Goal: Task Accomplishment & Management: Complete application form

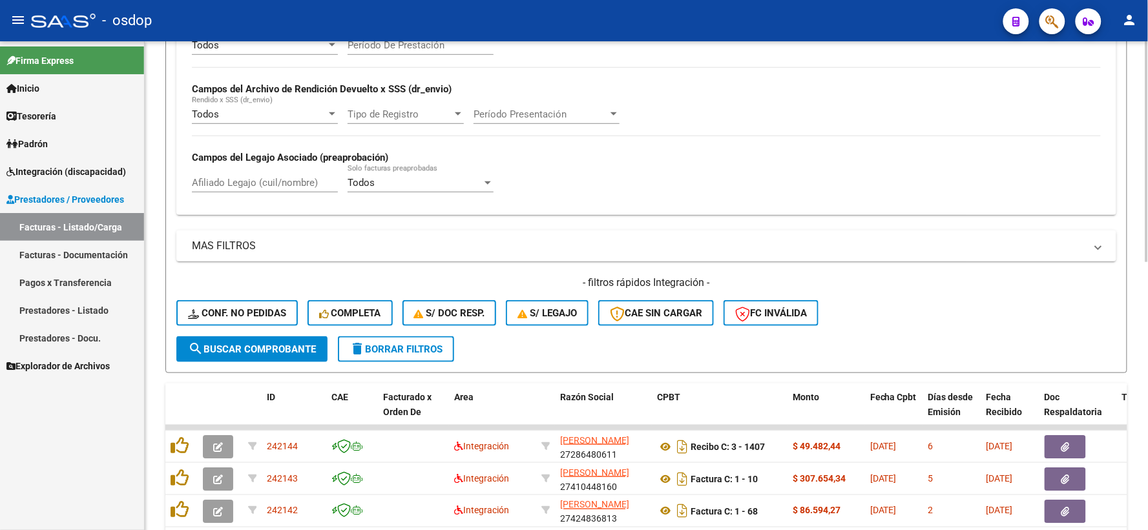
click at [394, 355] on button "delete Borrar Filtros" at bounding box center [396, 350] width 116 height 26
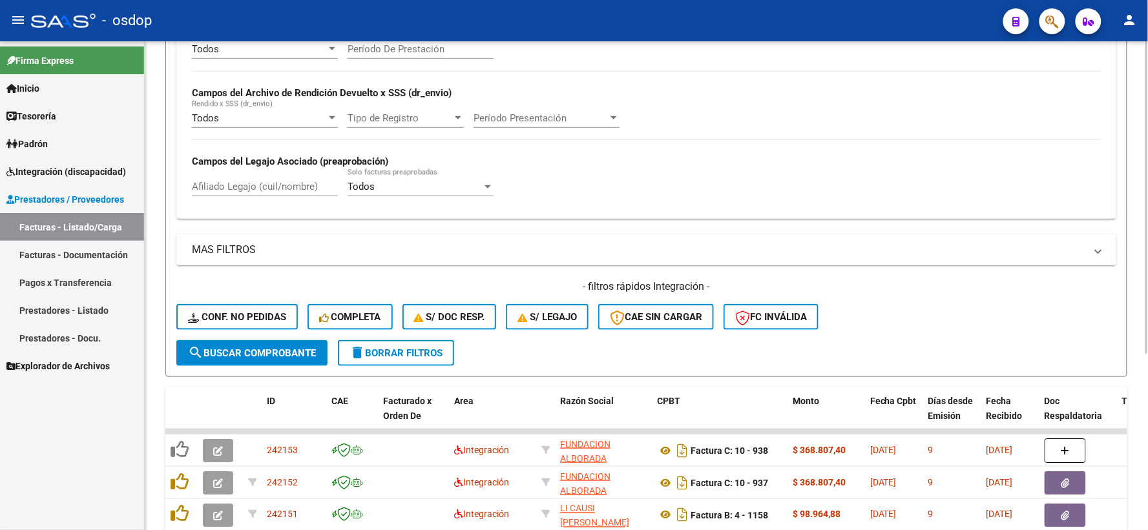
scroll to position [280, 0]
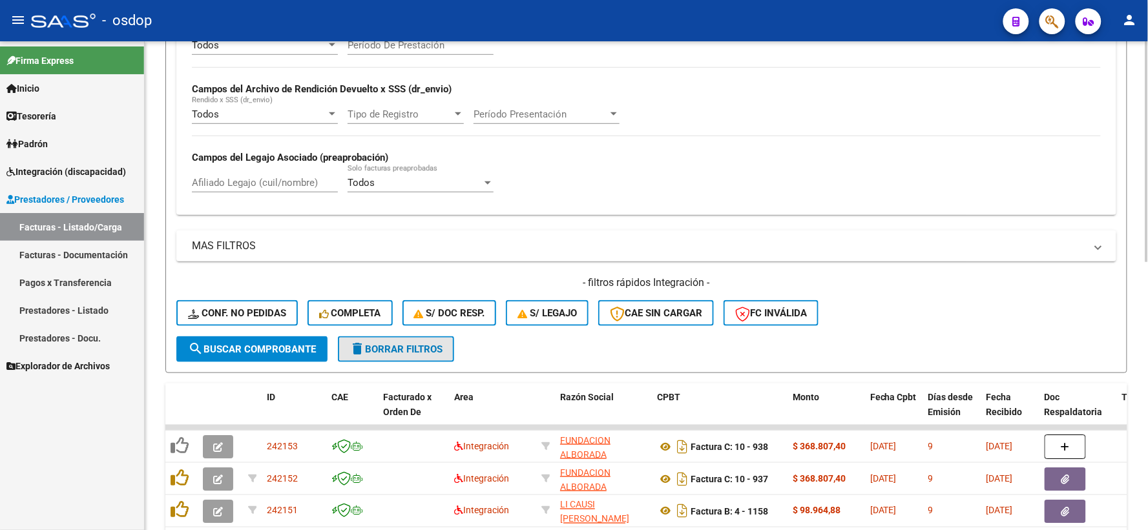
click at [394, 355] on button "delete Borrar Filtros" at bounding box center [396, 350] width 116 height 26
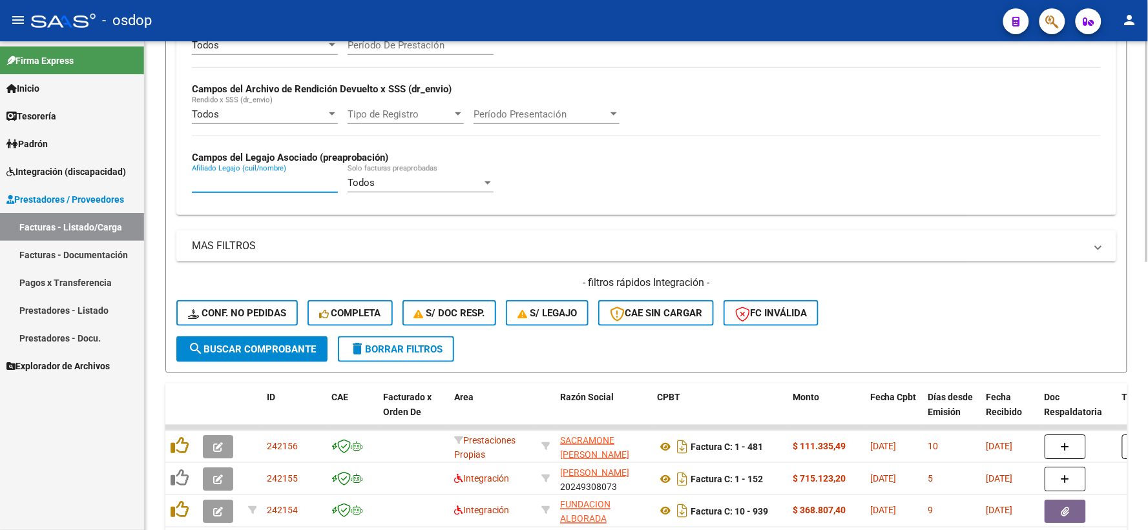
click at [254, 189] on input "Afiliado Legajo (cuil/nombre)" at bounding box center [265, 183] width 146 height 12
paste input "20590639290"
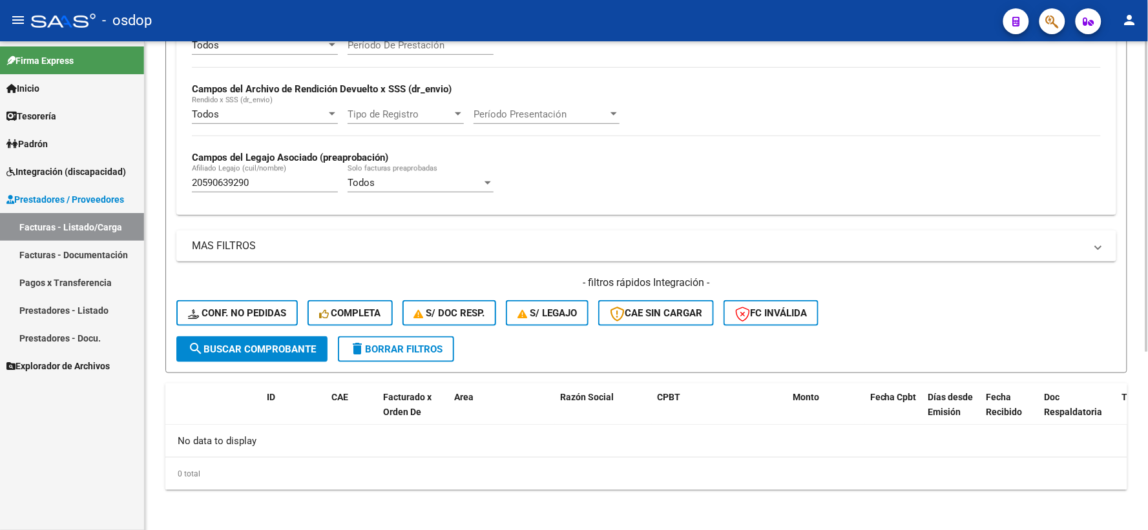
drag, startPoint x: 273, startPoint y: 192, endPoint x: 257, endPoint y: 182, distance: 18.8
click at [242, 185] on div "20590639290 [PERSON_NAME] (cuil/nombre)" at bounding box center [265, 179] width 146 height 28
drag, startPoint x: 257, startPoint y: 182, endPoint x: 69, endPoint y: 180, distance: 188.0
click at [105, 182] on mat-sidenav-container "Firma Express Inicio Instructivos Contacto OS Tesorería Extractos Procesados (c…" at bounding box center [574, 285] width 1148 height 489
paste input "498170901"
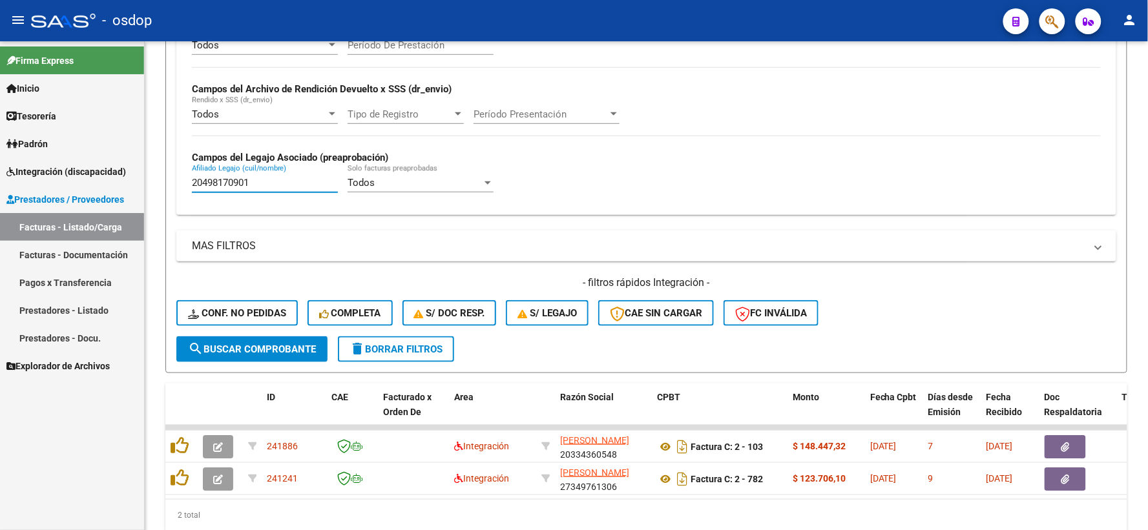
type input "20498170901"
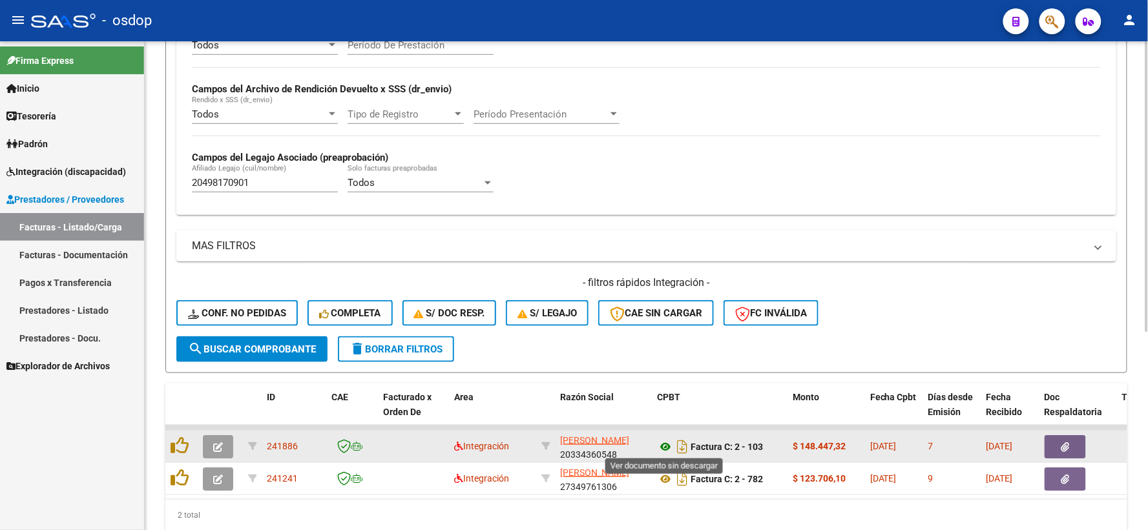
click at [663, 446] on icon at bounding box center [665, 447] width 17 height 16
click at [1051, 444] on button "button" at bounding box center [1064, 446] width 41 height 23
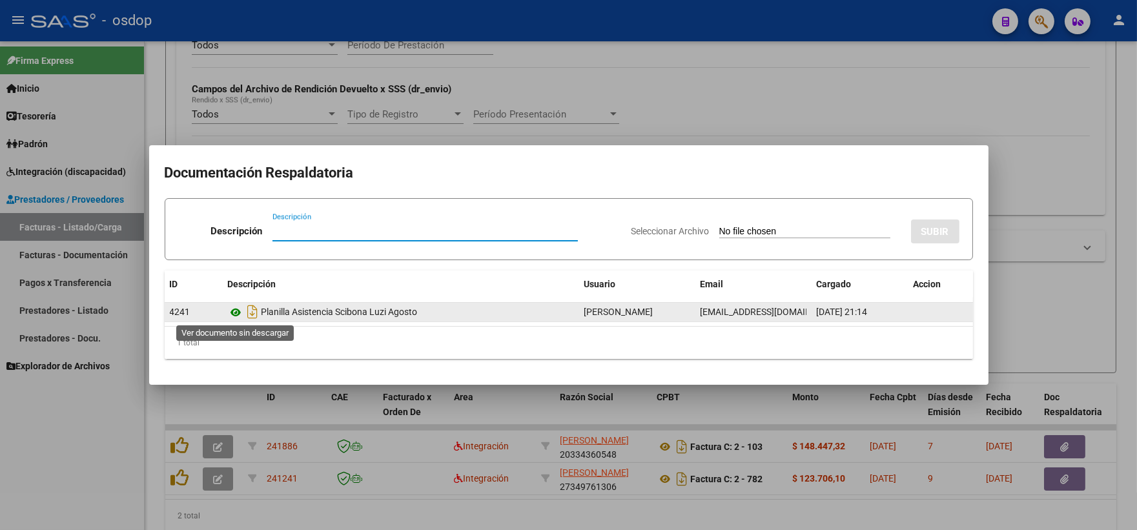
click at [239, 313] on icon at bounding box center [236, 313] width 17 height 16
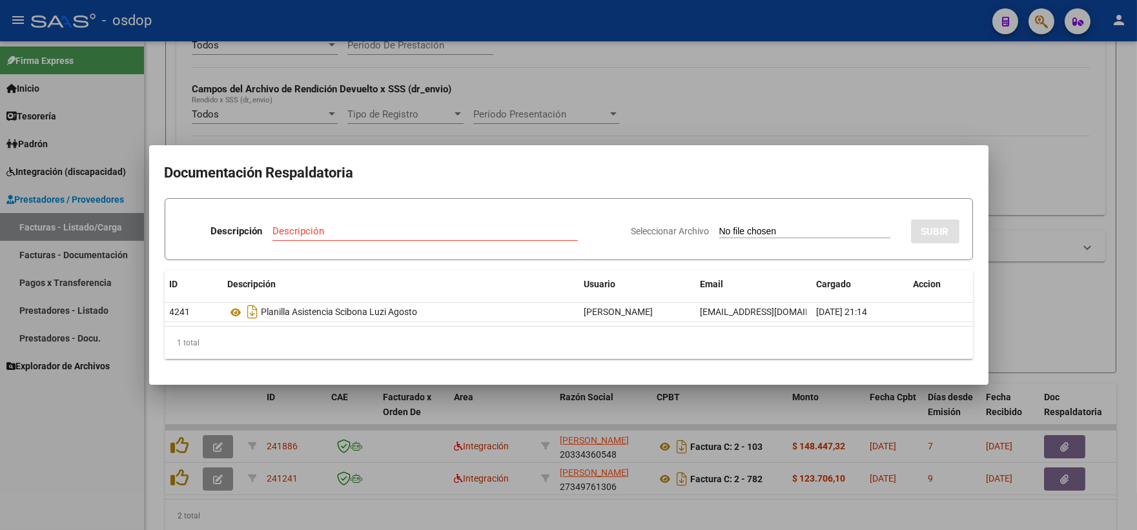
click at [493, 467] on div at bounding box center [568, 265] width 1137 height 530
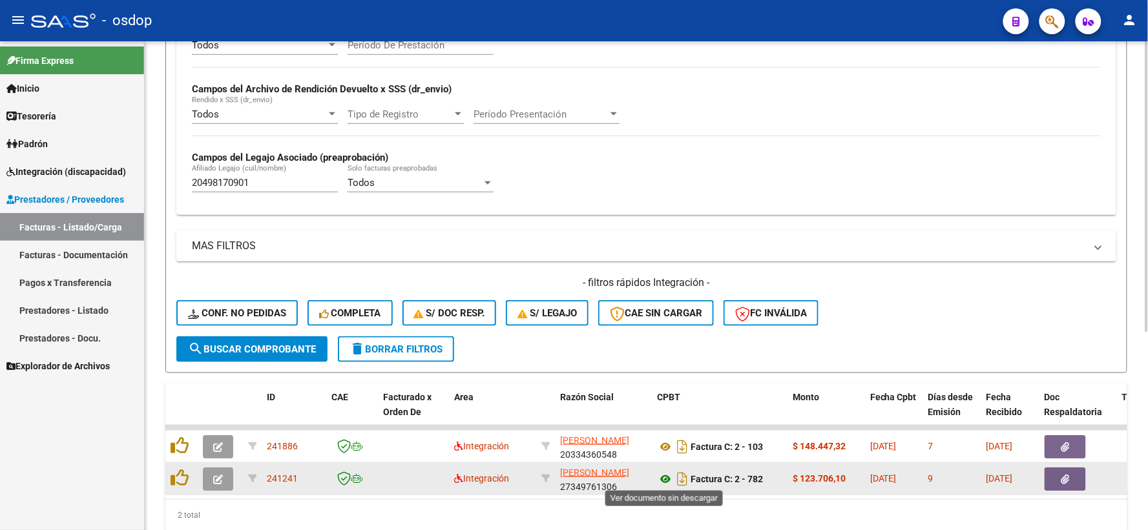
click at [672, 481] on icon at bounding box center [665, 479] width 17 height 16
click at [1057, 489] on div at bounding box center [1077, 479] width 67 height 23
click at [1060, 484] on button "button" at bounding box center [1064, 479] width 41 height 23
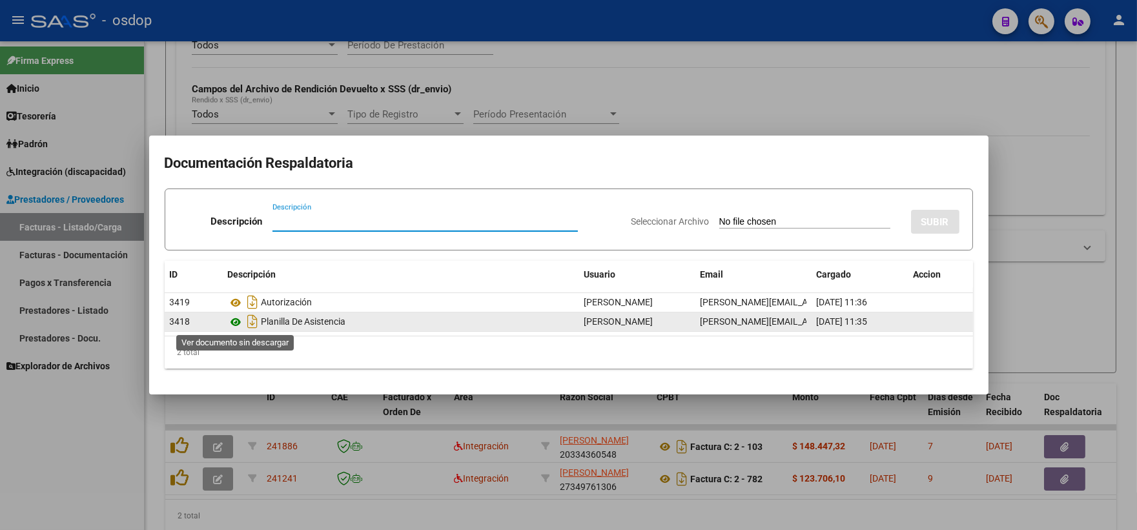
click at [236, 323] on icon at bounding box center [236, 323] width 17 height 16
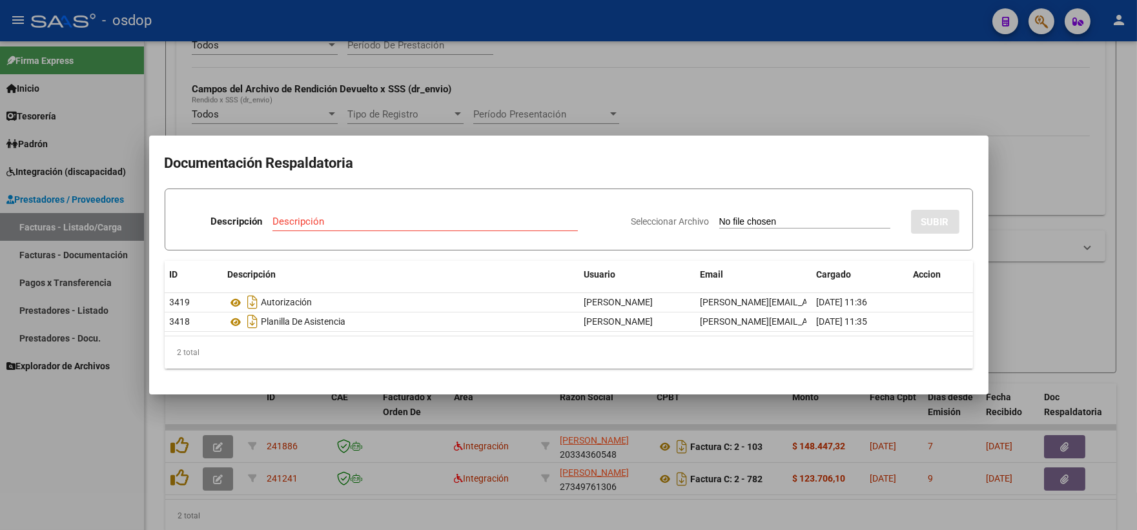
click at [340, 78] on div at bounding box center [568, 265] width 1137 height 530
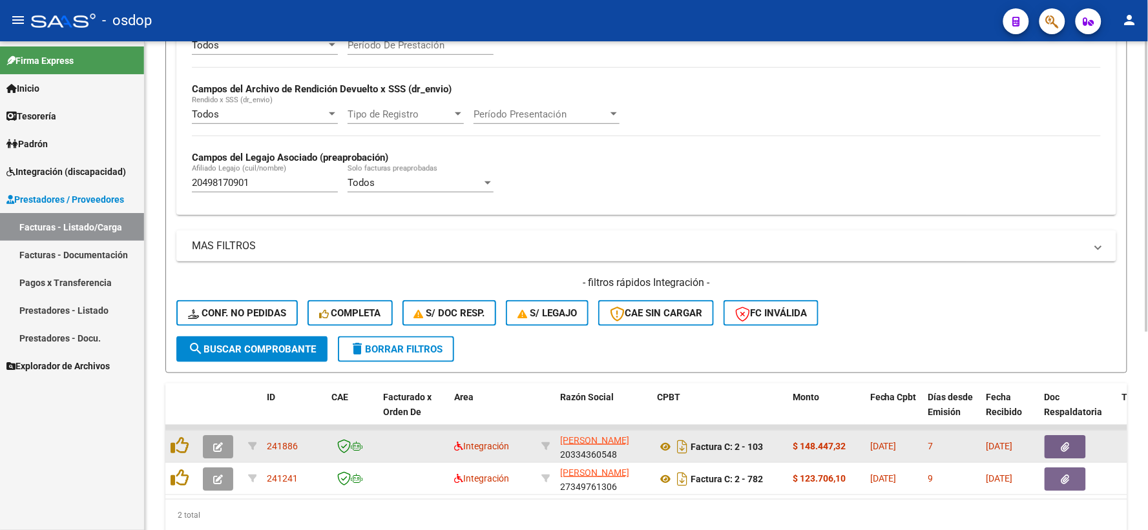
click at [180, 454] on div at bounding box center [182, 447] width 22 height 20
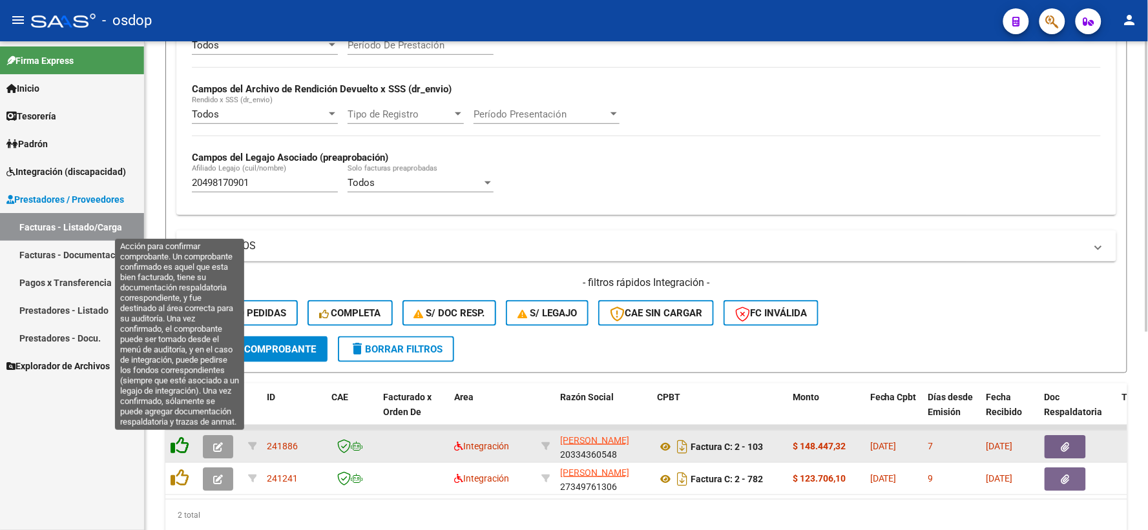
click at [180, 450] on icon at bounding box center [180, 446] width 18 height 18
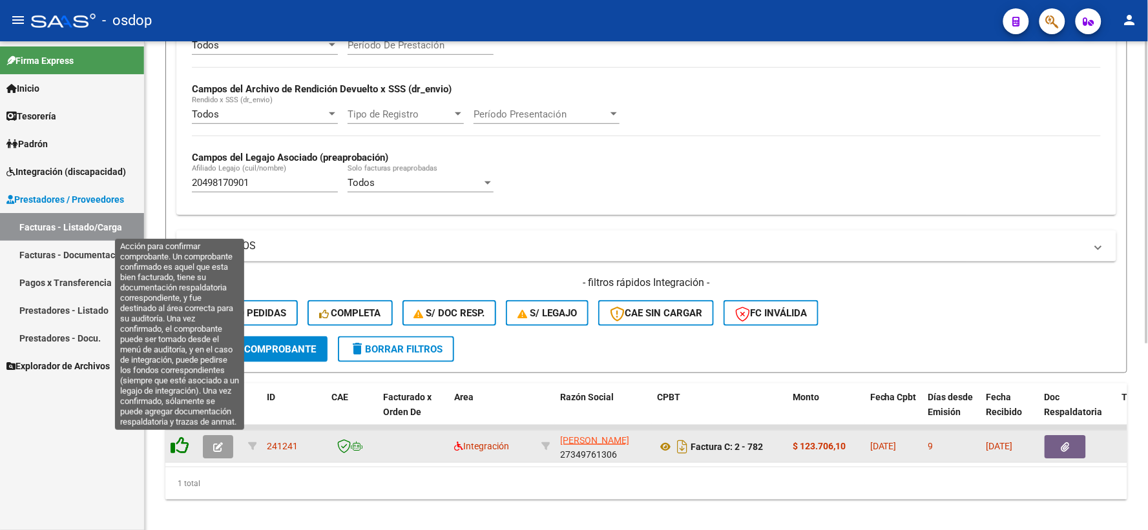
click at [180, 442] on icon at bounding box center [180, 446] width 18 height 18
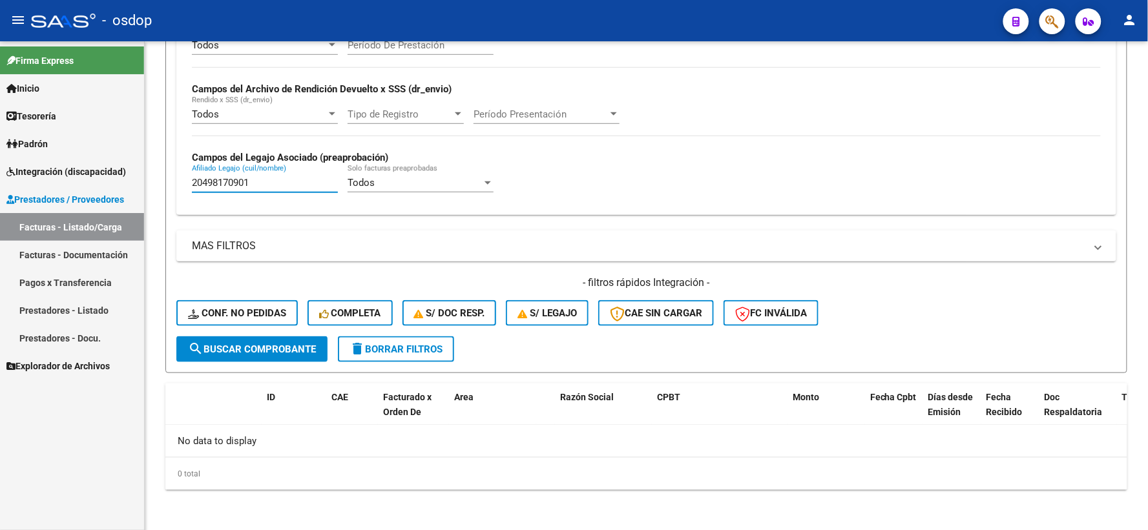
drag, startPoint x: 271, startPoint y: 185, endPoint x: 0, endPoint y: 181, distance: 271.3
click at [0, 181] on mat-sidenav-container "Firma Express Inicio Instructivos Contacto OS Tesorería Extractos Procesados (c…" at bounding box center [574, 285] width 1148 height 489
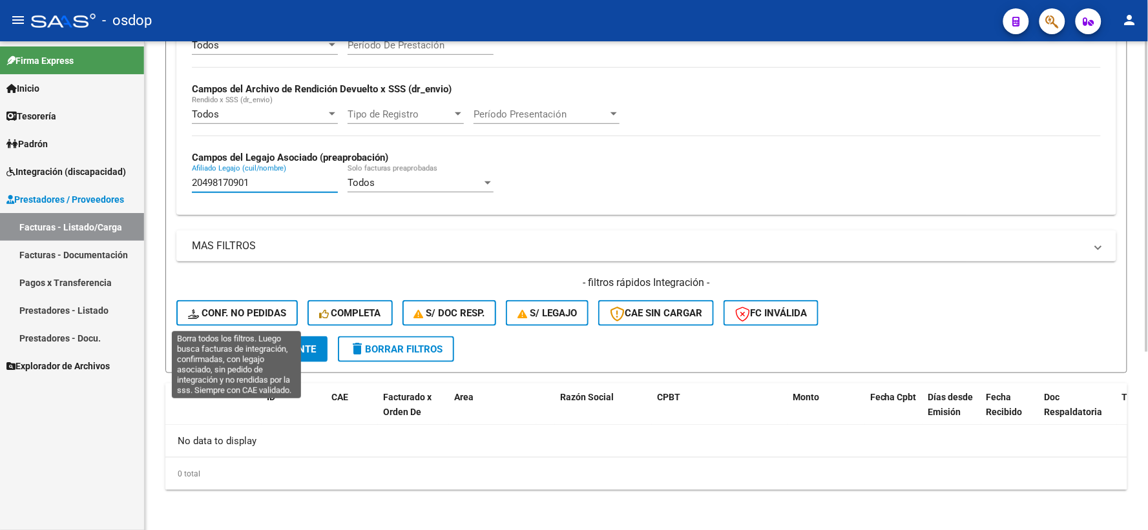
click at [229, 309] on span "Conf. no pedidas" at bounding box center [237, 313] width 98 height 12
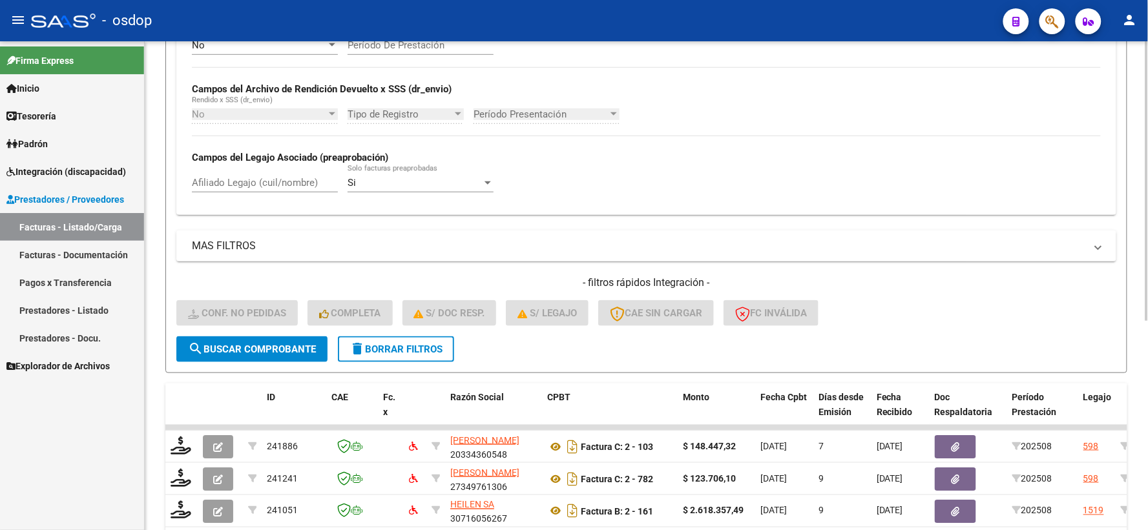
click at [254, 192] on div "Afiliado Legajo (cuil/nombre)" at bounding box center [265, 179] width 146 height 28
click at [259, 186] on input "Afiliado Legajo (cuil/nombre)" at bounding box center [265, 183] width 146 height 12
paste input "20498170901"
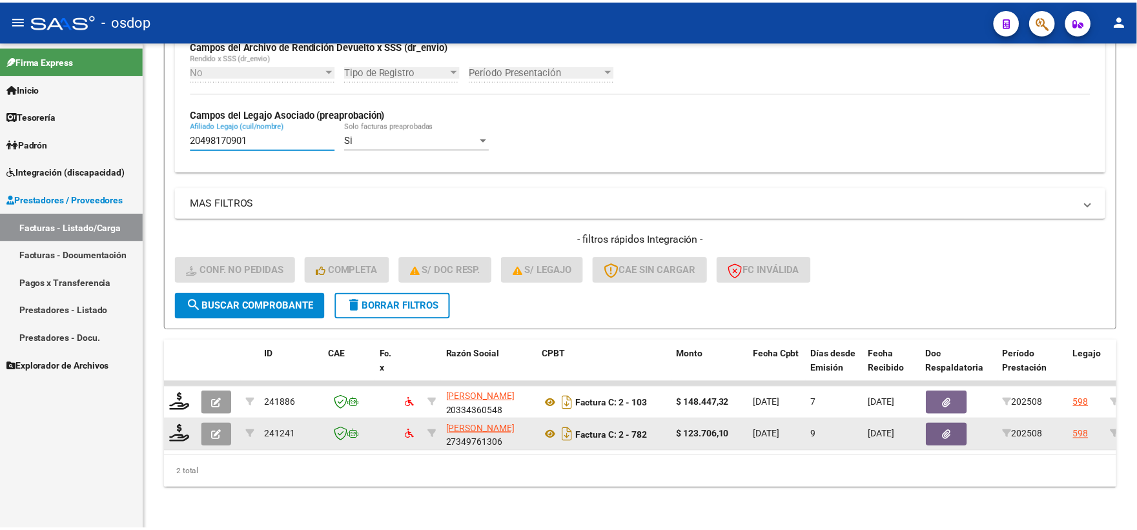
scroll to position [333, 0]
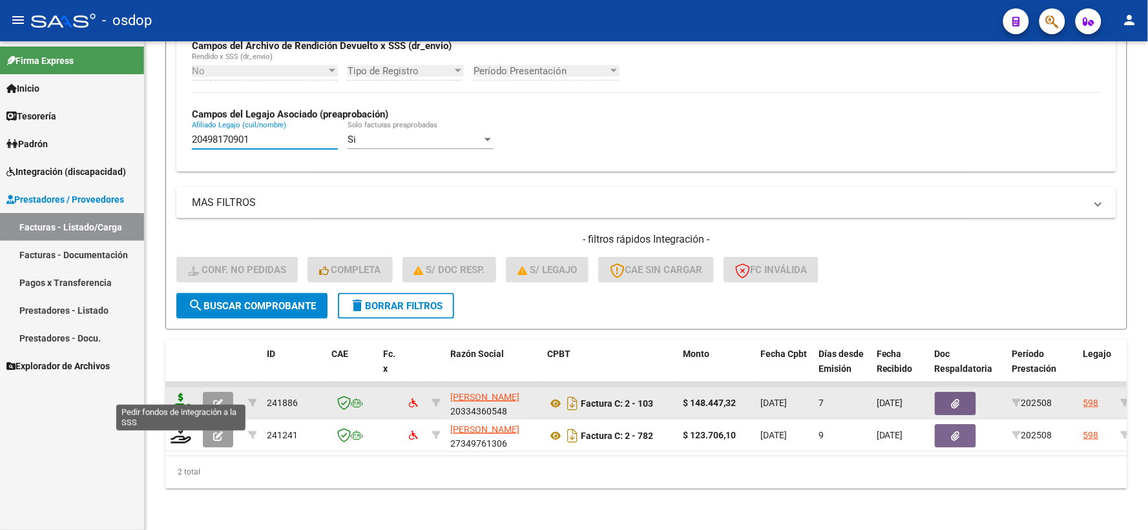
type input "20498170901"
click at [180, 393] on icon at bounding box center [181, 402] width 21 height 18
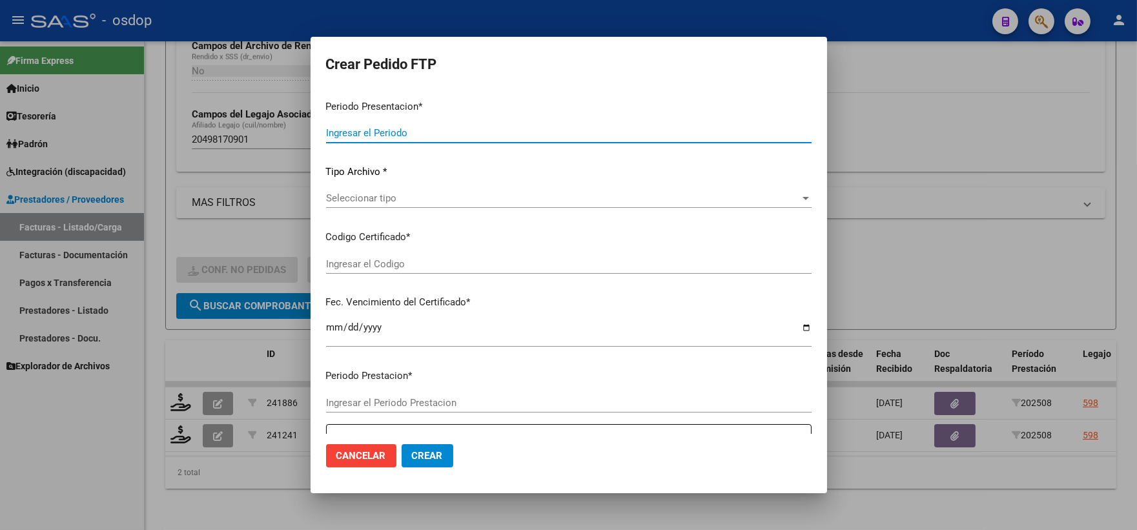
type input "202508"
type input "$ 148.447,32"
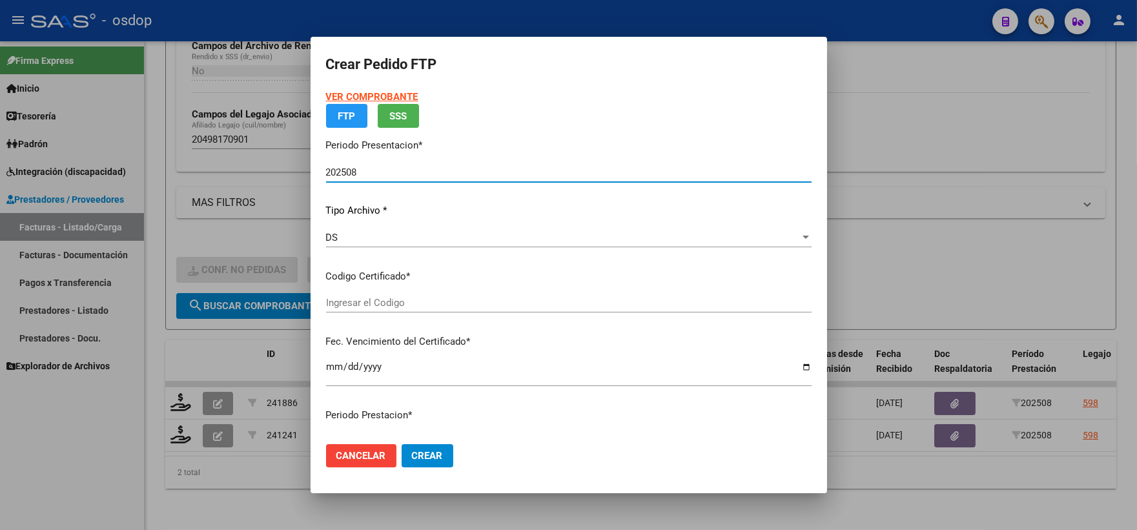
type input "5006392001"
type input "[DATE]"
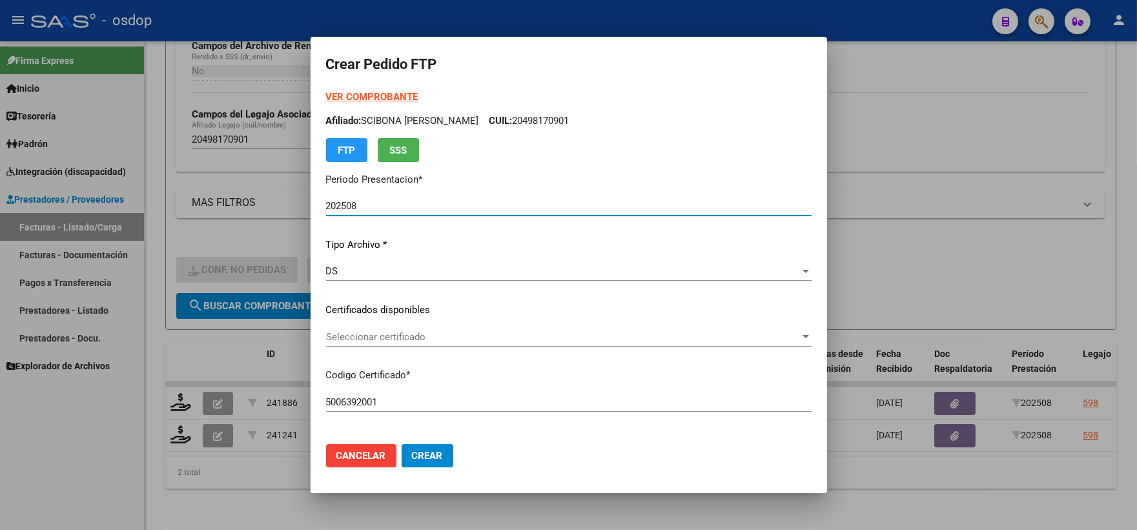
click at [389, 338] on span "Seleccionar certificado" at bounding box center [563, 337] width 474 height 12
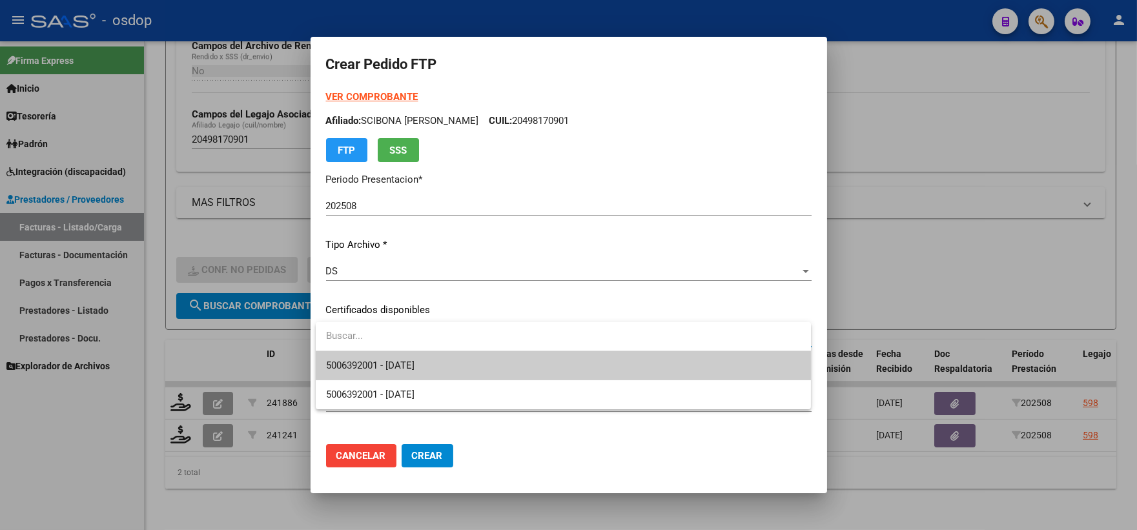
click at [411, 358] on span "5006392001 - [DATE]" at bounding box center [563, 365] width 475 height 29
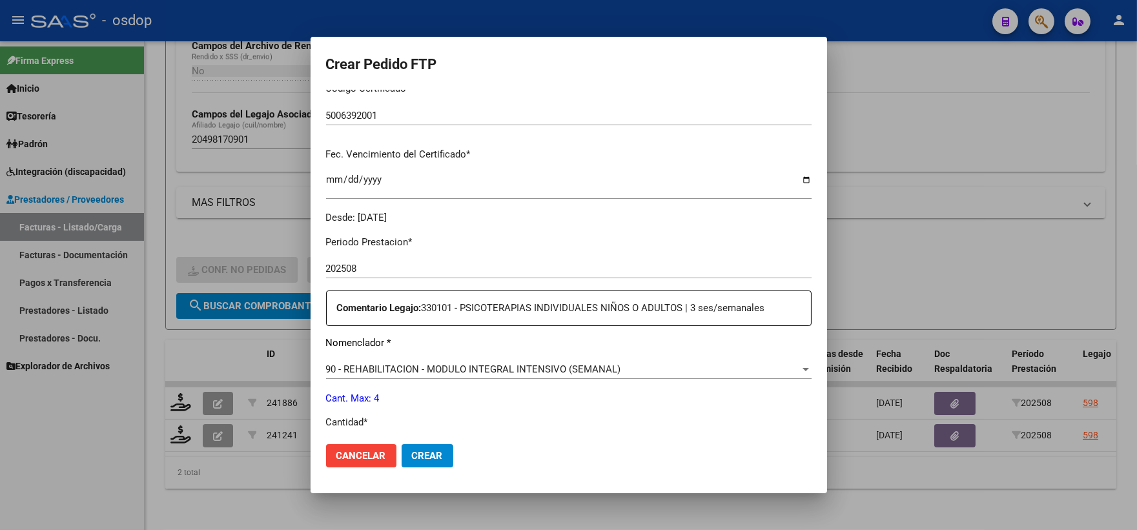
scroll to position [430, 0]
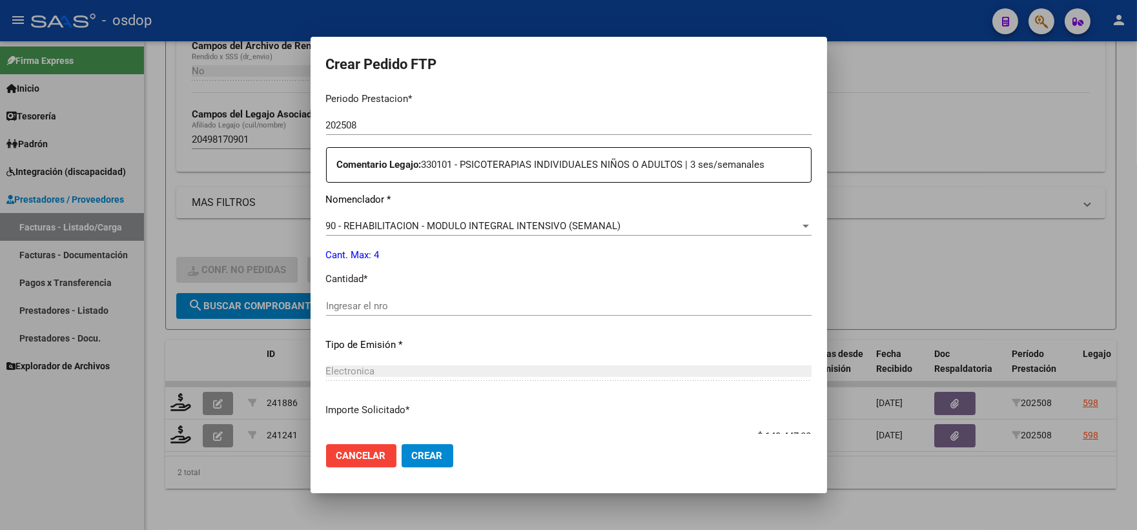
click at [397, 318] on div "Ingresar el nro" at bounding box center [569, 312] width 486 height 32
click at [417, 306] on input "Ingresar el nro" at bounding box center [569, 306] width 486 height 12
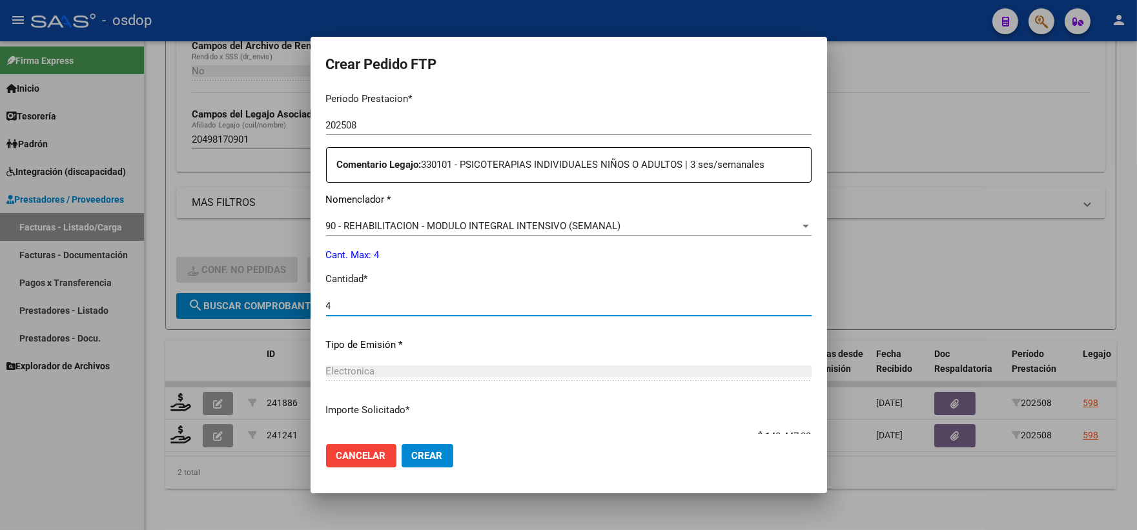
scroll to position [520, 0]
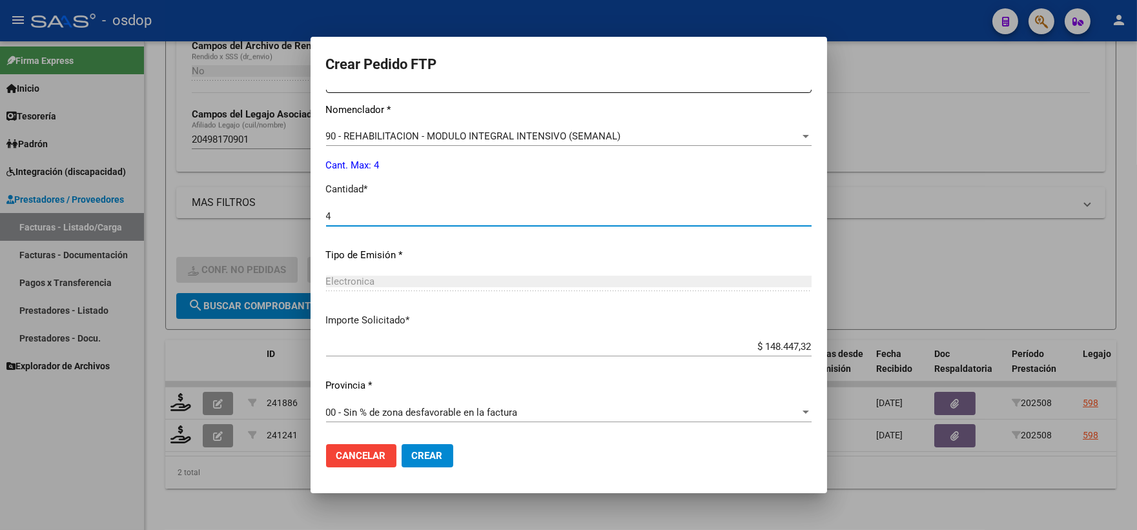
type input "4"
click at [415, 460] on span "Crear" at bounding box center [427, 456] width 31 height 12
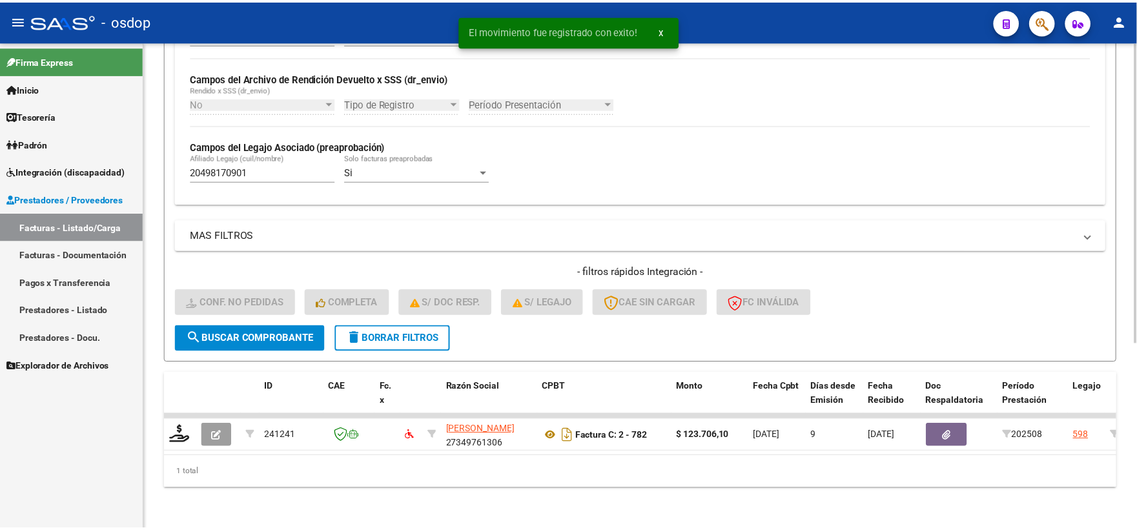
scroll to position [301, 0]
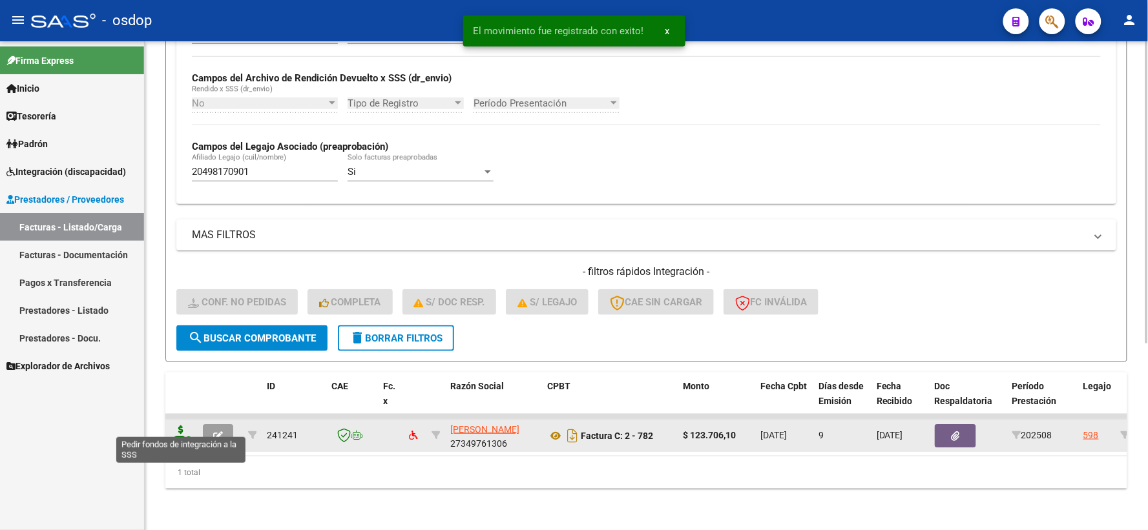
click at [181, 428] on icon at bounding box center [181, 435] width 21 height 18
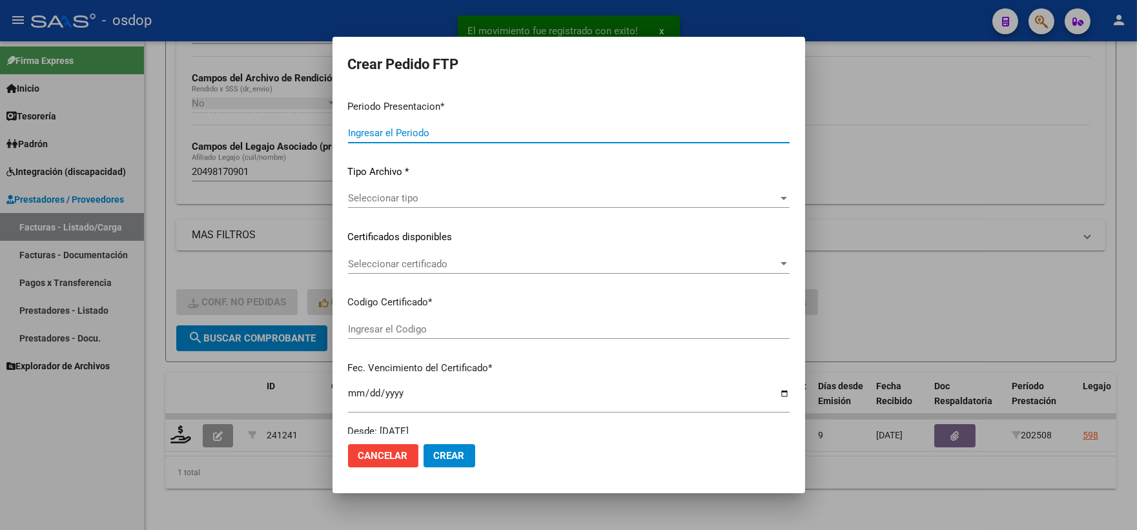
type input "202508"
type input "$ 123.706,10"
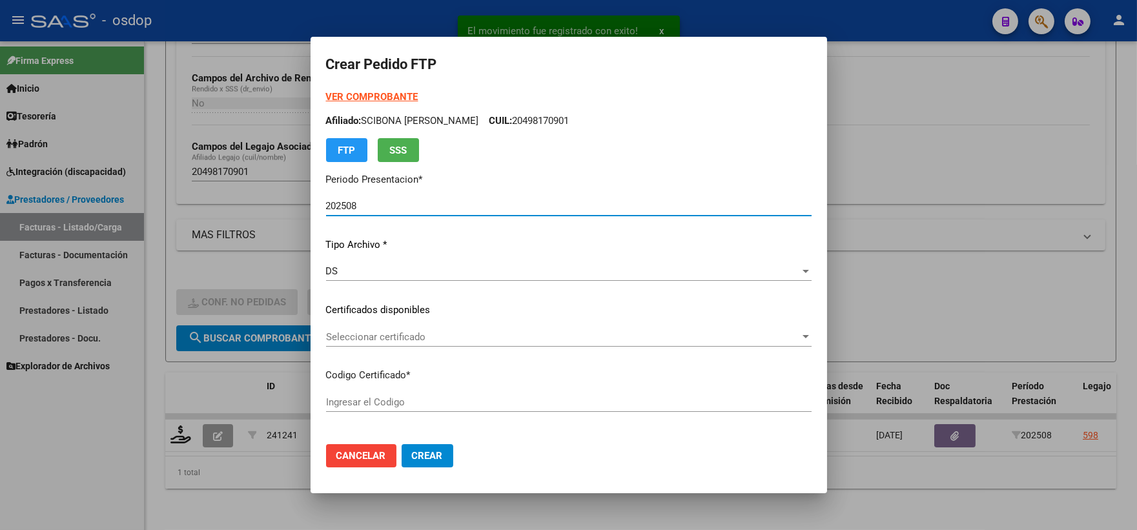
type input "5006392001"
type input "[DATE]"
click at [393, 333] on span "Seleccionar certificado" at bounding box center [563, 337] width 474 height 12
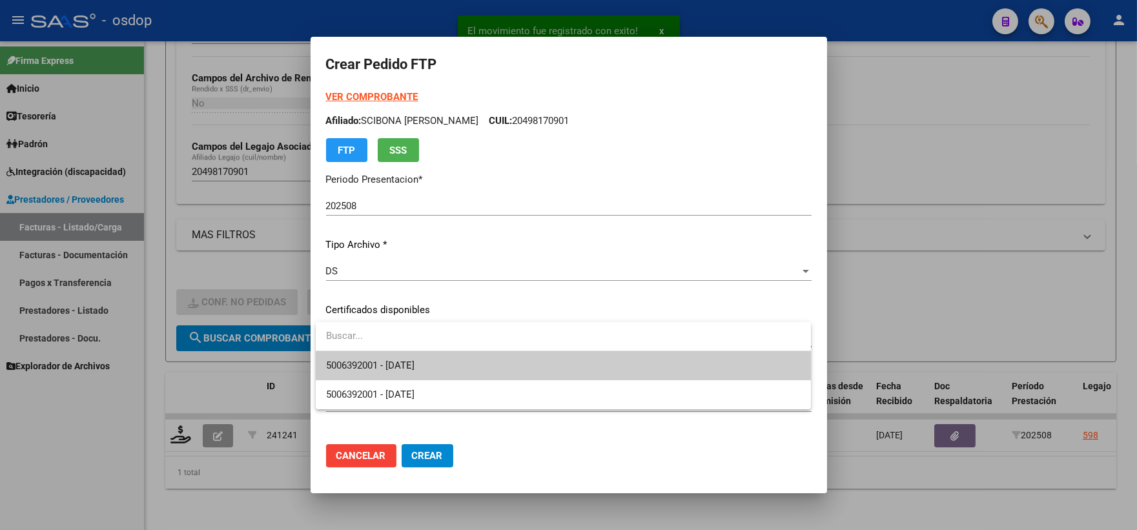
click at [422, 358] on span "5006392001 - [DATE]" at bounding box center [563, 365] width 475 height 29
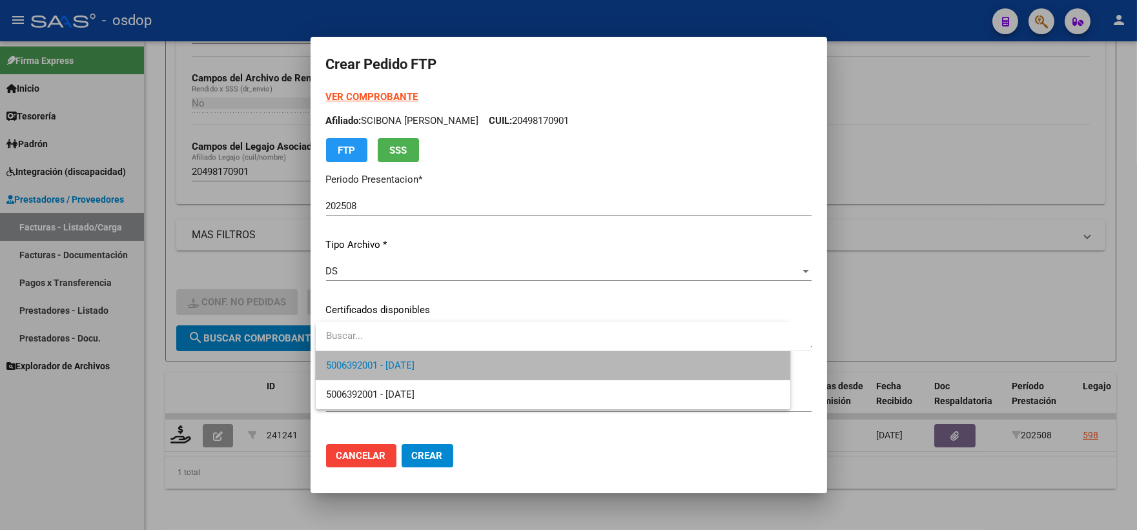
scroll to position [358, 0]
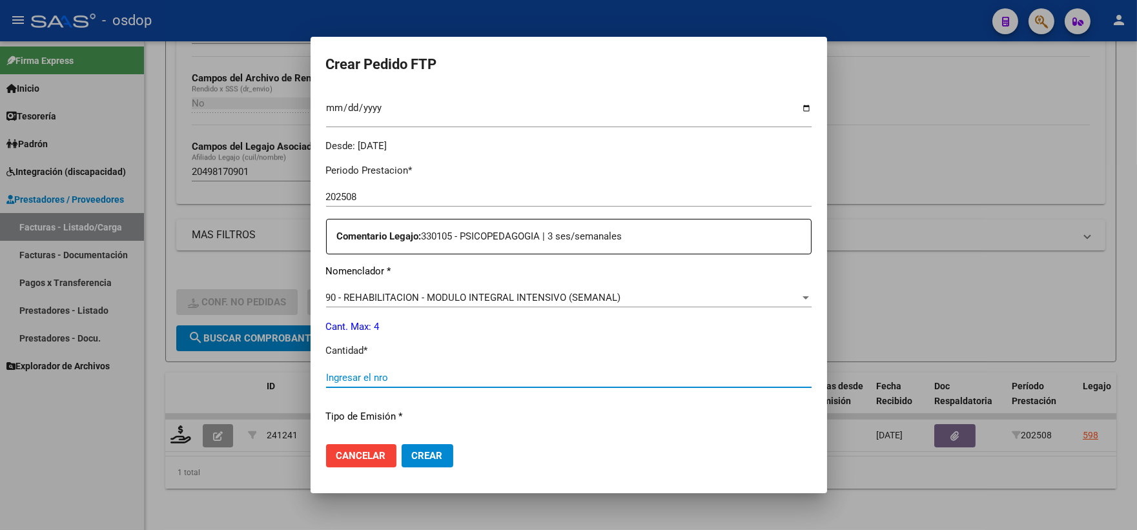
click at [401, 379] on input "Ingresar el nro" at bounding box center [569, 378] width 486 height 12
type input "4"
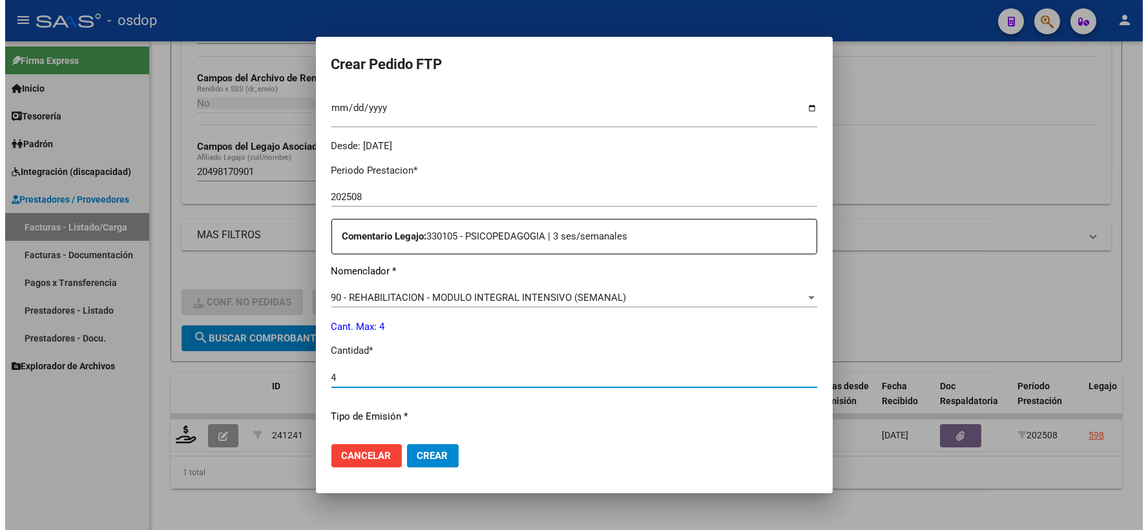
scroll to position [520, 0]
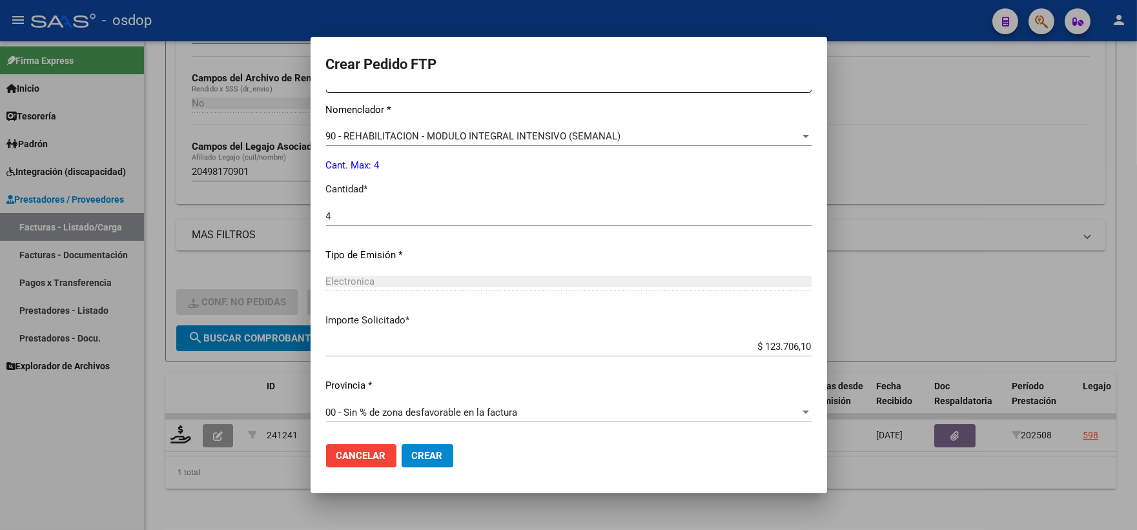
click at [425, 456] on span "Crear" at bounding box center [427, 456] width 31 height 12
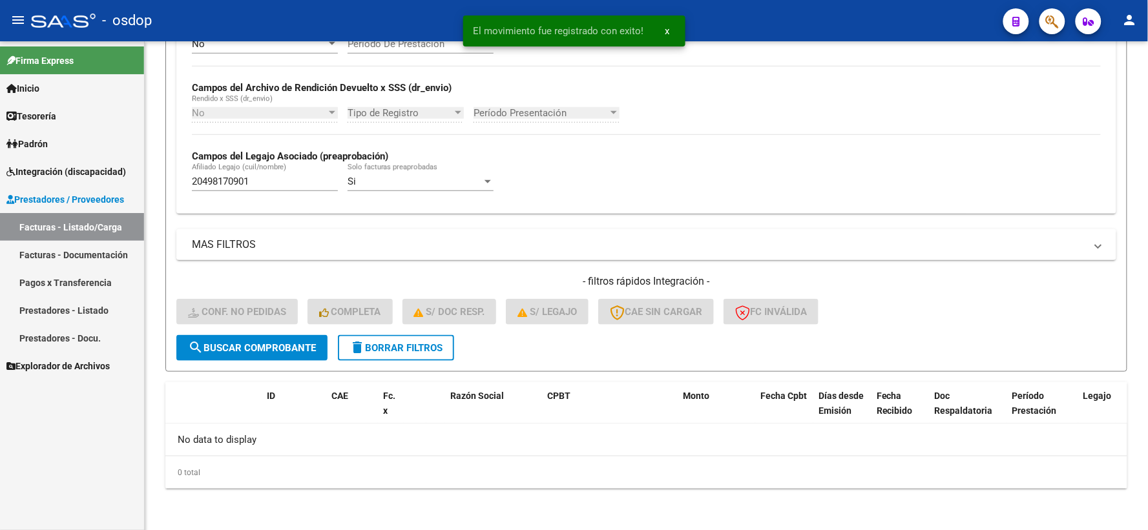
scroll to position [280, 0]
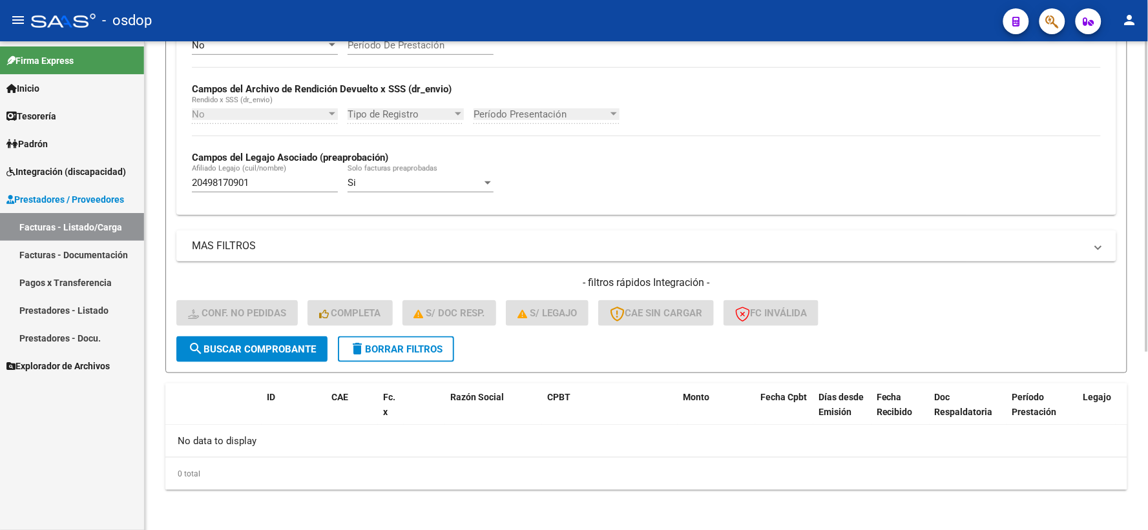
drag, startPoint x: 268, startPoint y: 184, endPoint x: 153, endPoint y: 185, distance: 115.0
click at [158, 183] on div "Video tutorial PRESTADORES -> Listado de CPBTs Emitidos por Prestadores / Prove…" at bounding box center [646, 146] width 1003 height 771
click at [373, 351] on span "delete Borrar Filtros" at bounding box center [395, 350] width 93 height 12
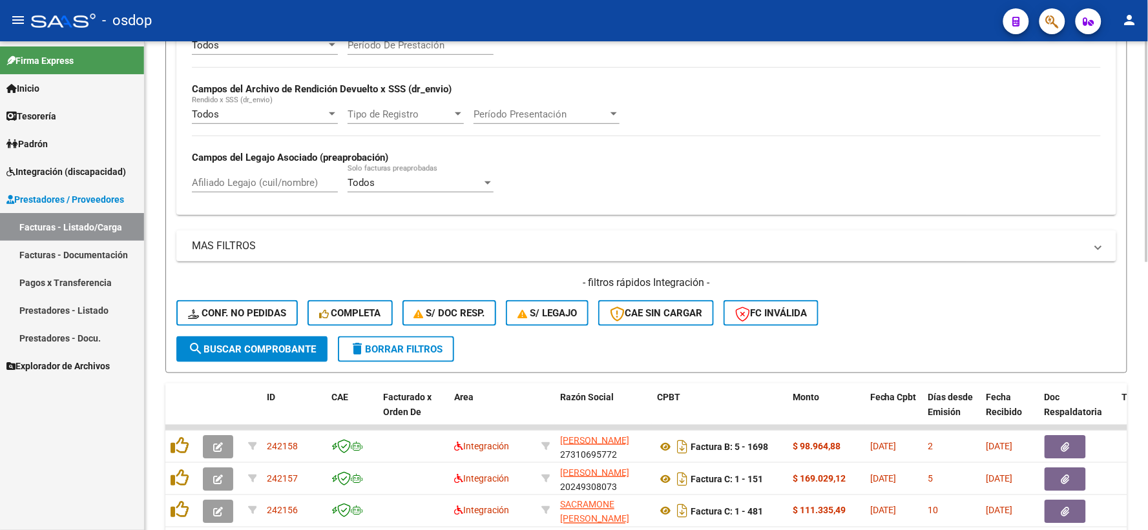
click at [241, 201] on div "Afiliado Legajo (cuil/nombre)" at bounding box center [265, 185] width 146 height 40
click at [263, 176] on div "Afiliado Legajo (cuil/nombre)" at bounding box center [265, 179] width 146 height 28
paste input "27467602042"
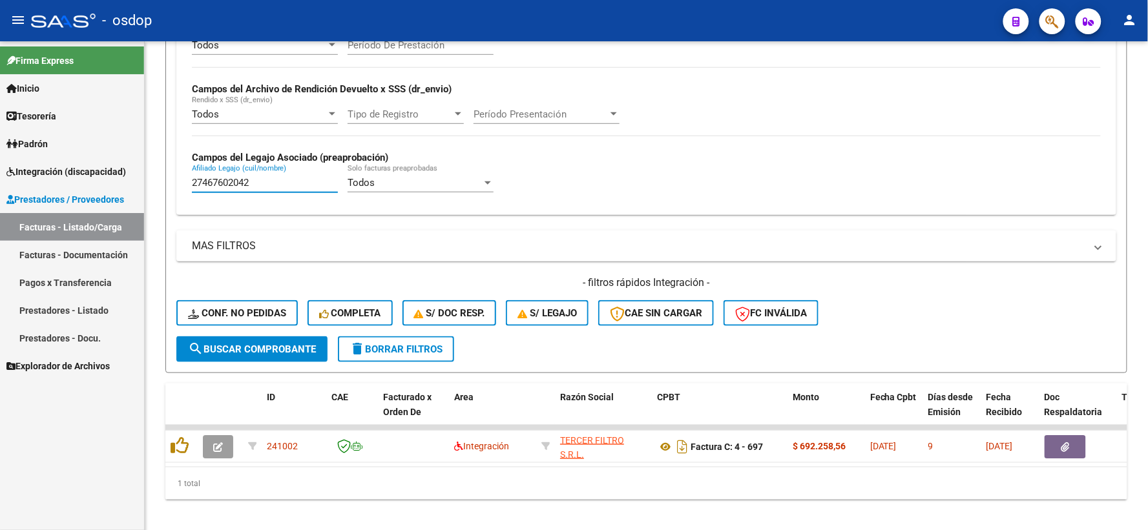
type input "27467602042"
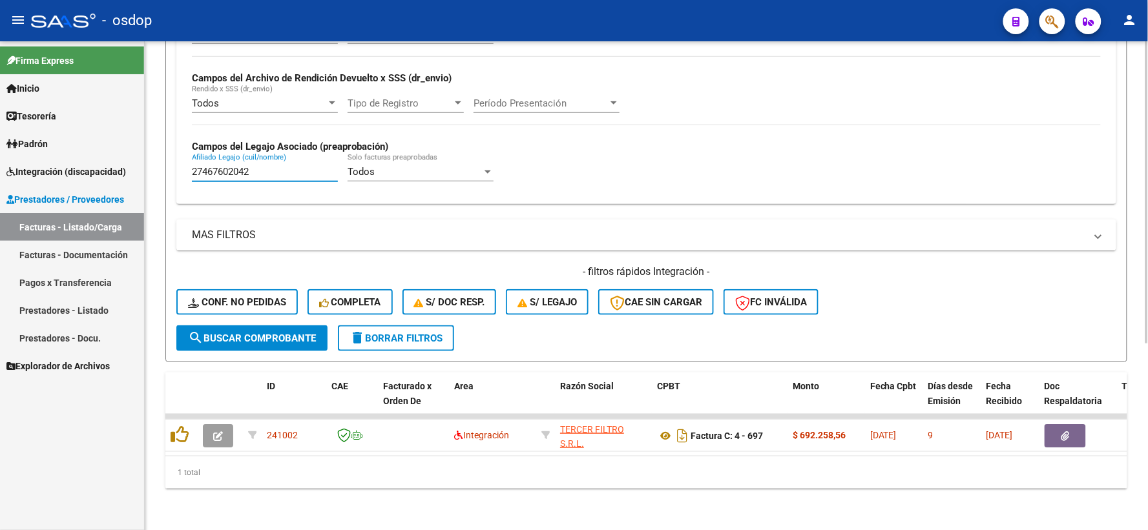
click at [408, 480] on div "1 total" at bounding box center [646, 473] width 962 height 32
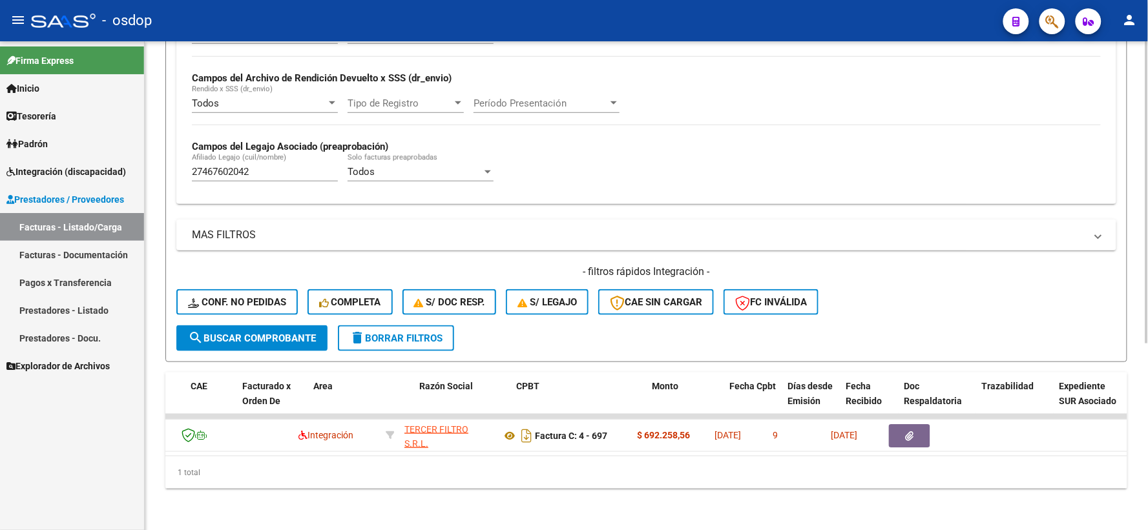
scroll to position [0, 140]
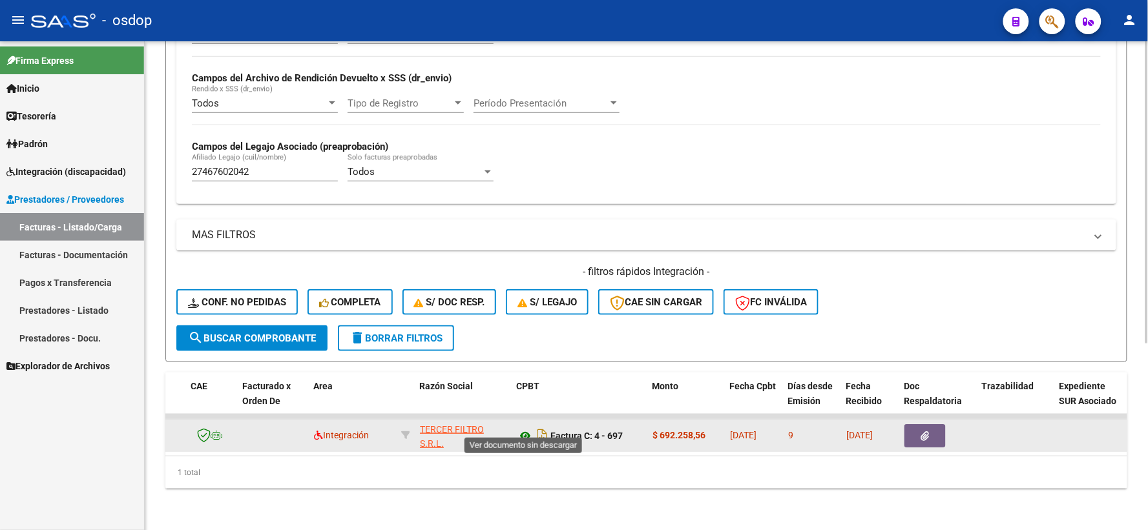
click at [520, 428] on icon at bounding box center [525, 436] width 17 height 16
click at [925, 431] on icon "button" at bounding box center [925, 436] width 8 height 10
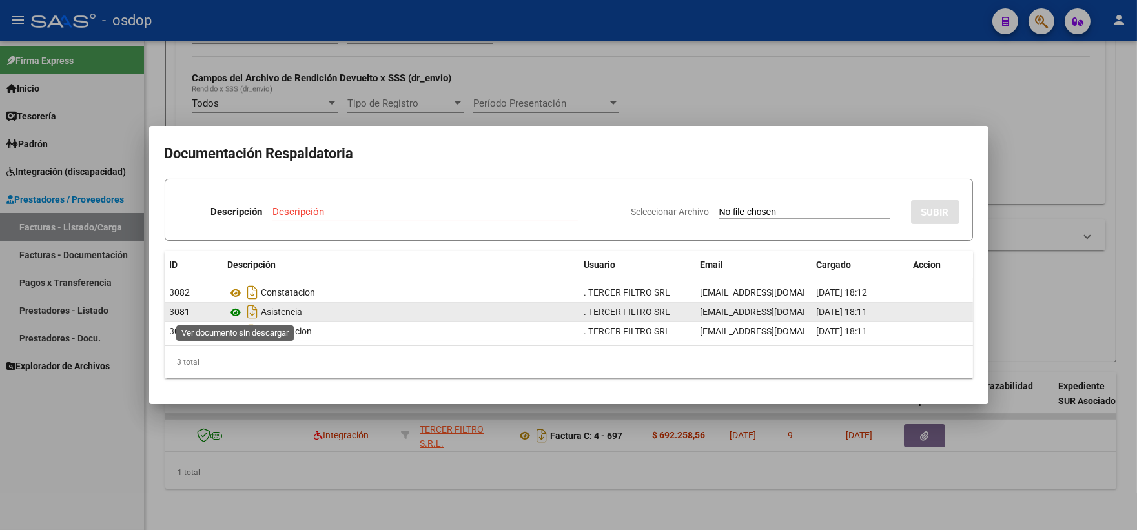
click at [242, 314] on icon at bounding box center [236, 313] width 17 height 16
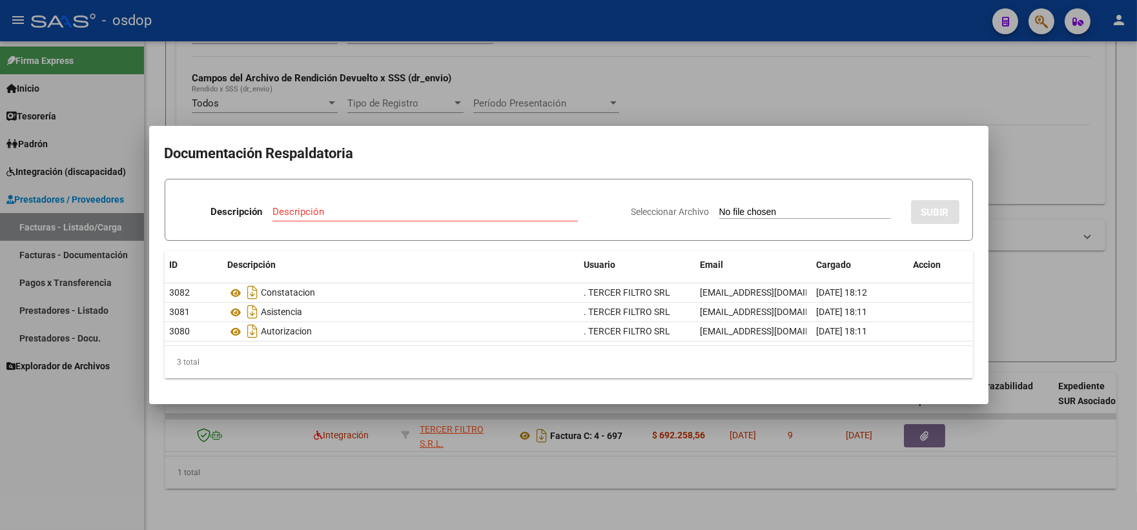
click at [274, 413] on div at bounding box center [568, 265] width 1137 height 530
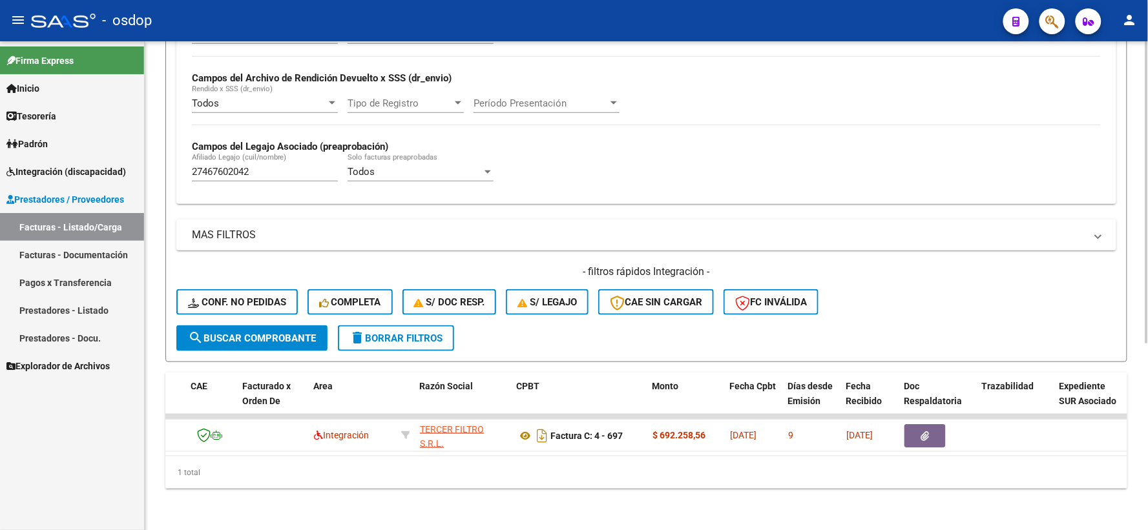
scroll to position [0, 0]
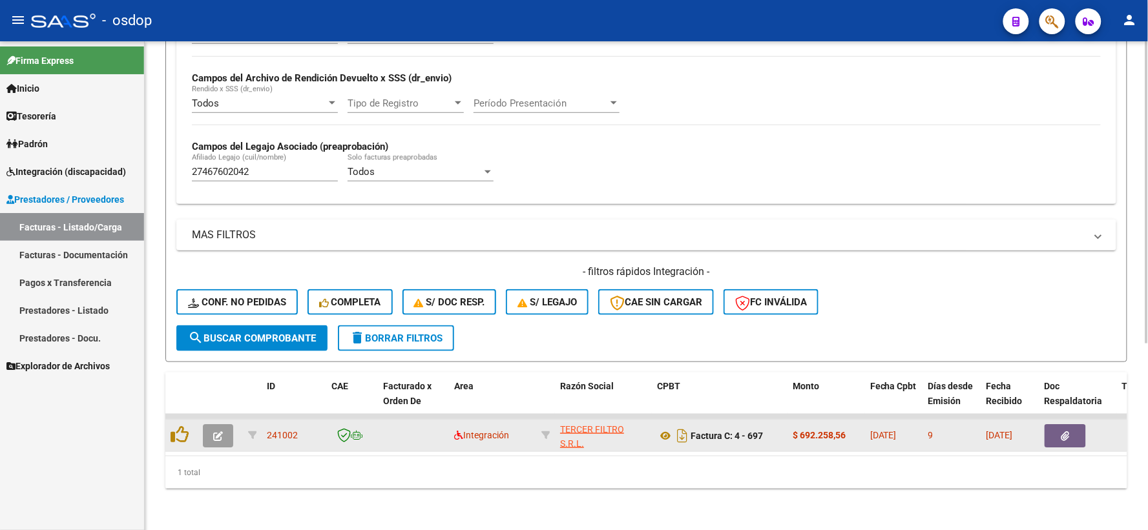
click at [169, 420] on datatable-body-cell at bounding box center [181, 436] width 32 height 32
click at [173, 426] on icon at bounding box center [180, 435] width 18 height 18
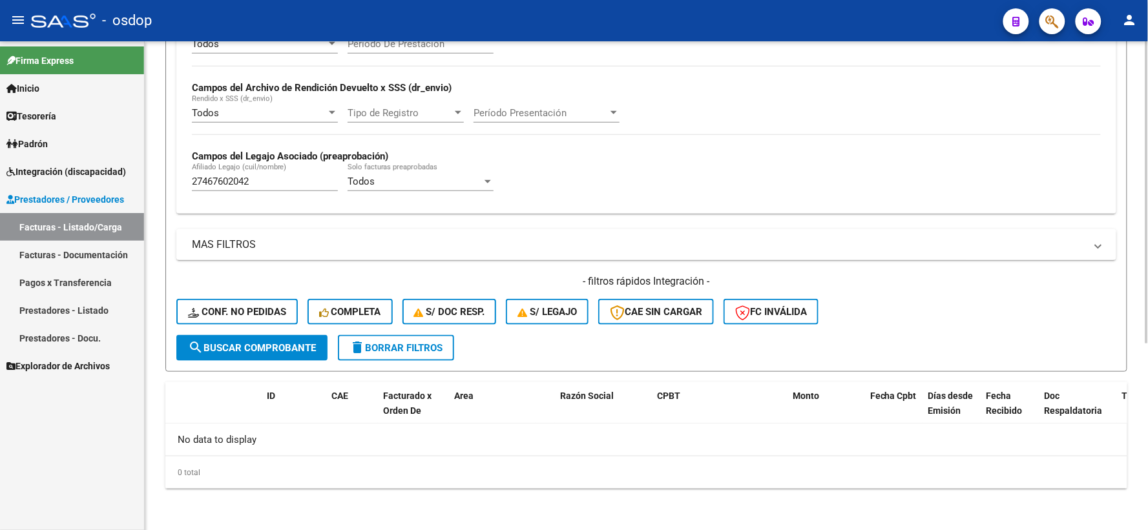
scroll to position [280, 0]
drag, startPoint x: 259, startPoint y: 183, endPoint x: 189, endPoint y: 182, distance: 69.8
click at [189, 182] on div "Todos Cargado en Para Enviar SSS Período De Prestación Campos del Archivo de Re…" at bounding box center [646, 121] width 940 height 188
click at [249, 304] on button "Conf. no pedidas" at bounding box center [236, 313] width 121 height 26
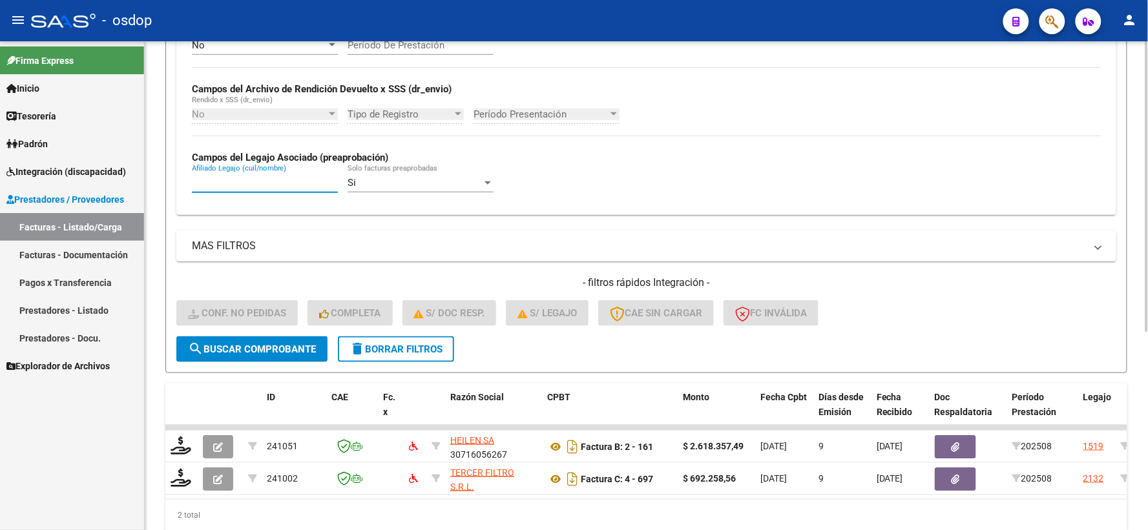
click at [259, 187] on input "Afiliado Legajo (cuil/nombre)" at bounding box center [265, 183] width 146 height 12
paste input "27467602042"
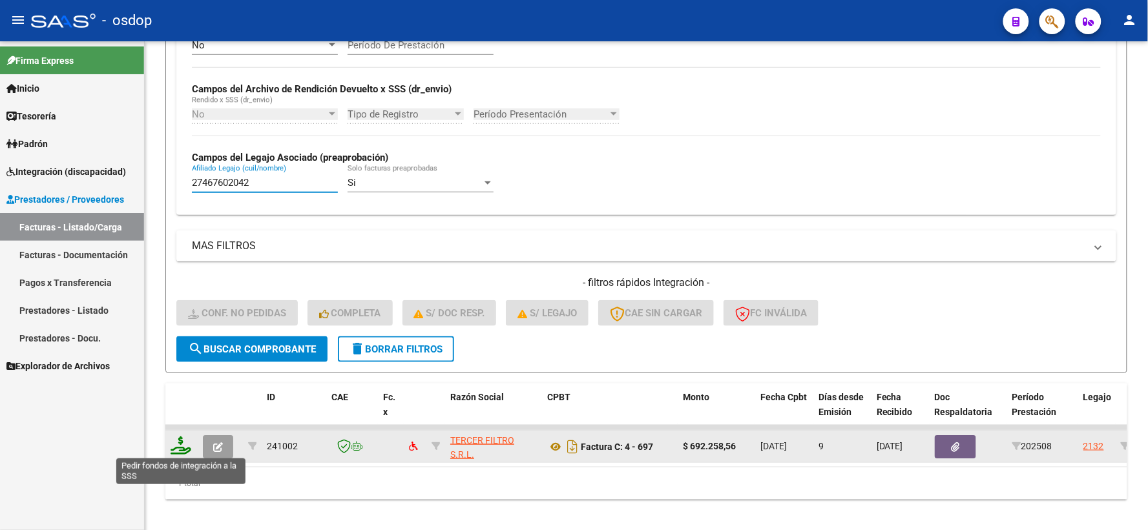
type input "27467602042"
click at [178, 444] on icon at bounding box center [181, 446] width 21 height 18
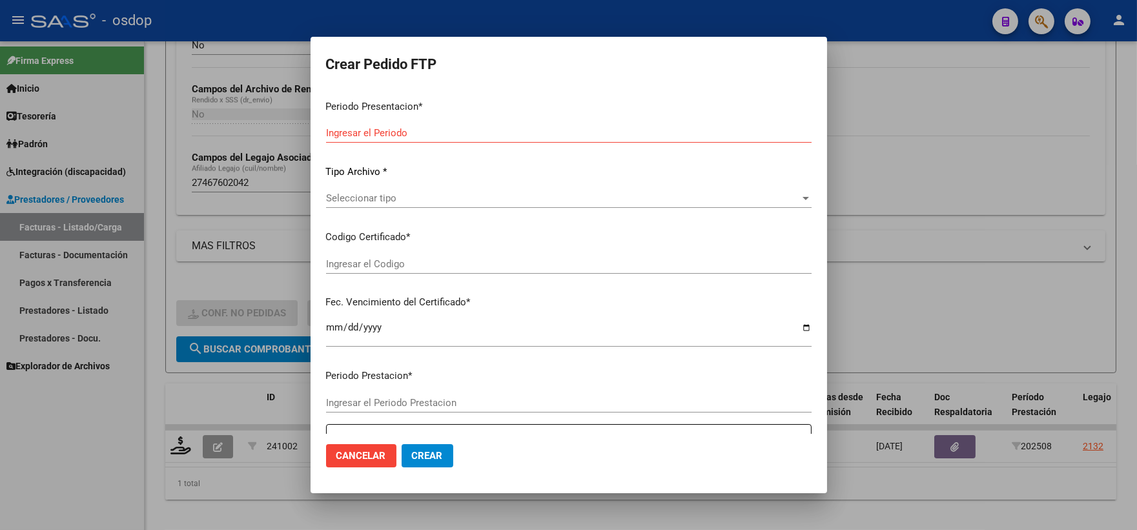
type input "202508"
type input "$ 692.258,56"
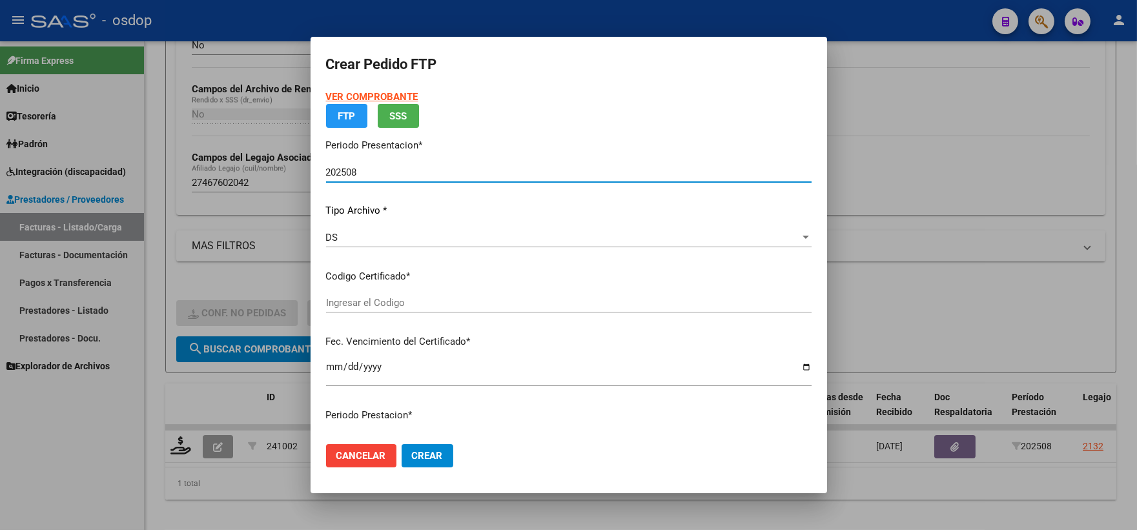
type input "9337352102"
type input "[DATE]"
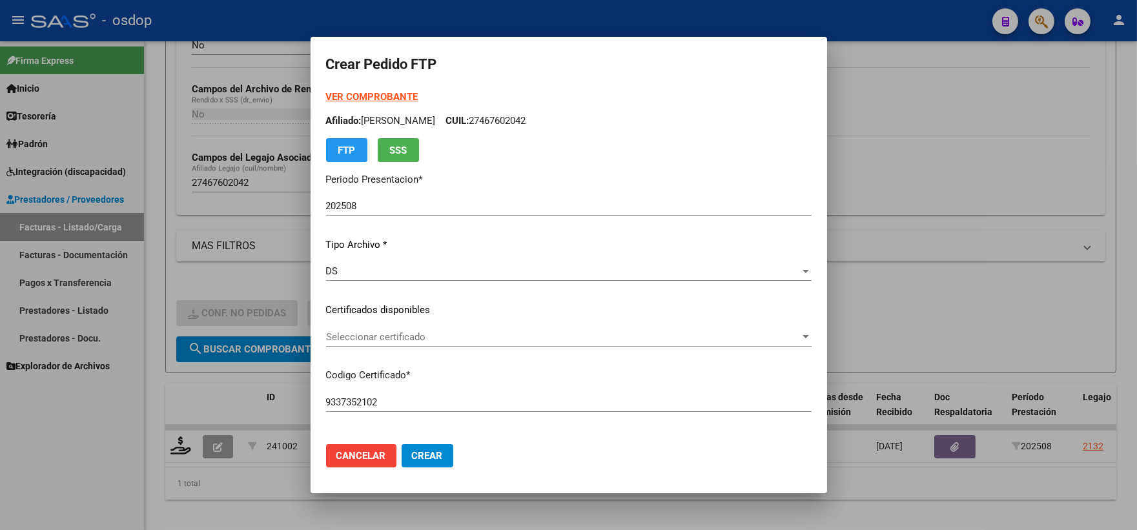
click at [415, 381] on p "Codigo Certificado *" at bounding box center [569, 375] width 486 height 15
click at [403, 346] on div "Seleccionar certificado Seleccionar certificado" at bounding box center [569, 336] width 486 height 19
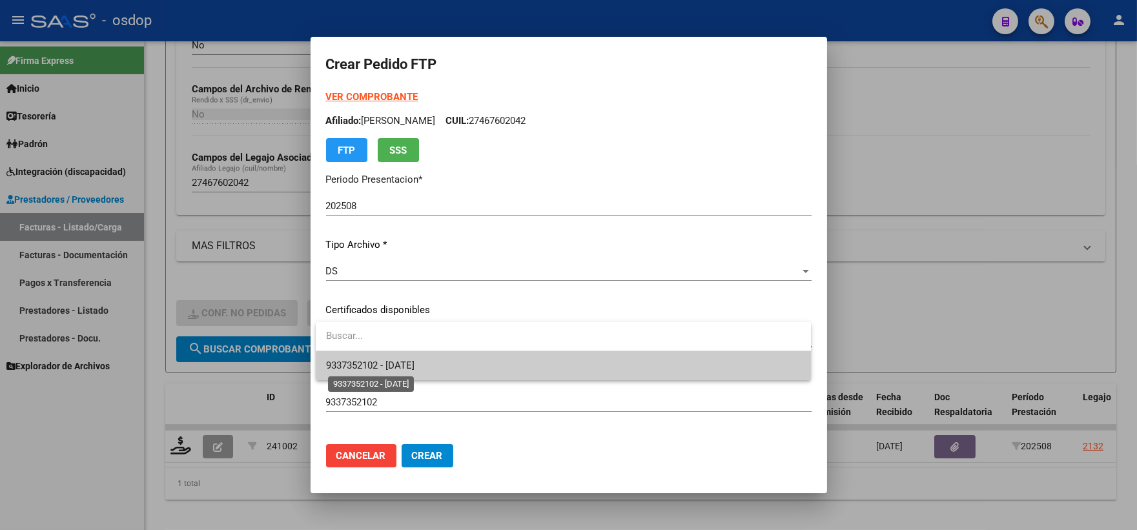
click at [415, 364] on span "9337352102 - [DATE]" at bounding box center [370, 366] width 88 height 12
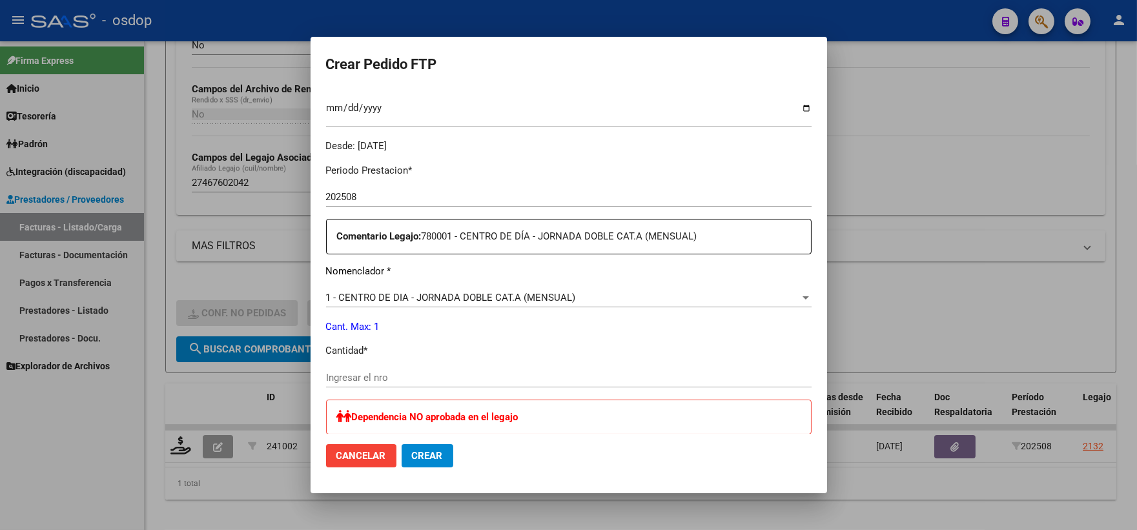
scroll to position [502, 0]
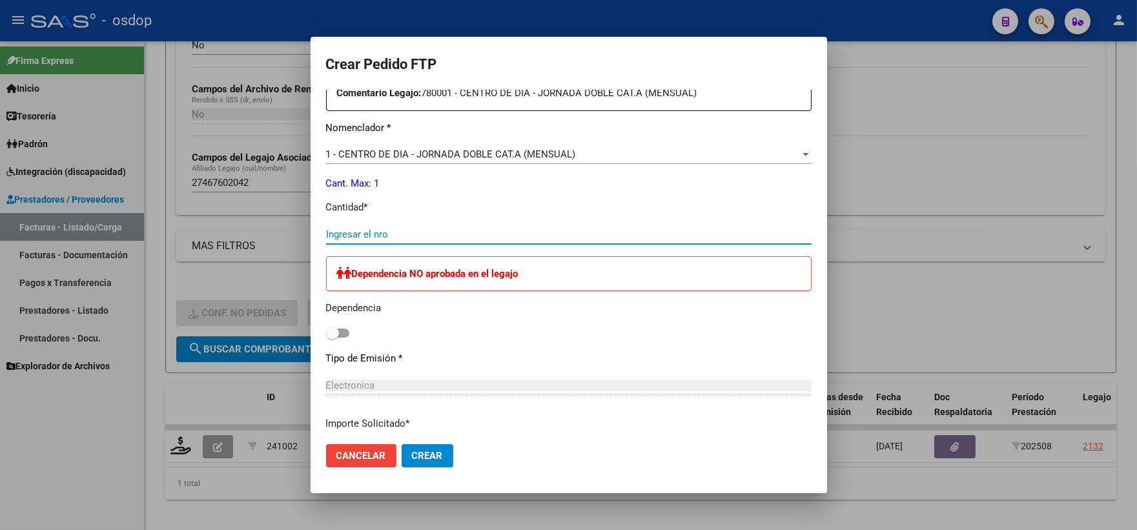
click at [424, 234] on input "Ingresar el nro" at bounding box center [569, 235] width 486 height 12
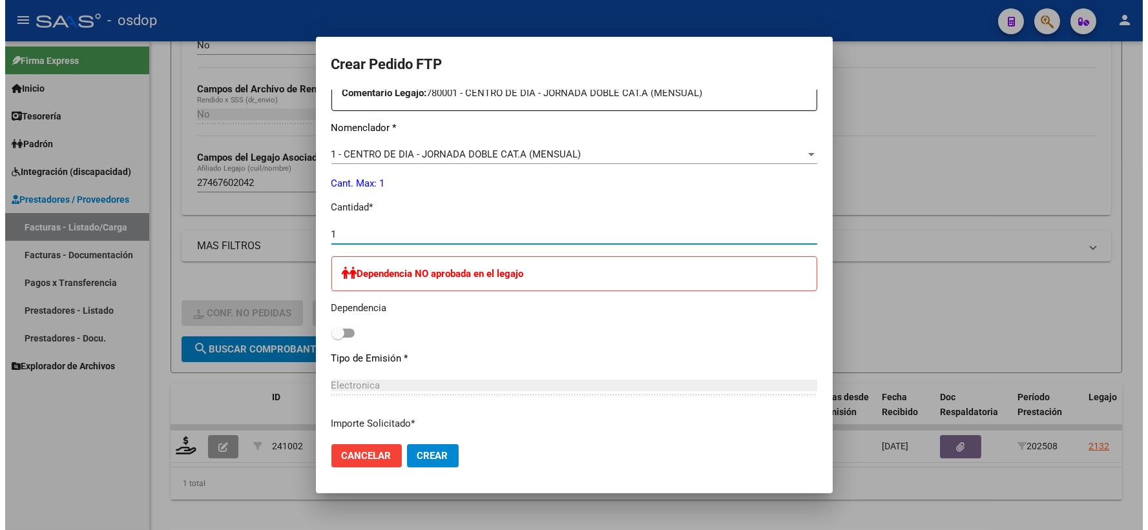
scroll to position [605, 0]
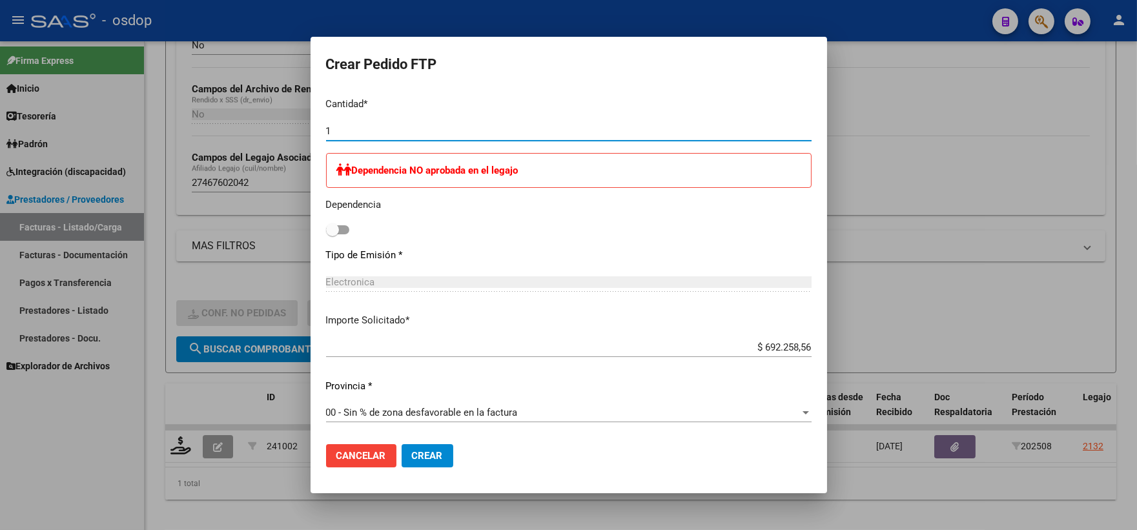
type input "1"
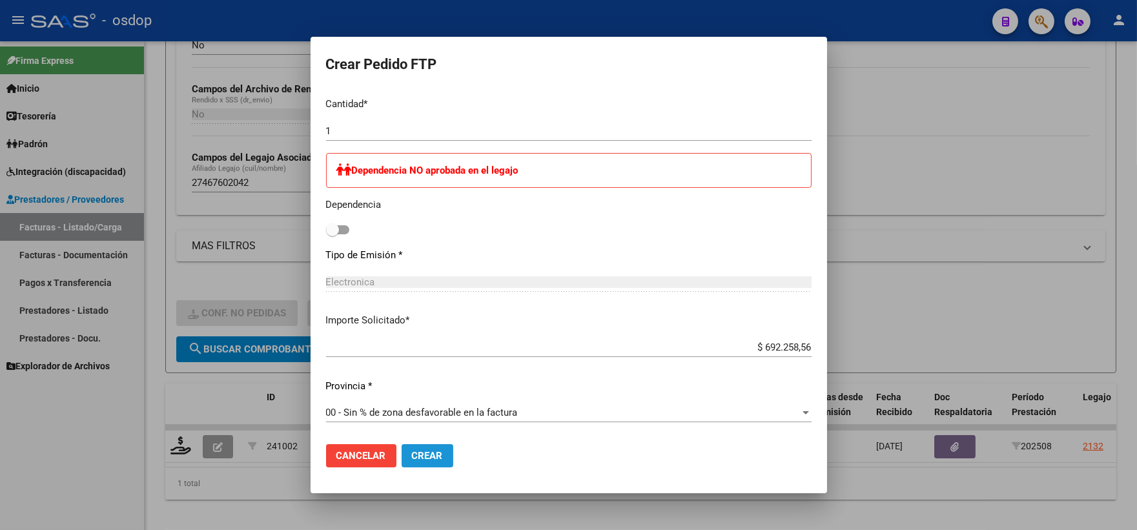
click at [427, 451] on span "Crear" at bounding box center [427, 456] width 31 height 12
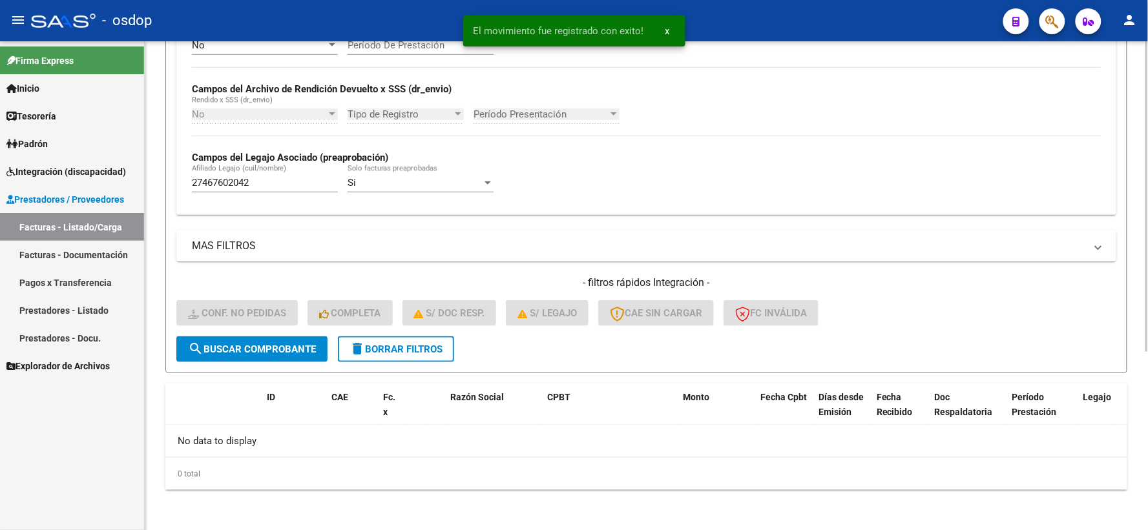
click at [351, 351] on mat-icon "delete" at bounding box center [357, 349] width 16 height 16
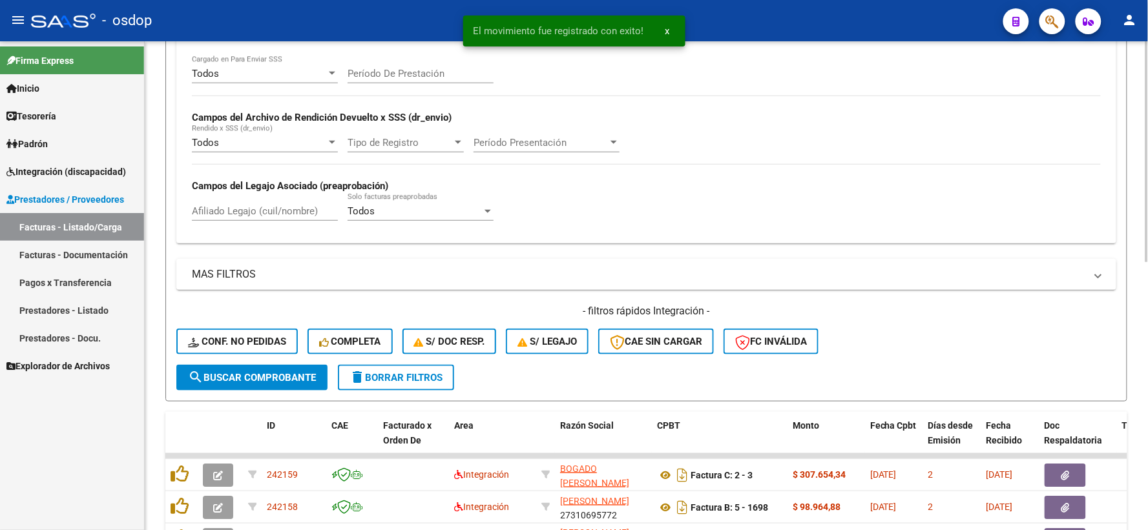
scroll to position [280, 0]
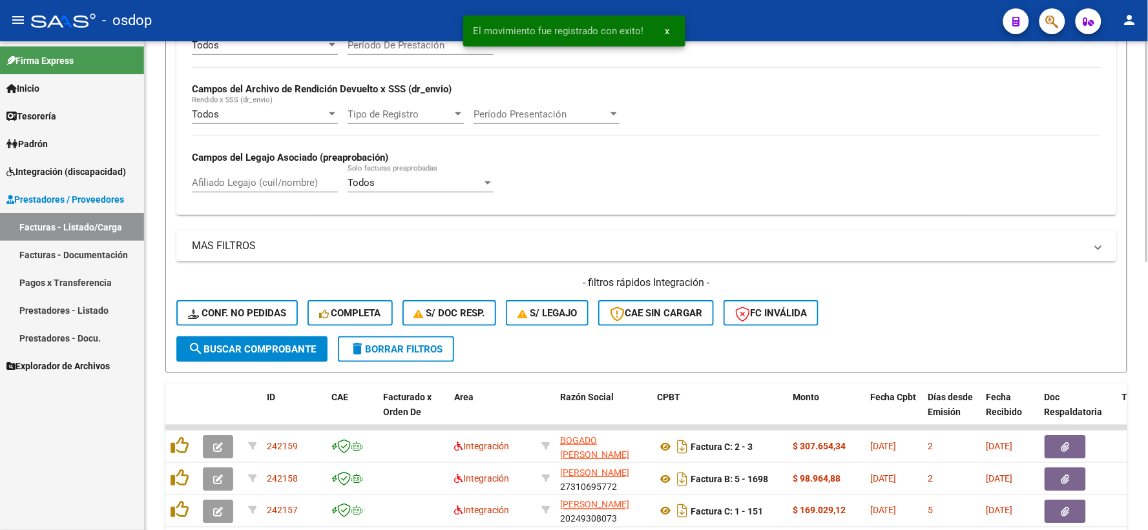
click at [269, 183] on input "Afiliado Legajo (cuil/nombre)" at bounding box center [265, 183] width 146 height 12
paste input "27490416132"
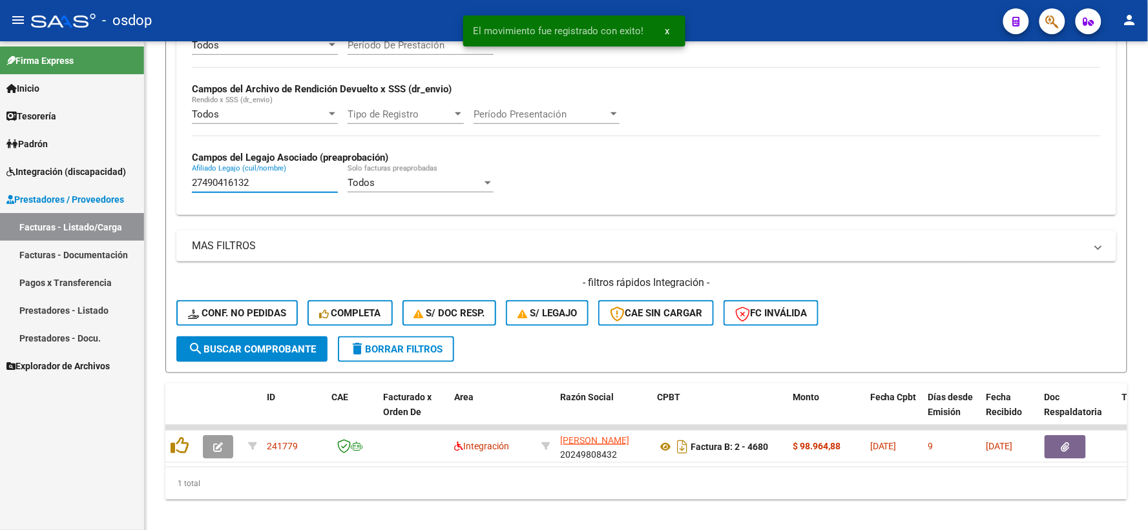
type input "27490416132"
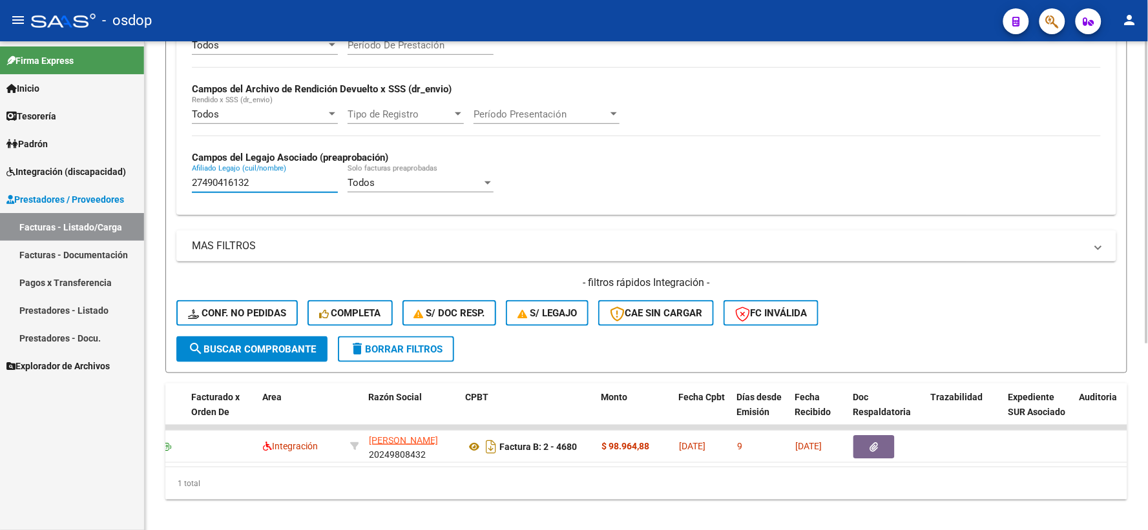
scroll to position [0, 194]
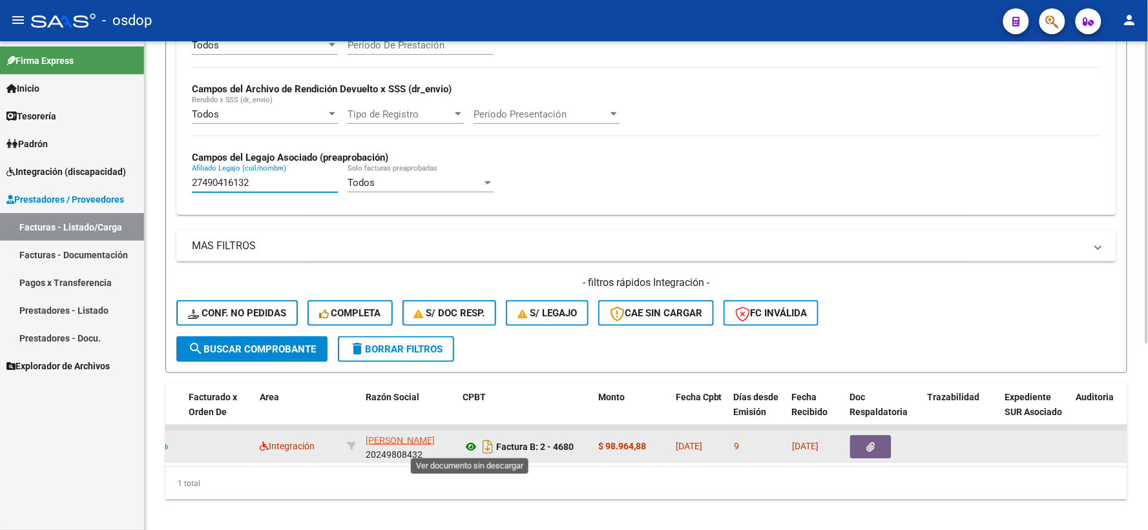
click at [468, 444] on icon at bounding box center [470, 447] width 17 height 16
click at [864, 442] on button "button" at bounding box center [870, 446] width 41 height 23
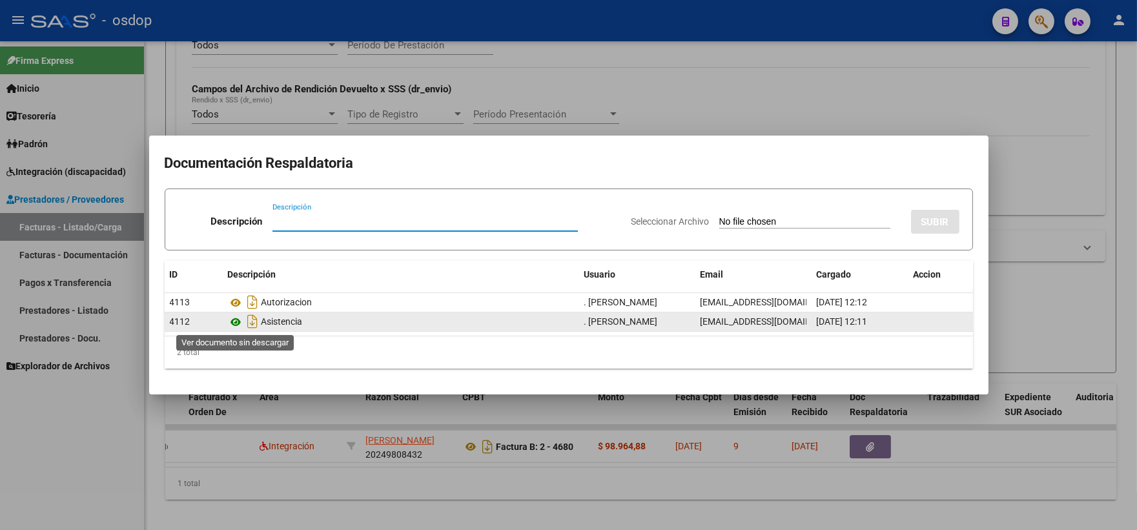
click at [240, 320] on icon at bounding box center [236, 323] width 17 height 16
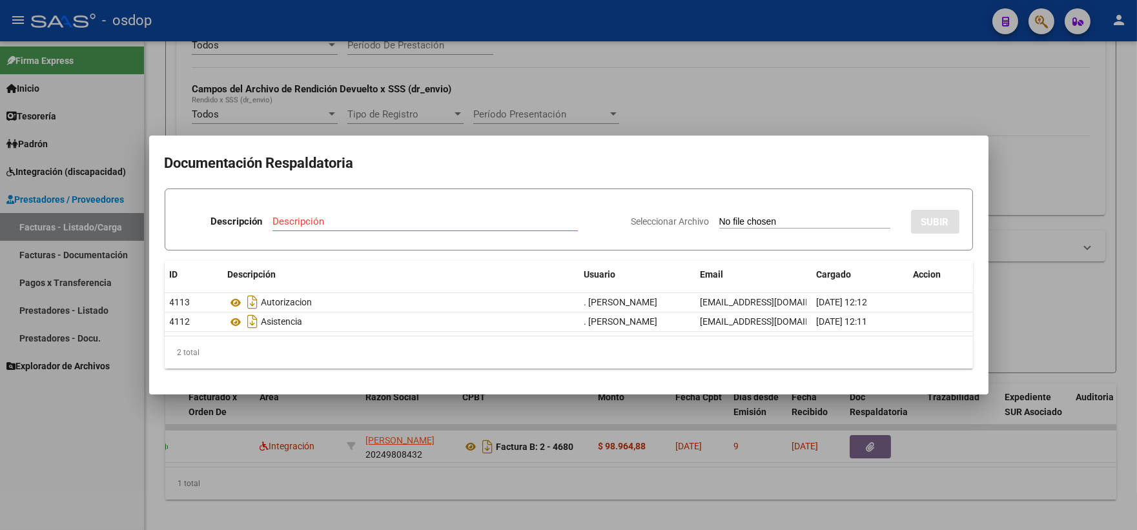
click at [244, 428] on div at bounding box center [568, 265] width 1137 height 530
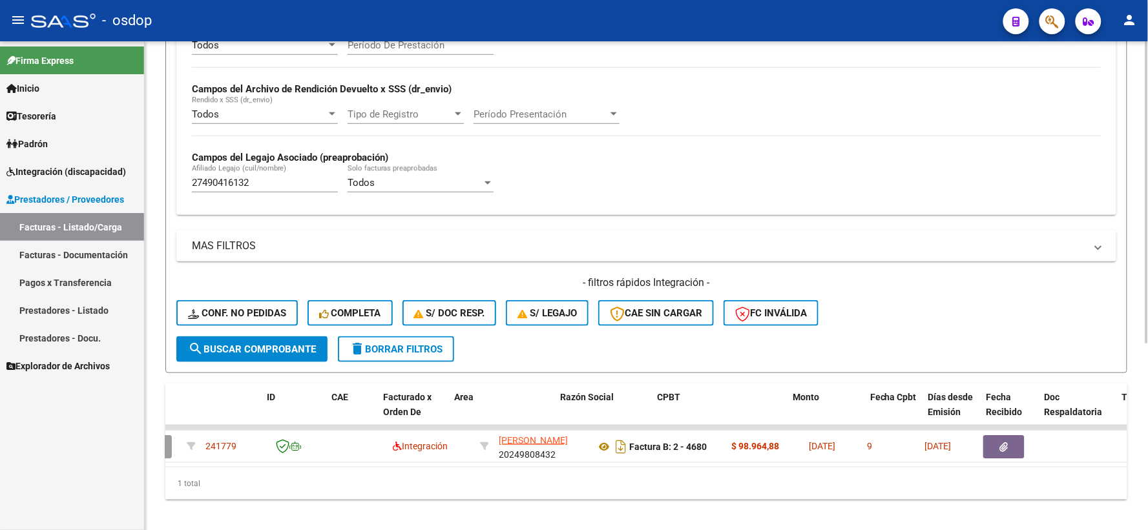
scroll to position [0, 0]
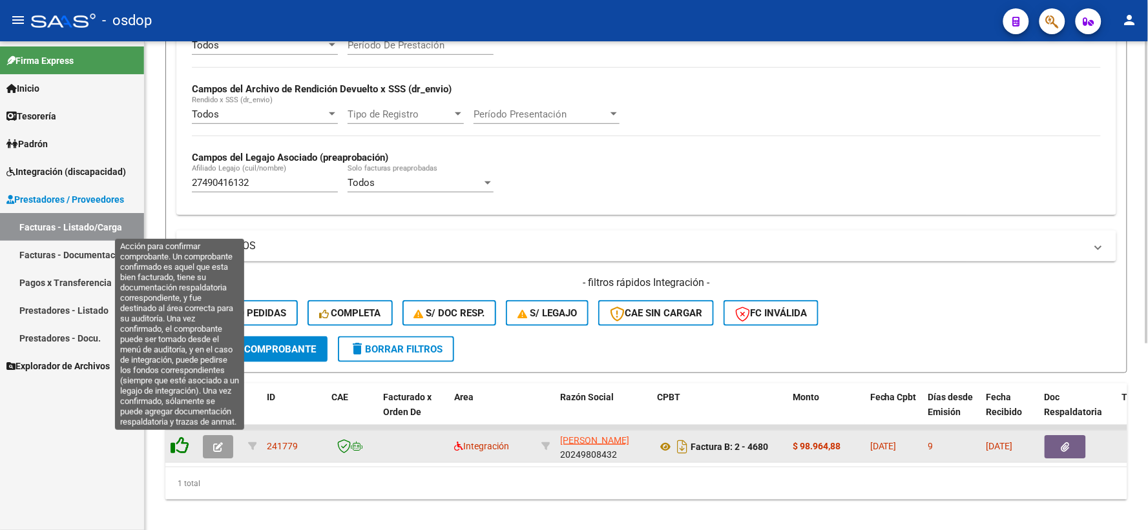
click at [174, 447] on icon at bounding box center [180, 446] width 18 height 18
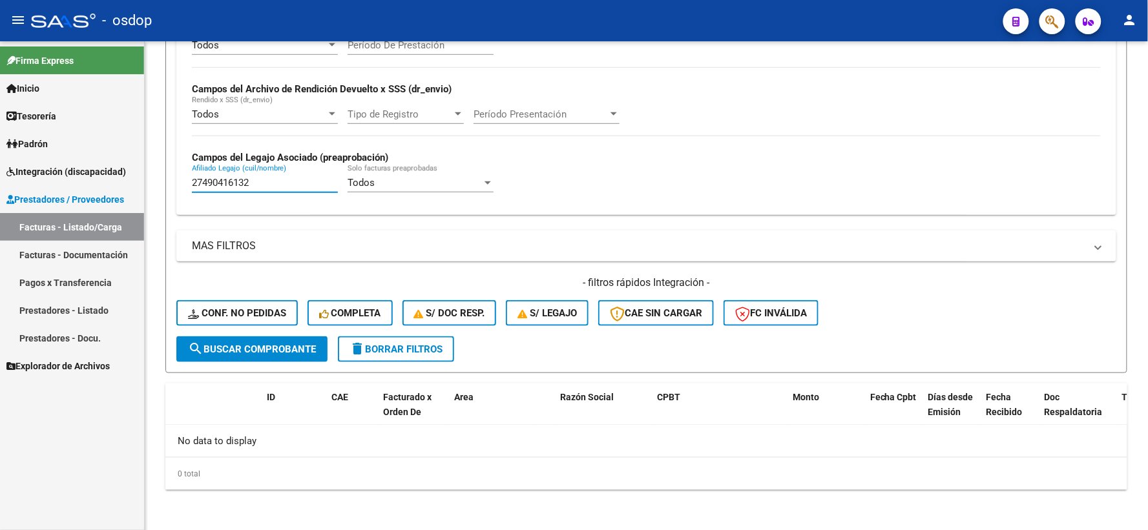
drag, startPoint x: 276, startPoint y: 185, endPoint x: 121, endPoint y: 186, distance: 155.0
click at [121, 186] on mat-sidenav-container "Firma Express Inicio Instructivos Contacto OS Tesorería Extractos Procesados (c…" at bounding box center [574, 285] width 1148 height 489
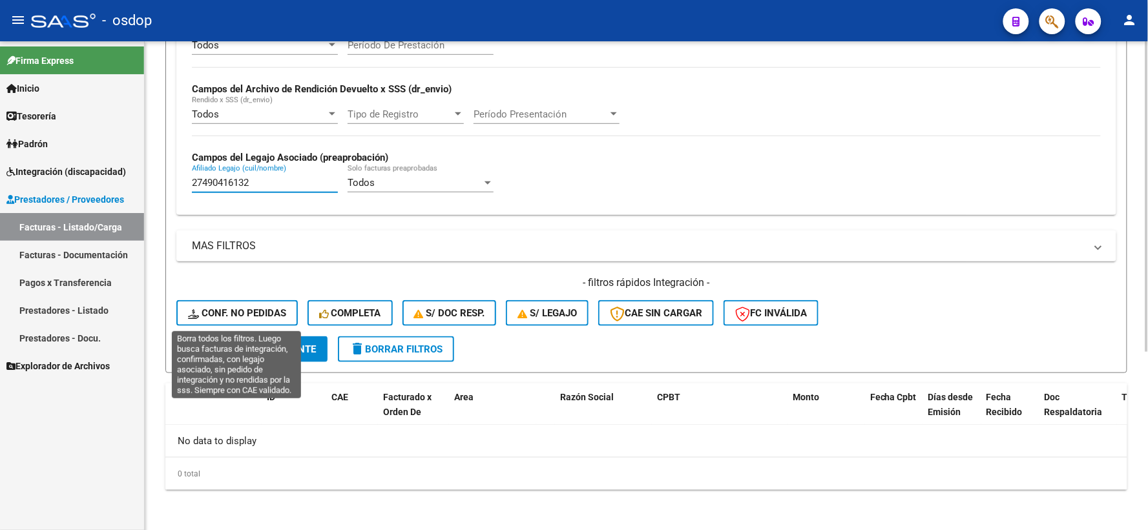
click at [233, 304] on button "Conf. no pedidas" at bounding box center [236, 313] width 121 height 26
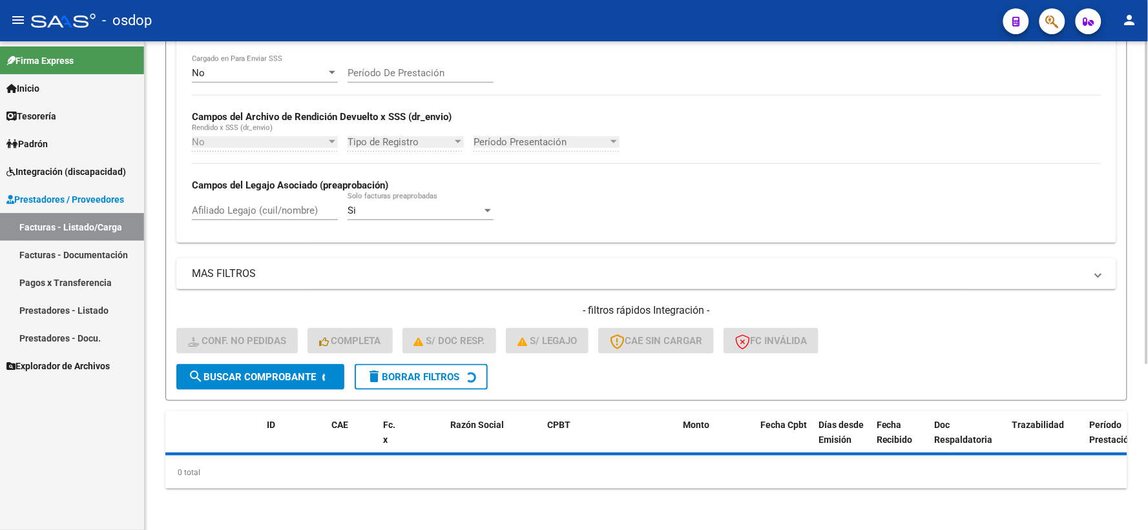
scroll to position [252, 0]
click at [251, 221] on div "Afiliado Legajo (cuil/nombre)" at bounding box center [265, 207] width 146 height 28
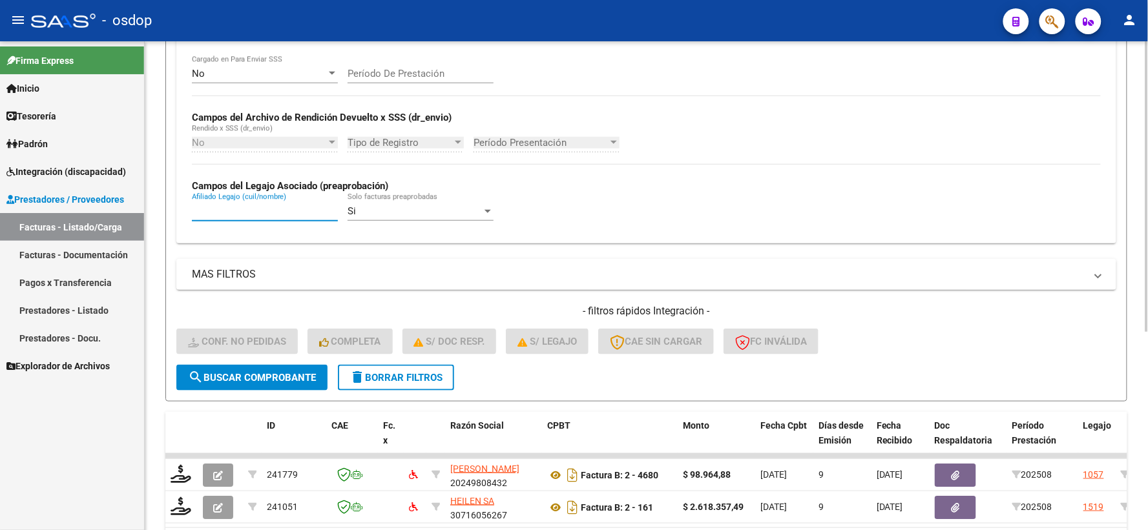
click at [254, 217] on input "Afiliado Legajo (cuil/nombre)" at bounding box center [265, 211] width 146 height 12
paste input "27490416132"
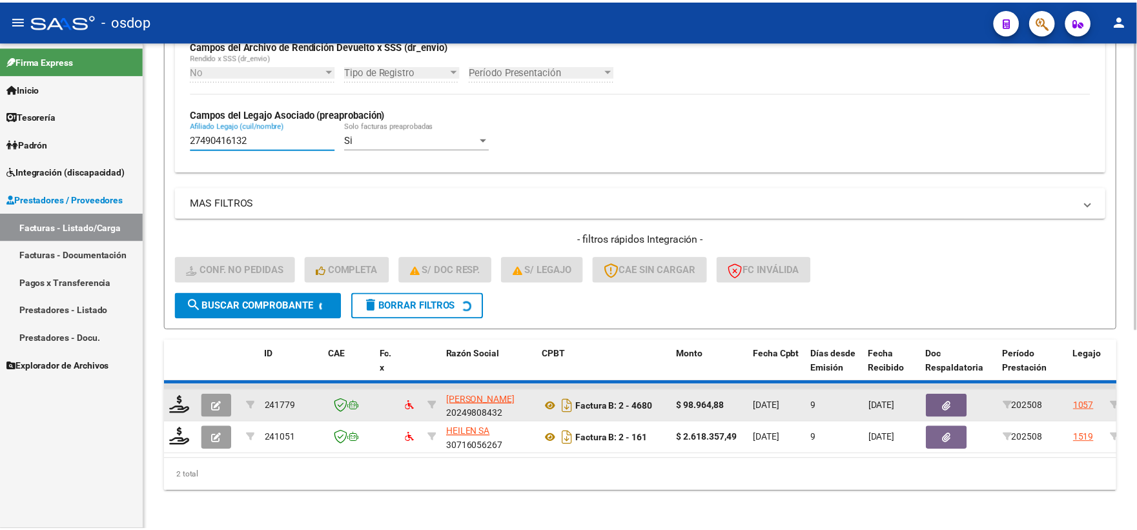
scroll to position [301, 0]
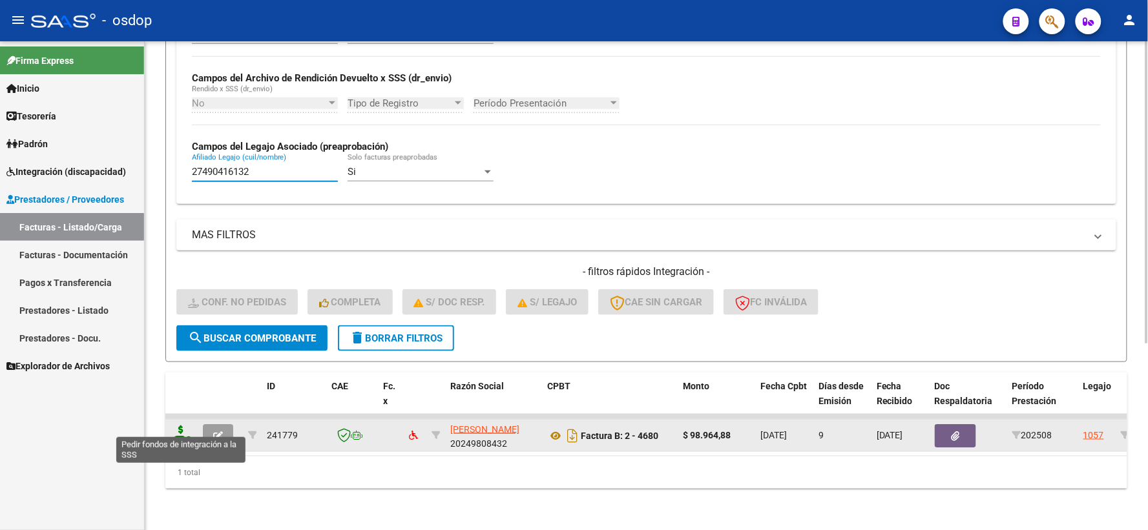
type input "27490416132"
click at [176, 427] on icon at bounding box center [181, 435] width 21 height 18
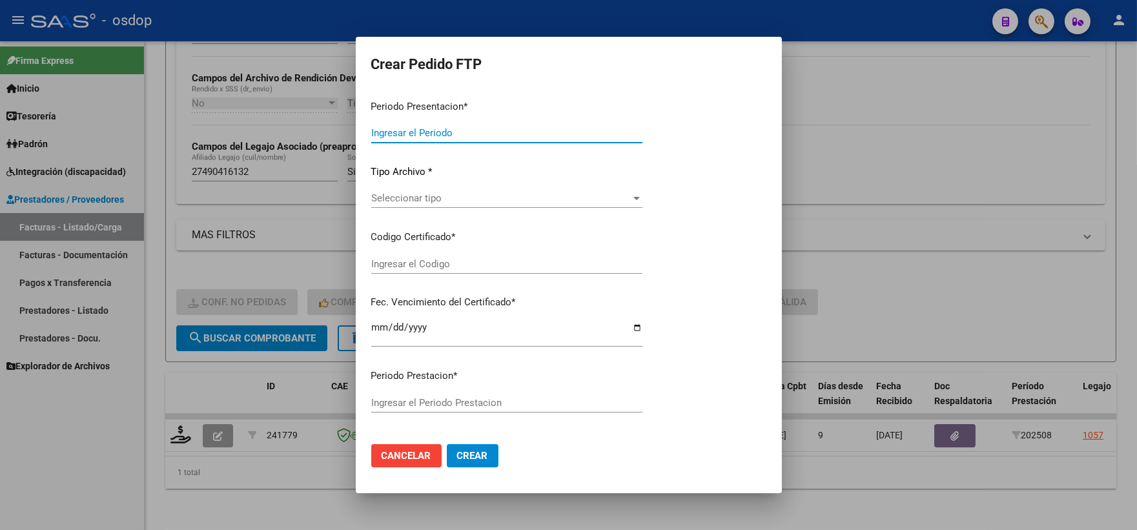
type input "202508"
type input "$ 98.964,88"
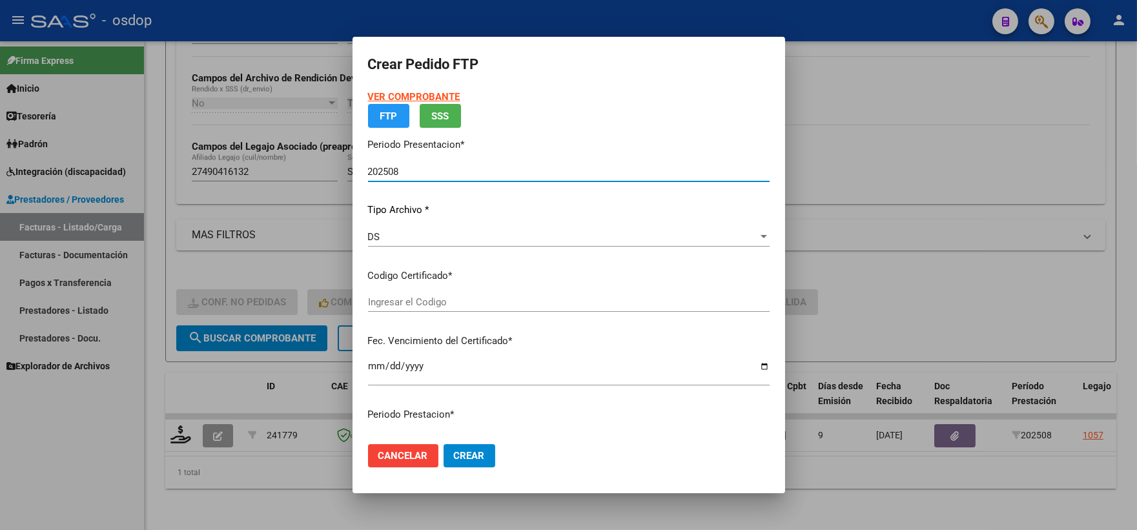
type input "2791752637"
type input "[DATE]"
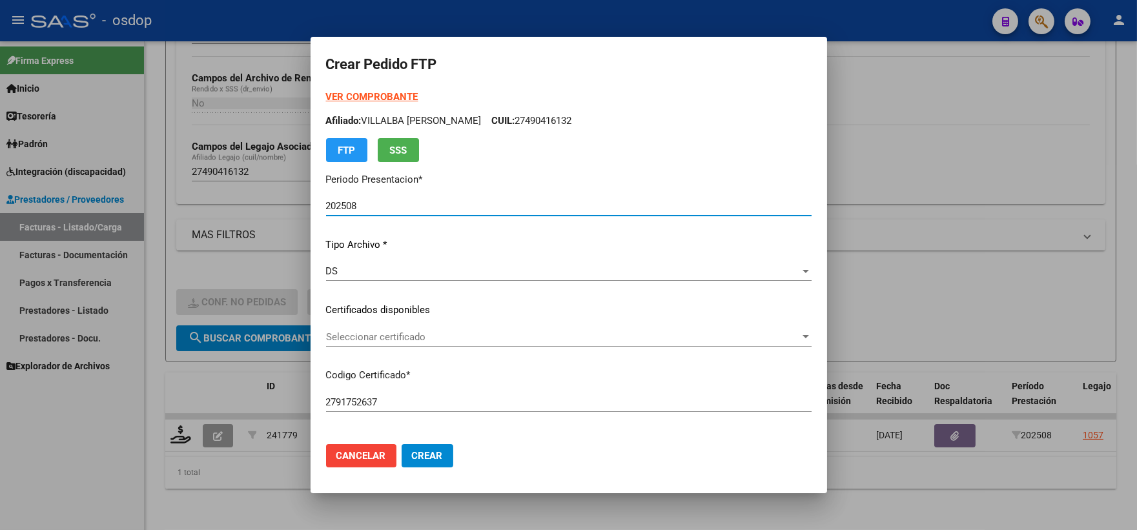
click at [470, 345] on div "Seleccionar certificado Seleccionar certificado" at bounding box center [569, 336] width 486 height 19
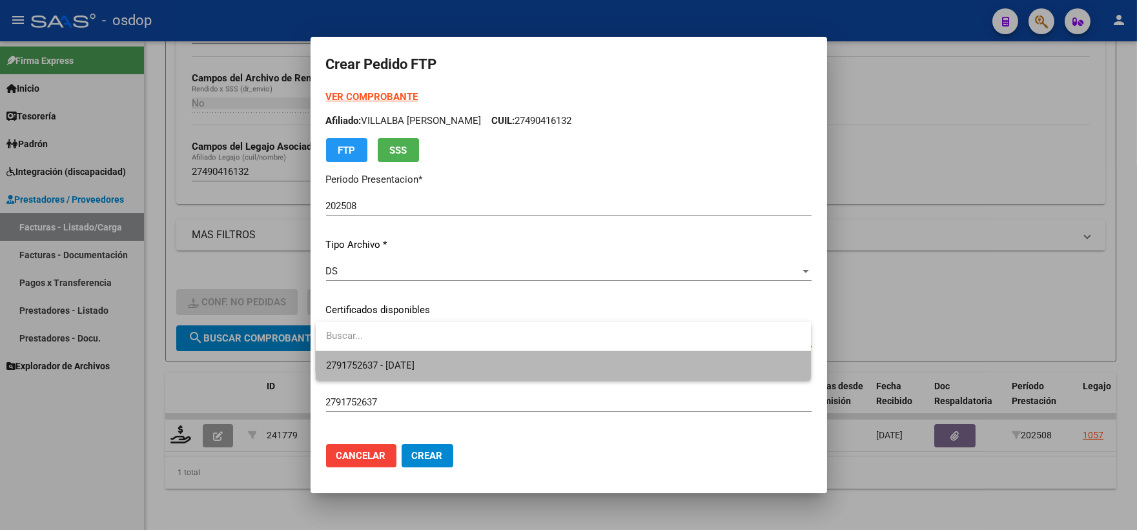
click at [501, 357] on span "2791752637 - [DATE]" at bounding box center [563, 365] width 475 height 29
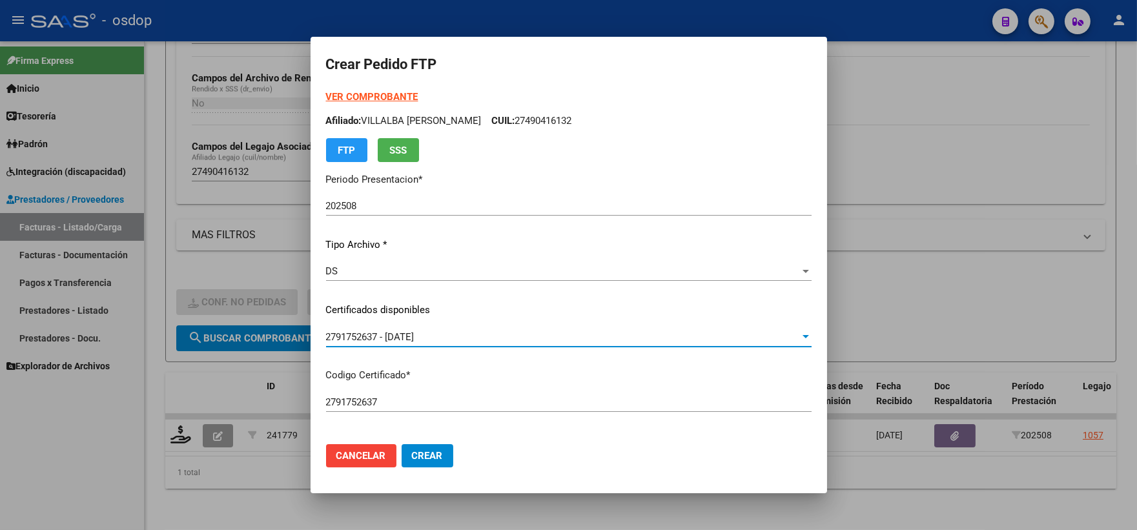
scroll to position [358, 0]
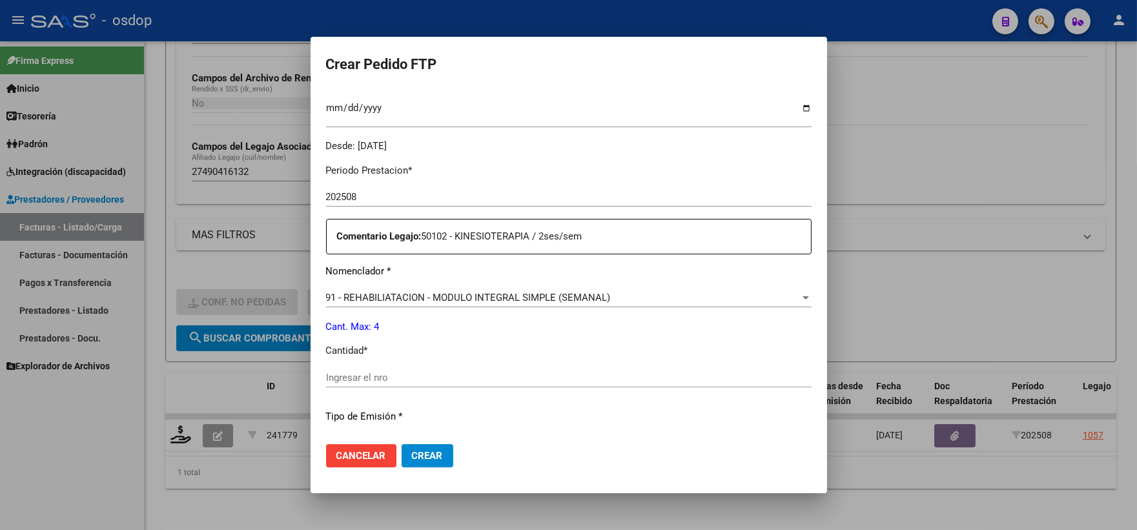
click at [442, 375] on input "Ingresar el nro" at bounding box center [569, 378] width 486 height 12
type input "4"
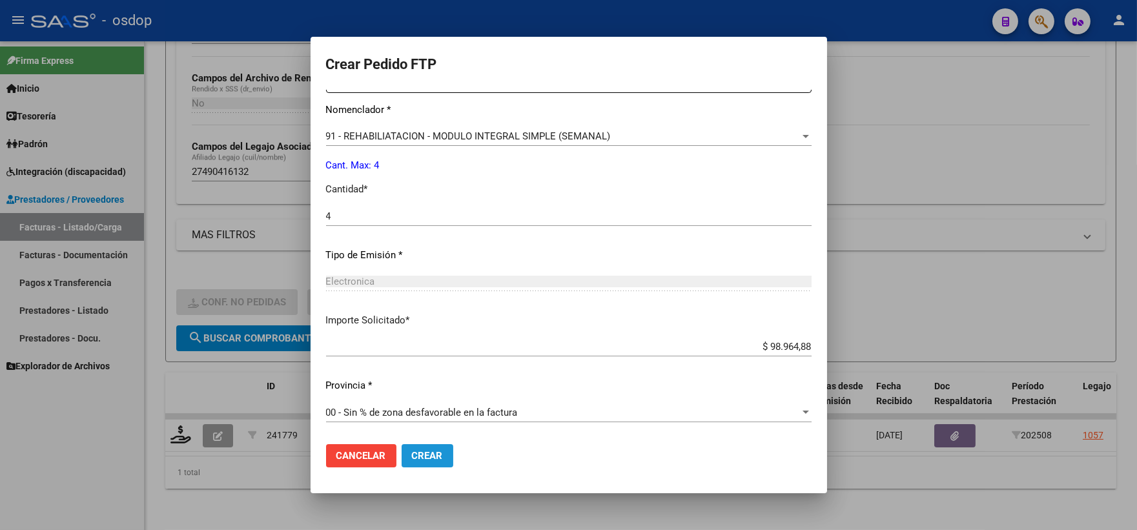
click at [433, 462] on button "Crear" at bounding box center [428, 455] width 52 height 23
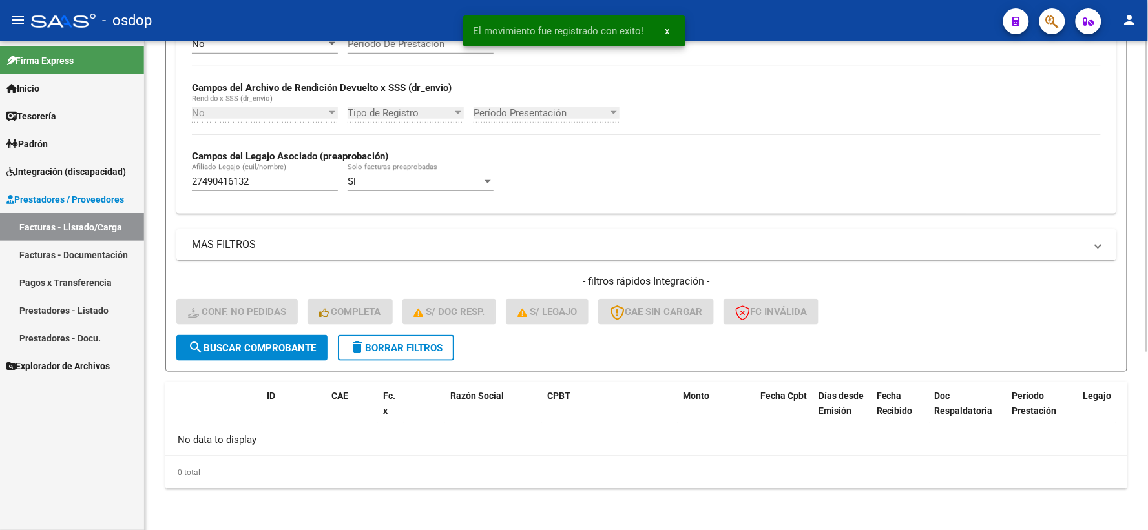
scroll to position [280, 0]
drag, startPoint x: 276, startPoint y: 178, endPoint x: 162, endPoint y: 183, distance: 113.8
click at [163, 183] on div "Video tutorial PRESTADORES -> Listado de CPBTs Emitidos por Prestadores / Prove…" at bounding box center [646, 146] width 1003 height 771
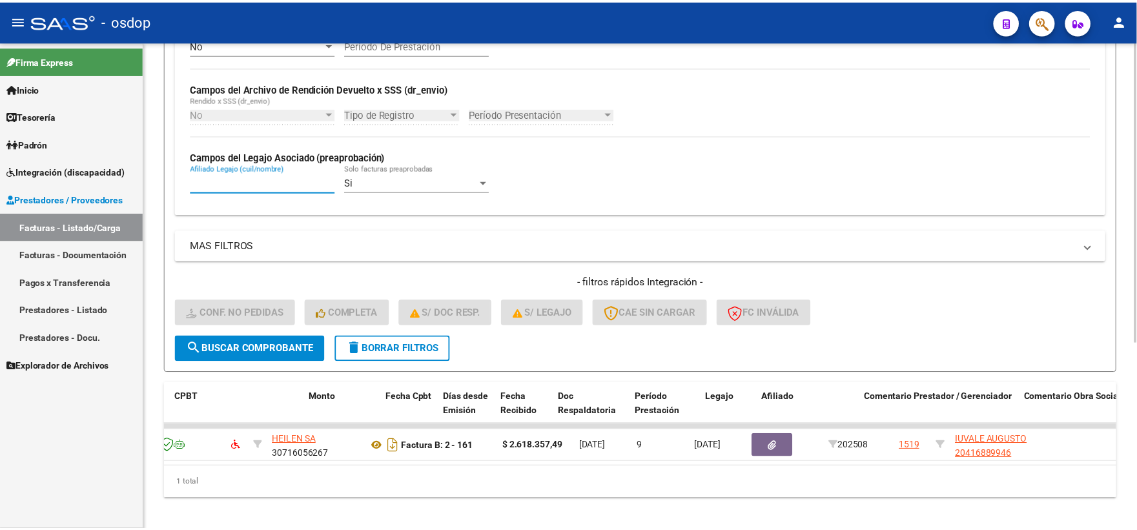
scroll to position [0, 0]
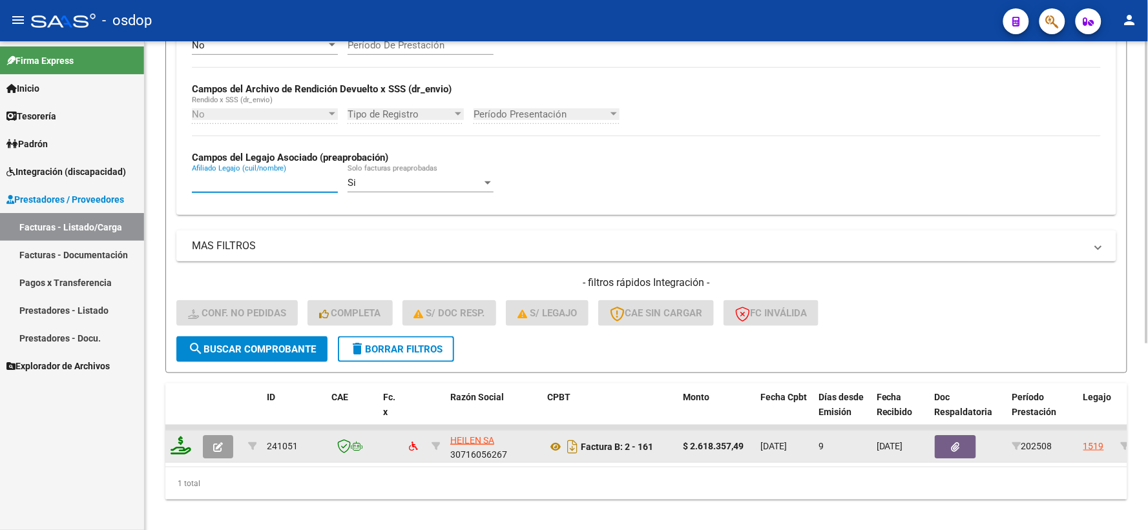
click at [184, 448] on icon at bounding box center [181, 446] width 21 height 18
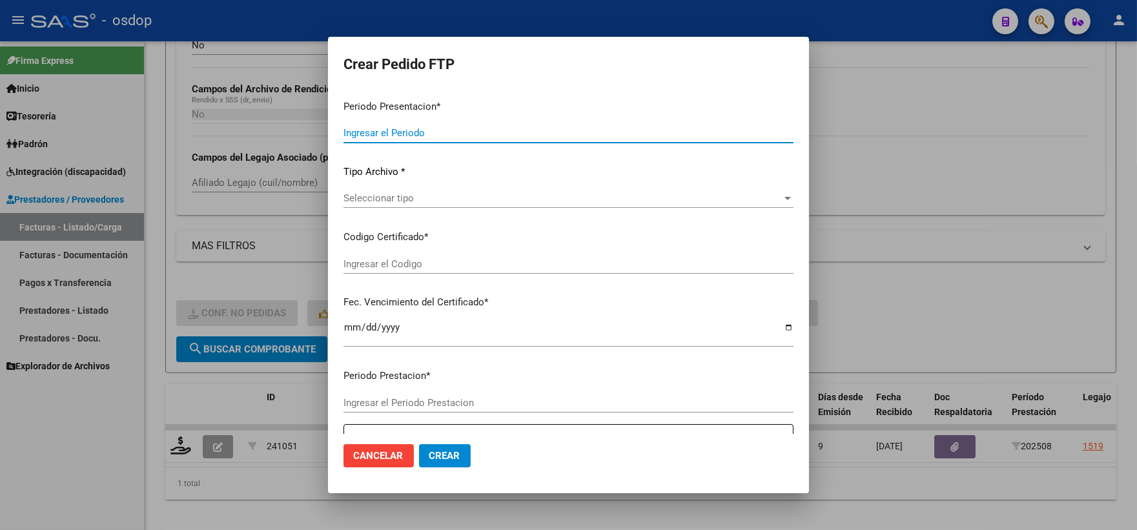
type input "202508"
type input "$ 2.618.357,49"
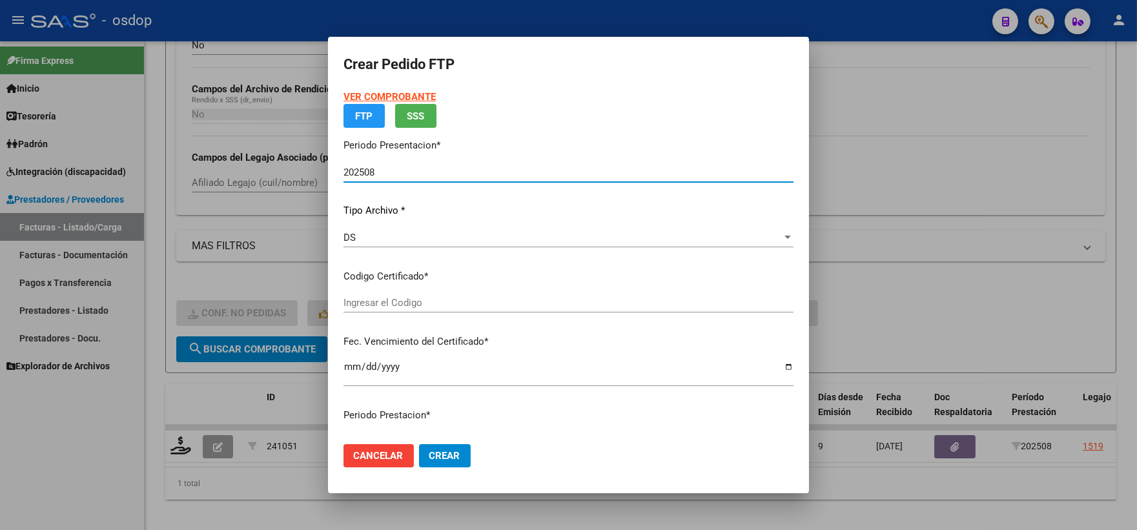
type input "5259752176"
type input "[DATE]"
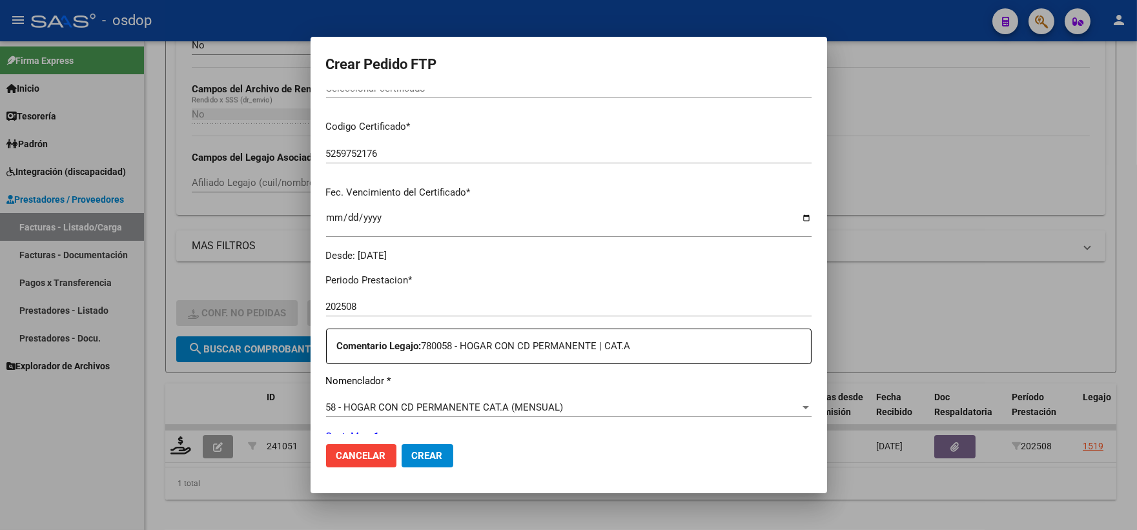
scroll to position [320, 0]
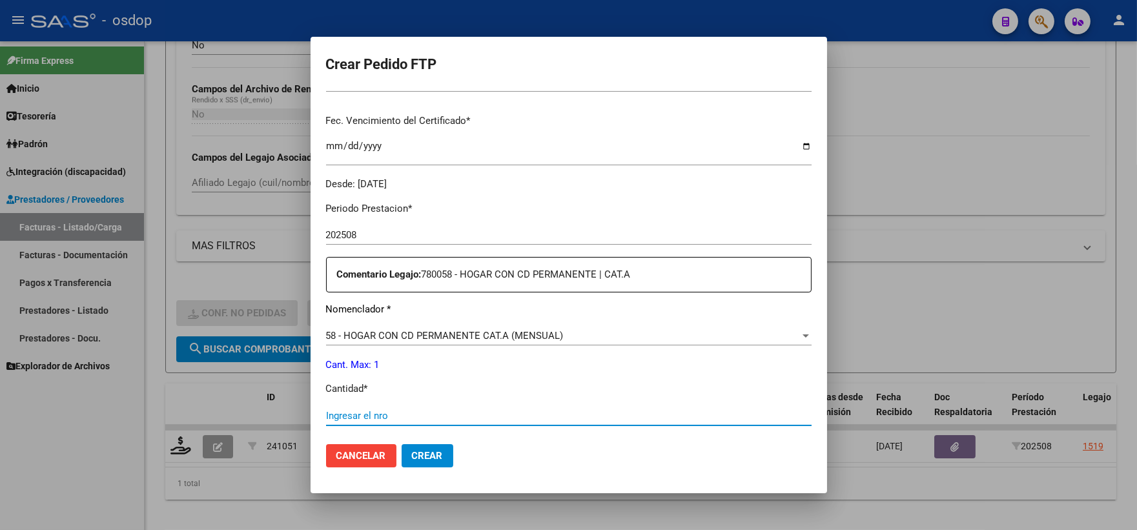
click at [455, 417] on input "Ingresar el nro" at bounding box center [569, 416] width 486 height 12
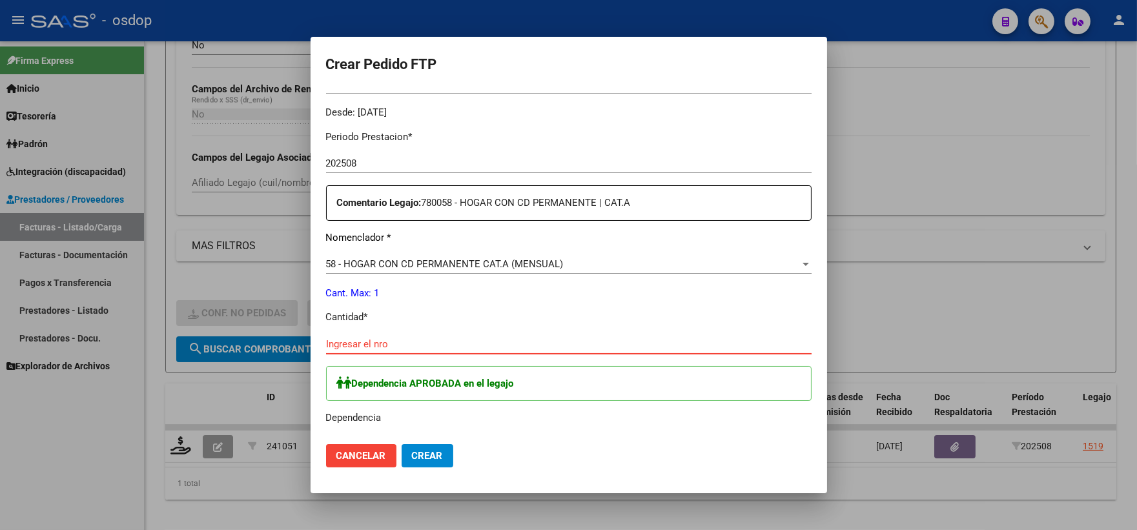
click at [422, 341] on input "Ingresar el nro" at bounding box center [569, 344] width 486 height 12
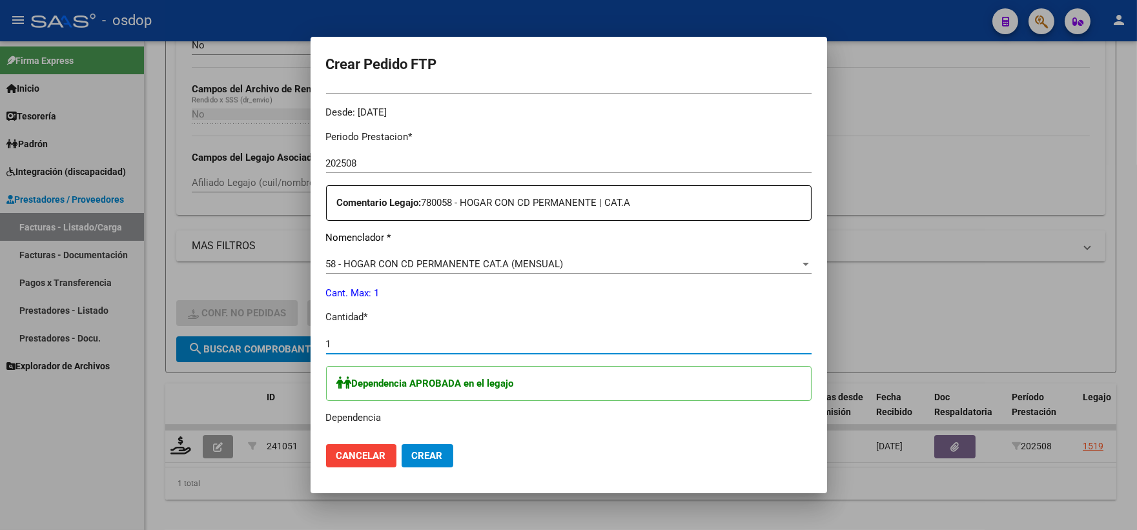
type input "1"
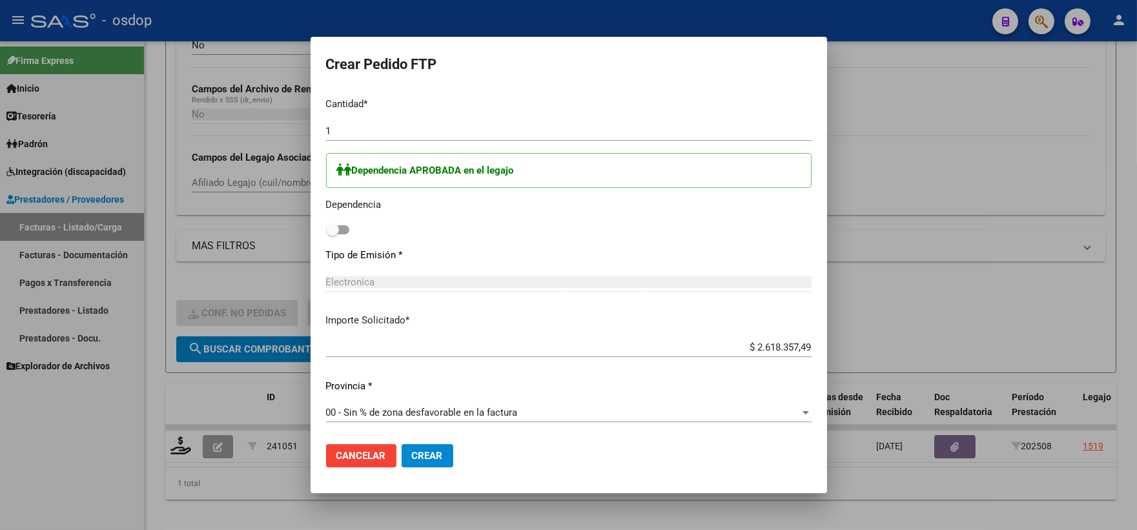
click at [343, 236] on label at bounding box center [337, 230] width 23 height 16
click at [333, 235] on input "checkbox" at bounding box center [332, 234] width 1 height 1
checkbox input "true"
click at [423, 455] on span "Crear" at bounding box center [427, 456] width 31 height 12
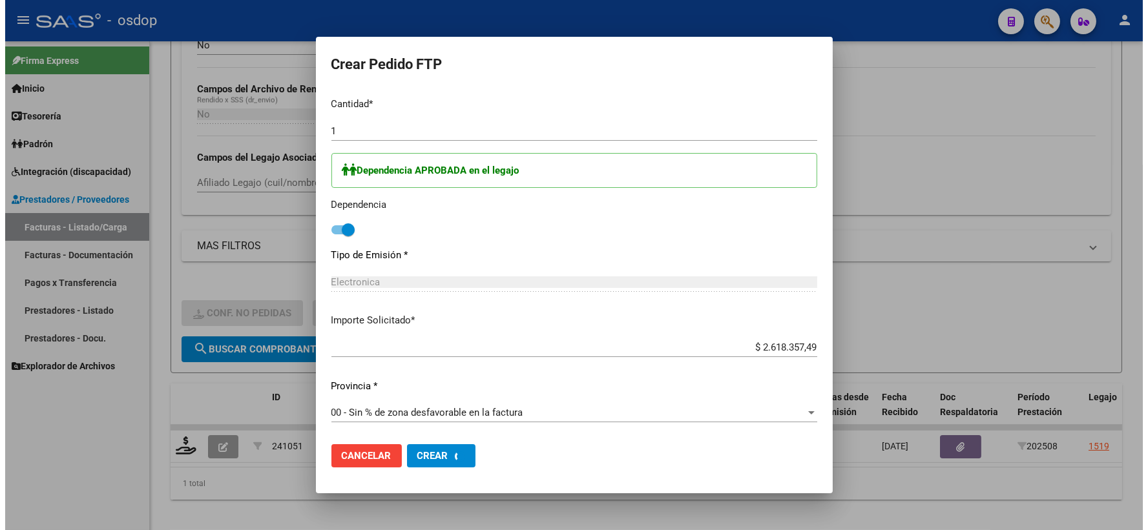
scroll to position [0, 0]
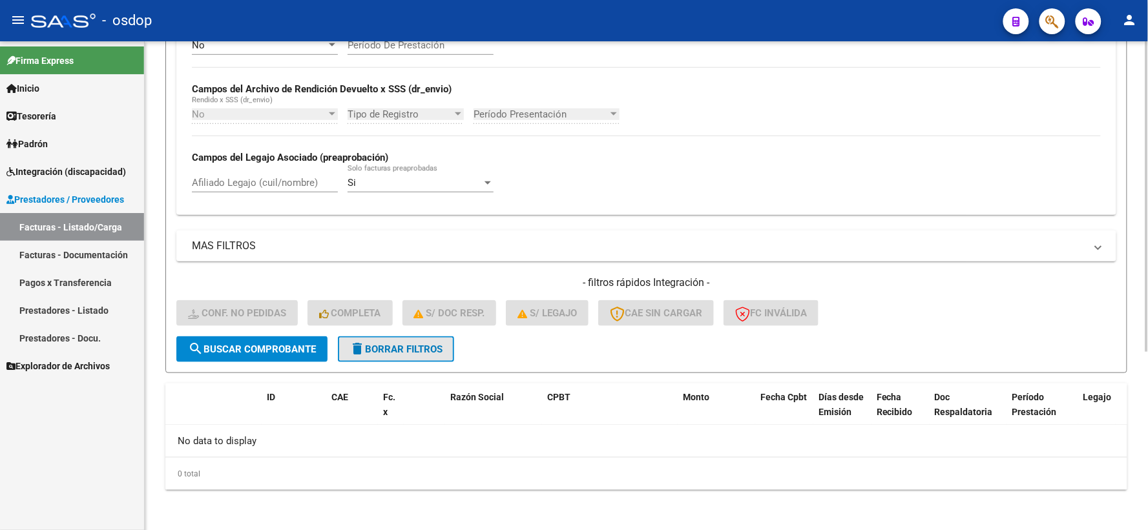
click at [371, 344] on span "delete Borrar Filtros" at bounding box center [395, 350] width 93 height 12
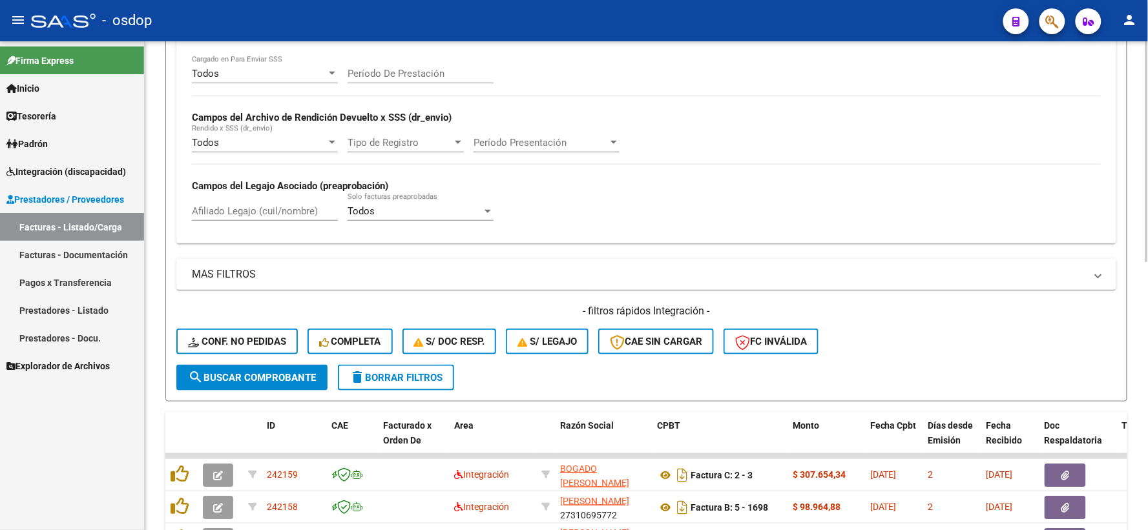
scroll to position [280, 0]
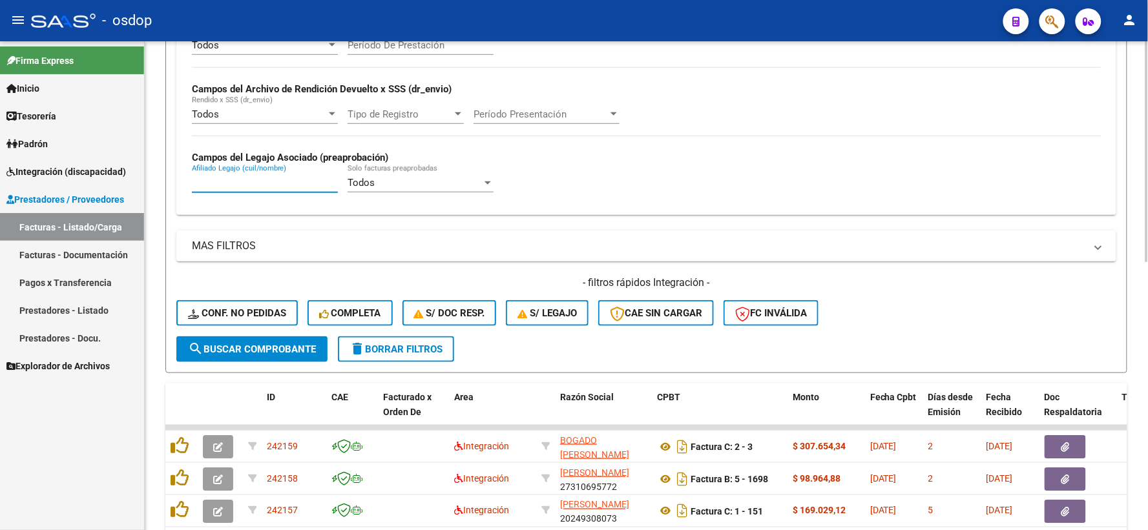
click at [247, 179] on input "Afiliado Legajo (cuil/nombre)" at bounding box center [265, 183] width 146 height 12
paste input "27442922638"
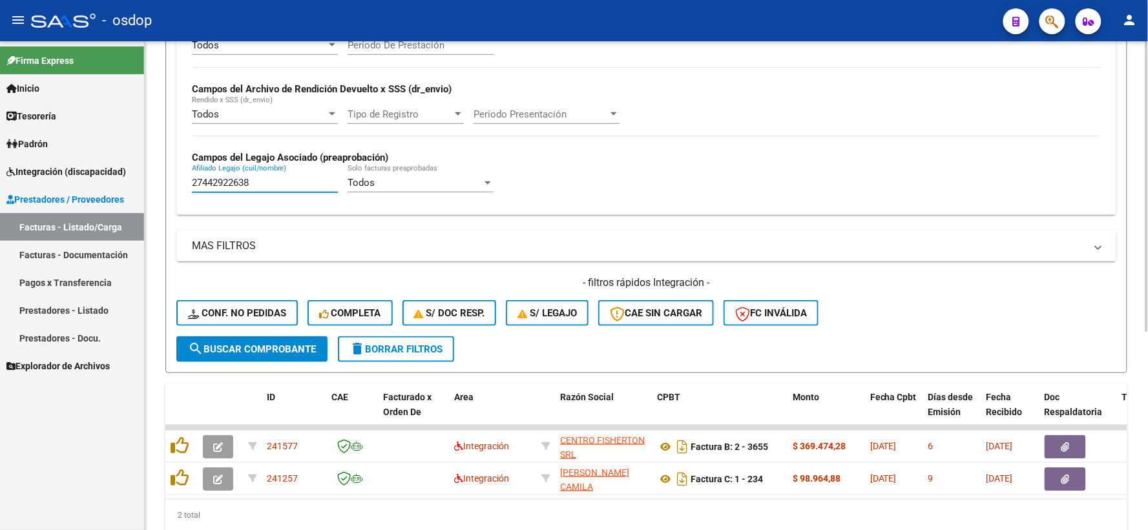
type input "27442922638"
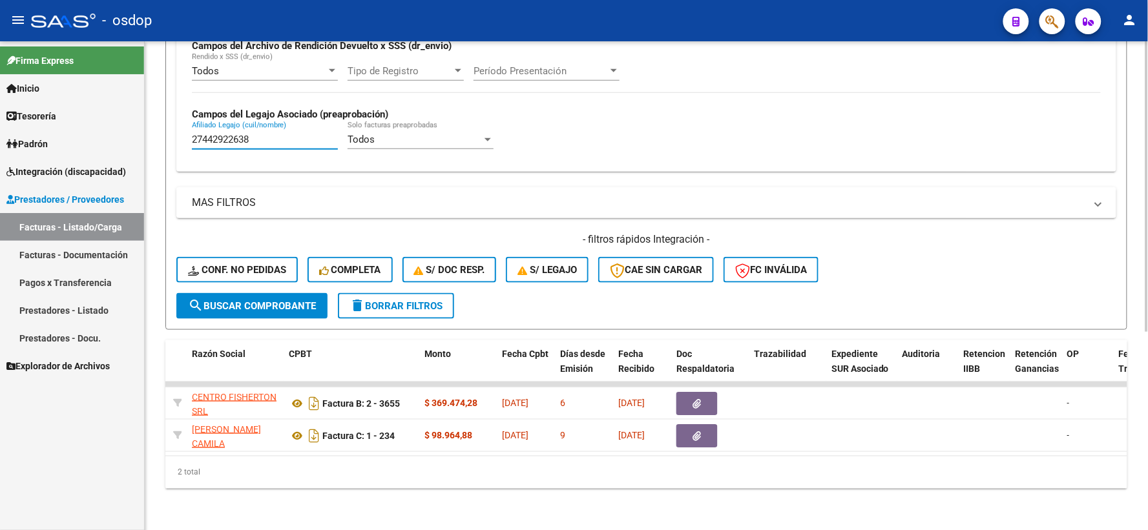
scroll to position [0, 360]
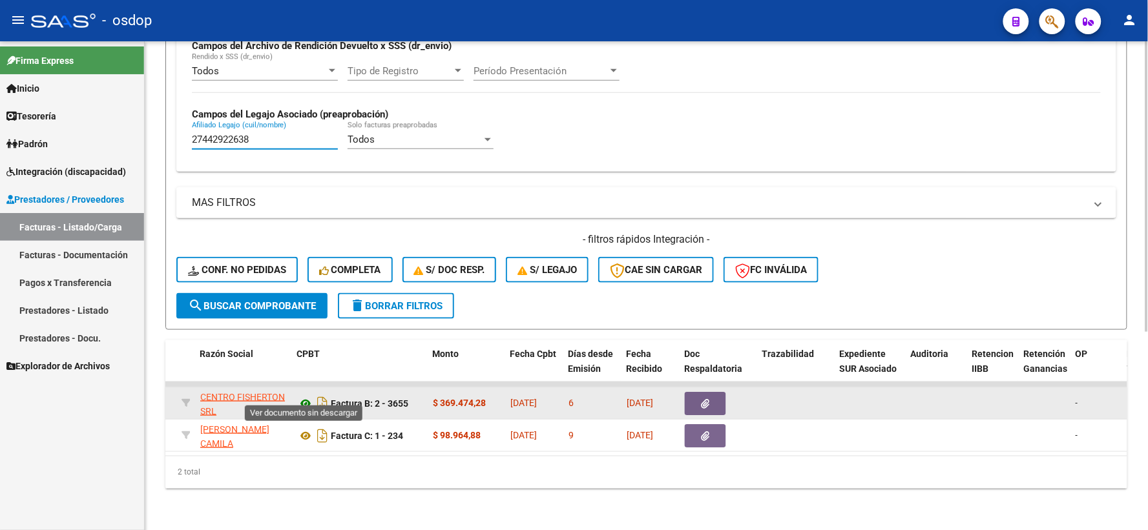
click at [305, 397] on icon at bounding box center [305, 404] width 17 height 16
click at [691, 402] on button "button" at bounding box center [705, 403] width 41 height 23
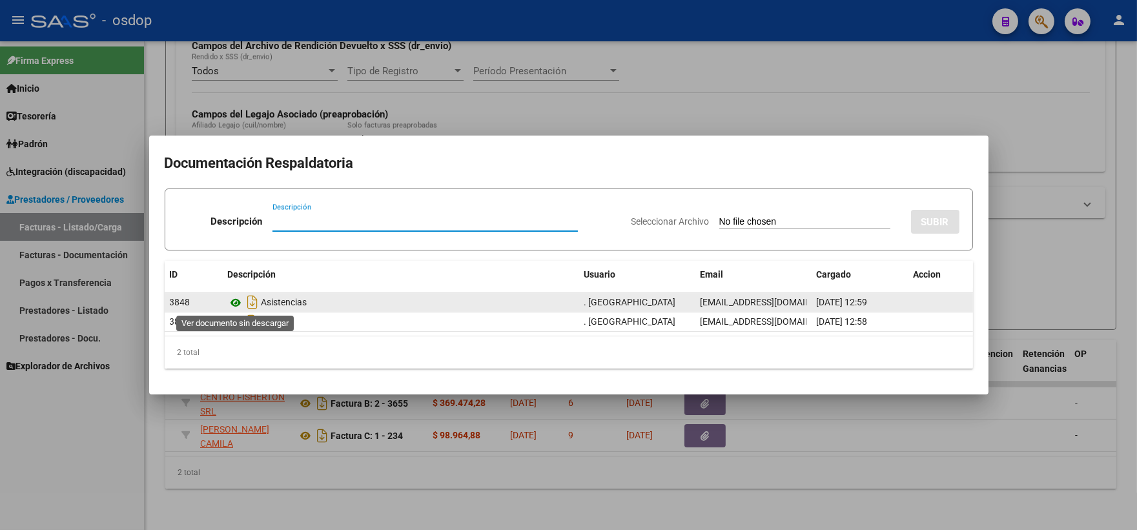
click at [236, 305] on icon at bounding box center [236, 303] width 17 height 16
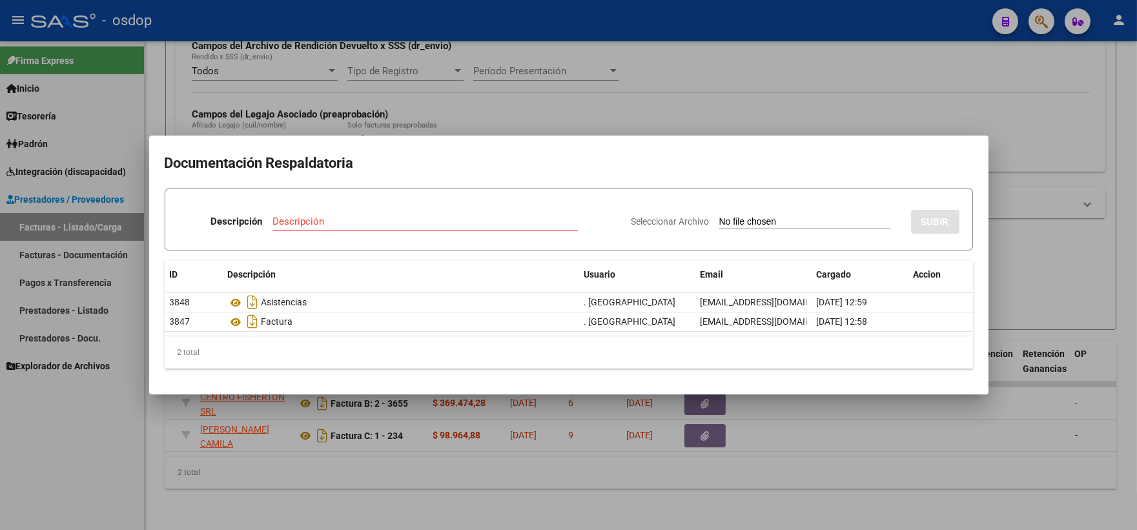
click at [261, 140] on mat-dialog-container "Documentación Respaldatoria Descripción Descripción Seleccionar Archivo SUBIR I…" at bounding box center [569, 265] width 840 height 259
click at [340, 72] on div at bounding box center [568, 265] width 1137 height 530
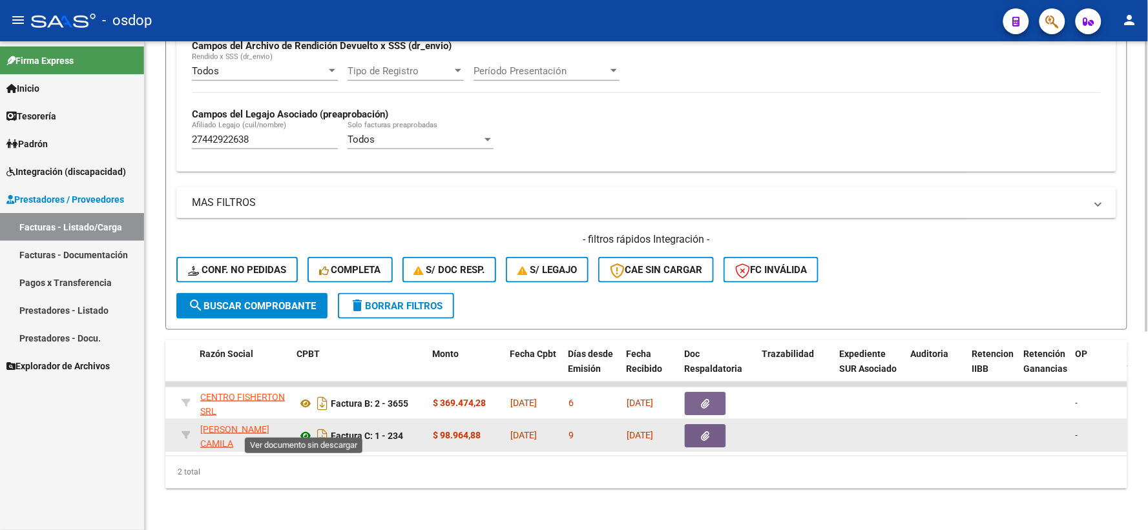
click at [305, 428] on icon at bounding box center [305, 436] width 17 height 16
click at [716, 426] on button "button" at bounding box center [705, 435] width 41 height 23
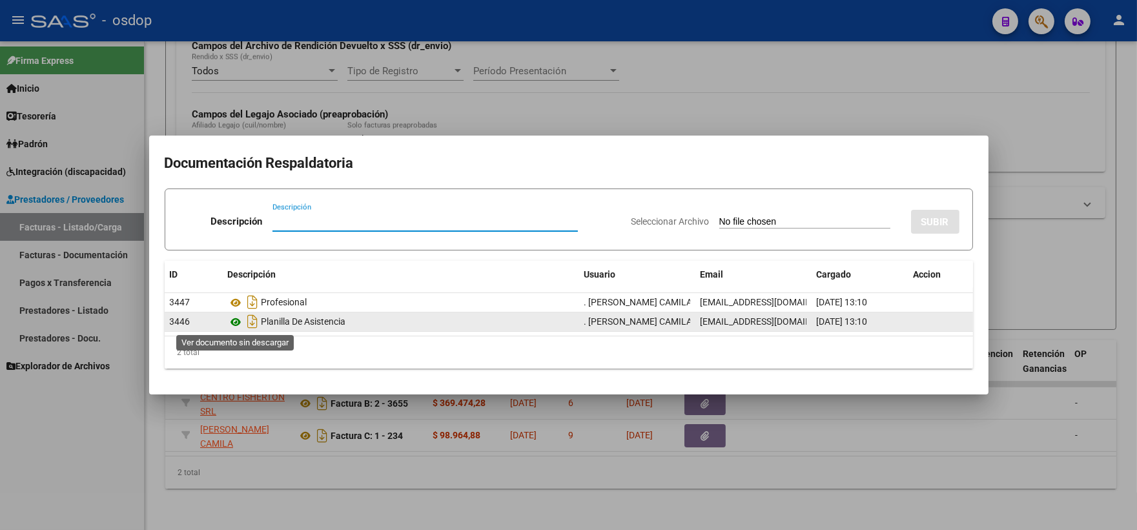
click at [234, 321] on icon at bounding box center [236, 323] width 17 height 16
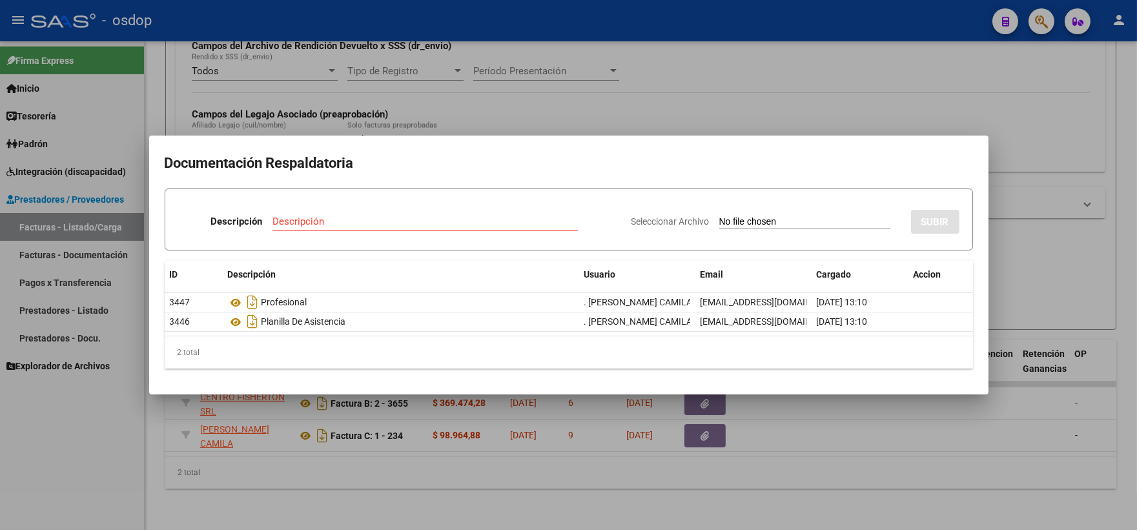
click at [262, 60] on div at bounding box center [568, 265] width 1137 height 530
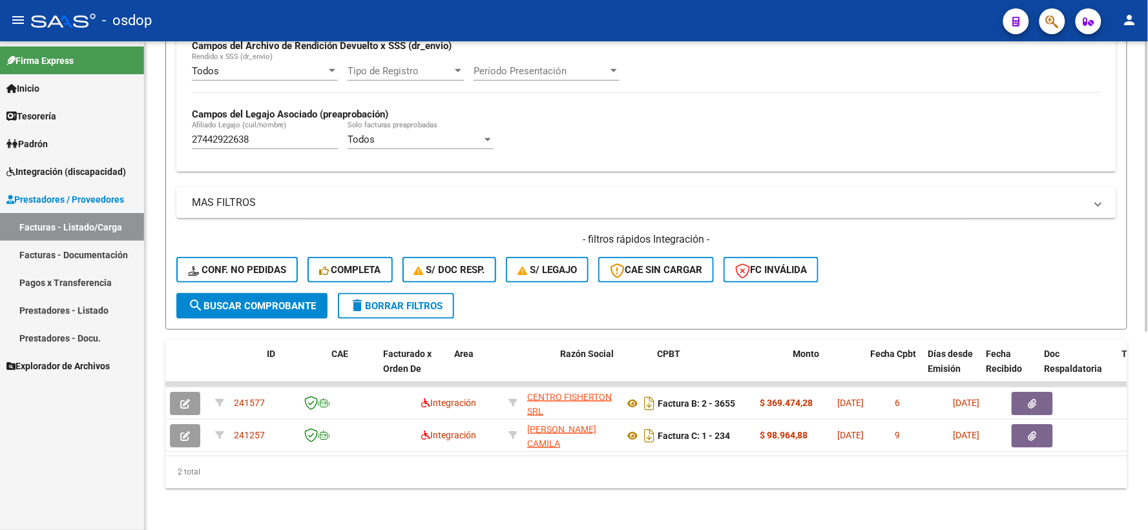
scroll to position [0, 0]
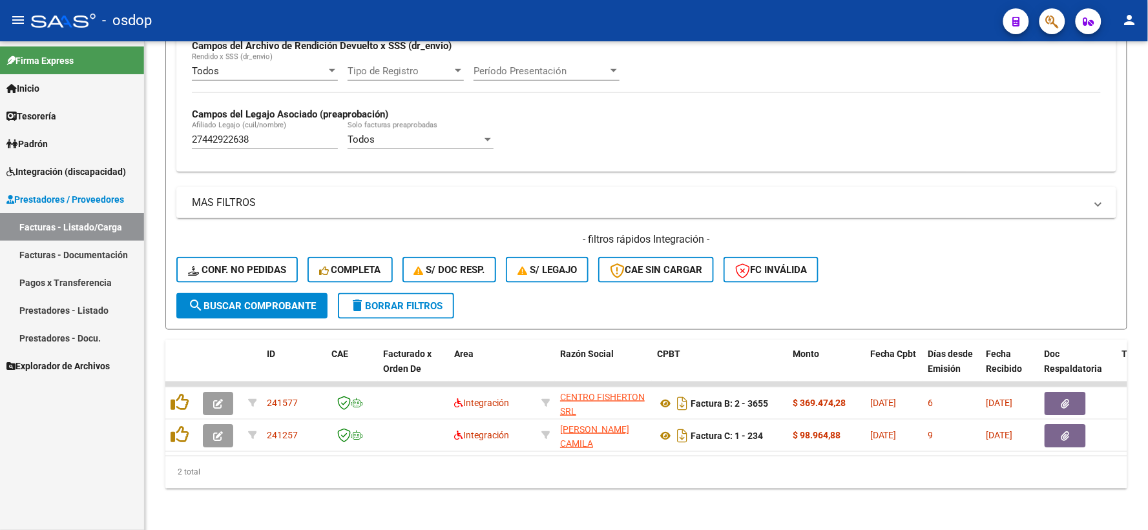
click at [138, 443] on div "Firma Express Inicio Instructivos Contacto OS Tesorería Extractos Procesados (c…" at bounding box center [72, 285] width 144 height 489
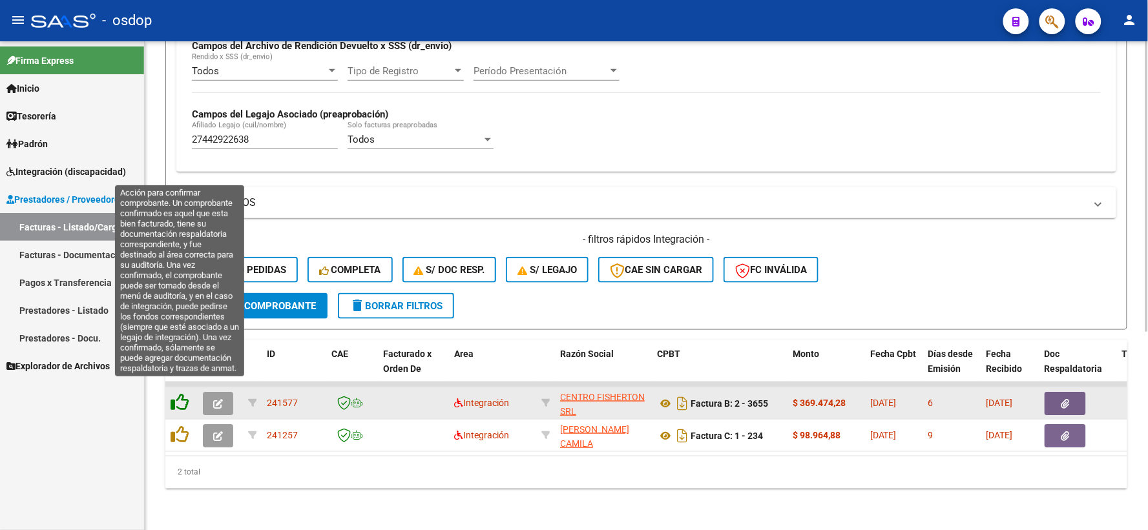
click at [176, 399] on icon at bounding box center [180, 402] width 18 height 18
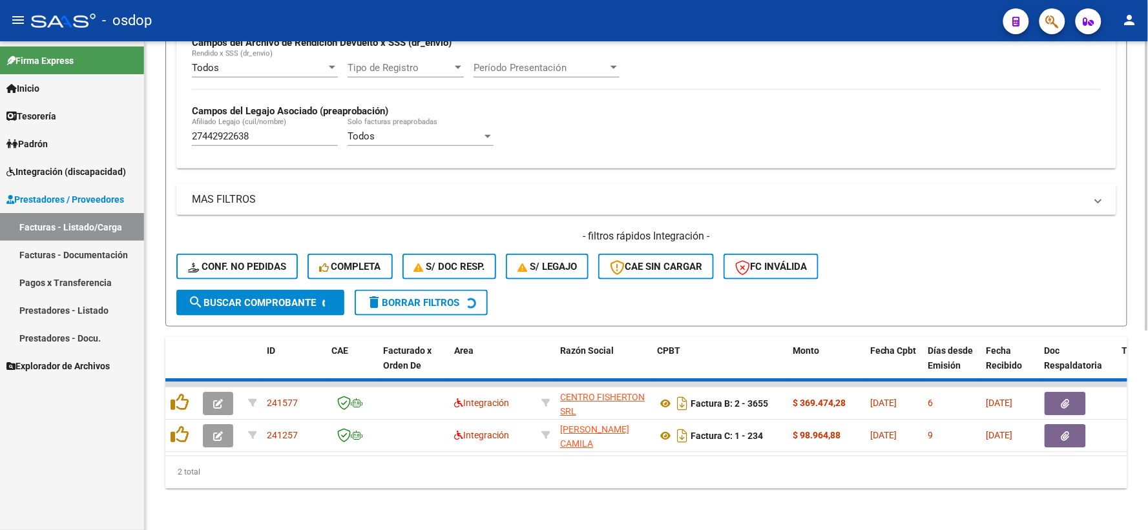
scroll to position [301, 0]
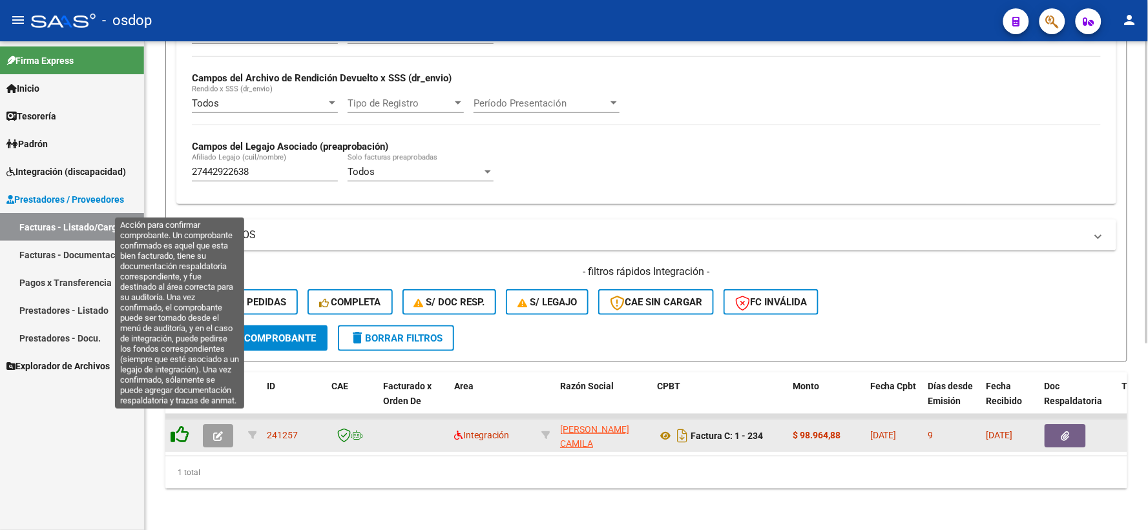
click at [178, 430] on icon at bounding box center [180, 435] width 18 height 18
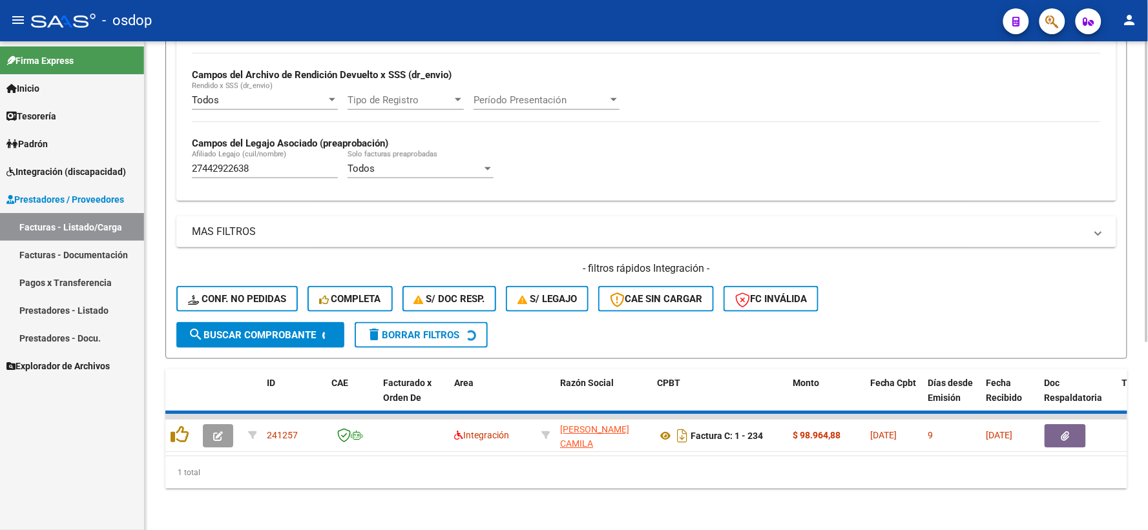
scroll to position [280, 0]
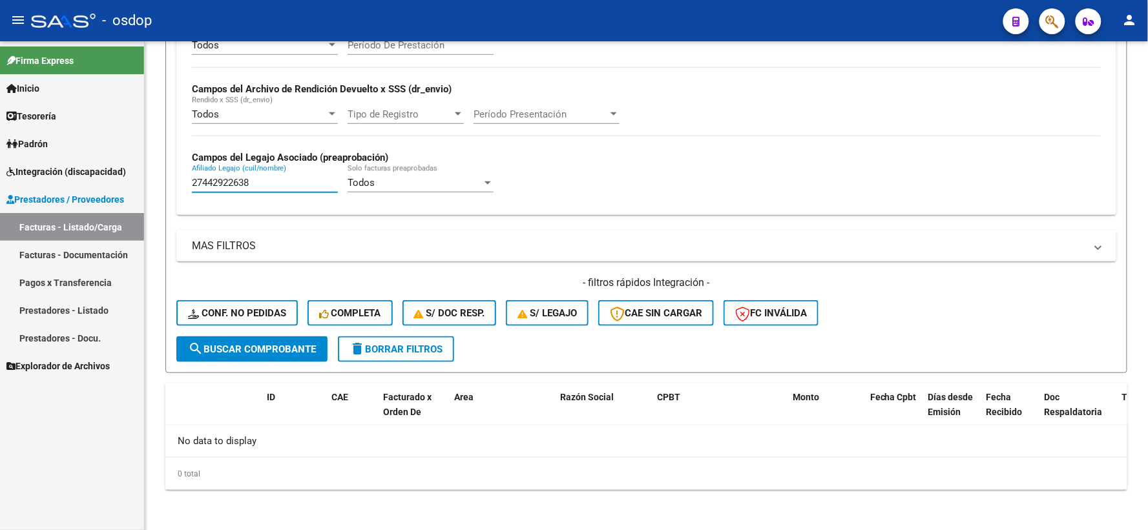
drag, startPoint x: 262, startPoint y: 181, endPoint x: 54, endPoint y: 183, distance: 208.6
click at [54, 183] on mat-sidenav-container "Firma Express Inicio Instructivos Contacto OS Tesorería Extractos Procesados (c…" at bounding box center [574, 285] width 1148 height 489
click at [222, 297] on div "- filtros rápidos Integración - Conf. no pedidas Completa S/ Doc Resp. S/ legaj…" at bounding box center [646, 306] width 940 height 61
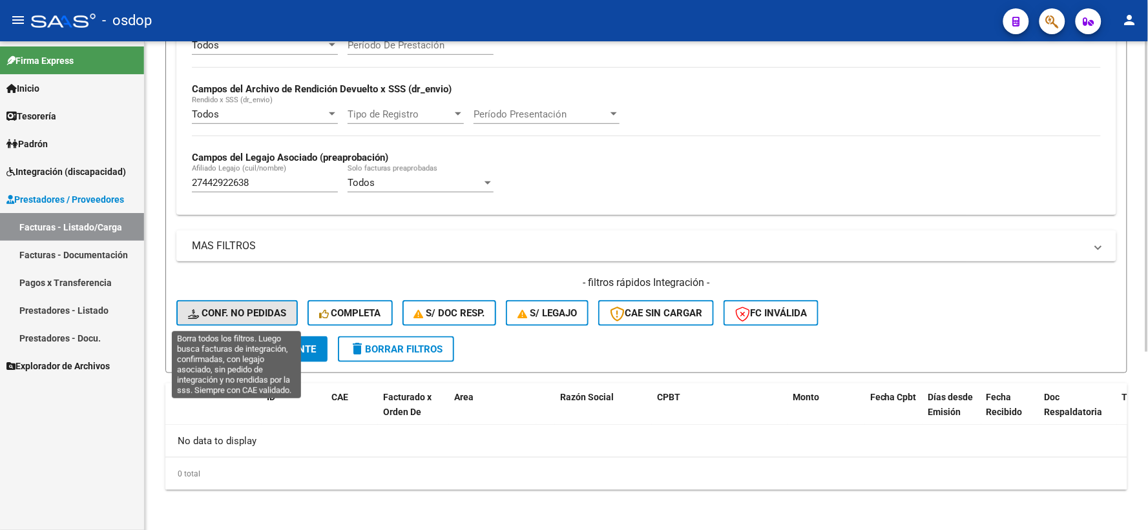
click at [224, 306] on button "Conf. no pedidas" at bounding box center [236, 313] width 121 height 26
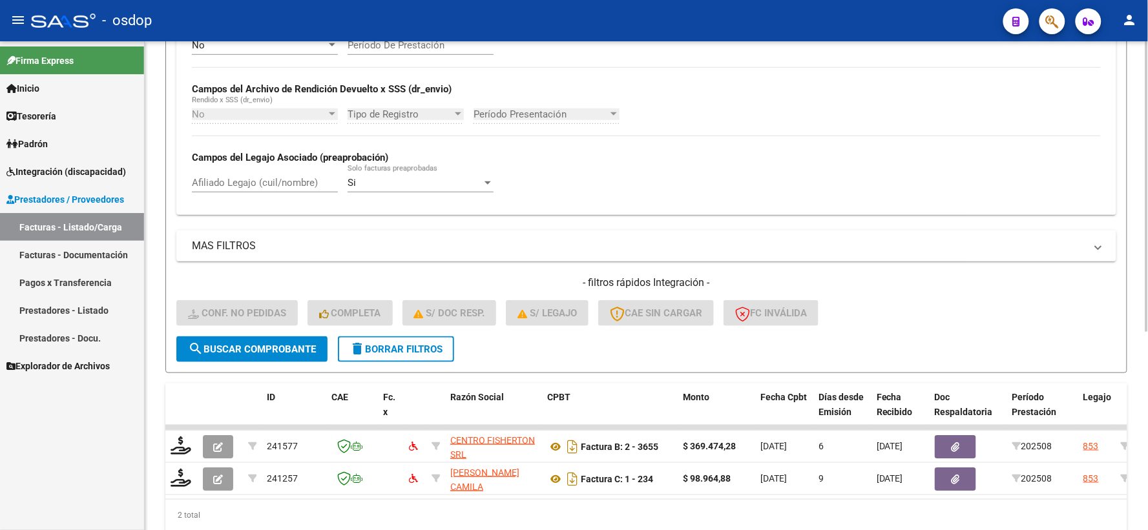
click at [241, 192] on div "Afiliado Legajo (cuil/nombre)" at bounding box center [265, 179] width 146 height 28
click at [243, 186] on input "Afiliado Legajo (cuil/nombre)" at bounding box center [265, 183] width 146 height 12
paste input "27442922638"
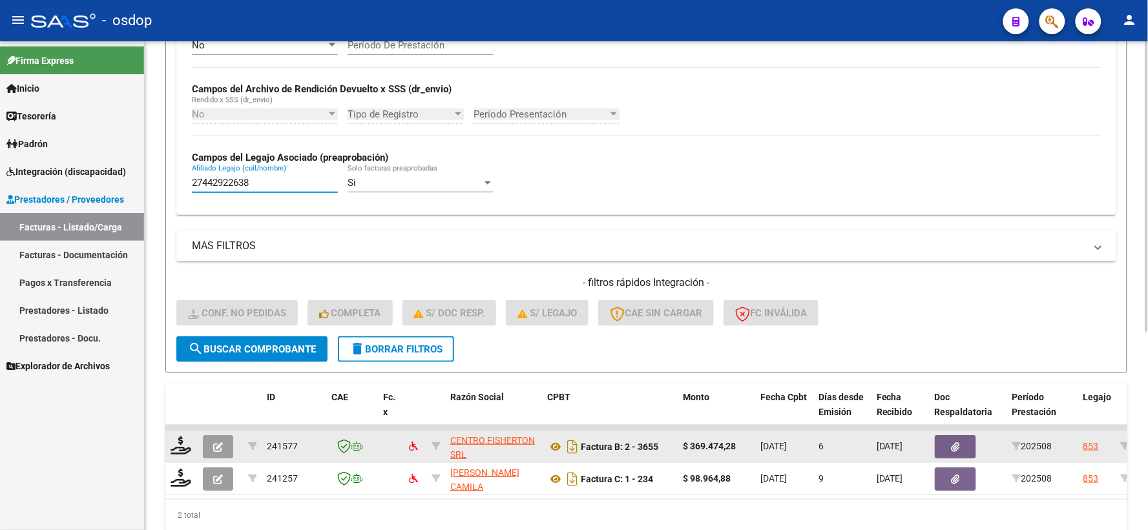
type input "27442922638"
click at [185, 454] on div at bounding box center [182, 447] width 22 height 20
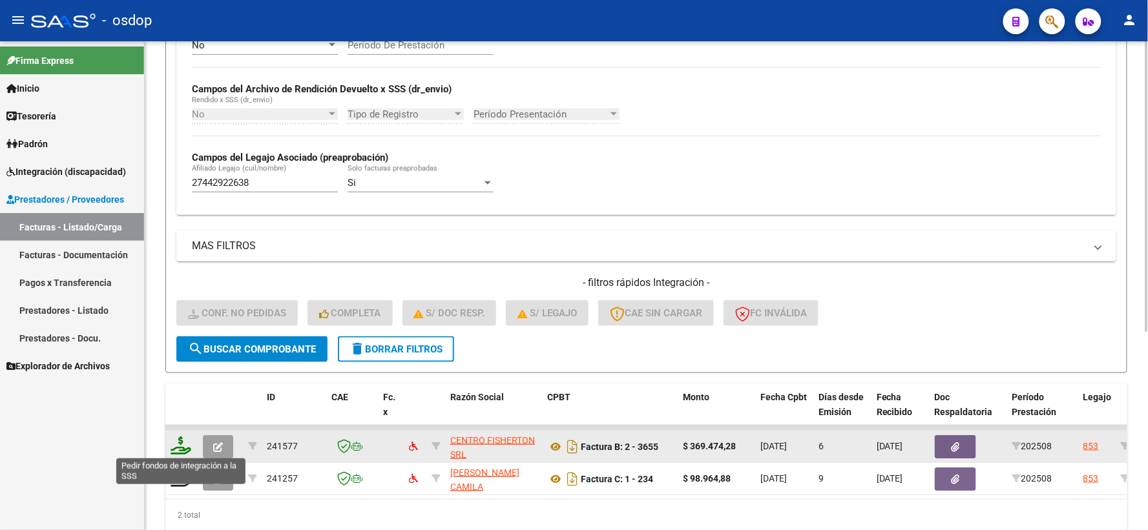
click at [178, 446] on icon at bounding box center [181, 446] width 21 height 18
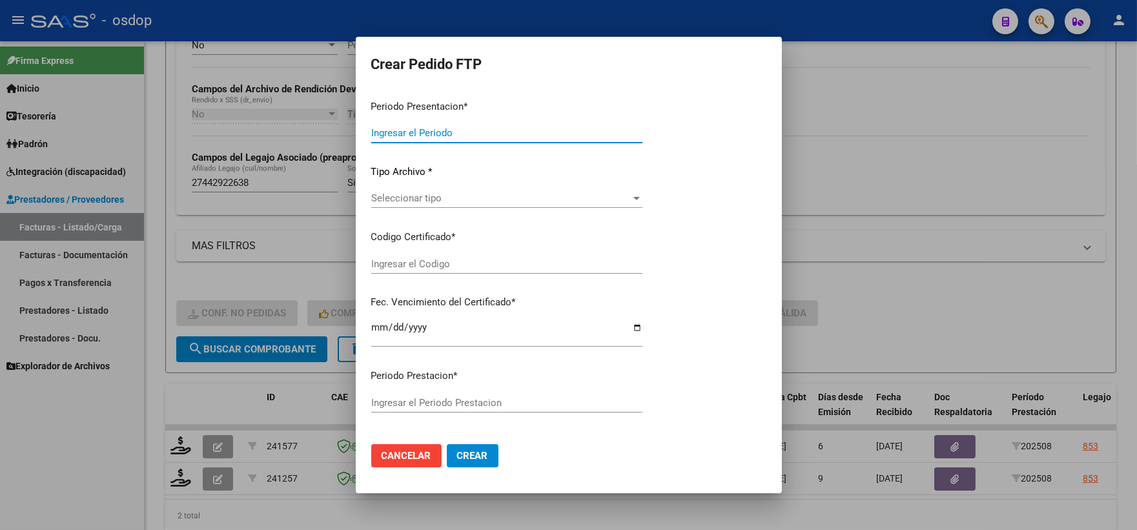
type input "202508"
type input "$ 369.474,28"
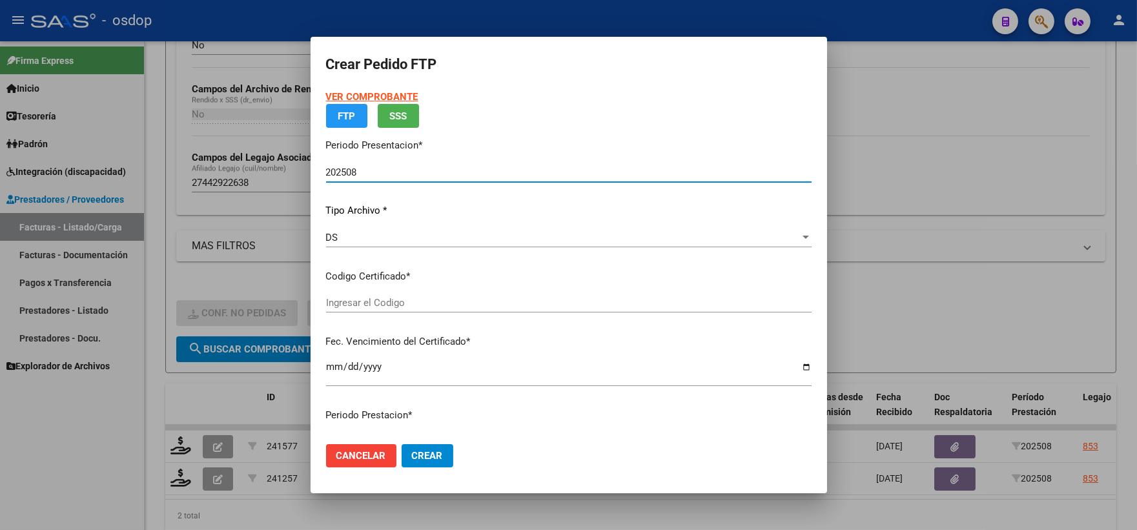
type input "9825335619"
type input "[DATE]"
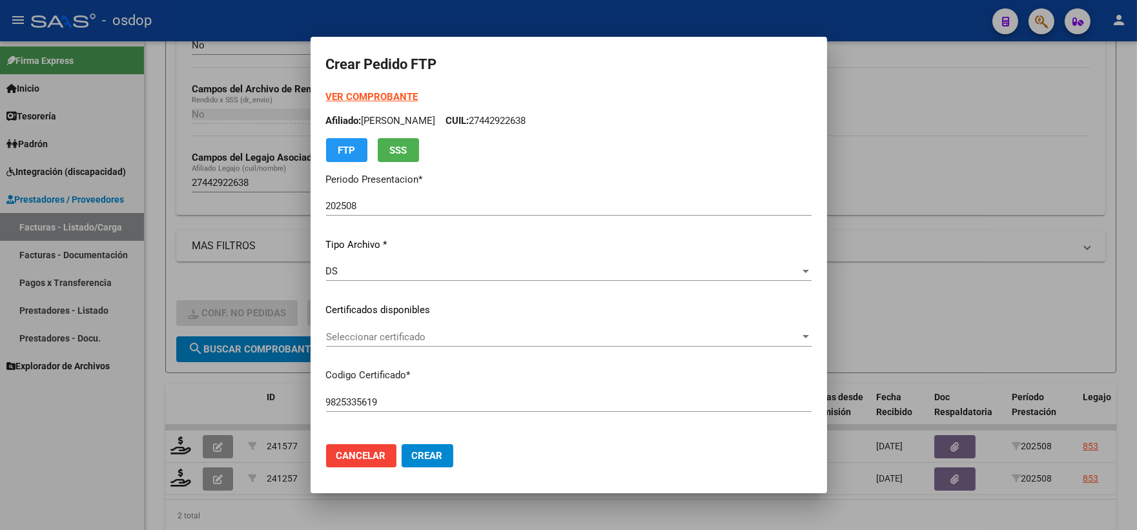
click at [435, 344] on div "Seleccionar certificado Seleccionar certificado" at bounding box center [569, 336] width 486 height 19
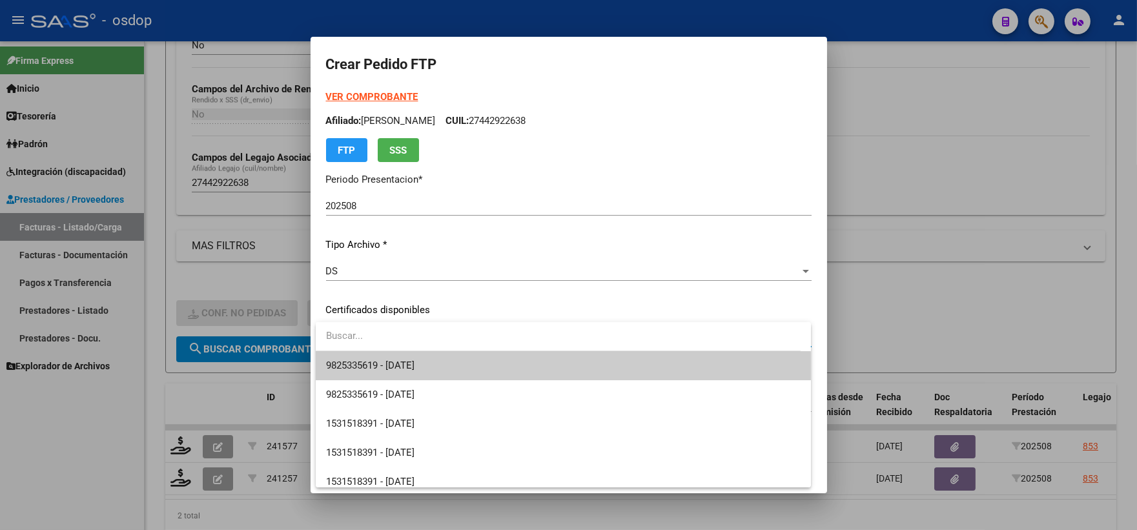
click at [461, 364] on span "9825335619 - [DATE]" at bounding box center [563, 365] width 475 height 29
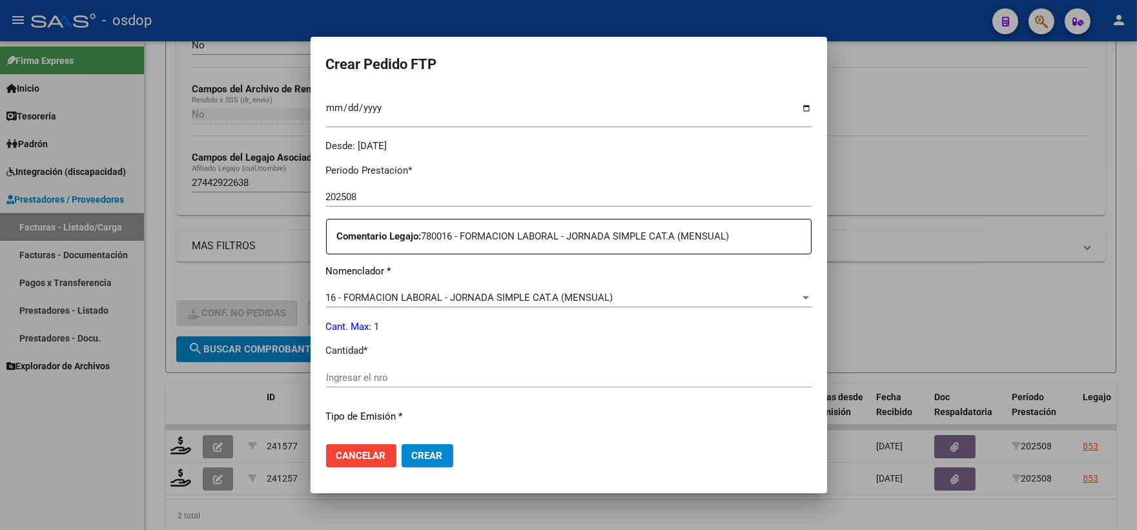
scroll to position [430, 0]
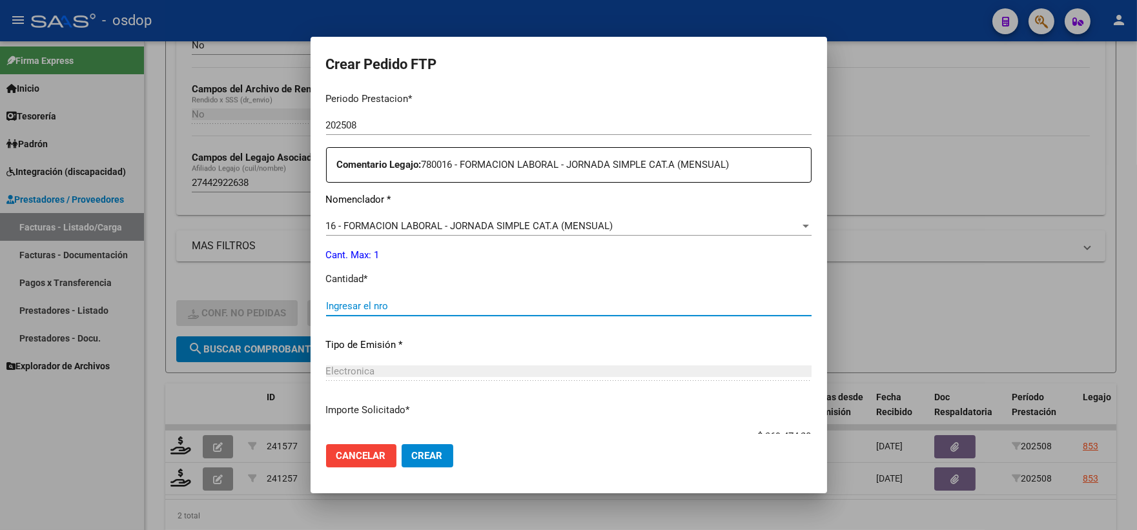
click at [440, 305] on input "Ingresar el nro" at bounding box center [569, 306] width 486 height 12
type input "1"
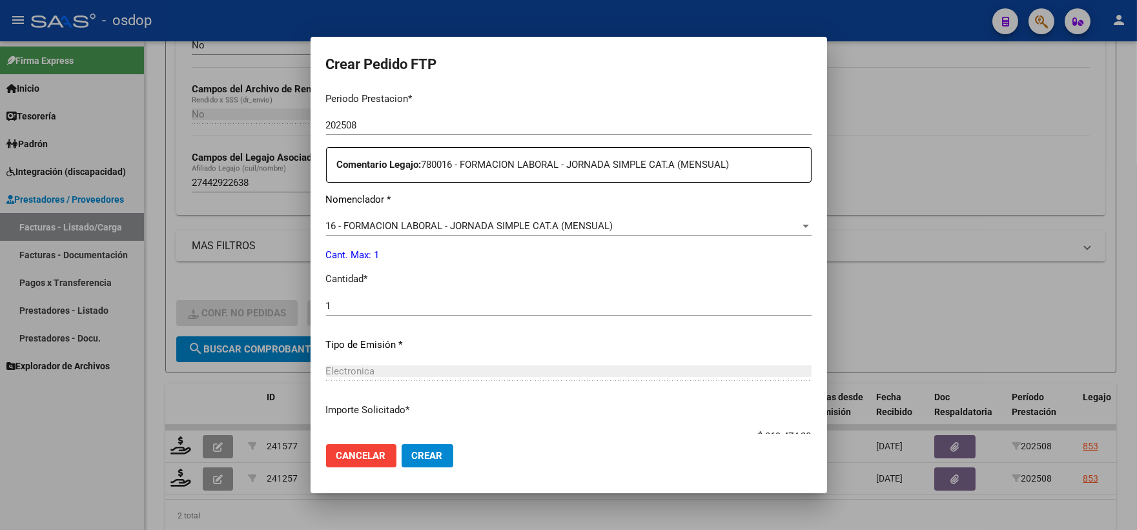
scroll to position [520, 0]
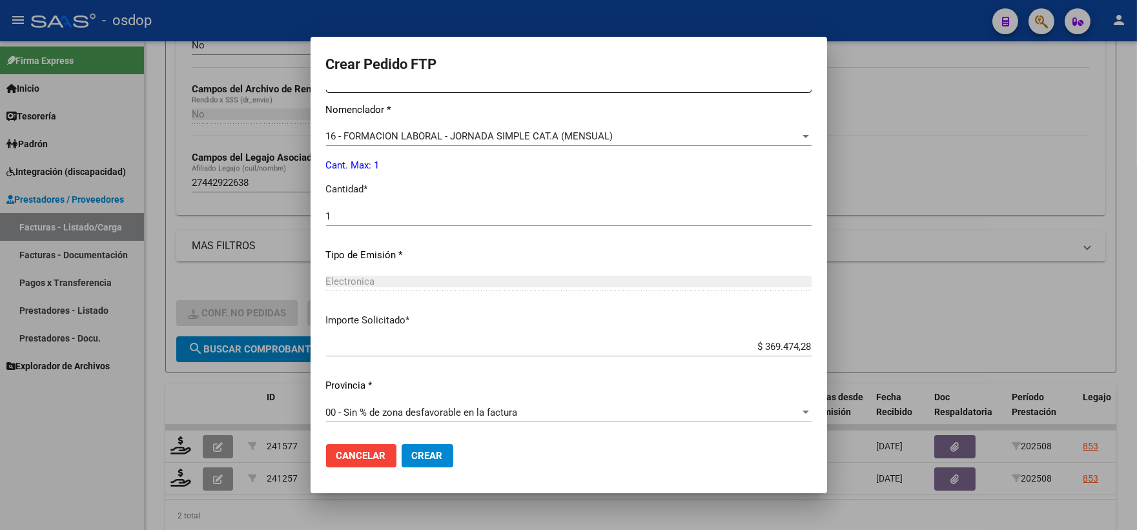
click at [418, 450] on span "Crear" at bounding box center [427, 456] width 31 height 12
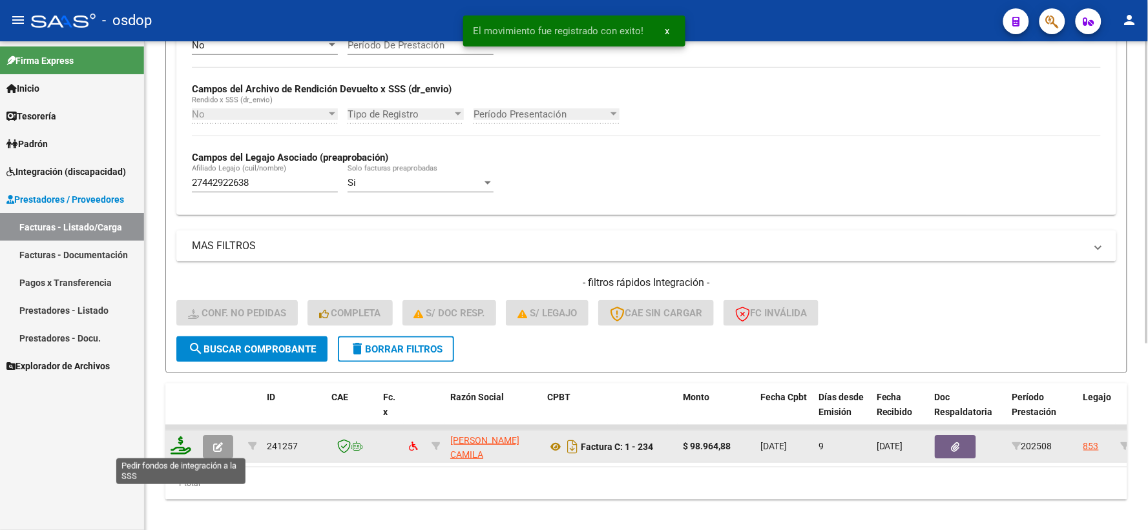
click at [181, 450] on icon at bounding box center [181, 446] width 21 height 18
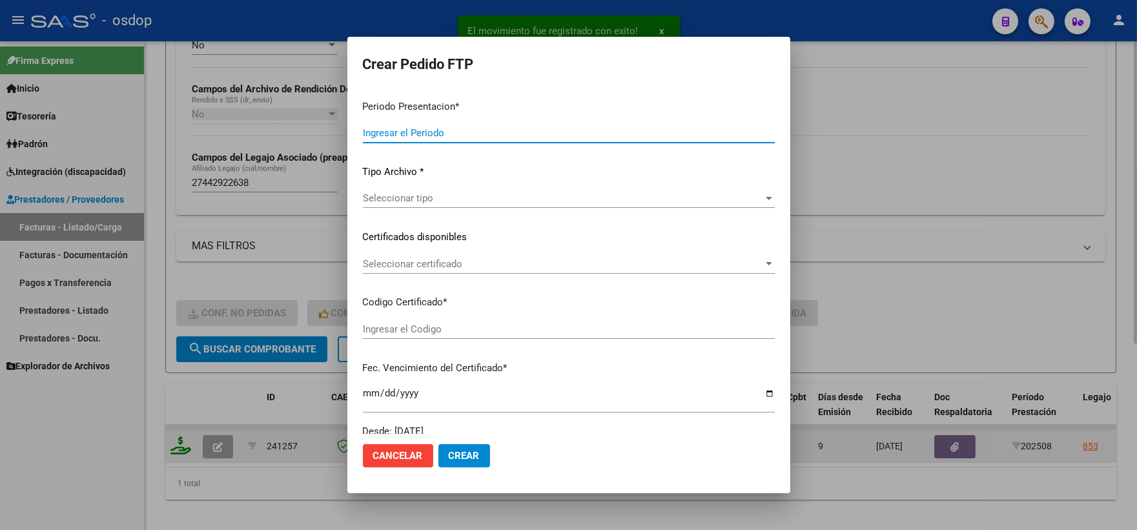
type input "202508"
type input "$ 98.964,88"
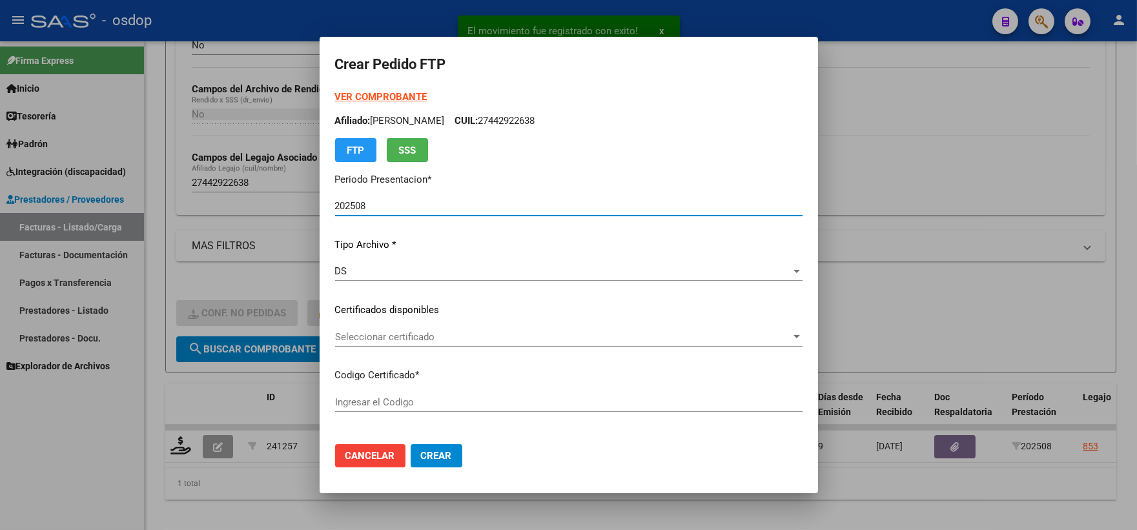
type input "9825335619"
type input "[DATE]"
click at [409, 349] on div "Seleccionar certificado Seleccionar certificado" at bounding box center [569, 343] width 468 height 32
click at [408, 343] on div "Seleccionar certificado Seleccionar certificado" at bounding box center [569, 336] width 468 height 19
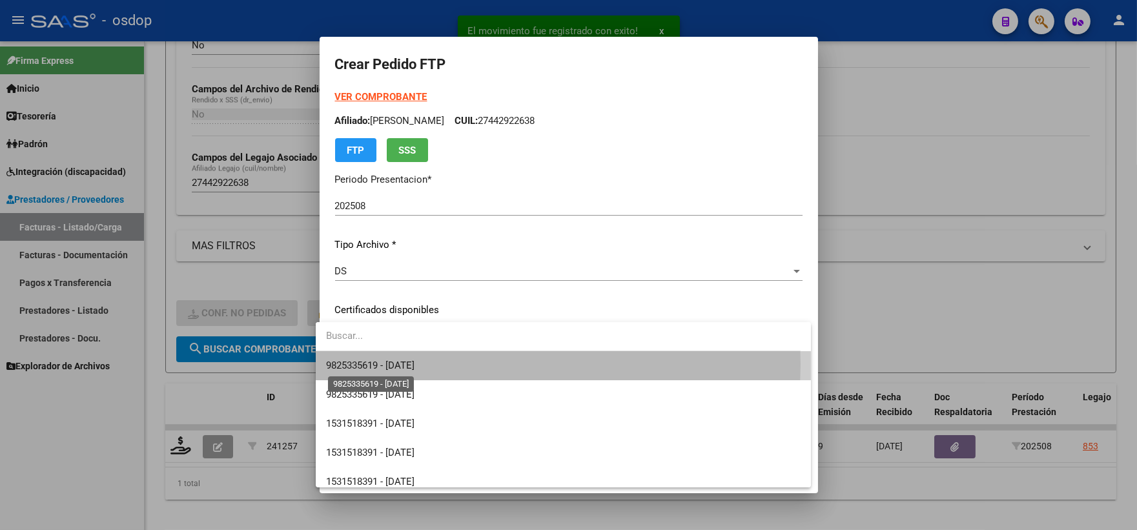
click at [415, 364] on span "9825335619 - [DATE]" at bounding box center [370, 366] width 88 height 12
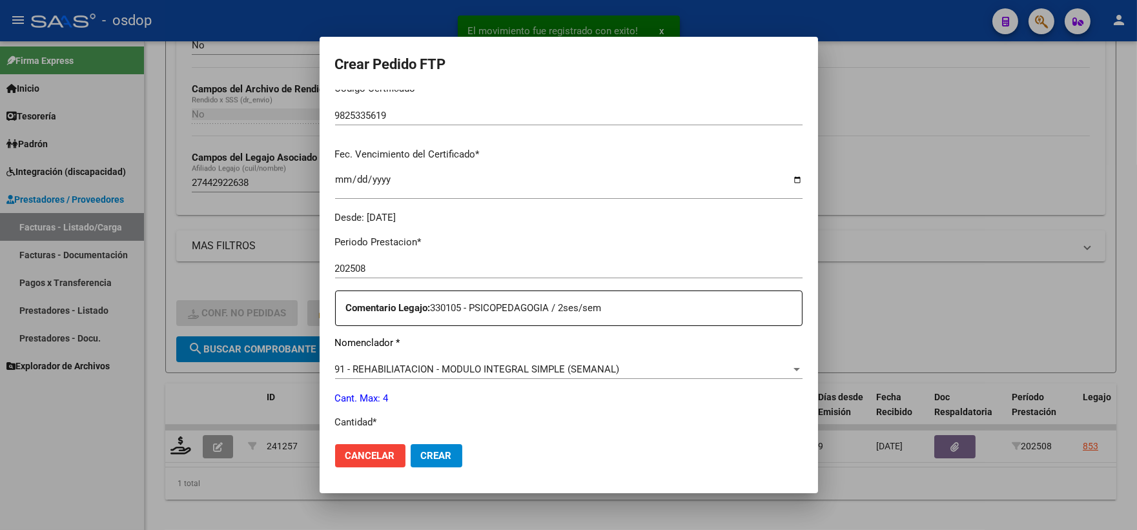
scroll to position [430, 0]
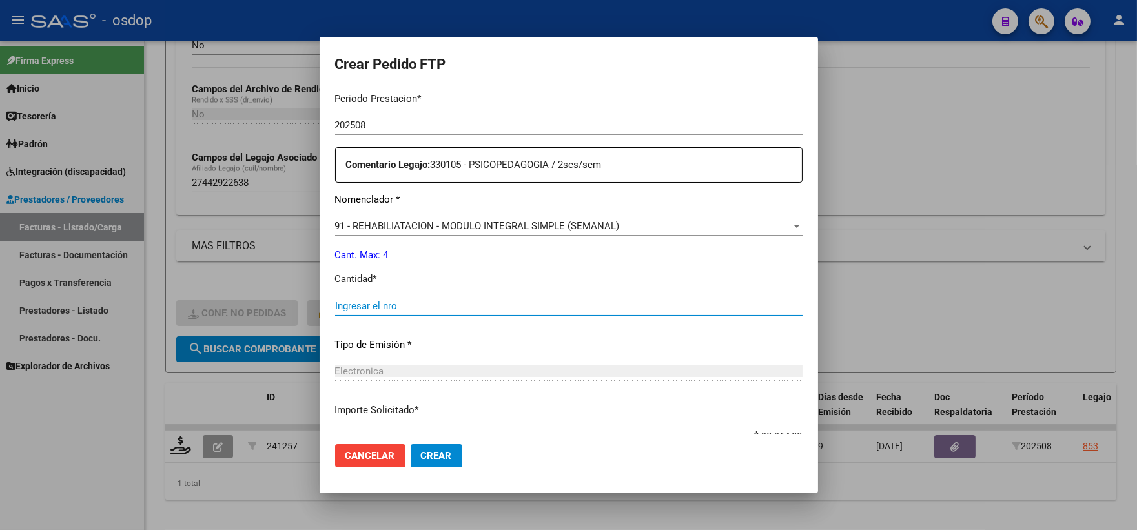
click at [430, 304] on input "Ingresar el nro" at bounding box center [569, 306] width 468 height 12
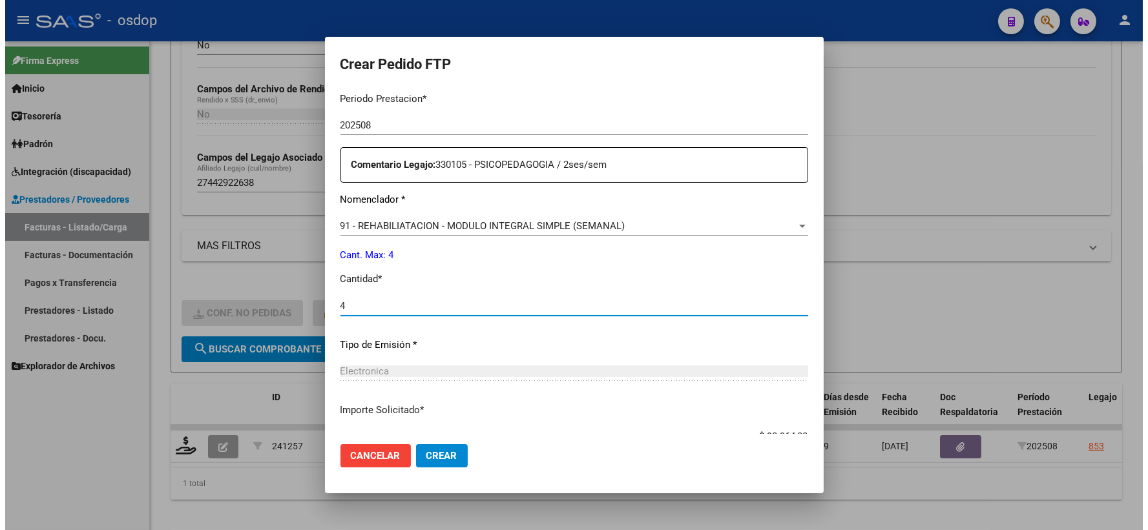
scroll to position [520, 0]
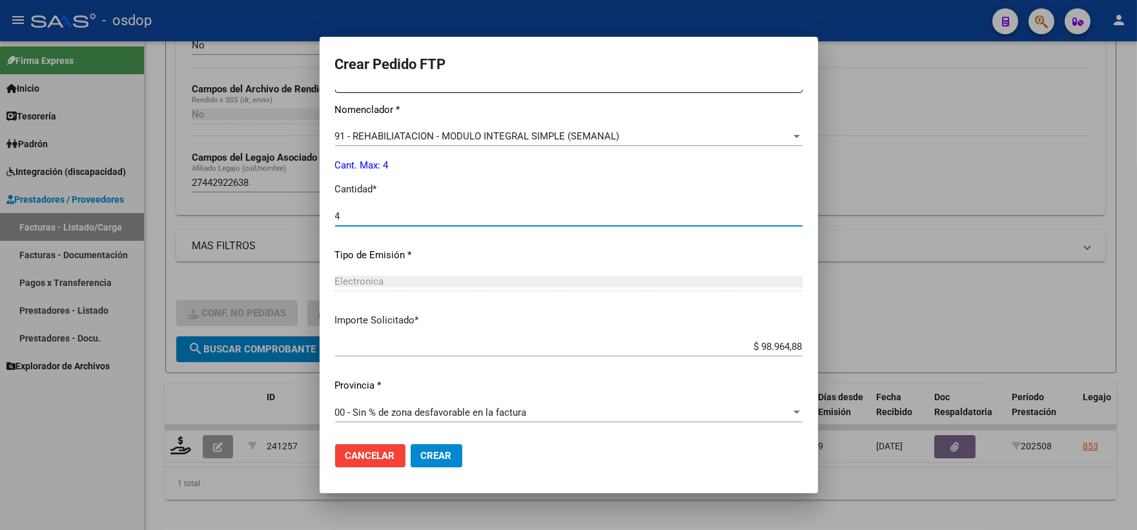
type input "4"
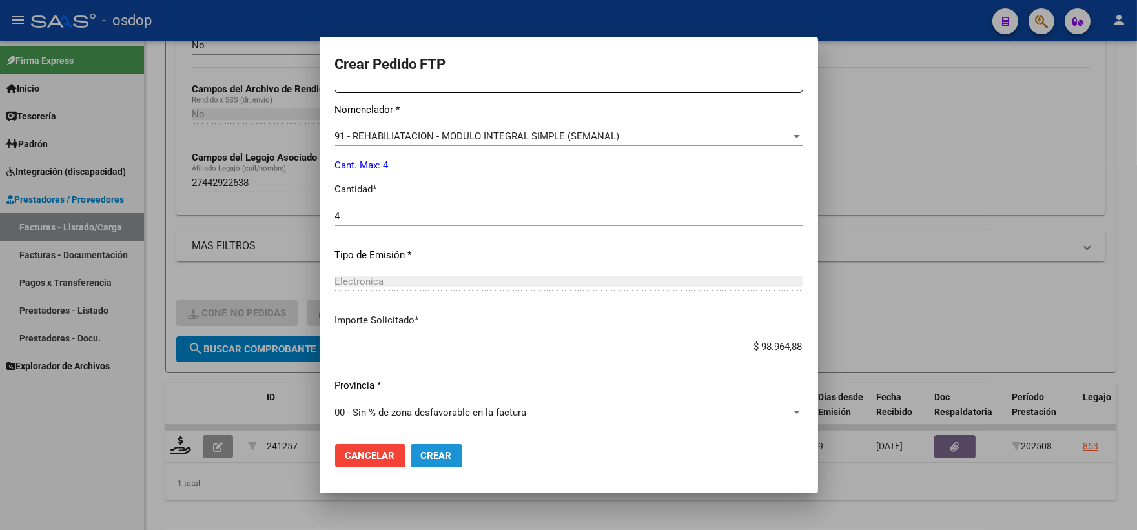
click at [430, 450] on span "Crear" at bounding box center [436, 456] width 31 height 12
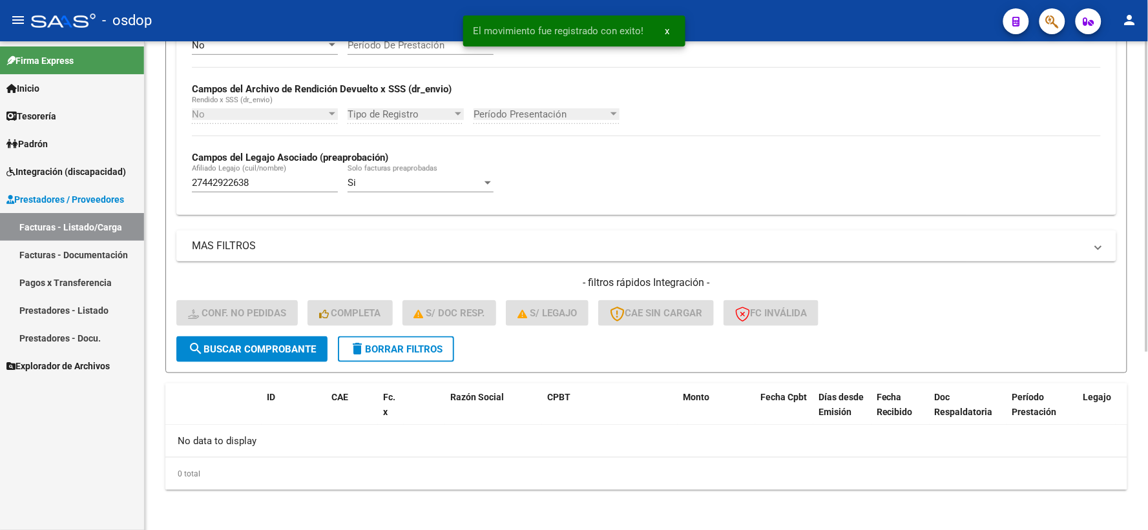
click at [402, 363] on form "Filtros Id Integración Area Seleccionar Gerenciador Seleccionar Gerenciador Si …" at bounding box center [646, 123] width 962 height 501
click at [399, 351] on span "delete Borrar Filtros" at bounding box center [395, 350] width 93 height 12
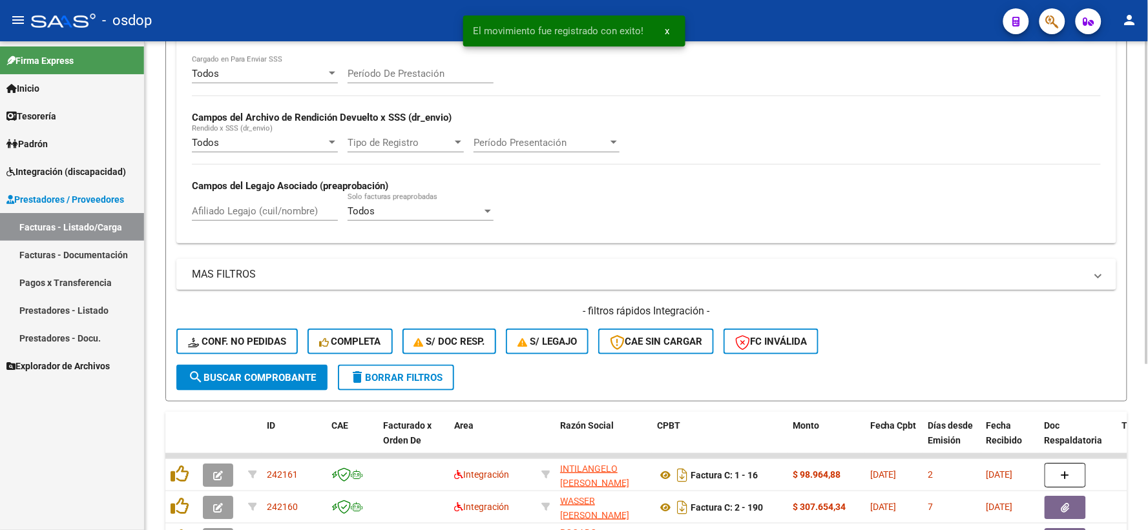
scroll to position [280, 0]
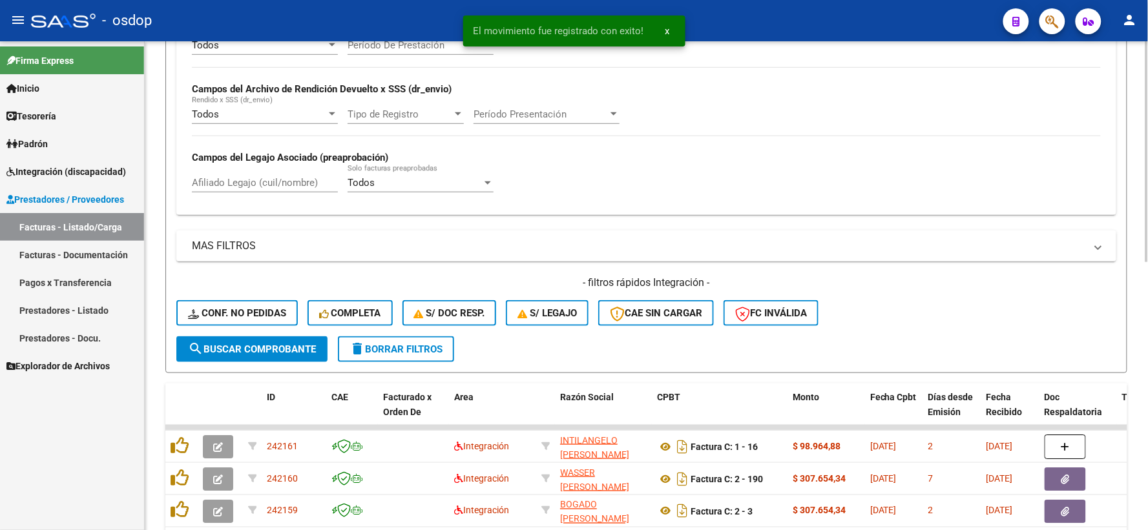
click at [298, 216] on div "Filtros Id Area Area Seleccionar Gerenciador Seleccionar Gerenciador No Confirm…" at bounding box center [646, 110] width 940 height 453
click at [284, 184] on input "Afiliado Legajo (cuil/nombre)" at bounding box center [265, 183] width 146 height 12
paste input "23507873839"
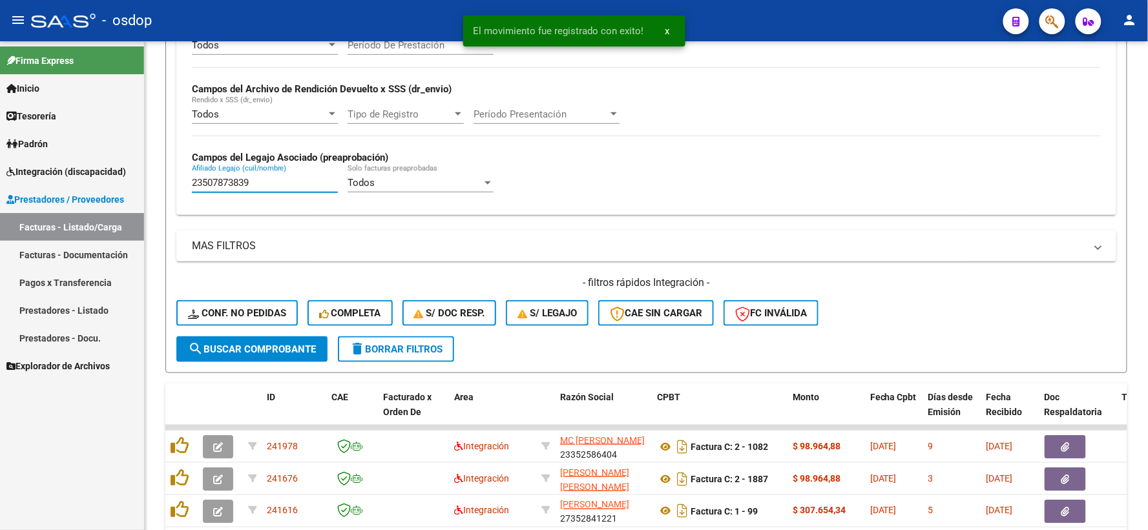
type input "23507873839"
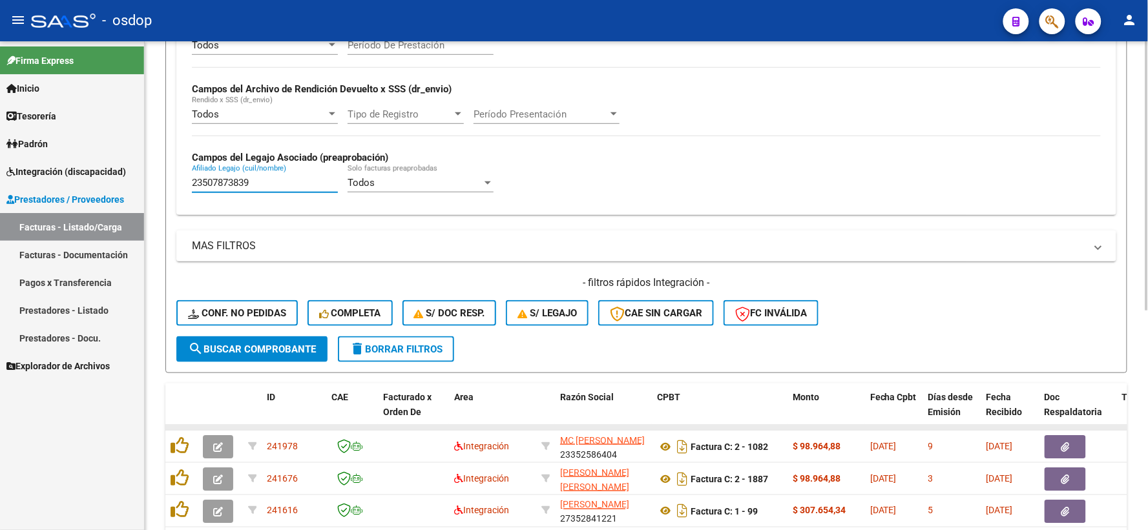
scroll to position [398, 0]
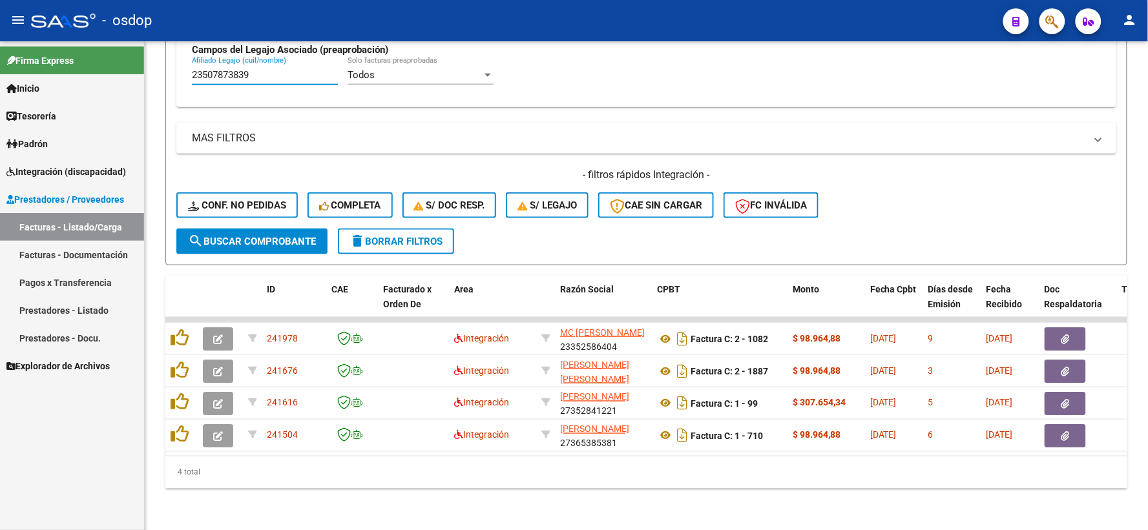
click at [100, 442] on div "Firma Express Inicio Instructivos Contacto OS Tesorería Extractos Procesados (c…" at bounding box center [72, 285] width 144 height 489
click at [588, 475] on div "4 total" at bounding box center [646, 473] width 962 height 32
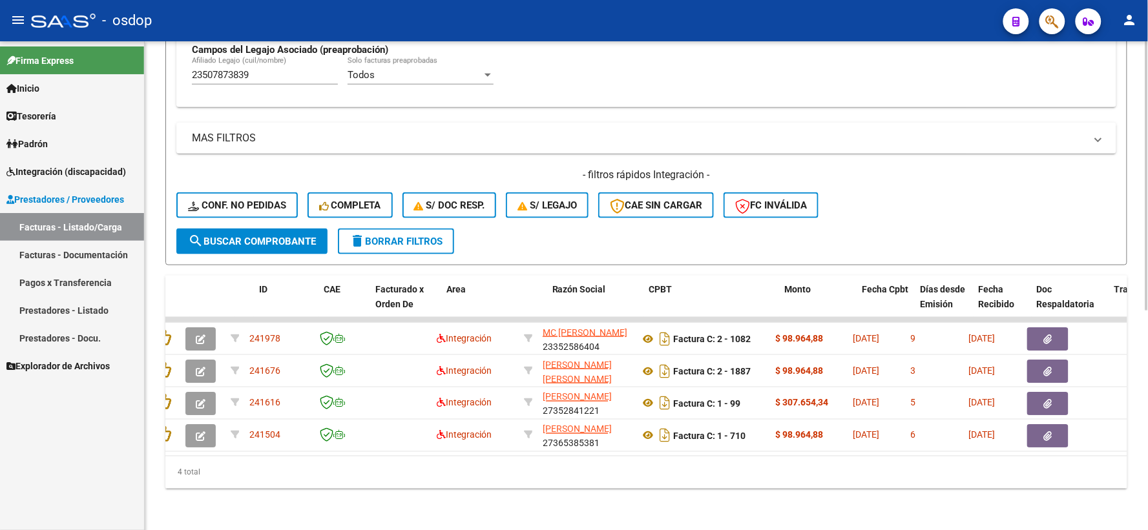
scroll to position [0, 0]
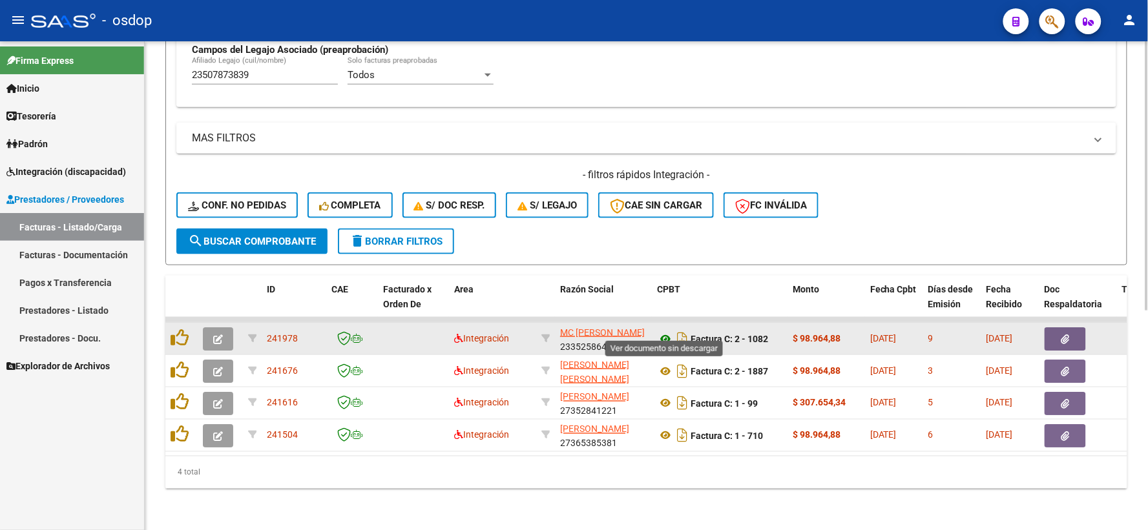
click at [662, 331] on icon at bounding box center [665, 339] width 17 height 16
click at [1060, 327] on button "button" at bounding box center [1064, 338] width 41 height 23
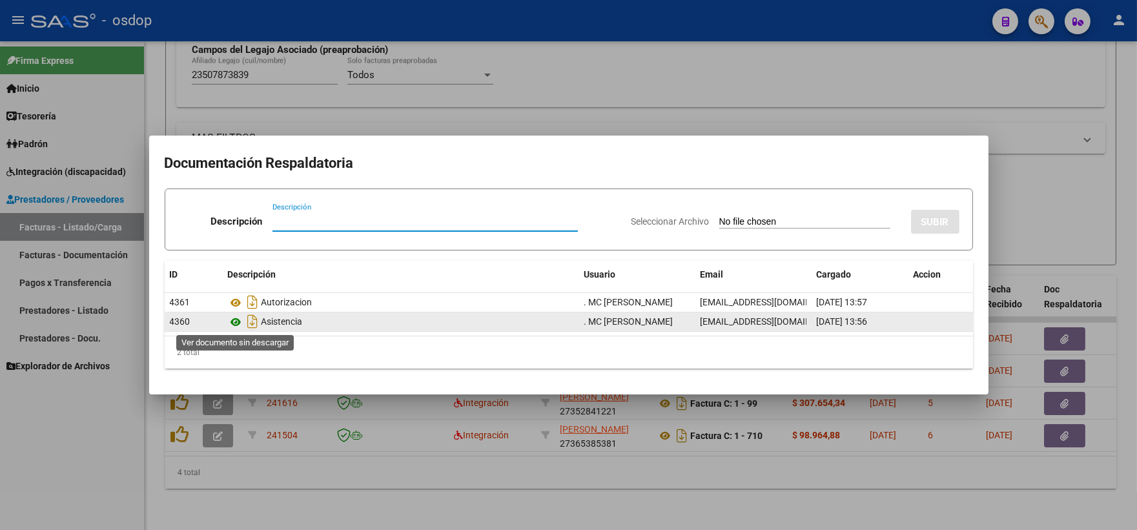
click at [240, 318] on icon at bounding box center [236, 323] width 17 height 16
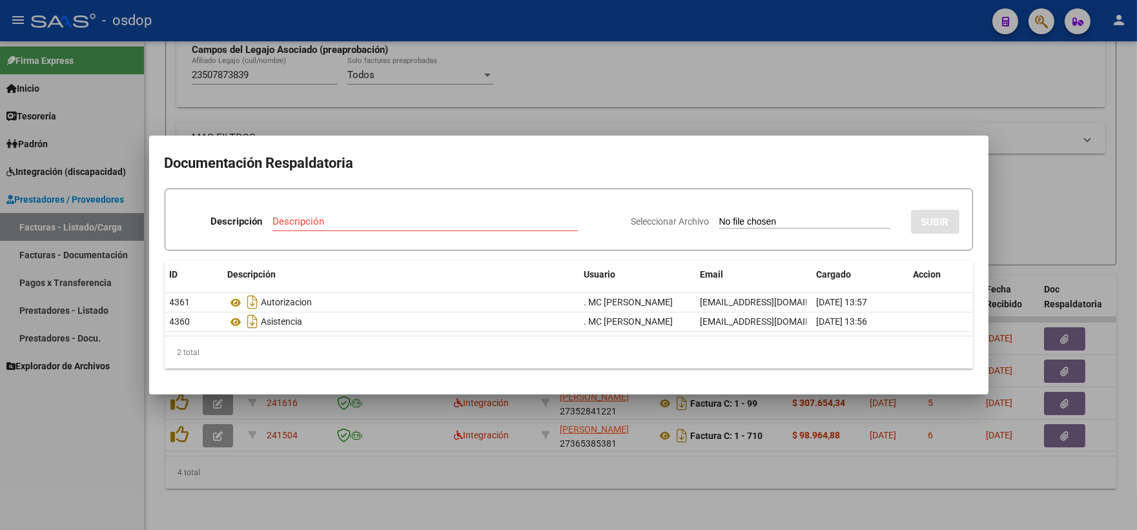
click at [228, 81] on div at bounding box center [568, 265] width 1137 height 530
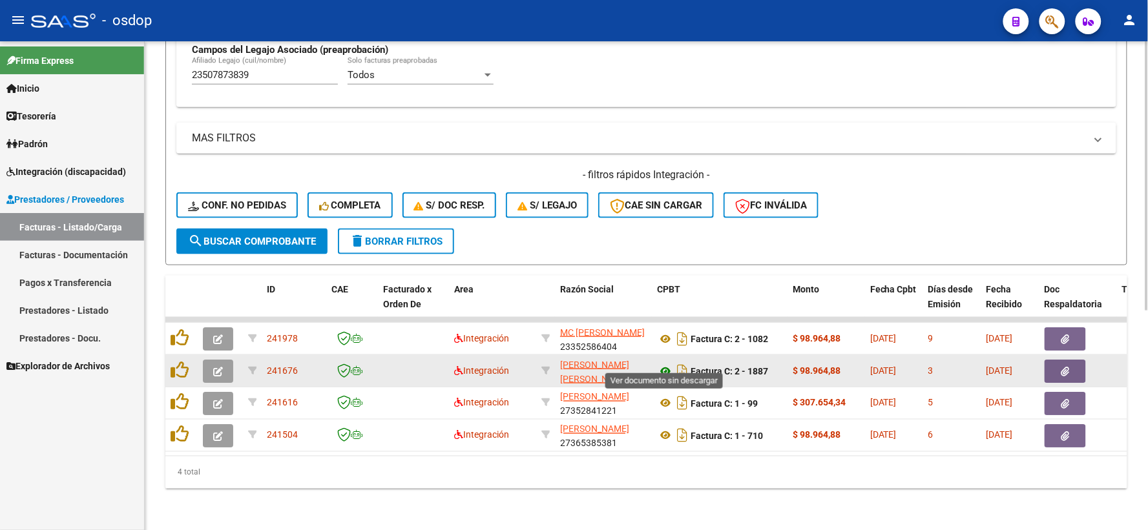
click at [661, 364] on icon at bounding box center [665, 372] width 17 height 16
click at [1072, 366] on button "button" at bounding box center [1064, 371] width 41 height 23
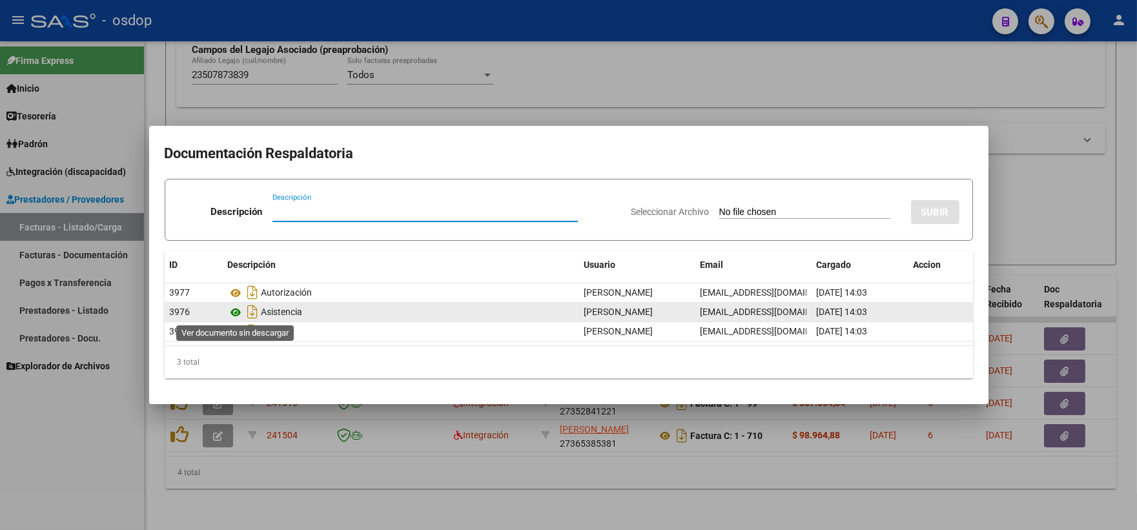
click at [239, 307] on icon at bounding box center [236, 313] width 17 height 16
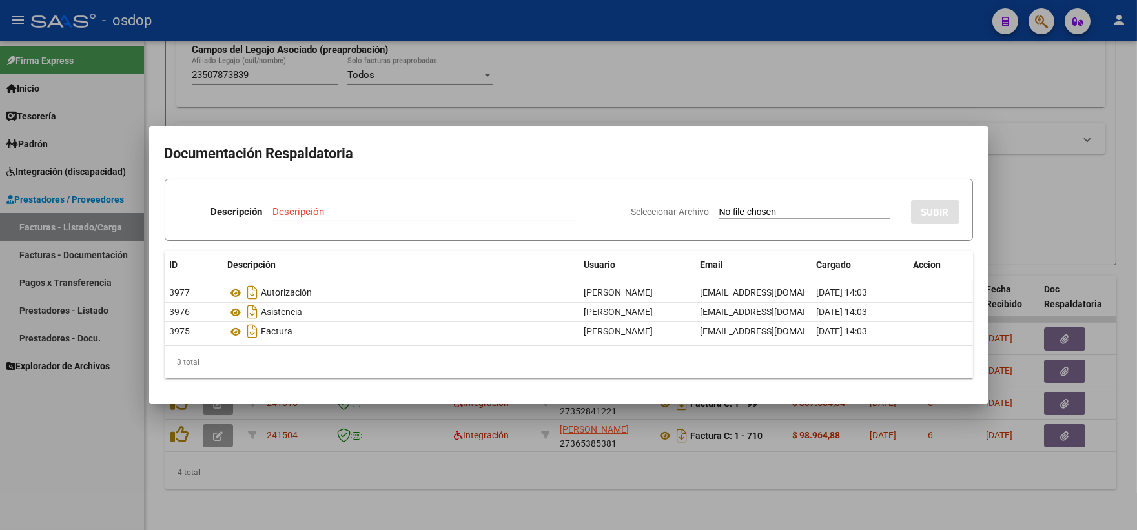
click at [224, 37] on div at bounding box center [568, 265] width 1137 height 530
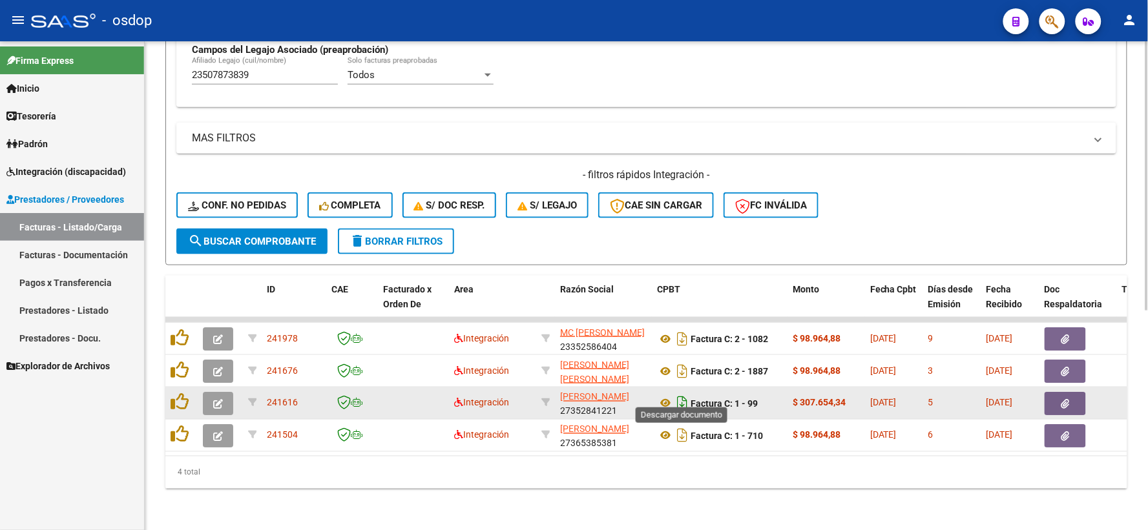
click at [674, 397] on icon "Descargar documento" at bounding box center [682, 403] width 17 height 21
click at [1053, 395] on button "button" at bounding box center [1064, 403] width 41 height 23
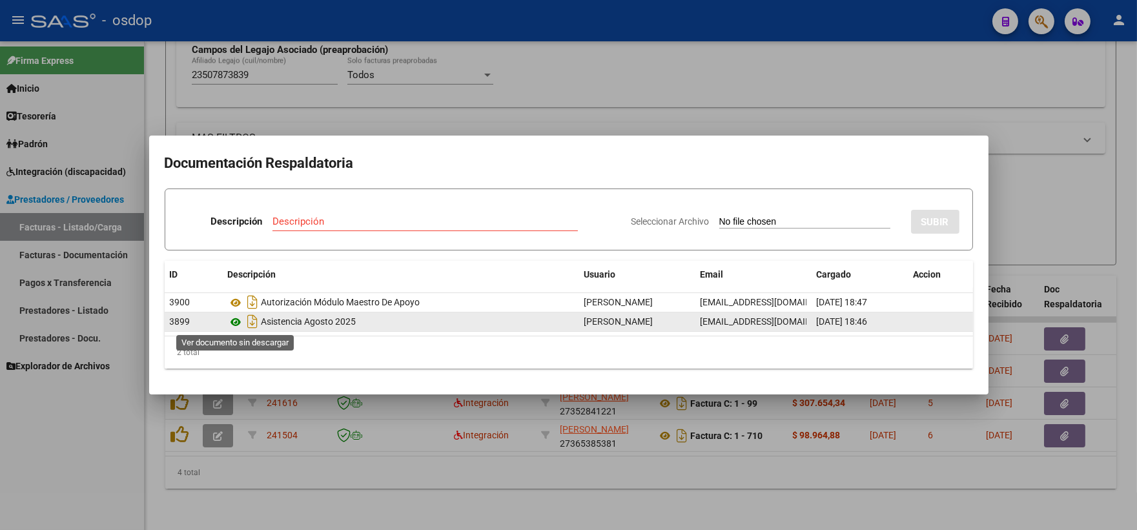
click at [242, 320] on icon at bounding box center [236, 323] width 17 height 16
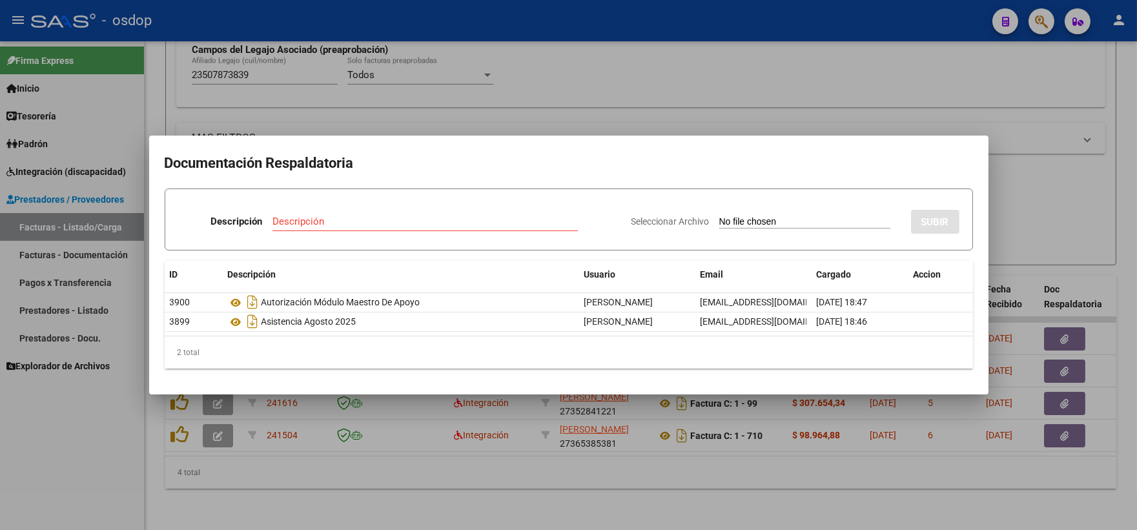
click at [353, 116] on div at bounding box center [568, 265] width 1137 height 530
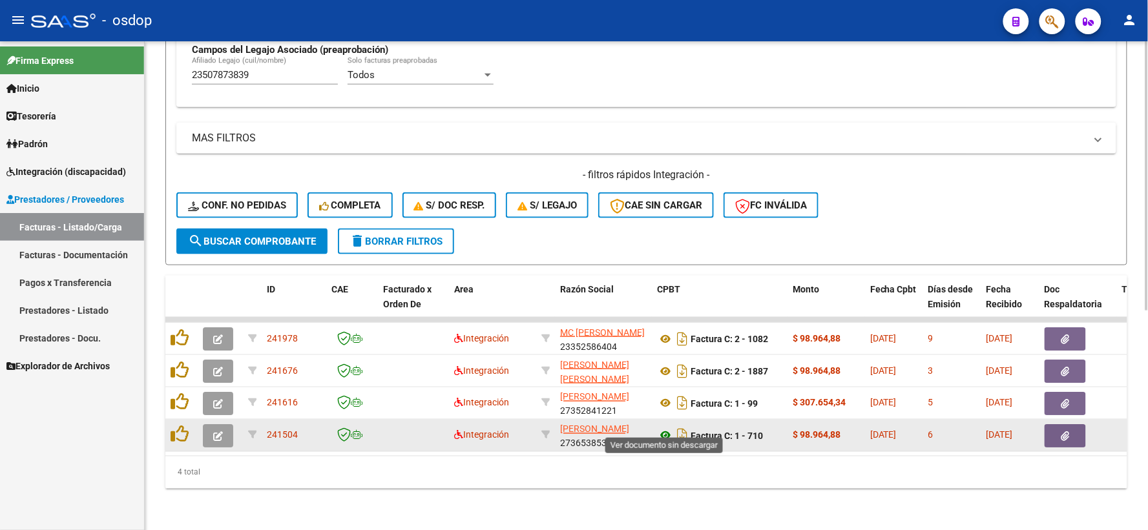
click at [663, 428] on icon at bounding box center [665, 436] width 17 height 16
click at [1058, 428] on button "button" at bounding box center [1064, 435] width 41 height 23
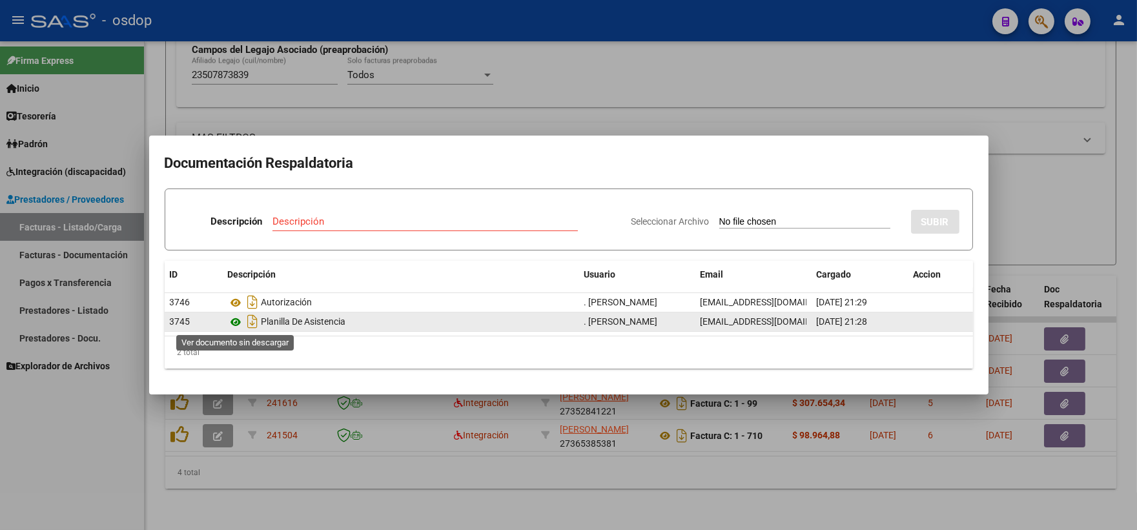
click at [239, 320] on icon at bounding box center [236, 323] width 17 height 16
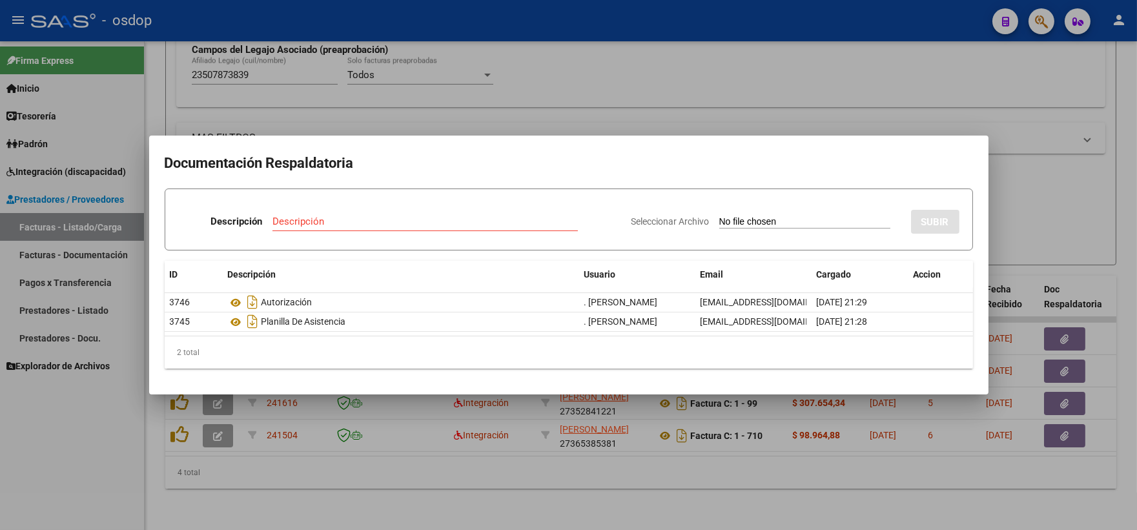
click at [280, 92] on div at bounding box center [568, 265] width 1137 height 530
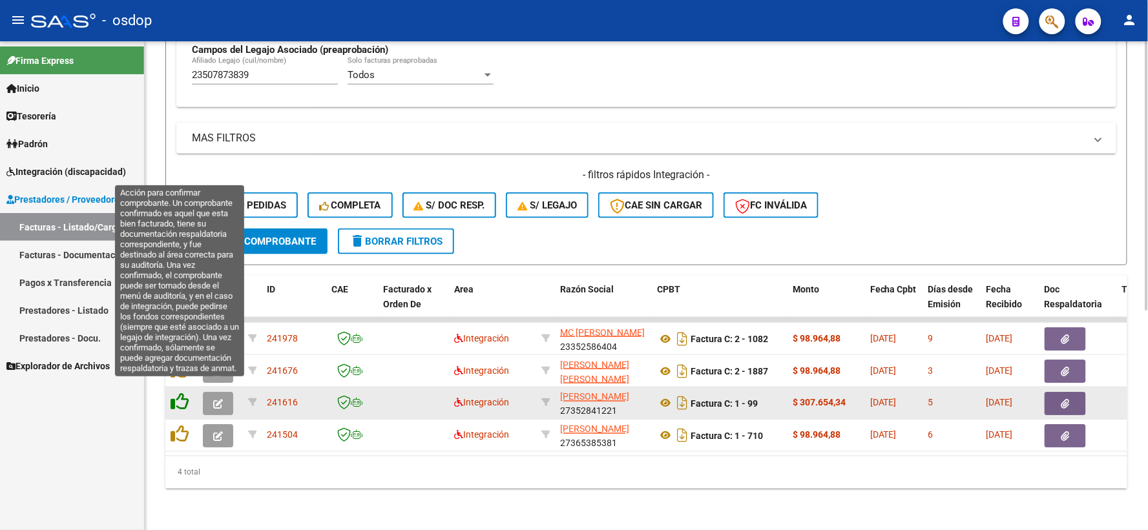
click at [176, 395] on icon at bounding box center [180, 402] width 18 height 18
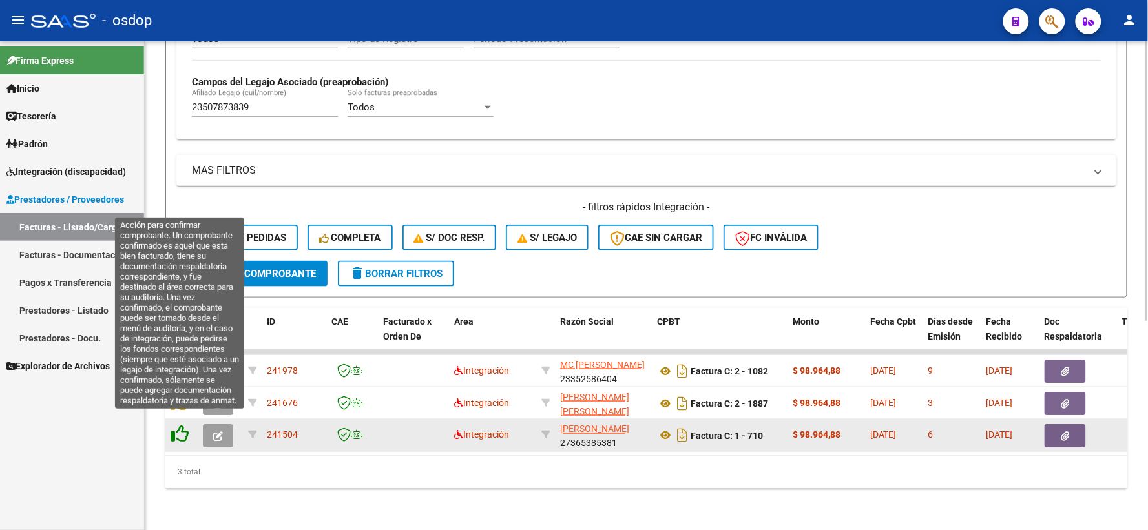
click at [177, 431] on icon at bounding box center [180, 435] width 18 height 18
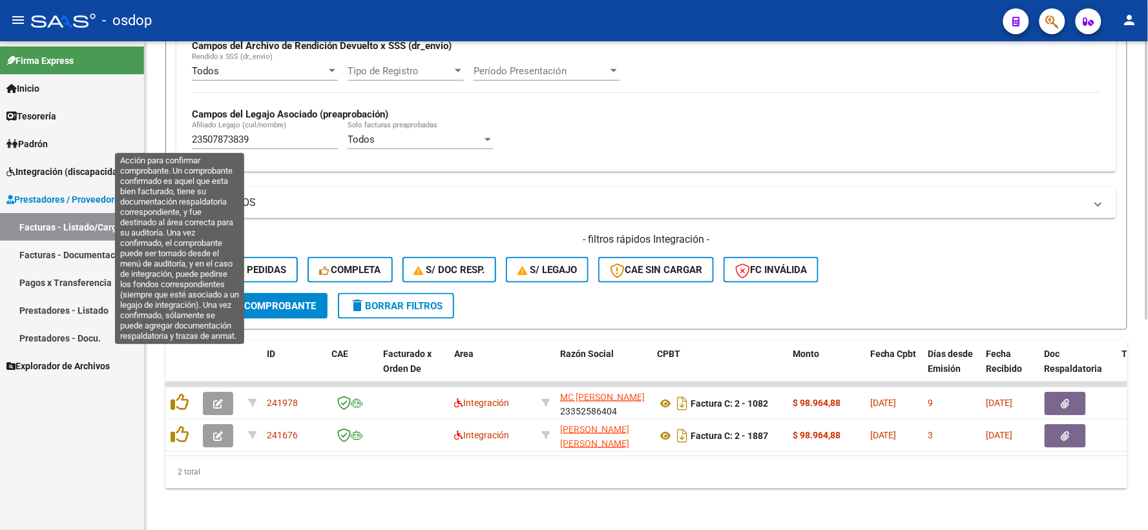
scroll to position [333, 0]
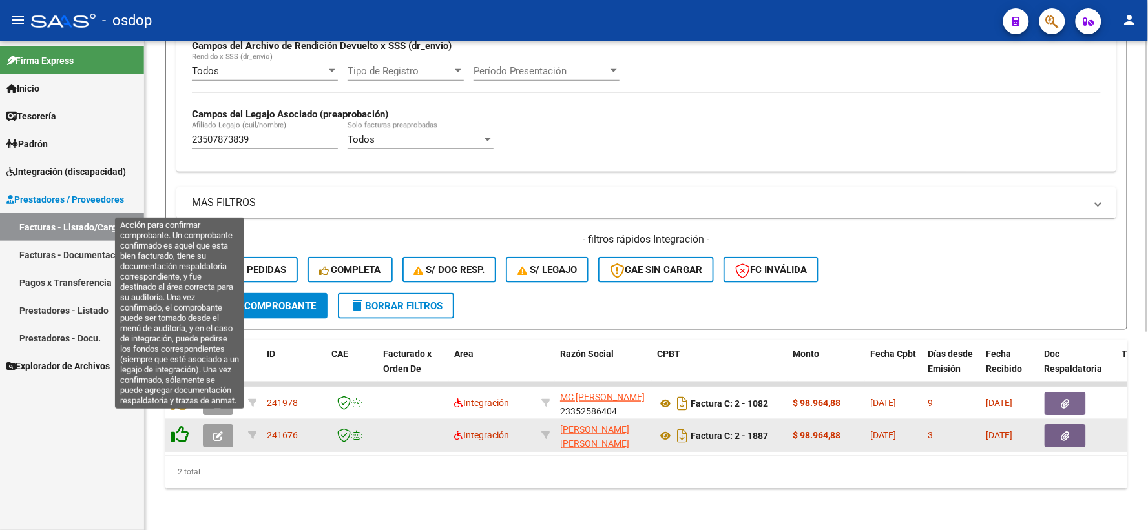
click at [182, 428] on icon at bounding box center [180, 435] width 18 height 18
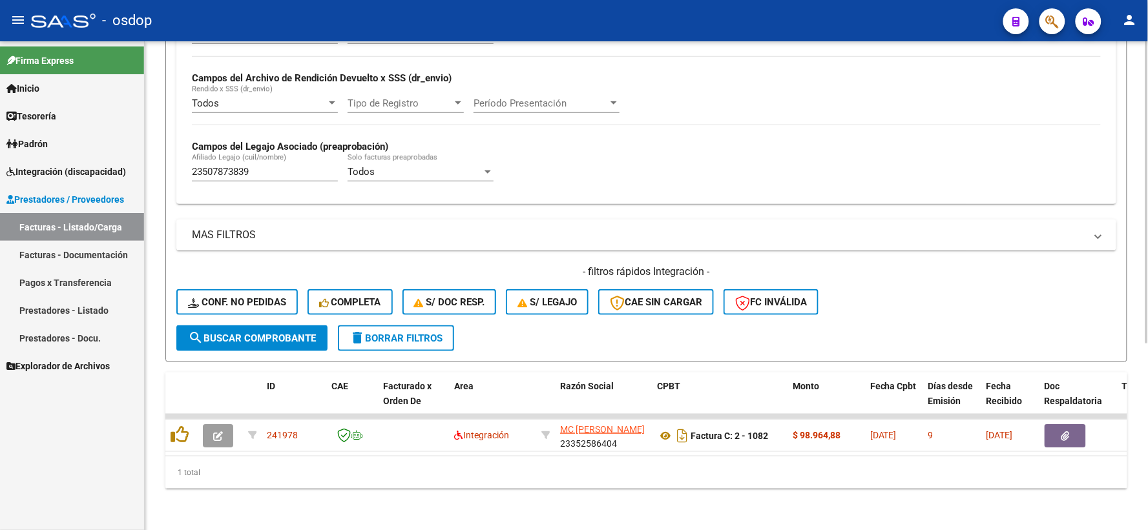
scroll to position [301, 0]
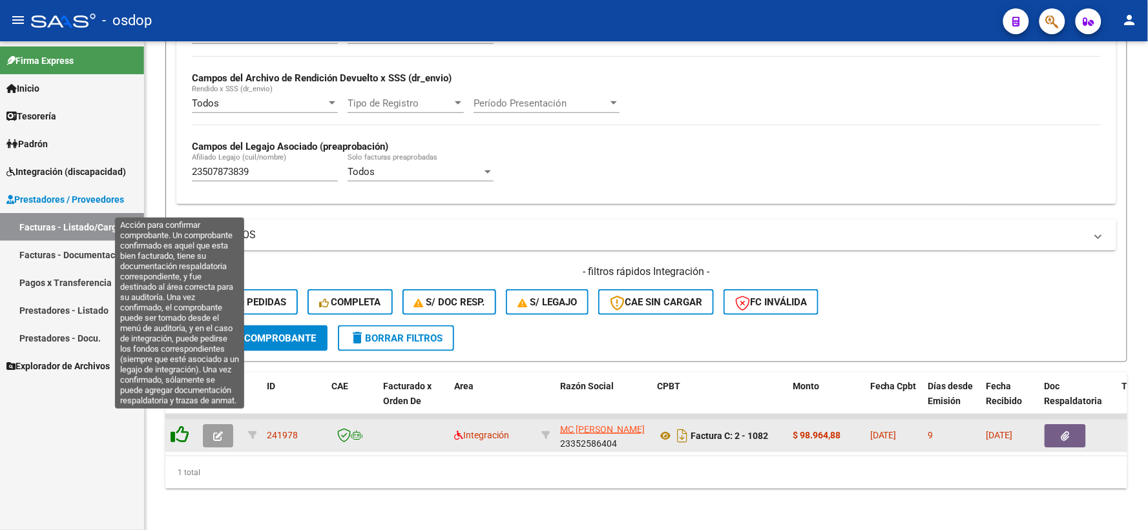
click at [176, 426] on icon at bounding box center [180, 435] width 18 height 18
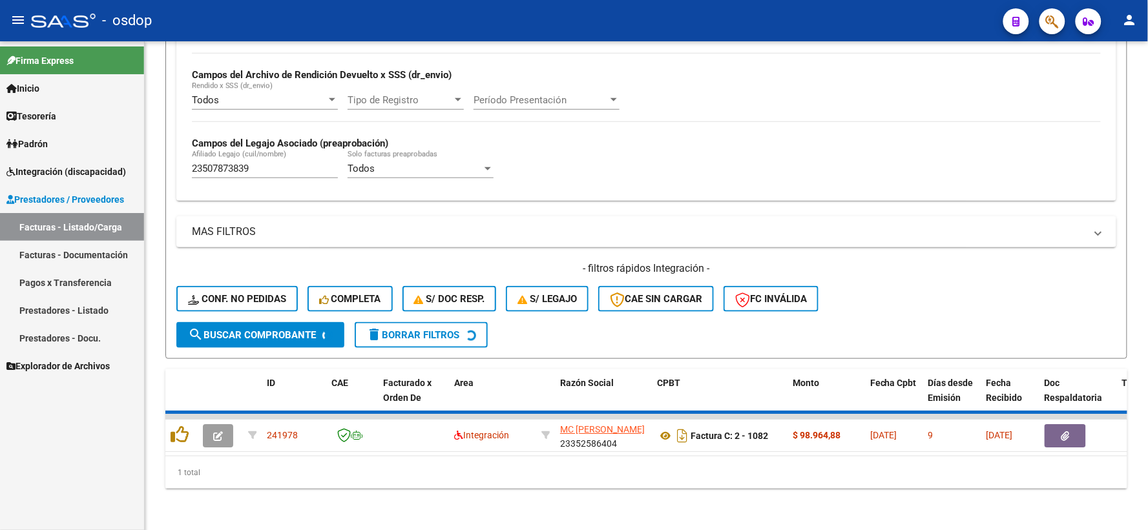
scroll to position [280, 0]
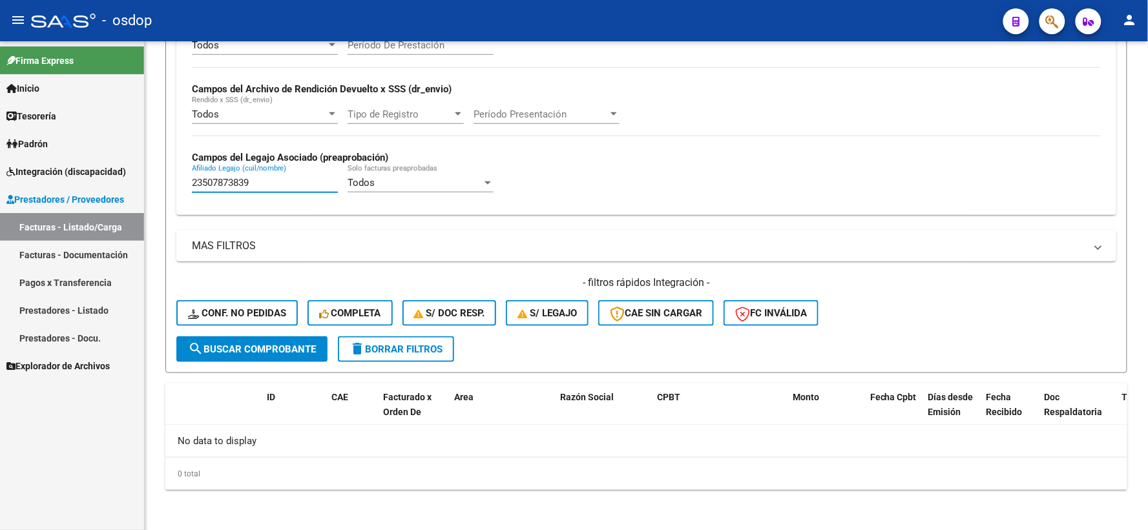
drag, startPoint x: 254, startPoint y: 183, endPoint x: 86, endPoint y: 185, distance: 168.6
click at [94, 185] on mat-sidenav-container "Firma Express Inicio Instructivos Contacto OS Tesorería Extractos Procesados (c…" at bounding box center [574, 285] width 1148 height 489
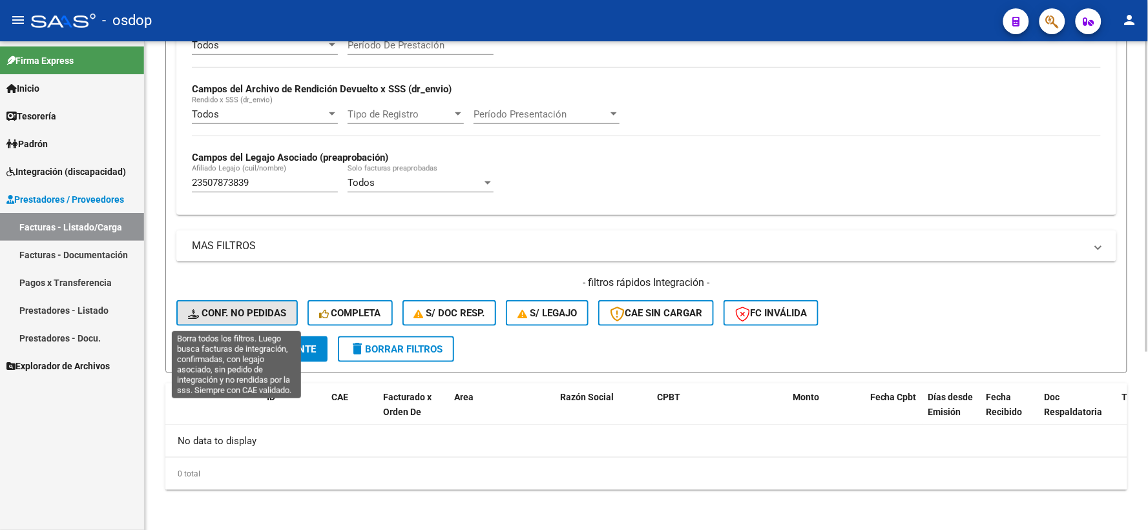
click at [243, 311] on span "Conf. no pedidas" at bounding box center [237, 313] width 98 height 12
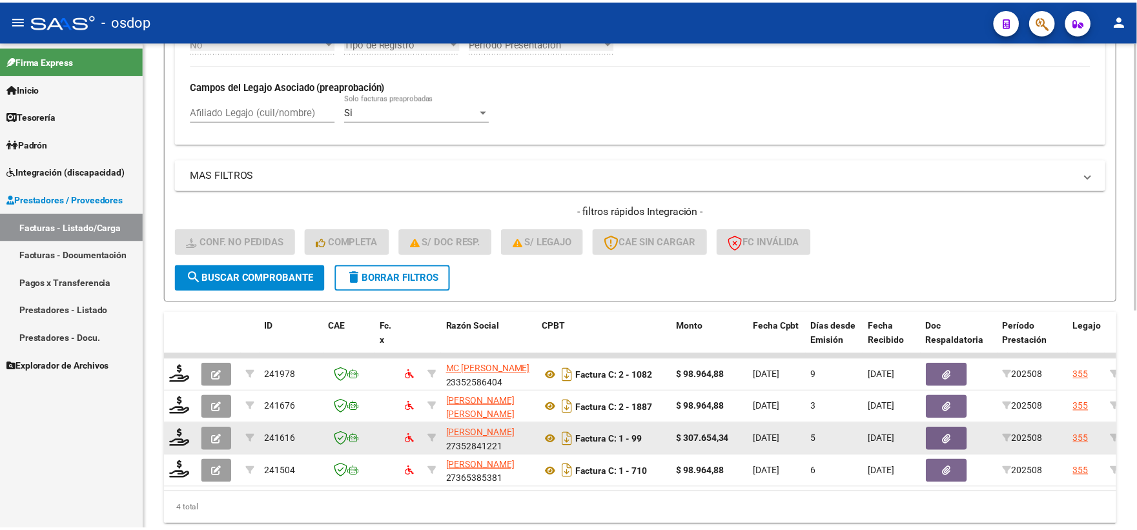
scroll to position [398, 0]
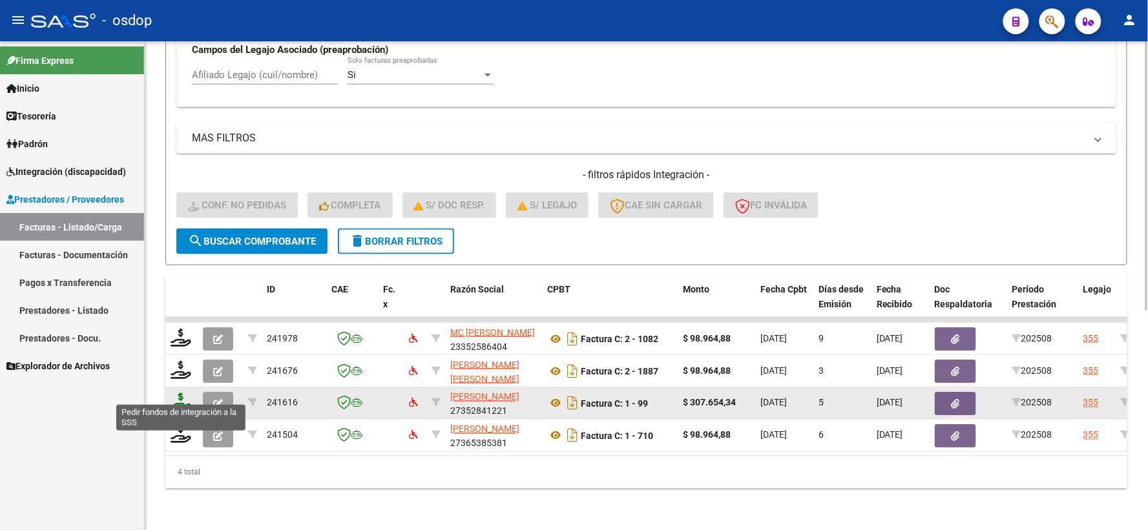
click at [184, 393] on icon at bounding box center [181, 402] width 21 height 18
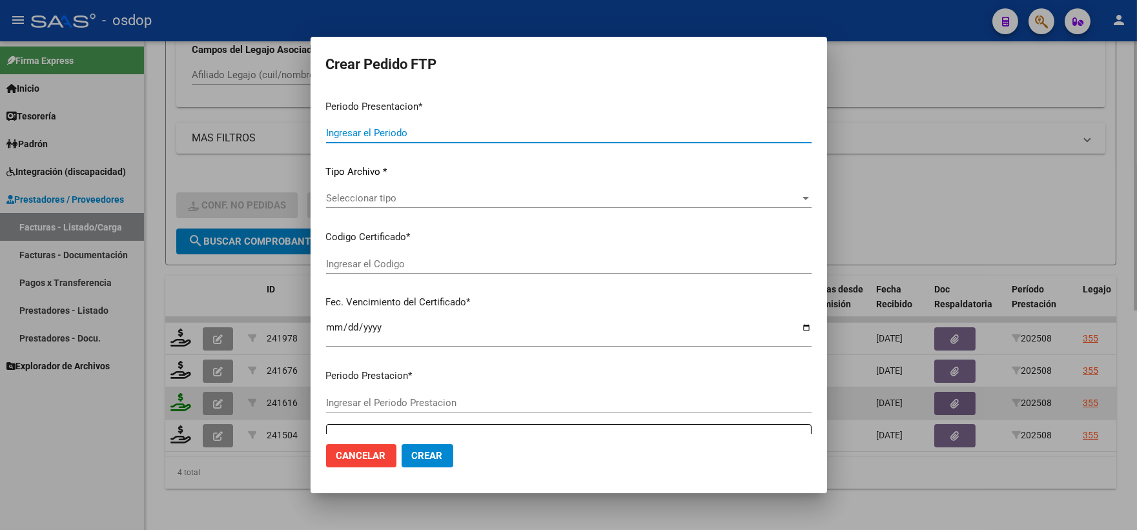
type input "202508"
type input "$ 307.654,34"
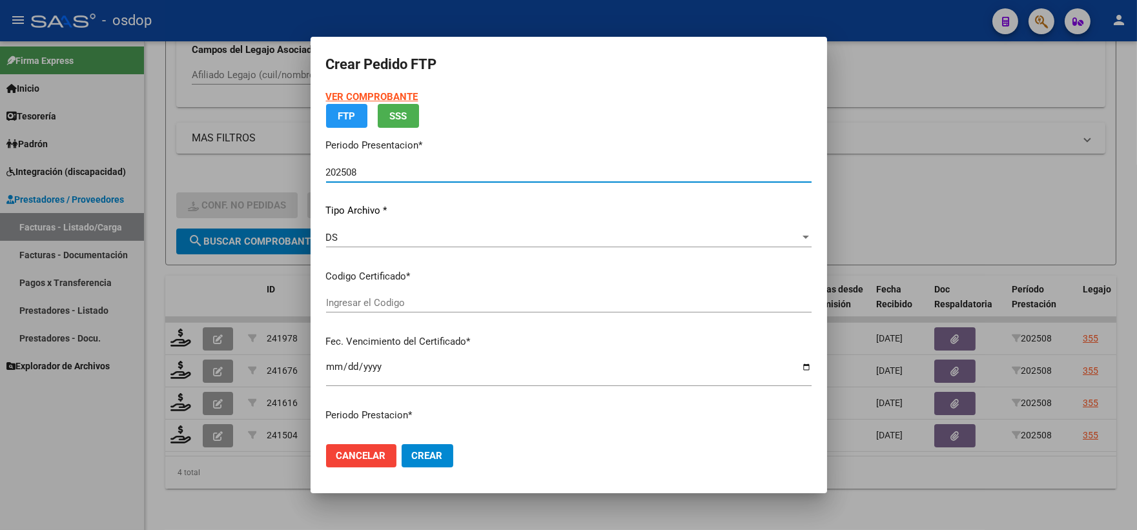
type input "5633562055"
type input "[DATE]"
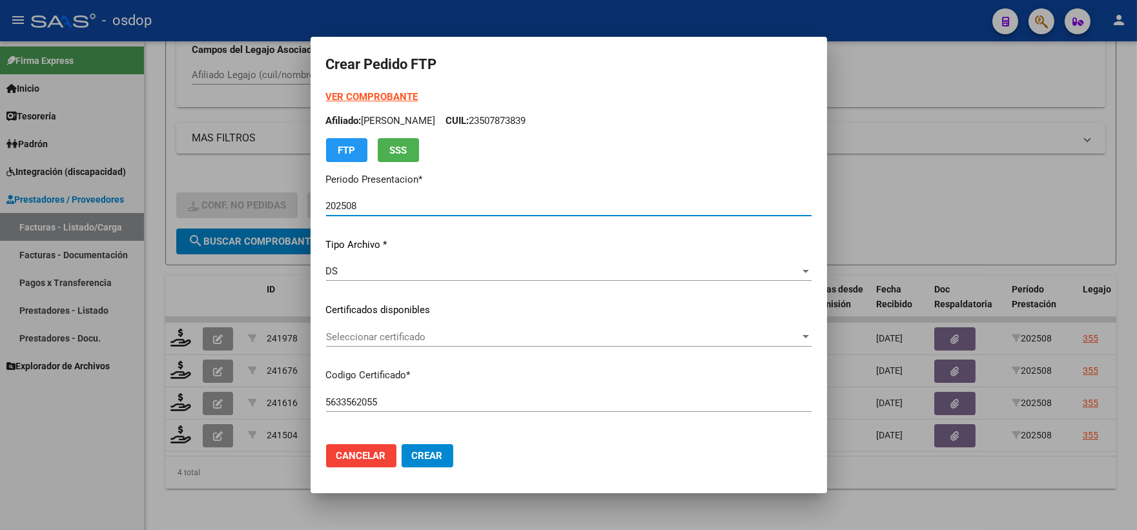
click at [428, 333] on span "Seleccionar certificado" at bounding box center [563, 337] width 474 height 12
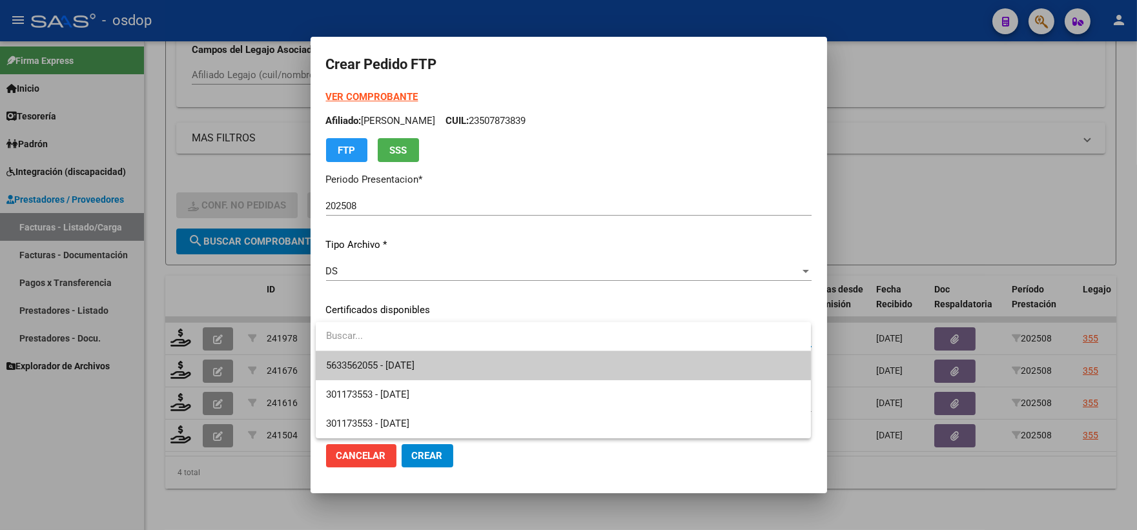
click at [452, 357] on span "5633562055 - [DATE]" at bounding box center [563, 365] width 475 height 29
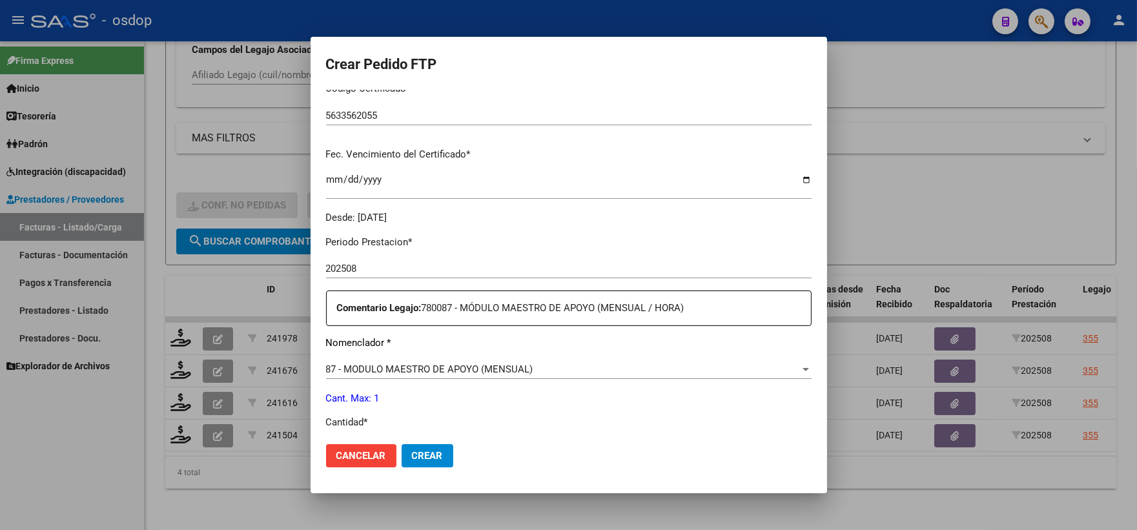
scroll to position [430, 0]
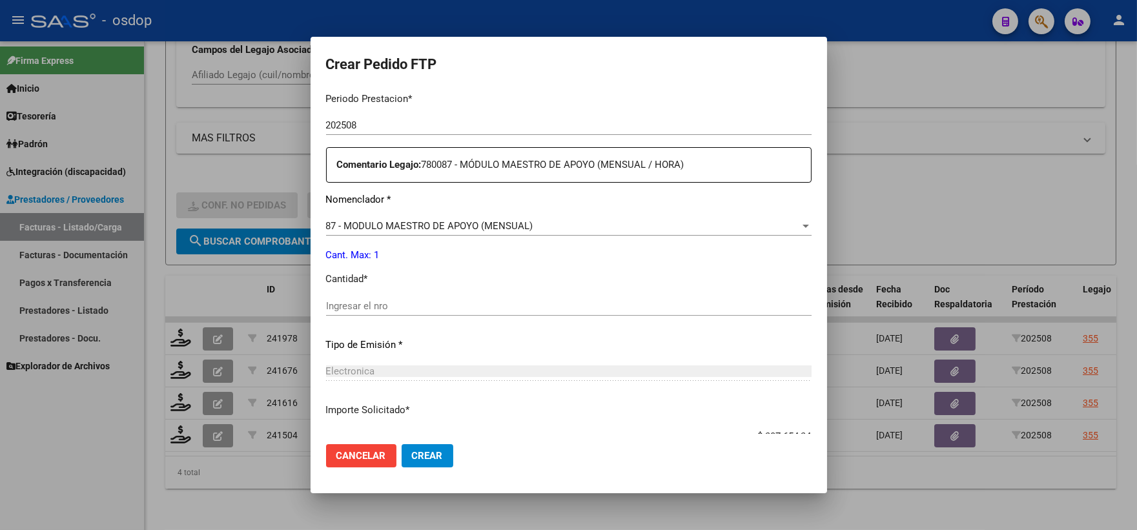
click at [415, 302] on input "Ingresar el nro" at bounding box center [569, 306] width 486 height 12
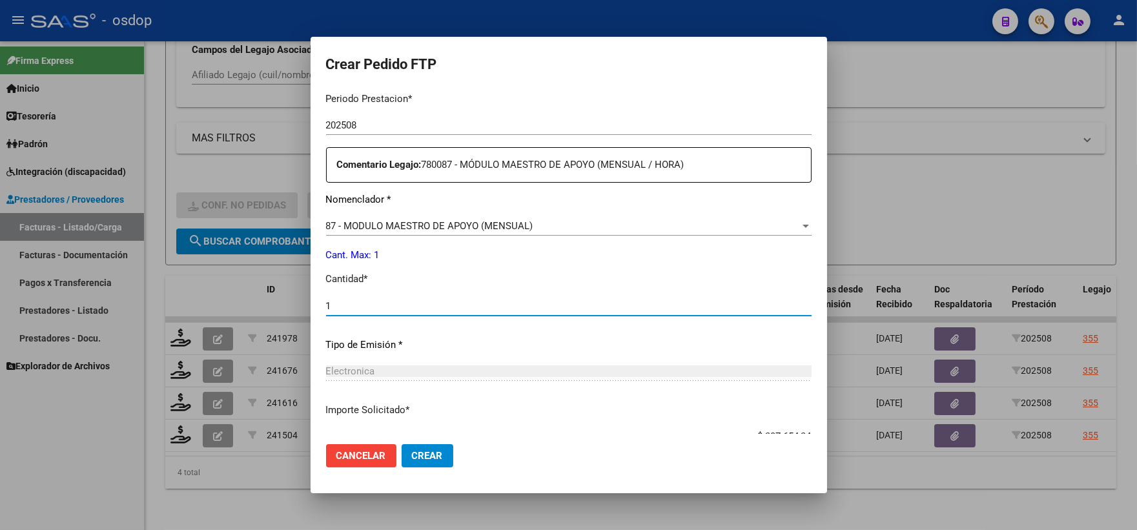
type input "1"
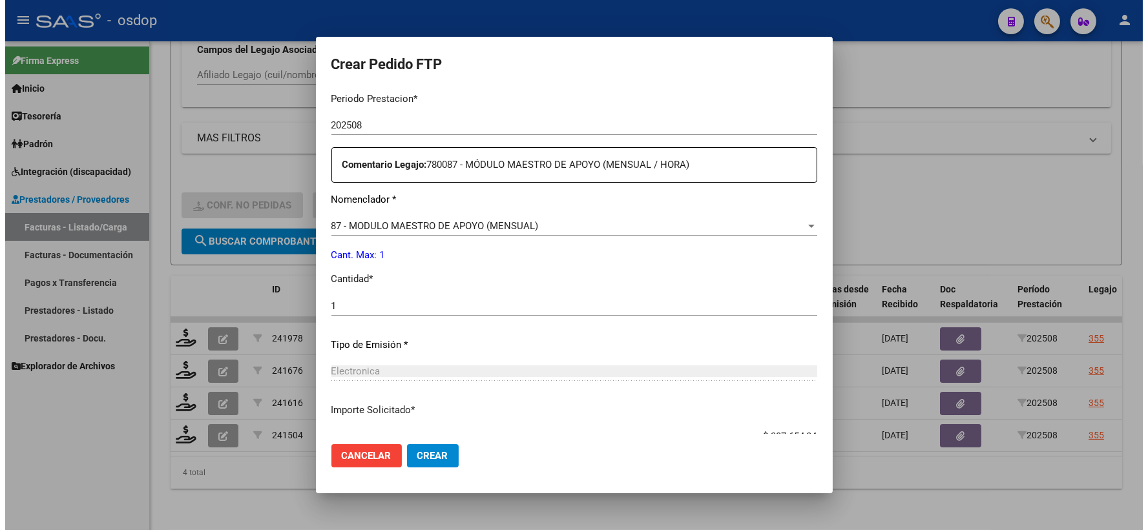
scroll to position [520, 0]
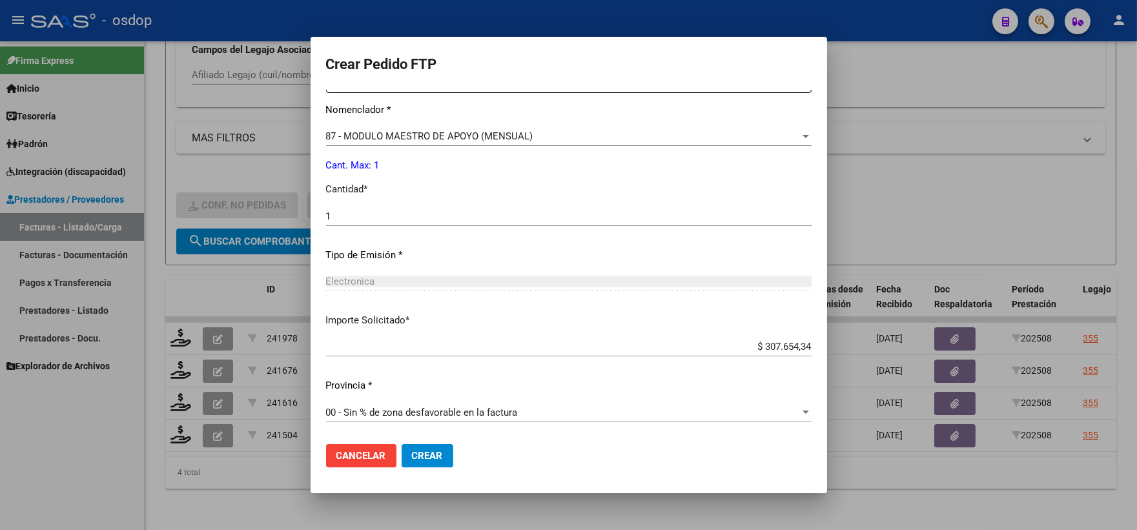
click at [416, 462] on button "Crear" at bounding box center [428, 455] width 52 height 23
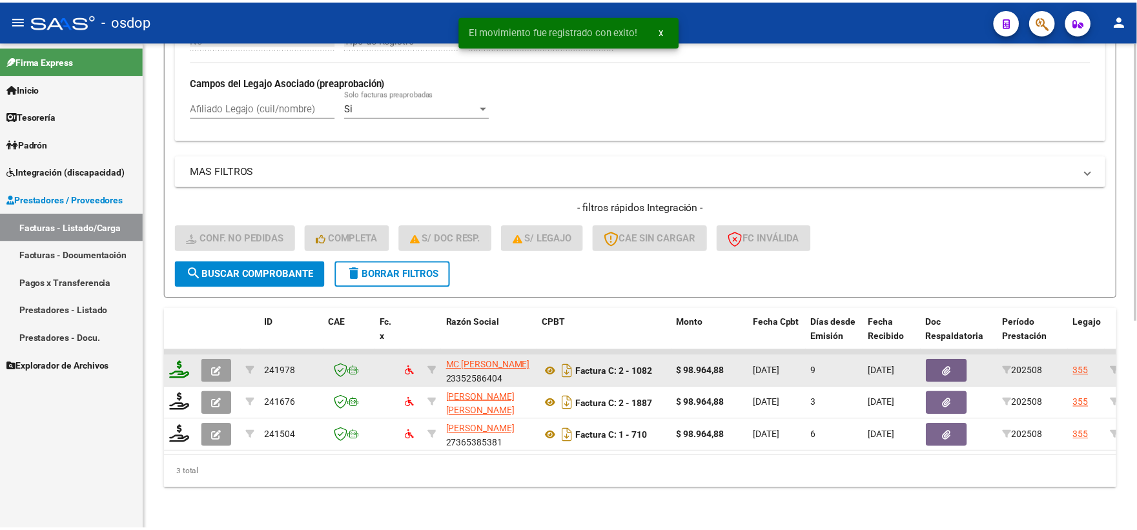
scroll to position [366, 0]
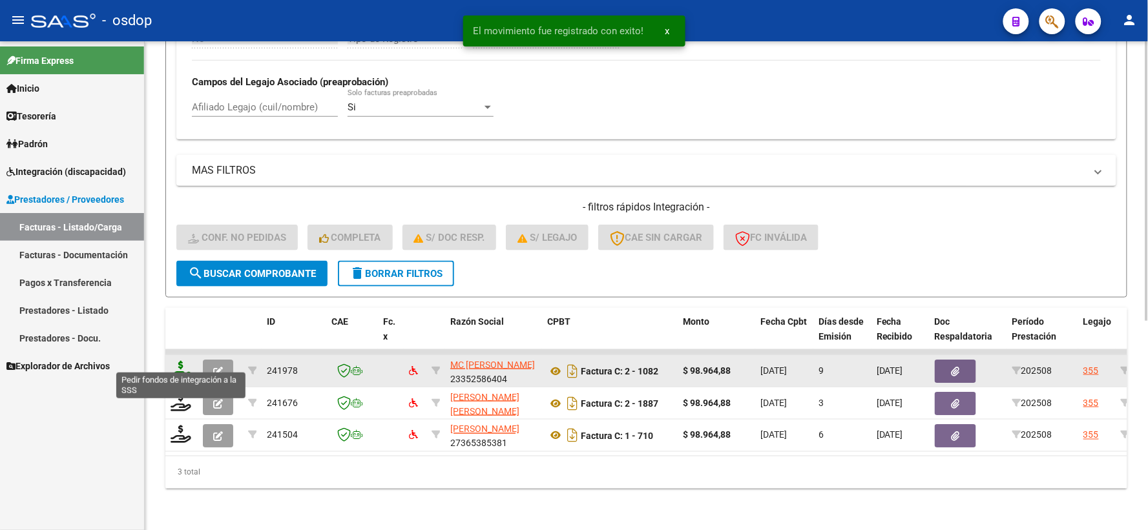
click at [181, 361] on icon at bounding box center [181, 370] width 21 height 18
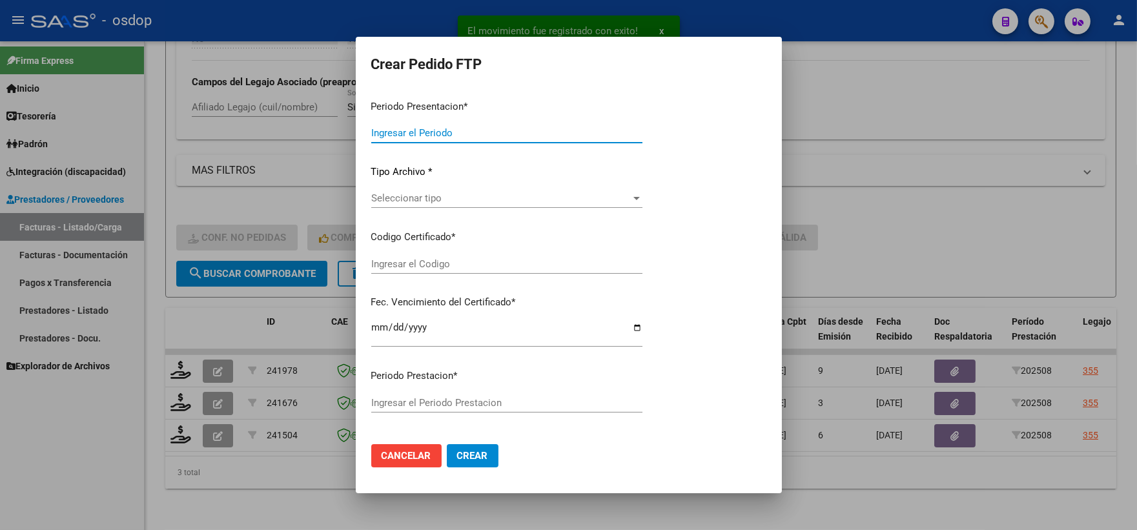
type input "202508"
type input "$ 98.964,88"
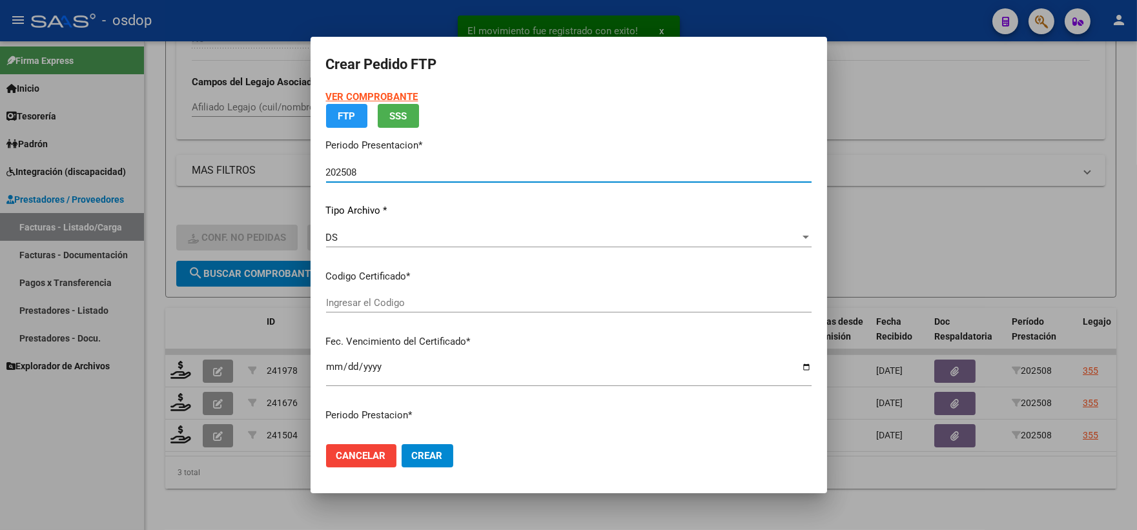
type input "5633562055"
type input "[DATE]"
click at [417, 301] on div "VER COMPROBANTE ARCA Padrón FTP SSS Periodo Presentacion * 202508 Ingresar el P…" at bounding box center [569, 244] width 486 height 309
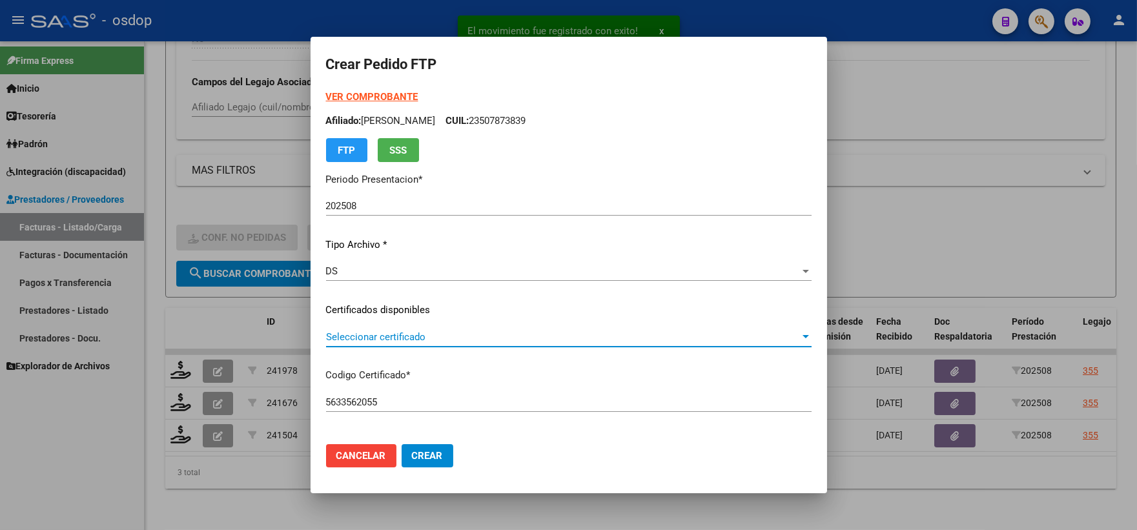
click at [427, 333] on span "Seleccionar certificado" at bounding box center [563, 337] width 474 height 12
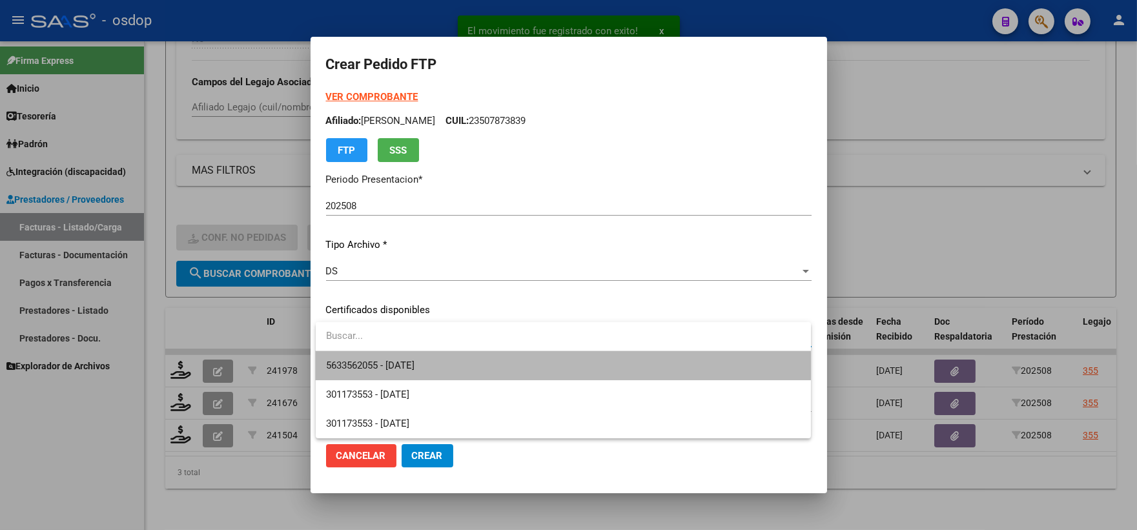
click at [428, 351] on span "5633562055 - [DATE]" at bounding box center [563, 365] width 475 height 29
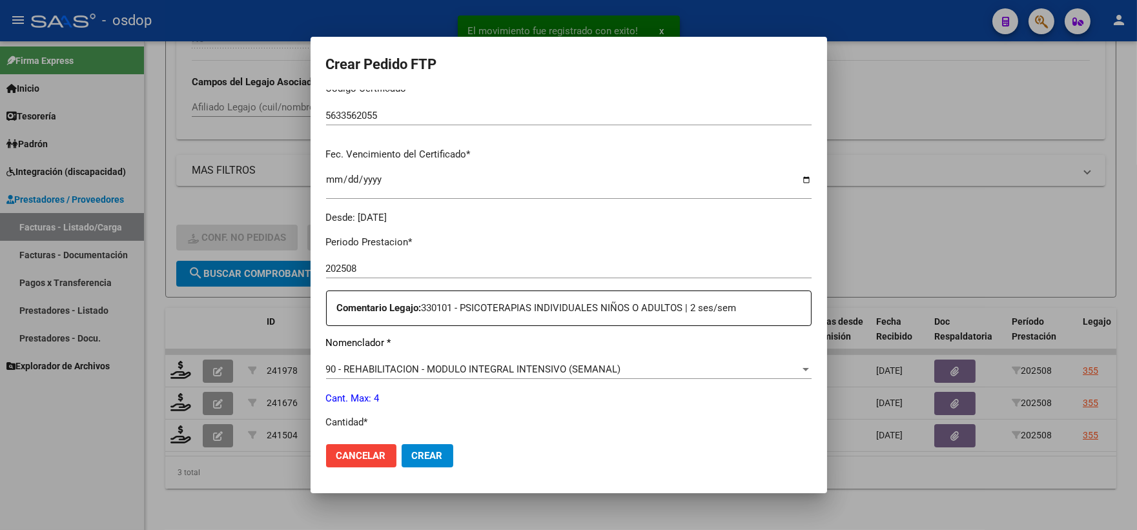
scroll to position [430, 0]
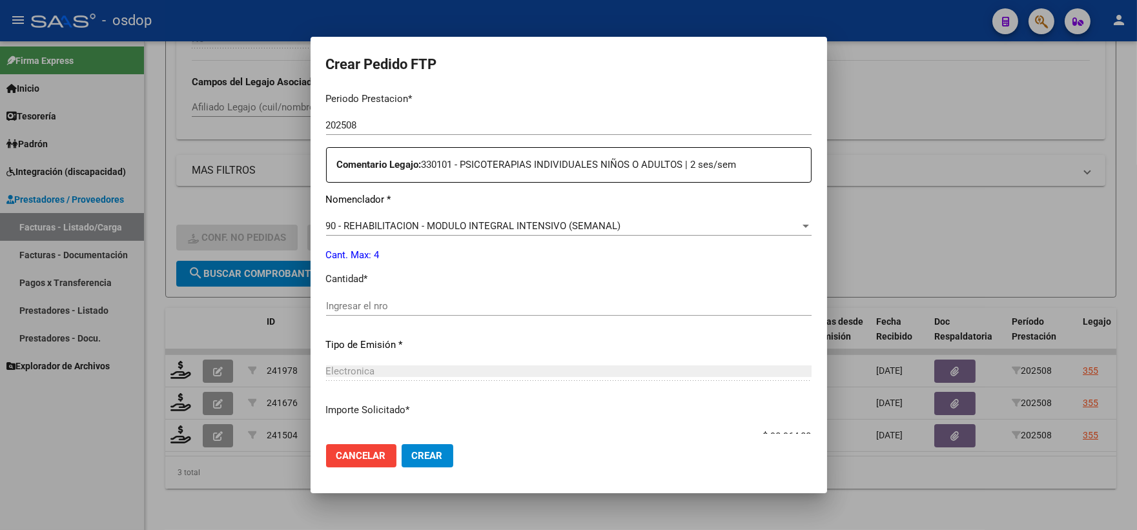
click at [412, 302] on input "Ingresar el nro" at bounding box center [569, 306] width 486 height 12
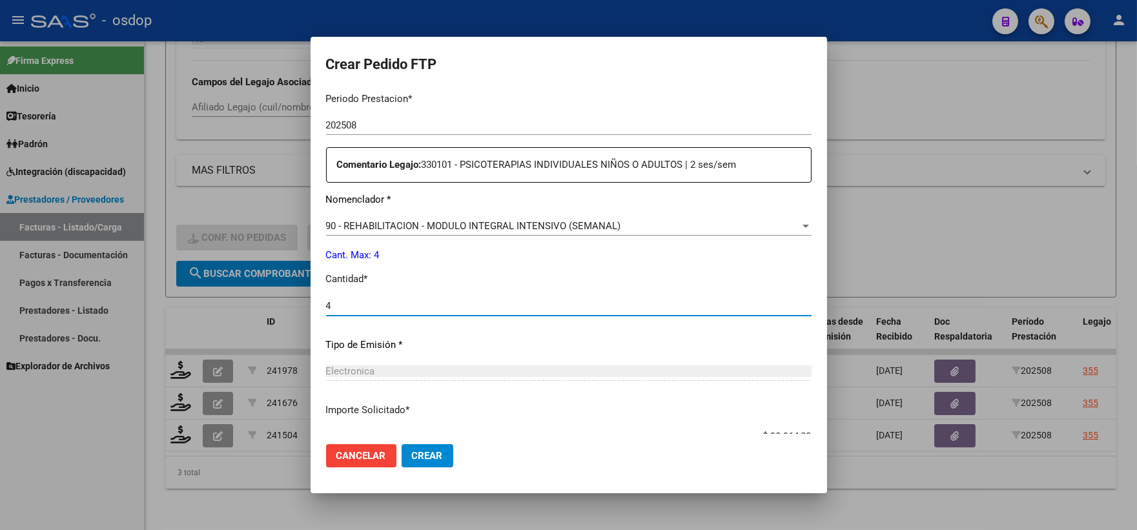
type input "4"
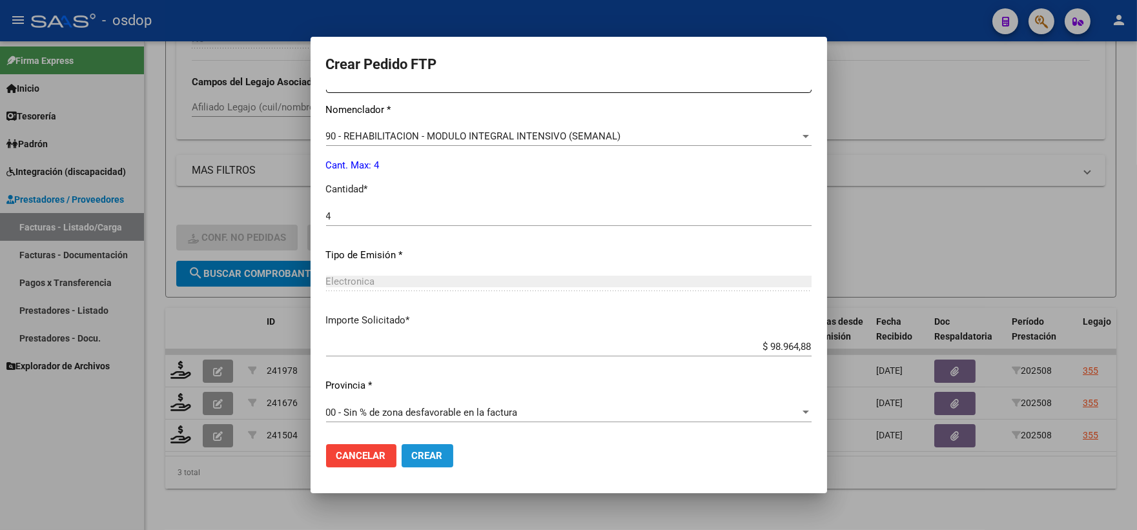
click at [439, 454] on span "Crear" at bounding box center [427, 456] width 31 height 12
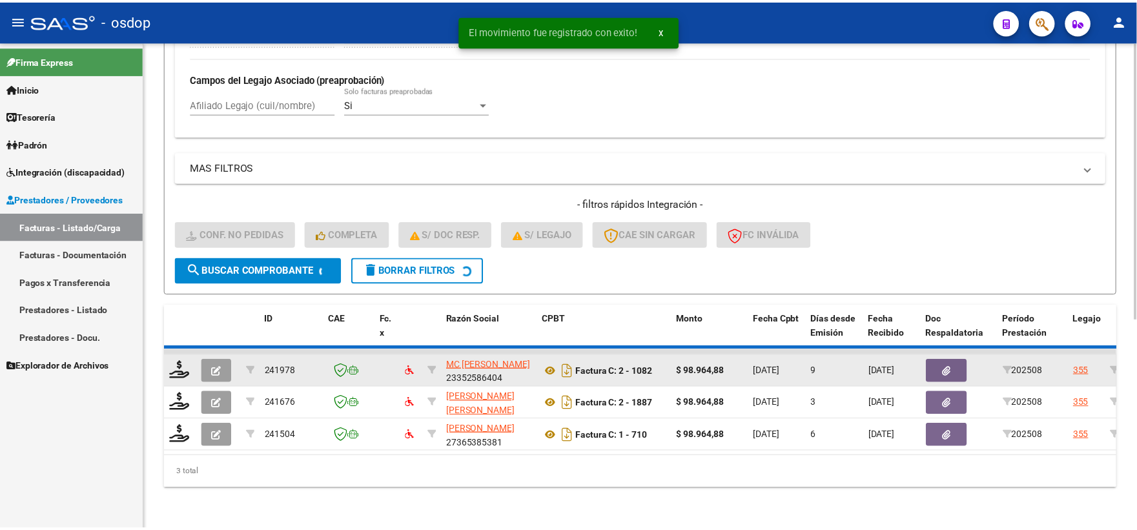
scroll to position [333, 0]
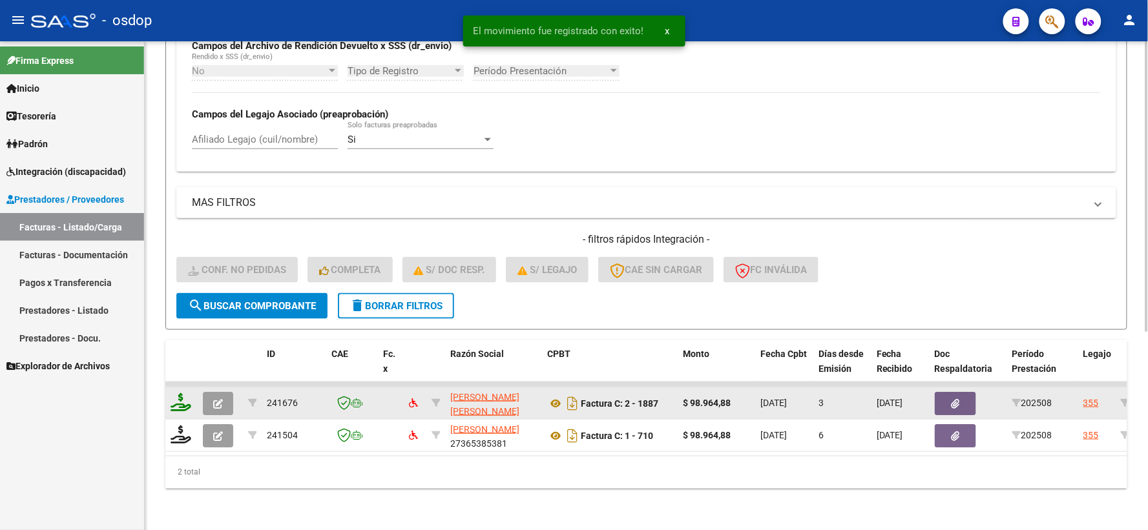
click at [179, 393] on icon at bounding box center [181, 402] width 21 height 18
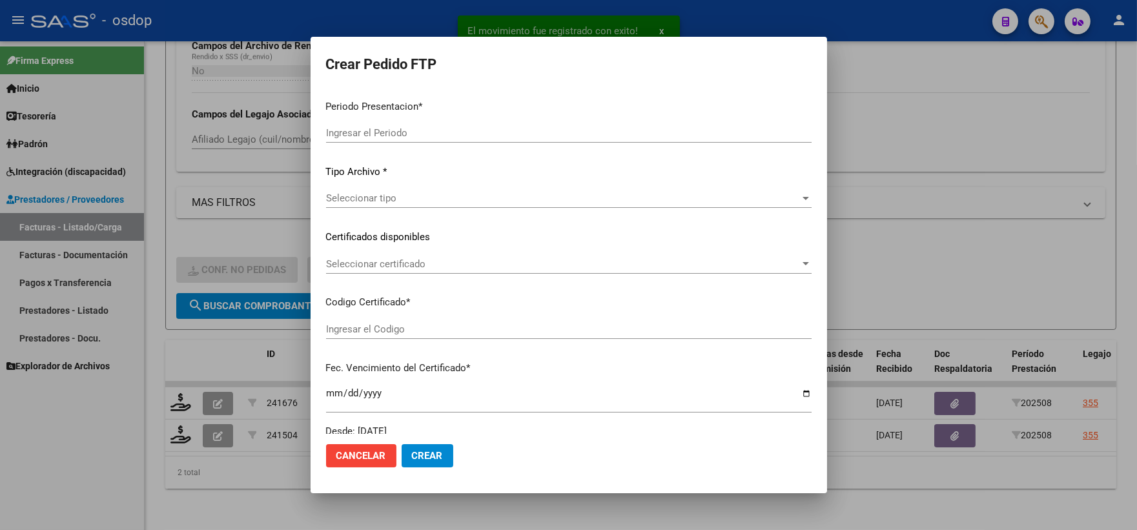
type input "202508"
type input "$ 98.964,88"
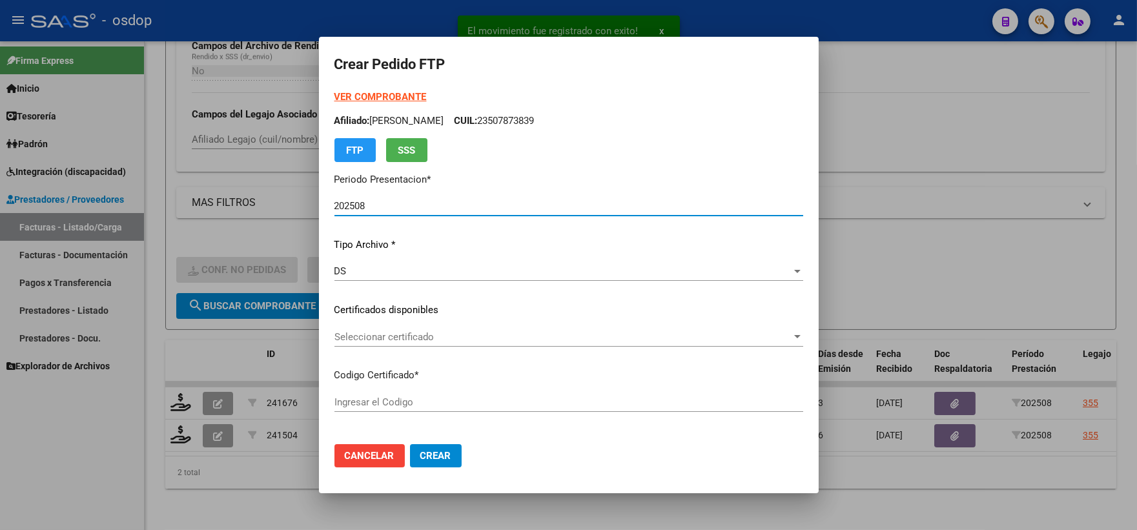
type input "5633562055"
type input "[DATE]"
click at [373, 352] on div "Seleccionar certificado Seleccionar certificado" at bounding box center [569, 343] width 469 height 32
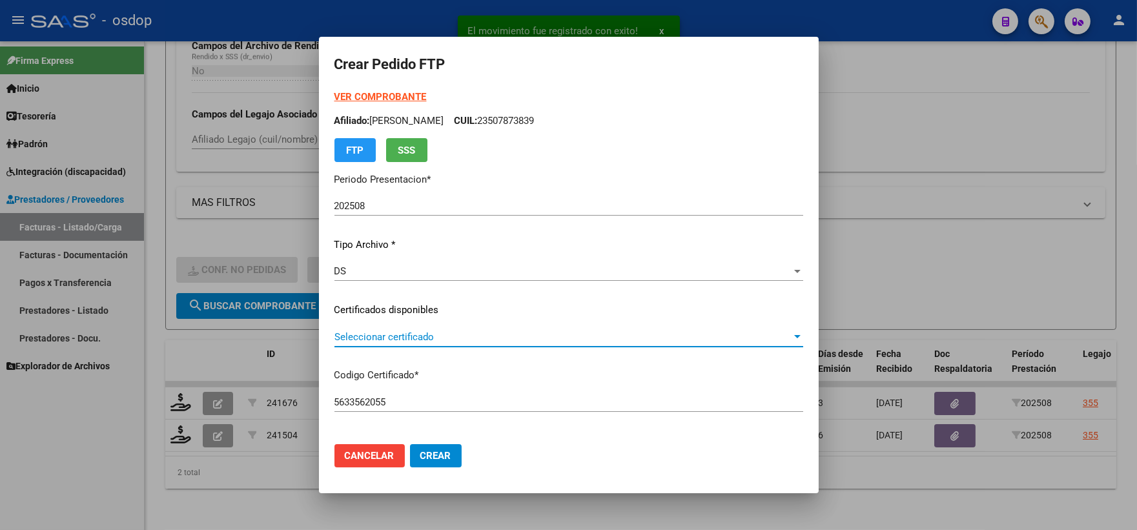
click at [382, 340] on span "Seleccionar certificado" at bounding box center [563, 337] width 457 height 12
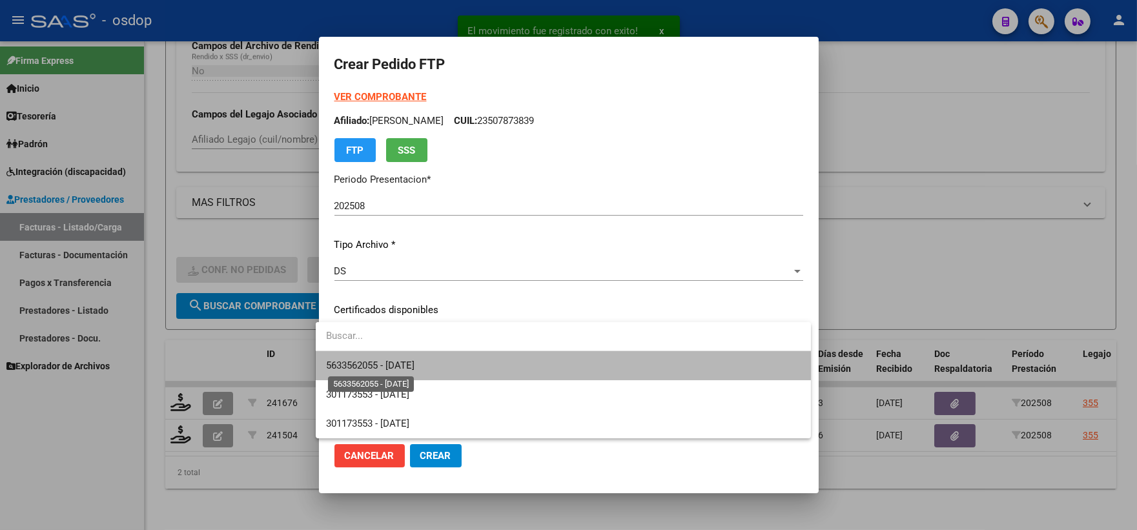
click at [392, 360] on span "5633562055 - [DATE]" at bounding box center [370, 366] width 88 height 12
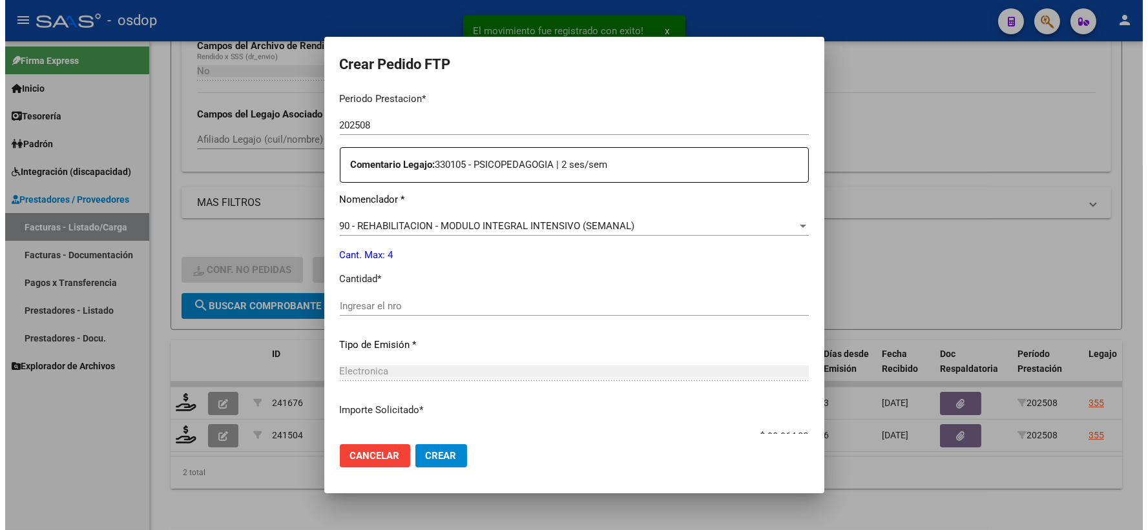
scroll to position [520, 0]
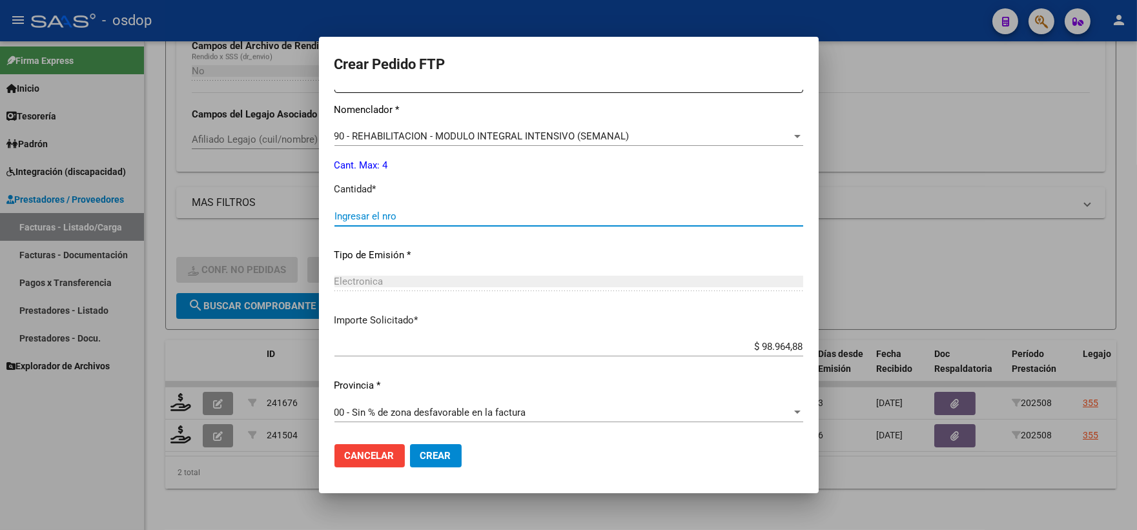
click at [395, 214] on input "Ingresar el nro" at bounding box center [569, 217] width 469 height 12
type input "4"
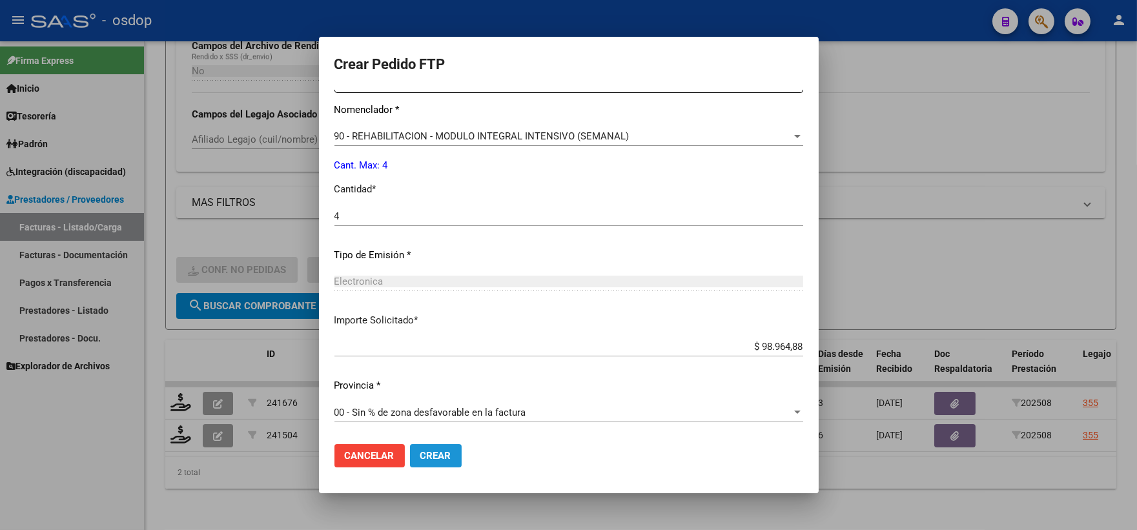
click at [430, 457] on span "Crear" at bounding box center [435, 456] width 31 height 12
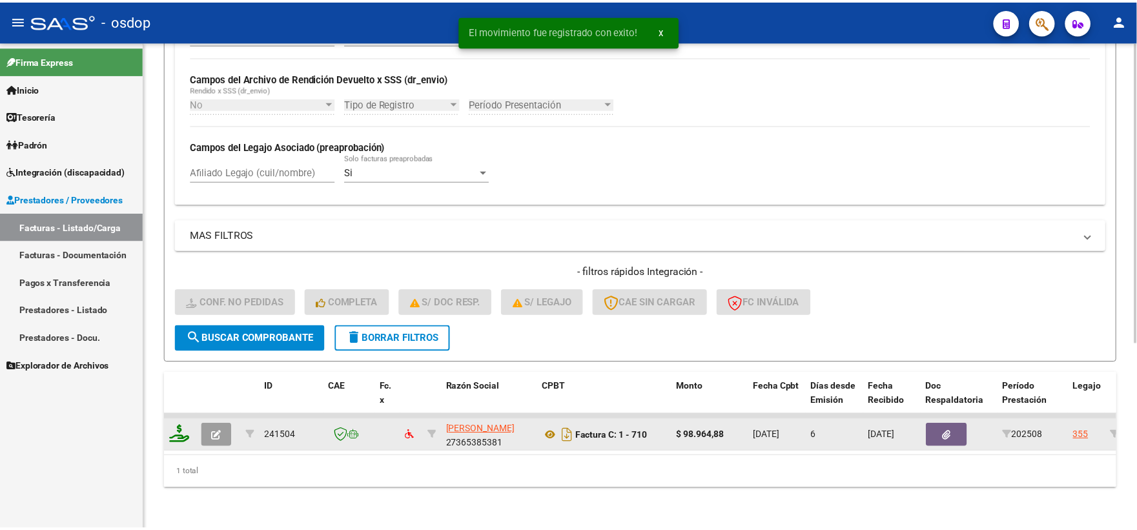
scroll to position [301, 0]
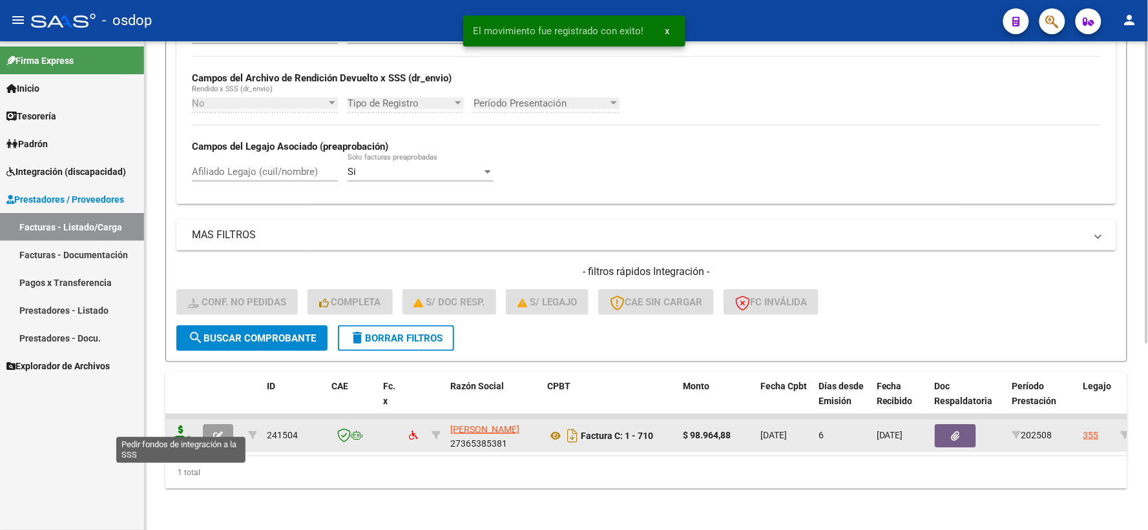
click at [185, 426] on icon at bounding box center [181, 435] width 21 height 18
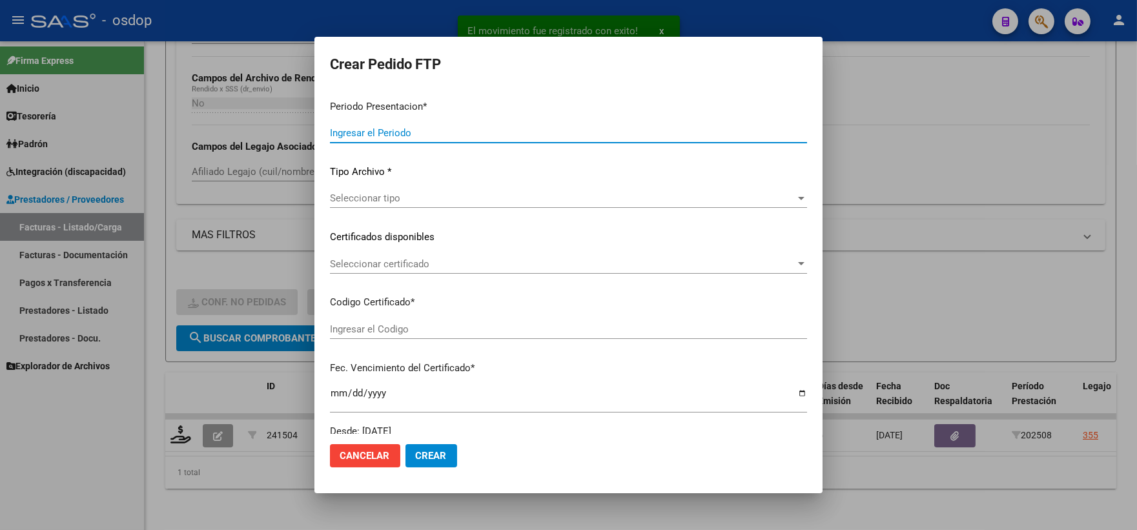
type input "202508"
type input "$ 98.964,88"
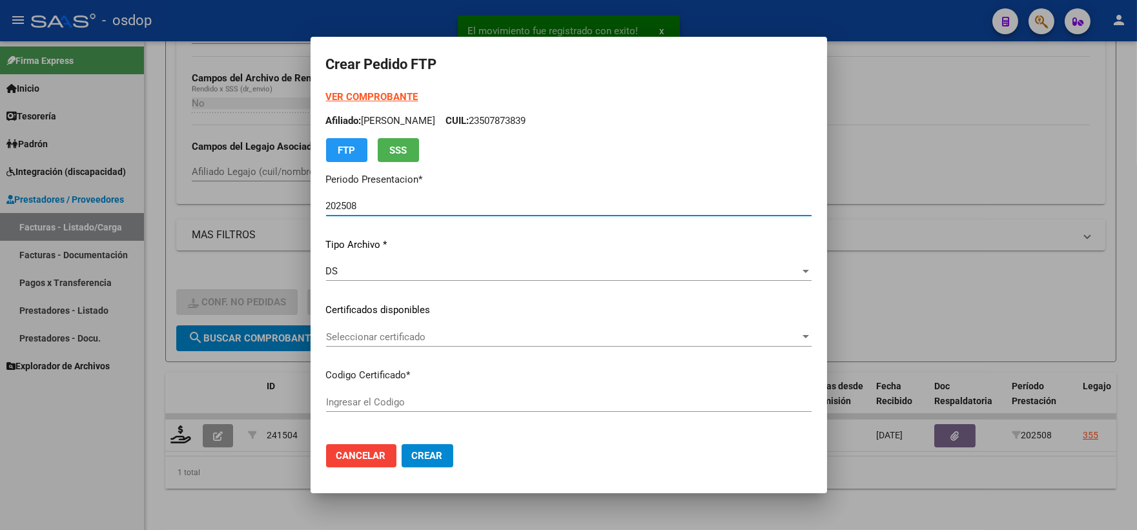
type input "5633562055"
type input "[DATE]"
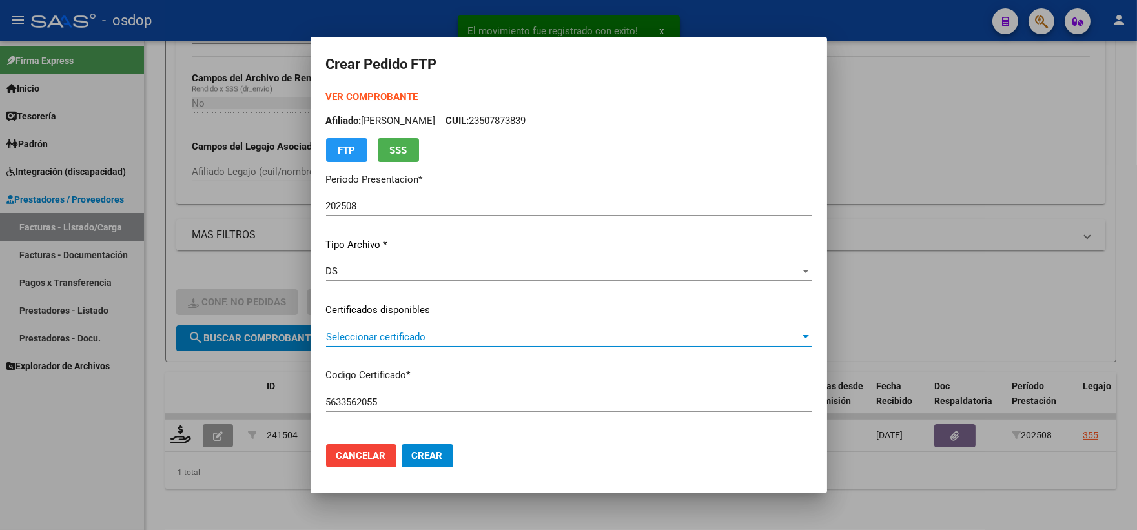
click at [428, 332] on span "Seleccionar certificado" at bounding box center [563, 337] width 474 height 12
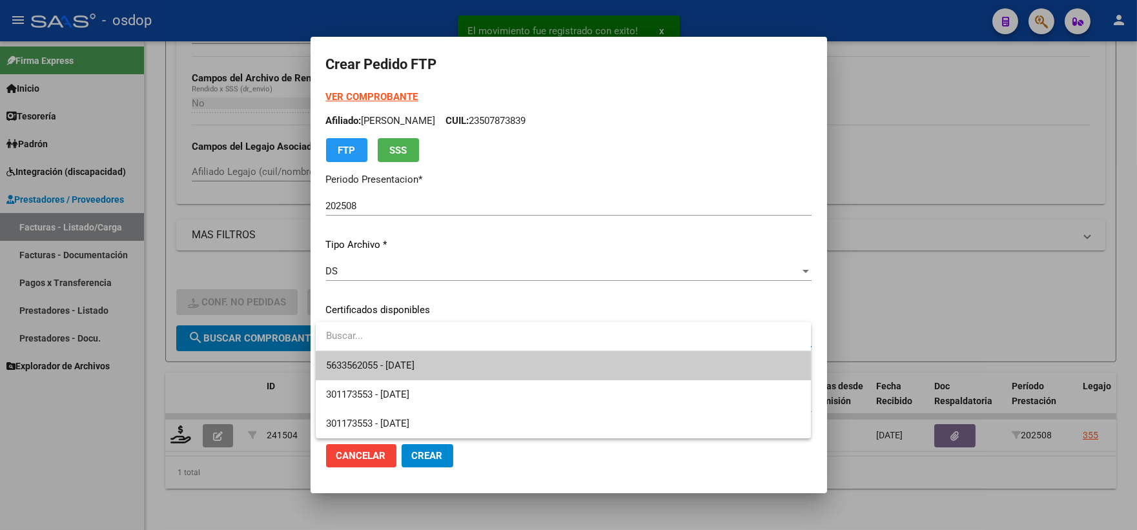
click at [437, 363] on span "5633562055 - [DATE]" at bounding box center [563, 365] width 475 height 29
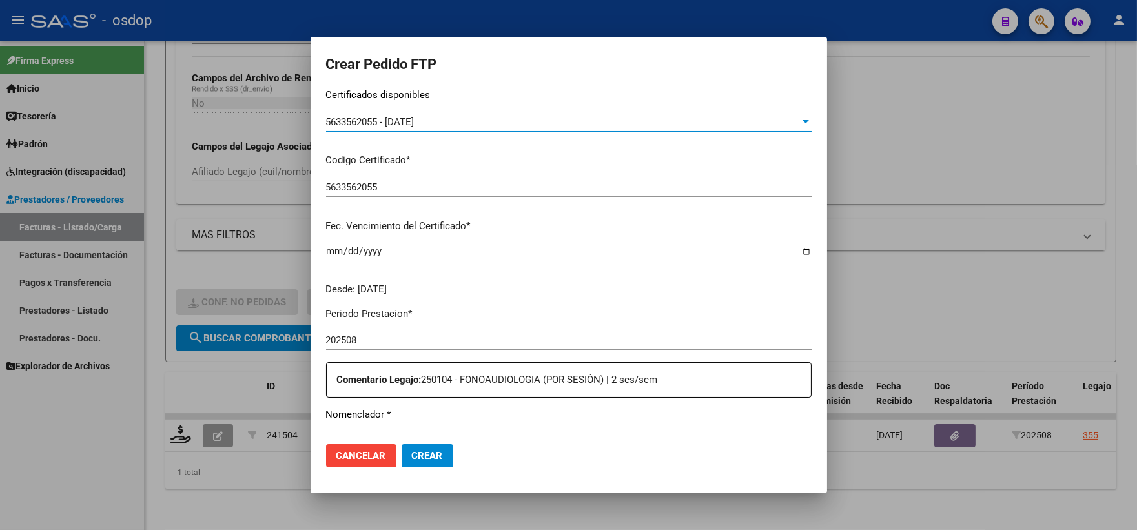
scroll to position [358, 0]
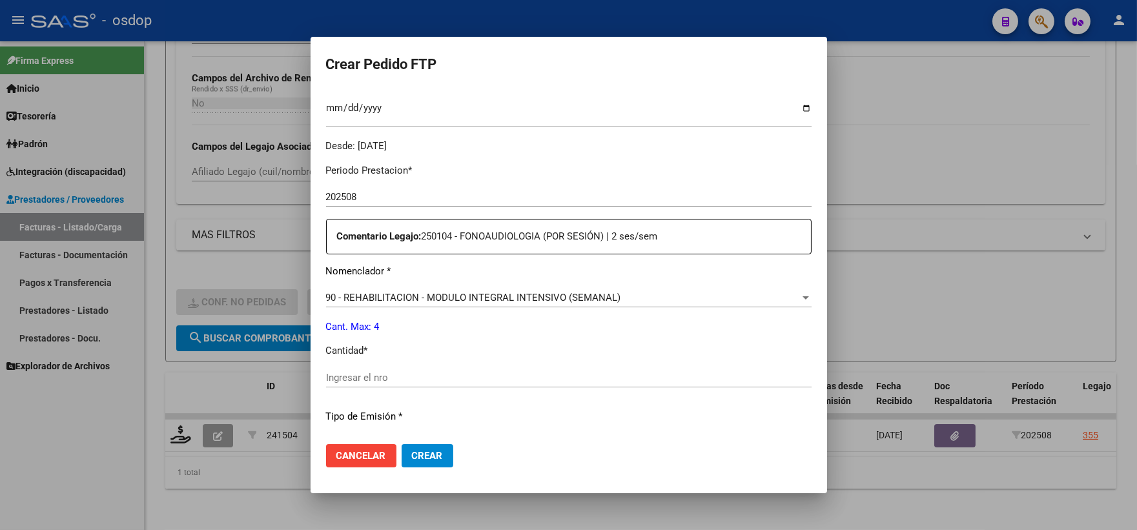
click at [421, 375] on input "Ingresar el nro" at bounding box center [569, 378] width 486 height 12
type input "4"
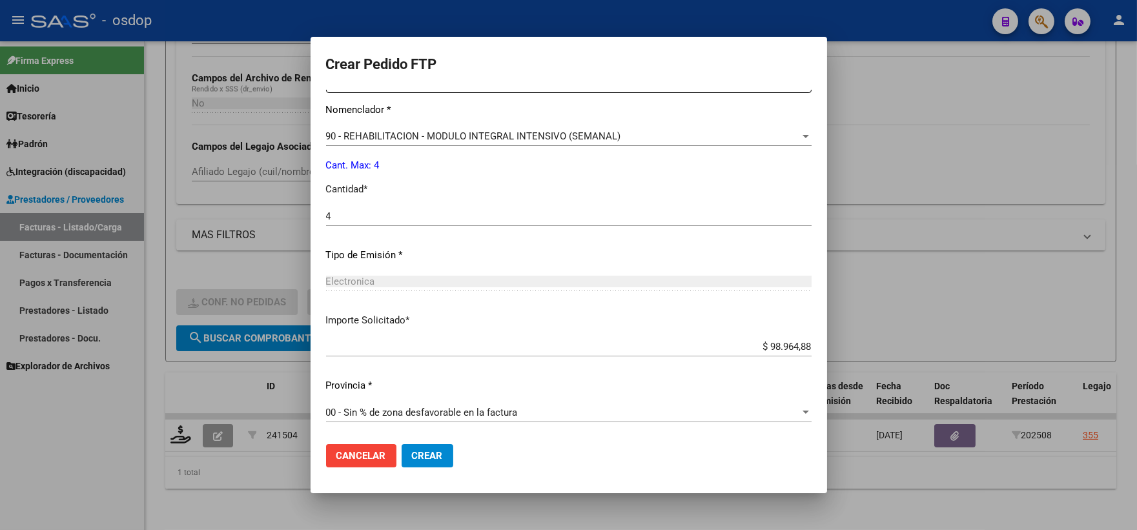
click at [493, 460] on mat-dialog-actions "Cancelar Crear" at bounding box center [569, 456] width 486 height 44
click at [438, 459] on span "Crear" at bounding box center [427, 456] width 31 height 12
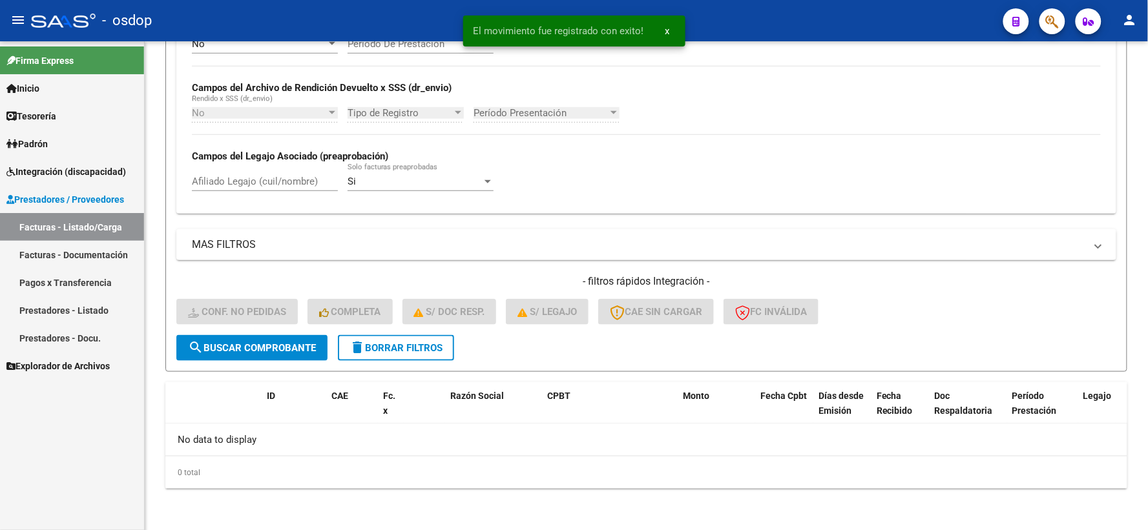
scroll to position [280, 0]
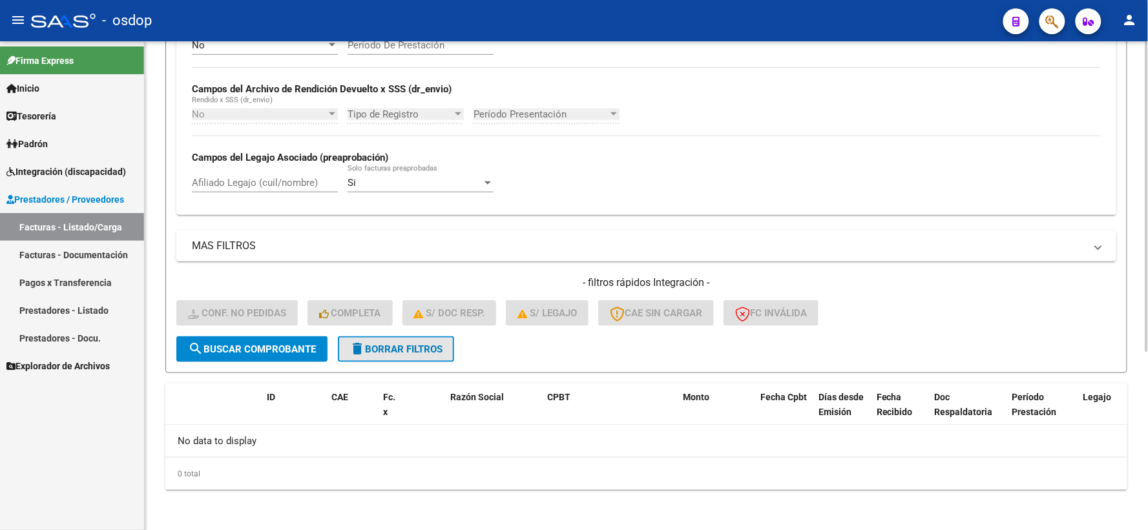
click at [362, 343] on mat-icon "delete" at bounding box center [357, 349] width 16 height 16
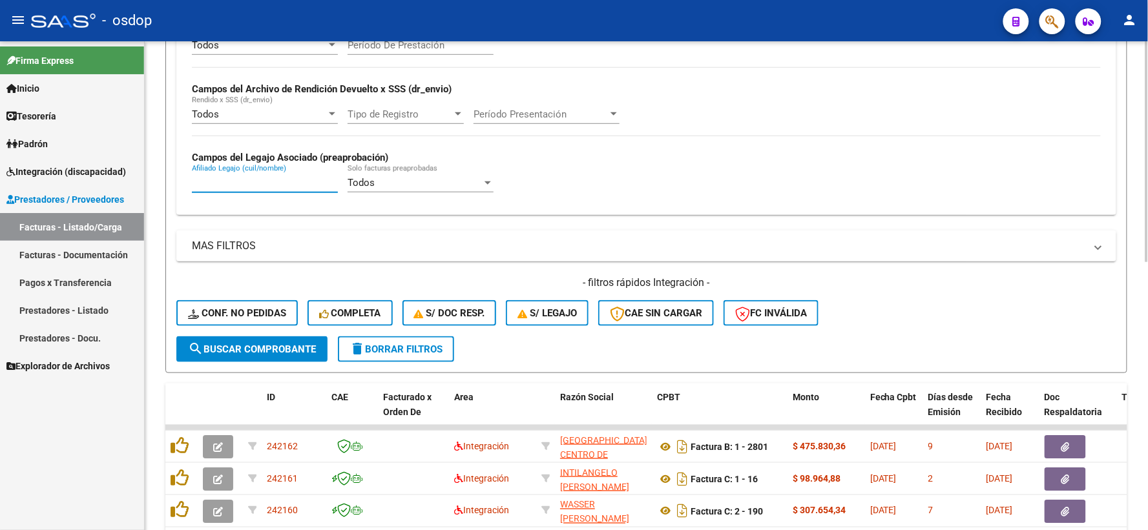
click at [240, 185] on input "Afiliado Legajo (cuil/nombre)" at bounding box center [265, 183] width 146 height 12
paste input "27477690314"
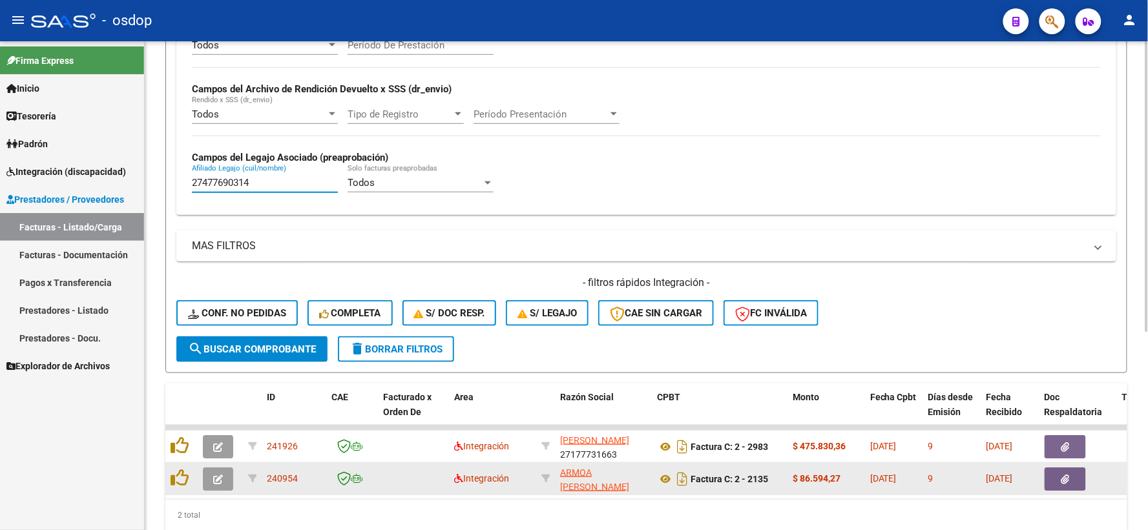
type input "27477690314"
click at [659, 476] on icon at bounding box center [665, 479] width 17 height 16
click at [1057, 478] on button "button" at bounding box center [1064, 479] width 41 height 23
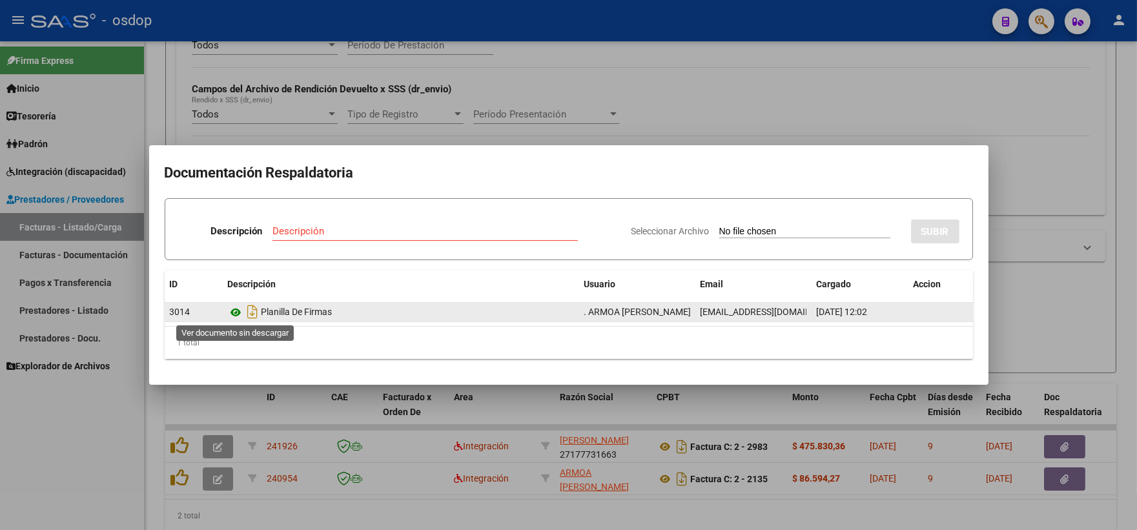
click at [233, 310] on icon at bounding box center [236, 313] width 17 height 16
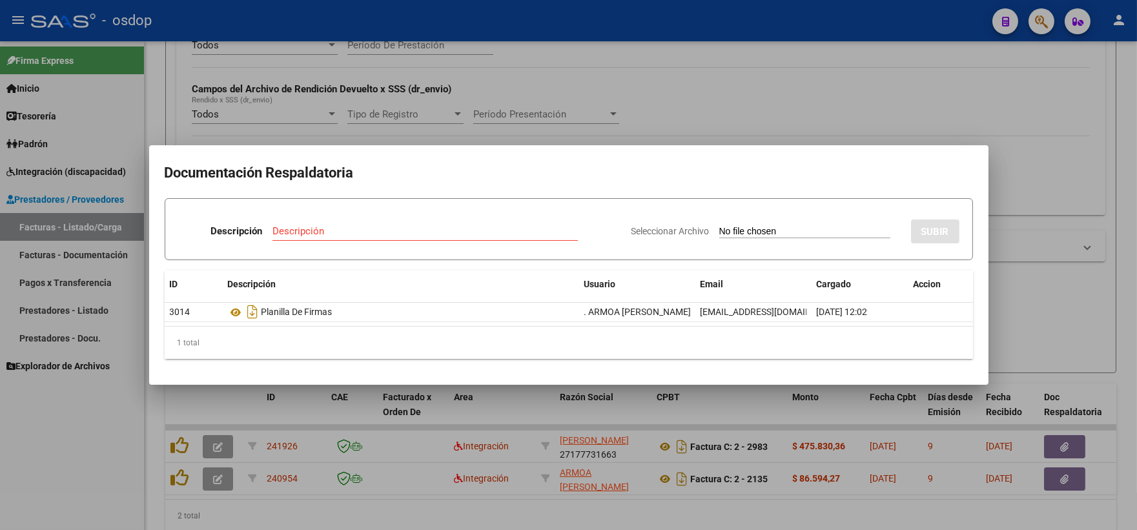
click at [320, 151] on mat-dialog-container "Documentación Respaldatoria Descripción Descripción Seleccionar Archivo SUBIR I…" at bounding box center [569, 265] width 840 height 240
click at [331, 118] on div at bounding box center [568, 265] width 1137 height 530
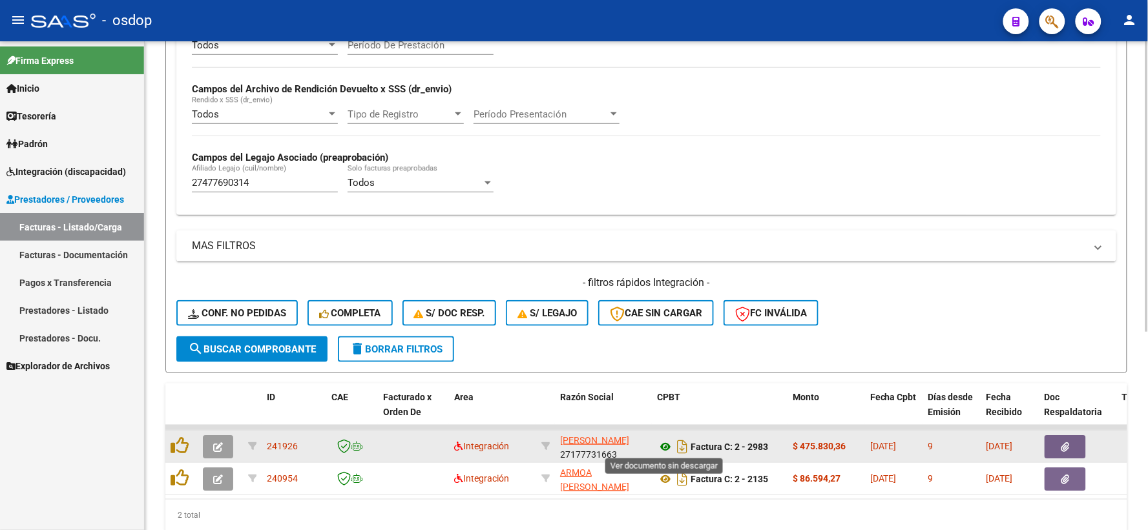
click at [661, 442] on icon at bounding box center [665, 447] width 17 height 16
click at [1086, 444] on button "button" at bounding box center [1064, 446] width 41 height 23
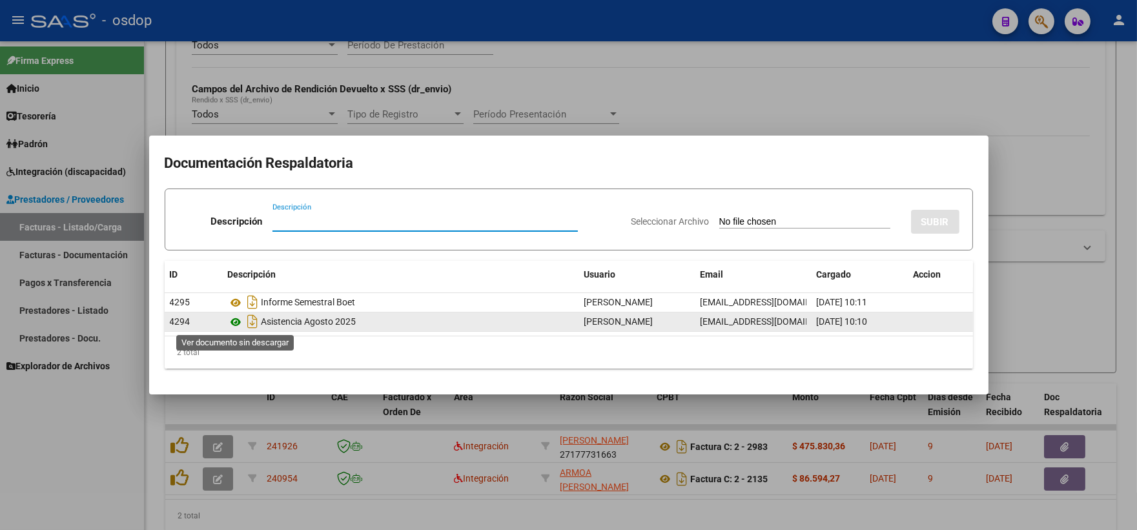
click at [238, 322] on icon at bounding box center [236, 323] width 17 height 16
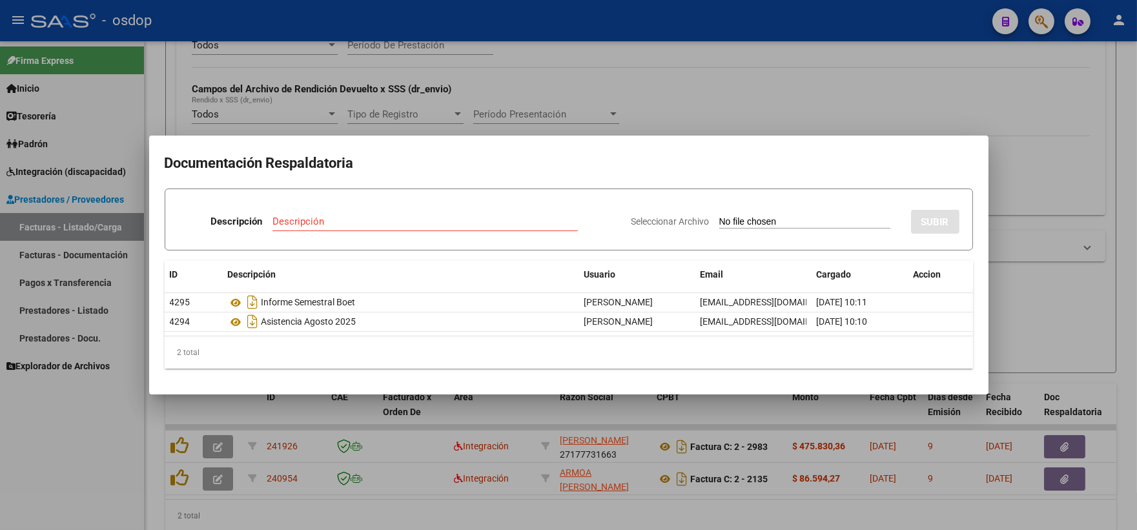
click at [240, 52] on div at bounding box center [568, 265] width 1137 height 530
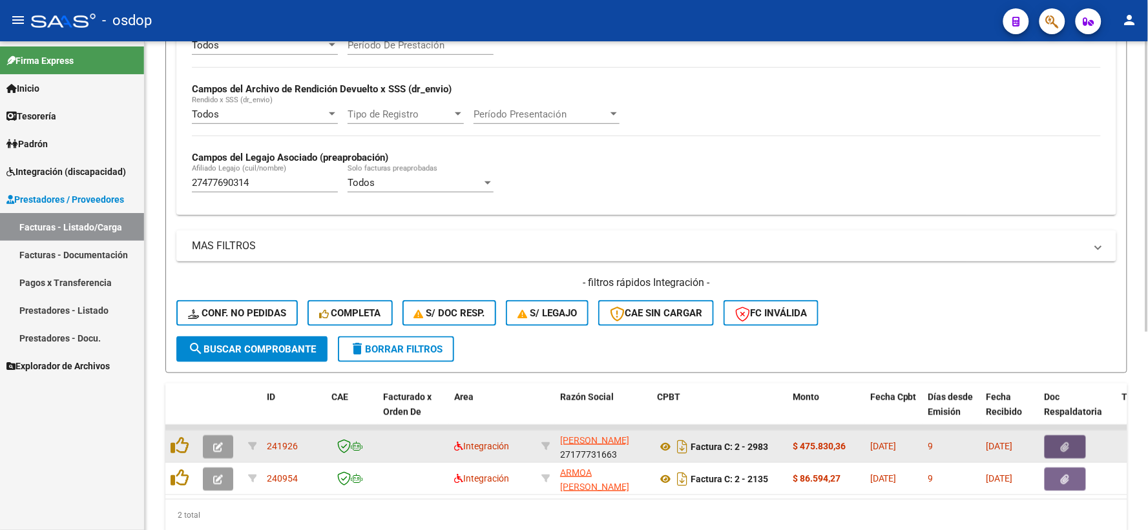
click at [1066, 444] on icon "button" at bounding box center [1065, 447] width 8 height 10
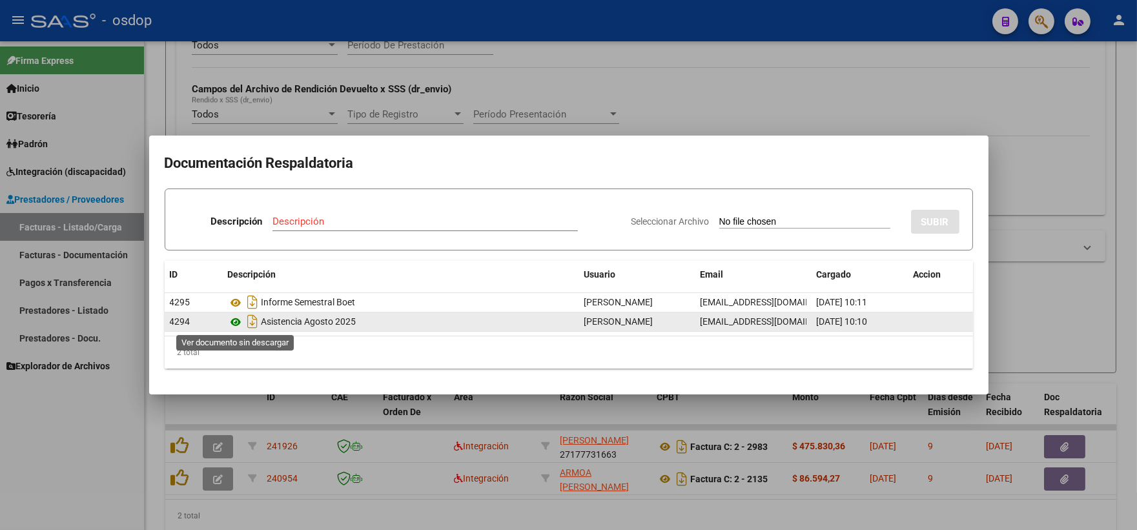
click at [243, 315] on icon at bounding box center [236, 323] width 17 height 16
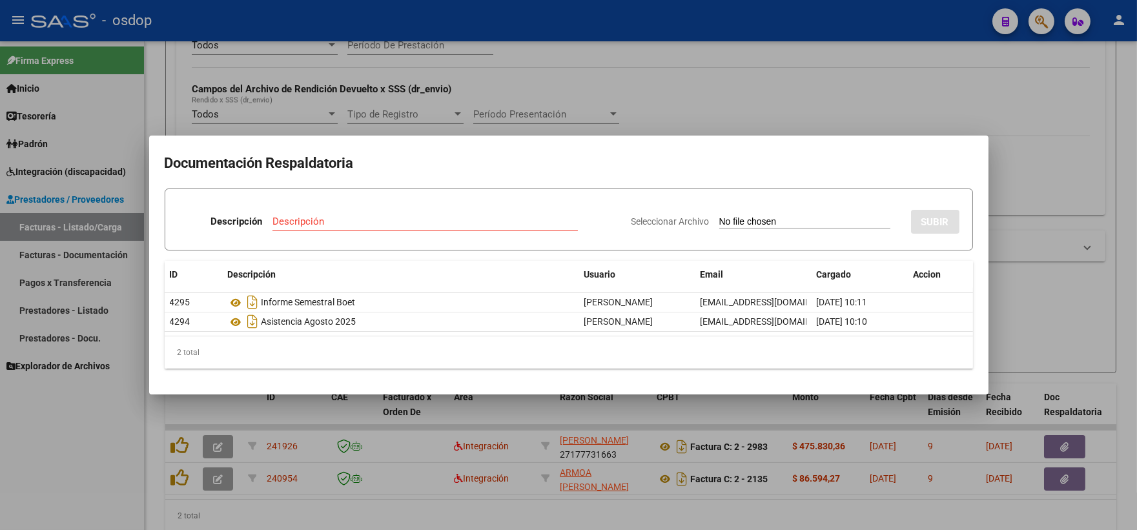
click at [420, 120] on div at bounding box center [568, 265] width 1137 height 530
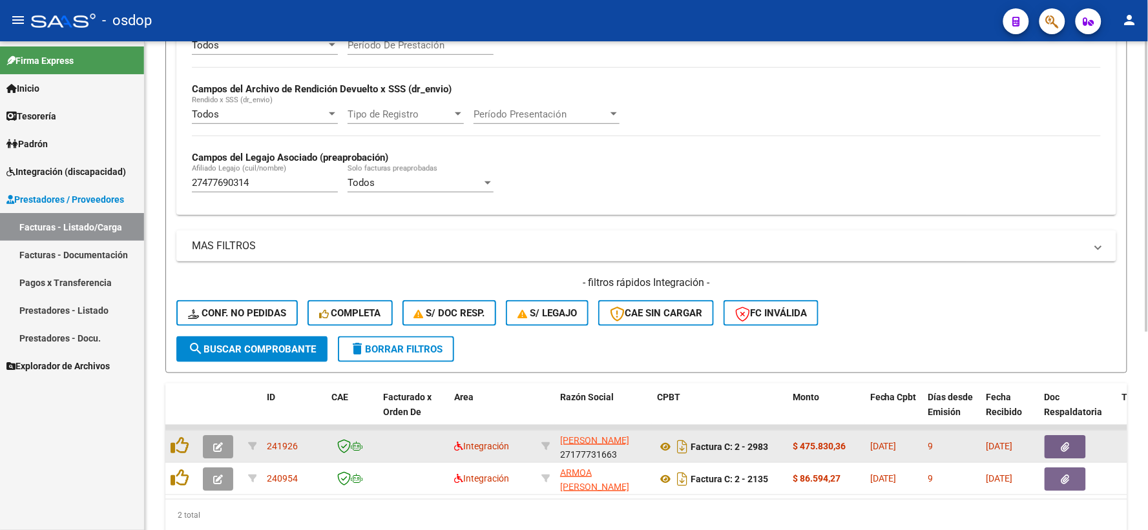
click at [180, 454] on div at bounding box center [182, 447] width 22 height 20
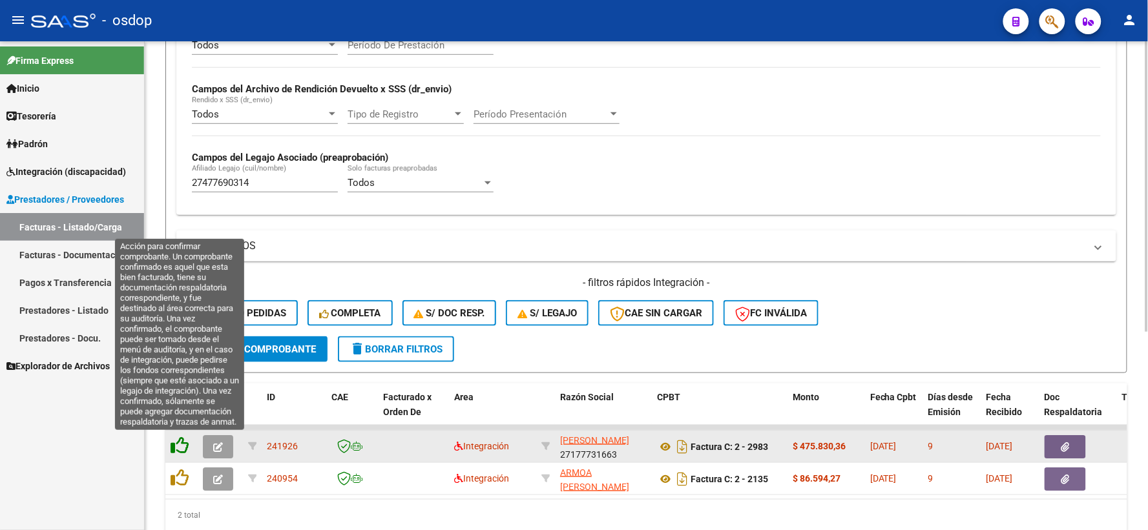
click at [184, 444] on icon at bounding box center [180, 446] width 18 height 18
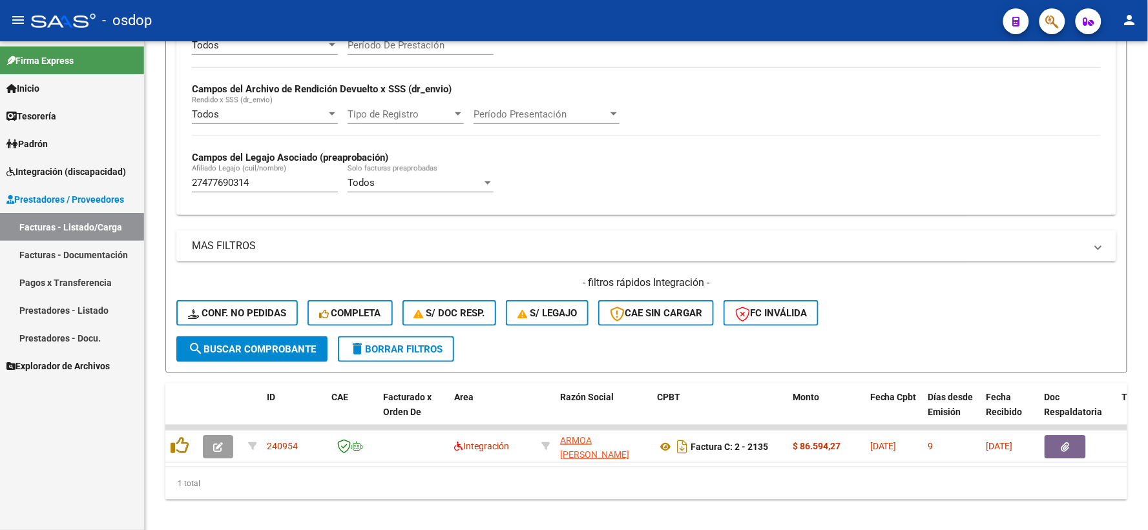
click at [115, 493] on div "Firma Express Inicio Instructivos Contacto OS Tesorería Extractos Procesados (c…" at bounding box center [72, 285] width 144 height 489
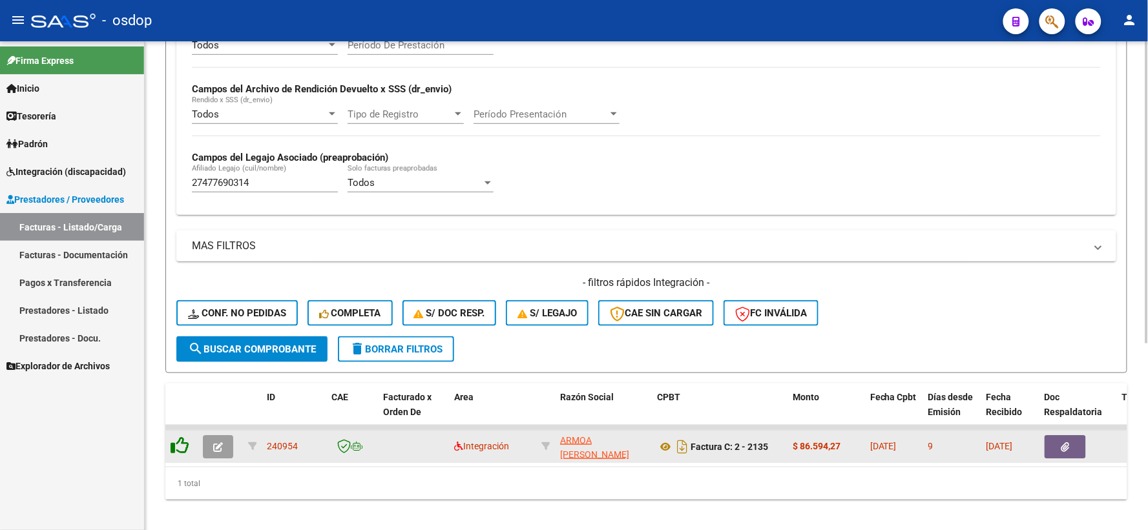
click at [178, 448] on icon at bounding box center [180, 446] width 18 height 18
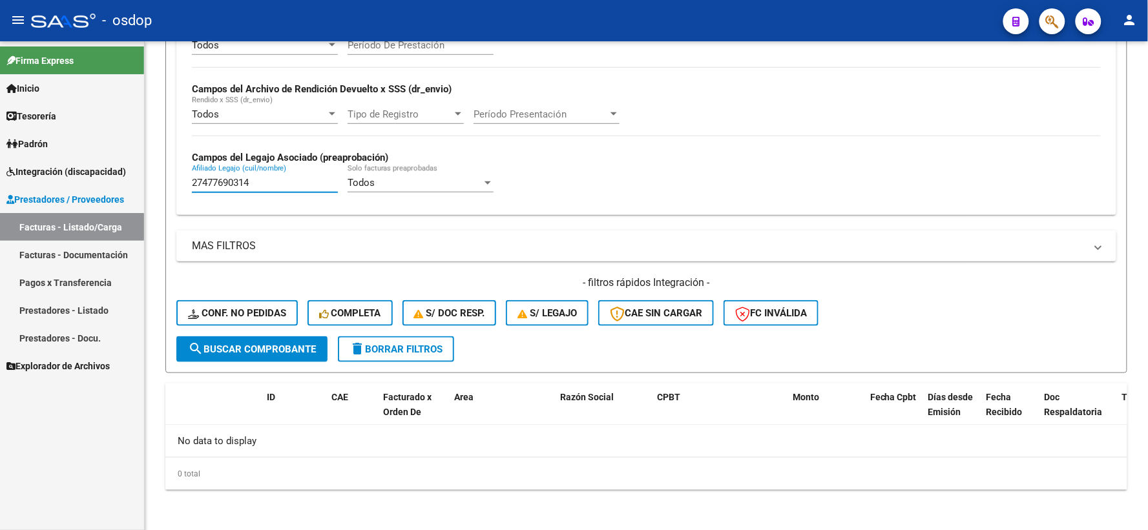
drag, startPoint x: 270, startPoint y: 185, endPoint x: 85, endPoint y: 184, distance: 184.7
click at [86, 184] on mat-sidenav-container "Firma Express Inicio Instructivos Contacto OS Tesorería Extractos Procesados (c…" at bounding box center [574, 285] width 1148 height 489
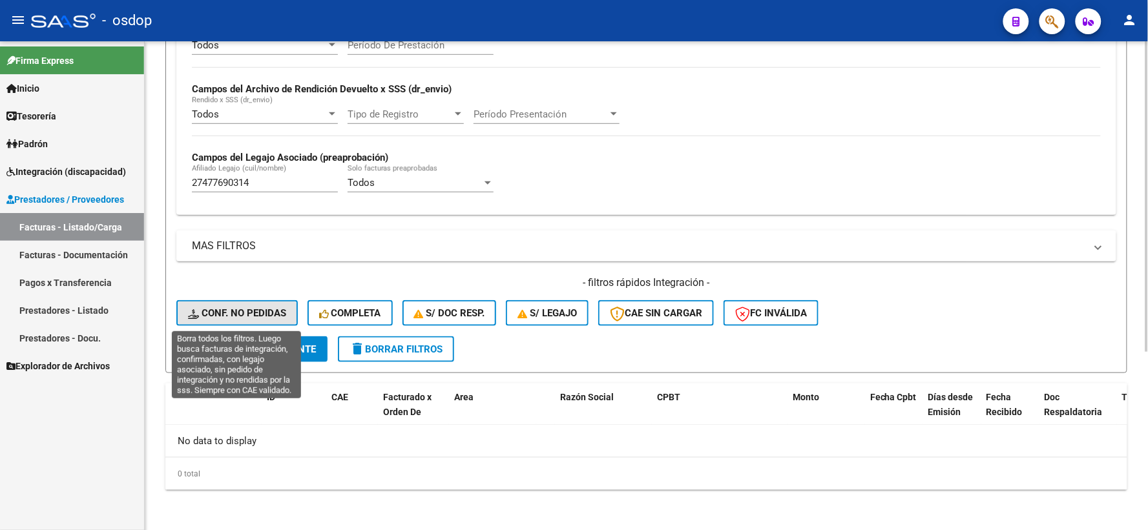
click at [216, 324] on button "Conf. no pedidas" at bounding box center [236, 313] width 121 height 26
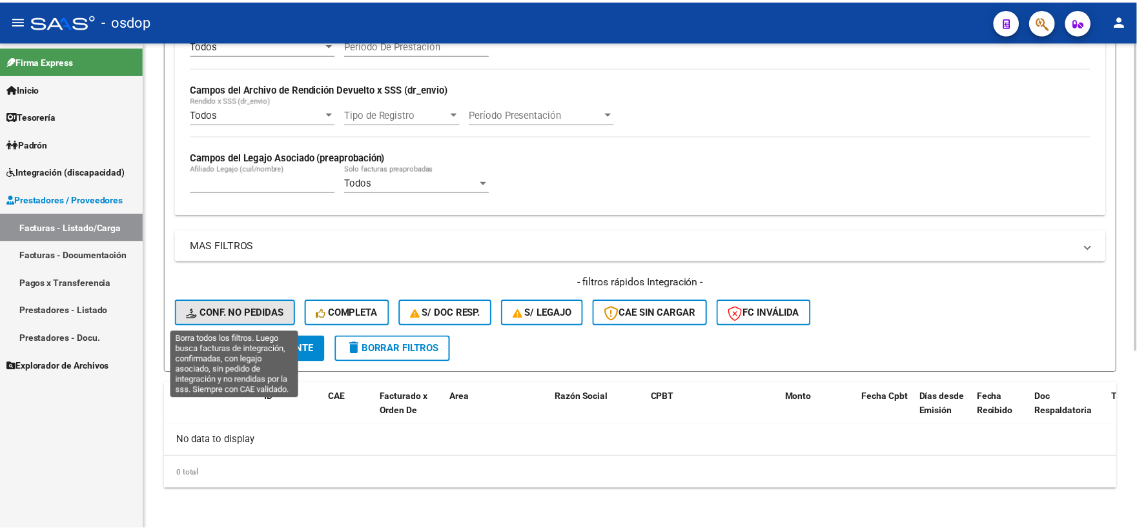
scroll to position [252, 0]
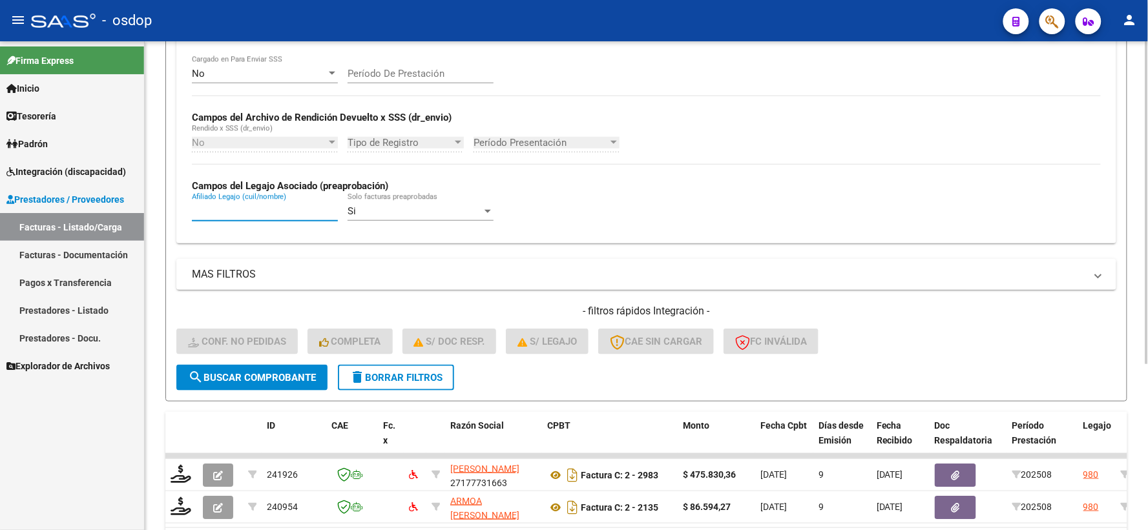
click at [231, 212] on input "Afiliado Legajo (cuil/nombre)" at bounding box center [265, 211] width 146 height 12
paste input "27477690314"
type input "27477690314"
click at [149, 441] on div "Video tutorial PRESTADORES -> Listado de CPBTs Emitidos por Prestadores / Prove…" at bounding box center [646, 195] width 1003 height 813
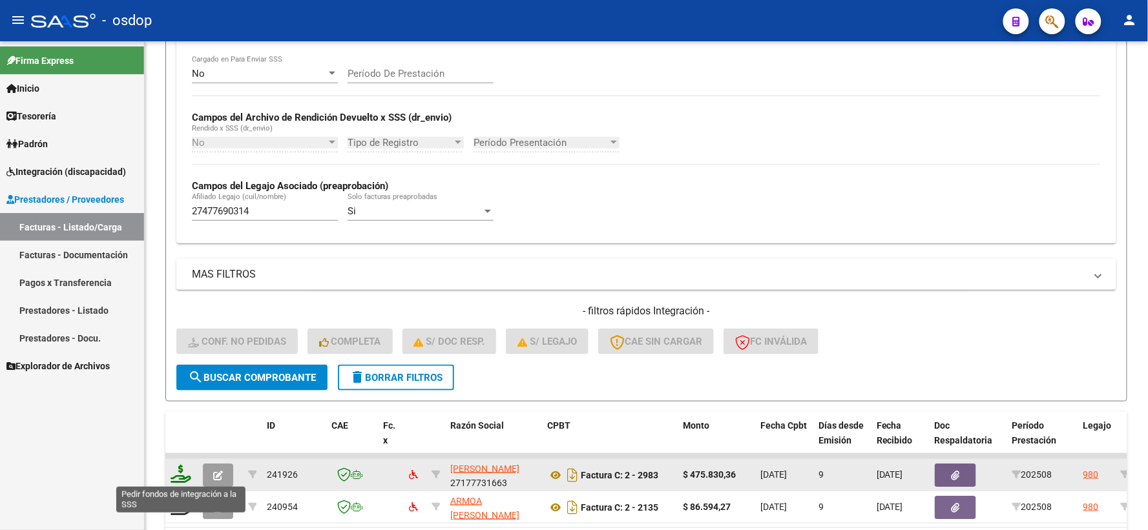
click at [174, 475] on icon at bounding box center [181, 474] width 21 height 18
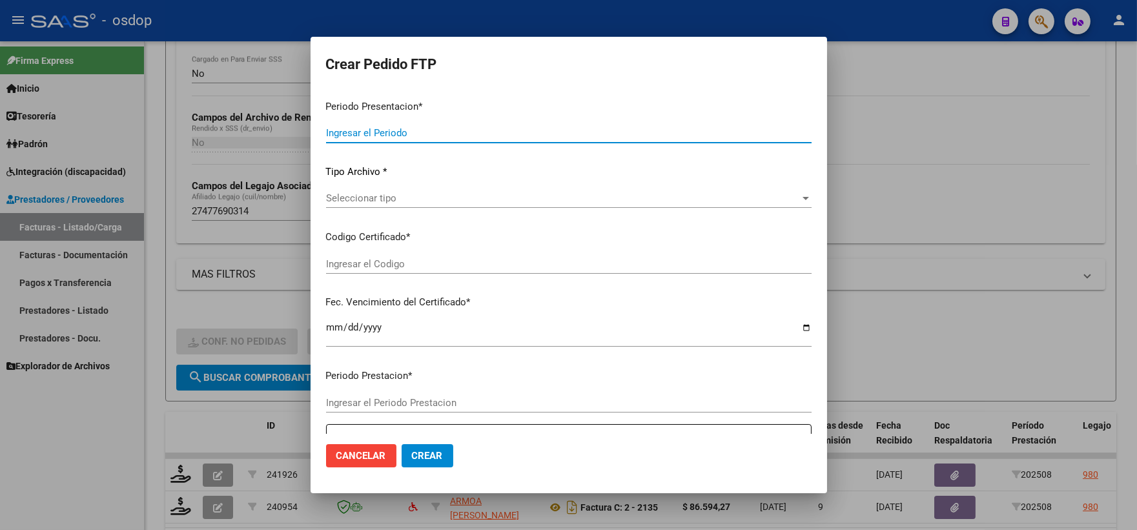
type input "202508"
type input "$ 475.830,36"
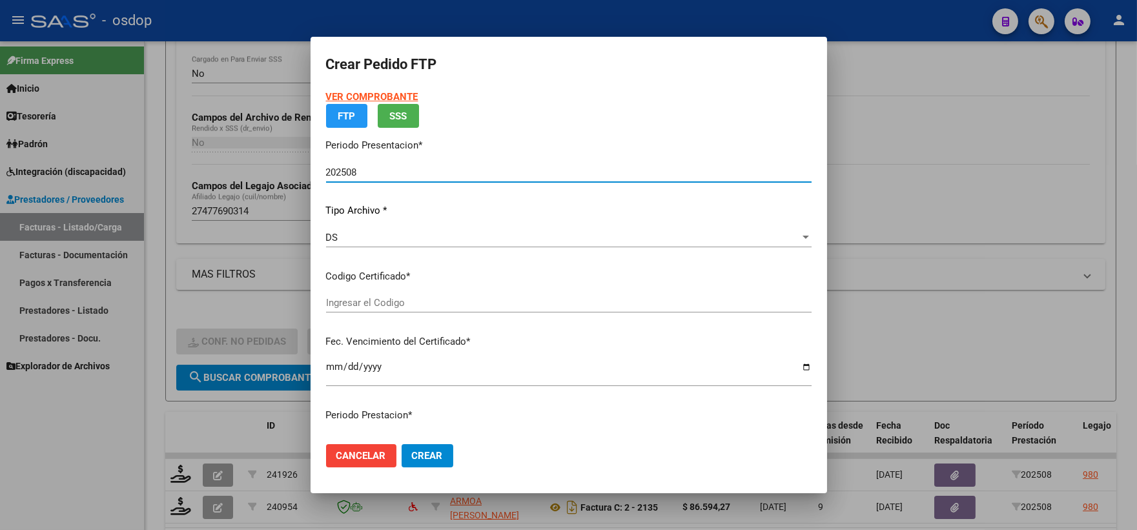
type input "6754269692"
type input "[DATE]"
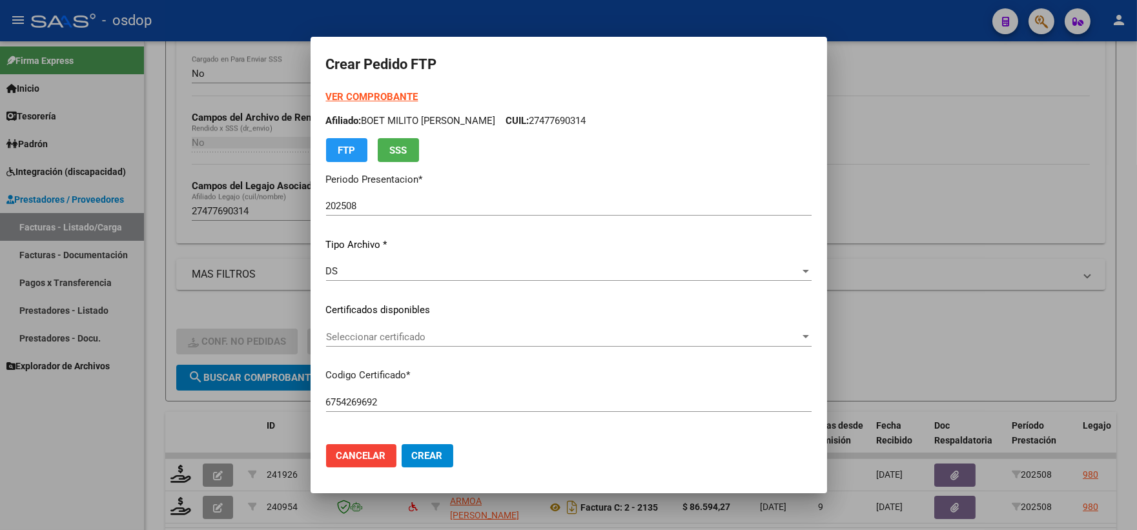
click at [396, 343] on div "Seleccionar certificado Seleccionar certificado" at bounding box center [569, 336] width 486 height 19
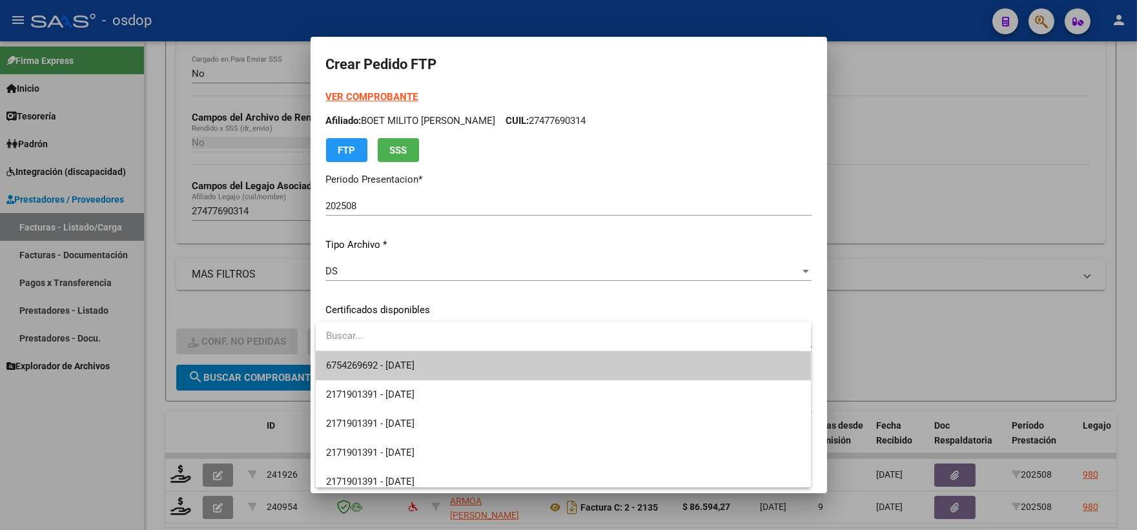
click at [417, 358] on span "6754269692 - [DATE]" at bounding box center [563, 365] width 475 height 29
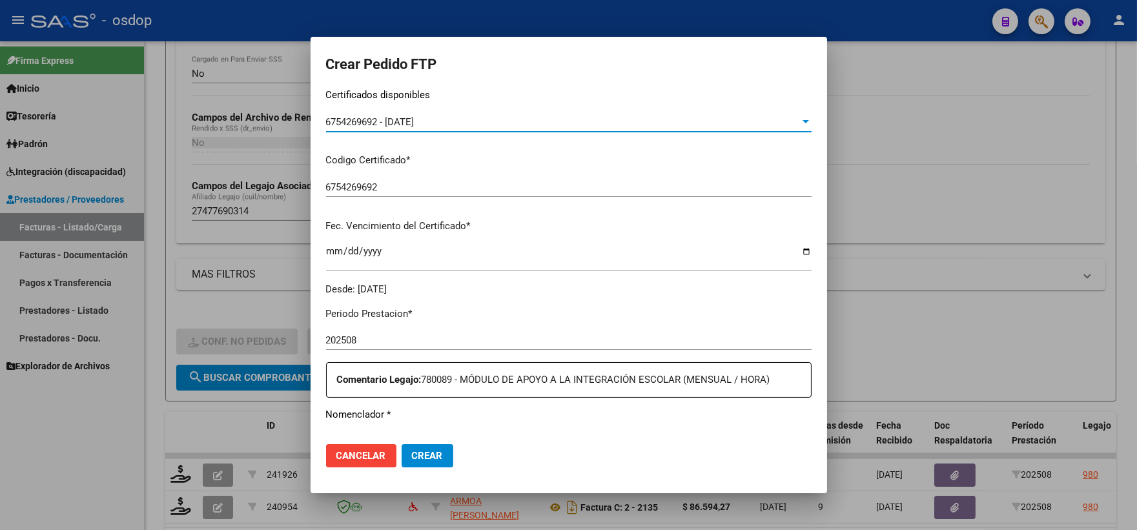
scroll to position [358, 0]
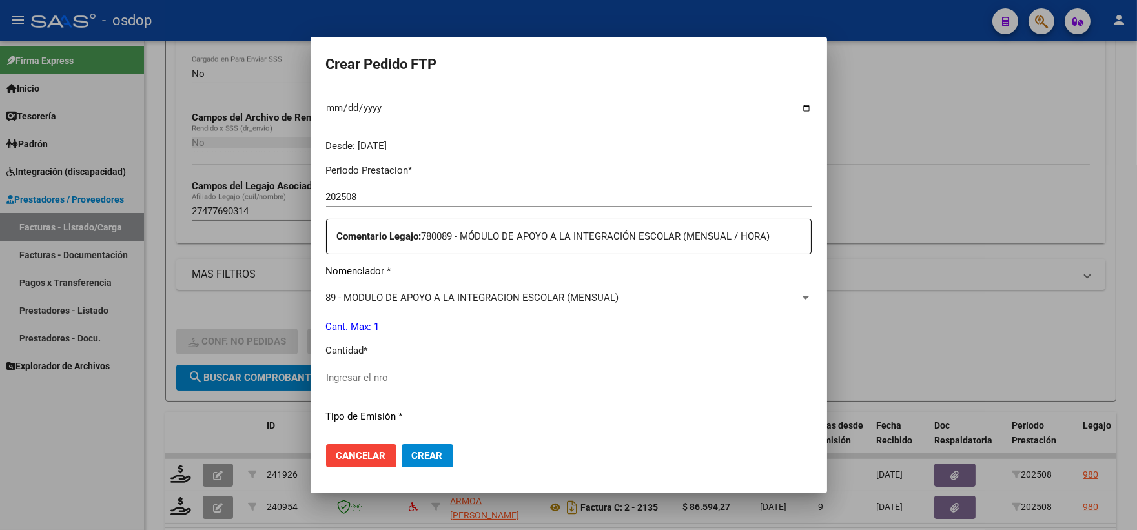
click at [443, 369] on div "Ingresar el nro" at bounding box center [569, 377] width 486 height 19
click at [443, 378] on input "Ingresar el nro" at bounding box center [569, 378] width 486 height 12
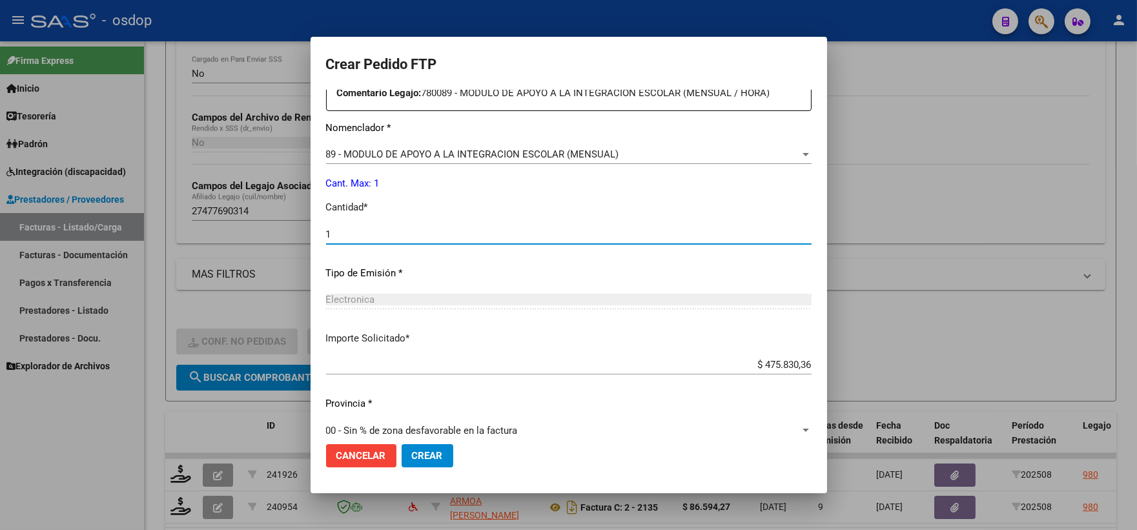
type input "1"
click at [417, 444] on button "Crear" at bounding box center [428, 455] width 52 height 23
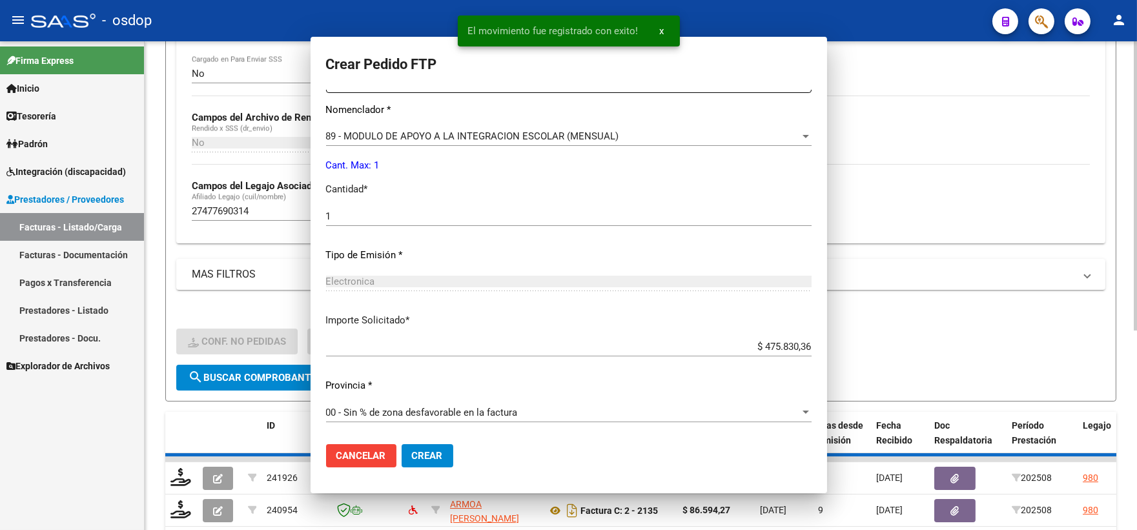
scroll to position [0, 0]
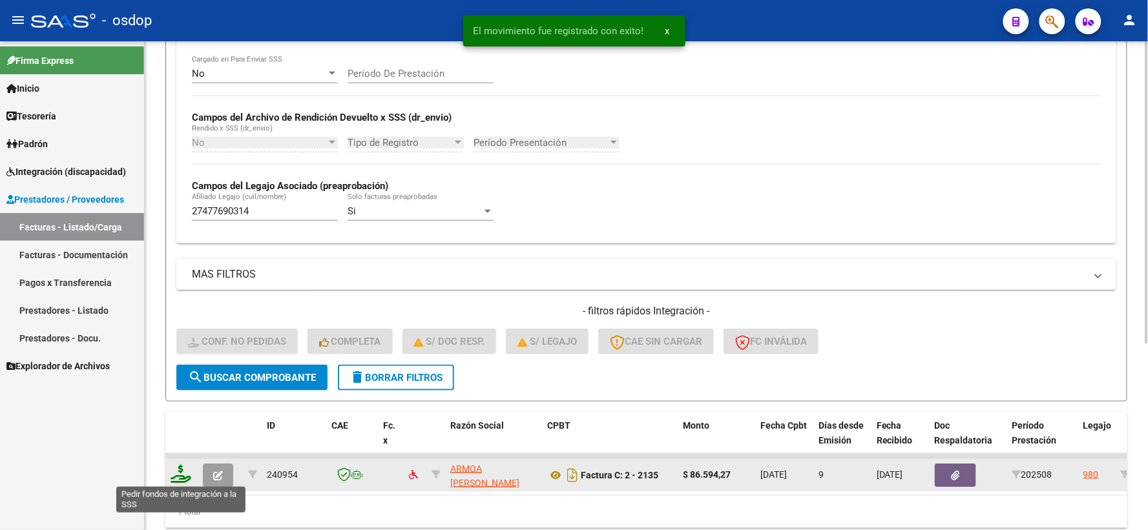
click at [182, 481] on icon at bounding box center [181, 474] width 21 height 18
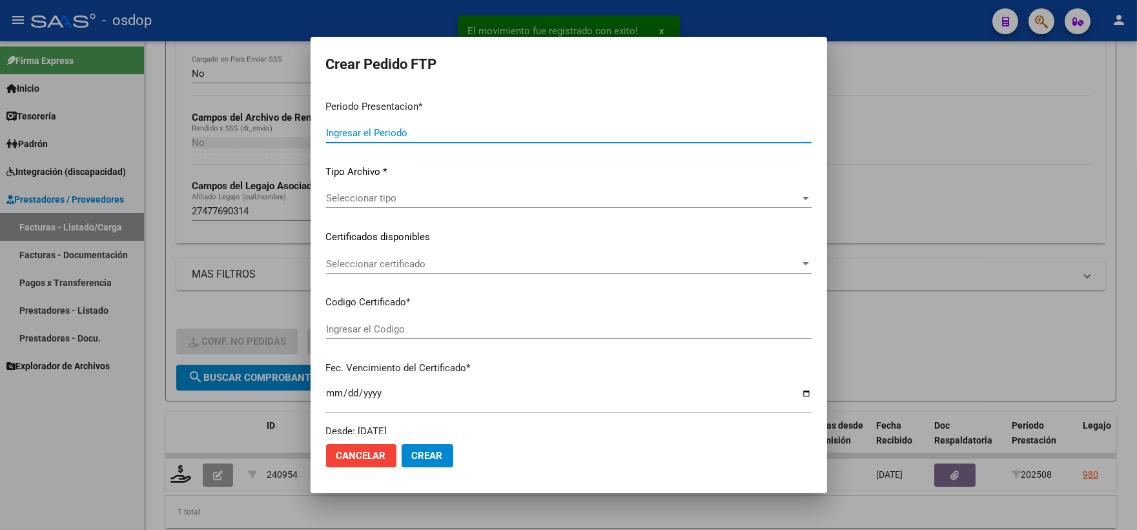
type input "202508"
type input "$ 86.594,27"
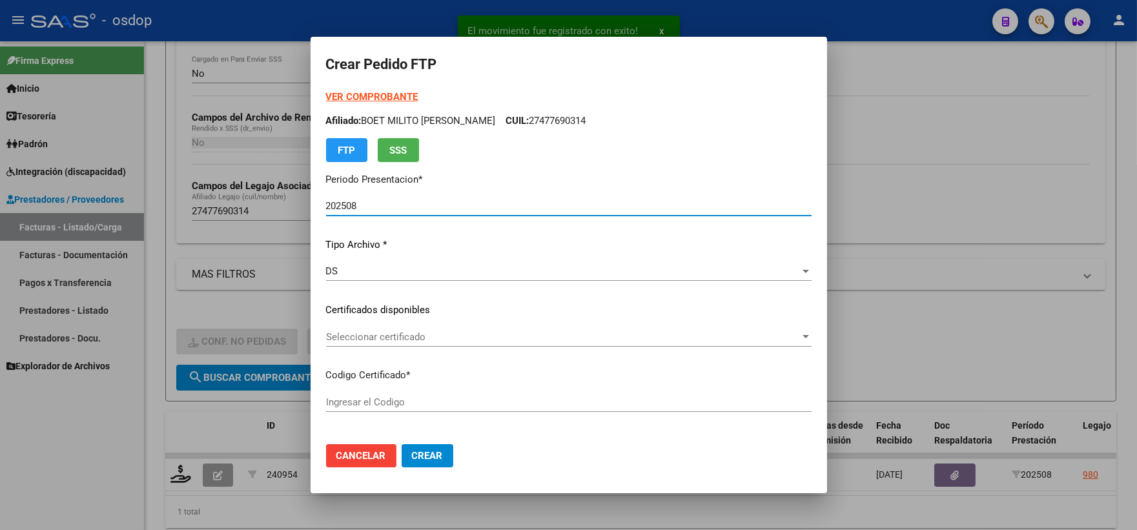
type input "6754269692"
type input "[DATE]"
click at [420, 349] on div "Seleccionar certificado Seleccionar certificado" at bounding box center [569, 343] width 486 height 32
click at [420, 338] on span "Seleccionar certificado" at bounding box center [563, 337] width 474 height 12
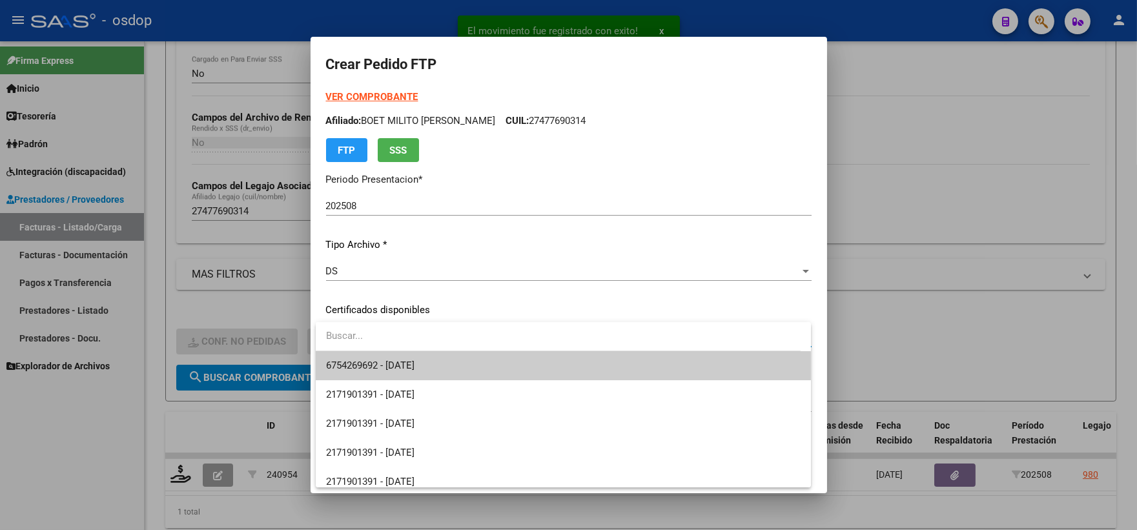
click at [415, 364] on span "6754269692 - [DATE]" at bounding box center [370, 366] width 88 height 12
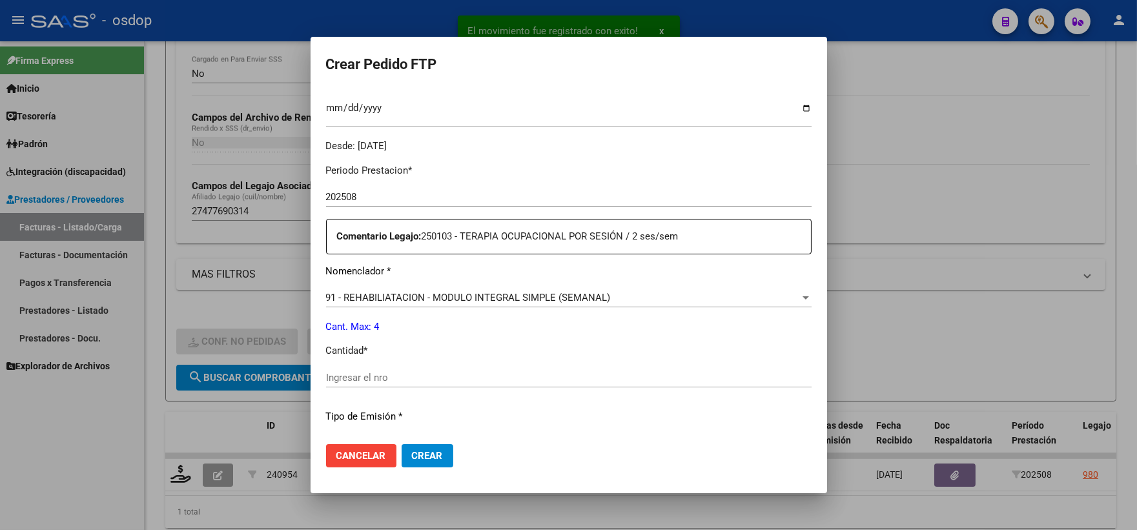
scroll to position [430, 0]
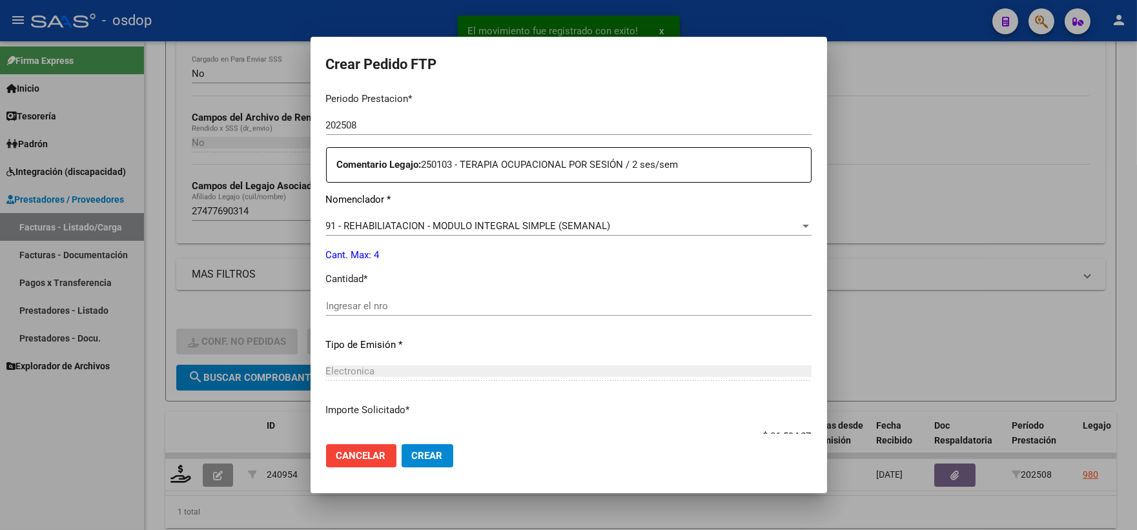
click at [427, 297] on div "Ingresar el nro" at bounding box center [569, 305] width 486 height 19
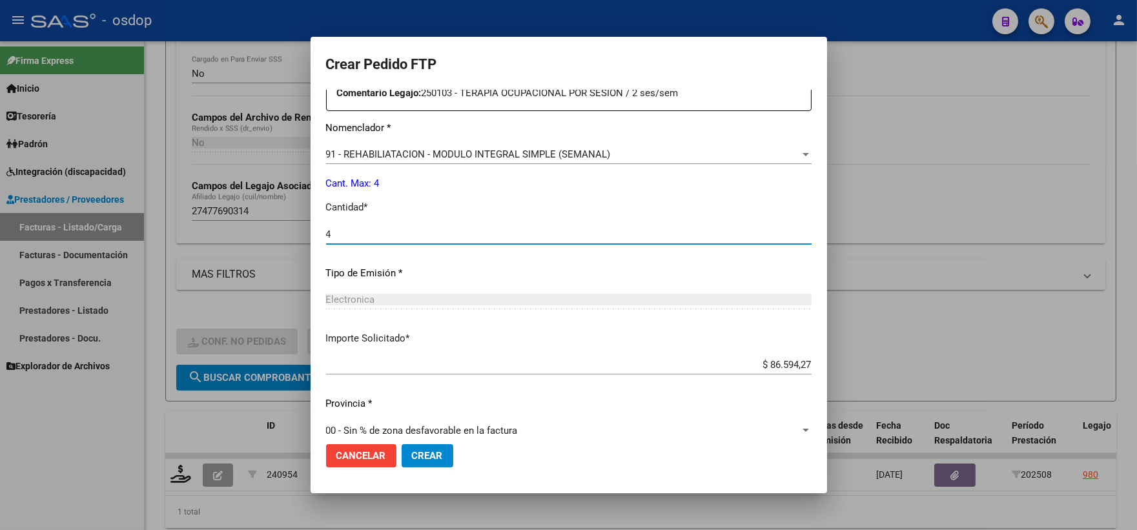
scroll to position [520, 0]
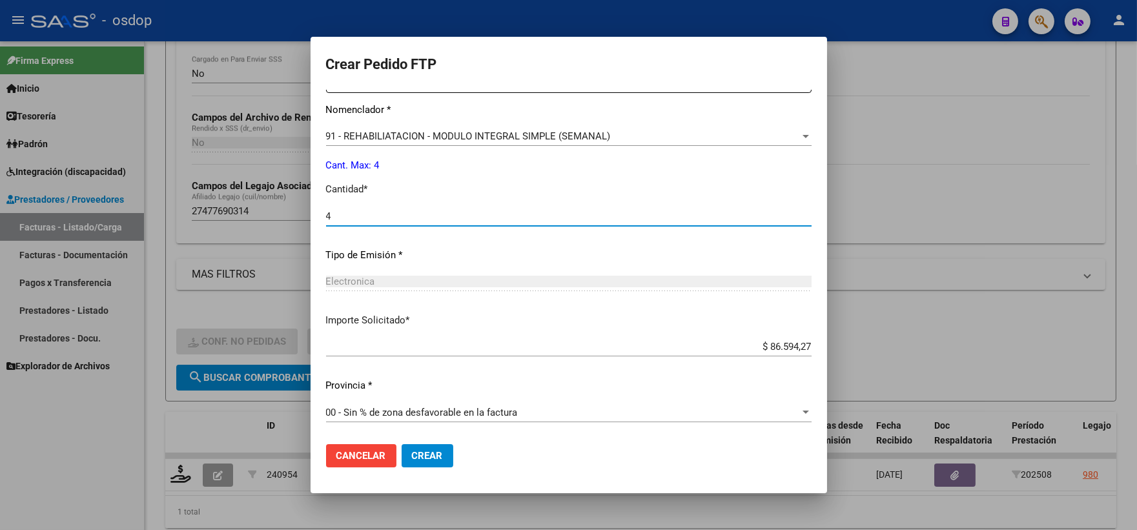
type input "4"
click at [435, 446] on button "Crear" at bounding box center [428, 455] width 52 height 23
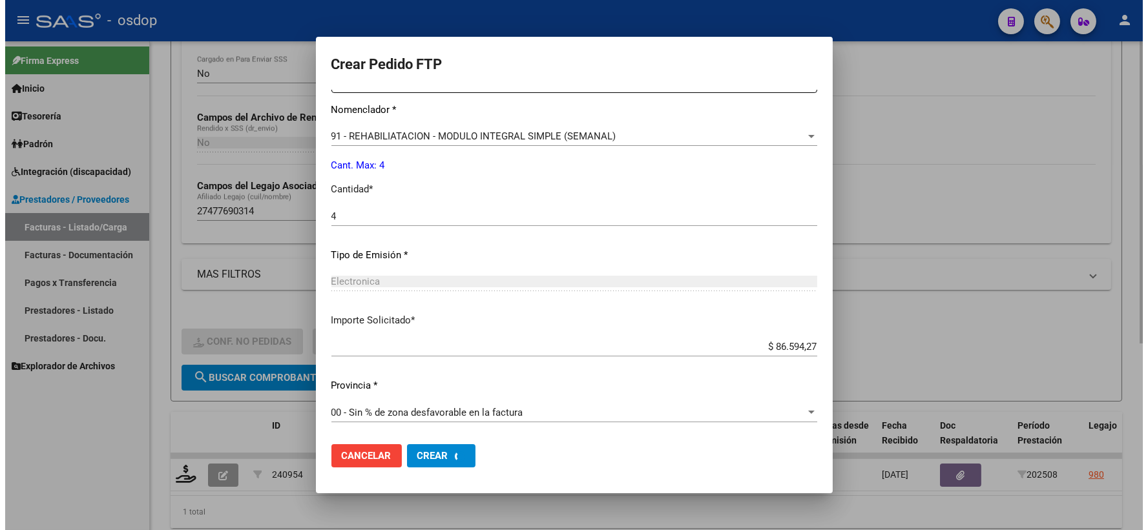
scroll to position [447, 0]
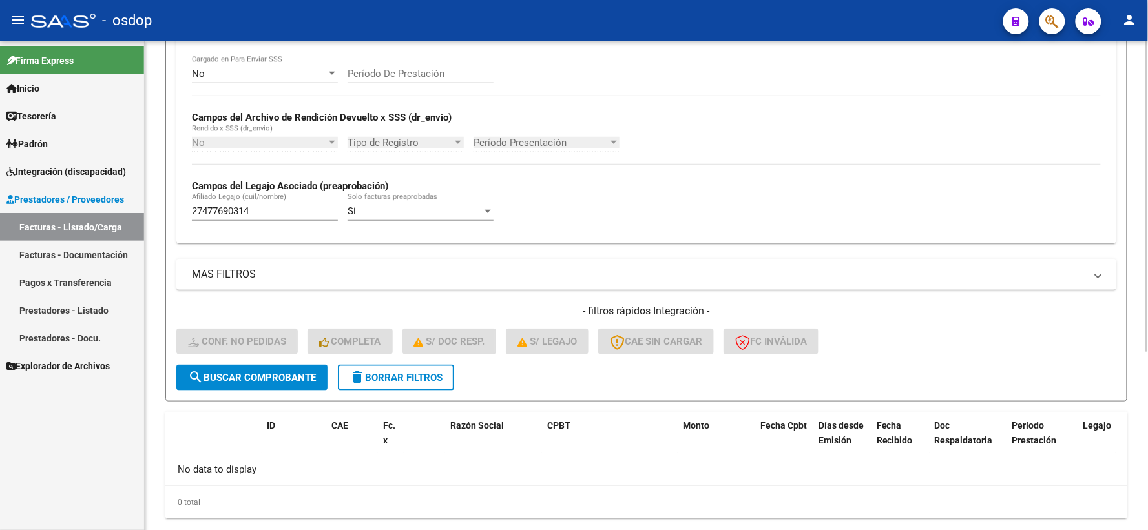
click at [375, 369] on button "delete Borrar Filtros" at bounding box center [396, 378] width 116 height 26
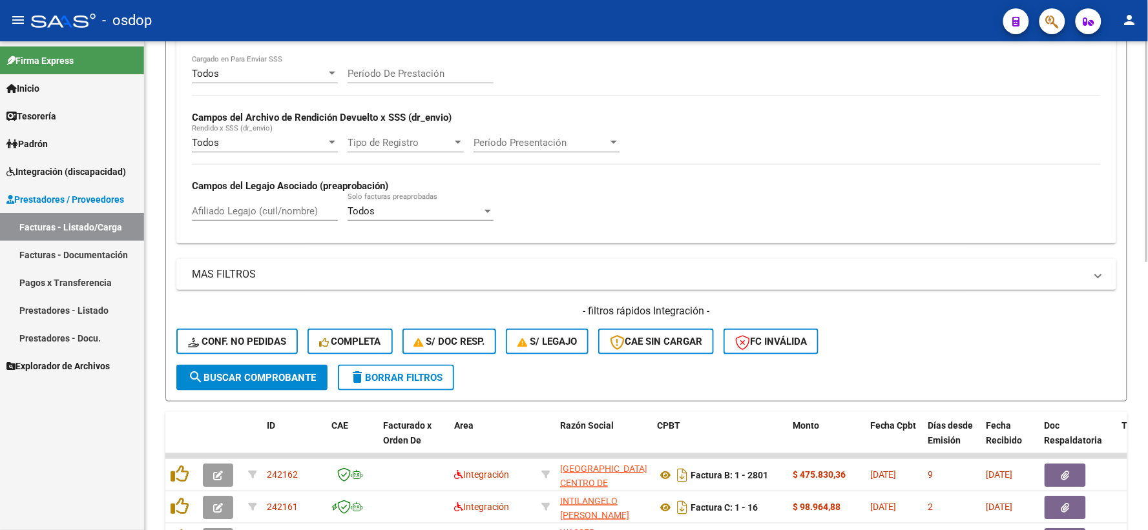
click at [254, 216] on input "Afiliado Legajo (cuil/nombre)" at bounding box center [265, 211] width 146 height 12
paste input "20423301369"
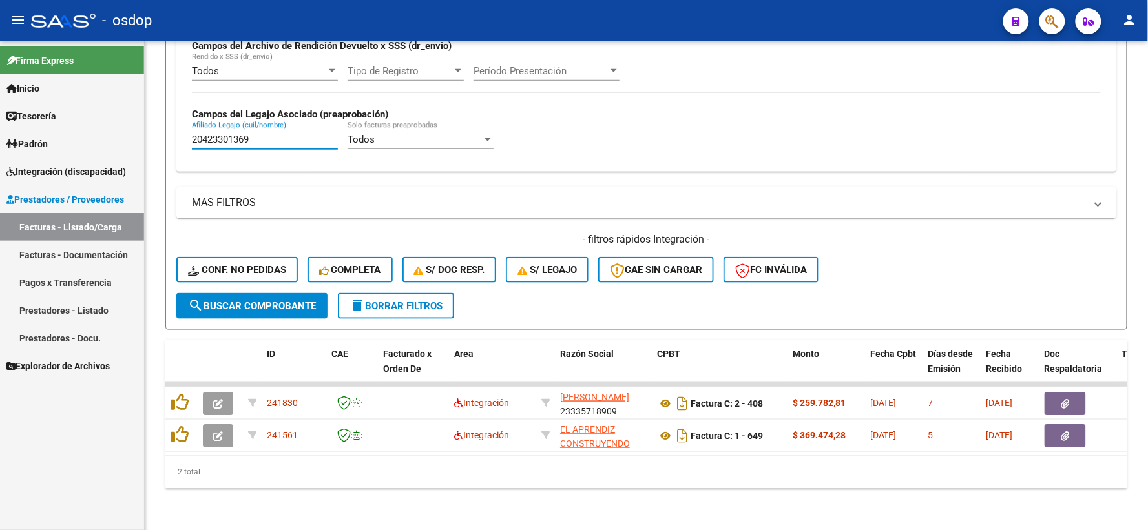
type input "20423301369"
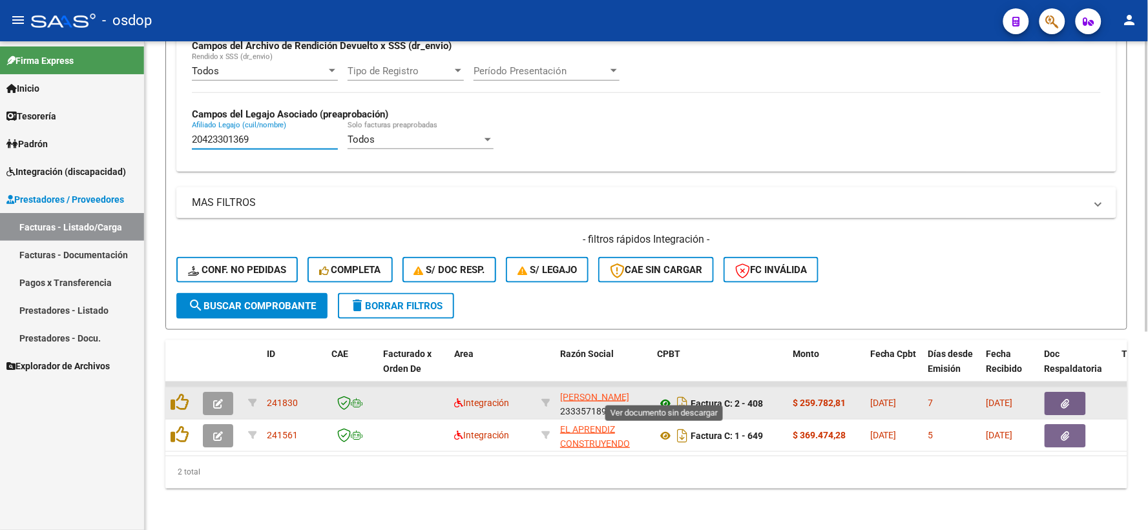
click at [666, 397] on icon at bounding box center [665, 404] width 17 height 16
click at [1077, 395] on button "button" at bounding box center [1064, 403] width 41 height 23
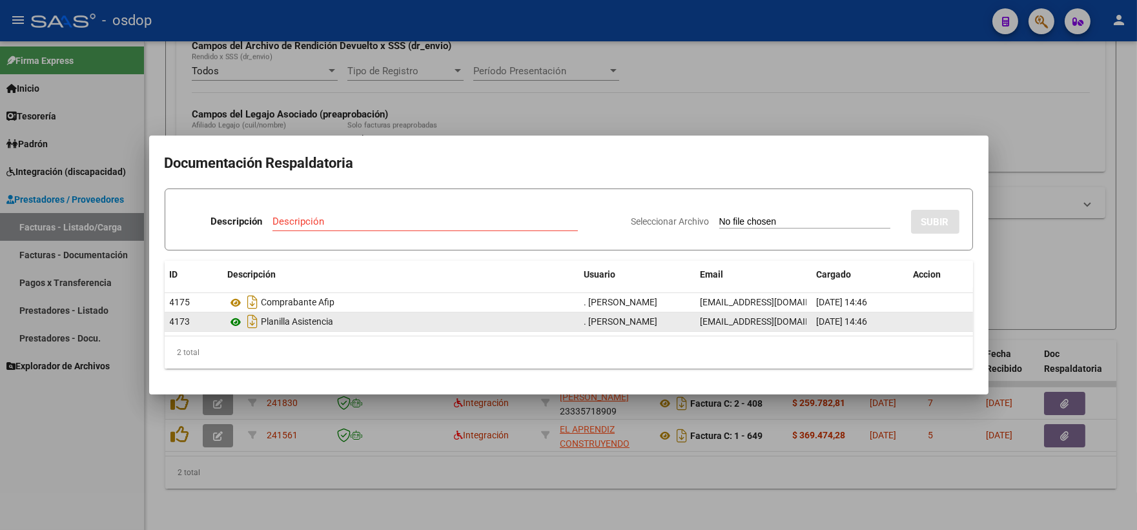
click at [227, 320] on datatable-body-cell "Planilla Asistencia" at bounding box center [401, 322] width 357 height 19
click at [234, 321] on icon at bounding box center [236, 323] width 17 height 16
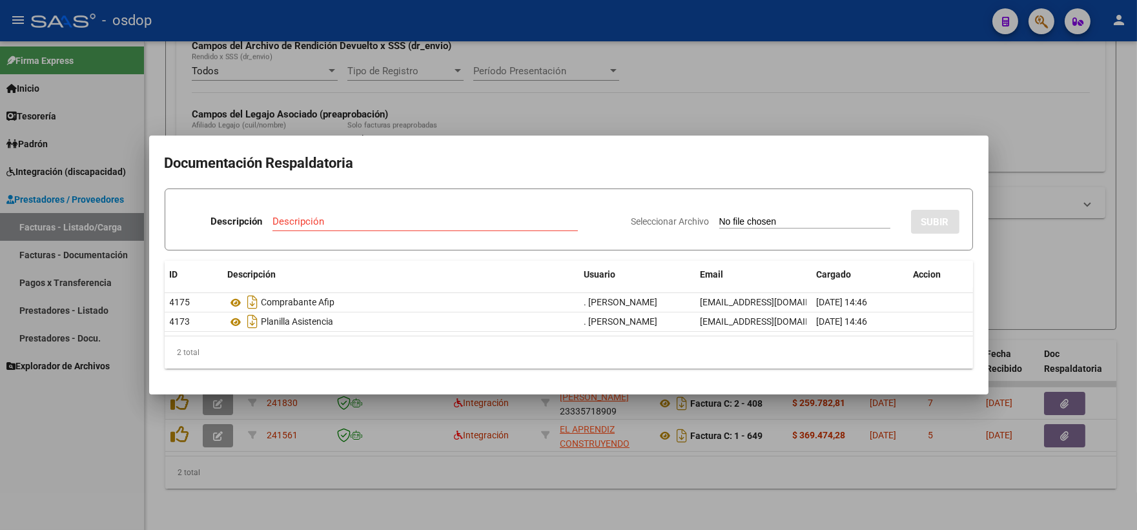
click at [338, 74] on div at bounding box center [568, 265] width 1137 height 530
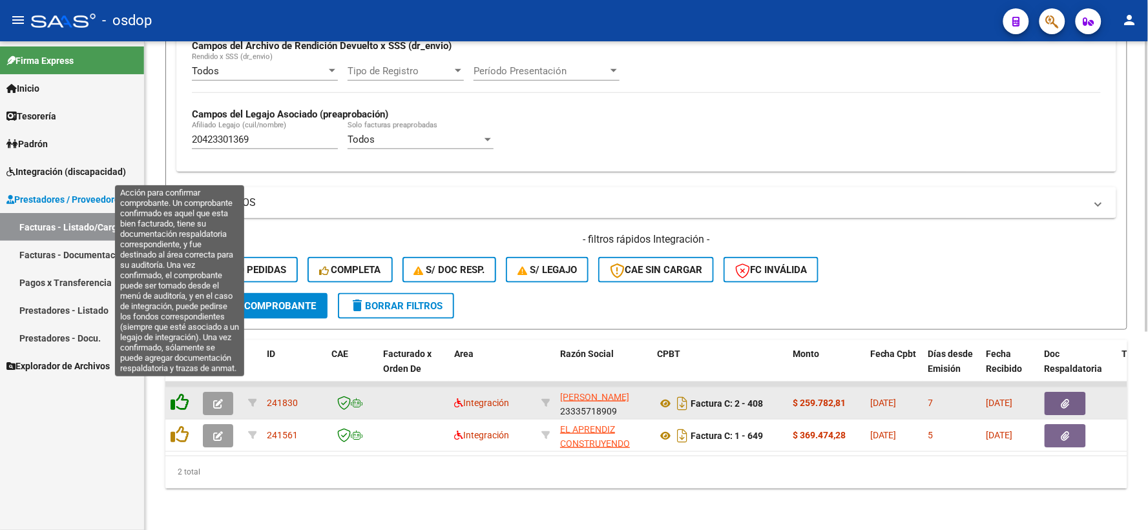
click at [185, 393] on icon at bounding box center [180, 402] width 18 height 18
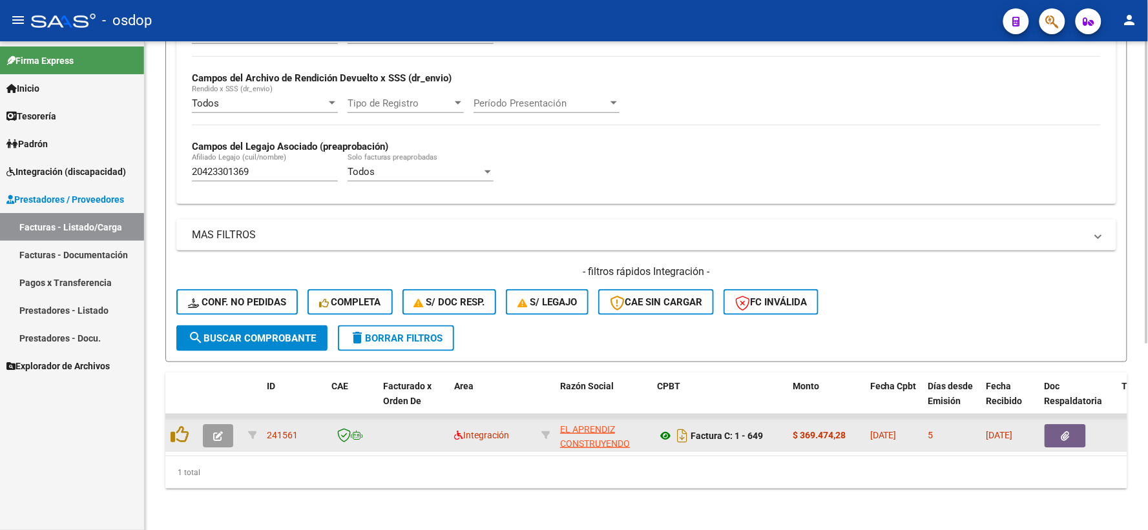
scroll to position [301, 0]
click at [662, 428] on icon at bounding box center [665, 436] width 17 height 16
click at [1072, 424] on button "button" at bounding box center [1064, 435] width 41 height 23
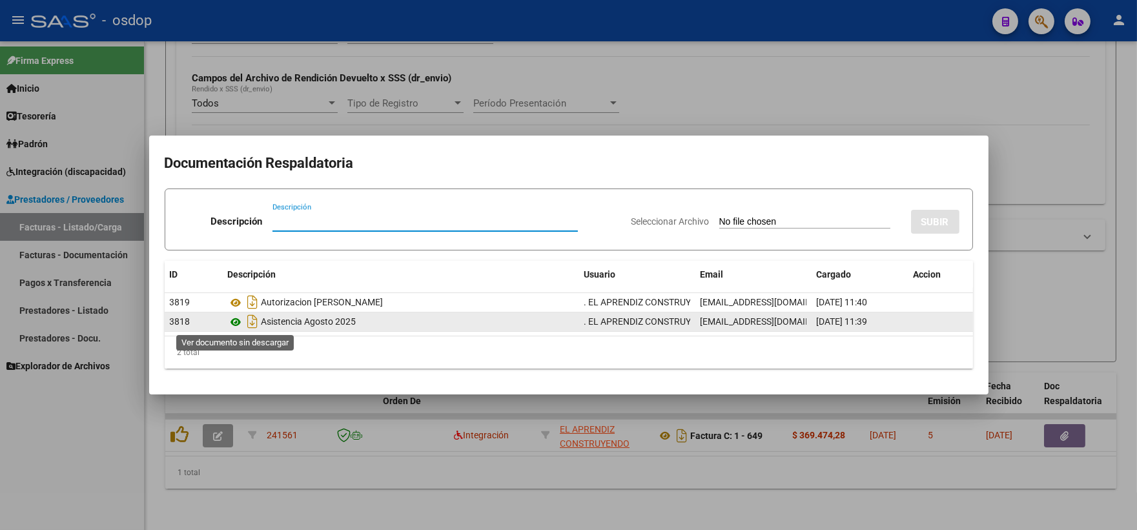
click at [231, 324] on icon at bounding box center [236, 323] width 17 height 16
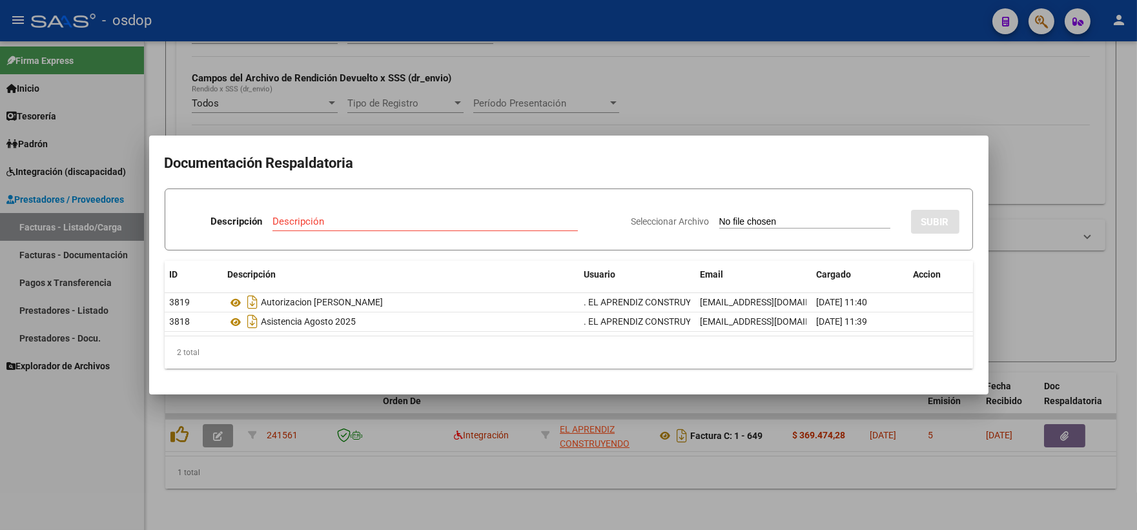
click at [229, 422] on div at bounding box center [568, 265] width 1137 height 530
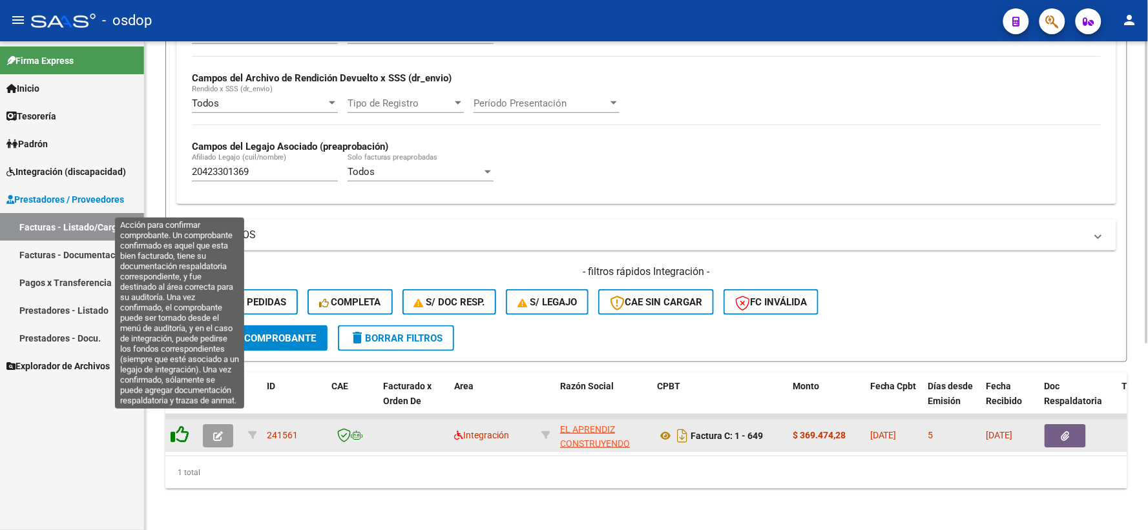
click at [183, 426] on icon at bounding box center [180, 435] width 18 height 18
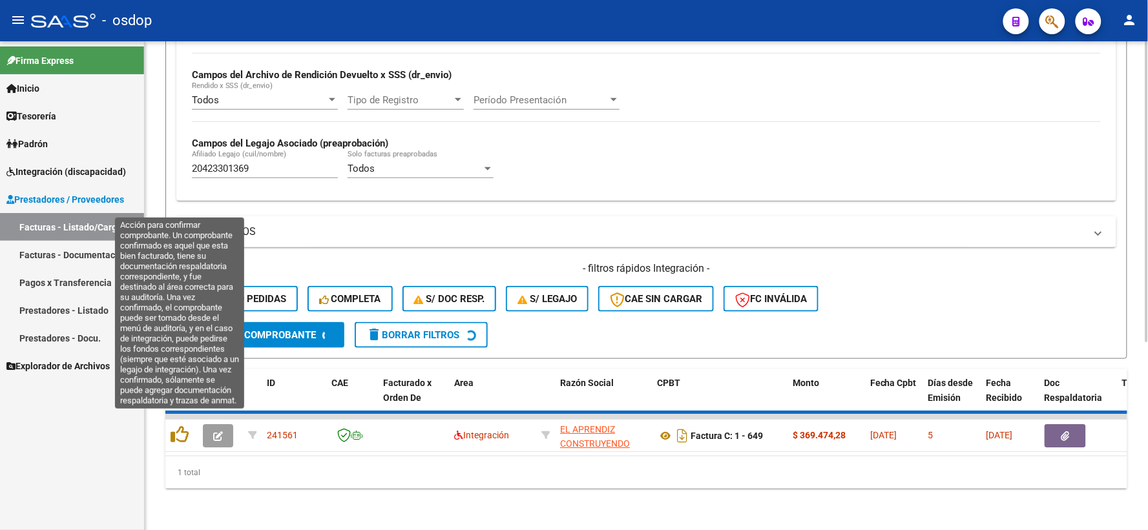
scroll to position [280, 0]
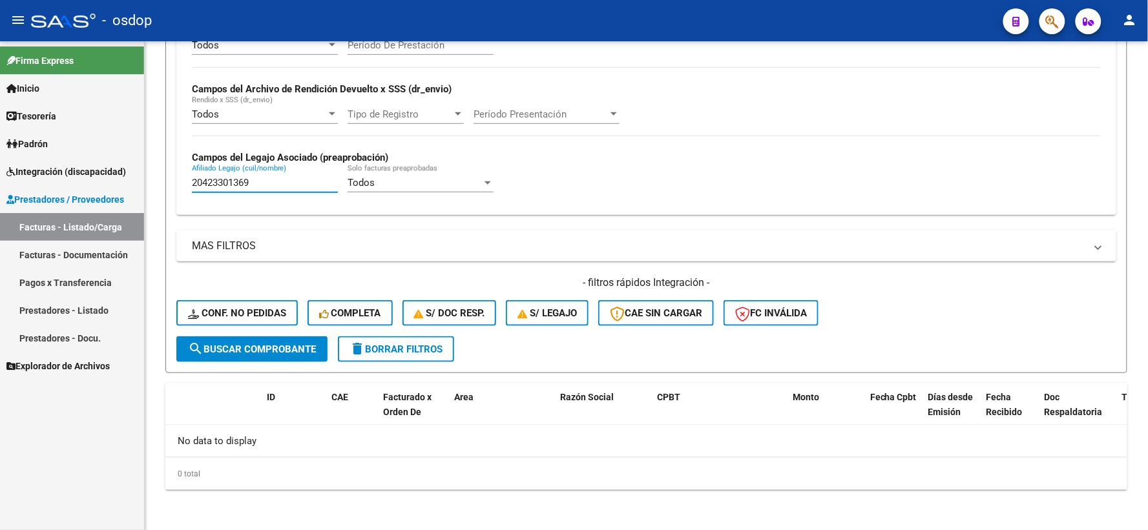
drag, startPoint x: 256, startPoint y: 183, endPoint x: 103, endPoint y: 185, distance: 152.4
click at [107, 186] on mat-sidenav-container "Firma Express Inicio Instructivos Contacto OS Tesorería Extractos Procesados (c…" at bounding box center [574, 285] width 1148 height 489
drag, startPoint x: 231, startPoint y: 329, endPoint x: 225, endPoint y: 315, distance: 16.2
click at [225, 315] on div "- filtros rápidos Integración - Conf. no pedidas Completa S/ Doc Resp. S/ legaj…" at bounding box center [646, 306] width 940 height 61
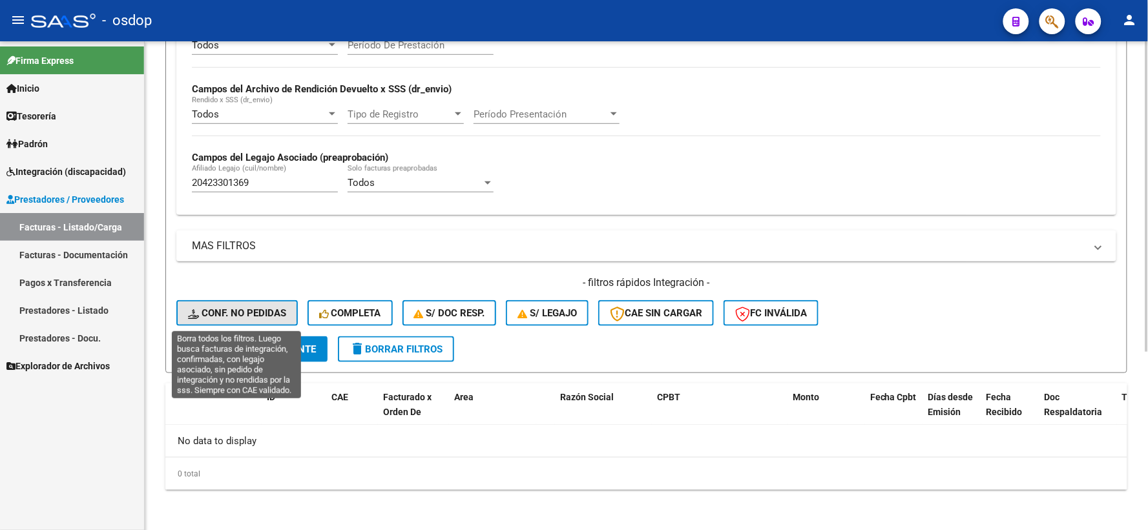
click at [225, 315] on span "Conf. no pedidas" at bounding box center [237, 313] width 98 height 12
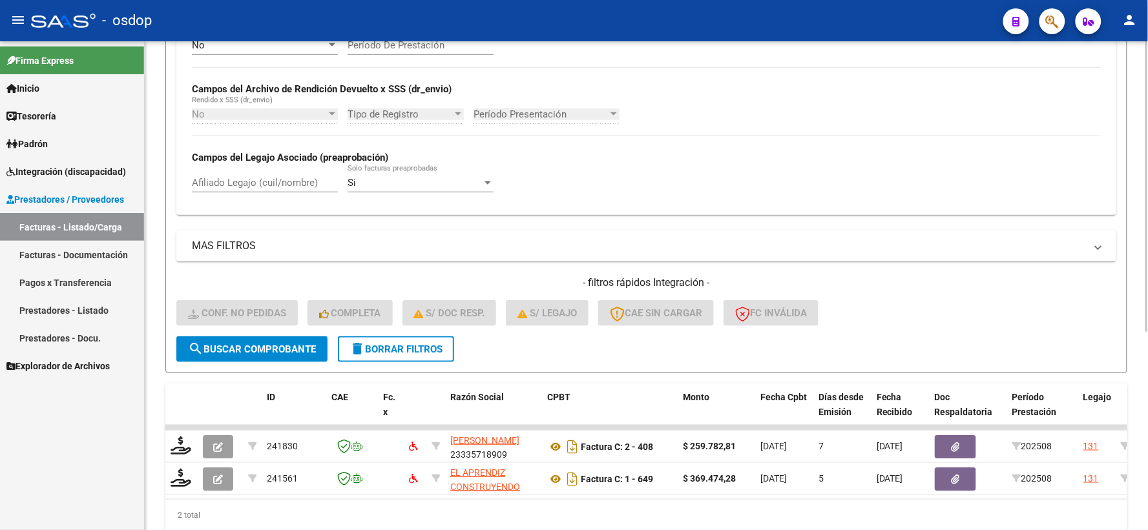
click at [252, 174] on div "Afiliado Legajo (cuil/nombre)" at bounding box center [265, 179] width 146 height 28
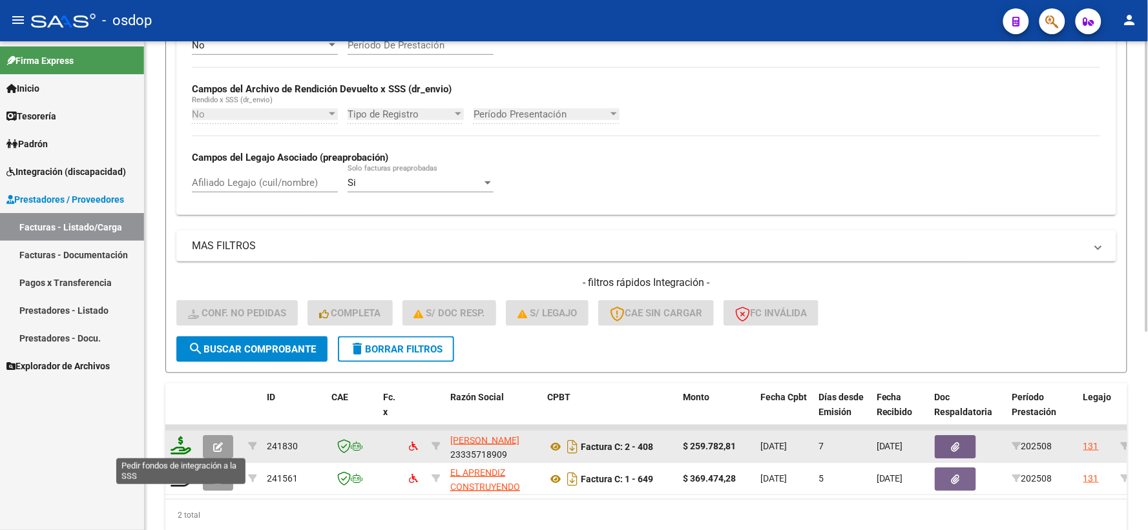
click at [182, 442] on icon at bounding box center [181, 446] width 21 height 18
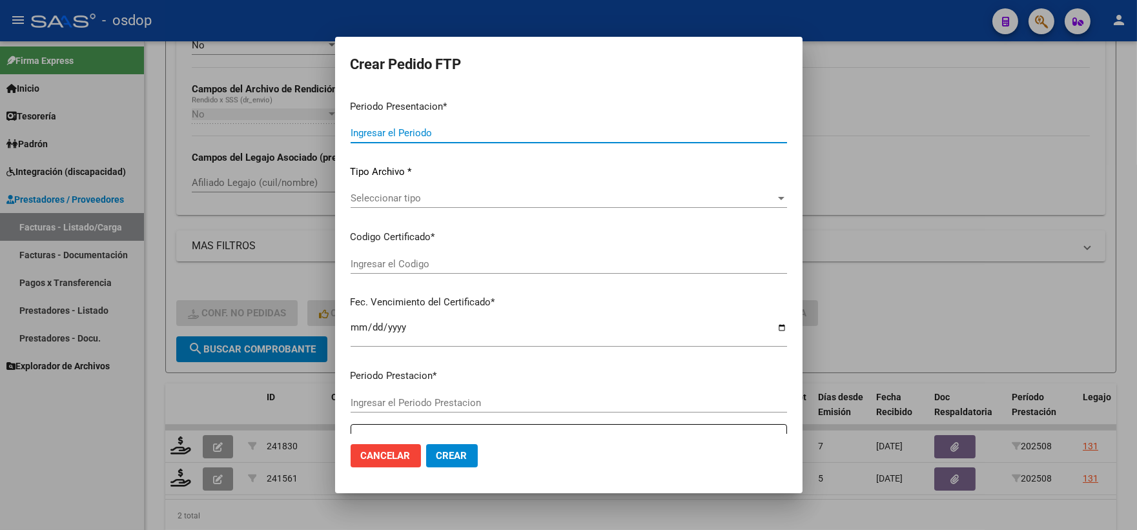
type input "202508"
type input "$ 259.782,81"
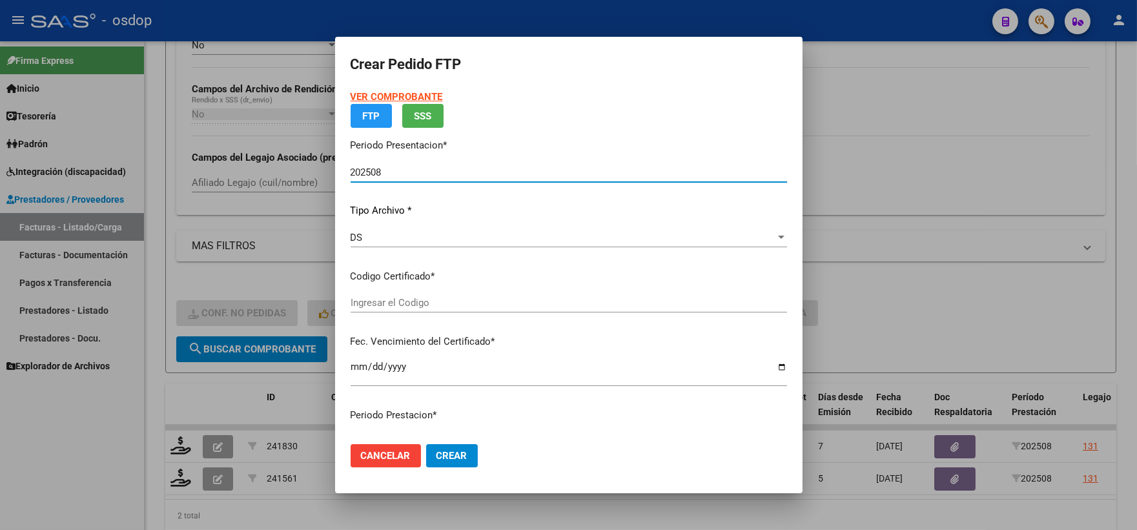
type input "2349842786"
type input "[DATE]"
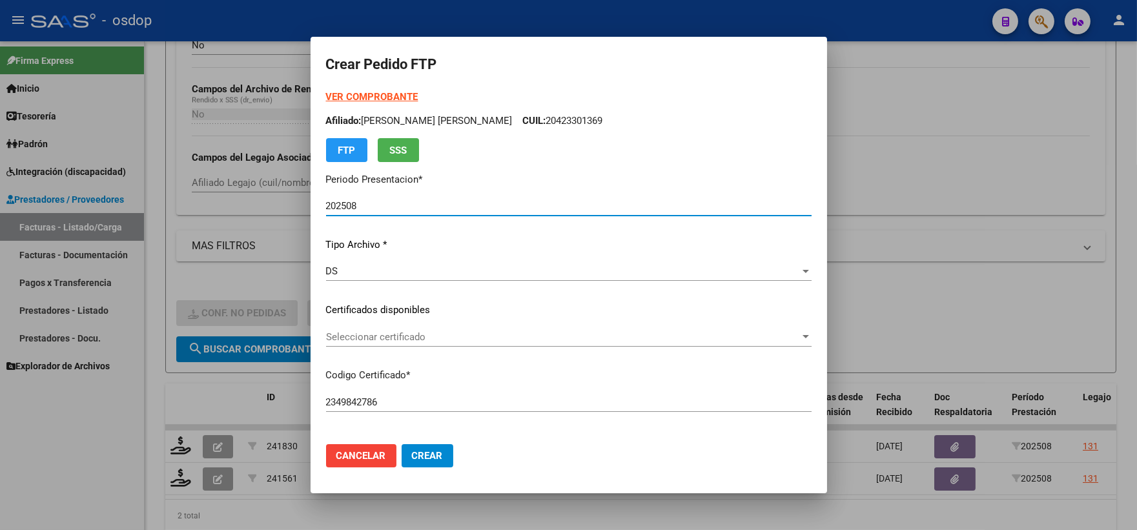
click at [415, 306] on p "Certificados disponibles" at bounding box center [569, 310] width 486 height 15
click at [422, 340] on span "Seleccionar certificado" at bounding box center [563, 337] width 474 height 12
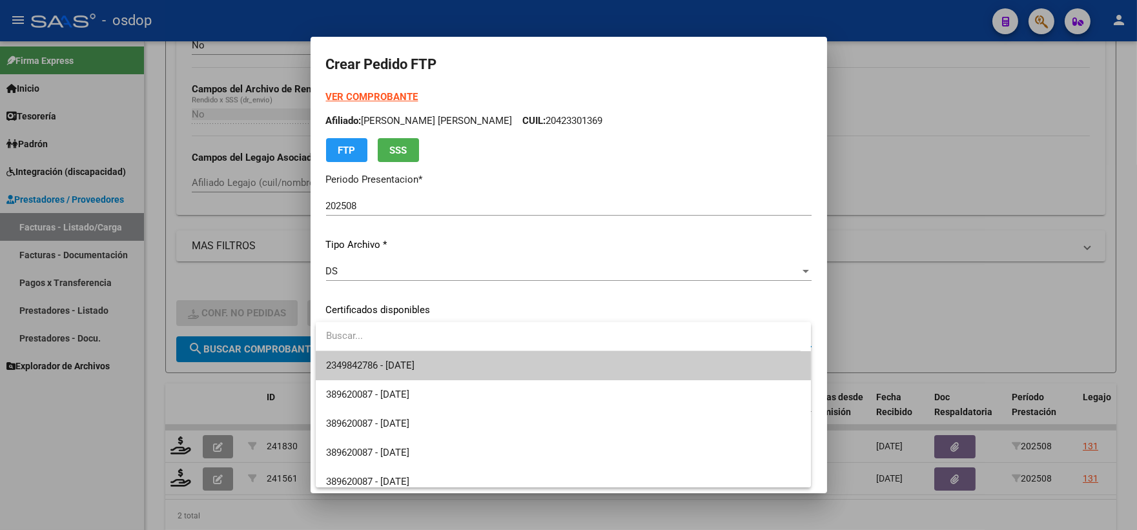
click at [427, 354] on span "2349842786 - [DATE]" at bounding box center [563, 365] width 475 height 29
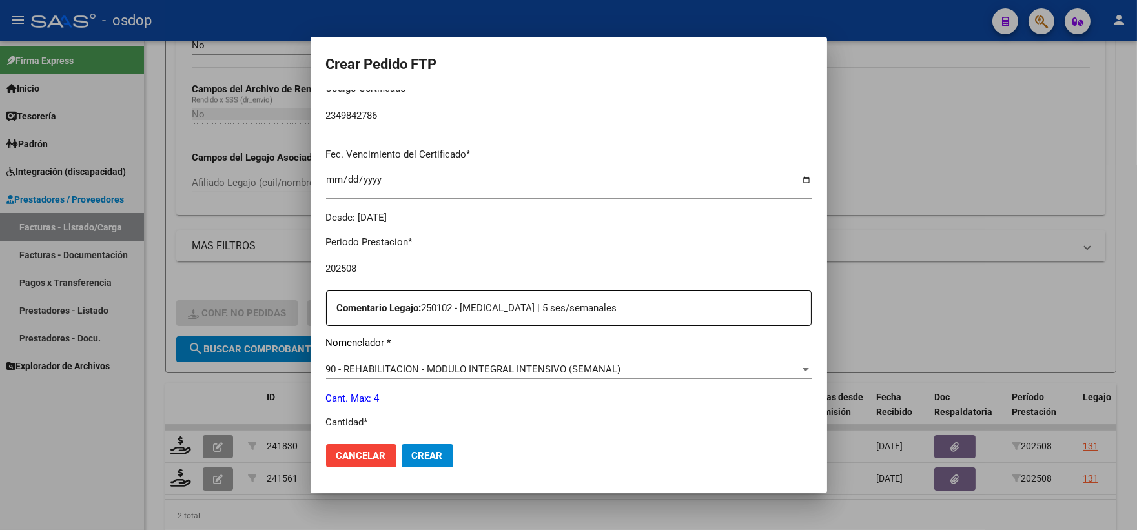
scroll to position [358, 0]
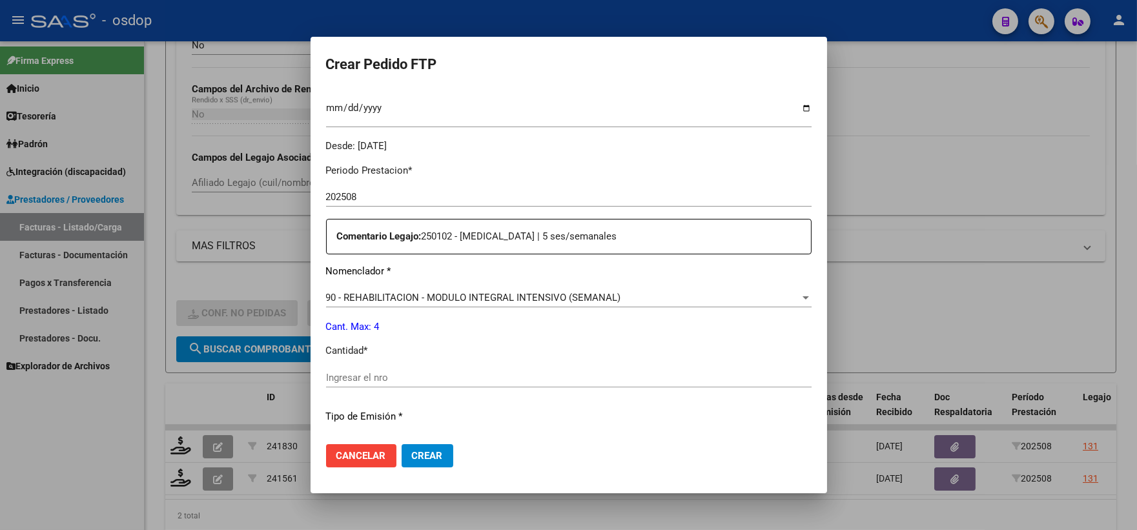
click at [388, 373] on input "Ingresar el nro" at bounding box center [569, 378] width 486 height 12
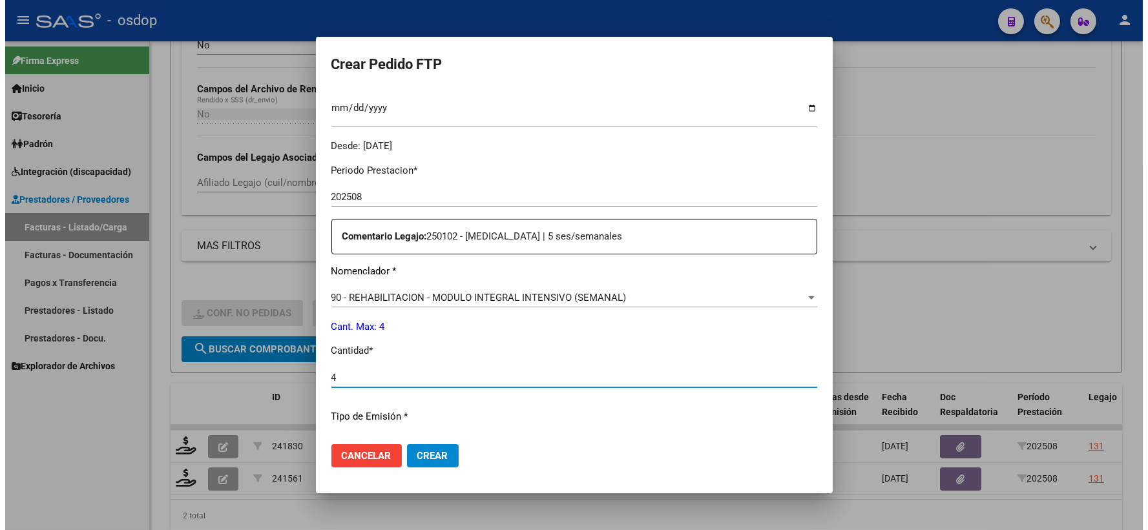
scroll to position [520, 0]
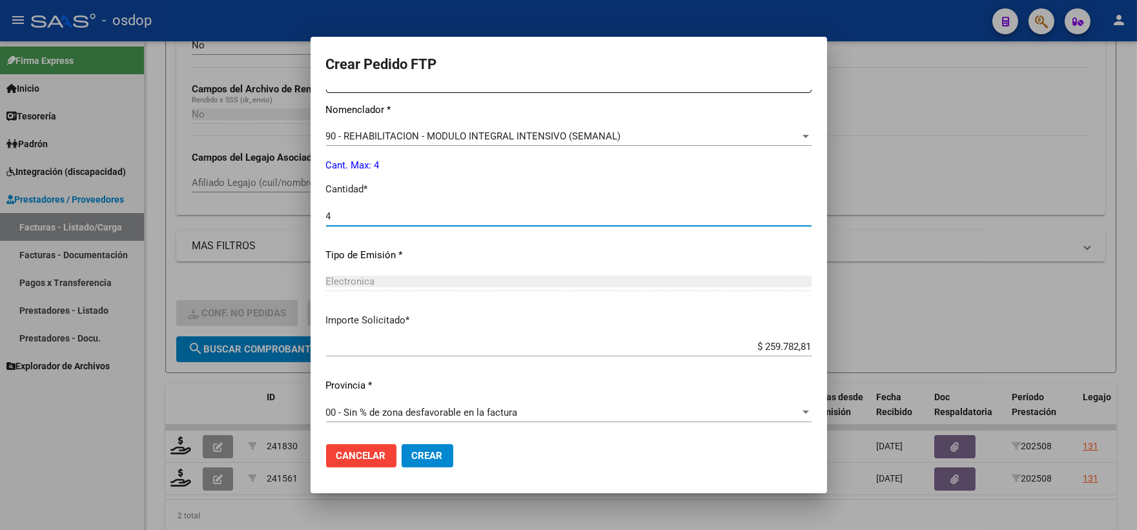
type input "4"
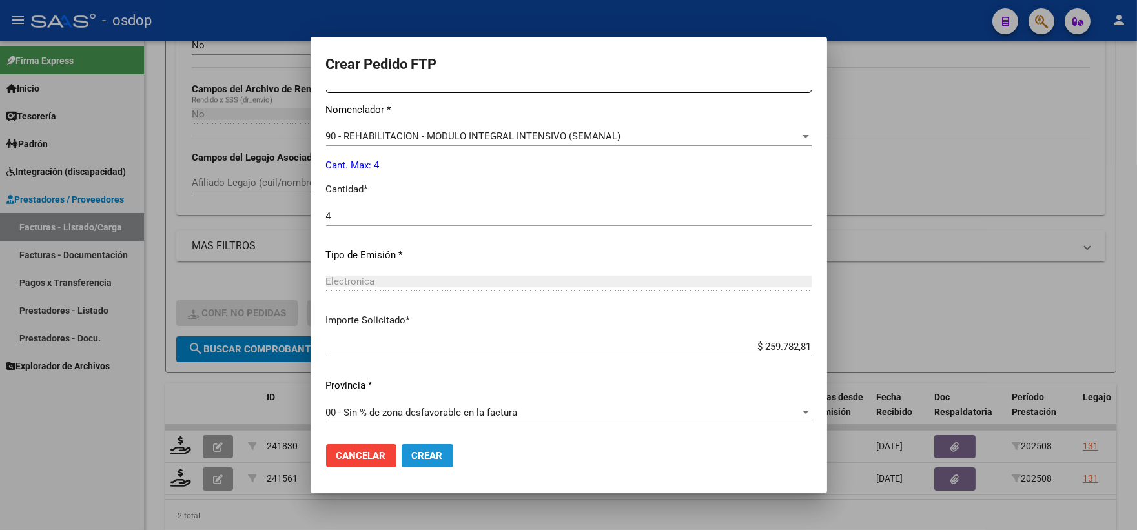
click at [433, 453] on span "Crear" at bounding box center [427, 456] width 31 height 12
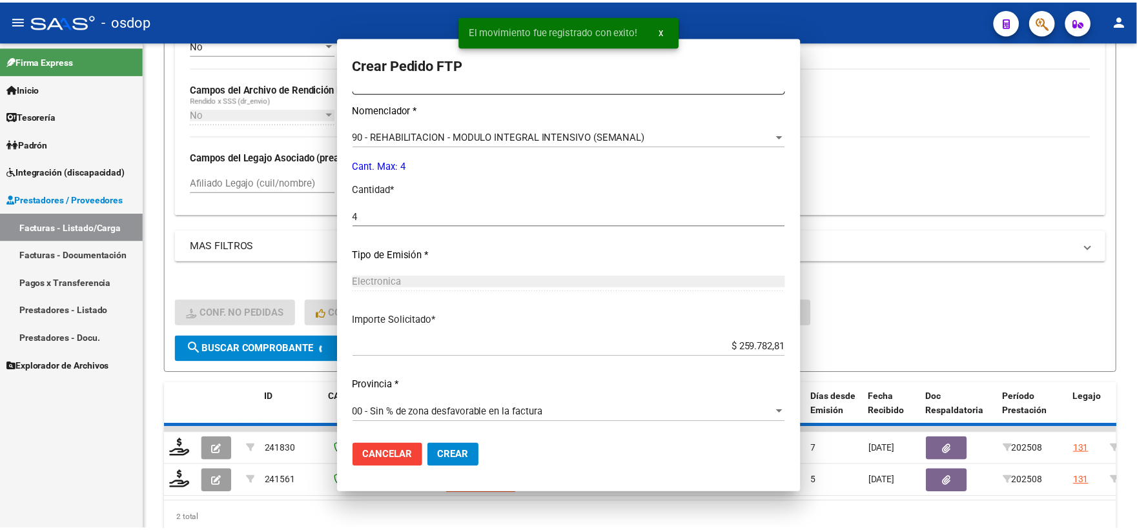
scroll to position [0, 0]
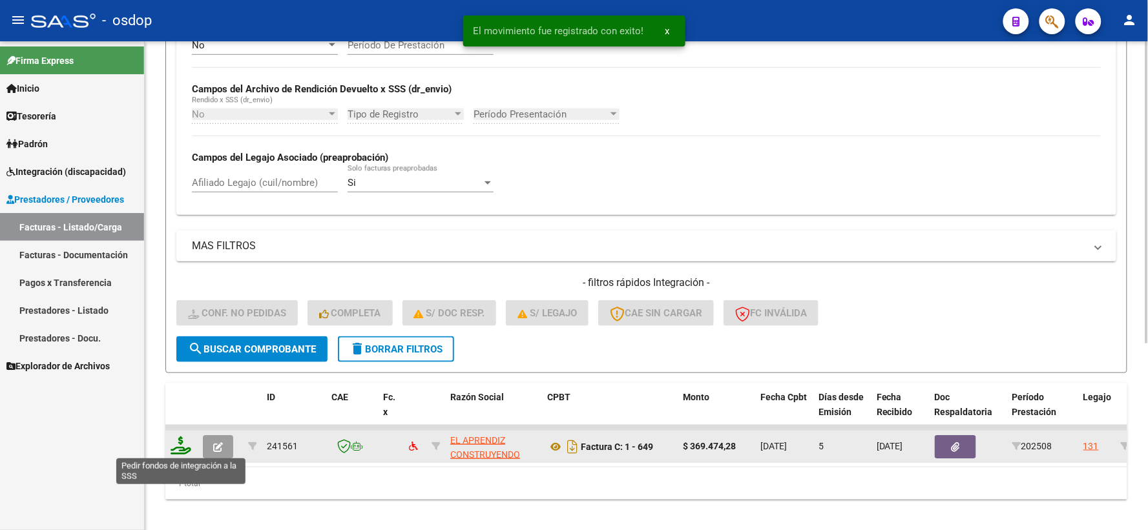
click at [184, 441] on icon at bounding box center [181, 446] width 21 height 18
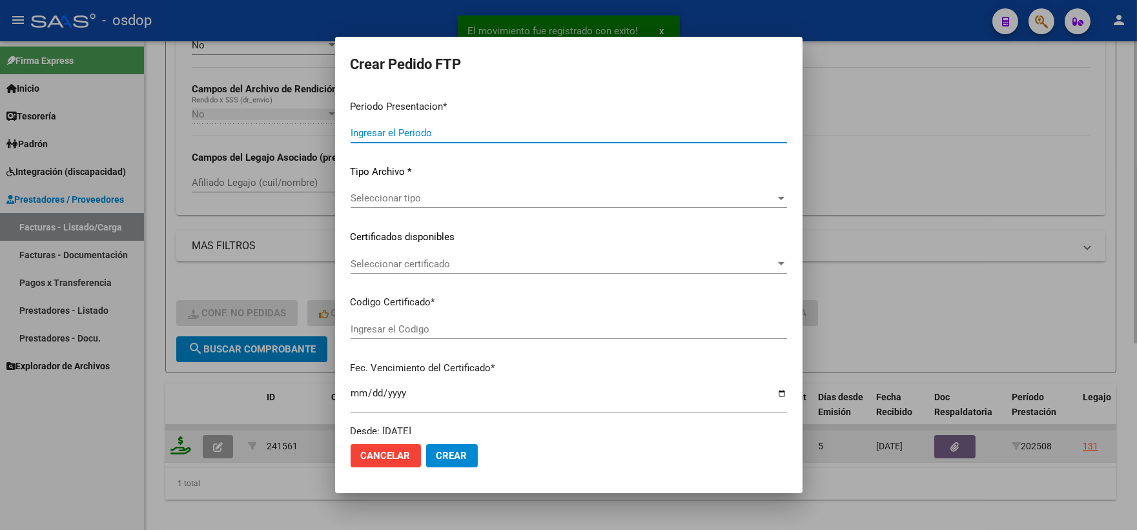
type input "202508"
type input "$ 369.474,28"
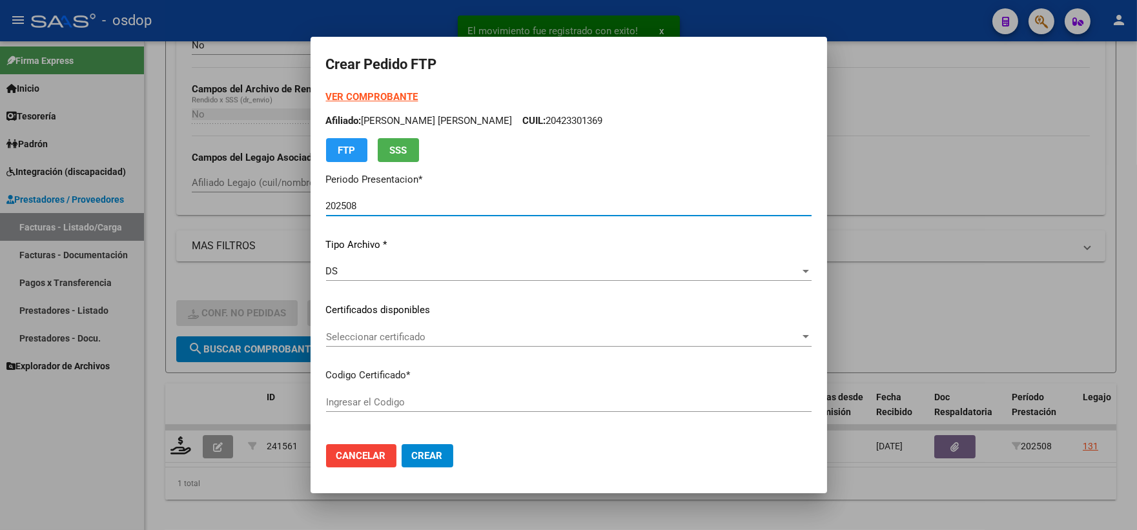
type input "2349842786"
type input "[DATE]"
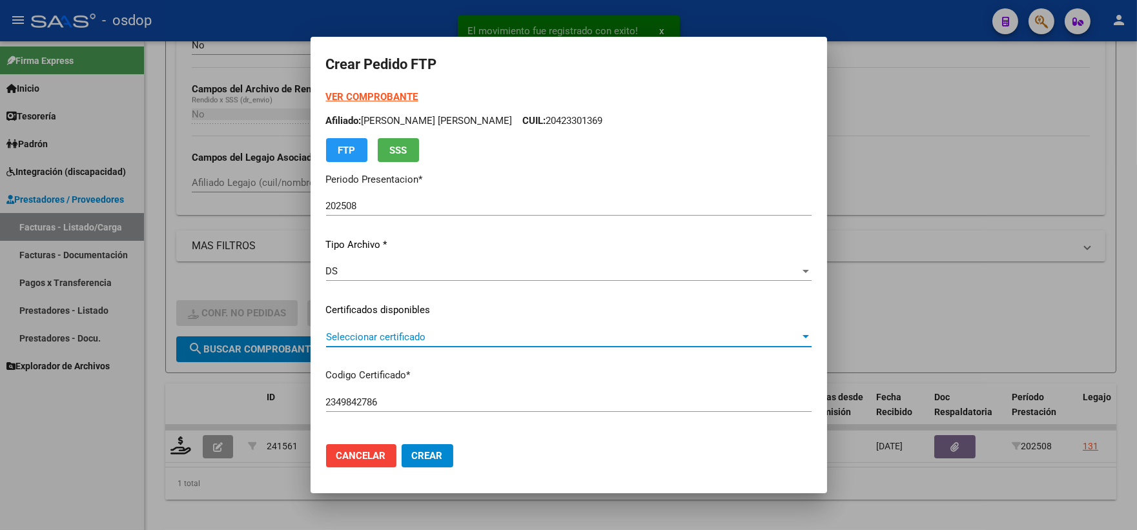
click at [406, 339] on span "Seleccionar certificado" at bounding box center [563, 337] width 474 height 12
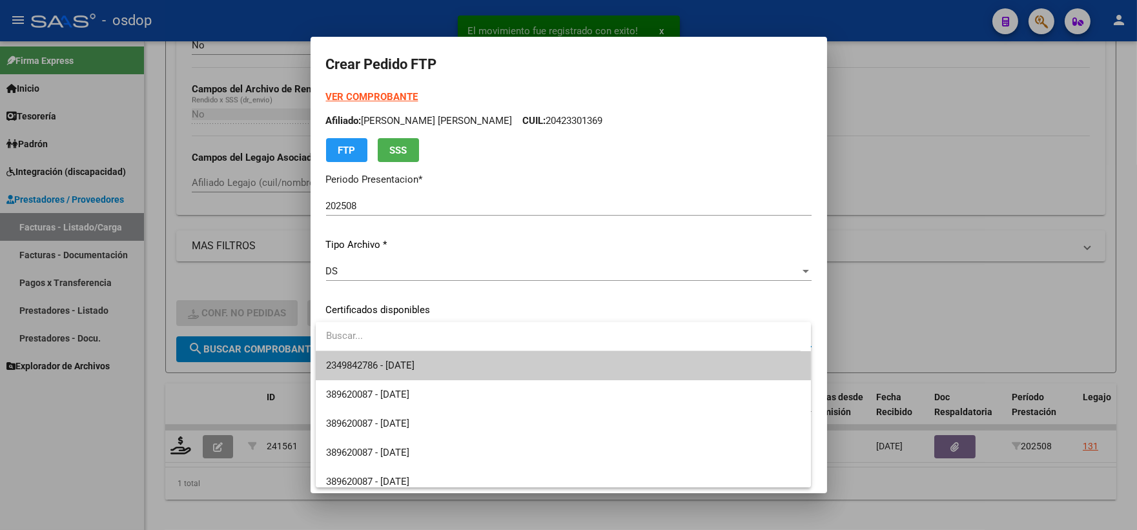
click at [425, 358] on span "2349842786 - [DATE]" at bounding box center [563, 365] width 475 height 29
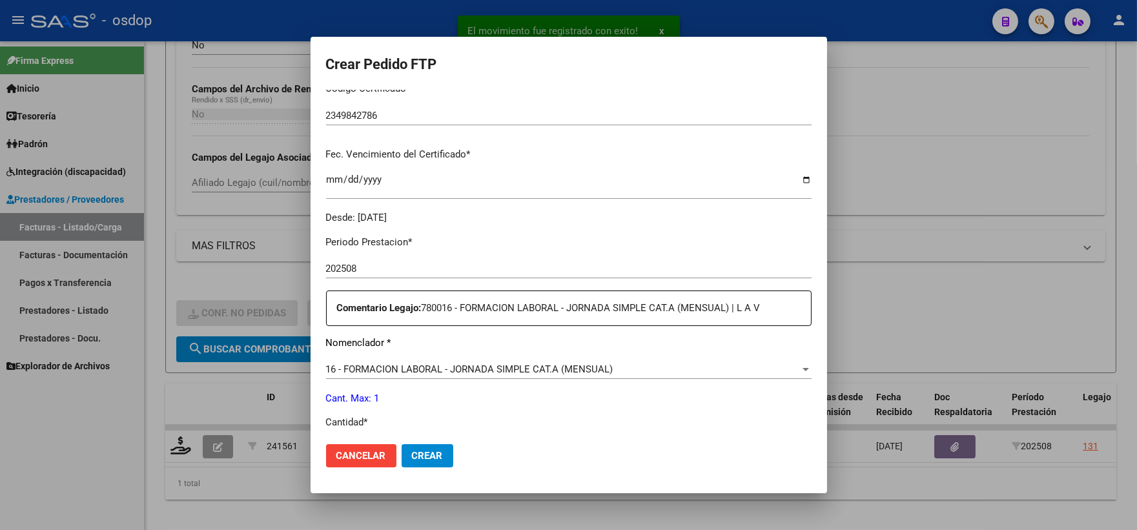
scroll to position [358, 0]
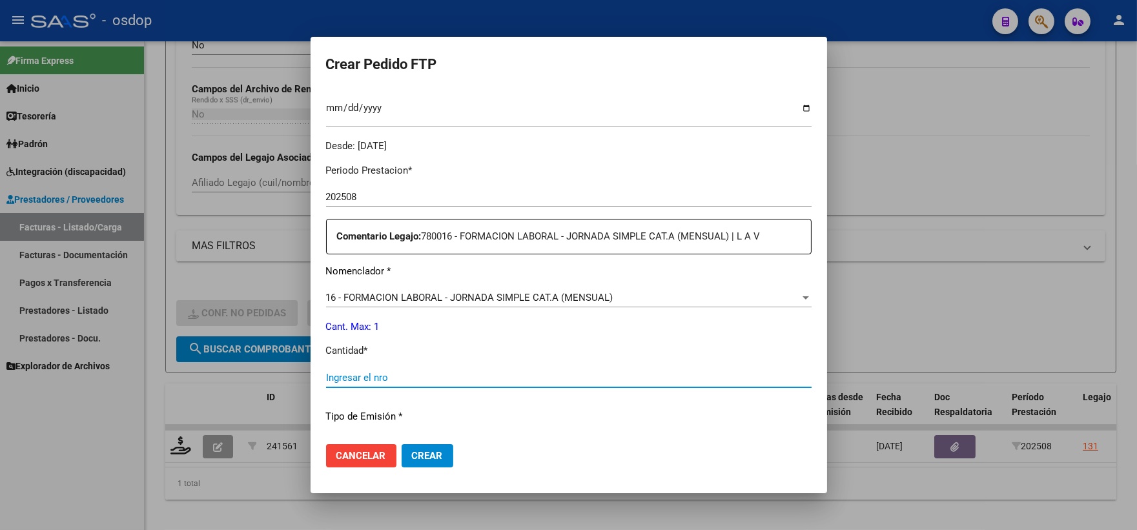
click at [404, 373] on input "Ingresar el nro" at bounding box center [569, 378] width 486 height 12
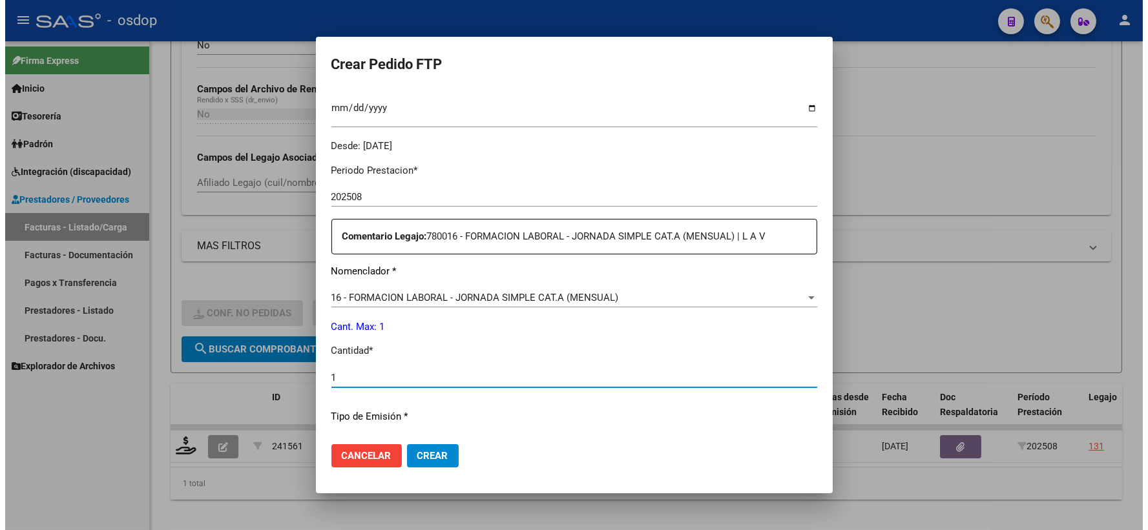
scroll to position [520, 0]
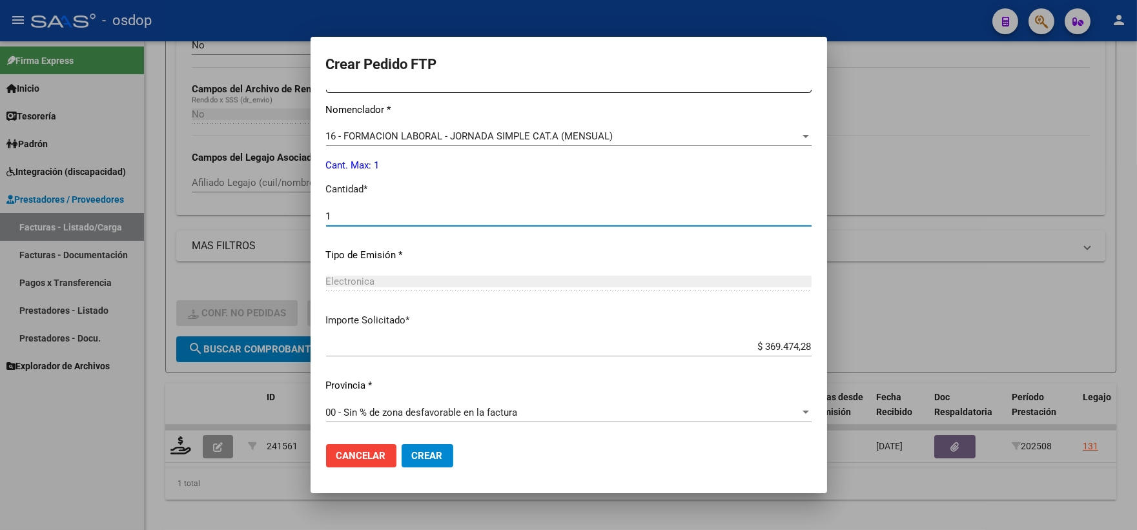
type input "1"
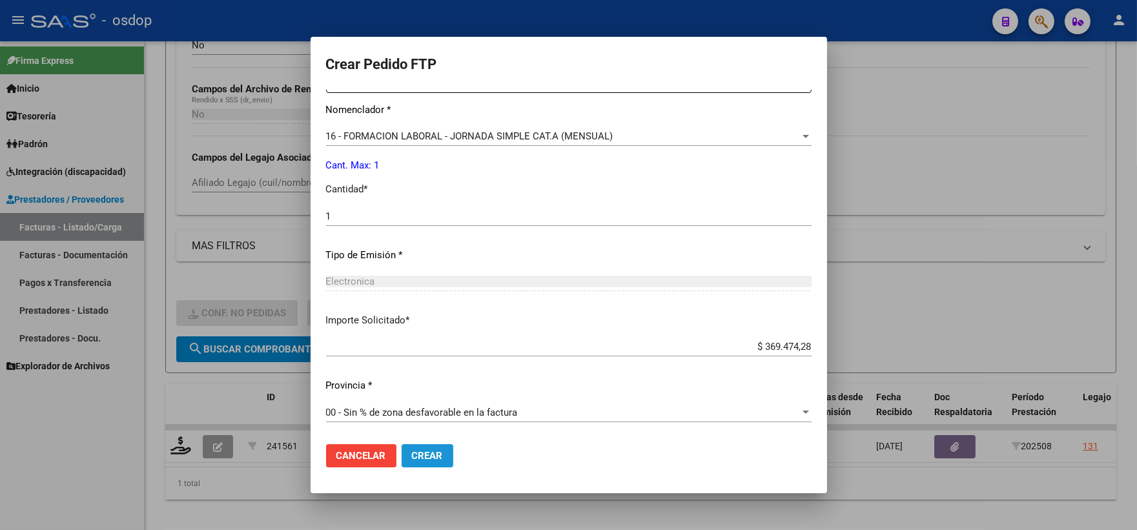
click at [430, 463] on button "Crear" at bounding box center [428, 455] width 52 height 23
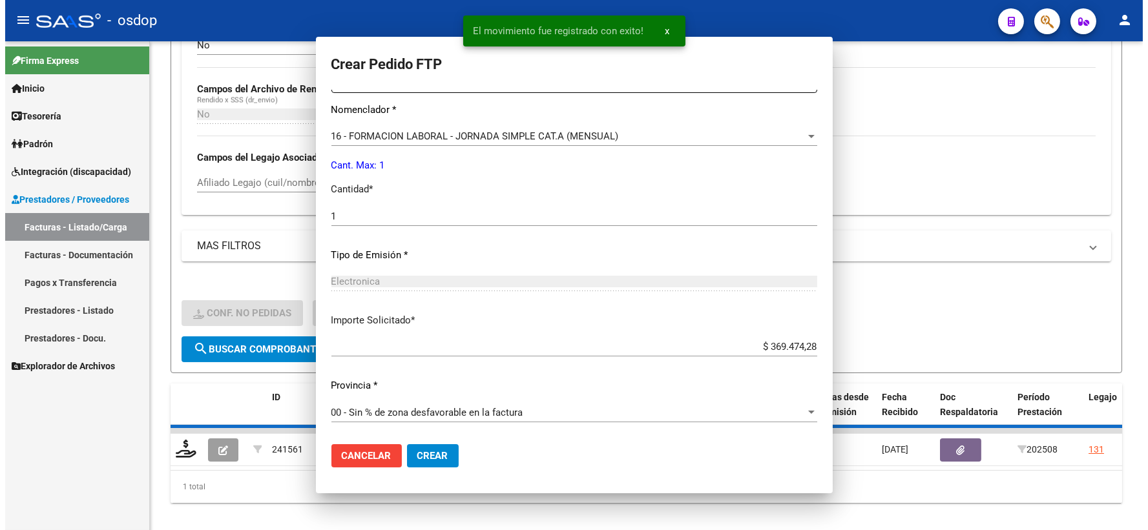
scroll to position [0, 0]
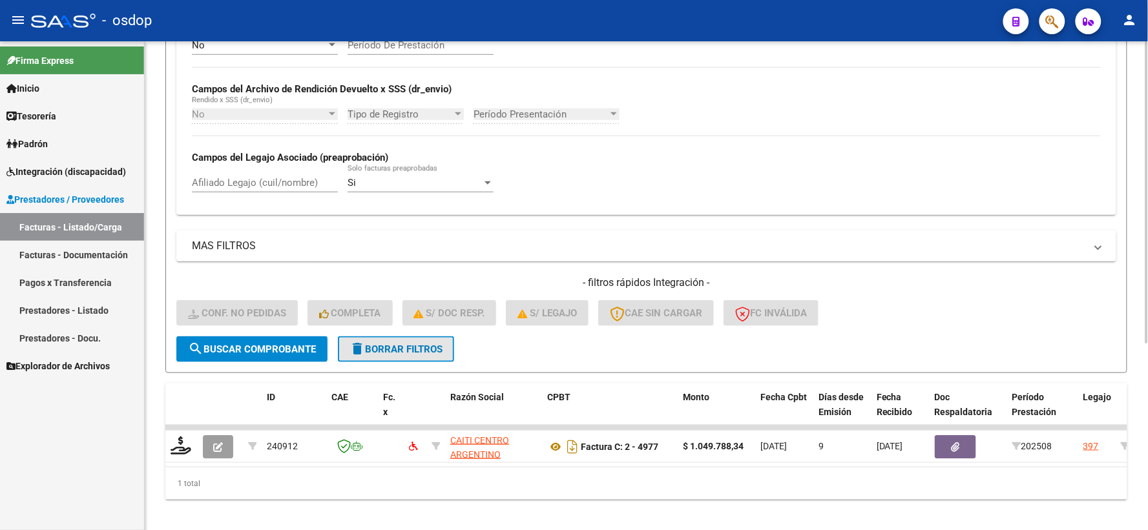
click at [415, 353] on span "delete Borrar Filtros" at bounding box center [395, 350] width 93 height 12
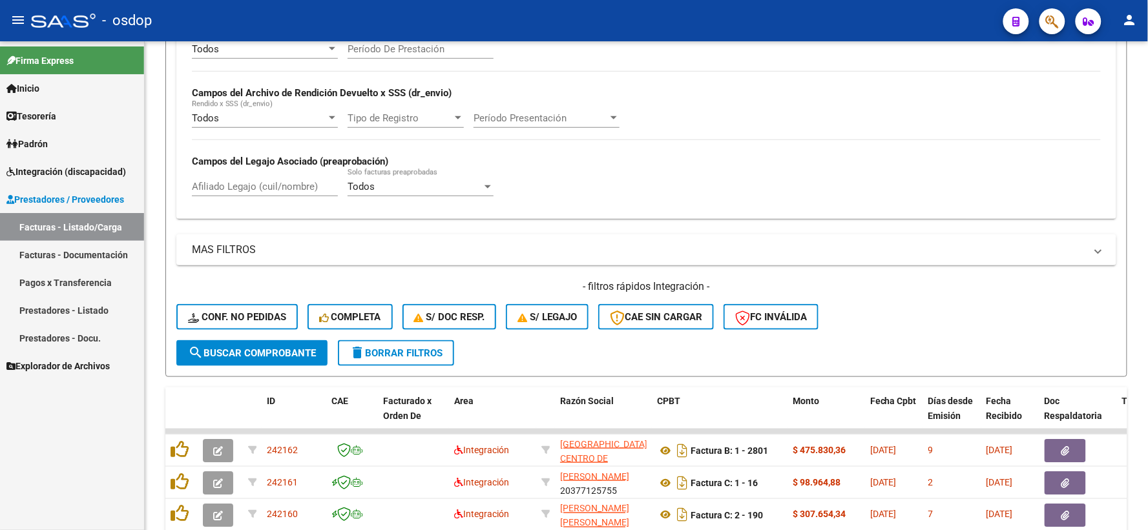
scroll to position [280, 0]
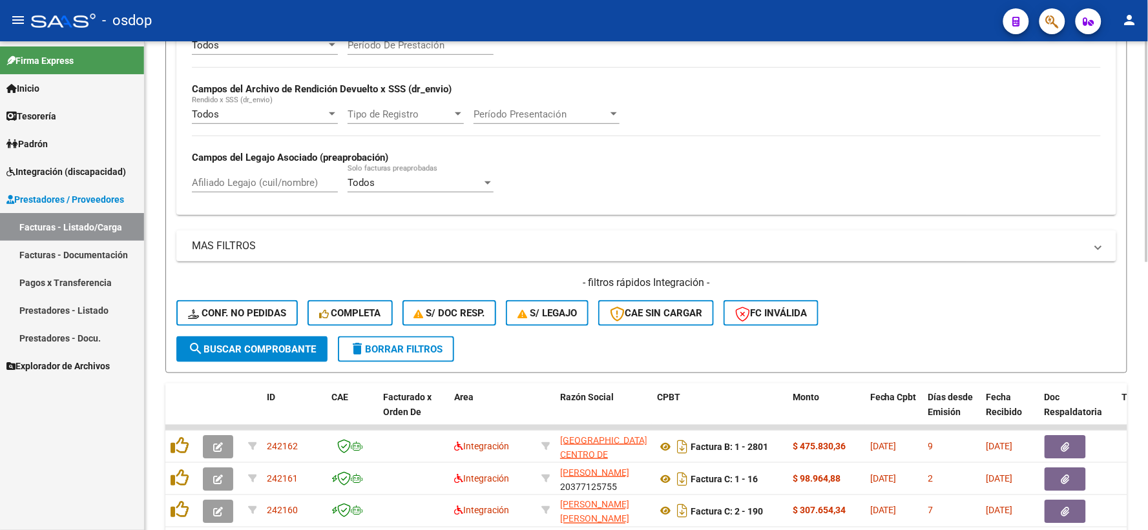
click at [268, 191] on div "Afiliado Legajo (cuil/nombre)" at bounding box center [265, 179] width 146 height 28
click at [273, 188] on input "Afiliado Legajo (cuil/nombre)" at bounding box center [265, 183] width 146 height 12
paste input "27551340053"
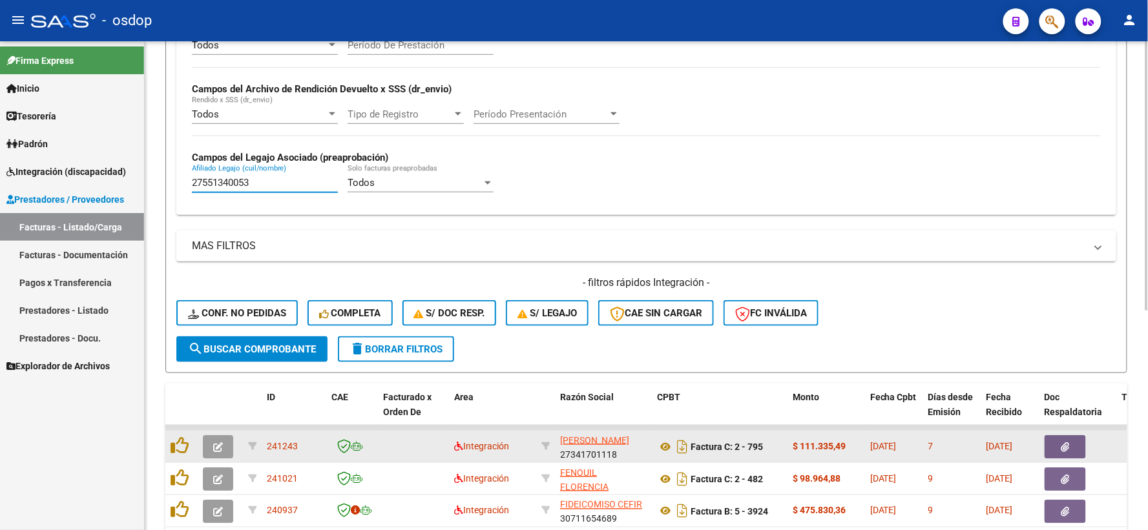
scroll to position [398, 0]
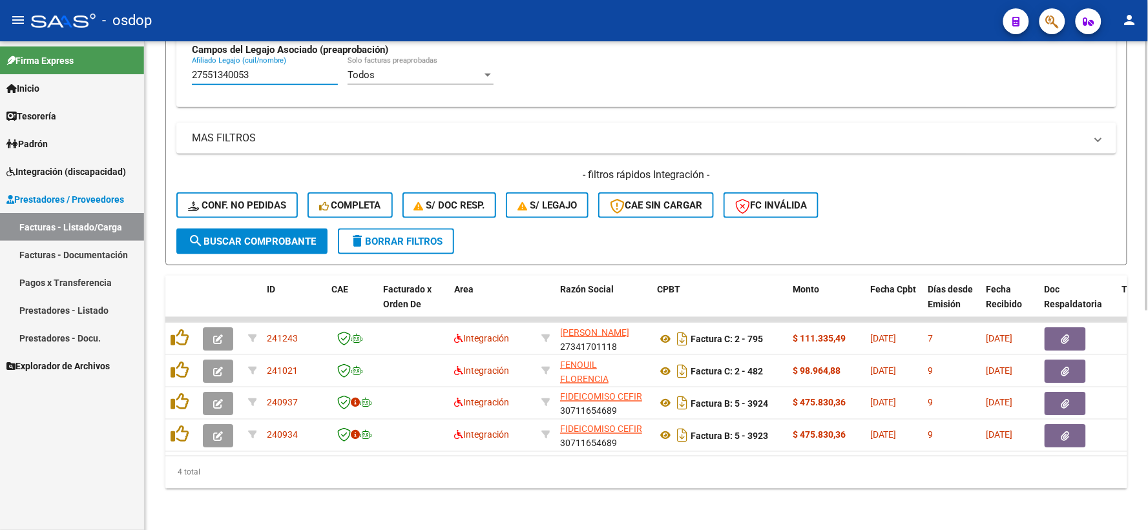
type input "27551340053"
click at [588, 510] on div "Video tutorial PRESTADORES -> Listado de CPBTs Emitidos por Prestadores / Prove…" at bounding box center [646, 91] width 1003 height 877
click at [341, 478] on div "4 total" at bounding box center [646, 473] width 962 height 32
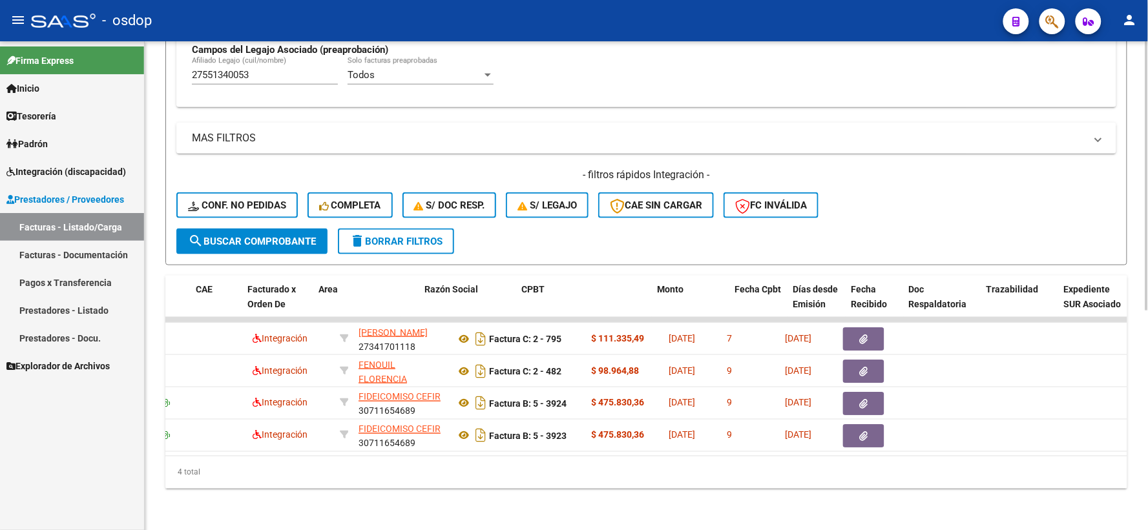
scroll to position [0, 0]
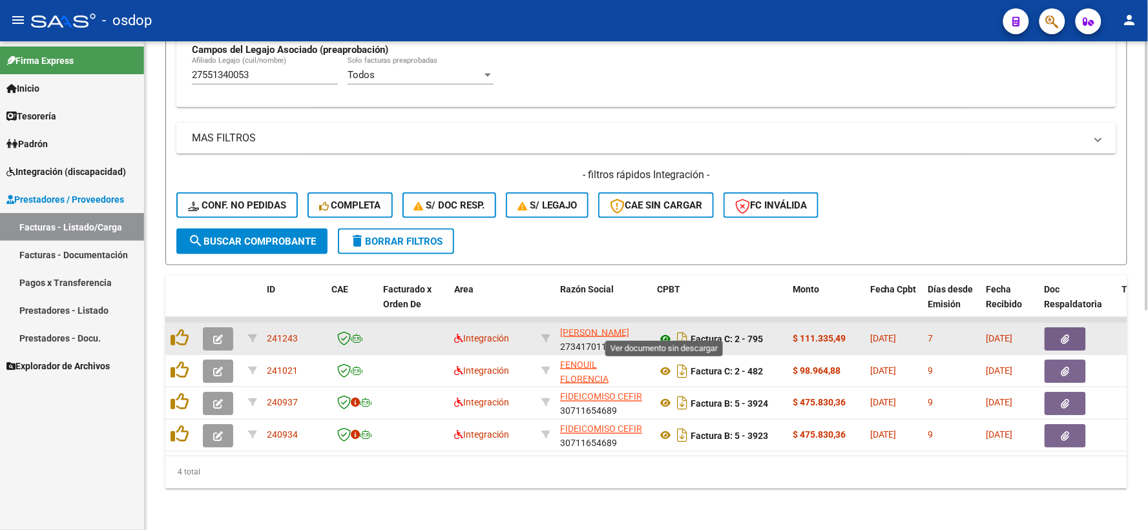
click at [666, 331] on icon at bounding box center [665, 339] width 17 height 16
click at [1061, 335] on icon "button" at bounding box center [1065, 340] width 8 height 10
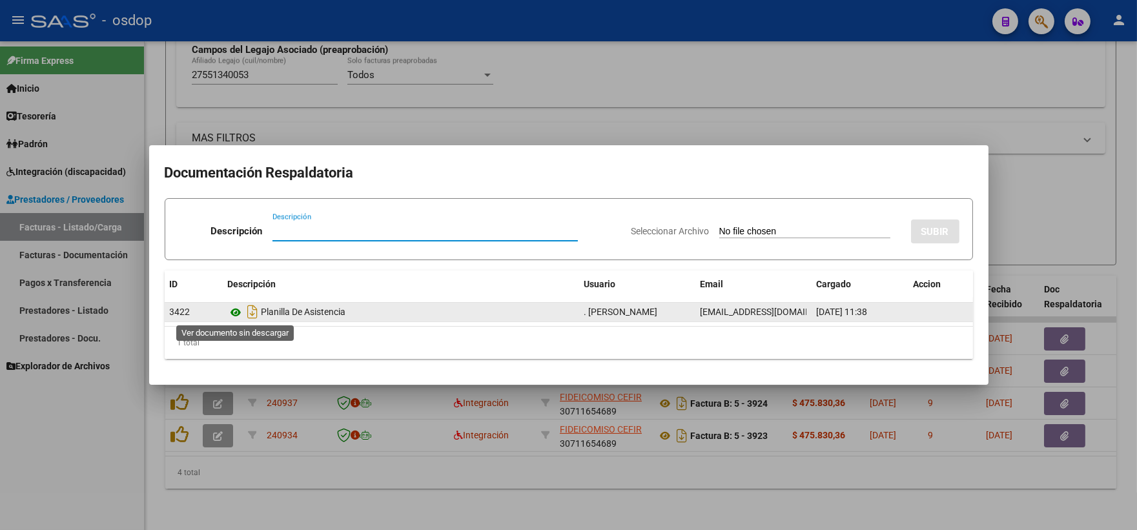
click at [238, 313] on icon at bounding box center [236, 313] width 17 height 16
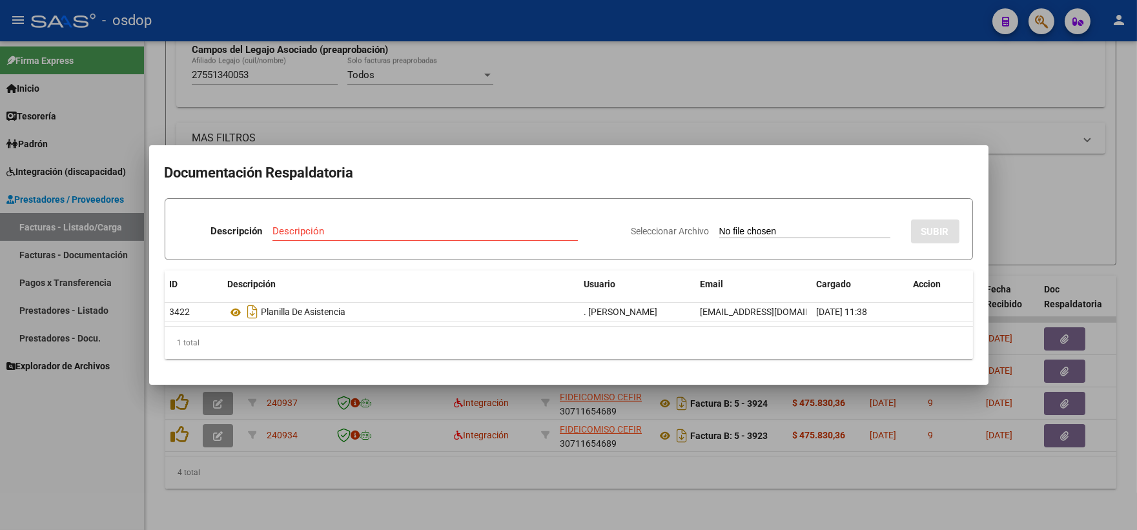
click at [194, 54] on div at bounding box center [568, 265] width 1137 height 530
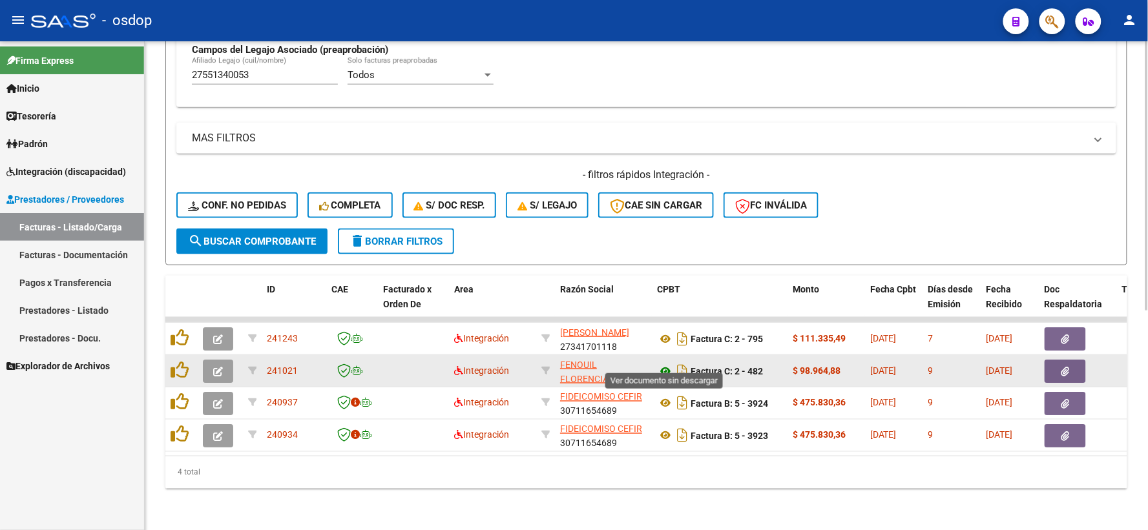
click at [663, 364] on icon at bounding box center [665, 372] width 17 height 16
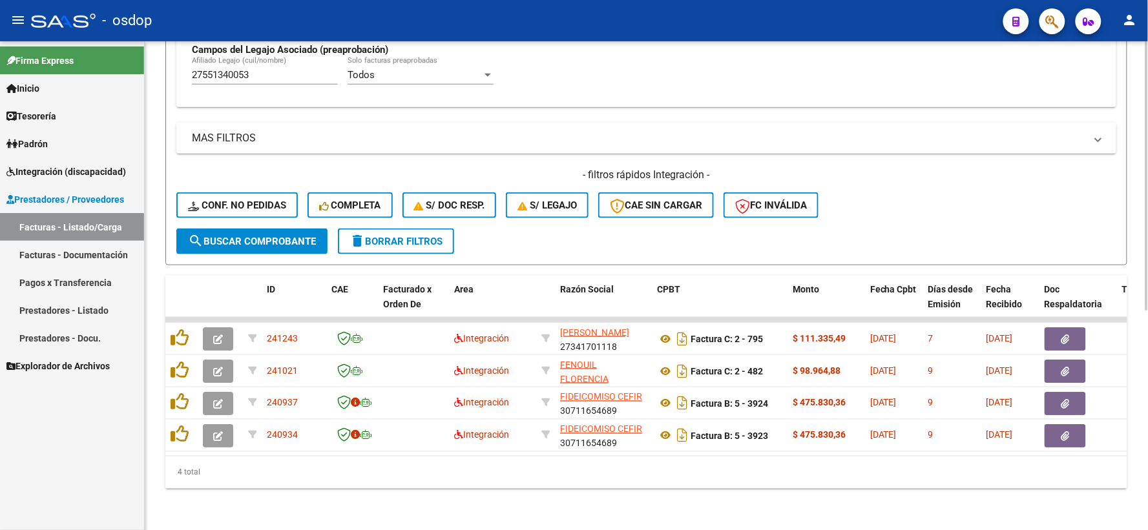
click at [552, 502] on div "Video tutorial PRESTADORES -> Listado de CPBTs Emitidos por Prestadores / Prove…" at bounding box center [646, 91] width 1003 height 877
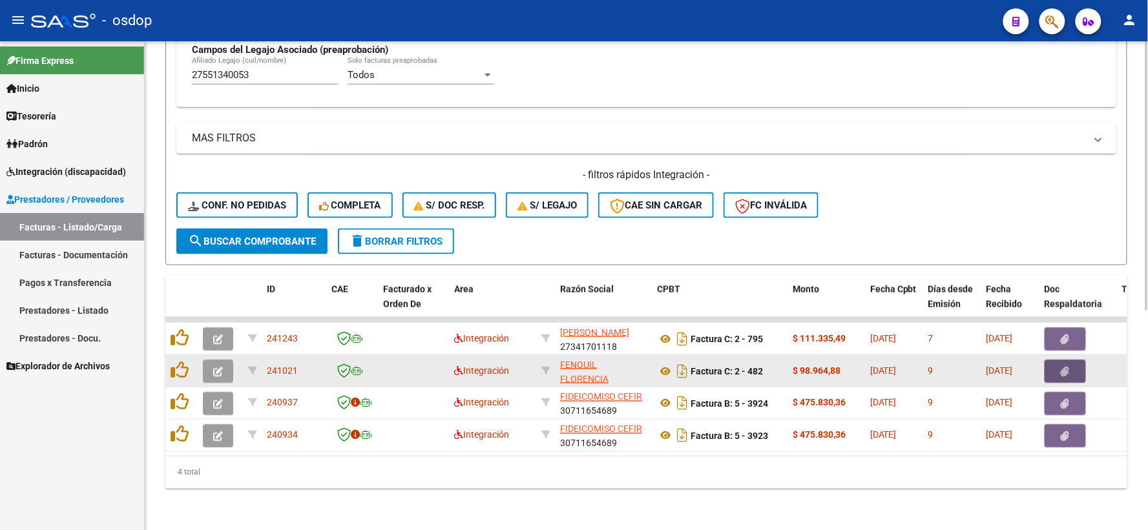
click at [1059, 360] on button "button" at bounding box center [1064, 371] width 41 height 23
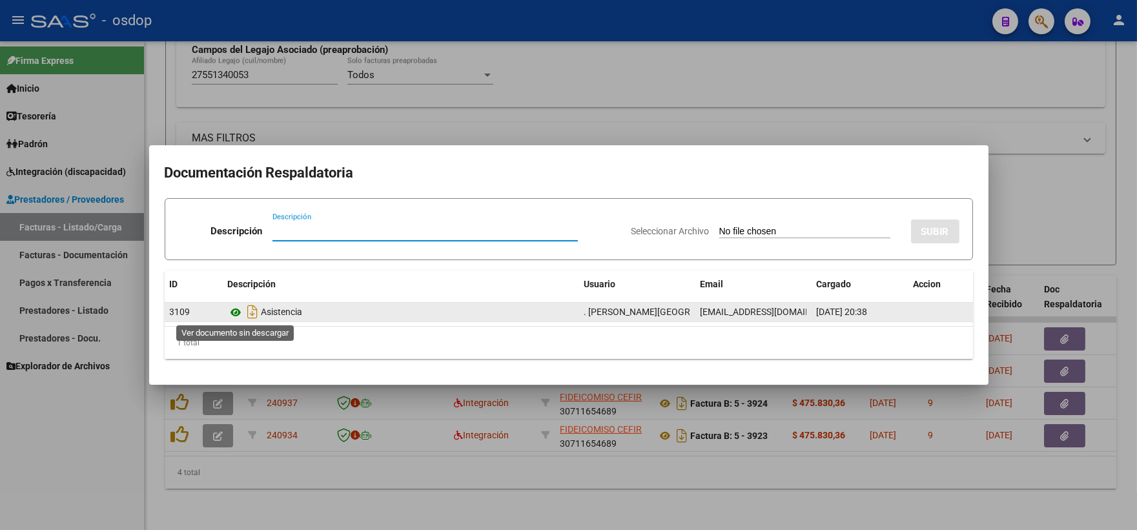
click at [236, 315] on icon at bounding box center [236, 313] width 17 height 16
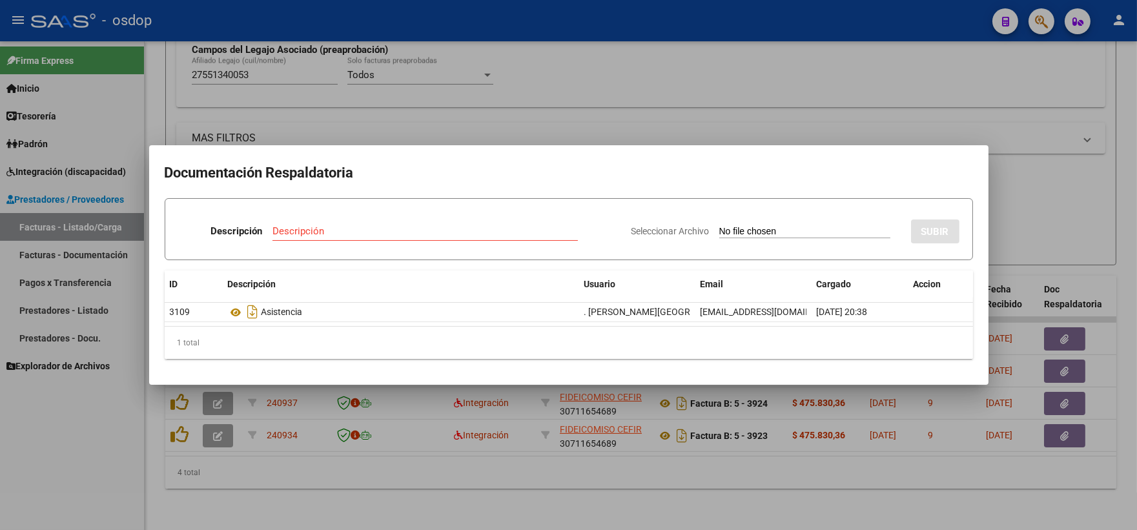
click at [291, 477] on div at bounding box center [568, 265] width 1137 height 530
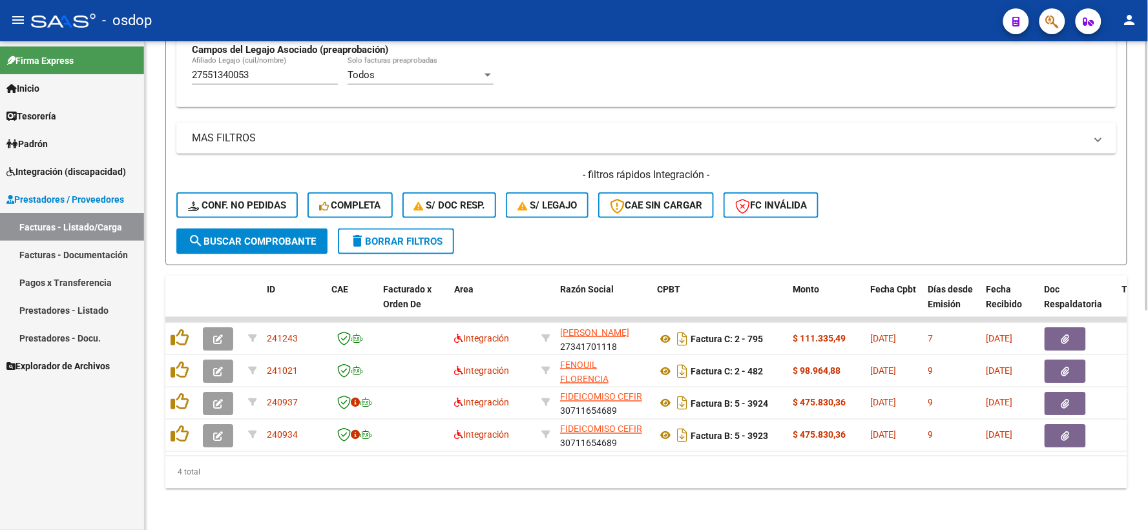
click at [299, 482] on div "4 total" at bounding box center [646, 473] width 962 height 32
click at [326, 485] on div "4 total" at bounding box center [646, 473] width 962 height 32
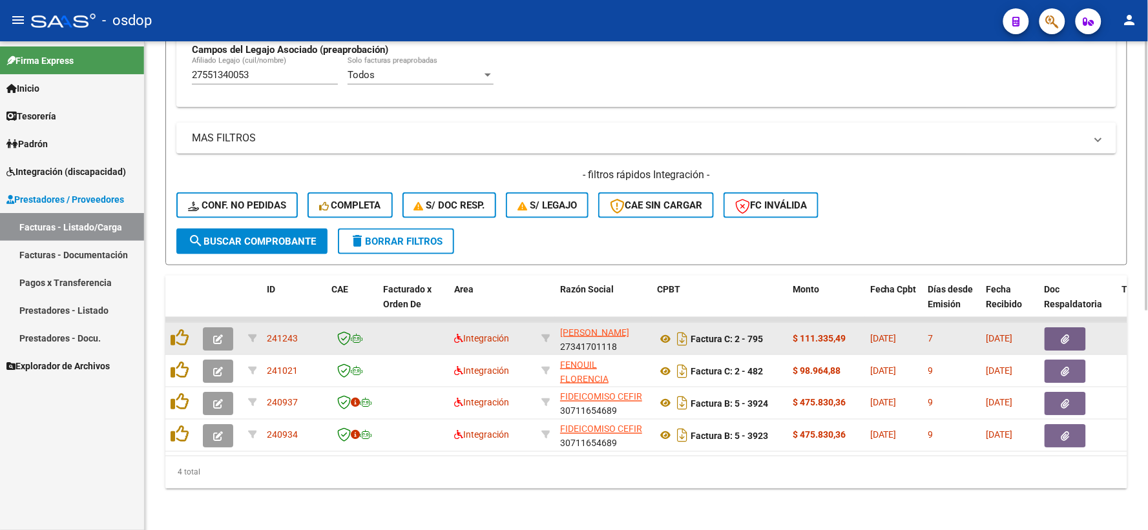
click at [196, 331] on datatable-body-cell at bounding box center [181, 339] width 32 height 32
click at [191, 329] on div at bounding box center [182, 339] width 22 height 20
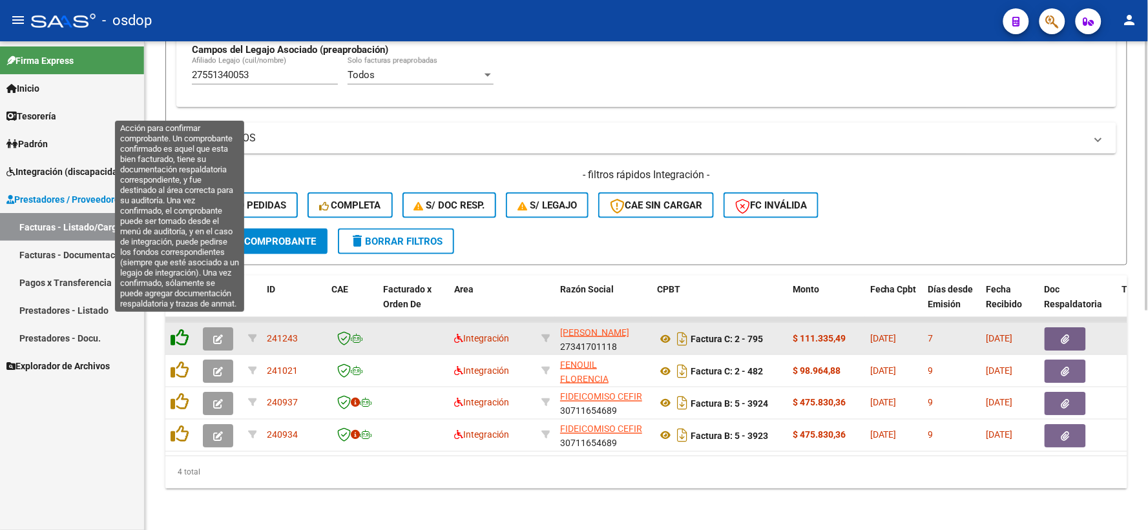
click at [177, 329] on icon at bounding box center [180, 338] width 18 height 18
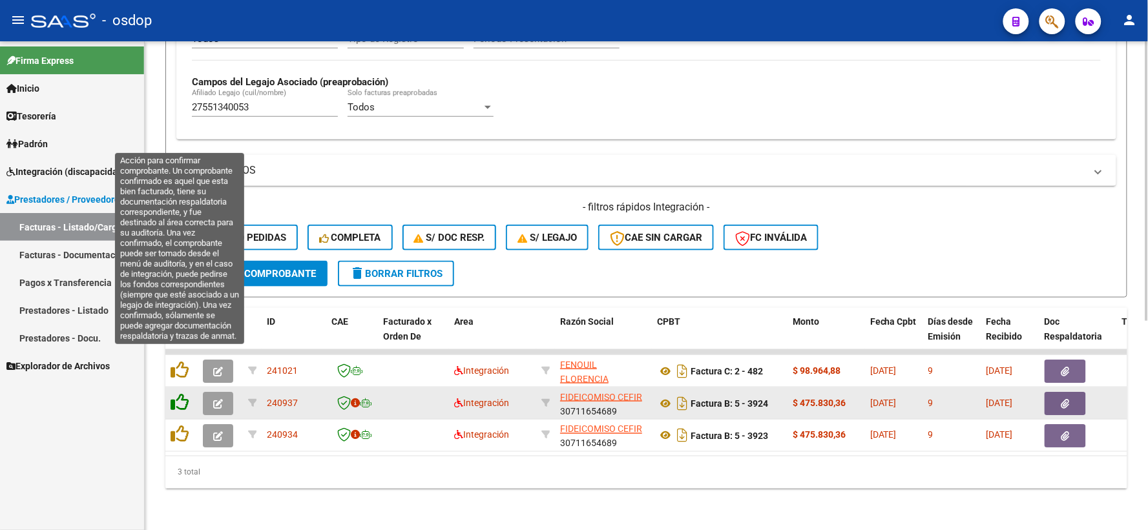
scroll to position [366, 0]
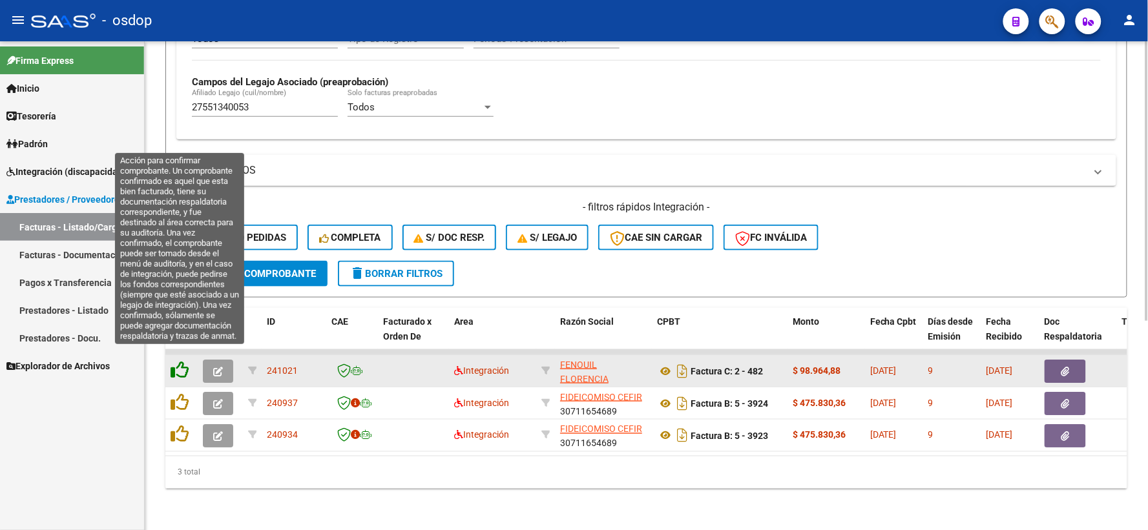
click at [181, 361] on icon at bounding box center [180, 370] width 18 height 18
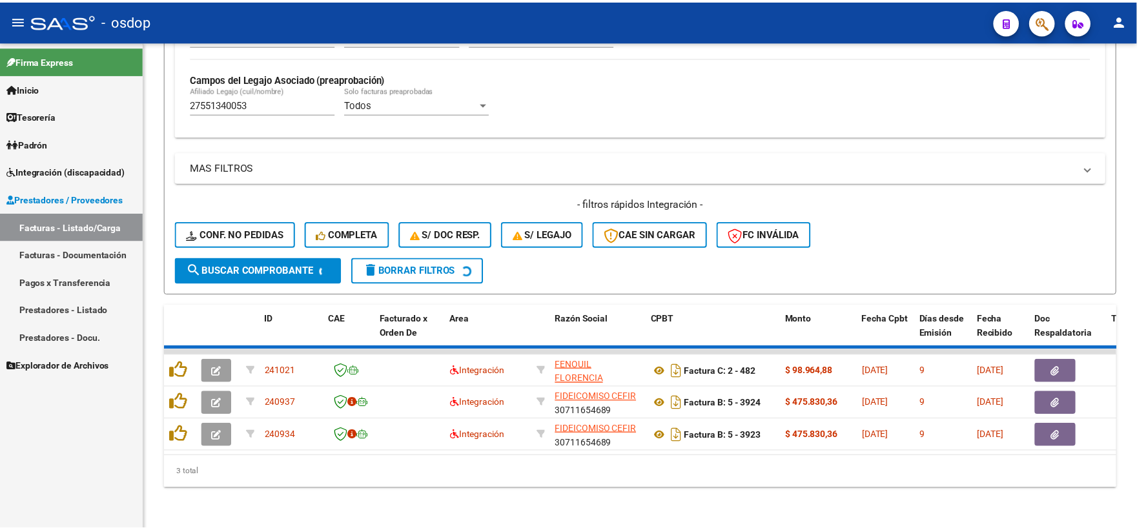
scroll to position [333, 0]
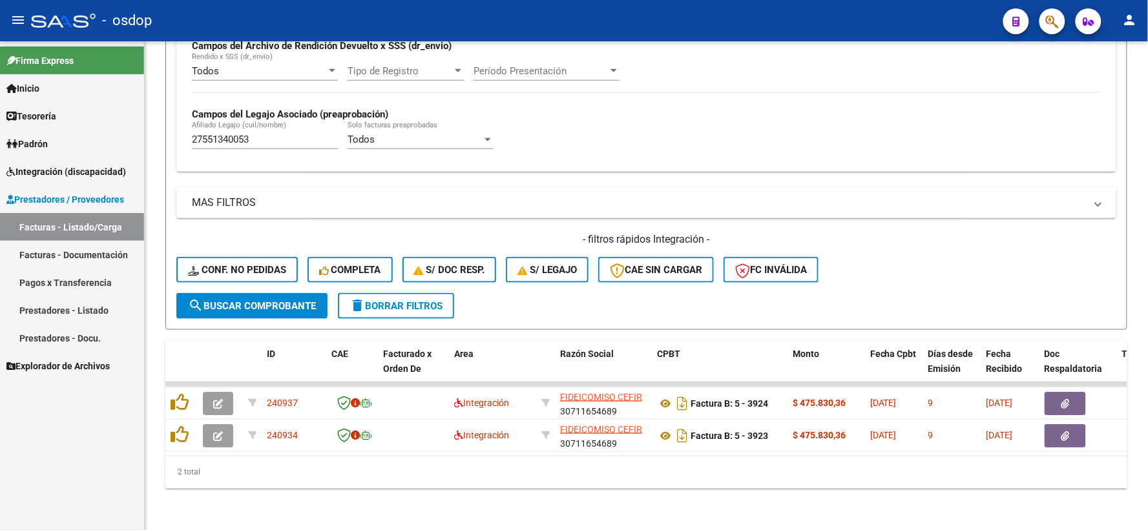
click at [33, 443] on div "Firma Express Inicio Instructivos Contacto OS Tesorería Extractos Procesados (c…" at bounding box center [72, 285] width 144 height 489
drag, startPoint x: 302, startPoint y: 138, endPoint x: 221, endPoint y: 130, distance: 81.2
click at [221, 130] on div "27551340053 Afiliado Legajo (cuil/nombre)" at bounding box center [265, 135] width 146 height 28
drag, startPoint x: 265, startPoint y: 132, endPoint x: 96, endPoint y: 132, distance: 169.9
click at [96, 132] on mat-sidenav-container "Firma Express Inicio Instructivos Contacto OS Tesorería Extractos Procesados (c…" at bounding box center [574, 285] width 1148 height 489
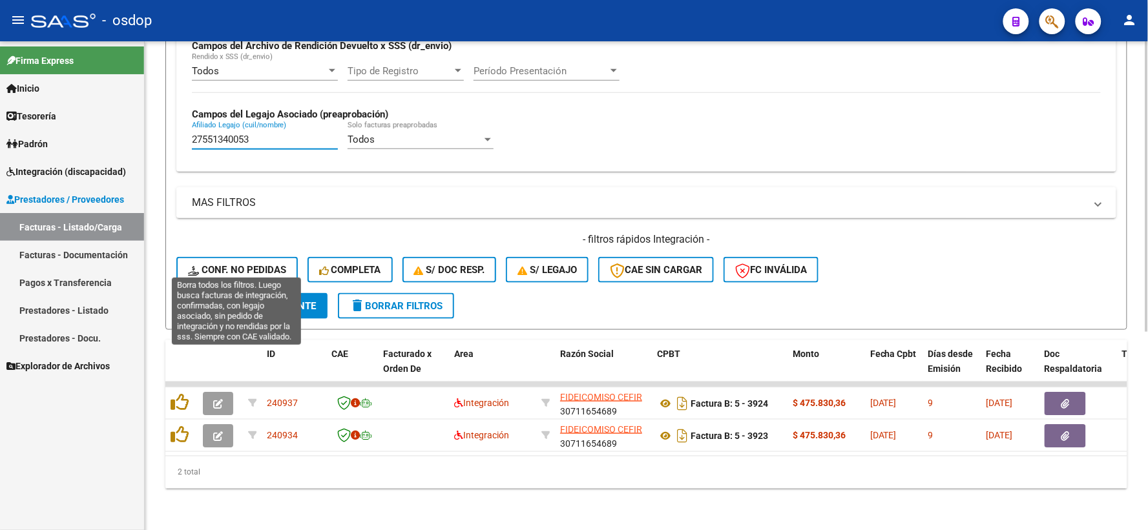
click at [224, 264] on span "Conf. no pedidas" at bounding box center [237, 270] width 98 height 12
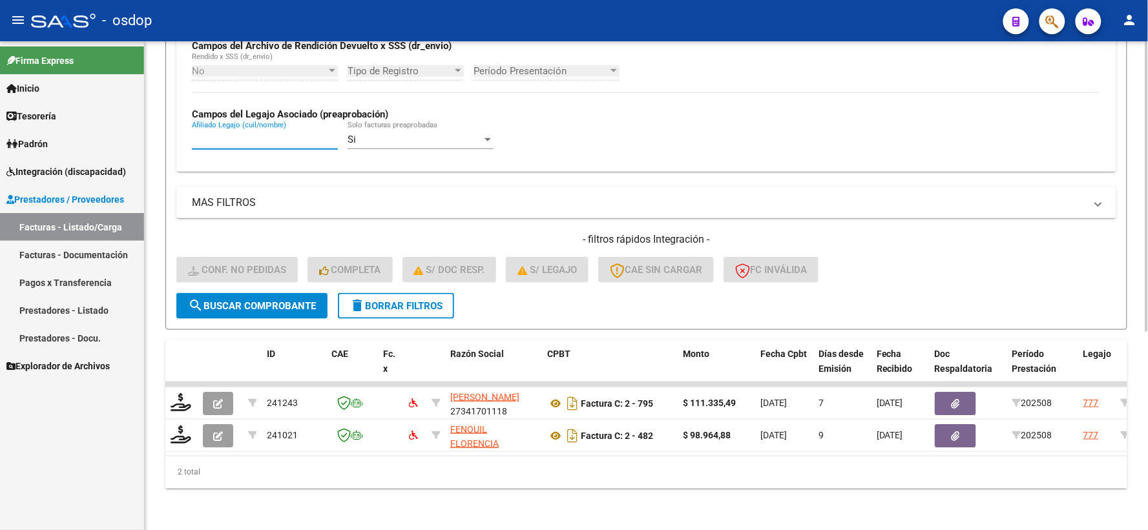
click at [229, 134] on input "Afiliado Legajo (cuil/nombre)" at bounding box center [265, 140] width 146 height 12
paste input "27551340053"
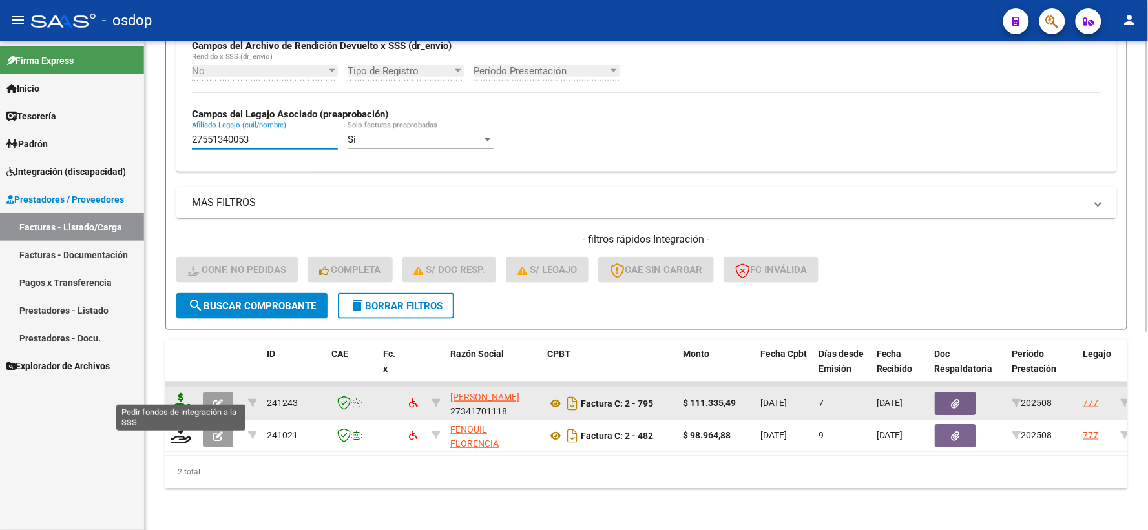
type input "27551340053"
click at [187, 394] on icon at bounding box center [181, 402] width 21 height 18
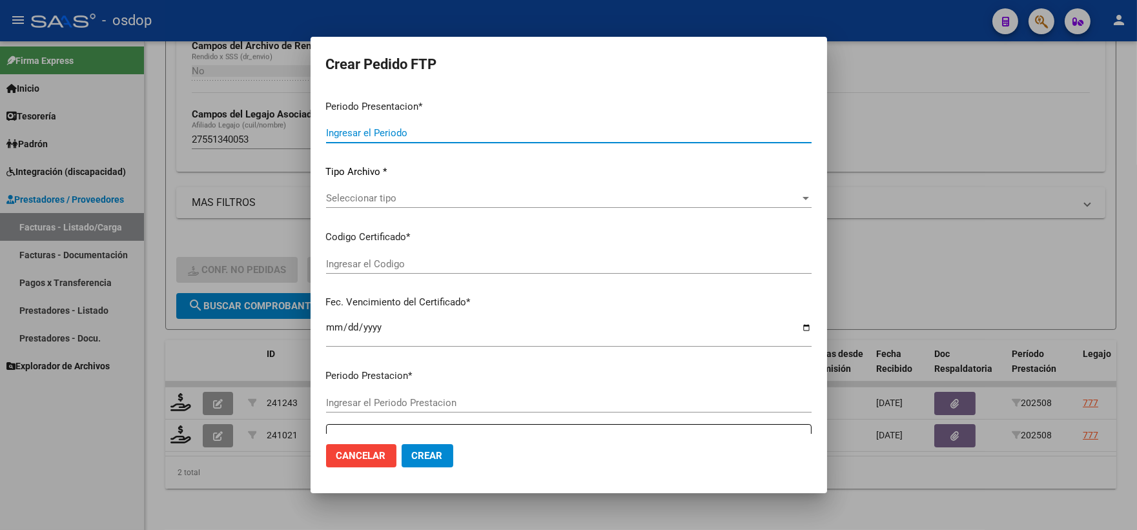
type input "202508"
type input "$ 111.335,49"
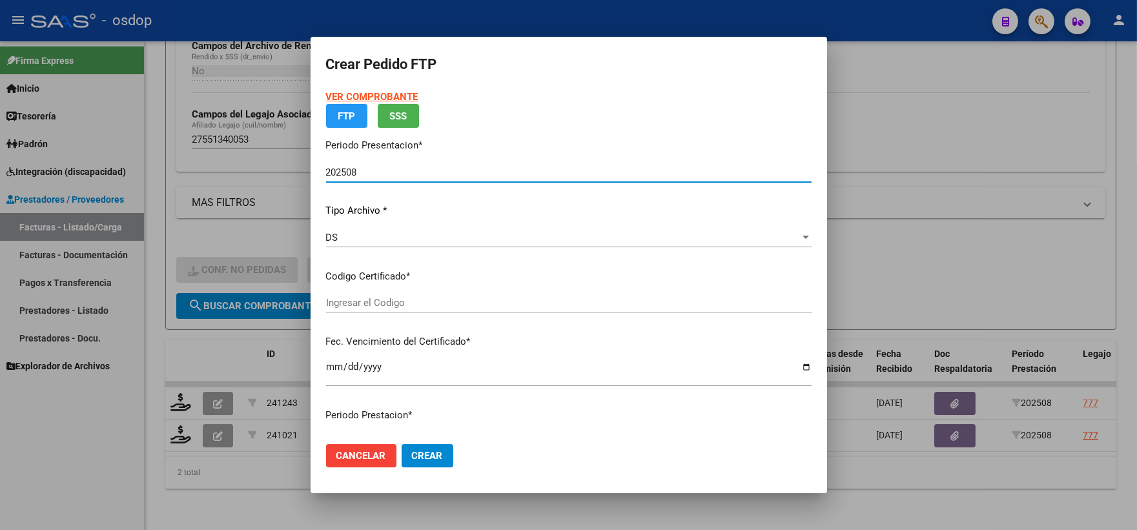
type input "3522019668"
type input "[DATE]"
click at [419, 284] on p "Certificados disponibles" at bounding box center [569, 276] width 486 height 15
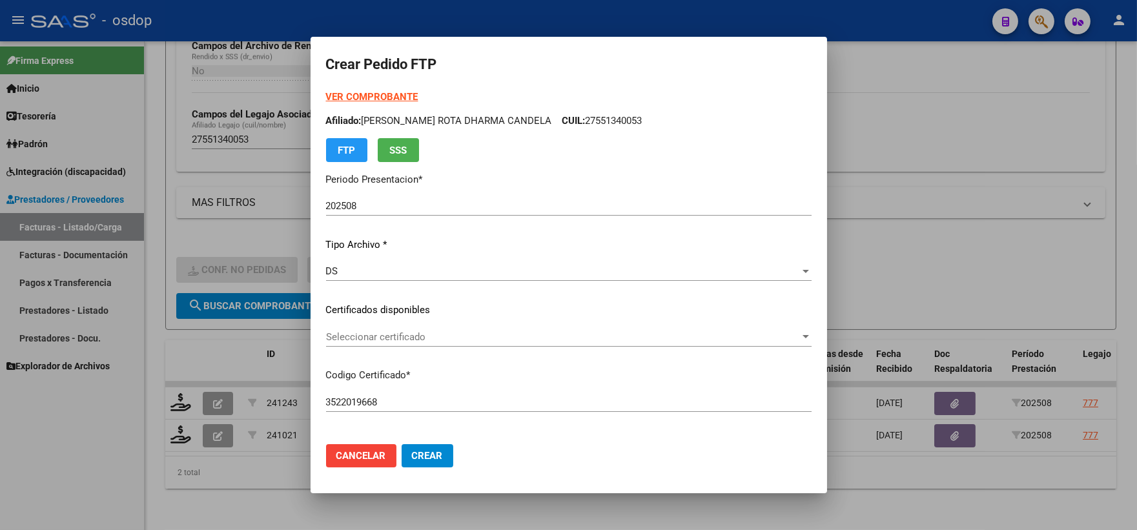
click at [420, 338] on span "Seleccionar certificado" at bounding box center [563, 337] width 474 height 12
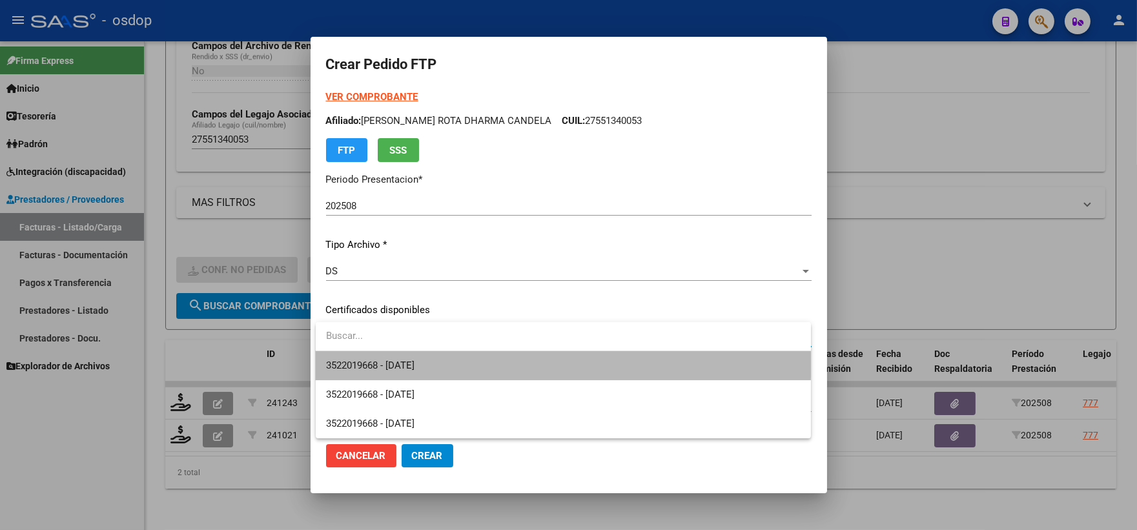
click at [428, 357] on span "3522019668 - [DATE]" at bounding box center [563, 365] width 475 height 29
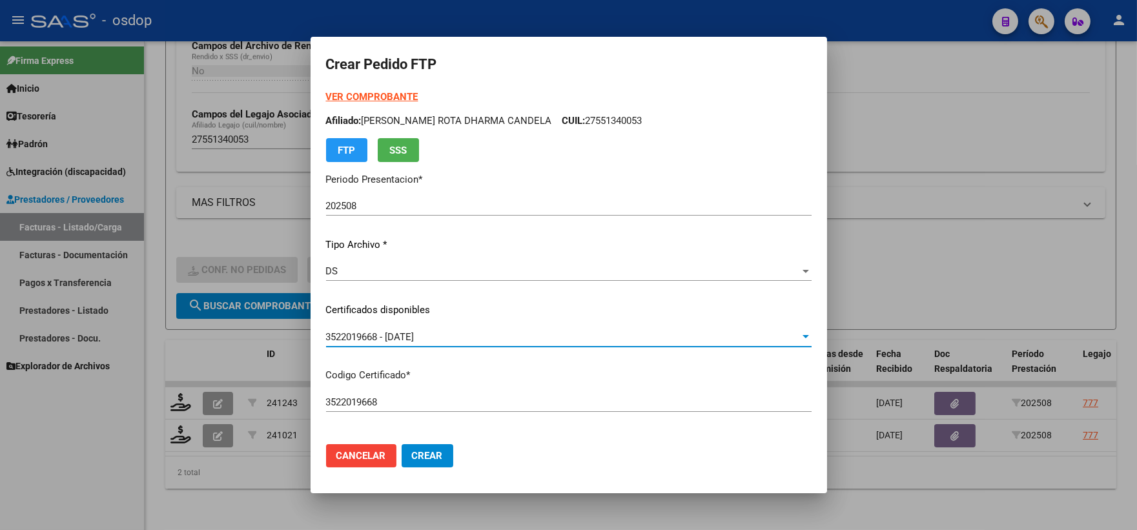
scroll to position [358, 0]
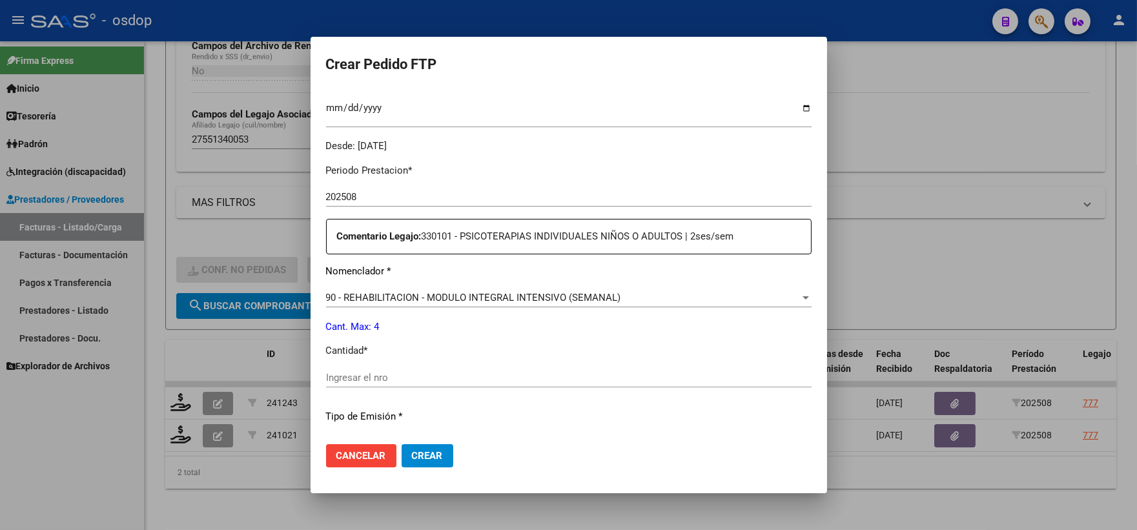
click at [418, 380] on input "Ingresar el nro" at bounding box center [569, 378] width 486 height 12
type input "4"
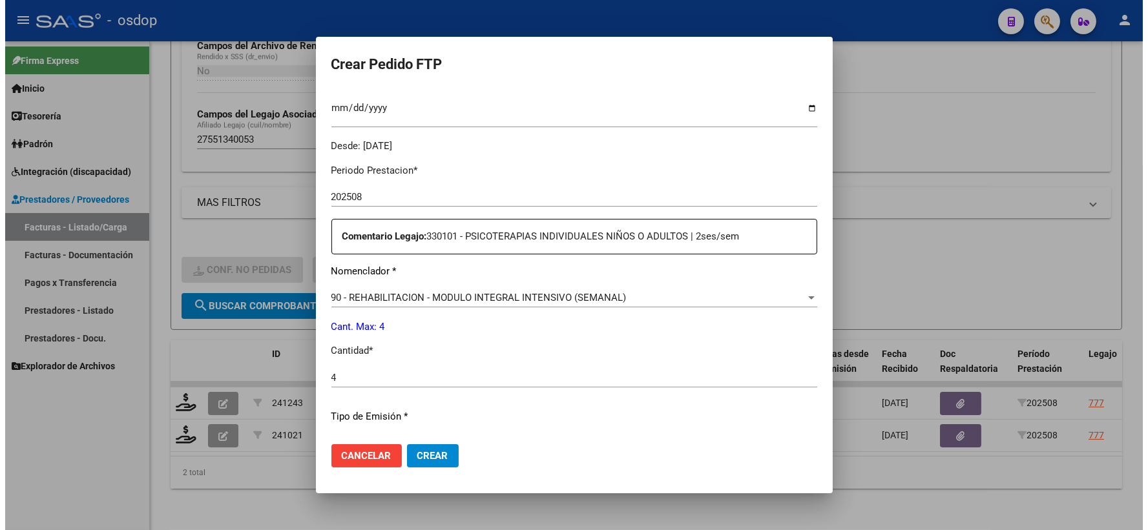
scroll to position [520, 0]
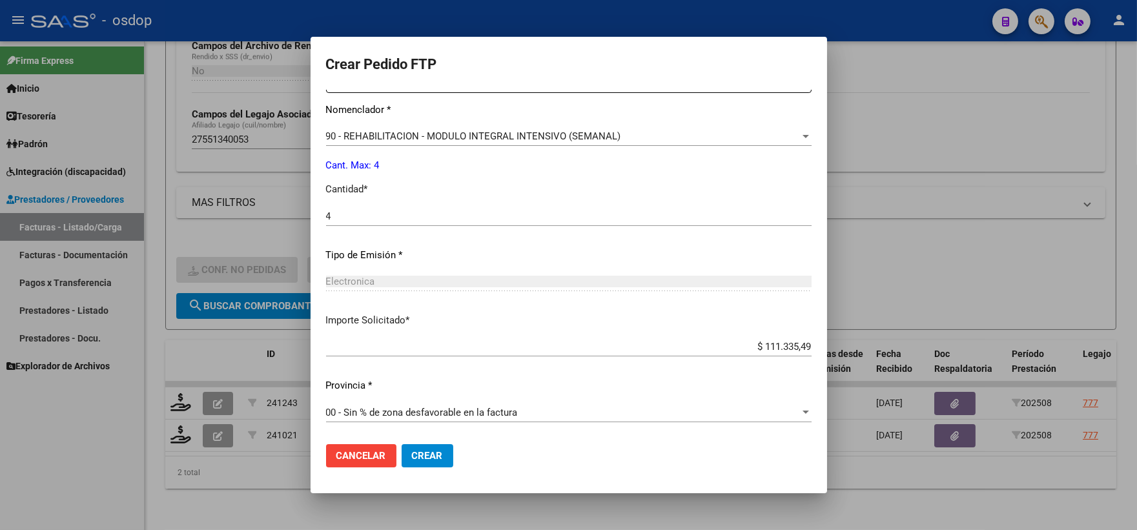
click at [420, 435] on mat-dialog-actions "Cancelar Crear" at bounding box center [569, 456] width 486 height 44
click at [433, 454] on span "Crear" at bounding box center [427, 456] width 31 height 12
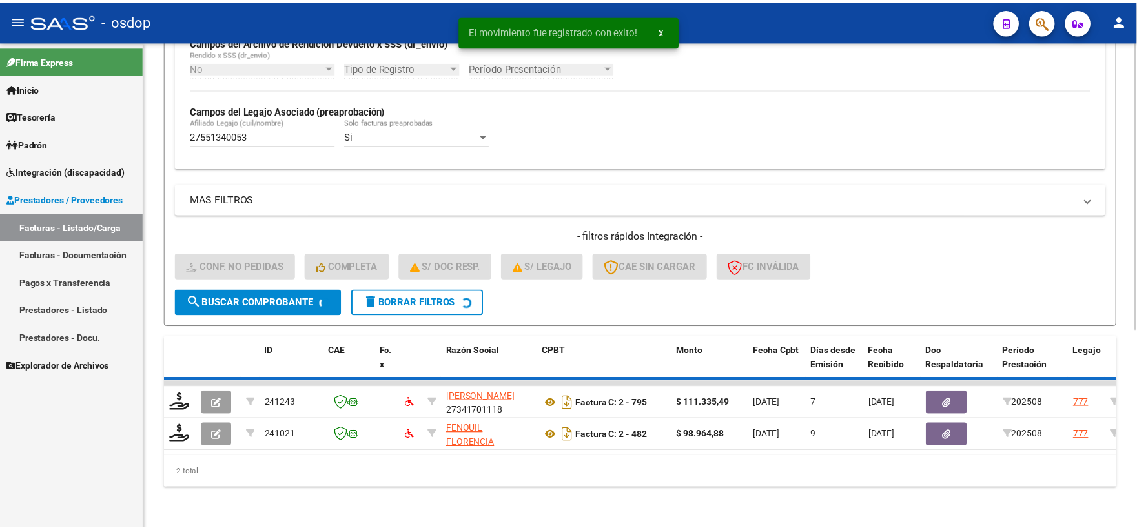
scroll to position [301, 0]
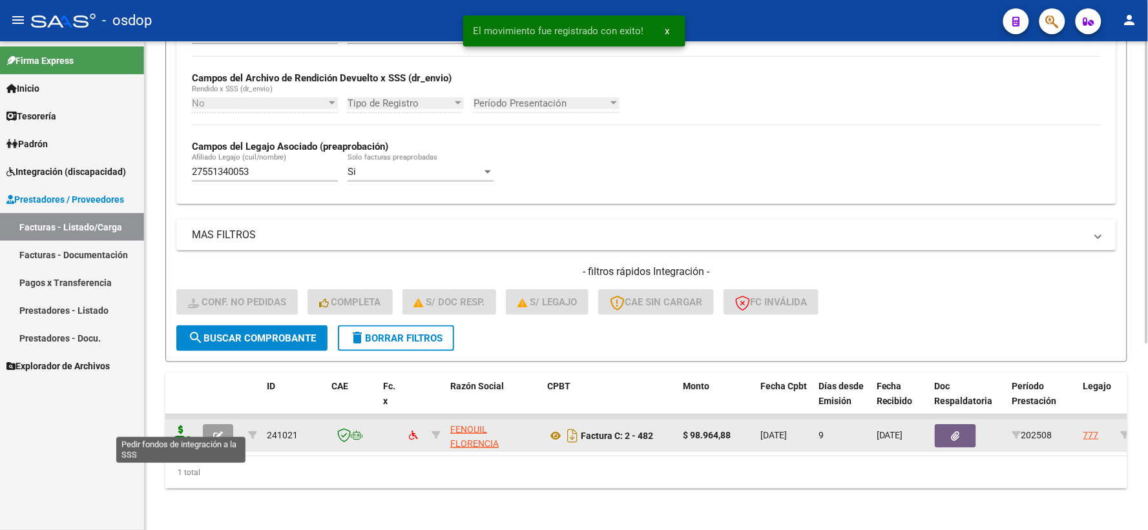
click at [182, 429] on icon at bounding box center [181, 435] width 21 height 18
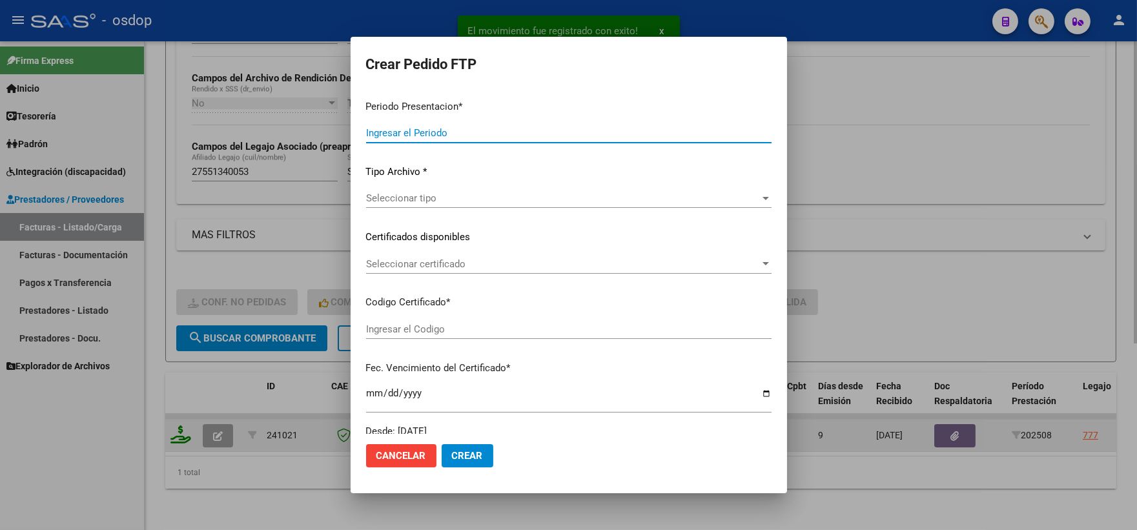
type input "202508"
type input "$ 98.964,88"
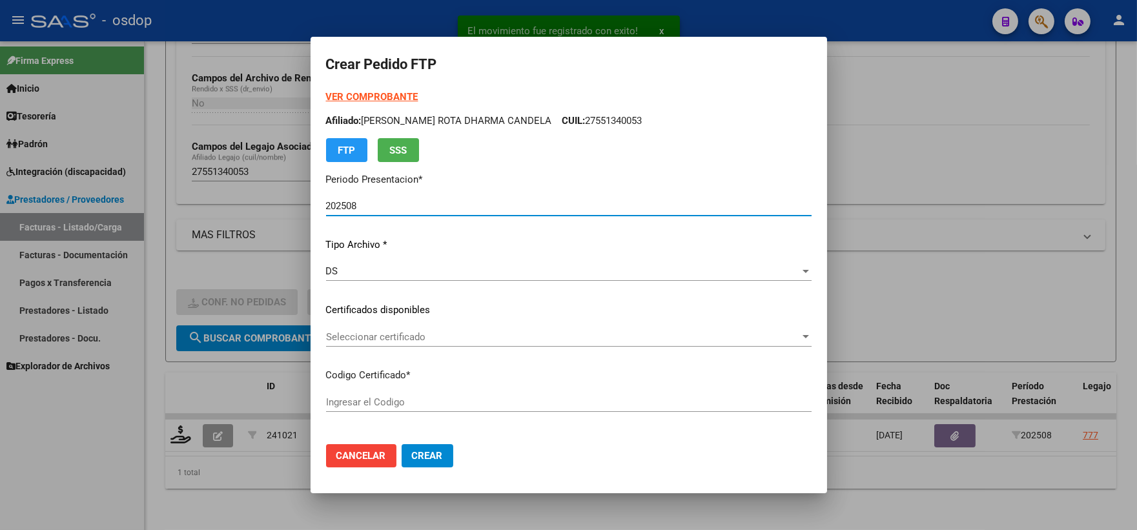
type input "3522019668"
type input "[DATE]"
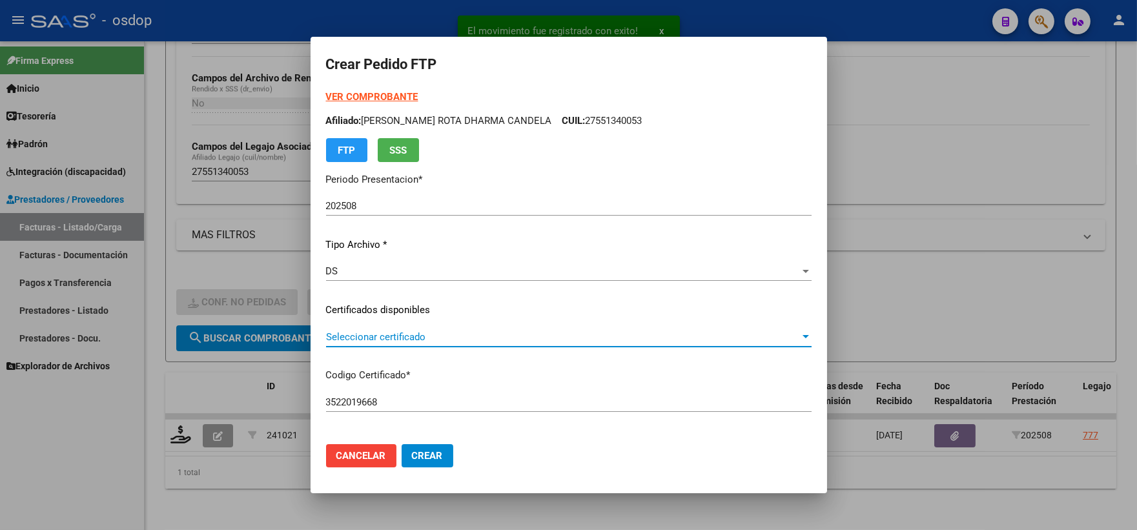
click at [438, 333] on span "Seleccionar certificado" at bounding box center [563, 337] width 474 height 12
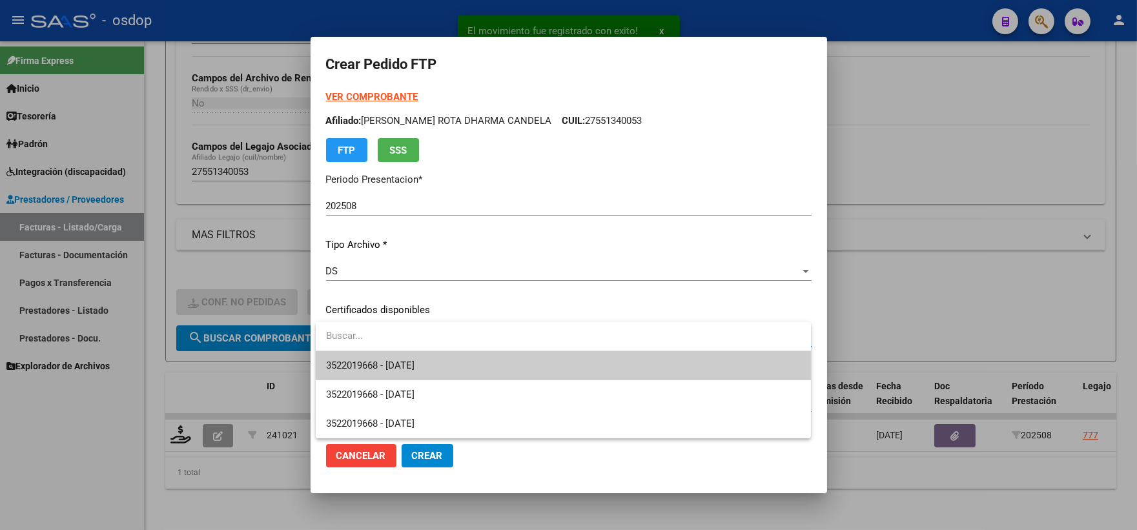
click at [444, 347] on input "dropdown search" at bounding box center [563, 336] width 495 height 29
click at [446, 358] on span "3522019668 - [DATE]" at bounding box center [563, 365] width 475 height 29
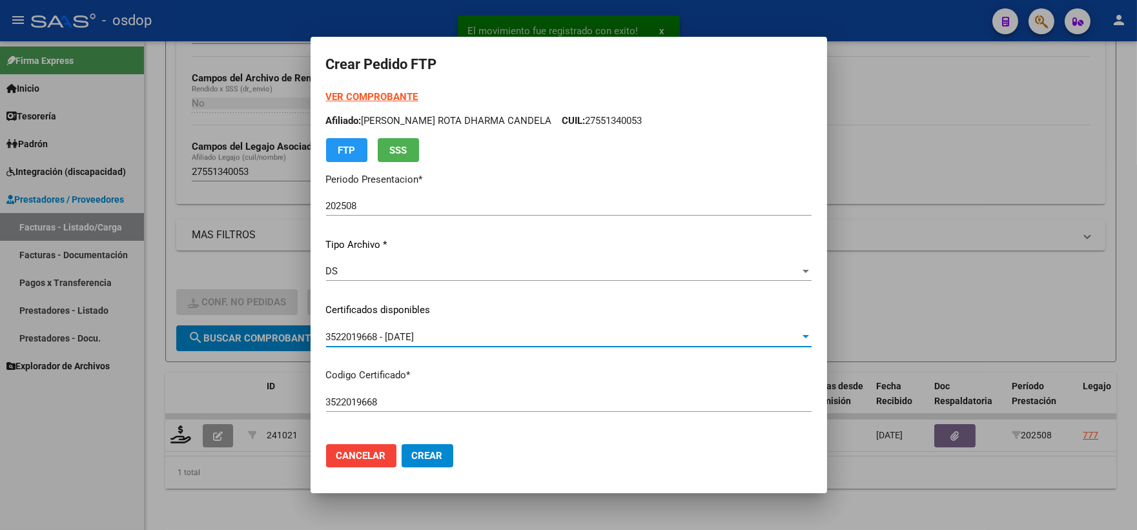
scroll to position [430, 0]
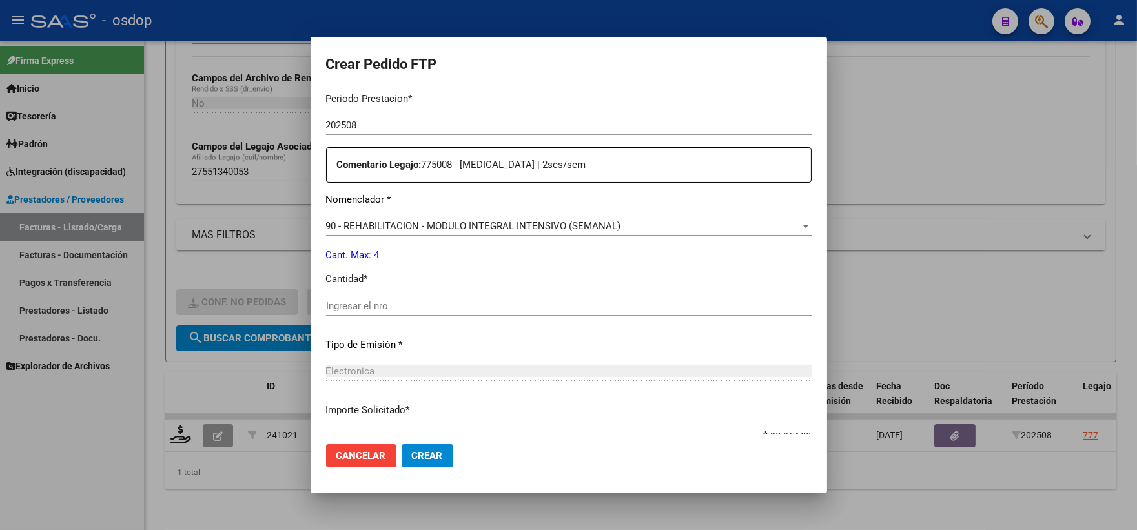
click at [379, 296] on div "Ingresar el nro" at bounding box center [569, 305] width 486 height 19
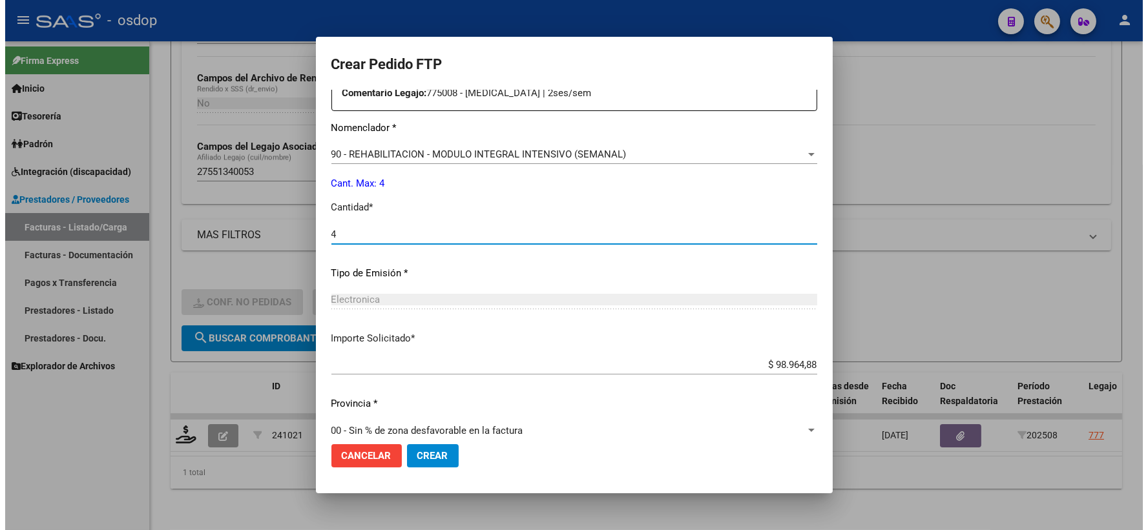
scroll to position [520, 0]
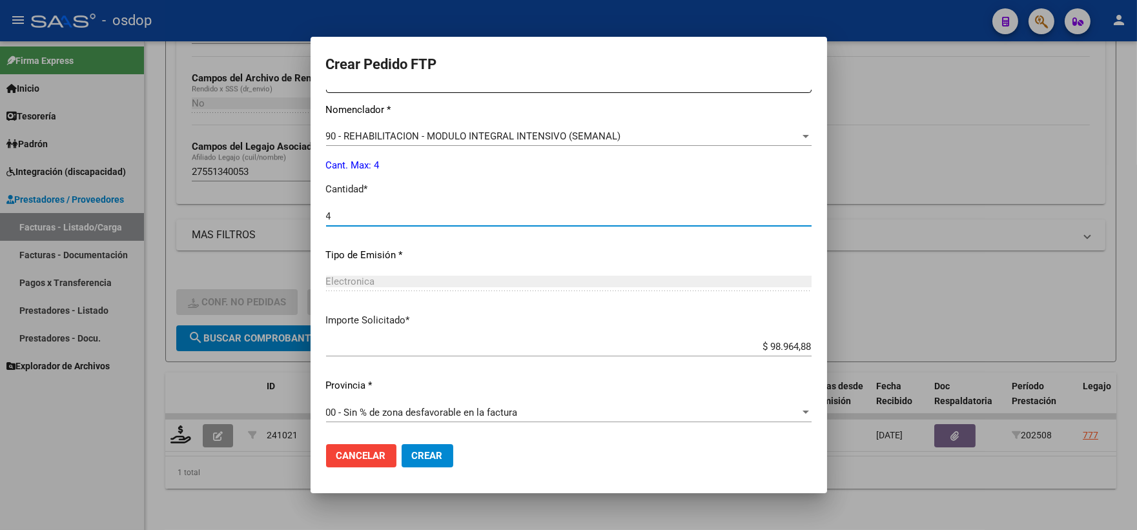
type input "4"
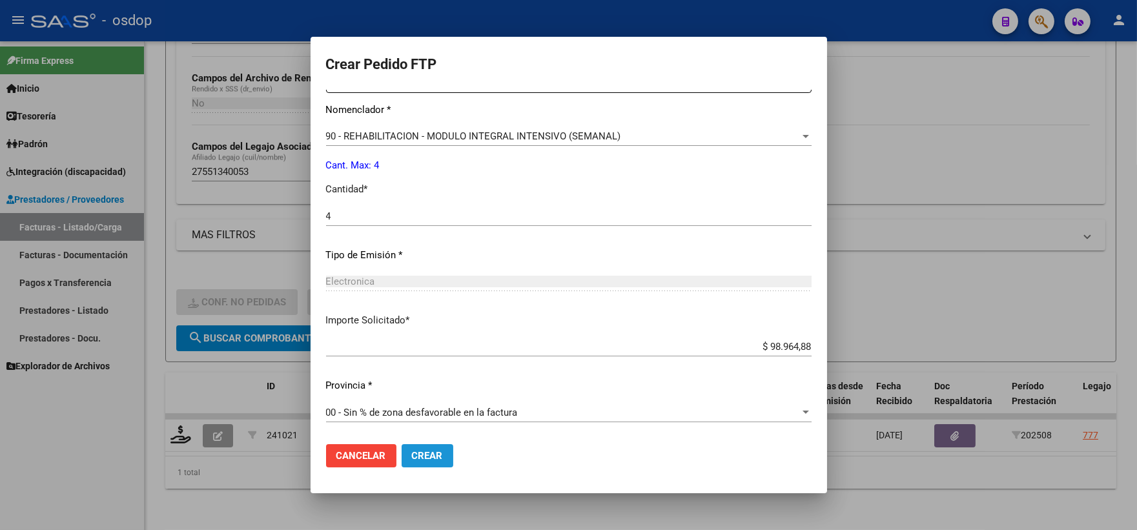
click at [433, 446] on button "Crear" at bounding box center [428, 455] width 52 height 23
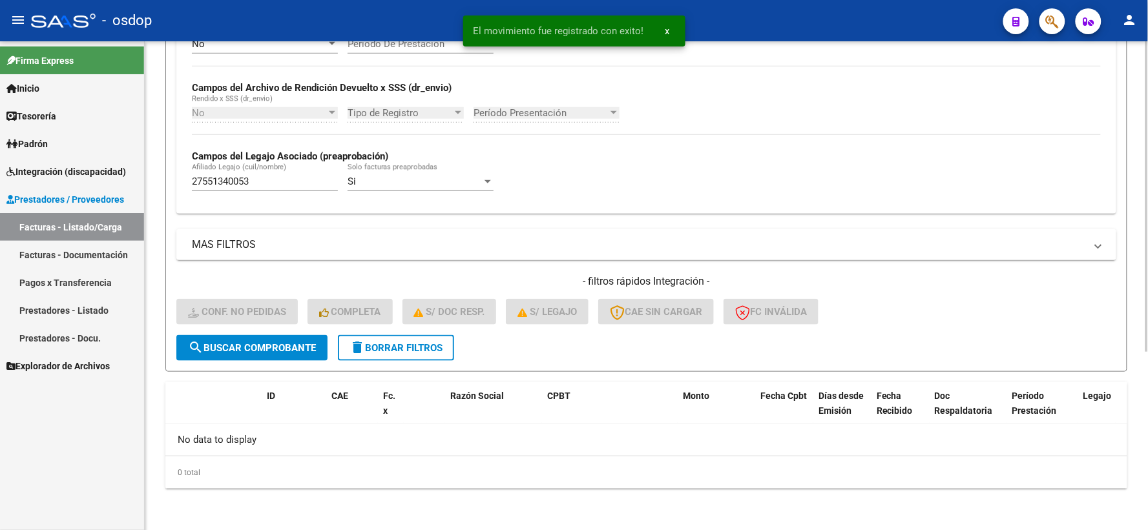
scroll to position [280, 0]
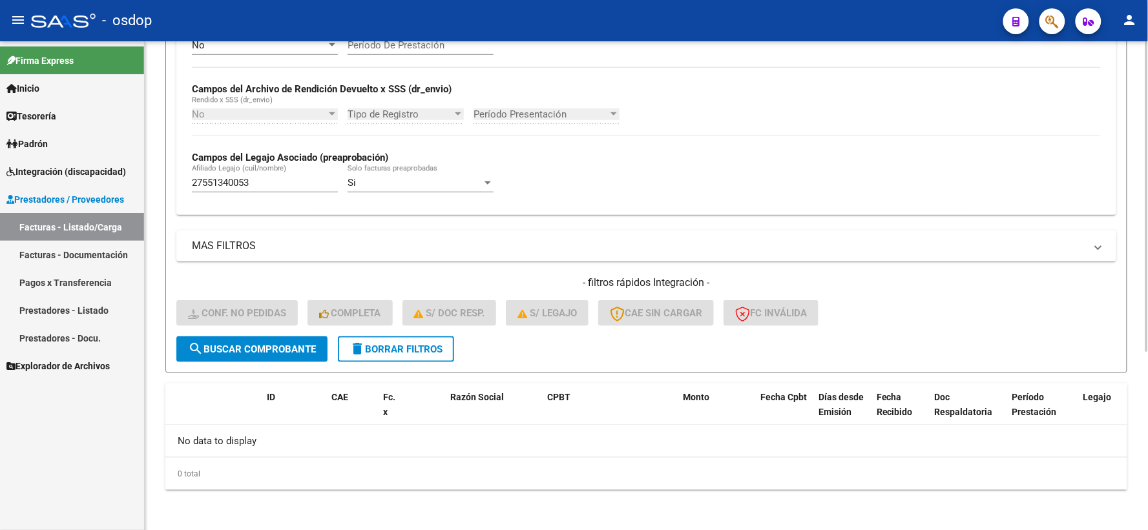
click at [400, 358] on button "delete Borrar Filtros" at bounding box center [396, 350] width 116 height 26
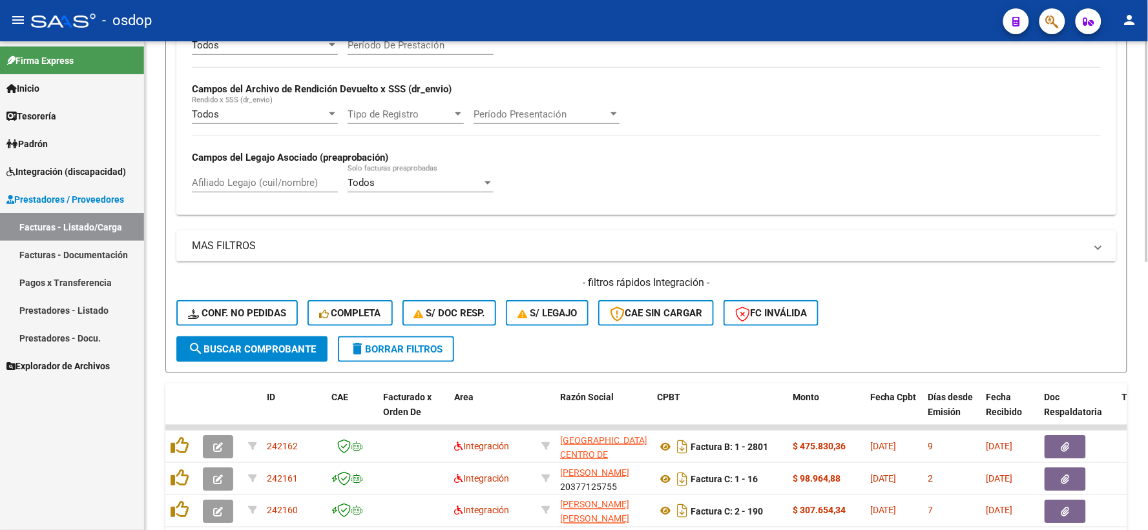
click at [301, 218] on div "Filtros Id Area Area Seleccionar Gerenciador Seleccionar Gerenciador No Confirm…" at bounding box center [646, 110] width 940 height 453
click at [295, 192] on div "Afiliado Legajo (cuil/nombre)" at bounding box center [265, 179] width 146 height 28
click at [293, 187] on input "Afiliado Legajo (cuil/nombre)" at bounding box center [265, 183] width 146 height 12
paste input "20464954075"
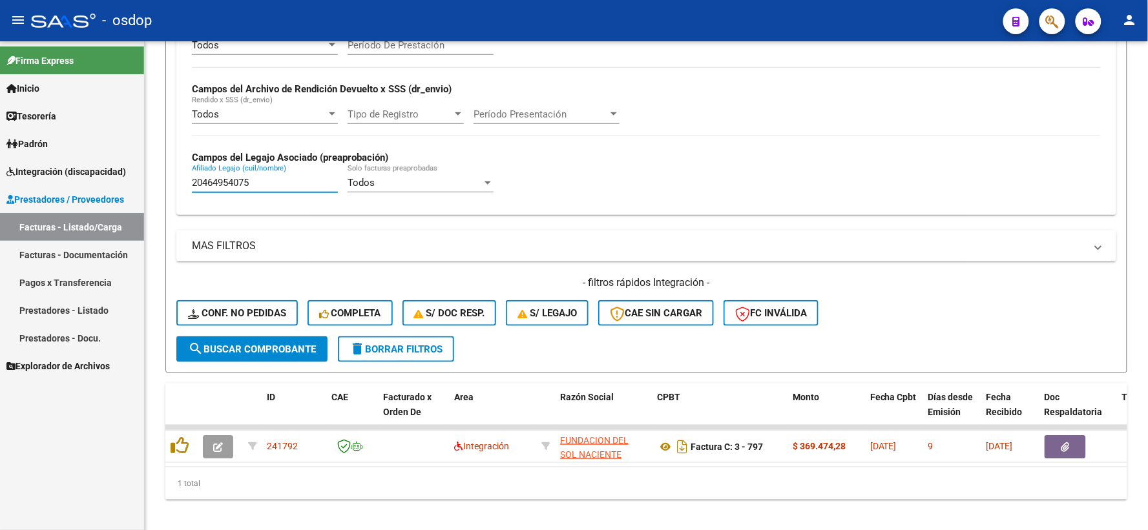
type input "20464954075"
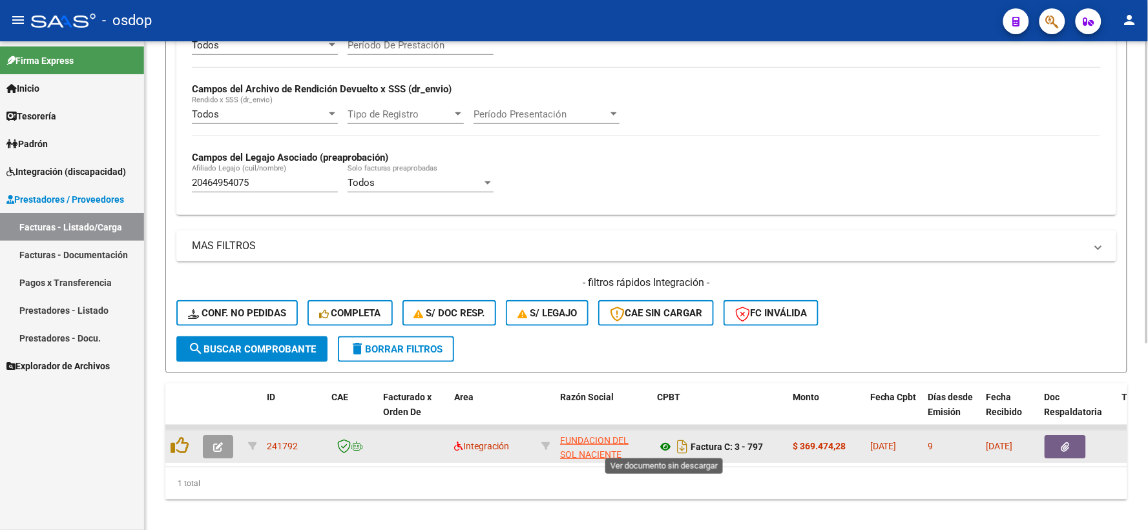
click at [670, 446] on icon at bounding box center [665, 447] width 17 height 16
click at [1072, 442] on button "button" at bounding box center [1064, 446] width 41 height 23
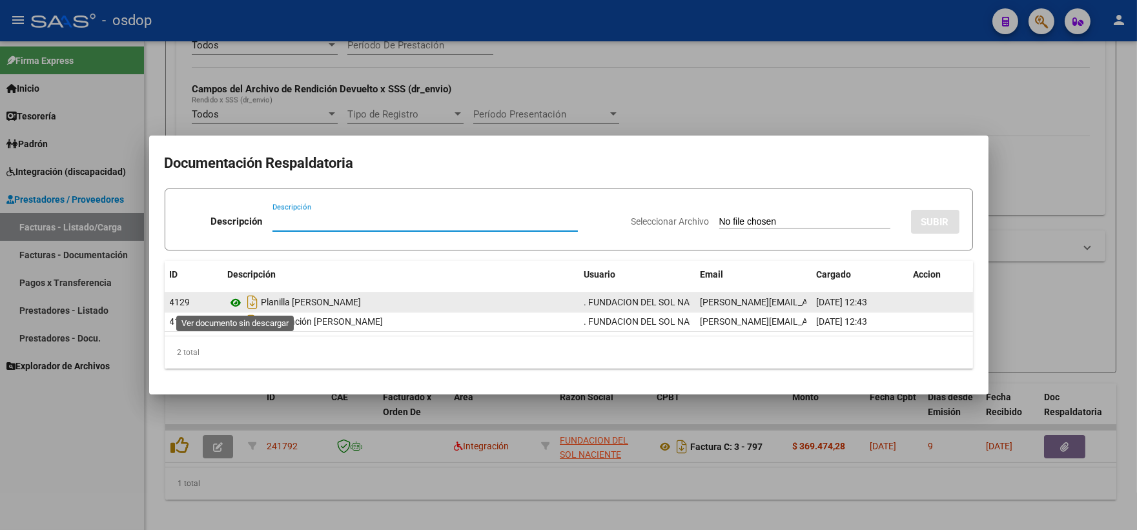
click at [236, 302] on icon at bounding box center [236, 303] width 17 height 16
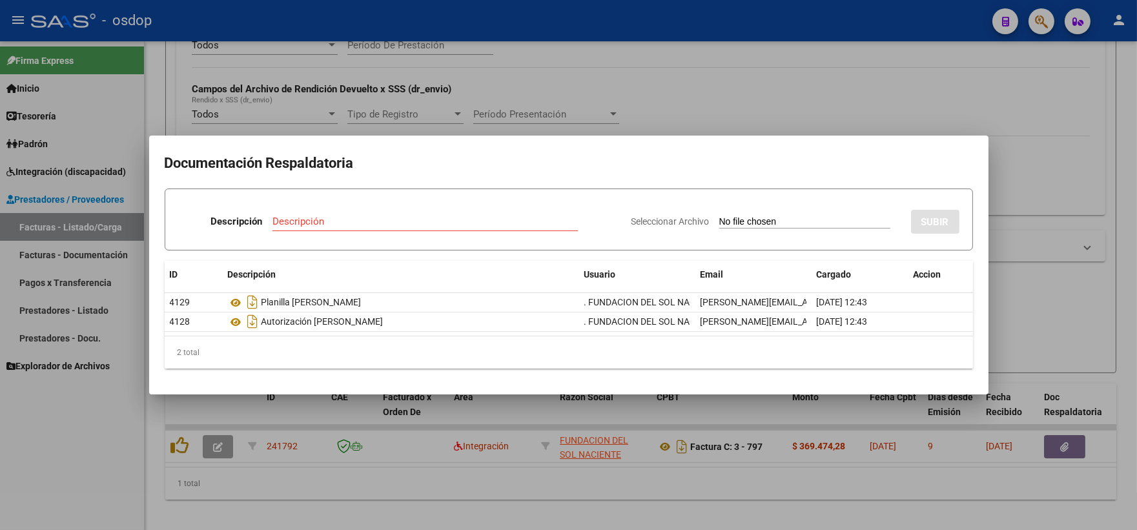
click at [293, 465] on div at bounding box center [568, 265] width 1137 height 530
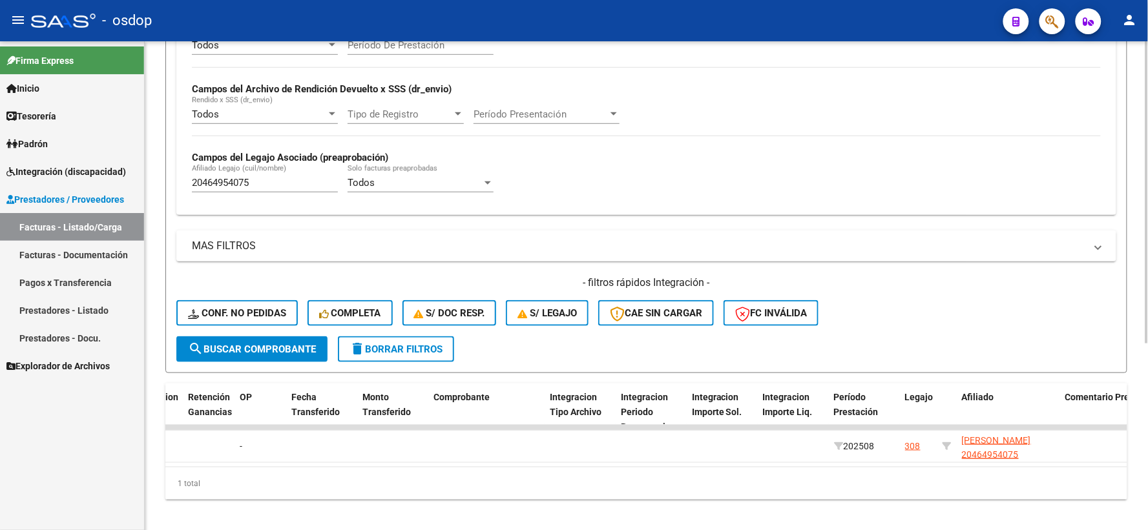
scroll to position [0, 0]
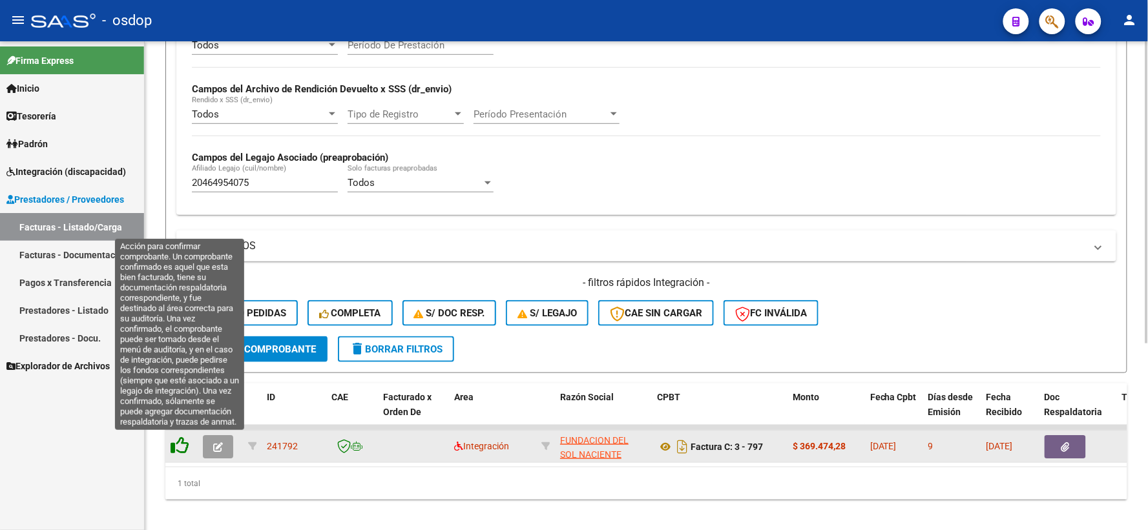
click at [178, 447] on icon at bounding box center [180, 446] width 18 height 18
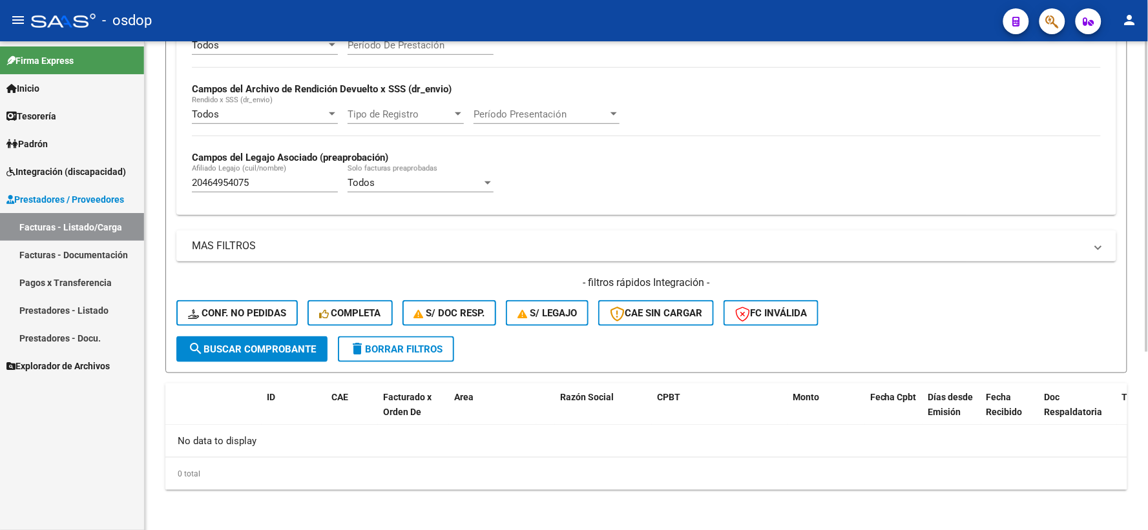
click at [176, 462] on div "0 total" at bounding box center [646, 474] width 962 height 32
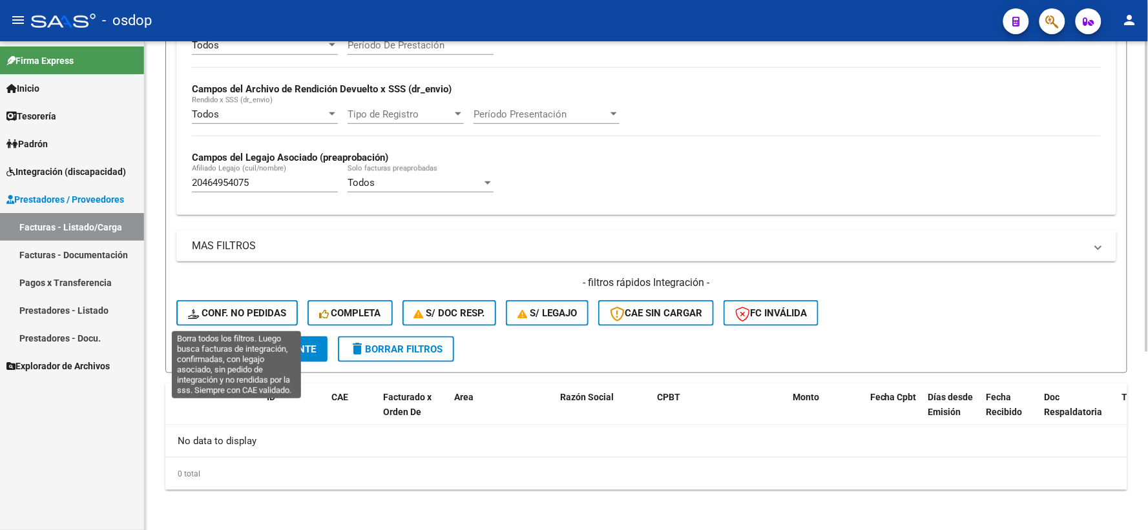
click at [255, 315] on span "Conf. no pedidas" at bounding box center [237, 313] width 98 height 12
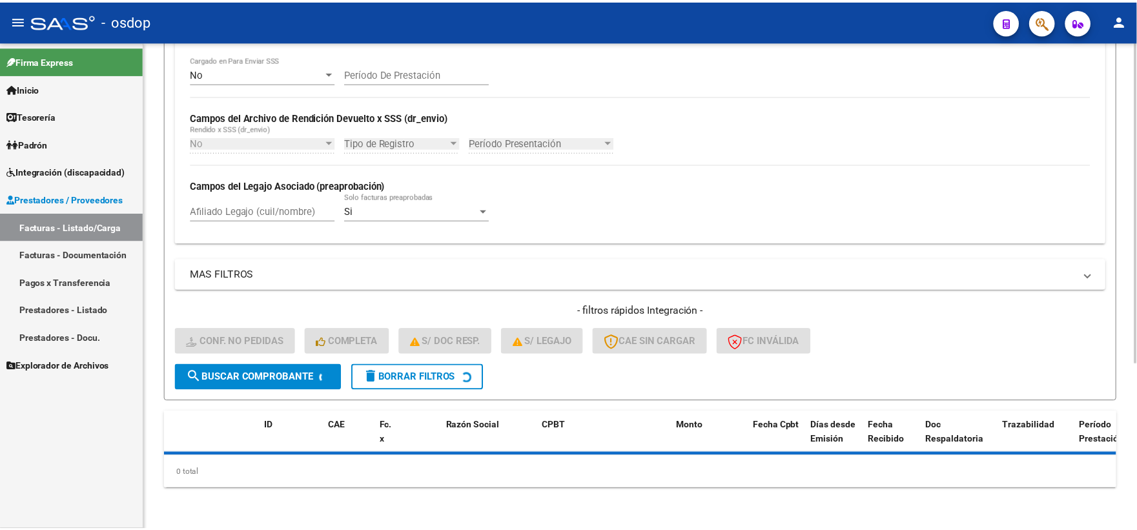
scroll to position [280, 0]
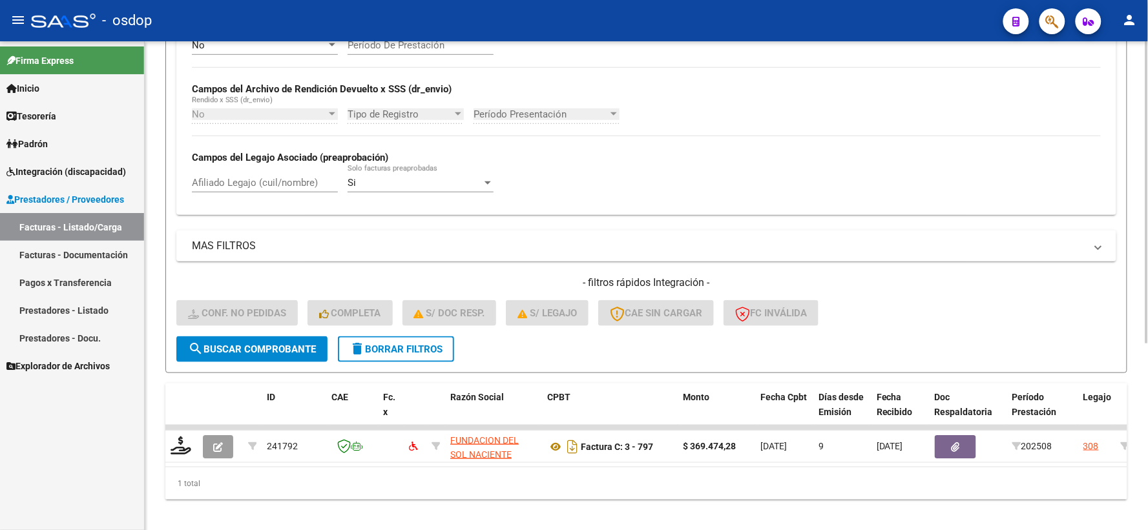
click at [243, 211] on div "No Cargado en Para Enviar SSS Período De Prestación Campos del Archivo de Rendi…" at bounding box center [646, 121] width 940 height 188
click at [241, 183] on input "Afiliado Legajo (cuil/nombre)" at bounding box center [265, 183] width 146 height 12
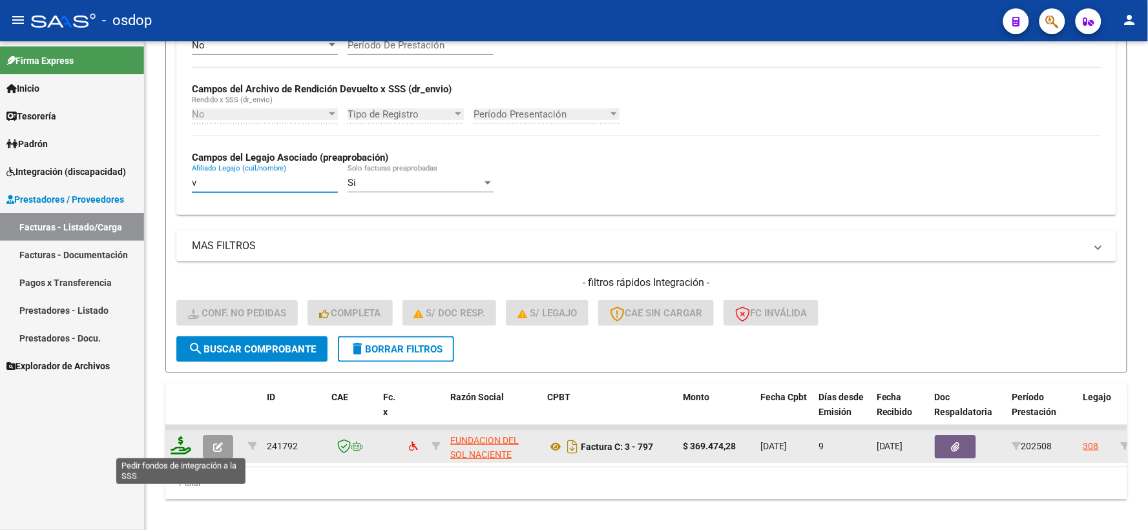
type input "v"
click at [185, 441] on icon at bounding box center [181, 446] width 21 height 18
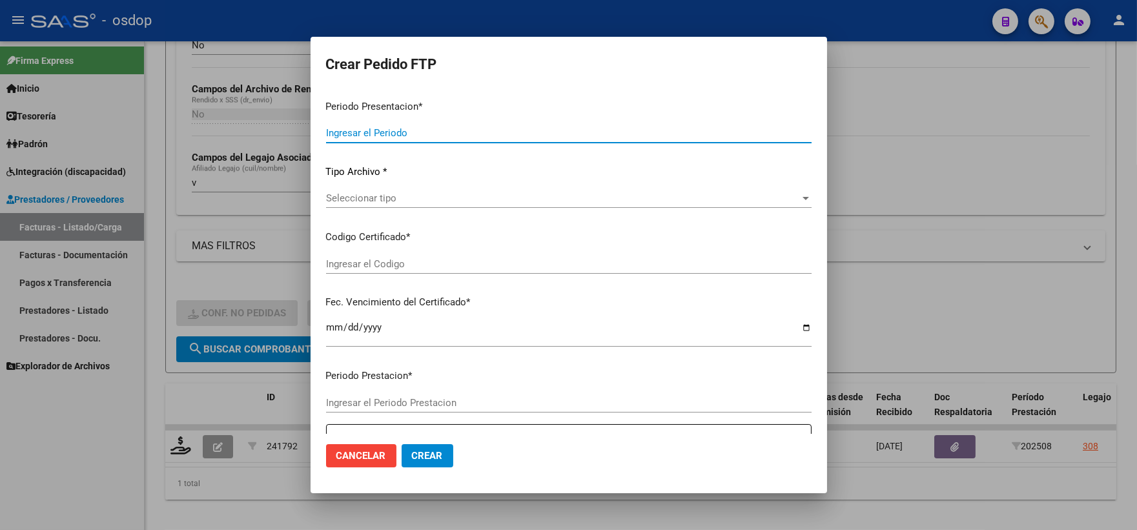
type input "202508"
type input "$ 369.474,28"
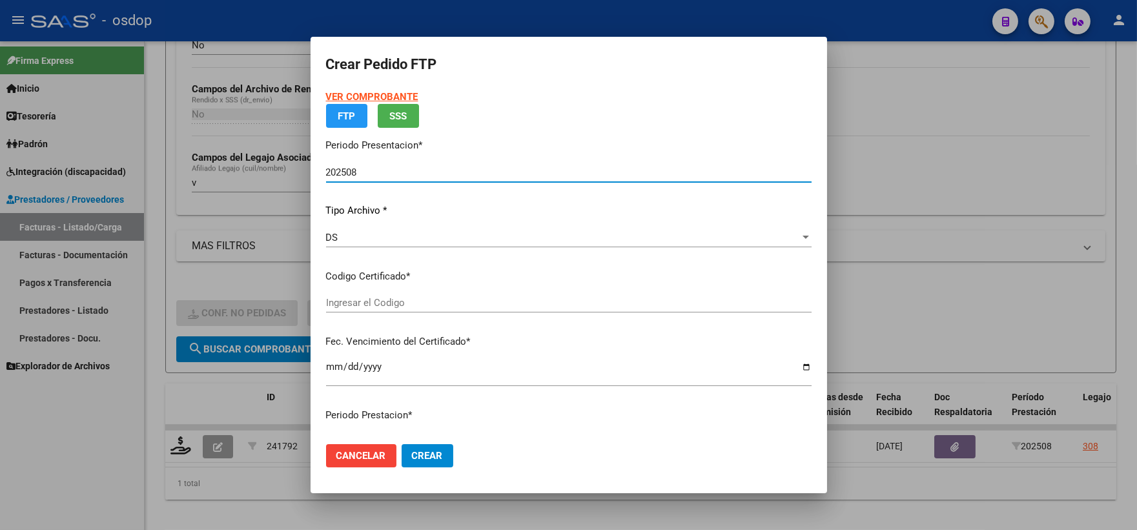
type input "2675289662"
type input "[DATE]"
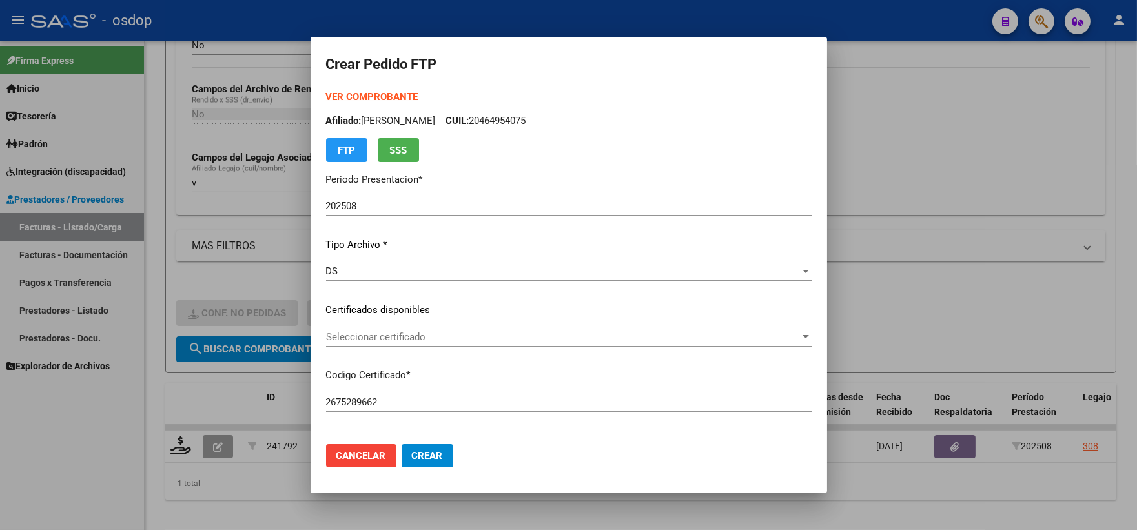
click at [459, 306] on p "Certificados disponibles" at bounding box center [569, 310] width 486 height 15
click at [470, 329] on div "Seleccionar certificado Seleccionar certificado" at bounding box center [569, 336] width 486 height 19
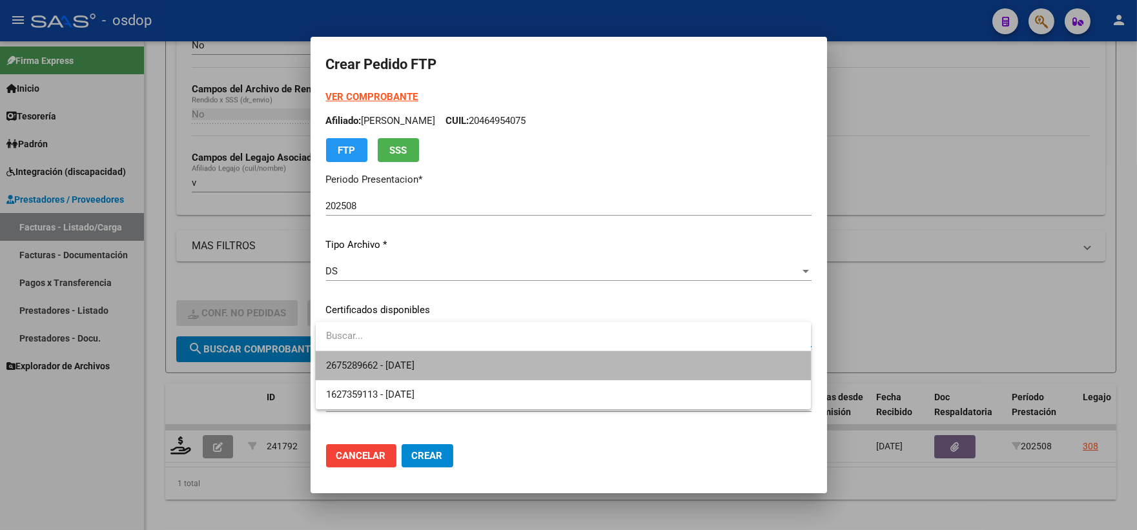
click at [488, 354] on span "2675289662 - [DATE]" at bounding box center [563, 365] width 475 height 29
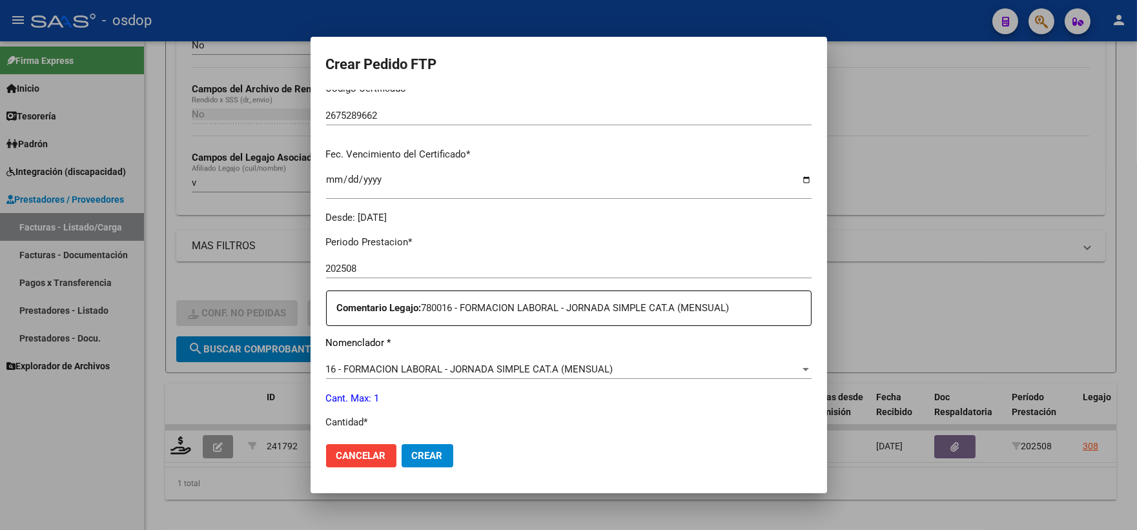
scroll to position [430, 0]
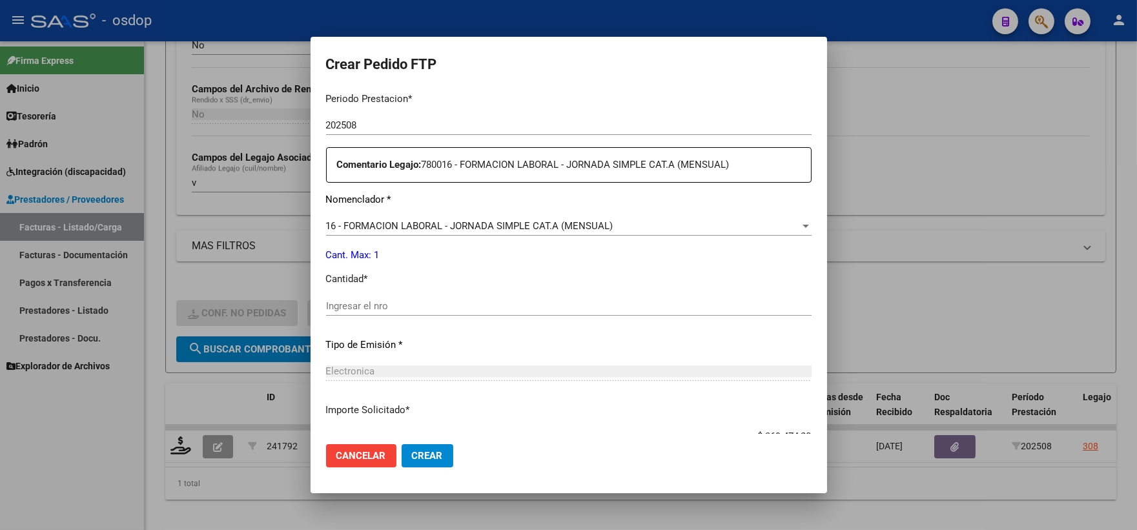
click at [475, 285] on p "Cantidad *" at bounding box center [569, 279] width 486 height 15
click at [492, 321] on div "Ingresar el nro" at bounding box center [569, 312] width 486 height 32
click at [481, 305] on input "Ingresar el nro" at bounding box center [569, 306] width 486 height 12
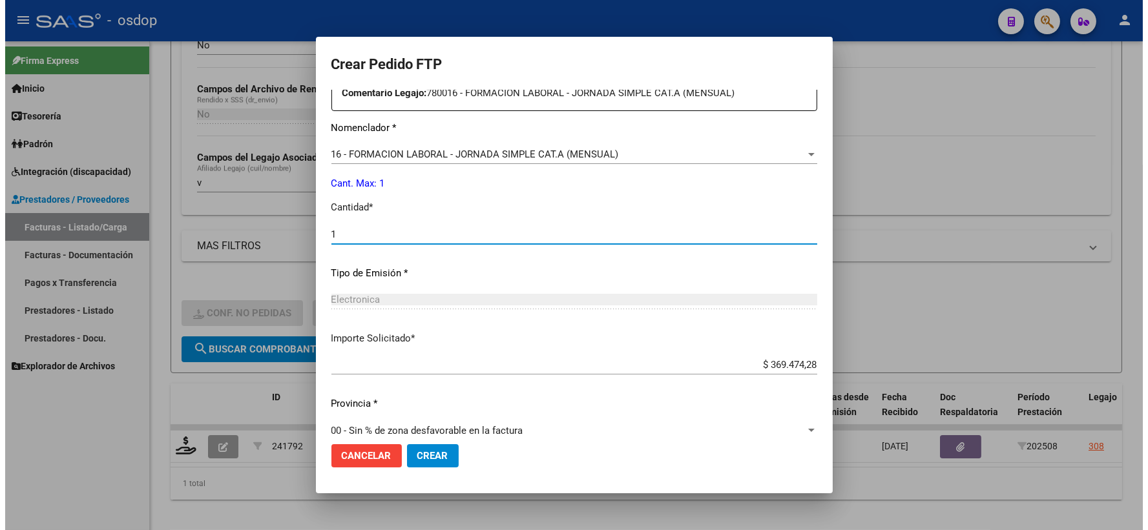
scroll to position [520, 0]
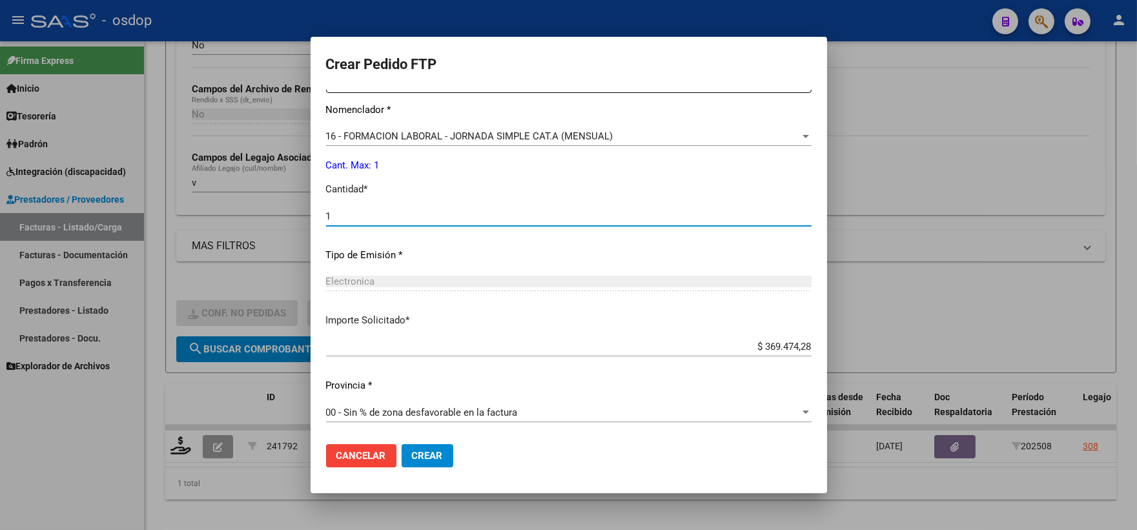
type input "1"
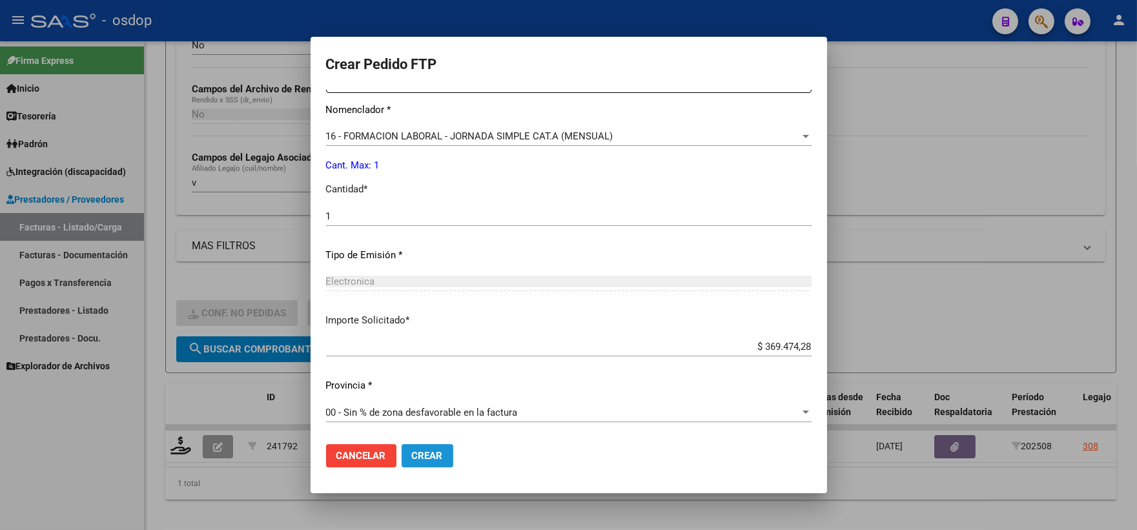
click at [424, 464] on button "Crear" at bounding box center [428, 455] width 52 height 23
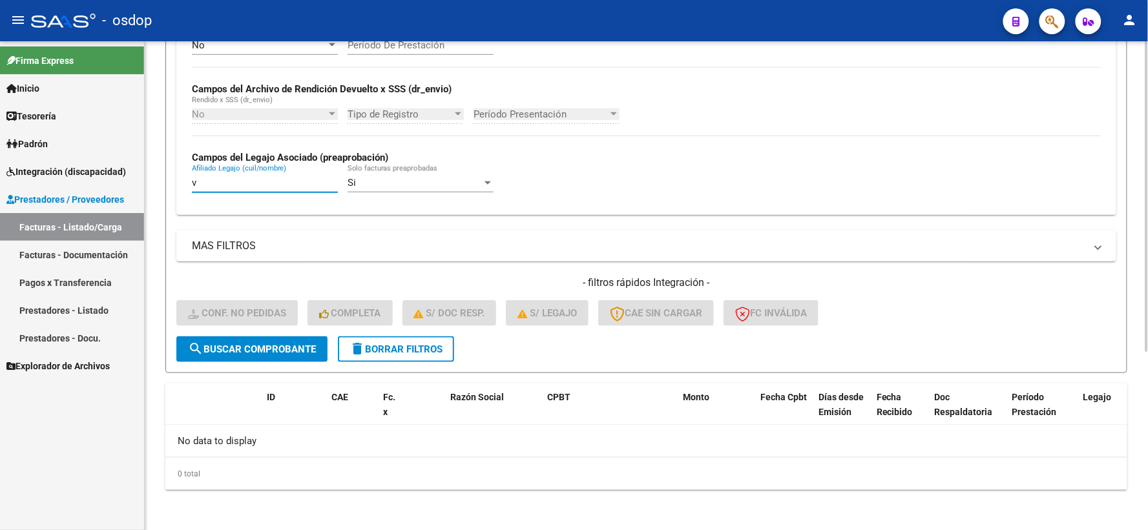
drag, startPoint x: 256, startPoint y: 186, endPoint x: 180, endPoint y: 184, distance: 76.9
click at [181, 185] on div "No Cargado en Para Enviar SSS Período De Prestación Campos del Archivo de Rendi…" at bounding box center [646, 121] width 940 height 188
paste input "20464954075"
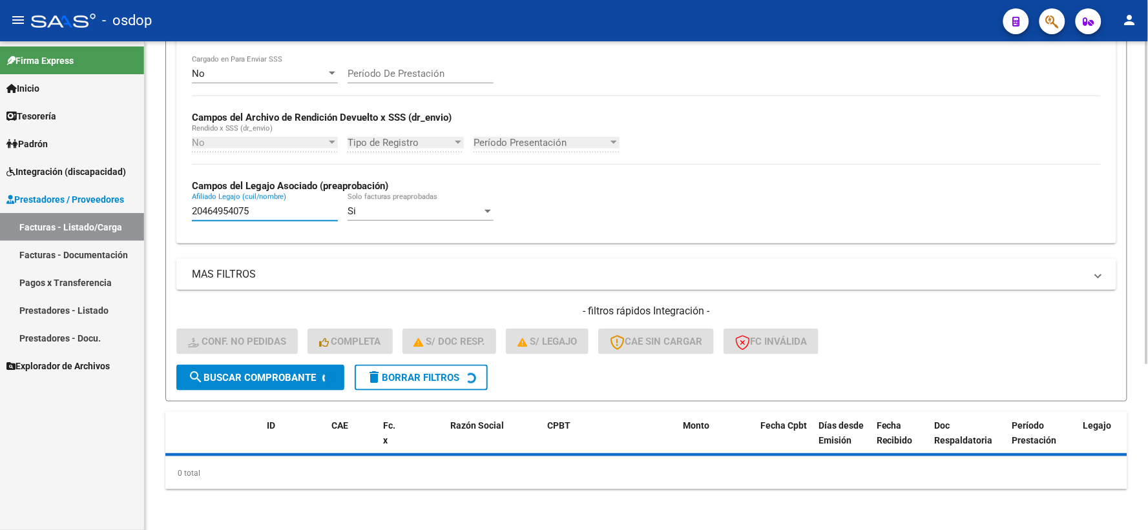
scroll to position [280, 0]
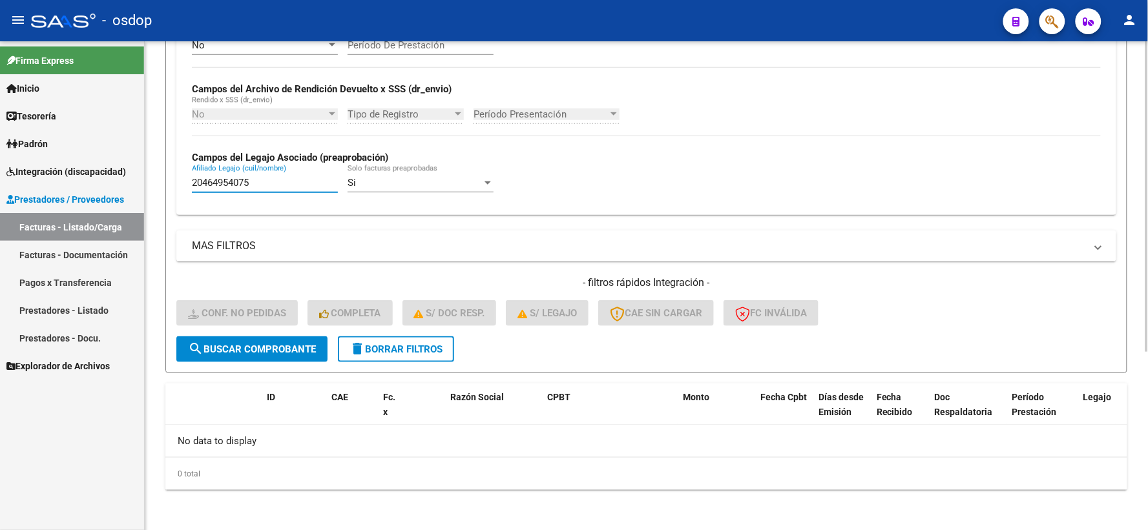
type input "20464954075"
click at [359, 344] on mat-icon "delete" at bounding box center [357, 349] width 16 height 16
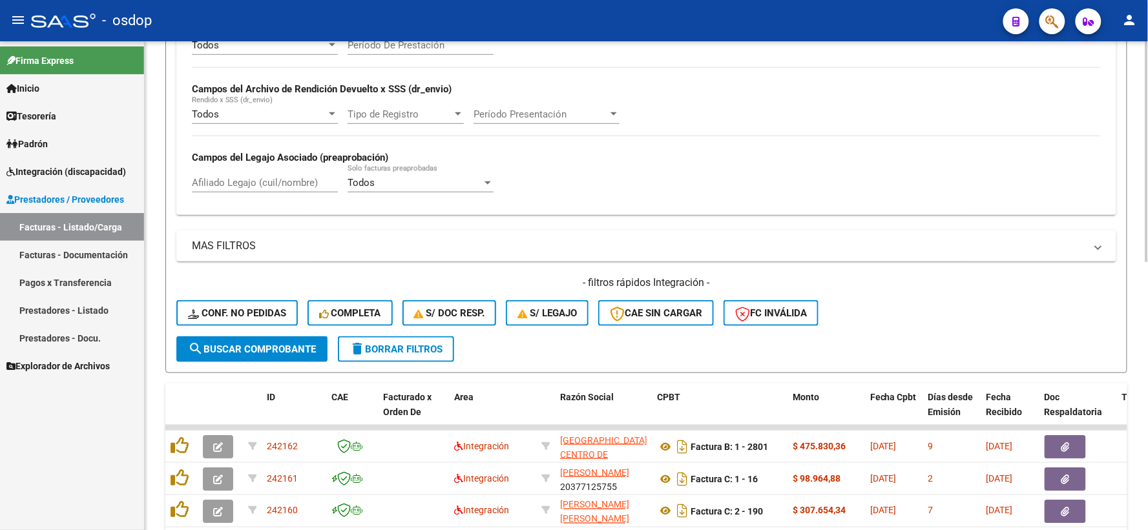
click at [267, 198] on div "Afiliado Legajo (cuil/nombre)" at bounding box center [265, 185] width 146 height 40
click at [272, 185] on input "Afiliado Legajo (cuil/nombre)" at bounding box center [265, 183] width 146 height 12
paste input "20464954075"
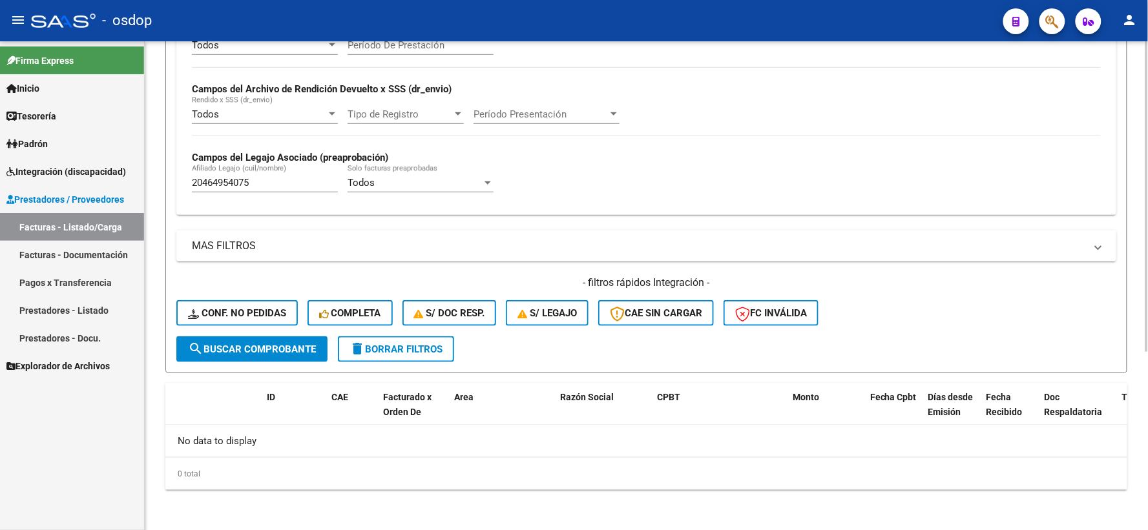
click at [264, 192] on div "20464954075 Afiliado Legajo (cuil/nombre)" at bounding box center [265, 179] width 146 height 28
drag, startPoint x: 269, startPoint y: 185, endPoint x: 140, endPoint y: 157, distance: 132.1
click at [221, 180] on input "20464954075" at bounding box center [265, 183] width 146 height 12
paste input "23571377799"
drag, startPoint x: 308, startPoint y: 183, endPoint x: 85, endPoint y: 156, distance: 225.1
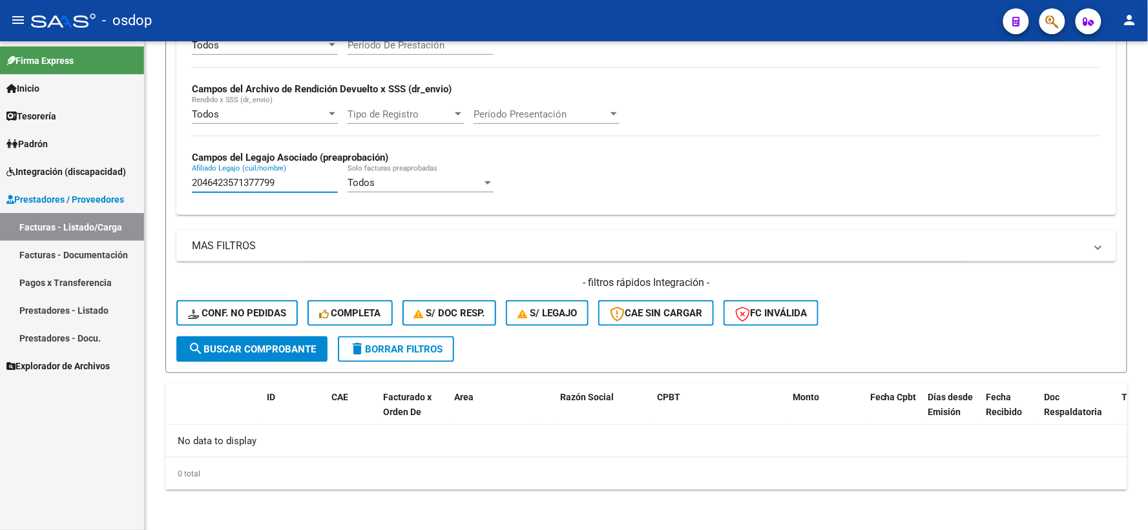
click at [97, 160] on mat-sidenav-container "Firma Express Inicio Instructivos Contacto OS Tesorería Extractos Procesados (c…" at bounding box center [574, 285] width 1148 height 489
paste input "text"
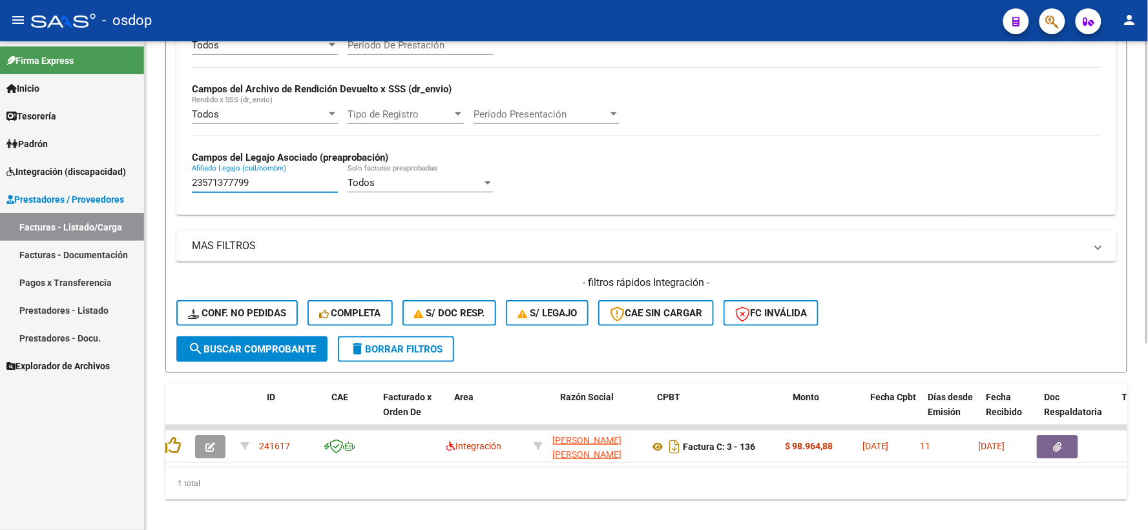
scroll to position [0, 0]
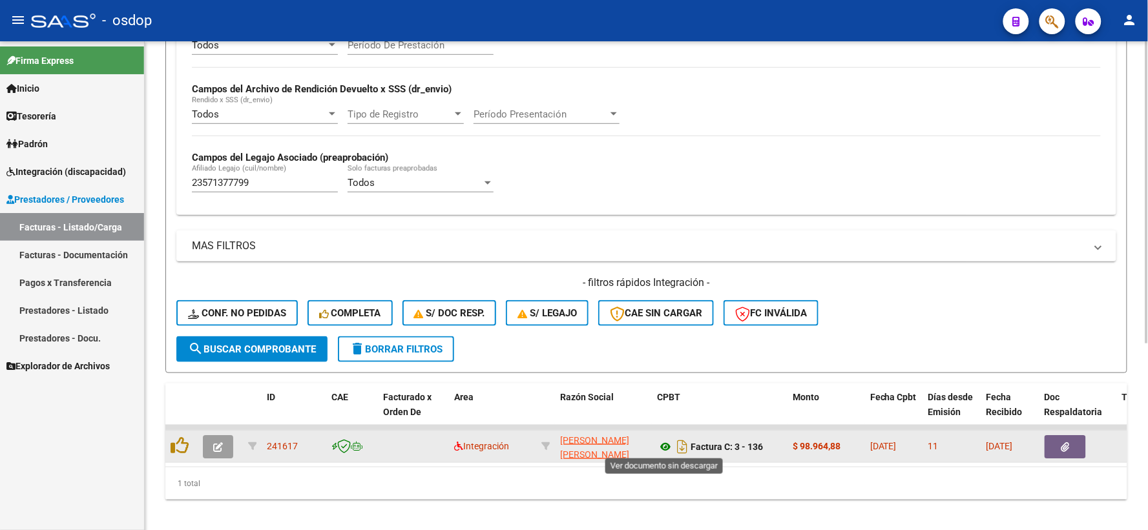
click at [663, 444] on icon at bounding box center [665, 447] width 17 height 16
click at [1062, 449] on icon "button" at bounding box center [1065, 447] width 8 height 10
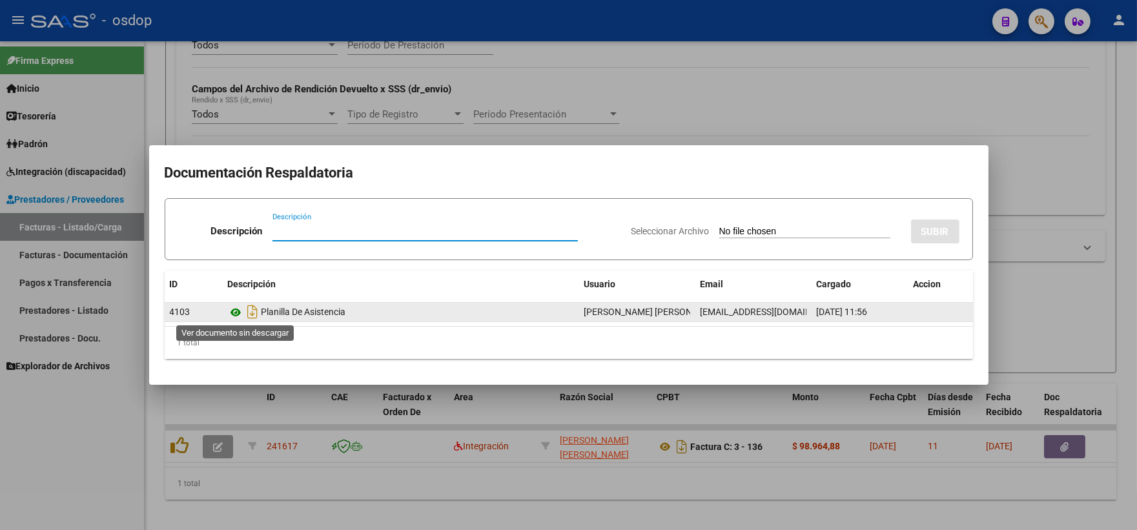
click at [235, 312] on icon at bounding box center [236, 313] width 17 height 16
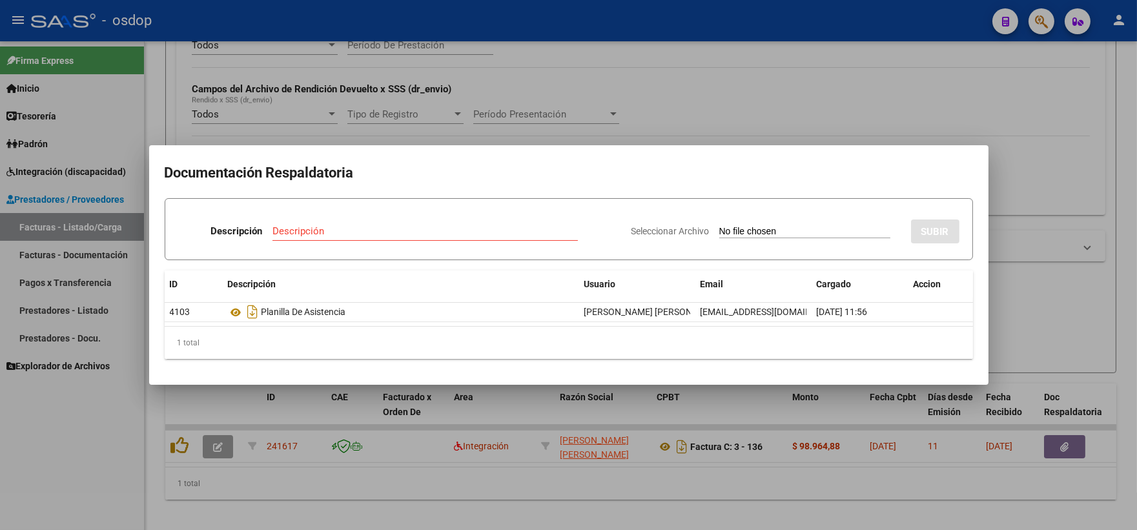
click at [302, 67] on div at bounding box center [568, 265] width 1137 height 530
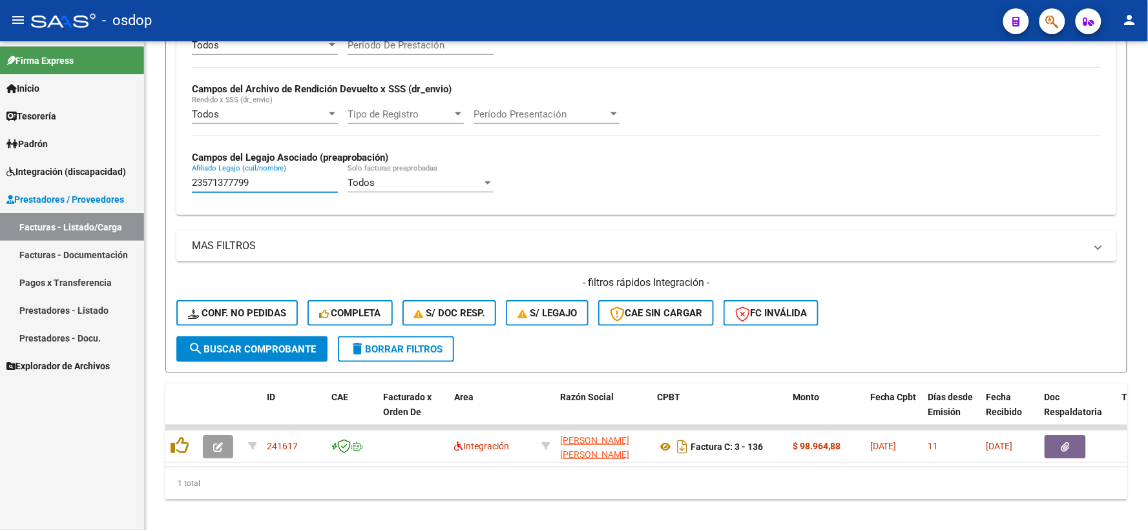
drag, startPoint x: 274, startPoint y: 185, endPoint x: 53, endPoint y: 191, distance: 221.6
click at [75, 191] on mat-sidenav-container "Firma Express Inicio Instructivos Contacto OS Tesorería Extractos Procesados (c…" at bounding box center [574, 285] width 1148 height 489
paste input "740958955"
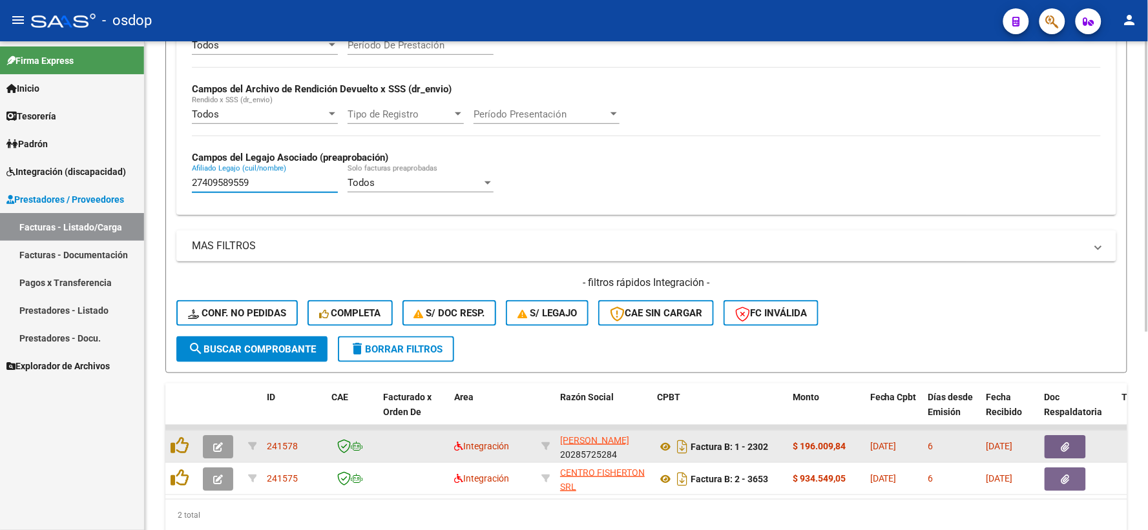
type input "27409589559"
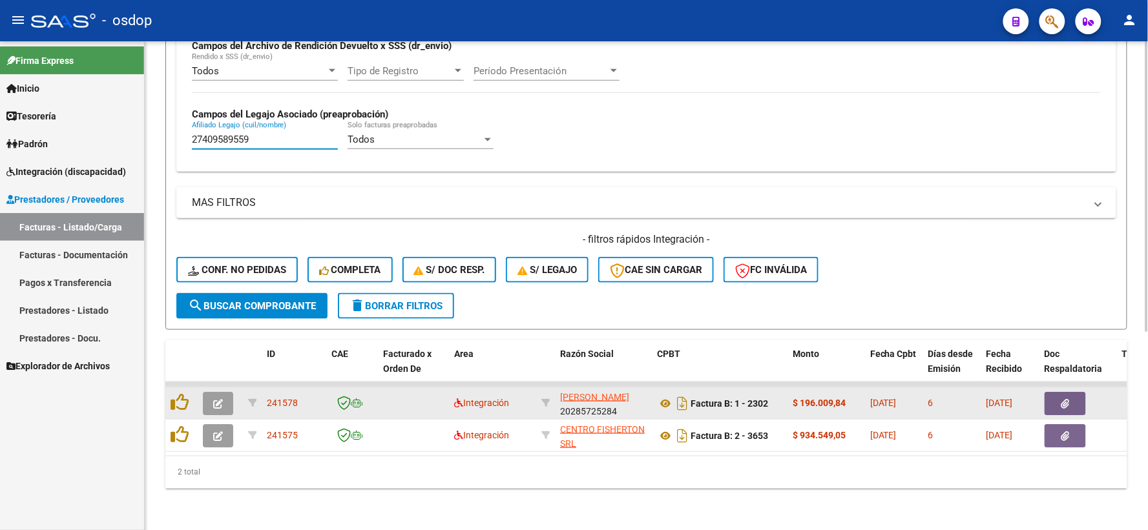
click at [1048, 397] on button "button" at bounding box center [1064, 403] width 41 height 23
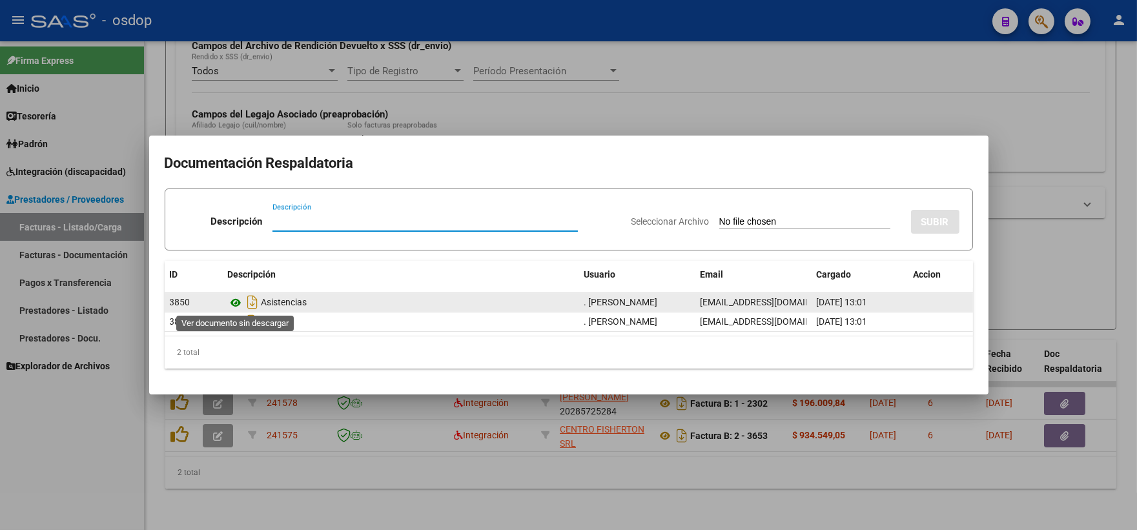
click at [237, 300] on icon at bounding box center [236, 303] width 17 height 16
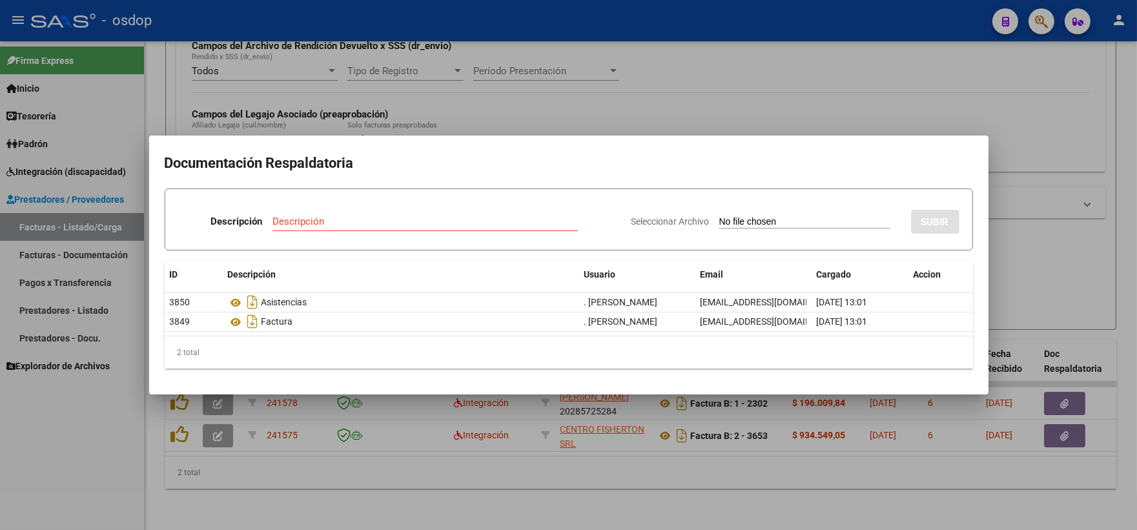
click at [616, 123] on div at bounding box center [568, 265] width 1137 height 530
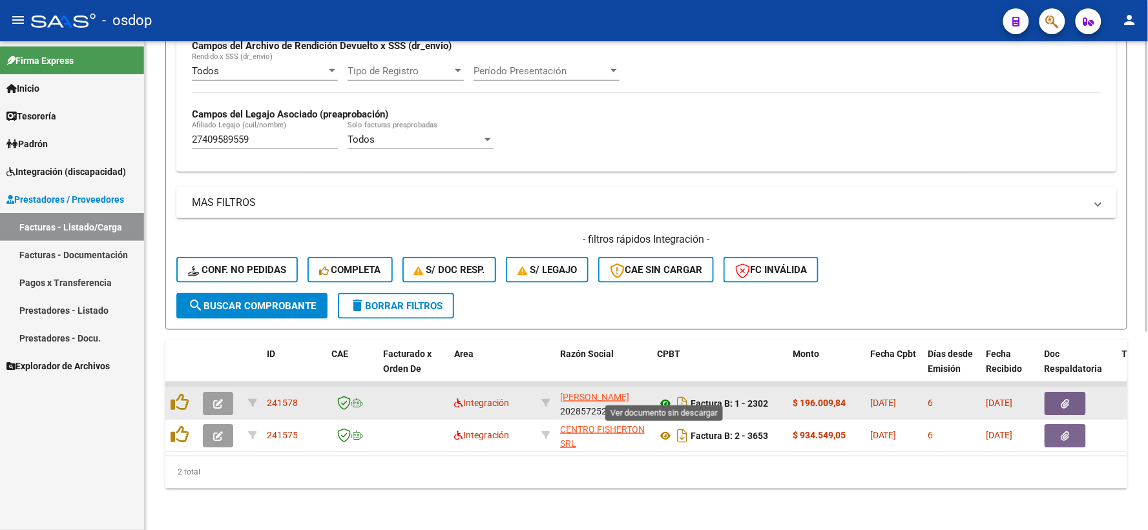
click at [659, 396] on icon at bounding box center [665, 404] width 17 height 16
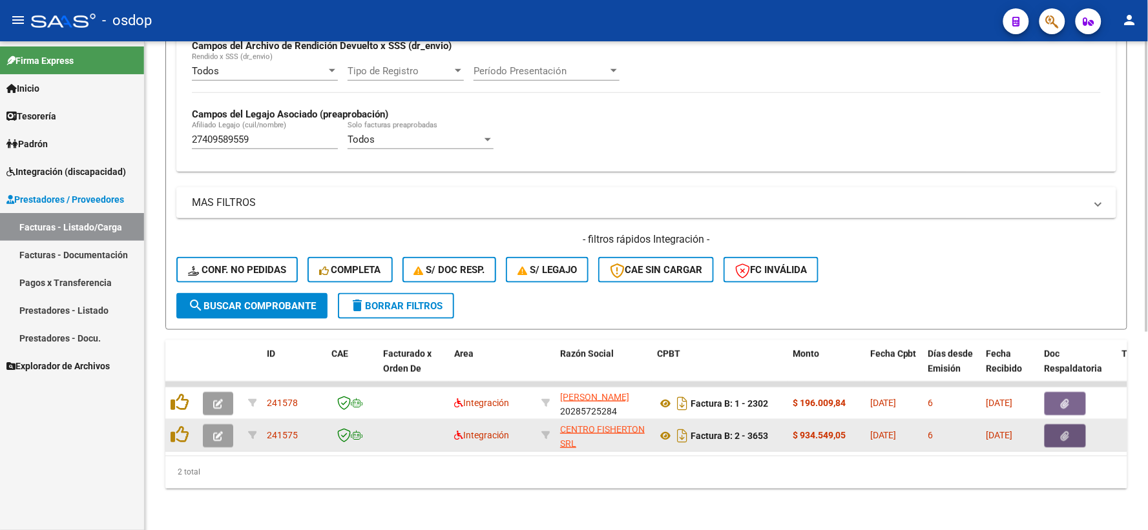
click at [1068, 431] on icon "button" at bounding box center [1065, 436] width 8 height 10
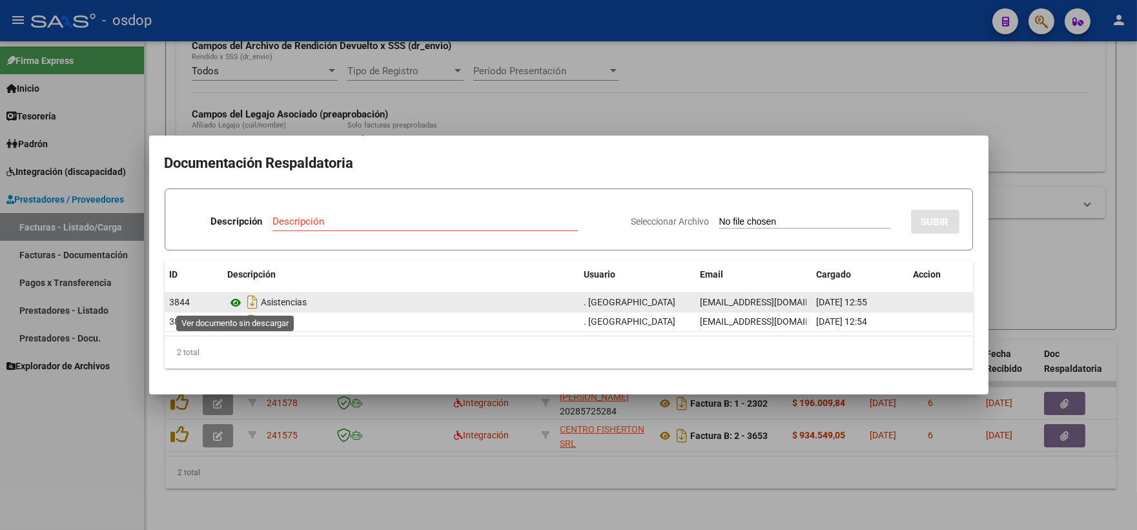
click at [239, 302] on icon at bounding box center [236, 303] width 17 height 16
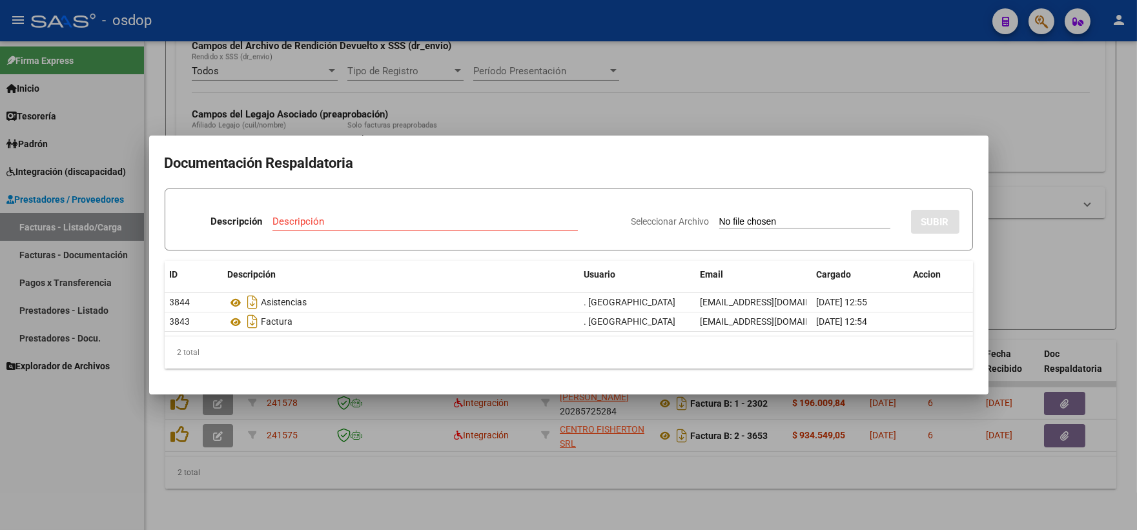
click at [305, 43] on div at bounding box center [568, 265] width 1137 height 530
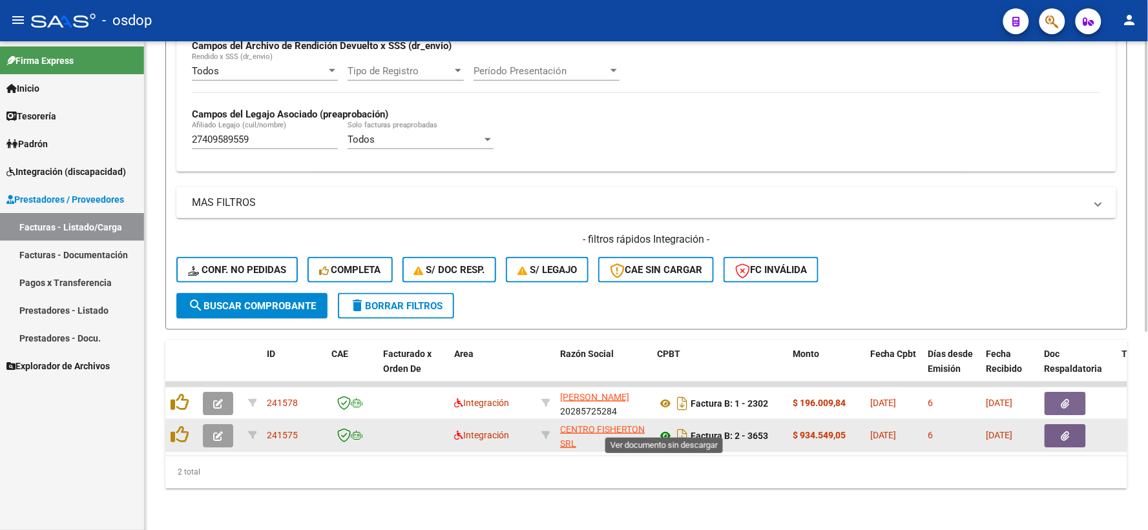
click at [659, 428] on icon at bounding box center [665, 436] width 17 height 16
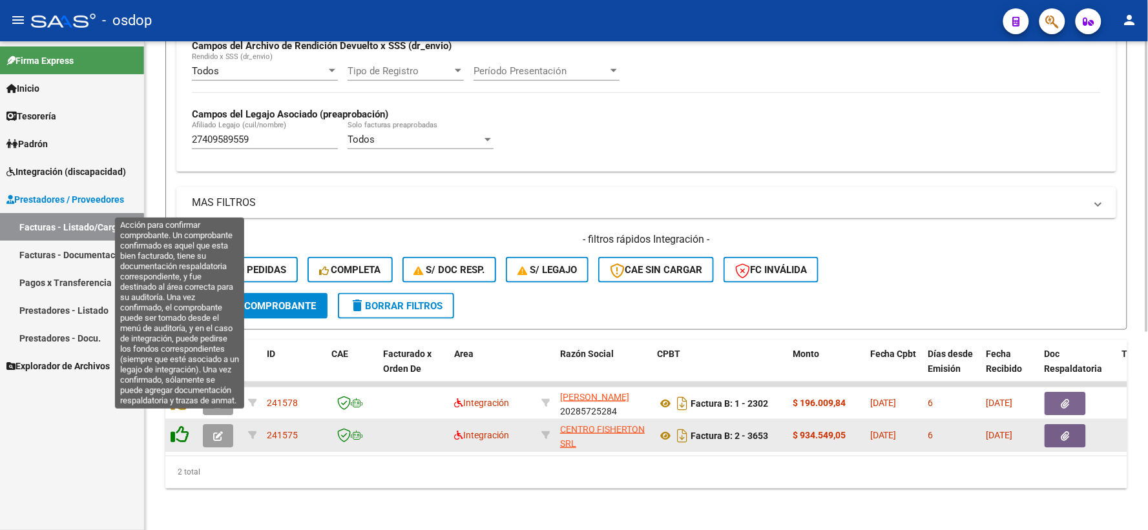
click at [178, 426] on icon at bounding box center [180, 435] width 18 height 18
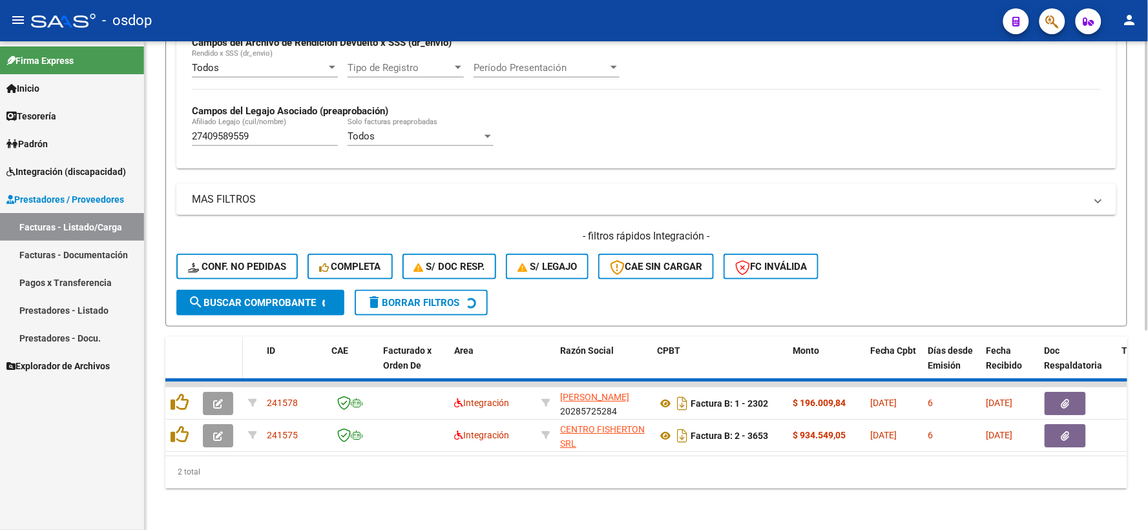
scroll to position [301, 0]
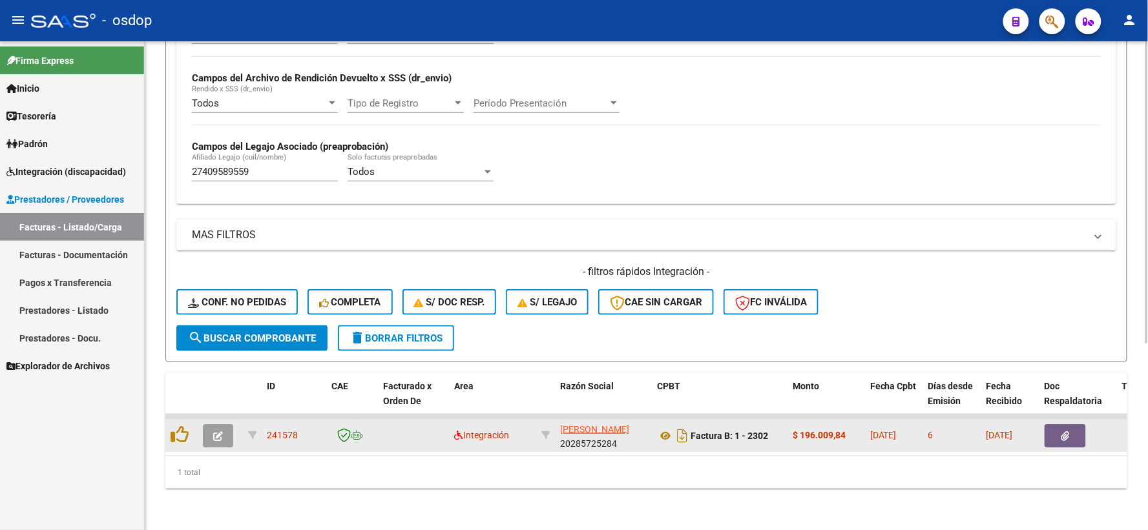
click at [220, 431] on icon "button" at bounding box center [218, 436] width 10 height 10
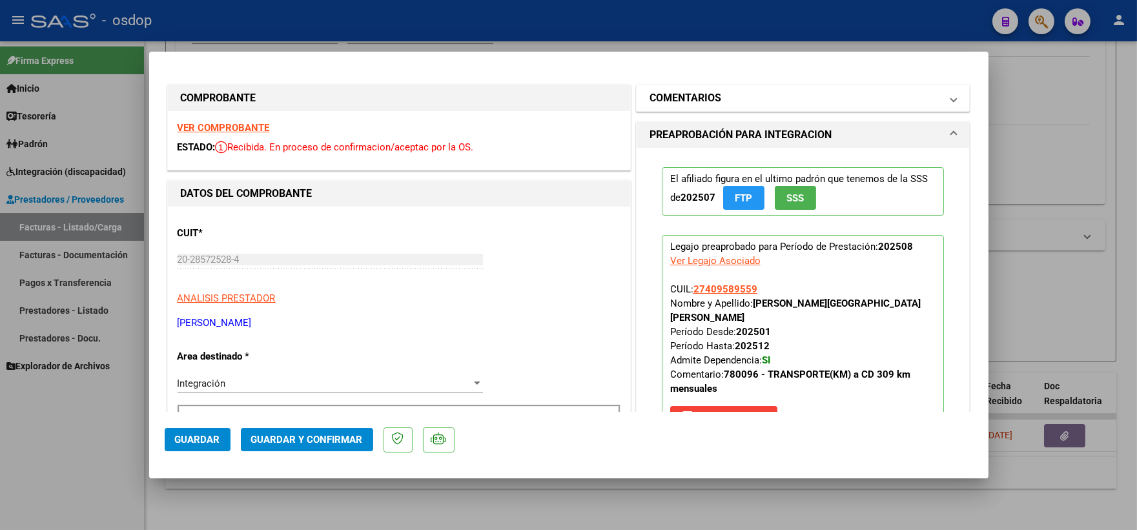
click at [718, 95] on mat-panel-title "COMENTARIOS" at bounding box center [796, 98] width 292 height 16
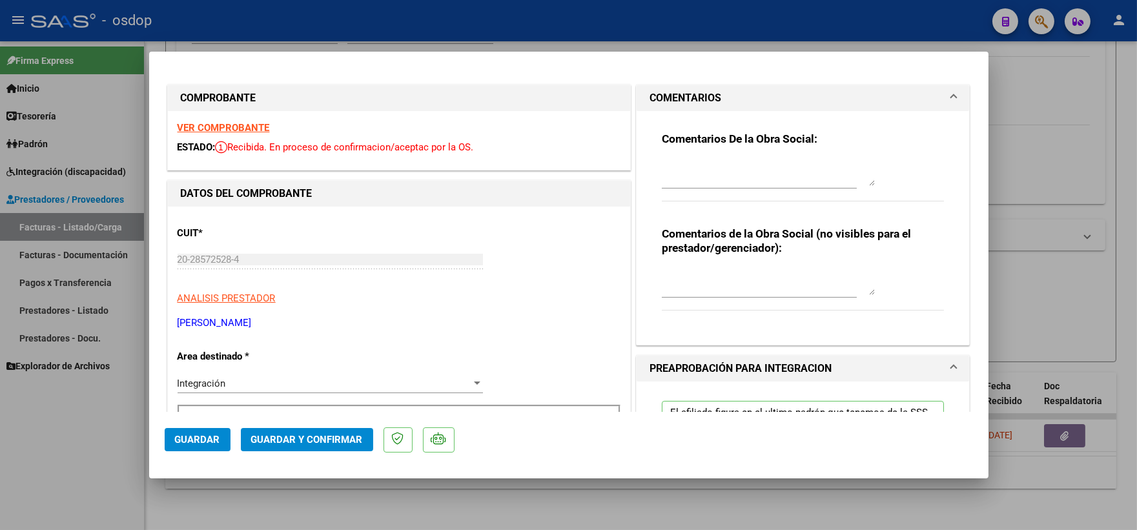
click at [695, 285] on textarea at bounding box center [768, 282] width 213 height 26
type textarea "Traslado a CD, km/mensuales 268, valor x km 731.38. Con dependencia"
click at [296, 446] on span "Guardar y Confirmar" at bounding box center [307, 440] width 112 height 12
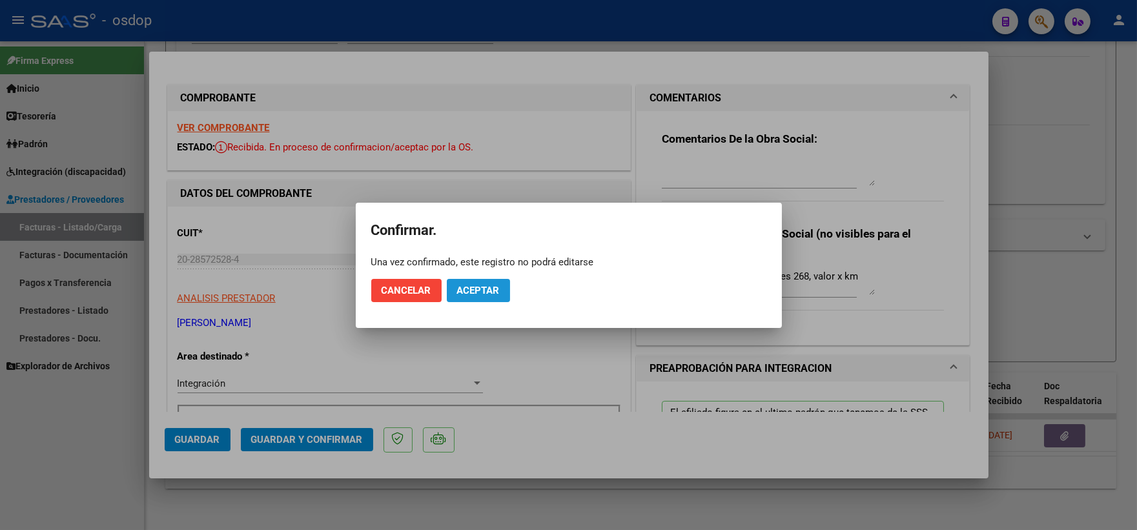
click at [498, 295] on span "Aceptar" at bounding box center [478, 291] width 43 height 12
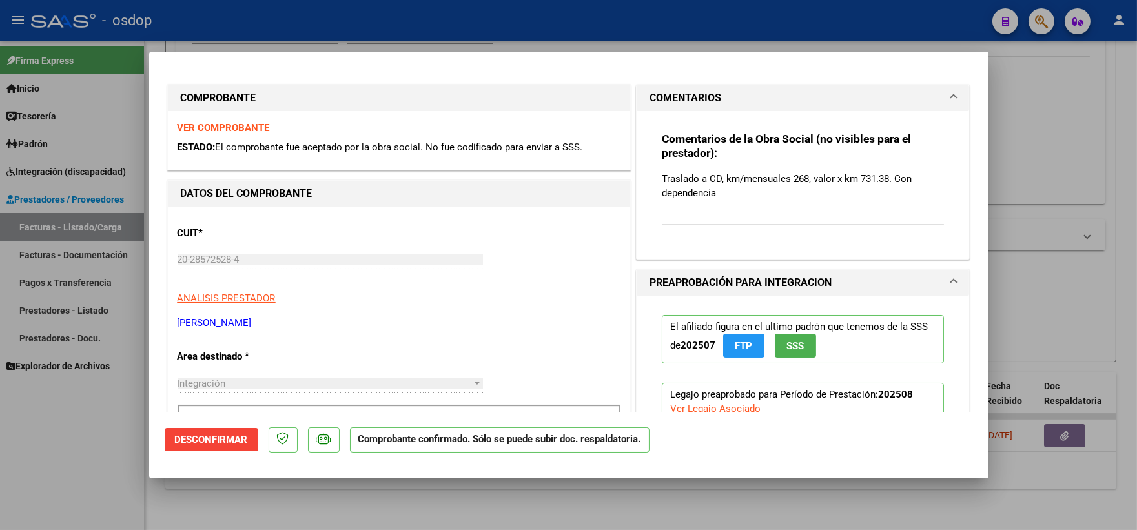
click at [114, 420] on div at bounding box center [568, 265] width 1137 height 530
type input "$ 0,00"
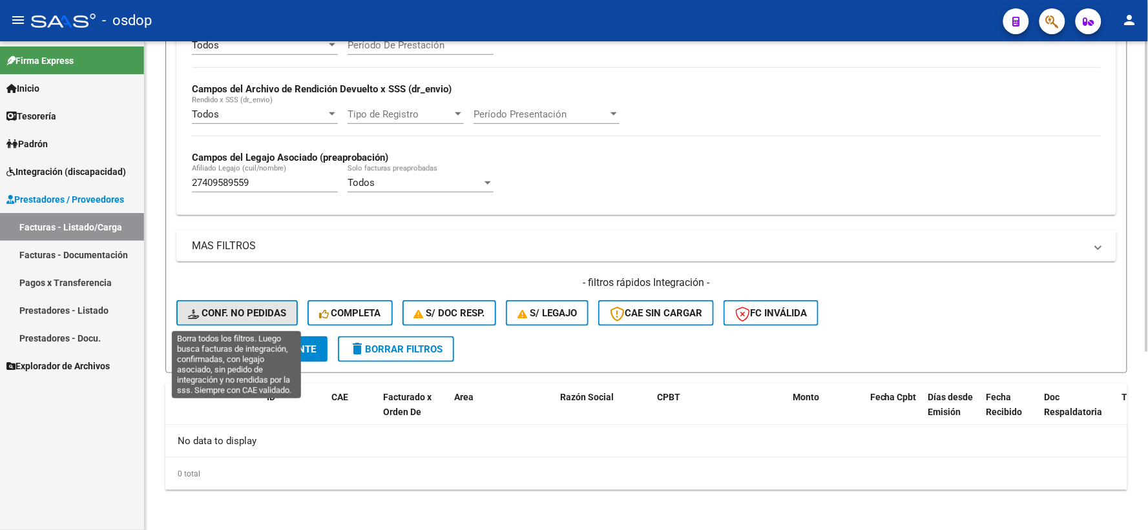
click at [203, 313] on span "Conf. no pedidas" at bounding box center [237, 313] width 98 height 12
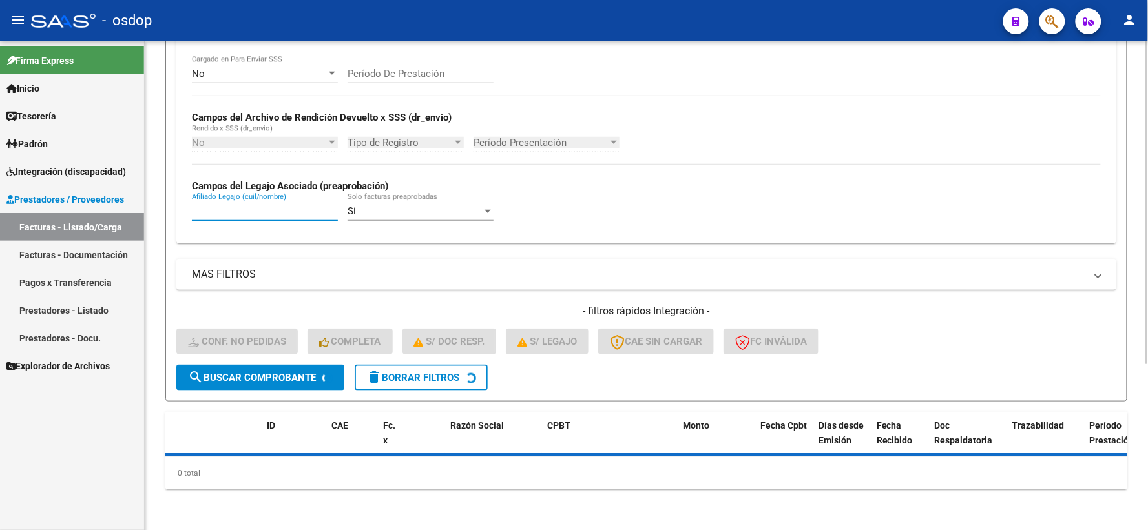
click at [250, 215] on input "Afiliado Legajo (cuil/nombre)" at bounding box center [265, 211] width 146 height 12
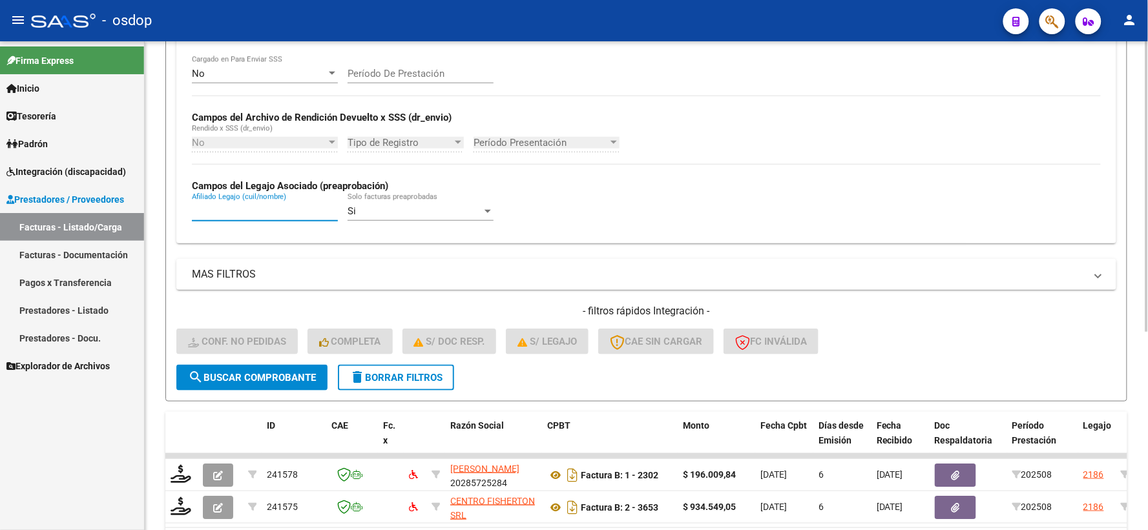
paste input "27409589559"
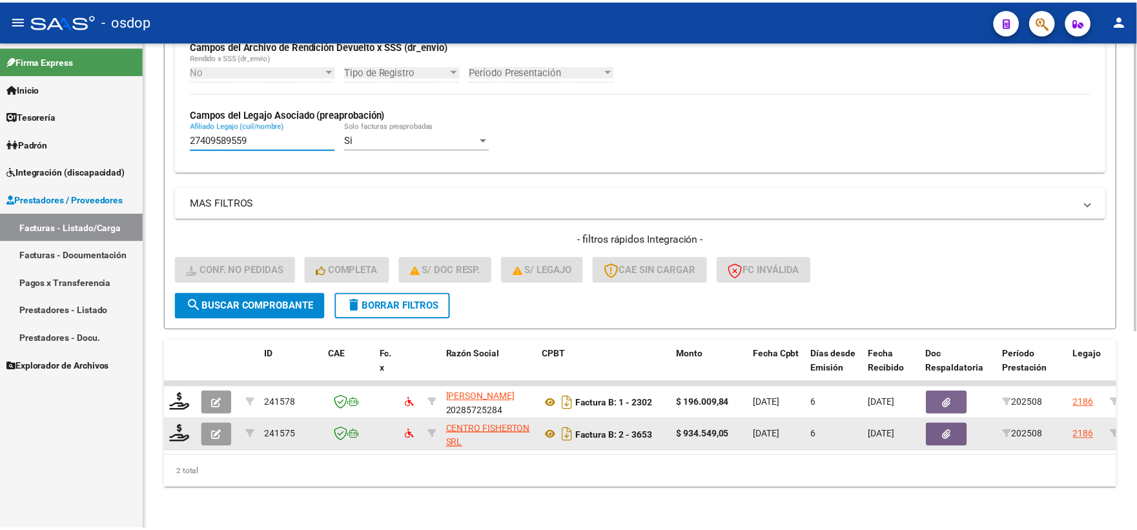
scroll to position [333, 0]
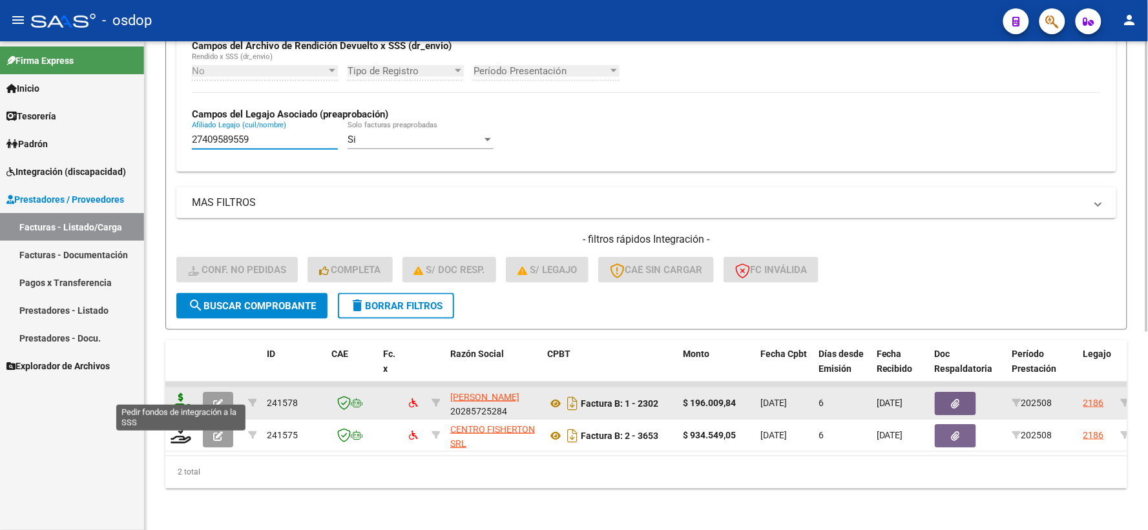
type input "27409589559"
click at [183, 397] on icon at bounding box center [181, 402] width 21 height 18
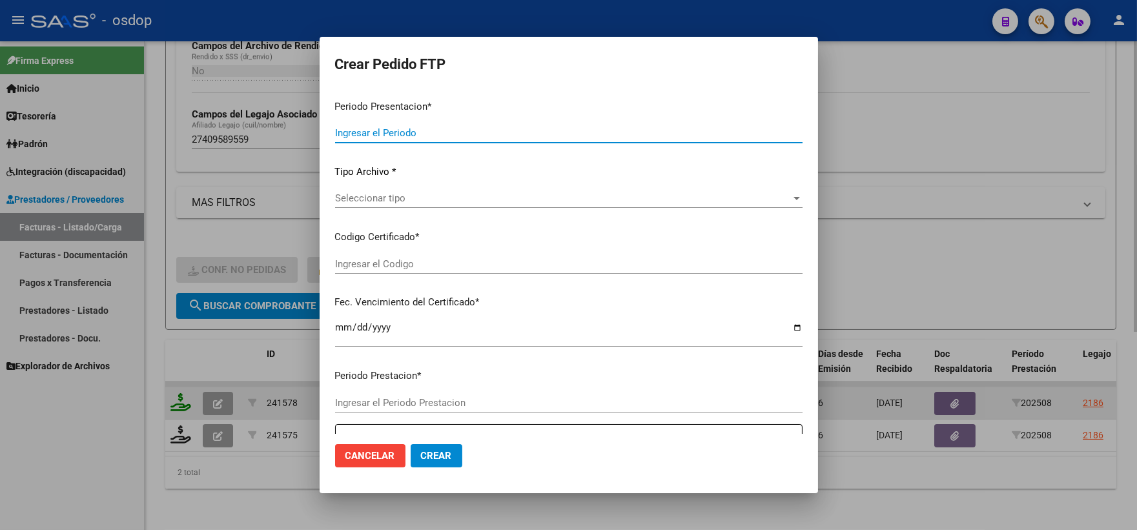
type input "202508"
type input "$ 196.009,84"
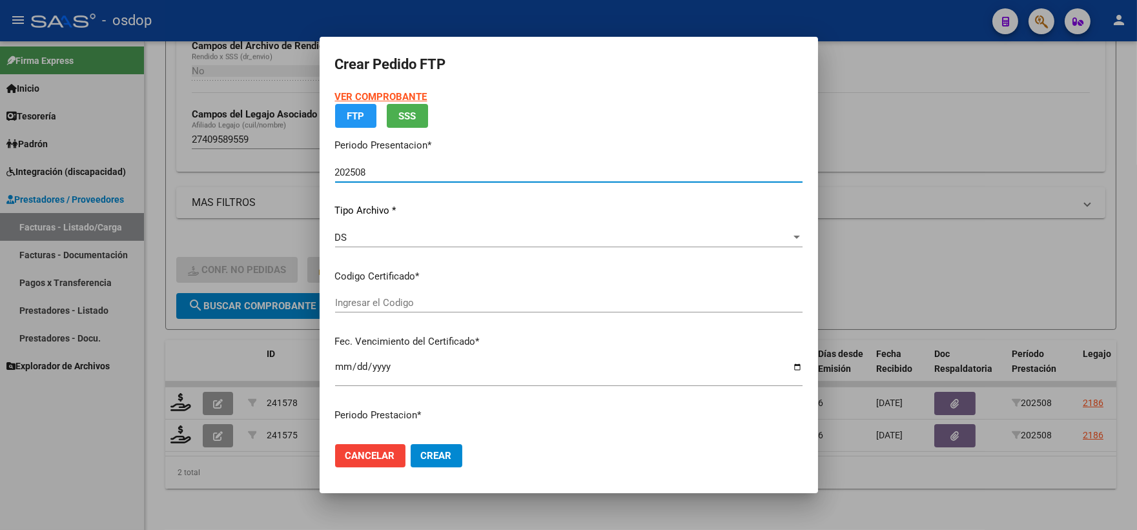
type input "4900471854"
type input "[DATE]"
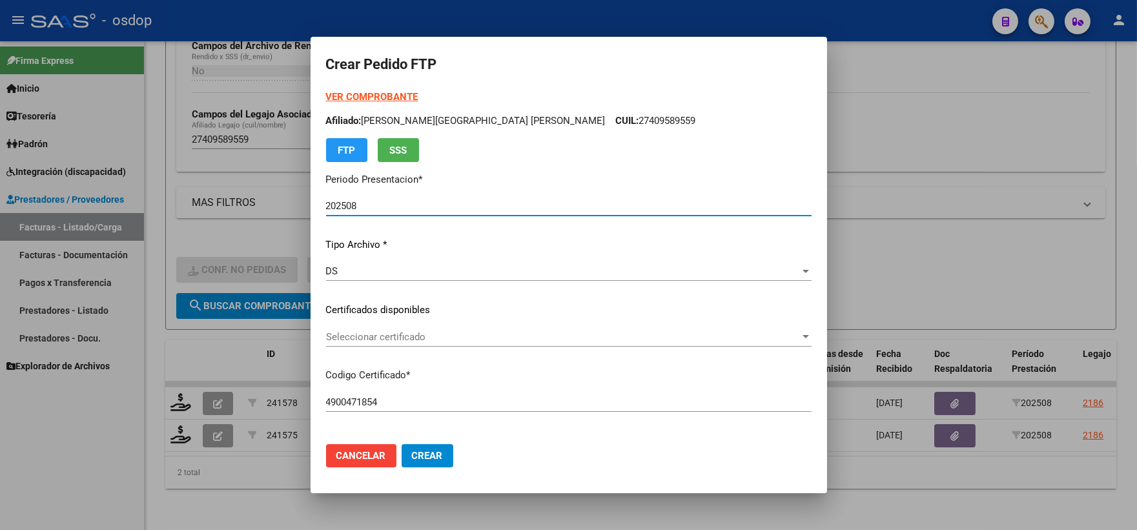
click at [427, 334] on span "Seleccionar certificado" at bounding box center [563, 337] width 474 height 12
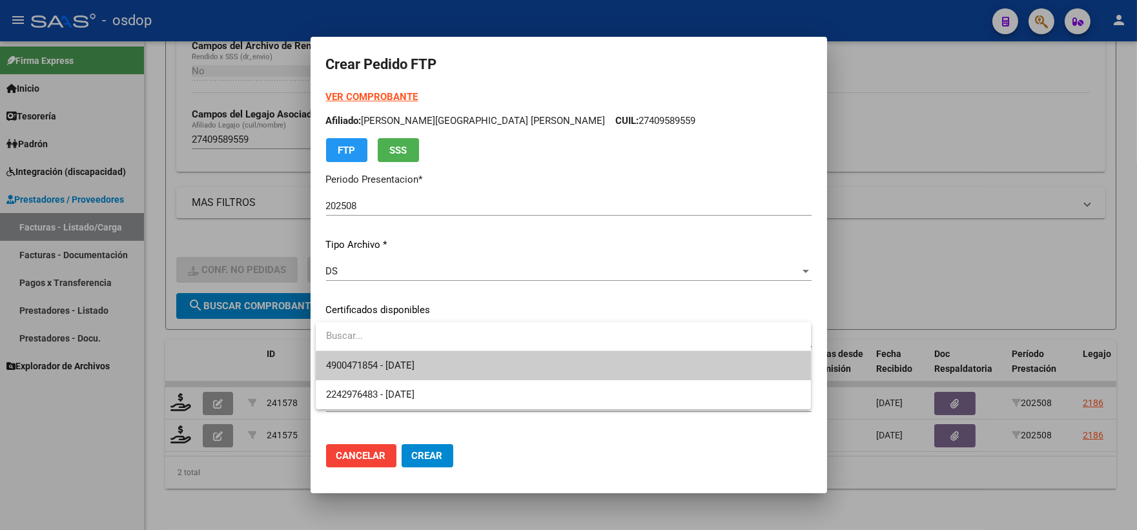
click at [446, 362] on span "4900471854 - [DATE]" at bounding box center [563, 365] width 475 height 29
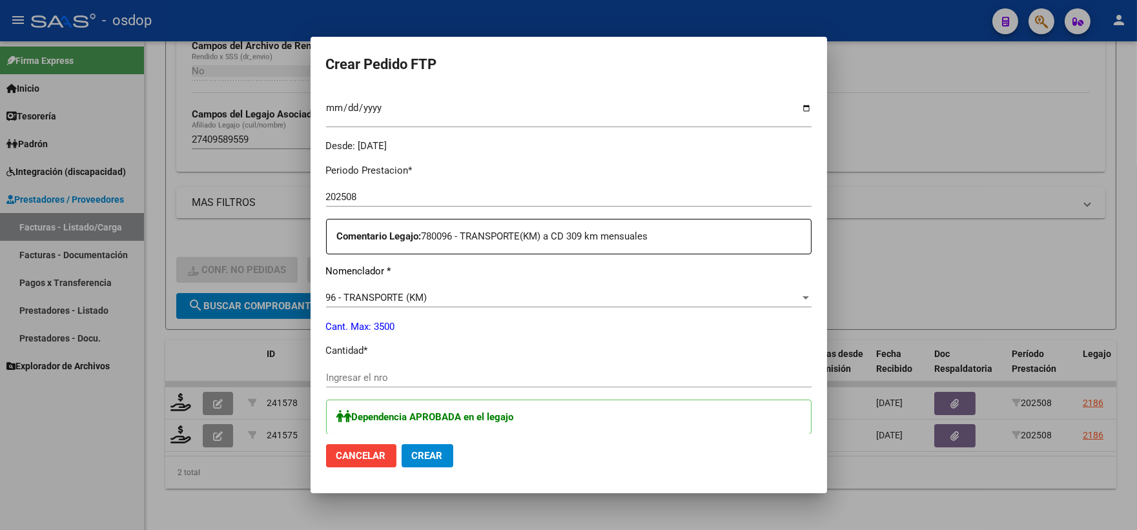
scroll to position [430, 0]
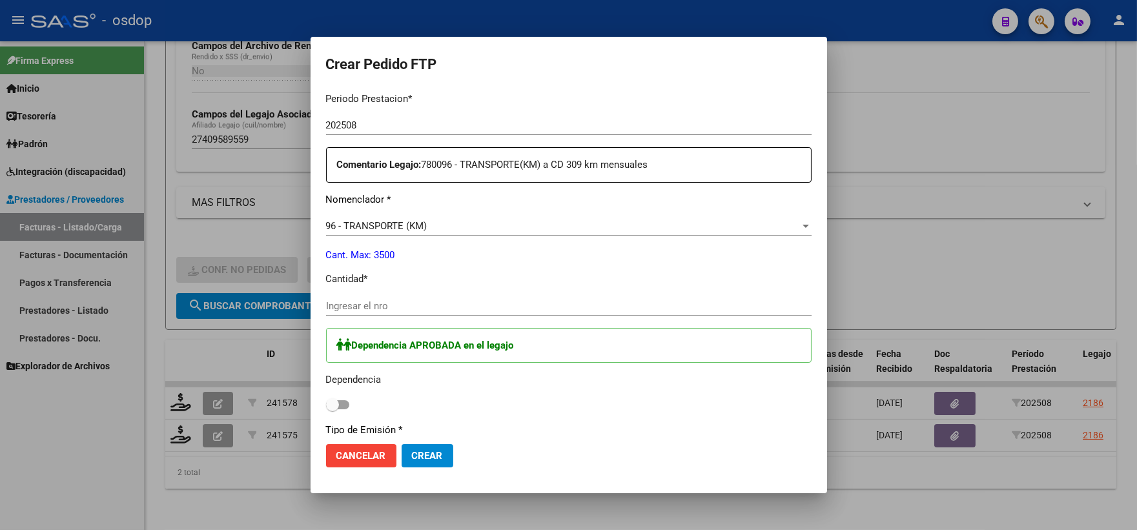
click at [444, 304] on input "Ingresar el nro" at bounding box center [569, 306] width 486 height 12
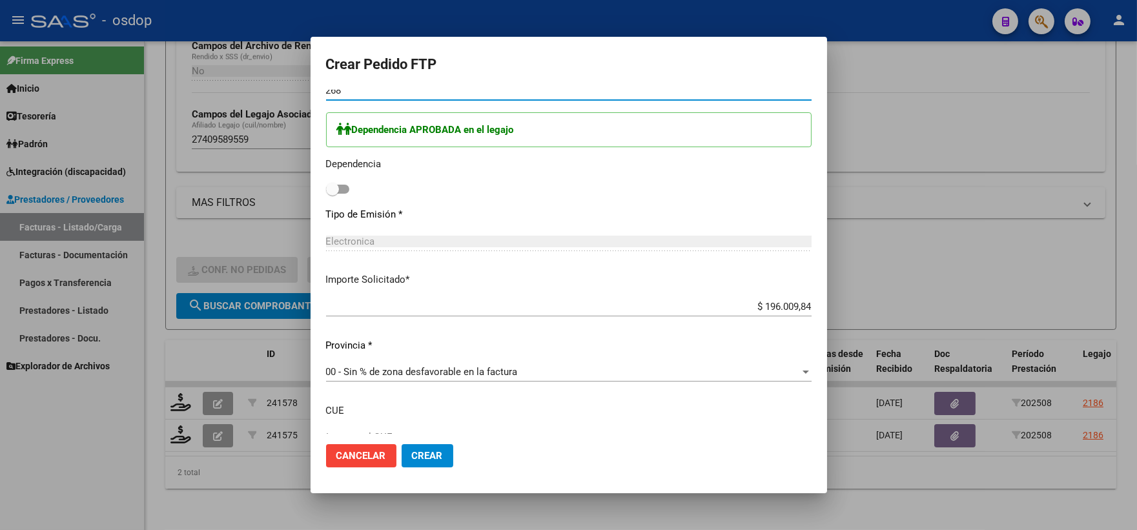
type input "268"
click at [336, 191] on span at bounding box center [332, 189] width 13 height 13
click at [333, 194] on input "checkbox" at bounding box center [332, 194] width 1 height 1
checkbox input "true"
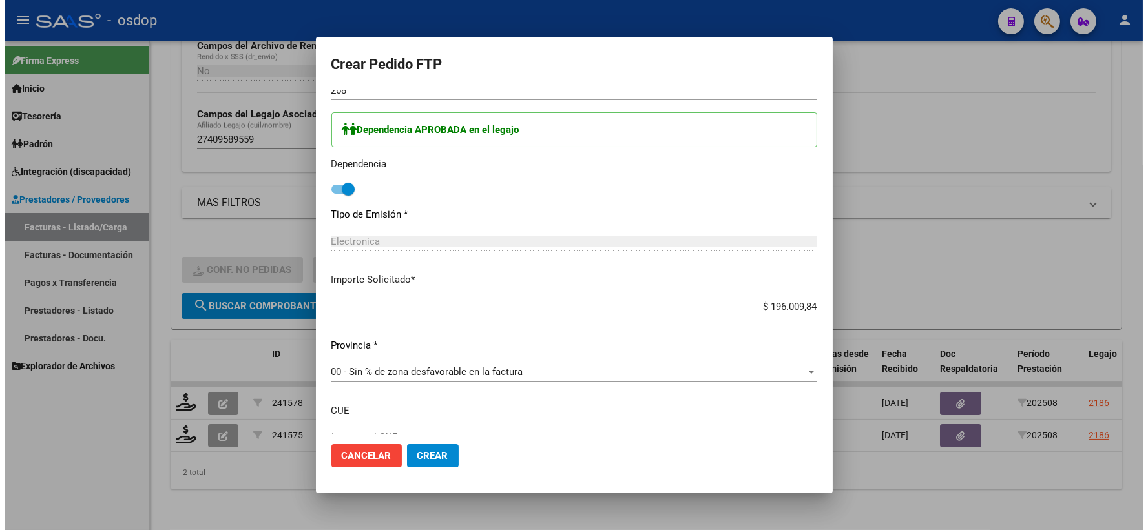
scroll to position [736, 0]
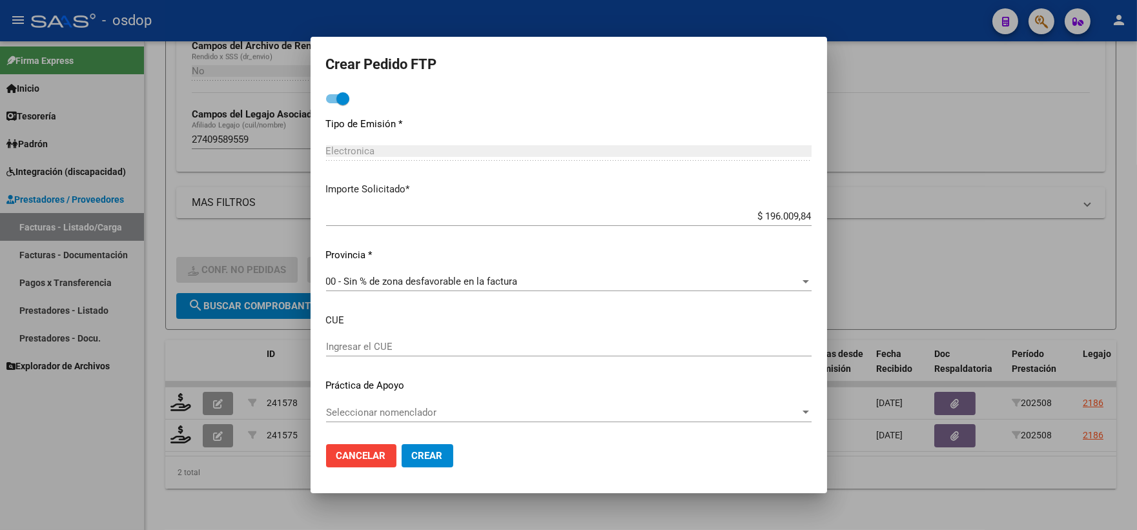
click at [430, 439] on mat-dialog-actions "Cancelar Crear" at bounding box center [569, 456] width 486 height 44
click at [433, 448] on button "Crear" at bounding box center [428, 455] width 52 height 23
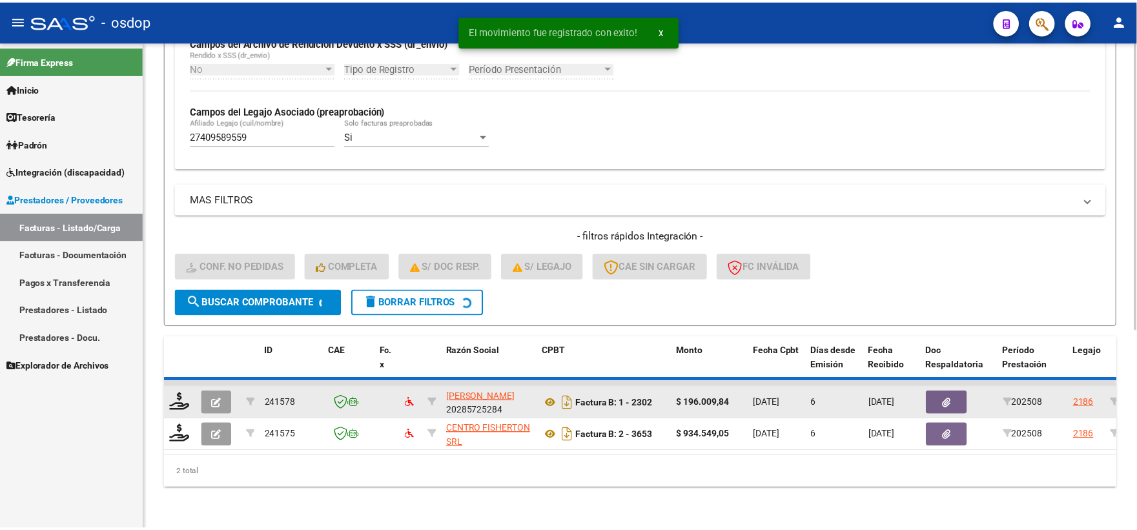
scroll to position [301, 0]
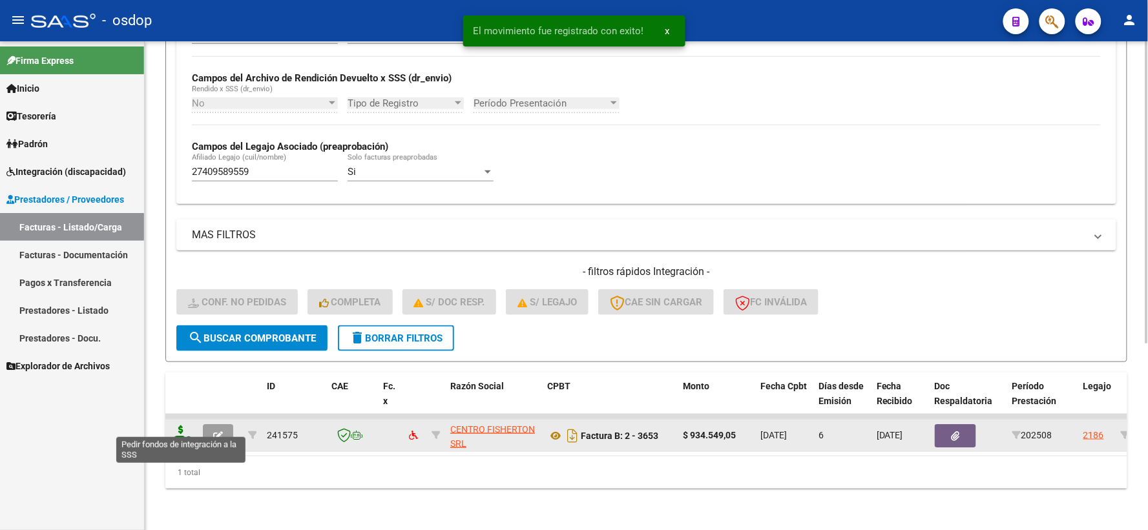
click at [178, 426] on icon at bounding box center [181, 435] width 21 height 18
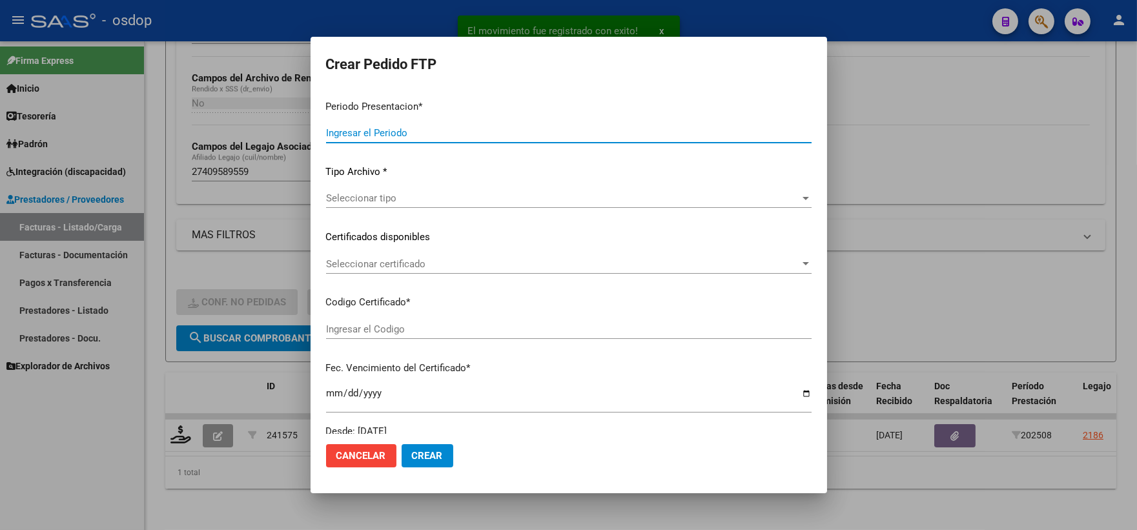
type input "202508"
type input "$ 934.549,05"
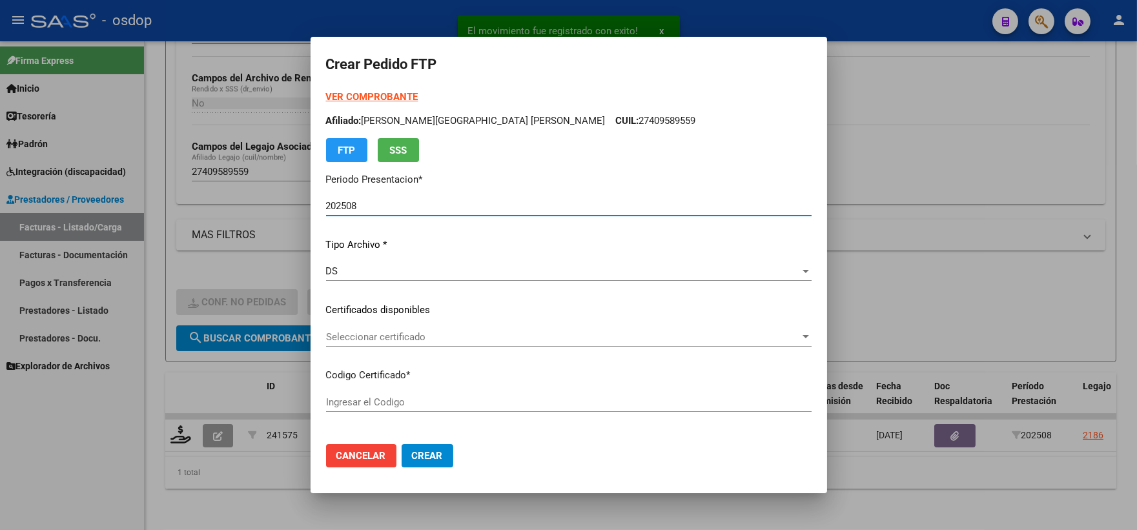
type input "4900471854"
type input "[DATE]"
click at [424, 331] on span "Seleccionar certificado" at bounding box center [563, 337] width 474 height 12
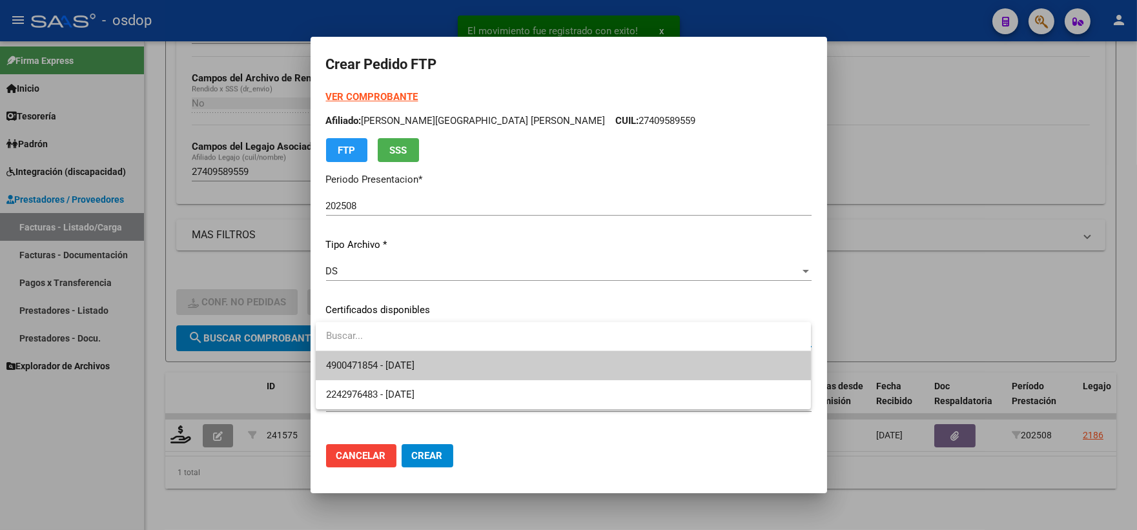
click at [442, 347] on input "dropdown search" at bounding box center [563, 336] width 495 height 29
click at [447, 356] on span "4900471854 - [DATE]" at bounding box center [563, 365] width 475 height 29
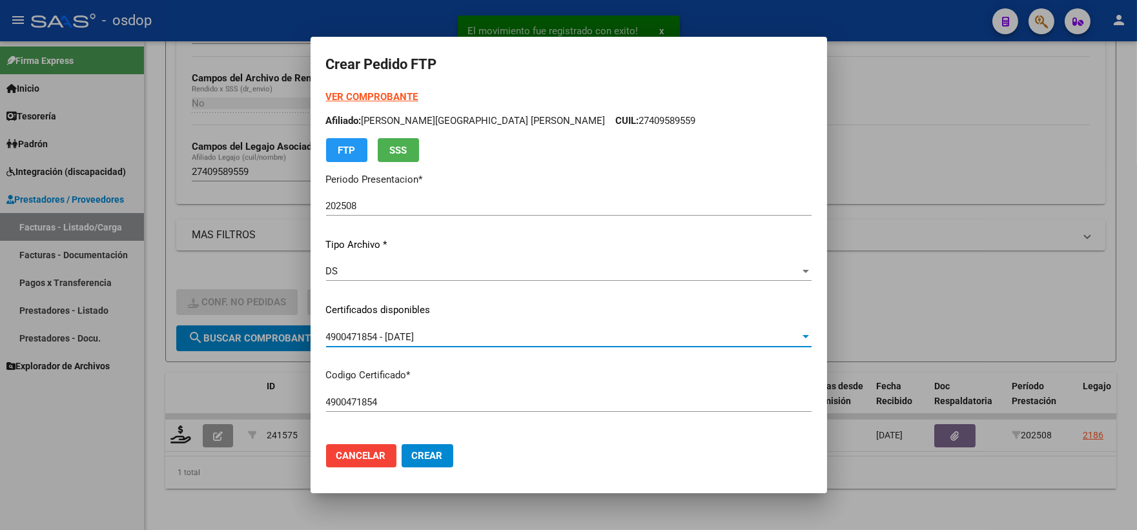
scroll to position [502, 0]
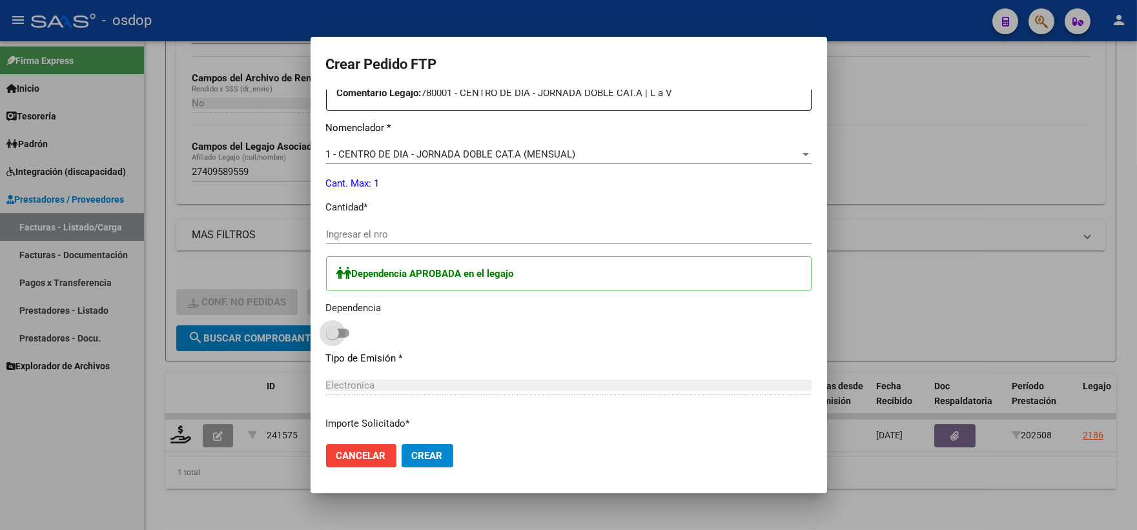
click at [338, 331] on span at bounding box center [332, 333] width 13 height 13
click at [333, 338] on input "checkbox" at bounding box center [332, 338] width 1 height 1
checkbox input "true"
click at [410, 231] on input "Ingresar el nro" at bounding box center [569, 235] width 486 height 12
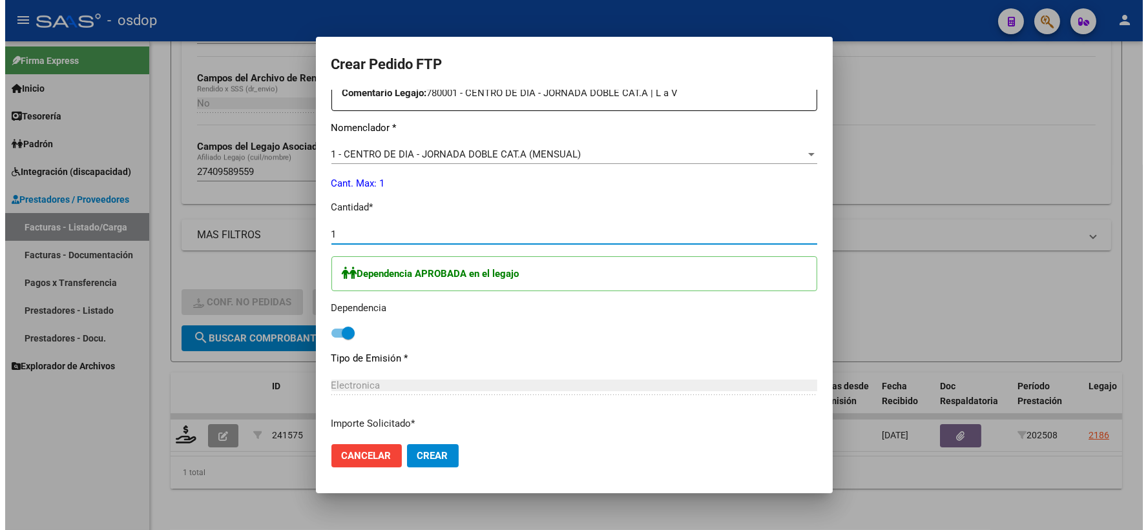
scroll to position [605, 0]
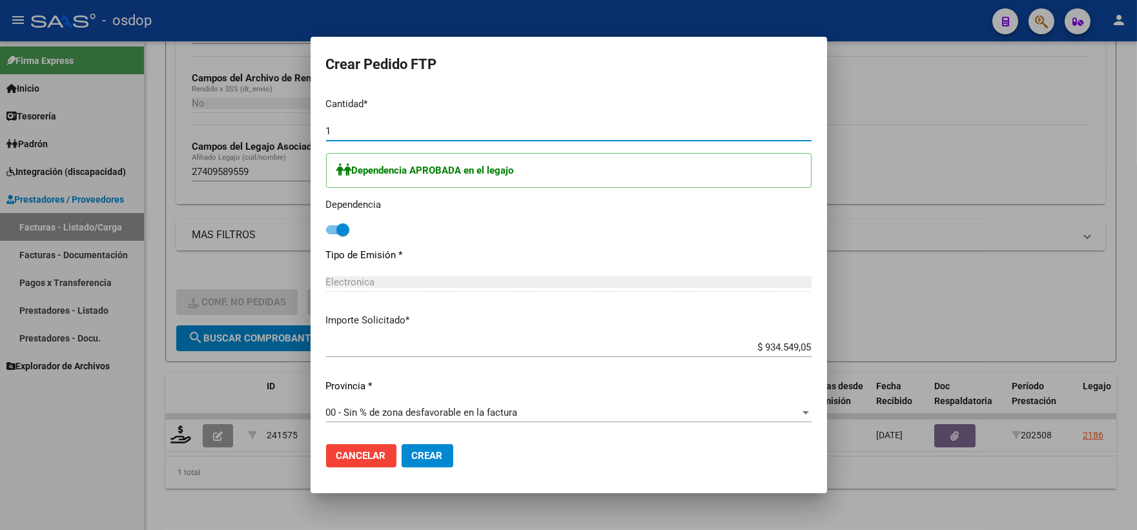
type input "1"
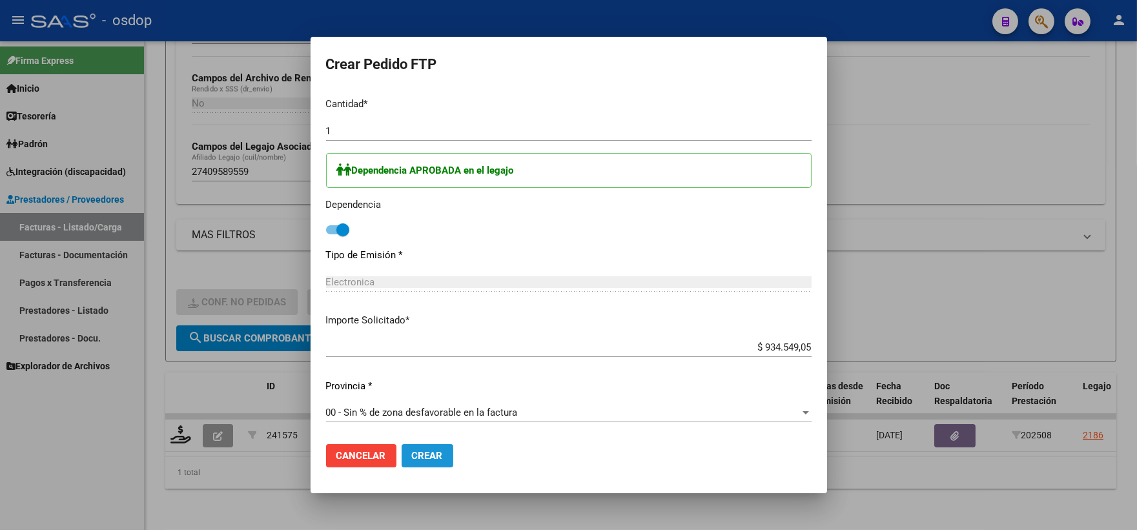
click at [442, 447] on button "Crear" at bounding box center [428, 455] width 52 height 23
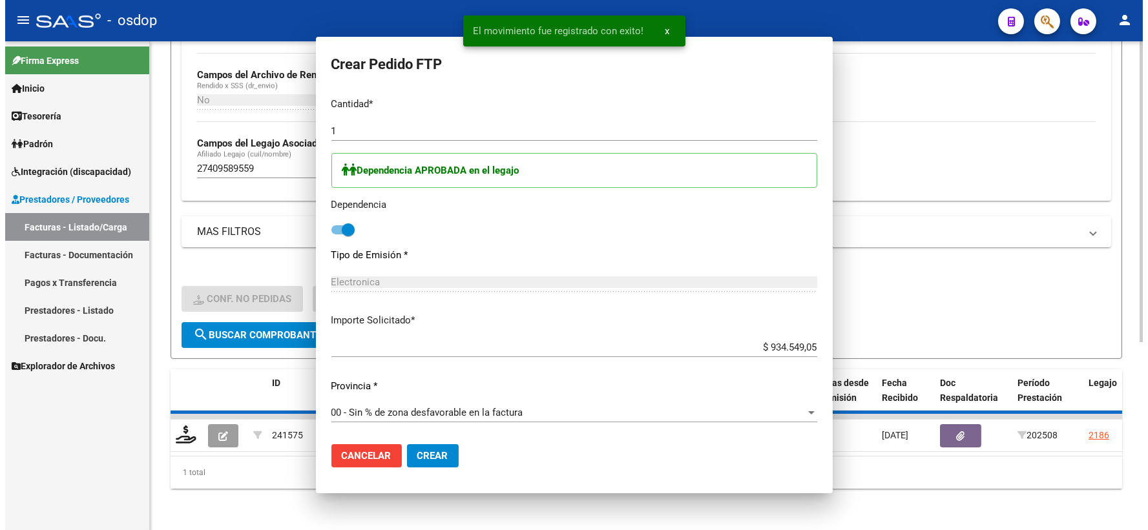
scroll to position [0, 0]
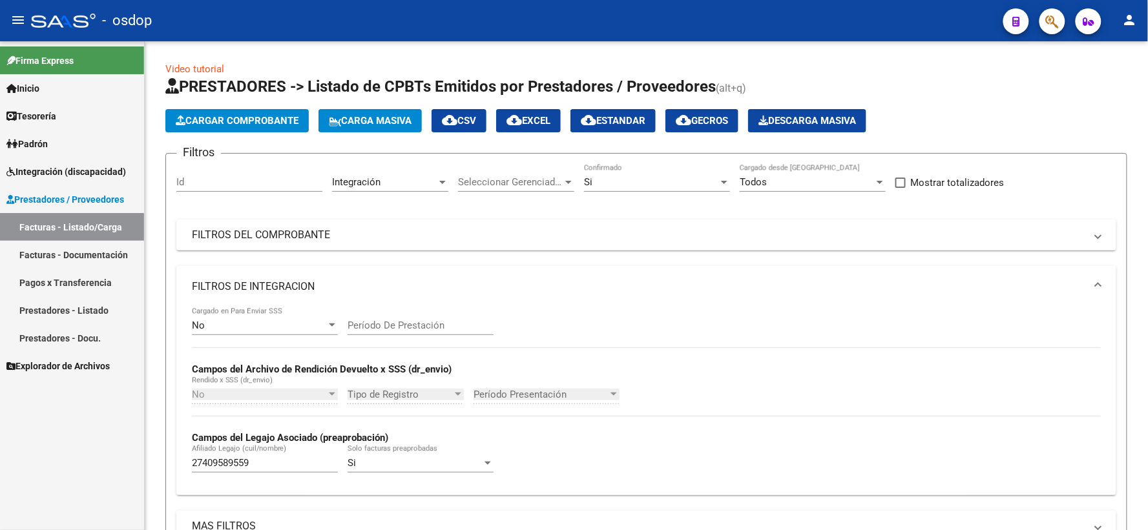
scroll to position [280, 0]
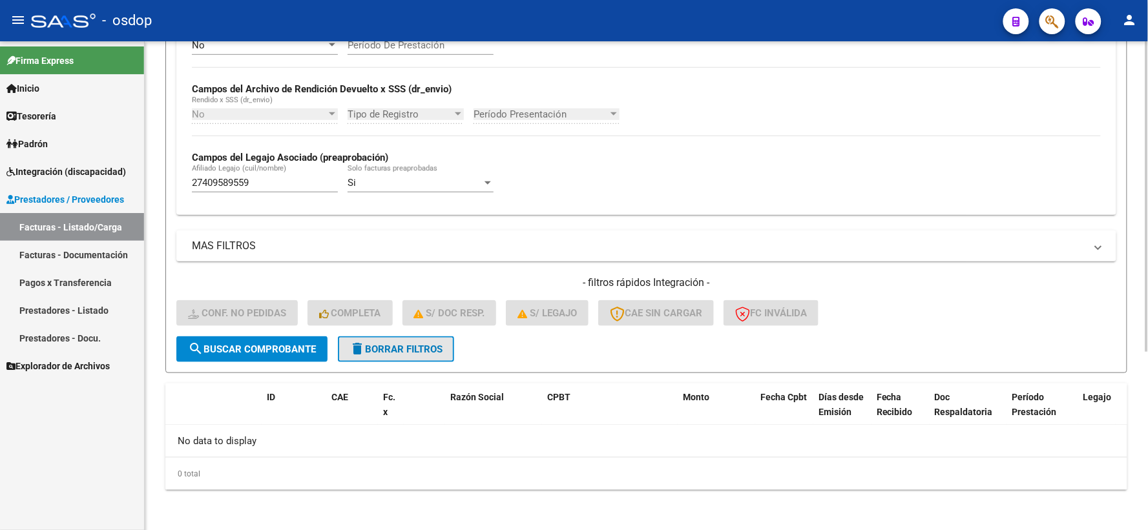
click at [391, 341] on button "delete Borrar Filtros" at bounding box center [396, 350] width 116 height 26
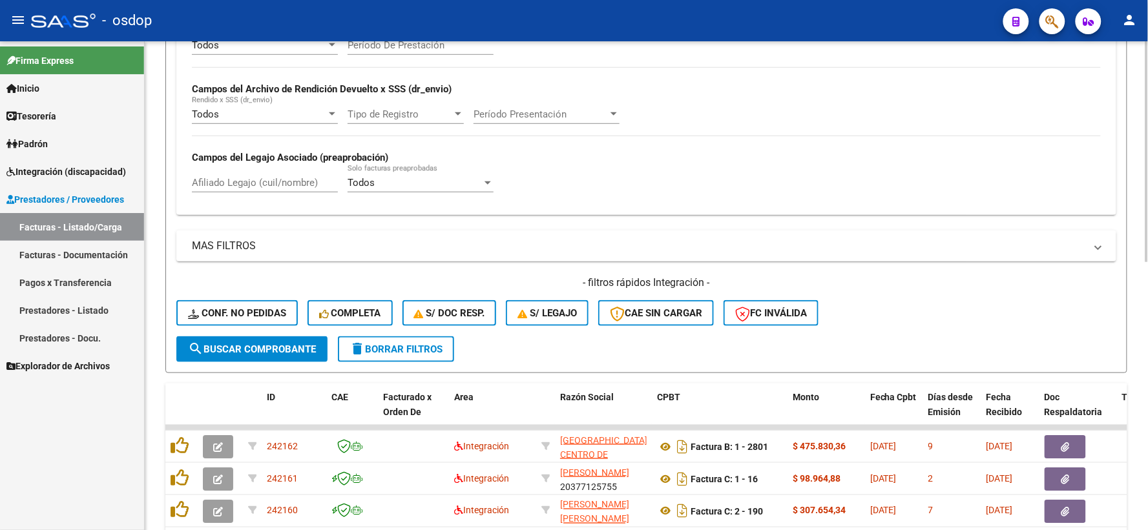
click at [287, 187] on input "Afiliado Legajo (cuil/nombre)" at bounding box center [265, 183] width 146 height 12
paste input "20573265743"
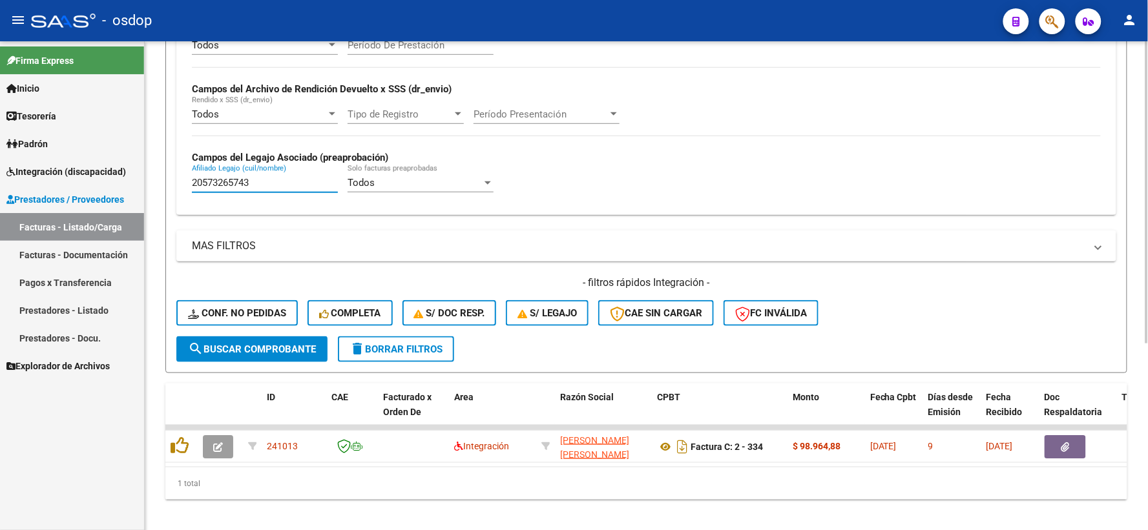
type input "20573265743"
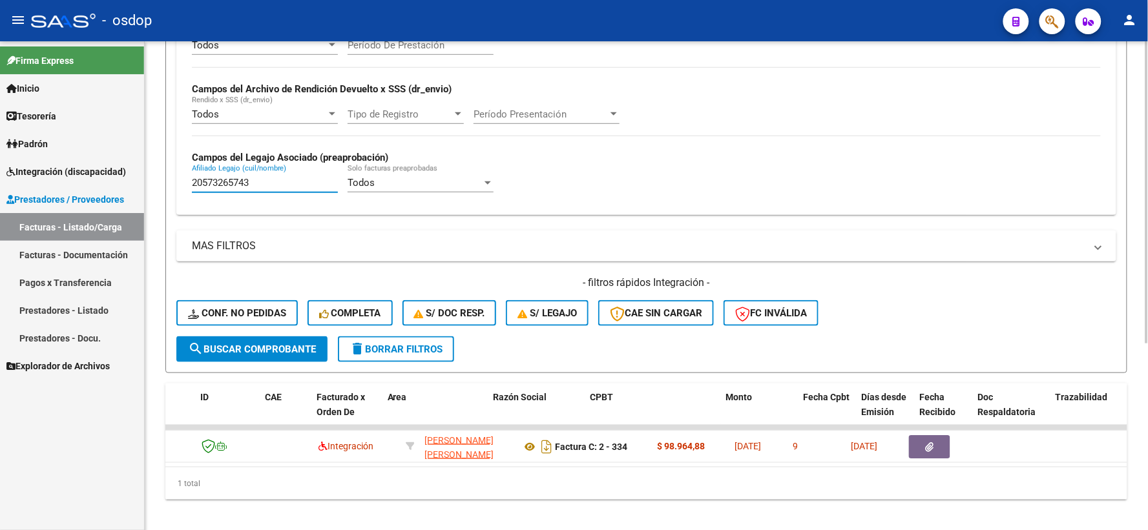
scroll to position [0, 67]
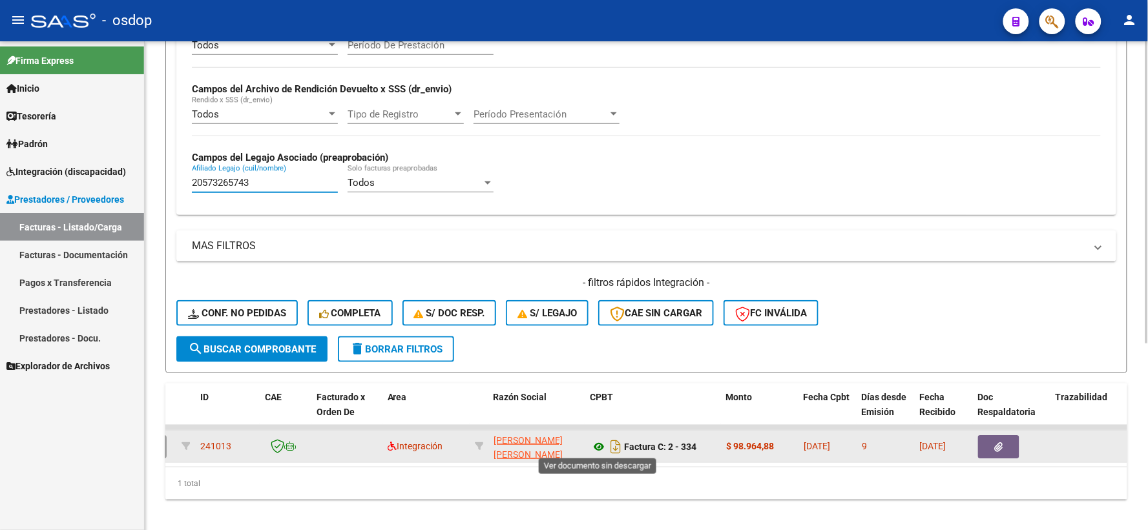
click at [601, 442] on icon at bounding box center [598, 447] width 17 height 16
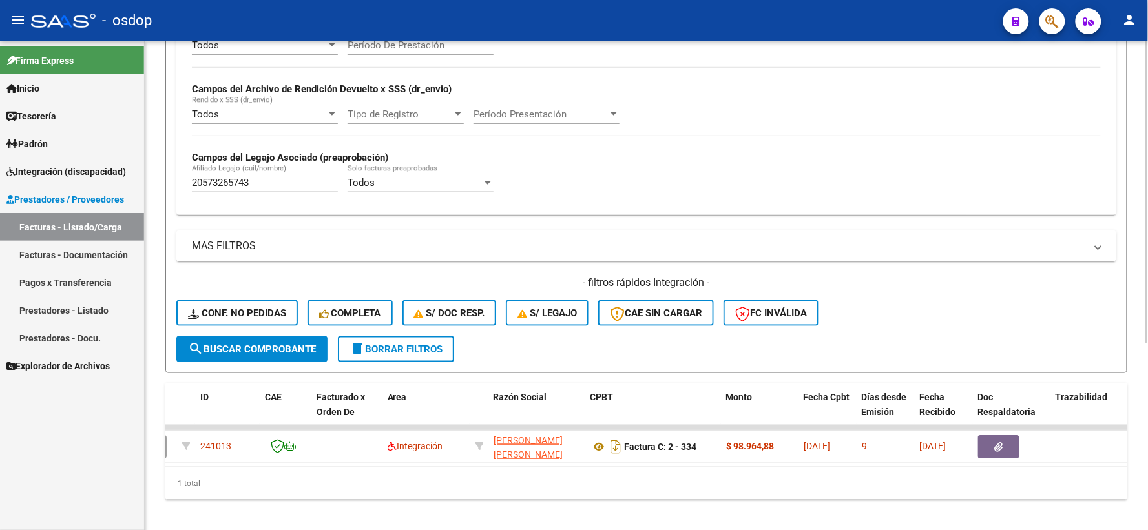
click at [1010, 462] on datatable-selection "241013 Integración PATIÑO MAYER MICAELA MARIA 27368092784 Factura C: 2 - 334 $ …" at bounding box center [580, 460] width 962 height 12
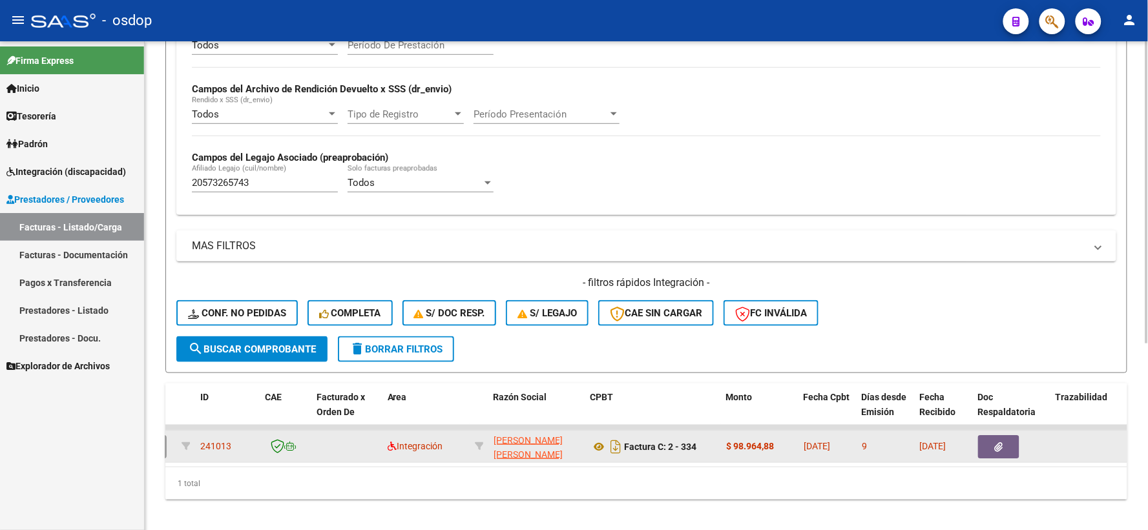
click at [1008, 442] on button "button" at bounding box center [998, 446] width 41 height 23
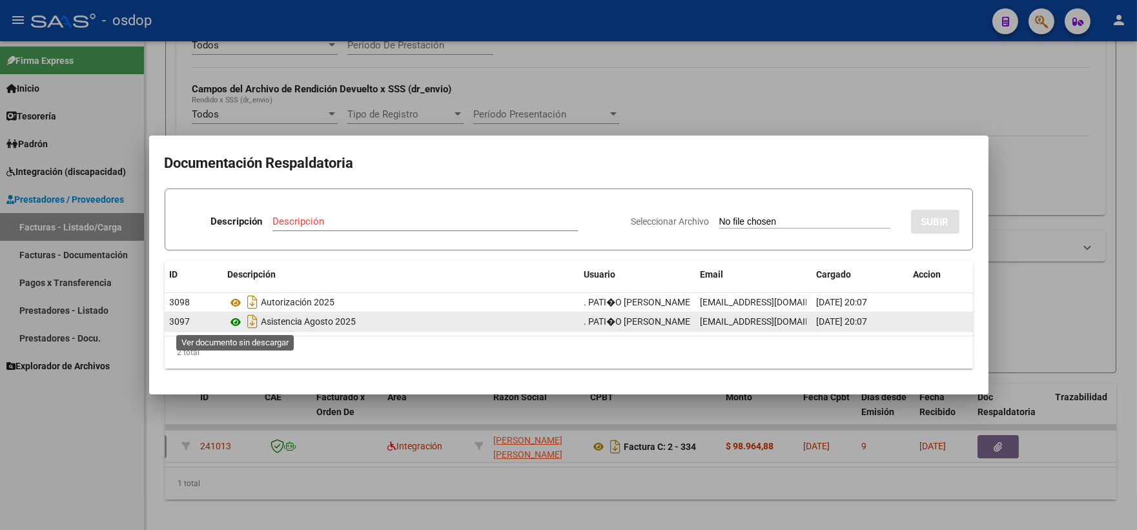
click at [234, 322] on icon at bounding box center [236, 323] width 17 height 16
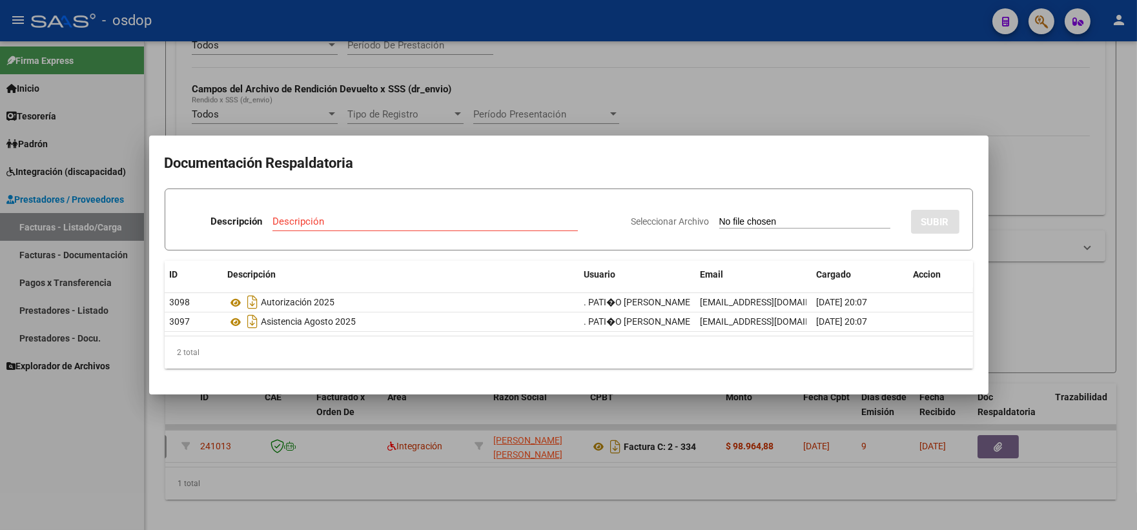
click at [239, 421] on div at bounding box center [568, 265] width 1137 height 530
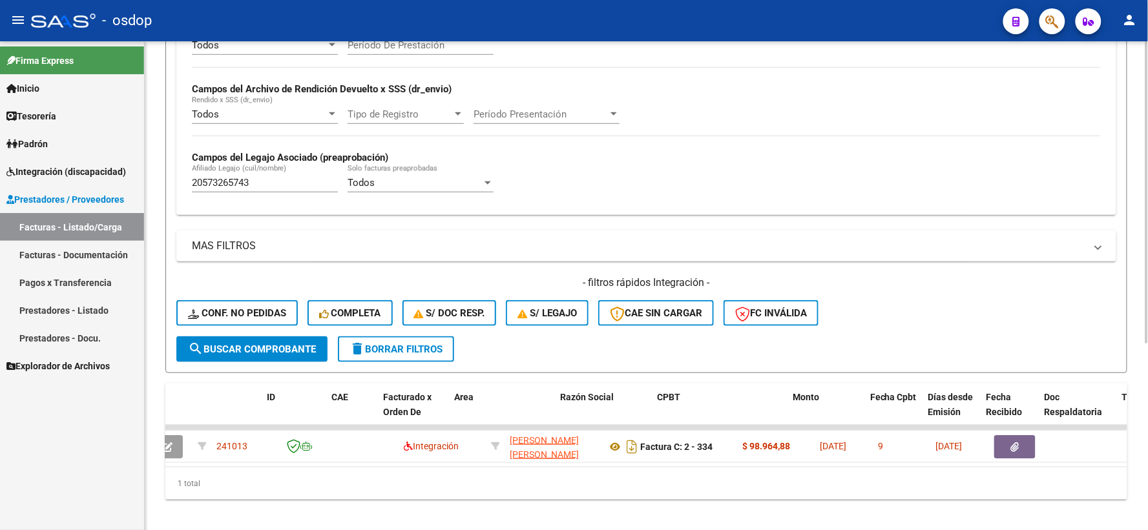
scroll to position [0, 0]
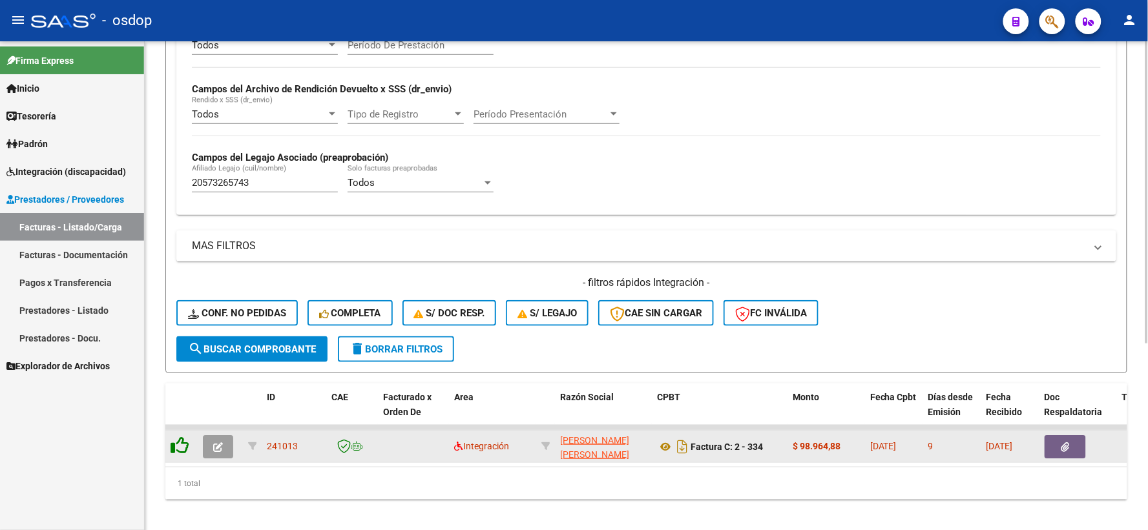
click at [172, 450] on icon at bounding box center [180, 446] width 18 height 18
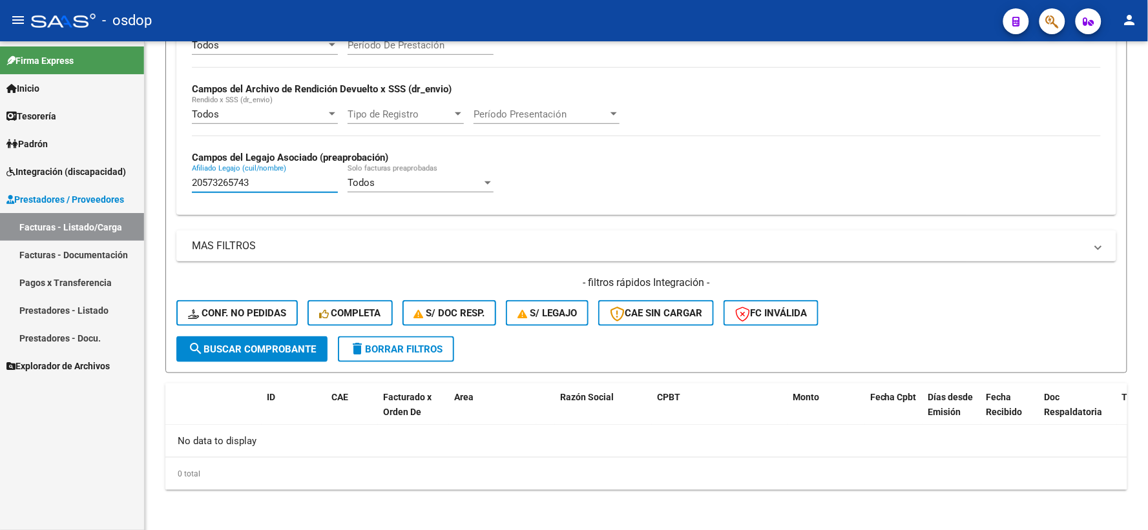
drag, startPoint x: 254, startPoint y: 183, endPoint x: 99, endPoint y: 183, distance: 155.7
click at [99, 183] on mat-sidenav-container "Firma Express Inicio Instructivos Contacto OS Tesorería Extractos Procesados (c…" at bounding box center [574, 285] width 1148 height 489
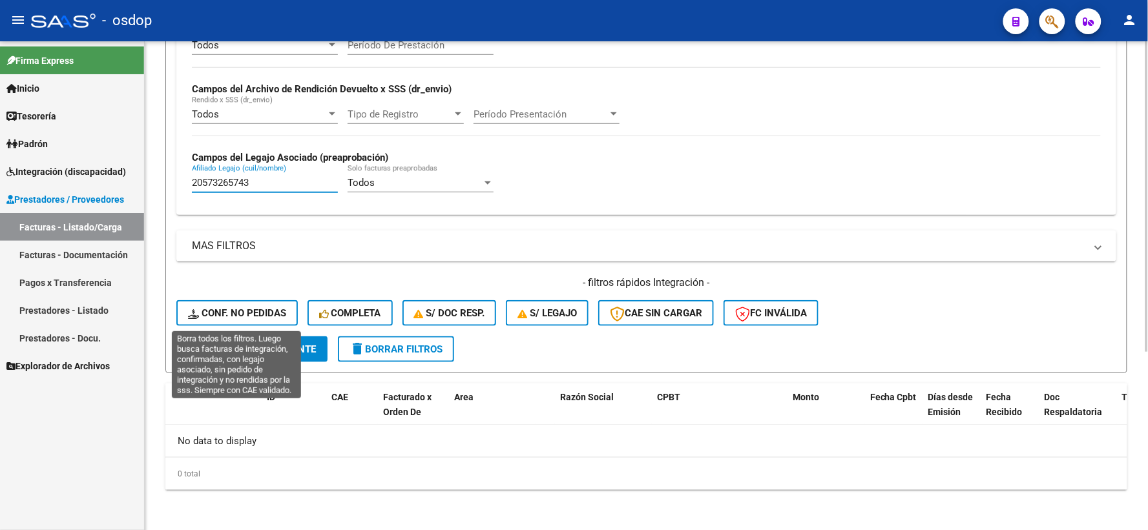
click at [249, 310] on span "Conf. no pedidas" at bounding box center [237, 313] width 98 height 12
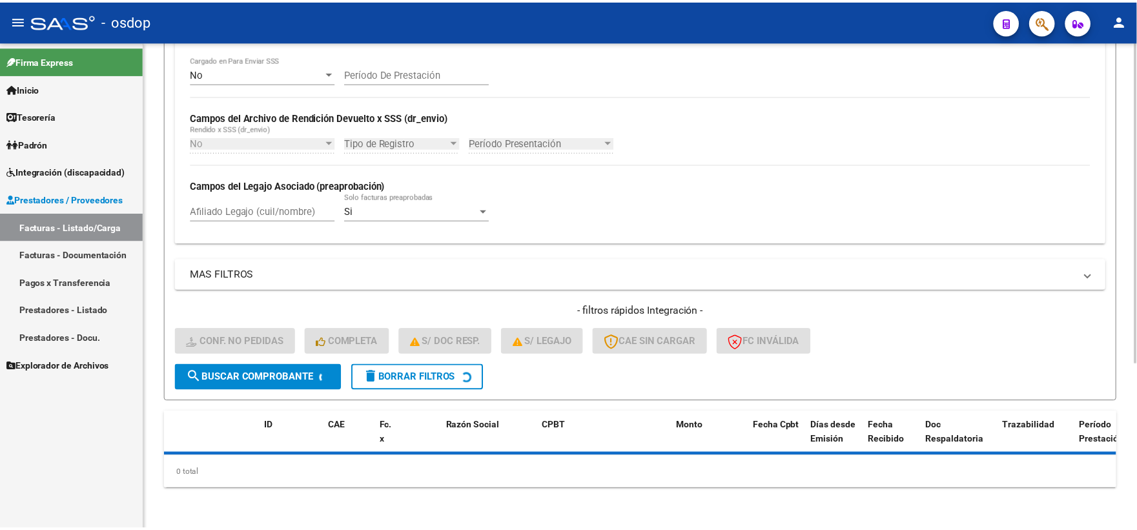
scroll to position [280, 0]
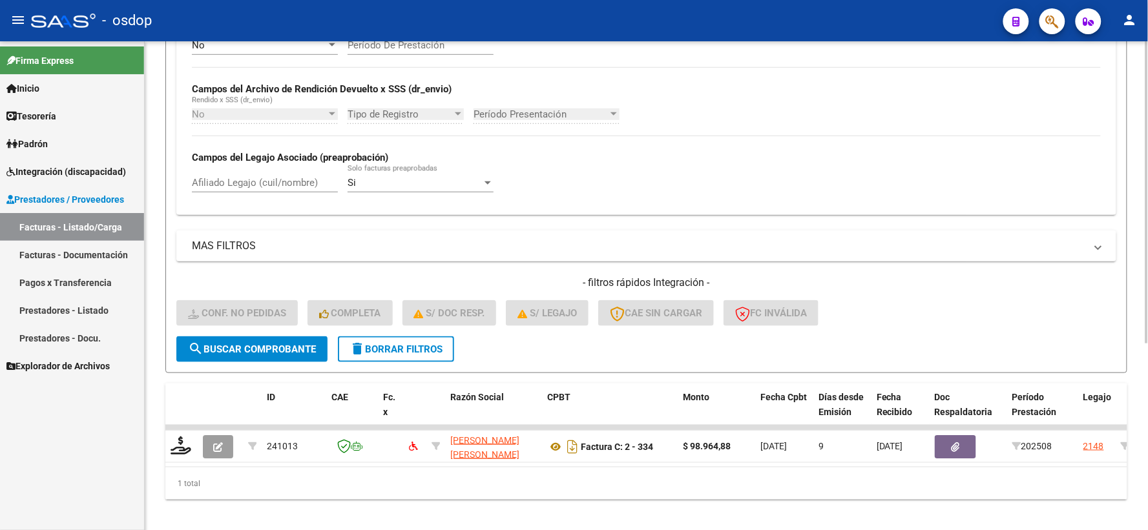
click at [275, 213] on div "No Cargado en Para Enviar SSS Período De Prestación Campos del Archivo de Rendi…" at bounding box center [646, 121] width 940 height 188
click at [281, 191] on div "Afiliado Legajo (cuil/nombre)" at bounding box center [265, 179] width 146 height 28
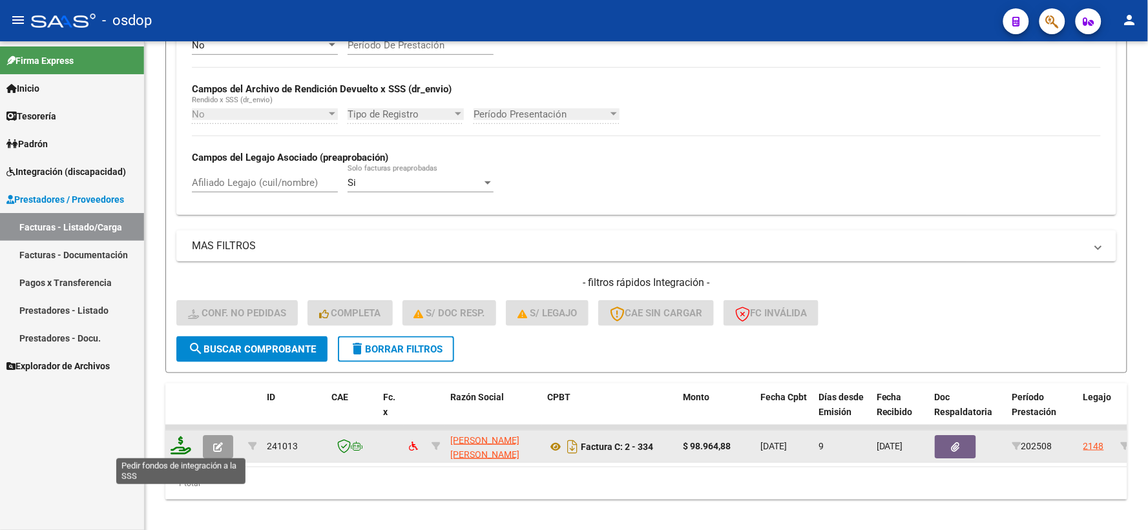
click at [185, 447] on icon at bounding box center [181, 446] width 21 height 18
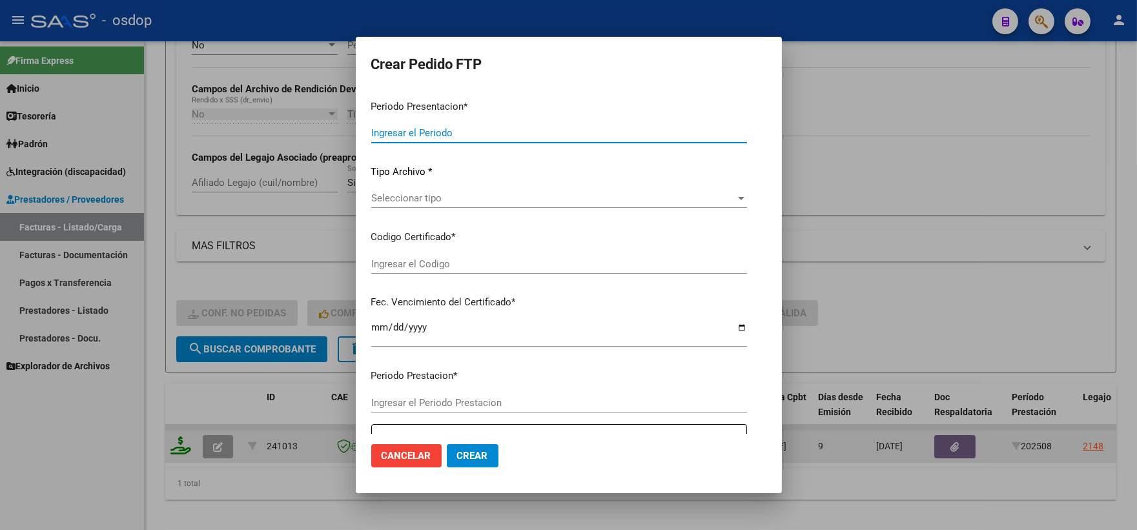
type input "202508"
type input "$ 98.964,88"
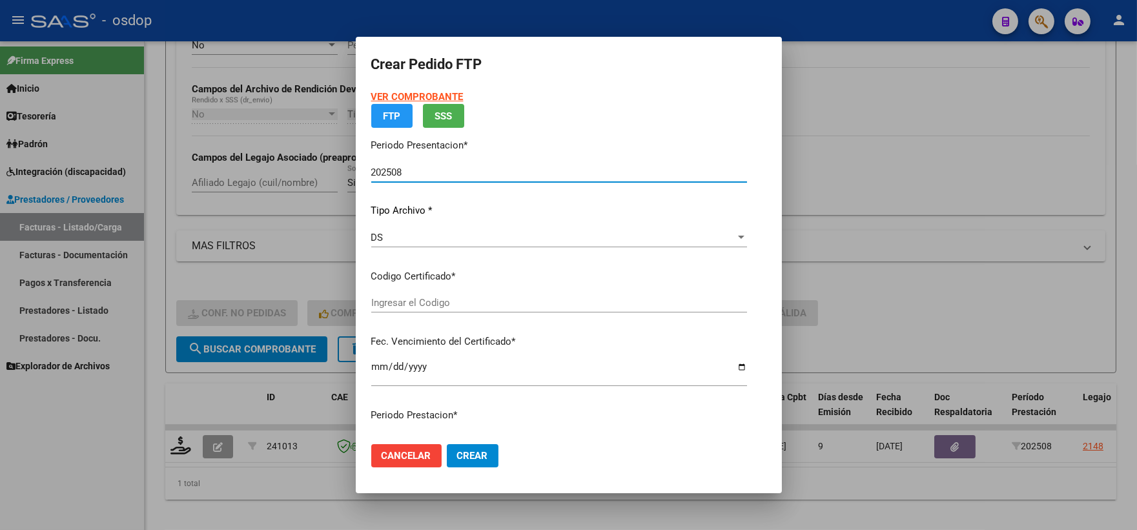
type input "8262203283"
type input "2029-07-03"
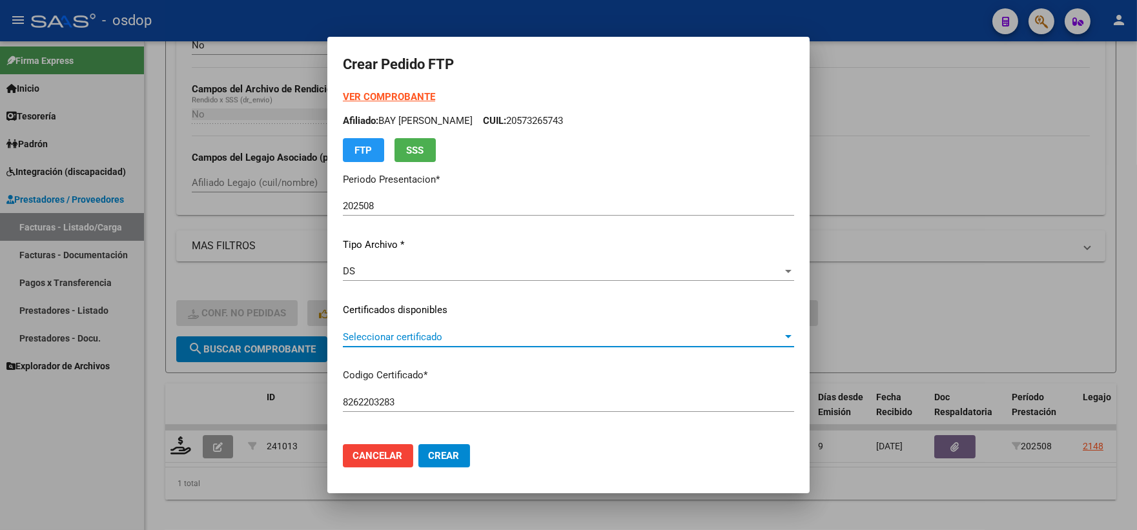
click at [438, 339] on span "Seleccionar certificado" at bounding box center [563, 337] width 440 height 12
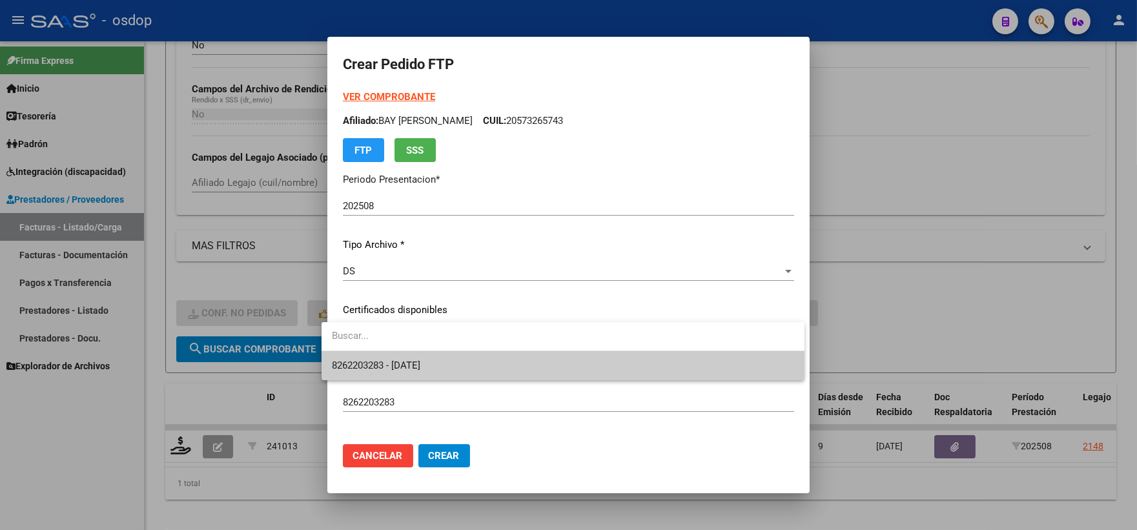
click at [455, 364] on span "8262203283 - 2029-07-03" at bounding box center [563, 365] width 462 height 29
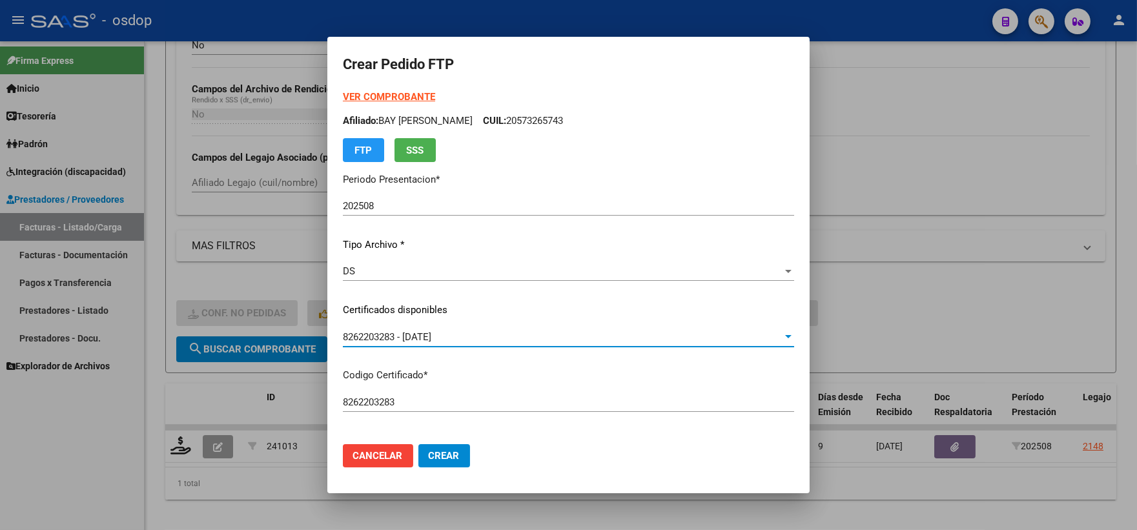
scroll to position [430, 0]
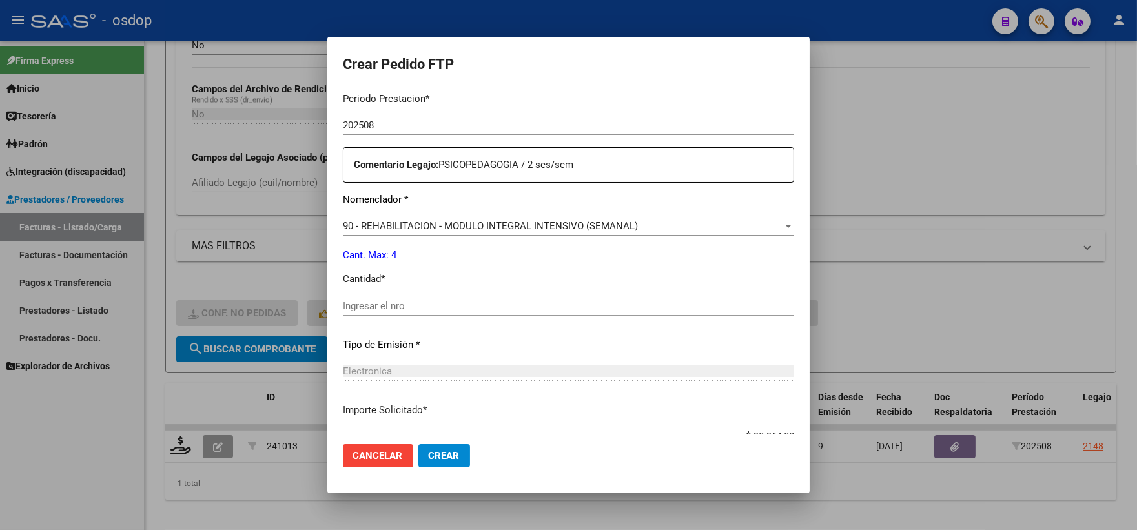
click at [433, 289] on div "Periodo Prestacion * 202508 Ingresar el Periodo Prestacion Comentario Legajo: P…" at bounding box center [568, 303] width 451 height 442
click at [441, 302] on input "Ingresar el nro" at bounding box center [568, 306] width 451 height 12
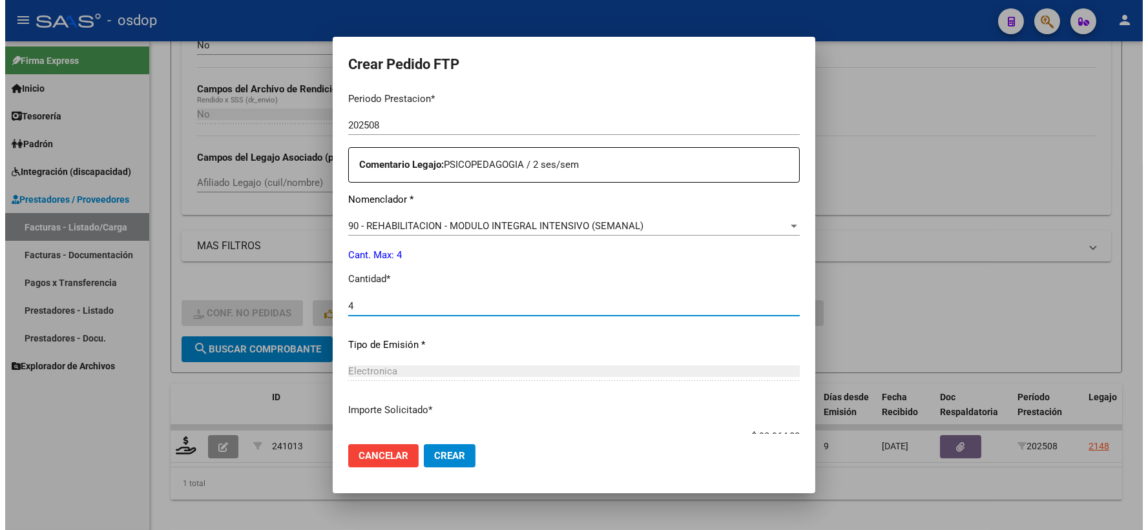
scroll to position [520, 0]
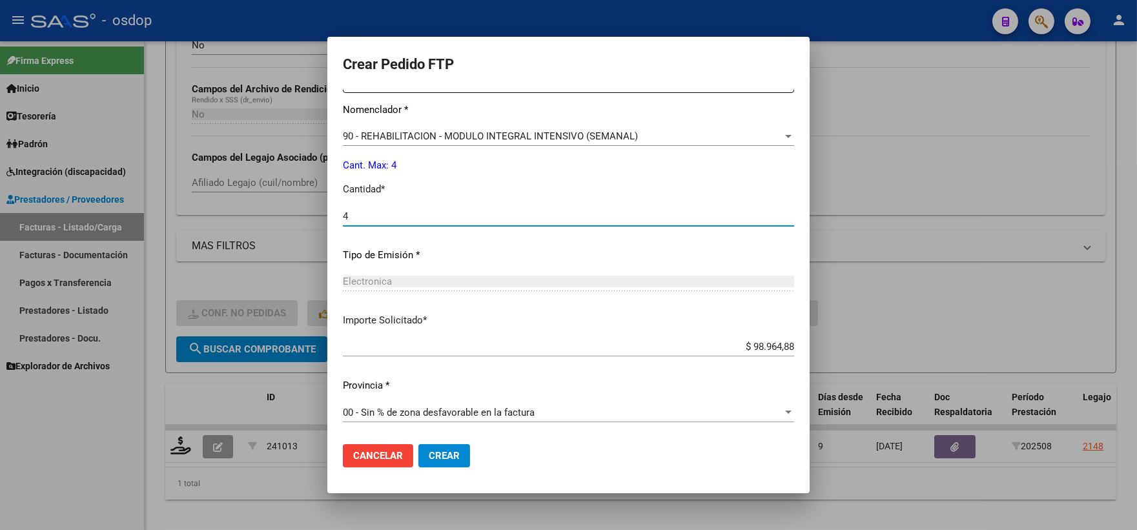
type input "4"
click at [437, 454] on span "Crear" at bounding box center [444, 456] width 31 height 12
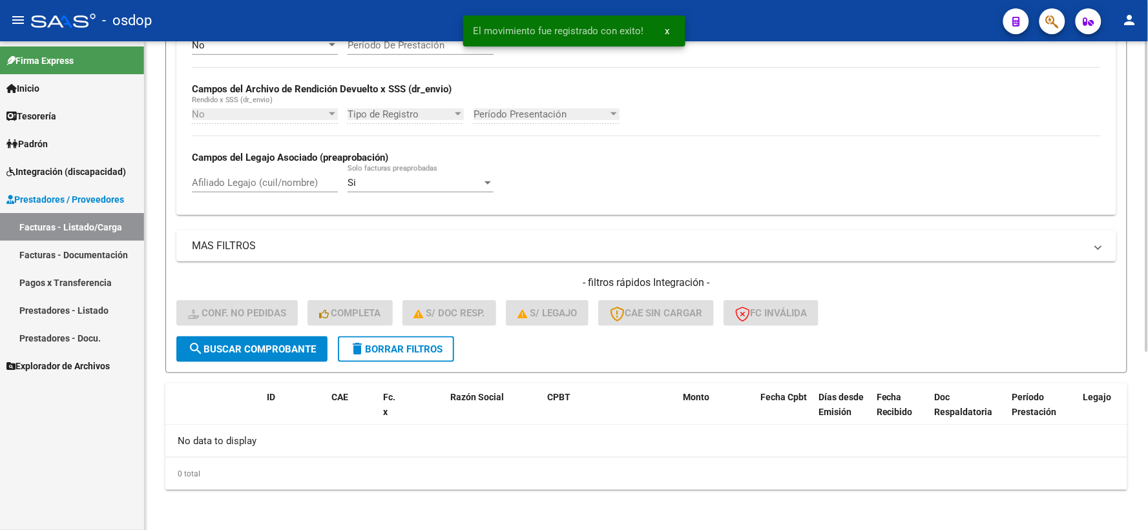
click at [382, 371] on form "Filtros Id Integración Area Seleccionar Gerenciador Seleccionar Gerenciador Si …" at bounding box center [646, 123] width 962 height 501
click at [377, 353] on span "delete Borrar Filtros" at bounding box center [395, 350] width 93 height 12
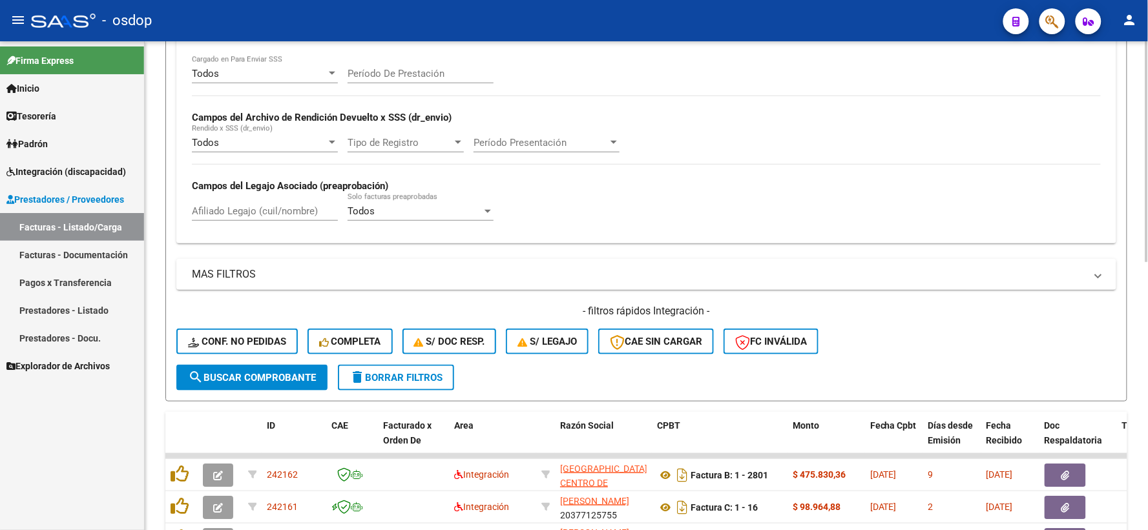
scroll to position [280, 0]
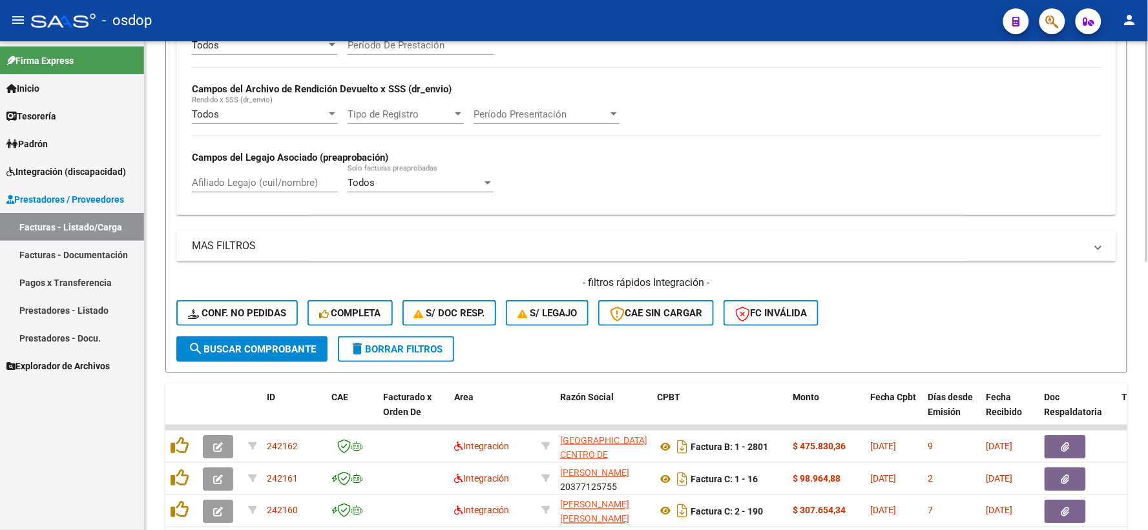
click at [282, 191] on div "Afiliado Legajo (cuil/nombre)" at bounding box center [265, 179] width 146 height 28
paste input "27470768849"
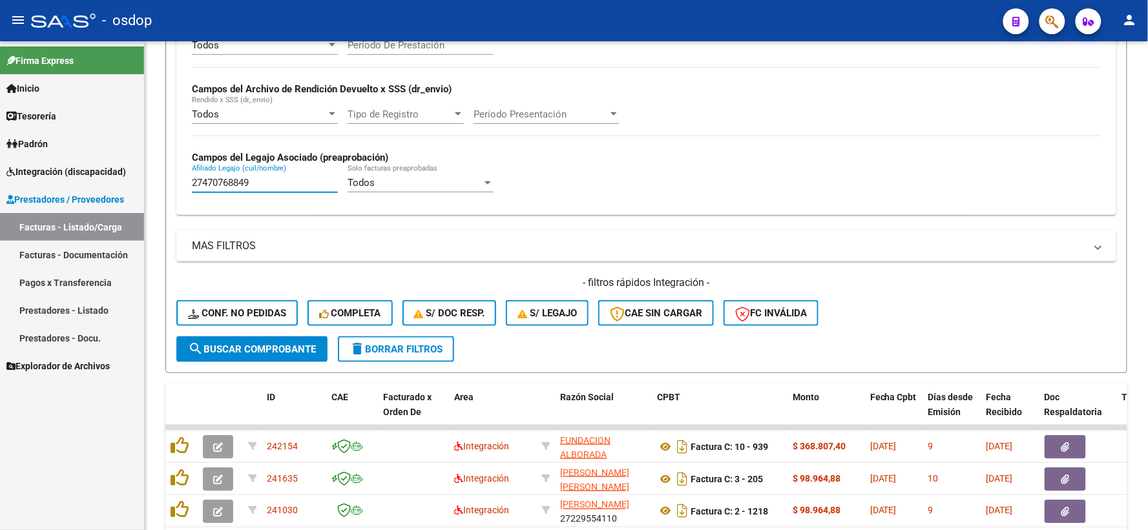
scroll to position [352, 0]
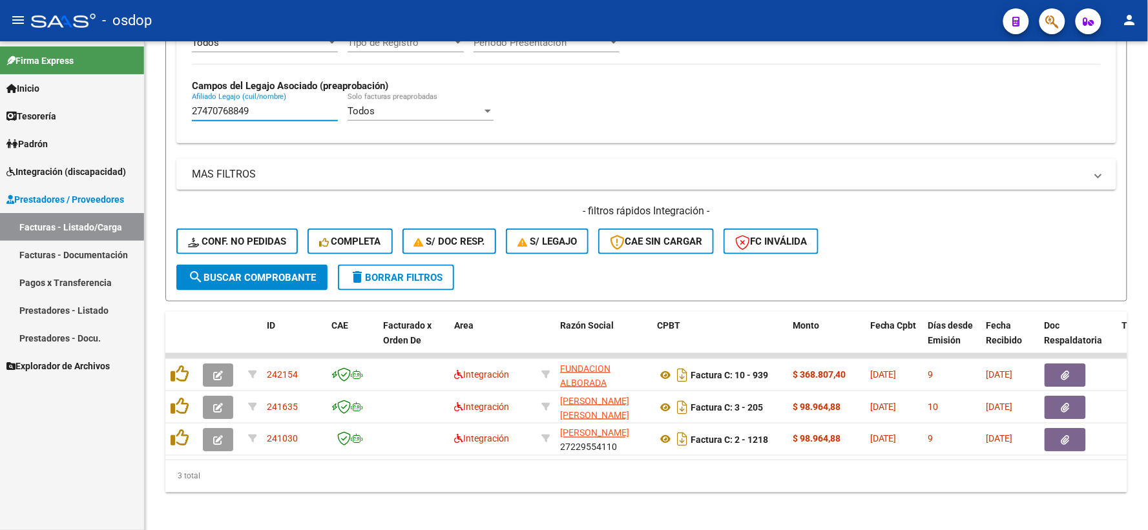
type input "27470768849"
click at [74, 461] on div "Firma Express Inicio Instructivos Contacto OS Tesorería Extractos Procesados (c…" at bounding box center [72, 285] width 144 height 489
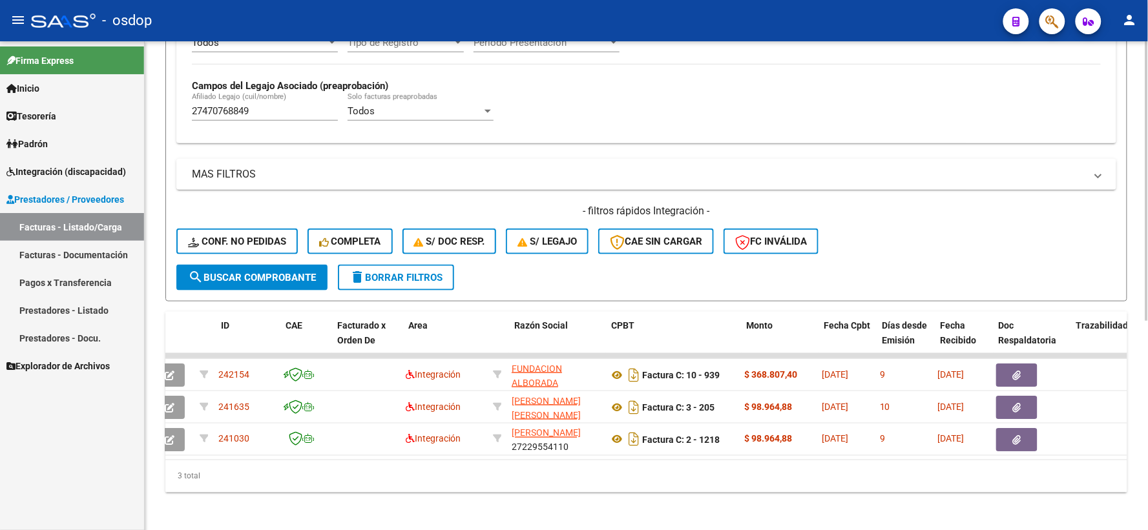
scroll to position [0, 46]
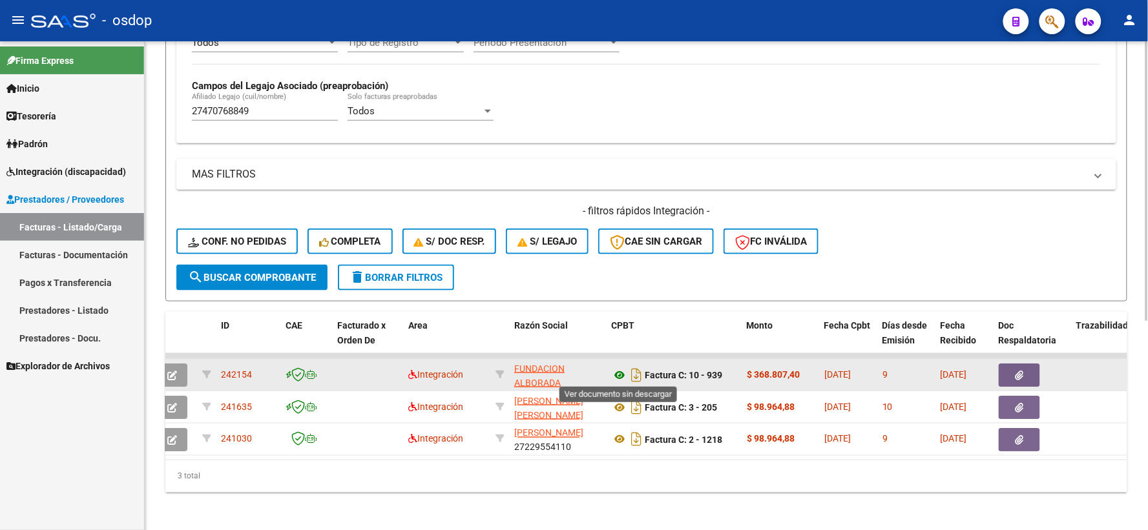
click at [614, 373] on icon at bounding box center [619, 376] width 17 height 16
click at [1009, 364] on button "button" at bounding box center [1019, 375] width 41 height 23
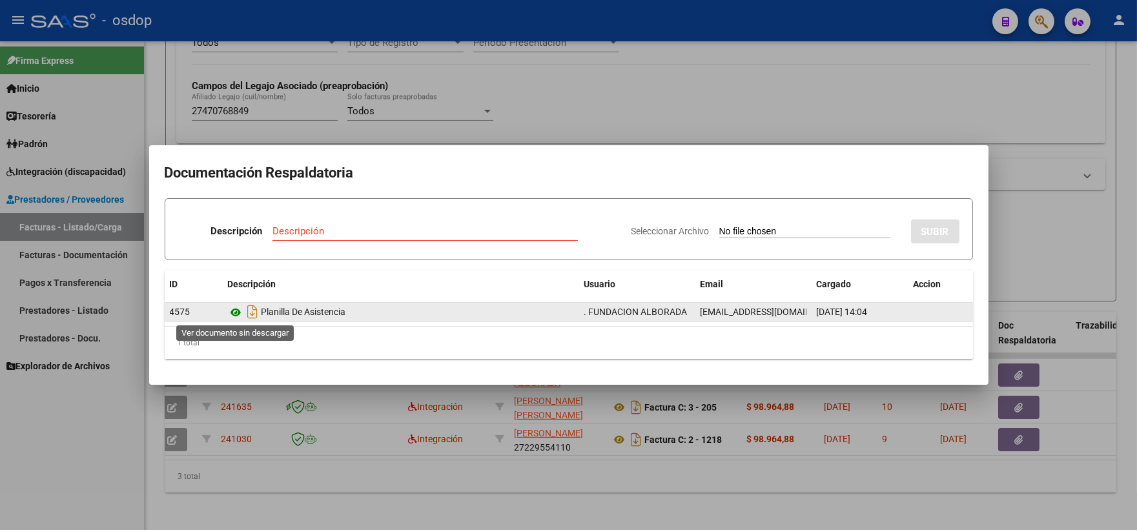
click at [236, 309] on icon at bounding box center [236, 313] width 17 height 16
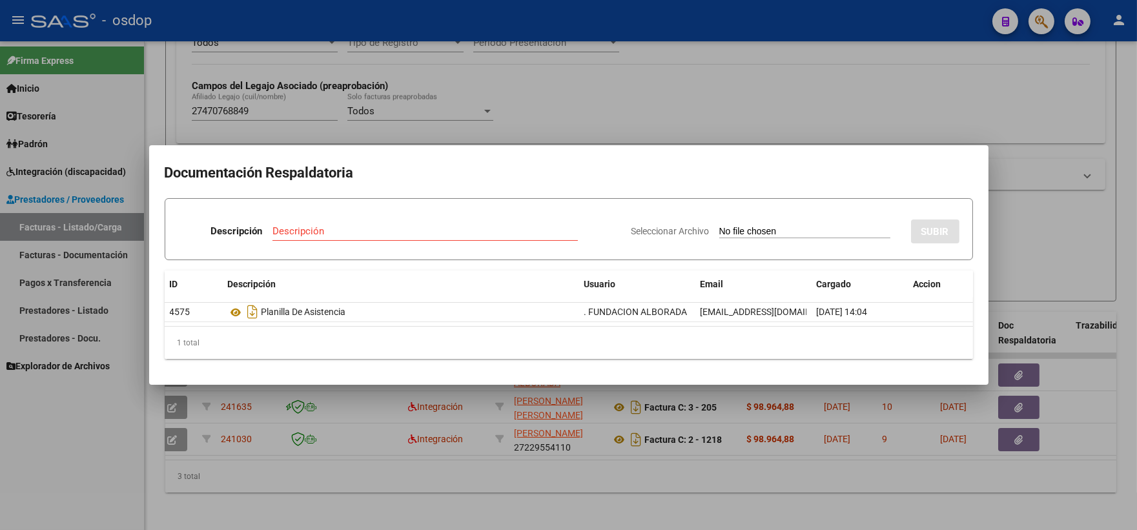
click at [227, 459] on div at bounding box center [568, 265] width 1137 height 530
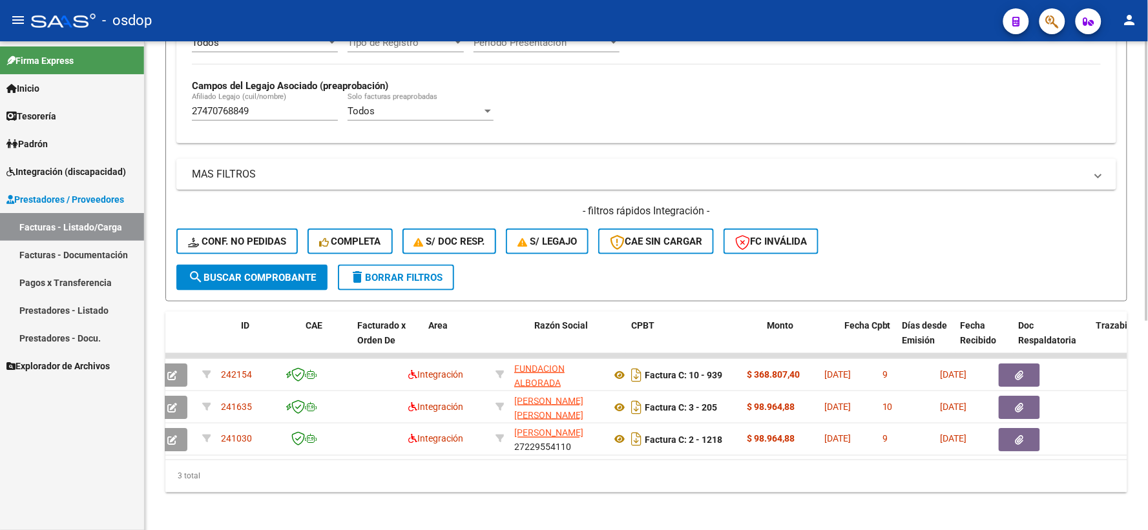
scroll to position [0, 0]
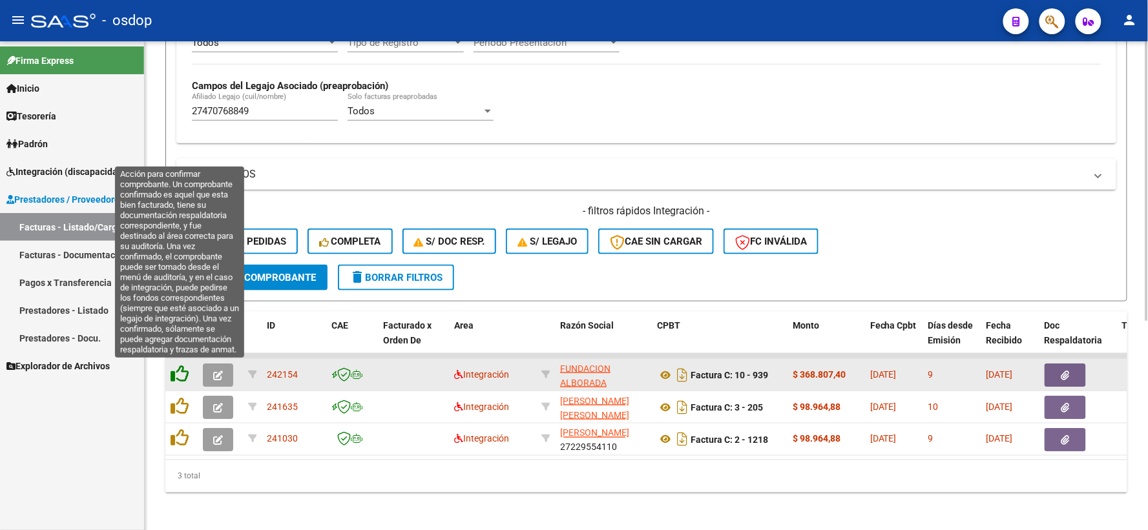
click at [176, 371] on icon at bounding box center [180, 374] width 18 height 18
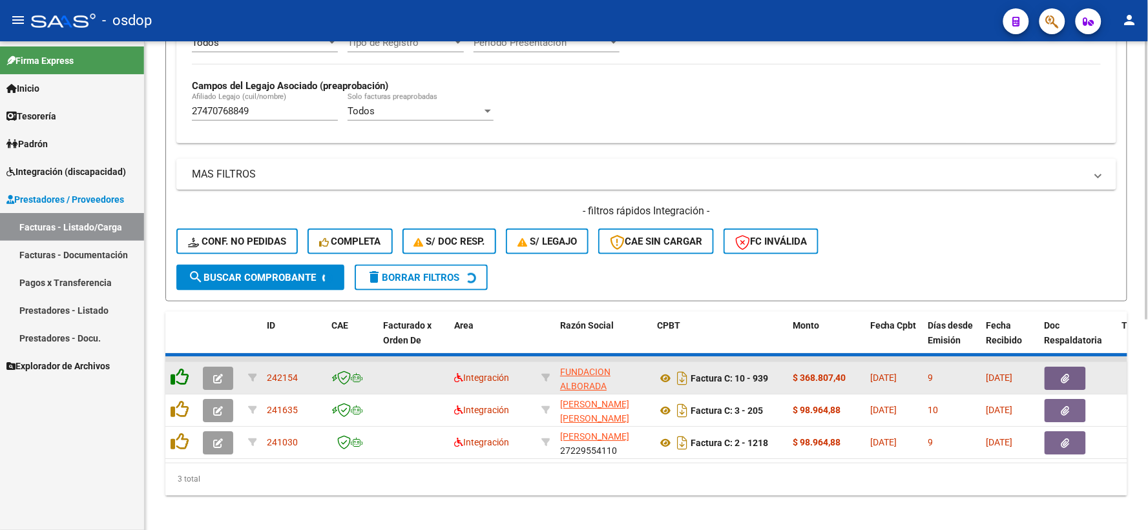
scroll to position [333, 0]
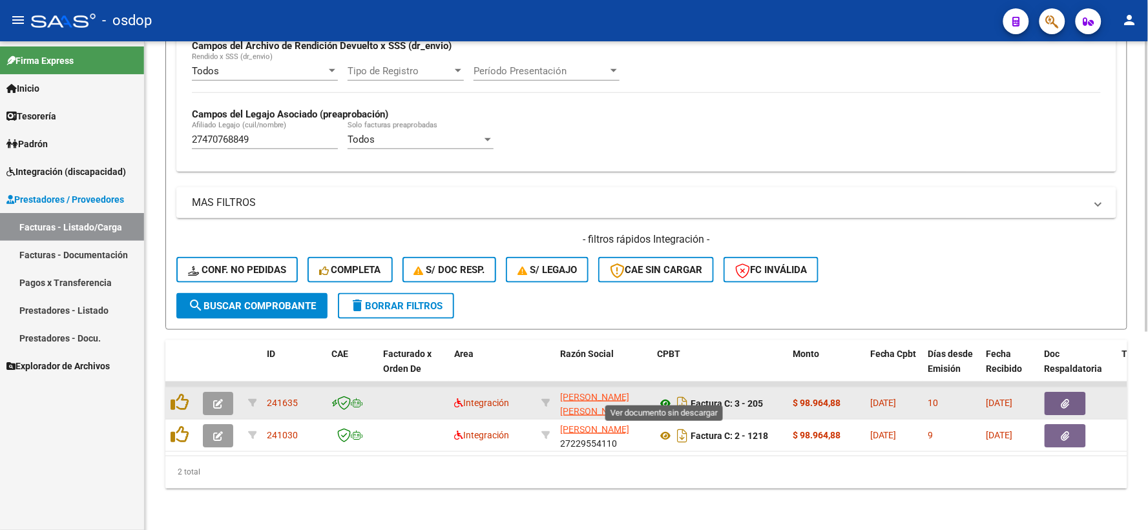
click at [665, 396] on icon at bounding box center [665, 404] width 17 height 16
click at [1062, 399] on icon "button" at bounding box center [1065, 404] width 8 height 10
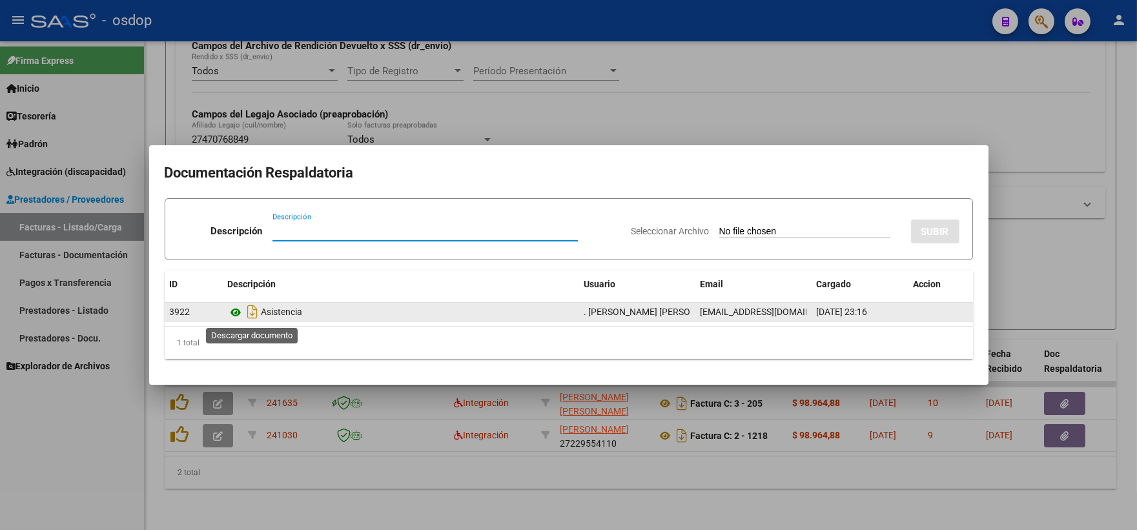
click at [238, 313] on icon at bounding box center [236, 313] width 17 height 16
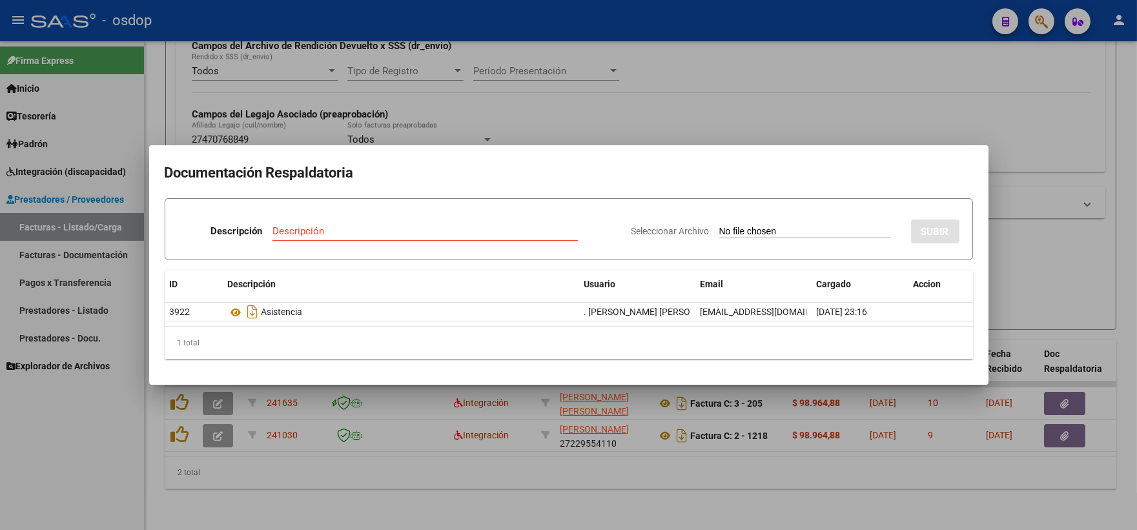
click at [330, 137] on div at bounding box center [568, 265] width 1137 height 530
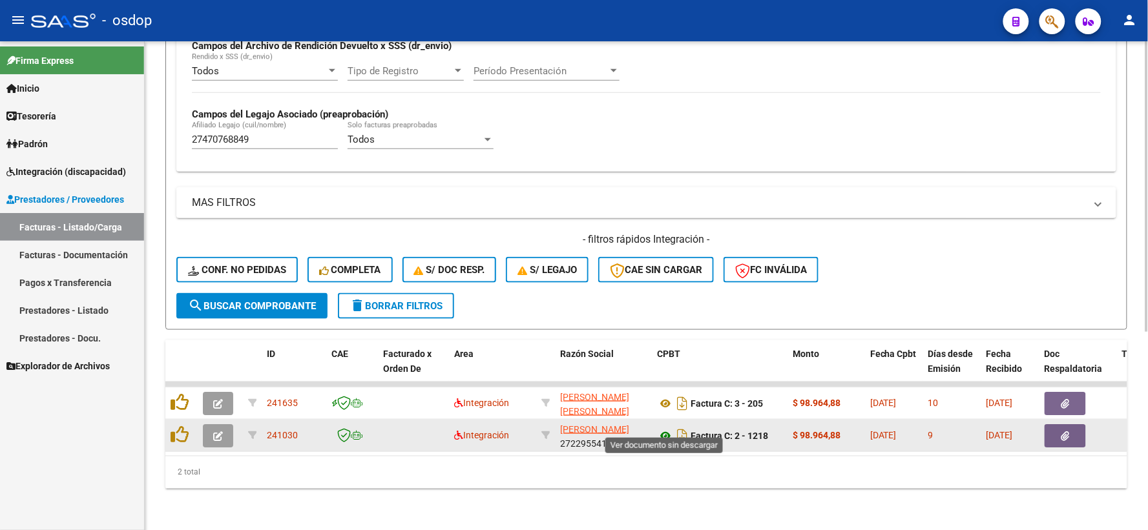
click at [662, 429] on icon at bounding box center [665, 436] width 17 height 16
click at [1059, 424] on button "button" at bounding box center [1064, 435] width 41 height 23
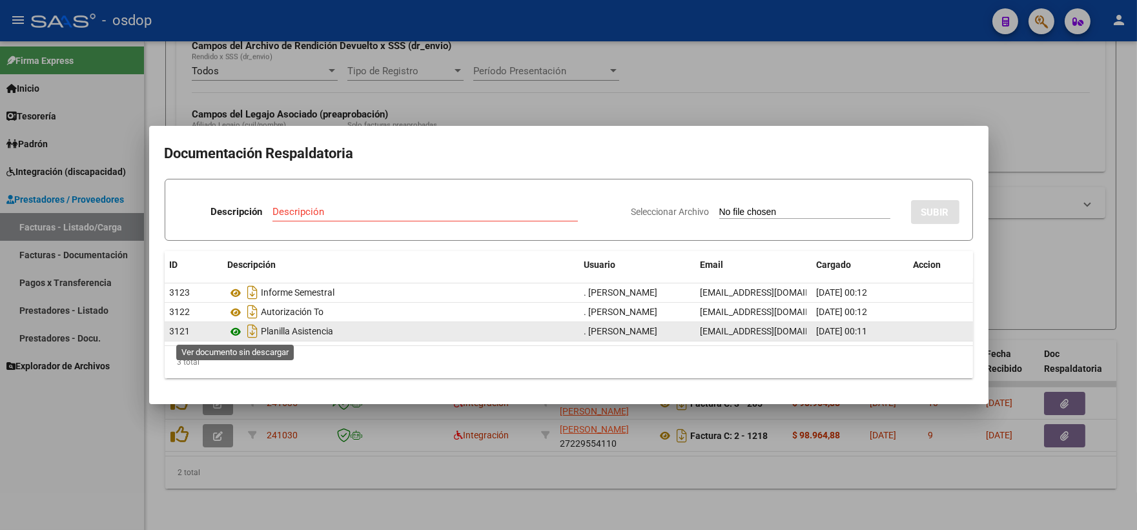
click at [242, 335] on icon at bounding box center [236, 332] width 17 height 16
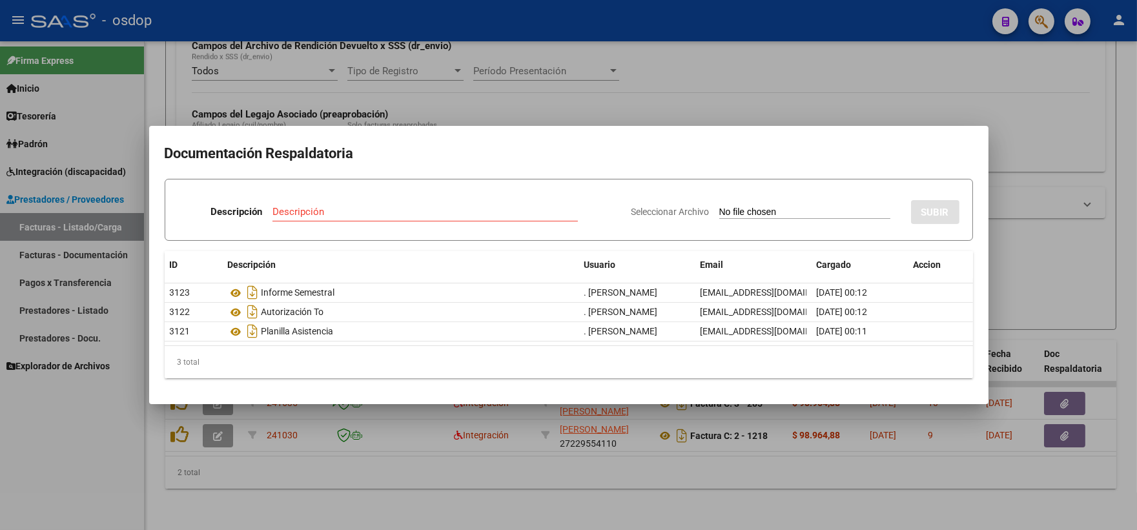
click at [338, 112] on div at bounding box center [568, 265] width 1137 height 530
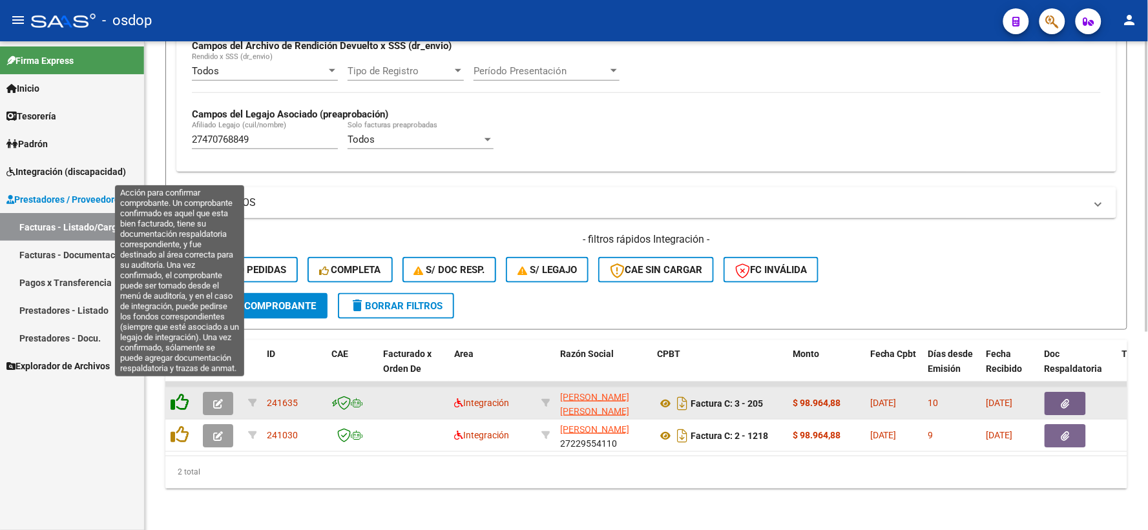
click at [186, 393] on icon at bounding box center [180, 402] width 18 height 18
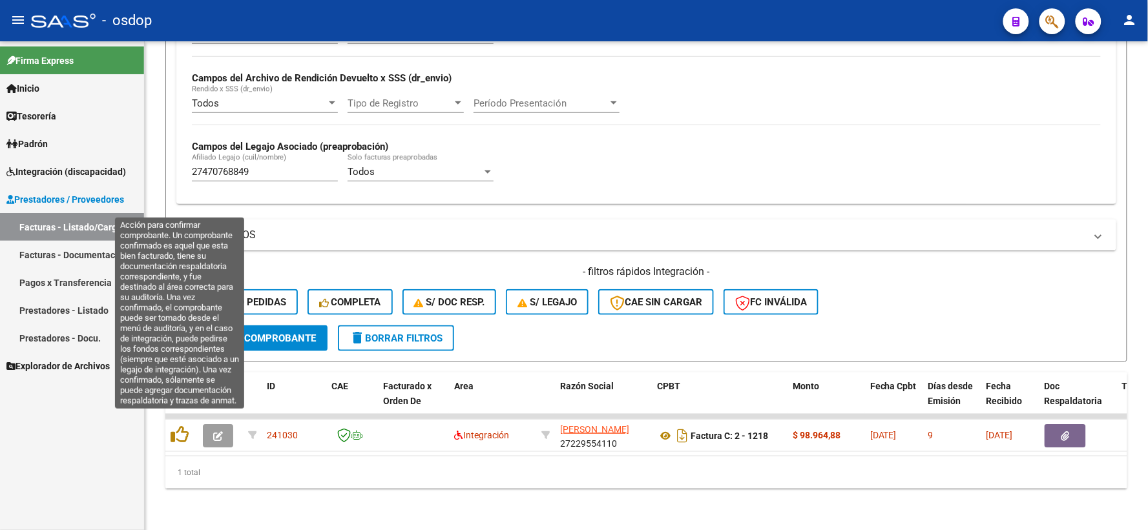
click at [177, 426] on icon at bounding box center [180, 435] width 18 height 18
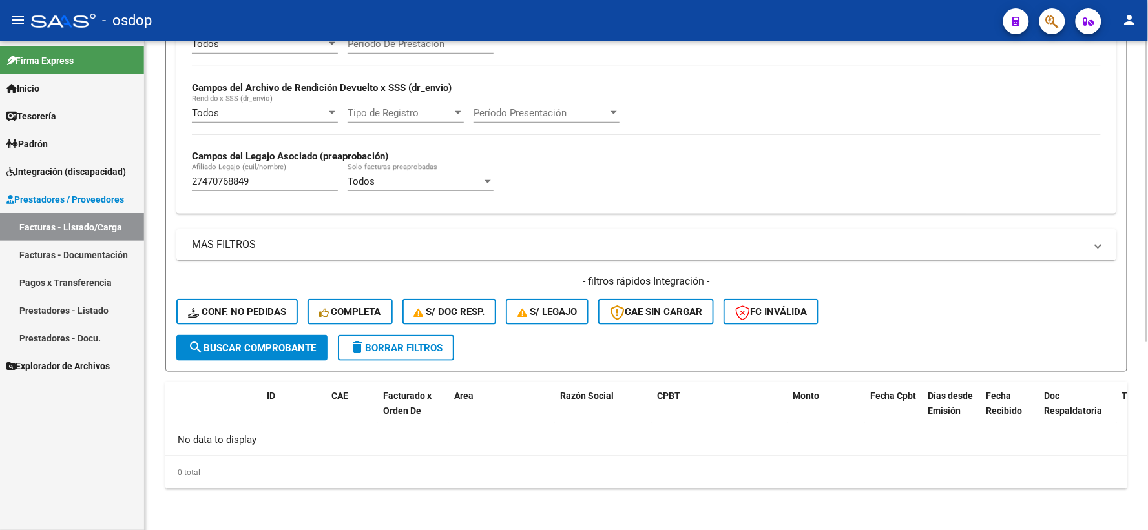
scroll to position [280, 0]
drag, startPoint x: 262, startPoint y: 157, endPoint x: 153, endPoint y: 181, distance: 111.2
click at [153, 181] on div "Video tutorial PRESTADORES -> Listado de CPBTs Emitidos por Prestadores / Prove…" at bounding box center [646, 146] width 1003 height 771
drag, startPoint x: 270, startPoint y: 182, endPoint x: 152, endPoint y: 189, distance: 117.8
click at [147, 183] on div "Video tutorial PRESTADORES -> Listado de CPBTs Emitidos por Prestadores / Prove…" at bounding box center [646, 146] width 1003 height 771
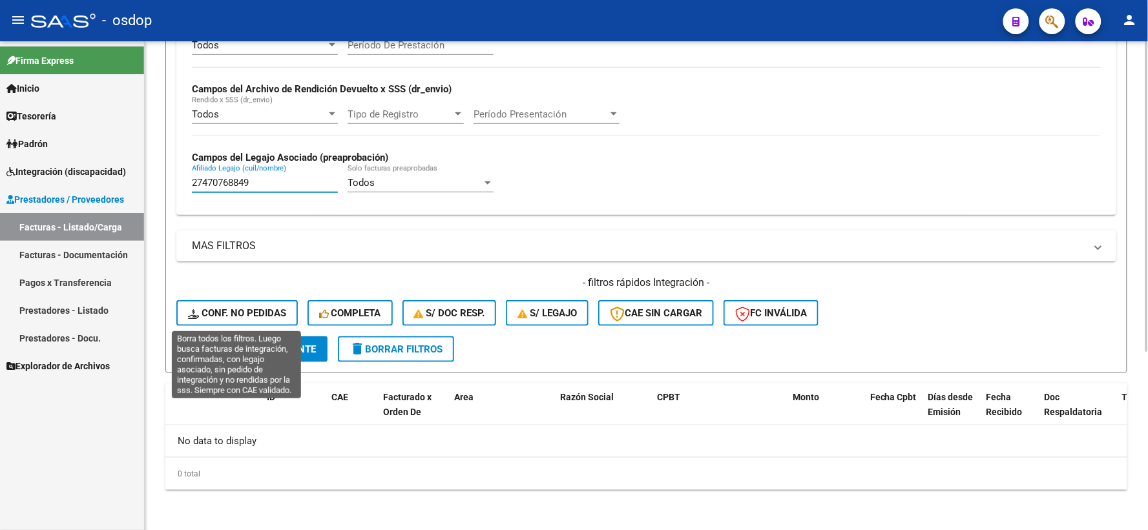
click at [243, 317] on span "Conf. no pedidas" at bounding box center [237, 313] width 98 height 12
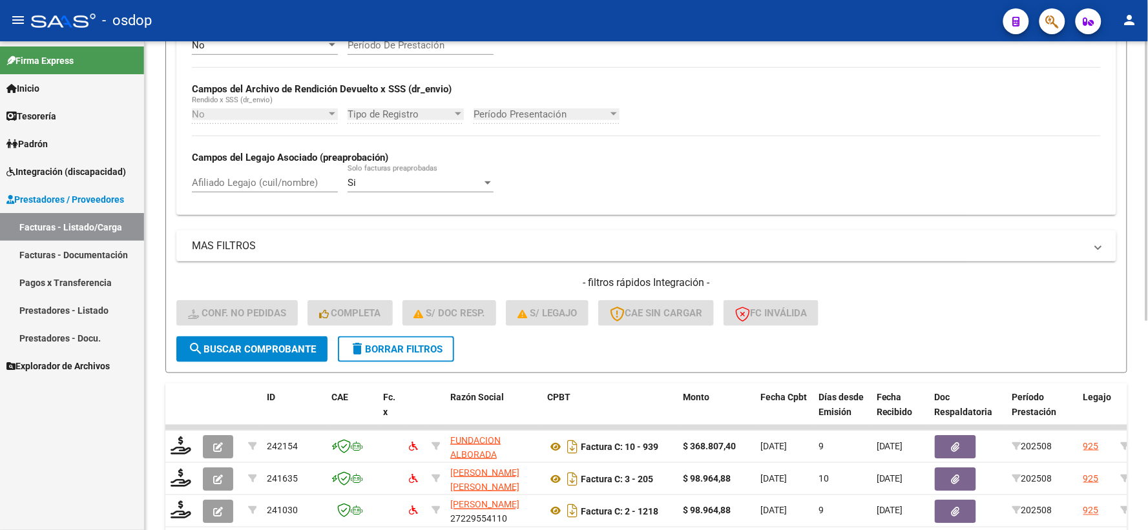
click at [247, 181] on input "Afiliado Legajo (cuil/nombre)" at bounding box center [265, 183] width 146 height 12
paste input "27470768849"
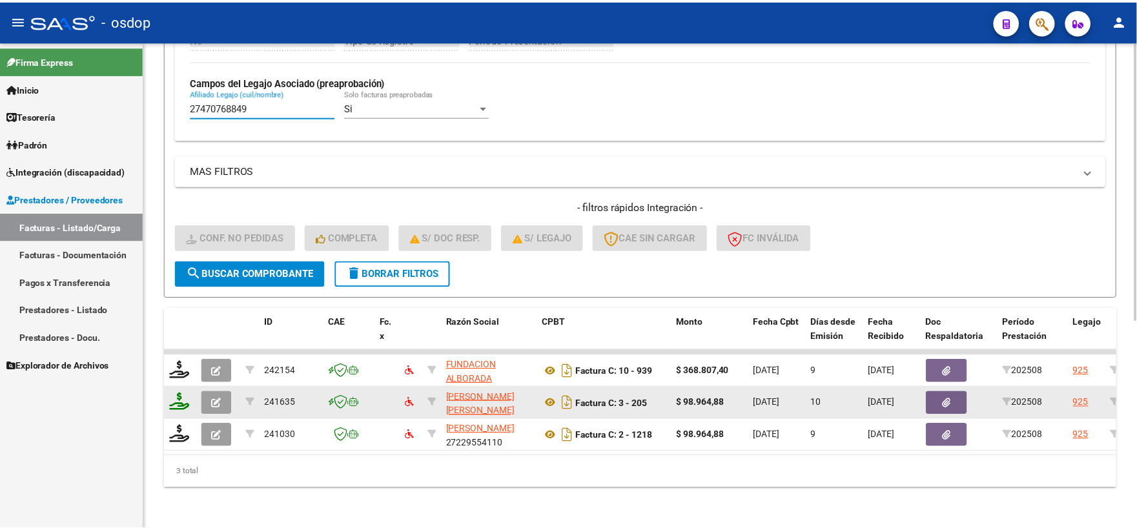
scroll to position [366, 0]
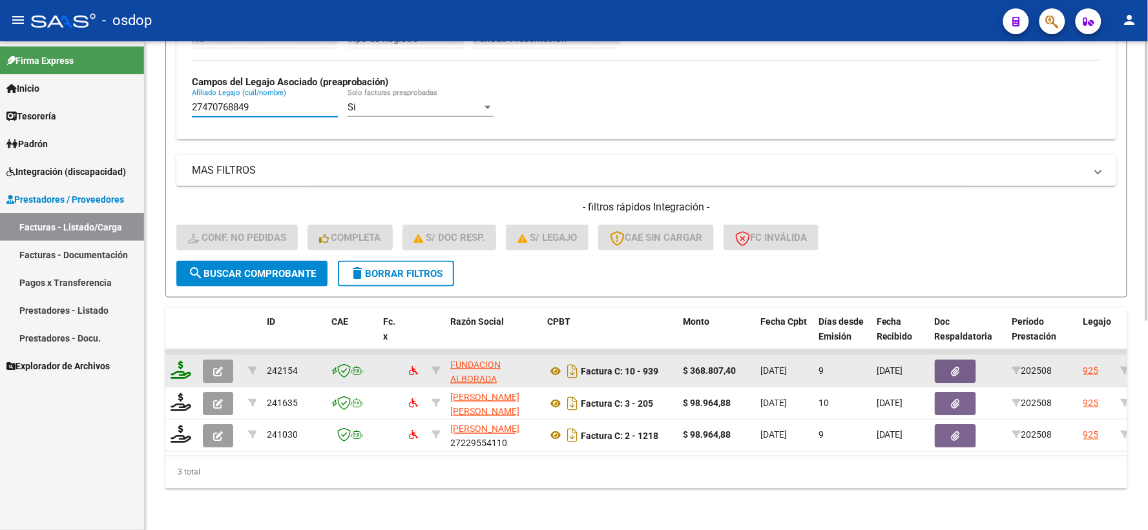
type input "27470768849"
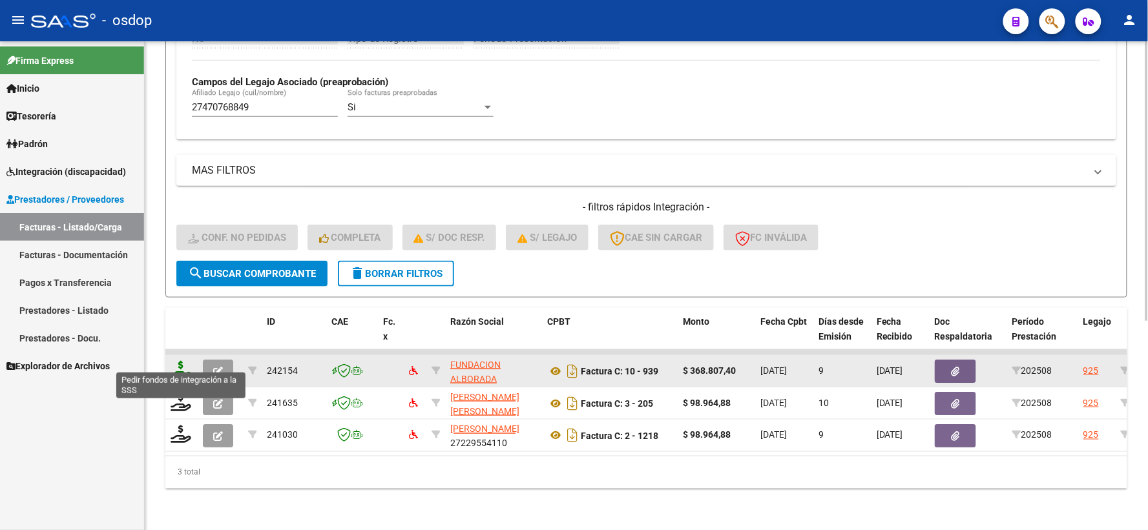
click at [178, 367] on icon at bounding box center [181, 370] width 21 height 18
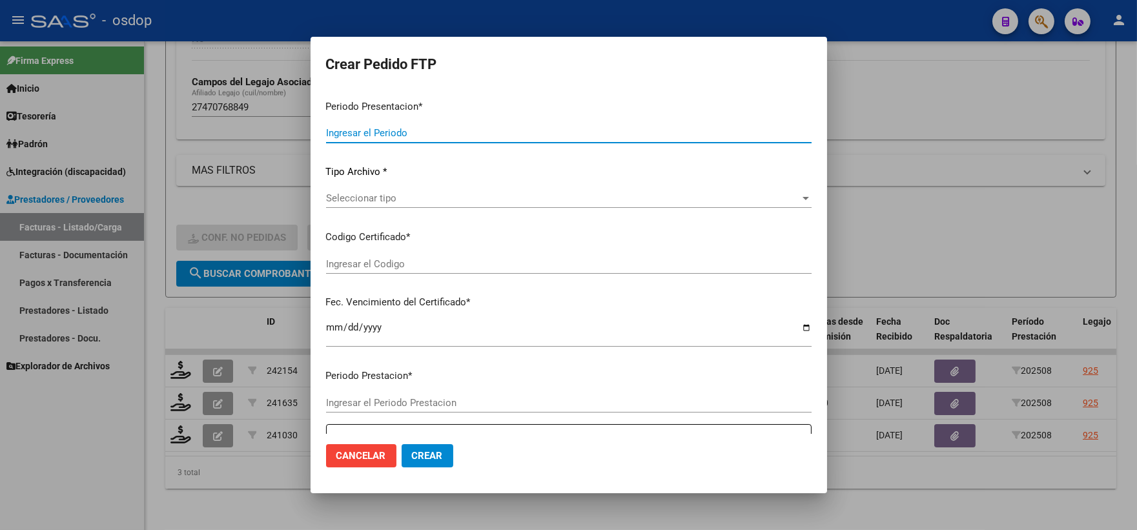
type input "202508"
type input "$ 368.807,40"
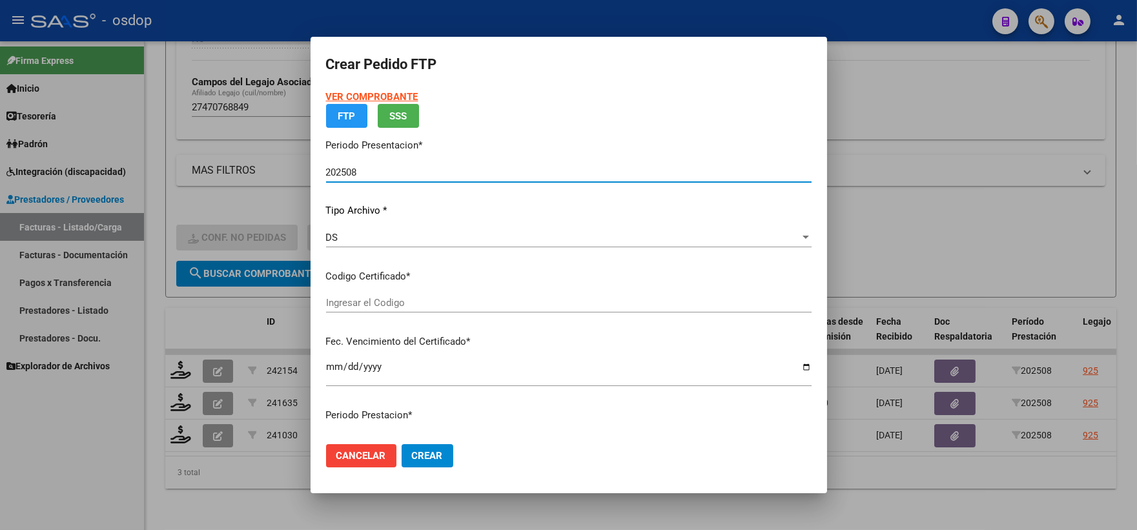
type input "6565251675"
type input "2032-05-06"
click at [414, 284] on p "Certificados disponibles" at bounding box center [569, 276] width 486 height 15
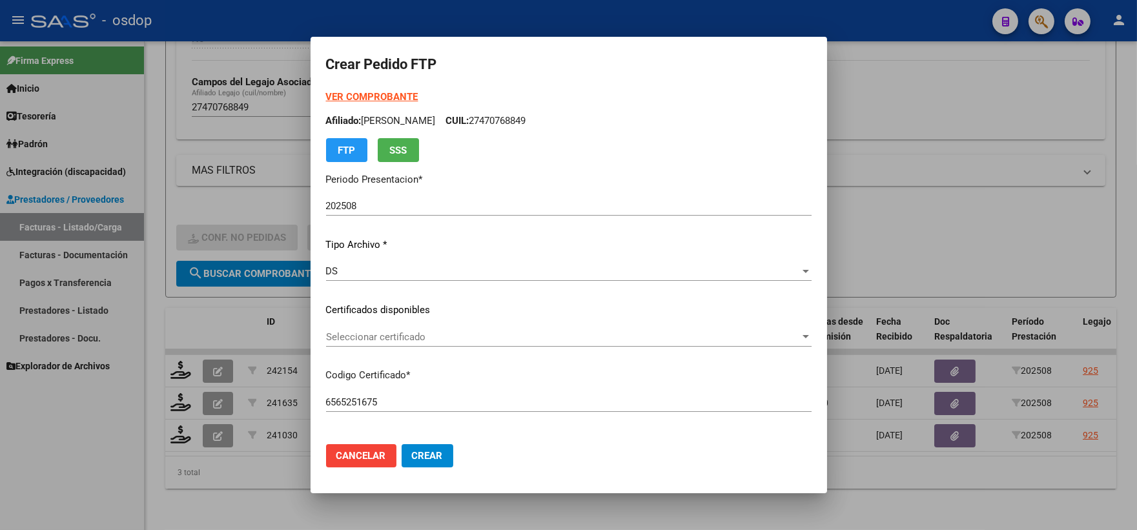
click at [430, 337] on span "Seleccionar certificado" at bounding box center [563, 337] width 474 height 12
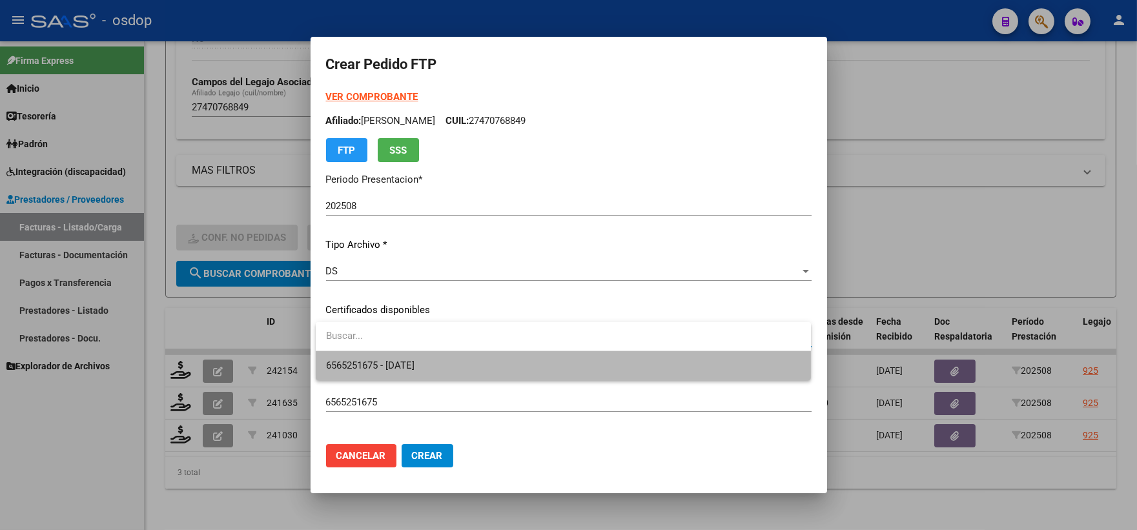
click at [437, 358] on span "6565251675 - 2032-05-06" at bounding box center [563, 365] width 475 height 29
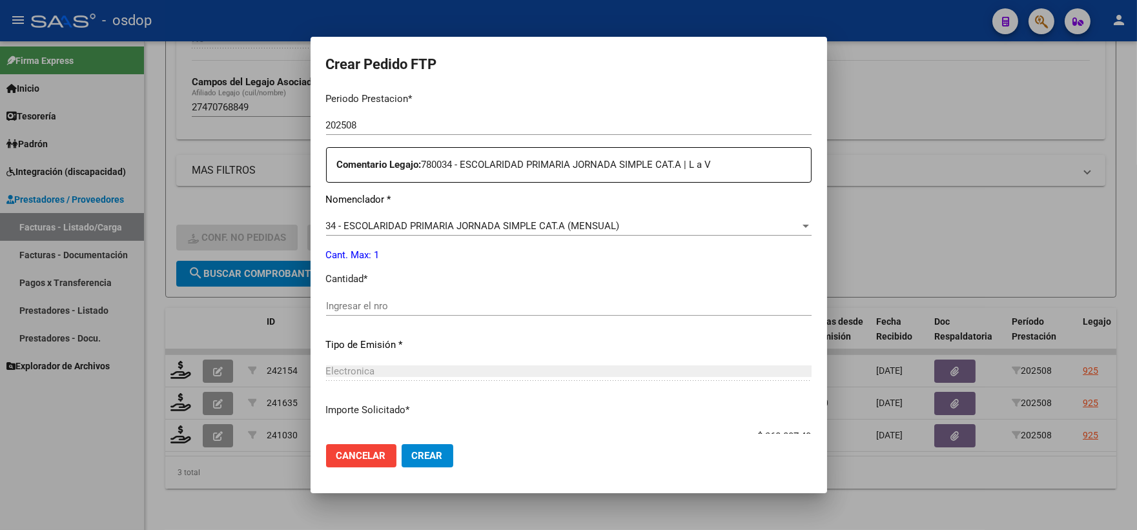
scroll to position [502, 0]
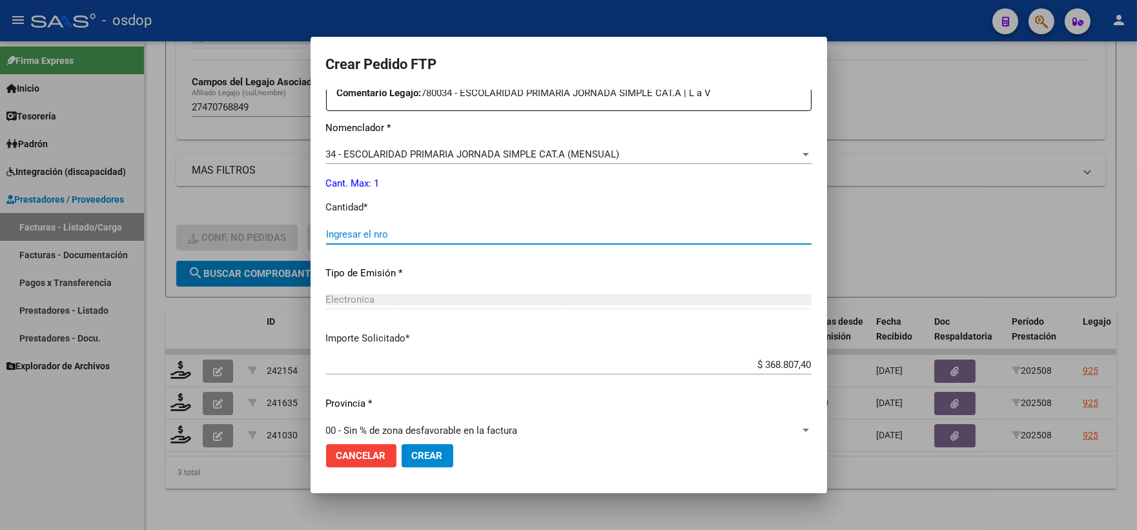
click at [423, 233] on input "Ingresar el nro" at bounding box center [569, 235] width 486 height 12
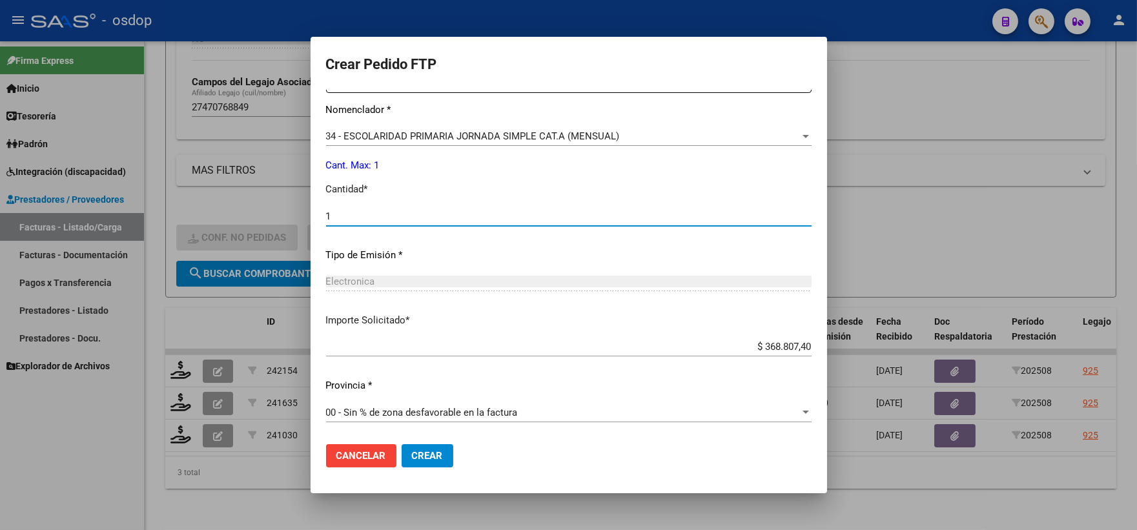
type input "1"
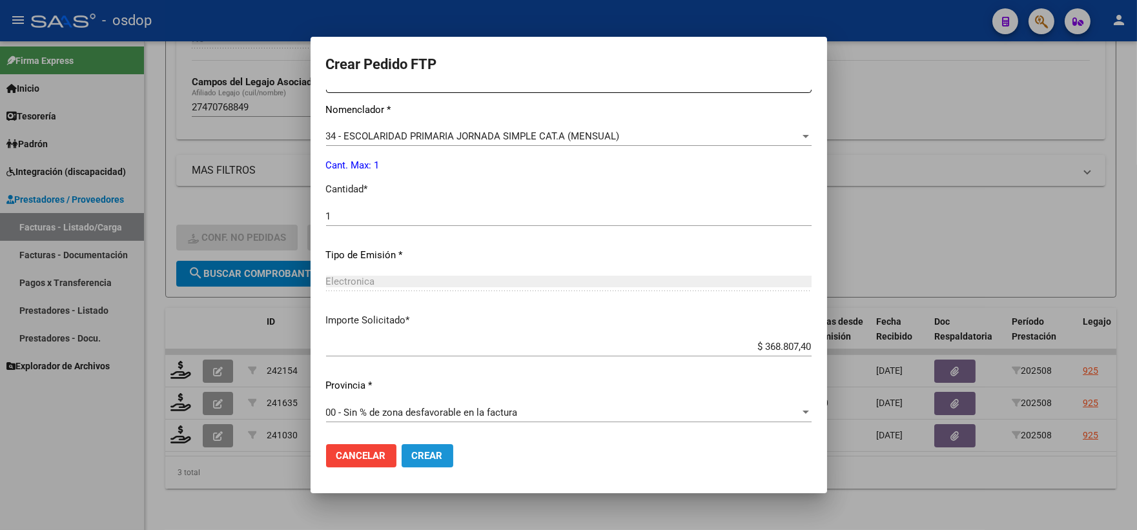
click at [431, 453] on span "Crear" at bounding box center [427, 456] width 31 height 12
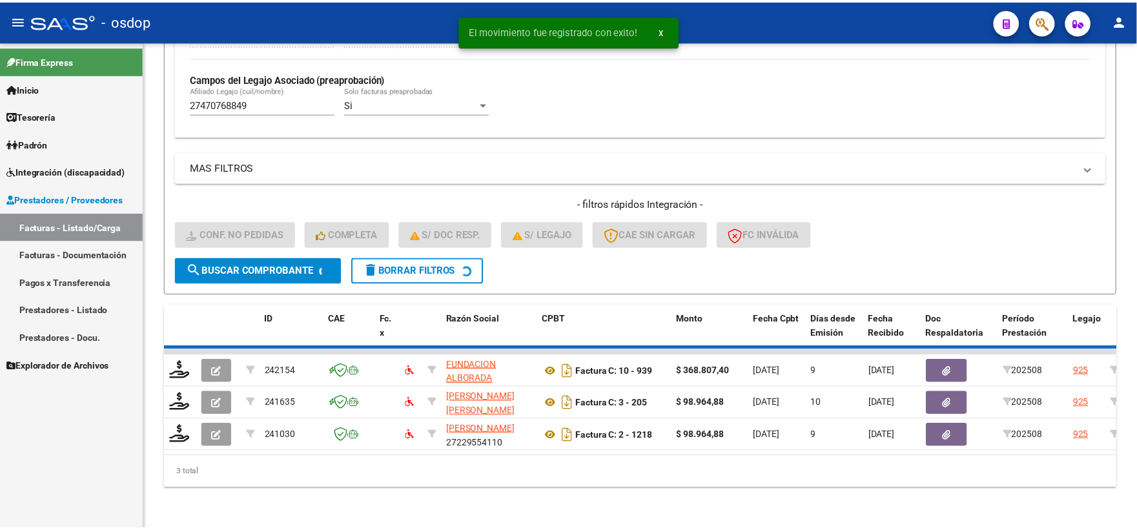
scroll to position [333, 0]
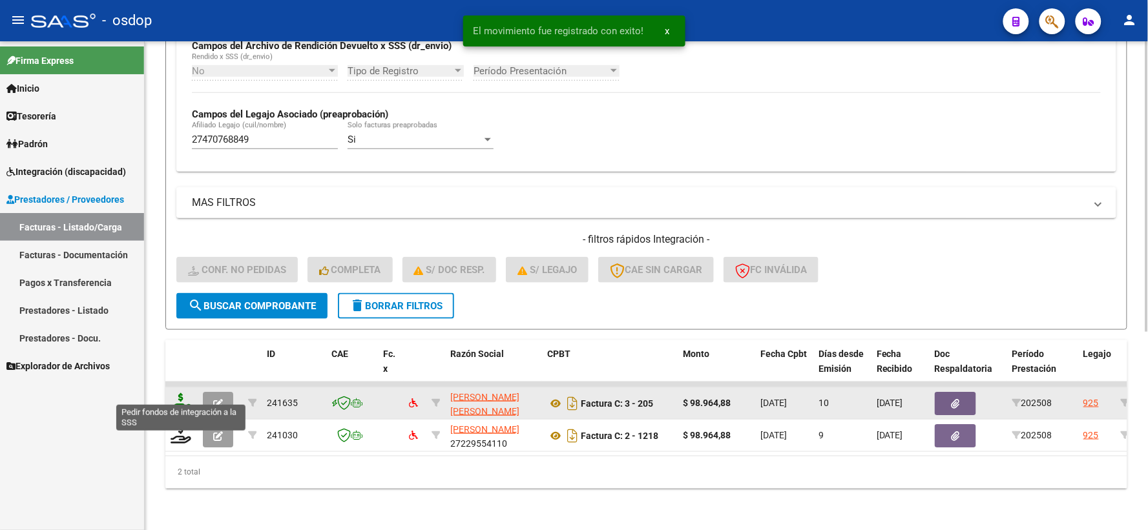
click at [181, 395] on icon at bounding box center [181, 402] width 21 height 18
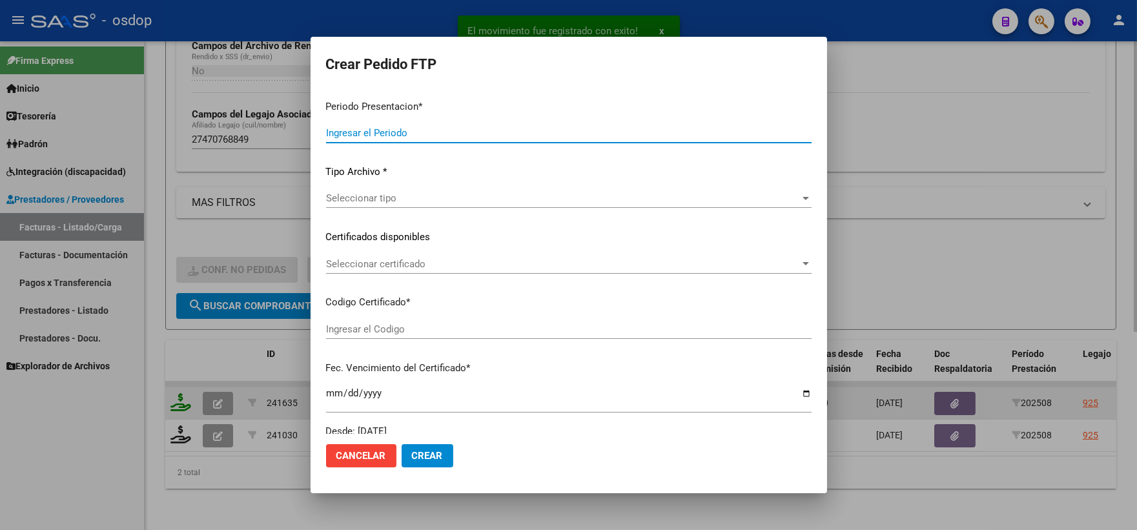
type input "202508"
type input "$ 98.964,88"
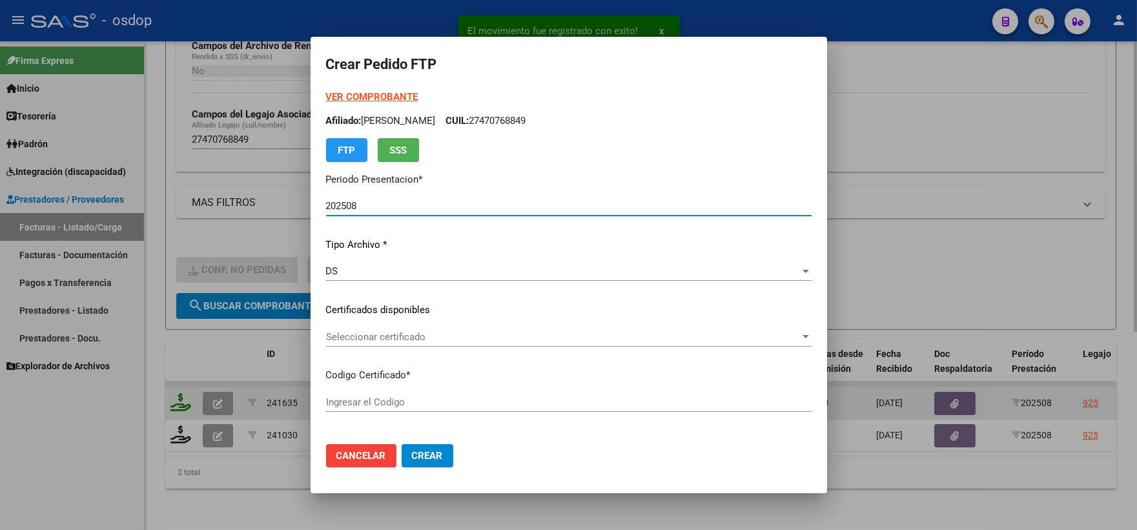
type input "6565251675"
type input "2032-05-06"
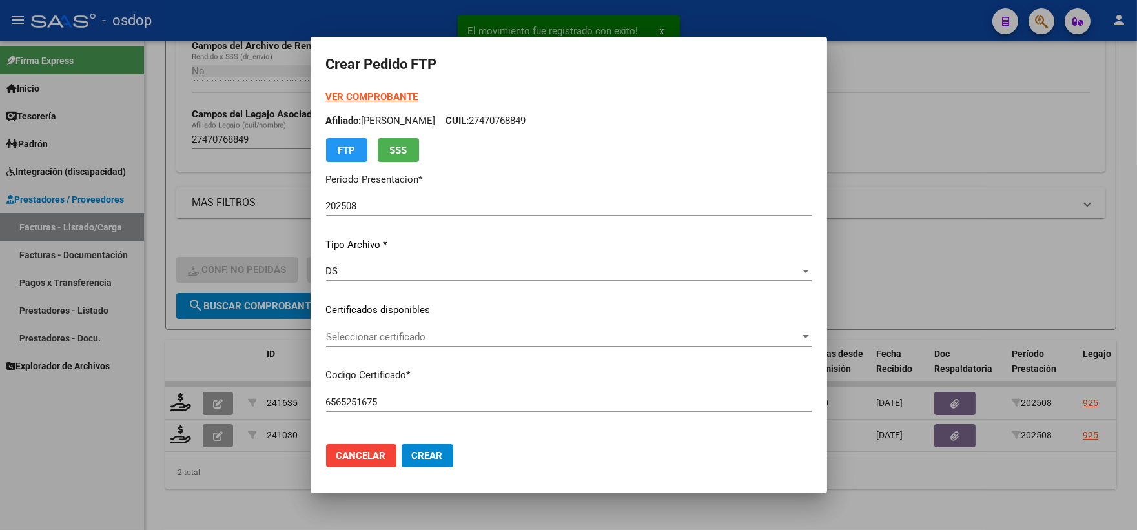
click at [420, 343] on div "Seleccionar certificado Seleccionar certificado" at bounding box center [569, 336] width 486 height 19
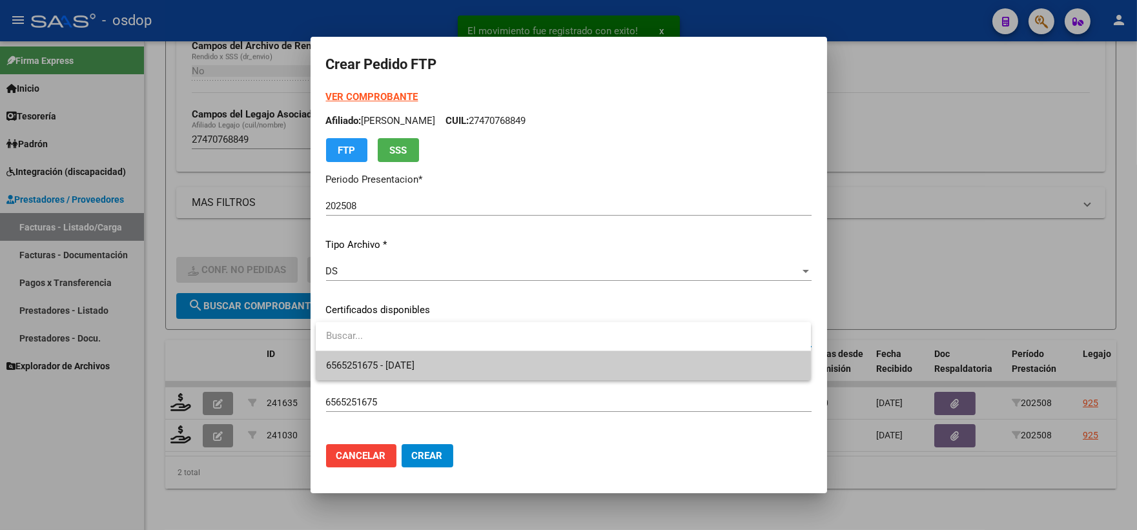
click at [447, 362] on span "6565251675 - 2032-05-06" at bounding box center [563, 365] width 475 height 29
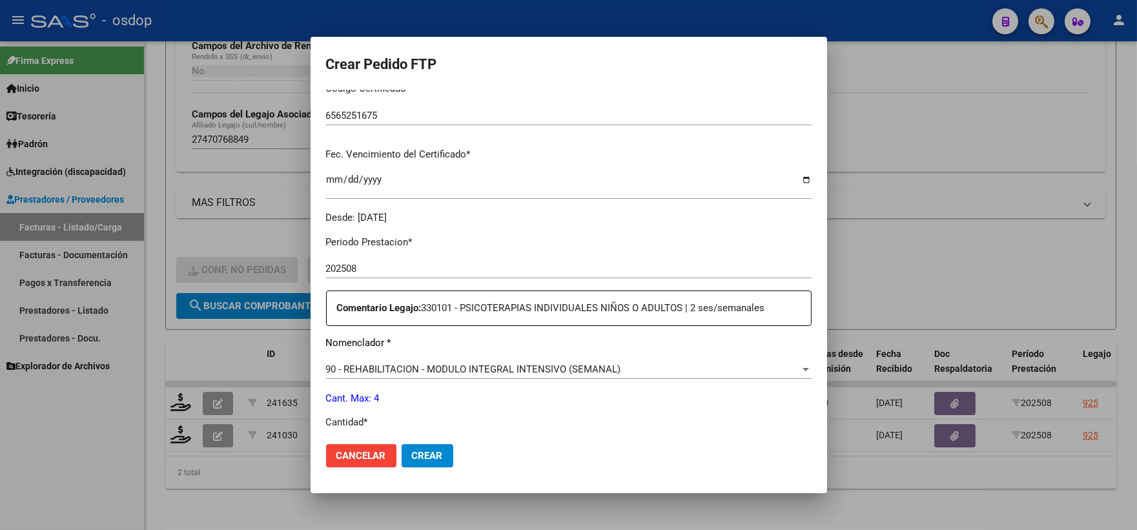
scroll to position [430, 0]
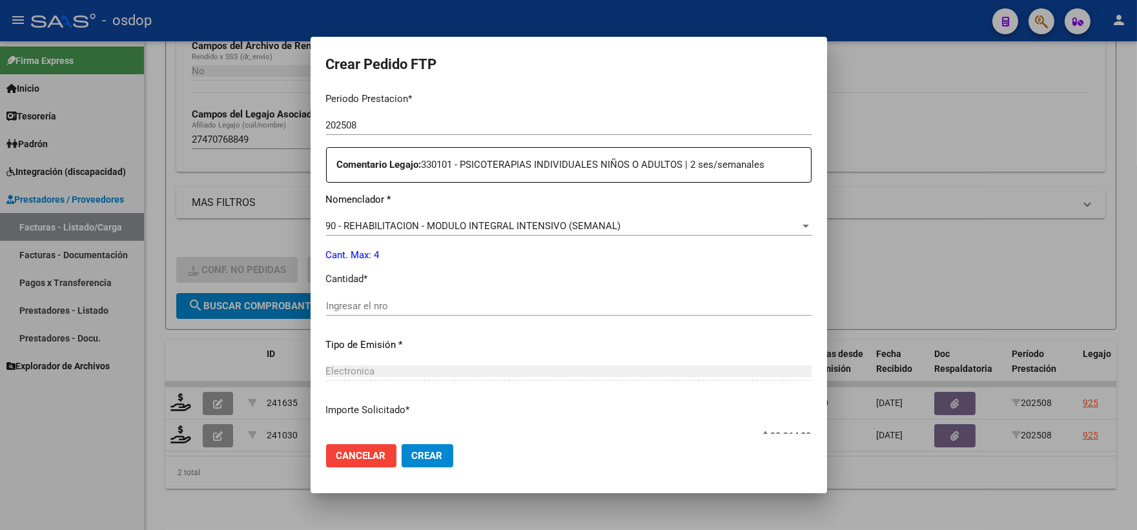
click at [475, 299] on div "Ingresar el nro" at bounding box center [569, 305] width 486 height 19
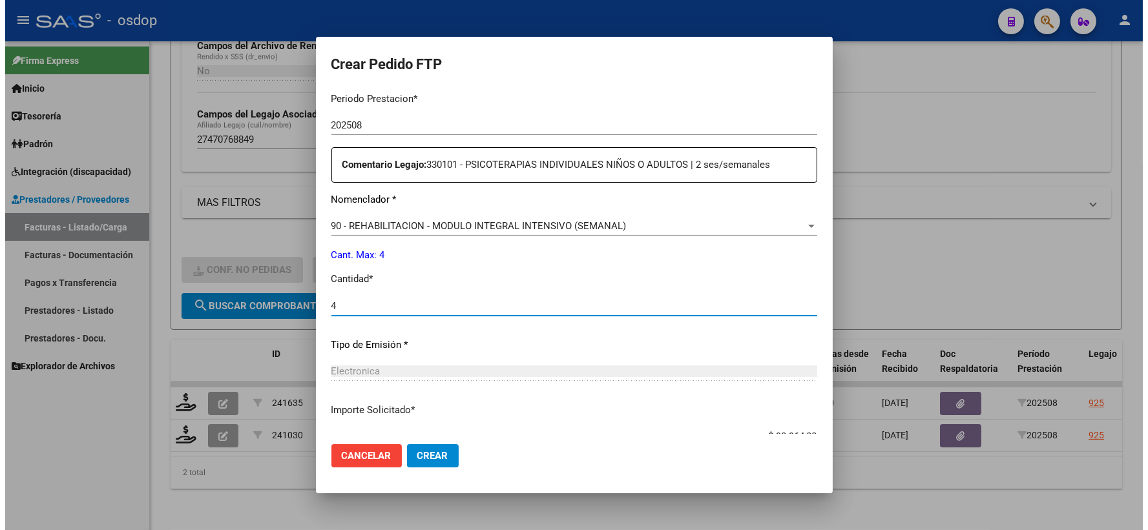
scroll to position [520, 0]
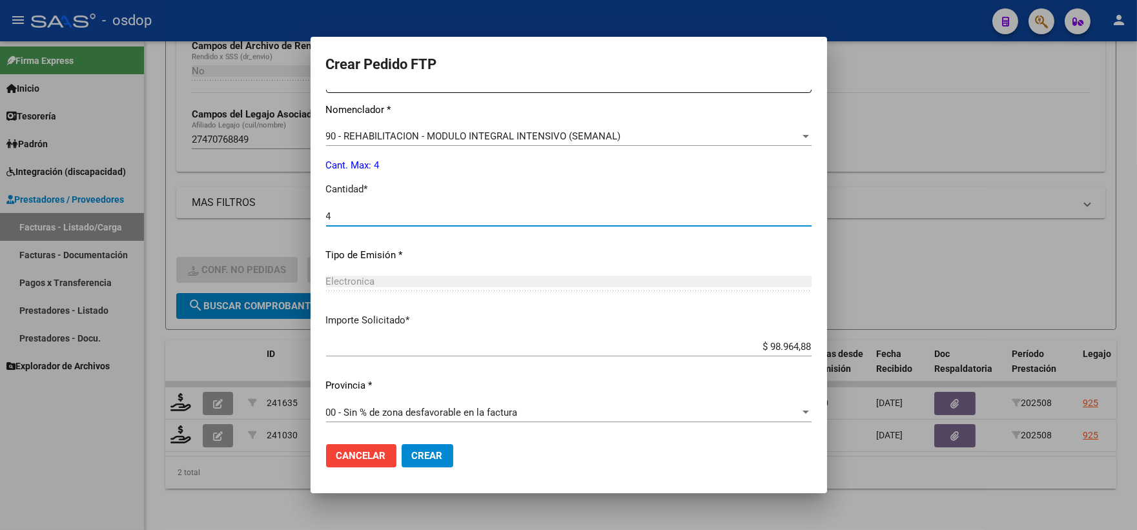
type input "4"
click at [427, 455] on span "Crear" at bounding box center [427, 456] width 31 height 12
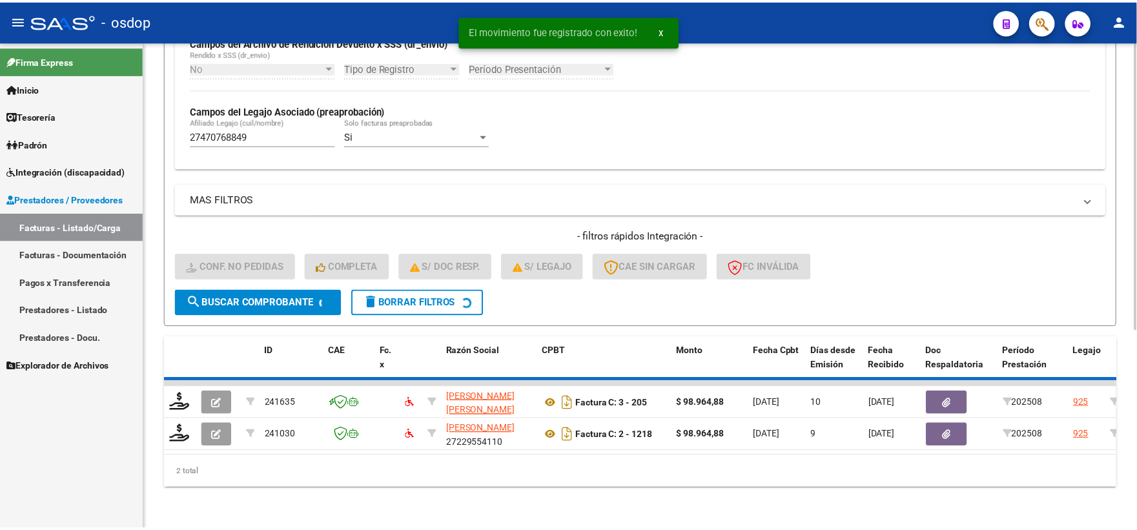
scroll to position [301, 0]
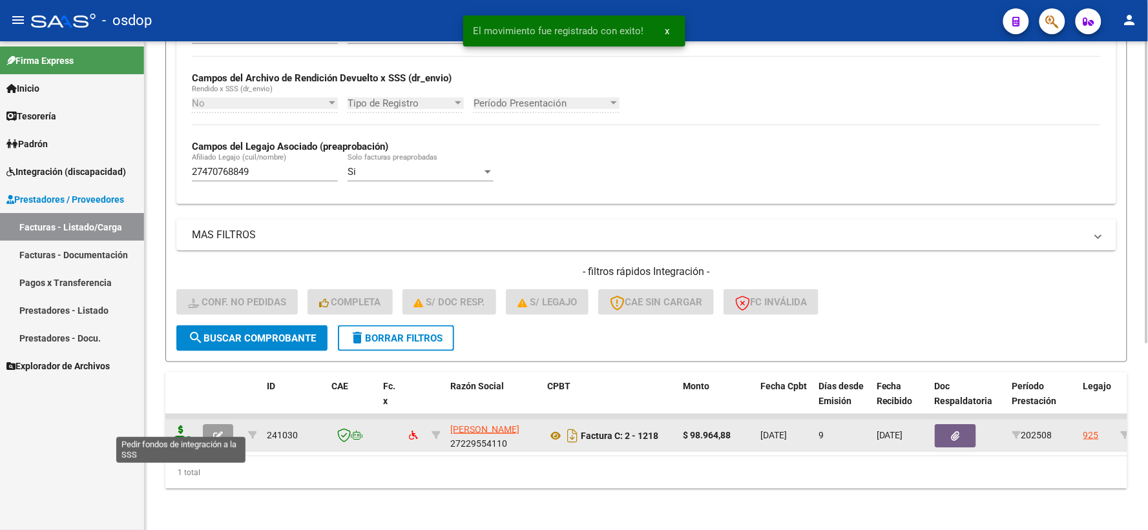
click at [185, 428] on icon at bounding box center [181, 435] width 21 height 18
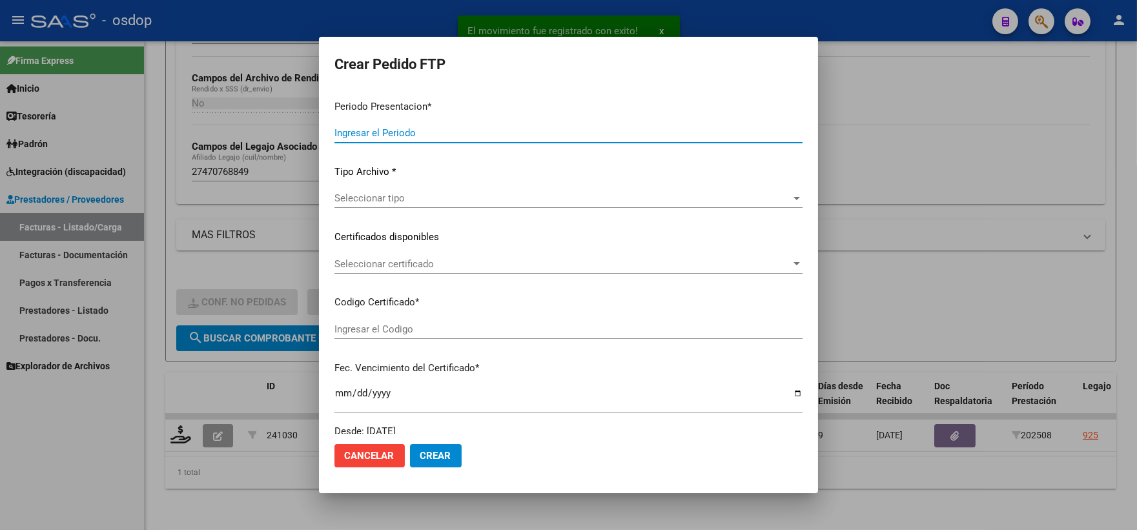
type input "202508"
type input "$ 98.964,88"
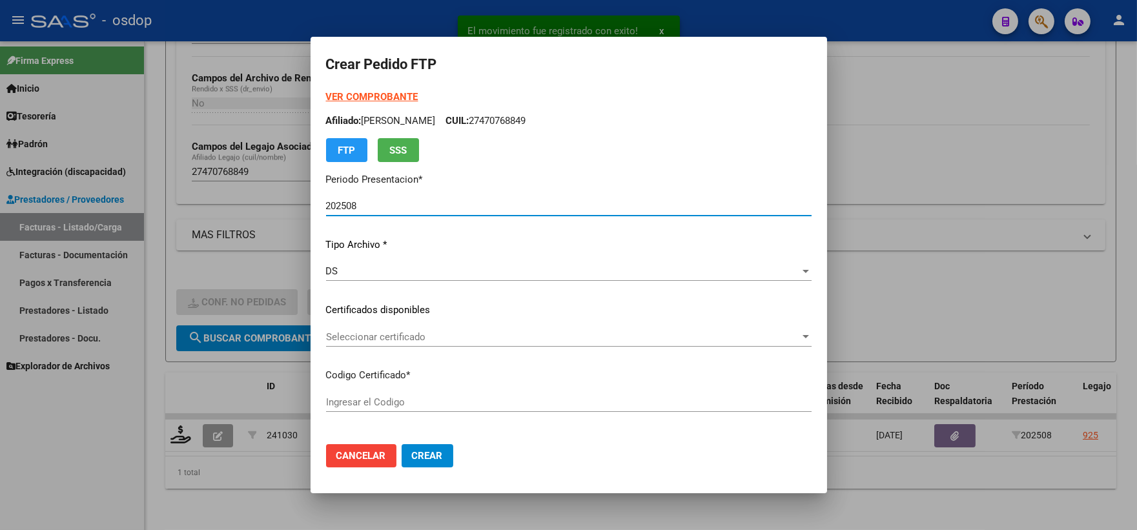
type input "6565251675"
type input "2032-05-06"
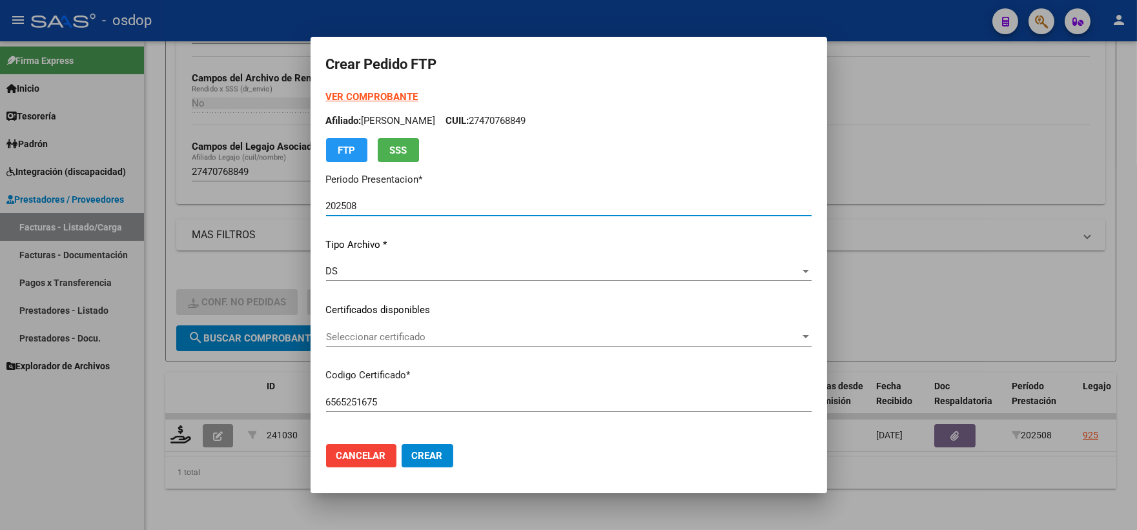
click at [414, 331] on span "Seleccionar certificado" at bounding box center [563, 337] width 474 height 12
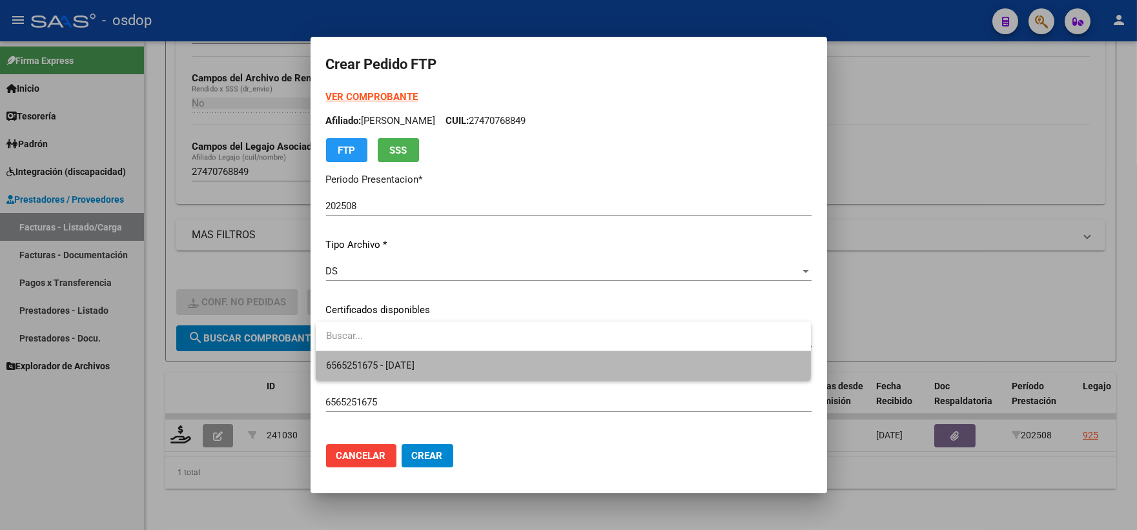
click at [442, 354] on span "6565251675 - 2032-05-06" at bounding box center [563, 365] width 475 height 29
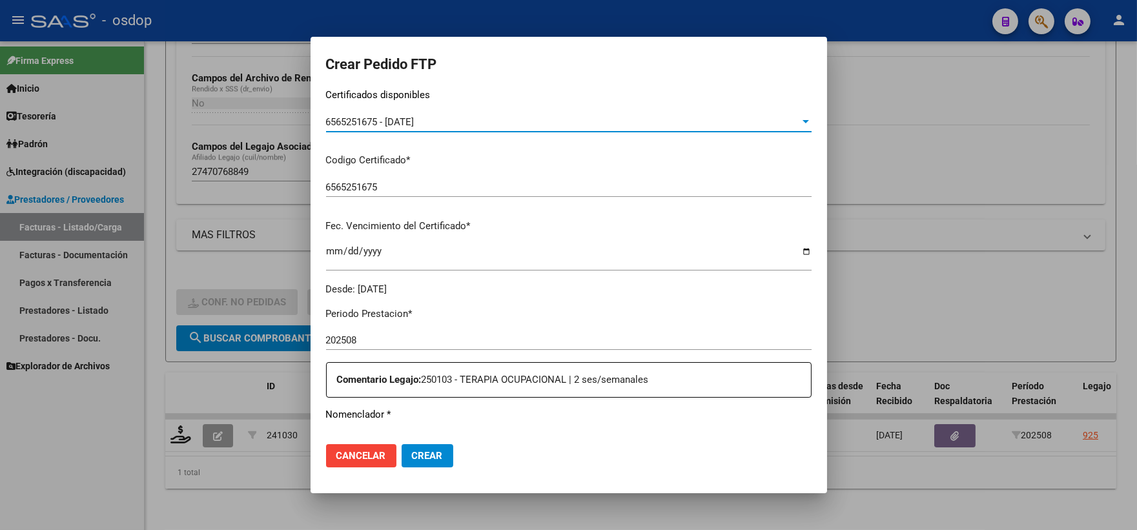
scroll to position [358, 0]
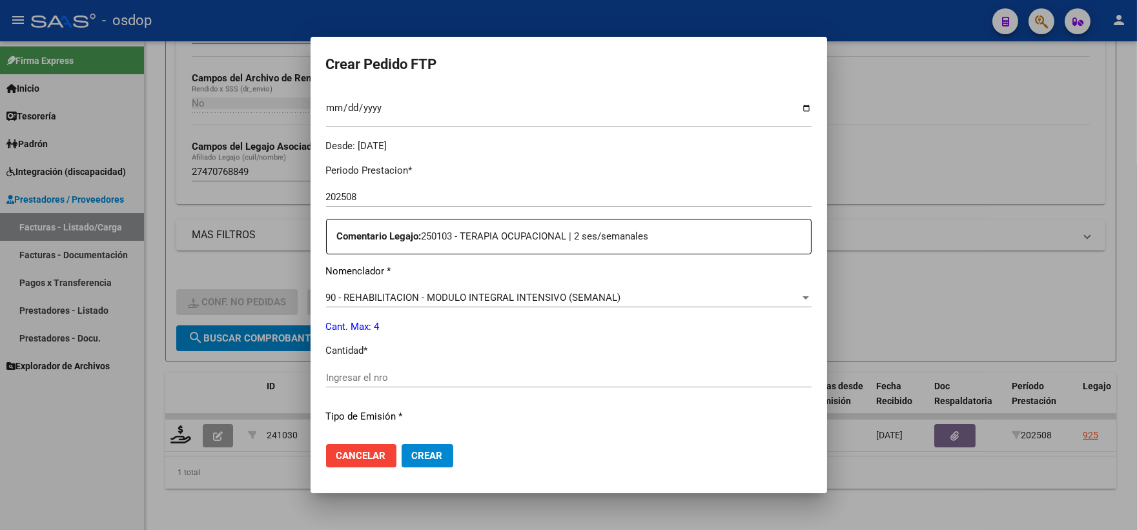
click at [404, 394] on div "Ingresar el nro" at bounding box center [569, 384] width 486 height 32
click at [399, 375] on input "Ingresar el nro" at bounding box center [569, 378] width 486 height 12
type input "4"
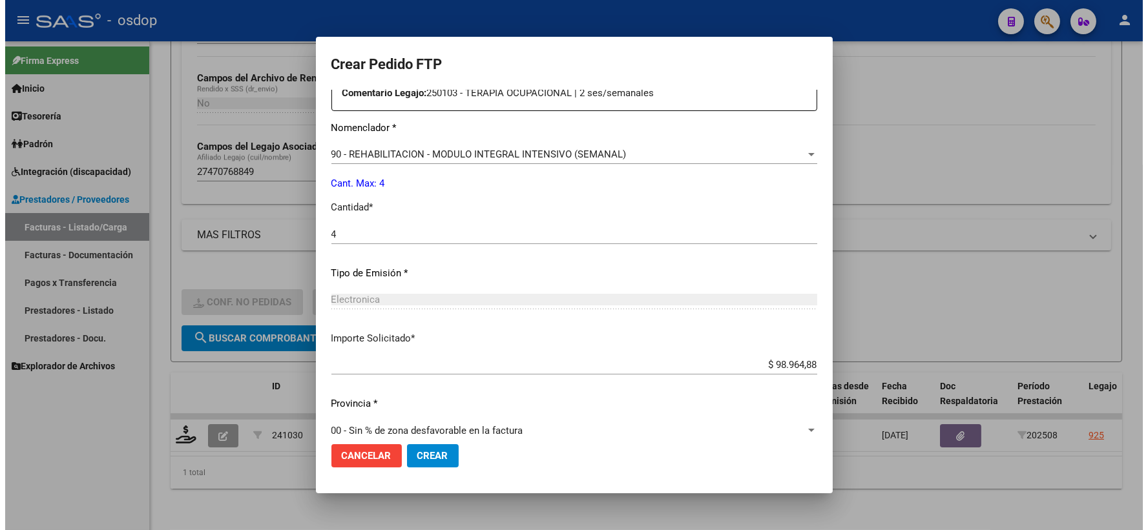
scroll to position [520, 0]
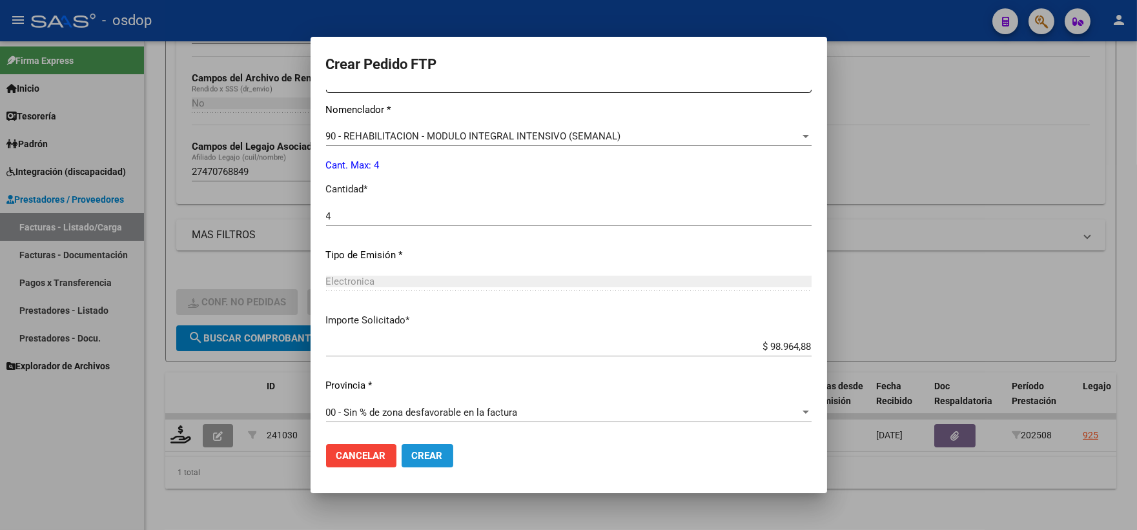
click at [425, 455] on span "Crear" at bounding box center [427, 456] width 31 height 12
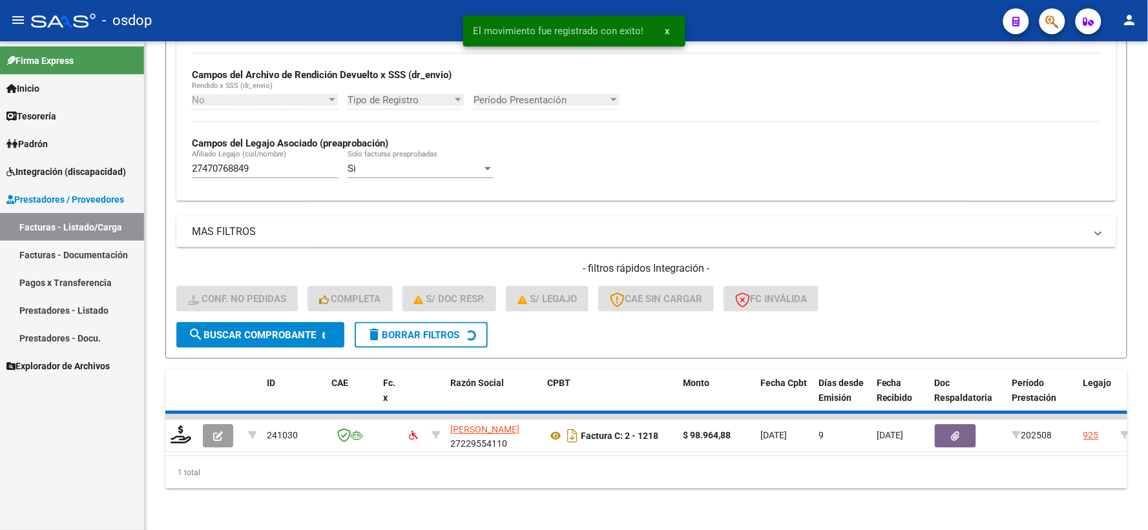
scroll to position [280, 0]
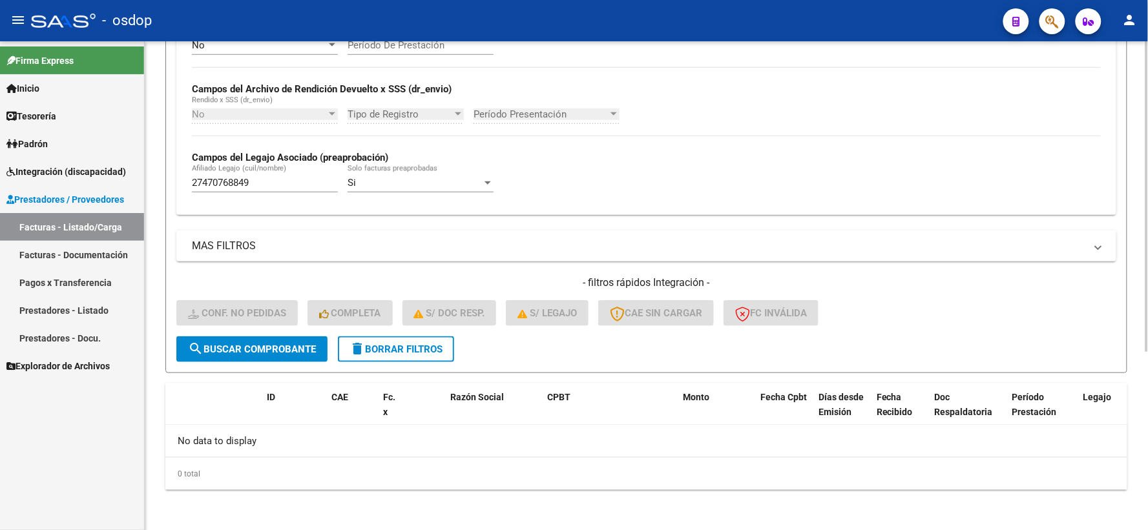
click at [424, 344] on span "delete Borrar Filtros" at bounding box center [395, 350] width 93 height 12
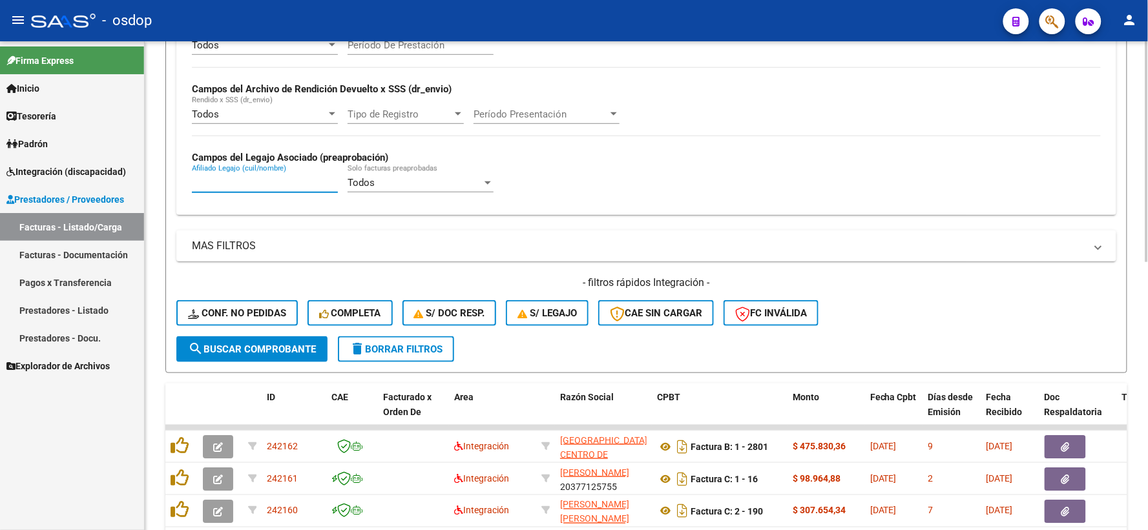
click at [276, 183] on input "Afiliado Legajo (cuil/nombre)" at bounding box center [265, 183] width 146 height 12
paste input "20467607546"
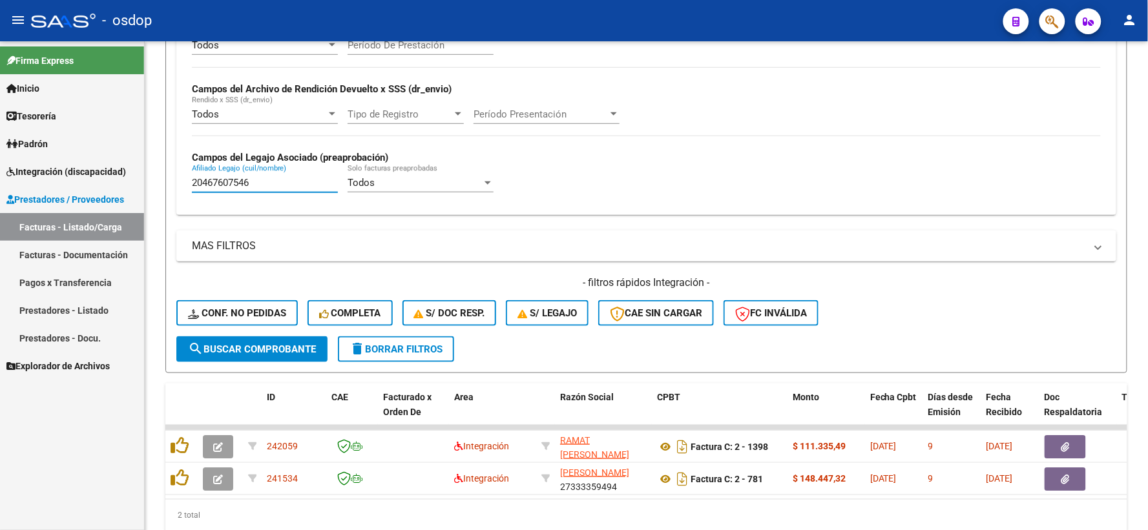
type input "20467607546"
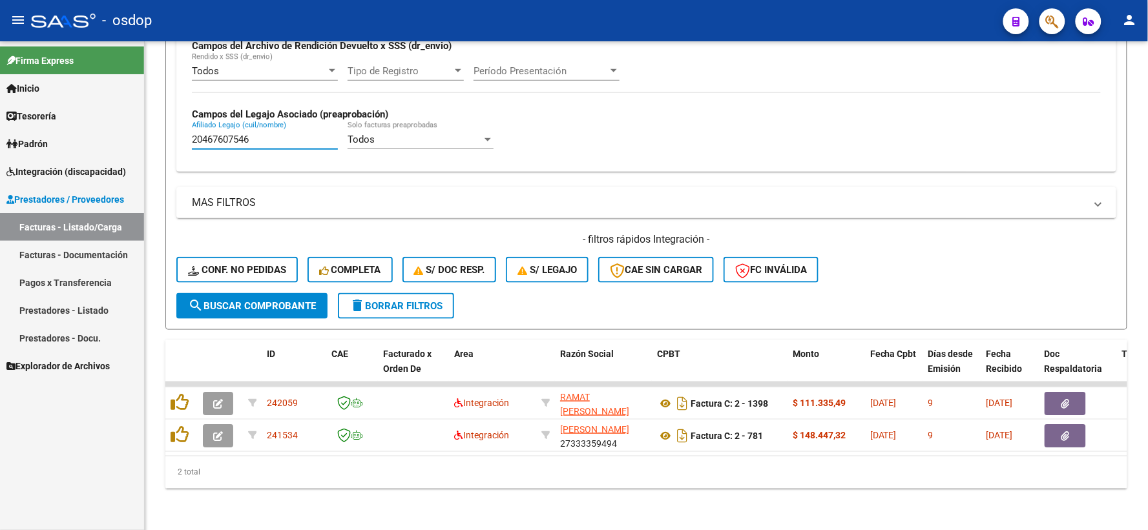
click at [88, 467] on div "Firma Express Inicio Instructivos Contacto OS Tesorería Extractos Procesados (c…" at bounding box center [72, 285] width 144 height 489
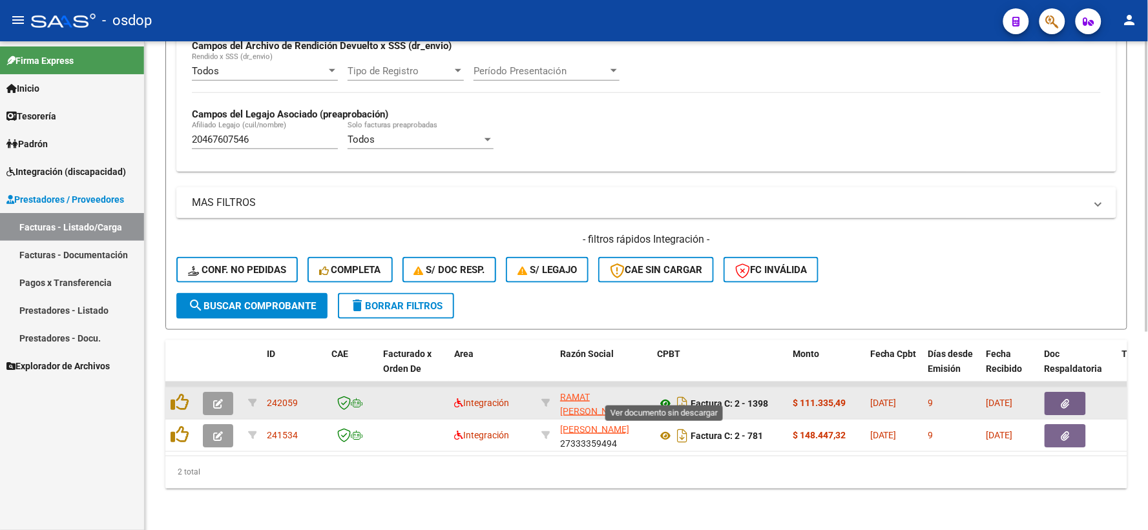
click at [659, 396] on icon at bounding box center [665, 404] width 17 height 16
click at [1055, 388] on datatable-body-cell at bounding box center [1078, 404] width 78 height 32
click at [1057, 392] on button "button" at bounding box center [1064, 403] width 41 height 23
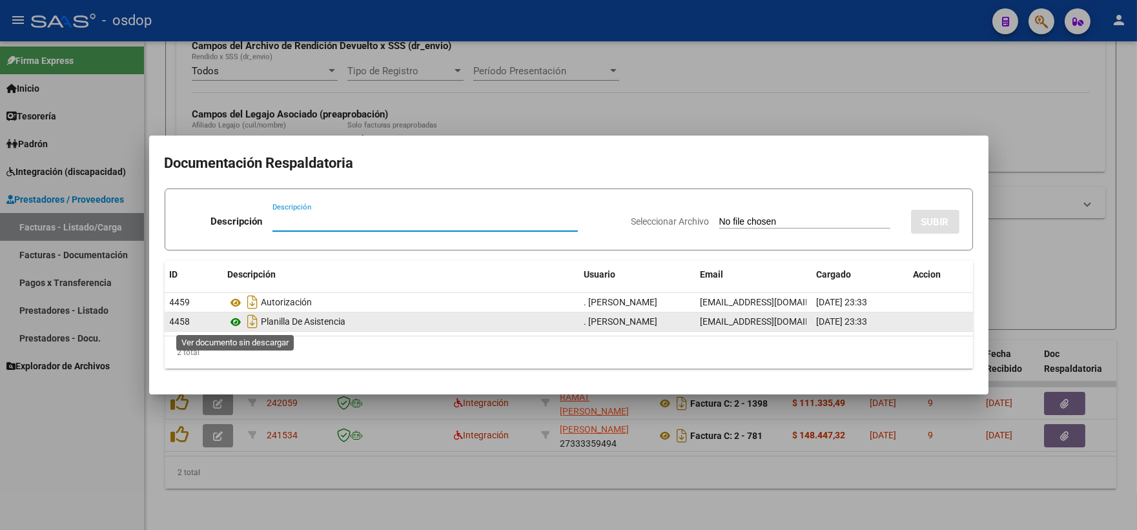
click at [236, 326] on icon at bounding box center [236, 323] width 17 height 16
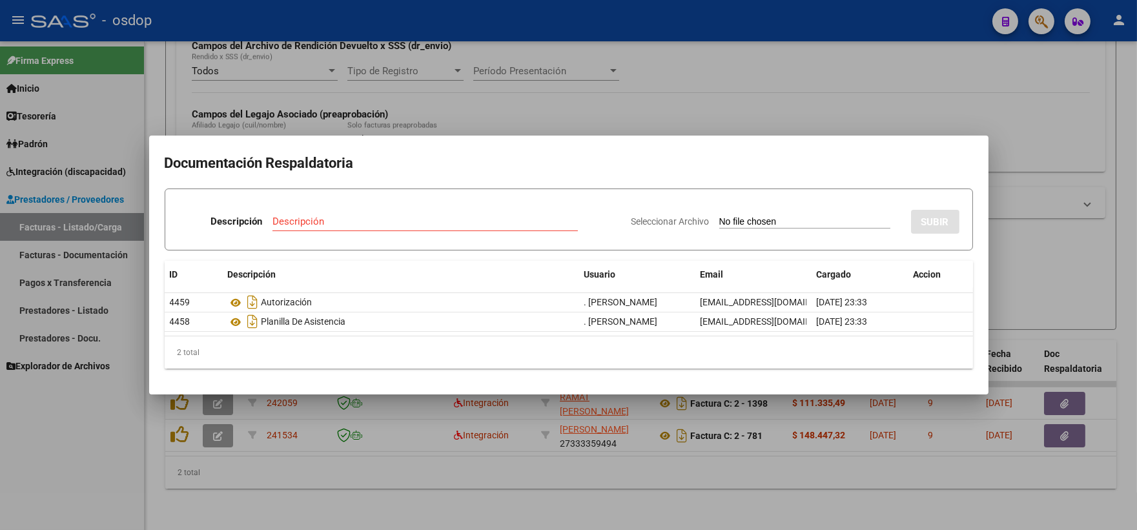
click at [268, 48] on div at bounding box center [568, 265] width 1137 height 530
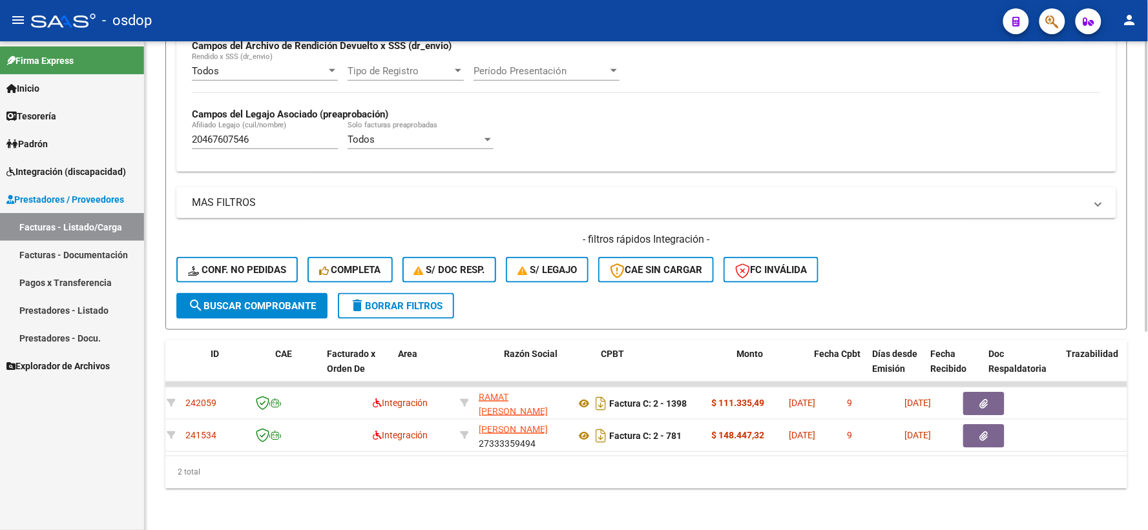
scroll to position [0, 0]
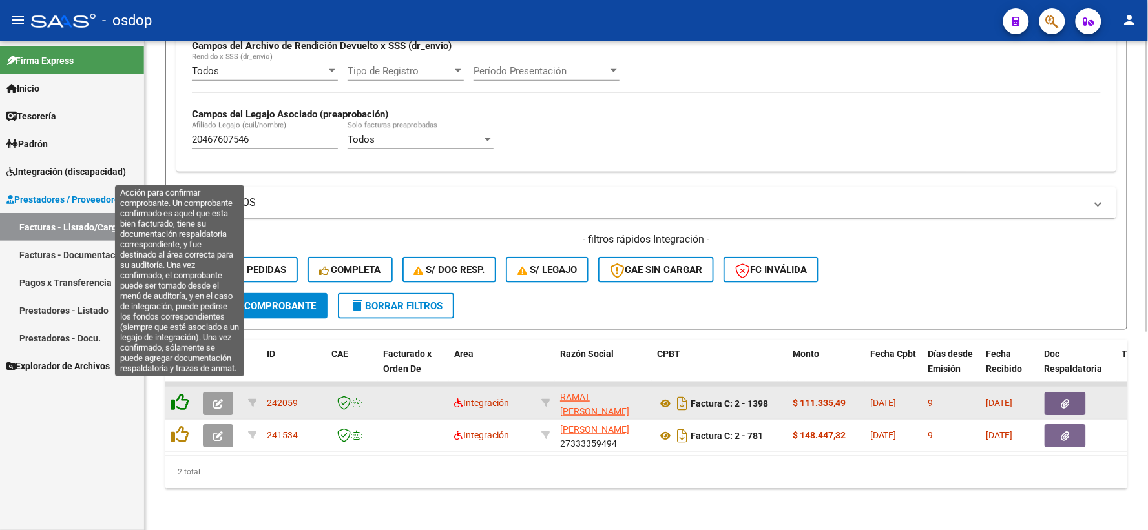
click at [180, 393] on icon at bounding box center [180, 402] width 18 height 18
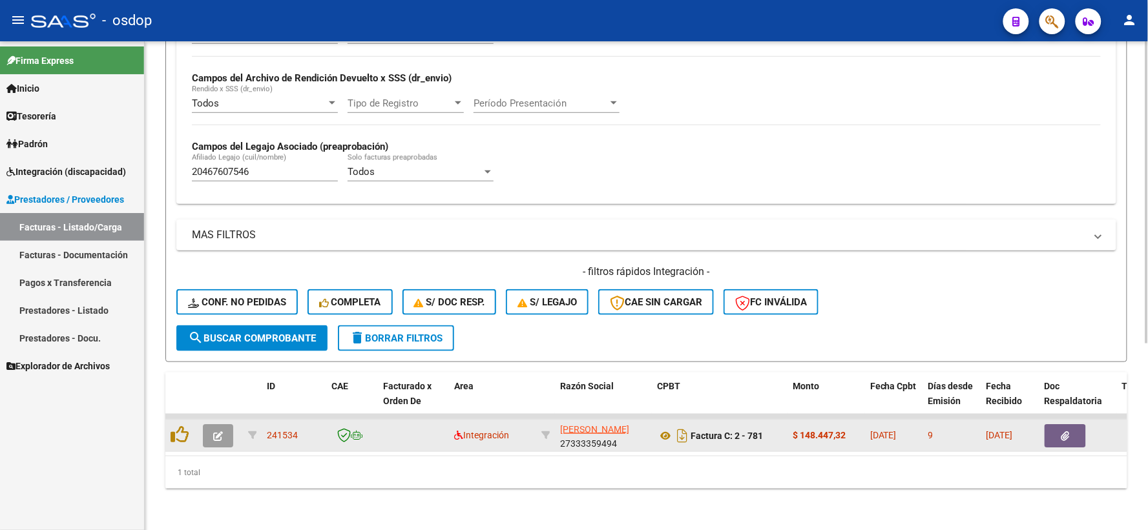
scroll to position [301, 0]
click at [663, 428] on icon at bounding box center [665, 436] width 17 height 16
click at [1056, 424] on button "button" at bounding box center [1064, 435] width 41 height 23
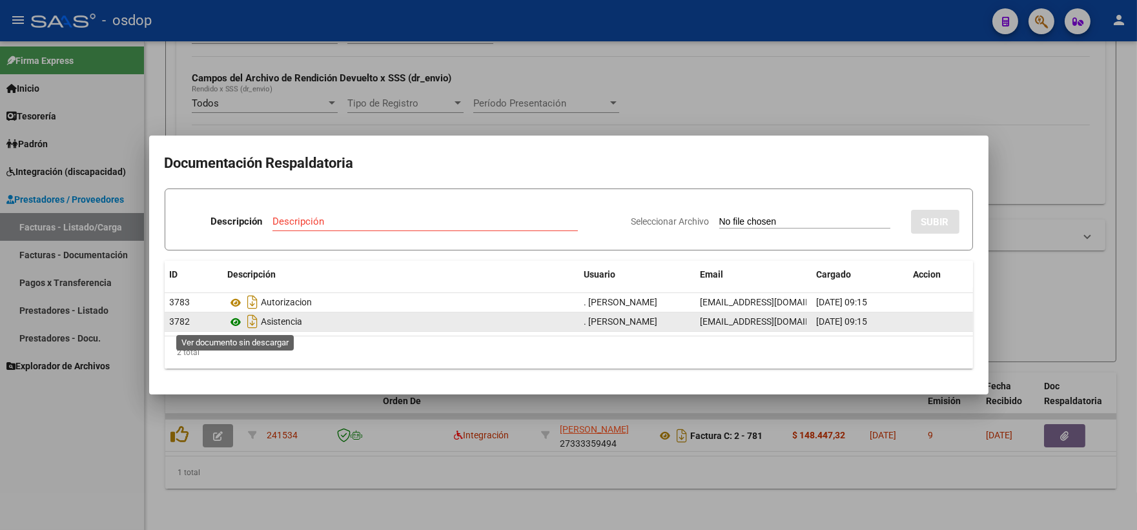
click at [243, 326] on icon at bounding box center [236, 323] width 17 height 16
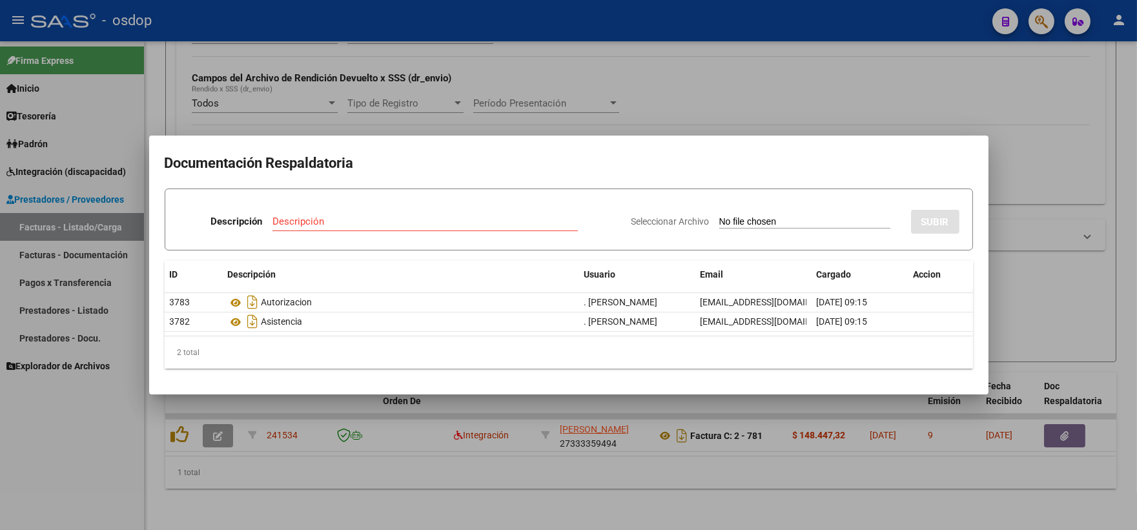
click at [239, 417] on div at bounding box center [568, 265] width 1137 height 530
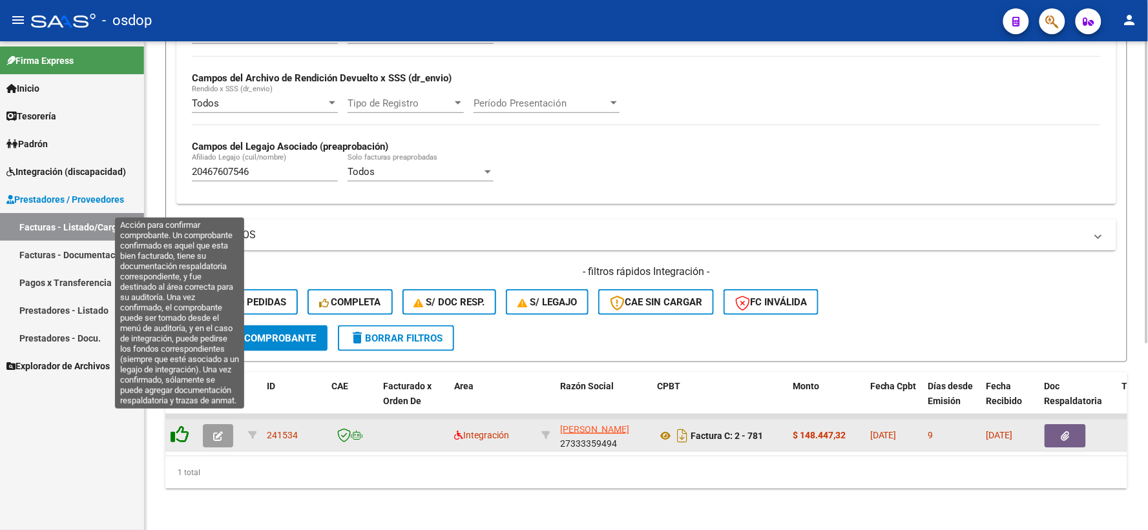
click at [181, 426] on icon at bounding box center [180, 435] width 18 height 18
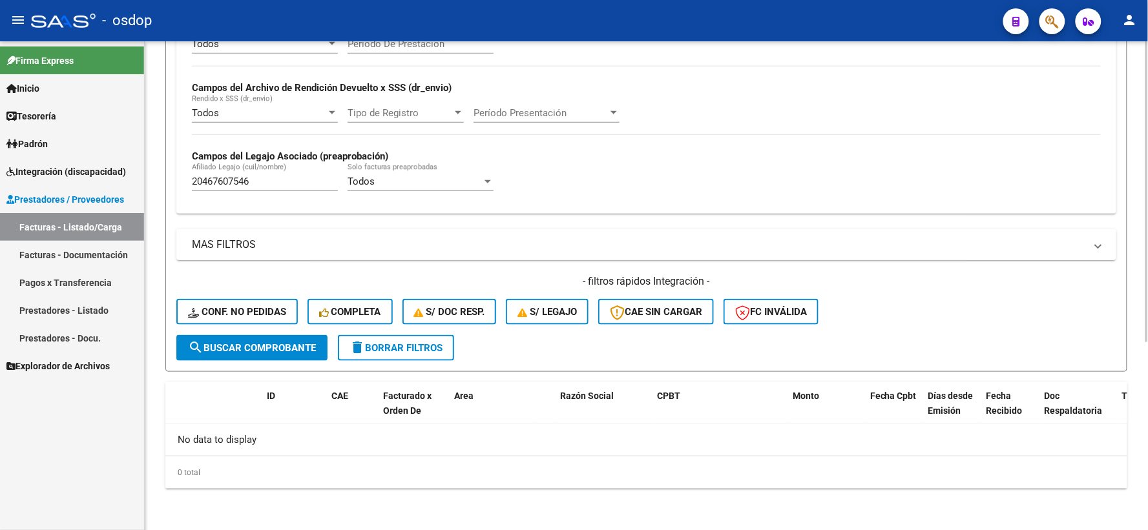
scroll to position [280, 0]
drag, startPoint x: 256, startPoint y: 185, endPoint x: 158, endPoint y: 192, distance: 98.4
click at [158, 192] on div "Video tutorial PRESTADORES -> Listado de CPBTs Emitidos por Prestadores / Prove…" at bounding box center [646, 146] width 1003 height 771
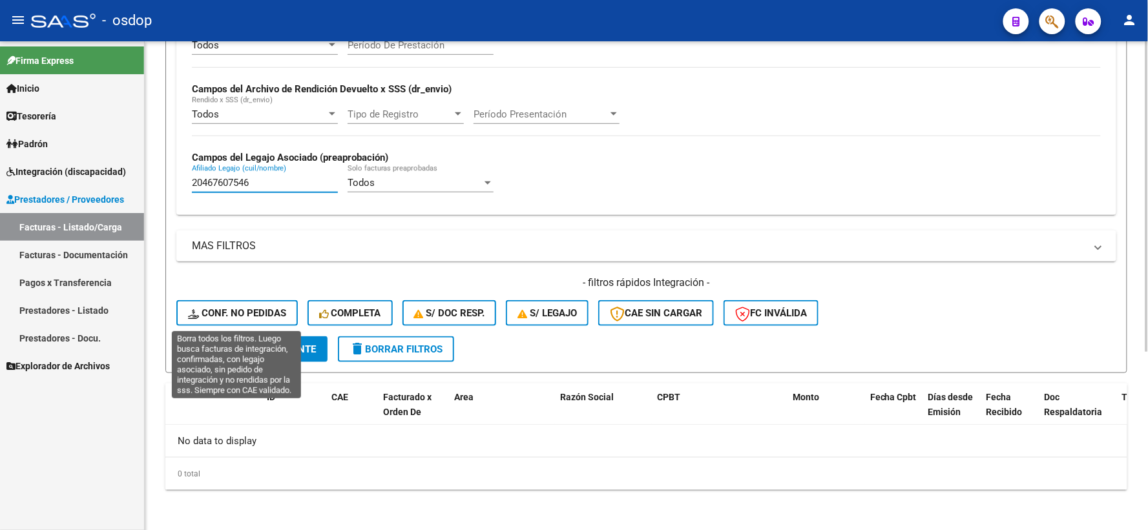
click at [249, 310] on span "Conf. no pedidas" at bounding box center [237, 313] width 98 height 12
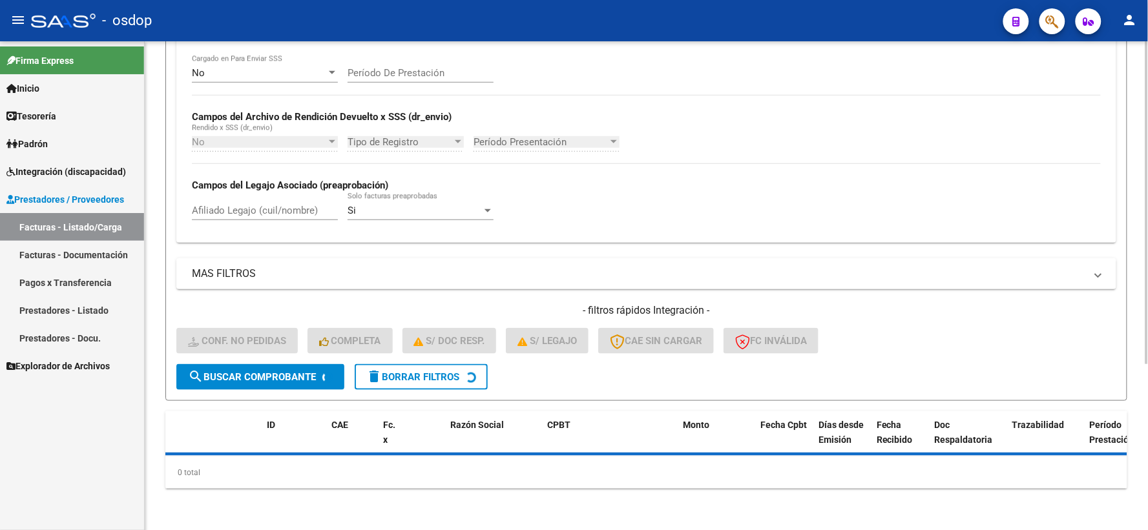
scroll to position [252, 0]
click at [250, 208] on input "Afiliado Legajo (cuil/nombre)" at bounding box center [265, 211] width 146 height 12
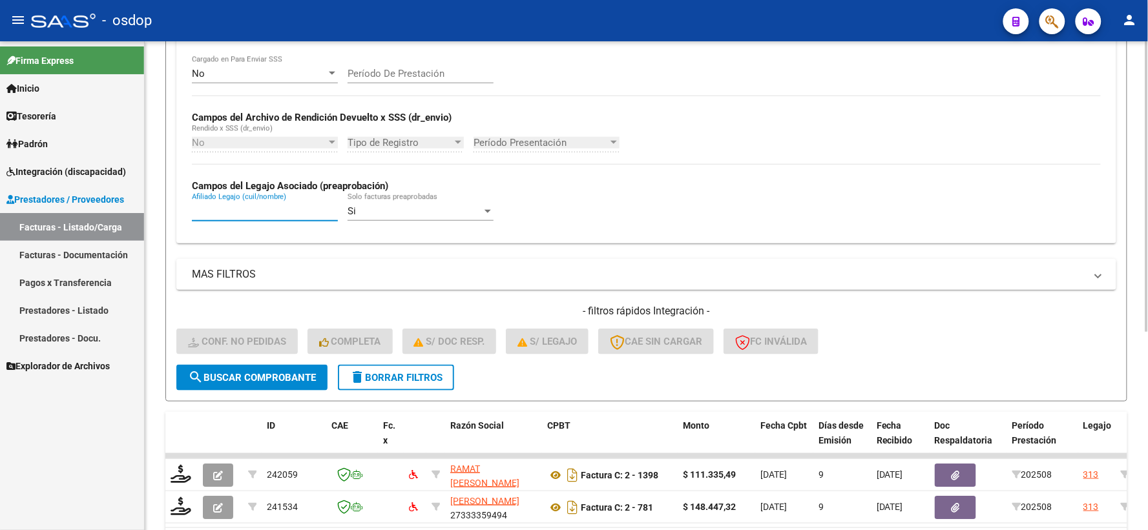
paste input "20467607546"
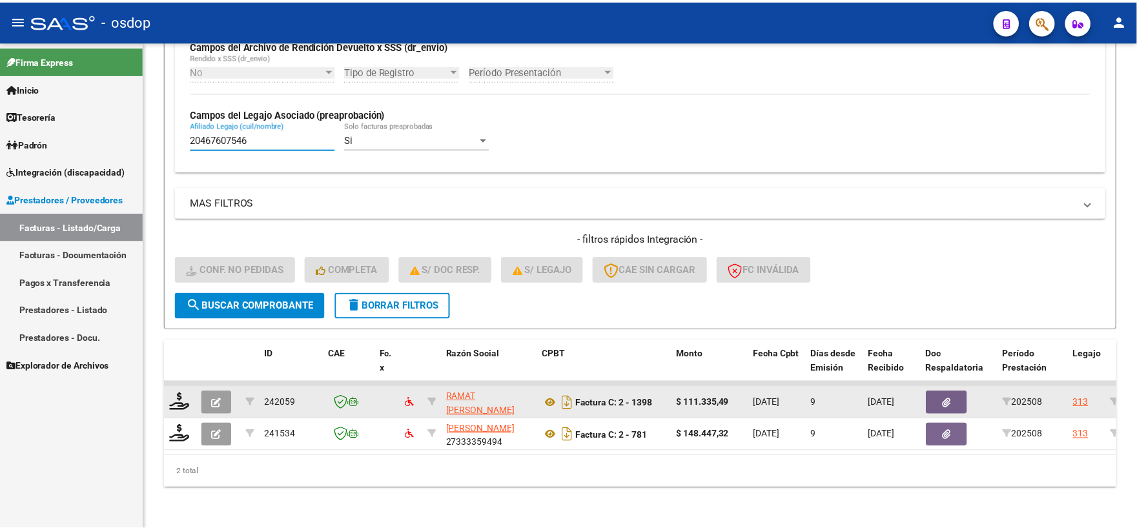
scroll to position [333, 0]
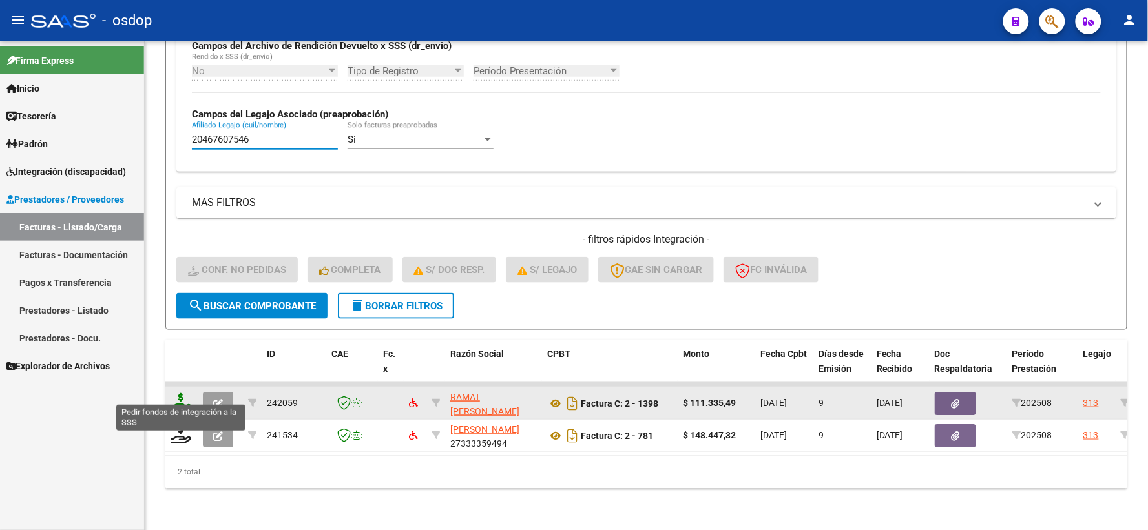
type input "20467607546"
click at [177, 394] on icon at bounding box center [181, 402] width 21 height 18
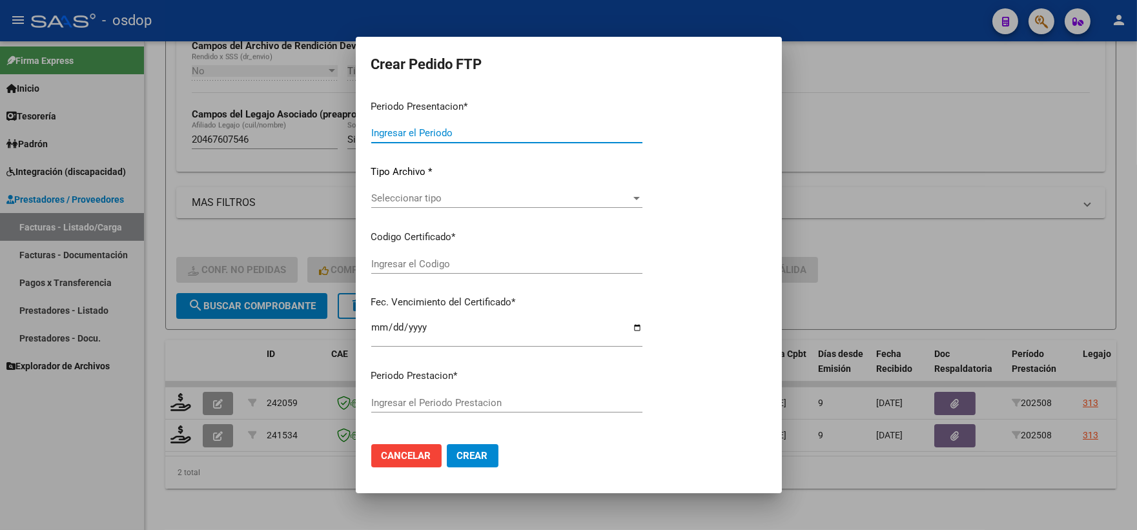
type input "202508"
type input "$ 111.335,49"
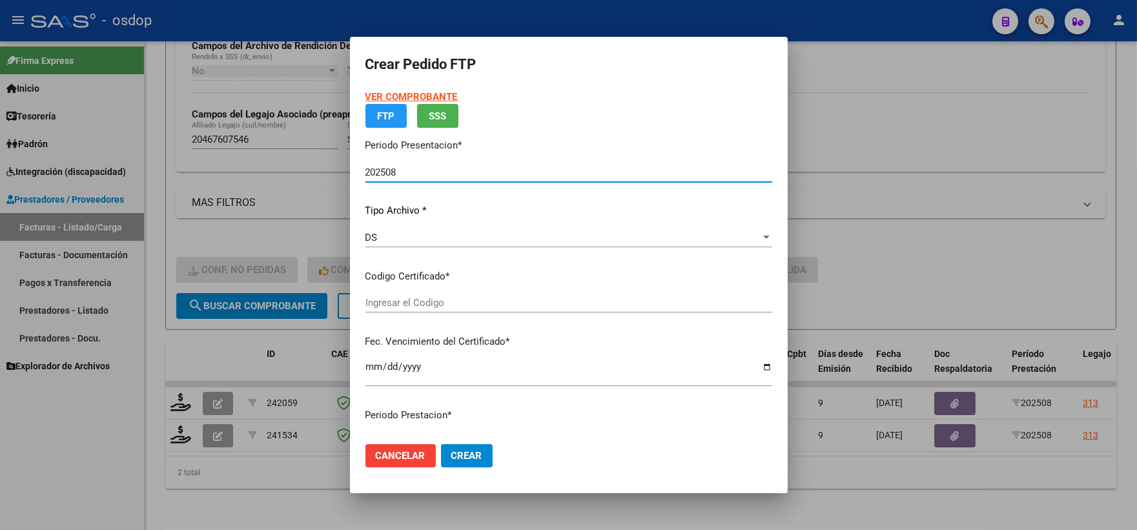
type input "1105059075"
type input "2027-12-14"
click at [436, 307] on span "Seleccionar certificado" at bounding box center [563, 303] width 395 height 12
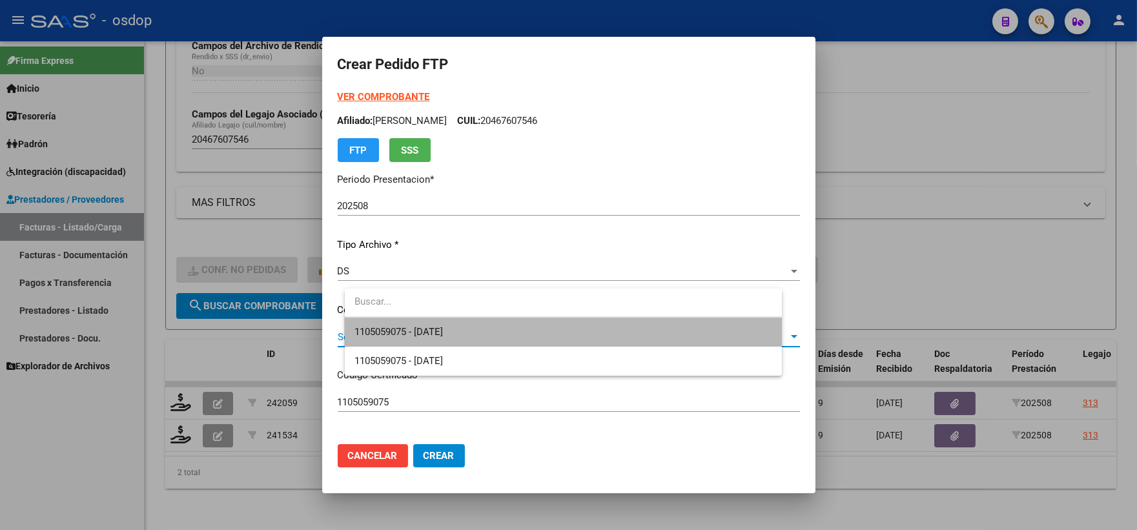
click at [446, 324] on span "1105059075 - 2027-12-14" at bounding box center [563, 332] width 417 height 29
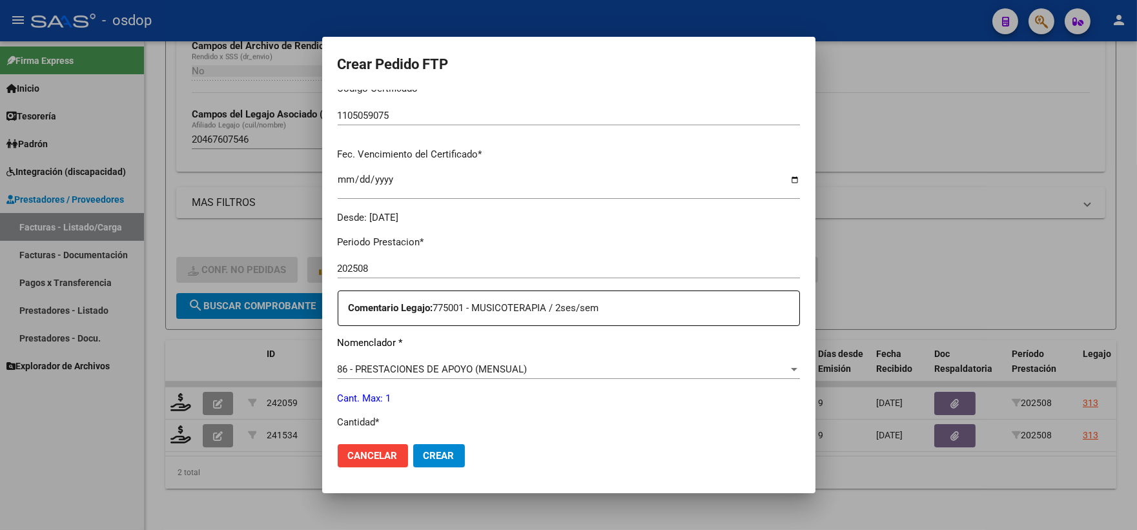
scroll to position [358, 0]
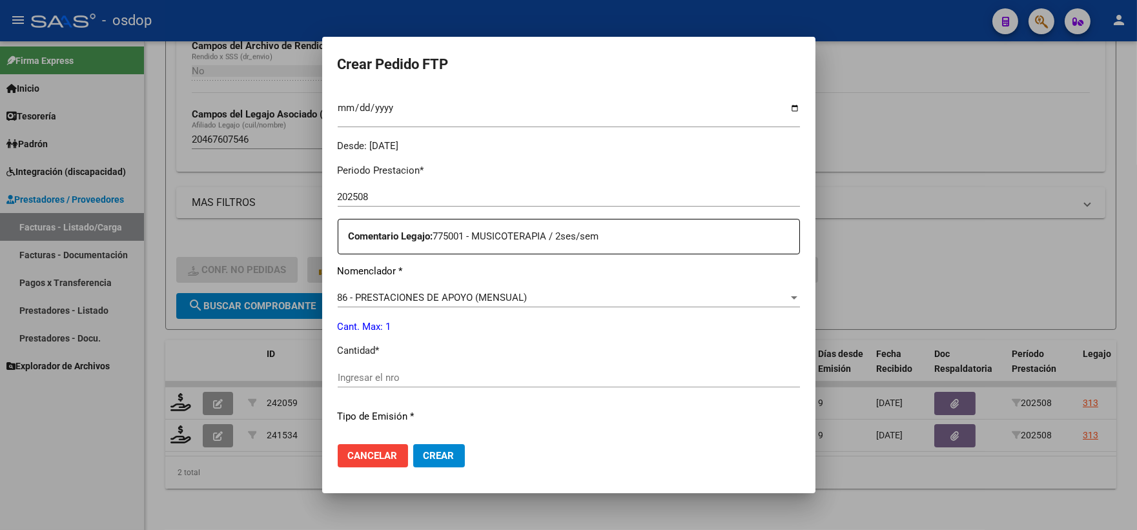
click at [417, 366] on div "Periodo Prestacion * 202508 Ingresar el Periodo Prestacion Comentario Legajo: 7…" at bounding box center [569, 440] width 462 height 573
click at [425, 378] on input "Ingresar el nro" at bounding box center [569, 378] width 462 height 12
type input "1"
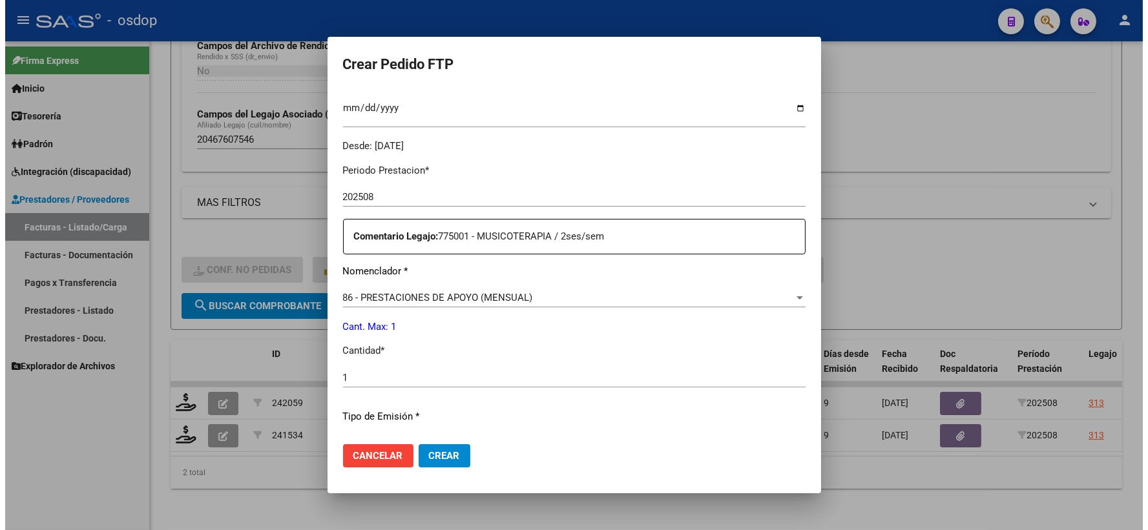
scroll to position [650, 0]
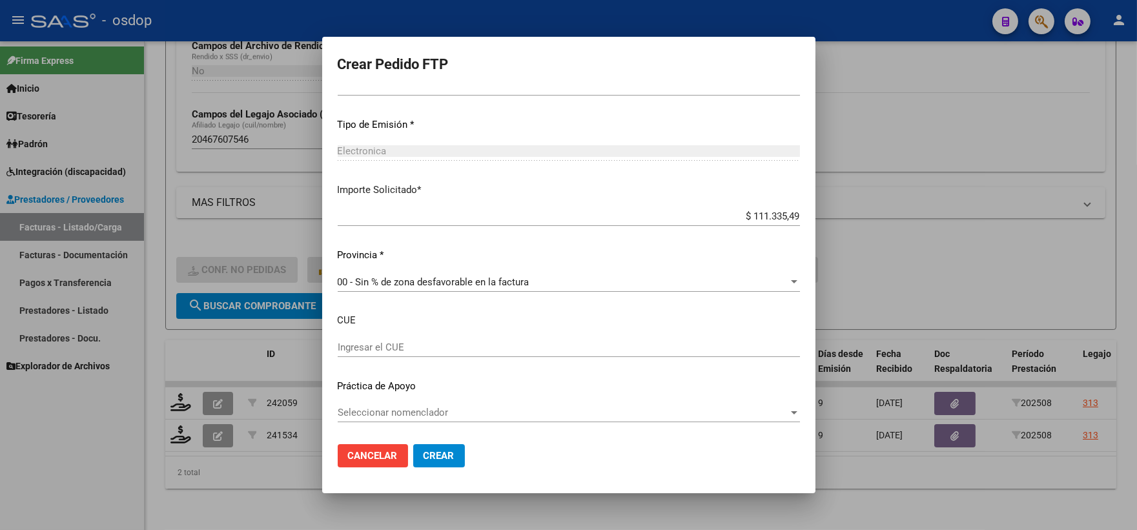
click at [433, 446] on button "Crear" at bounding box center [439, 455] width 52 height 23
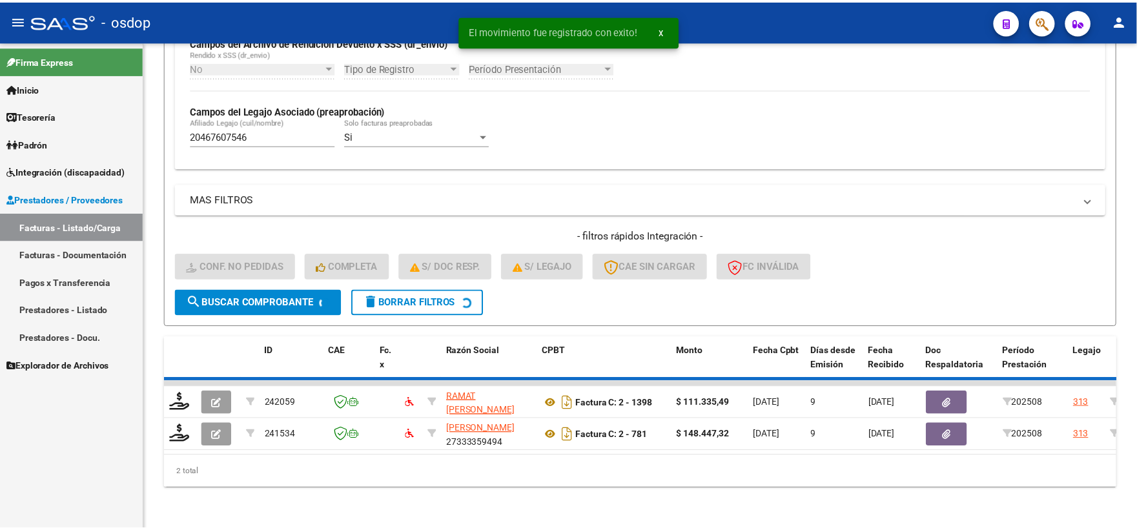
scroll to position [301, 0]
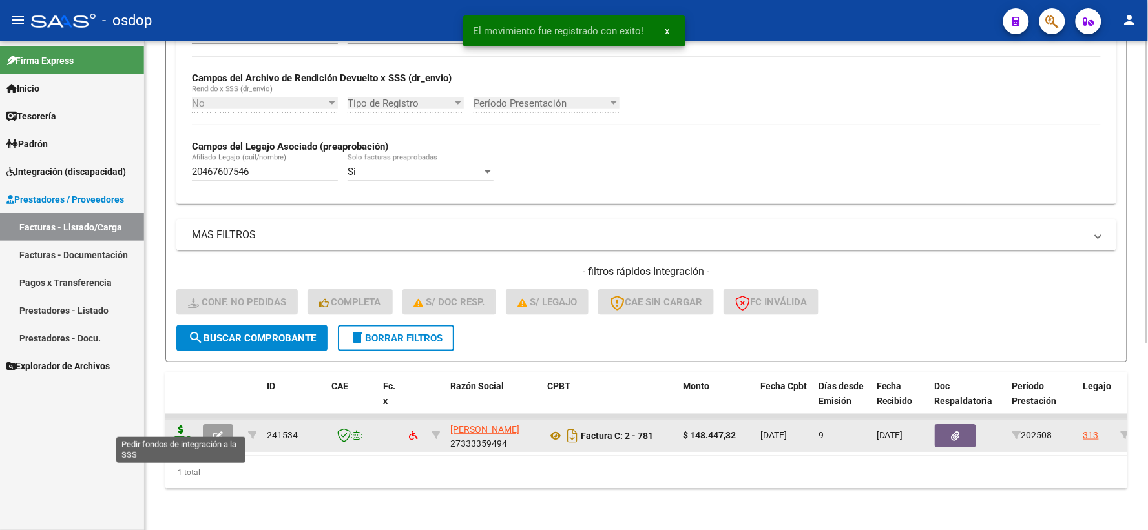
click at [177, 429] on icon at bounding box center [181, 435] width 21 height 18
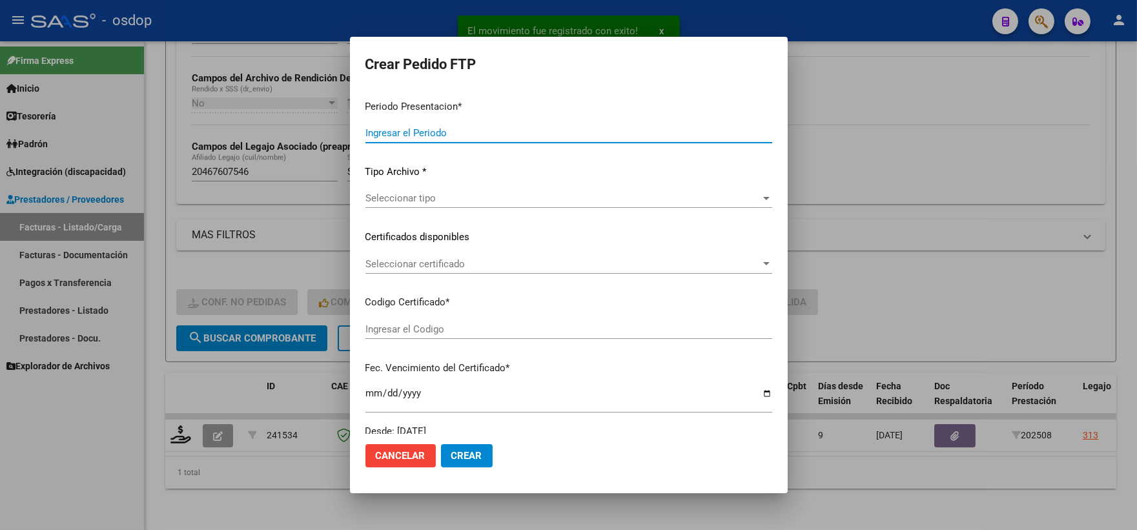
type input "202508"
type input "$ 148.447,32"
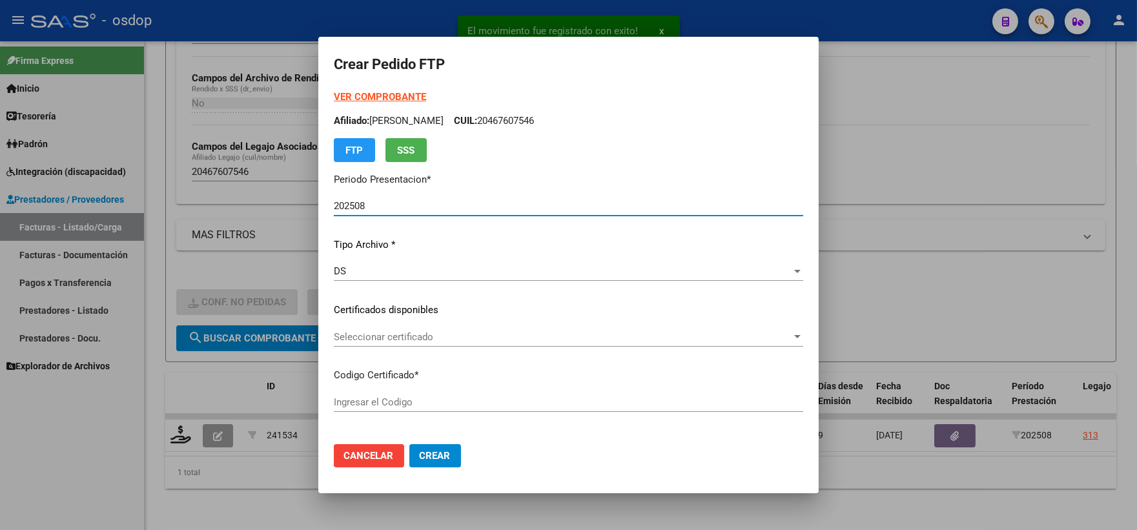
type input "1105059075"
type input "2027-12-14"
click at [416, 323] on div "VER COMPROBANTE ARCA Padrón Afiliado: LOVERA MATIAS JOAQUIN CUIL: 20467607546 F…" at bounding box center [569, 301] width 470 height 422
click at [423, 331] on span "Seleccionar certificado" at bounding box center [563, 337] width 458 height 12
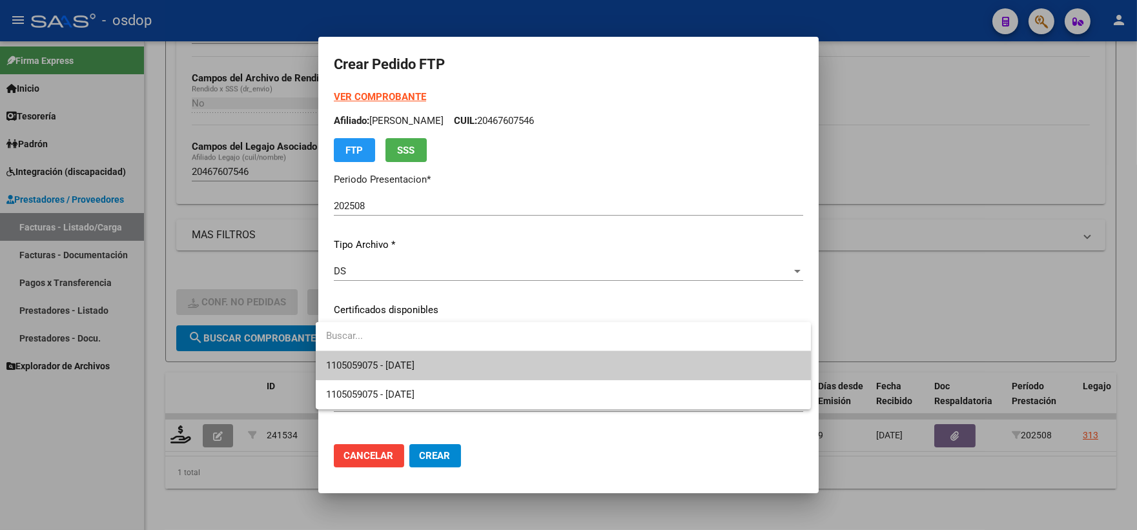
click at [440, 354] on span "1105059075 - 2027-12-14" at bounding box center [563, 365] width 475 height 29
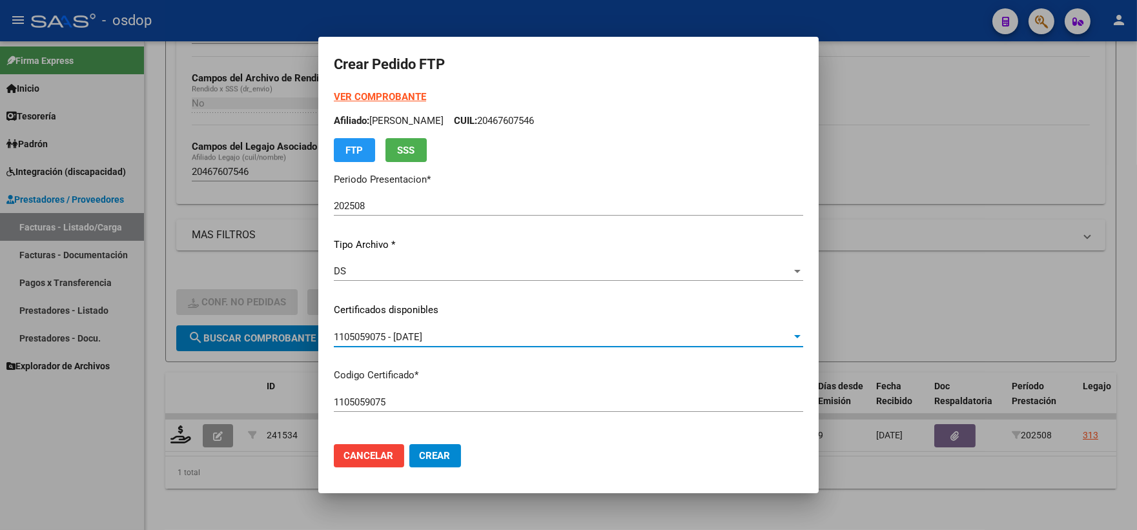
scroll to position [430, 0]
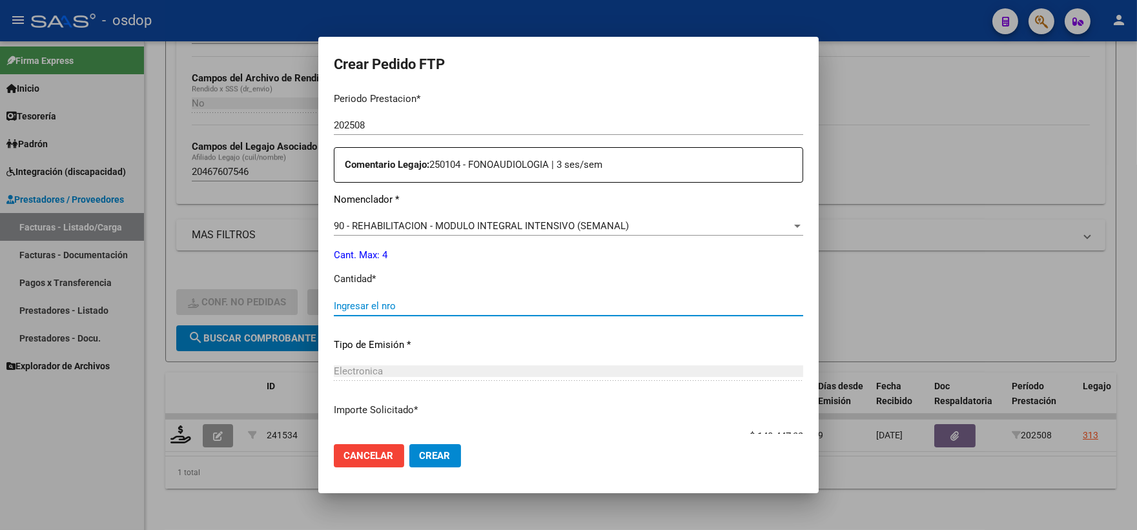
click at [410, 307] on input "Ingresar el nro" at bounding box center [569, 306] width 470 height 12
type input "4"
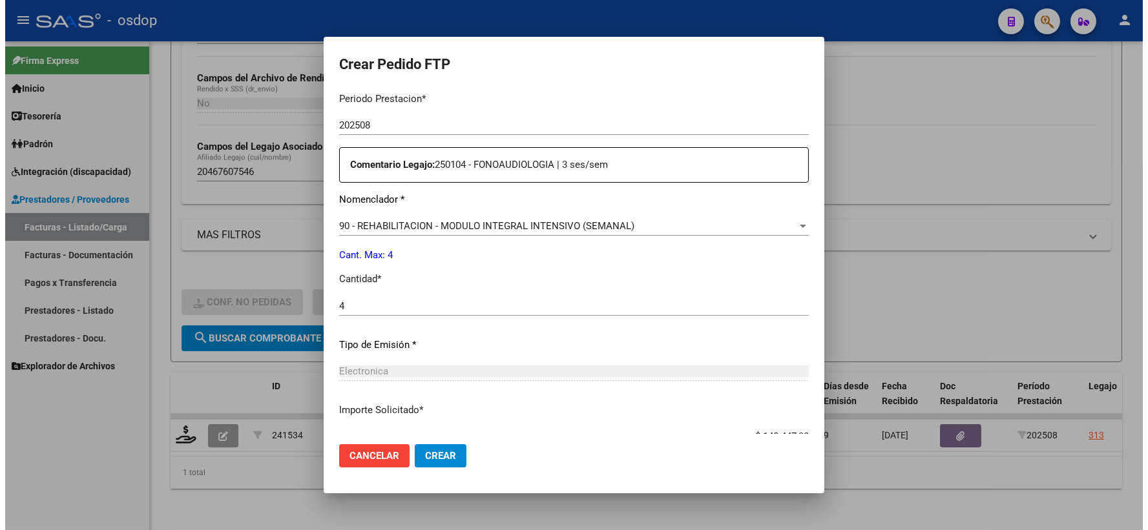
scroll to position [520, 0]
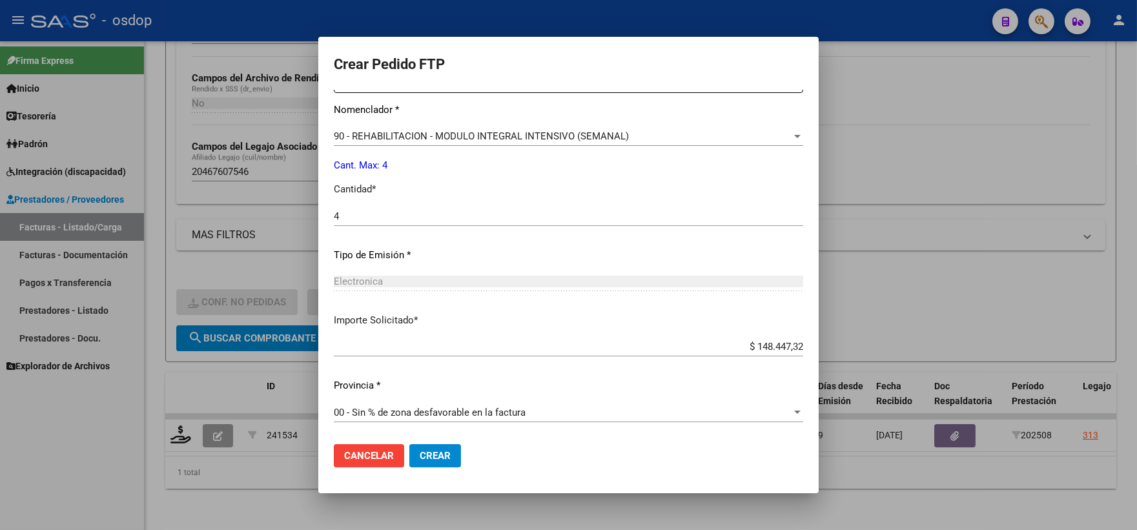
click at [411, 442] on mat-dialog-actions "Cancelar Crear" at bounding box center [569, 456] width 470 height 44
click at [424, 450] on span "Crear" at bounding box center [435, 456] width 31 height 12
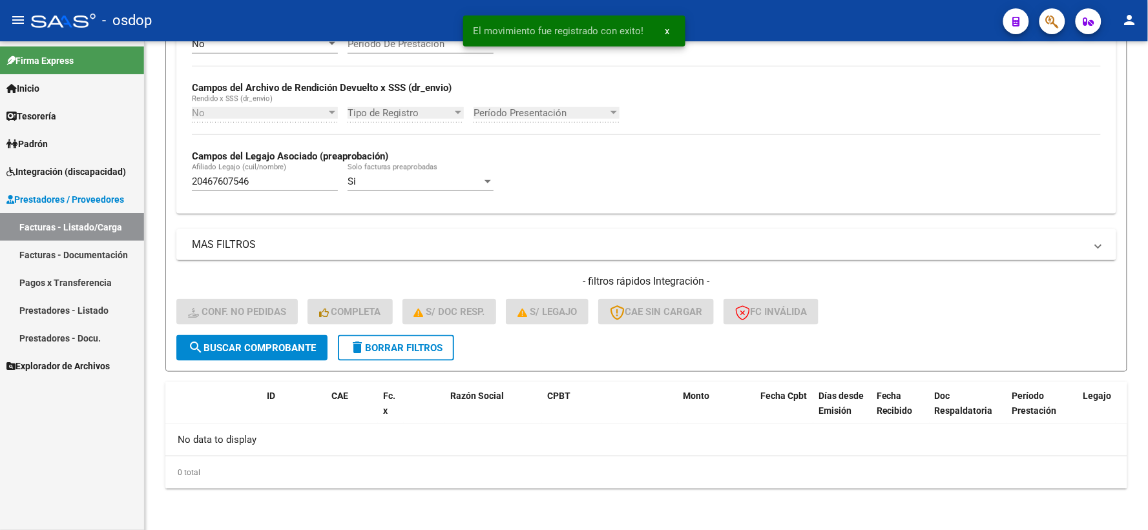
scroll to position [280, 0]
click at [84, 171] on span "Integración (discapacidad)" at bounding box center [65, 172] width 119 height 14
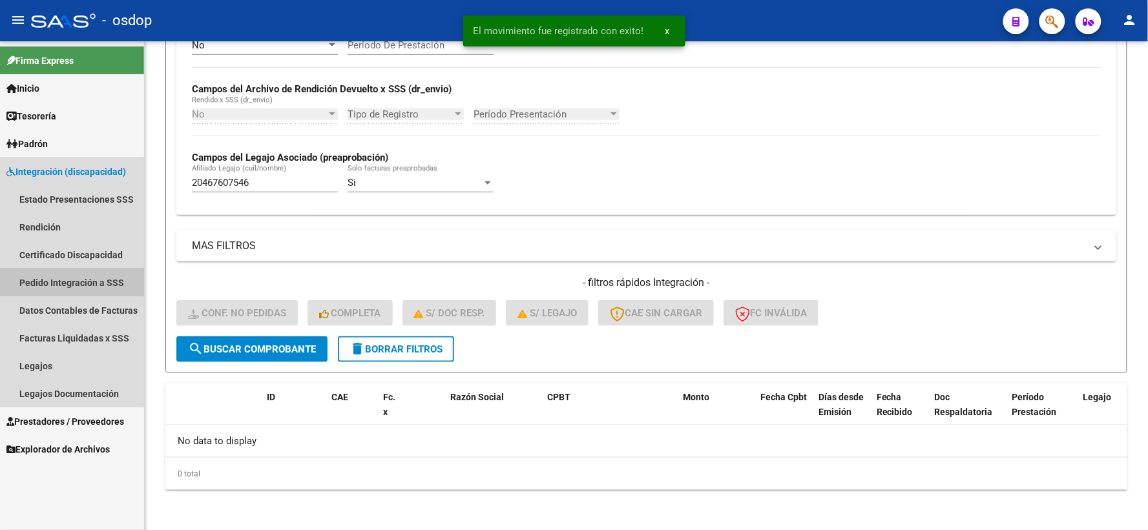
click at [113, 280] on link "Pedido Integración a SSS" at bounding box center [72, 283] width 144 height 28
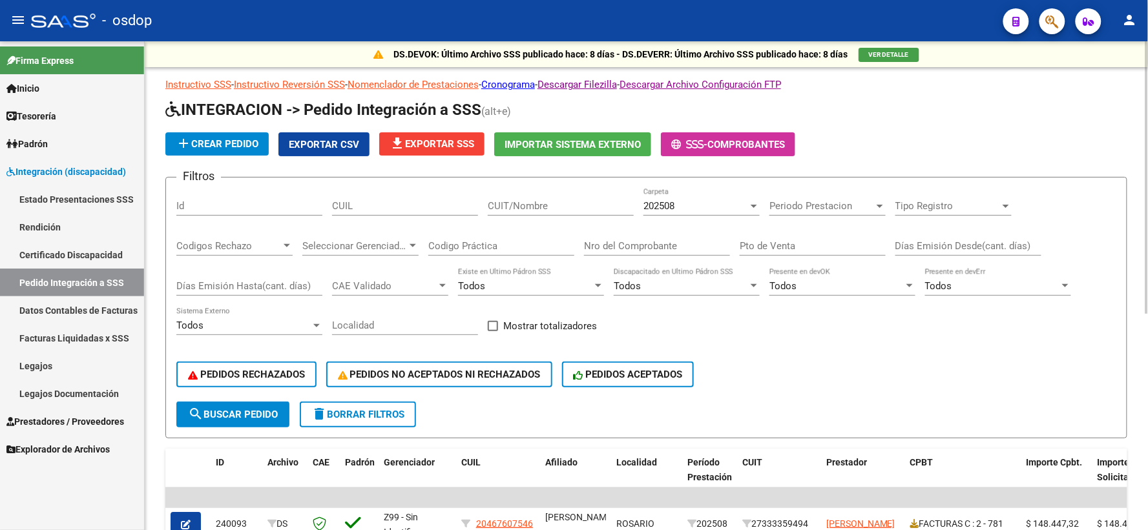
click at [430, 214] on div "CUIL" at bounding box center [405, 202] width 146 height 28
paste input "20467607546"
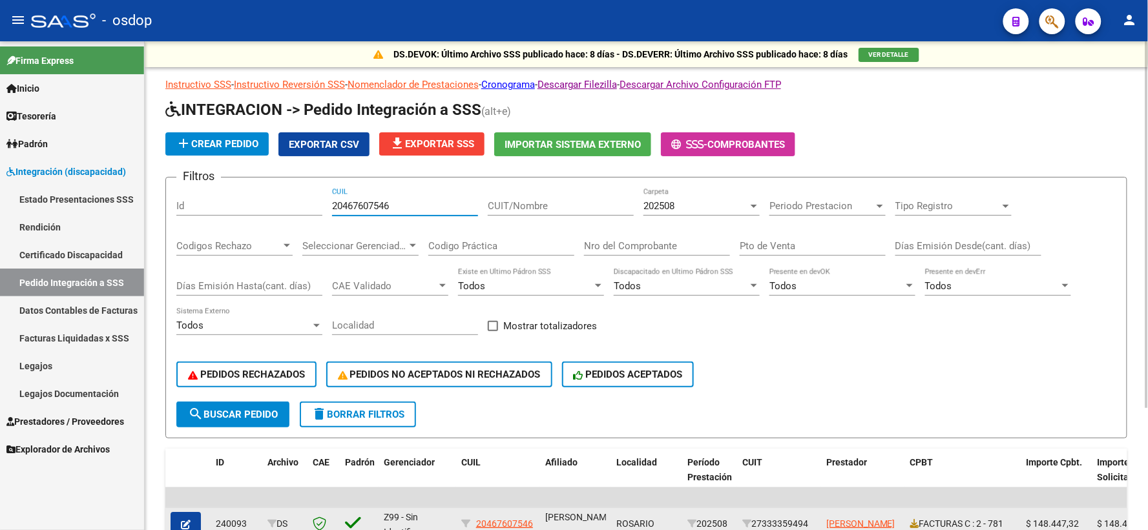
scroll to position [143, 0]
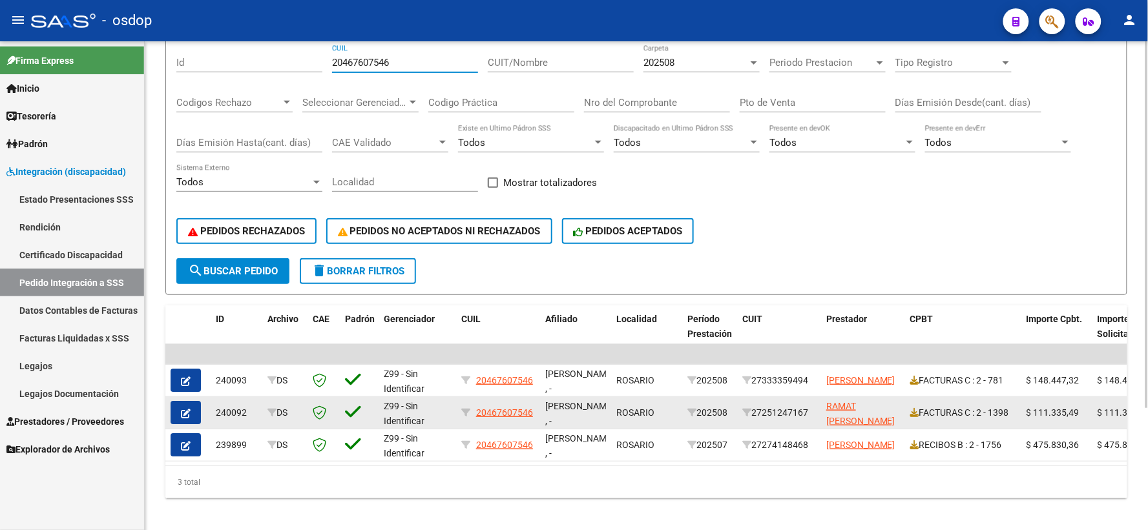
type input "20467607546"
click at [188, 410] on icon "button" at bounding box center [186, 414] width 10 height 10
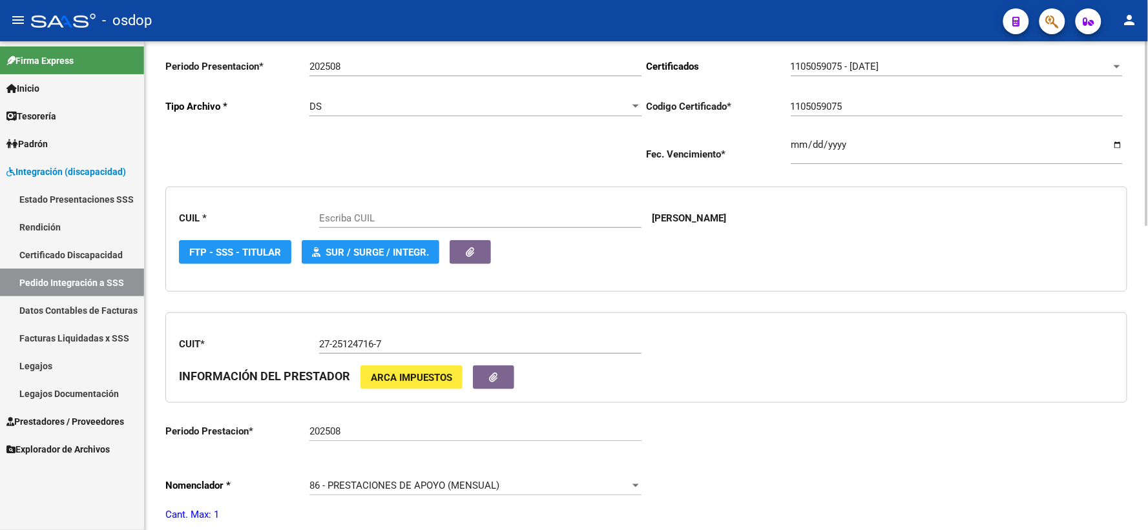
type input "20467607546"
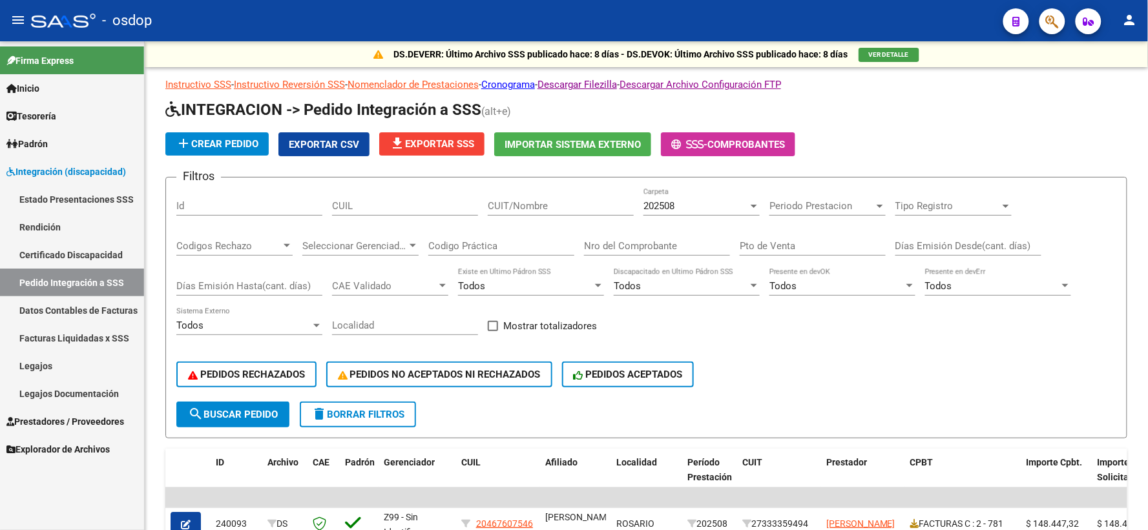
click at [78, 421] on span "Prestadores / Proveedores" at bounding box center [65, 422] width 118 height 14
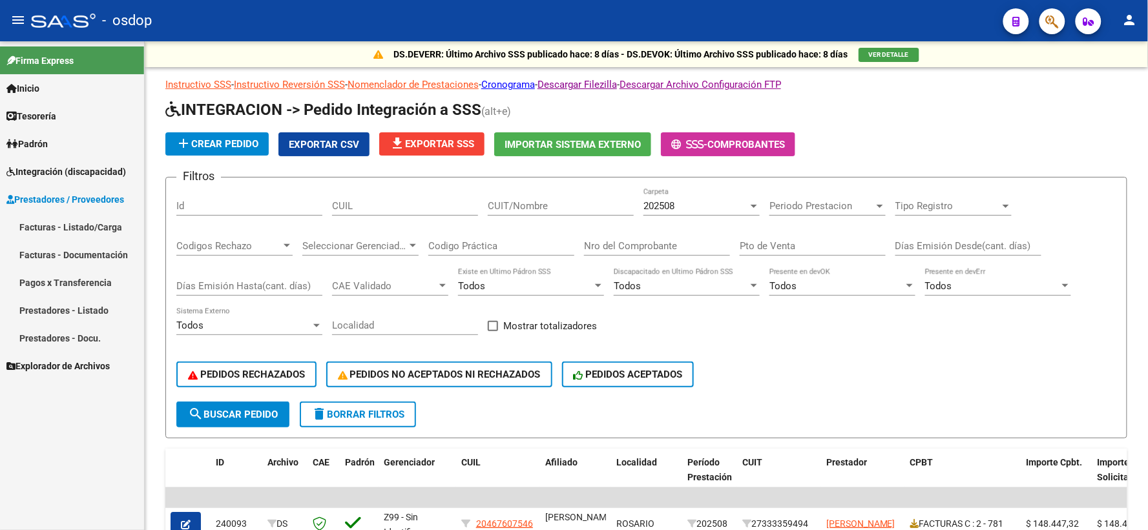
click at [79, 226] on link "Facturas - Listado/Carga" at bounding box center [72, 227] width 144 height 28
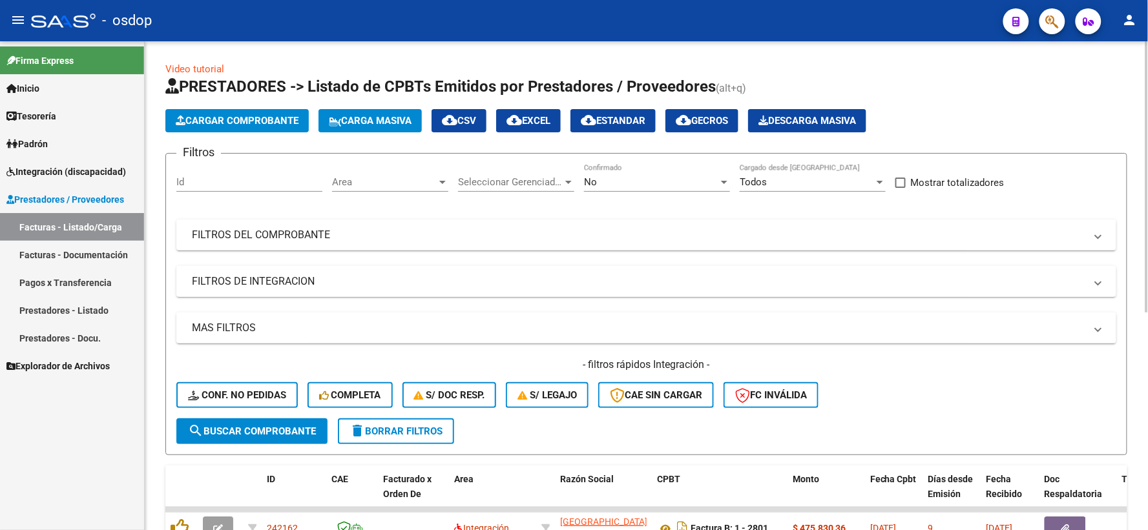
click at [269, 278] on mat-panel-title "FILTROS DE INTEGRACION" at bounding box center [638, 281] width 893 height 14
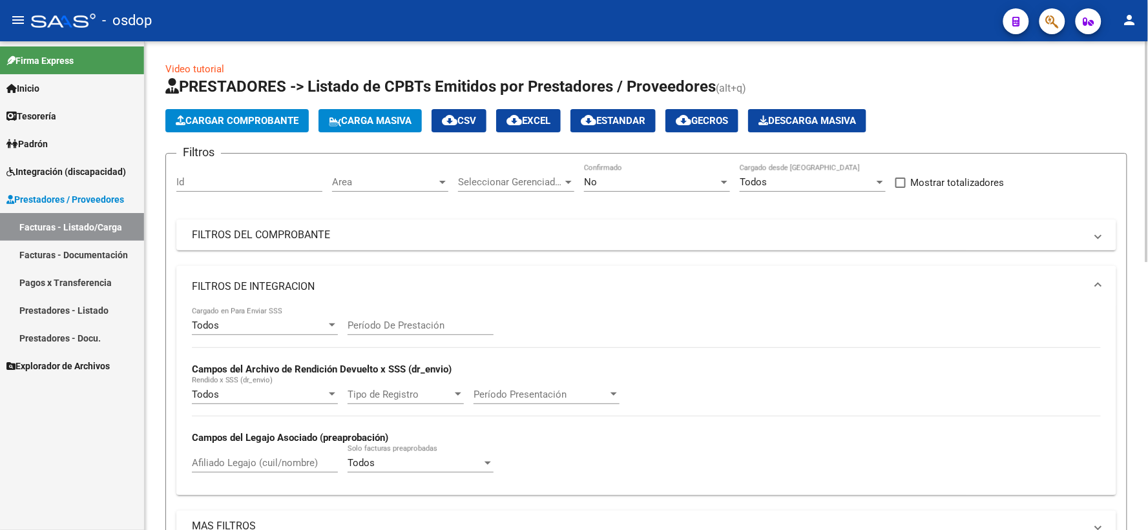
scroll to position [215, 0]
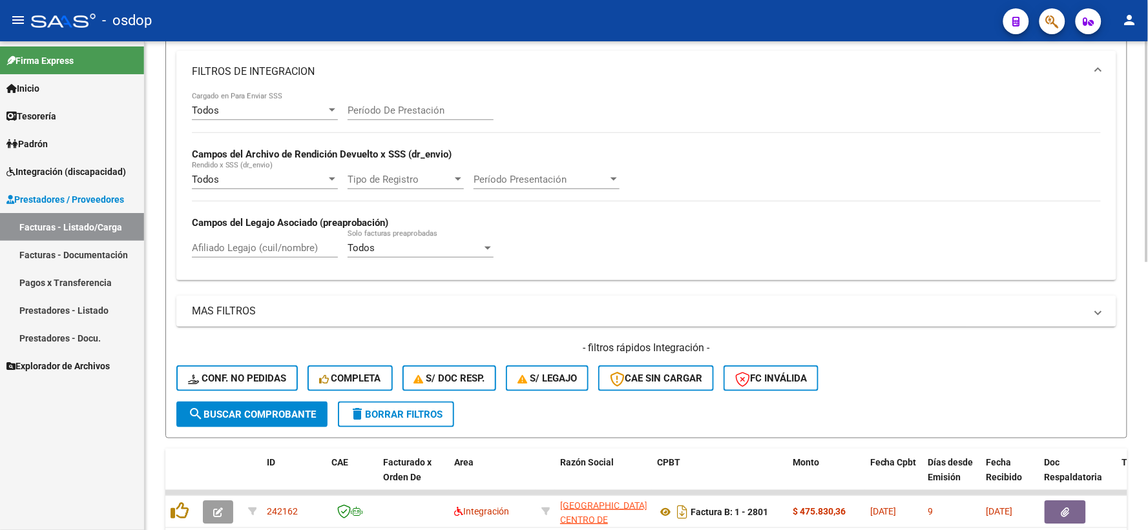
click at [253, 262] on div "Afiliado Legajo (cuil/nombre)" at bounding box center [265, 250] width 146 height 40
click at [252, 246] on input "Afiliado Legajo (cuil/nombre)" at bounding box center [265, 248] width 146 height 12
paste input "20348896556"
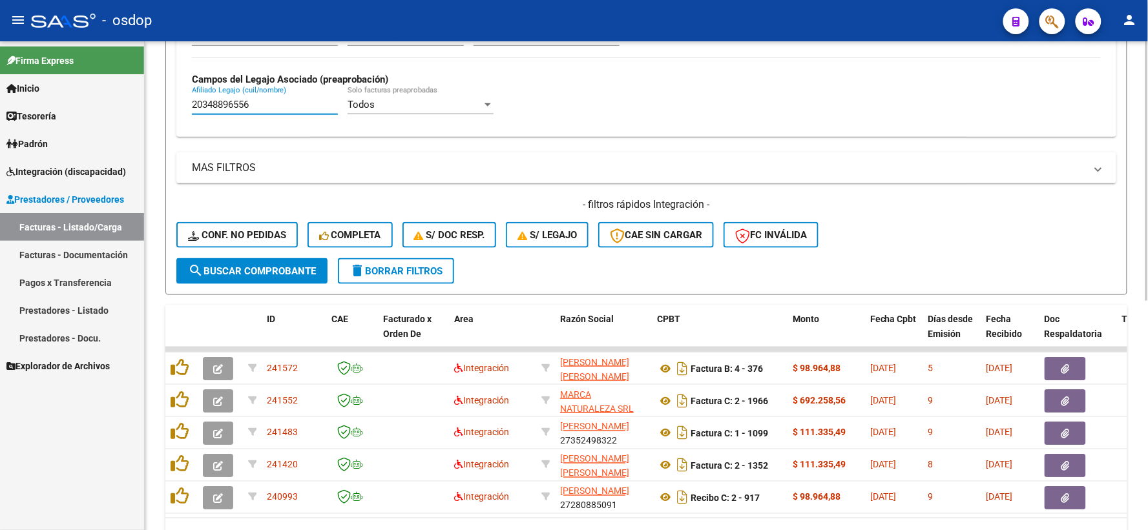
scroll to position [430, 0]
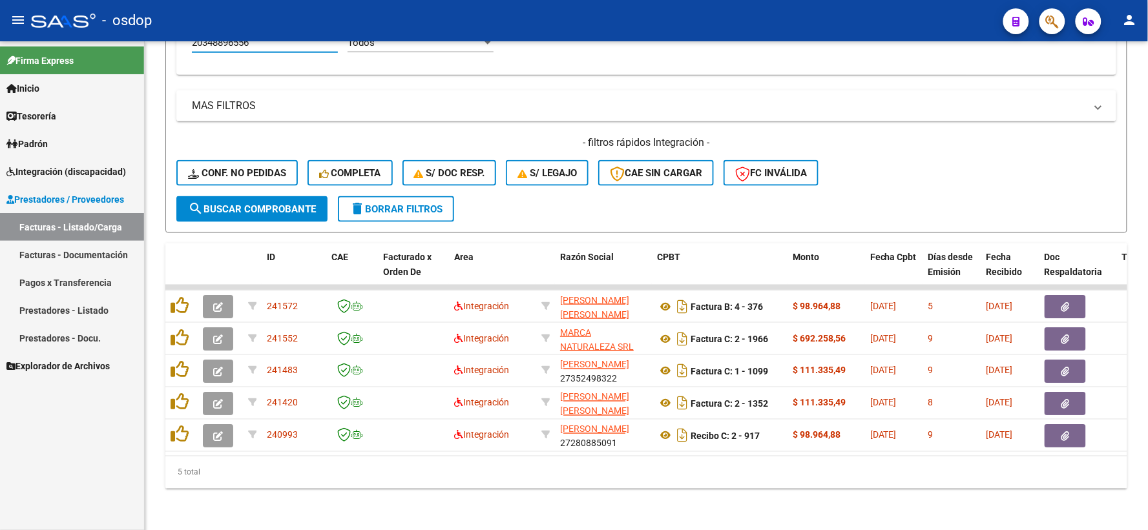
type input "20348896556"
click at [112, 446] on div "Firma Express Inicio Instructivos Contacto OS Tesorería Extractos Procesados (c…" at bounding box center [72, 285] width 144 height 489
click at [23, 405] on div "Firma Express Inicio Instructivos Contacto OS Tesorería Extractos Procesados (c…" at bounding box center [72, 285] width 144 height 489
click at [44, 412] on div "Firma Express Inicio Instructivos Contacto OS Tesorería Extractos Procesados (c…" at bounding box center [72, 285] width 144 height 489
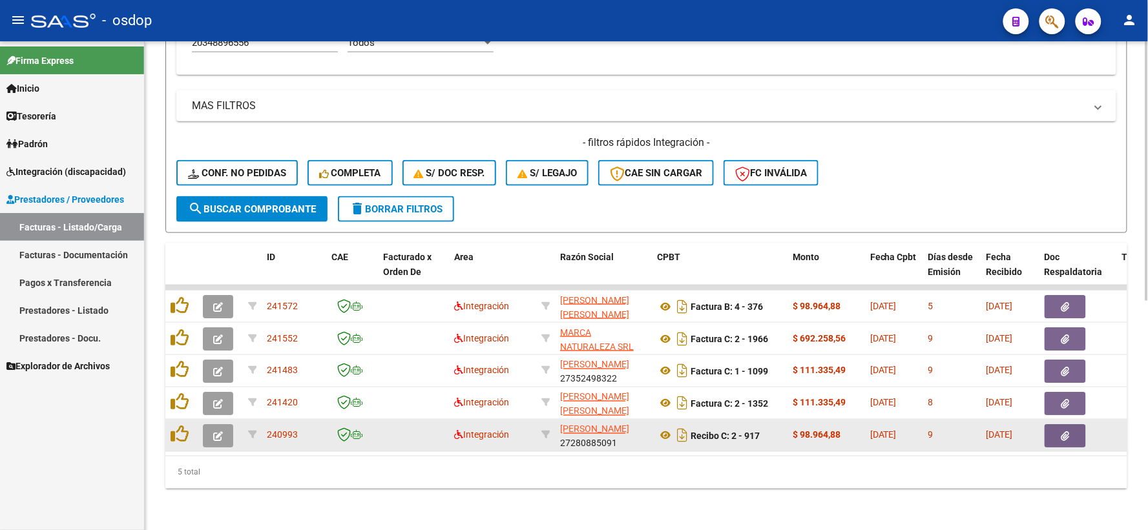
click at [175, 420] on datatable-body-cell at bounding box center [181, 436] width 32 height 32
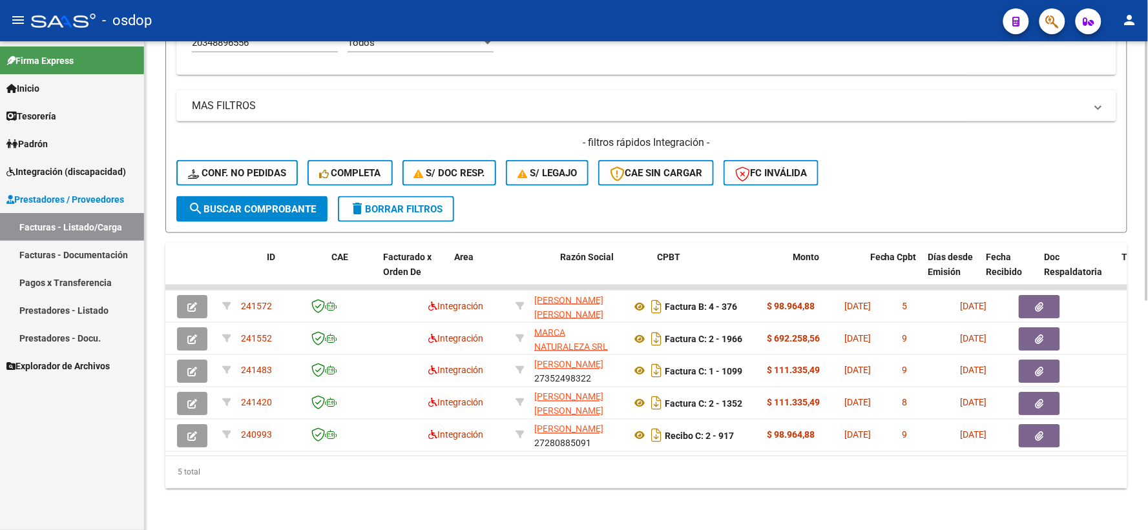
scroll to position [0, 0]
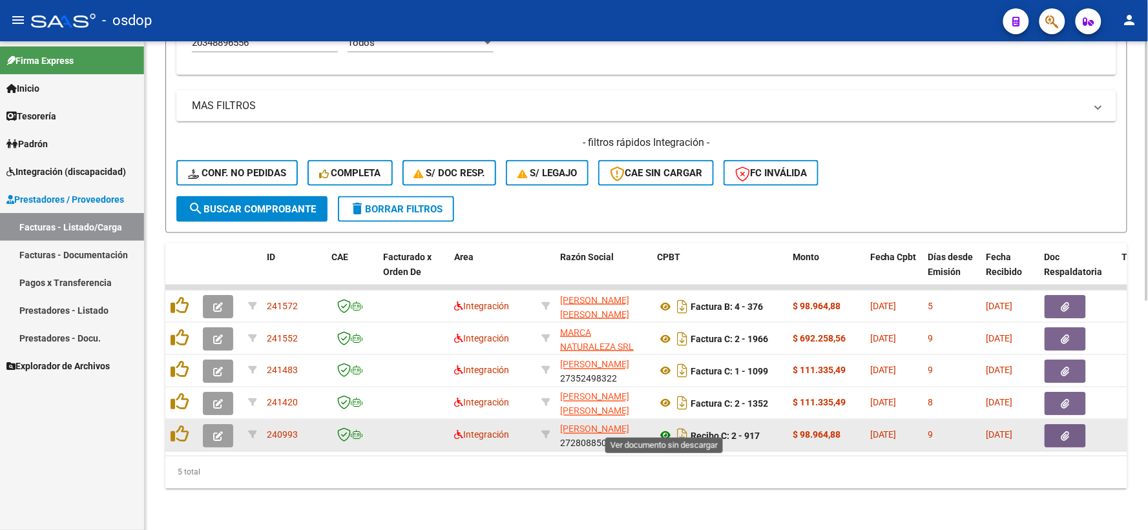
click at [663, 429] on icon at bounding box center [665, 436] width 17 height 16
click at [1070, 424] on button "button" at bounding box center [1064, 435] width 41 height 23
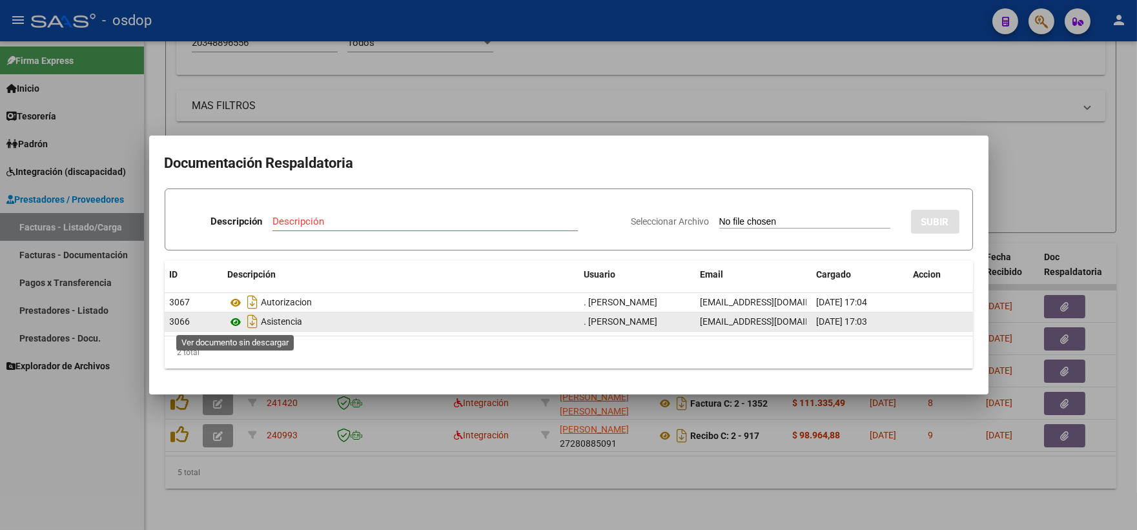
click at [237, 319] on icon at bounding box center [236, 323] width 17 height 16
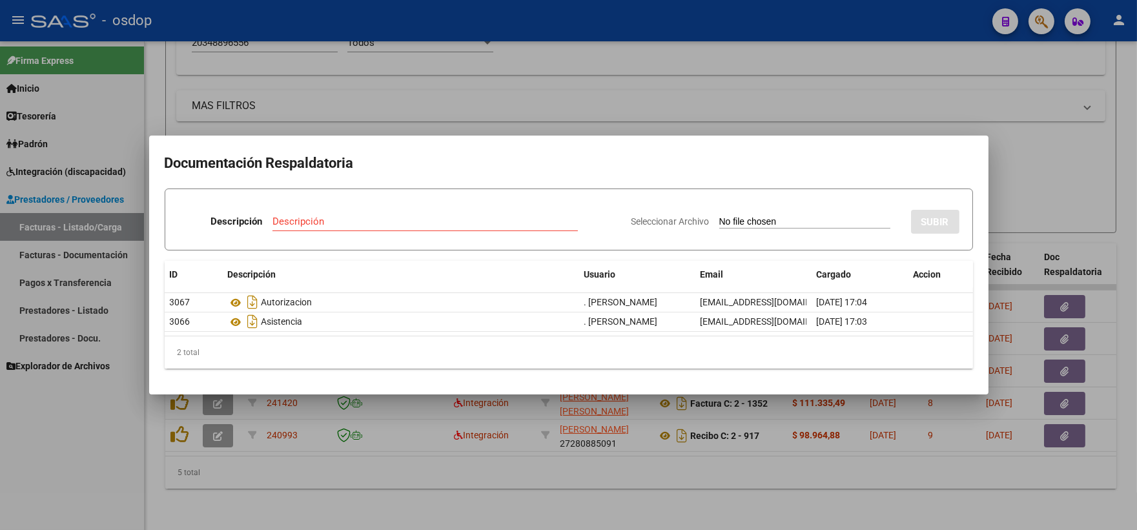
click at [117, 409] on div at bounding box center [568, 265] width 1137 height 530
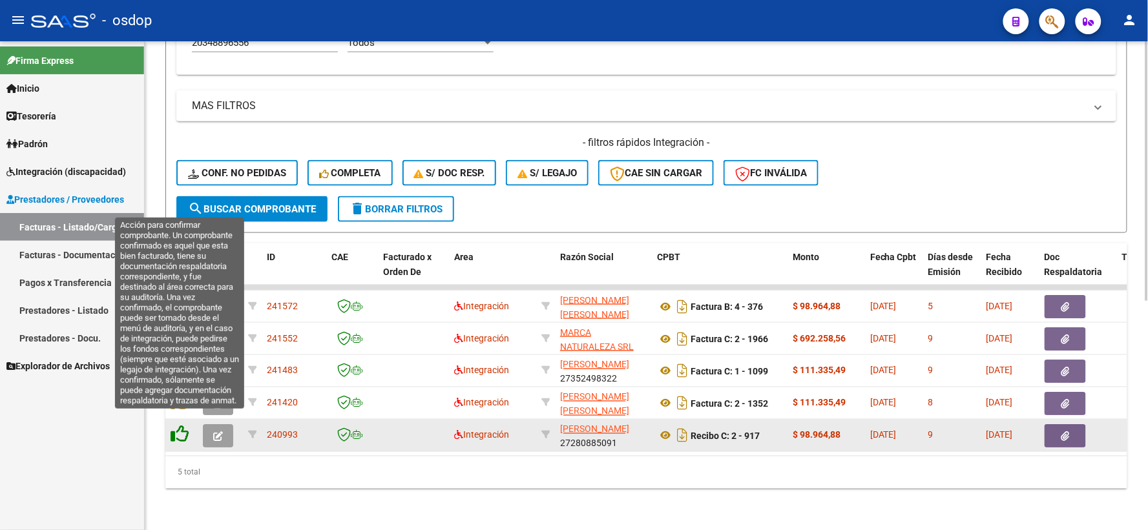
click at [181, 426] on icon at bounding box center [180, 435] width 18 height 18
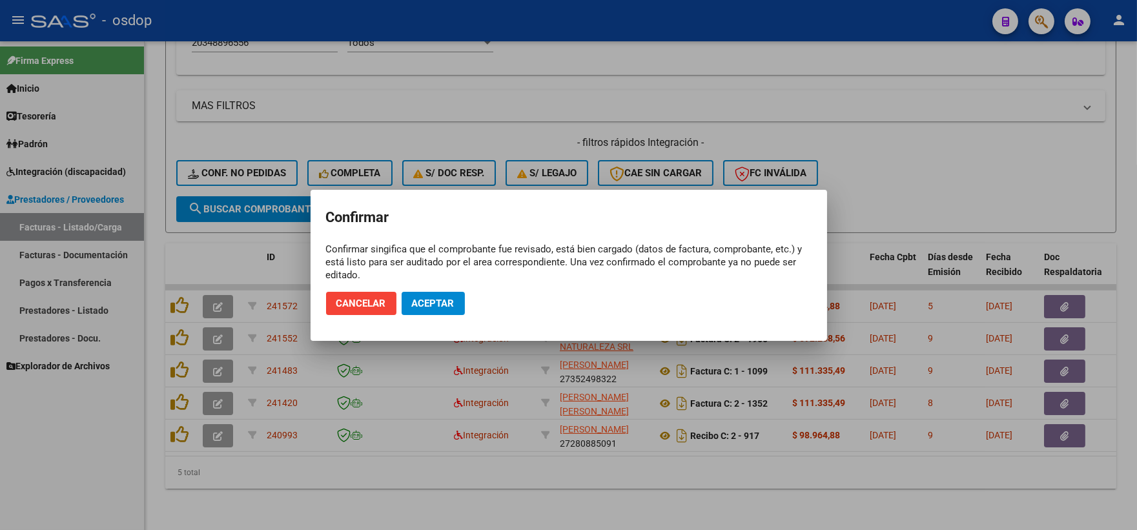
click at [430, 291] on mat-dialog-actions "Cancelar Aceptar" at bounding box center [569, 304] width 486 height 44
click at [433, 300] on span "Aceptar" at bounding box center [433, 304] width 43 height 12
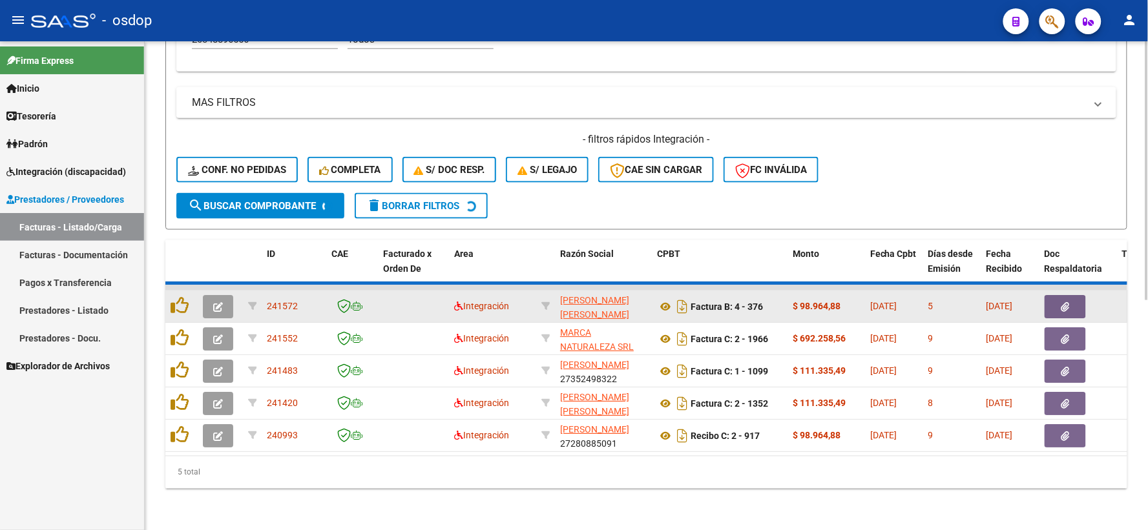
scroll to position [398, 0]
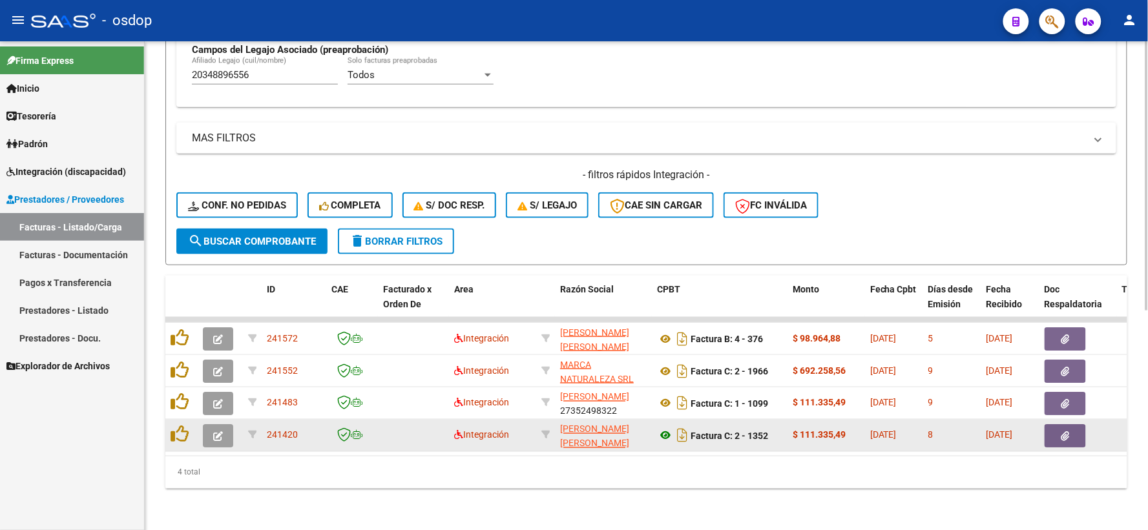
click at [665, 428] on icon at bounding box center [665, 436] width 17 height 16
click at [1059, 424] on button "button" at bounding box center [1064, 435] width 41 height 23
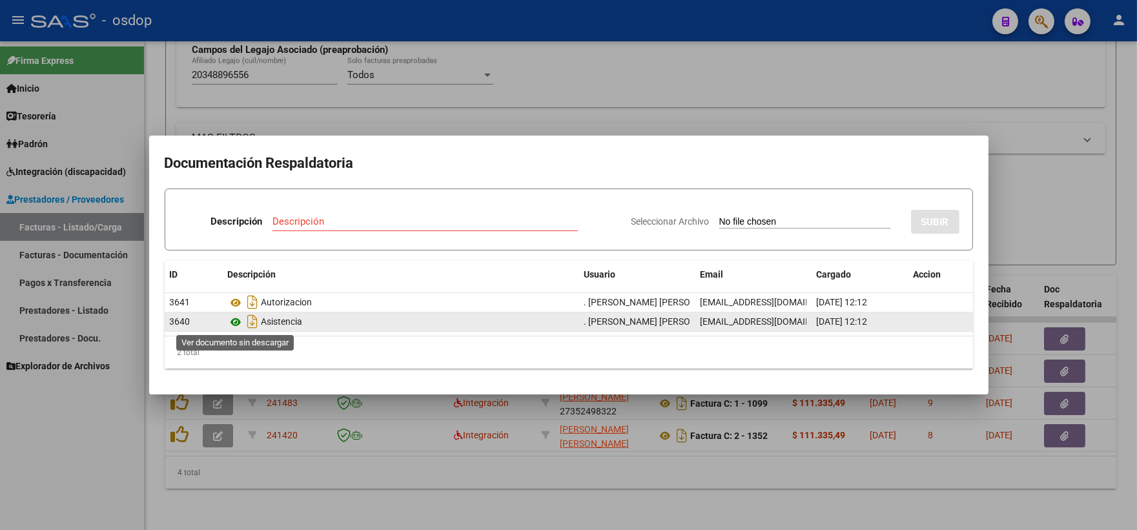
click at [240, 321] on icon at bounding box center [236, 323] width 17 height 16
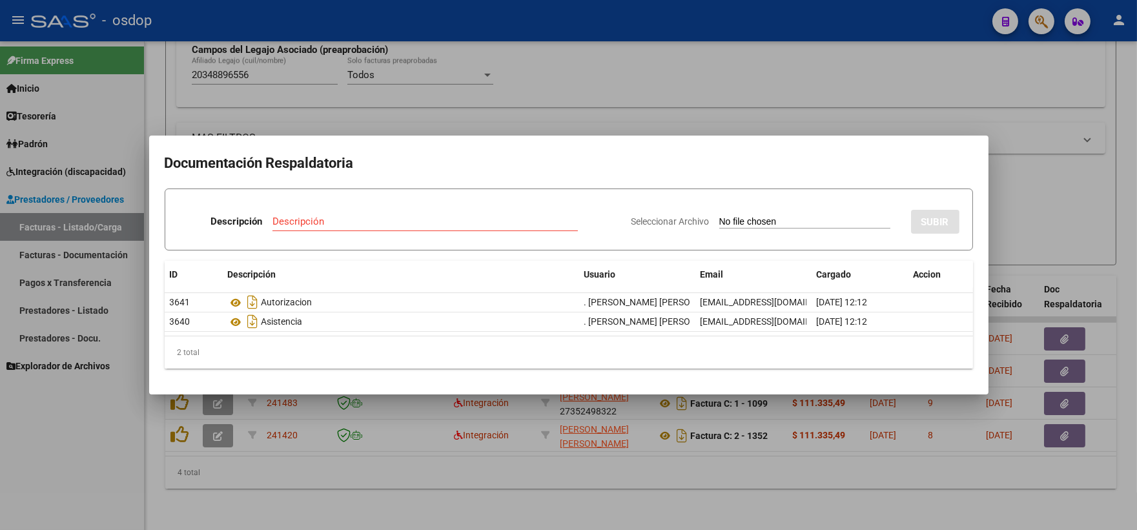
click at [230, 429] on div at bounding box center [568, 265] width 1137 height 530
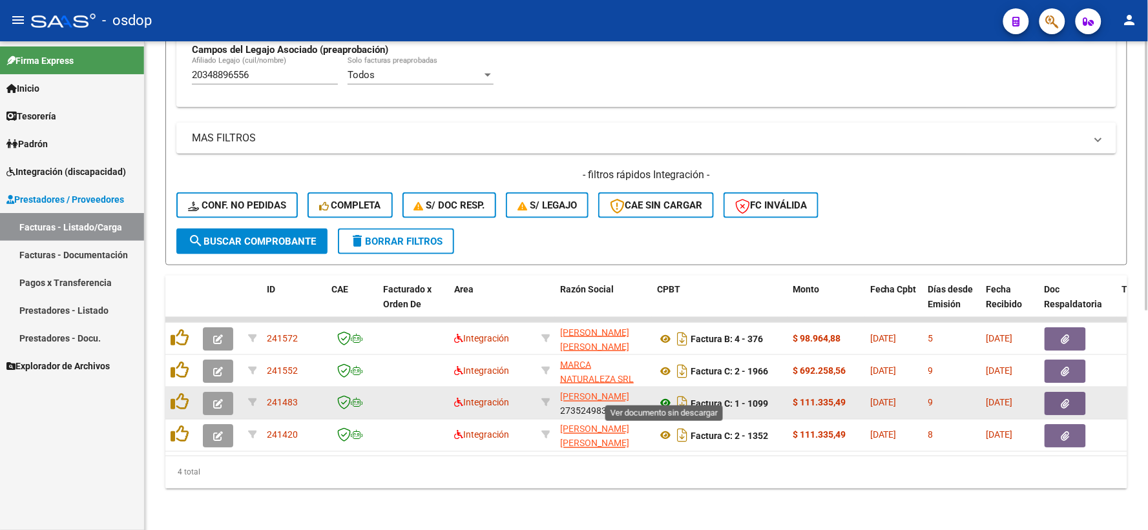
click at [663, 396] on icon at bounding box center [665, 404] width 17 height 16
click at [1061, 399] on icon "button" at bounding box center [1065, 404] width 8 height 10
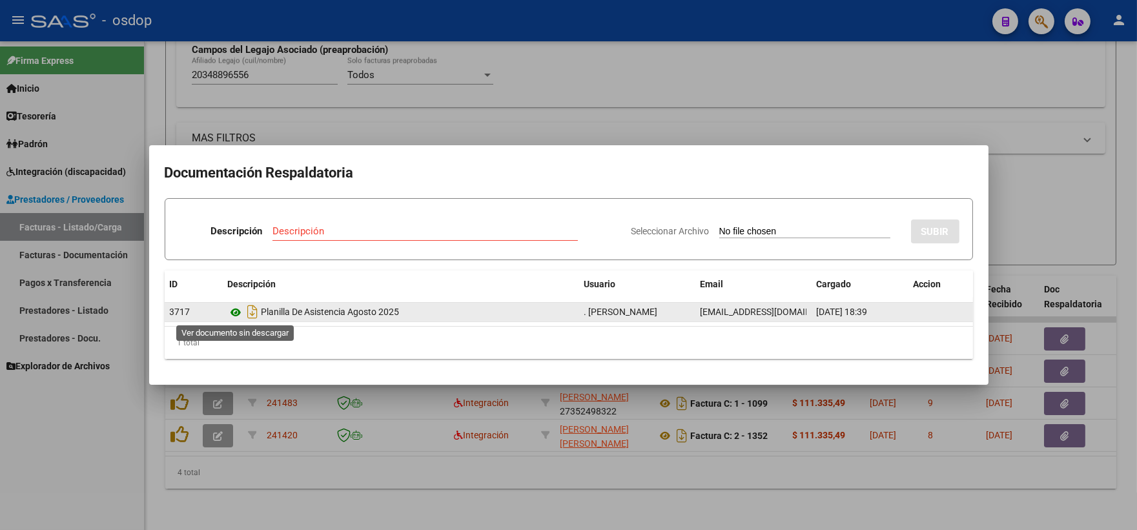
click at [241, 313] on icon at bounding box center [236, 313] width 17 height 16
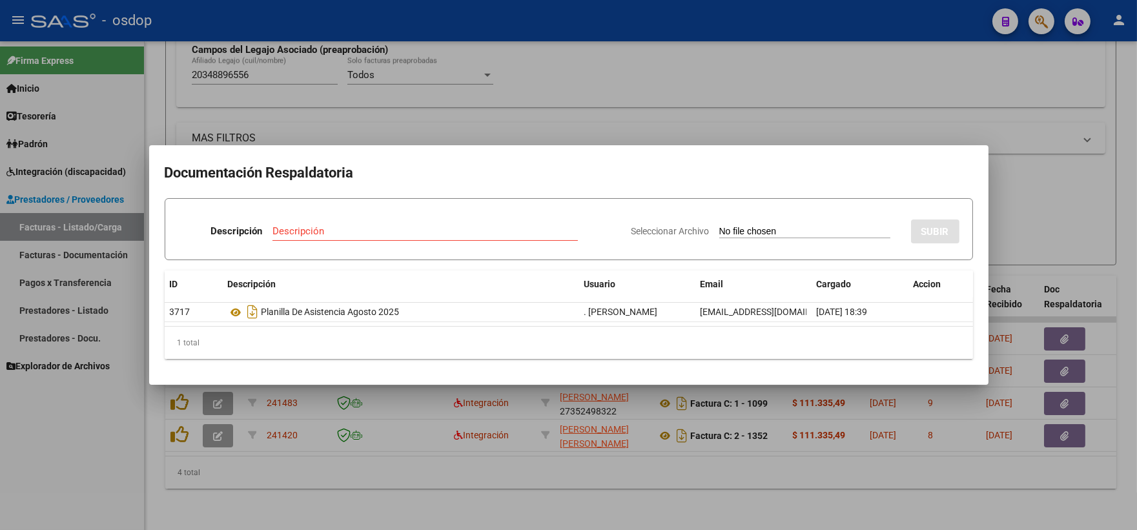
click at [325, 132] on div at bounding box center [568, 265] width 1137 height 530
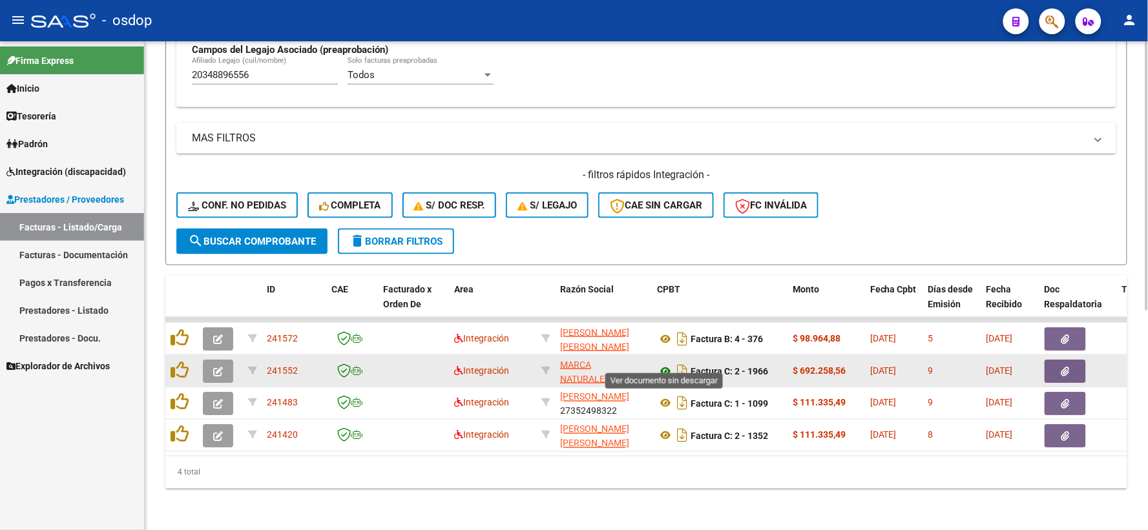
click at [661, 364] on icon at bounding box center [665, 372] width 17 height 16
click at [1061, 367] on icon "button" at bounding box center [1065, 372] width 8 height 10
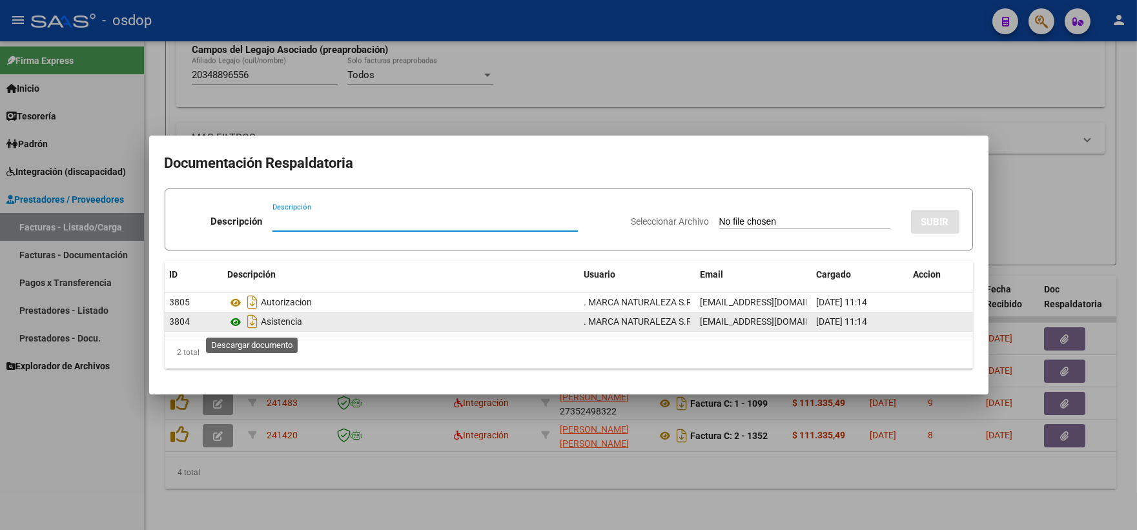
click at [238, 320] on icon at bounding box center [236, 323] width 17 height 16
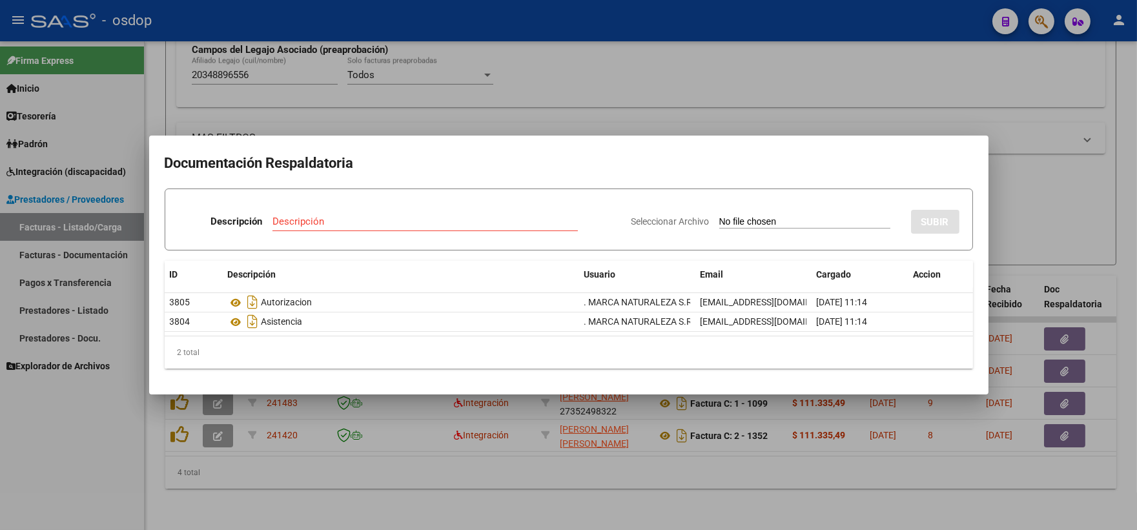
click at [274, 47] on div at bounding box center [568, 265] width 1137 height 530
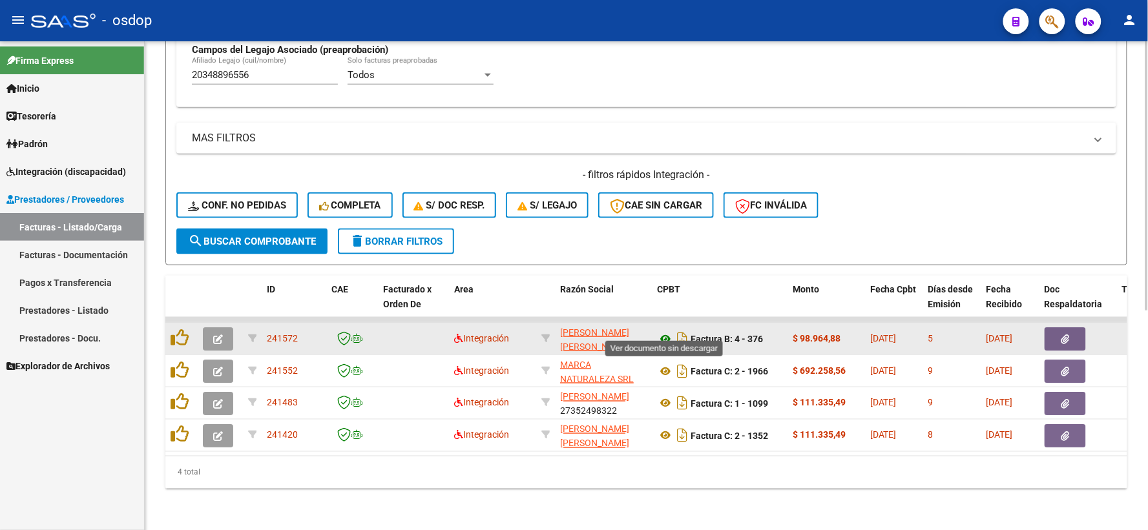
click at [663, 331] on icon at bounding box center [665, 339] width 17 height 16
click at [1057, 327] on button "button" at bounding box center [1064, 338] width 41 height 23
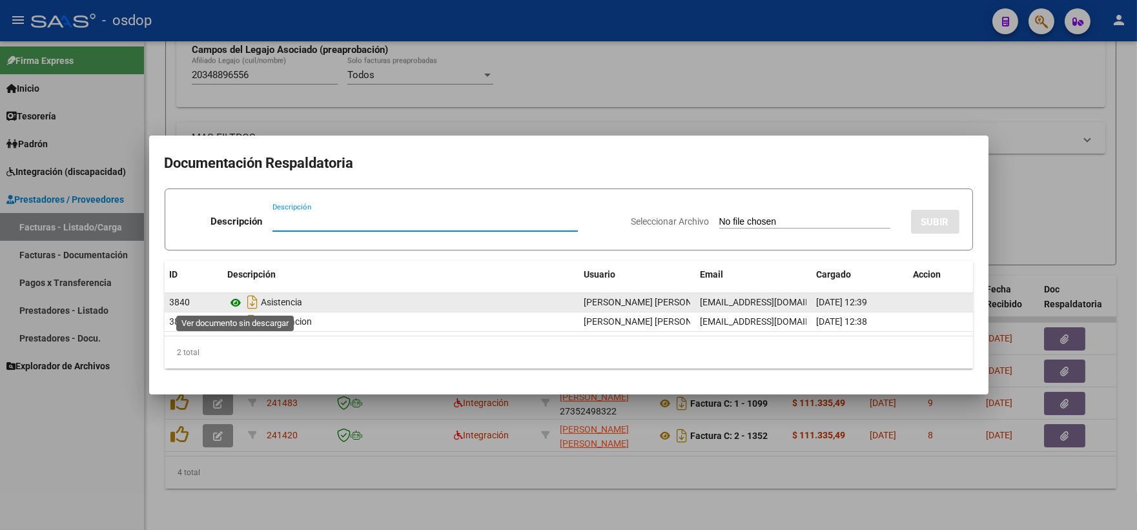
click at [233, 301] on icon at bounding box center [236, 303] width 17 height 16
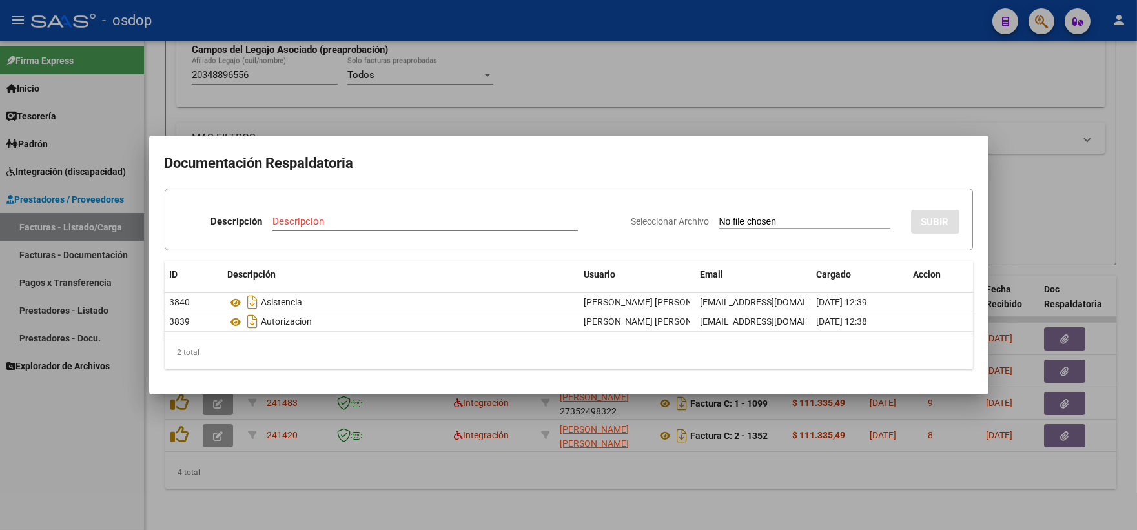
click at [295, 99] on div at bounding box center [568, 265] width 1137 height 530
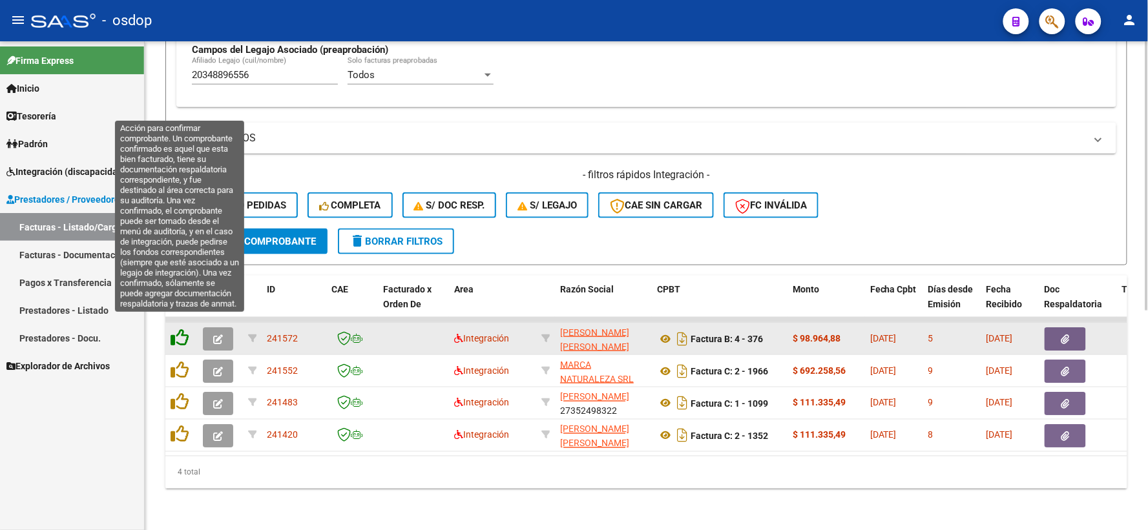
click at [187, 329] on icon at bounding box center [180, 338] width 18 height 18
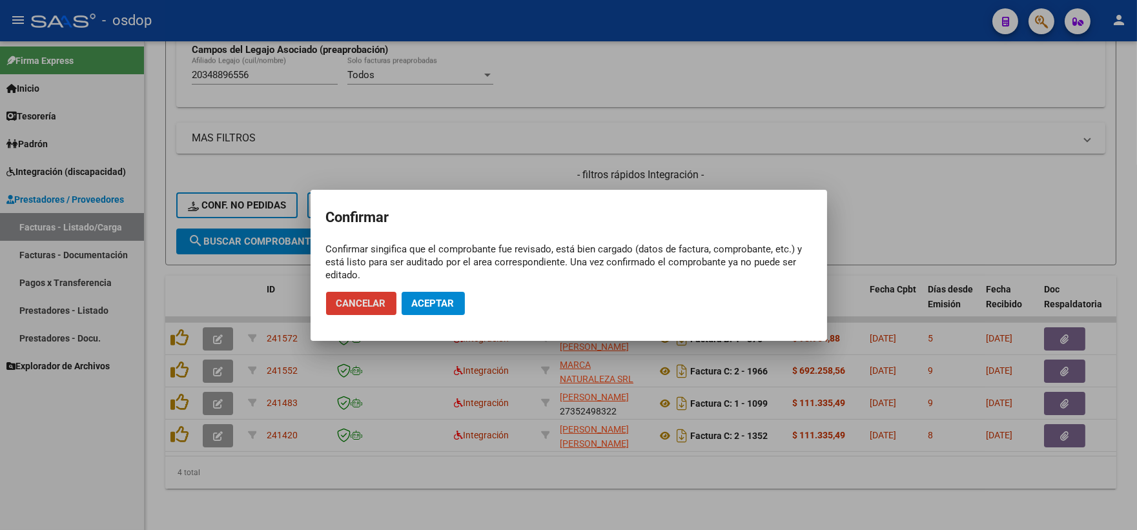
click at [449, 298] on span "Aceptar" at bounding box center [433, 304] width 43 height 12
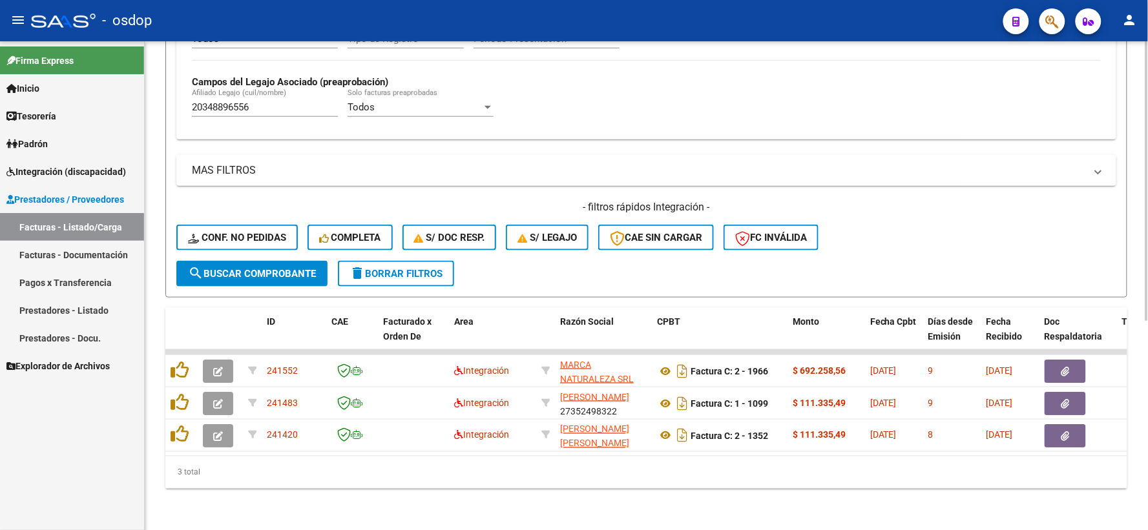
scroll to position [366, 0]
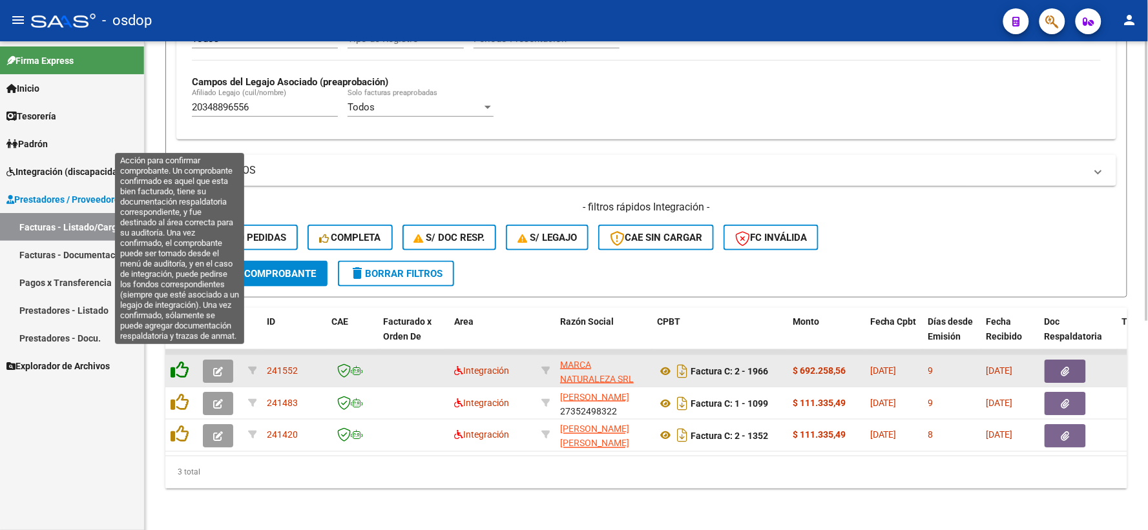
click at [178, 363] on icon at bounding box center [180, 370] width 18 height 18
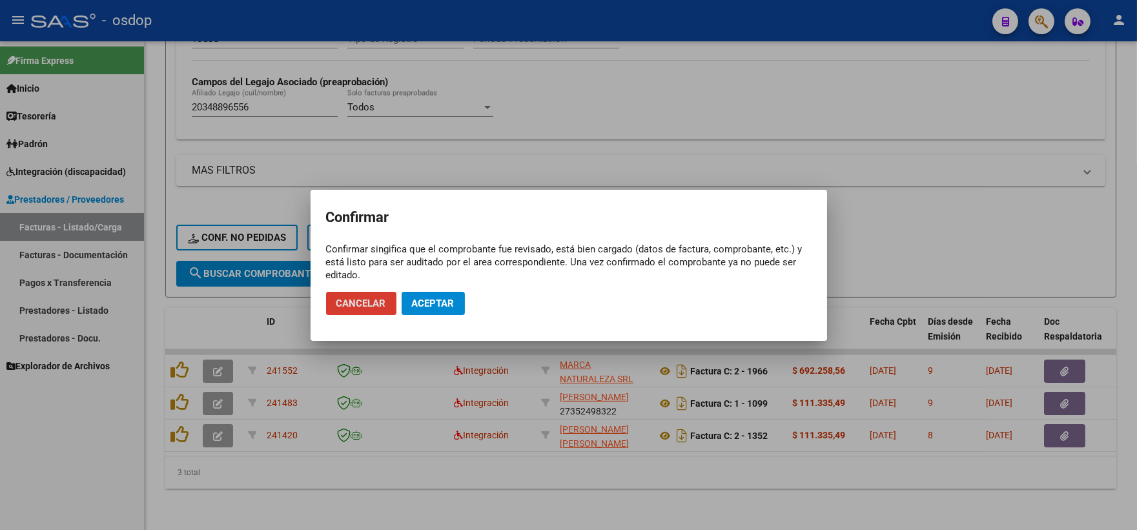
click at [473, 296] on mat-dialog-actions "Cancelar Aceptar" at bounding box center [569, 304] width 486 height 44
click at [435, 305] on span "Aceptar" at bounding box center [433, 304] width 43 height 12
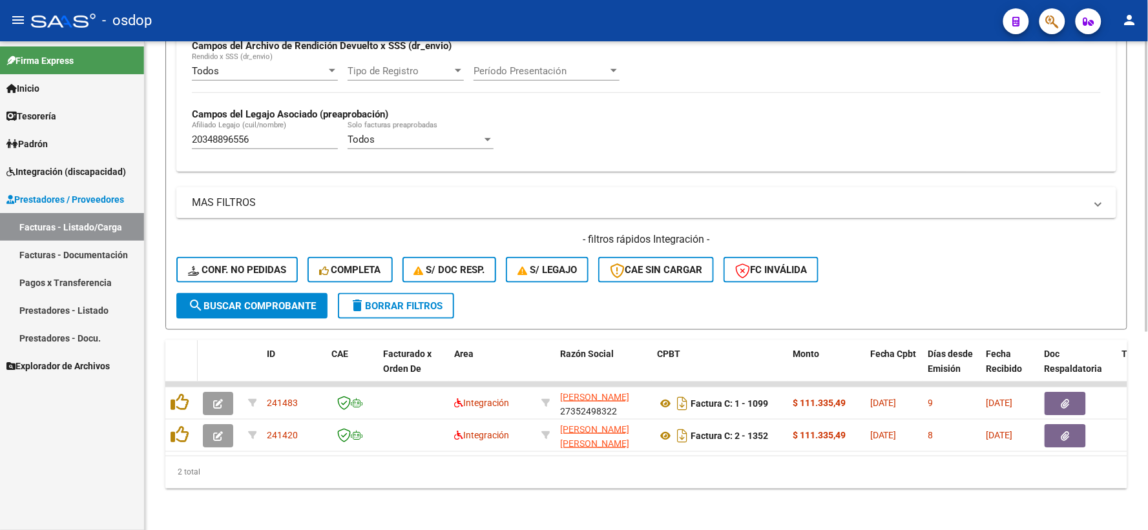
scroll to position [333, 0]
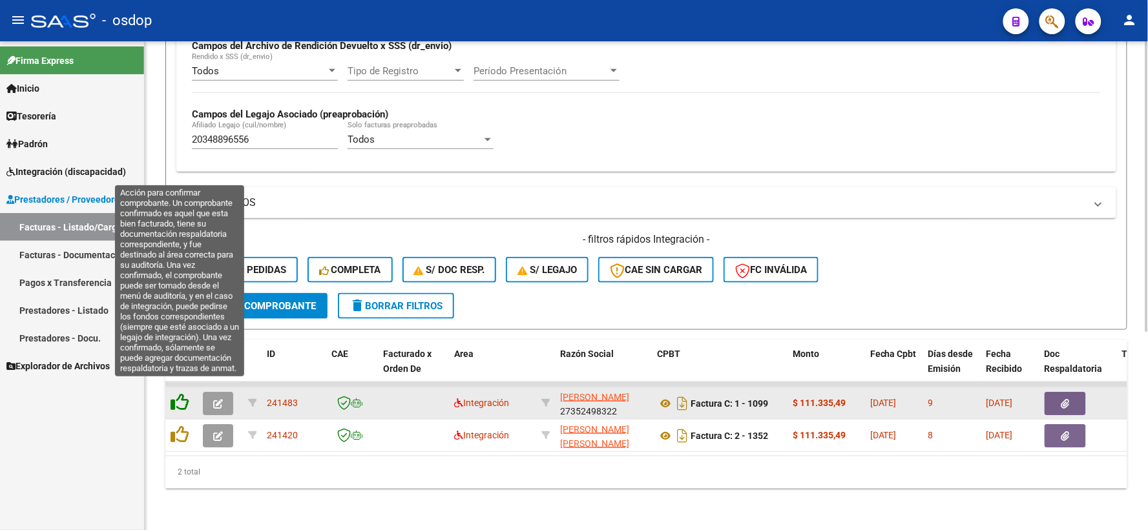
click at [180, 393] on icon at bounding box center [180, 402] width 18 height 18
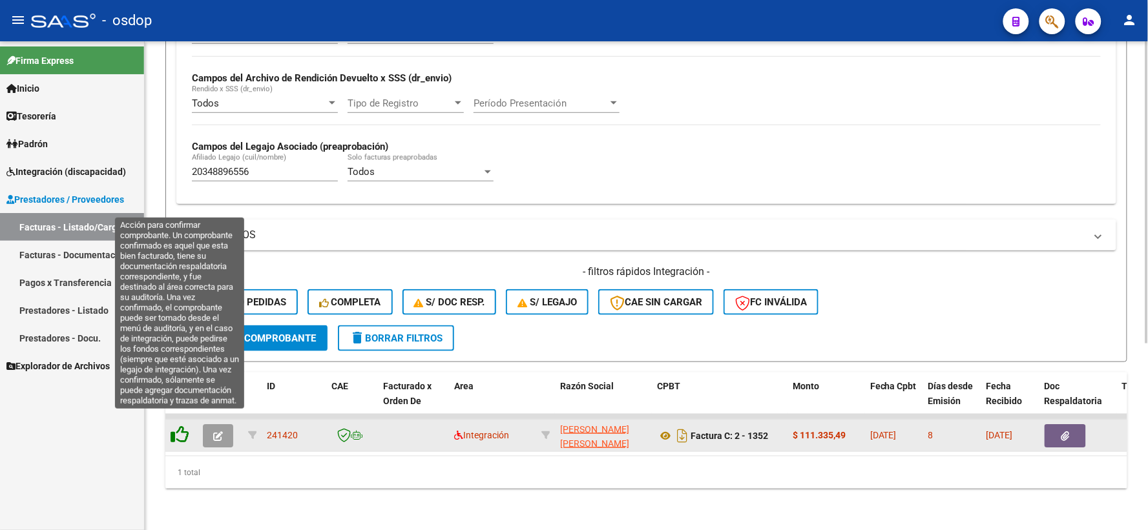
click at [179, 426] on icon at bounding box center [180, 435] width 18 height 18
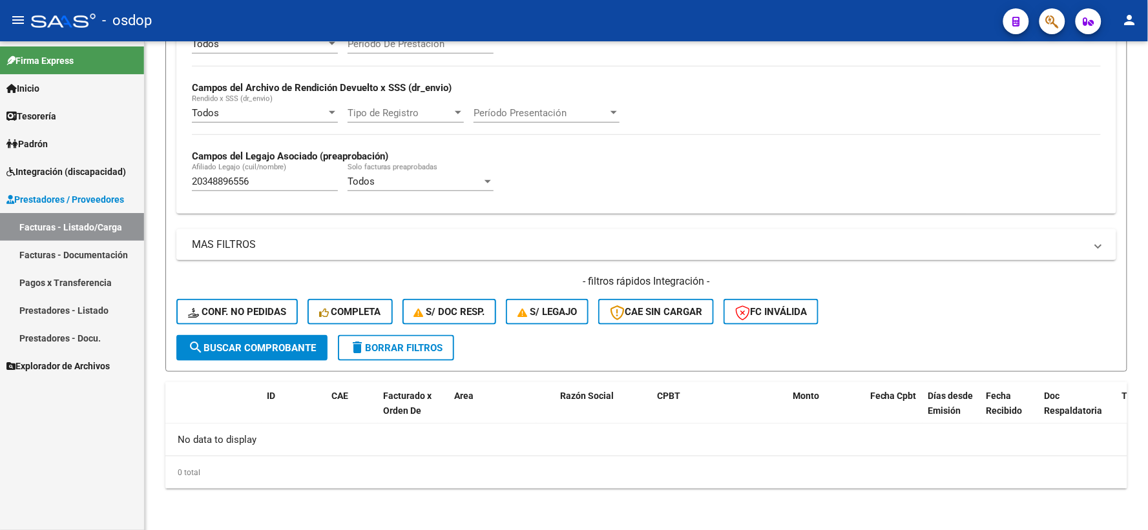
scroll to position [280, 0]
drag, startPoint x: 264, startPoint y: 158, endPoint x: 132, endPoint y: 156, distance: 131.8
click at [132, 156] on mat-sidenav-container "Firma Express Inicio Instructivos Contacto OS Tesorería Extractos Procesados (c…" at bounding box center [574, 285] width 1148 height 489
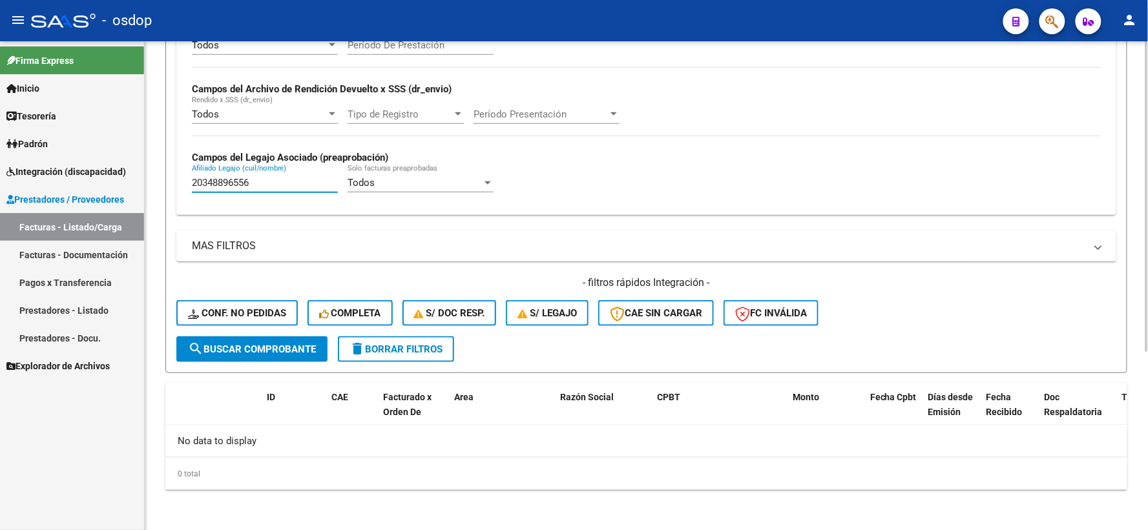
drag, startPoint x: 274, startPoint y: 178, endPoint x: 182, endPoint y: 194, distance: 93.2
click at [170, 185] on form "Filtros Id Area Area Seleccionar Gerenciador Seleccionar Gerenciador No Confirm…" at bounding box center [646, 123] width 962 height 501
click at [251, 327] on div "- filtros rápidos Integración - Conf. no pedidas Completa S/ Doc Resp. S/ legaj…" at bounding box center [646, 306] width 940 height 61
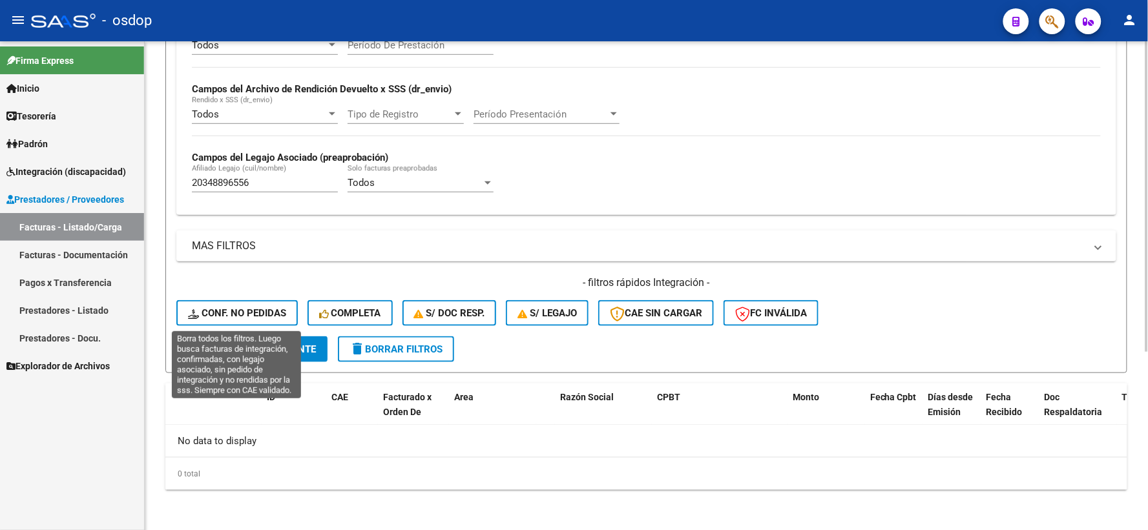
click at [257, 315] on span "Conf. no pedidas" at bounding box center [237, 313] width 98 height 12
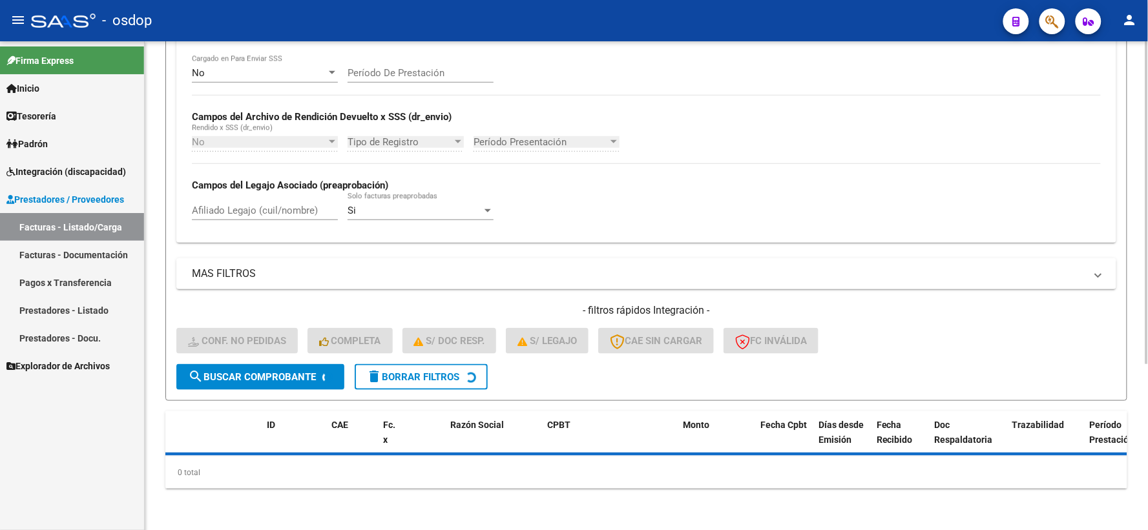
scroll to position [252, 0]
click at [254, 213] on input "Afiliado Legajo (cuil/nombre)" at bounding box center [265, 211] width 146 height 12
paste input "20348896556"
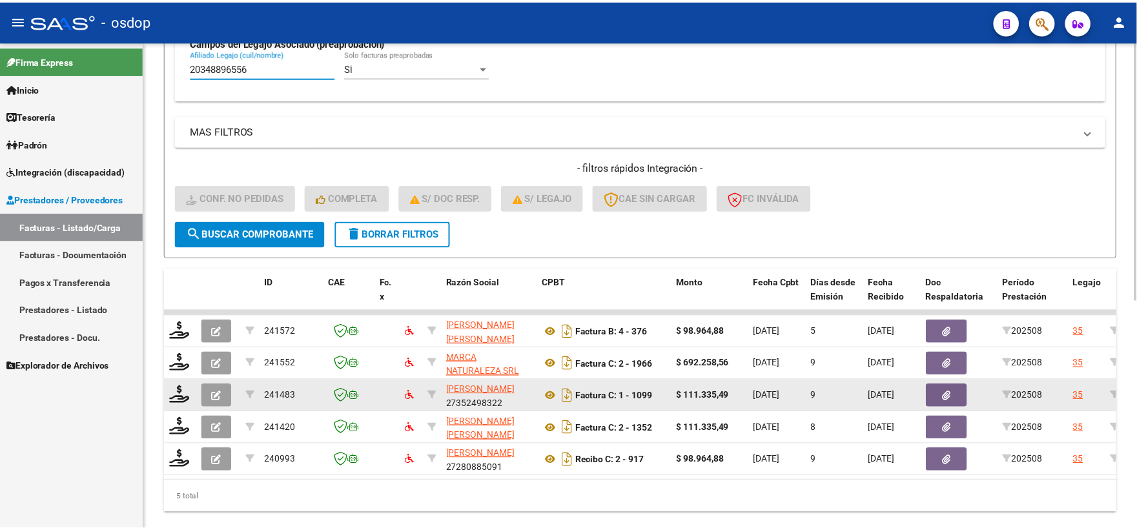
scroll to position [430, 0]
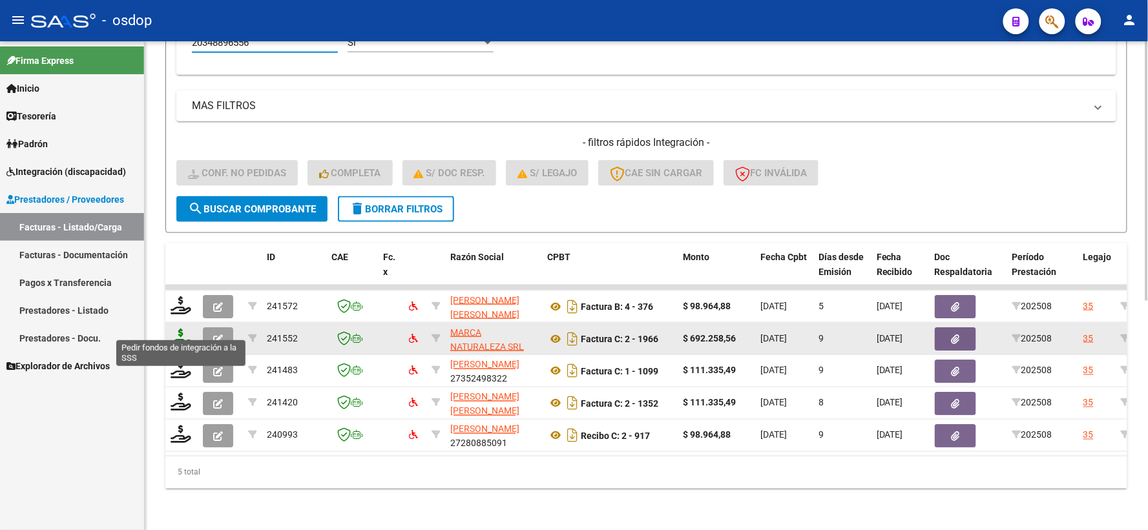
type input "20348896556"
click at [180, 329] on icon at bounding box center [181, 338] width 21 height 18
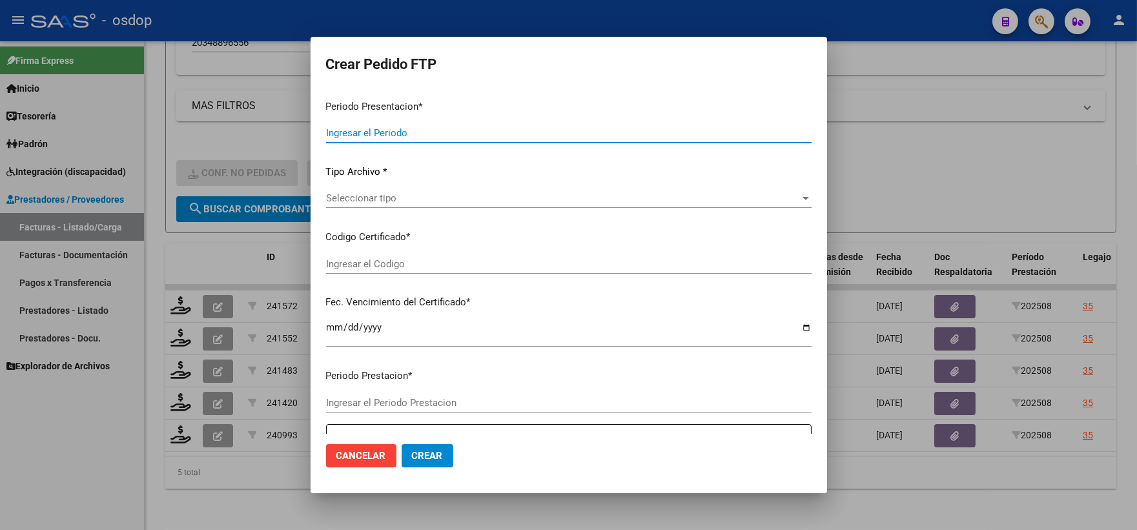
type input "202508"
type input "$ 692.258,56"
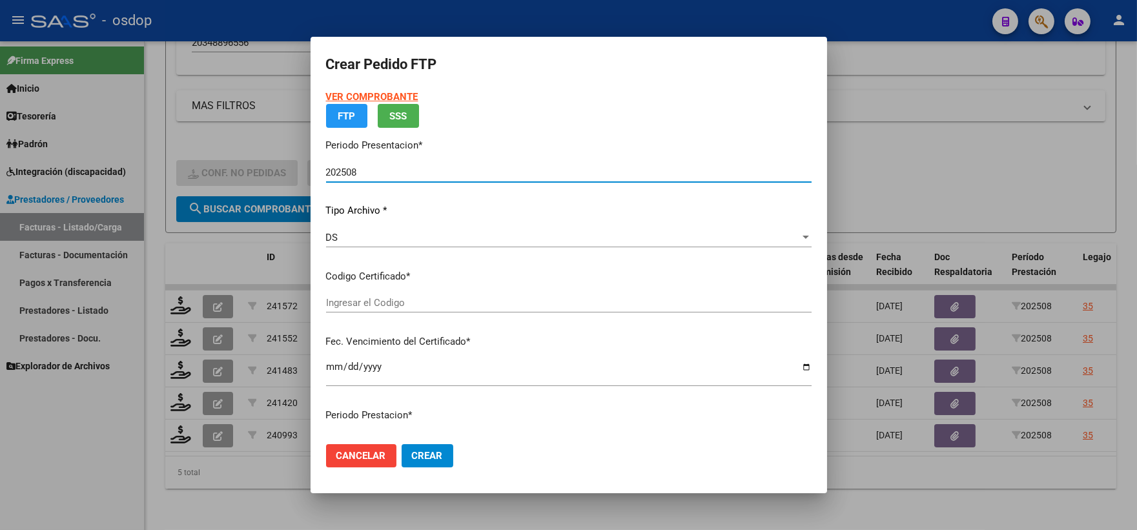
type input "4878442795"
type input "2033-12-27"
click at [395, 301] on div "VER COMPROBANTE ARCA Padrón FTP SSS Periodo Presentacion * 202508 Ingresar el P…" at bounding box center [569, 244] width 486 height 309
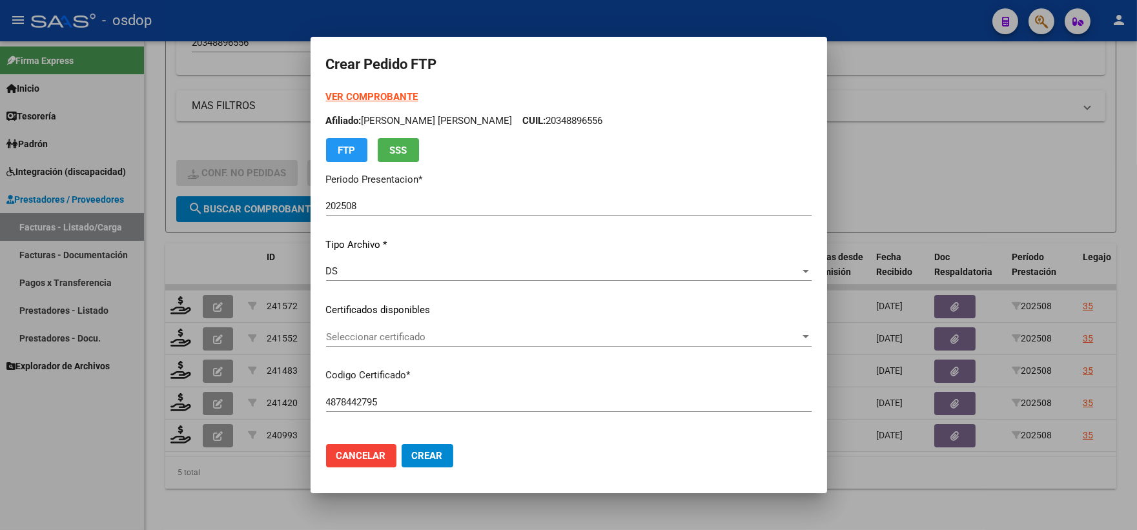
click at [399, 340] on span "Seleccionar certificado" at bounding box center [563, 337] width 474 height 12
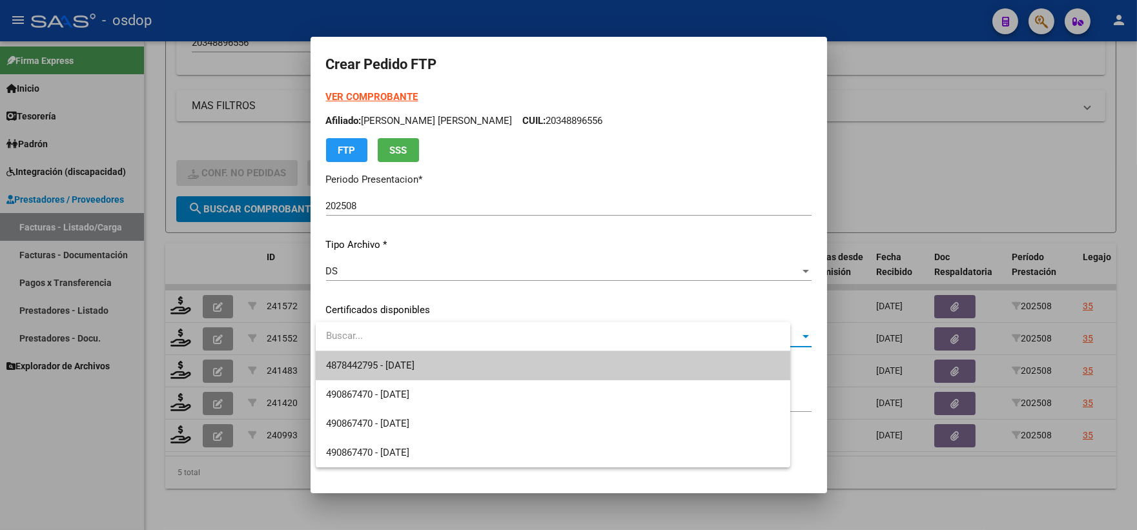
click at [411, 353] on span "4878442795 - 2033-12-27" at bounding box center [553, 365] width 454 height 29
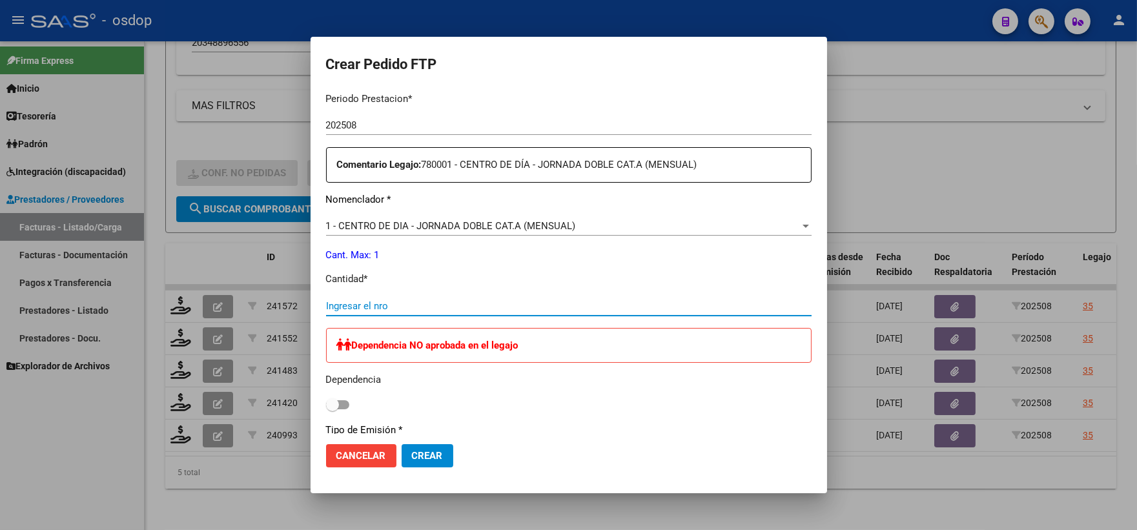
click at [400, 309] on input "Ingresar el nro" at bounding box center [569, 306] width 486 height 12
type input "1"
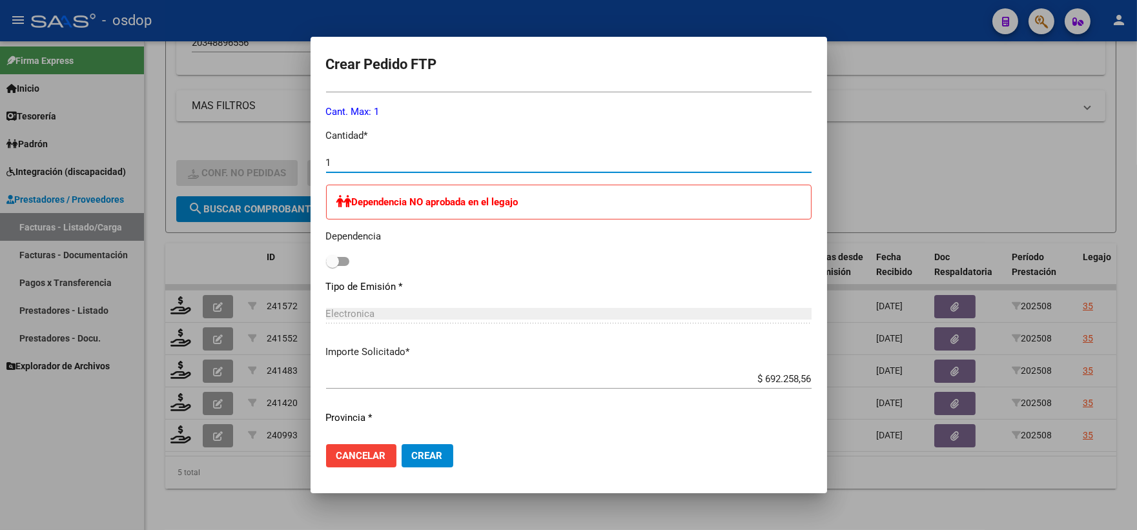
scroll to position [605, 0]
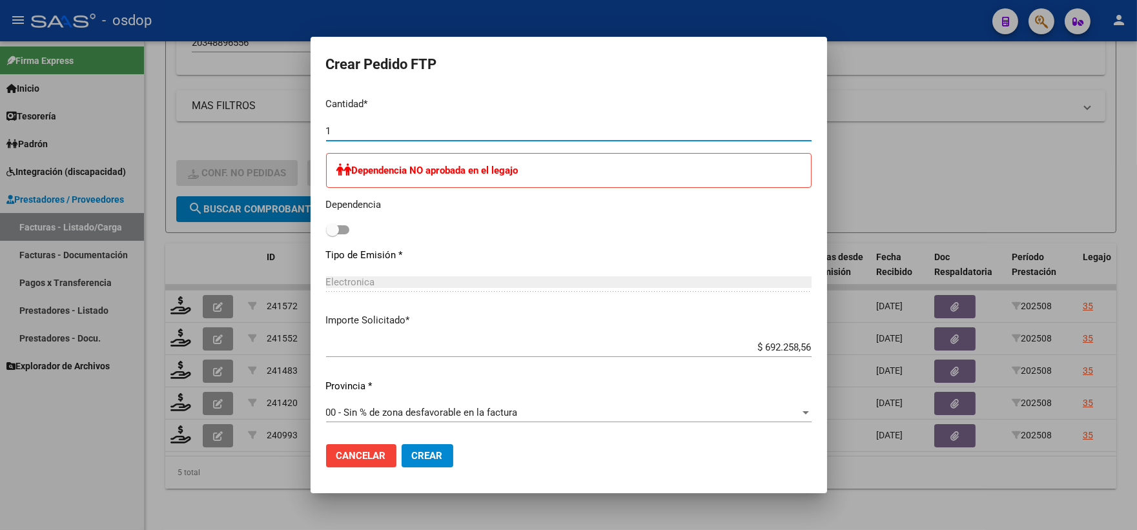
click at [416, 464] on button "Crear" at bounding box center [428, 455] width 52 height 23
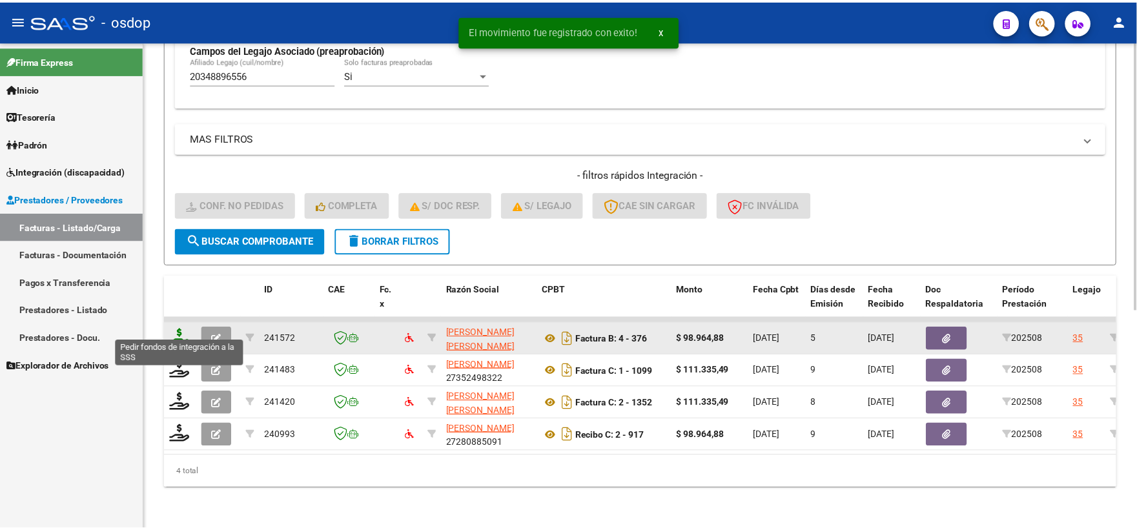
scroll to position [398, 0]
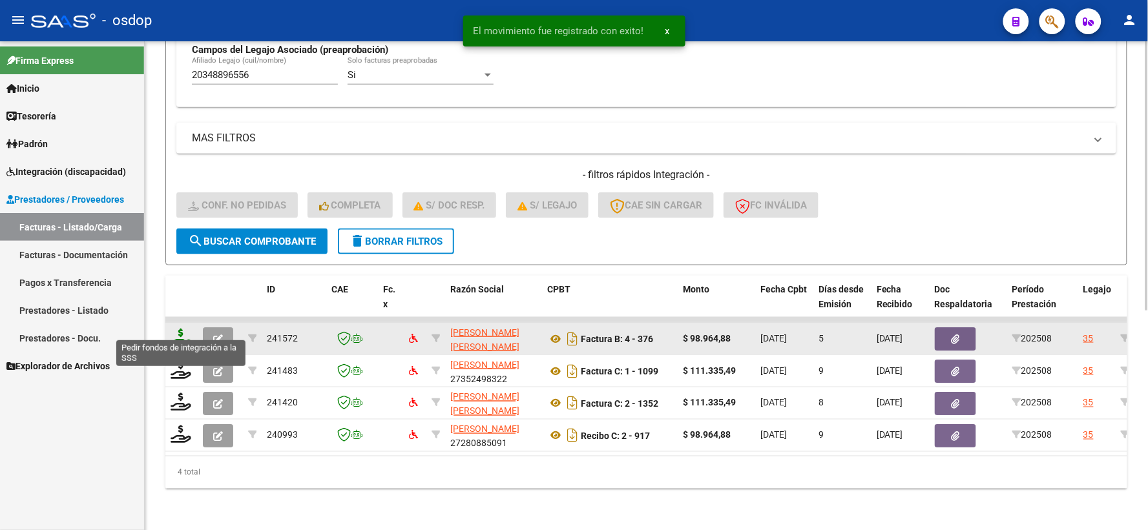
click at [183, 331] on icon at bounding box center [181, 338] width 21 height 18
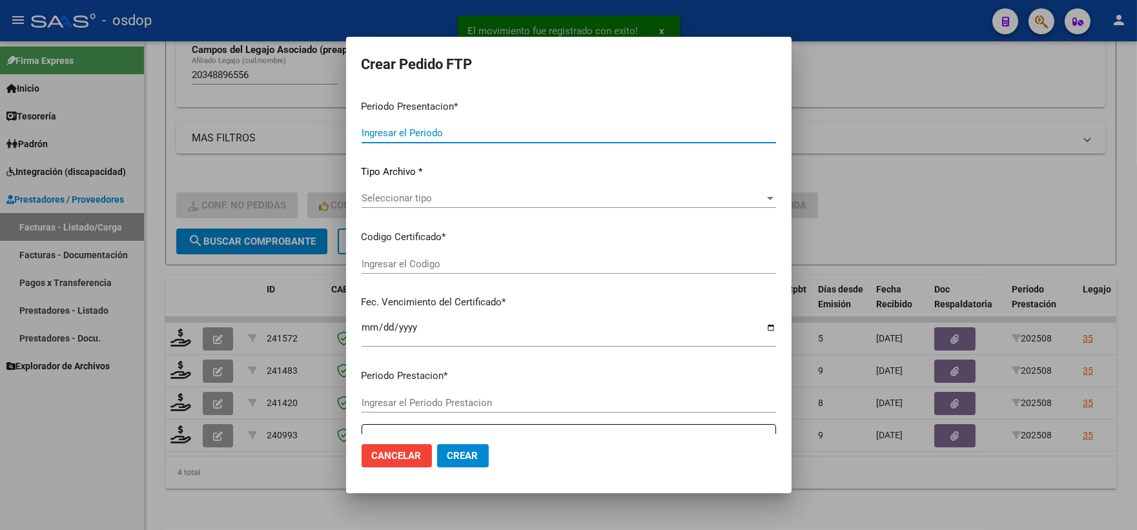
type input "202508"
type input "$ 98.964,88"
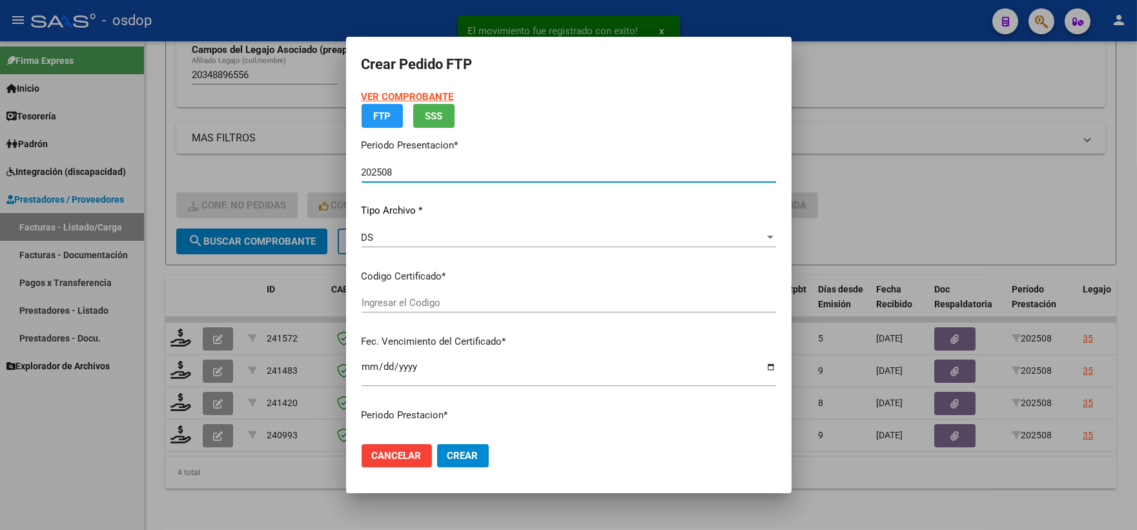
type input "4878442795"
type input "2033-12-27"
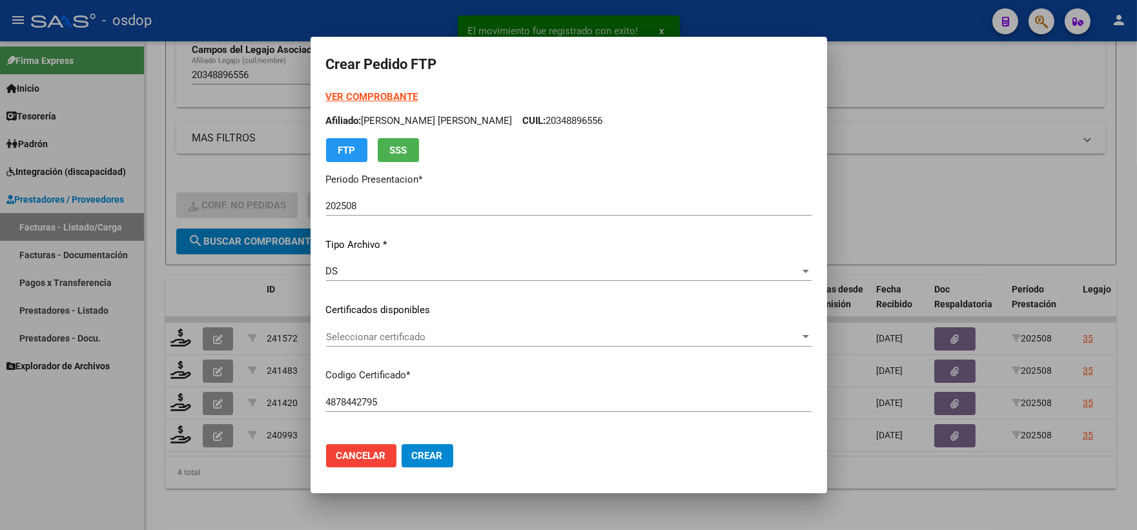
click at [414, 304] on p "Certificados disponibles" at bounding box center [569, 310] width 486 height 15
click at [421, 326] on div "VER COMPROBANTE ARCA Padrón Afiliado: CUELLAR JONATAN LUCAS CUIL: 20348896556 F…" at bounding box center [569, 301] width 486 height 422
click at [424, 340] on span "Seleccionar certificado" at bounding box center [563, 337] width 474 height 12
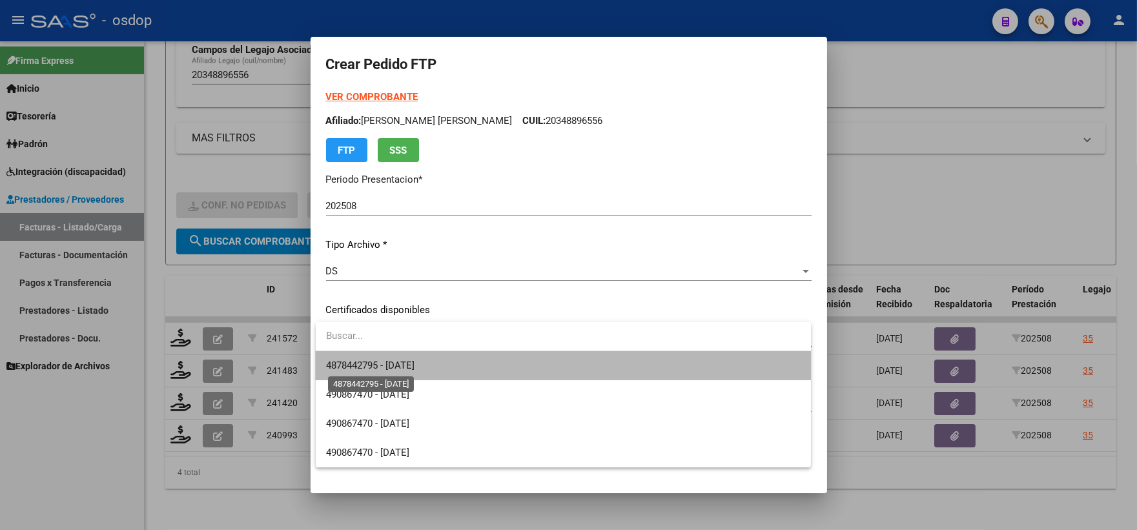
click at [415, 371] on span "4878442795 - 2033-12-27" at bounding box center [370, 366] width 88 height 12
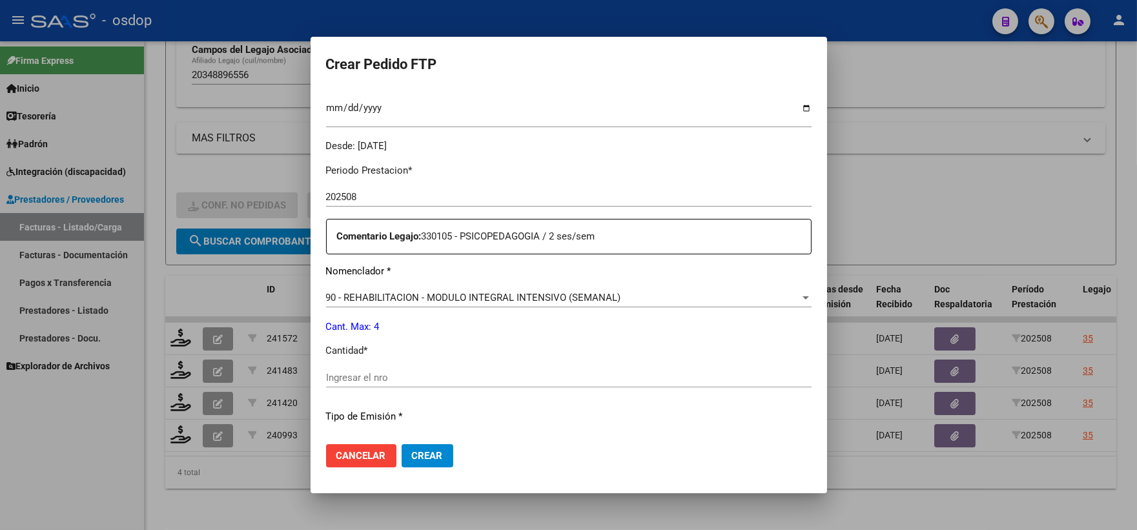
scroll to position [430, 0]
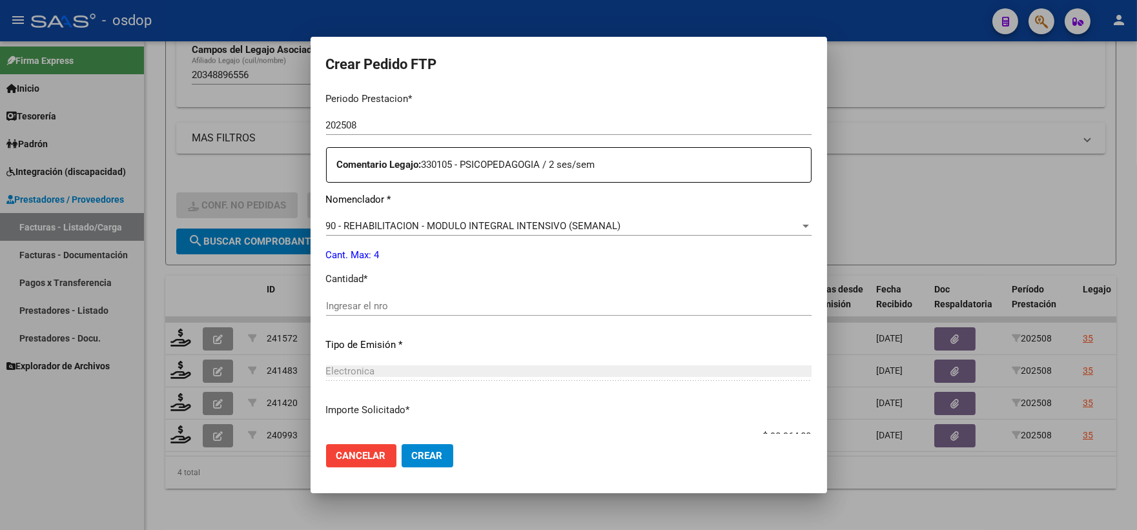
click at [415, 311] on input "Ingresar el nro" at bounding box center [569, 306] width 486 height 12
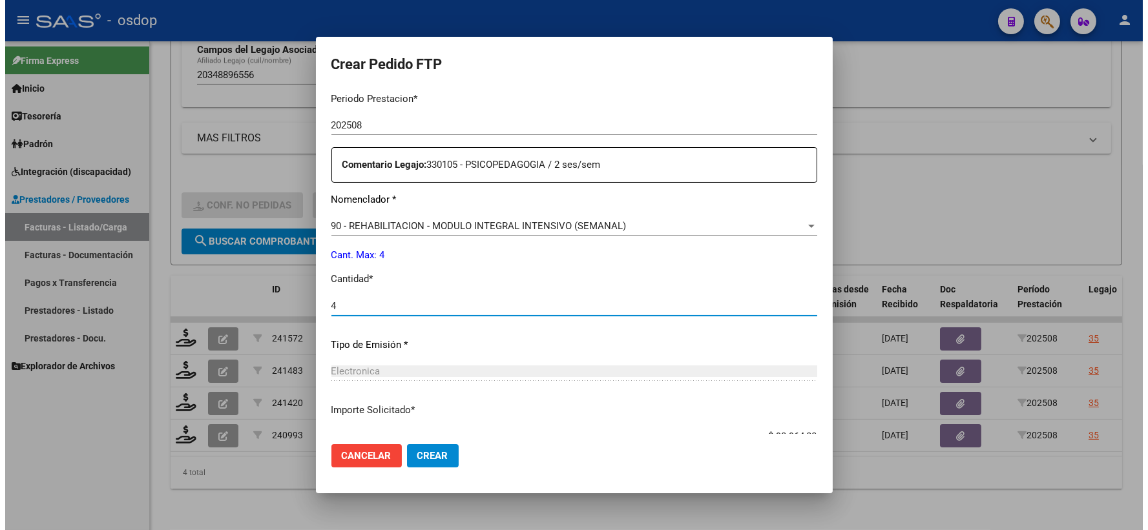
scroll to position [520, 0]
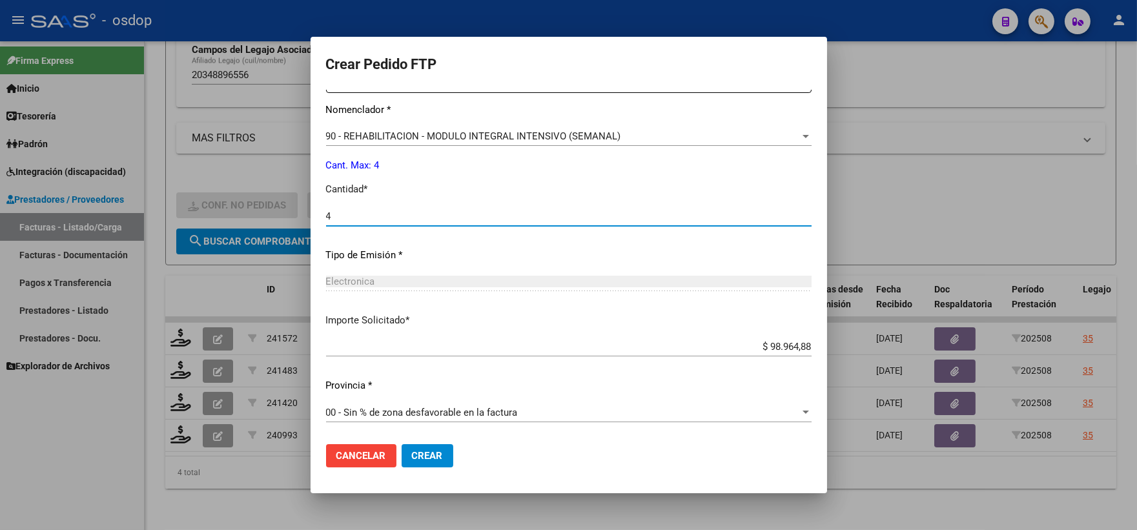
type input "4"
click at [431, 442] on mat-dialog-actions "Cancelar Crear" at bounding box center [569, 456] width 486 height 44
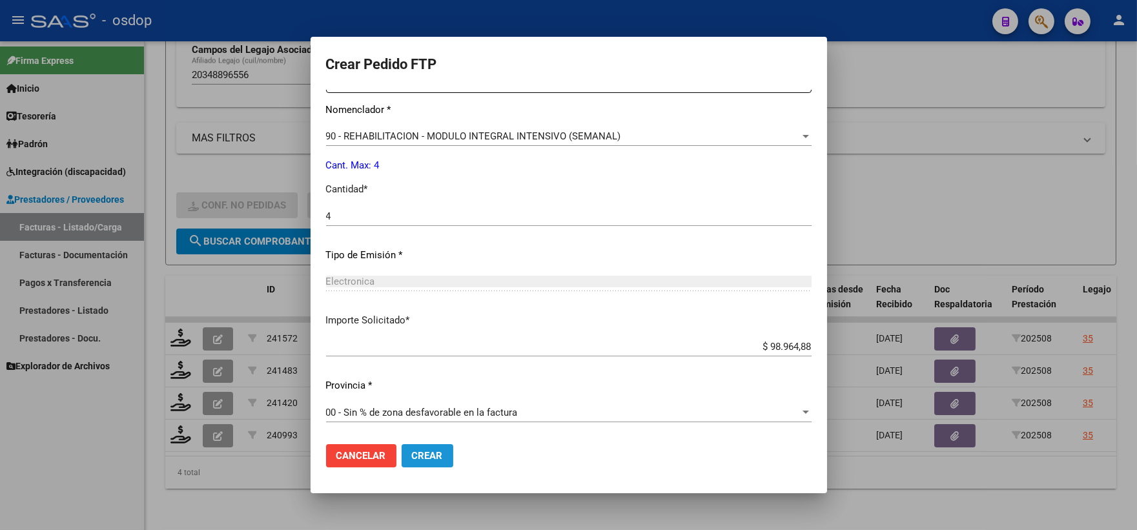
click at [435, 446] on button "Crear" at bounding box center [428, 455] width 52 height 23
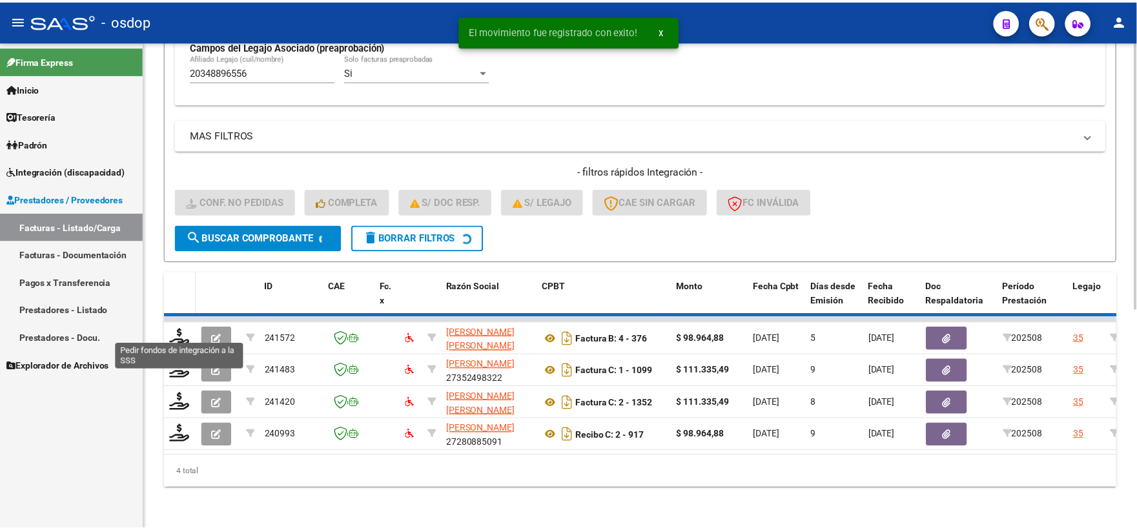
scroll to position [366, 0]
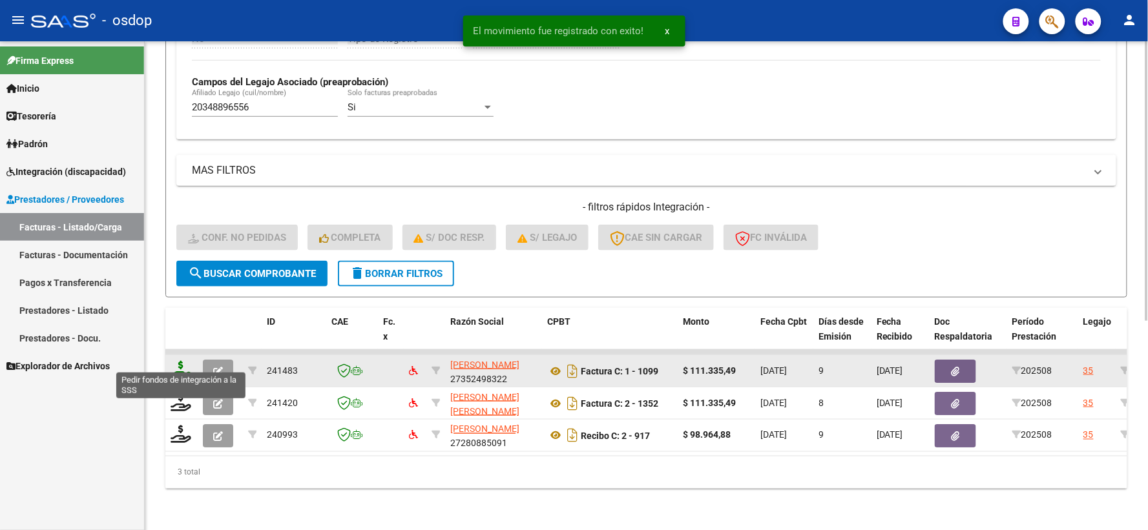
click at [182, 361] on icon at bounding box center [181, 370] width 21 height 18
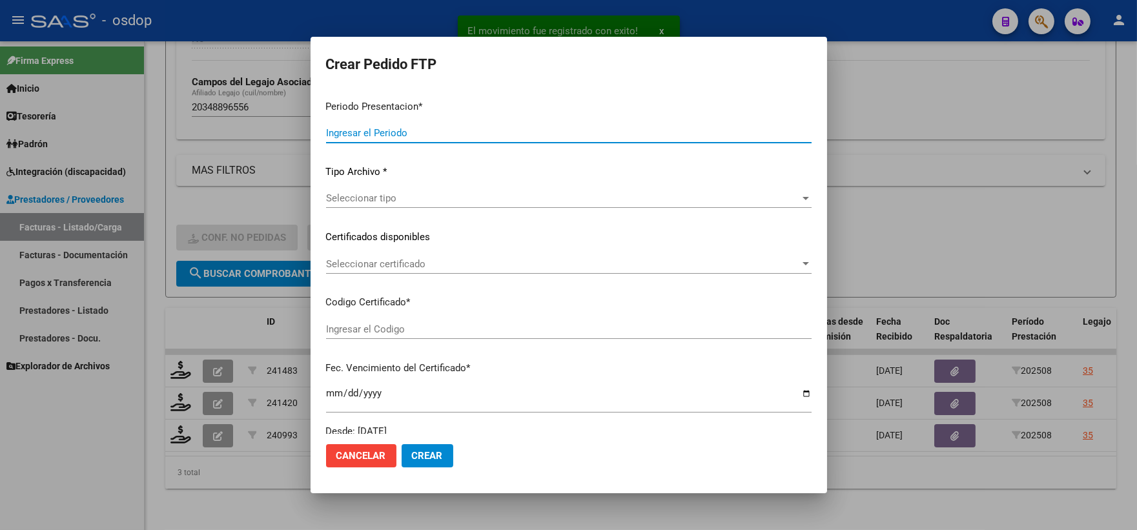
type input "202508"
type input "$ 111.335,49"
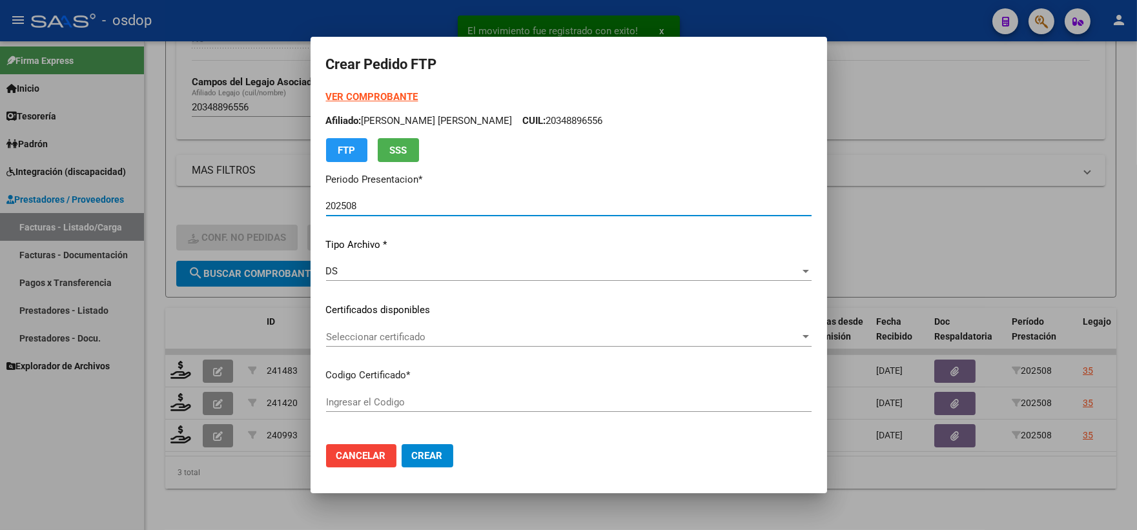
type input "4878442795"
type input "2033-12-27"
click at [428, 326] on div "VER COMPROBANTE ARCA Padrón Afiliado: CUELLAR JONATAN LUCAS CUIL: 20348896556 F…" at bounding box center [569, 301] width 486 height 422
click at [428, 340] on span "Seleccionar certificado" at bounding box center [563, 337] width 474 height 12
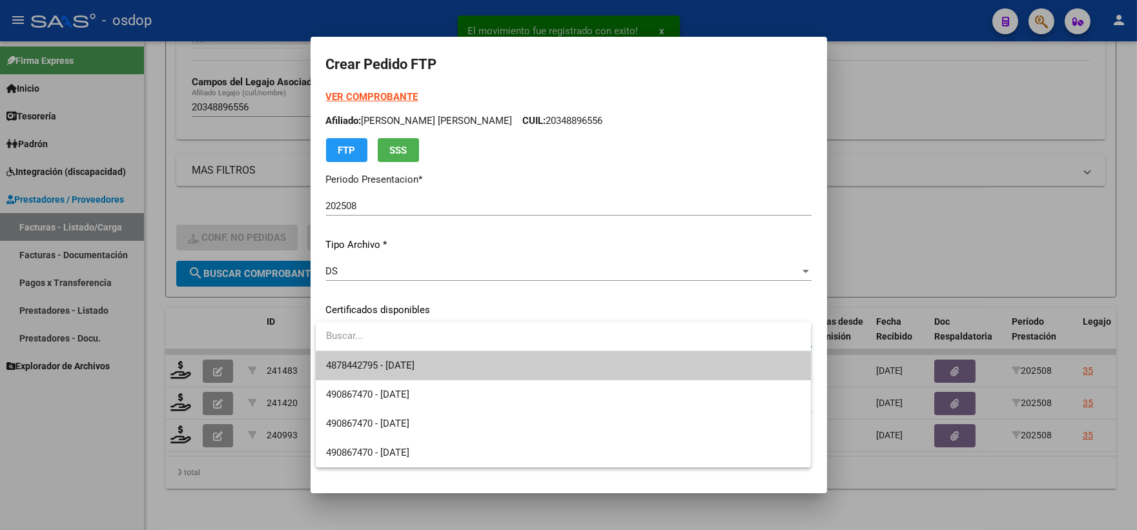
click at [433, 357] on span "4878442795 - 2033-12-27" at bounding box center [563, 365] width 475 height 29
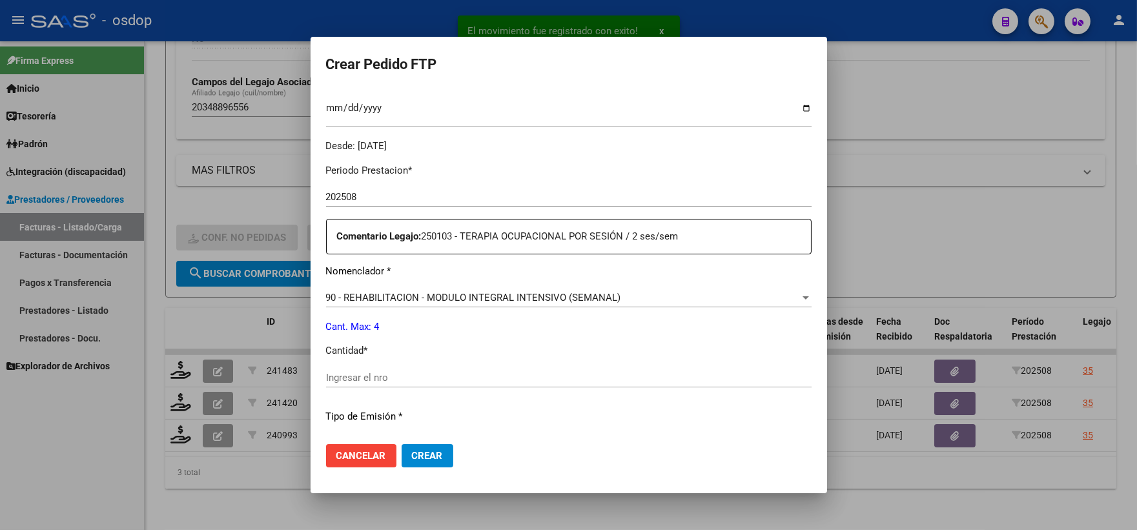
scroll to position [502, 0]
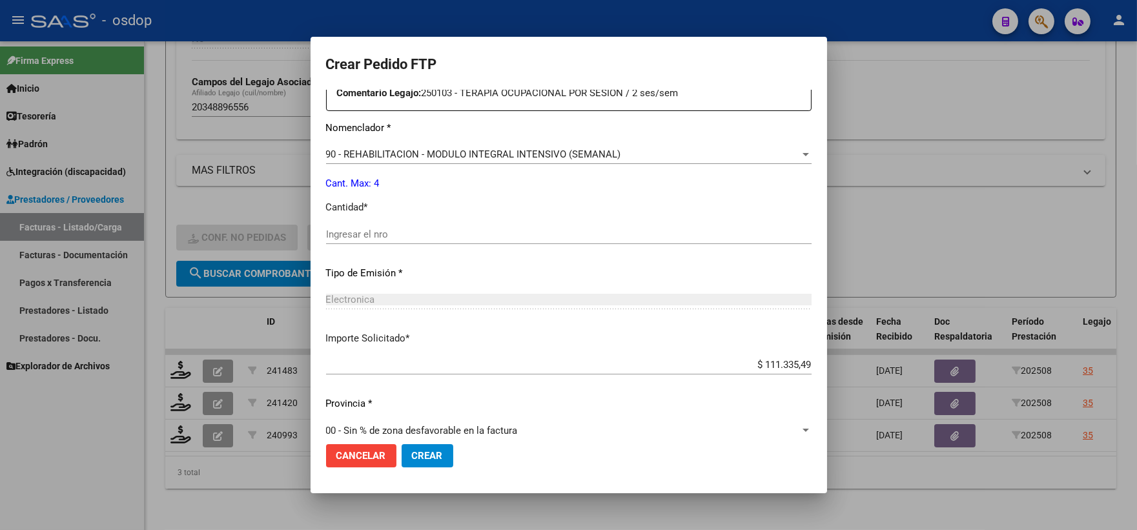
click at [436, 230] on input "Ingresar el nro" at bounding box center [569, 235] width 486 height 12
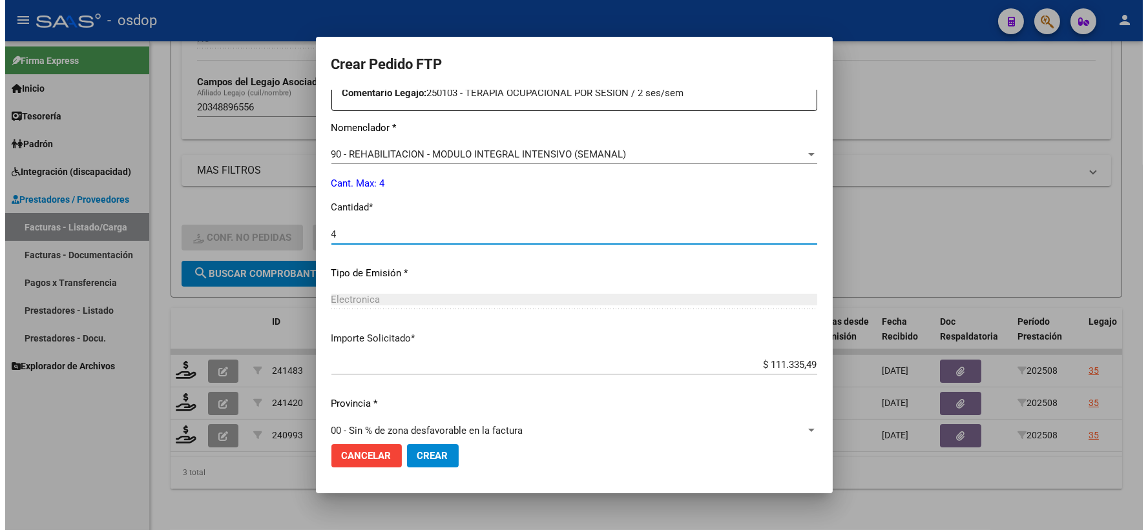
scroll to position [520, 0]
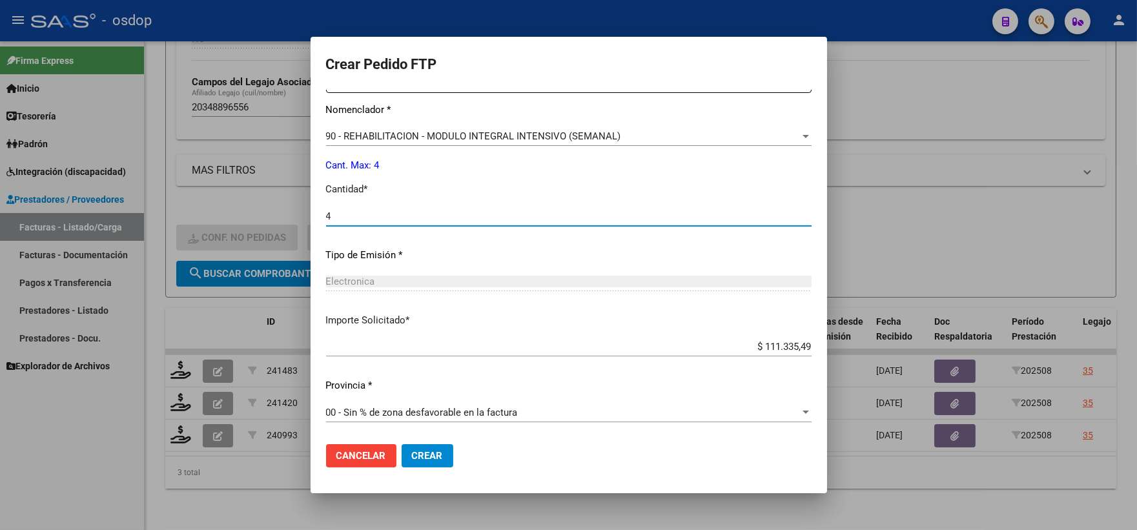
type input "4"
click at [428, 453] on span "Crear" at bounding box center [427, 456] width 31 height 12
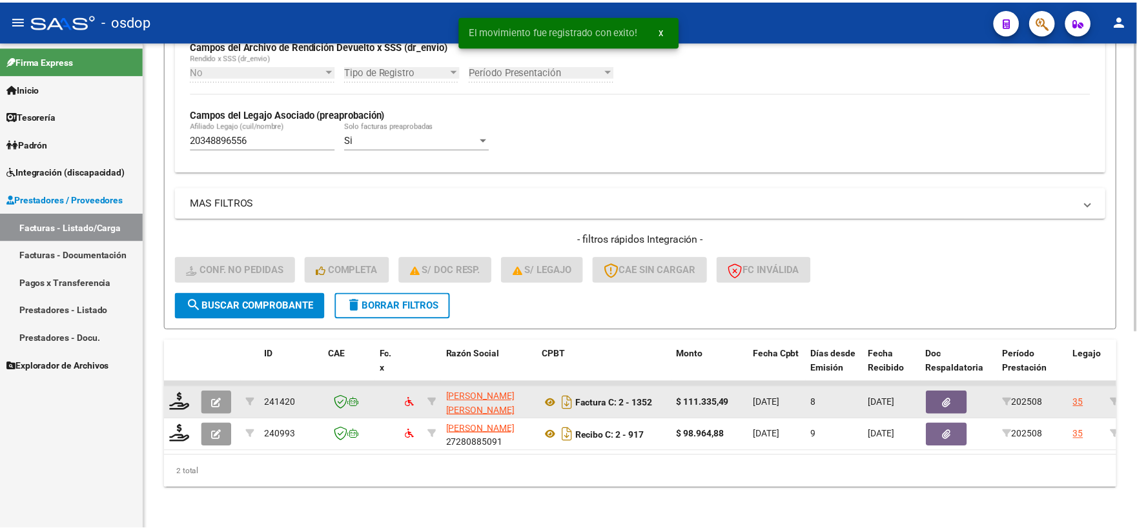
scroll to position [333, 0]
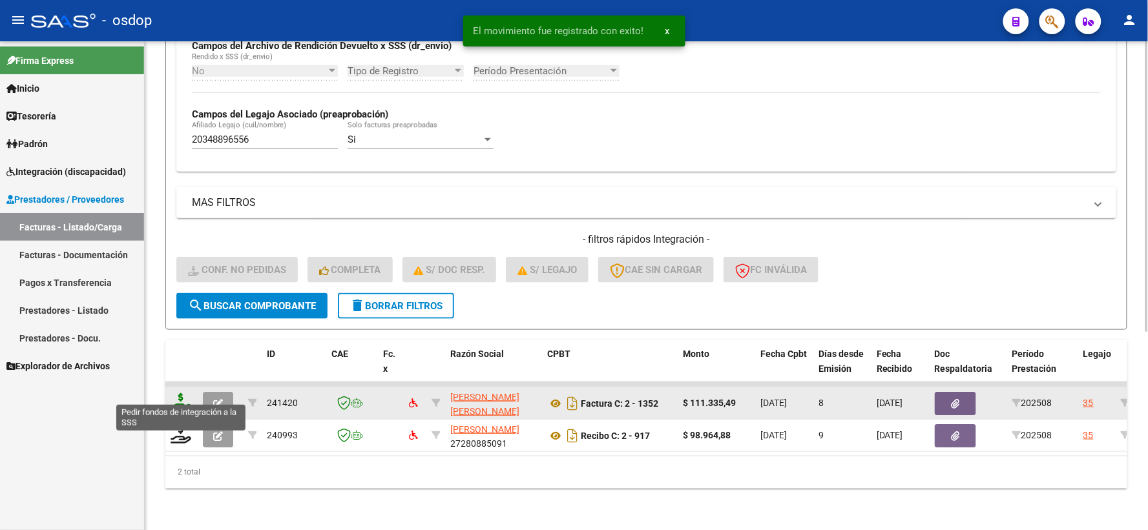
click at [181, 393] on icon at bounding box center [181, 402] width 21 height 18
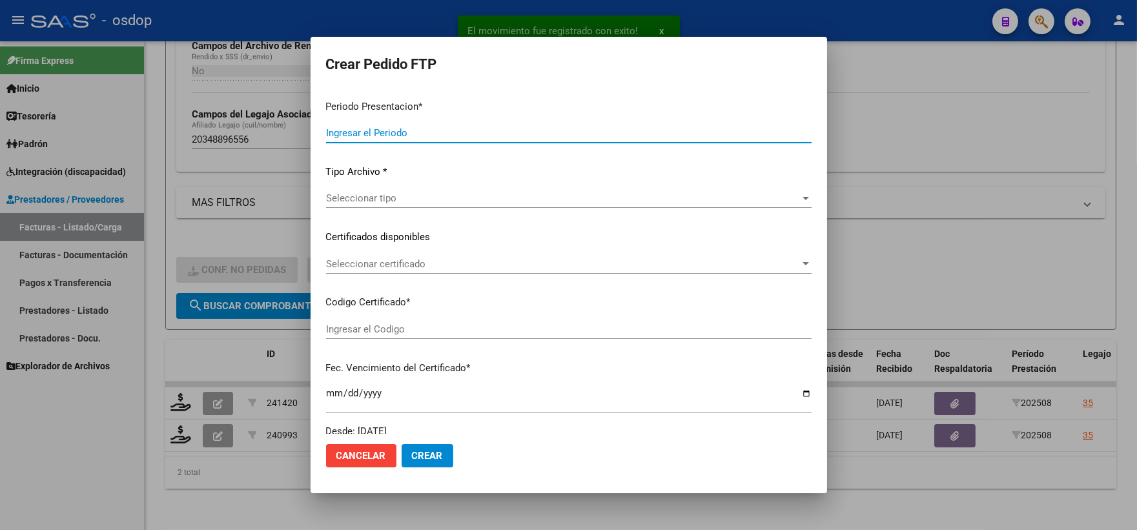
type input "202508"
type input "$ 111.335,49"
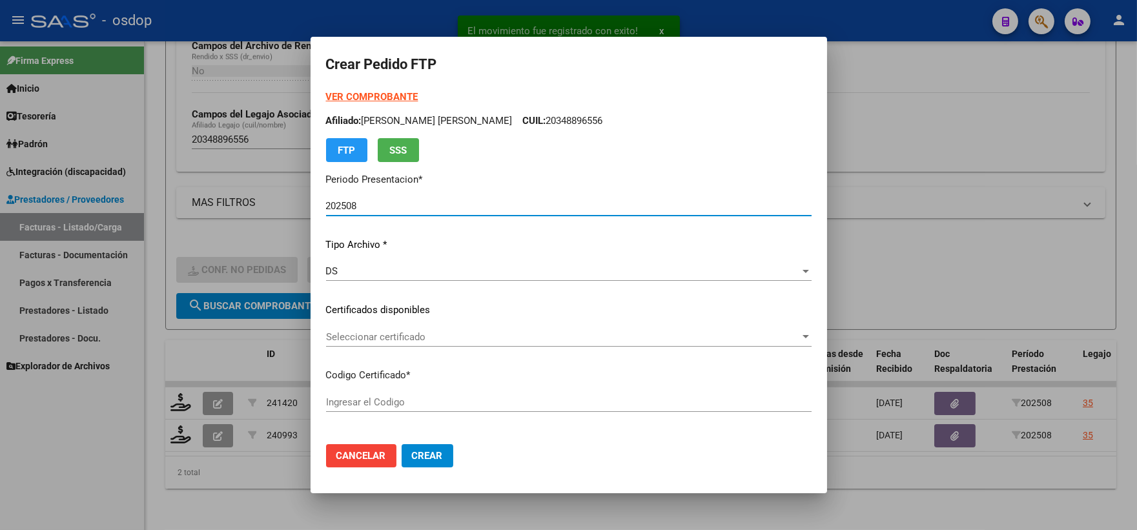
type input "4878442795"
type input "2033-12-27"
click at [403, 339] on span "Seleccionar certificado" at bounding box center [563, 337] width 474 height 12
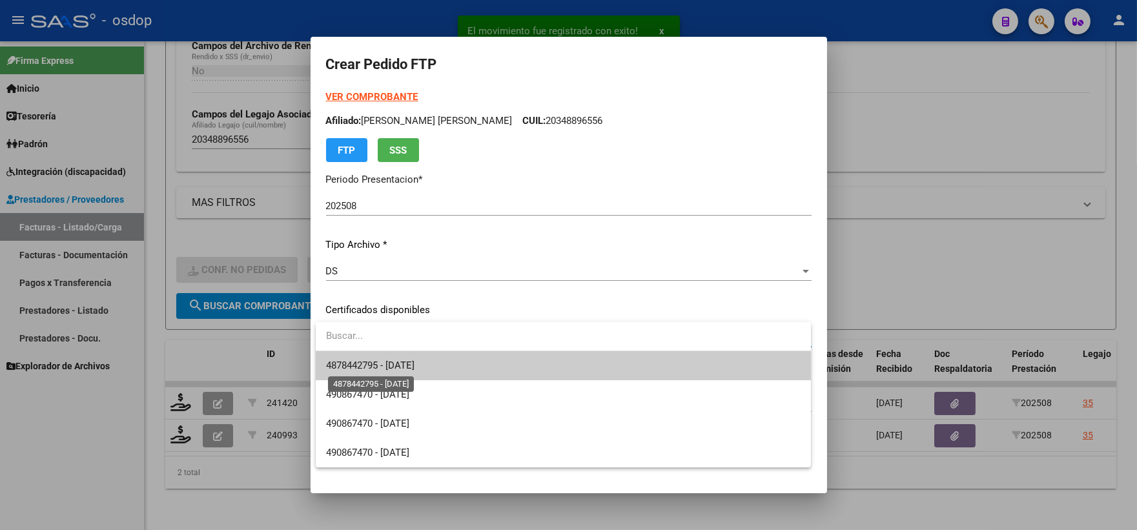
click at [403, 362] on span "4878442795 - 2033-12-27" at bounding box center [370, 366] width 88 height 12
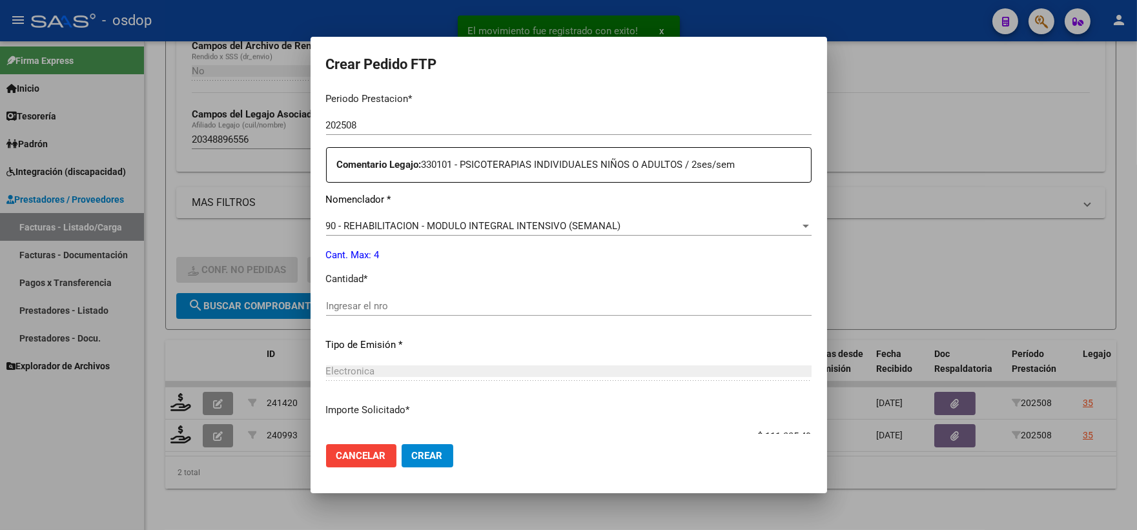
scroll to position [502, 0]
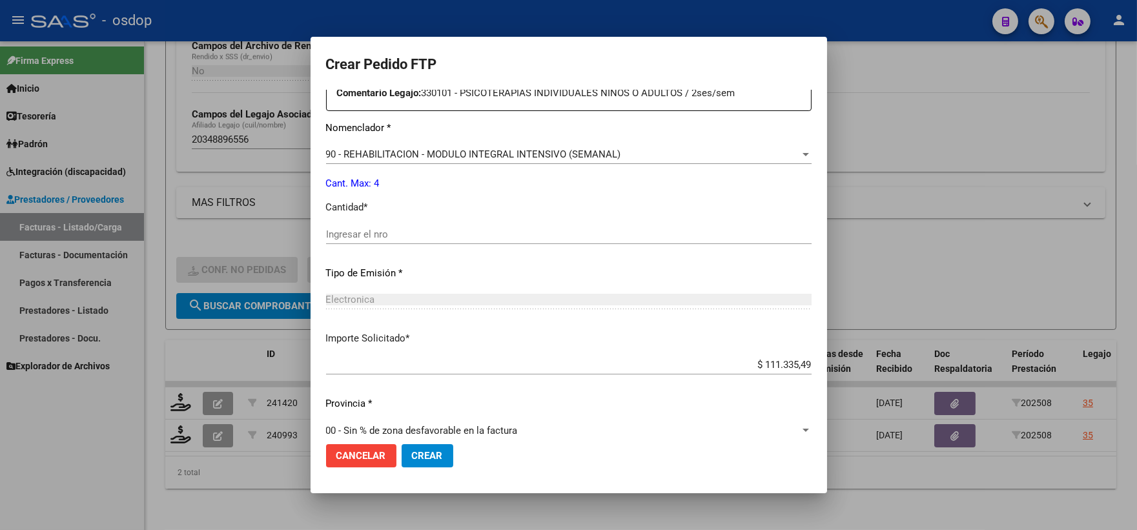
click at [371, 237] on input "Ingresar el nro" at bounding box center [569, 235] width 486 height 12
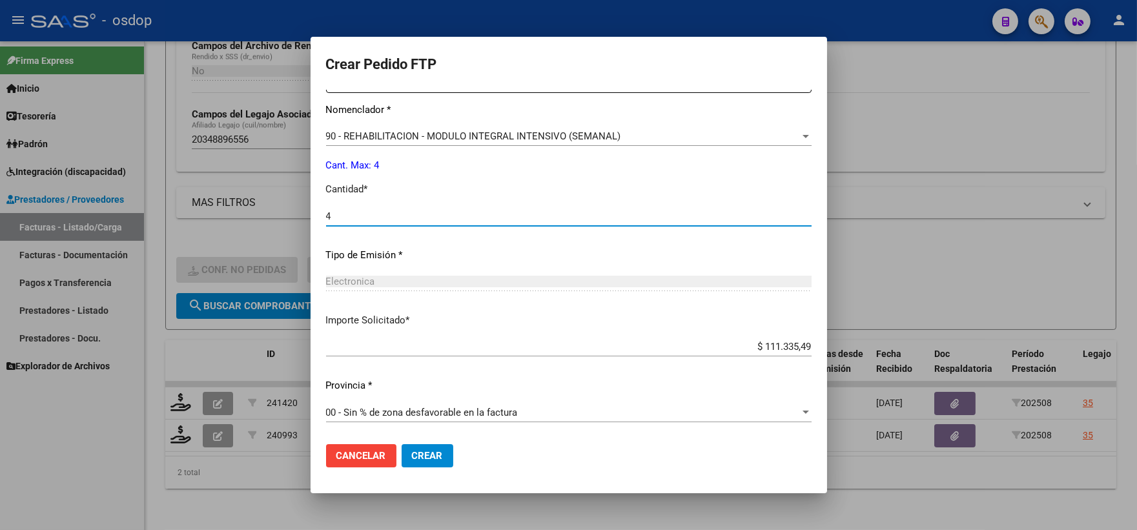
type input "4"
click at [422, 460] on span "Crear" at bounding box center [427, 456] width 31 height 12
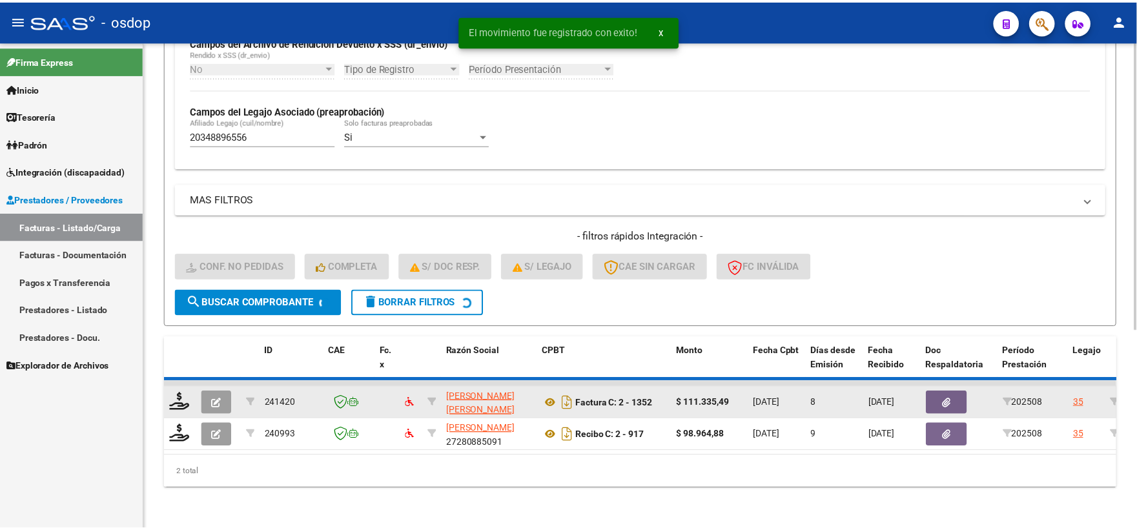
scroll to position [301, 0]
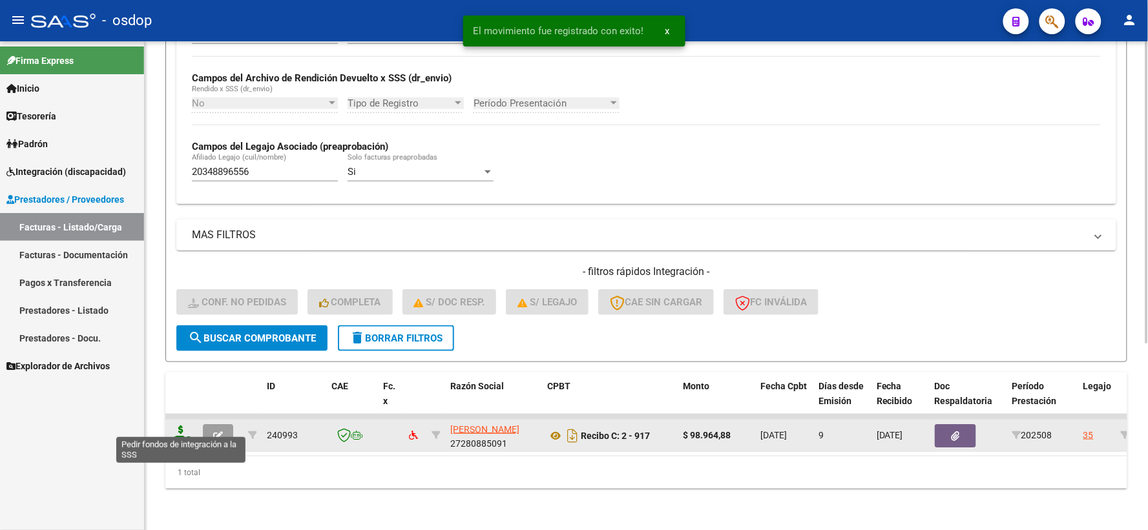
click at [182, 428] on icon at bounding box center [181, 435] width 21 height 18
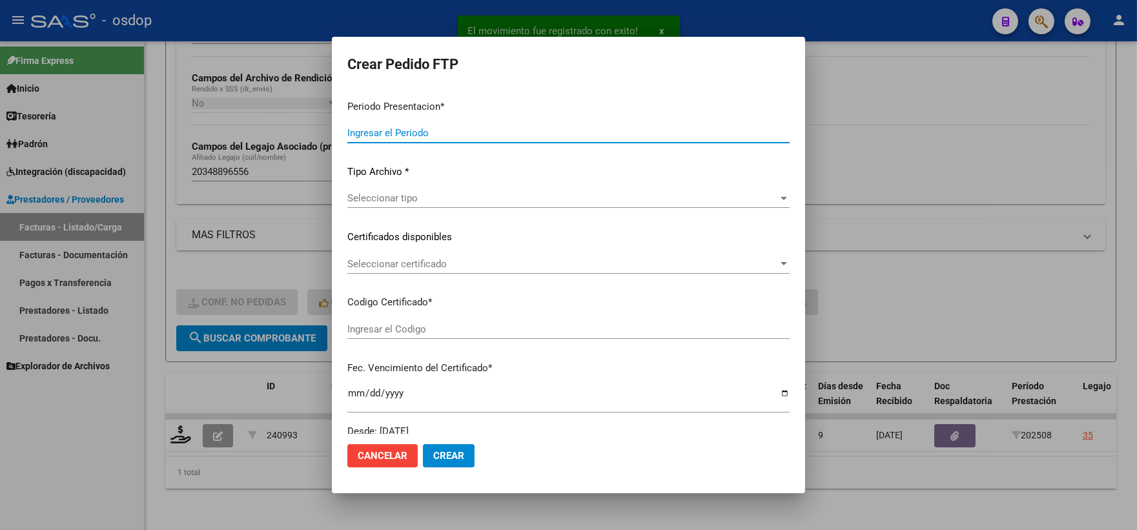
type input "202508"
type input "$ 98.964,88"
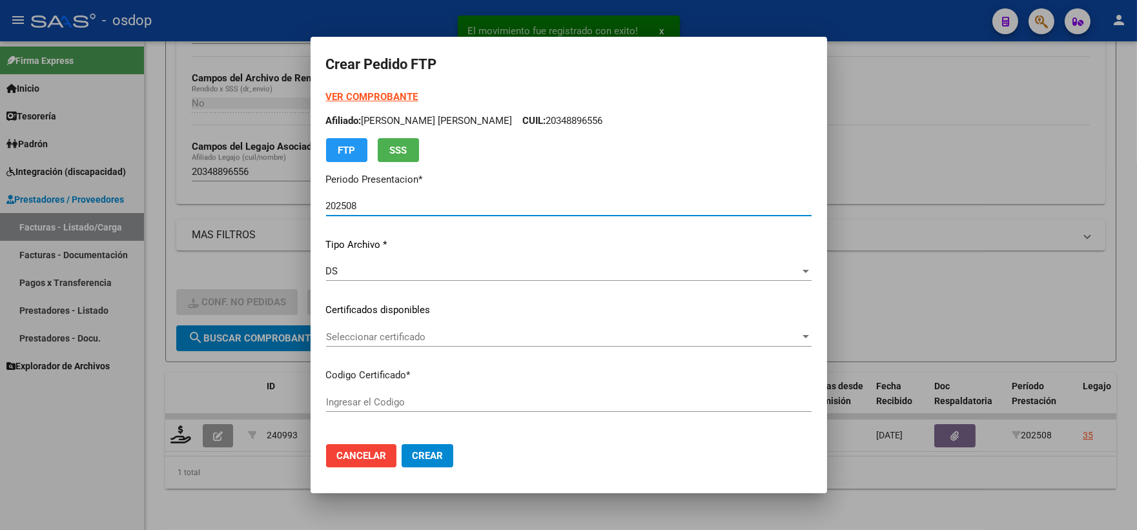
type input "4878442795"
type input "2033-12-27"
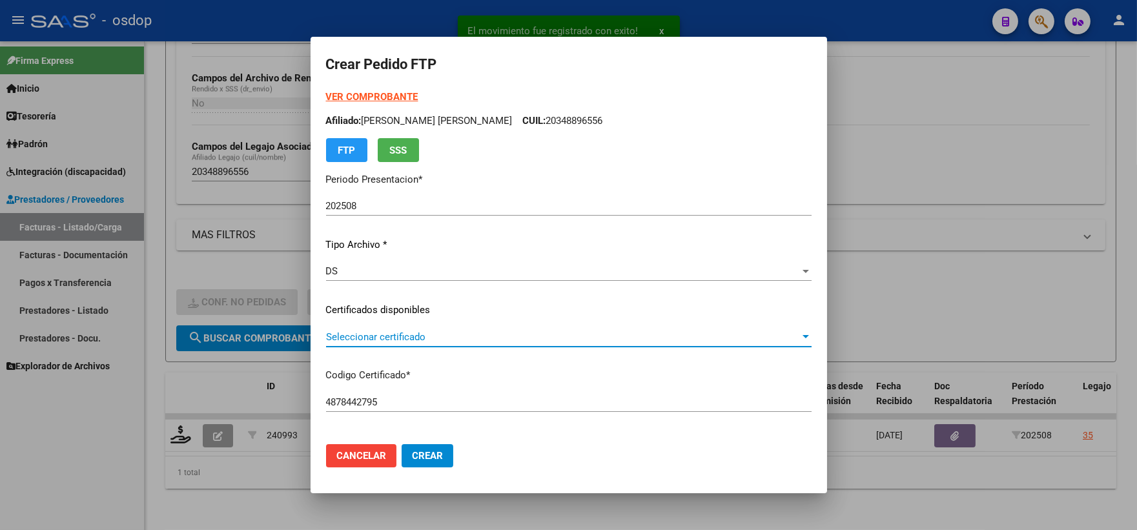
click at [371, 339] on span "Seleccionar certificado" at bounding box center [563, 337] width 474 height 12
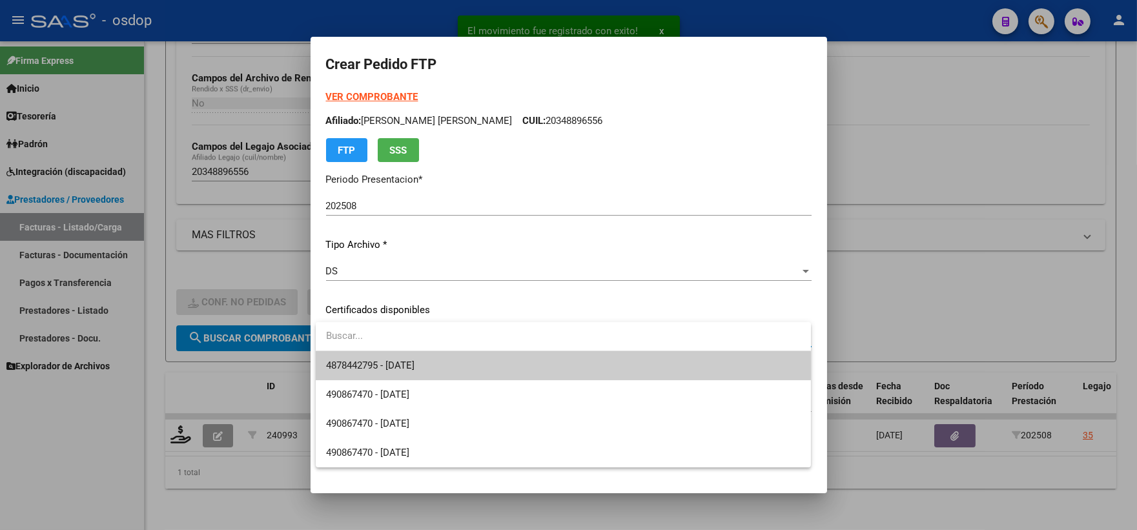
click at [377, 358] on span "4878442795 - 2033-12-27" at bounding box center [563, 365] width 475 height 29
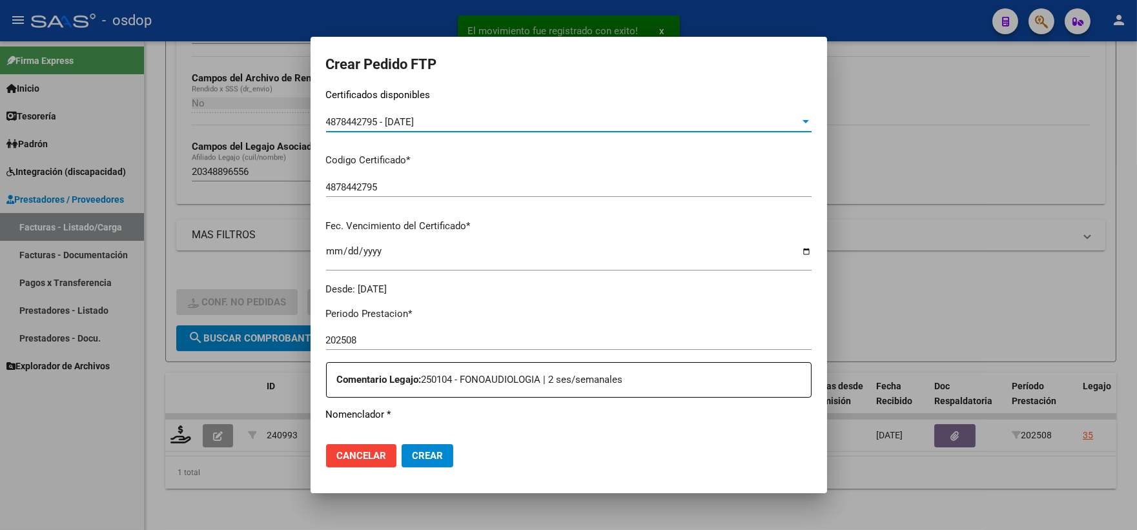
scroll to position [430, 0]
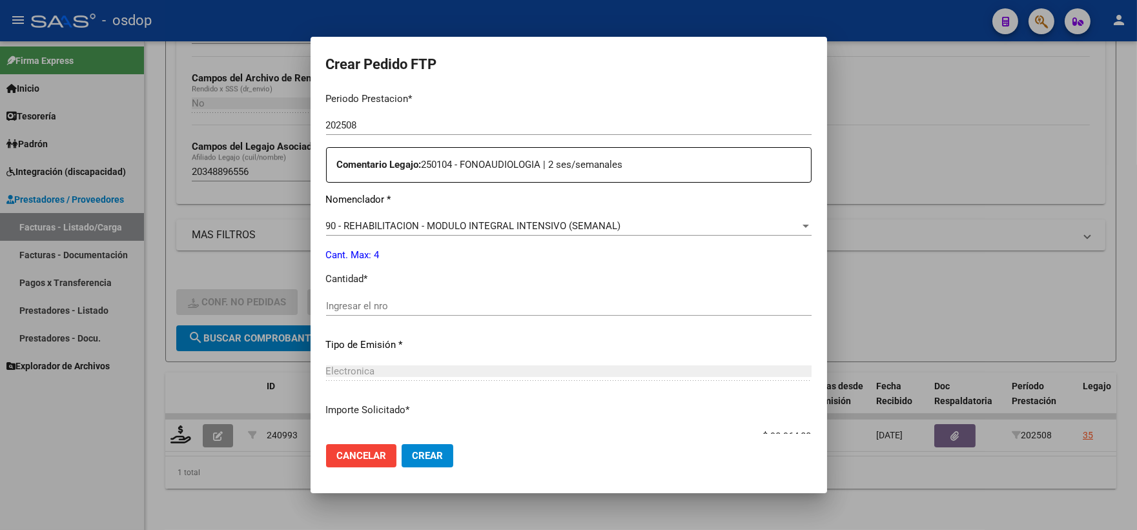
click at [426, 285] on p "Cantidad *" at bounding box center [569, 279] width 486 height 15
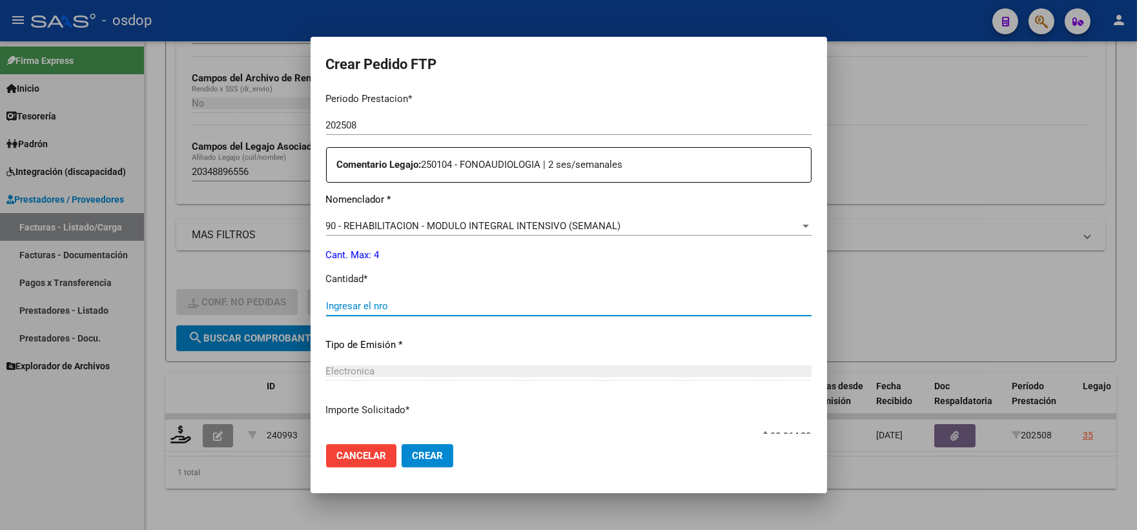
click at [431, 306] on input "Ingresar el nro" at bounding box center [569, 306] width 486 height 12
type input "4"
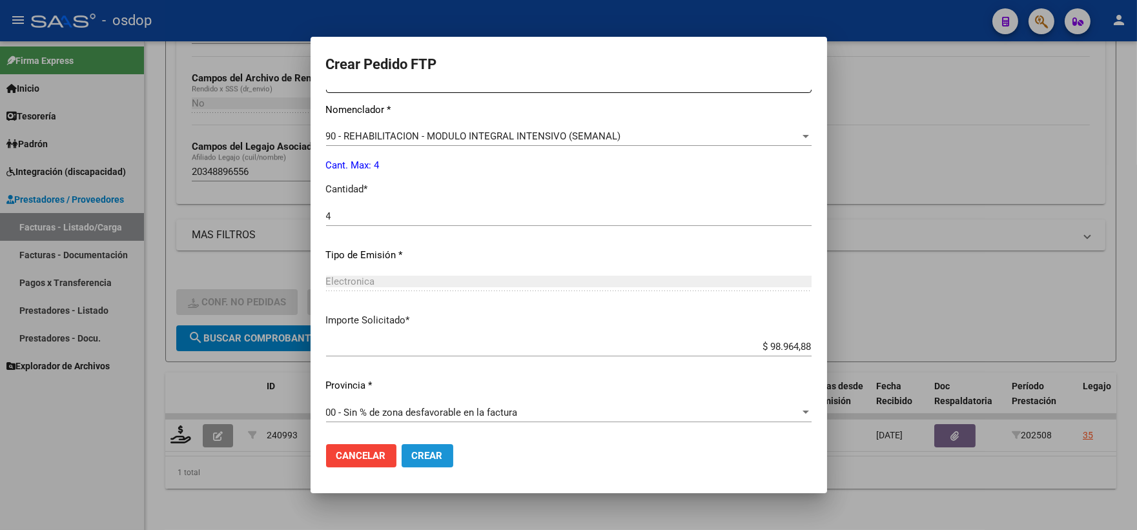
click at [416, 450] on span "Crear" at bounding box center [427, 456] width 31 height 12
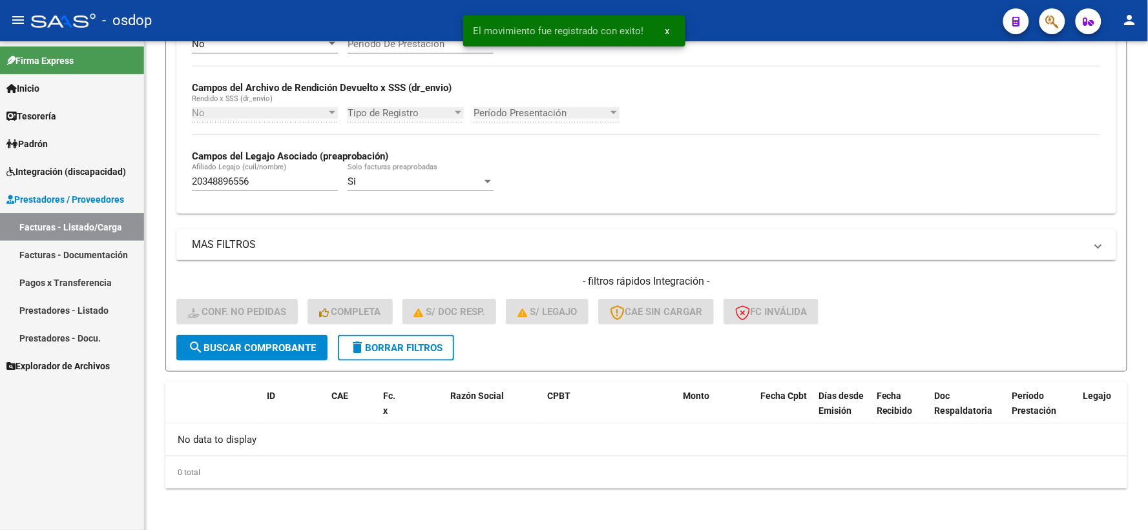
scroll to position [280, 0]
click at [153, 422] on div "Video tutorial PRESTADORES -> Listado de CPBTs Emitidos por Prestadores / Prove…" at bounding box center [646, 146] width 1003 height 771
click at [421, 350] on span "delete Borrar Filtros" at bounding box center [395, 350] width 93 height 12
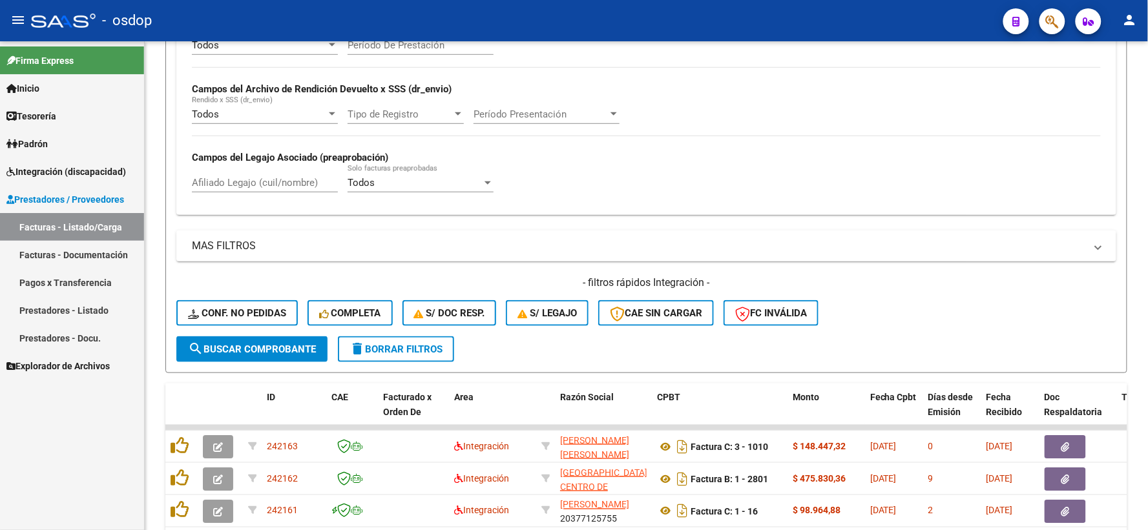
click at [113, 435] on div "Firma Express Inicio Instructivos Contacto OS Tesorería Extractos Procesados (c…" at bounding box center [72, 285] width 144 height 489
click at [251, 187] on input "Afiliado Legajo (cuil/nombre)" at bounding box center [265, 183] width 146 height 12
paste input "27526933376"
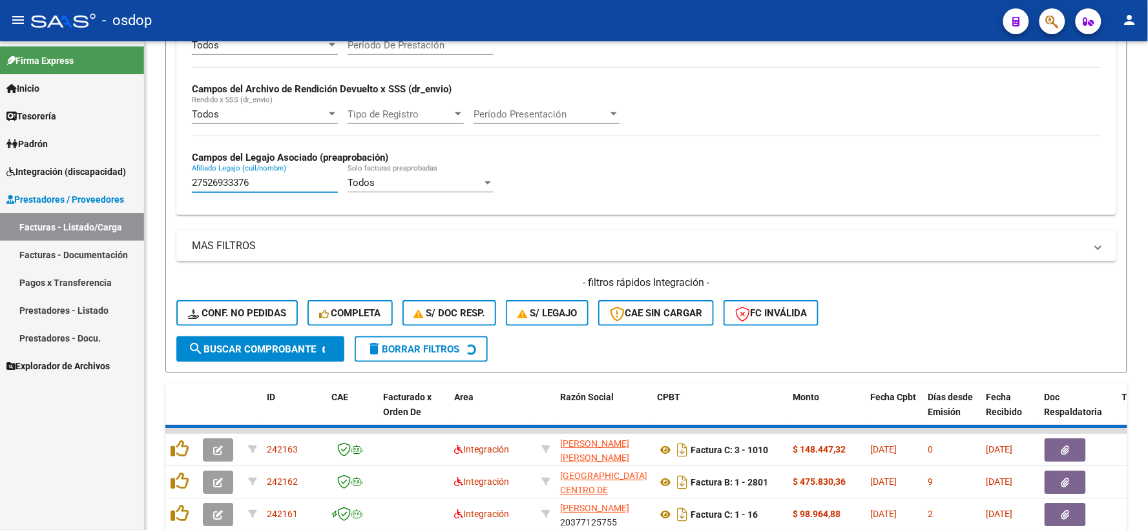
type input "27526933376"
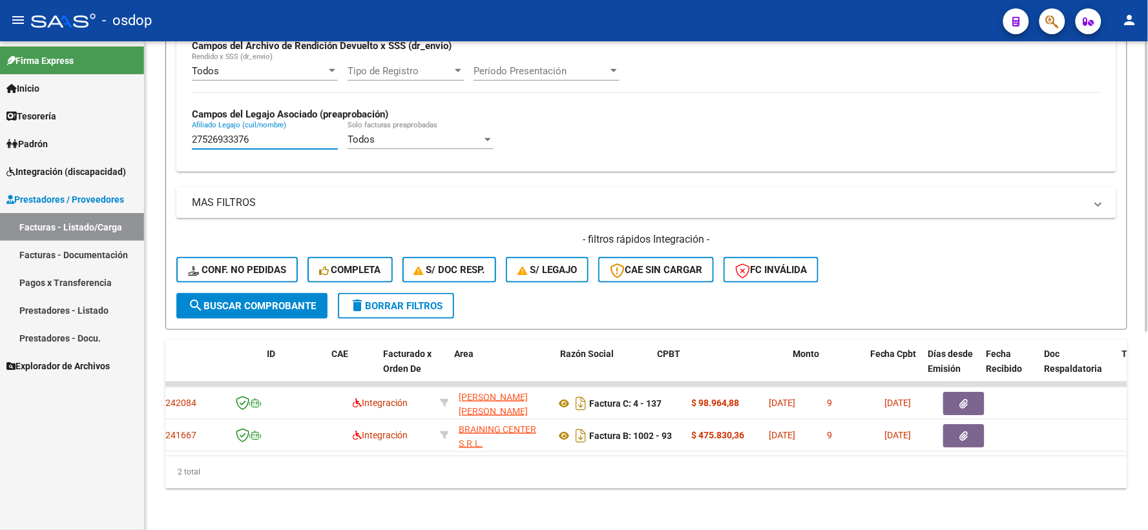
scroll to position [0, 0]
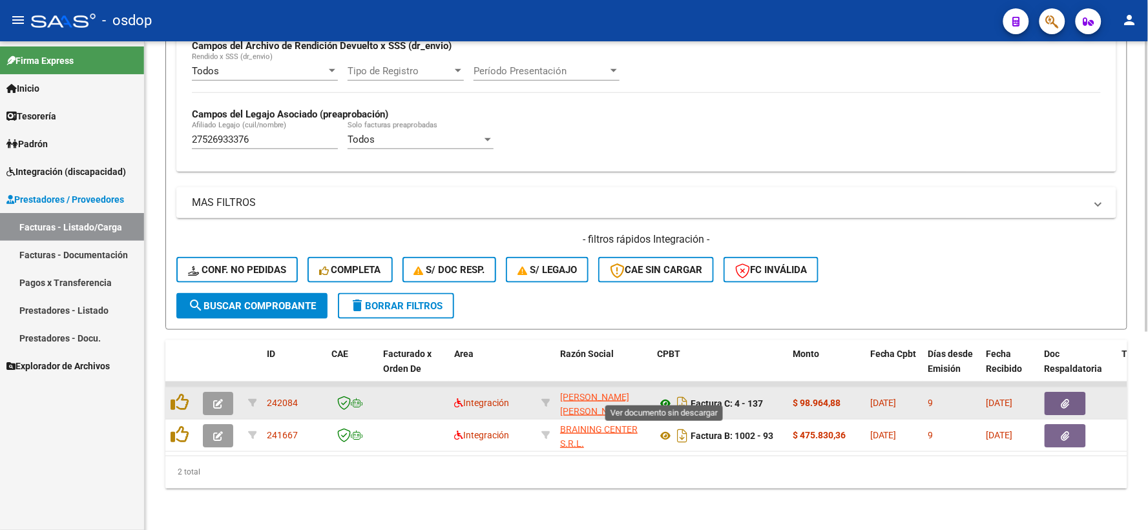
click at [662, 396] on icon at bounding box center [665, 404] width 17 height 16
click at [1070, 399] on button "button" at bounding box center [1064, 403] width 41 height 23
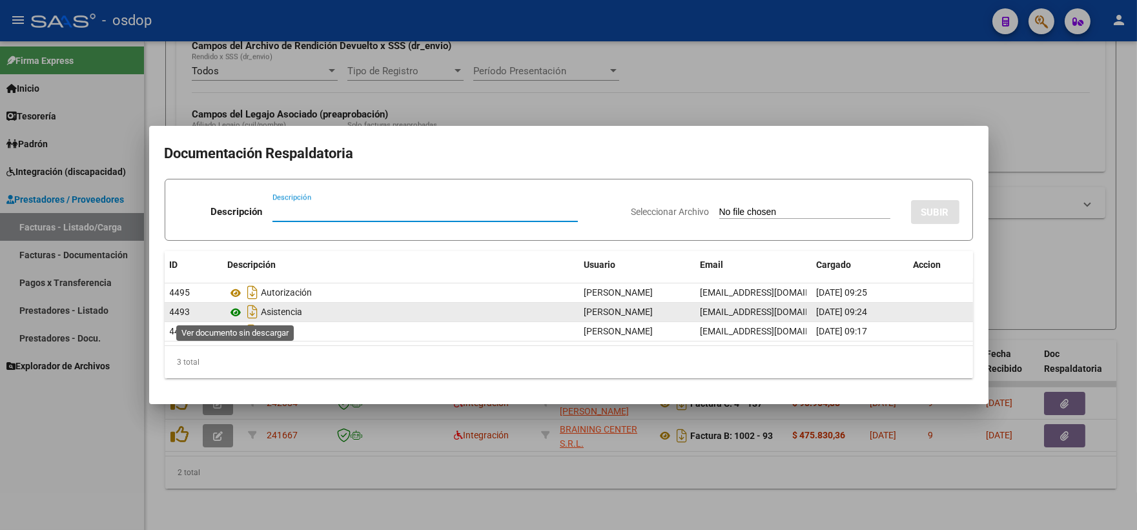
click at [235, 315] on icon at bounding box center [236, 313] width 17 height 16
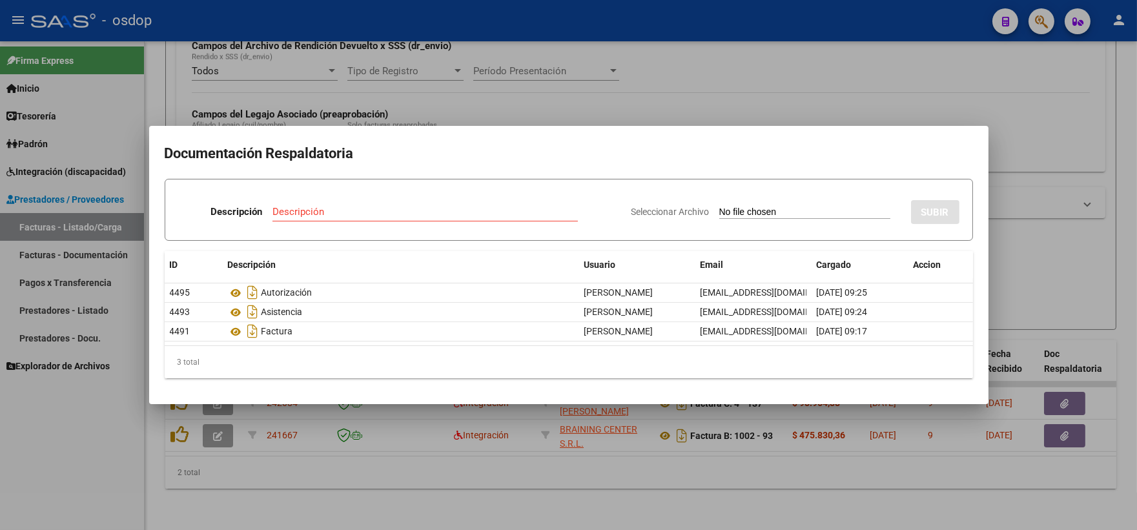
click at [311, 431] on div at bounding box center [568, 265] width 1137 height 530
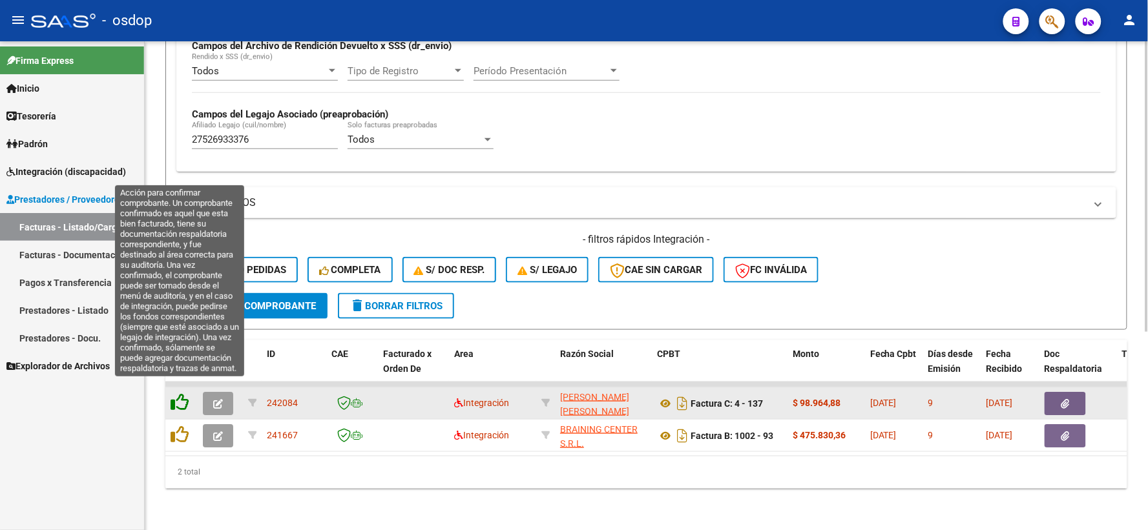
click at [176, 396] on icon at bounding box center [180, 402] width 18 height 18
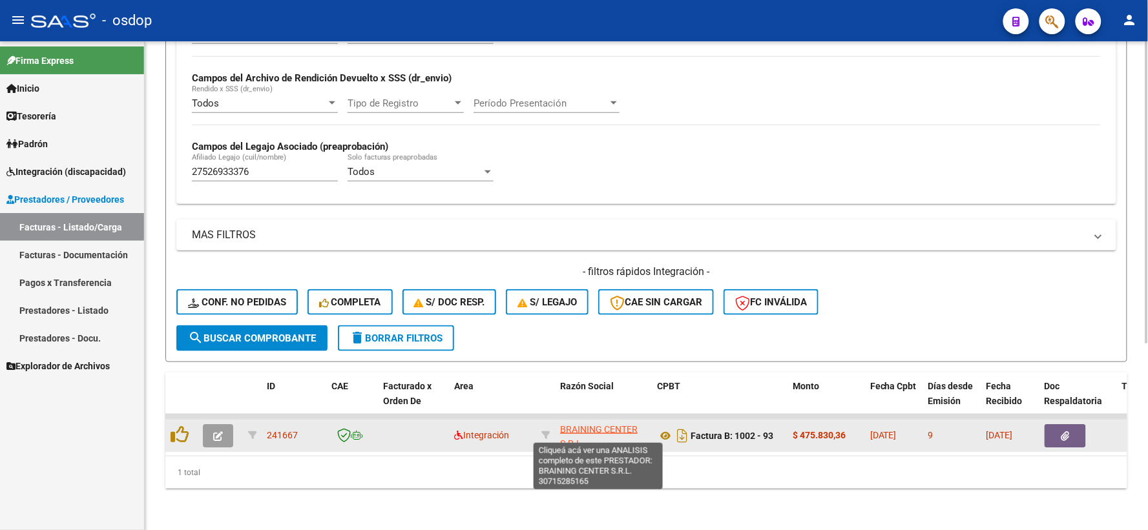
scroll to position [301, 0]
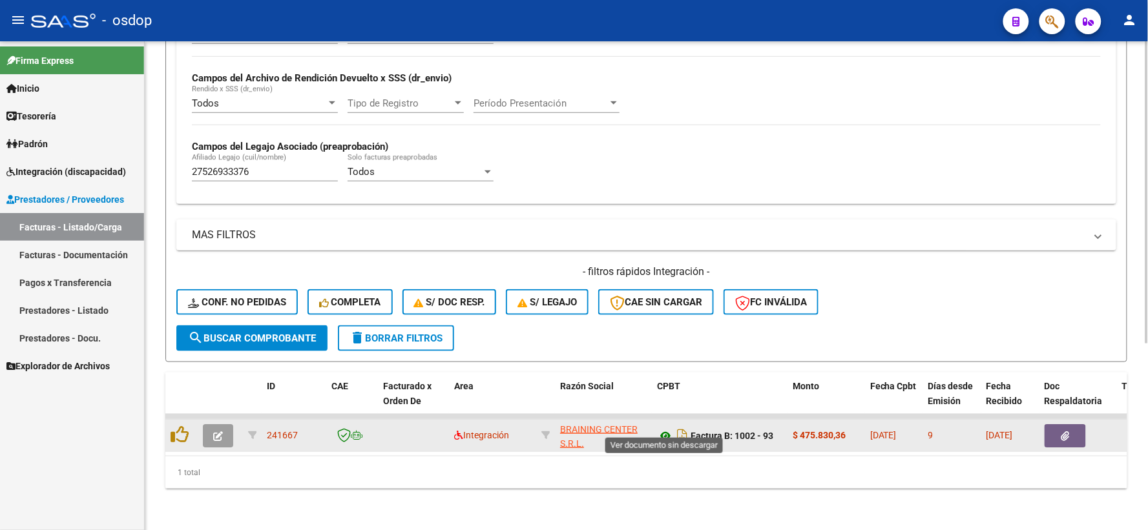
click at [658, 428] on icon at bounding box center [665, 436] width 17 height 16
click at [1057, 424] on button "button" at bounding box center [1064, 435] width 41 height 23
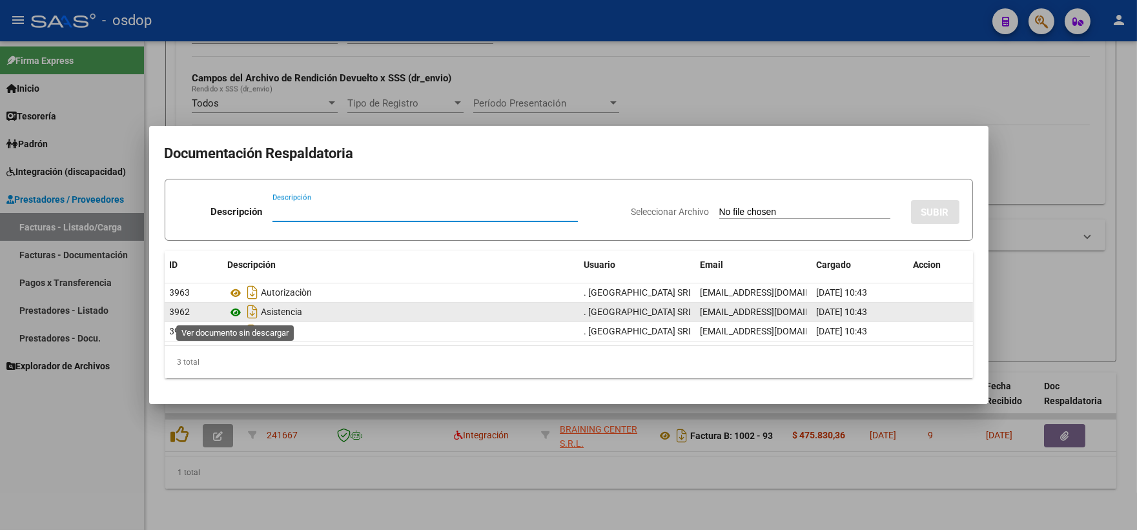
click at [235, 311] on icon at bounding box center [236, 313] width 17 height 16
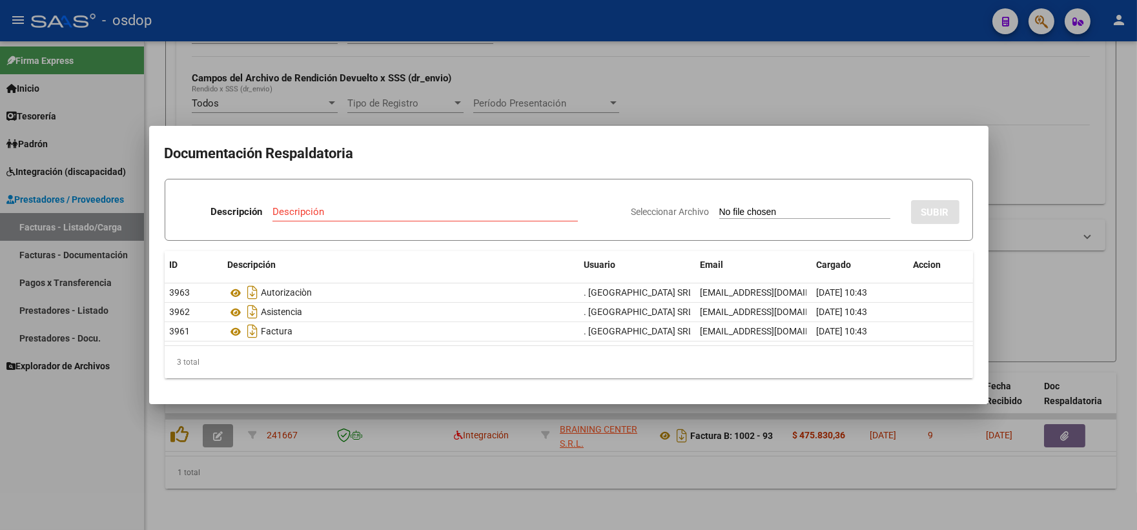
click at [260, 428] on div at bounding box center [568, 265] width 1137 height 530
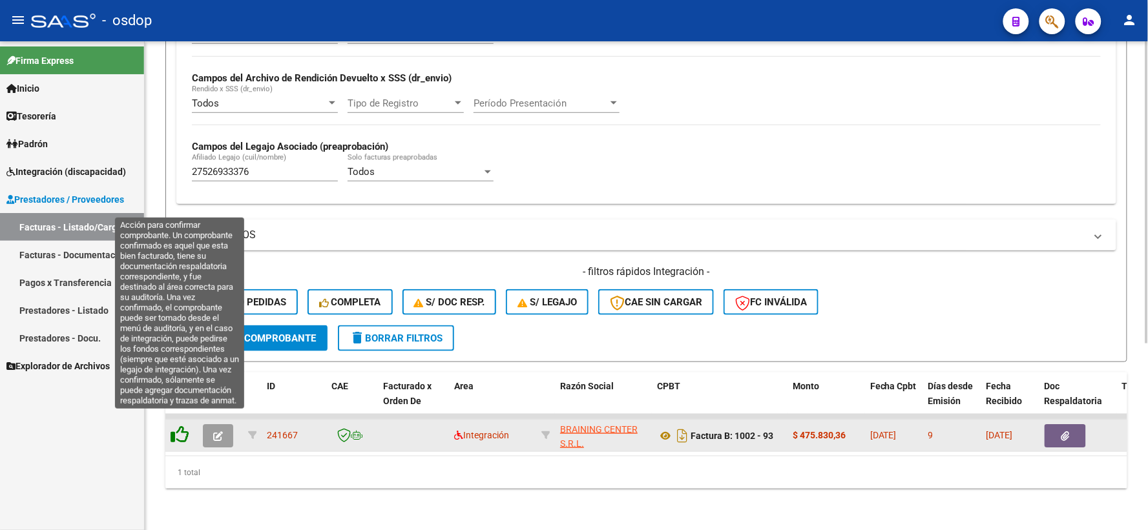
click at [183, 431] on icon at bounding box center [180, 435] width 18 height 18
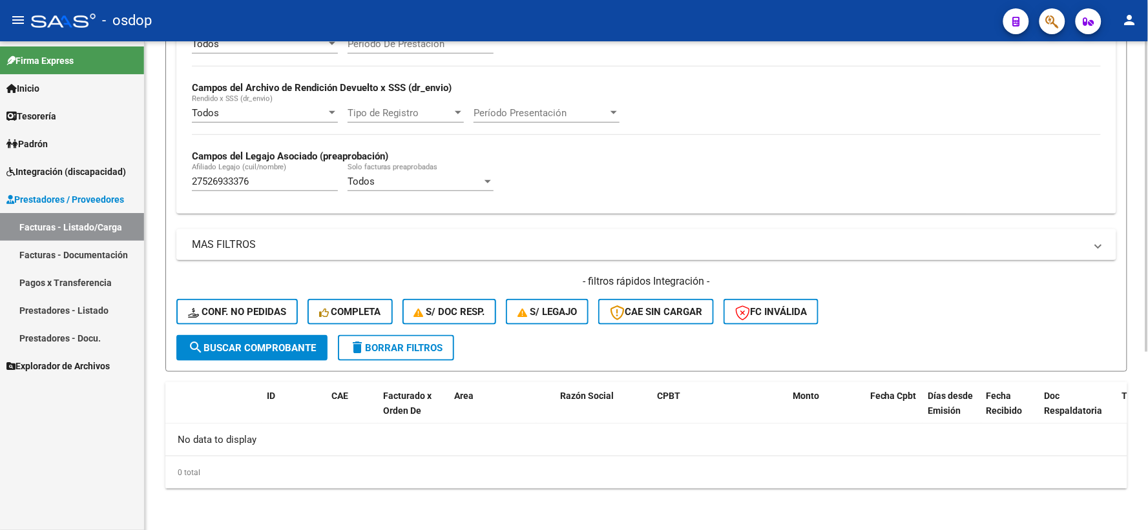
scroll to position [280, 0]
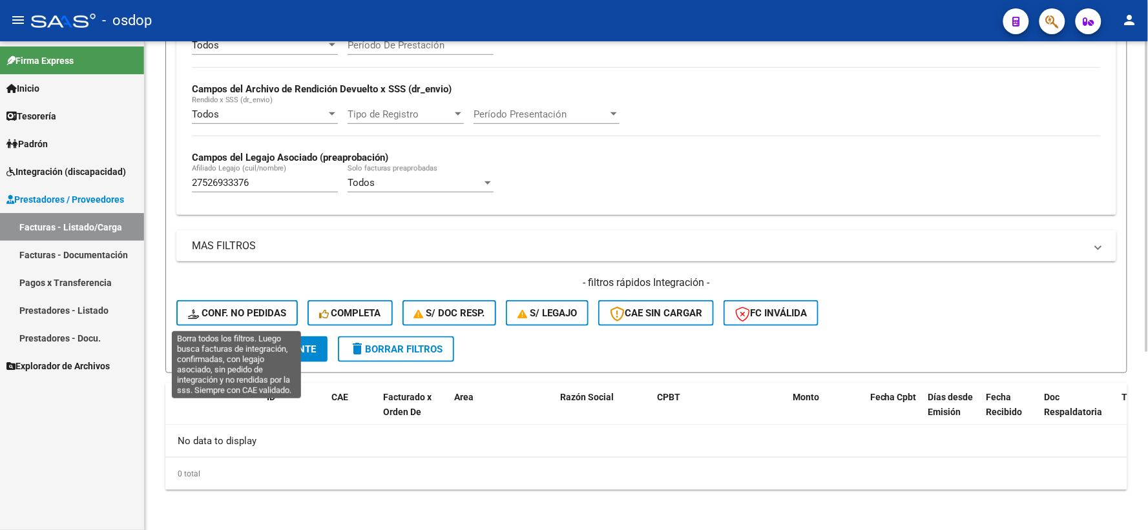
click at [243, 311] on span "Conf. no pedidas" at bounding box center [237, 313] width 98 height 12
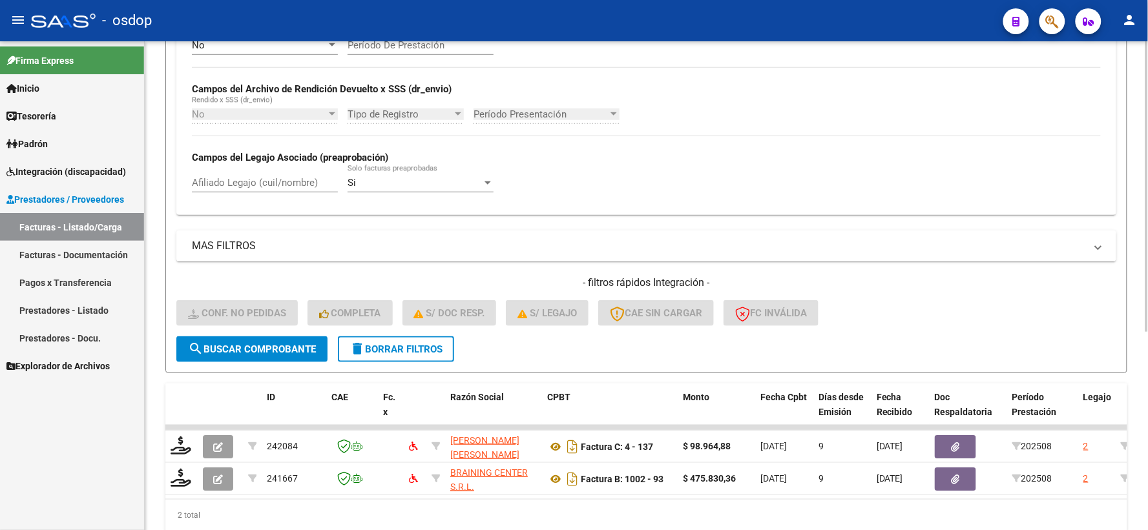
click at [270, 183] on input "Afiliado Legajo (cuil/nombre)" at bounding box center [265, 183] width 146 height 12
paste input "27526933376"
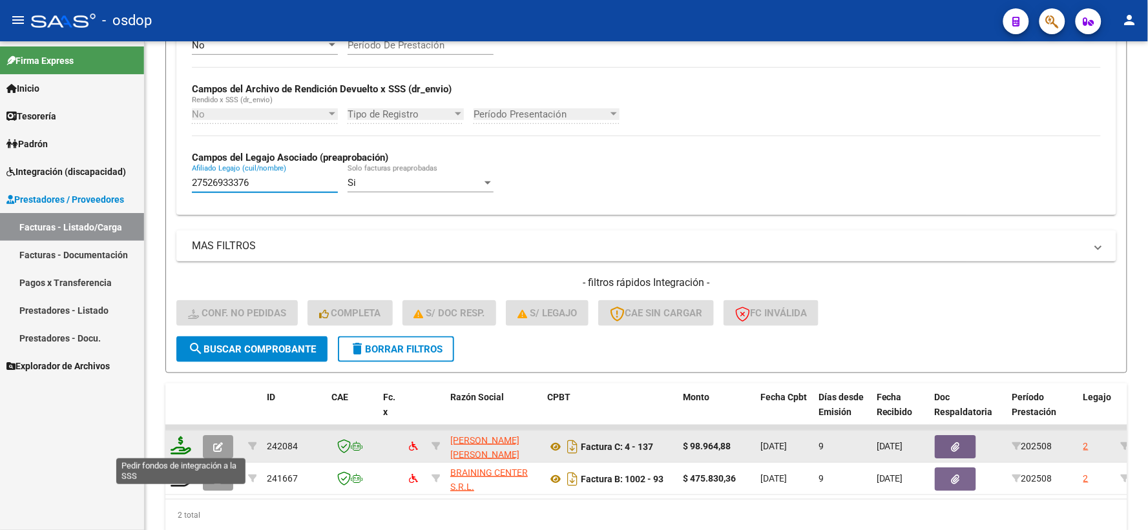
type input "27526933376"
click at [185, 444] on icon at bounding box center [181, 446] width 21 height 18
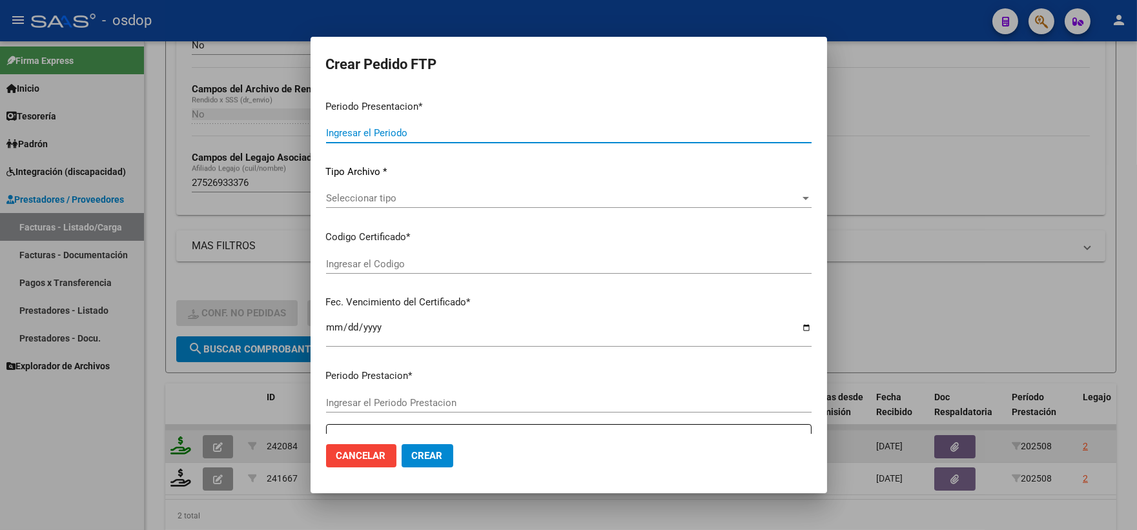
type input "202508"
type input "$ 98.964,88"
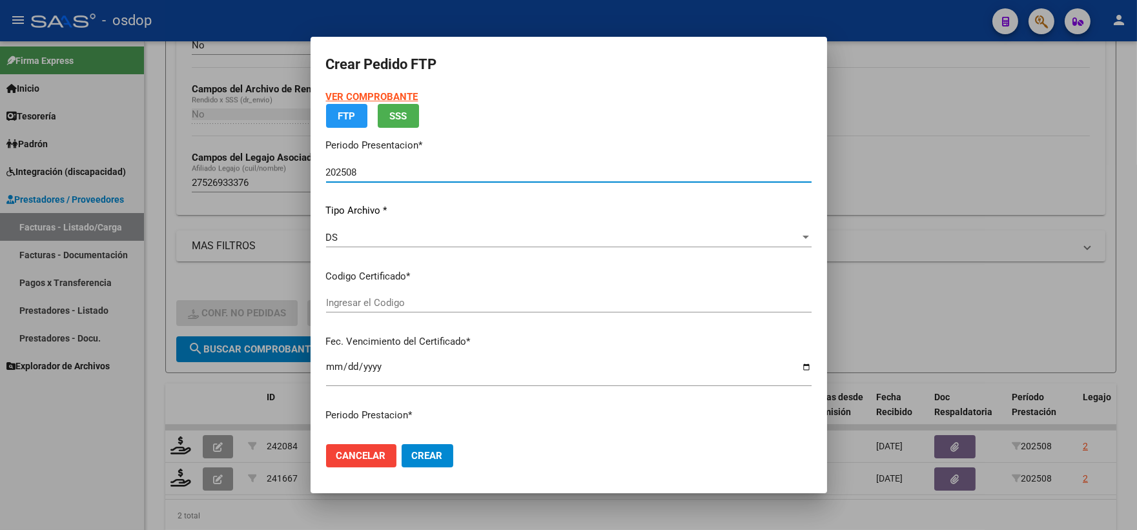
type input "768570871"
type input "2025-11-12"
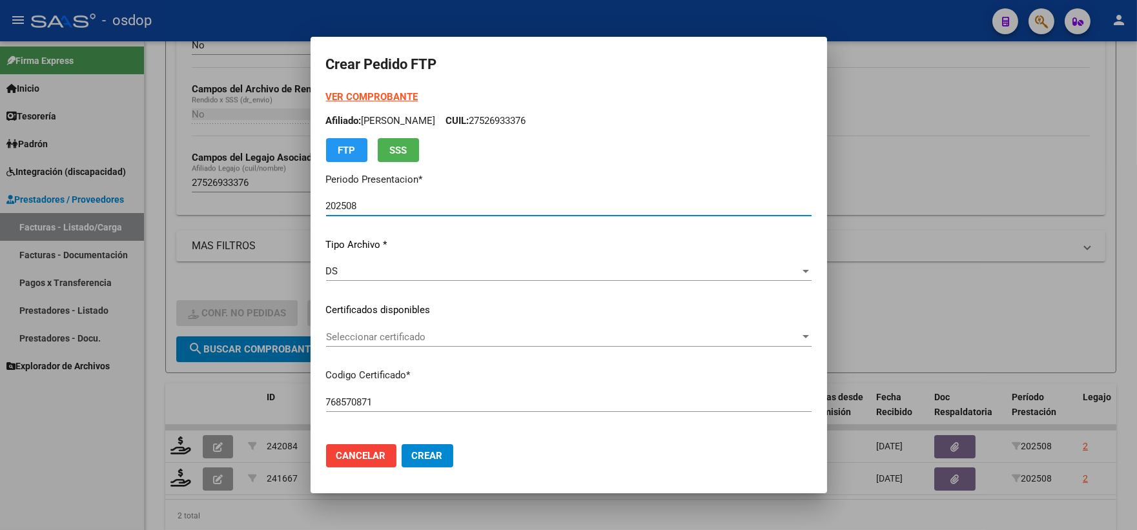
click at [443, 328] on div "Seleccionar certificado Seleccionar certificado" at bounding box center [569, 336] width 486 height 19
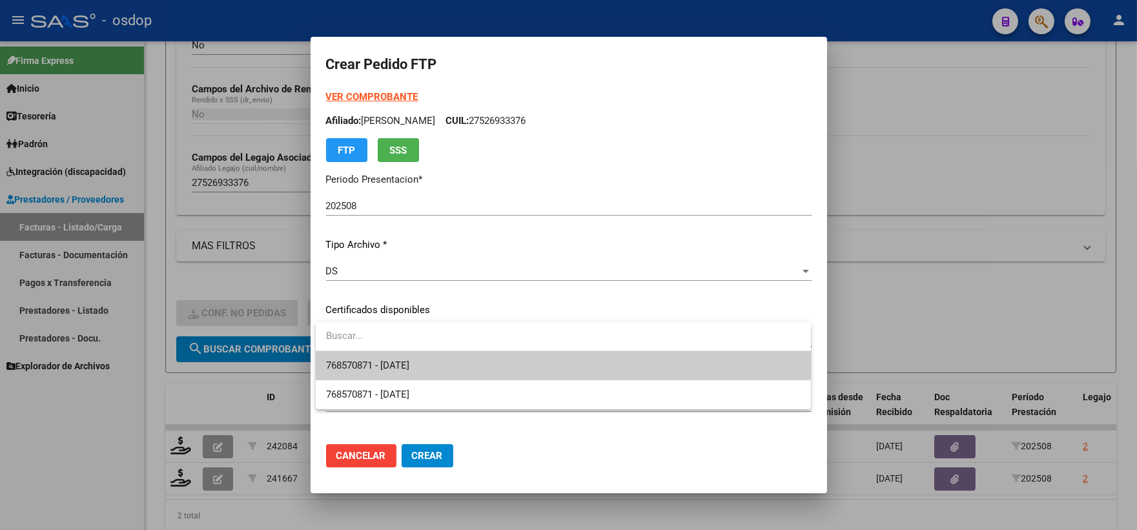
click at [455, 349] on input "dropdown search" at bounding box center [563, 336] width 495 height 29
click at [453, 371] on span "768570871 - 2025-11-12" at bounding box center [563, 365] width 475 height 29
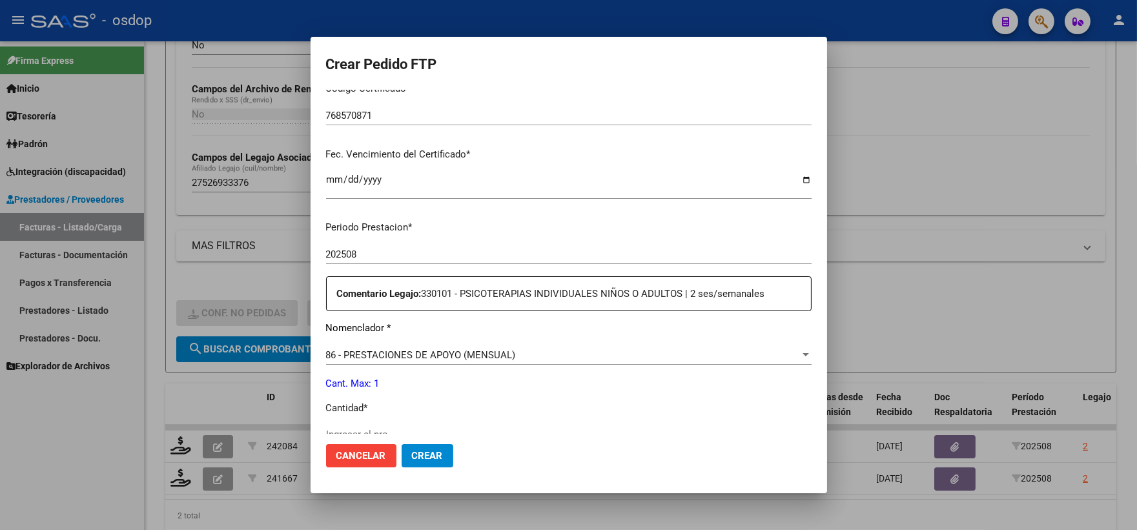
scroll to position [430, 0]
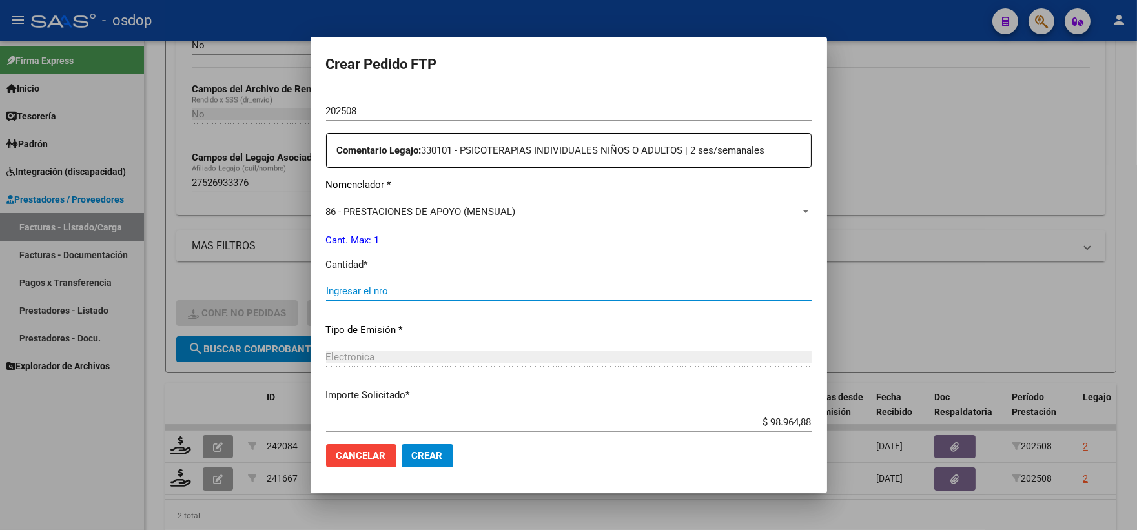
click at [452, 291] on input "Ingresar el nro" at bounding box center [569, 291] width 486 height 12
type input "1"
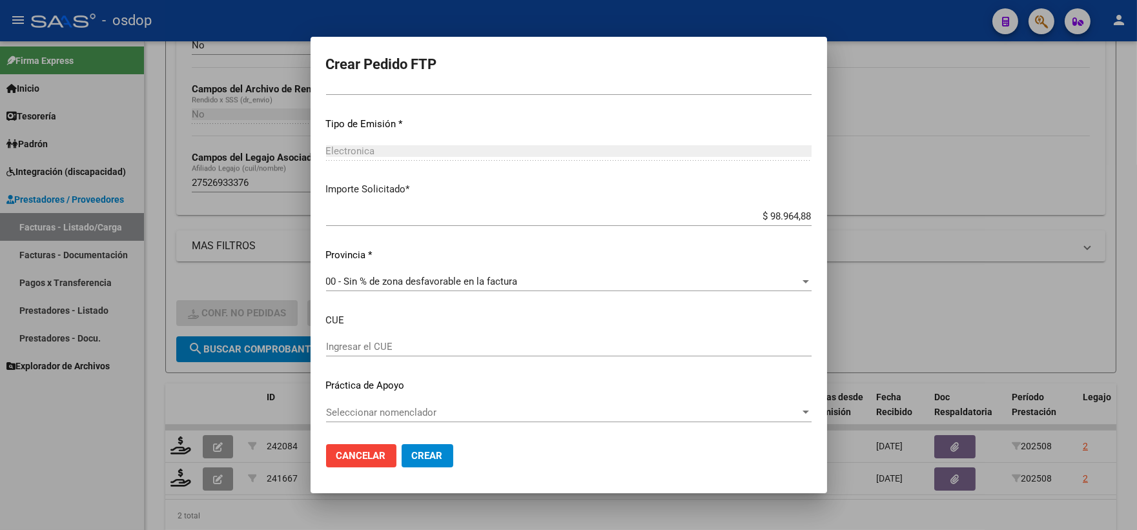
click at [431, 455] on span "Crear" at bounding box center [427, 456] width 31 height 12
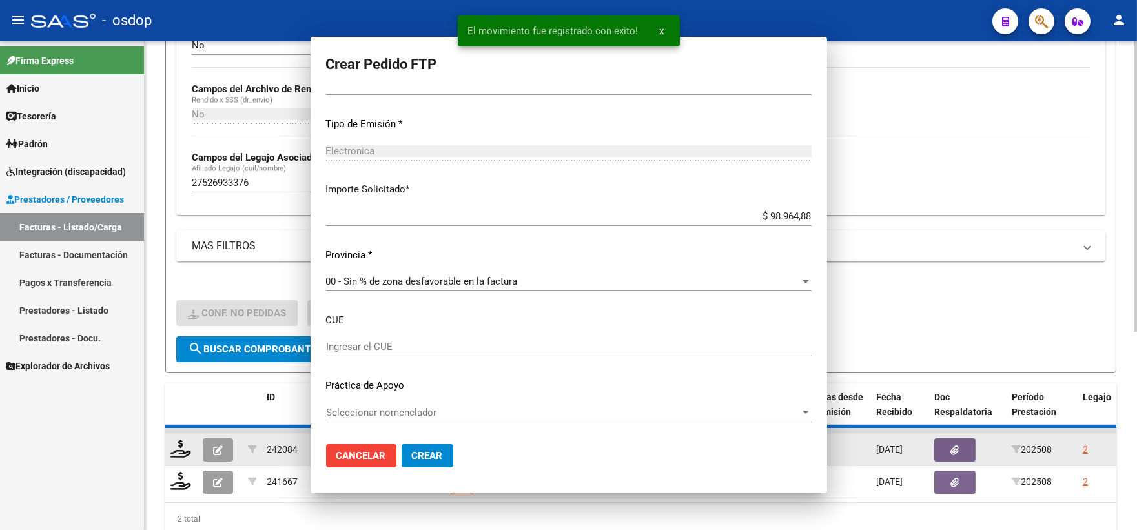
scroll to position [563, 0]
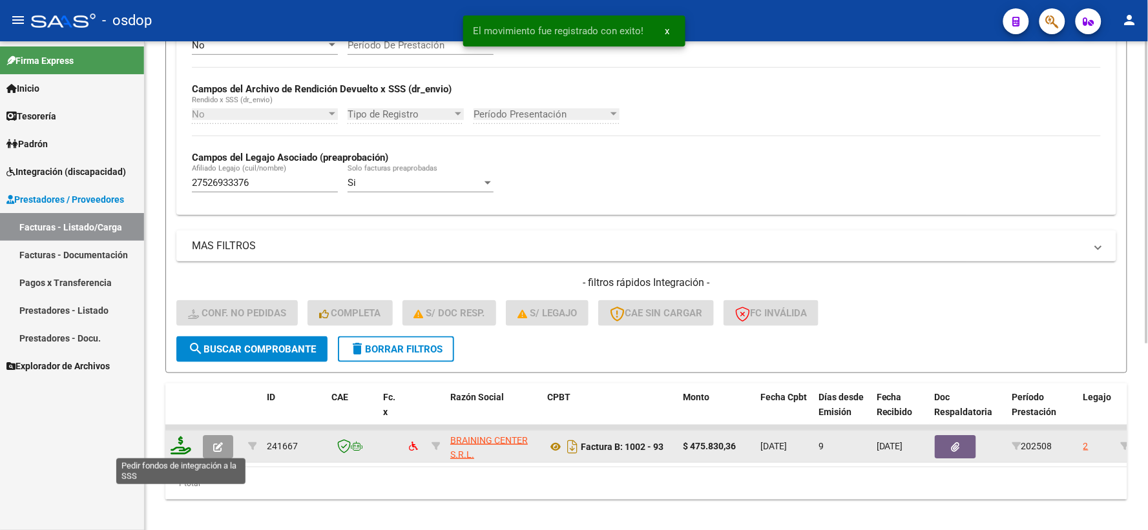
click at [173, 447] on icon at bounding box center [181, 446] width 21 height 18
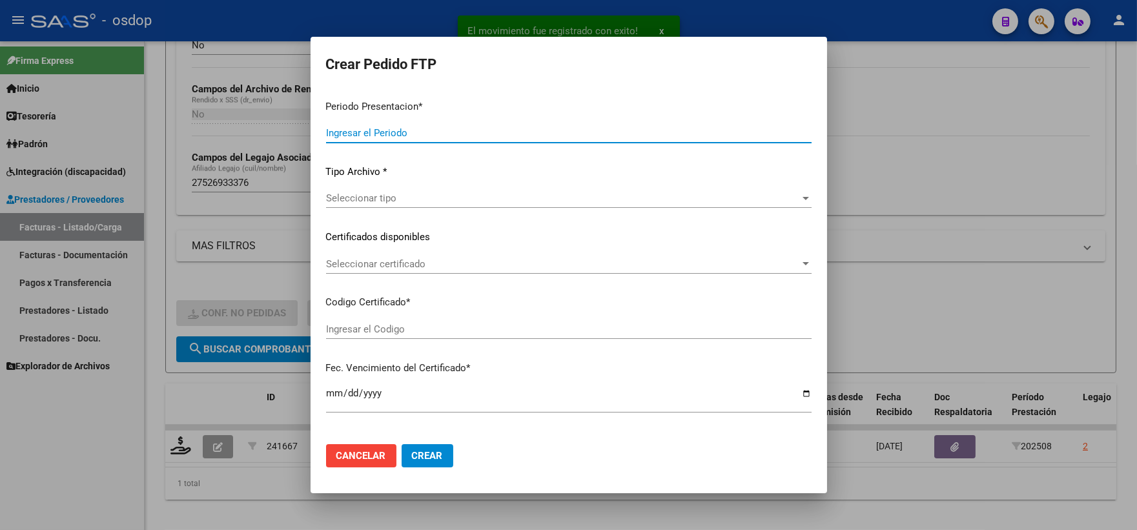
type input "202508"
type input "$ 475.830,36"
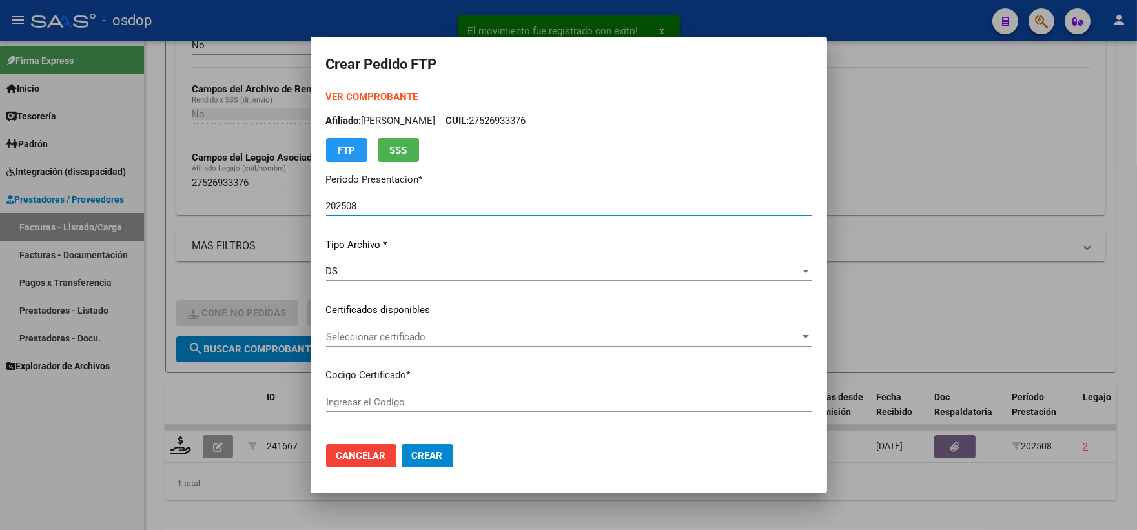
type input "768570871"
type input "2025-11-12"
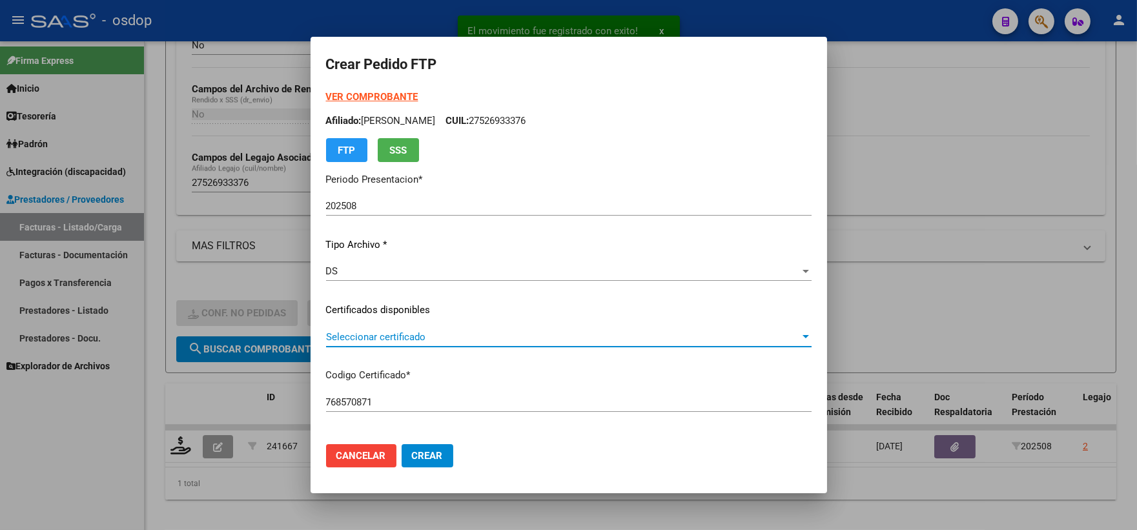
click at [382, 337] on span "Seleccionar certificado" at bounding box center [563, 337] width 474 height 12
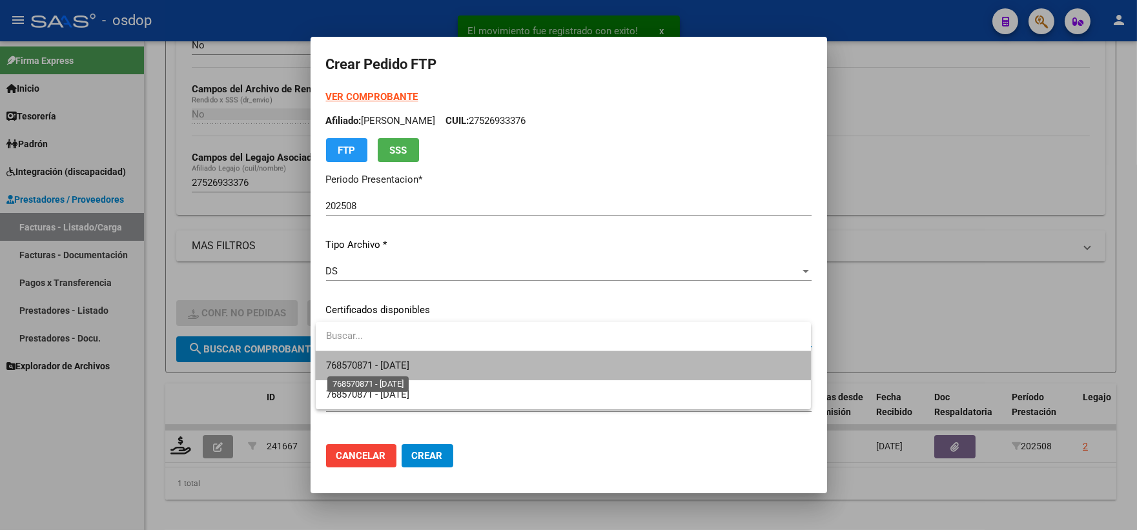
click at [402, 360] on span "768570871 - 2025-11-12" at bounding box center [367, 366] width 83 height 12
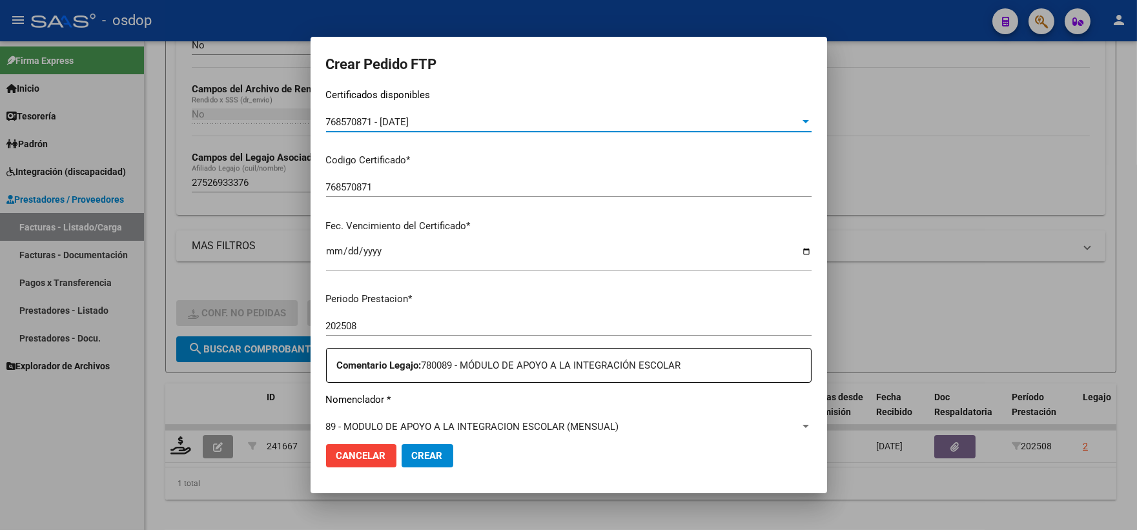
scroll to position [430, 0]
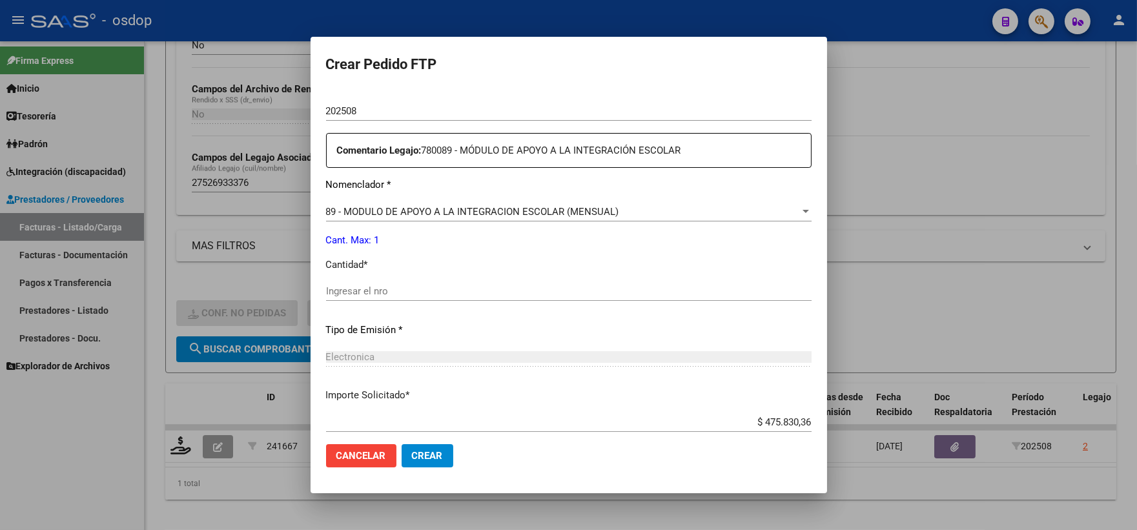
click at [433, 284] on div "Ingresar el nro" at bounding box center [569, 291] width 486 height 19
click at [433, 293] on input "Ingresar el nro" at bounding box center [569, 291] width 486 height 12
type input "1"
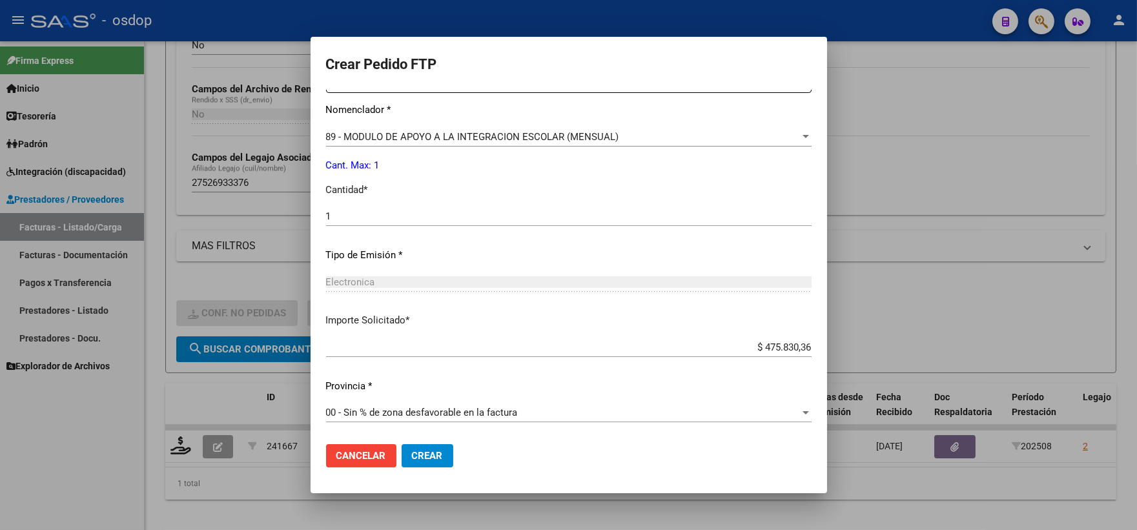
click at [428, 451] on span "Crear" at bounding box center [427, 456] width 31 height 12
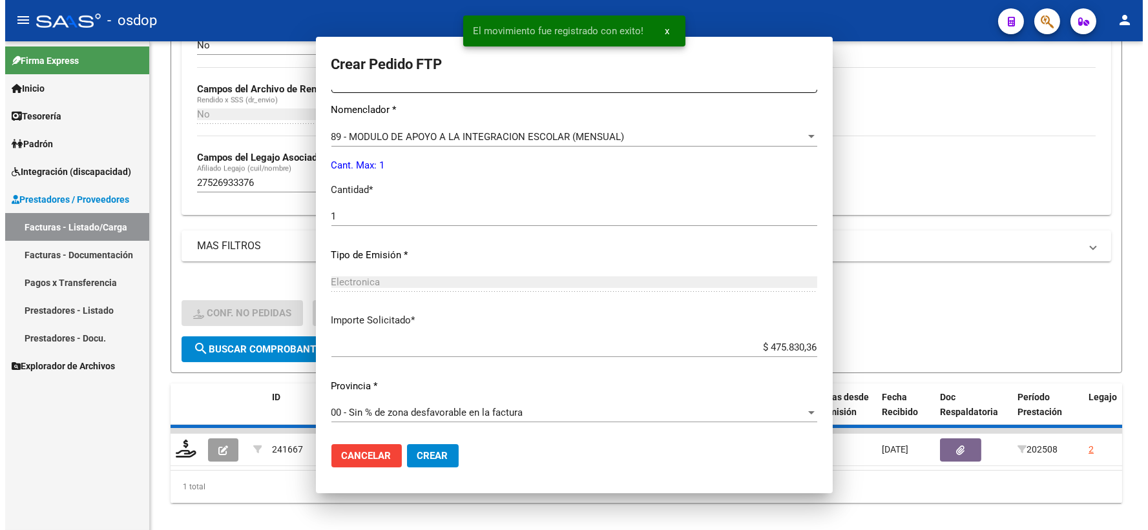
scroll to position [0, 0]
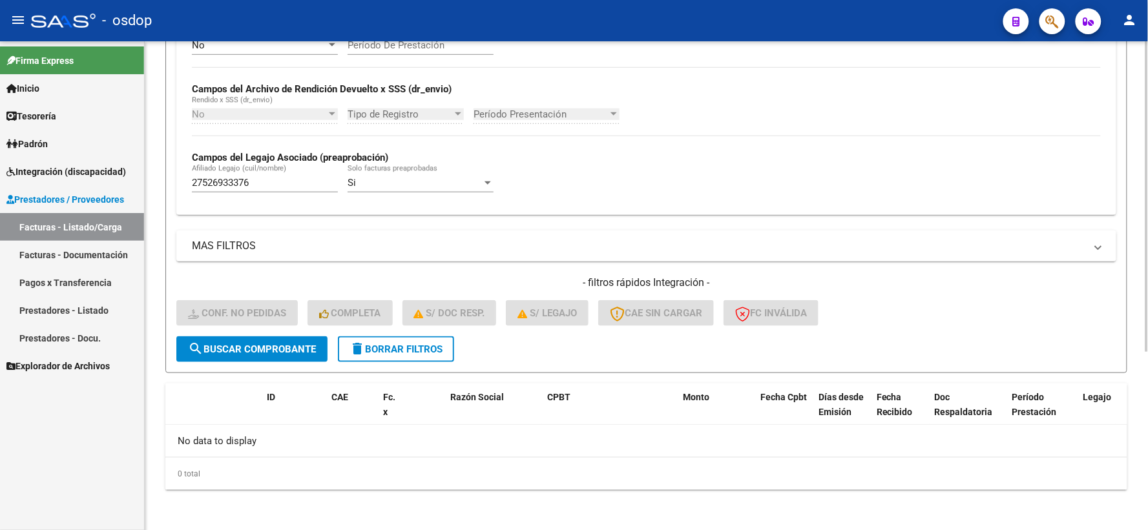
click at [397, 354] on button "delete Borrar Filtros" at bounding box center [396, 350] width 116 height 26
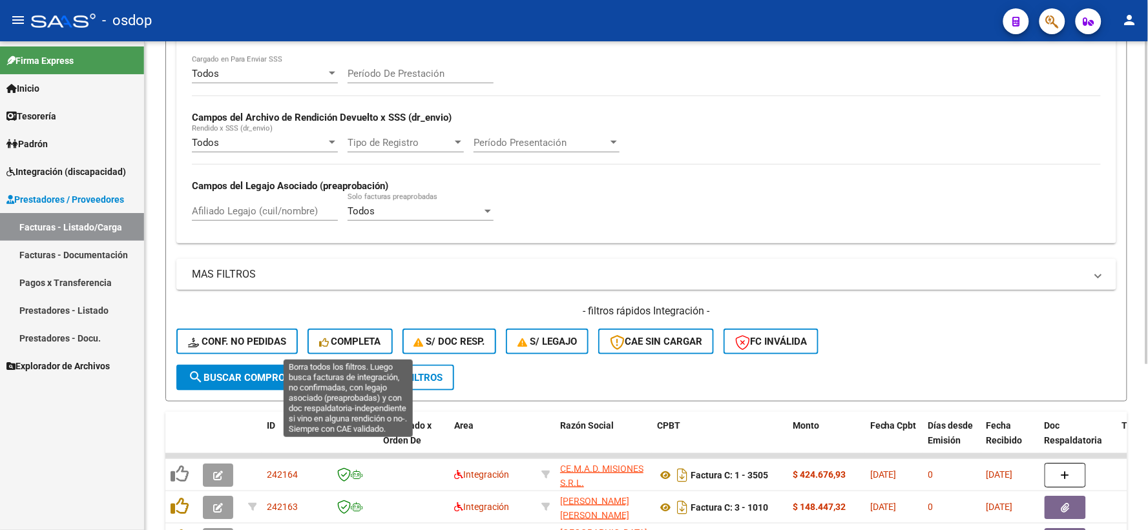
scroll to position [280, 0]
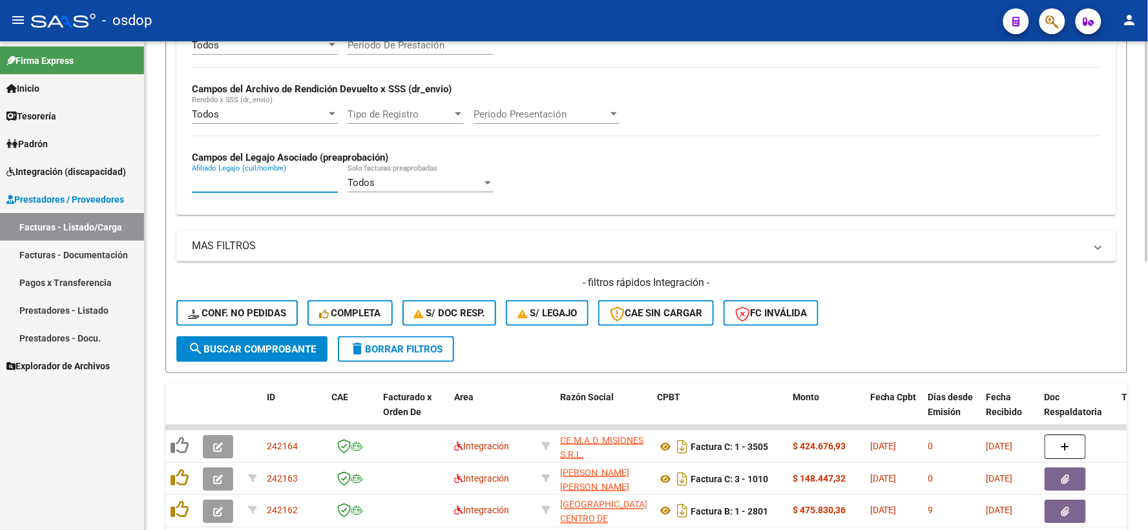
click at [275, 186] on input "Afiliado Legajo (cuil/nombre)" at bounding box center [265, 183] width 146 height 12
paste input "27490429846"
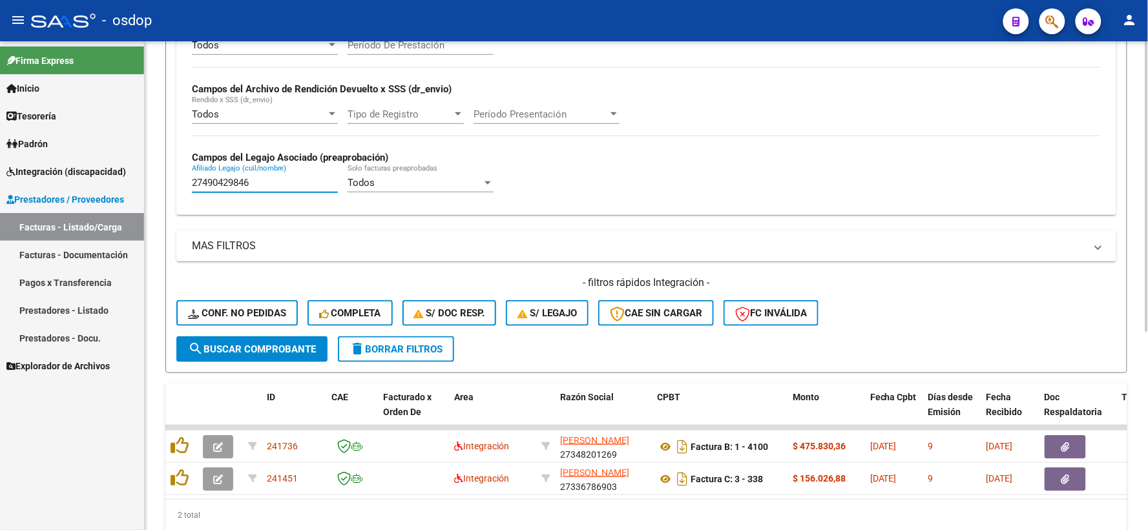
scroll to position [333, 0]
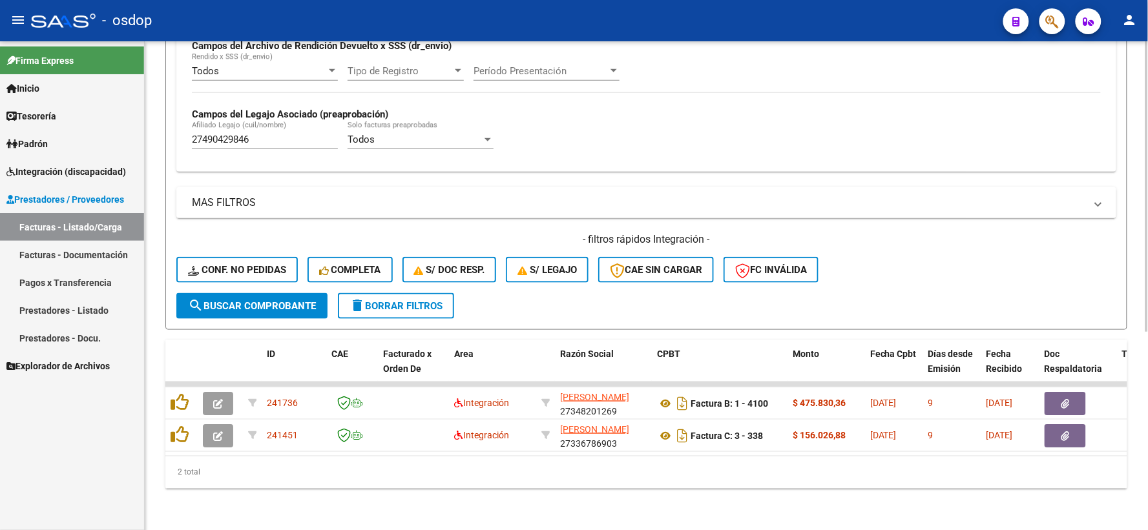
drag, startPoint x: 327, startPoint y: 444, endPoint x: 331, endPoint y: 450, distance: 6.6
click at [328, 444] on datatable-body "241736 Integración RODRIGUEZ NATALIA SOLEDAD 27348201269 Factura B: 1 - 4100 $ …" at bounding box center [646, 419] width 962 height 74
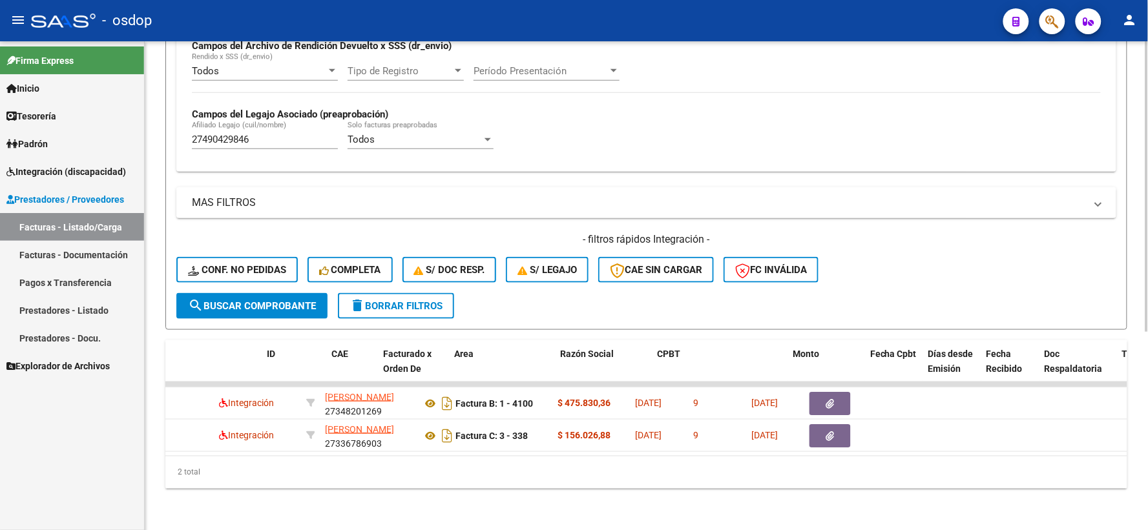
scroll to position [0, 0]
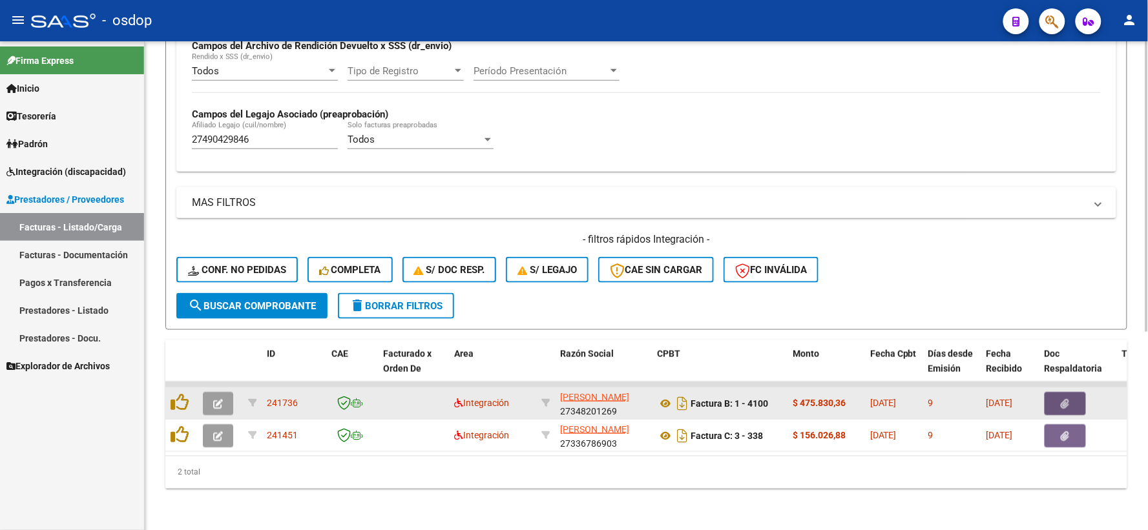
click at [1063, 399] on icon "button" at bounding box center [1065, 404] width 8 height 10
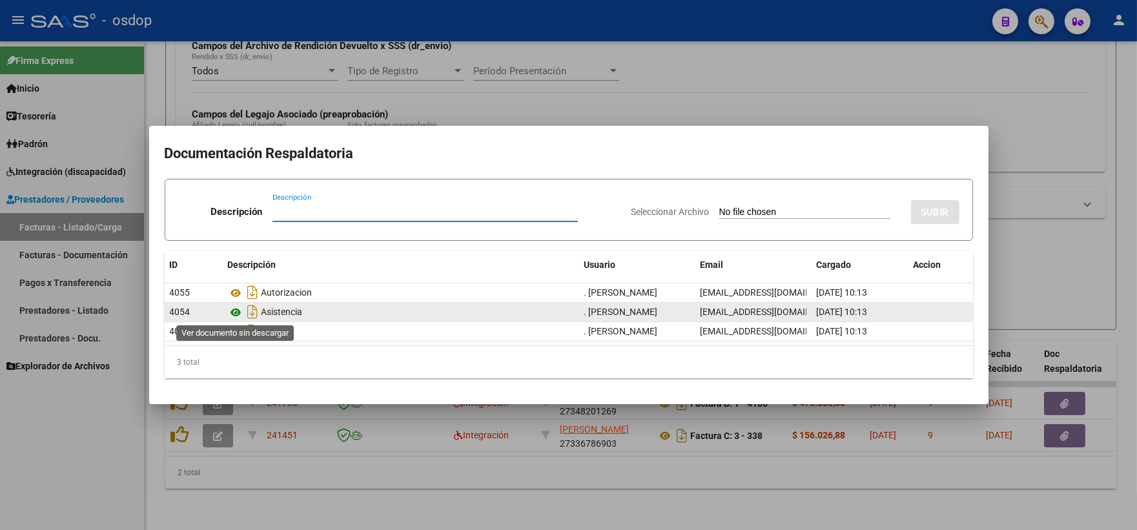
click at [234, 311] on icon at bounding box center [236, 313] width 17 height 16
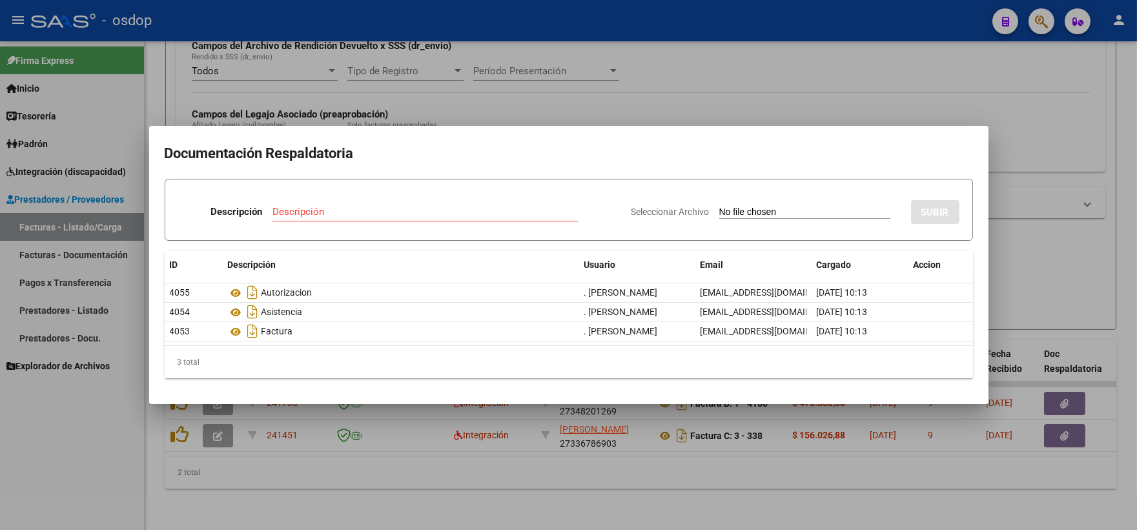
click at [386, 87] on div at bounding box center [568, 265] width 1137 height 530
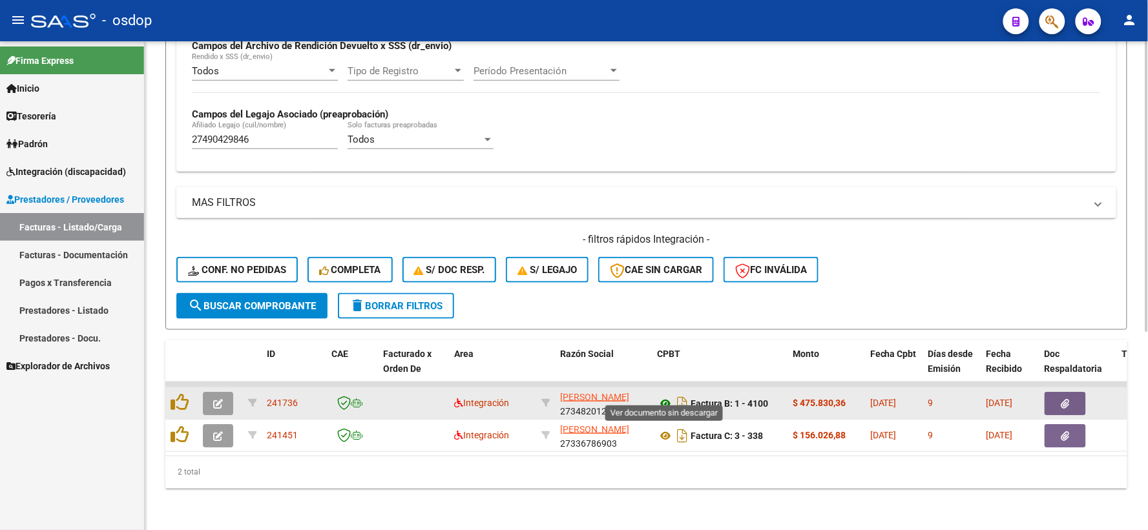
click at [659, 396] on icon at bounding box center [665, 404] width 17 height 16
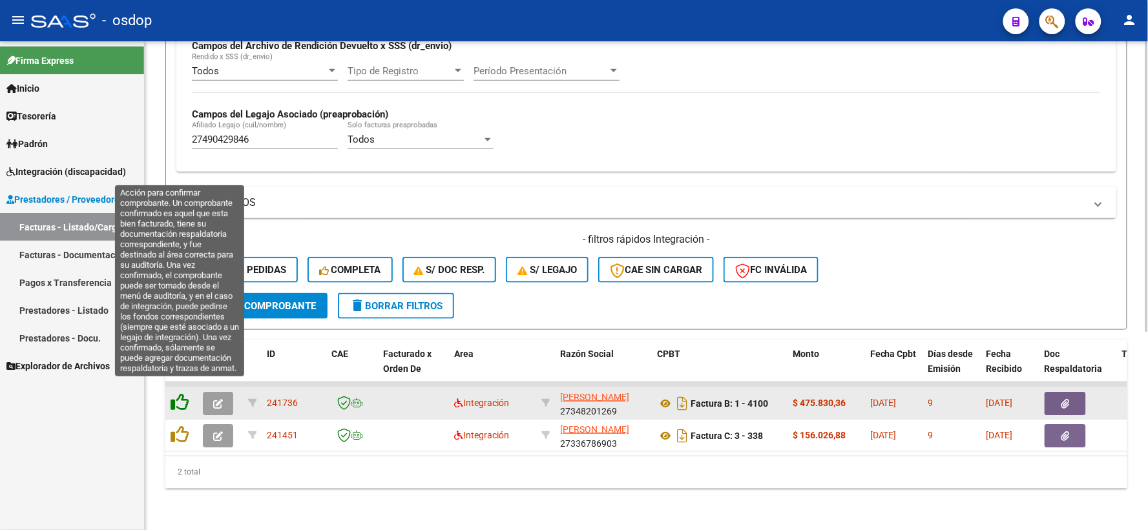
click at [172, 393] on icon at bounding box center [180, 402] width 18 height 18
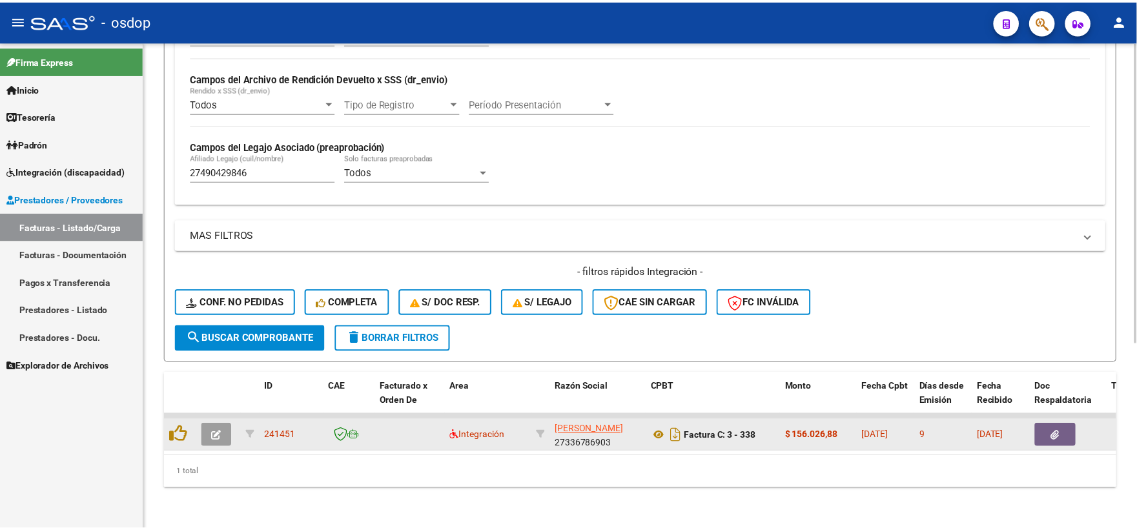
scroll to position [301, 0]
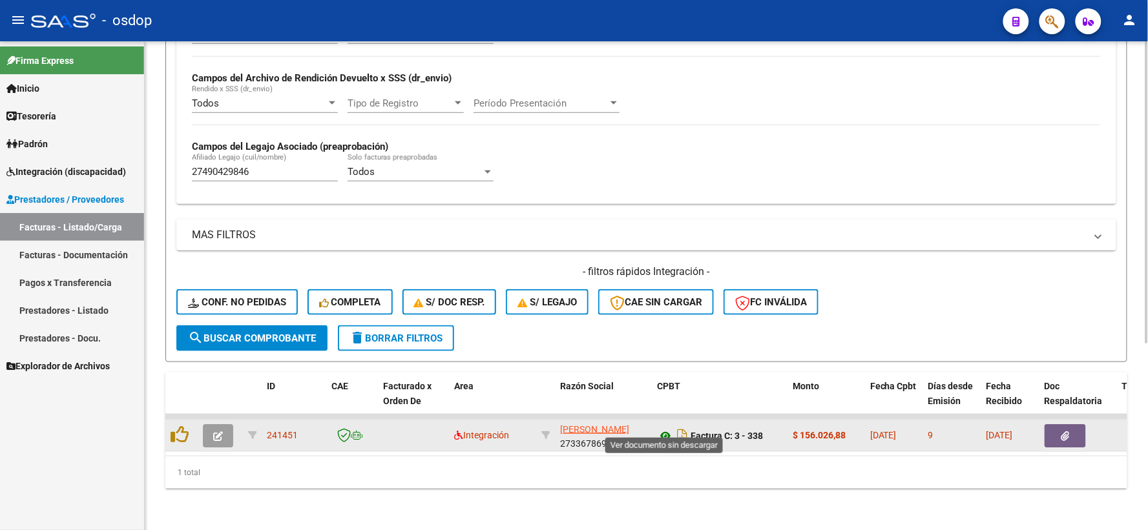
click at [666, 428] on icon at bounding box center [665, 436] width 17 height 16
click at [1057, 429] on button "button" at bounding box center [1064, 435] width 41 height 23
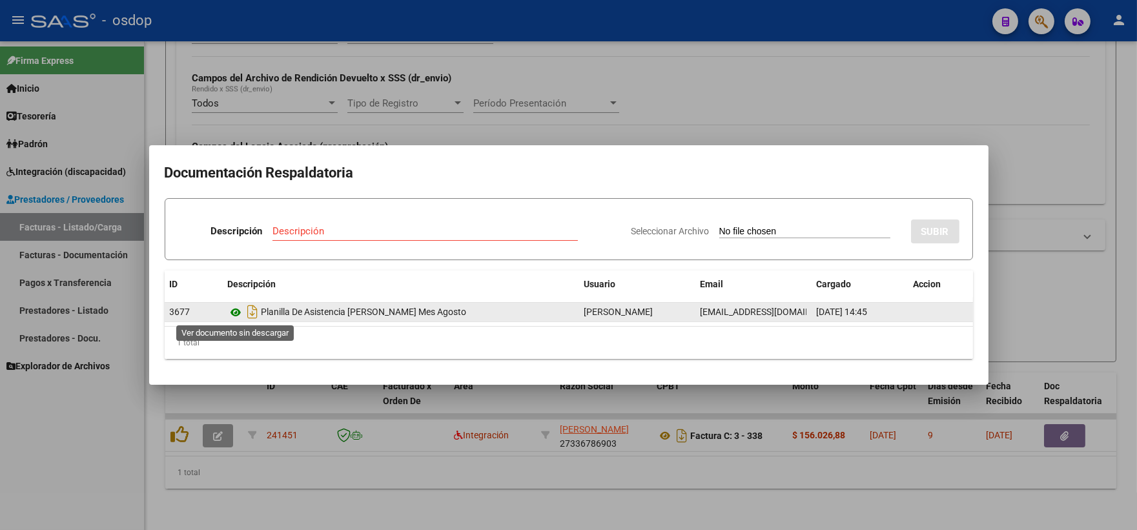
click at [239, 311] on icon at bounding box center [236, 313] width 17 height 16
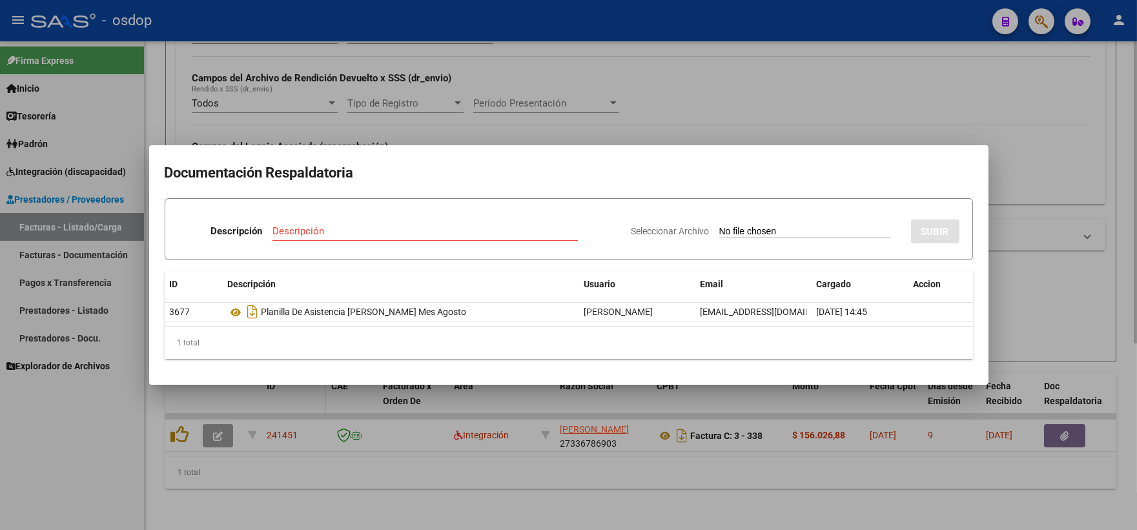
click at [282, 397] on div at bounding box center [568, 265] width 1137 height 530
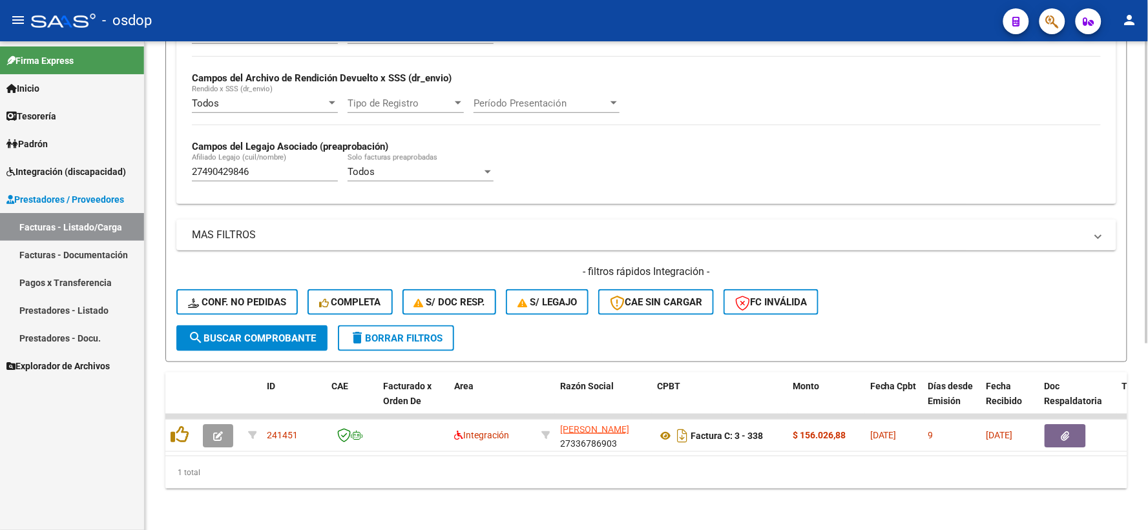
drag, startPoint x: 260, startPoint y: 177, endPoint x: 276, endPoint y: 163, distance: 22.0
click at [254, 177] on div "27490429846 Afiliado Legajo (cuil/nombre)" at bounding box center [265, 174] width 146 height 40
click at [30, 145] on mat-sidenav-container "Firma Express Inicio Instructivos Contacto OS Tesorería Extractos Procesados (c…" at bounding box center [574, 285] width 1148 height 489
paste input "3469695689"
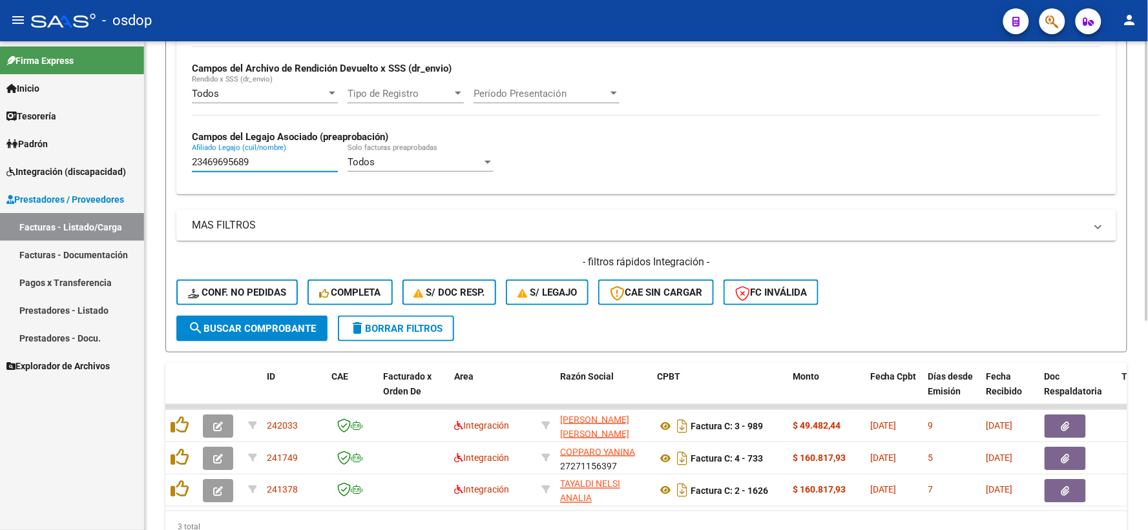
type input "23469695689"
drag, startPoint x: 267, startPoint y: 161, endPoint x: 171, endPoint y: 207, distance: 106.3
click at [129, 161] on mat-sidenav-container "Firma Express Inicio Instructivos Contacto OS Tesorería Extractos Procesados (c…" at bounding box center [574, 285] width 1148 height 489
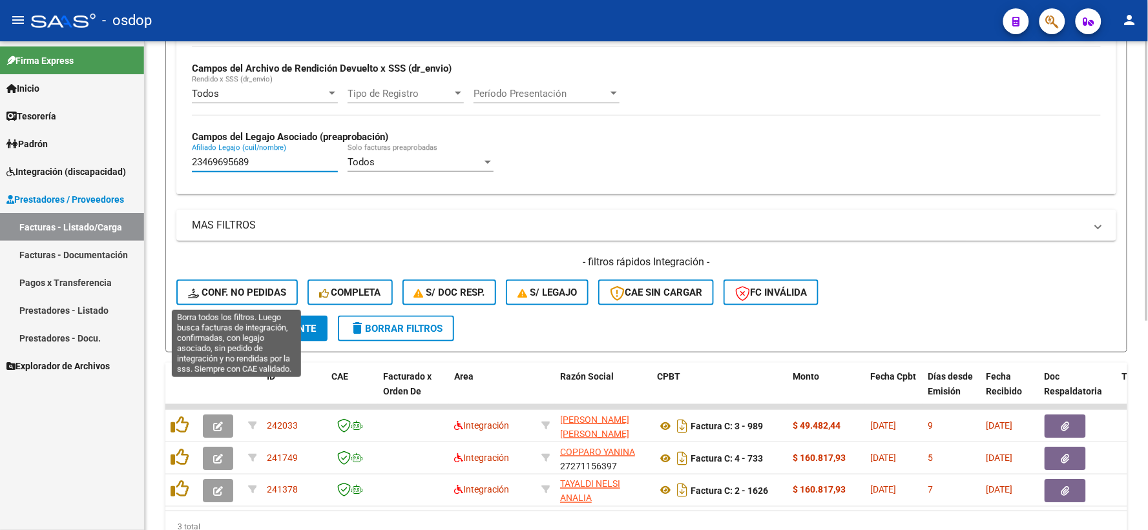
click at [229, 283] on button "Conf. no pedidas" at bounding box center [236, 293] width 121 height 26
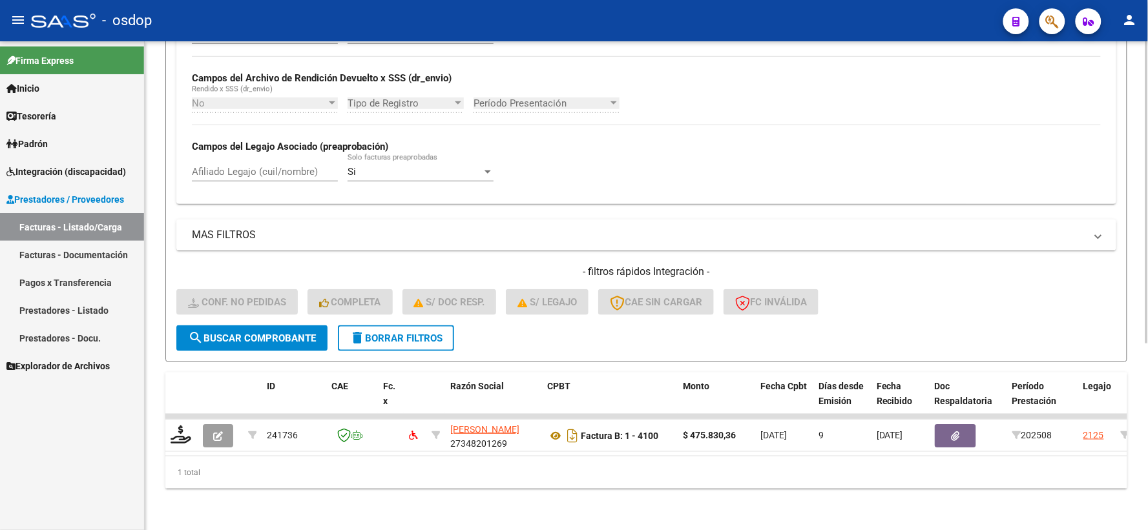
click at [253, 166] on input "Afiliado Legajo (cuil/nombre)" at bounding box center [265, 172] width 146 height 12
paste input "27490429846"
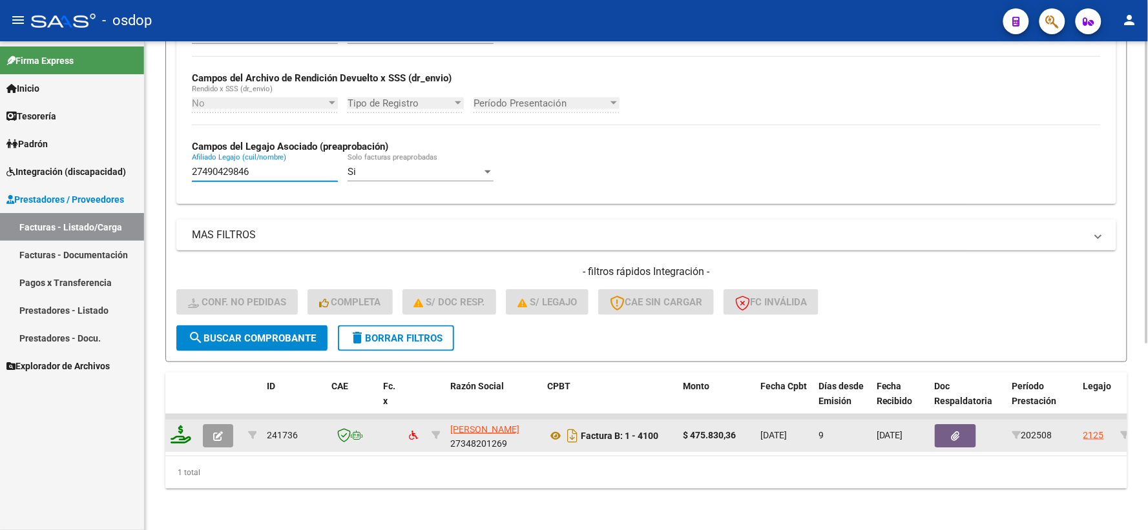
type input "27490429846"
click at [182, 430] on icon at bounding box center [181, 435] width 21 height 18
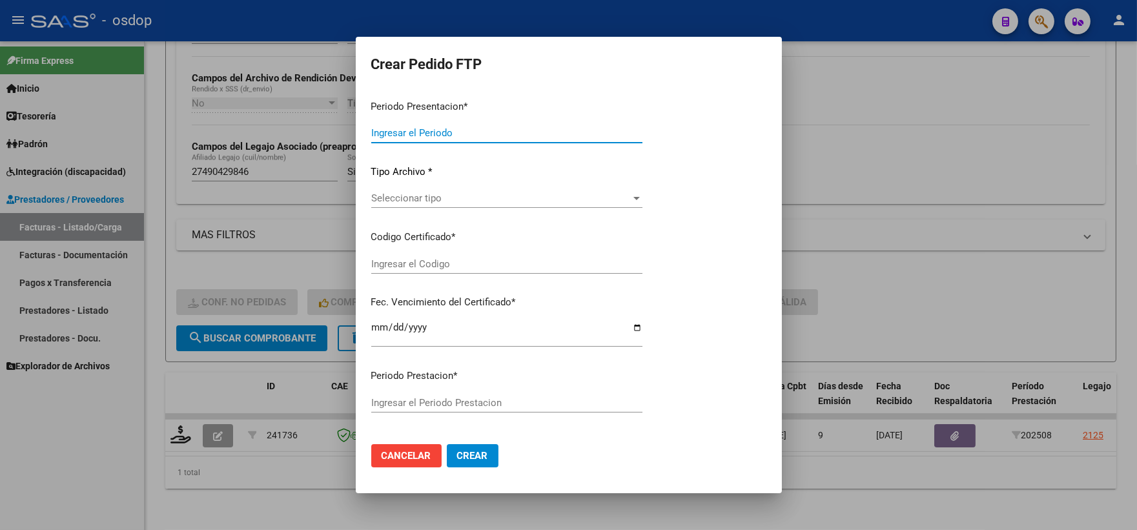
type input "202508"
type input "$ 475.830,36"
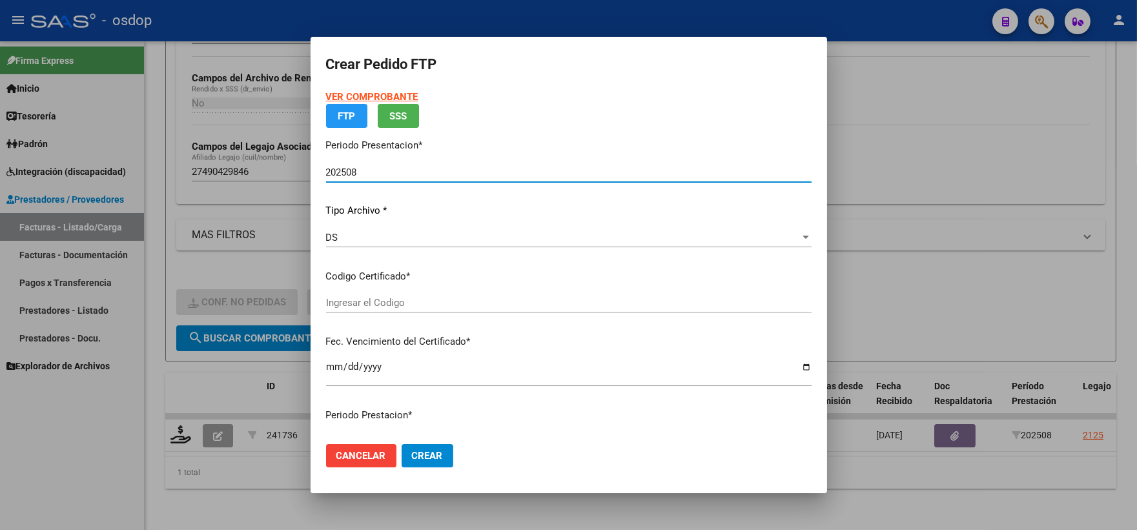
type input "8342596039"
type input "2027-10-26"
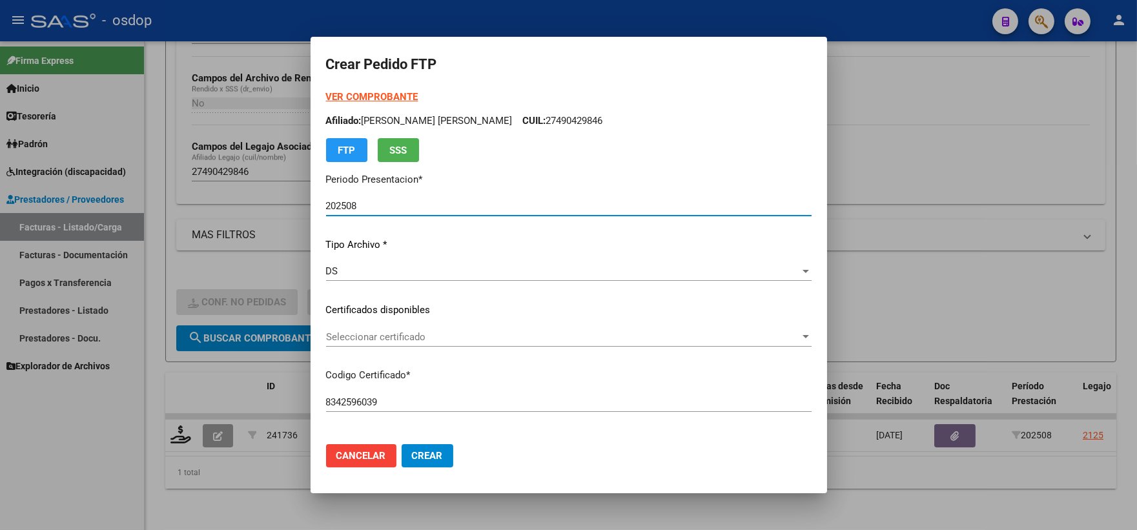
click at [403, 377] on p "Codigo Certificado *" at bounding box center [569, 375] width 486 height 15
click at [407, 335] on span "Seleccionar certificado" at bounding box center [563, 337] width 474 height 12
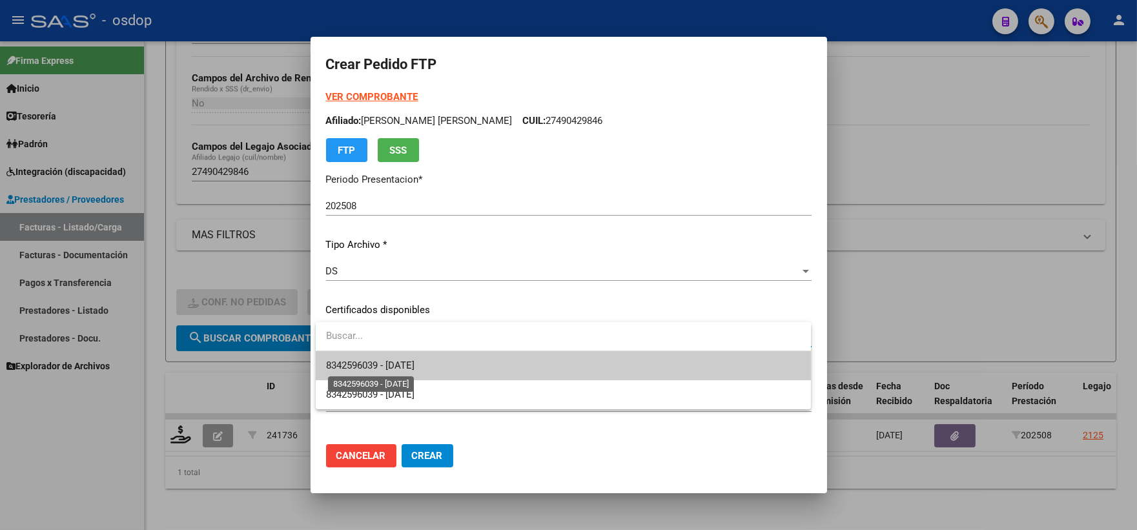
click at [415, 362] on span "8342596039 - 2027-10-26" at bounding box center [370, 366] width 88 height 12
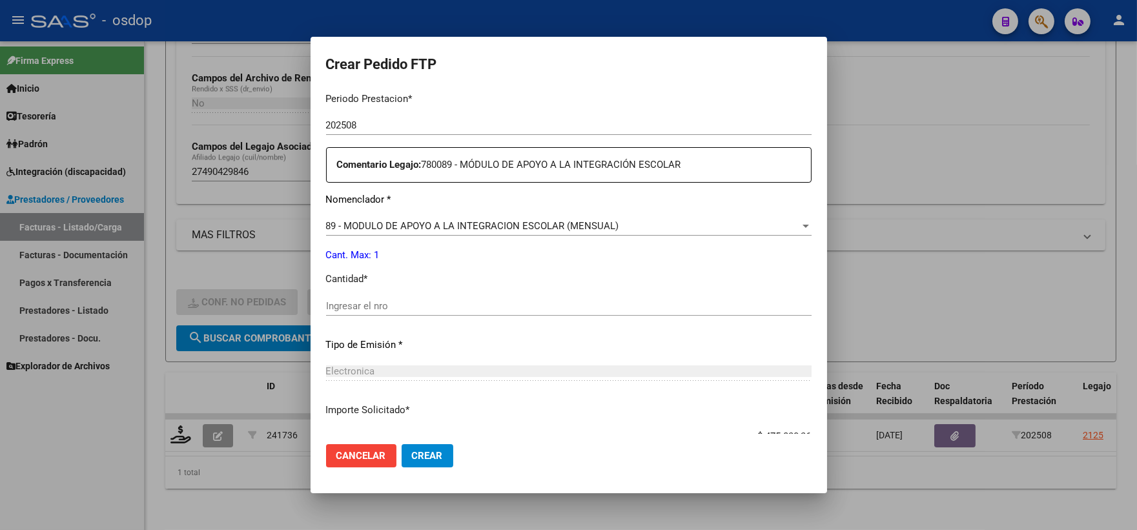
scroll to position [502, 0]
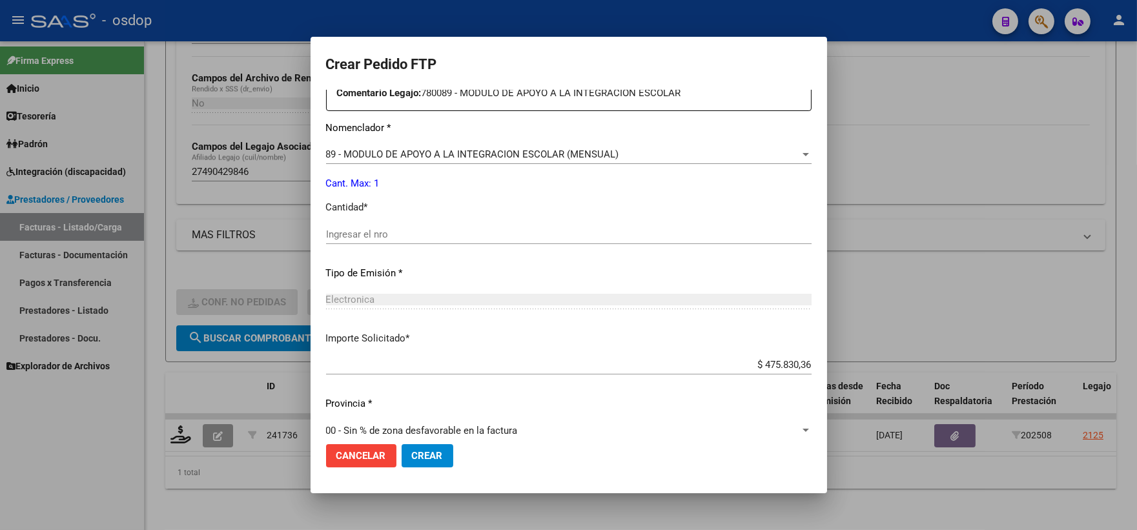
click at [416, 240] on div "Ingresar el nro" at bounding box center [569, 234] width 486 height 19
type input "1"
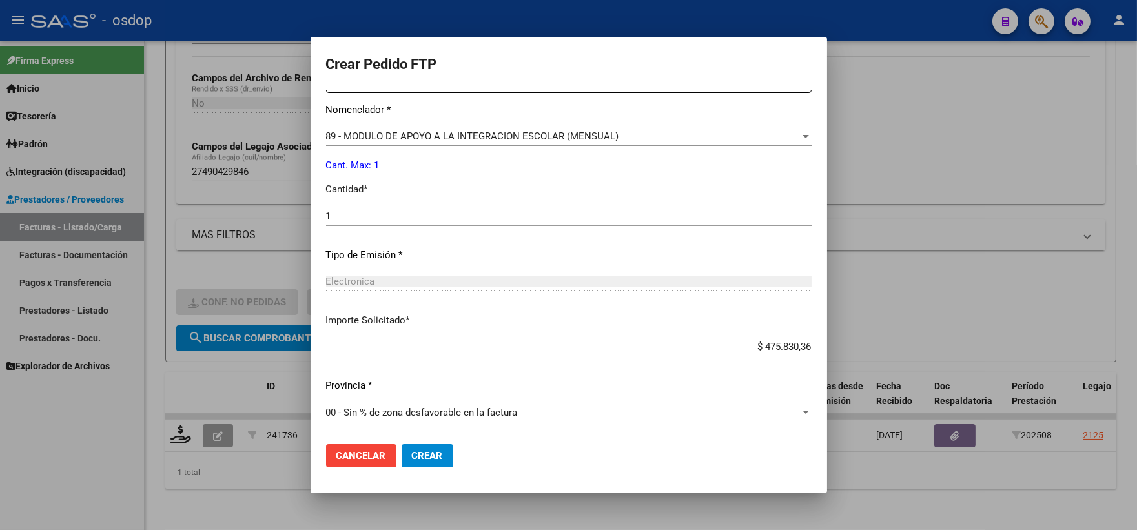
click at [435, 453] on span "Crear" at bounding box center [427, 456] width 31 height 12
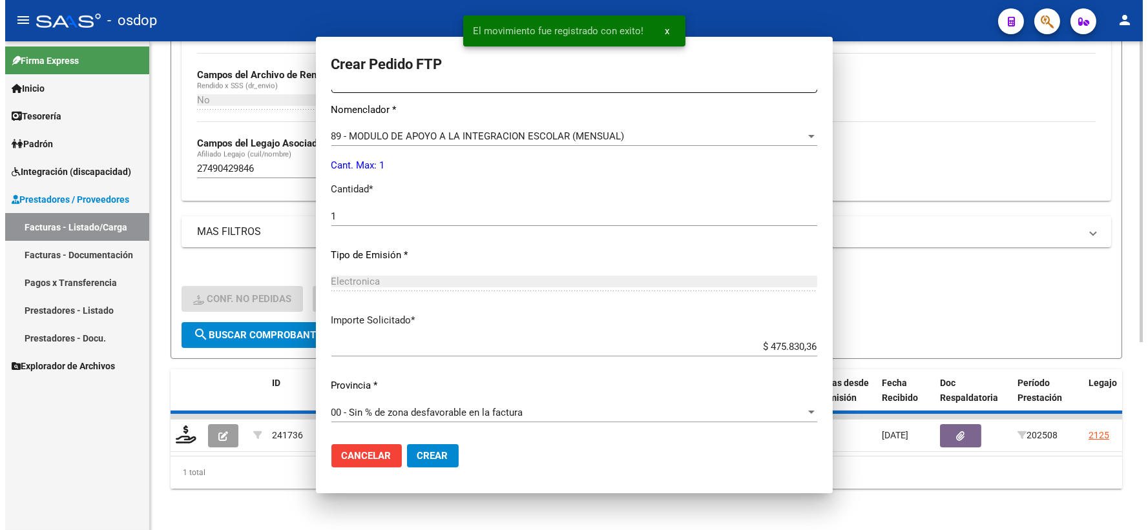
scroll to position [0, 0]
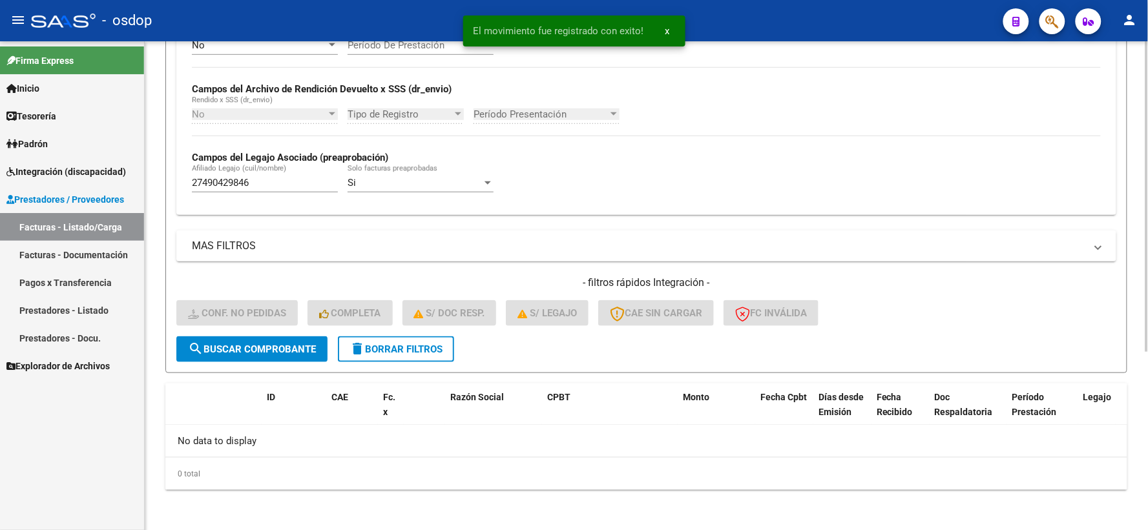
click at [376, 345] on span "delete Borrar Filtros" at bounding box center [395, 350] width 93 height 12
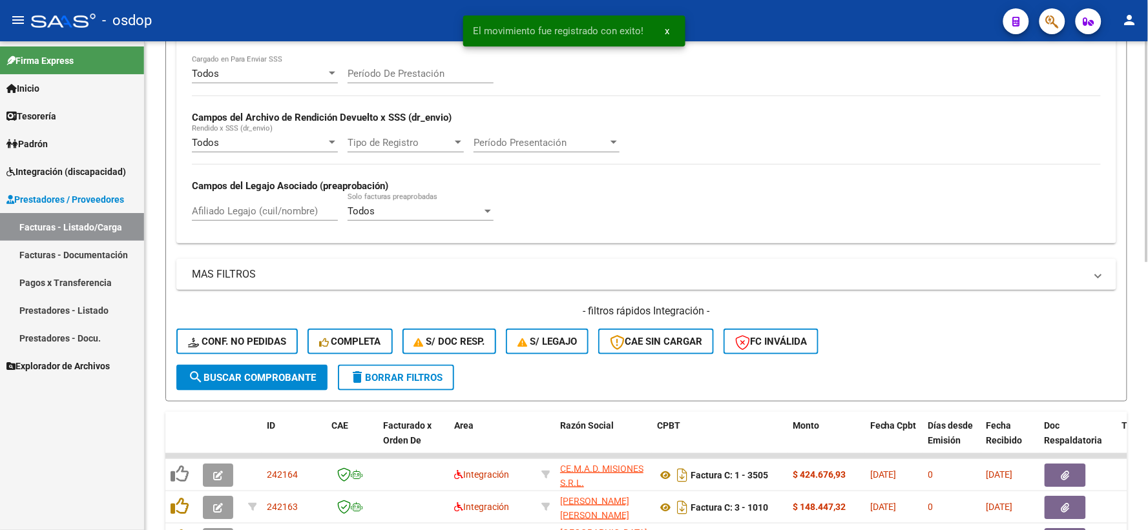
scroll to position [280, 0]
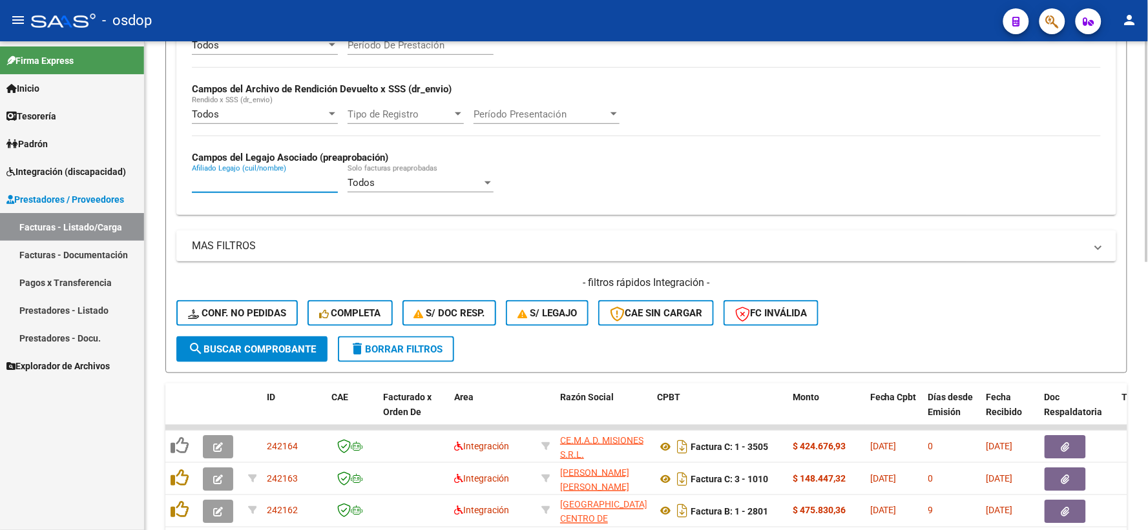
click at [262, 180] on input "Afiliado Legajo (cuil/nombre)" at bounding box center [265, 183] width 146 height 12
paste input "23469695689"
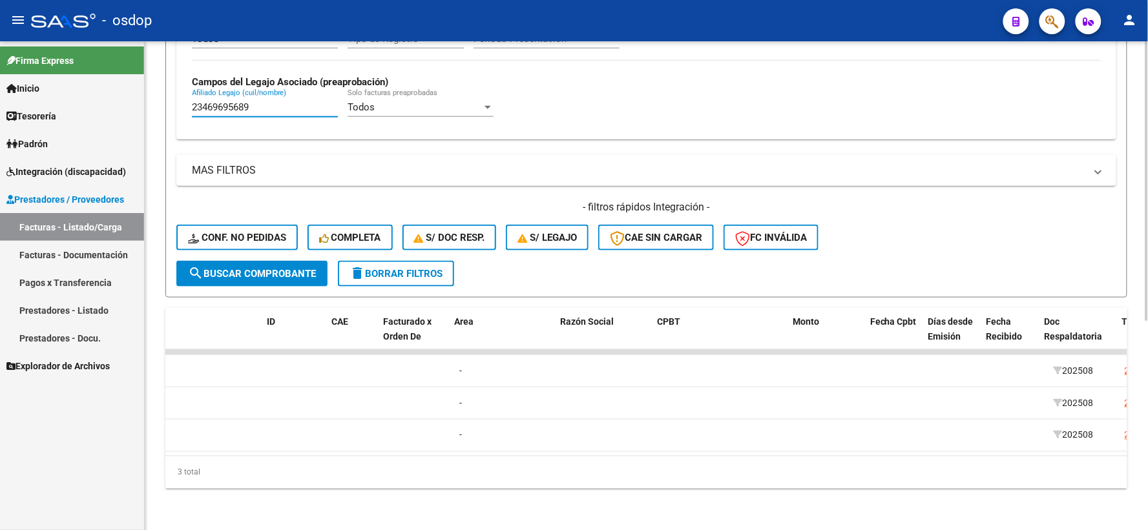
scroll to position [0, 0]
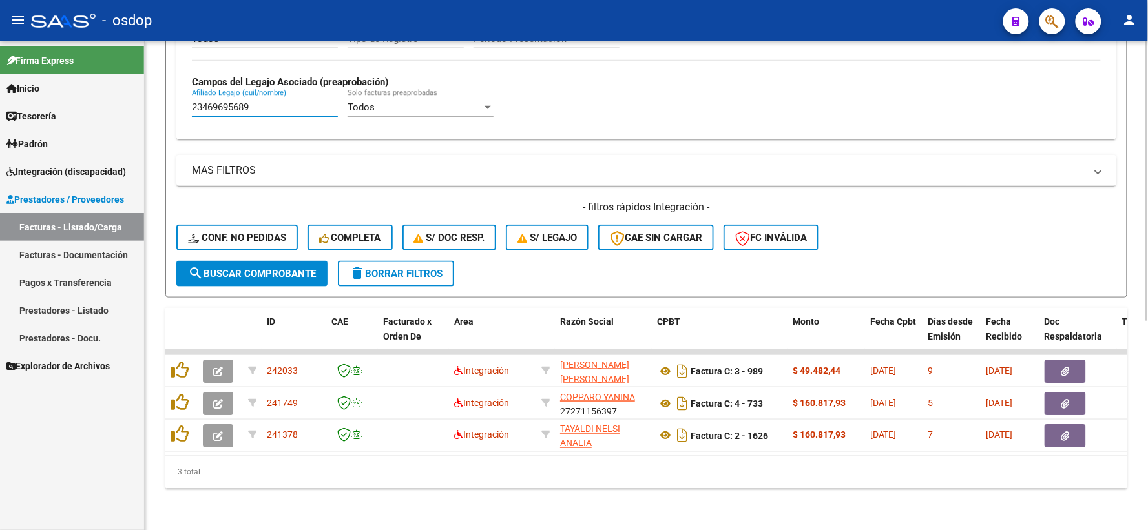
type input "23469695689"
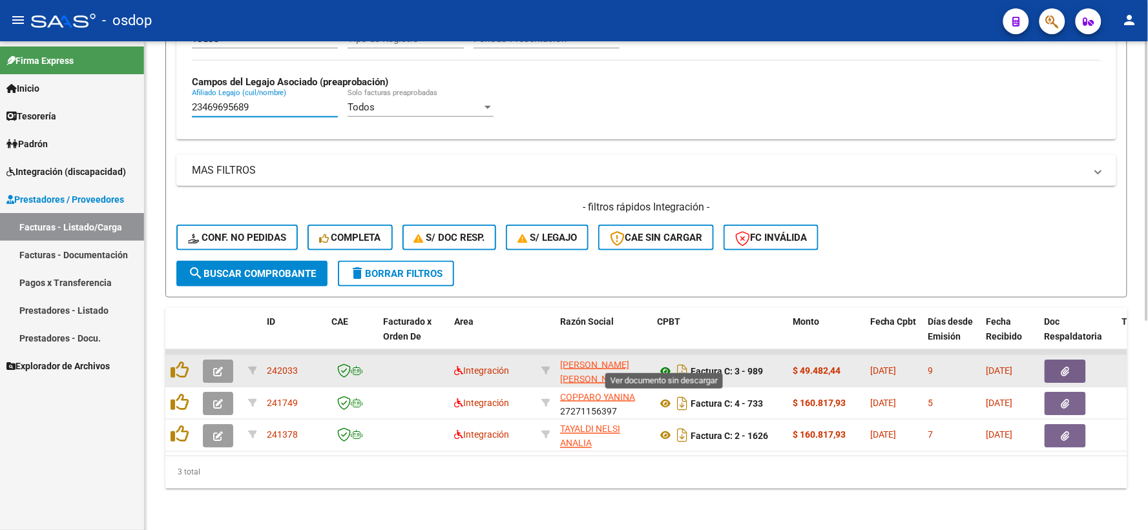
click at [664, 364] on icon at bounding box center [665, 372] width 17 height 16
click at [1066, 367] on icon "button" at bounding box center [1065, 372] width 8 height 10
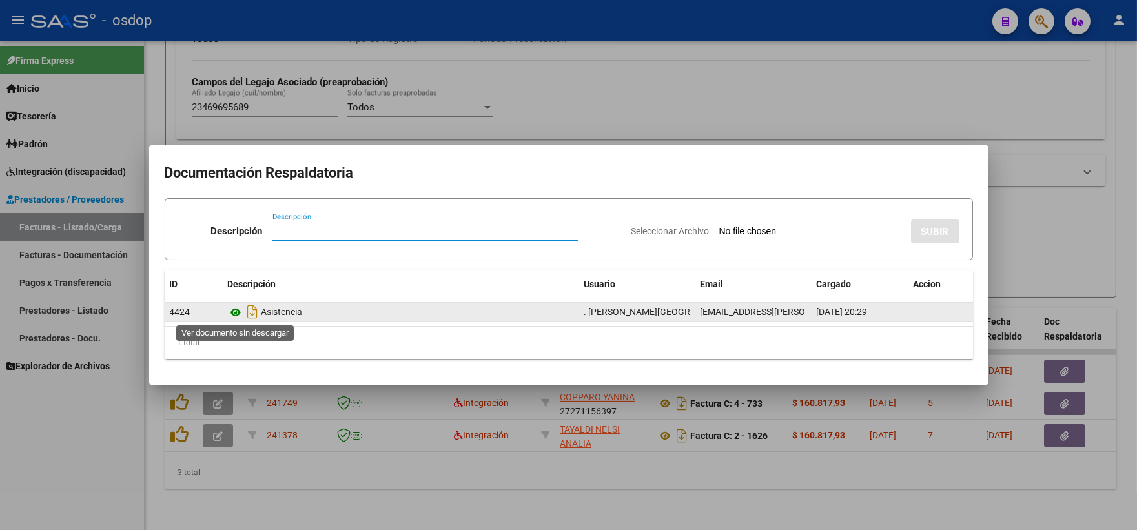
click at [233, 315] on icon at bounding box center [236, 313] width 17 height 16
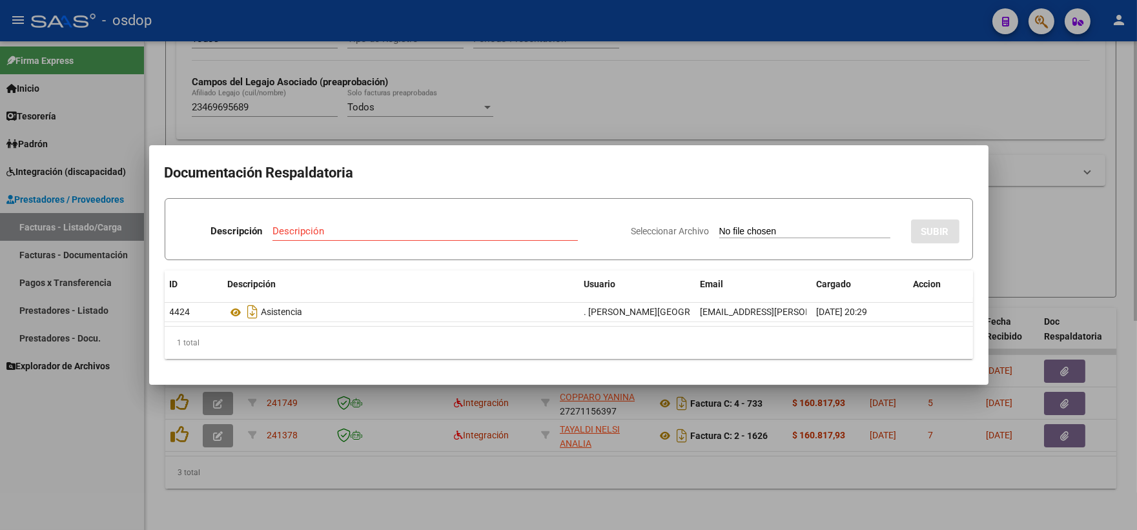
click at [301, 119] on div at bounding box center [568, 265] width 1137 height 530
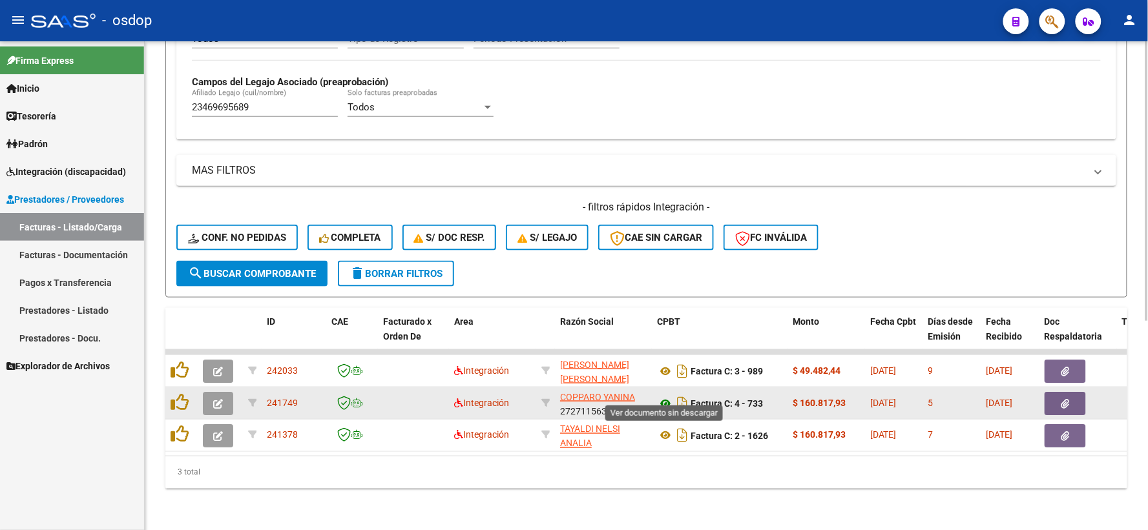
click at [663, 397] on icon at bounding box center [665, 404] width 17 height 16
click at [1051, 392] on button "button" at bounding box center [1064, 403] width 41 height 23
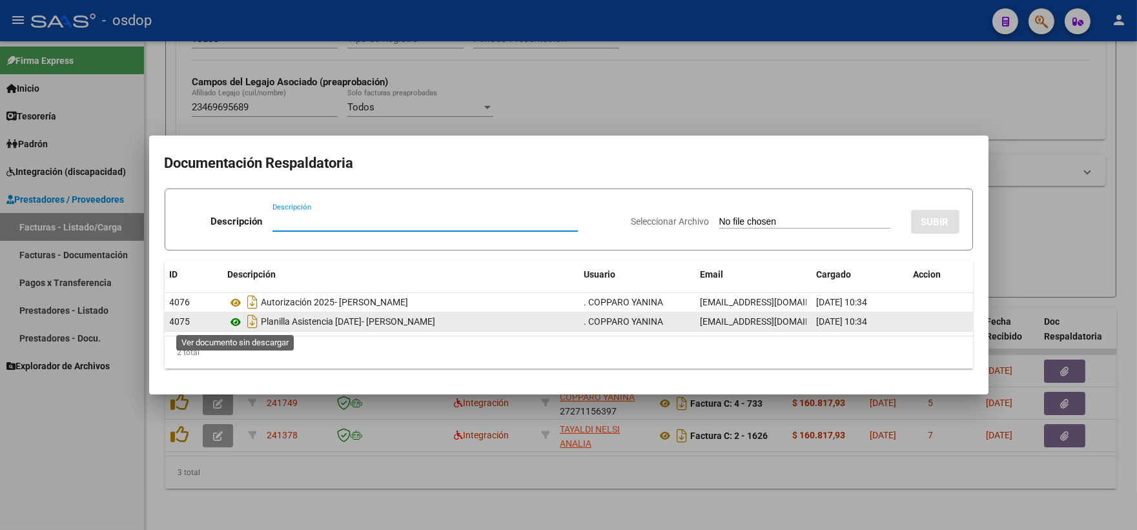
click at [231, 327] on icon at bounding box center [236, 323] width 17 height 16
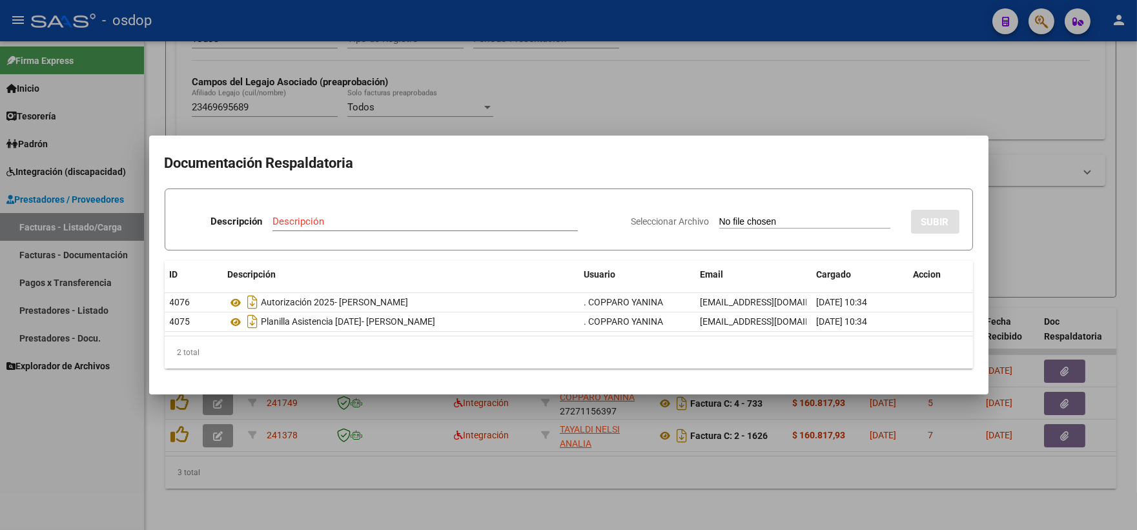
click at [414, 137] on mat-dialog-container "Documentación Respaldatoria Descripción Descripción Seleccionar Archivo SUBIR I…" at bounding box center [569, 265] width 840 height 259
click at [570, 69] on div at bounding box center [568, 265] width 1137 height 530
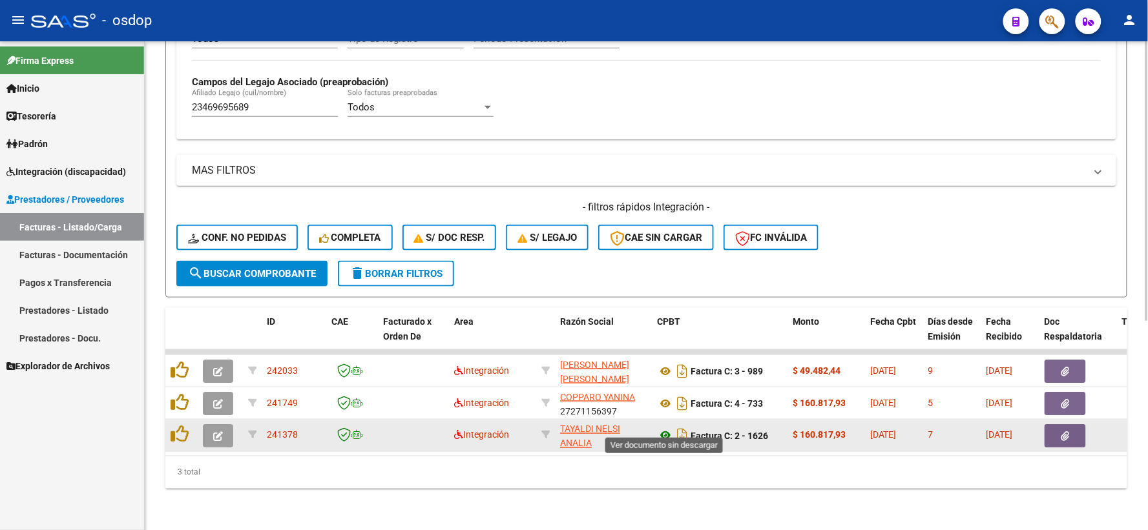
click at [670, 428] on icon at bounding box center [665, 436] width 17 height 16
click at [1066, 431] on button "button" at bounding box center [1064, 435] width 41 height 23
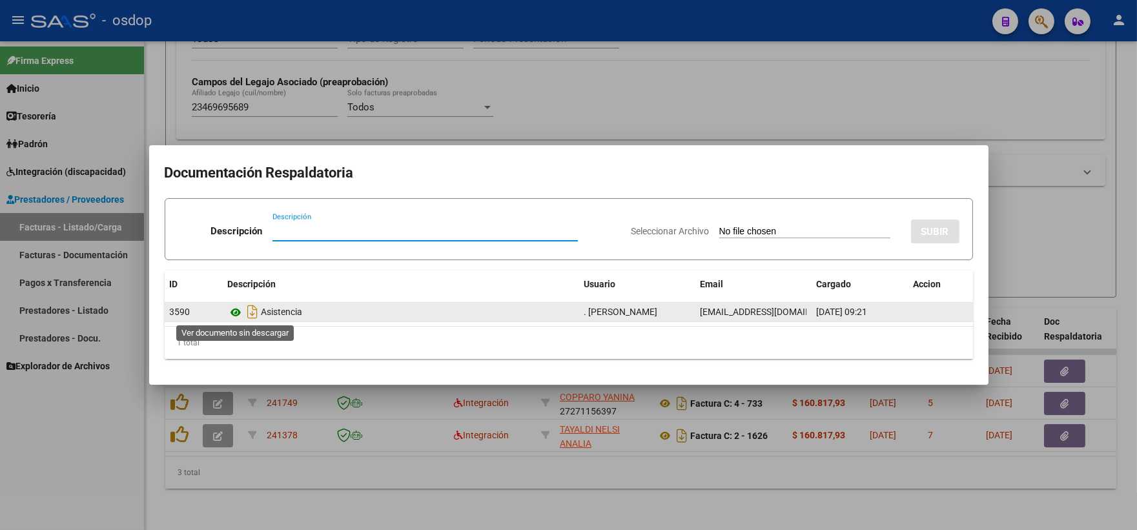
click at [233, 310] on icon at bounding box center [236, 313] width 17 height 16
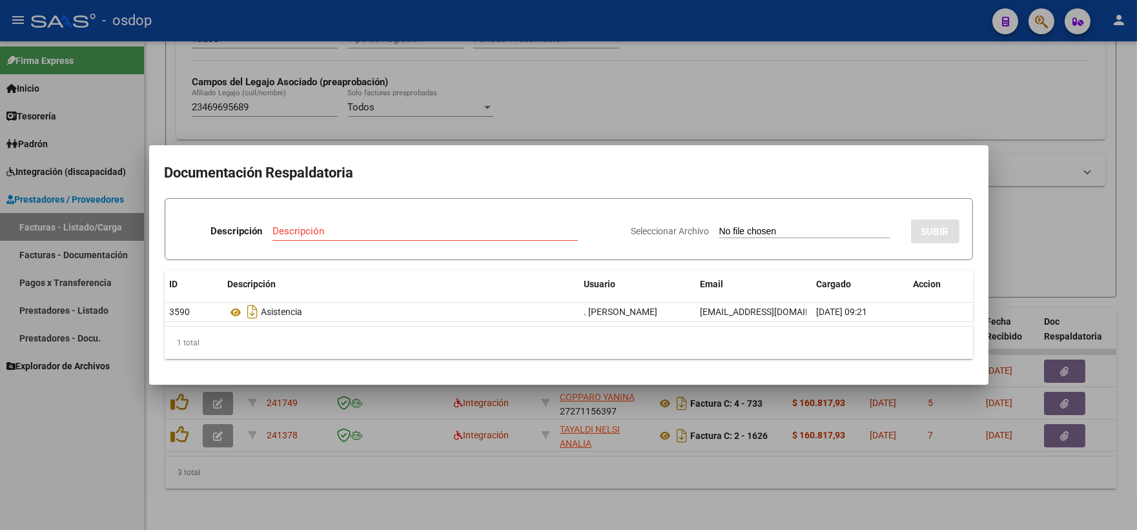
click at [236, 87] on div at bounding box center [568, 265] width 1137 height 530
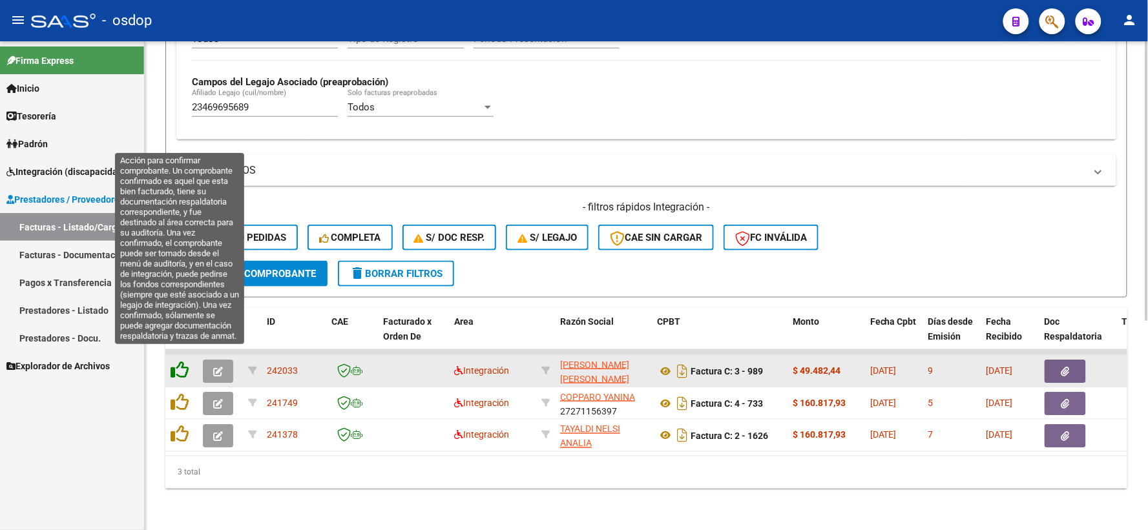
click at [181, 364] on icon at bounding box center [180, 370] width 18 height 18
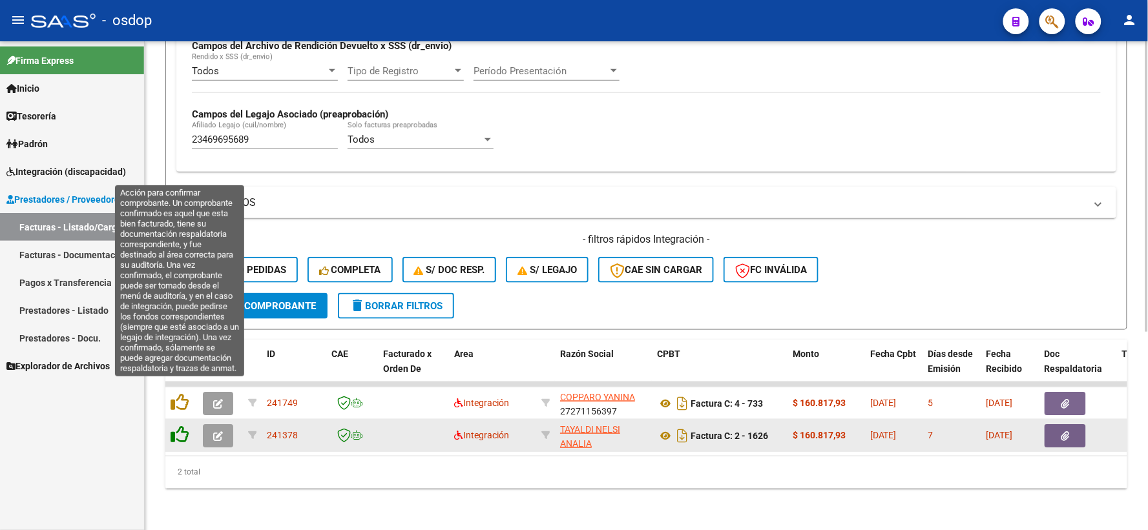
click at [176, 399] on icon at bounding box center [180, 402] width 18 height 18
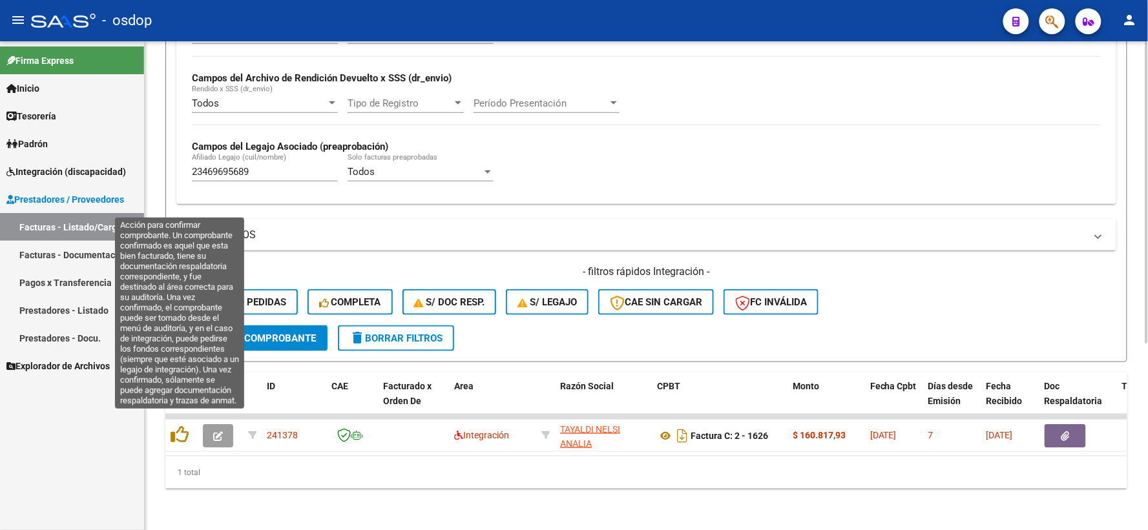
click at [178, 428] on icon at bounding box center [180, 435] width 18 height 18
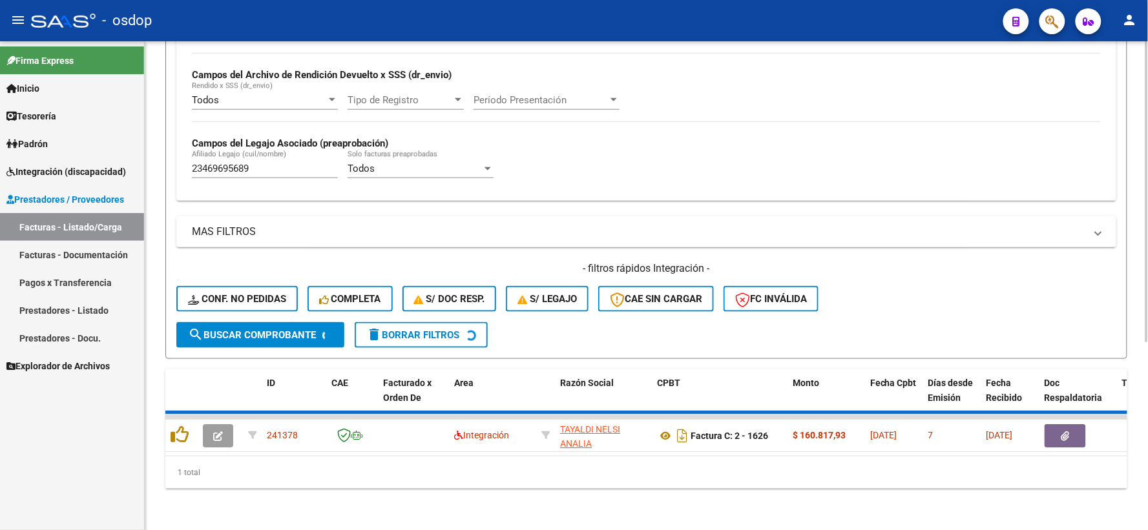
scroll to position [280, 0]
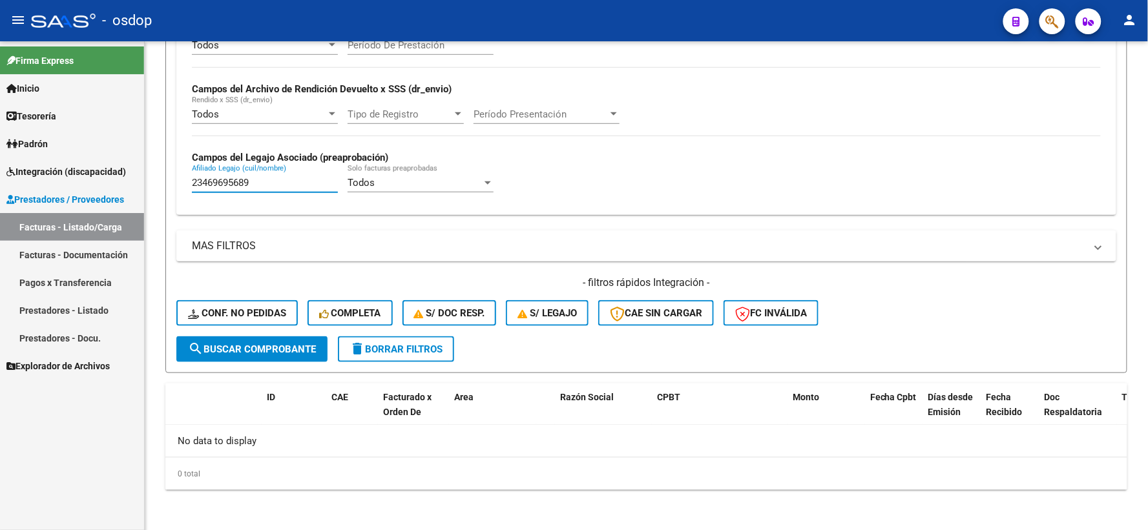
drag, startPoint x: 280, startPoint y: 180, endPoint x: 63, endPoint y: 195, distance: 217.6
click at [66, 195] on mat-sidenav-container "Firma Express Inicio Instructivos Contacto OS Tesorería Extractos Procesados (c…" at bounding box center [574, 285] width 1148 height 489
click at [226, 316] on span "Conf. no pedidas" at bounding box center [237, 313] width 98 height 12
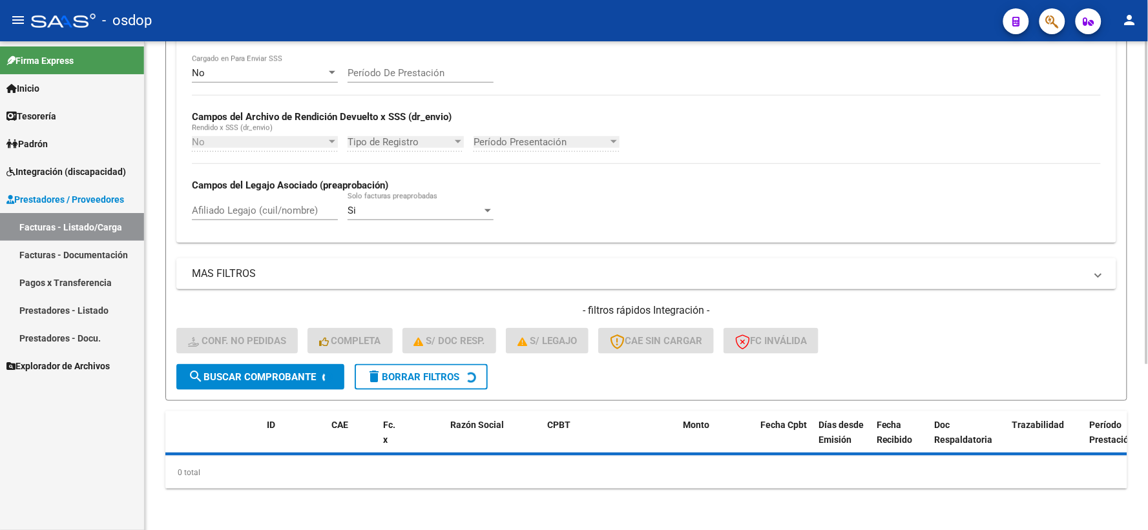
scroll to position [252, 0]
click at [172, 213] on form "Filtros Id Integración Area Seleccionar Gerenciador Seleccionar Gerenciador Si …" at bounding box center [646, 151] width 962 height 501
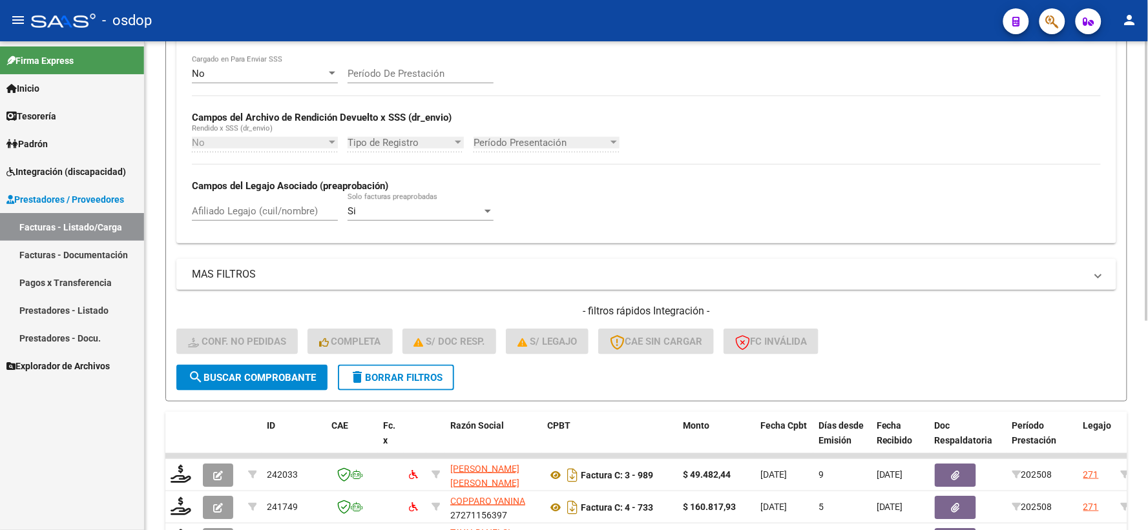
scroll to position [280, 0]
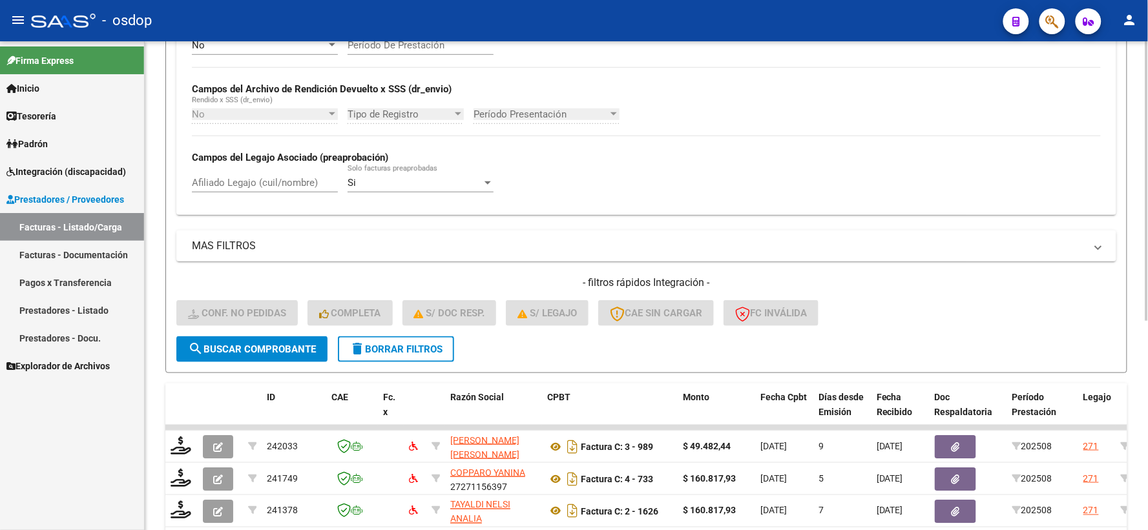
click at [220, 189] on input "Afiliado Legajo (cuil/nombre)" at bounding box center [265, 183] width 146 height 12
paste input "23469695689"
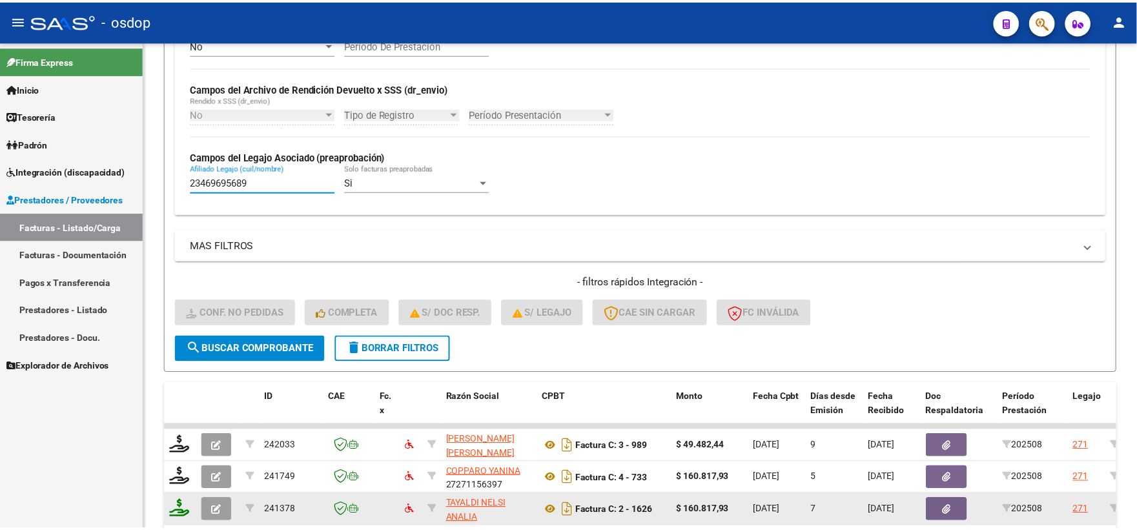
scroll to position [366, 0]
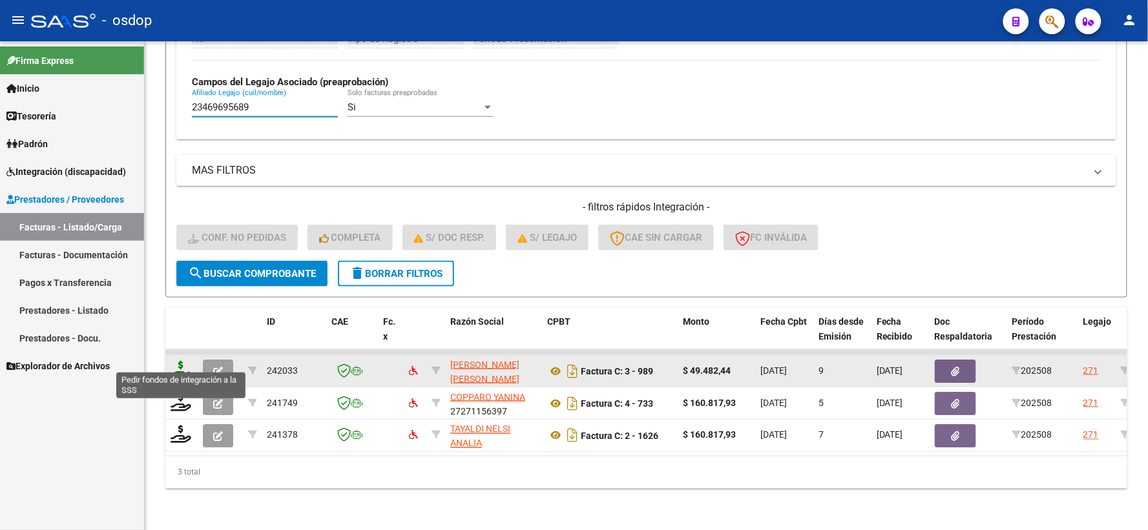
type input "23469695689"
click at [178, 364] on icon at bounding box center [181, 370] width 21 height 18
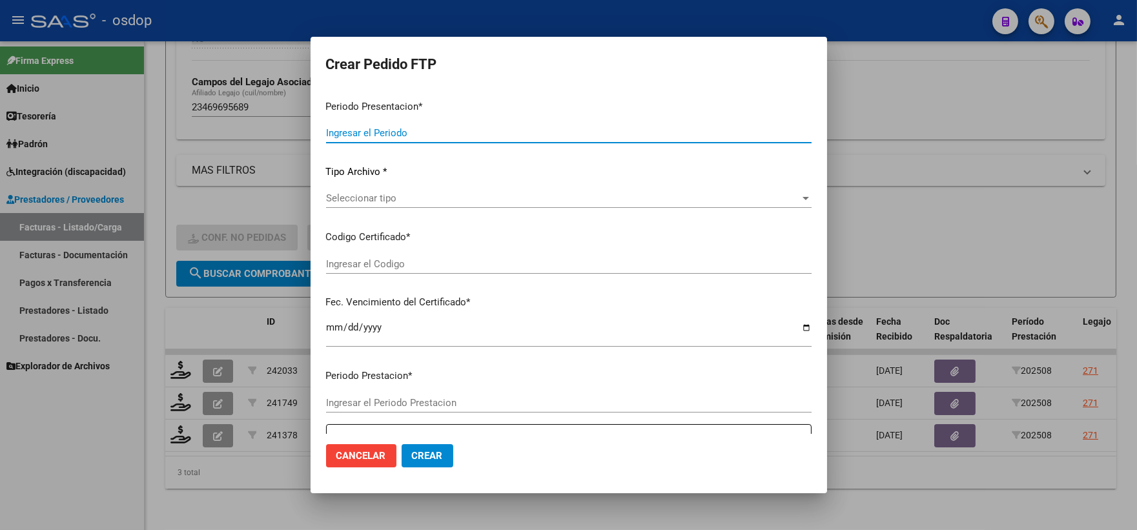
type input "202508"
type input "$ 49.482,44"
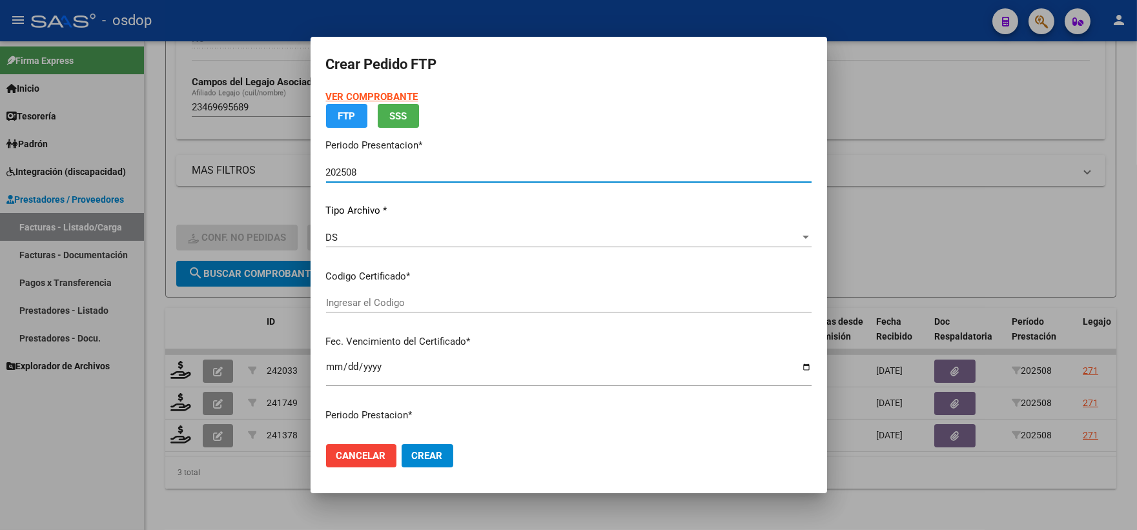
type input "5314578924"
type input "2034-12-02"
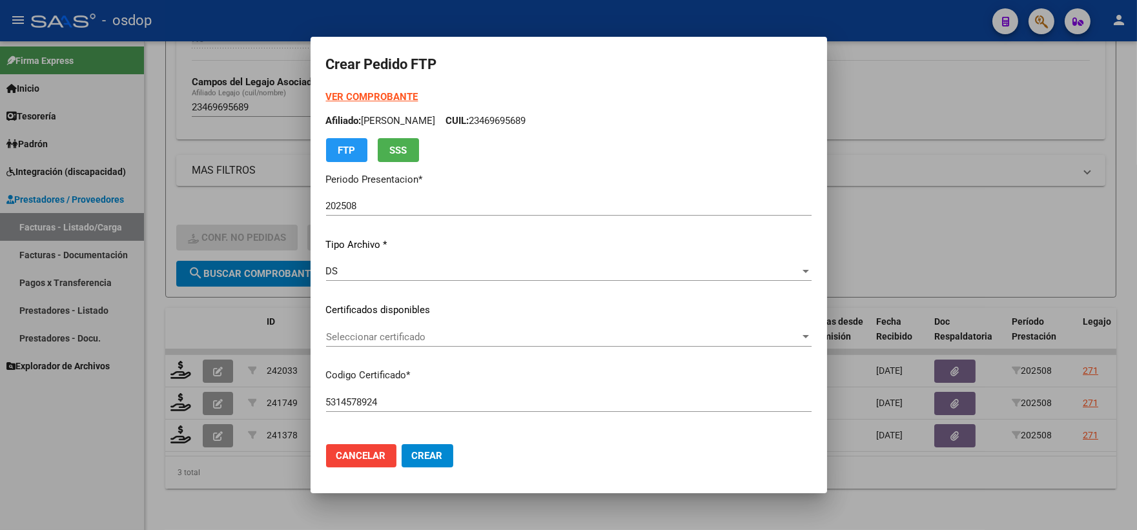
click at [391, 308] on p "Certificados disponibles" at bounding box center [569, 310] width 486 height 15
click at [389, 334] on span "Seleccionar certificado" at bounding box center [563, 337] width 474 height 12
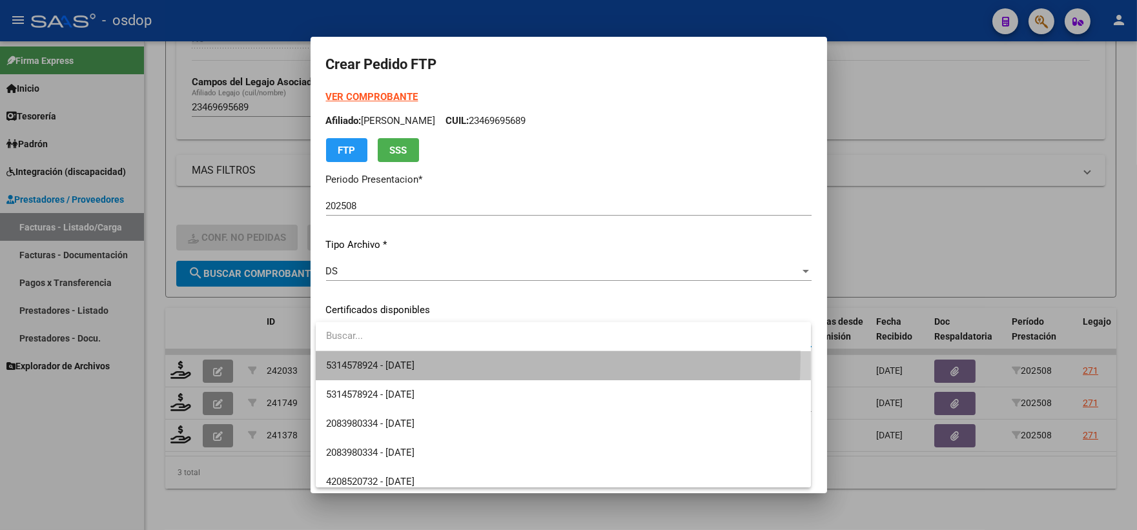
click at [408, 357] on span "5314578924 - 2034-12-02" at bounding box center [563, 365] width 475 height 29
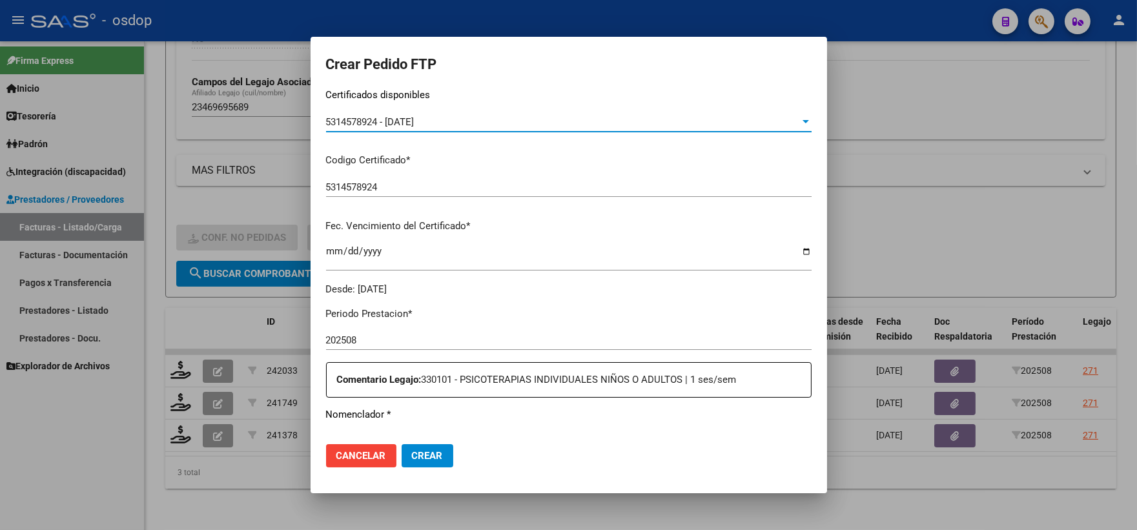
scroll to position [358, 0]
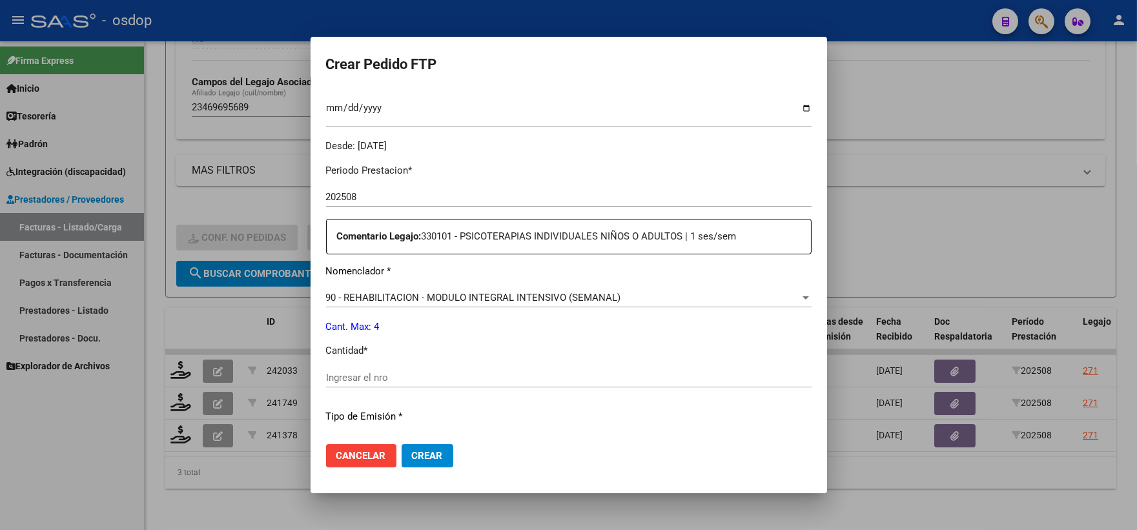
click at [384, 378] on input "Ingresar el nro" at bounding box center [569, 378] width 486 height 12
type input "4"
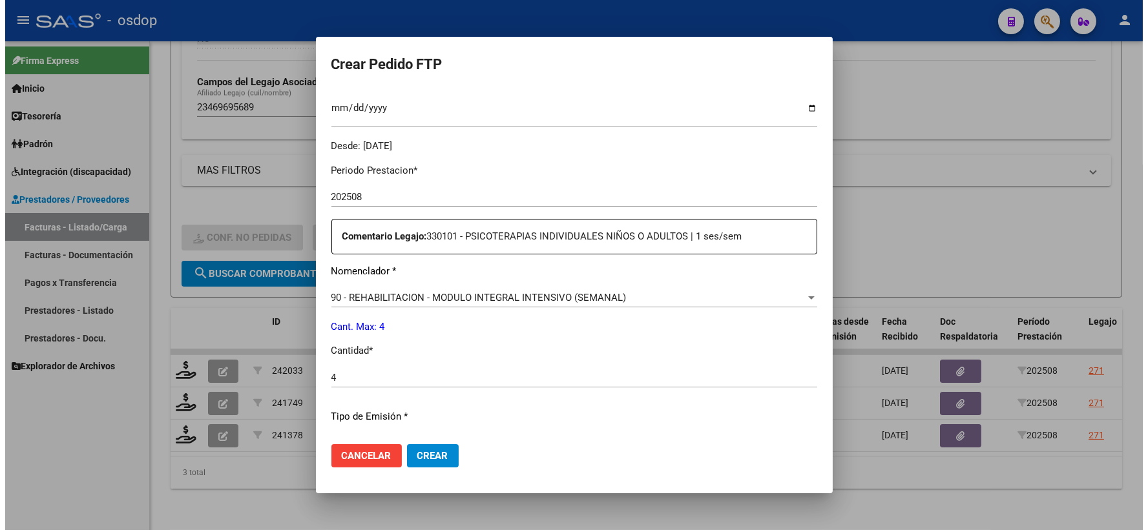
scroll to position [502, 0]
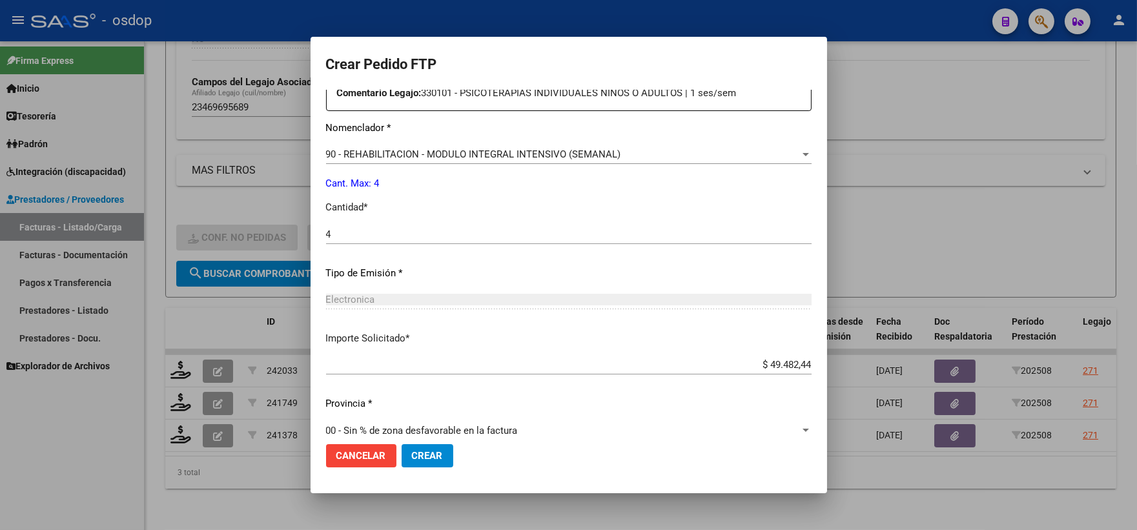
click at [435, 455] on span "Crear" at bounding box center [427, 456] width 31 height 12
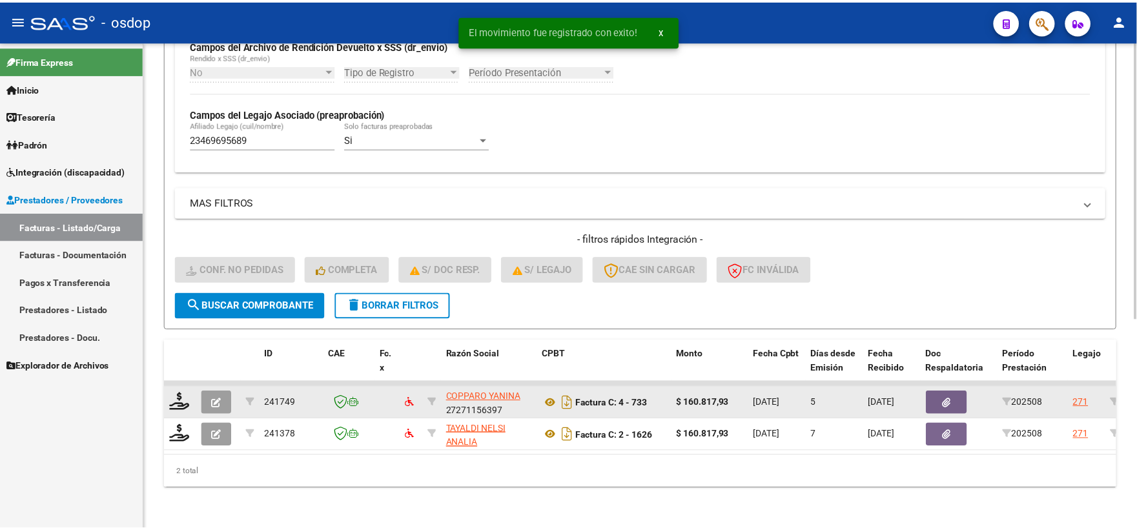
scroll to position [333, 0]
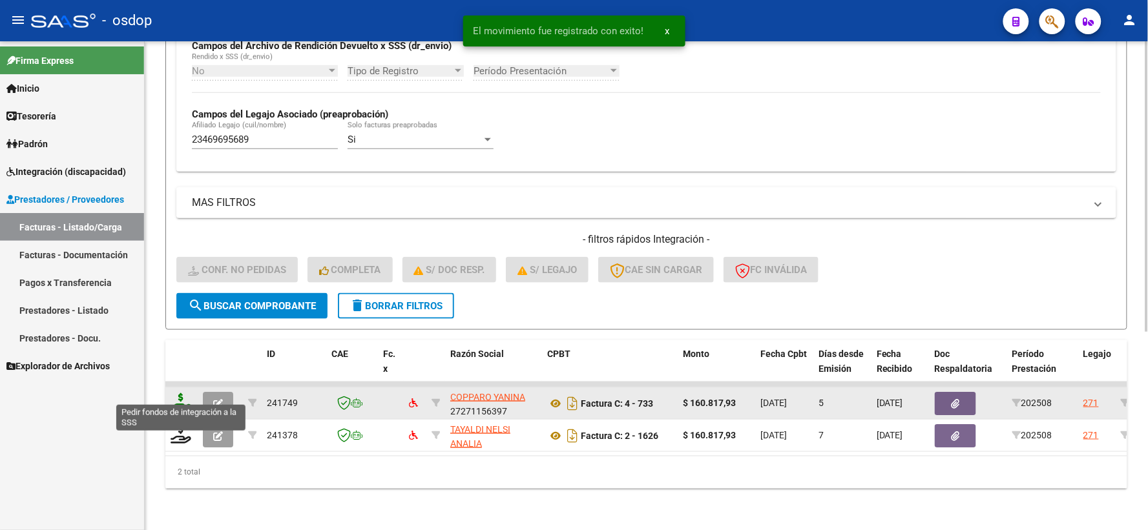
click at [179, 393] on icon at bounding box center [181, 402] width 21 height 18
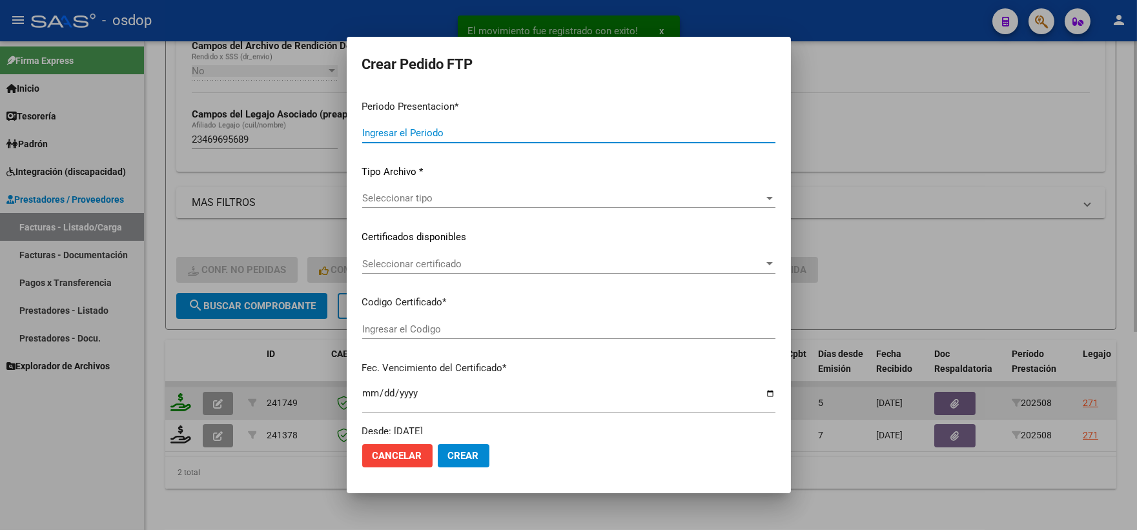
type input "202508"
type input "$ 160.817,93"
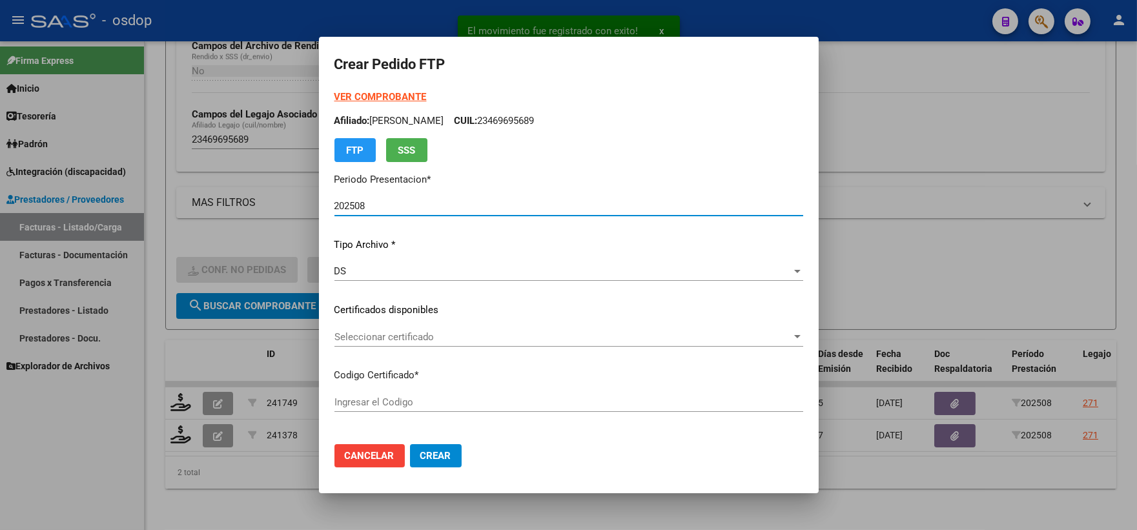
type input "5314578924"
type input "2034-12-02"
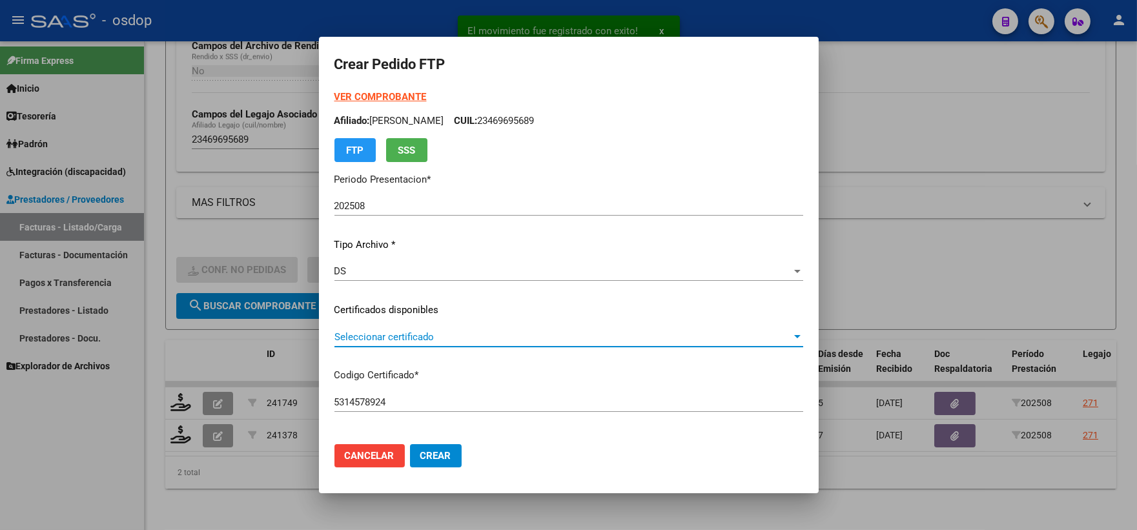
click at [439, 340] on span "Seleccionar certificado" at bounding box center [563, 337] width 457 height 12
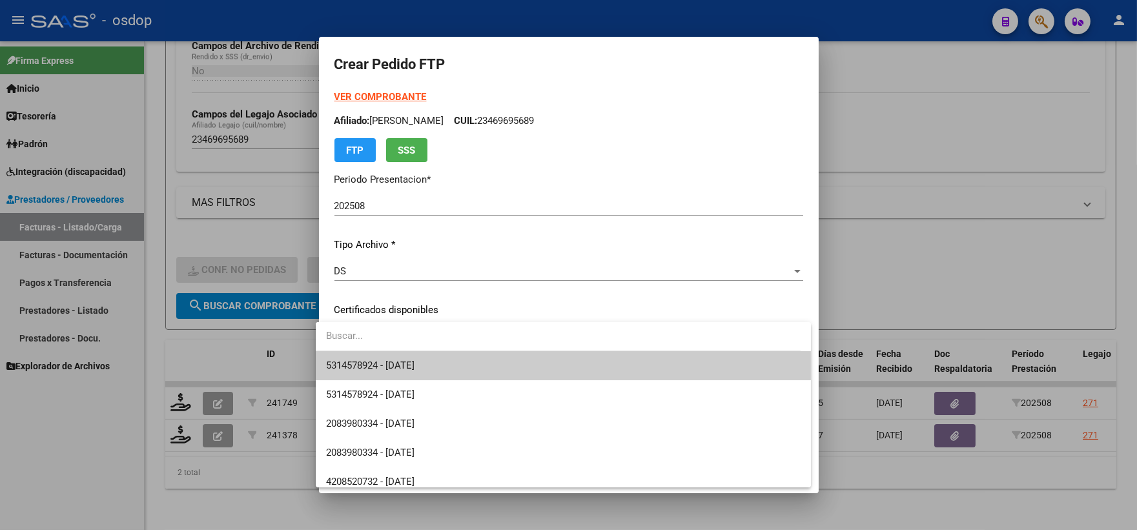
click at [450, 360] on span "5314578924 - 2034-12-02" at bounding box center [563, 365] width 475 height 29
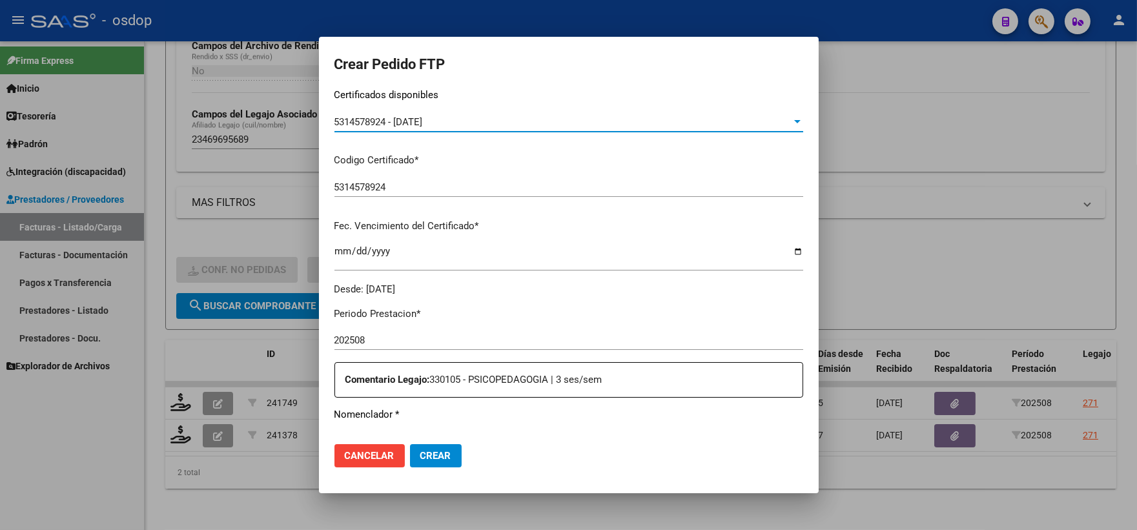
scroll to position [358, 0]
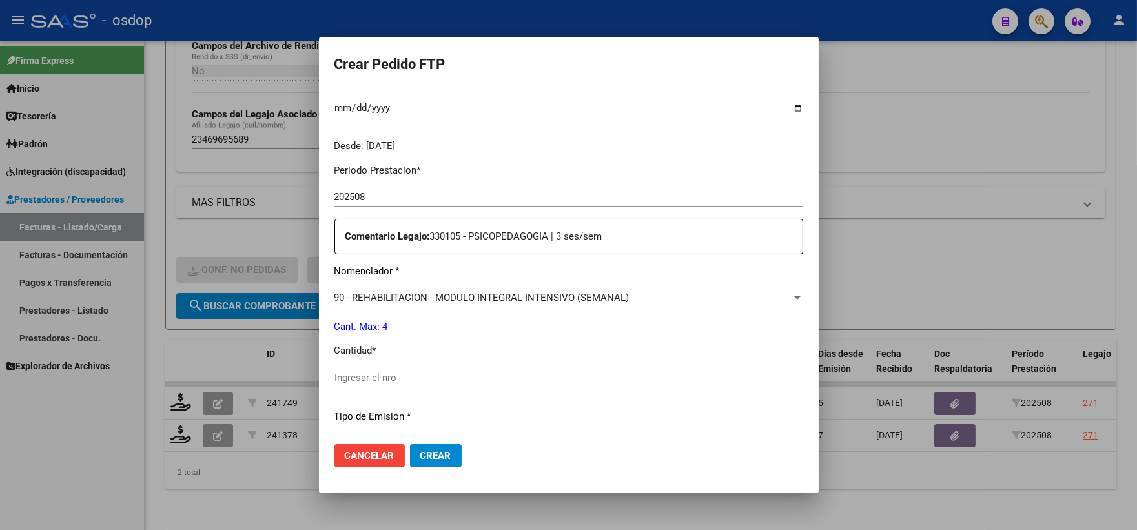
click at [415, 377] on input "Ingresar el nro" at bounding box center [569, 378] width 469 height 12
type input "4"
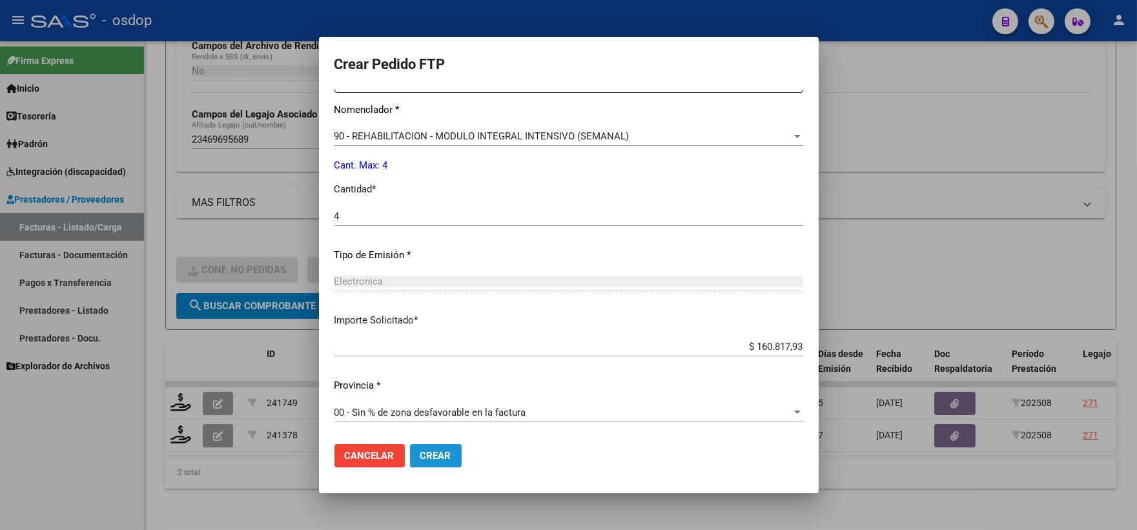
click at [437, 455] on span "Crear" at bounding box center [435, 456] width 31 height 12
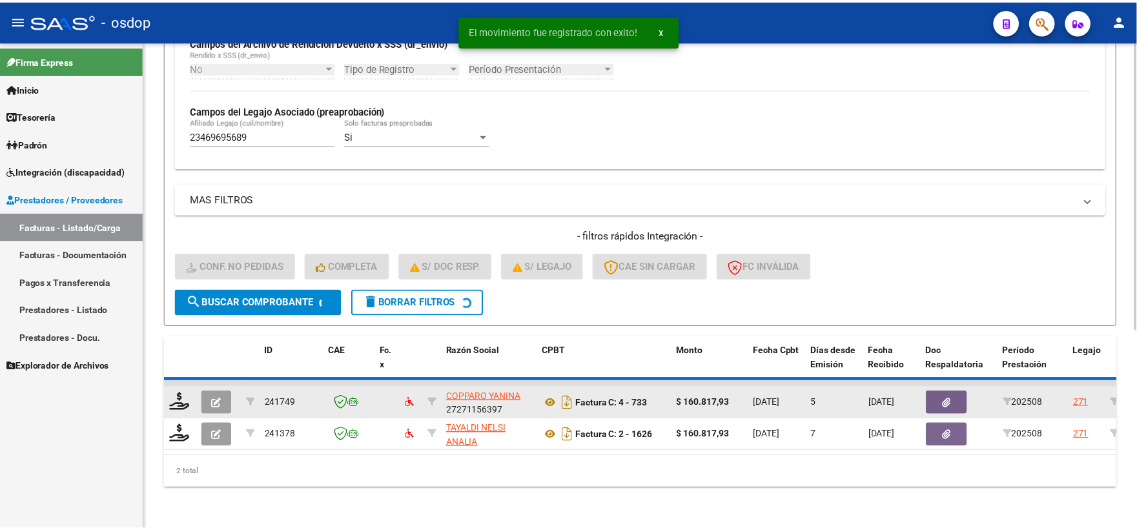
scroll to position [301, 0]
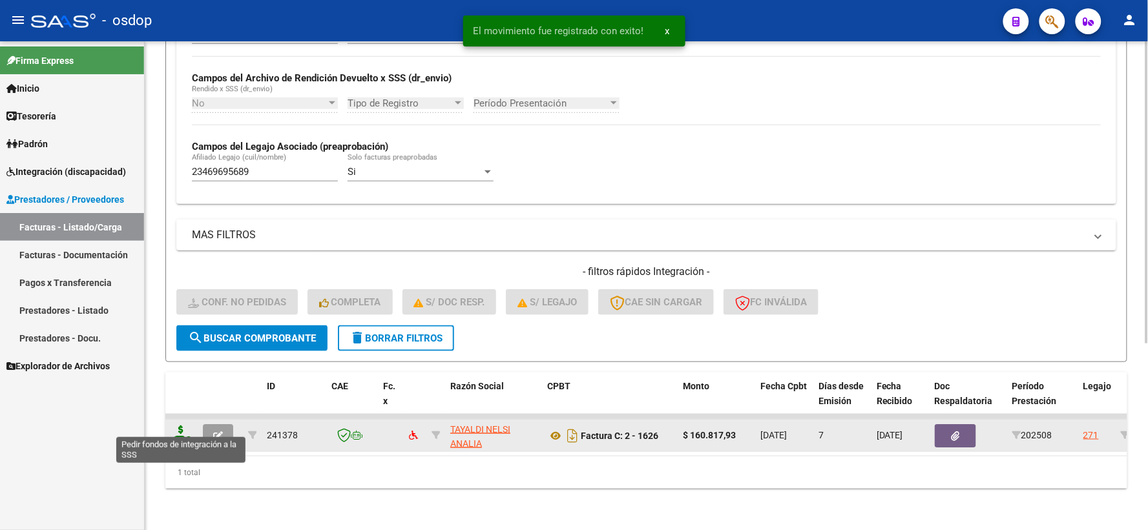
click at [183, 426] on icon at bounding box center [181, 435] width 21 height 18
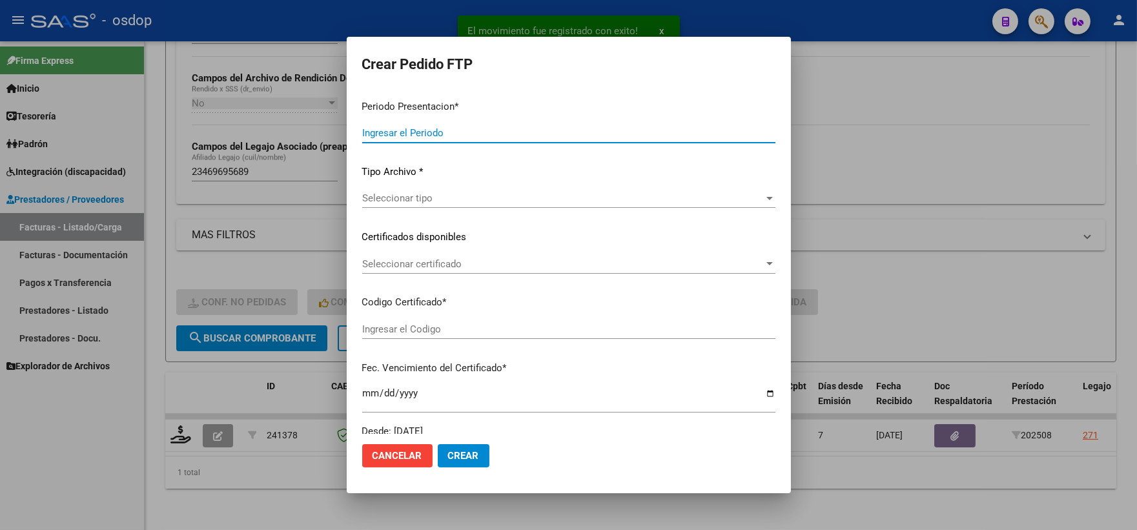
type input "202508"
type input "$ 160.817,93"
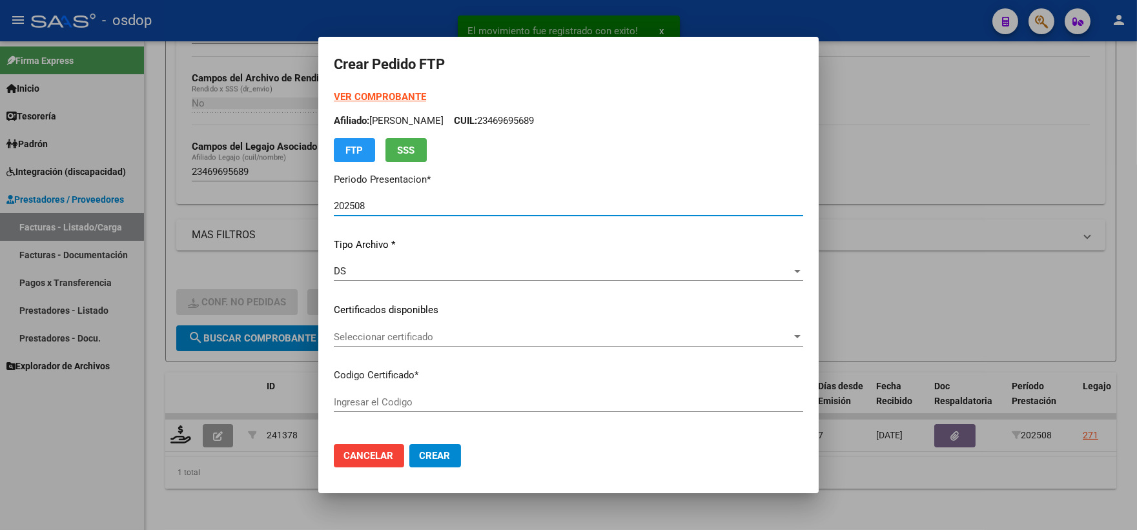
type input "5314578924"
type input "2034-12-02"
click at [424, 327] on div "Seleccionar certificado Seleccionar certificado" at bounding box center [569, 336] width 470 height 19
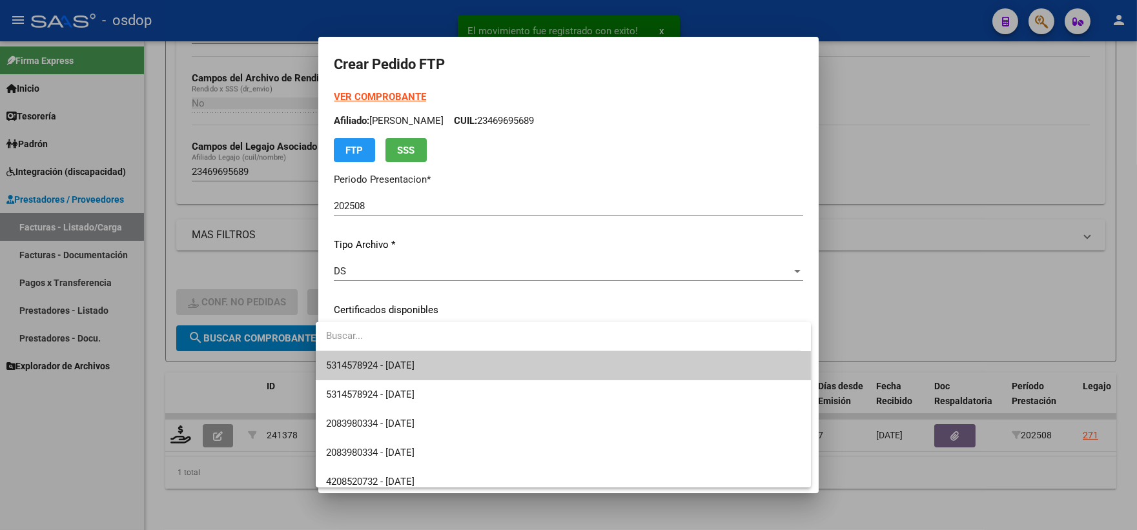
click at [429, 357] on span "5314578924 - 2034-12-02" at bounding box center [563, 365] width 475 height 29
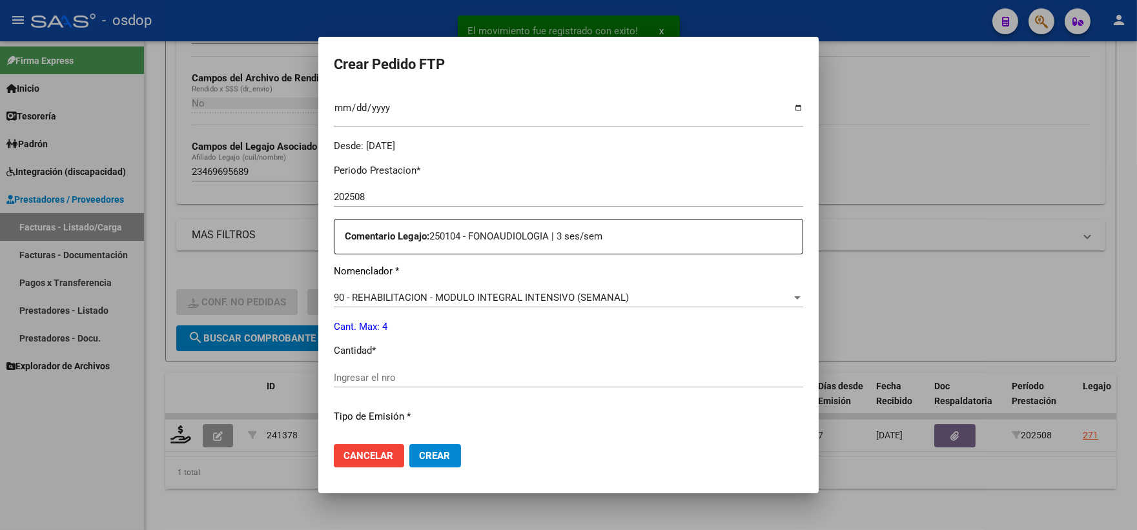
scroll to position [430, 0]
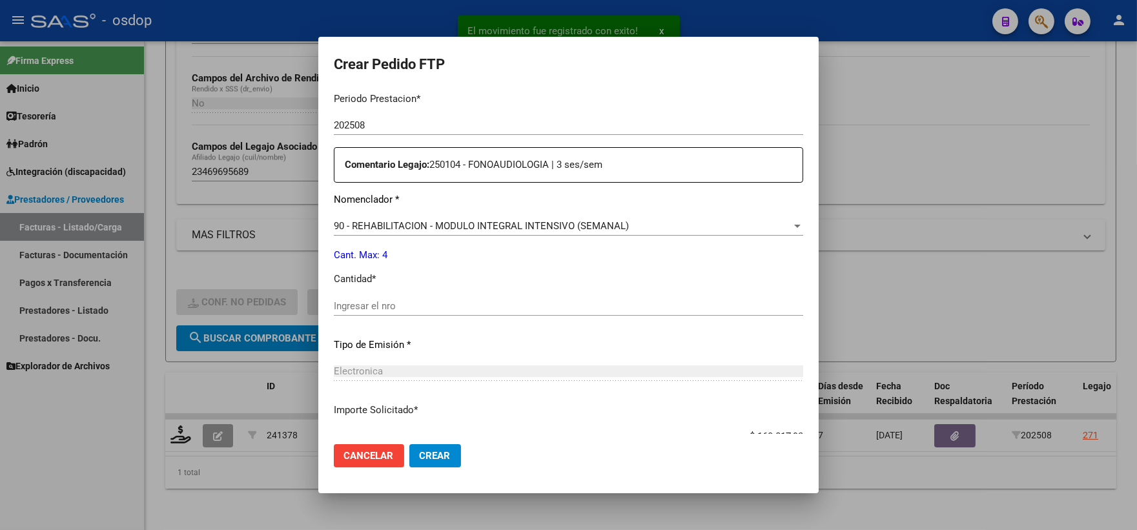
click at [412, 296] on div "Ingresar el nro" at bounding box center [569, 305] width 470 height 19
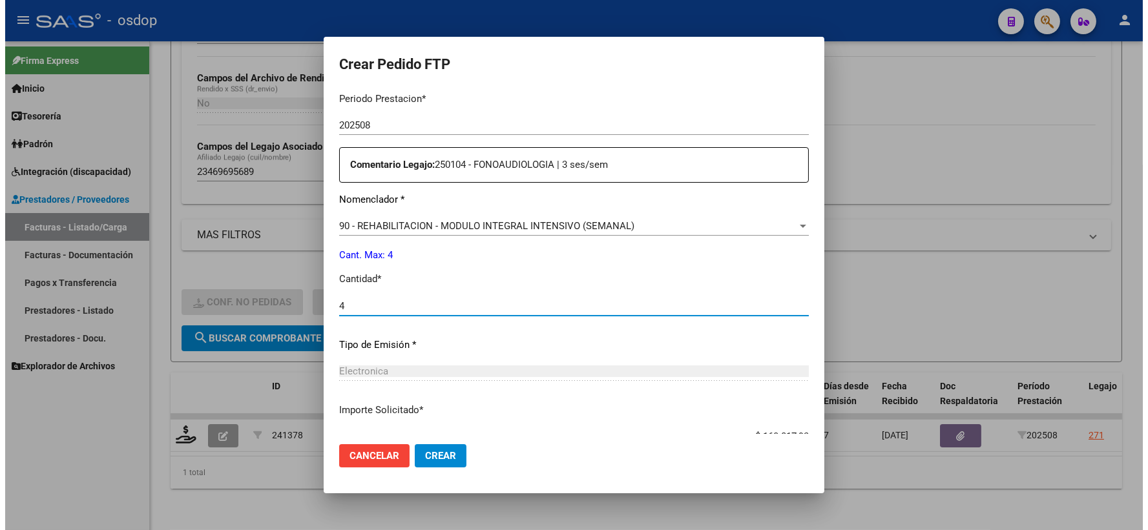
scroll to position [520, 0]
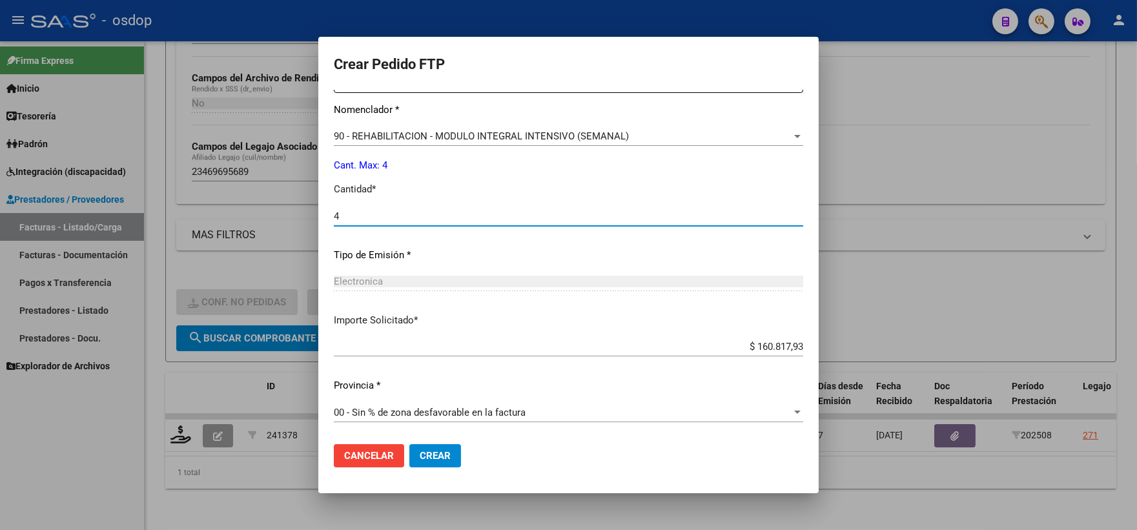
type input "4"
click at [430, 450] on span "Crear" at bounding box center [435, 456] width 31 height 12
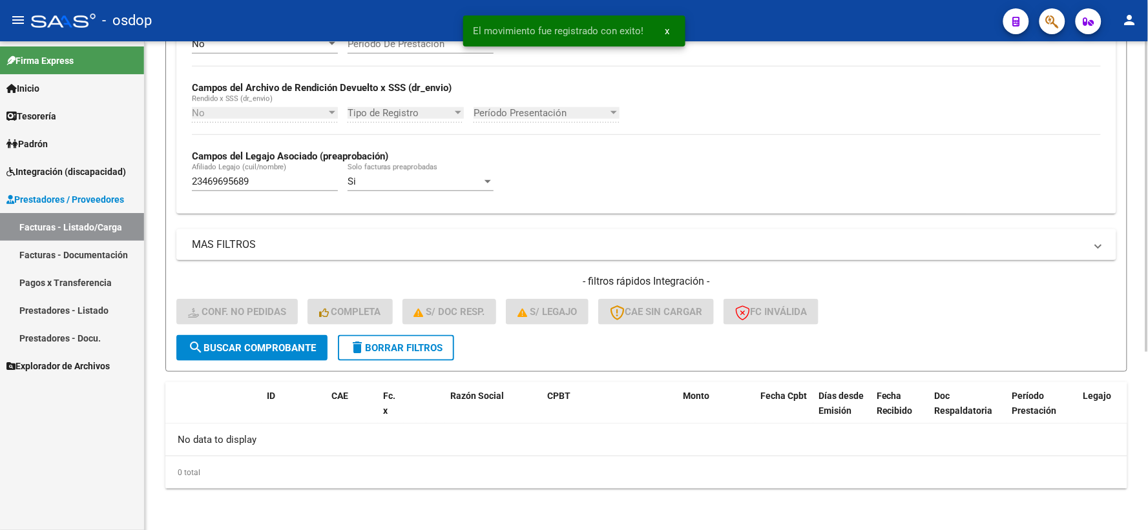
scroll to position [280, 0]
click at [118, 470] on div "Firma Express Inicio Instructivos Contacto OS Tesorería Extractos Procesados (c…" at bounding box center [72, 285] width 144 height 489
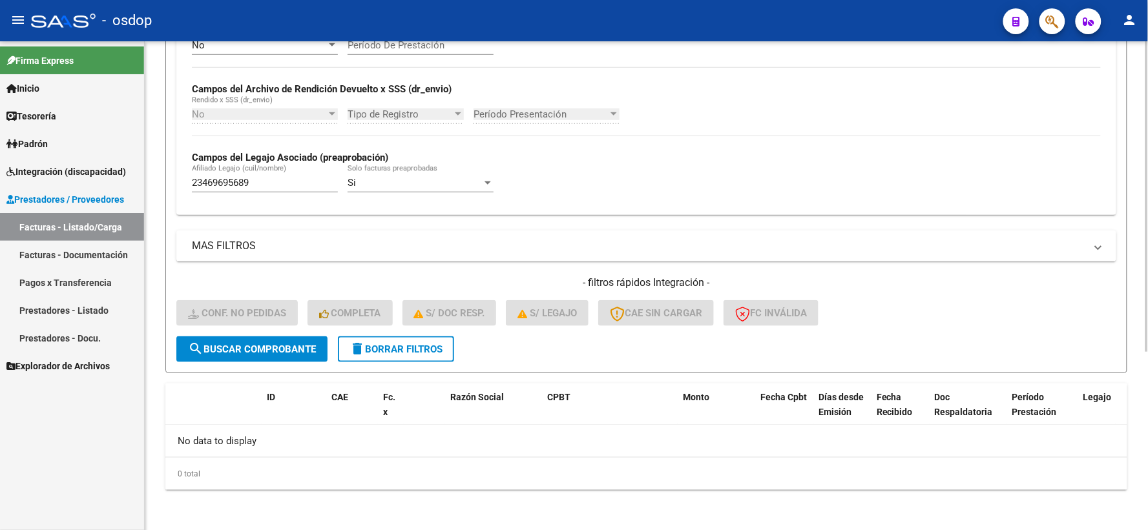
click at [373, 346] on span "delete Borrar Filtros" at bounding box center [395, 350] width 93 height 12
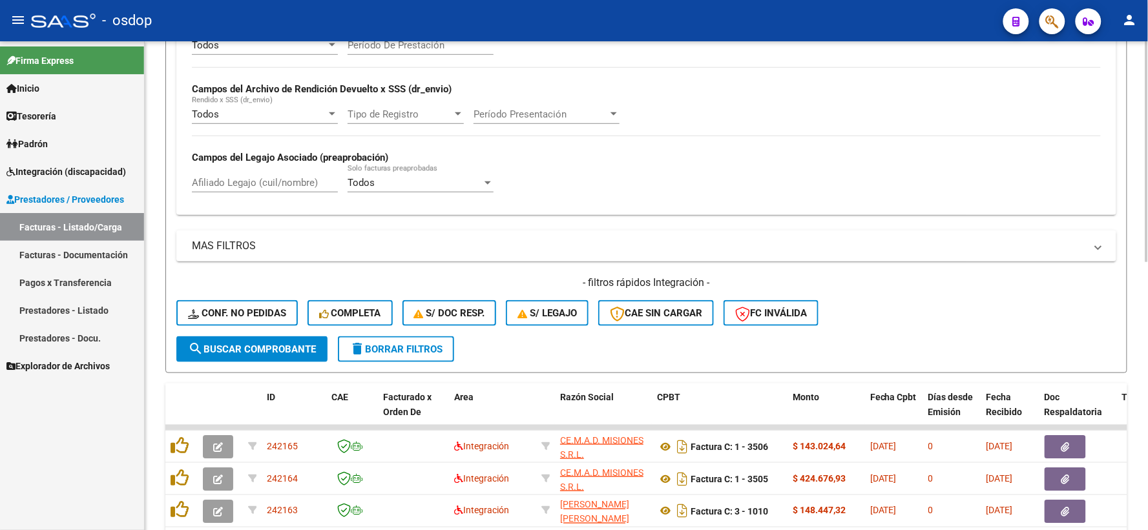
drag, startPoint x: 280, startPoint y: 177, endPoint x: 287, endPoint y: 170, distance: 9.6
click at [280, 177] on div "Afiliado Legajo (cuil/nombre)" at bounding box center [265, 179] width 146 height 28
paste input "27275392982"
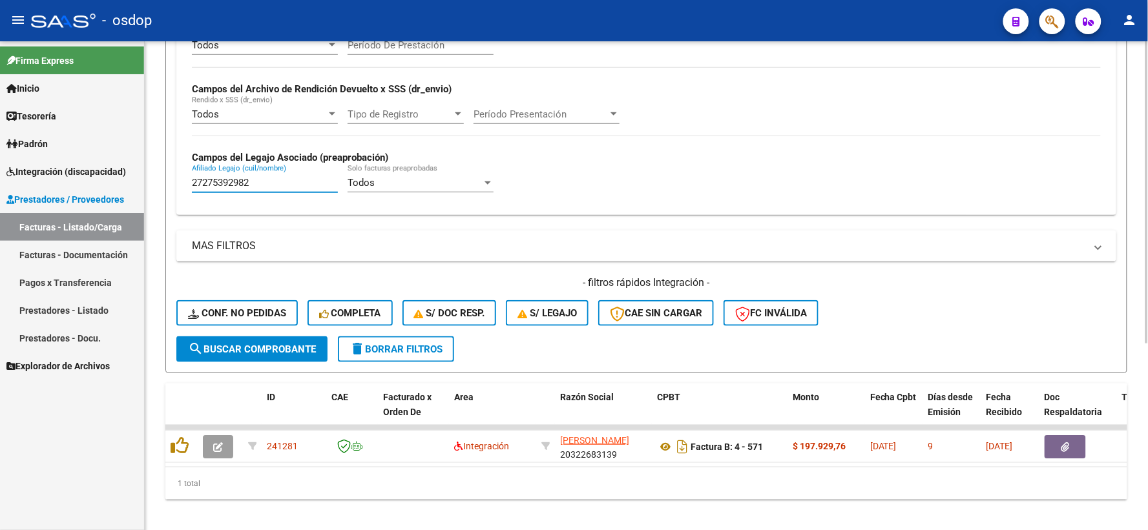
type input "27275392982"
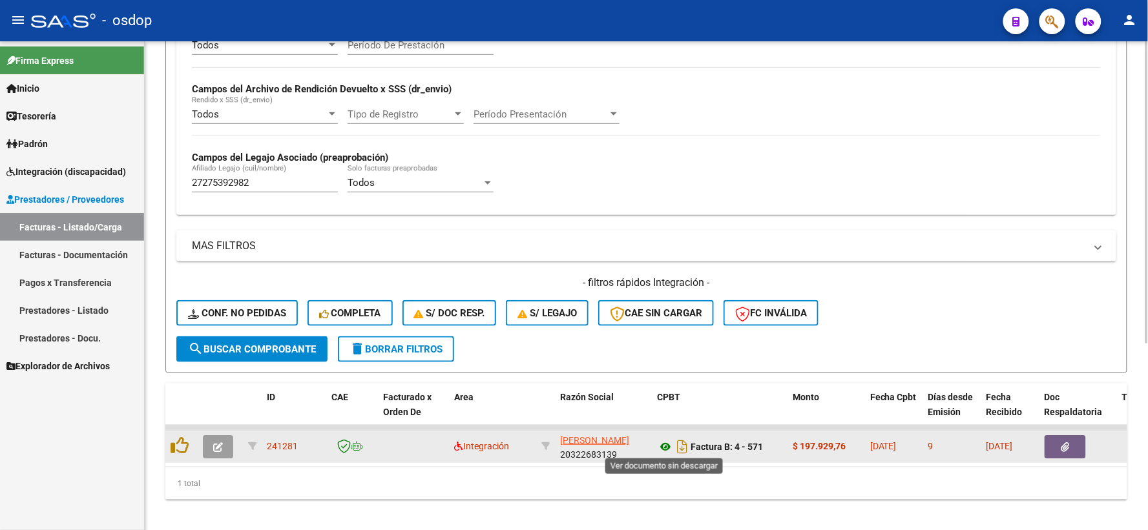
click at [662, 444] on icon at bounding box center [665, 447] width 17 height 16
click at [1082, 440] on button "button" at bounding box center [1064, 446] width 41 height 23
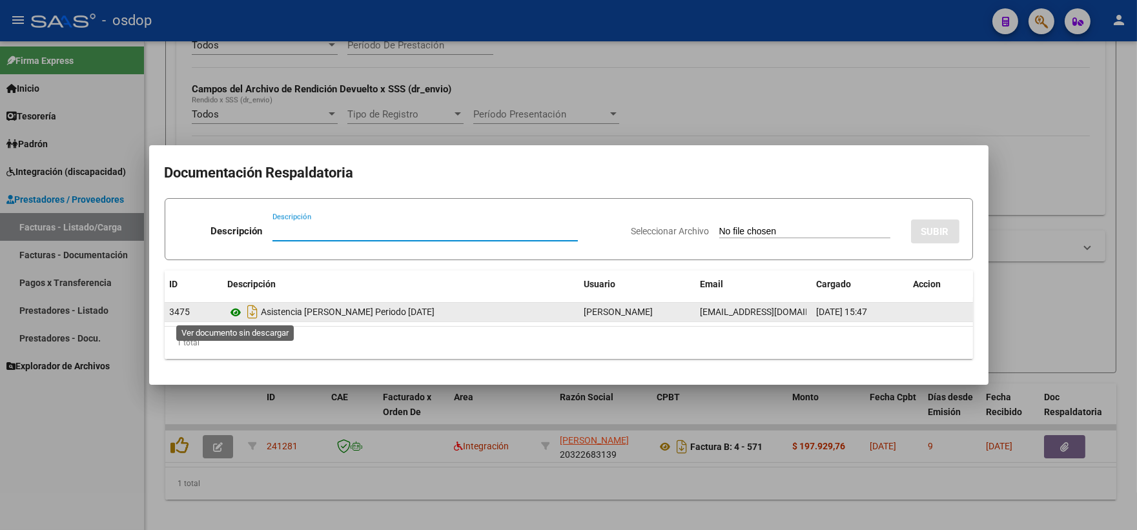
click at [233, 314] on icon at bounding box center [236, 313] width 17 height 16
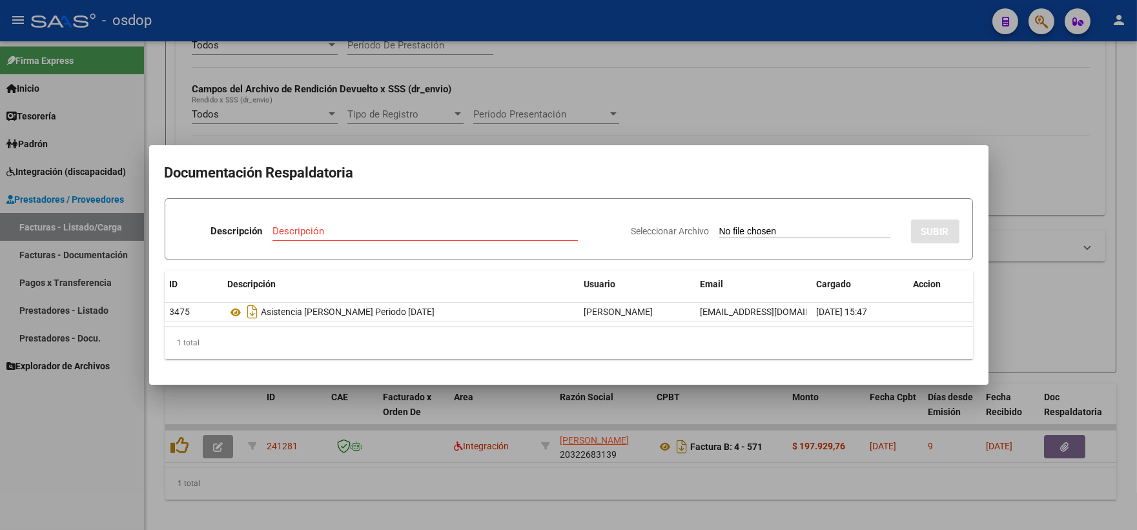
click at [318, 417] on div at bounding box center [568, 265] width 1137 height 530
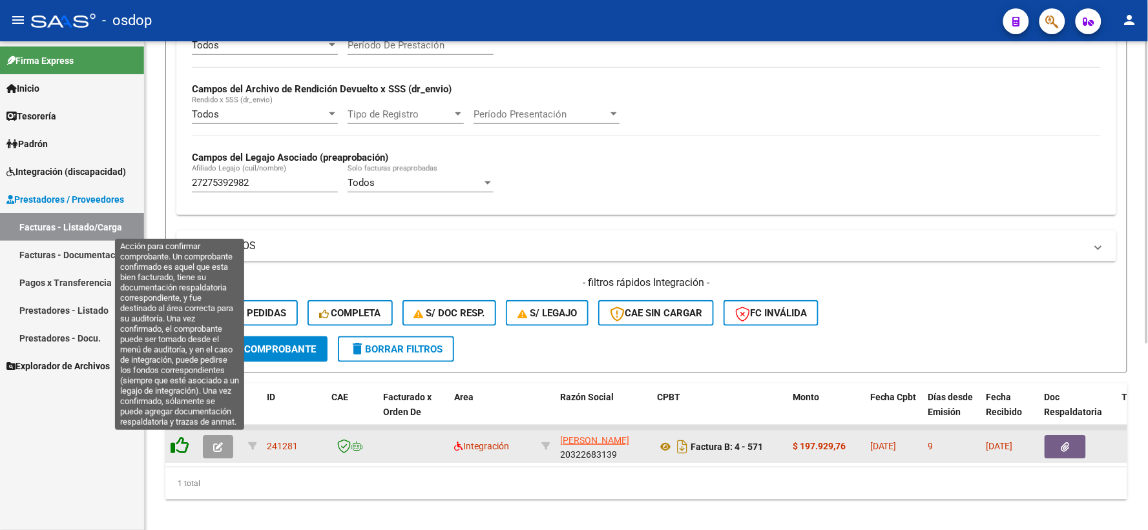
click at [176, 444] on icon at bounding box center [180, 446] width 18 height 18
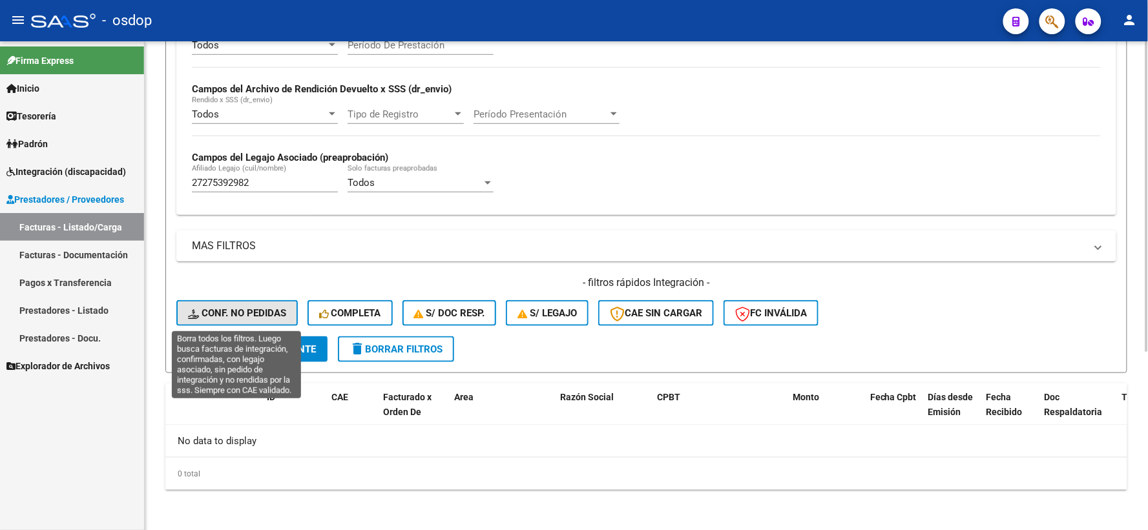
click at [250, 318] on span "Conf. no pedidas" at bounding box center [237, 313] width 98 height 12
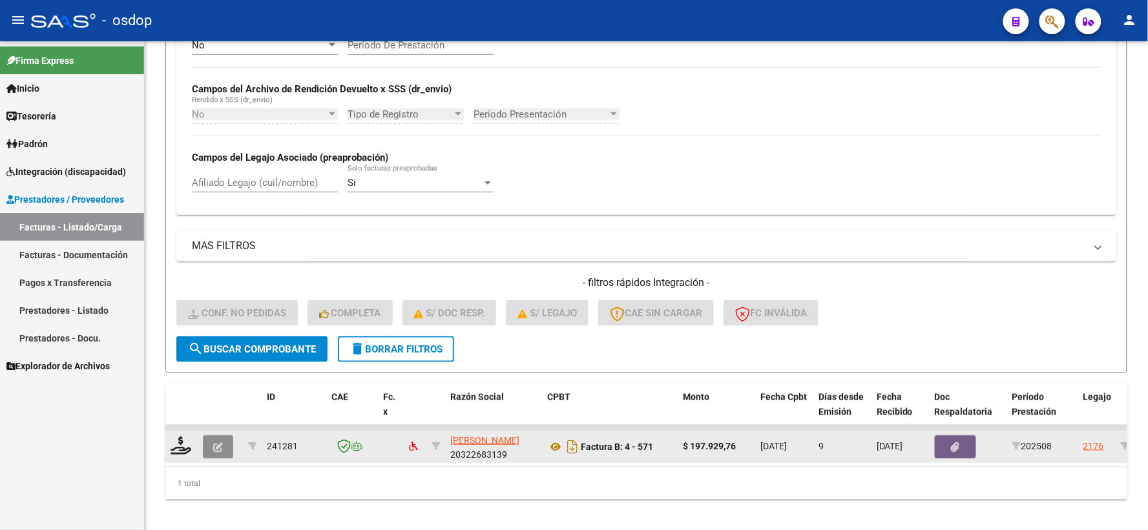
click at [218, 454] on button "button" at bounding box center [218, 446] width 30 height 23
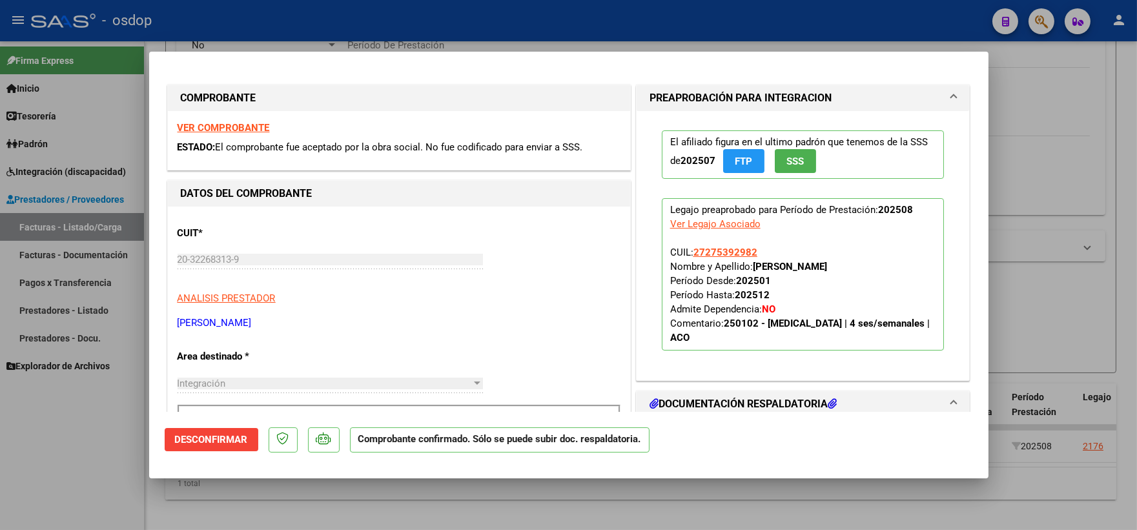
click at [214, 448] on button "Desconfirmar" at bounding box center [212, 439] width 94 height 23
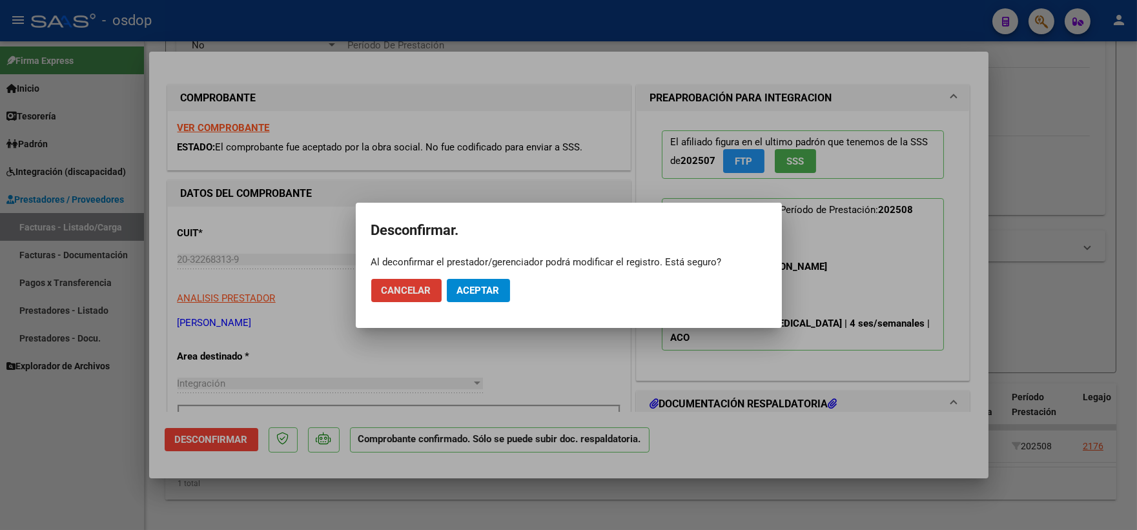
click at [477, 289] on span "Aceptar" at bounding box center [478, 291] width 43 height 12
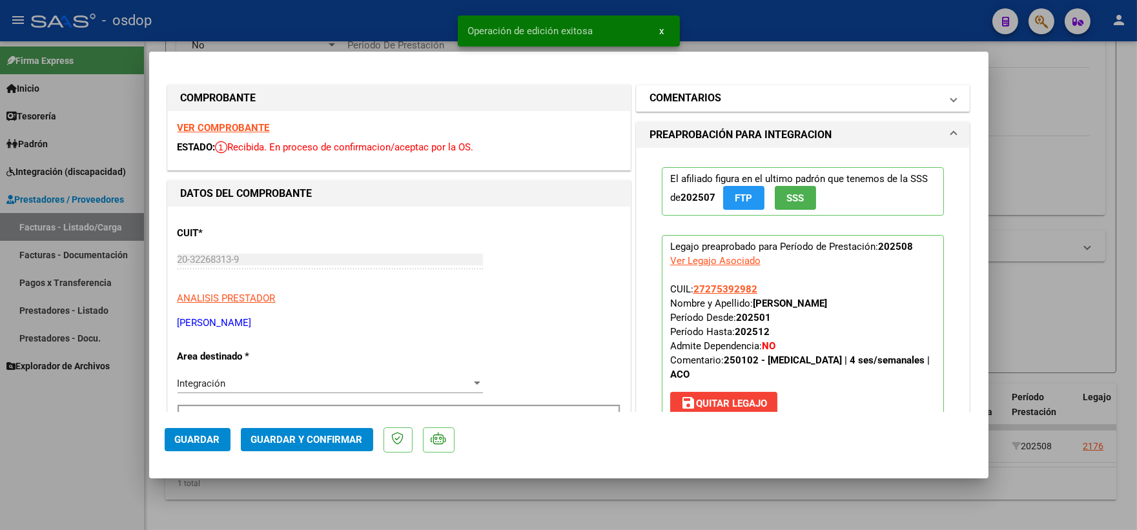
click at [717, 96] on mat-panel-title "COMENTARIOS" at bounding box center [796, 98] width 292 height 16
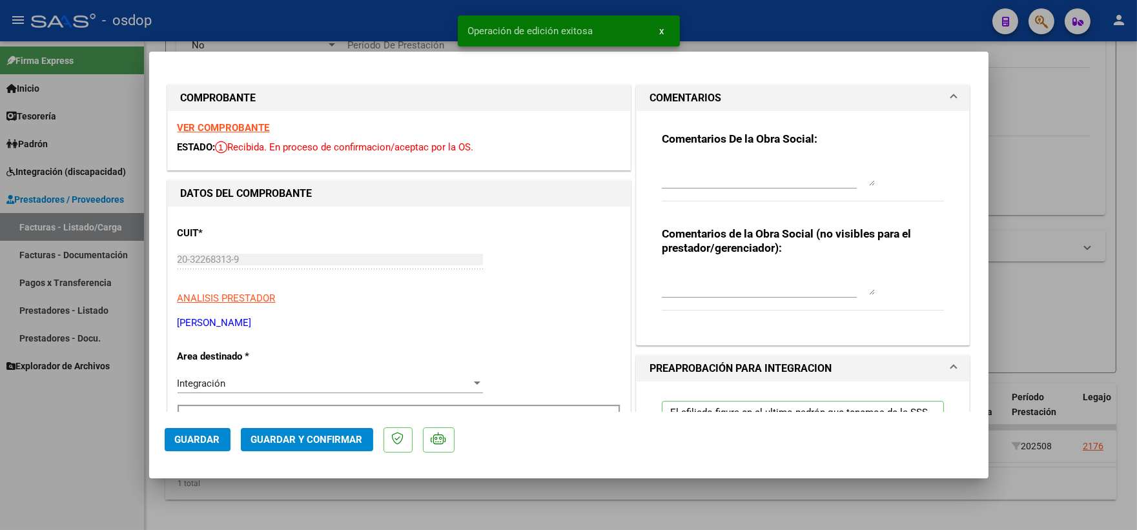
click at [726, 285] on textarea at bounding box center [768, 282] width 213 height 26
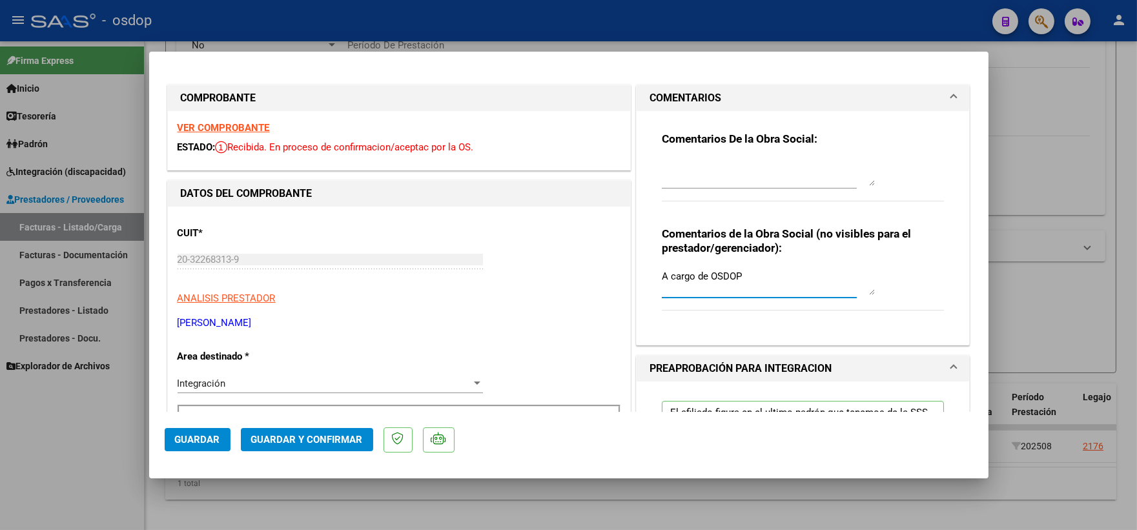
type textarea "A cargo de OSDOP"
click at [332, 434] on span "Guardar y Confirmar" at bounding box center [307, 440] width 112 height 12
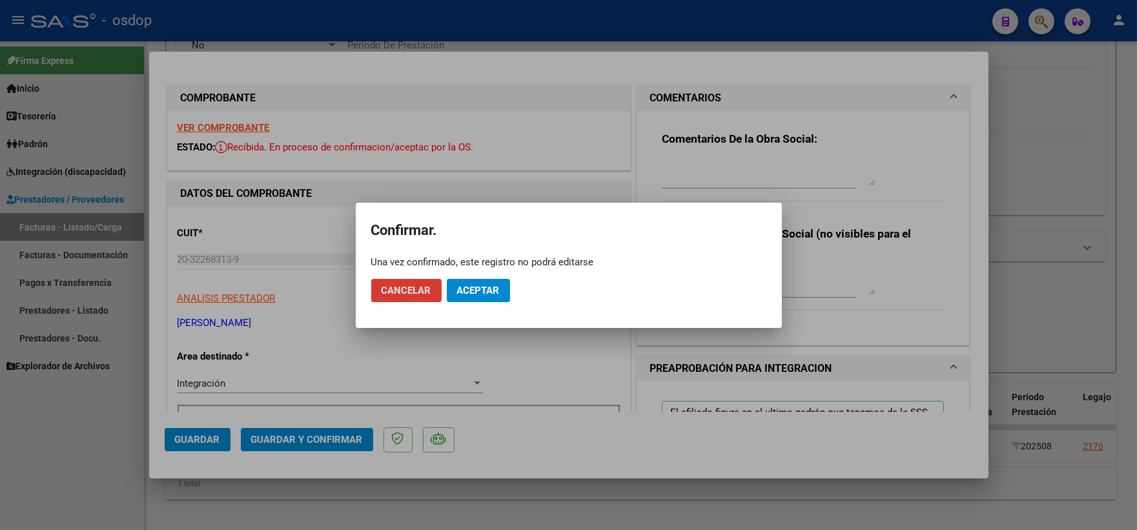
click at [469, 287] on span "Aceptar" at bounding box center [478, 291] width 43 height 12
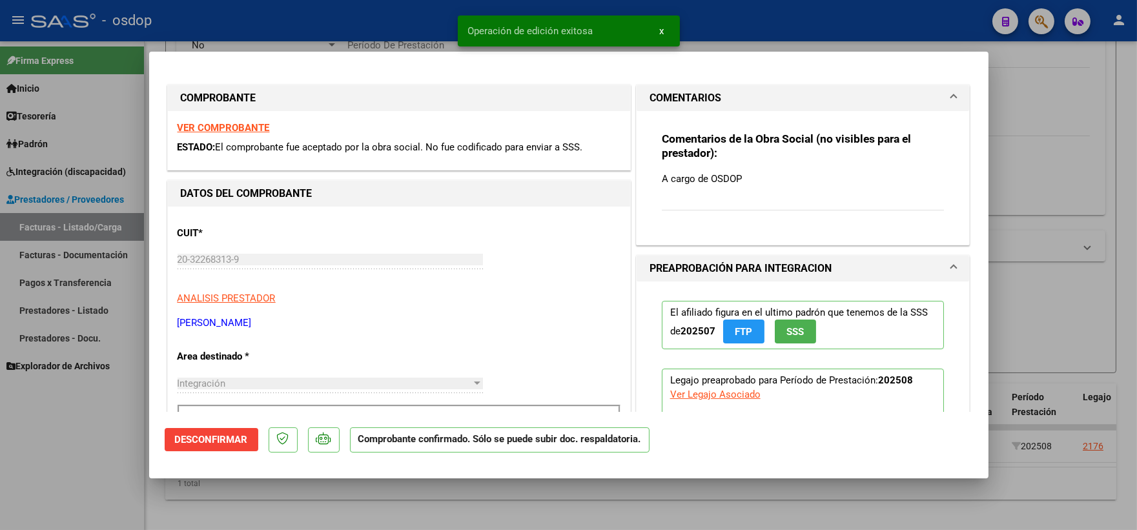
click at [0, 477] on div at bounding box center [568, 265] width 1137 height 530
type input "$ 0,00"
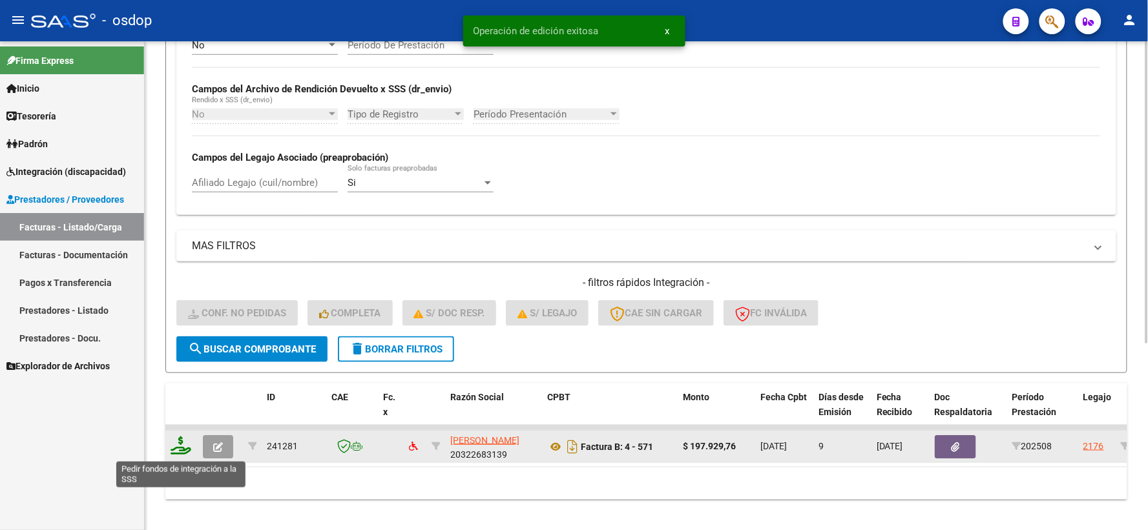
click at [182, 446] on icon at bounding box center [181, 446] width 21 height 18
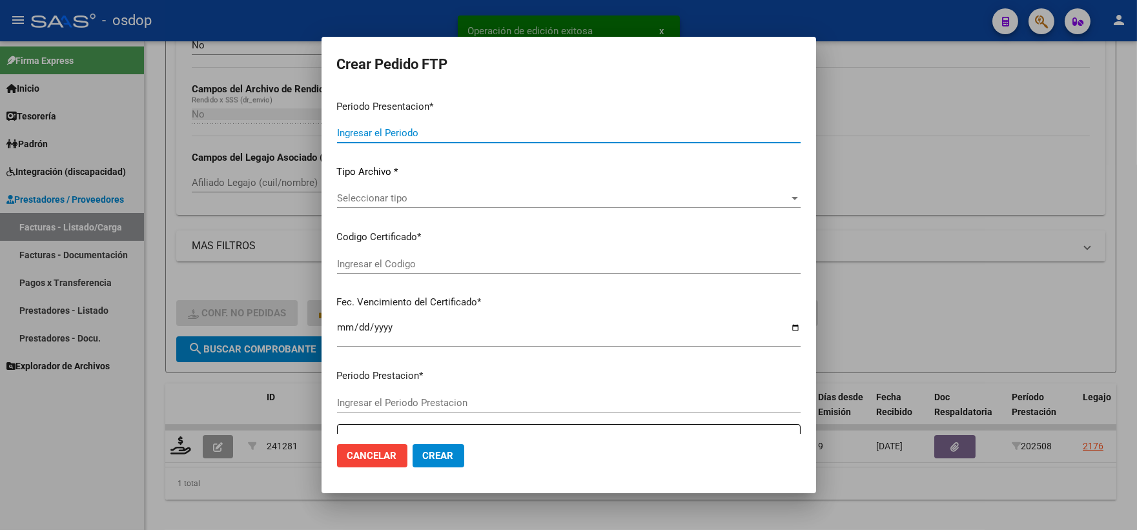
type input "202508"
type input "$ 197.929,76"
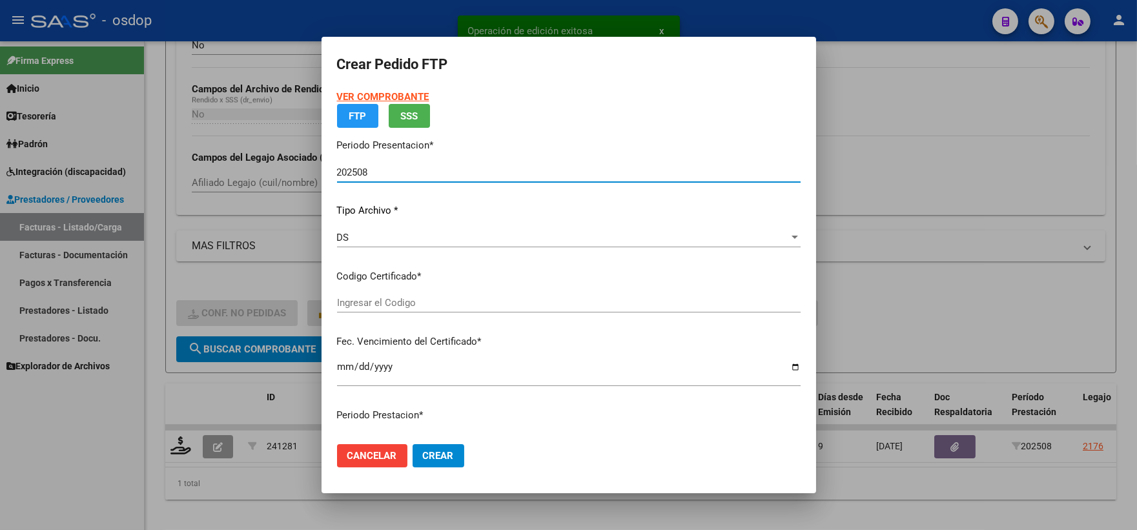
type input "1024574915"
type input "2029-12-02"
click at [382, 284] on p "Certificados disponibles" at bounding box center [569, 276] width 464 height 15
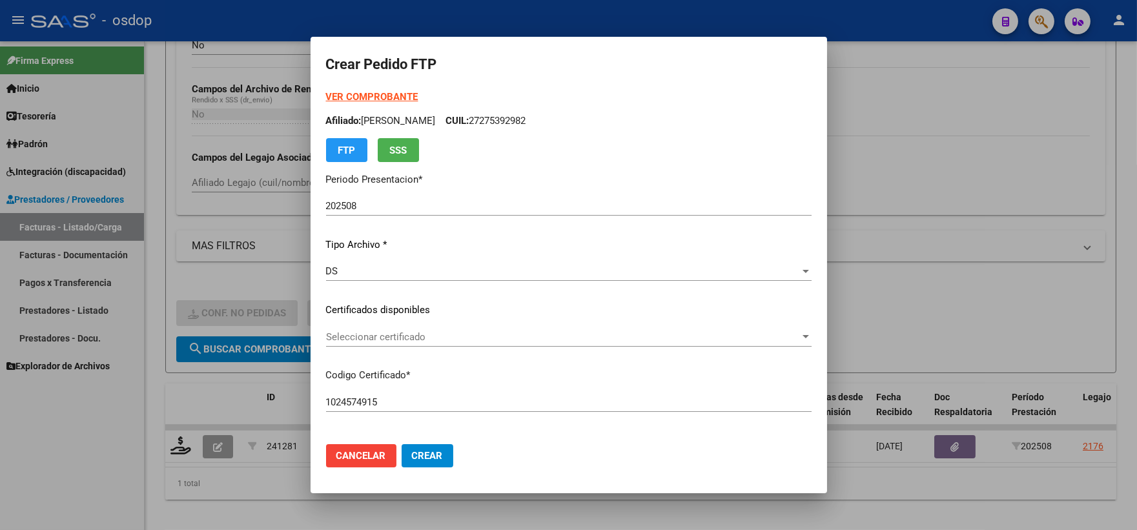
click at [375, 328] on div "Seleccionar certificado Seleccionar certificado" at bounding box center [569, 336] width 486 height 19
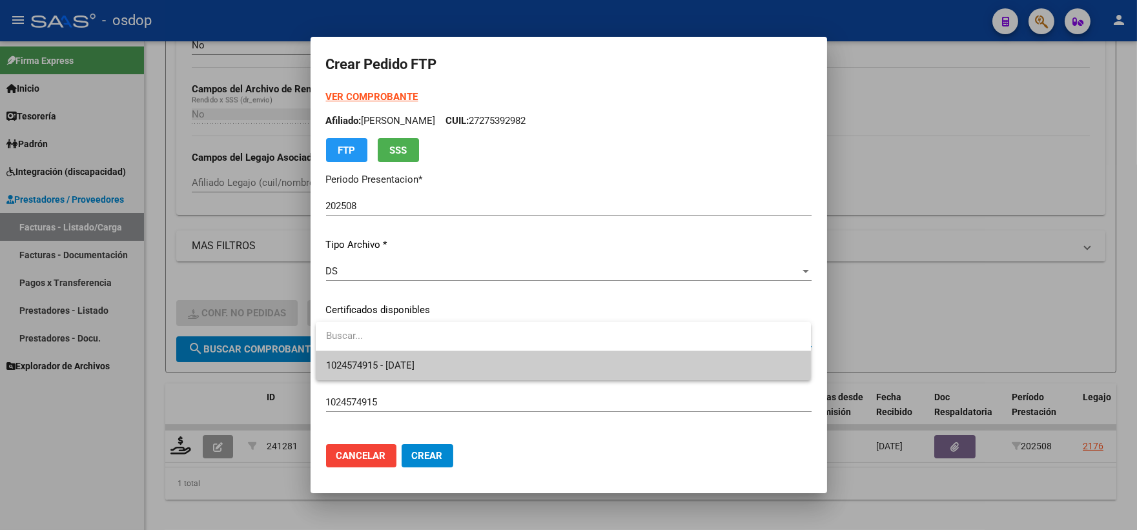
click at [381, 346] on input "dropdown search" at bounding box center [563, 336] width 495 height 29
click at [373, 363] on span "1024574915 - 2029-12-02" at bounding box center [370, 366] width 88 height 12
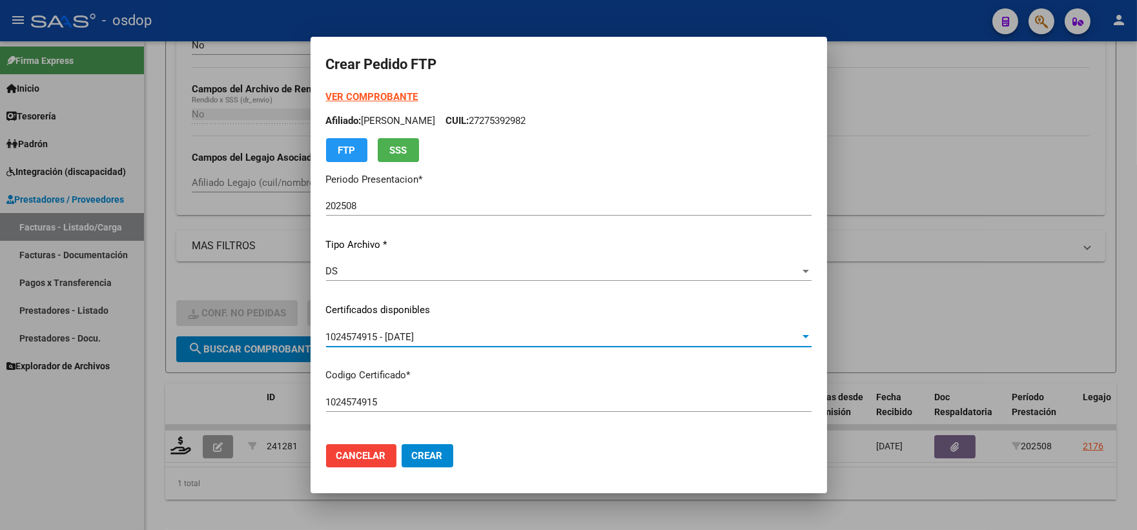
scroll to position [358, 0]
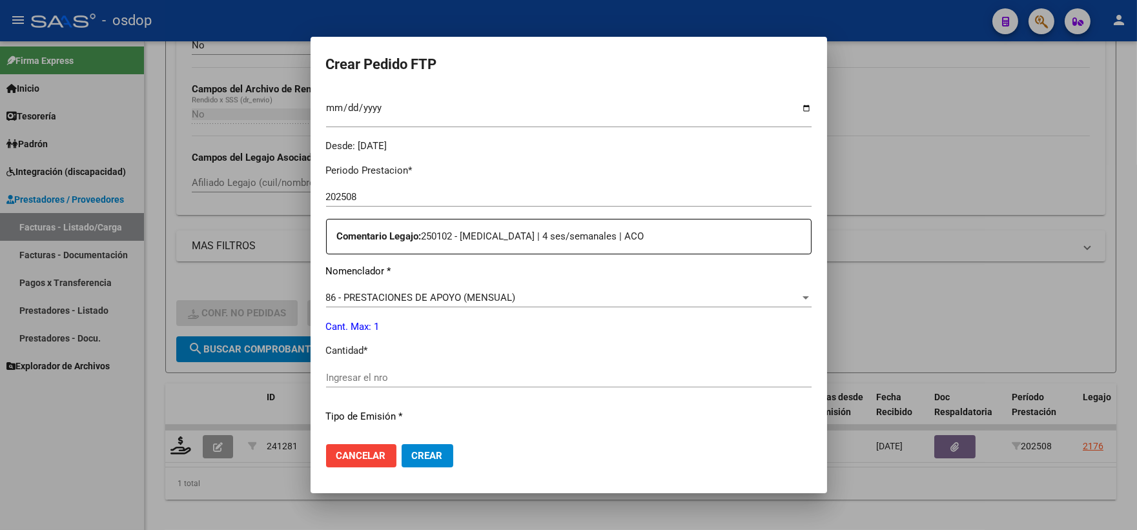
click at [408, 294] on span "86 - PRESTACIONES DE APOYO (MENSUAL)" at bounding box center [421, 298] width 190 height 12
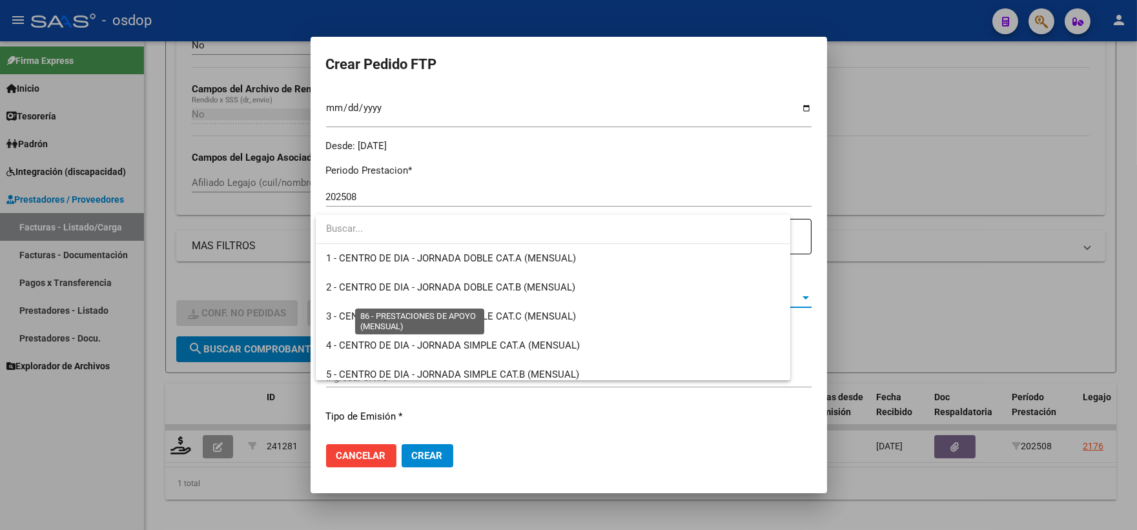
scroll to position [2431, 0]
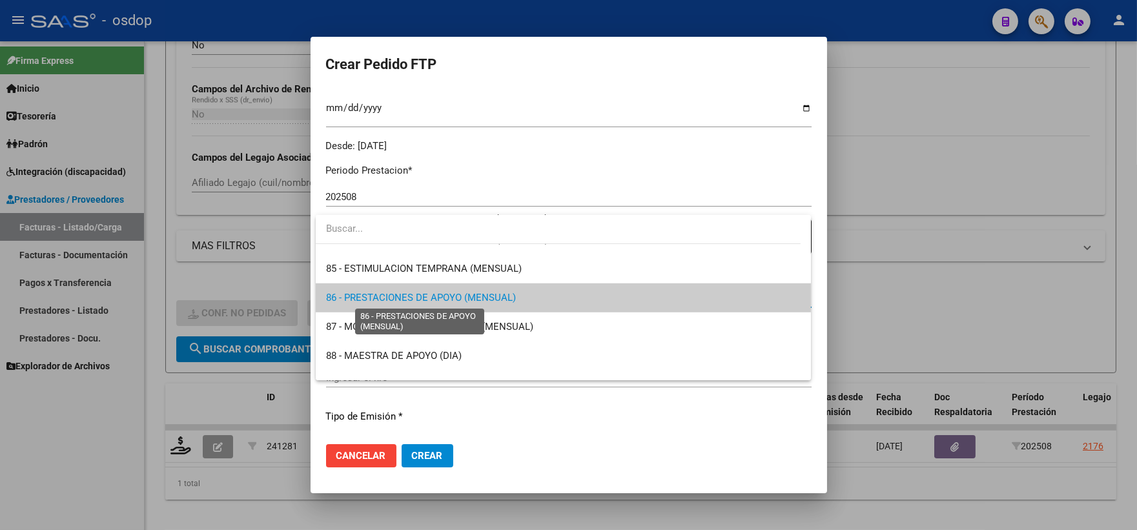
click at [353, 298] on span "86 - PRESTACIONES DE APOYO (MENSUAL)" at bounding box center [421, 298] width 190 height 12
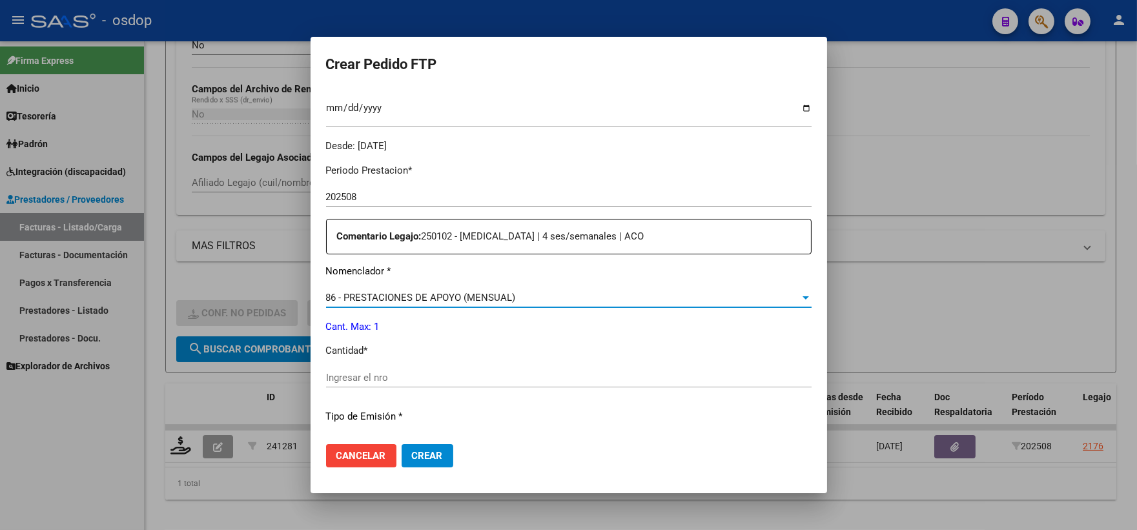
click at [369, 379] on input "Ingresar el nro" at bounding box center [569, 378] width 486 height 12
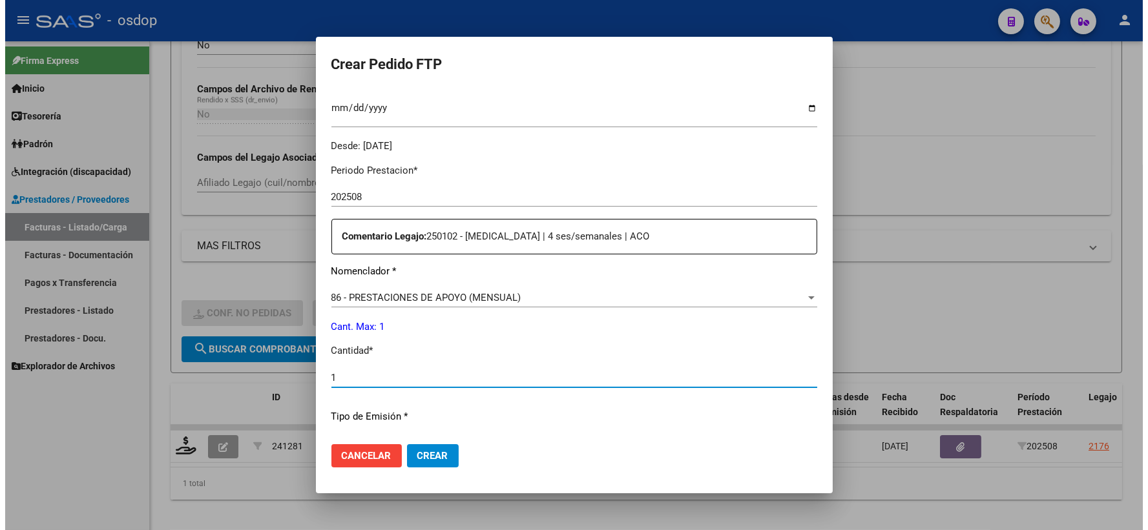
scroll to position [650, 0]
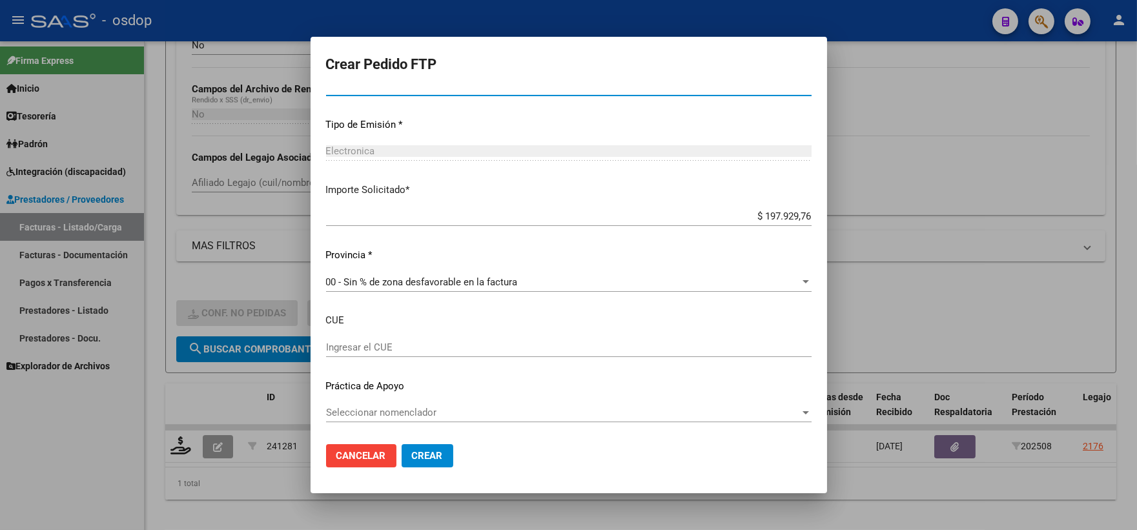
type input "1"
click at [413, 407] on span "Seleccionar nomenclador" at bounding box center [563, 413] width 474 height 12
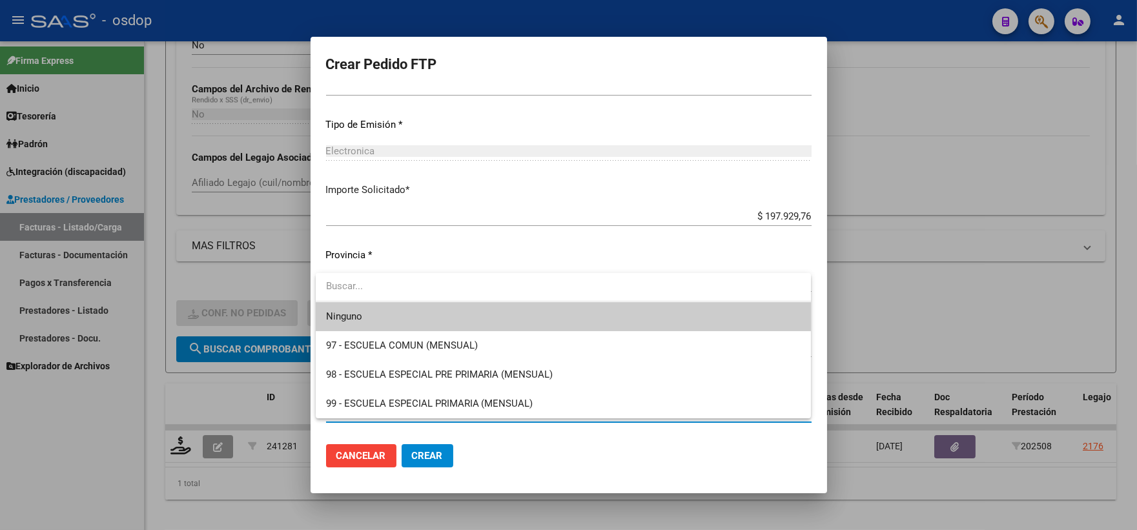
click at [508, 470] on div at bounding box center [568, 265] width 1137 height 530
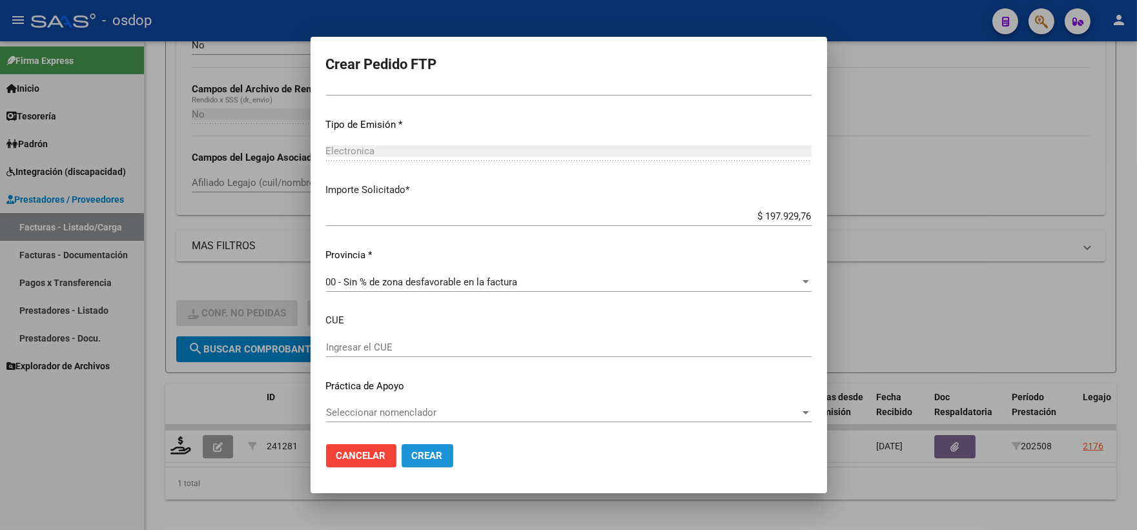
click at [438, 457] on span "Crear" at bounding box center [427, 456] width 31 height 12
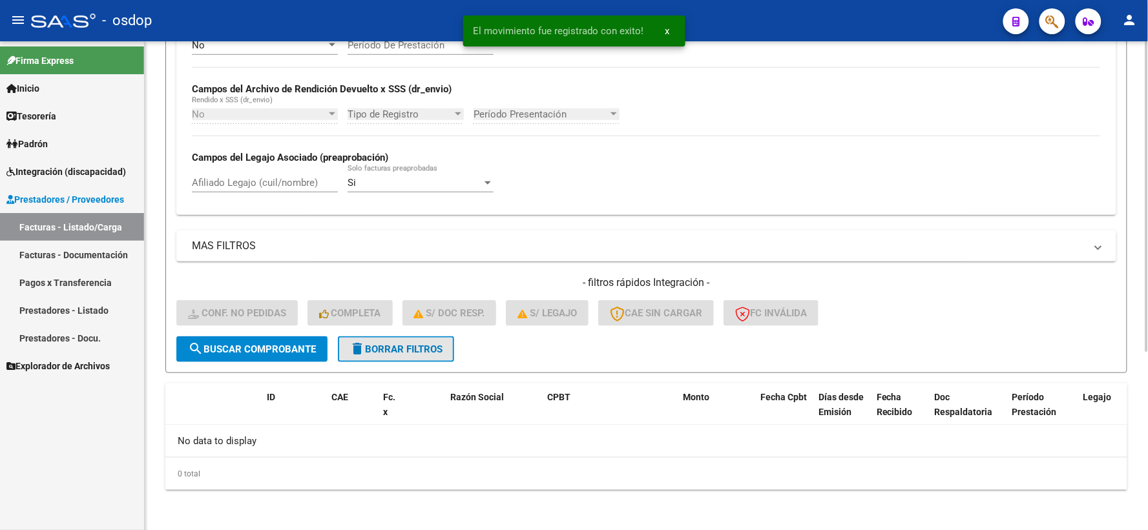
click at [376, 347] on span "delete Borrar Filtros" at bounding box center [395, 350] width 93 height 12
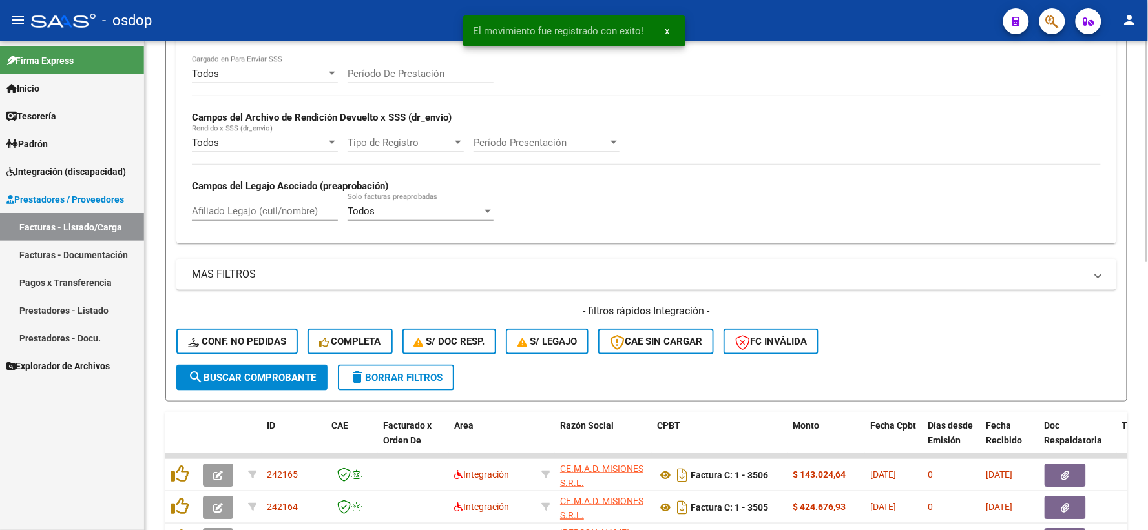
scroll to position [280, 0]
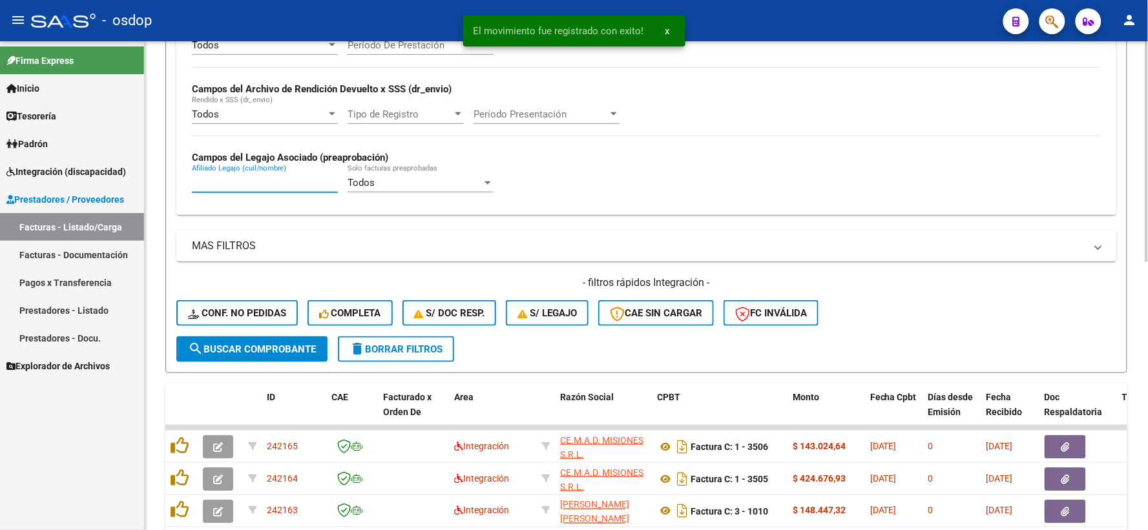
click at [262, 181] on input "Afiliado Legajo (cuil/nombre)" at bounding box center [265, 183] width 146 height 12
paste input "20498535837"
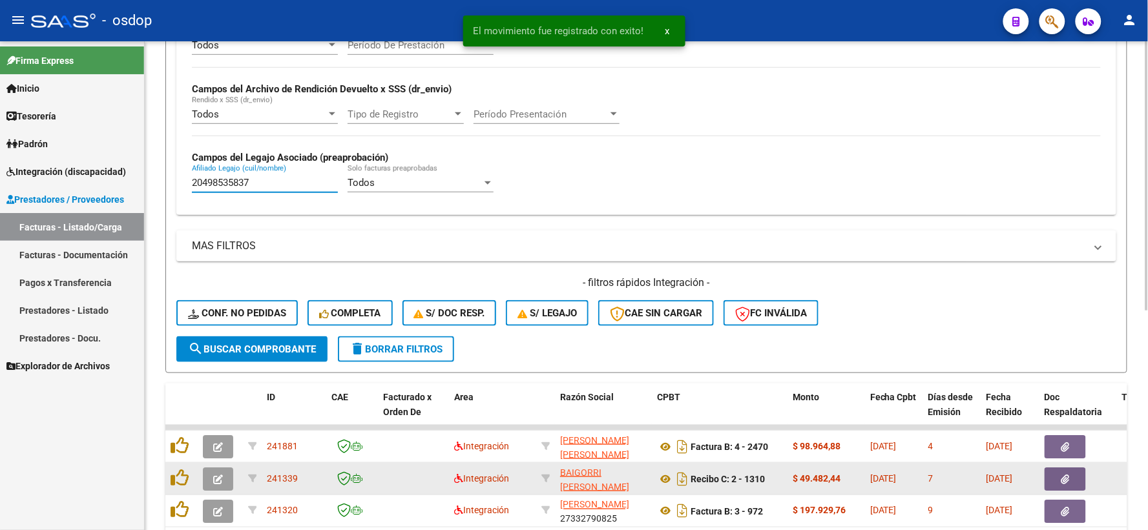
scroll to position [398, 0]
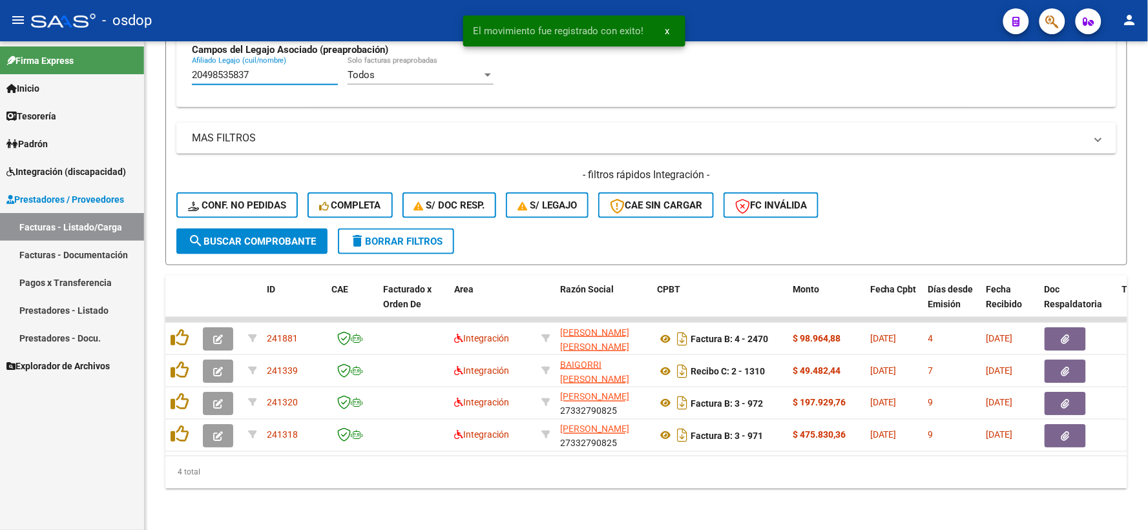
type input "20498535837"
click at [59, 442] on div "Firma Express Inicio Instructivos Contacto OS Tesorería Extractos Procesados (c…" at bounding box center [72, 285] width 144 height 489
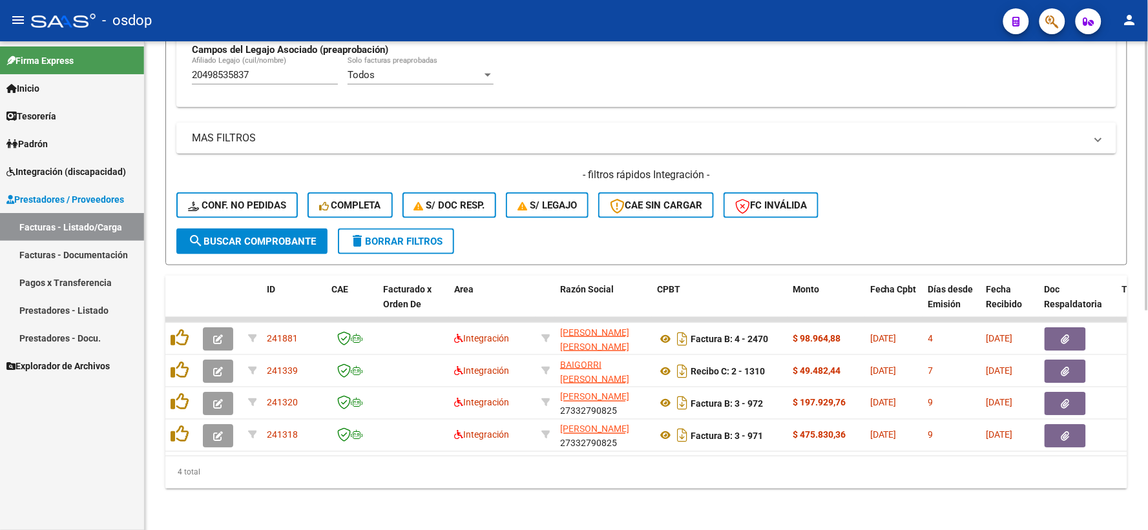
drag, startPoint x: 243, startPoint y: 443, endPoint x: 319, endPoint y: 459, distance: 77.1
click at [319, 459] on div "ID CAE Facturado x Orden De Area Razón Social CPBT Monto Fecha Cpbt Días desde …" at bounding box center [646, 382] width 962 height 213
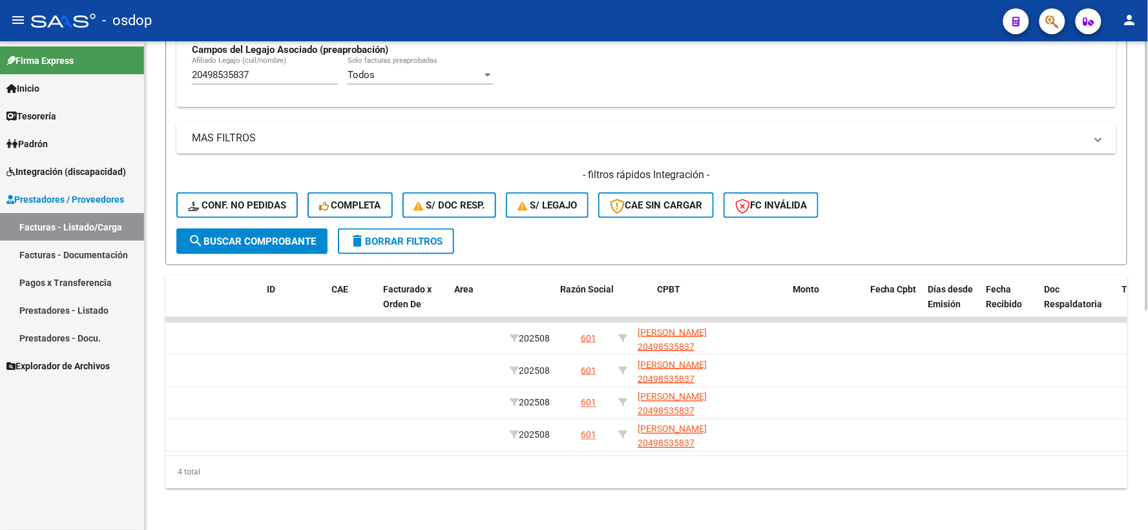
scroll to position [0, 0]
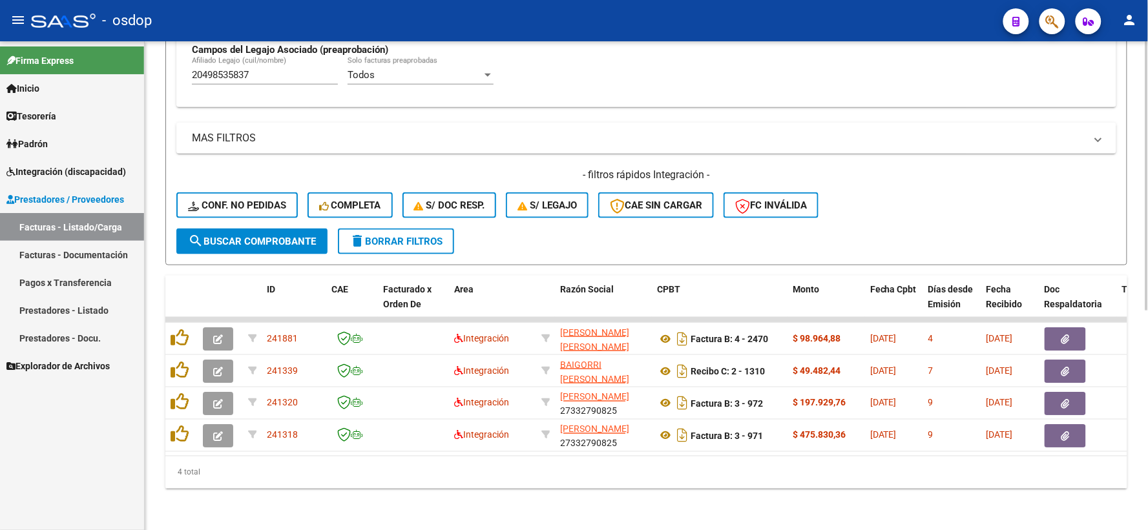
click at [349, 470] on div "4 total" at bounding box center [646, 473] width 962 height 32
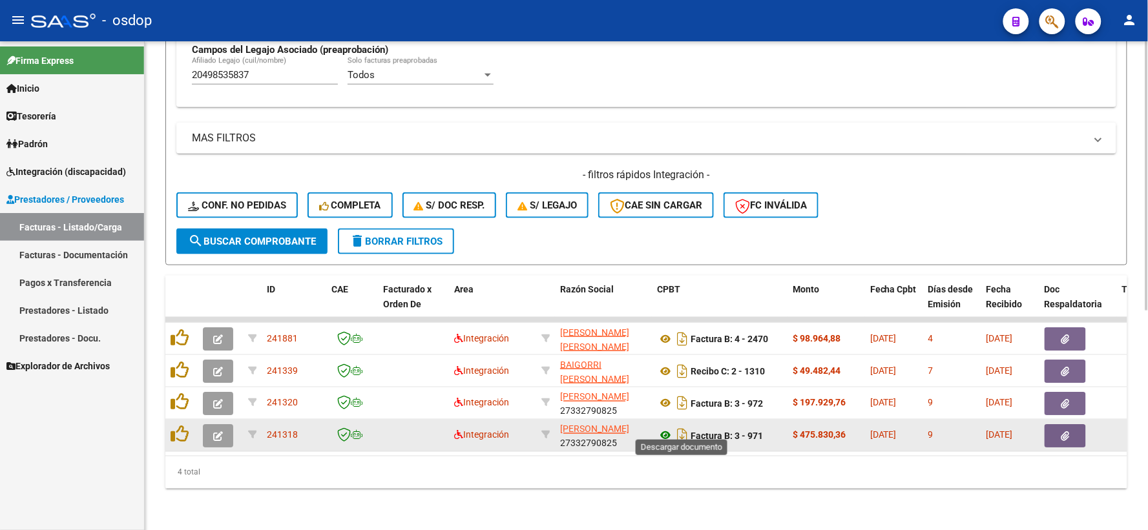
click at [667, 428] on icon at bounding box center [665, 436] width 17 height 16
click at [1057, 427] on button "button" at bounding box center [1064, 435] width 41 height 23
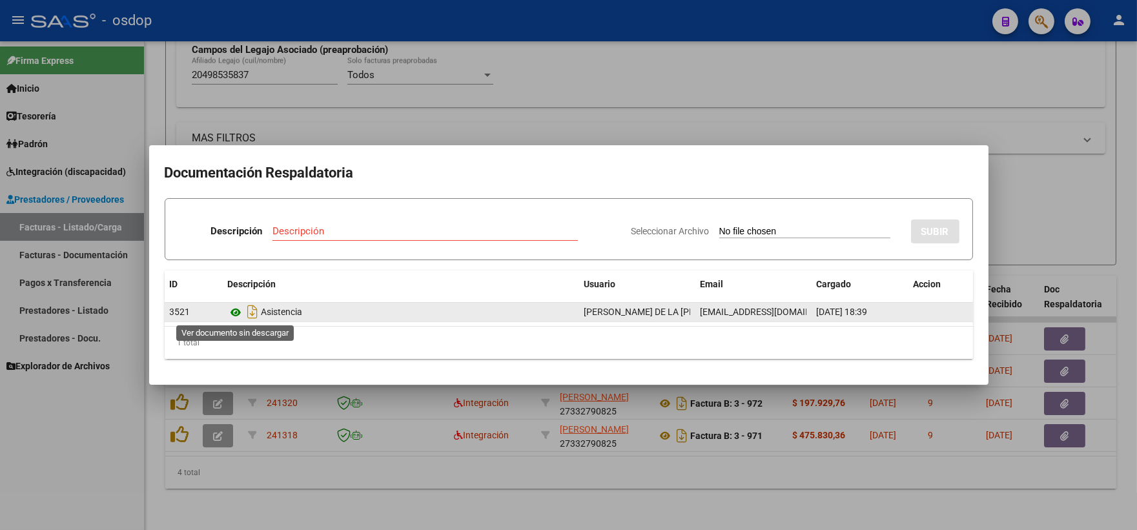
click at [230, 309] on icon at bounding box center [236, 313] width 17 height 16
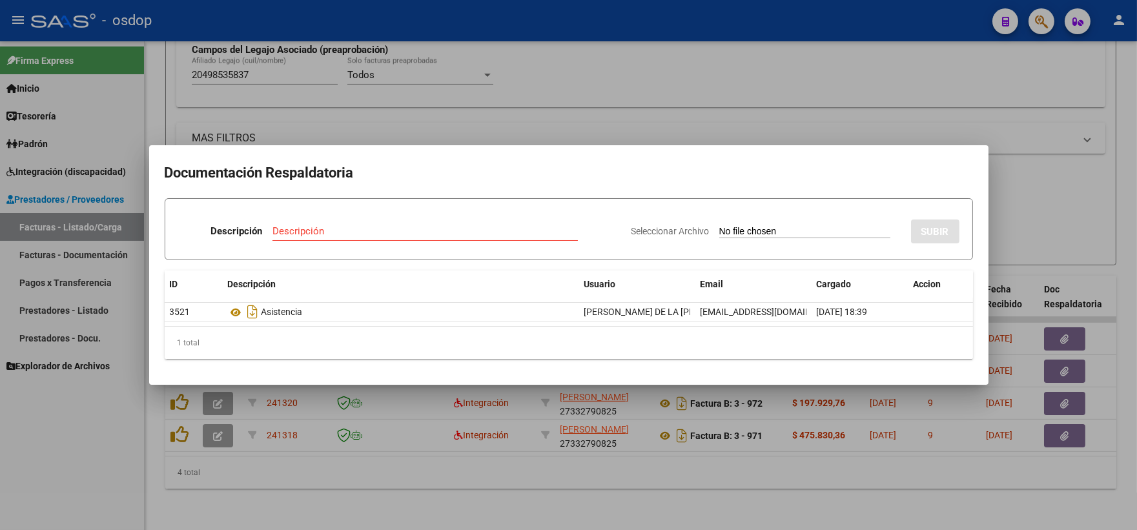
click at [250, 98] on div at bounding box center [568, 265] width 1137 height 530
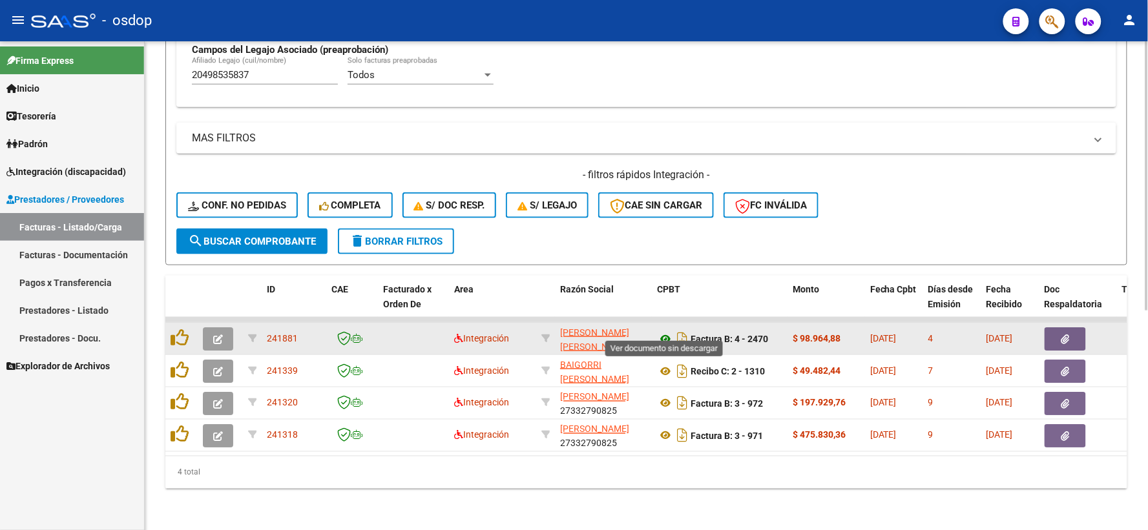
click at [662, 331] on icon at bounding box center [665, 339] width 17 height 16
click at [1074, 327] on button "button" at bounding box center [1064, 338] width 41 height 23
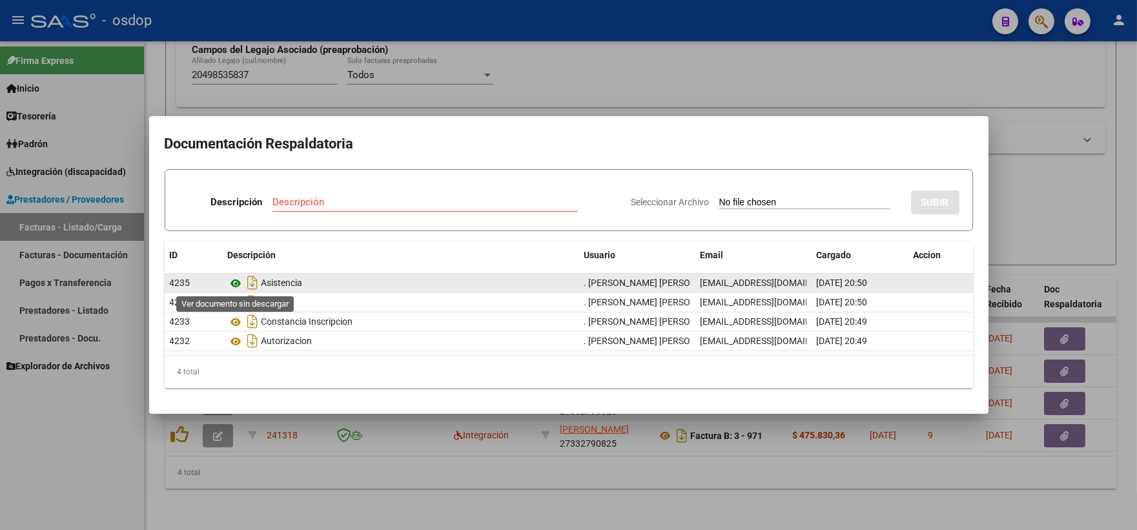
click at [241, 281] on icon at bounding box center [236, 284] width 17 height 16
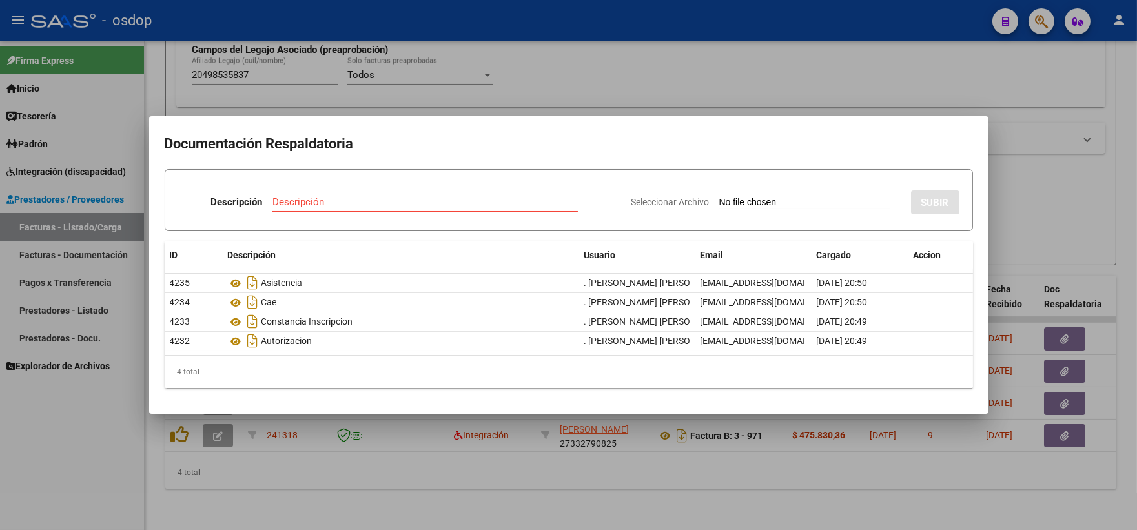
click at [339, 110] on div at bounding box center [568, 265] width 1137 height 530
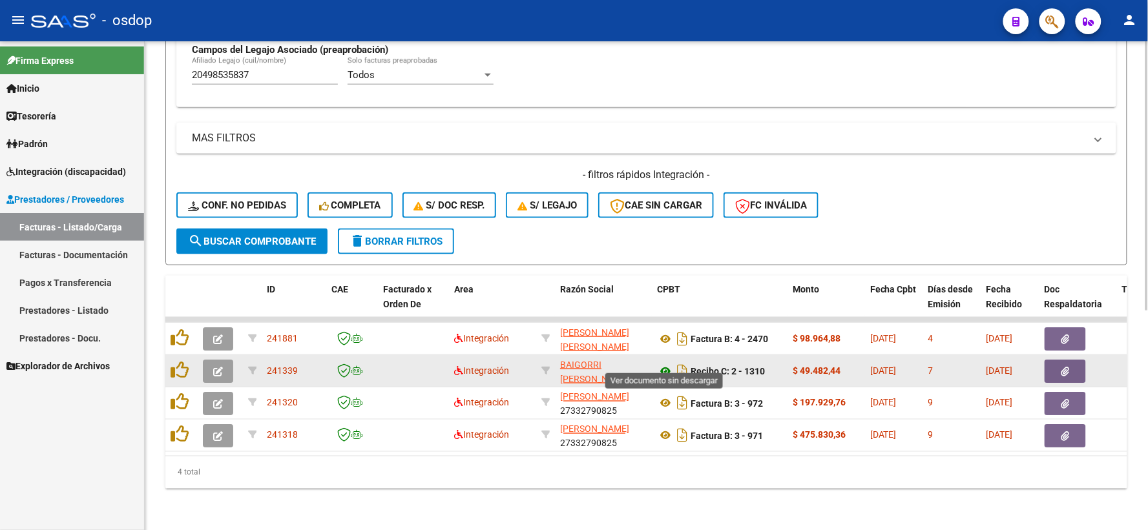
click at [663, 364] on icon at bounding box center [665, 372] width 17 height 16
click at [1075, 365] on button "button" at bounding box center [1064, 371] width 41 height 23
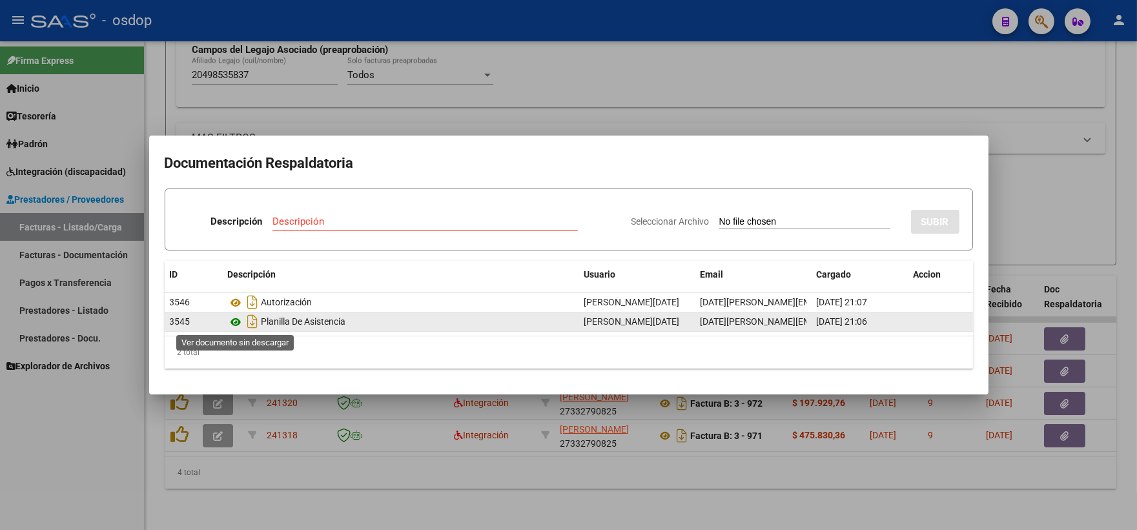
click at [237, 326] on icon at bounding box center [236, 323] width 17 height 16
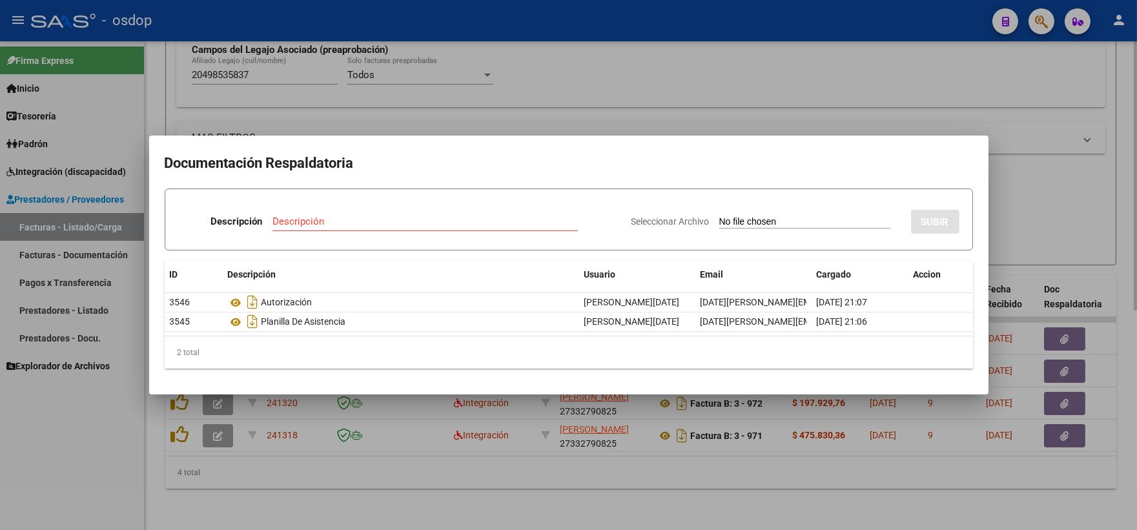
click at [328, 65] on div at bounding box center [568, 265] width 1137 height 530
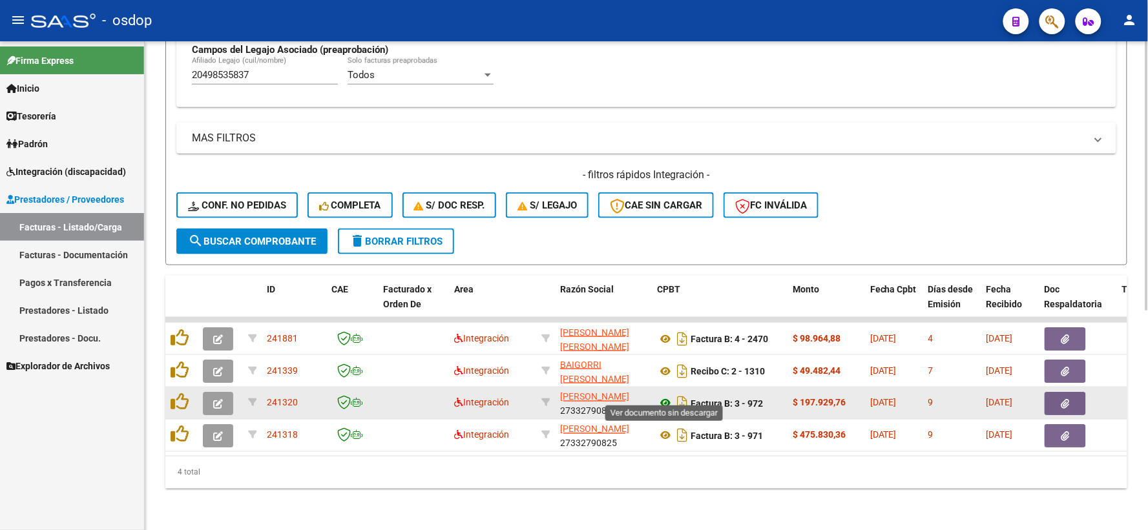
click at [662, 396] on icon at bounding box center [665, 404] width 17 height 16
click at [1081, 397] on button "button" at bounding box center [1064, 403] width 41 height 23
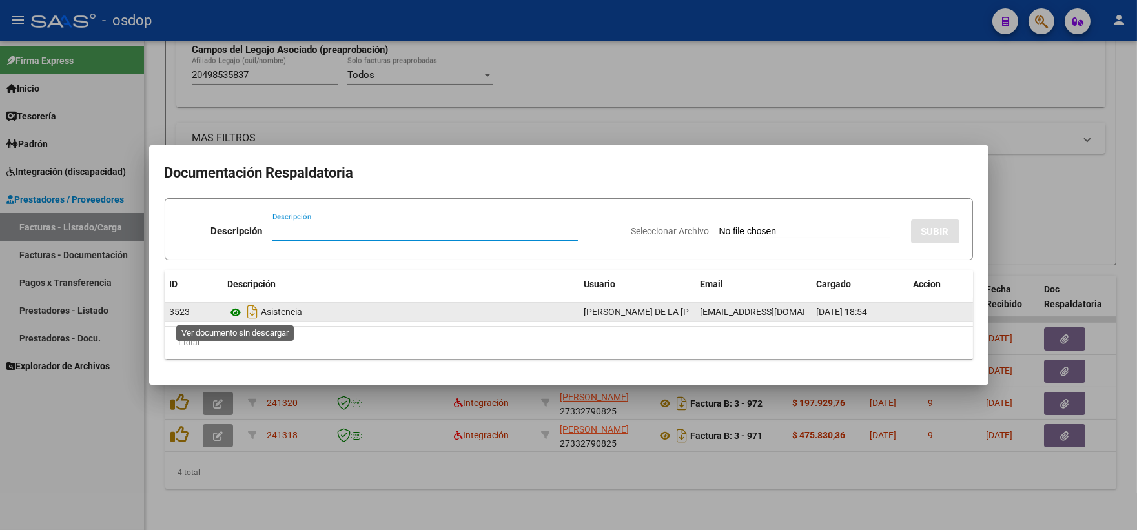
click at [234, 311] on icon at bounding box center [236, 313] width 17 height 16
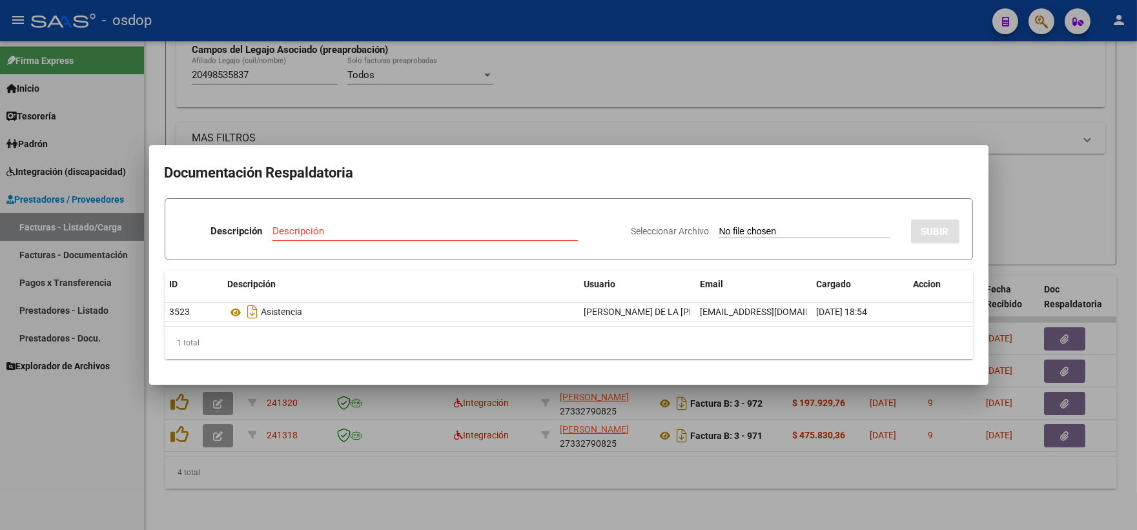
click at [376, 116] on div at bounding box center [568, 265] width 1137 height 530
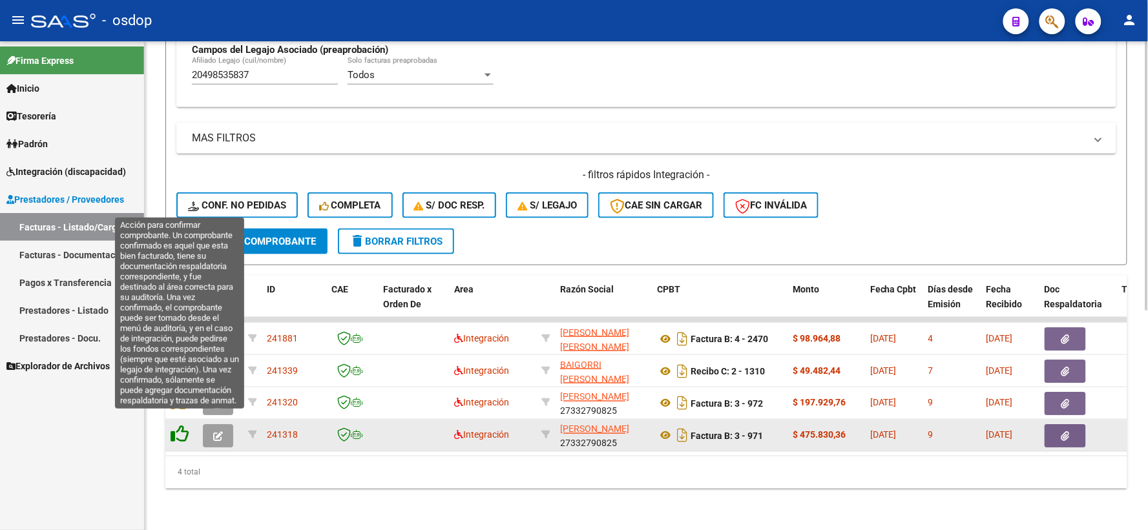
click at [181, 430] on icon at bounding box center [180, 435] width 18 height 18
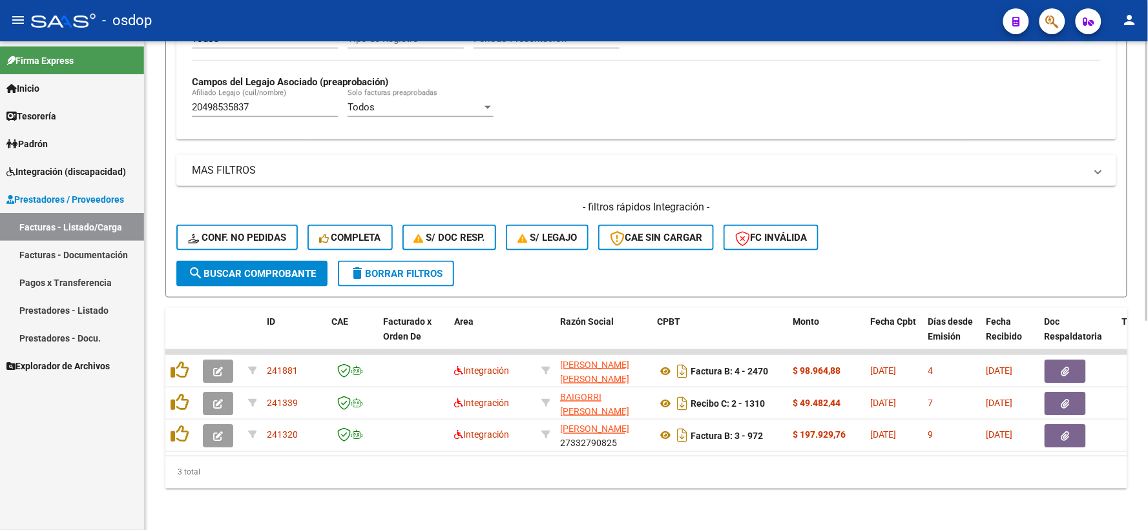
scroll to position [366, 0]
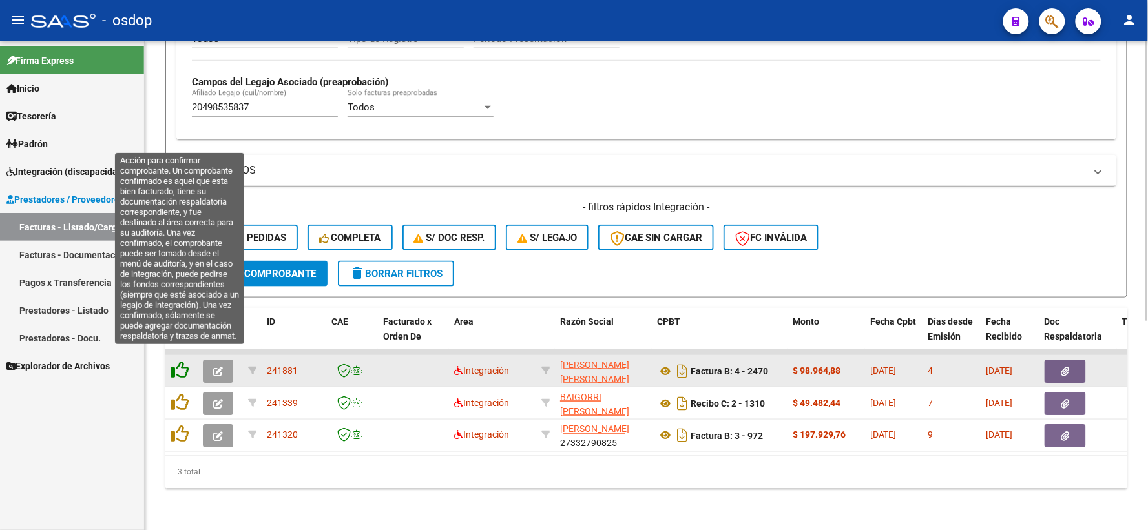
click at [171, 361] on icon at bounding box center [180, 370] width 18 height 18
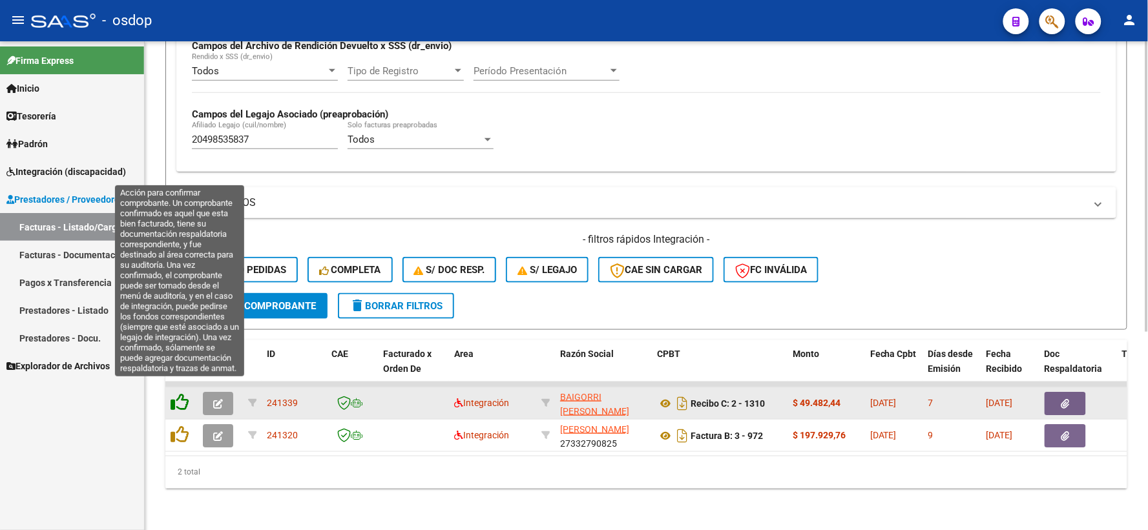
click at [179, 395] on icon at bounding box center [180, 402] width 18 height 18
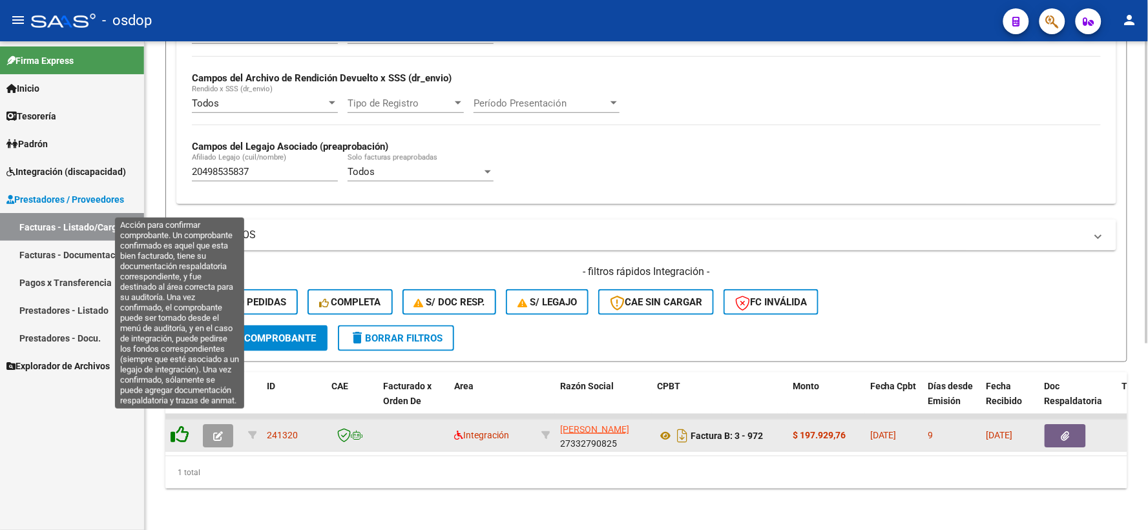
click at [176, 426] on icon at bounding box center [180, 435] width 18 height 18
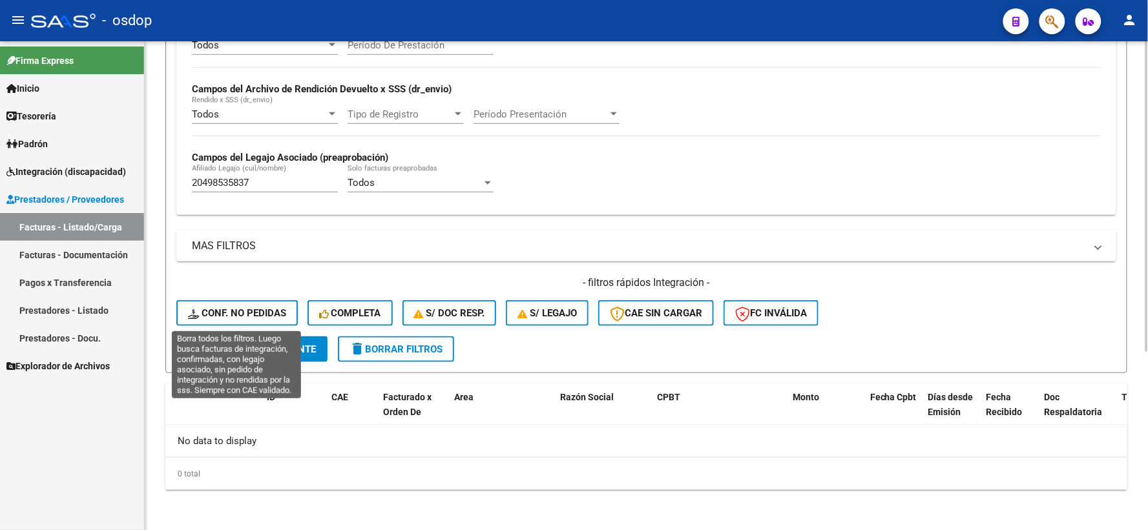
click at [237, 311] on span "Conf. no pedidas" at bounding box center [237, 313] width 98 height 12
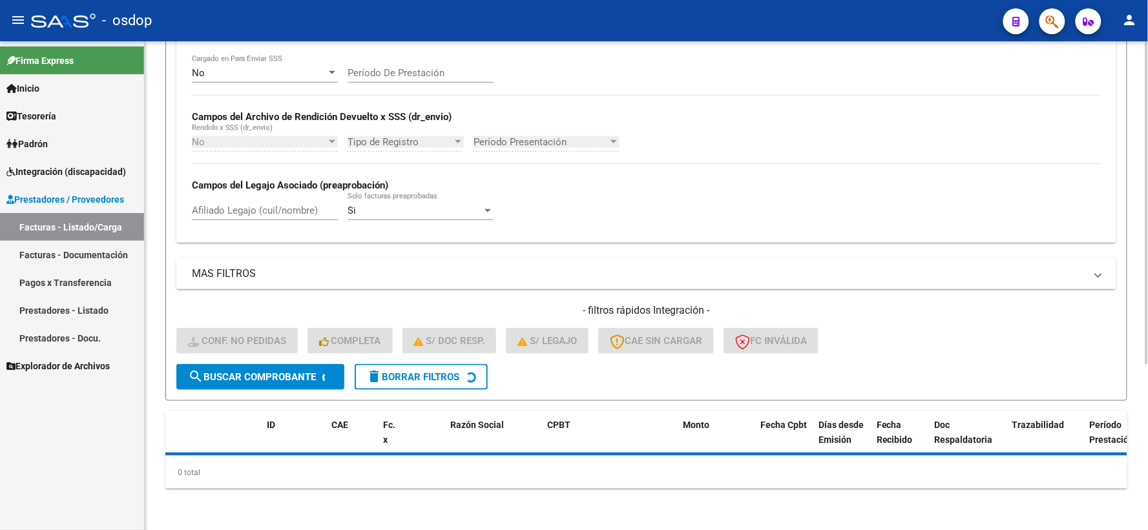
scroll to position [252, 0]
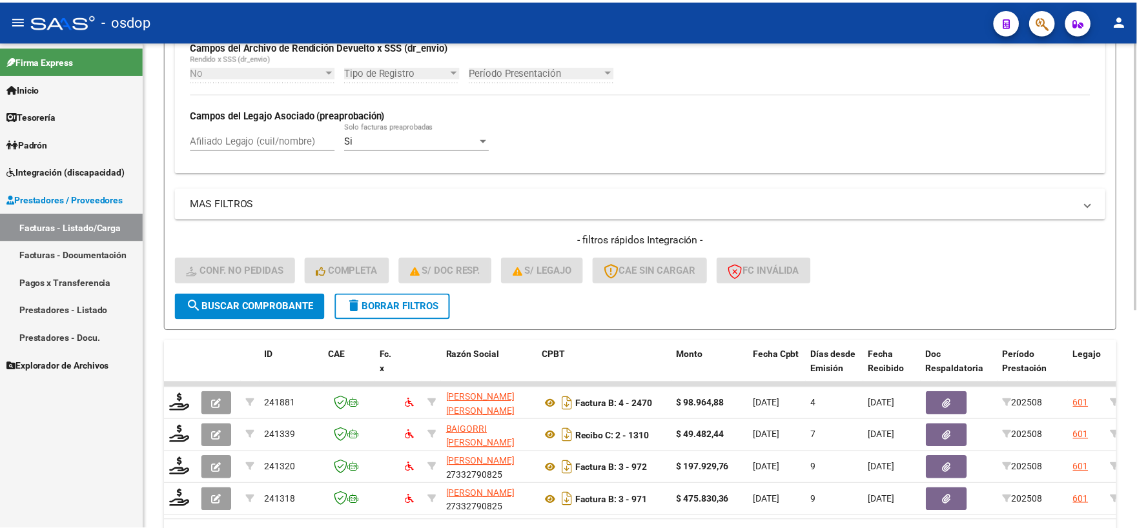
scroll to position [395, 0]
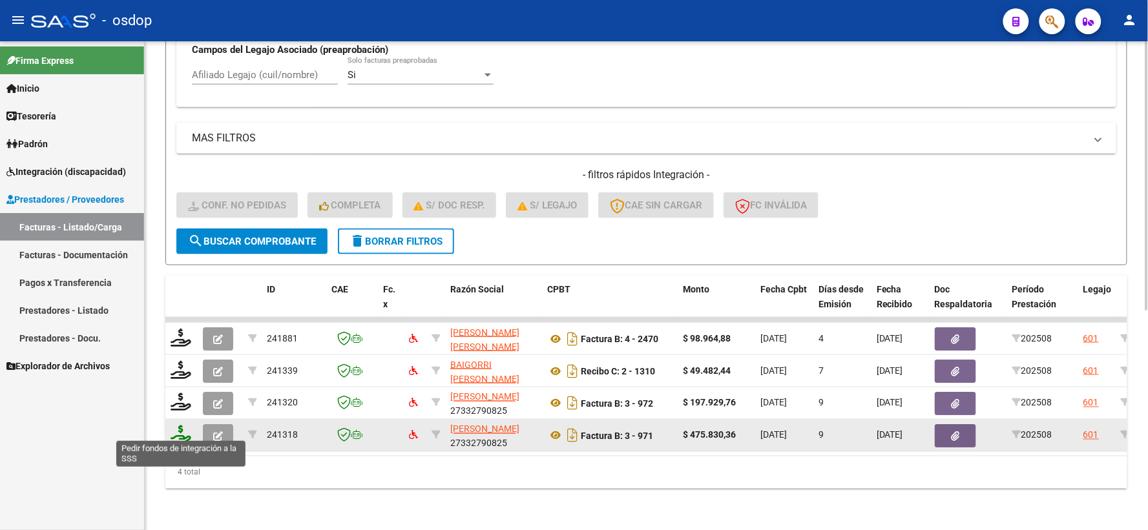
click at [181, 426] on icon at bounding box center [181, 435] width 21 height 18
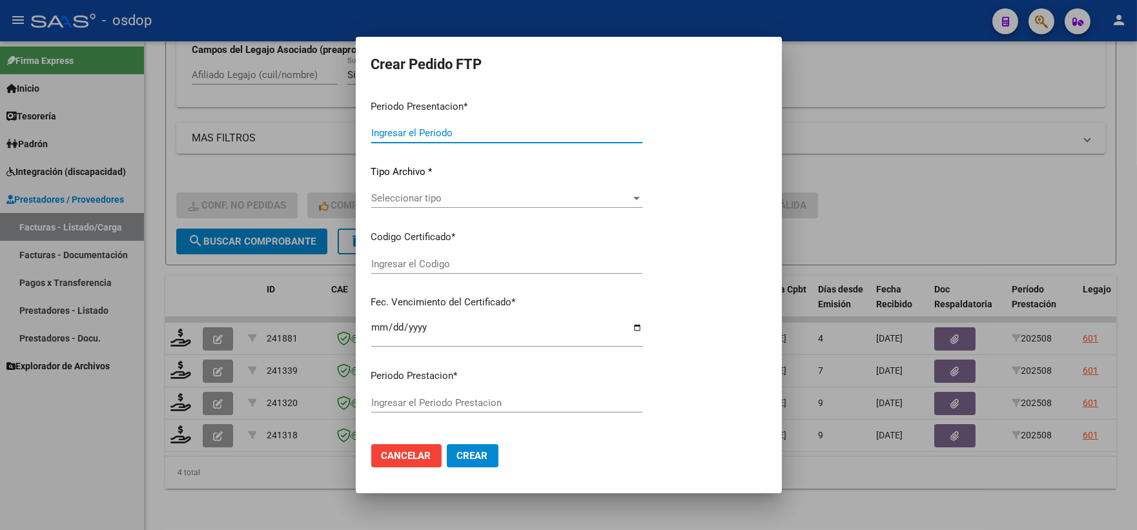
type input "202508"
type input "$ 475.830,36"
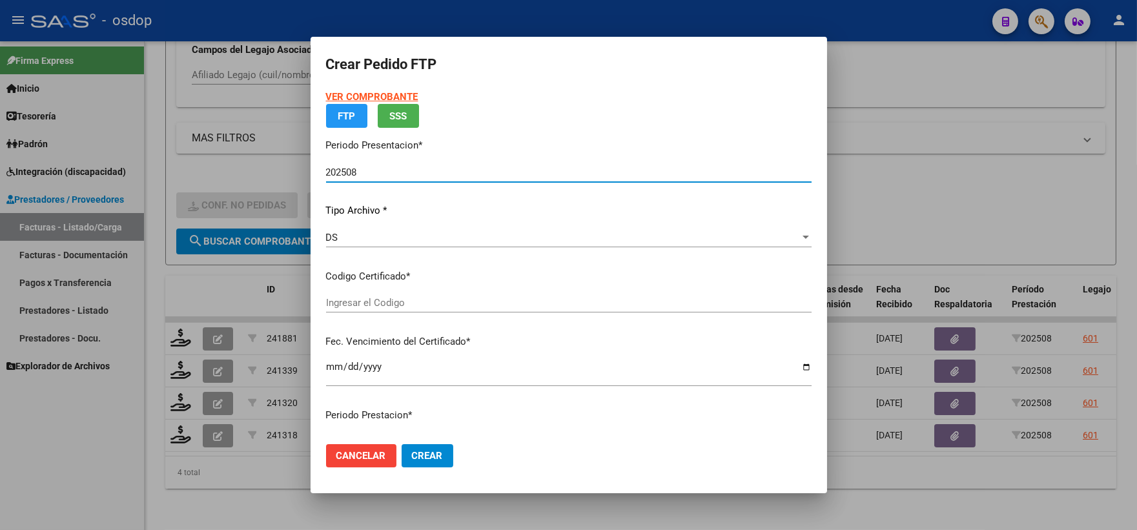
type input "8187184496"
type input "2028-09-12"
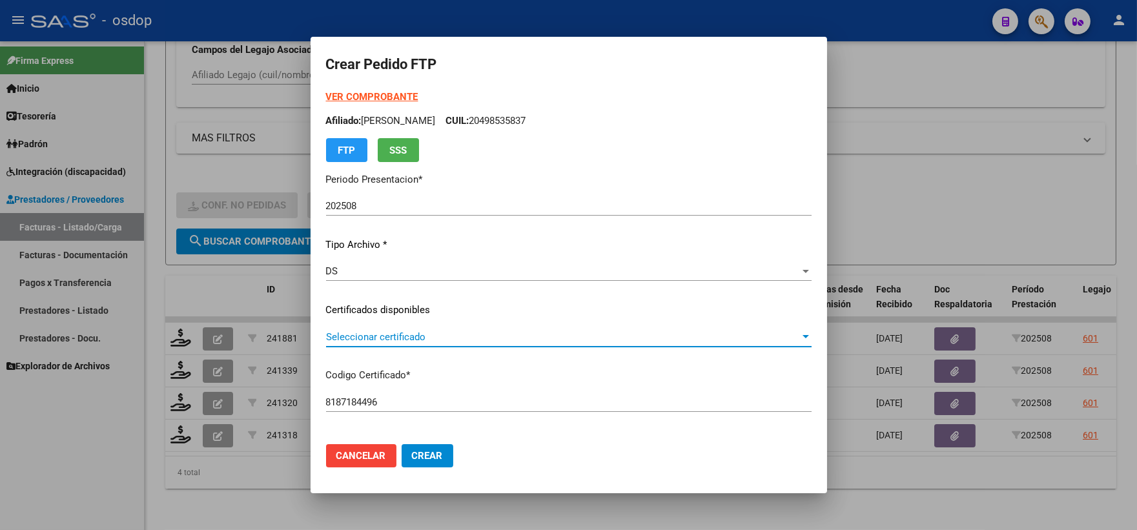
click at [464, 340] on span "Seleccionar certificado" at bounding box center [563, 337] width 474 height 12
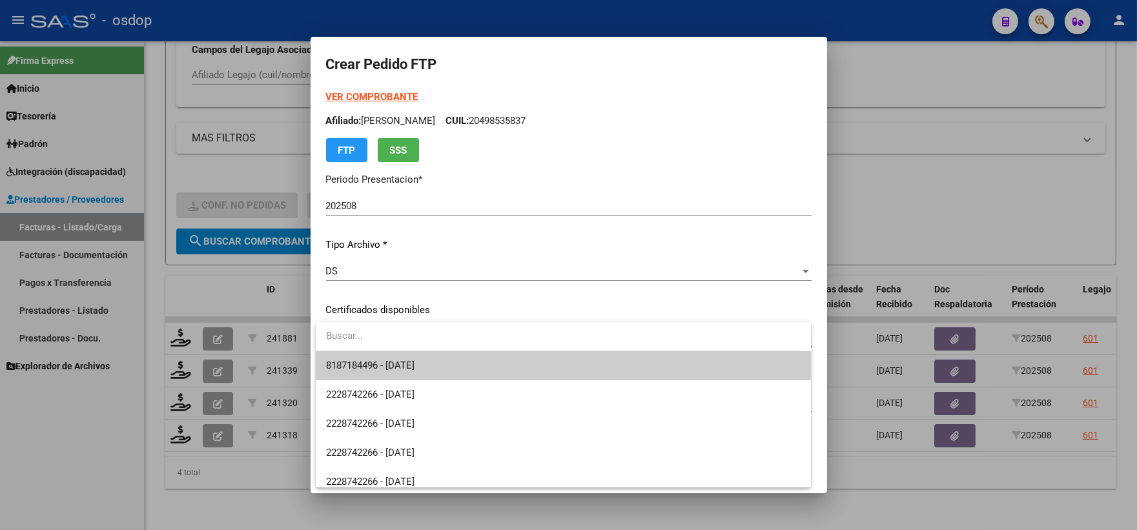
click at [482, 362] on span "8187184496 - 2028-09-12" at bounding box center [563, 365] width 475 height 29
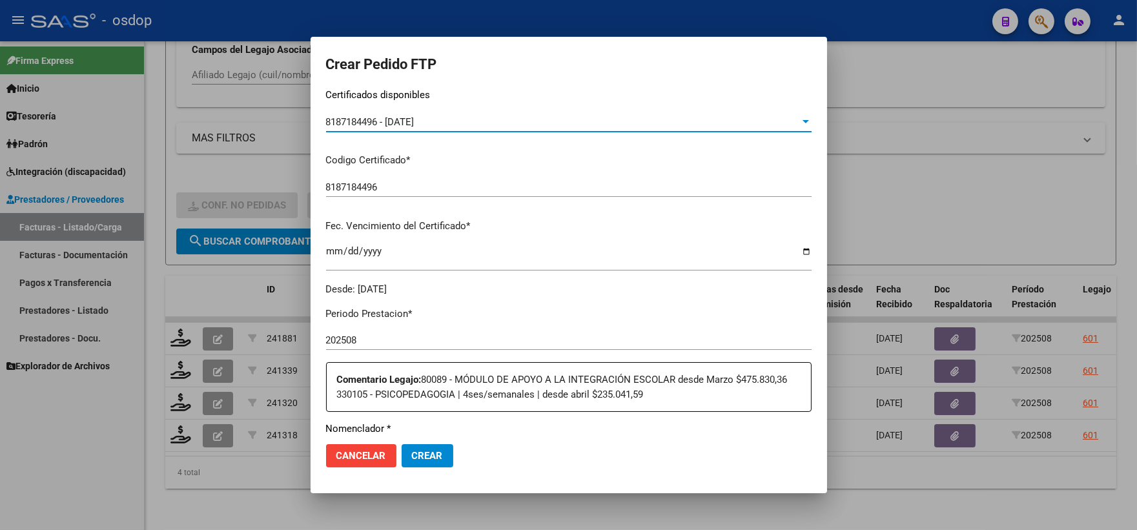
scroll to position [358, 0]
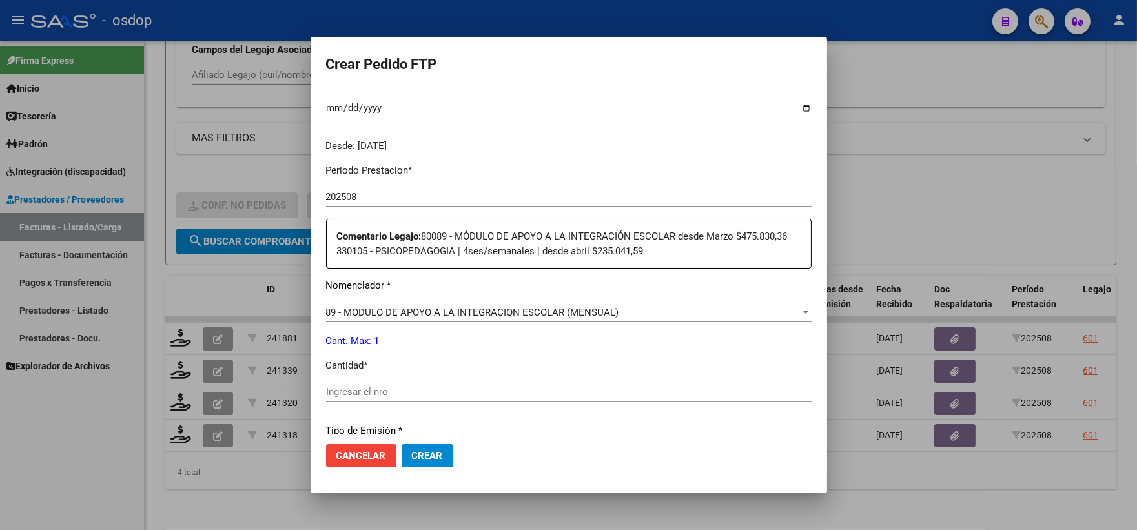
click at [400, 397] on input "Ingresar el nro" at bounding box center [569, 392] width 486 height 12
type input "1"
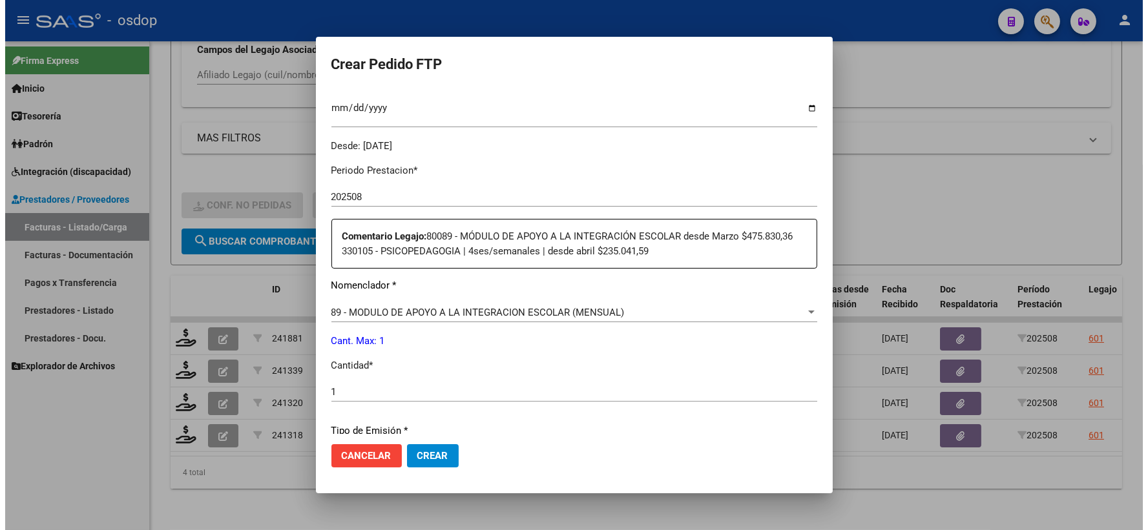
scroll to position [534, 0]
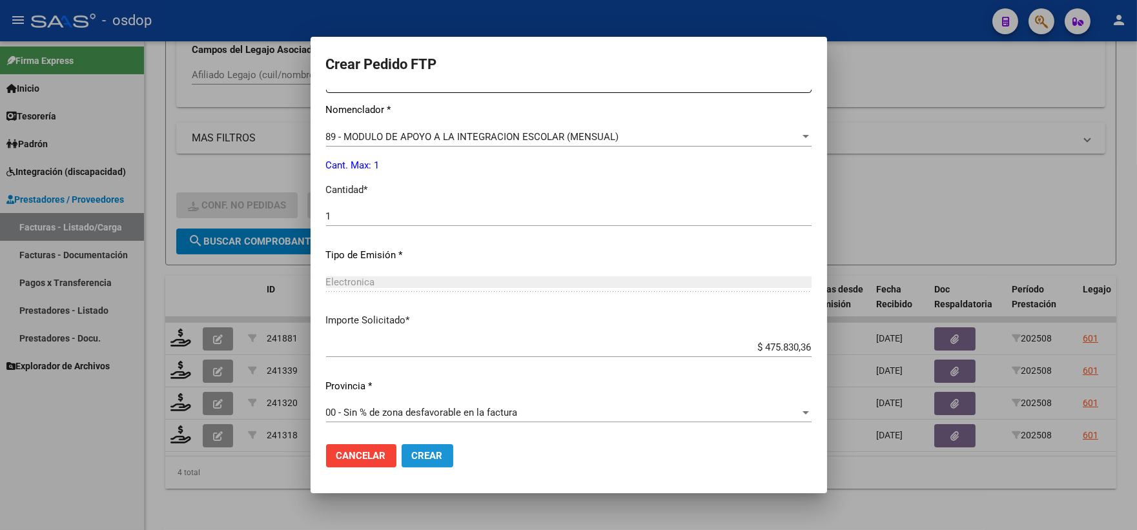
click at [421, 460] on span "Crear" at bounding box center [427, 456] width 31 height 12
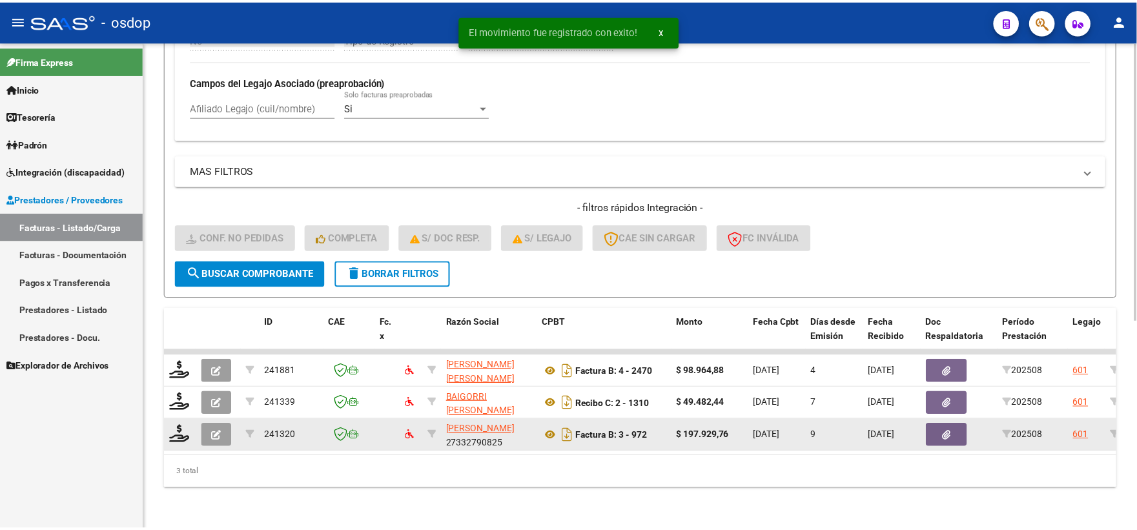
scroll to position [366, 0]
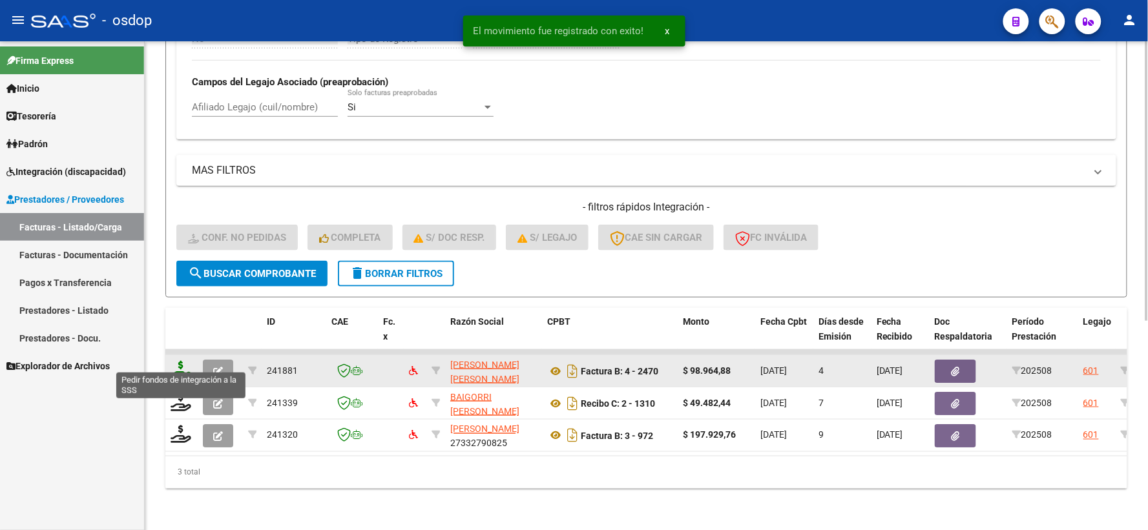
click at [180, 361] on icon at bounding box center [181, 370] width 21 height 18
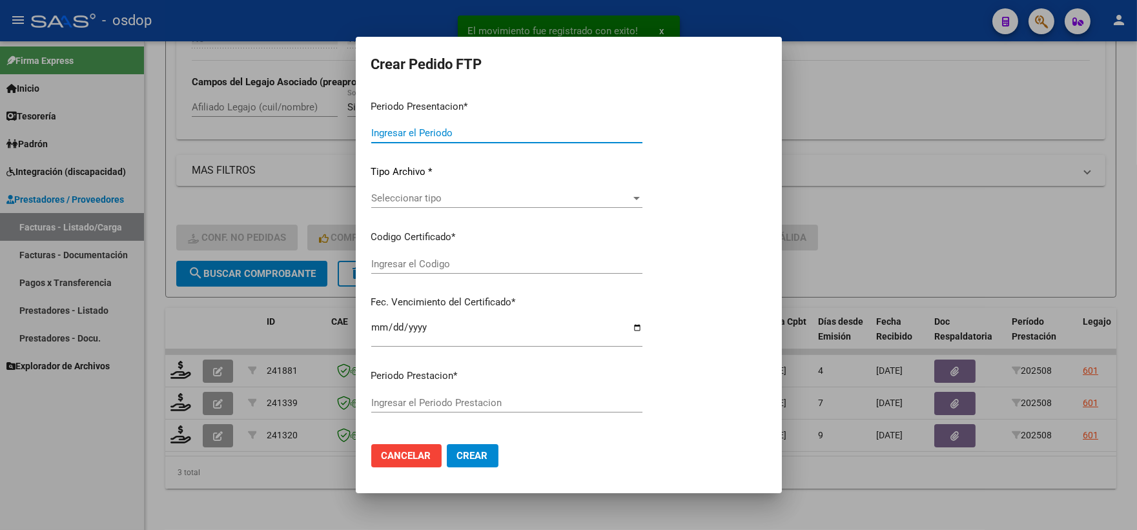
type input "202508"
type input "$ 98.964,88"
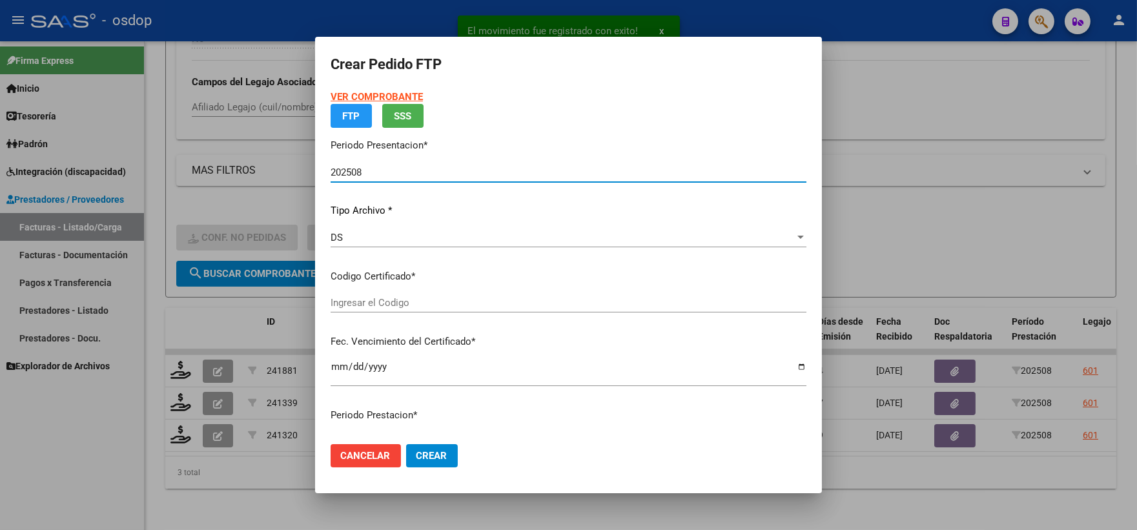
type input "8187184496"
type input "2028-09-12"
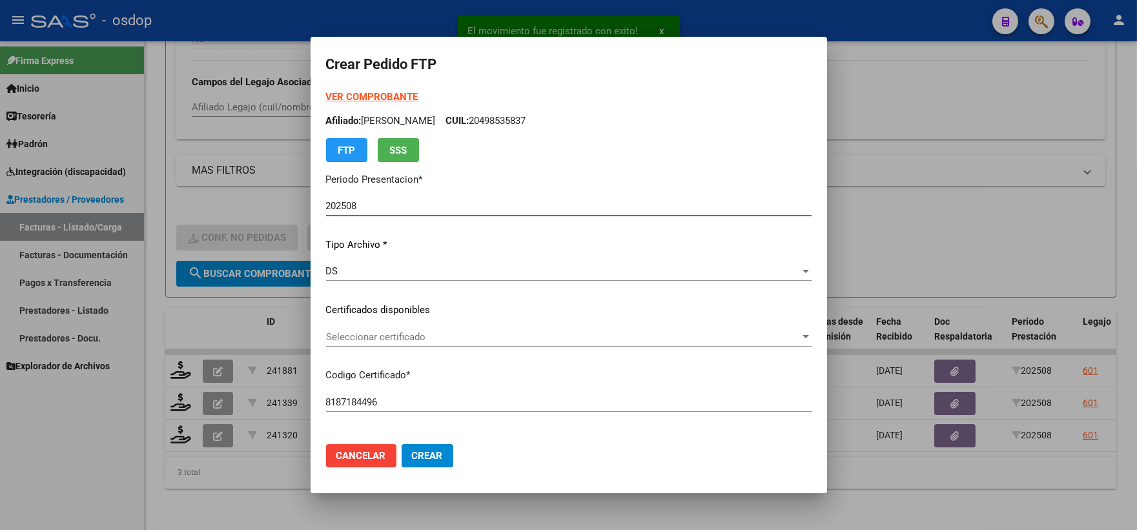
click at [505, 344] on div "Seleccionar certificado Seleccionar certificado" at bounding box center [569, 336] width 486 height 19
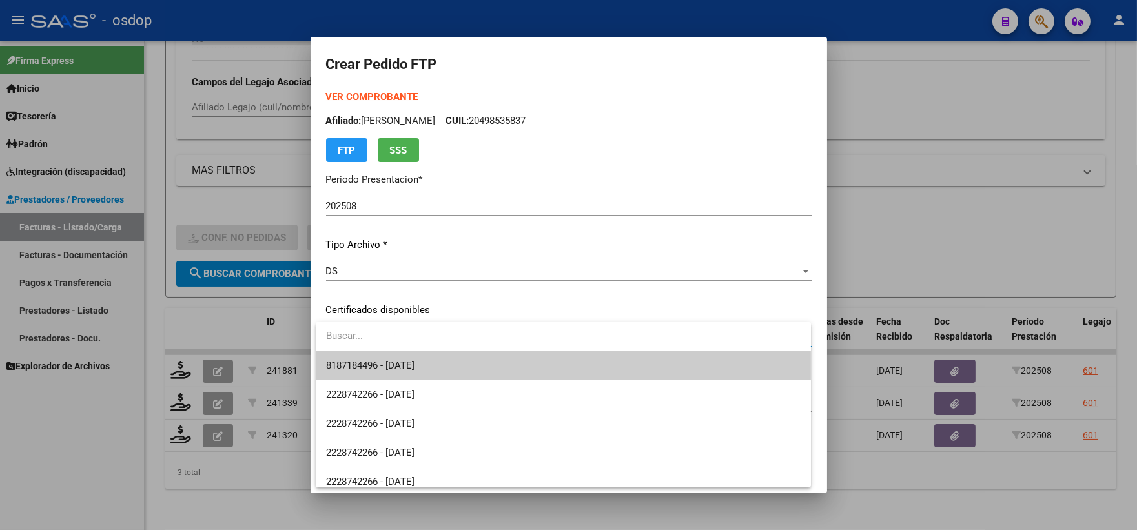
click at [521, 372] on span "8187184496 - 2028-09-12" at bounding box center [563, 365] width 475 height 29
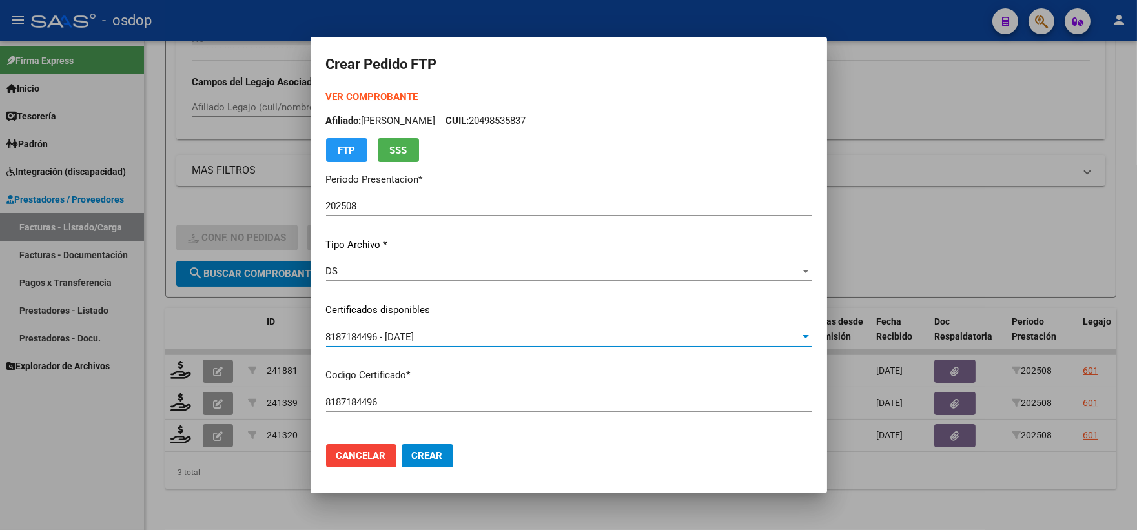
scroll to position [358, 0]
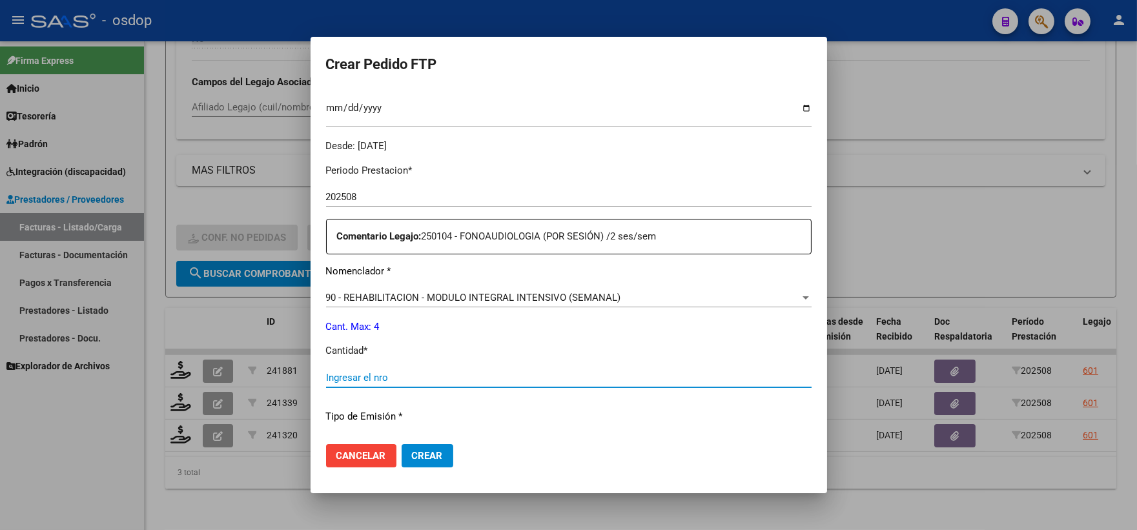
click at [488, 377] on input "Ingresar el nro" at bounding box center [569, 378] width 486 height 12
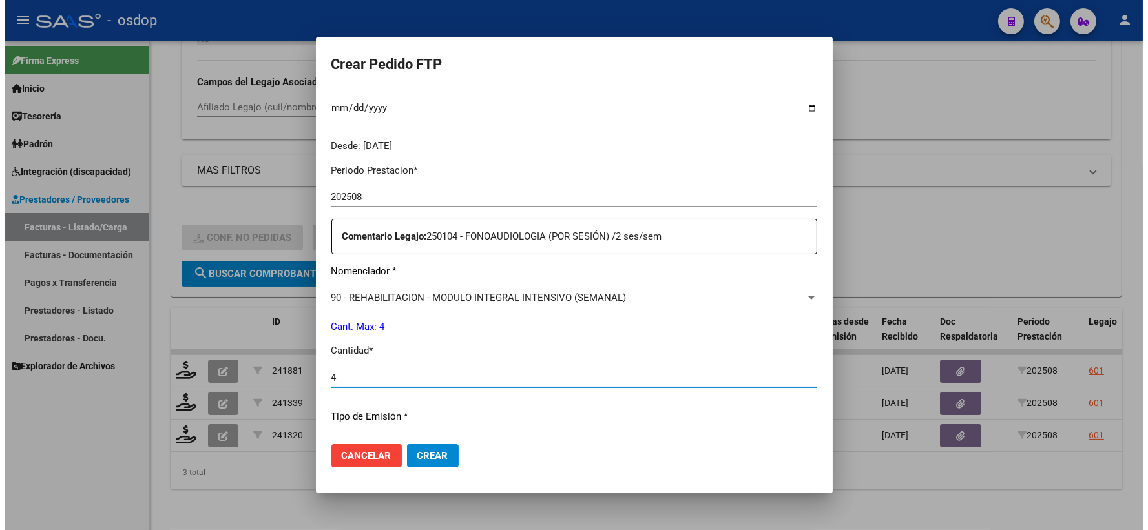
scroll to position [520, 0]
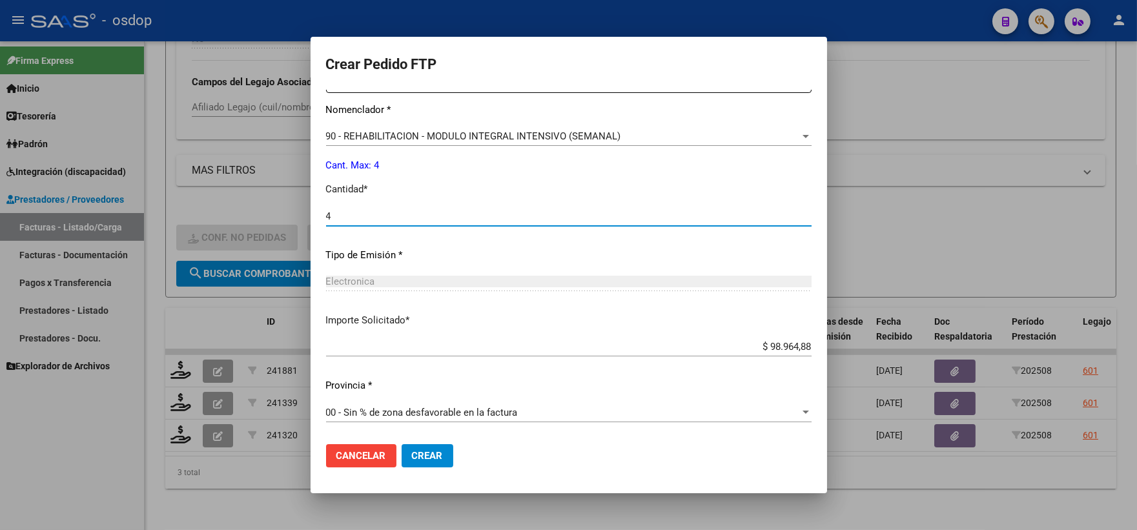
type input "4"
click at [453, 444] on mat-dialog-actions "Cancelar Crear" at bounding box center [569, 456] width 486 height 44
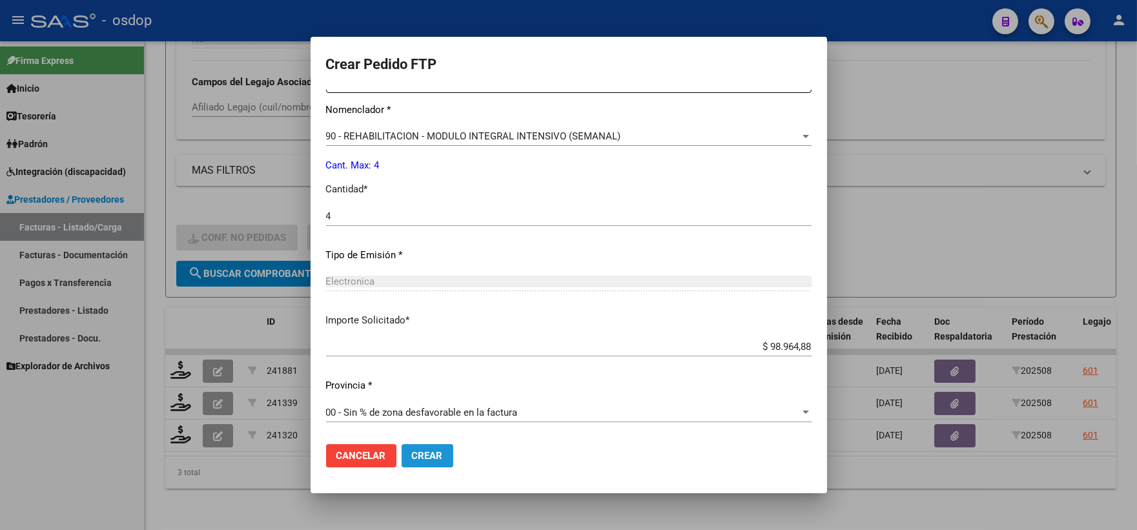
click at [436, 451] on span "Crear" at bounding box center [427, 456] width 31 height 12
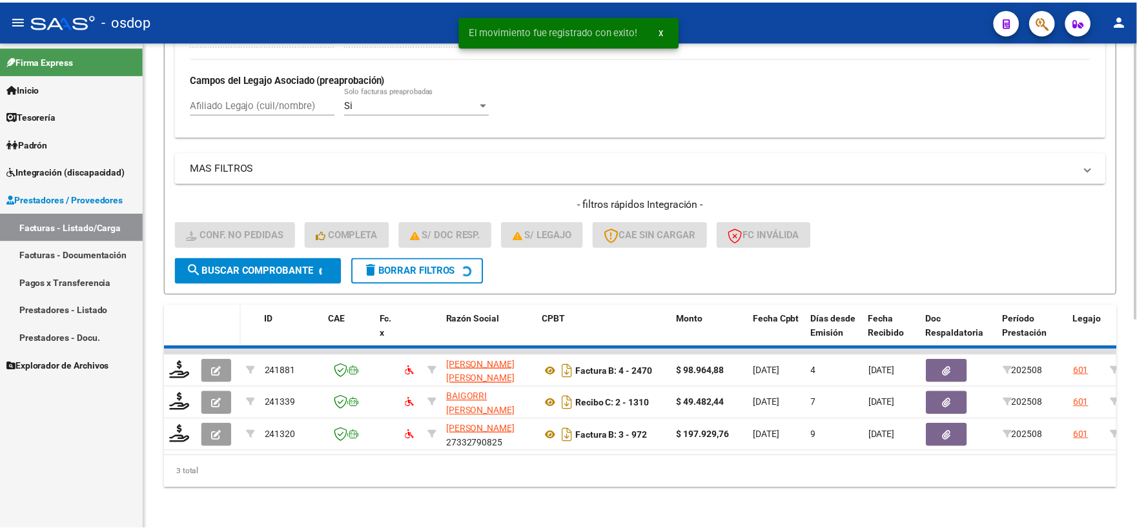
scroll to position [333, 0]
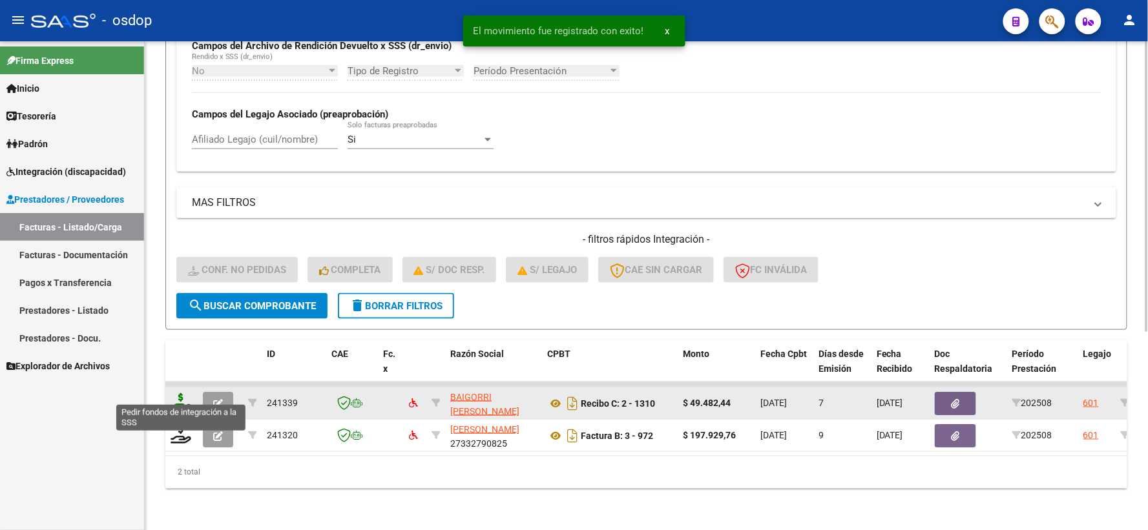
click at [179, 393] on icon at bounding box center [181, 402] width 21 height 18
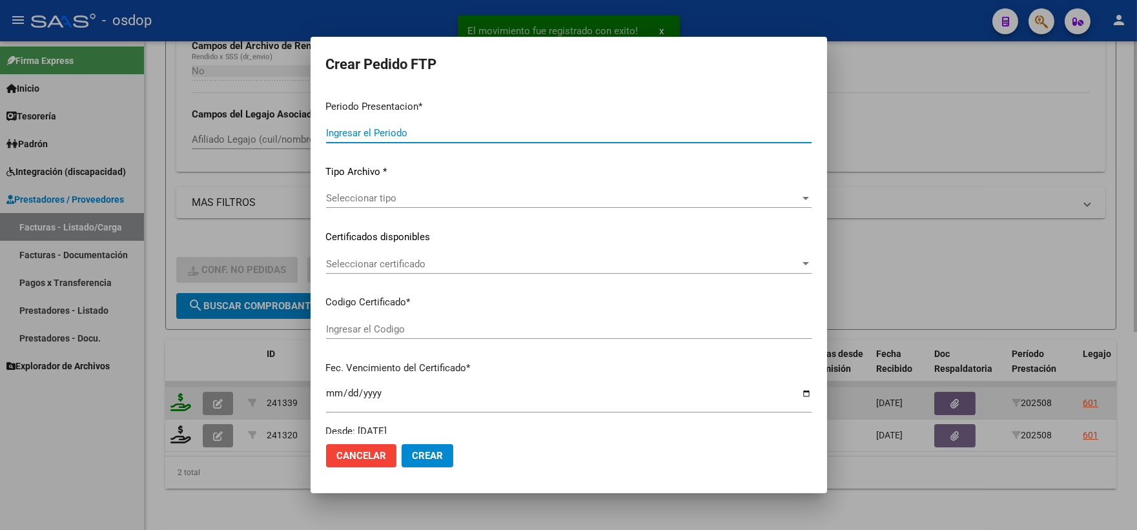
type input "202508"
type input "$ 49.482,44"
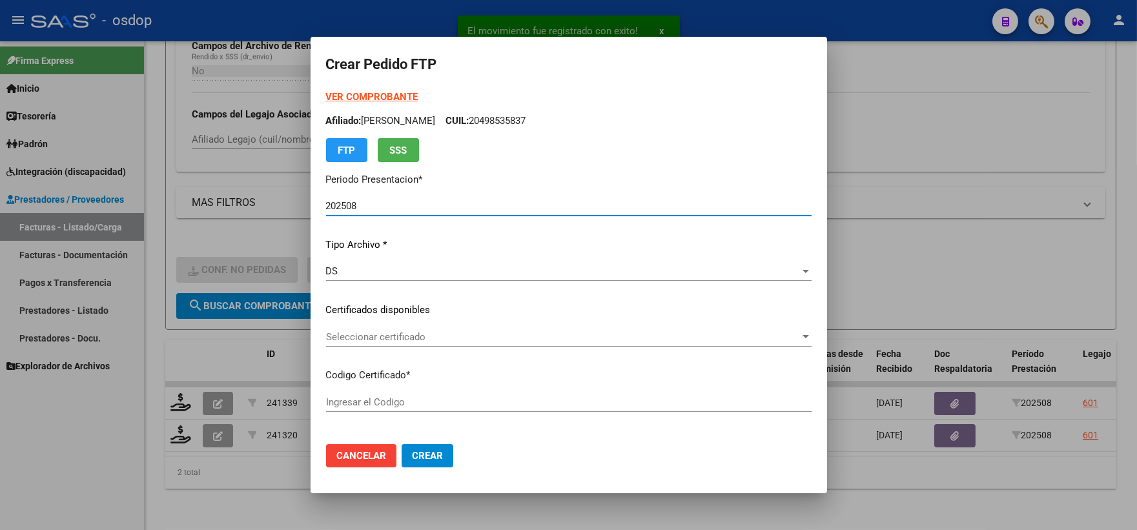
type input "8187184496"
type input "2028-09-12"
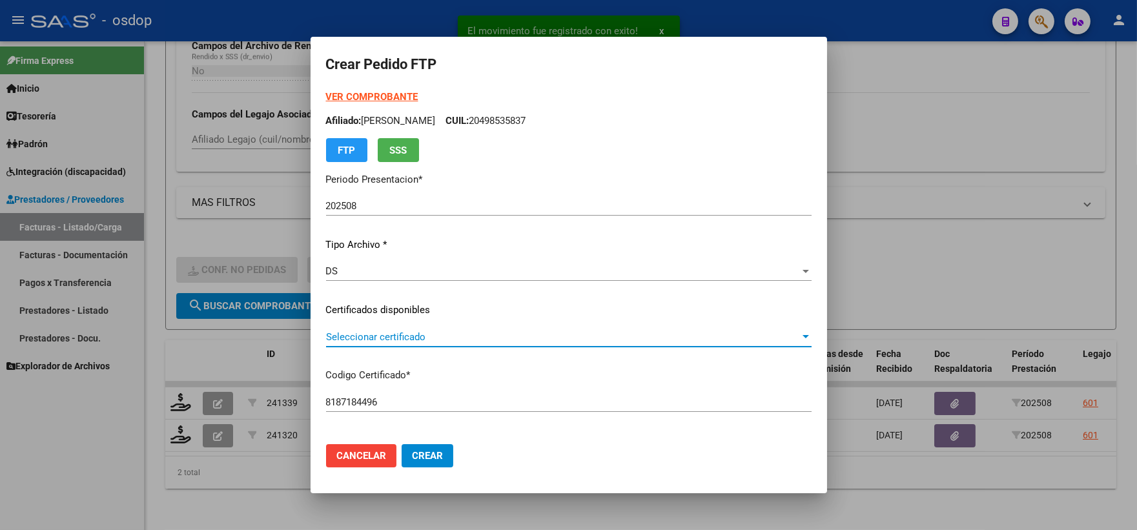
click at [405, 342] on span "Seleccionar certificado" at bounding box center [563, 337] width 474 height 12
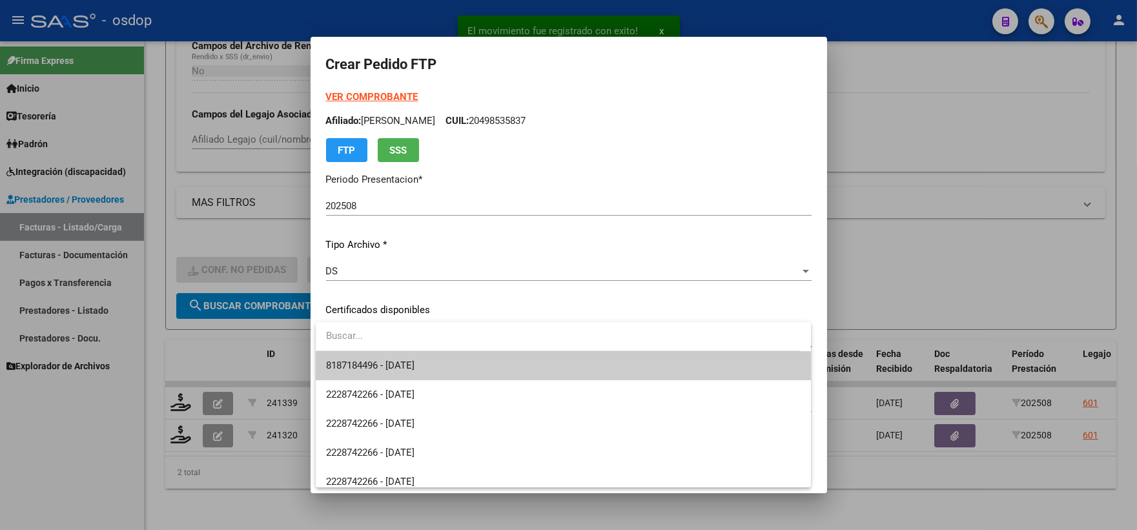
click at [411, 356] on span "8187184496 - 2028-09-12" at bounding box center [563, 365] width 475 height 29
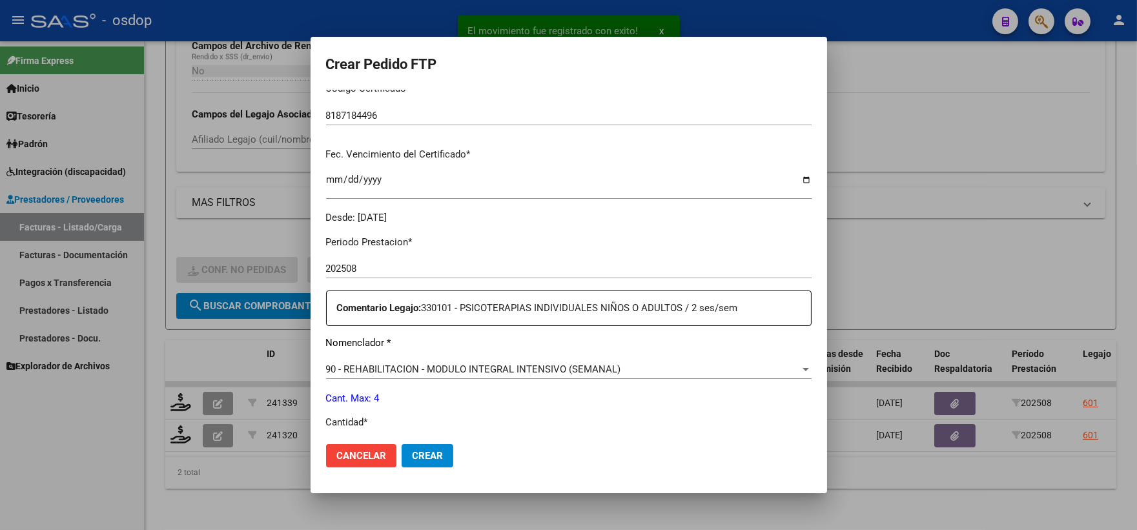
scroll to position [430, 0]
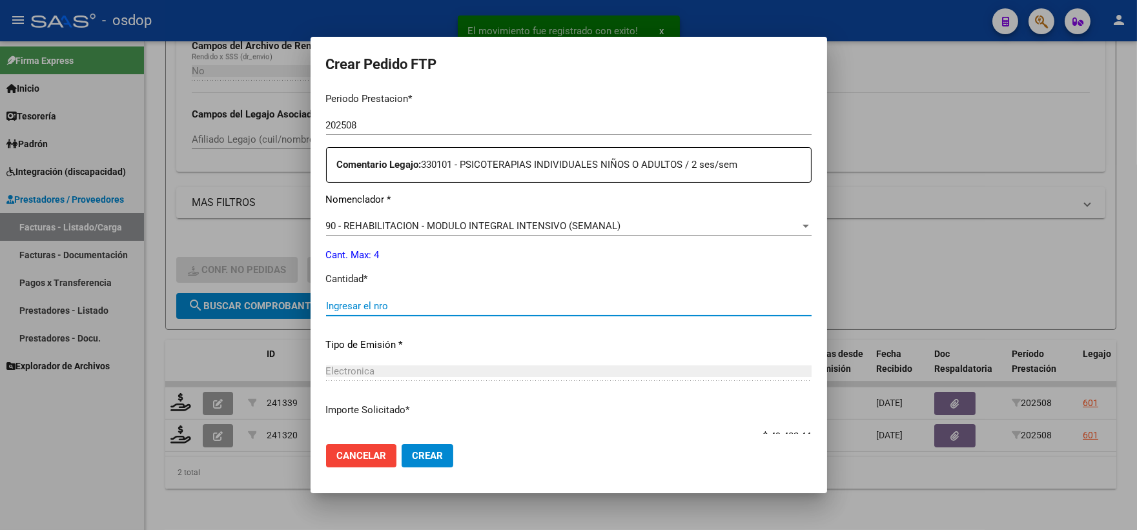
click at [409, 306] on input "Ingresar el nro" at bounding box center [569, 306] width 486 height 12
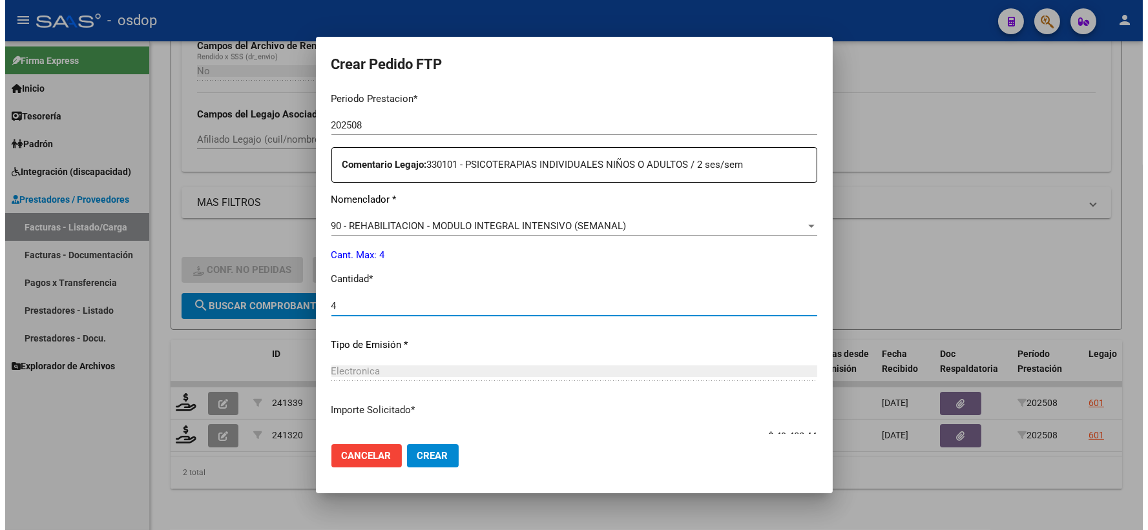
scroll to position [520, 0]
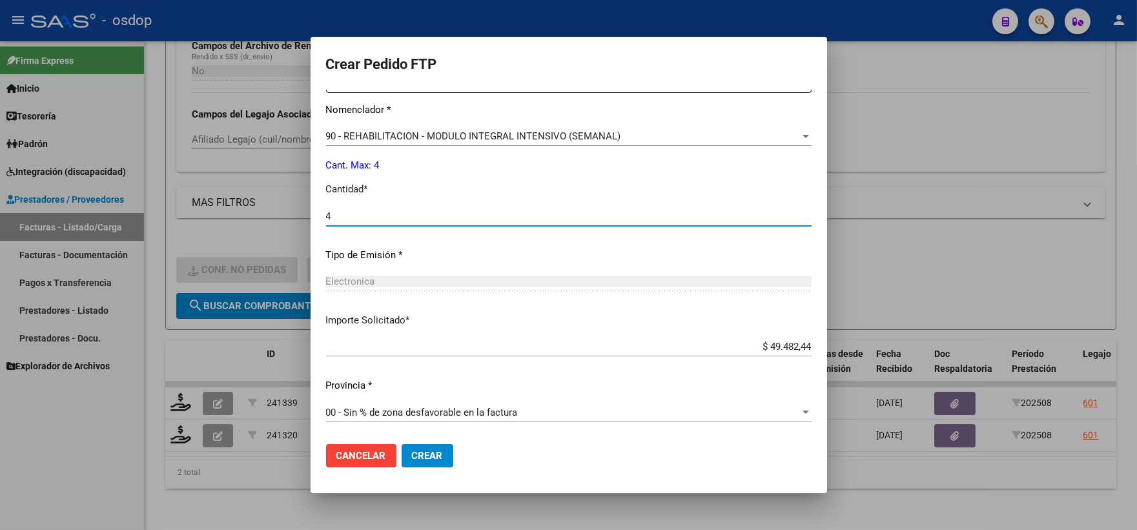
type input "4"
click at [420, 457] on span "Crear" at bounding box center [427, 456] width 31 height 12
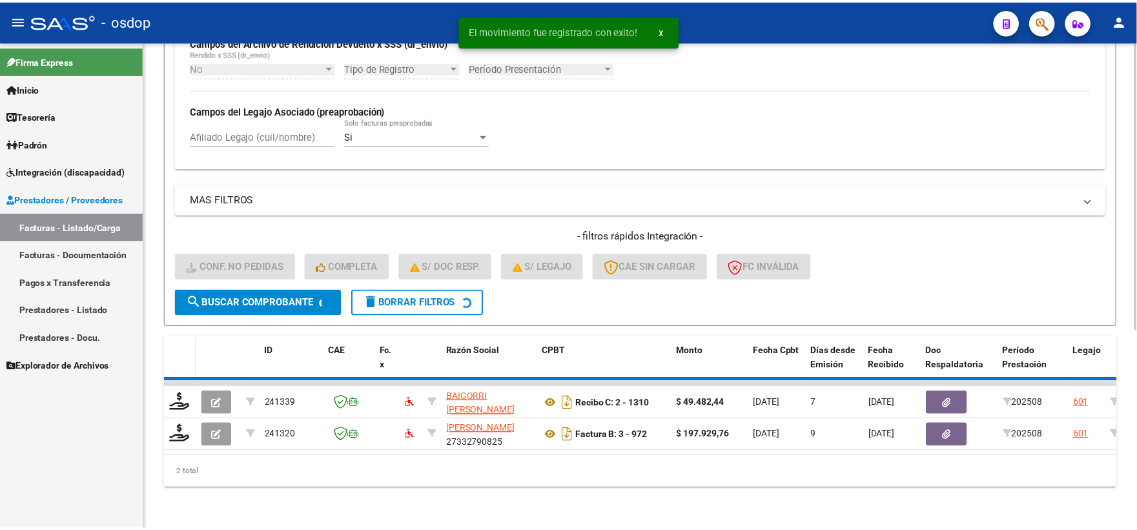
scroll to position [301, 0]
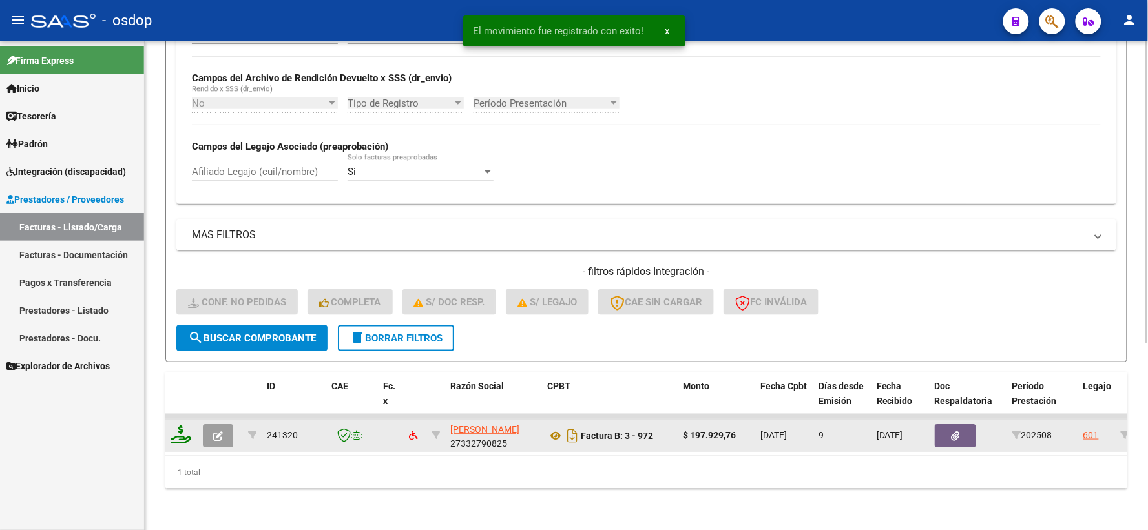
click at [185, 426] on icon at bounding box center [181, 435] width 21 height 18
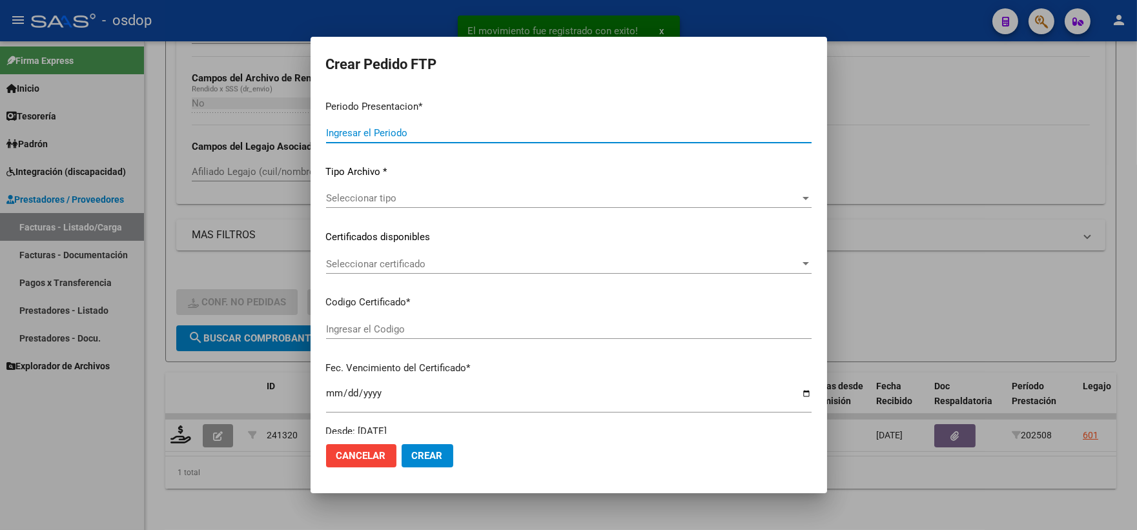
type input "202508"
type input "$ 197.929,76"
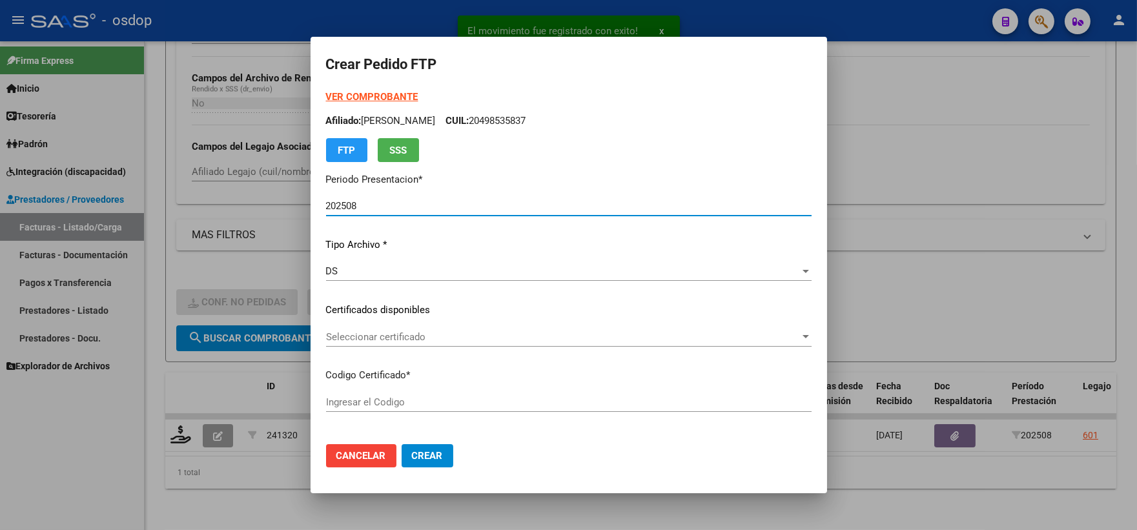
type input "8187184496"
type input "2028-09-12"
click at [395, 325] on div "VER COMPROBANTE ARCA Padrón Afiliado: ONETO LAZARO CUIL: 20498535837 FTP SSS Pe…" at bounding box center [569, 301] width 486 height 422
click at [398, 334] on span "Seleccionar certificado" at bounding box center [563, 337] width 474 height 12
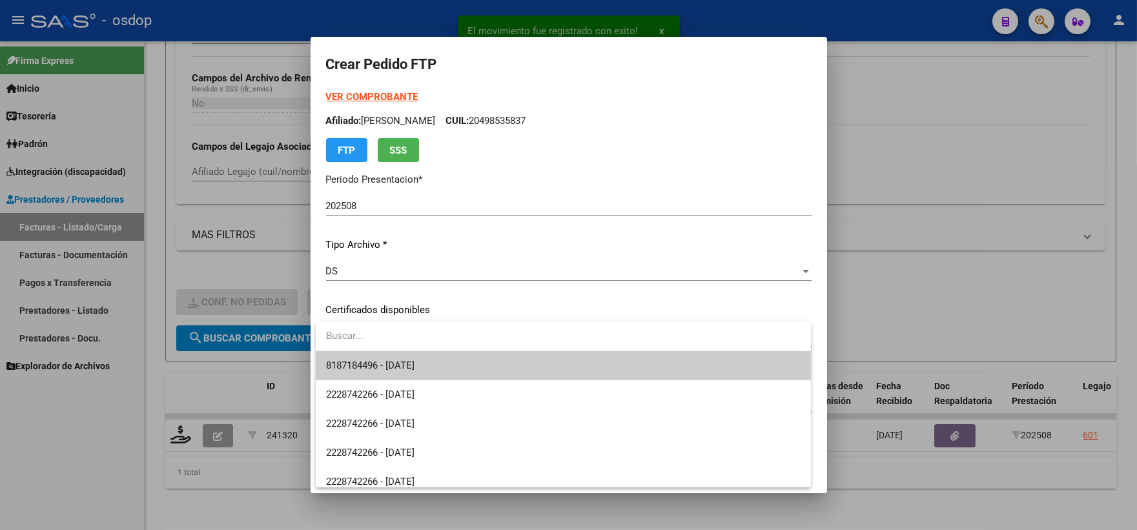
click at [403, 353] on span "8187184496 - 2028-09-12" at bounding box center [563, 365] width 475 height 29
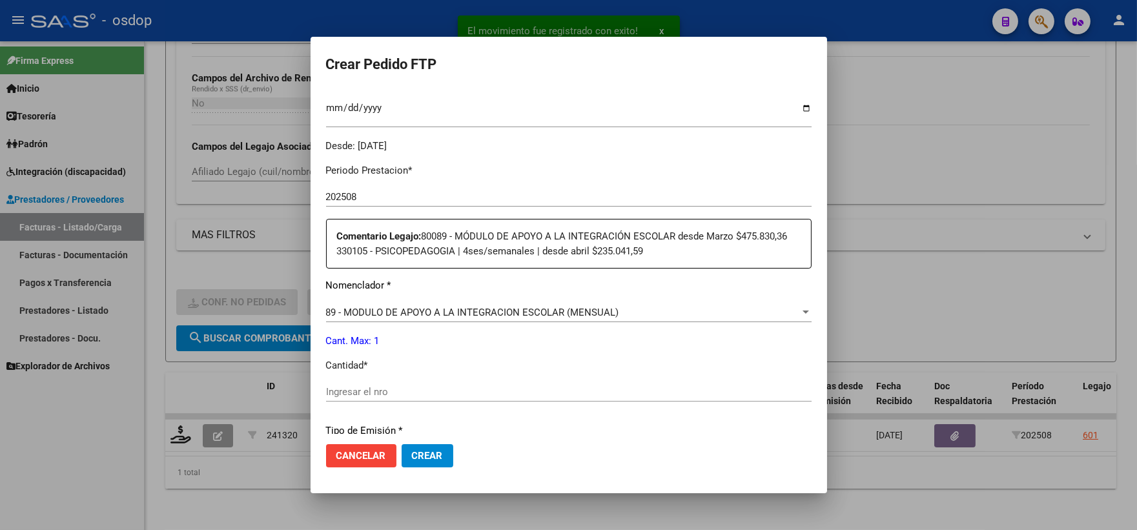
scroll to position [430, 0]
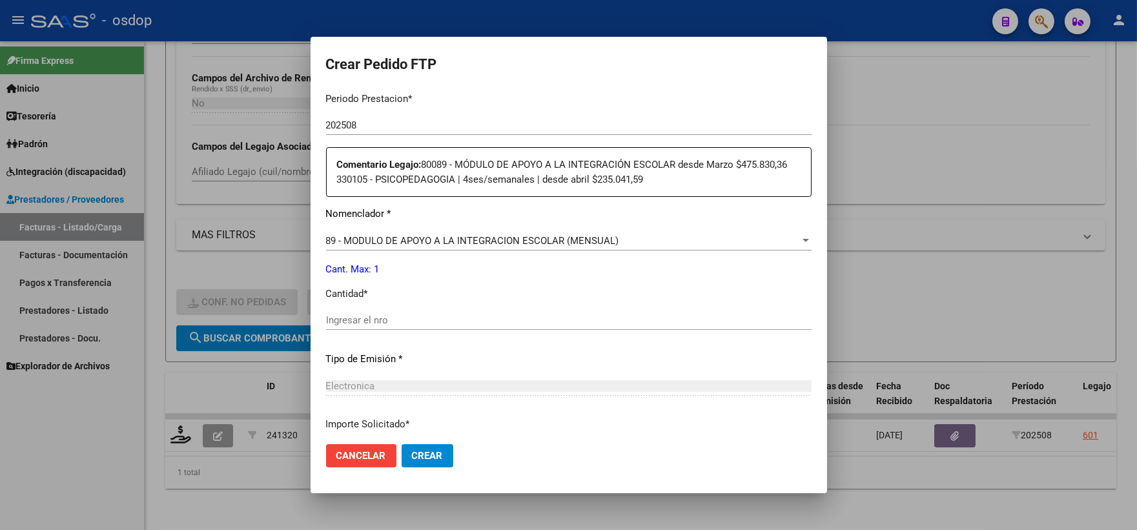
click at [409, 309] on div "Periodo Prestacion * 202508 Ingresar el Periodo Prestacion Comentario Legajo: 8…" at bounding box center [569, 310] width 486 height 457
click at [435, 236] on span "89 - MODULO DE APOYO A LA INTEGRACION ESCOLAR (MENSUAL)" at bounding box center [472, 241] width 293 height 12
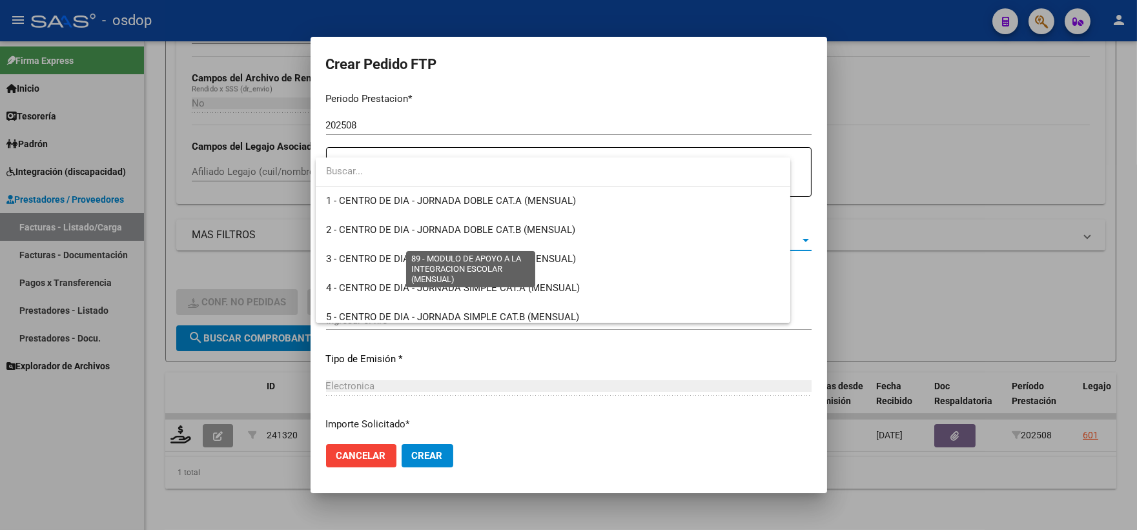
scroll to position [2519, 0]
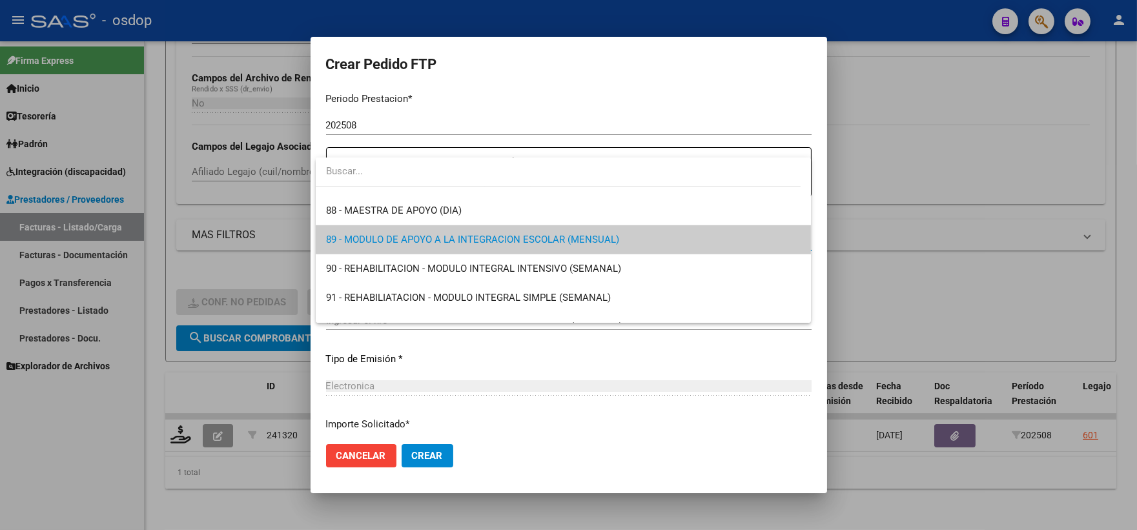
click at [907, 152] on div at bounding box center [568, 265] width 1137 height 530
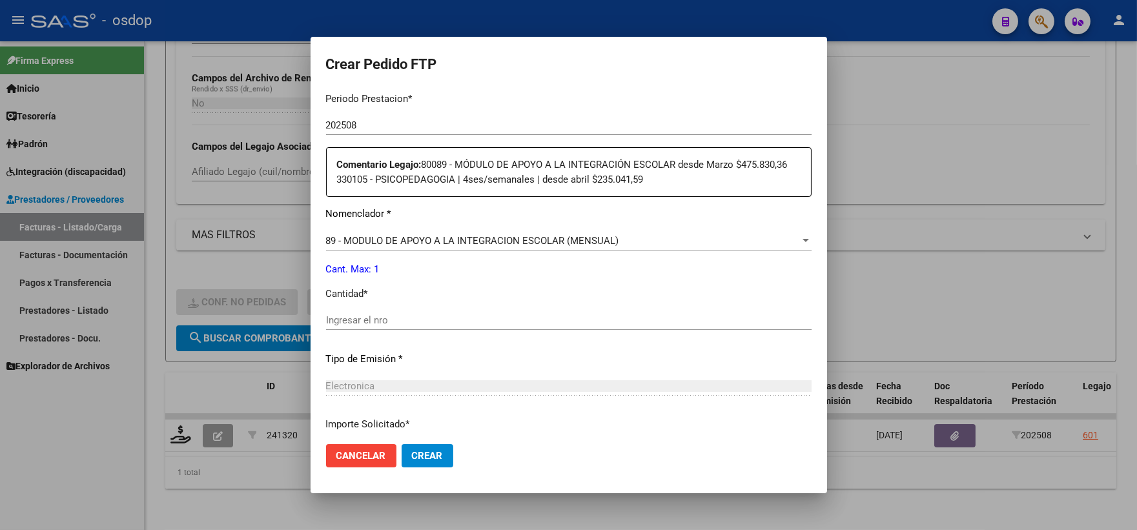
click at [375, 453] on span "Cancelar" at bounding box center [362, 456] width 50 height 12
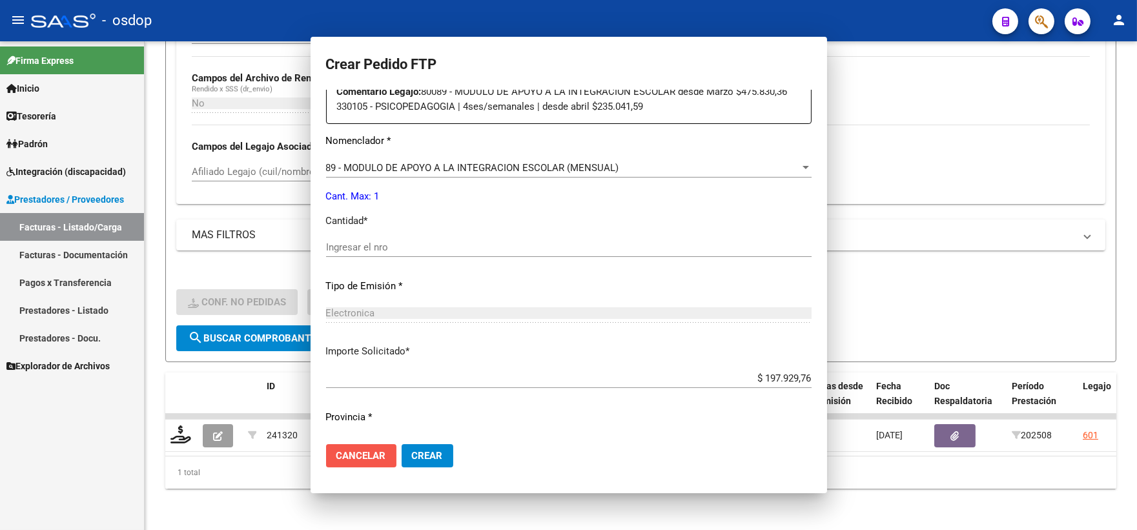
scroll to position [357, 0]
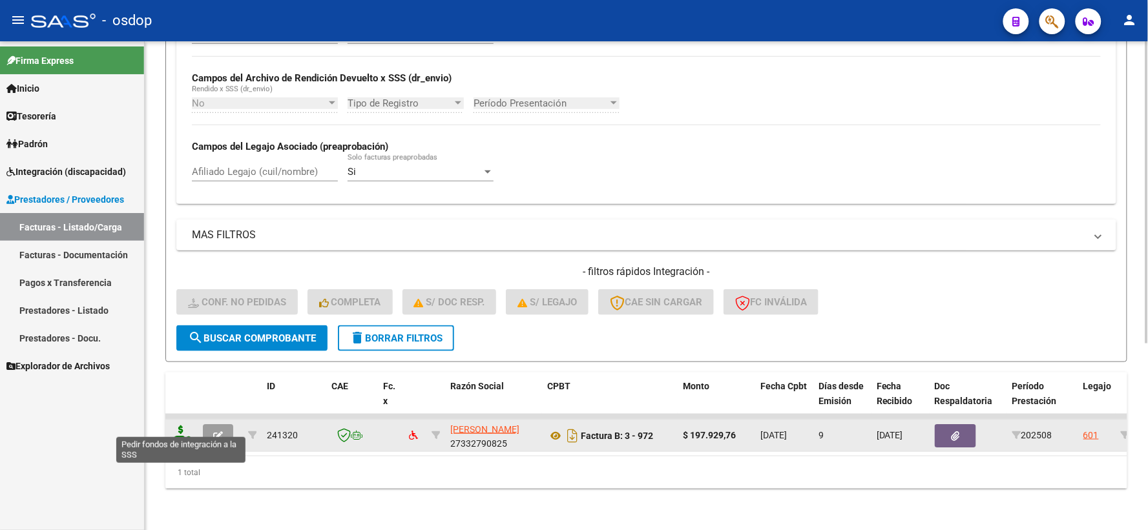
click at [182, 426] on icon at bounding box center [181, 435] width 21 height 18
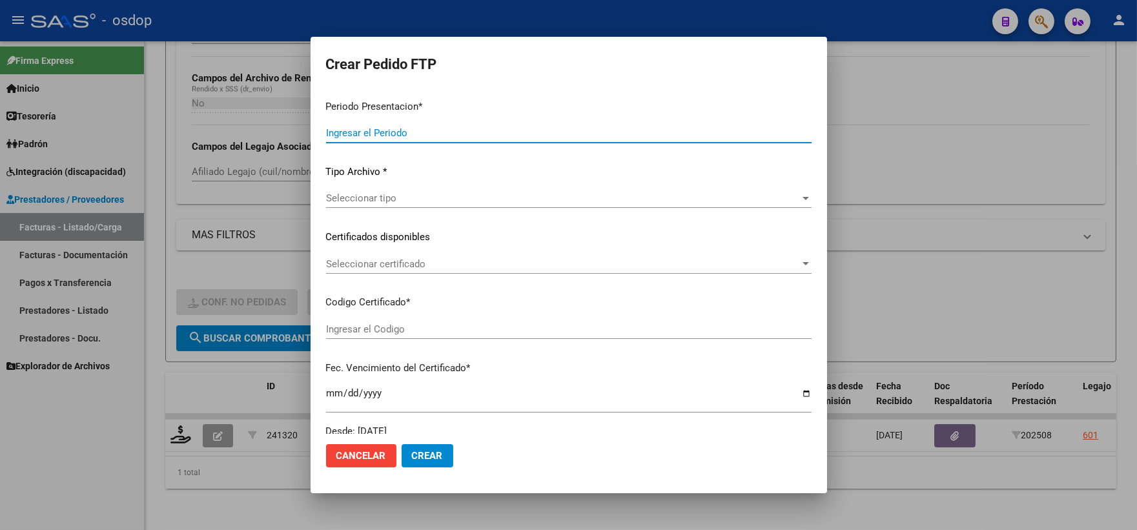
type input "202508"
type input "$ 197.929,76"
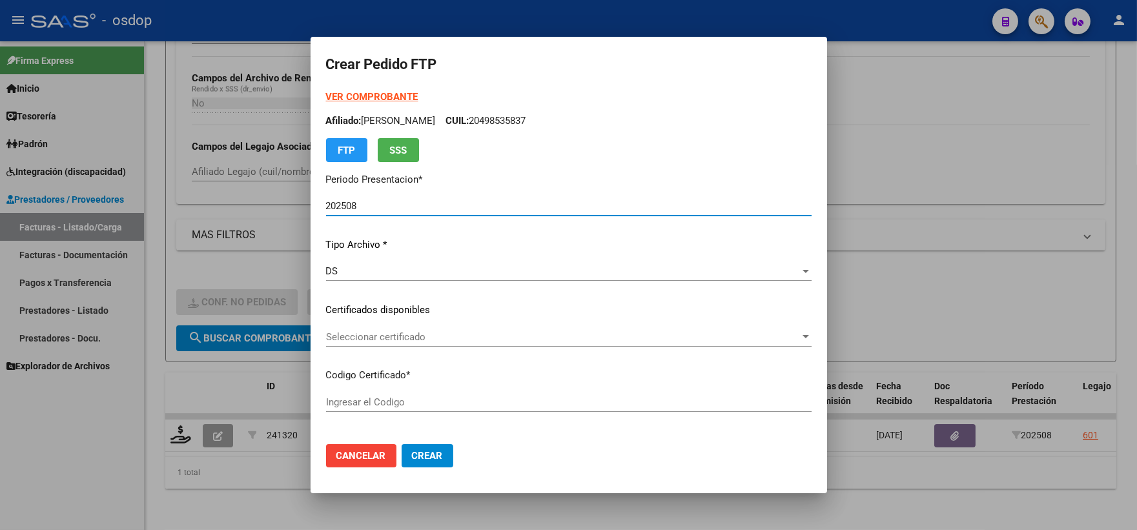
type input "8187184496"
type input "2028-09-12"
click at [417, 330] on div "Seleccionar certificado Seleccionar certificado" at bounding box center [569, 336] width 486 height 19
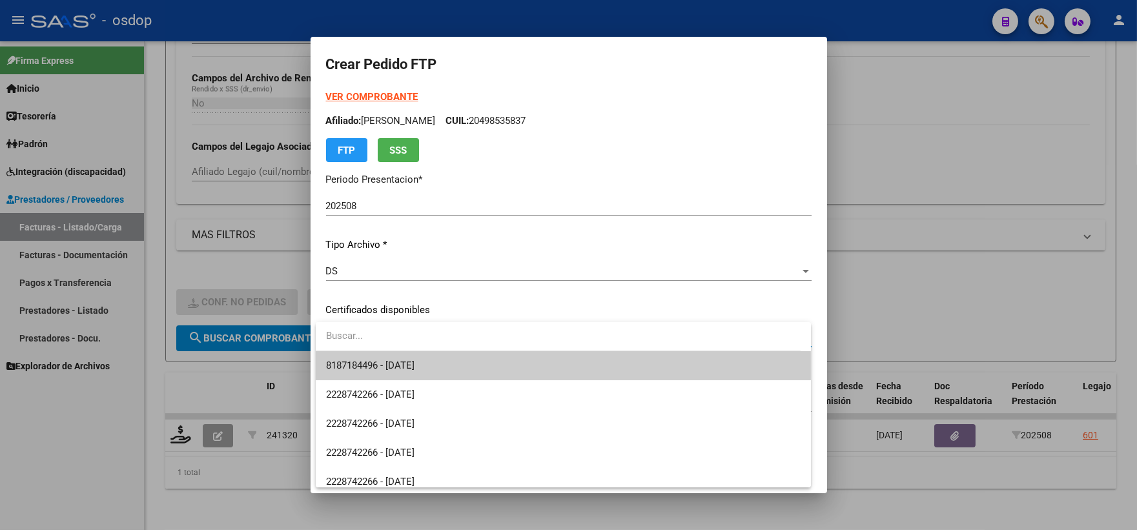
click at [428, 344] on input "dropdown search" at bounding box center [558, 336] width 485 height 29
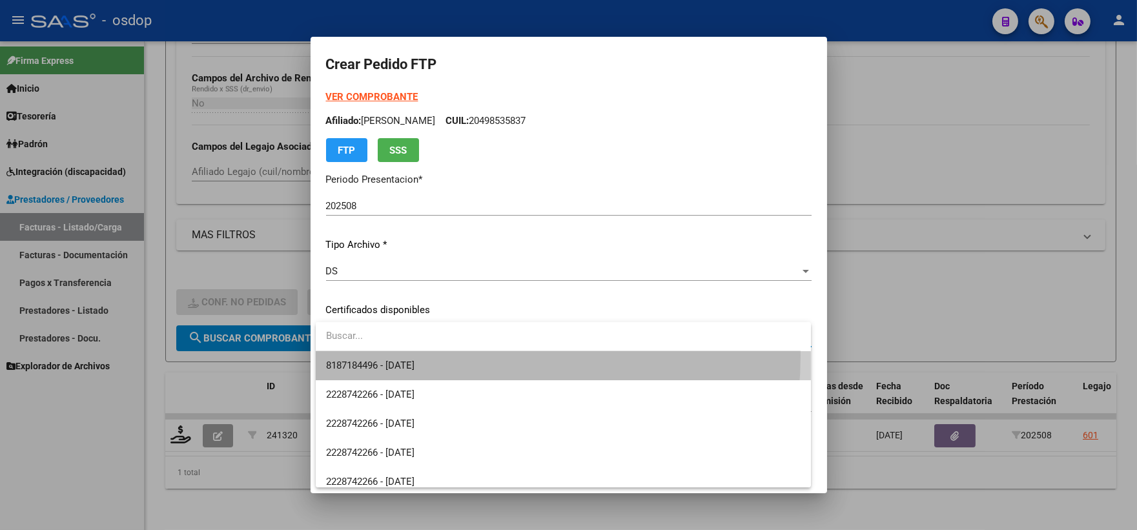
click at [426, 356] on span "8187184496 - 2028-09-12" at bounding box center [563, 365] width 475 height 29
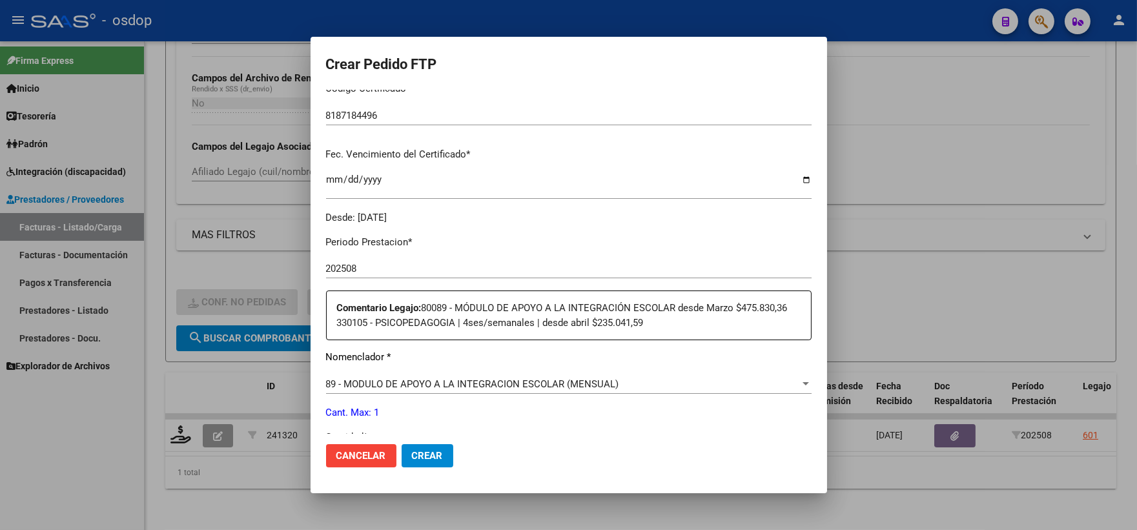
scroll to position [358, 0]
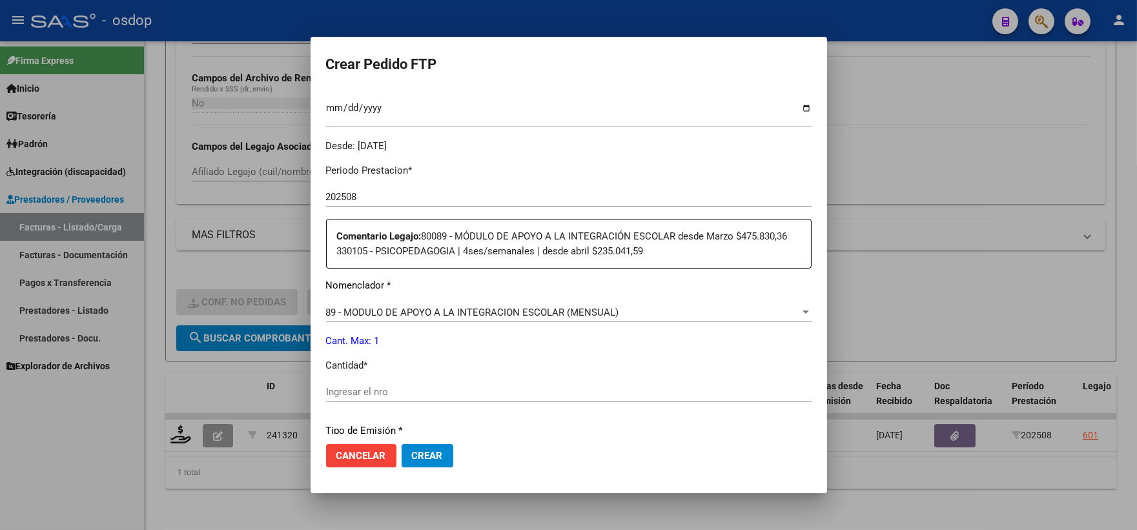
click at [428, 315] on span "89 - MODULO DE APOYO A LA INTEGRACION ESCOLAR (MENSUAL)" at bounding box center [472, 313] width 293 height 12
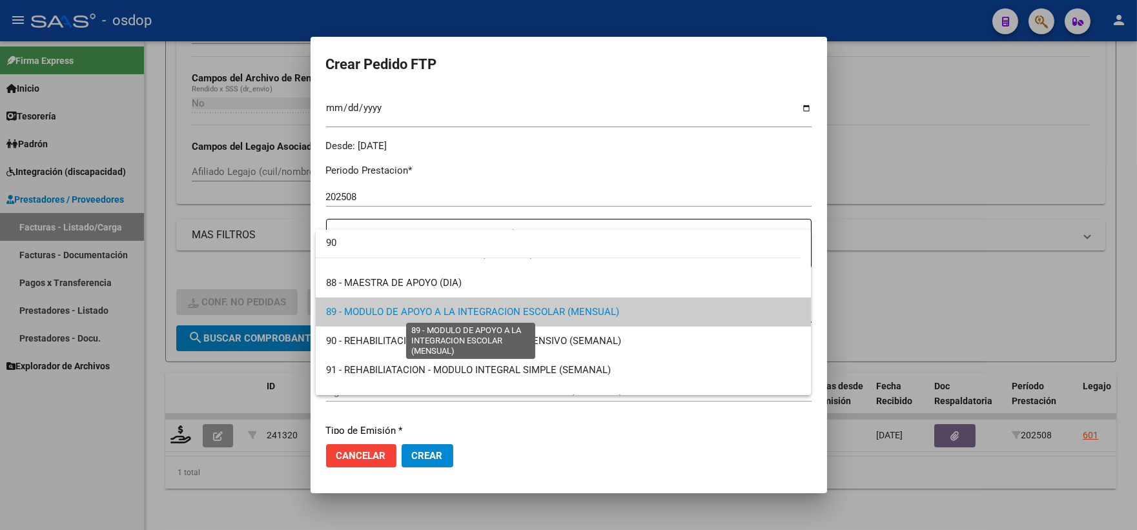
scroll to position [0, 0]
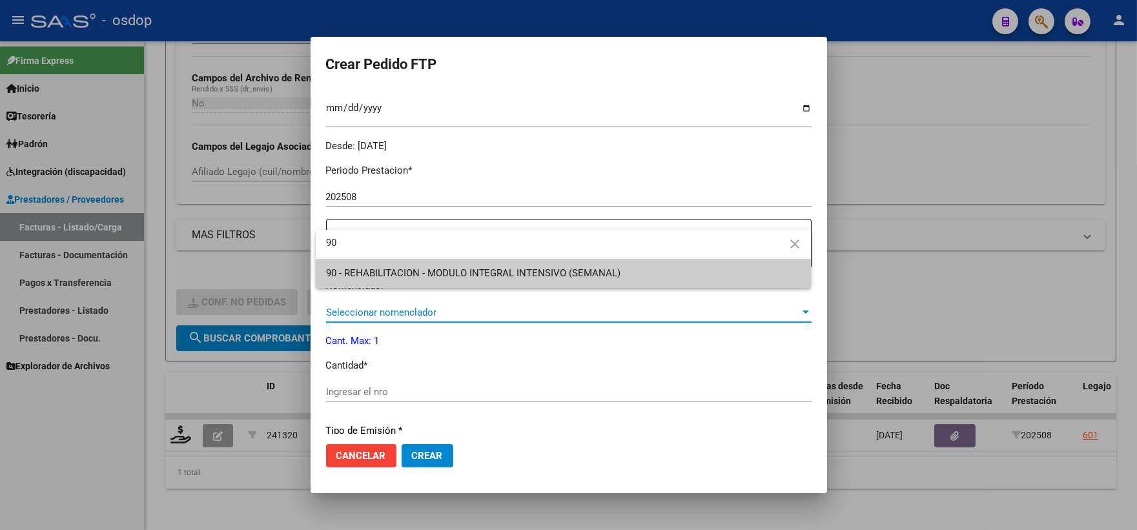
type input "90"
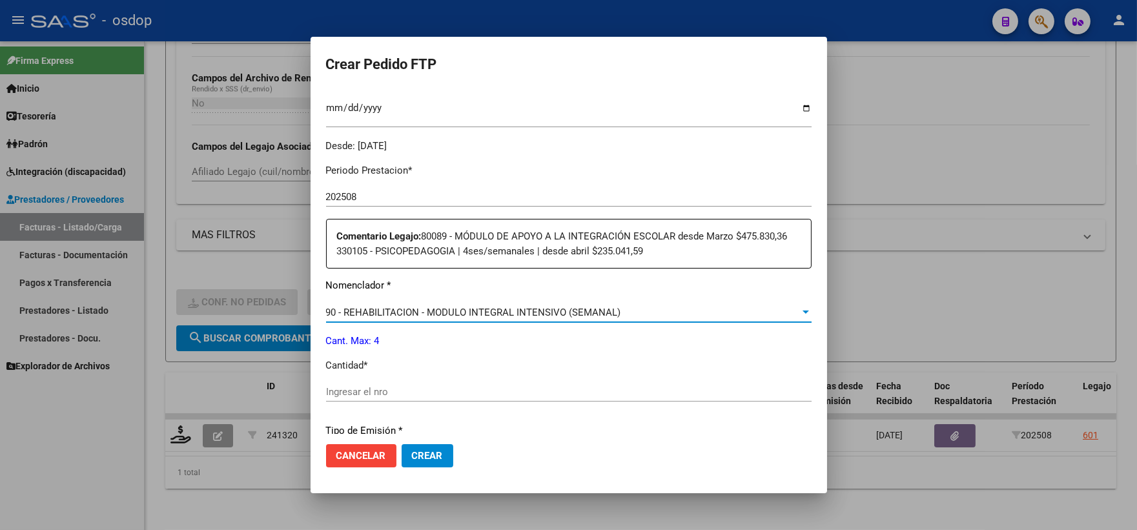
click at [466, 380] on div "Periodo Prestacion * 202508 Ingresar el Periodo Prestacion Comentario Legajo: 8…" at bounding box center [569, 382] width 486 height 457
click at [484, 396] on input "Ingresar el nro" at bounding box center [569, 392] width 486 height 12
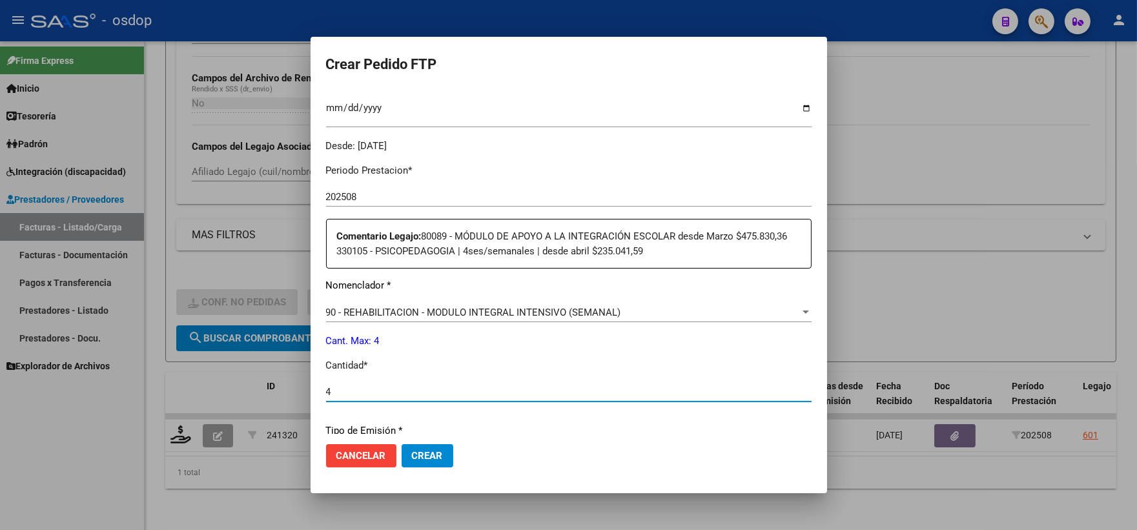
type input "4"
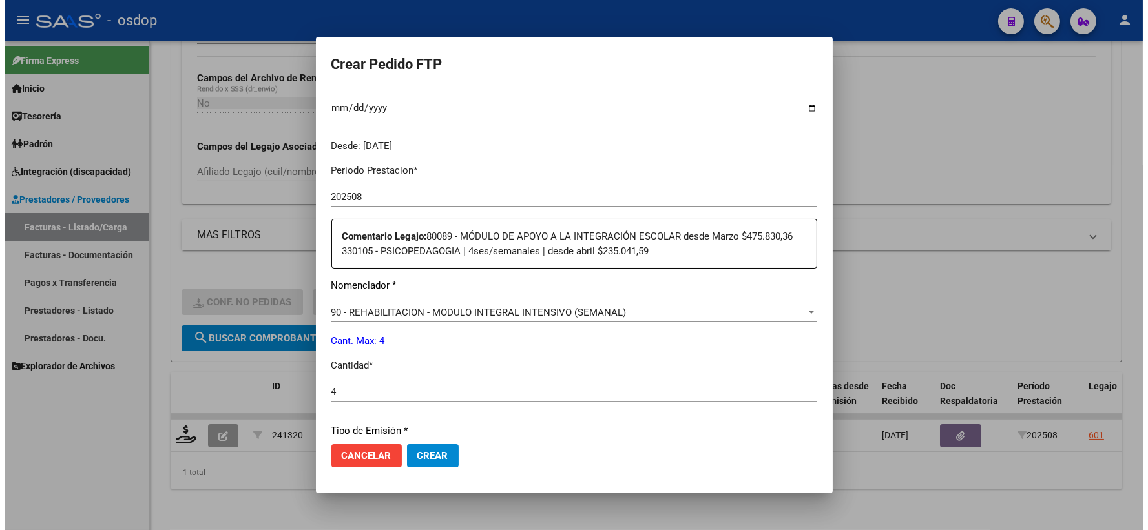
scroll to position [534, 0]
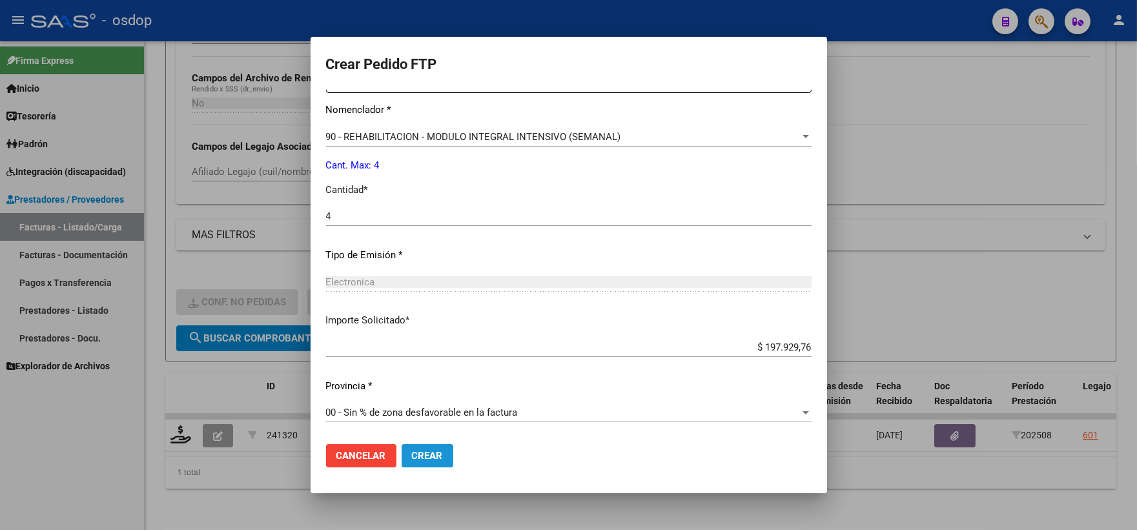
click at [440, 455] on span "Crear" at bounding box center [427, 456] width 31 height 12
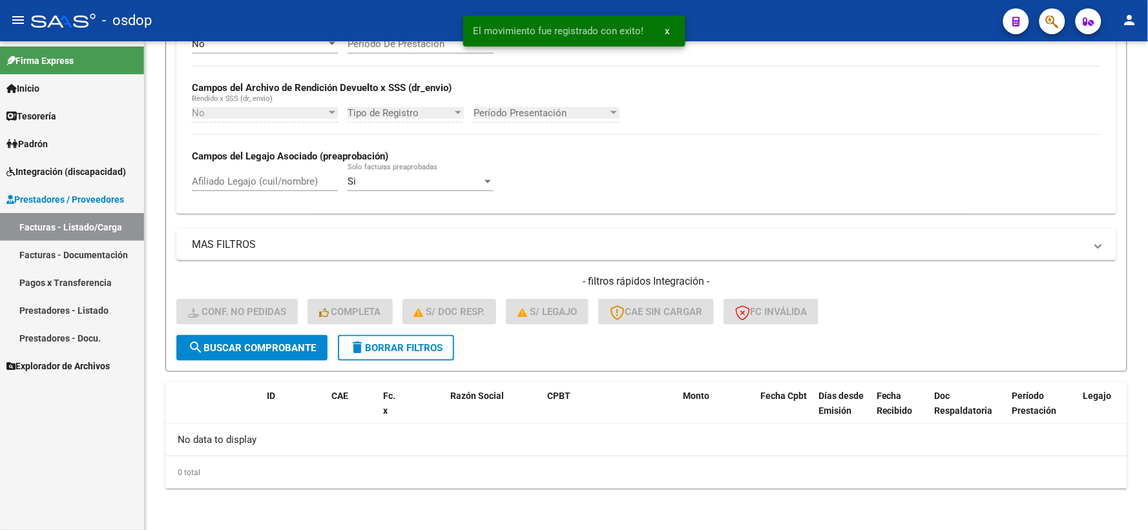
scroll to position [280, 0]
click at [113, 468] on div "Firma Express Inicio Instructivos Contacto OS Tesorería Extractos Procesados (c…" at bounding box center [72, 285] width 144 height 489
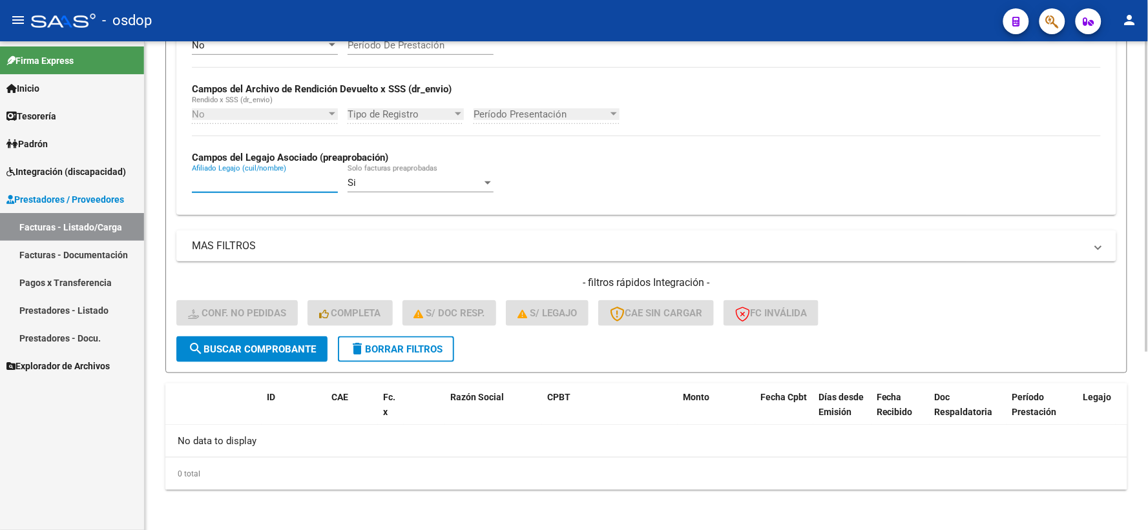
click at [269, 182] on input "Afiliado Legajo (cuil/nombre)" at bounding box center [265, 183] width 146 height 12
paste input "27380875298"
type input "27380875298"
click at [386, 346] on span "delete Borrar Filtros" at bounding box center [395, 350] width 93 height 12
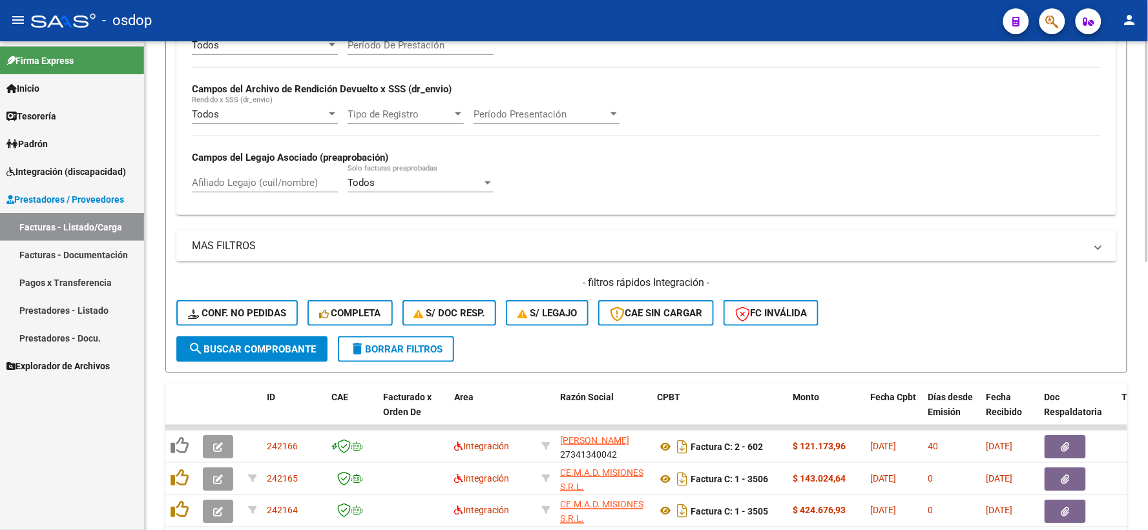
click at [269, 179] on input "Afiliado Legajo (cuil/nombre)" at bounding box center [265, 183] width 146 height 12
paste input "27380875298"
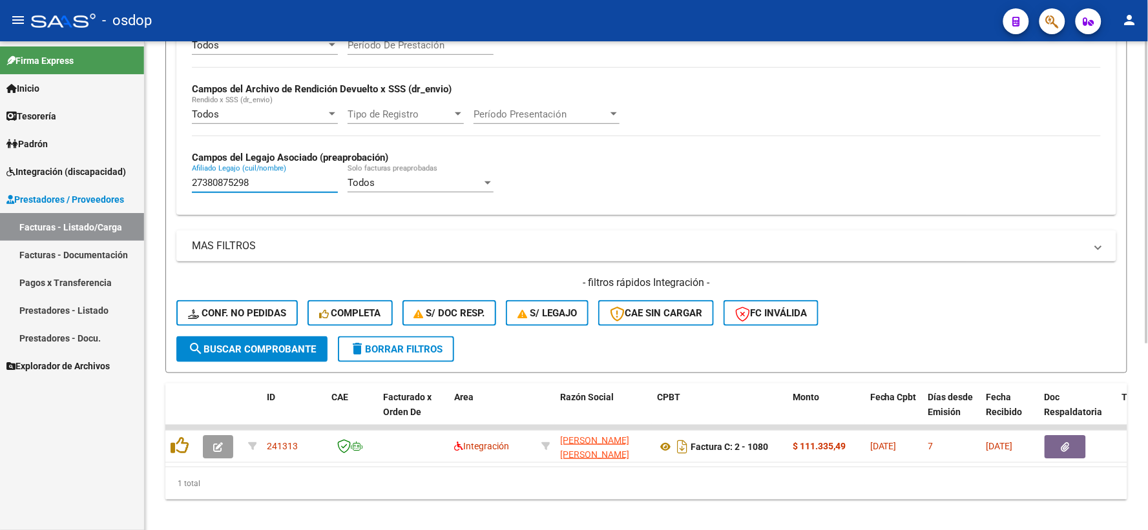
type input "27380875298"
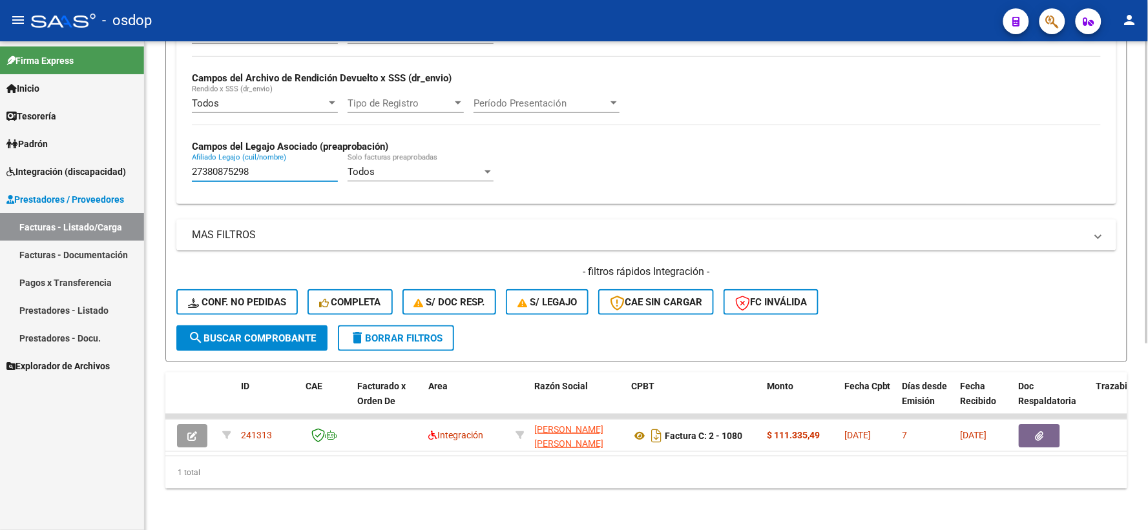
scroll to position [0, 0]
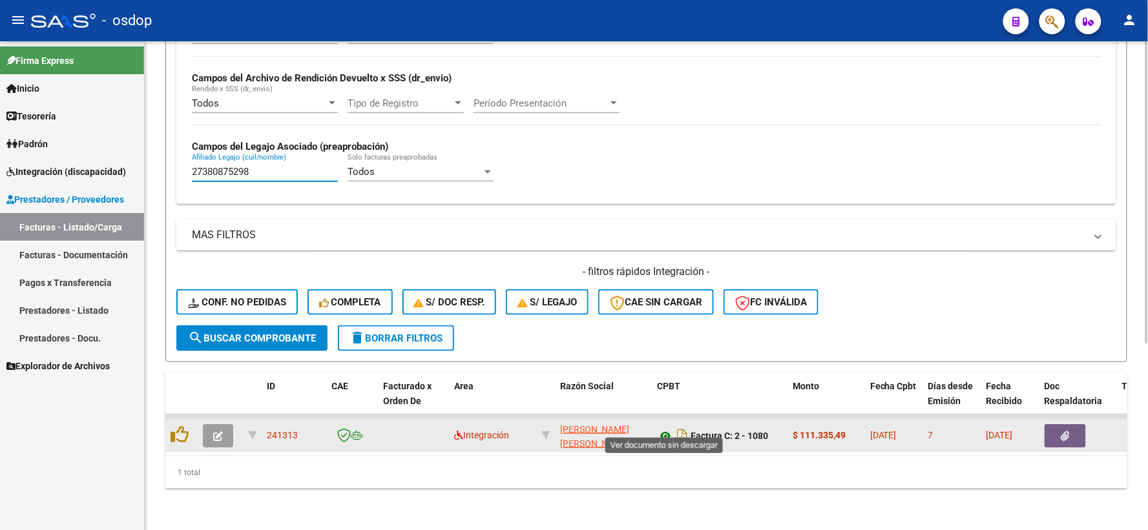
click at [668, 428] on icon at bounding box center [665, 436] width 17 height 16
click at [1063, 431] on icon "button" at bounding box center [1065, 436] width 8 height 10
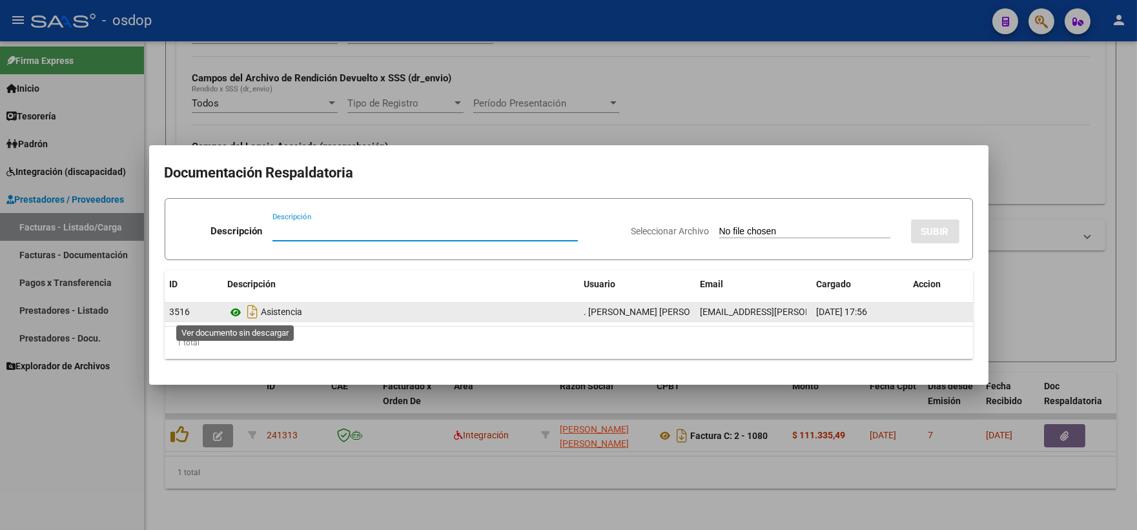
click at [233, 311] on icon at bounding box center [236, 313] width 17 height 16
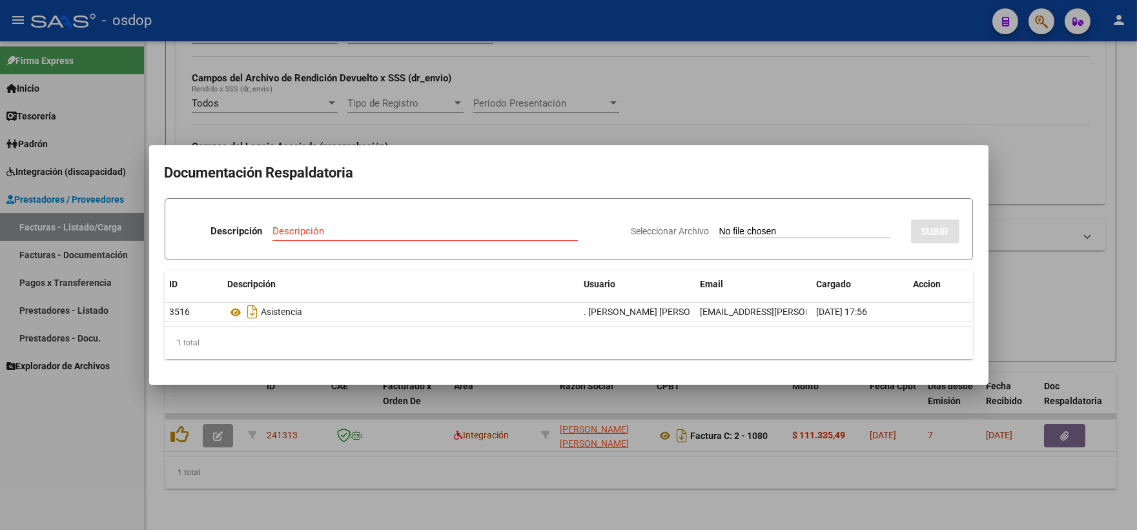
click at [194, 438] on div at bounding box center [568, 265] width 1137 height 530
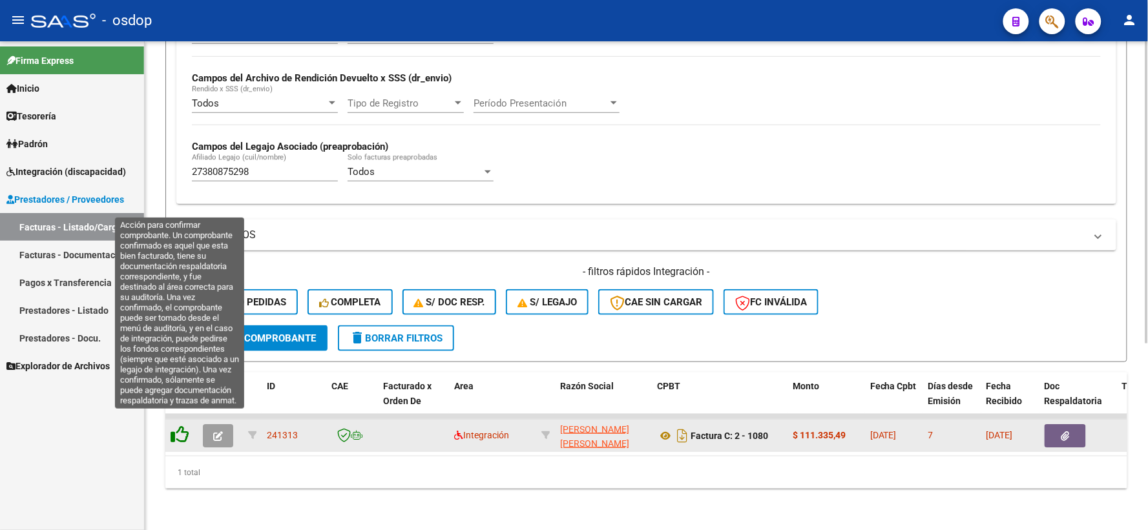
click at [180, 428] on icon at bounding box center [180, 435] width 18 height 18
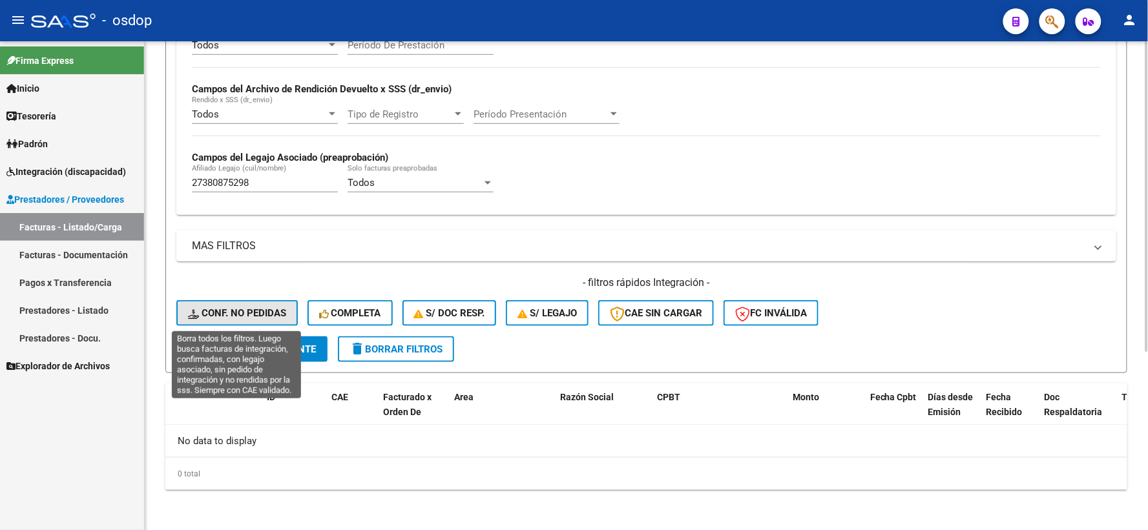
click at [214, 309] on span "Conf. no pedidas" at bounding box center [237, 313] width 98 height 12
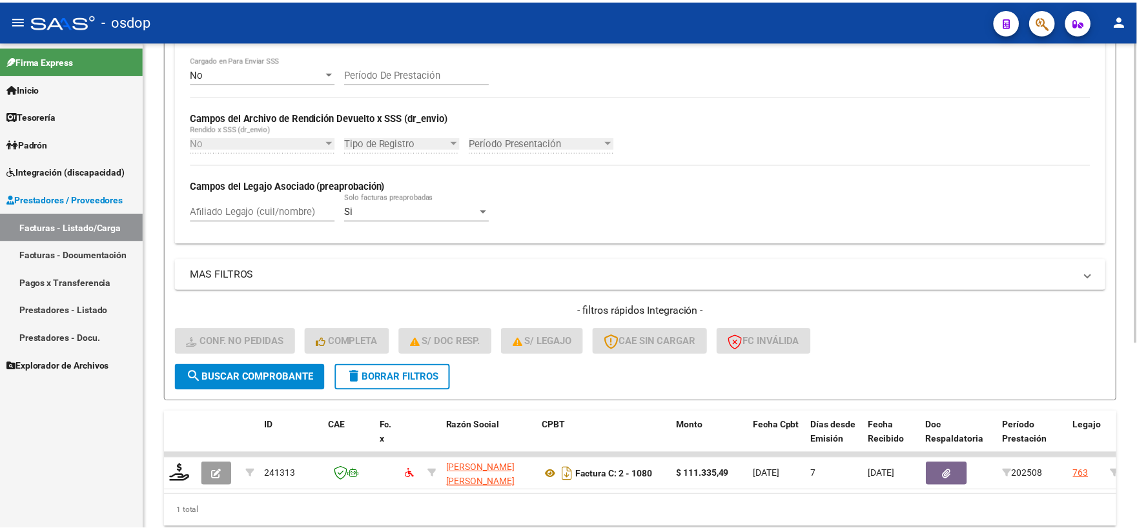
scroll to position [280, 0]
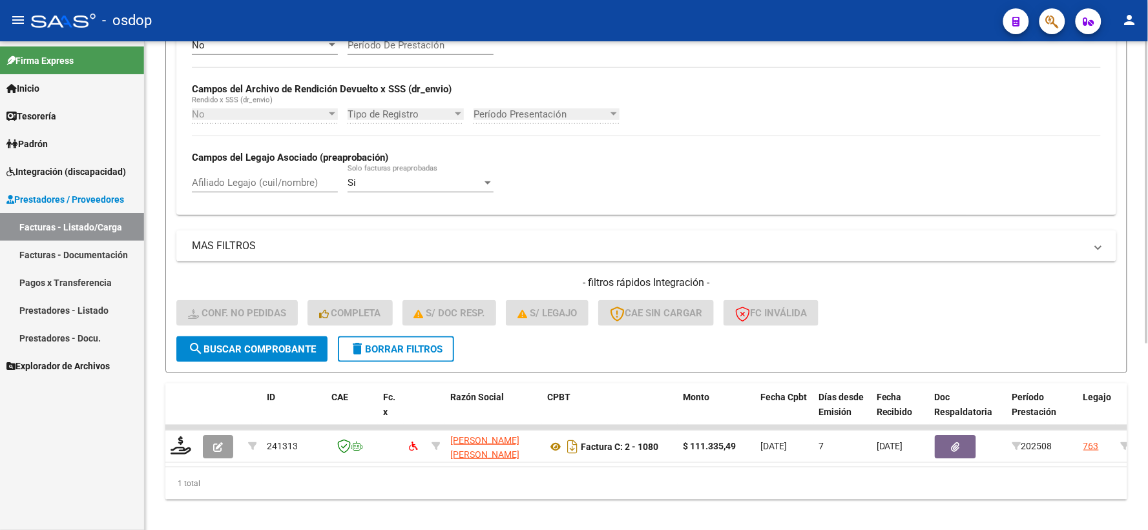
click at [254, 214] on div "No Cargado en Para Enviar SSS Período De Prestación Campos del Archivo de Rendi…" at bounding box center [646, 121] width 940 height 188
click at [260, 188] on input "Afiliado Legajo (cuil/nombre)" at bounding box center [265, 183] width 146 height 12
paste input "27380875298"
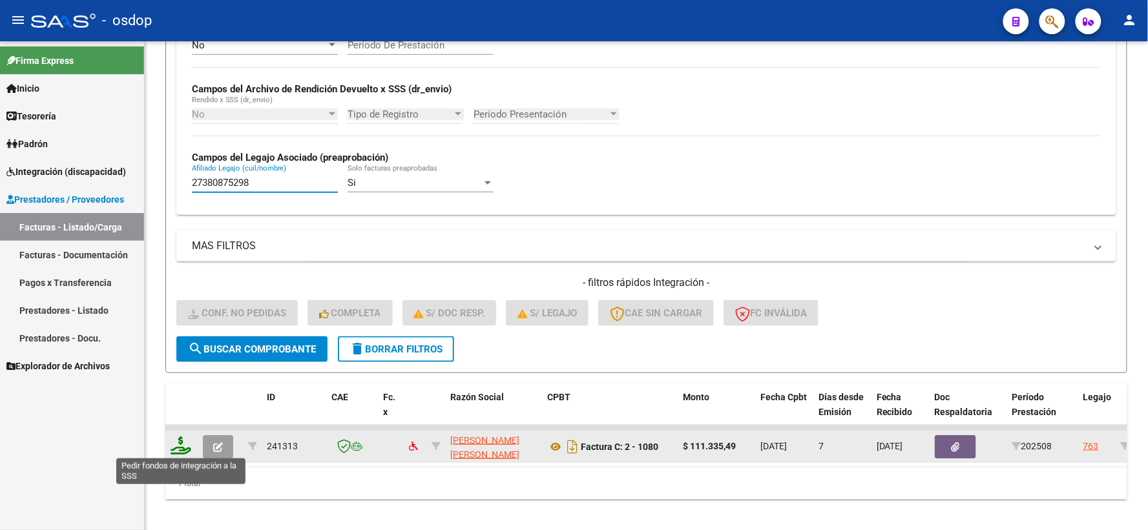
type input "27380875298"
click at [172, 440] on icon at bounding box center [181, 446] width 21 height 18
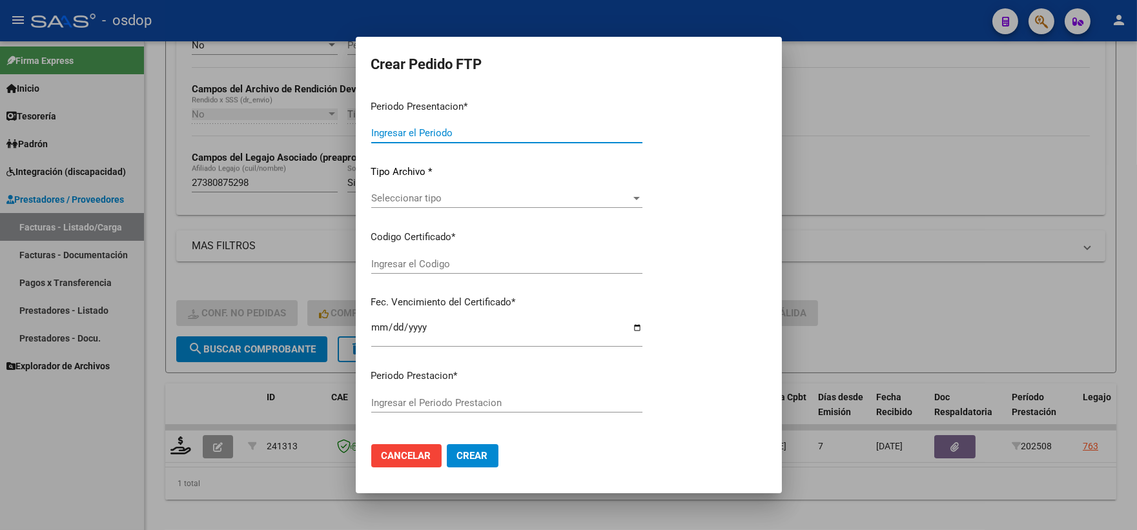
type input "202508"
type input "$ 111.335,49"
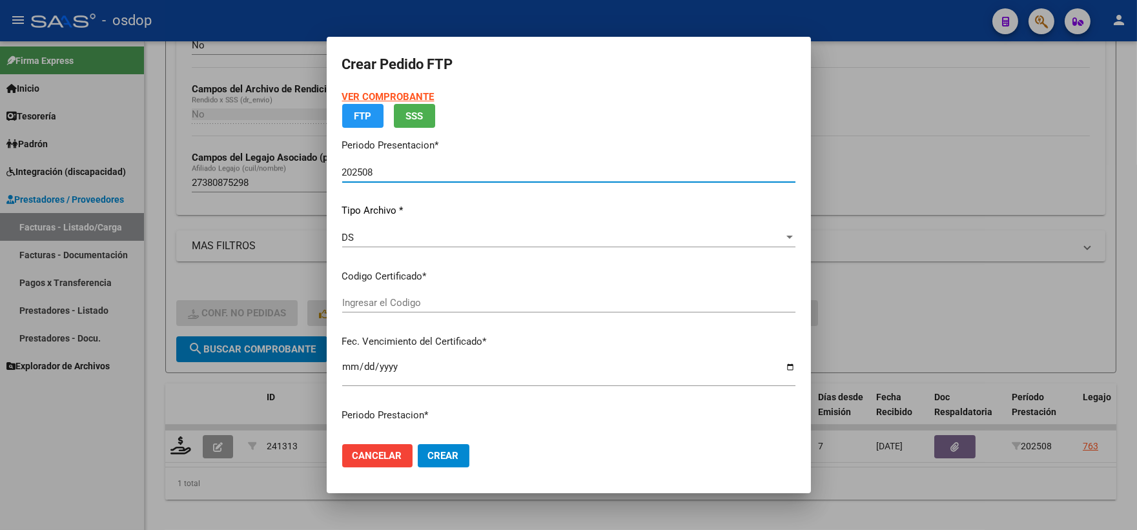
type input "2560683005"
type input "2028-12-04"
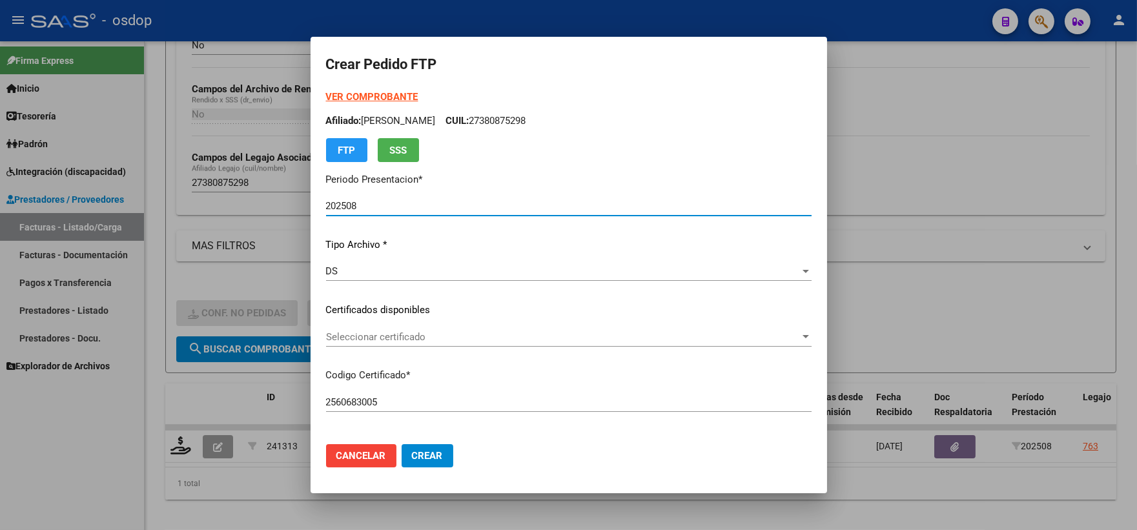
click at [391, 333] on span "Seleccionar certificado" at bounding box center [563, 337] width 474 height 12
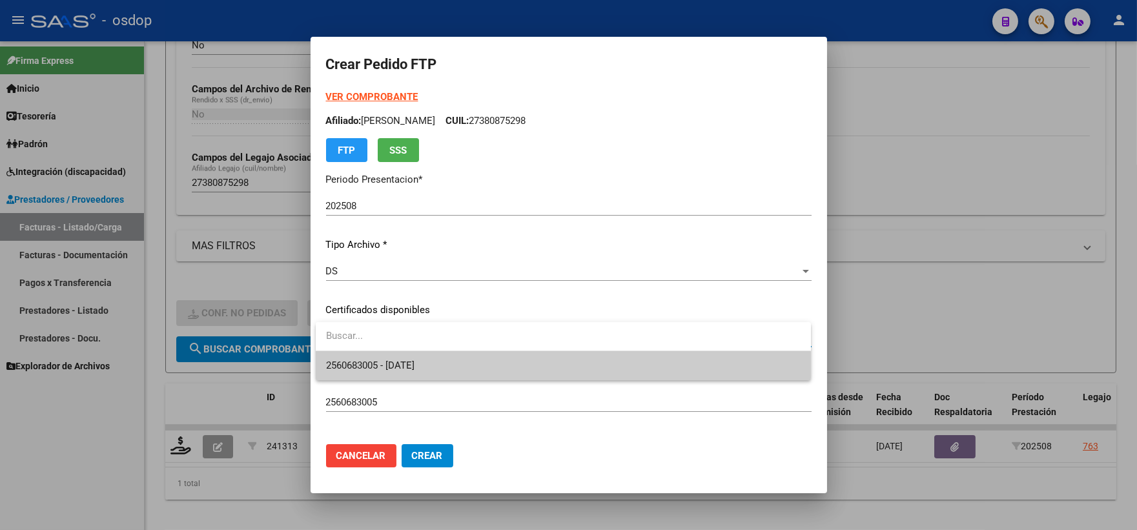
click at [409, 358] on span "2560683005 - 2028-12-04" at bounding box center [563, 365] width 475 height 29
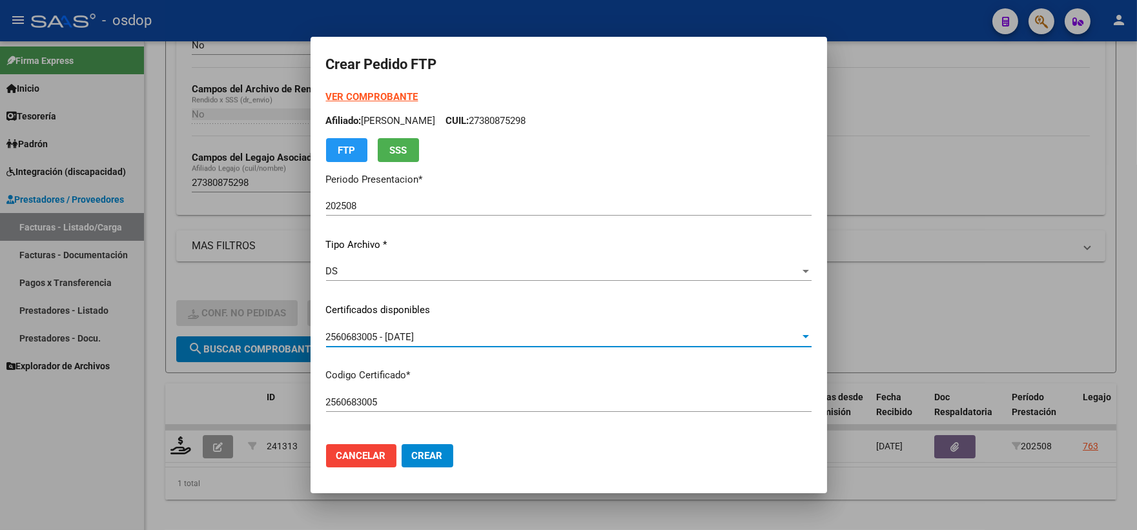
scroll to position [430, 0]
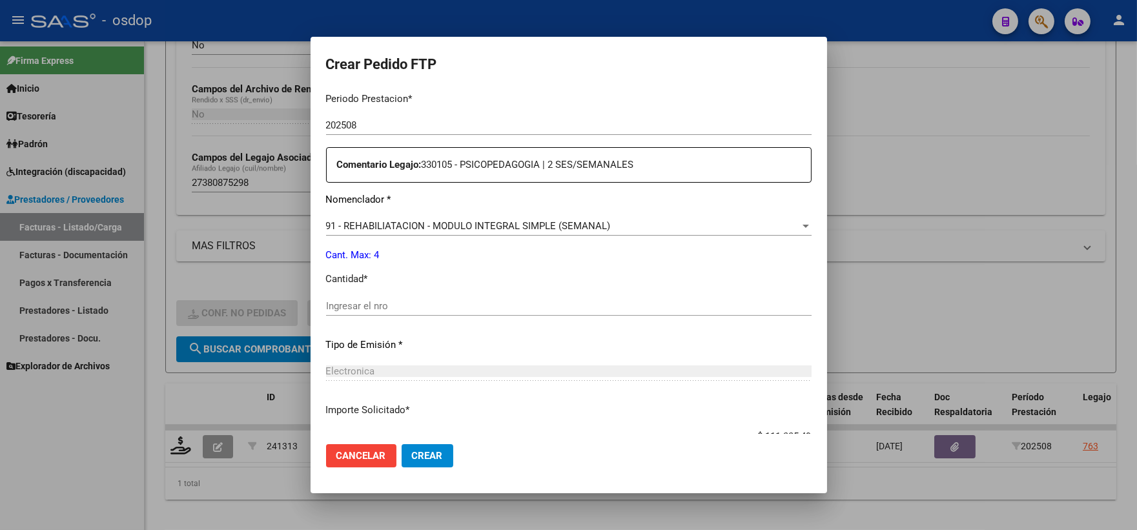
click at [429, 296] on div "Ingresar el nro" at bounding box center [569, 305] width 486 height 19
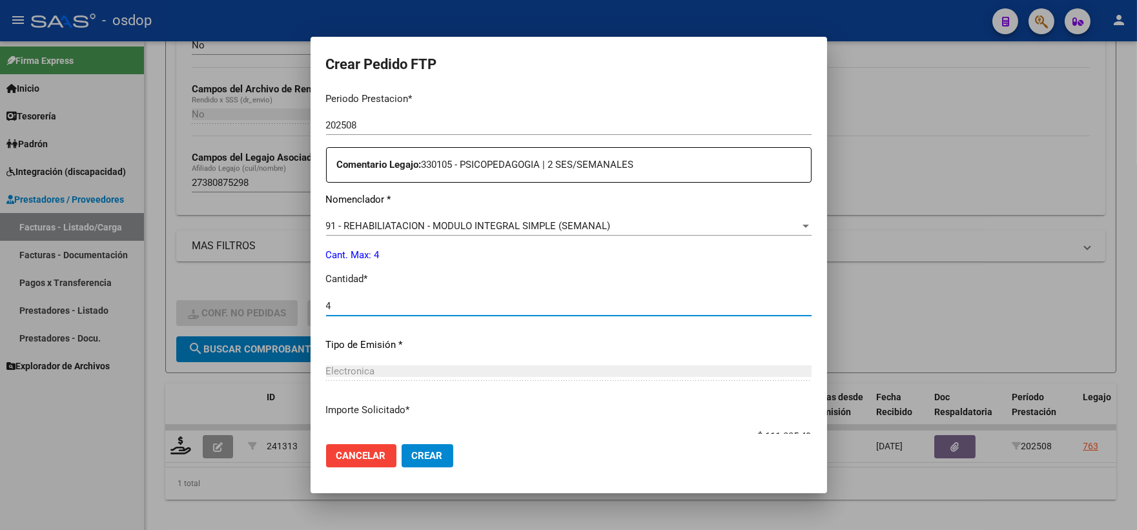
type input "4"
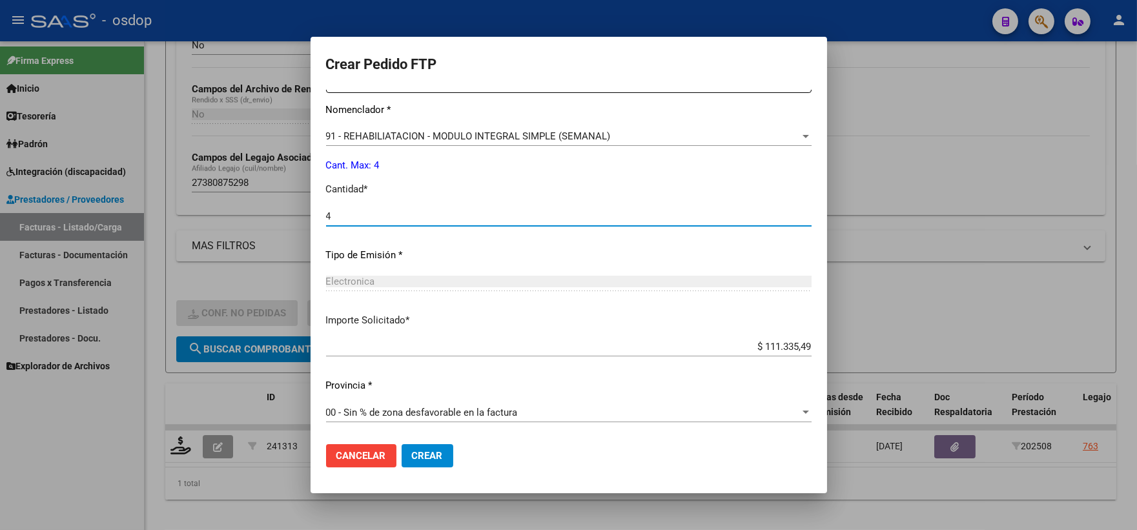
click at [428, 463] on button "Crear" at bounding box center [428, 455] width 52 height 23
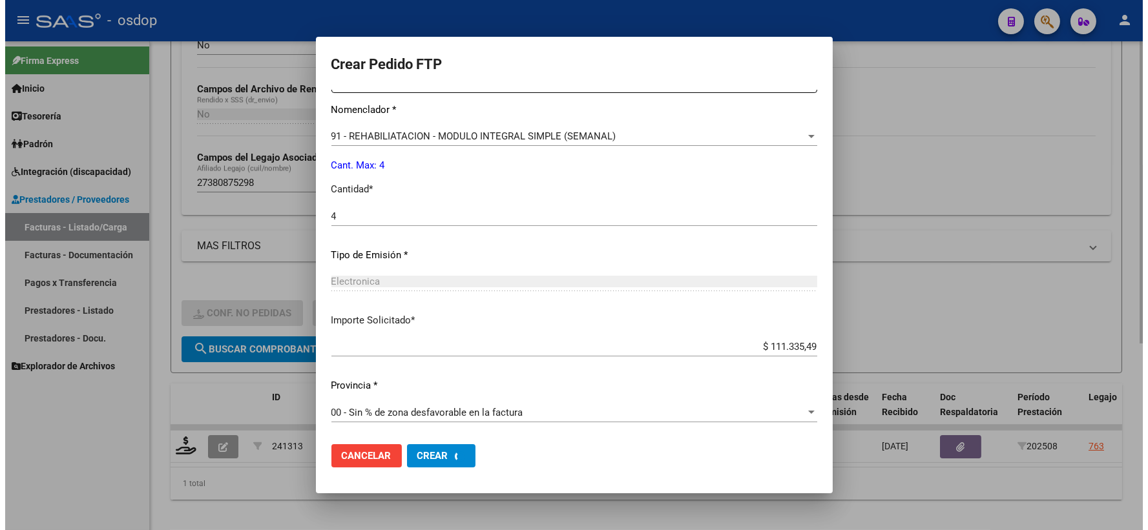
scroll to position [0, 0]
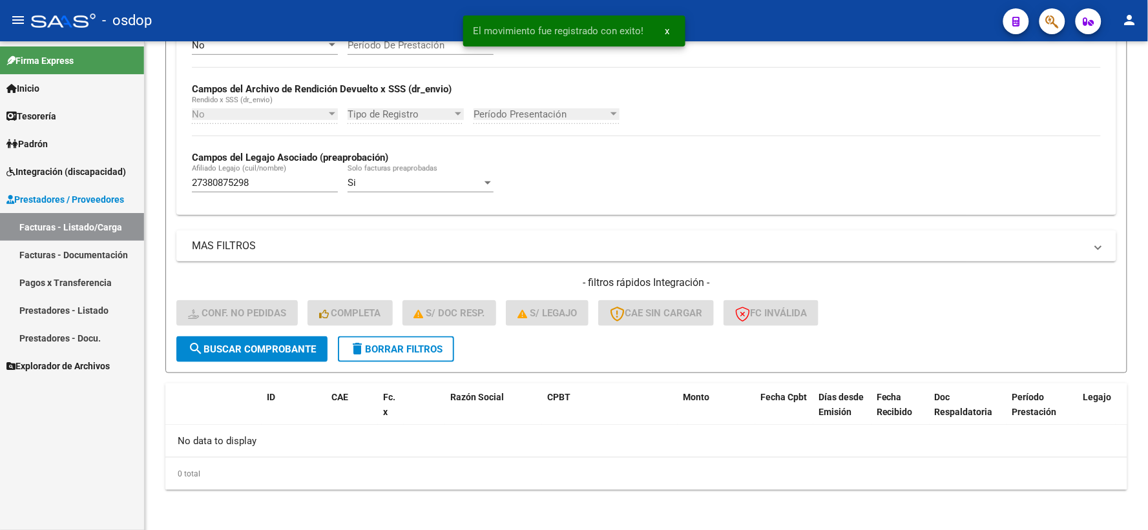
click at [3, 465] on div "Firma Express Inicio Instructivos Contacto OS Tesorería Extractos Procesados (c…" at bounding box center [72, 285] width 144 height 489
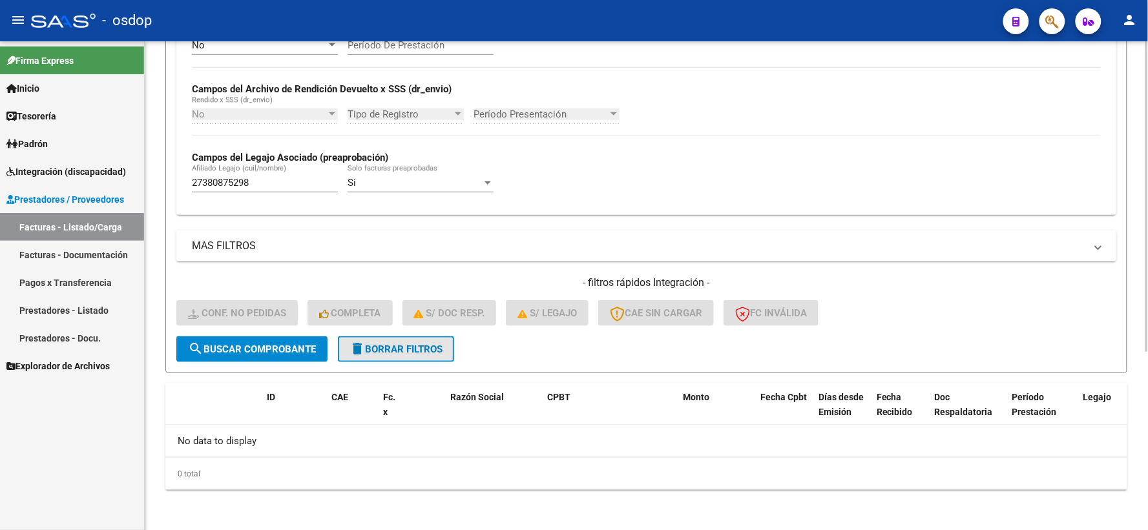
click at [366, 354] on button "delete Borrar Filtros" at bounding box center [396, 350] width 116 height 26
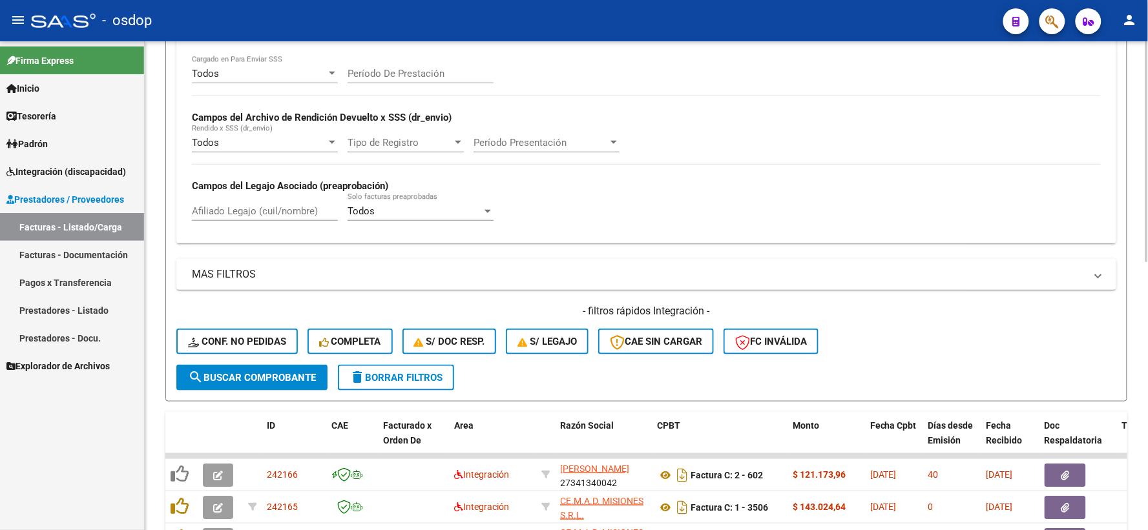
scroll to position [280, 0]
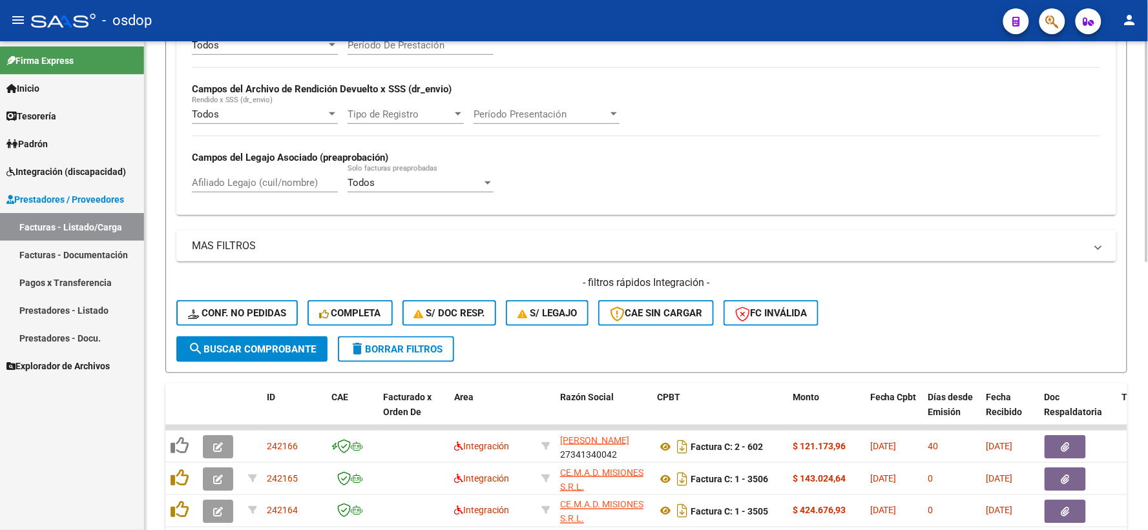
click at [267, 205] on div "Todos Cargado en Para Enviar SSS Período De Prestación Campos del Archivo de Re…" at bounding box center [646, 121] width 940 height 188
click at [269, 158] on strong "Campos del Legajo Asociado (preaprobación)" at bounding box center [290, 158] width 196 height 12
click at [278, 177] on div "Afiliado Legajo (cuil/nombre)" at bounding box center [265, 179] width 146 height 28
paste input "27239788713"
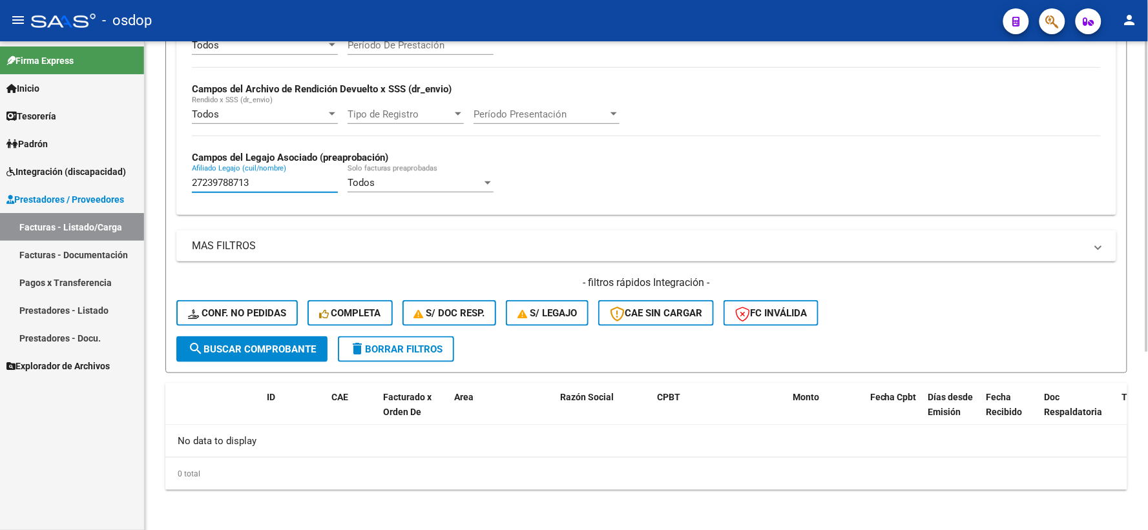
drag, startPoint x: 241, startPoint y: 181, endPoint x: 251, endPoint y: 178, distance: 10.4
click at [242, 180] on input "27239788713" at bounding box center [265, 183] width 146 height 12
drag, startPoint x: 173, startPoint y: 175, endPoint x: 82, endPoint y: 150, distance: 94.3
click at [153, 175] on div "Video tutorial PRESTADORES -> Listado de CPBTs Emitidos por Prestadores / Prove…" at bounding box center [646, 146] width 1003 height 771
paste input "0442327417"
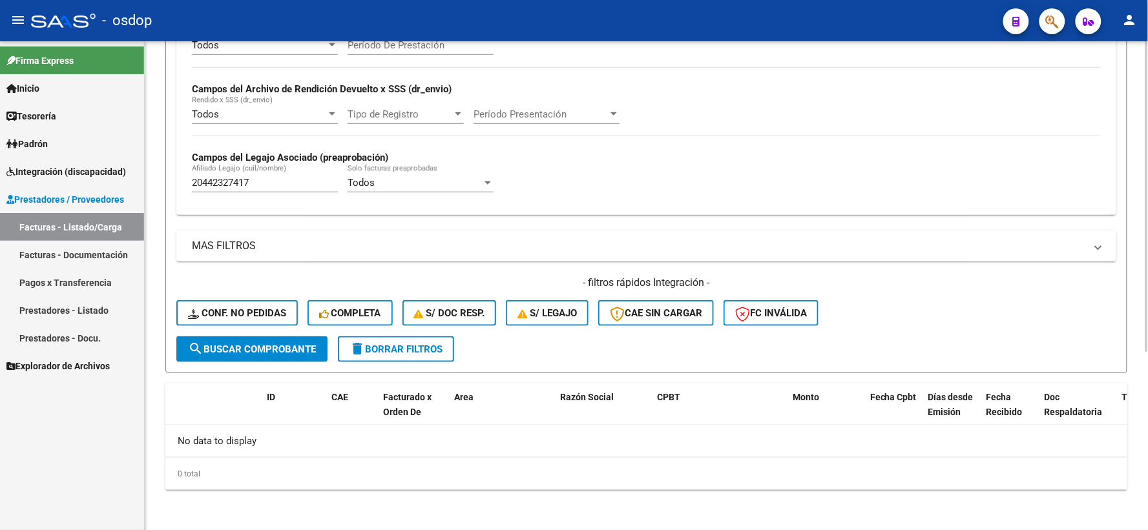
drag, startPoint x: 278, startPoint y: 171, endPoint x: 246, endPoint y: 171, distance: 31.7
click at [243, 171] on div "20442327417 Afiliado Legajo (cuil/nombre)" at bounding box center [265, 179] width 146 height 28
drag, startPoint x: 269, startPoint y: 181, endPoint x: 147, endPoint y: 209, distance: 125.3
click at [172, 202] on form "Filtros Id Area Area Seleccionar Gerenciador Seleccionar Gerenciador No Confirm…" at bounding box center [646, 123] width 962 height 501
paste input "7437674081"
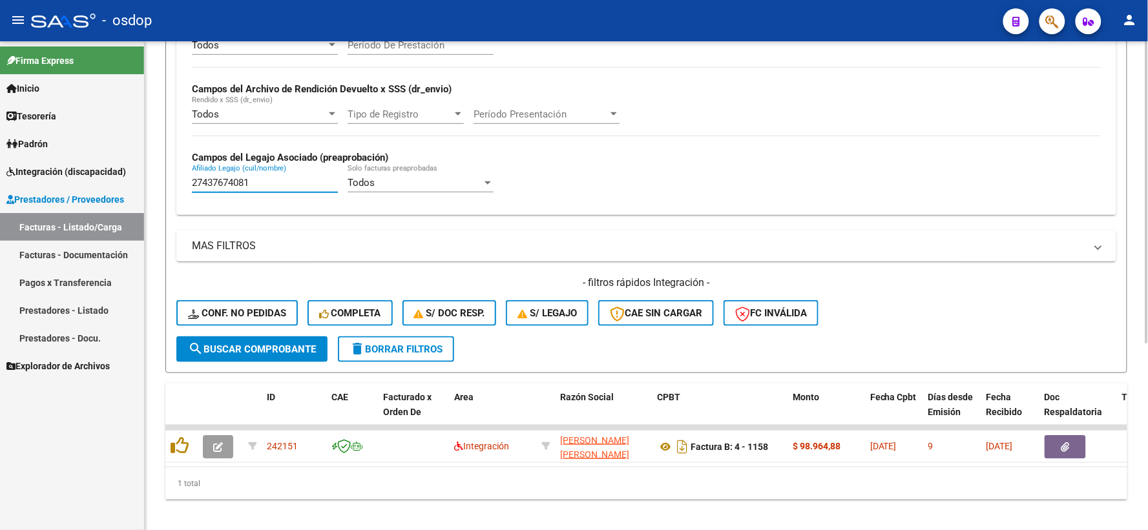
scroll to position [301, 0]
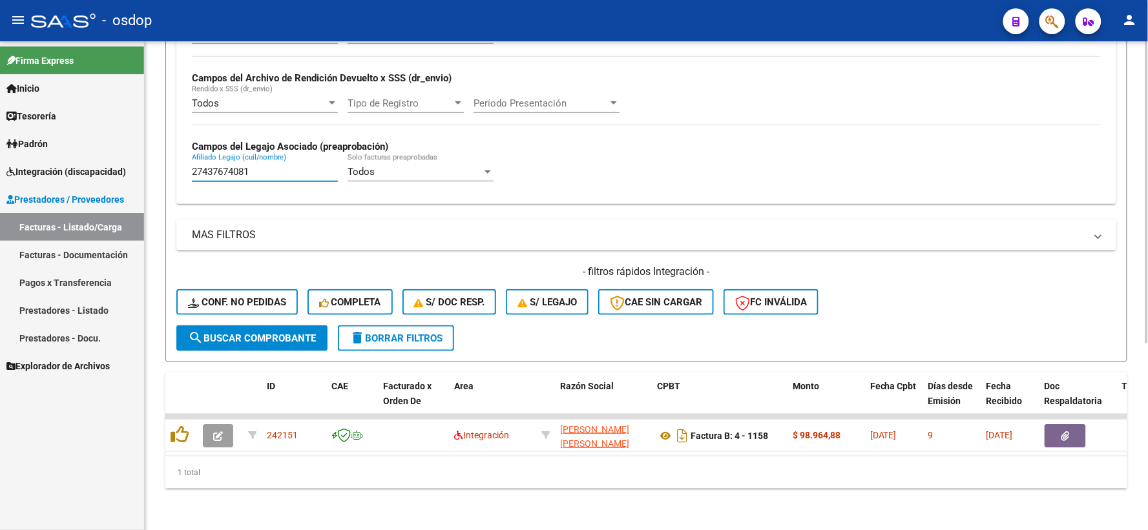
type input "27437674081"
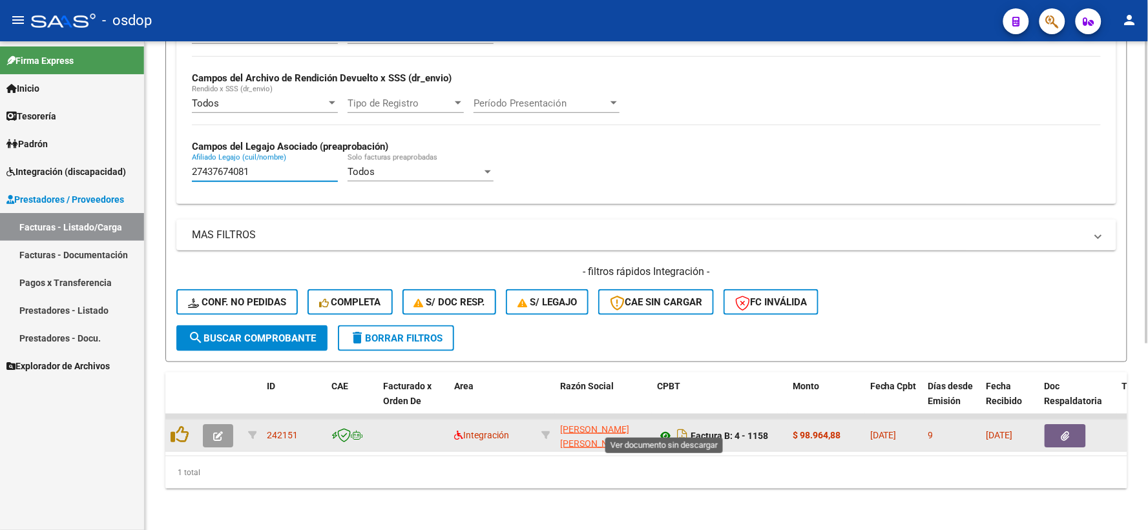
click at [659, 428] on icon at bounding box center [665, 436] width 17 height 16
click at [1060, 431] on button "button" at bounding box center [1064, 435] width 41 height 23
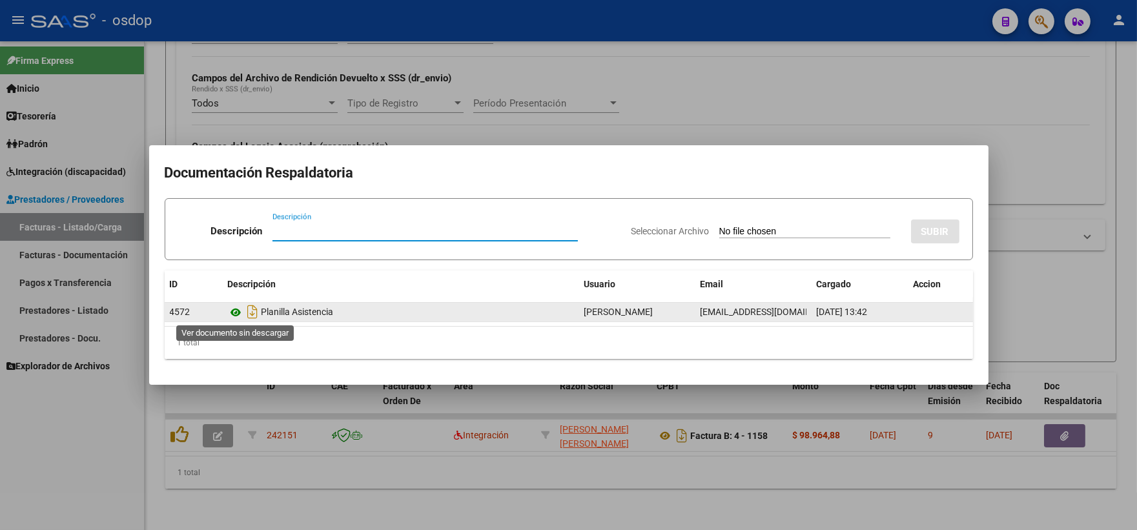
click at [238, 308] on icon at bounding box center [236, 313] width 17 height 16
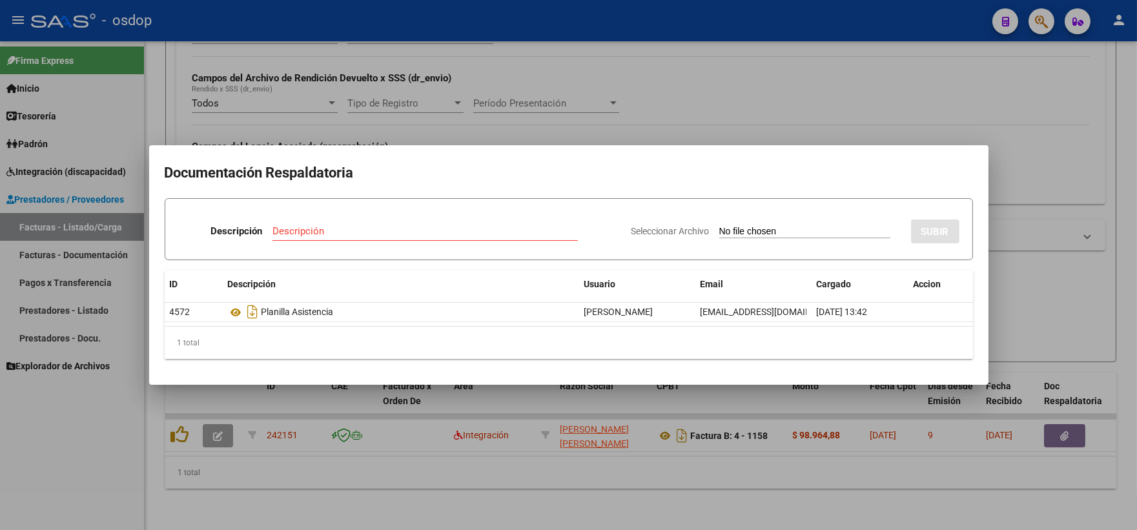
click at [244, 421] on div at bounding box center [568, 265] width 1137 height 530
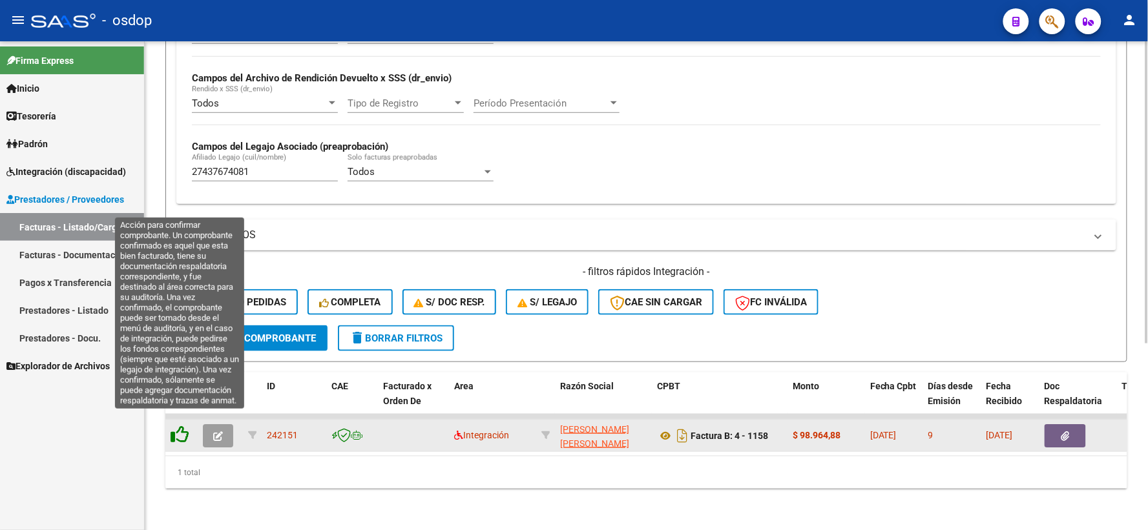
click at [187, 426] on icon at bounding box center [180, 435] width 18 height 18
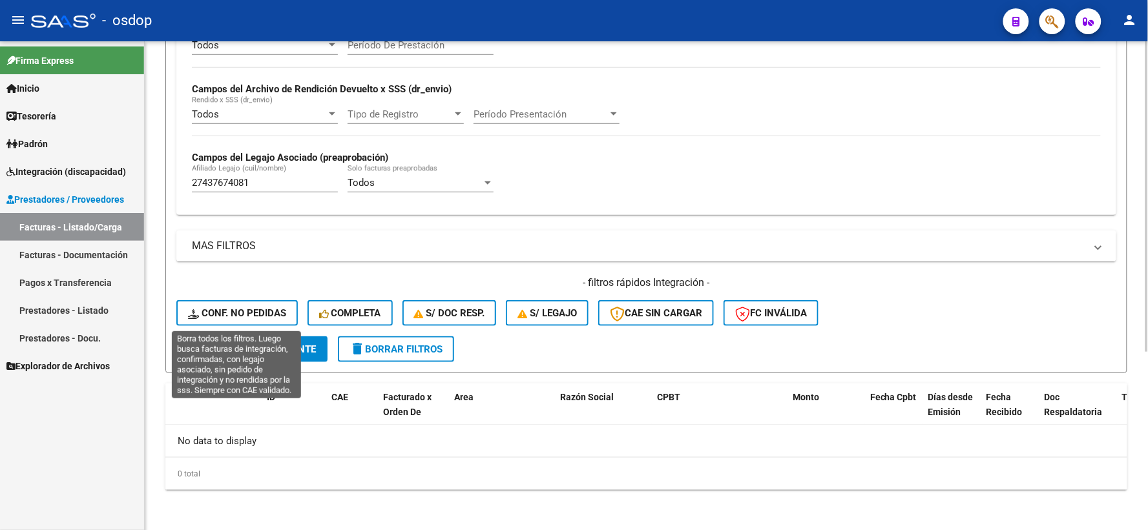
click at [253, 318] on span "Conf. no pedidas" at bounding box center [237, 313] width 98 height 12
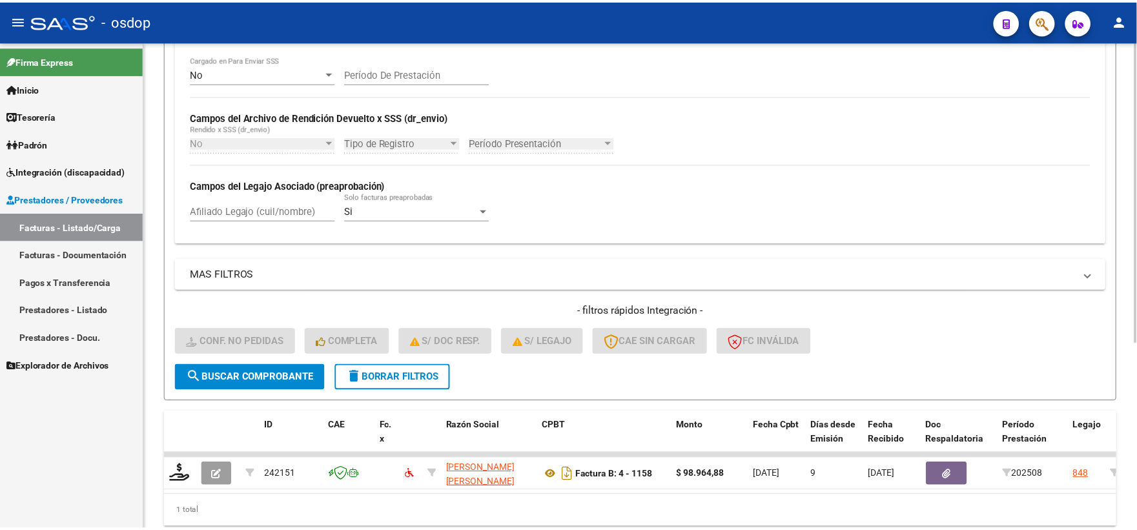
scroll to position [280, 0]
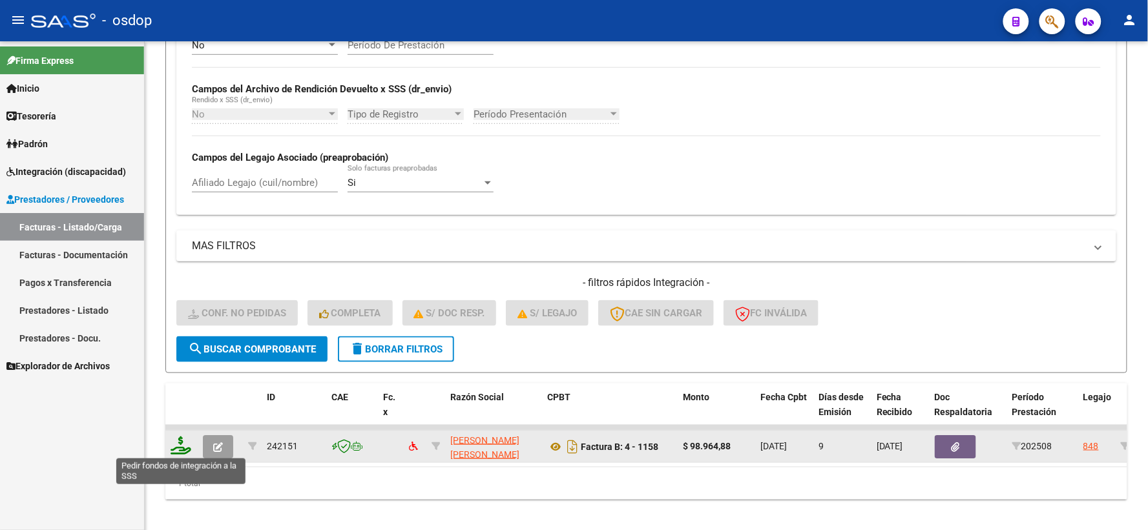
click at [183, 446] on icon at bounding box center [181, 446] width 21 height 18
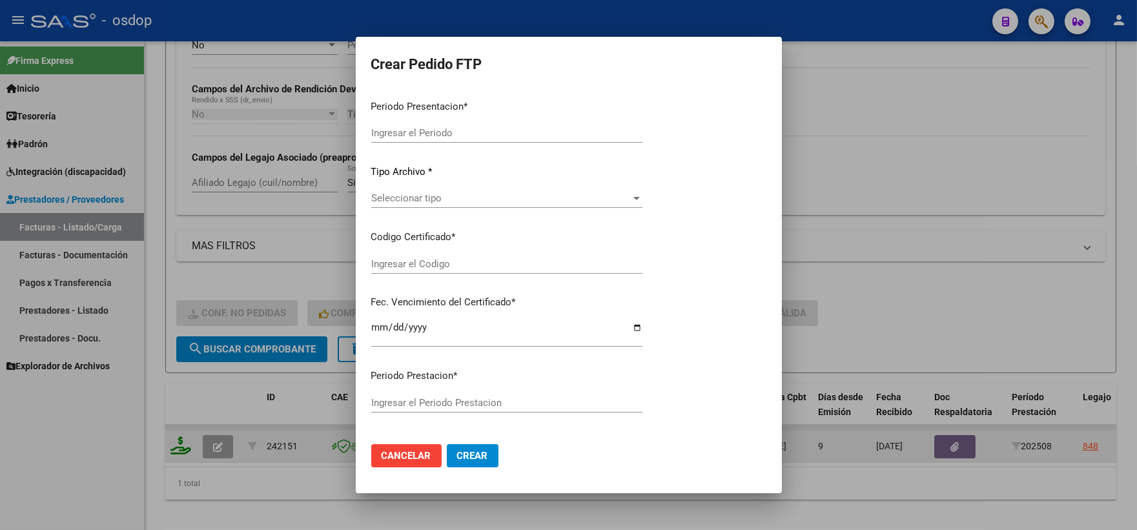
type input "202508"
type input "$ 98.964,88"
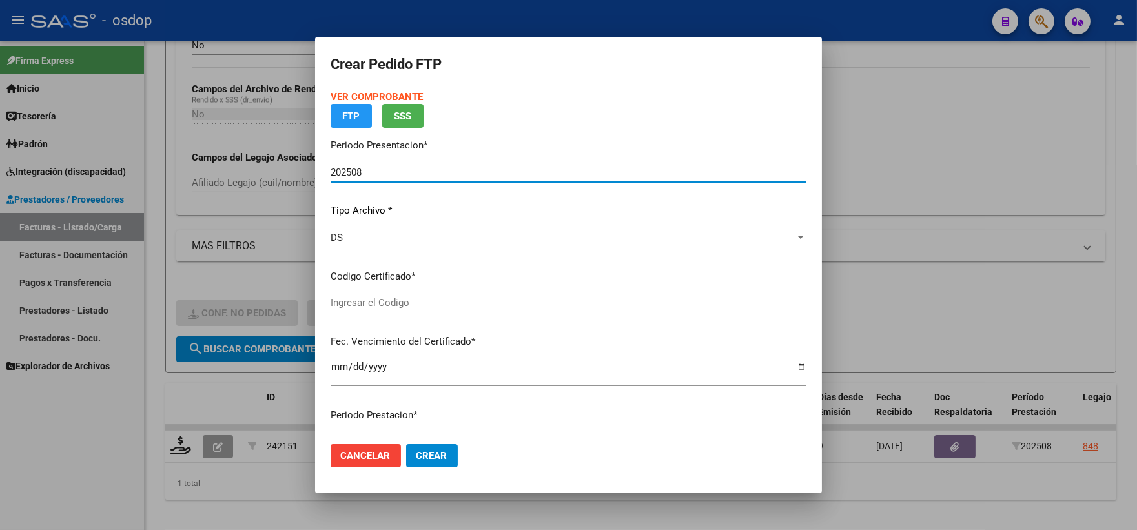
type input "81003786"
type input "[DATE]"
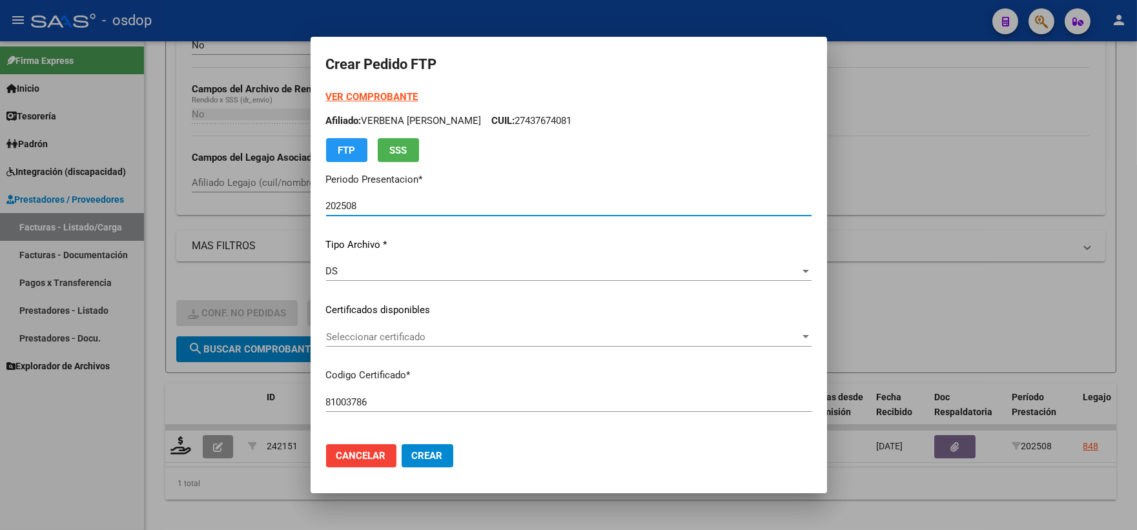
click at [440, 334] on span "Seleccionar certificado" at bounding box center [563, 337] width 474 height 12
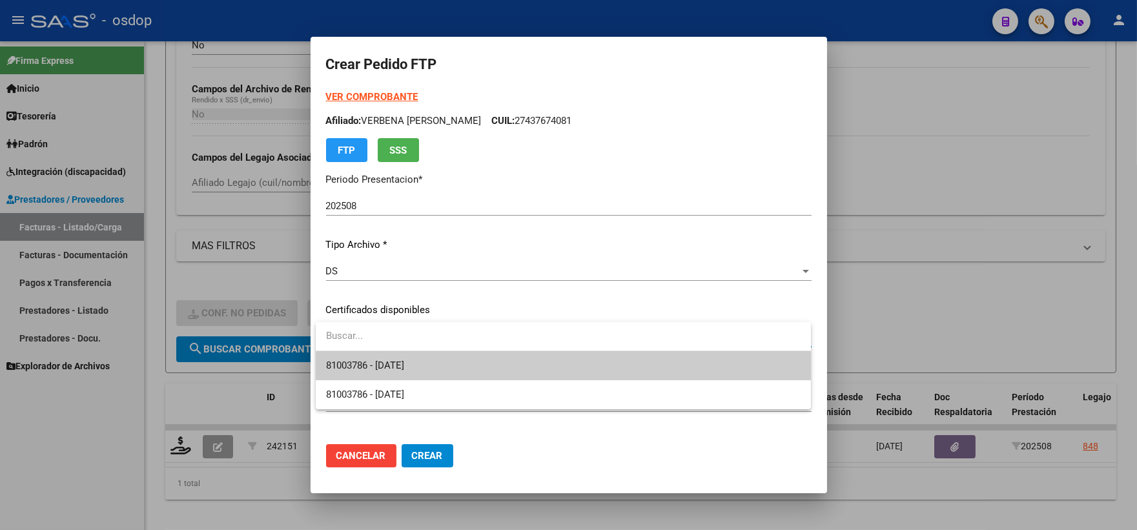
click at [460, 366] on span "81003786 - 2028-05-30" at bounding box center [563, 365] width 475 height 29
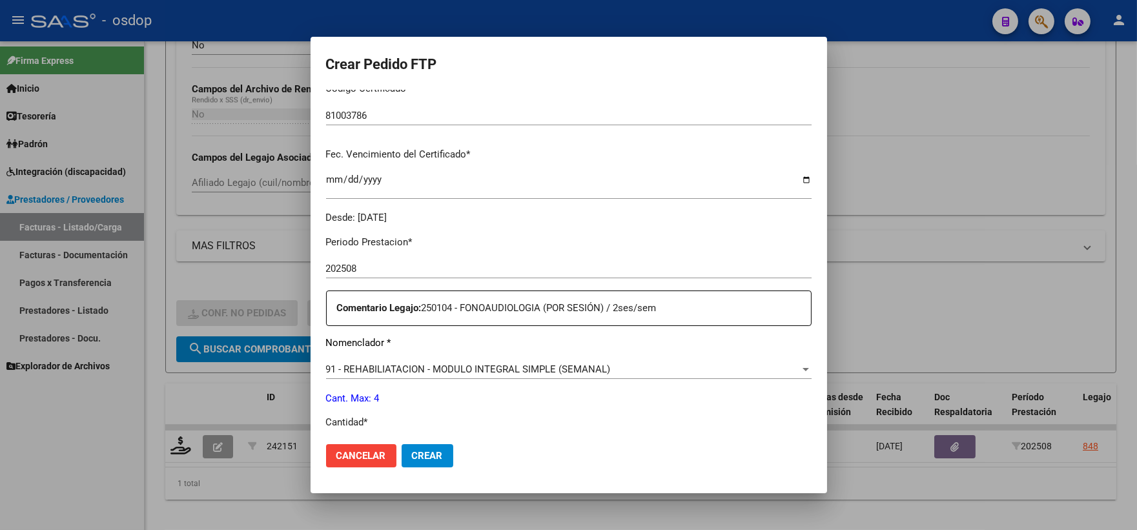
scroll to position [430, 0]
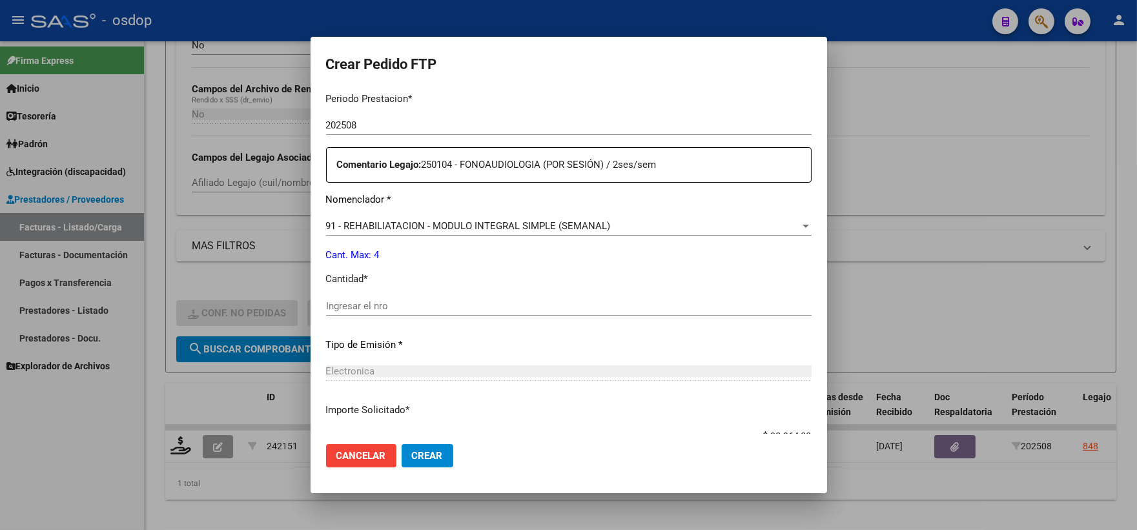
click at [447, 311] on input "Ingresar el nro" at bounding box center [569, 306] width 486 height 12
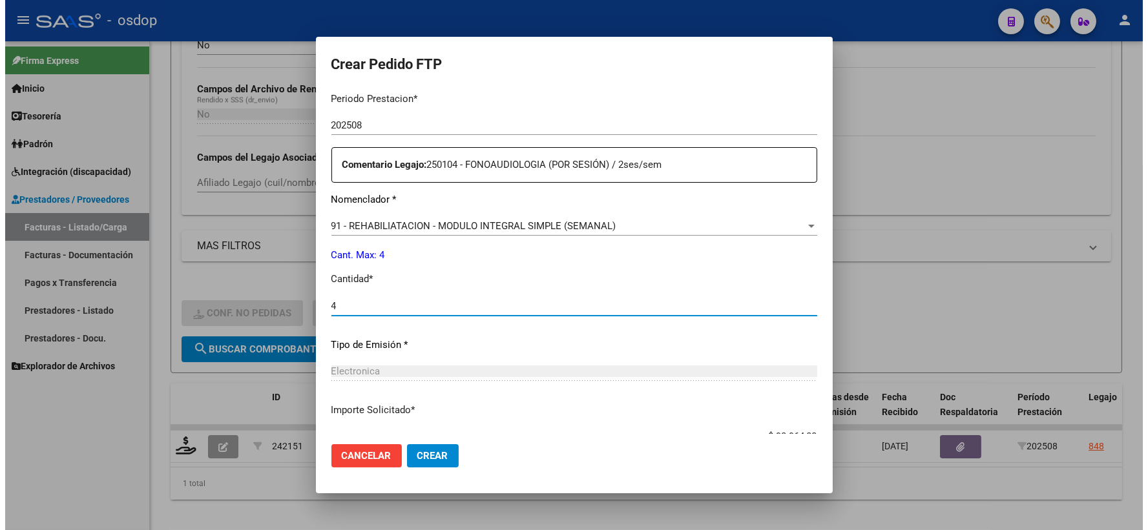
scroll to position [520, 0]
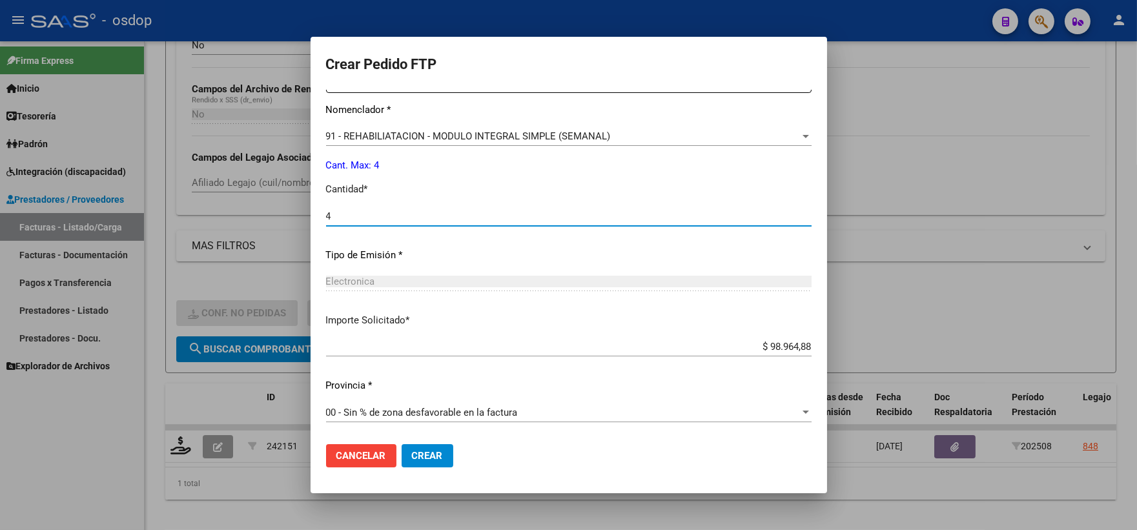
type input "4"
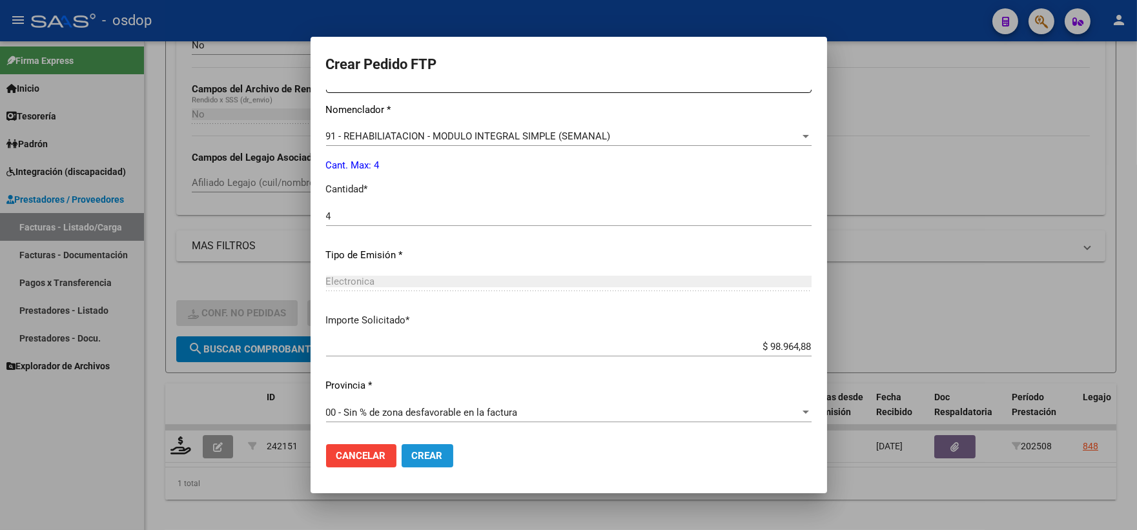
click at [425, 459] on span "Crear" at bounding box center [427, 456] width 31 height 12
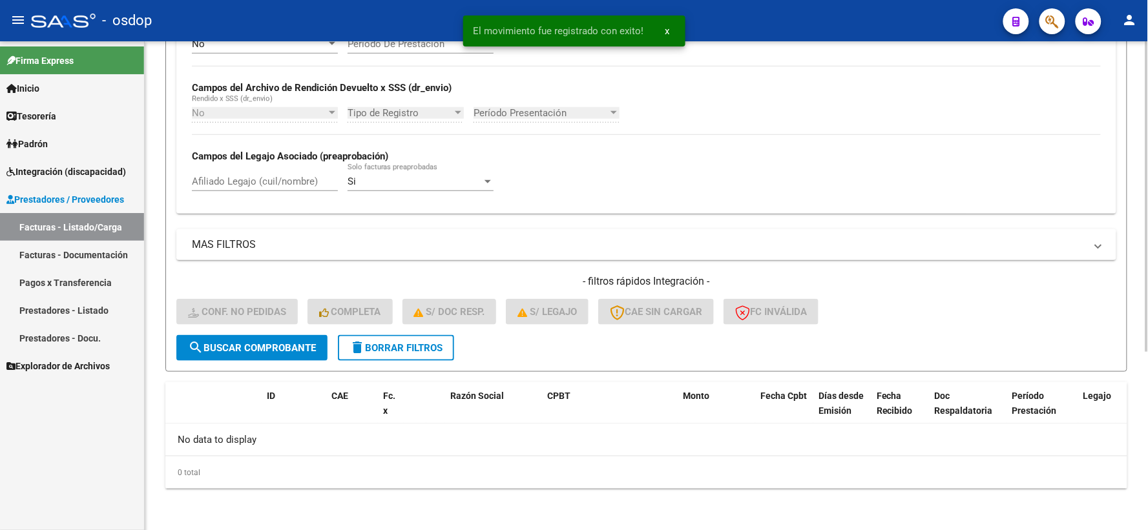
scroll to position [280, 0]
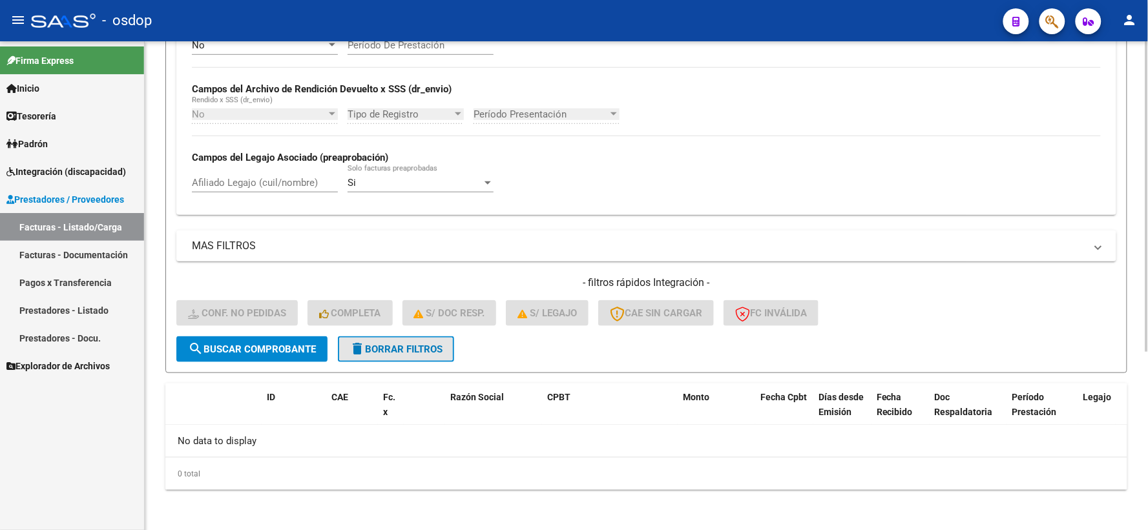
click at [367, 347] on span "delete Borrar Filtros" at bounding box center [395, 350] width 93 height 12
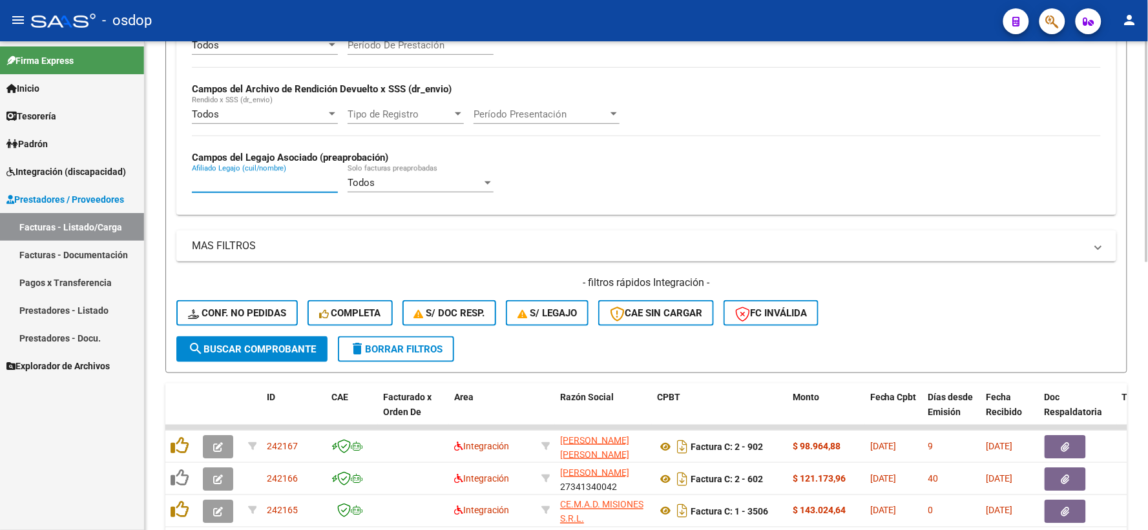
click at [278, 185] on input "Afiliado Legajo (cuil/nombre)" at bounding box center [265, 183] width 146 height 12
paste input "20560161647"
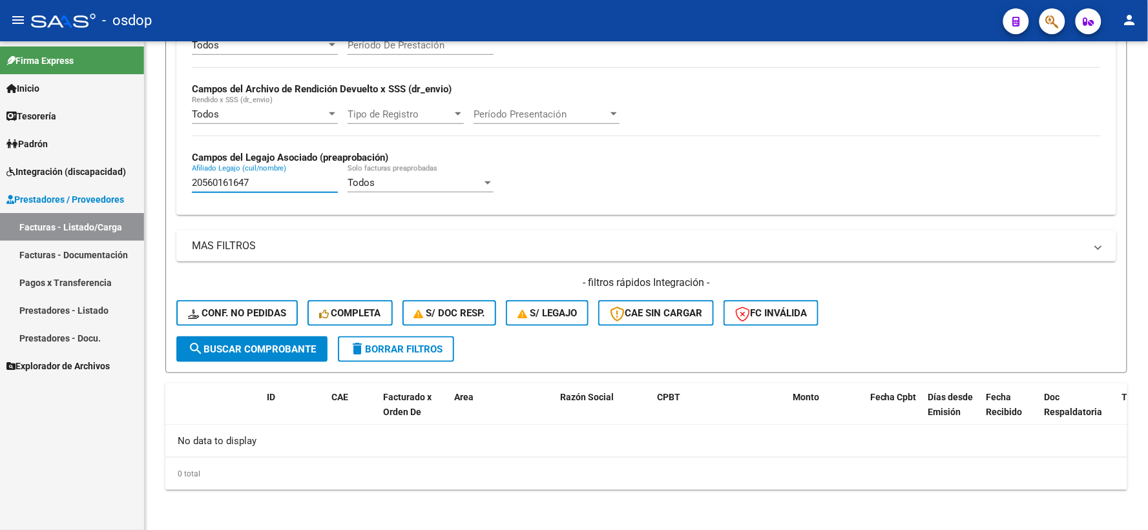
drag, startPoint x: 220, startPoint y: 182, endPoint x: 14, endPoint y: 169, distance: 205.8
click at [0, 209] on mat-sidenav-container "Firma Express Inicio Instructivos Contacto OS Tesorería Extractos Procesados (c…" at bounding box center [574, 285] width 1148 height 489
paste input "14069272"
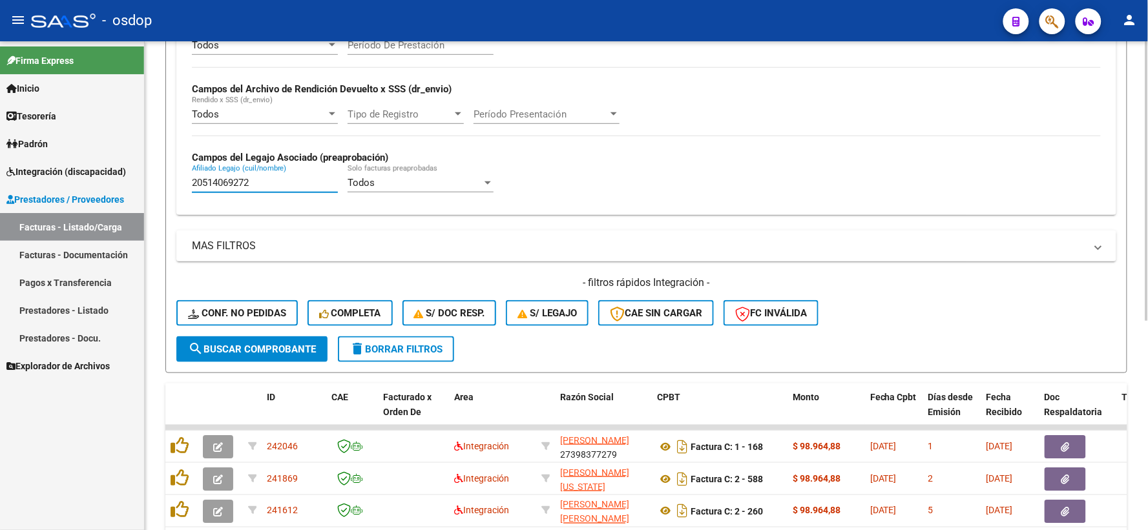
scroll to position [366, 0]
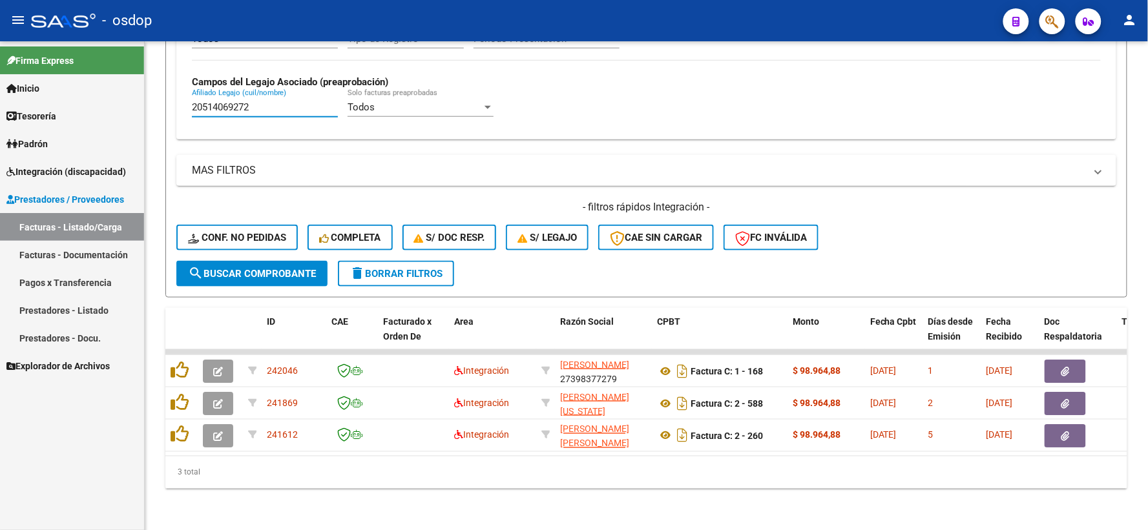
type input "20514069272"
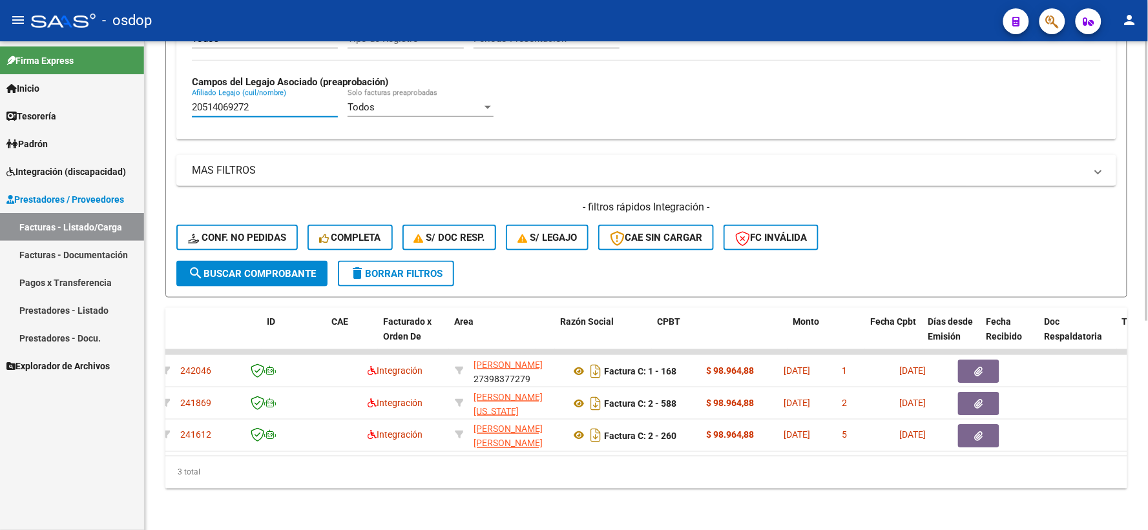
scroll to position [0, 0]
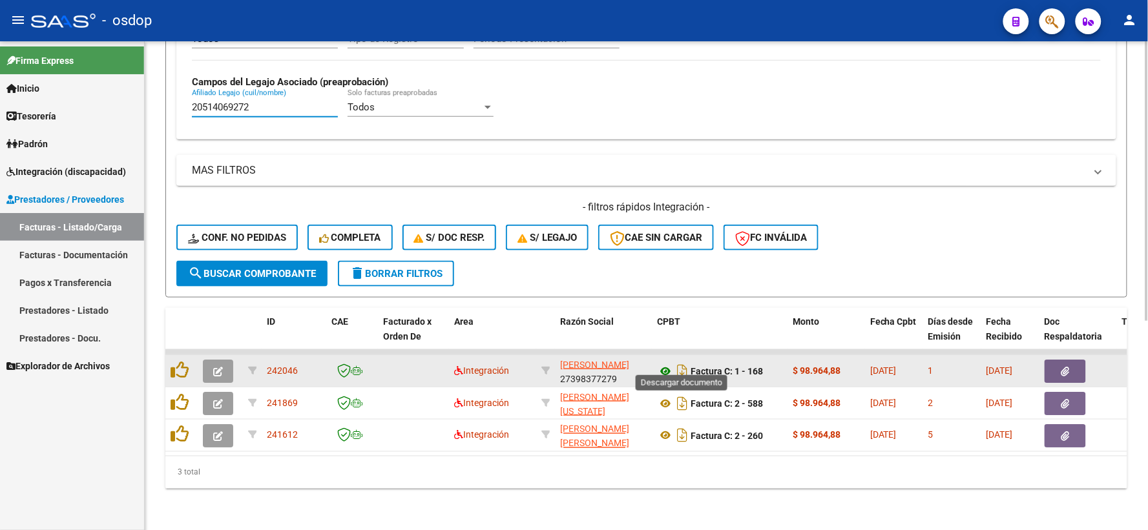
click at [665, 364] on icon at bounding box center [665, 372] width 17 height 16
click at [1061, 370] on button "button" at bounding box center [1064, 371] width 41 height 23
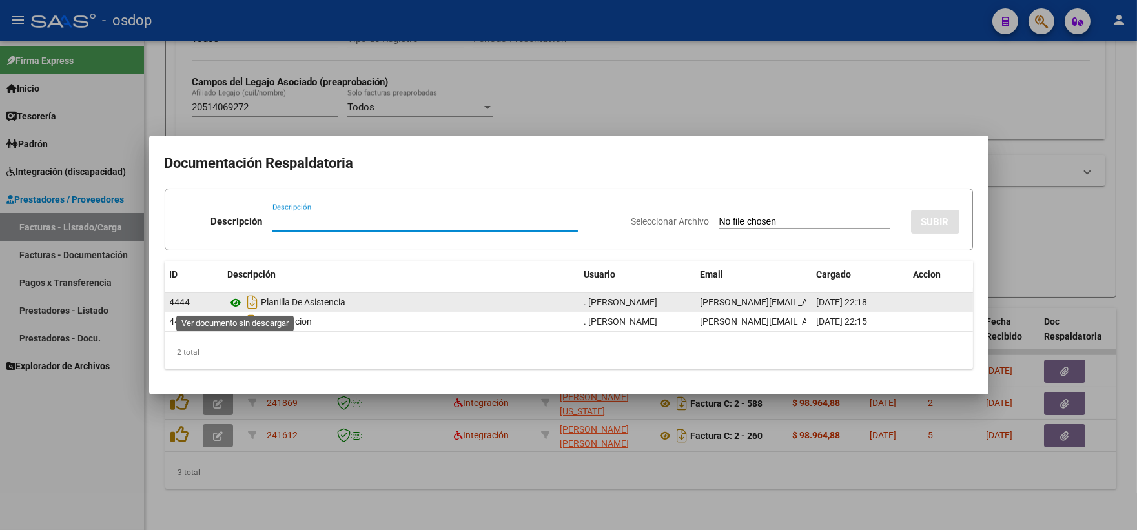
click at [234, 302] on icon at bounding box center [236, 303] width 17 height 16
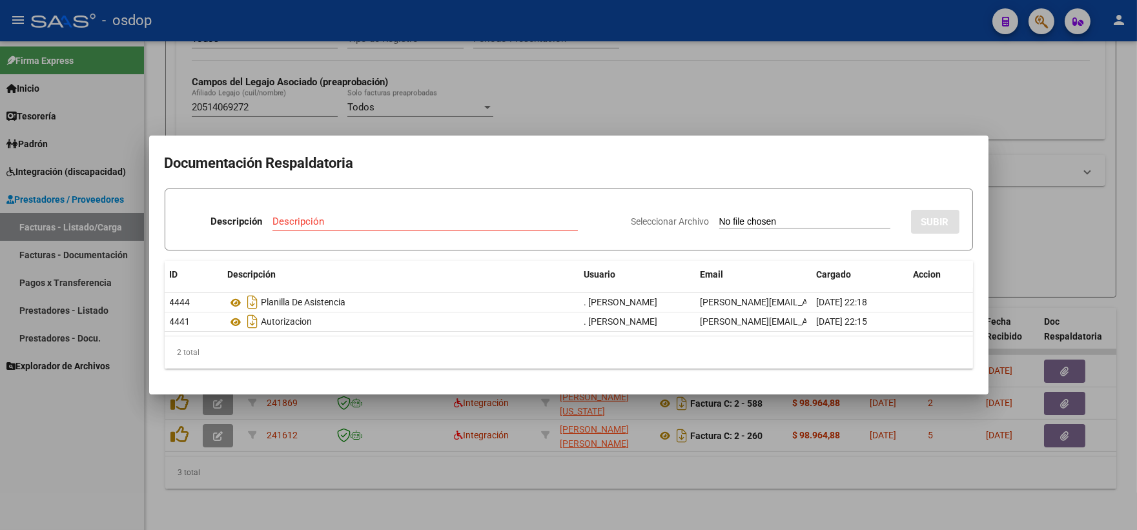
click at [407, 119] on div at bounding box center [568, 265] width 1137 height 530
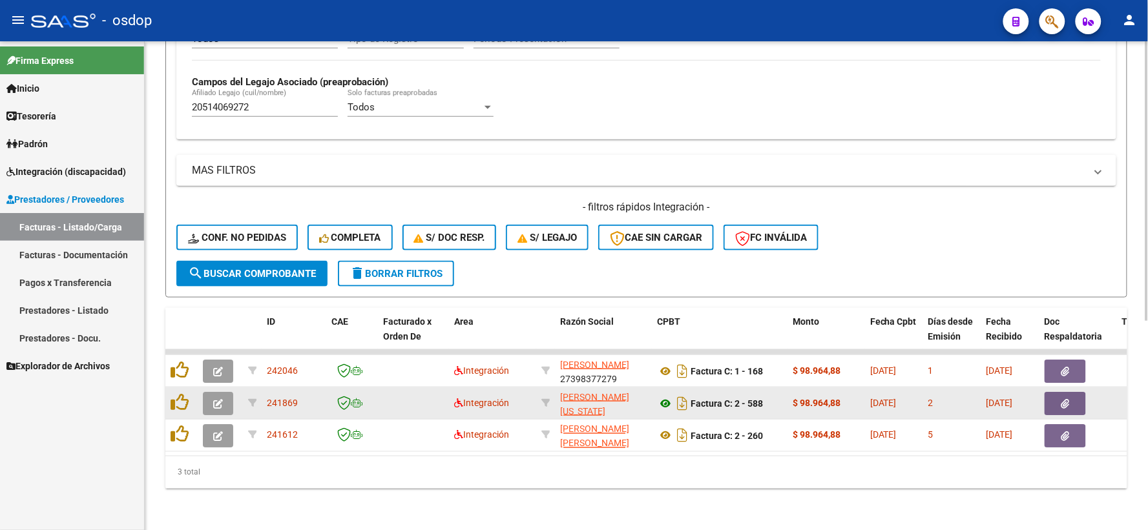
click at [658, 396] on icon at bounding box center [665, 404] width 17 height 16
click at [1068, 399] on icon "button" at bounding box center [1065, 404] width 8 height 10
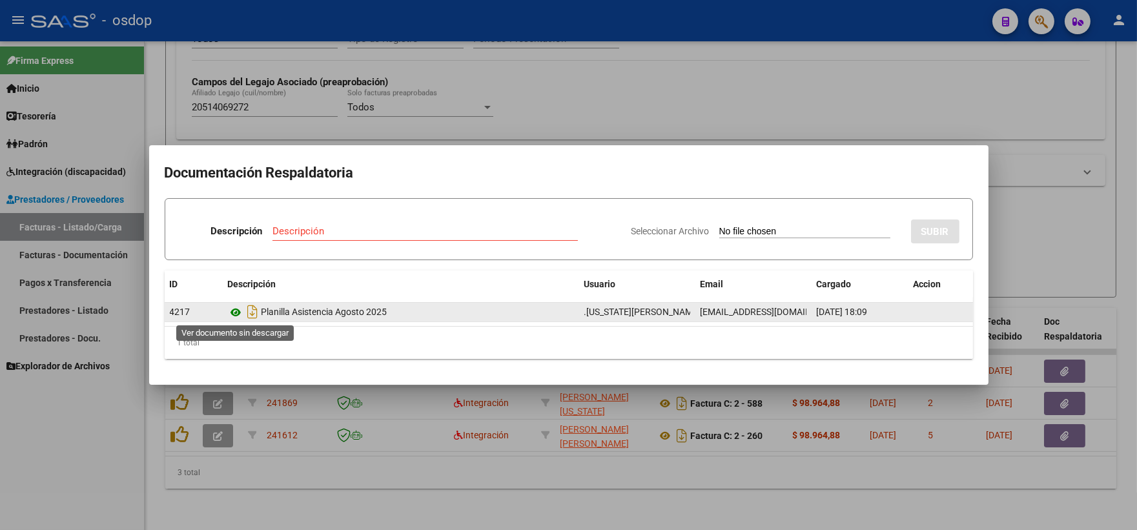
click at [234, 315] on icon at bounding box center [236, 313] width 17 height 16
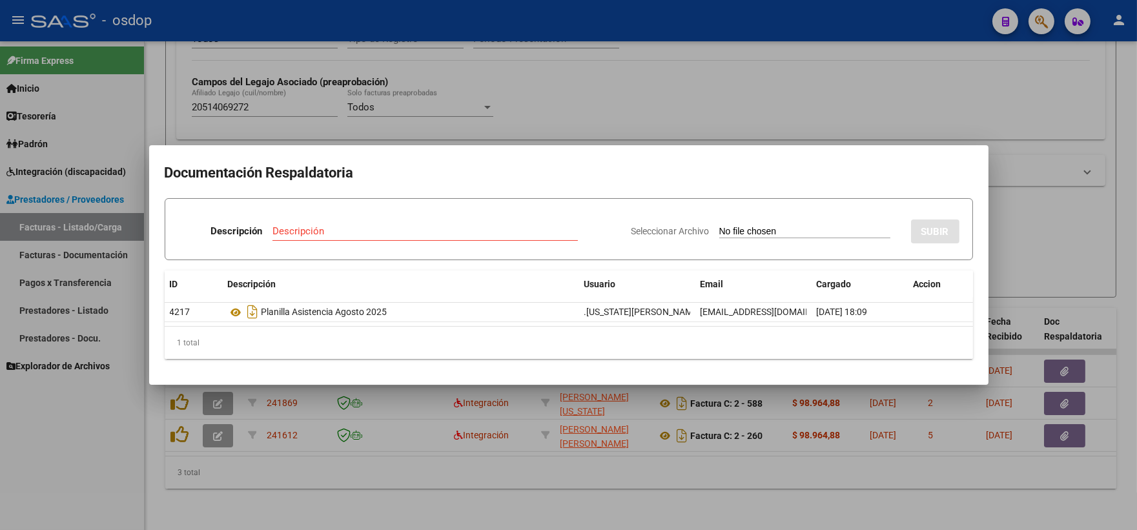
click at [337, 154] on mat-dialog-container "Documentación Respaldatoria Descripción Descripción Seleccionar Archivo SUBIR I…" at bounding box center [569, 265] width 840 height 240
click at [349, 131] on div at bounding box center [568, 265] width 1137 height 530
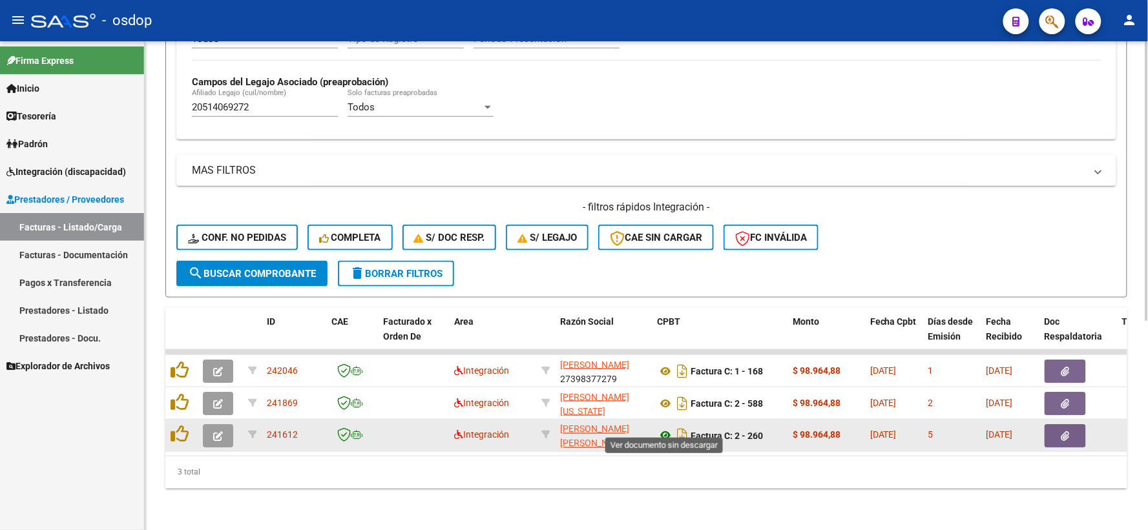
click at [667, 428] on icon at bounding box center [665, 436] width 17 height 16
click at [1072, 424] on button "button" at bounding box center [1064, 435] width 41 height 23
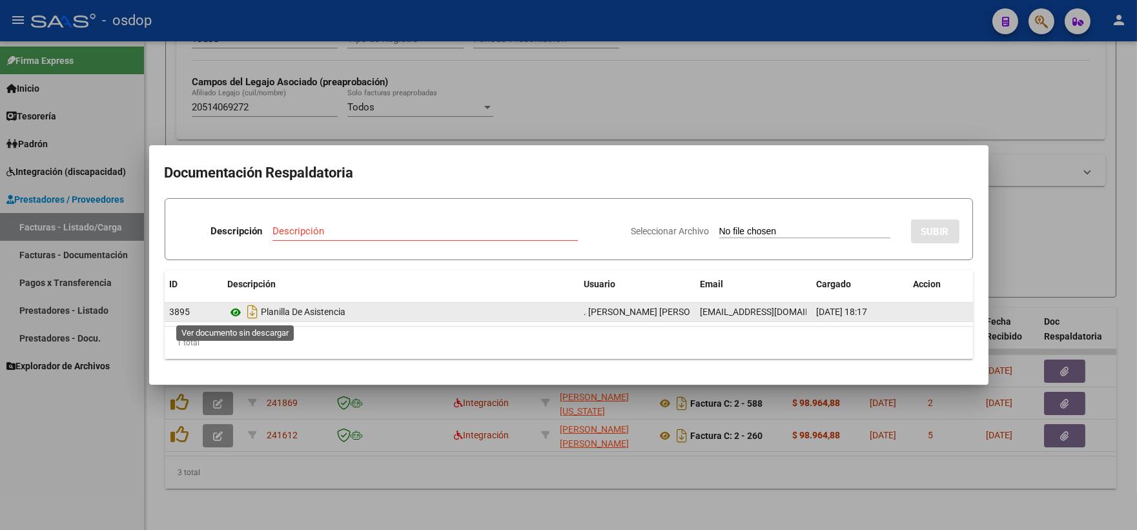
click at [231, 313] on icon at bounding box center [236, 313] width 17 height 16
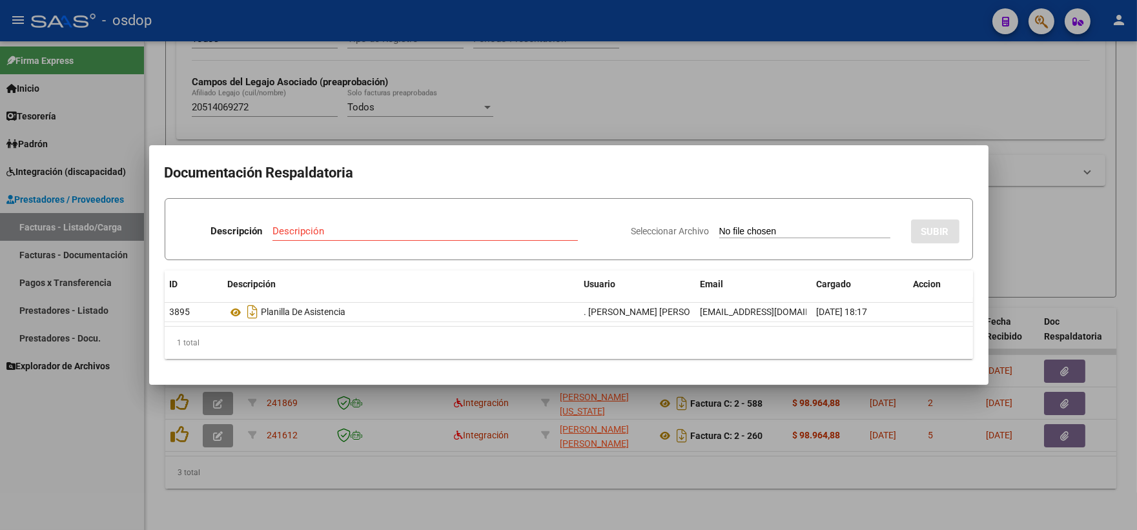
click at [315, 117] on div at bounding box center [568, 265] width 1137 height 530
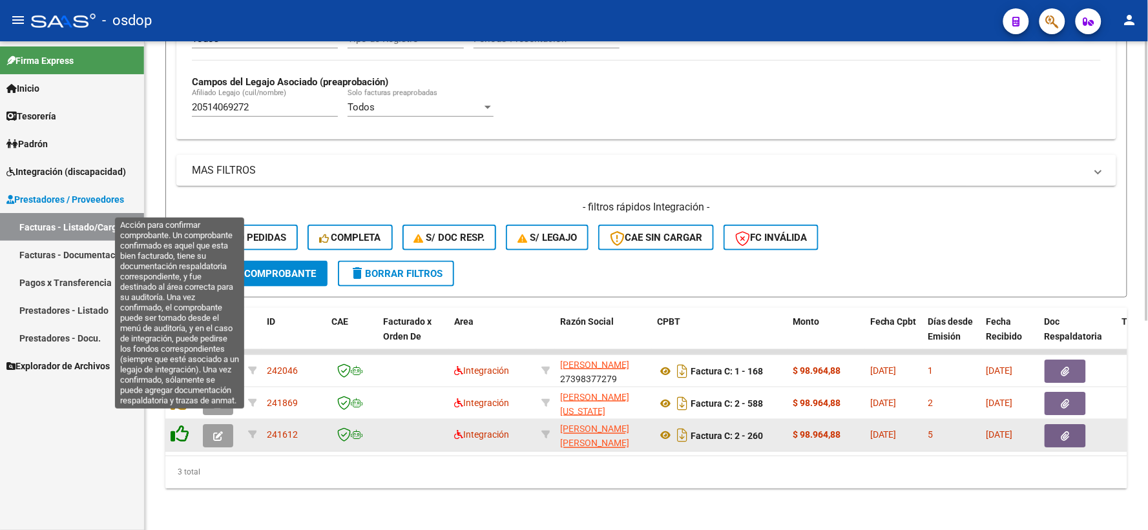
click at [183, 426] on icon at bounding box center [180, 435] width 18 height 18
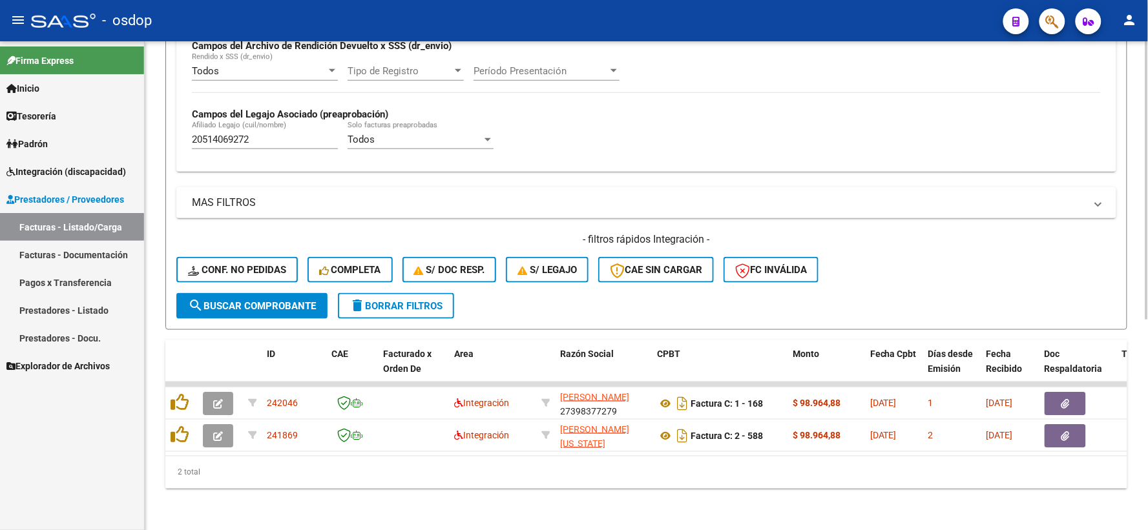
scroll to position [333, 0]
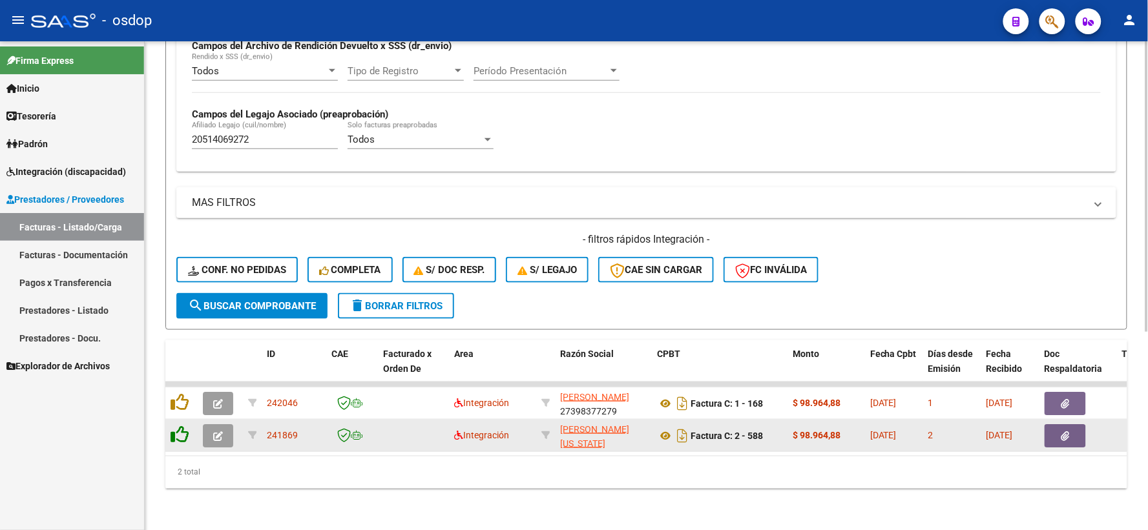
click at [181, 426] on icon at bounding box center [180, 435] width 18 height 18
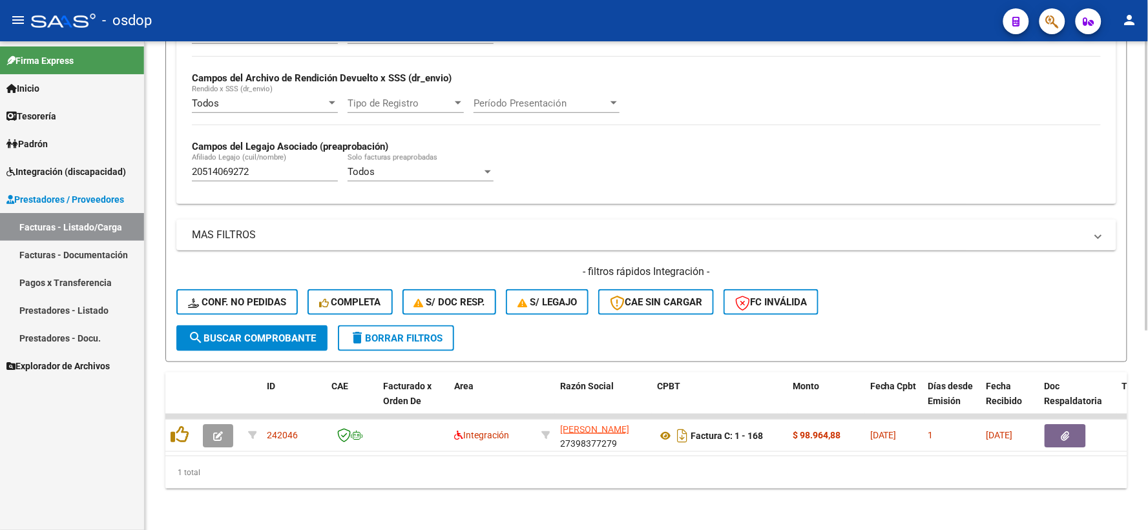
scroll to position [301, 0]
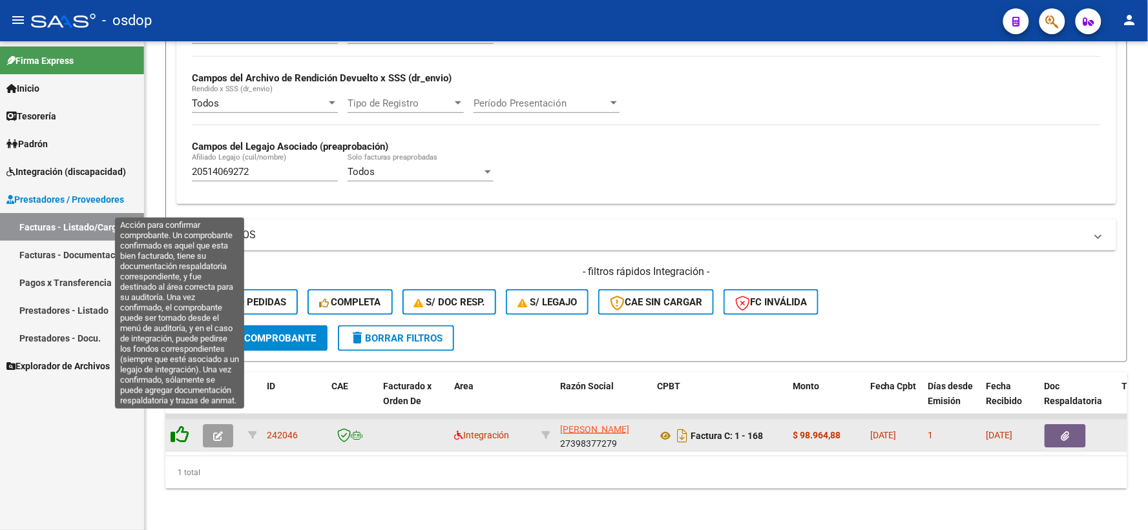
click at [176, 426] on icon at bounding box center [180, 435] width 18 height 18
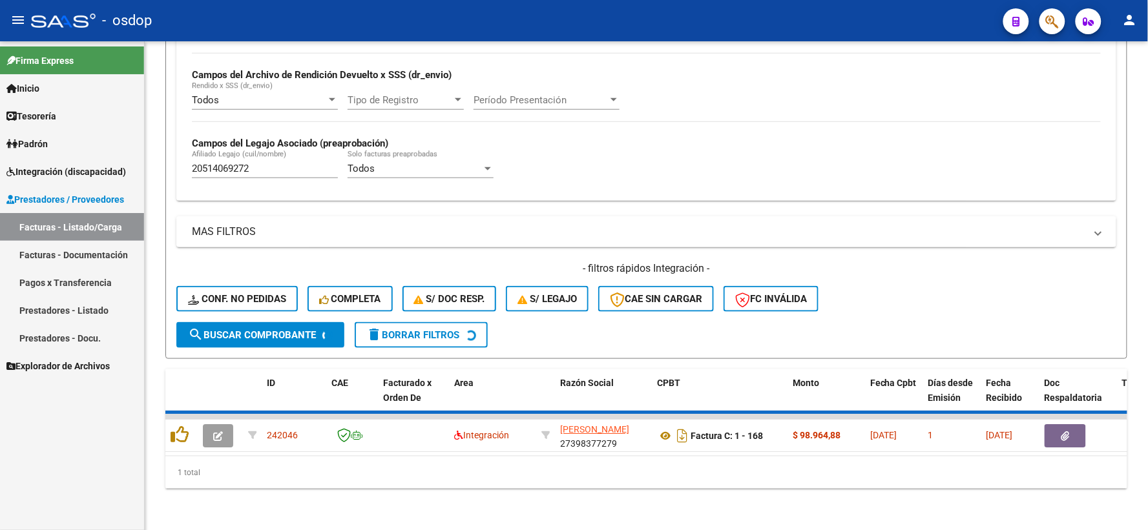
scroll to position [280, 0]
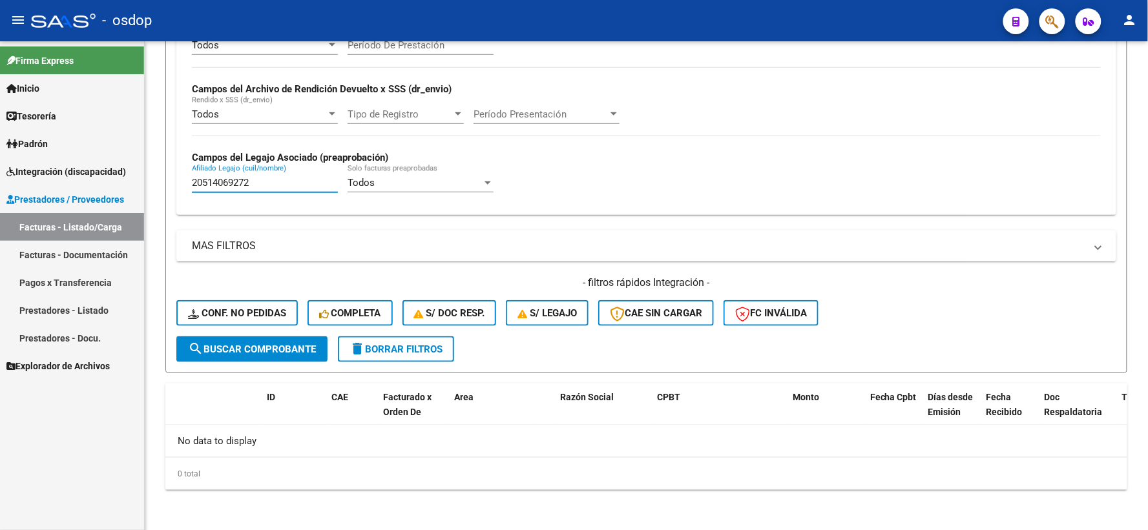
drag, startPoint x: 261, startPoint y: 188, endPoint x: 132, endPoint y: 167, distance: 130.3
click at [132, 167] on mat-sidenav-container "Firma Express Inicio Instructivos Contacto OS Tesorería Extractos Procesados (c…" at bounding box center [574, 285] width 1148 height 489
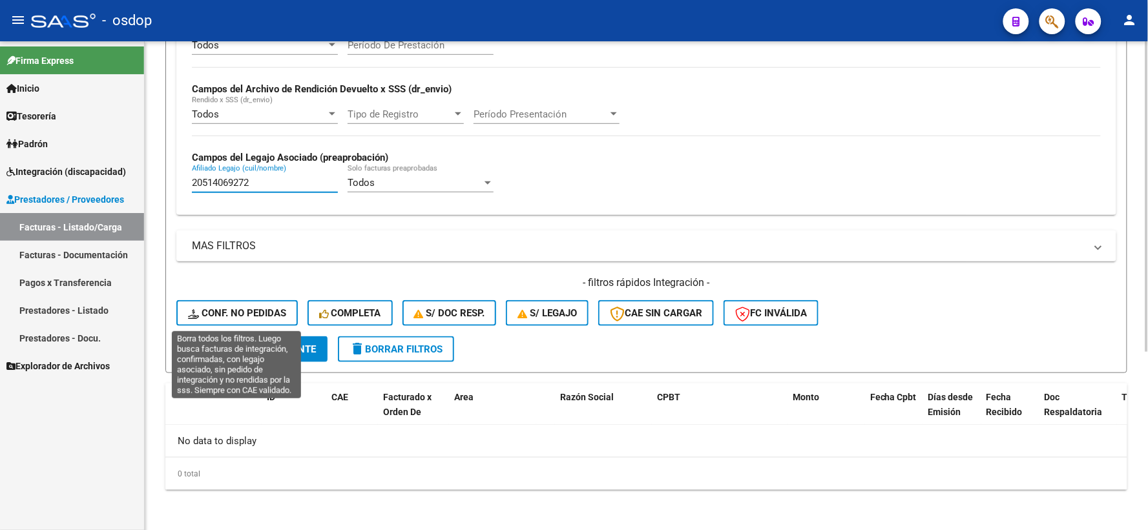
click at [242, 305] on button "Conf. no pedidas" at bounding box center [236, 313] width 121 height 26
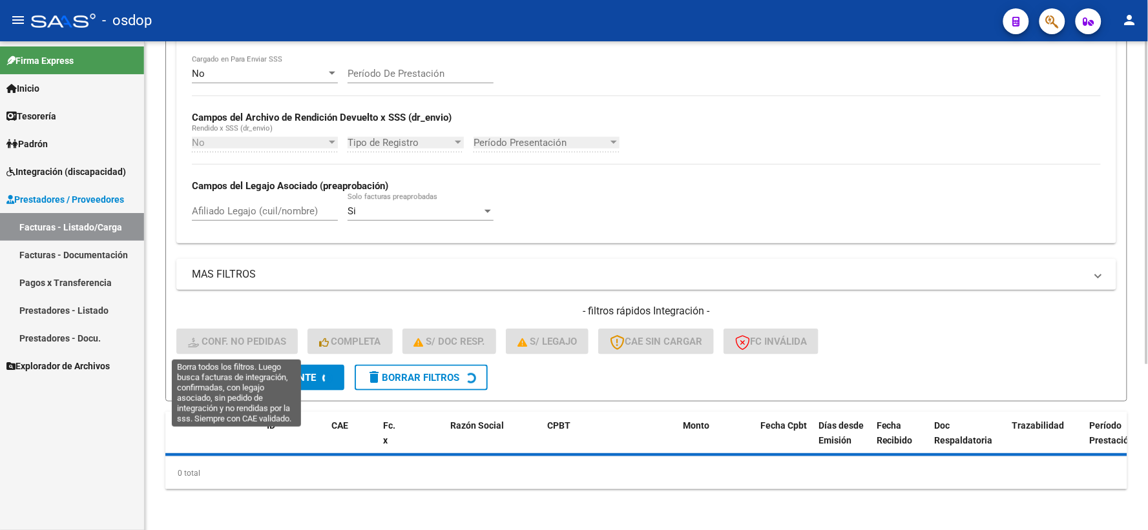
scroll to position [251, 0]
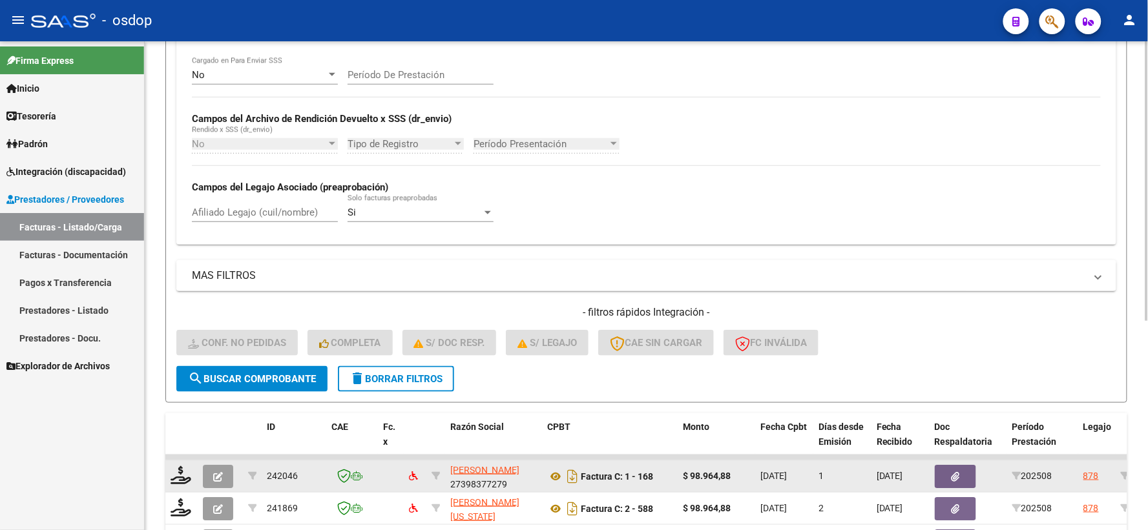
click at [169, 483] on datatable-body-cell at bounding box center [181, 477] width 32 height 32
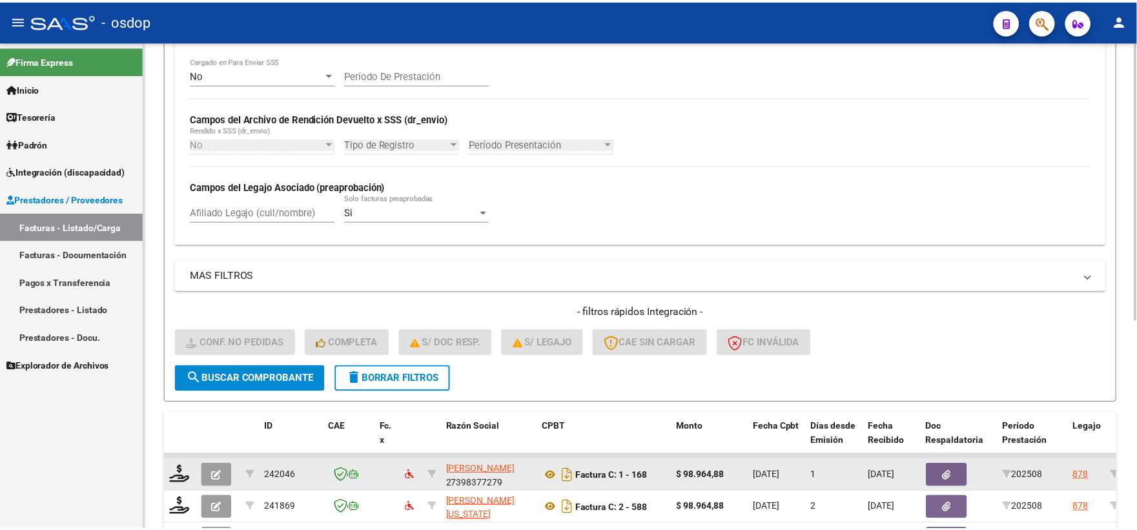
scroll to position [366, 0]
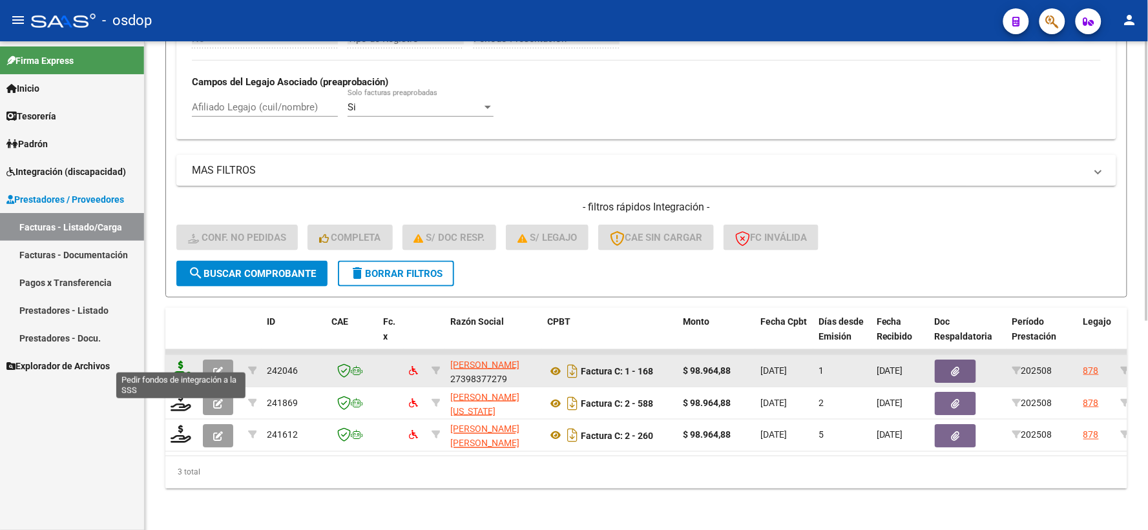
click at [183, 364] on icon at bounding box center [181, 370] width 21 height 18
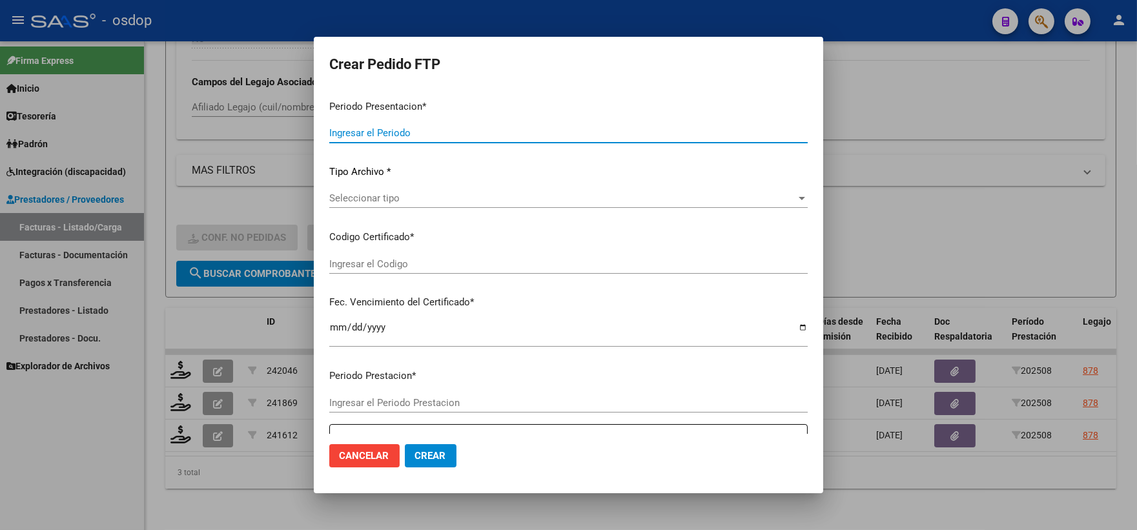
type input "202508"
type input "$ 98.964,88"
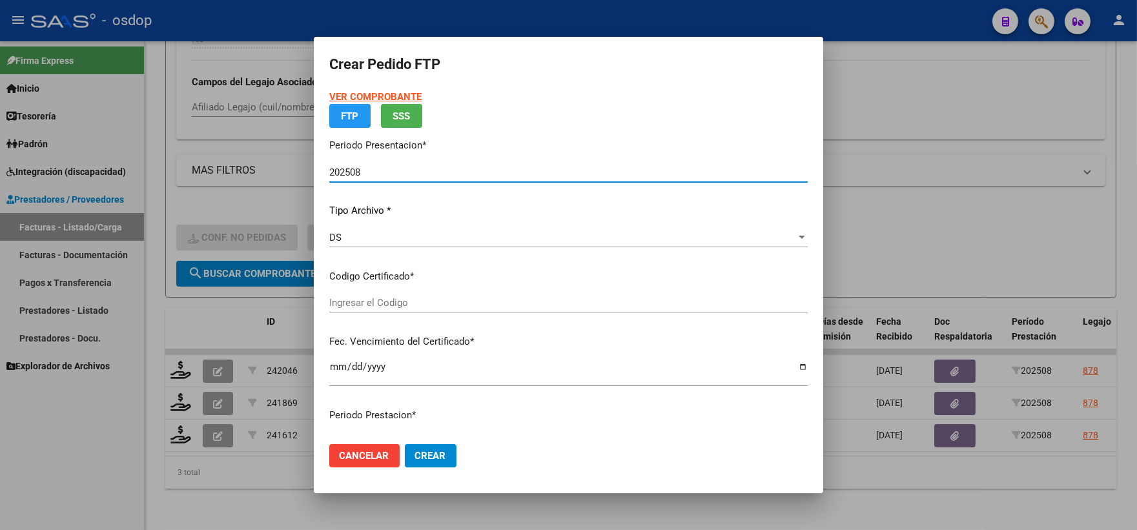
type input "8598189921"
type input "2032-01-26"
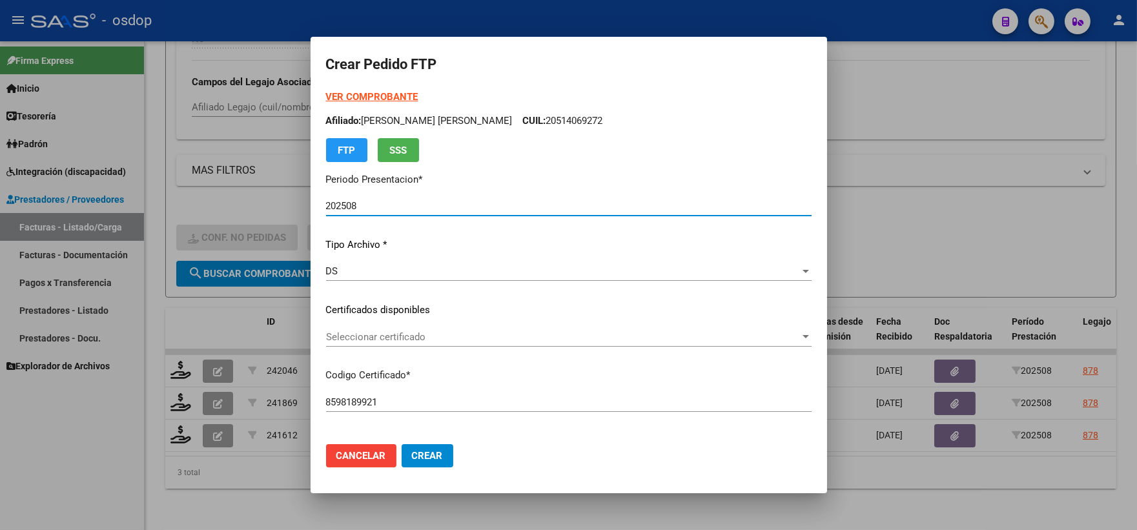
click at [437, 316] on p "Certificados disponibles" at bounding box center [569, 310] width 486 height 15
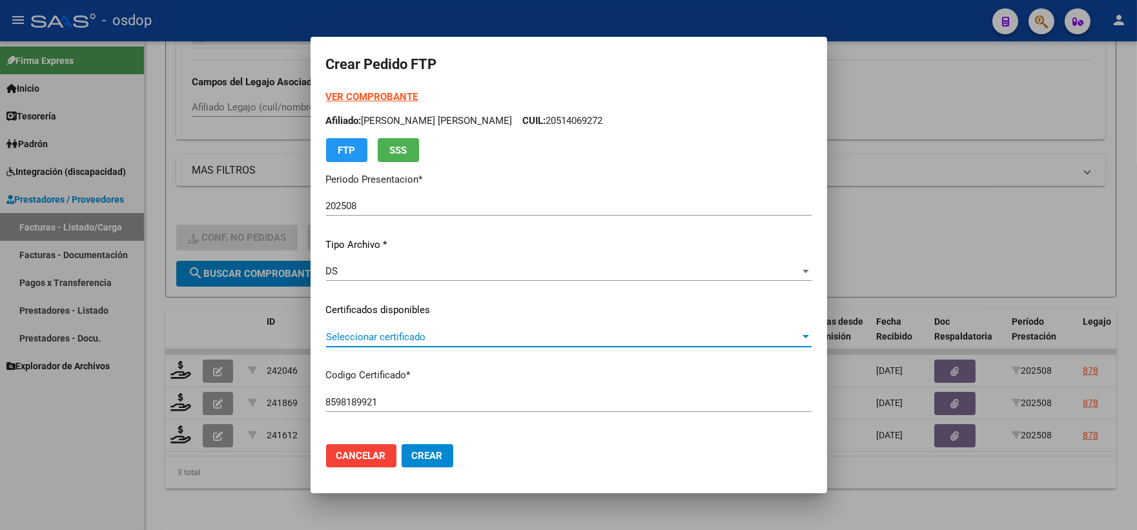
click at [437, 333] on span "Seleccionar certificado" at bounding box center [563, 337] width 474 height 12
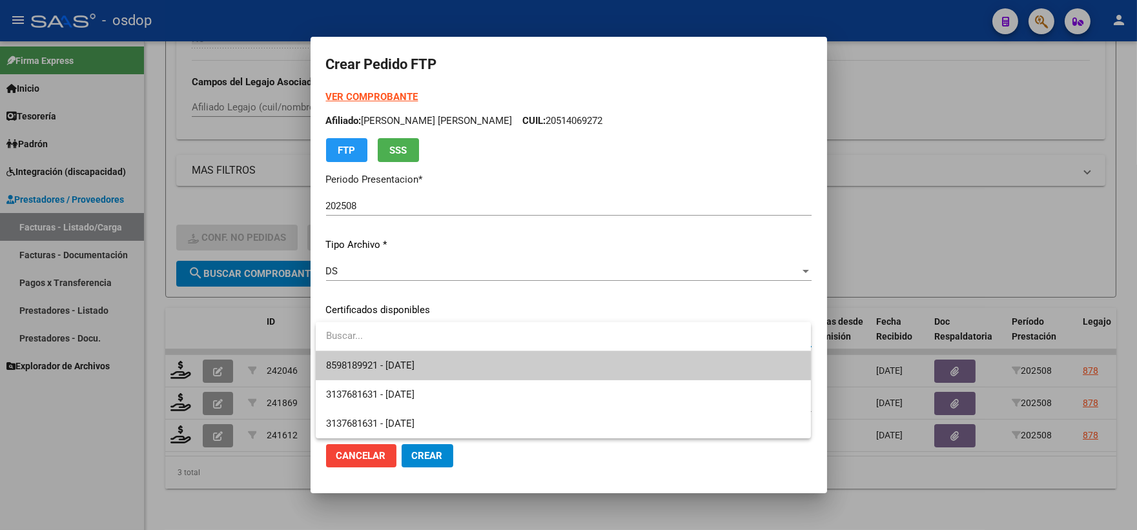
click at [451, 362] on span "8598189921 - 2032-01-26" at bounding box center [563, 365] width 475 height 29
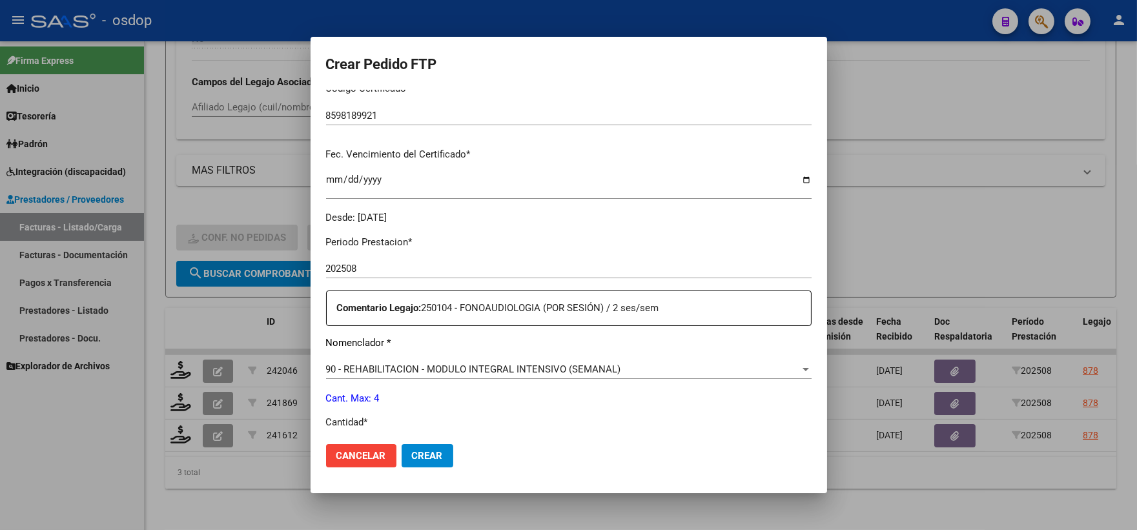
scroll to position [358, 0]
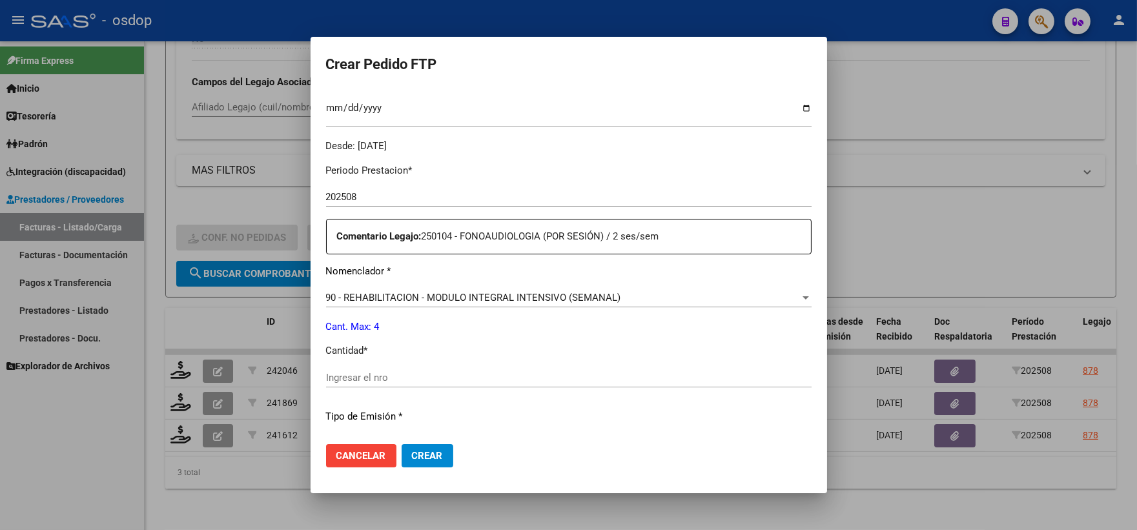
click at [436, 371] on div "Ingresar el nro" at bounding box center [569, 377] width 486 height 19
type input "4"
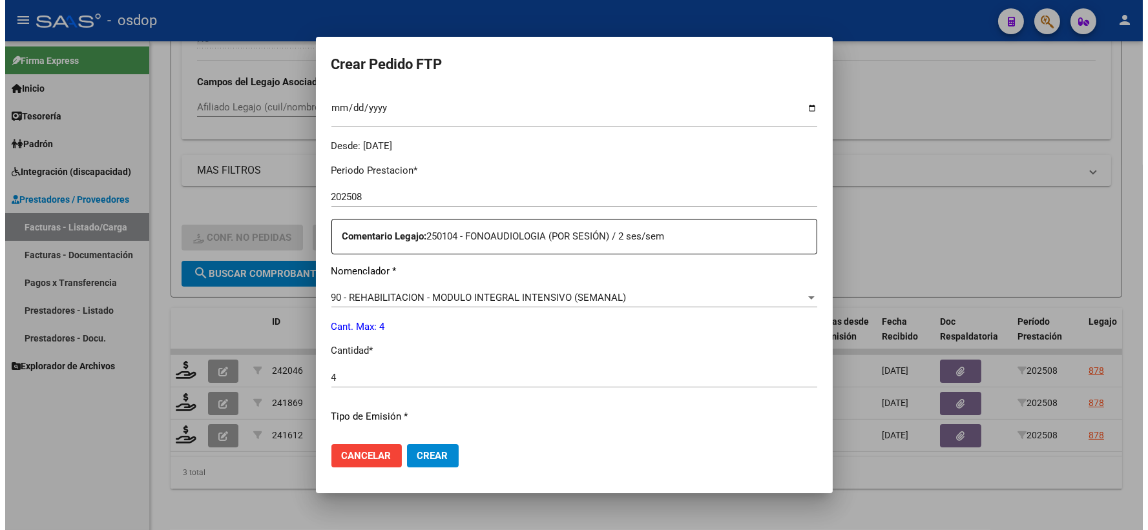
scroll to position [520, 0]
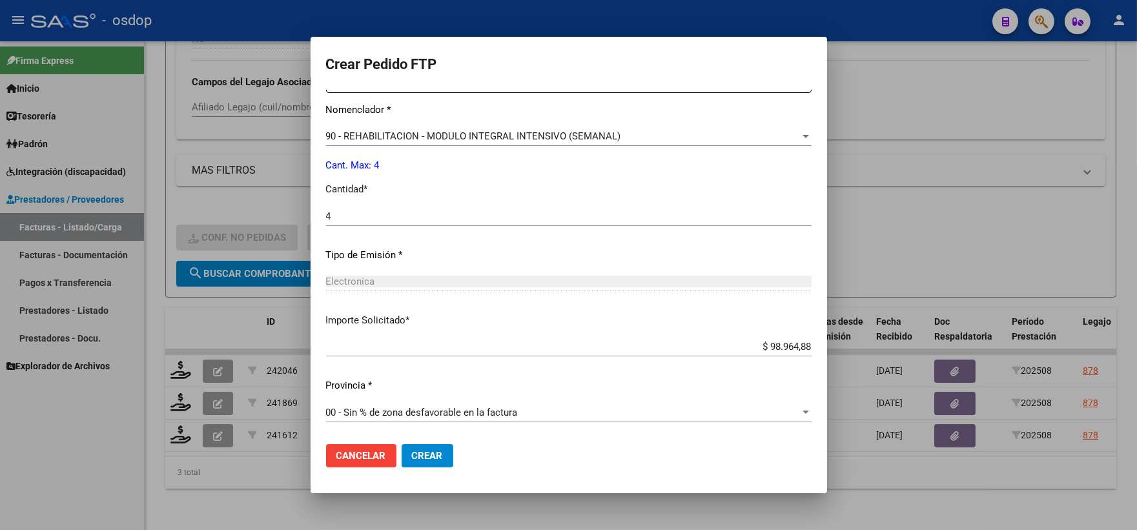
click at [439, 448] on button "Crear" at bounding box center [428, 455] width 52 height 23
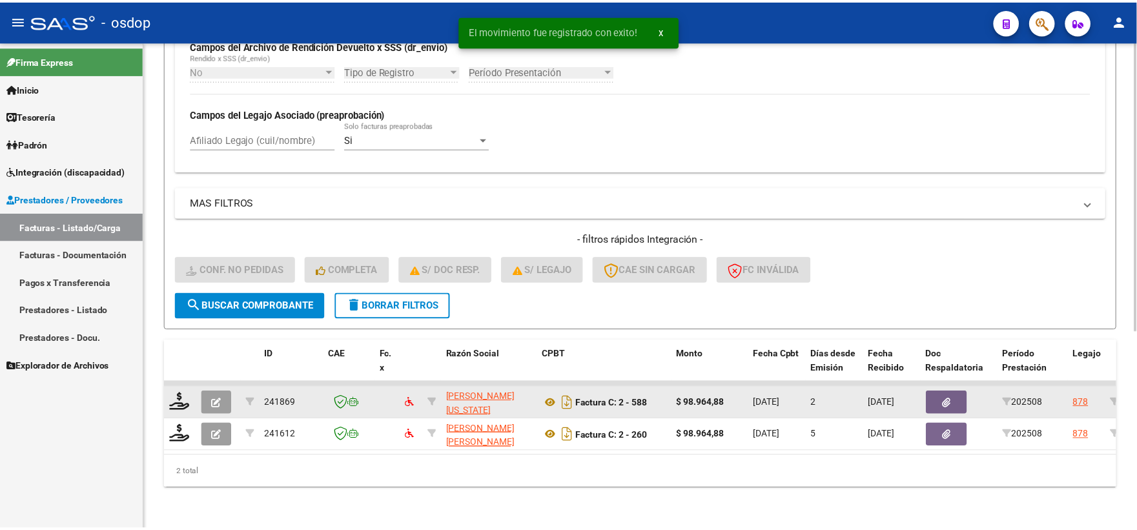
scroll to position [333, 0]
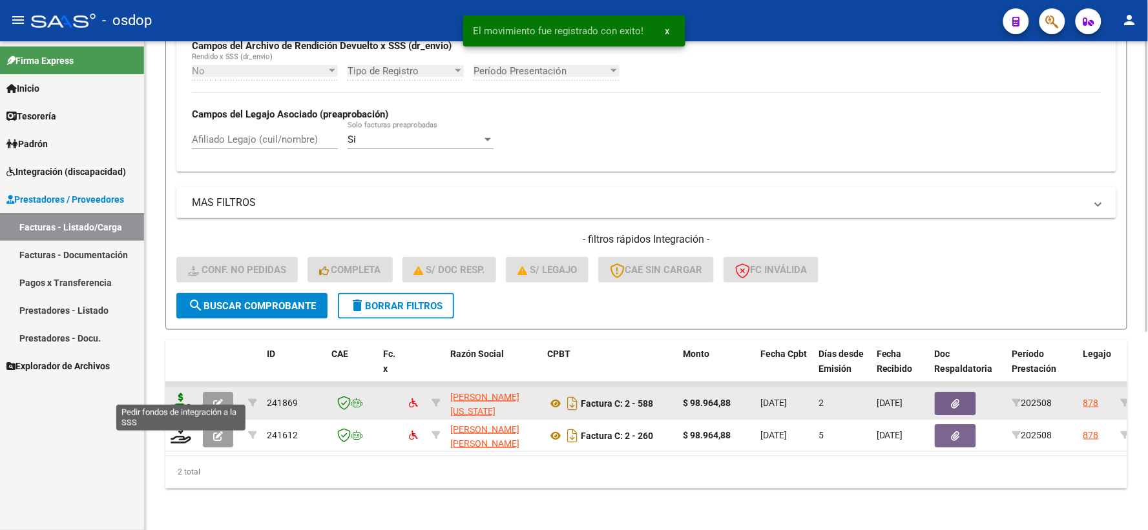
click at [185, 394] on icon at bounding box center [181, 402] width 21 height 18
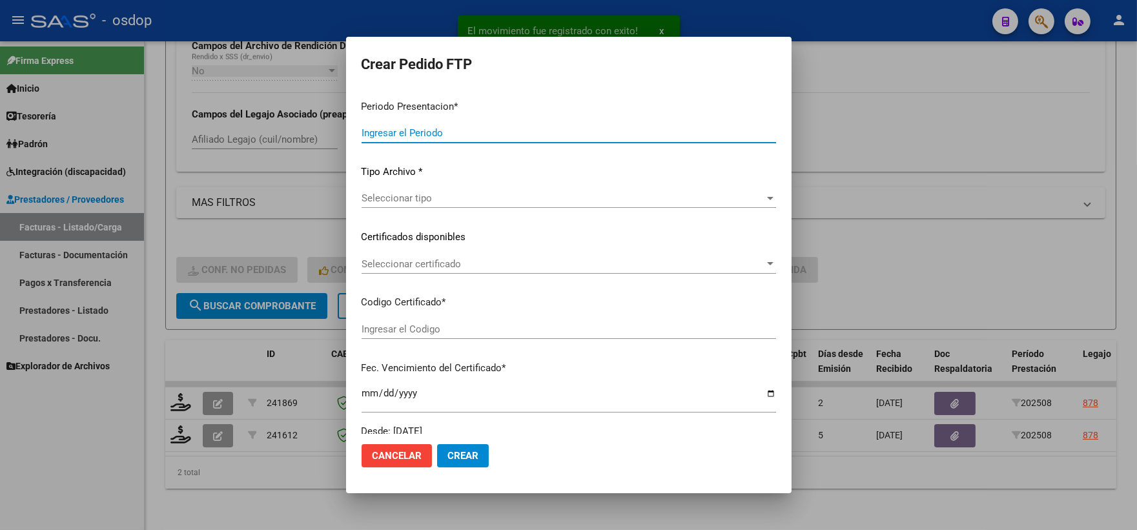
type input "202508"
type input "$ 98.964,88"
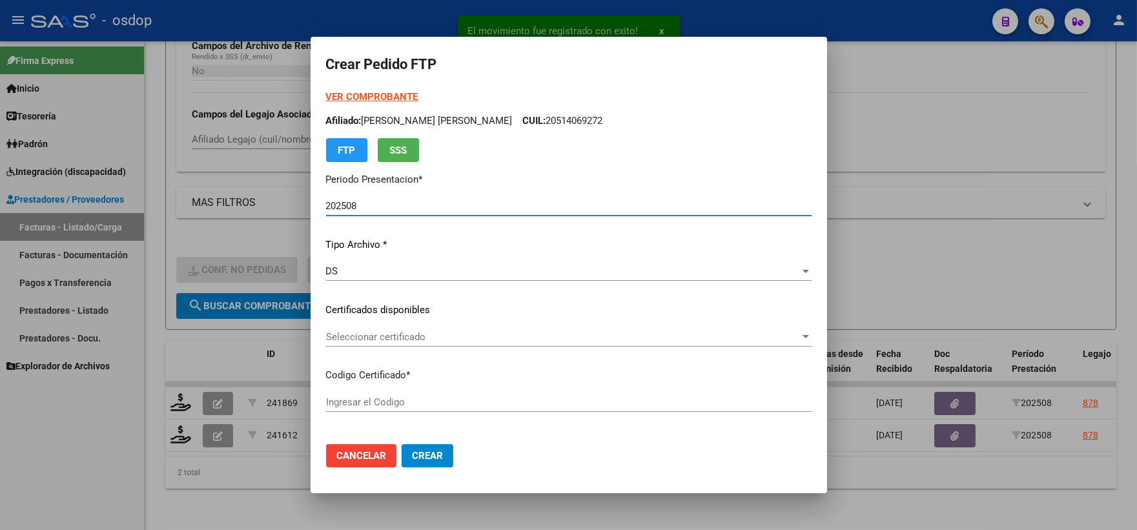
type input "8598189921"
type input "2032-01-26"
click at [401, 338] on span "Seleccionar certificado" at bounding box center [563, 337] width 474 height 12
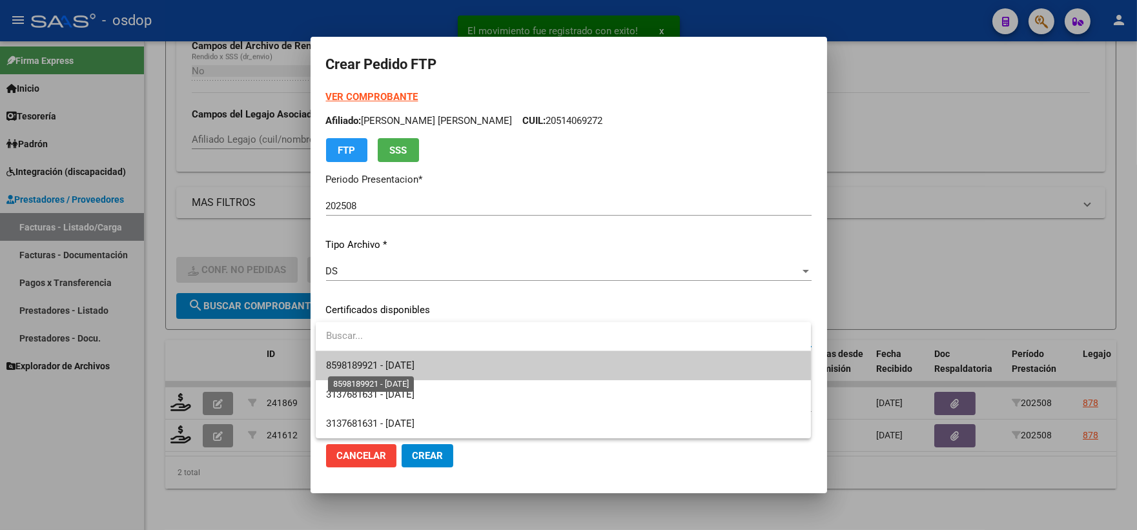
click at [415, 371] on span "8598189921 - 2032-01-26" at bounding box center [370, 366] width 88 height 12
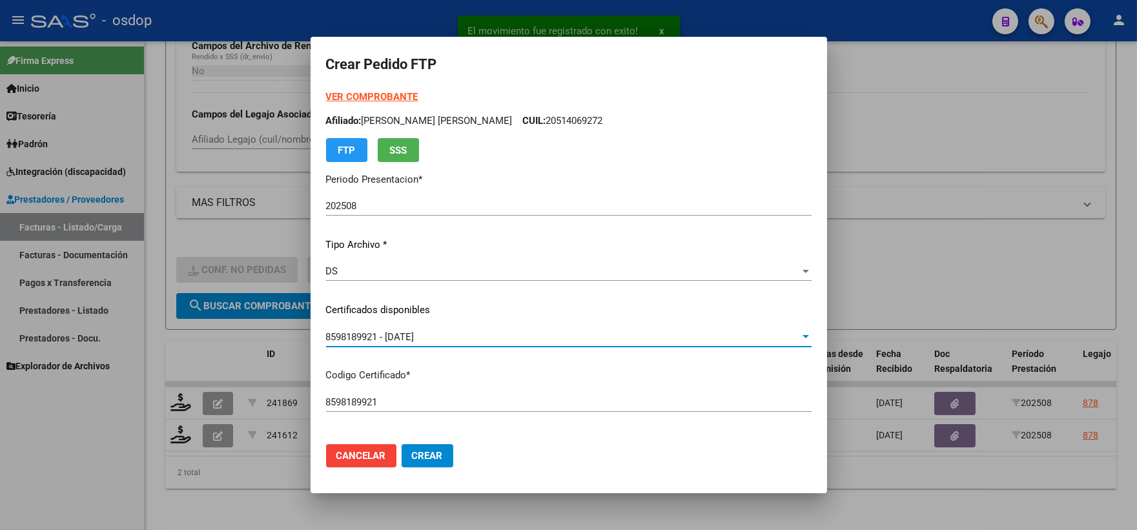
click at [415, 332] on span "8598189921 - 2032-01-26" at bounding box center [370, 337] width 88 height 12
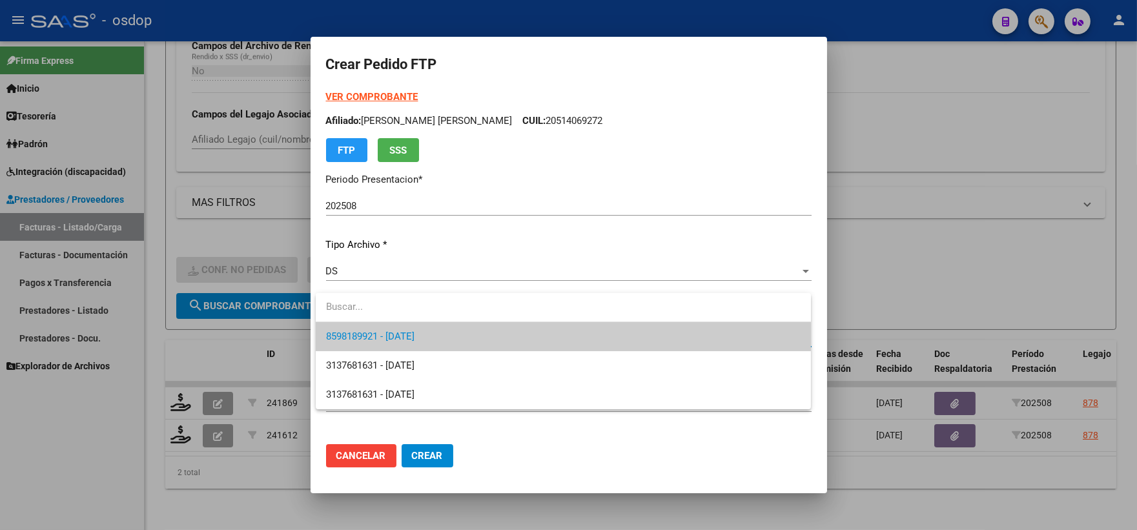
click at [442, 333] on span "8598189921 - 2032-01-26" at bounding box center [563, 336] width 475 height 29
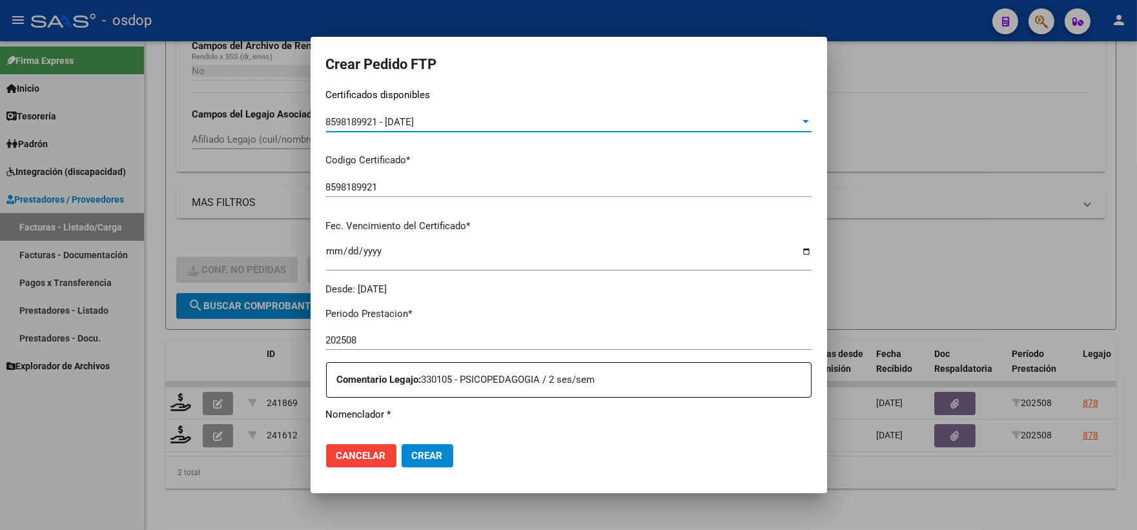
scroll to position [358, 0]
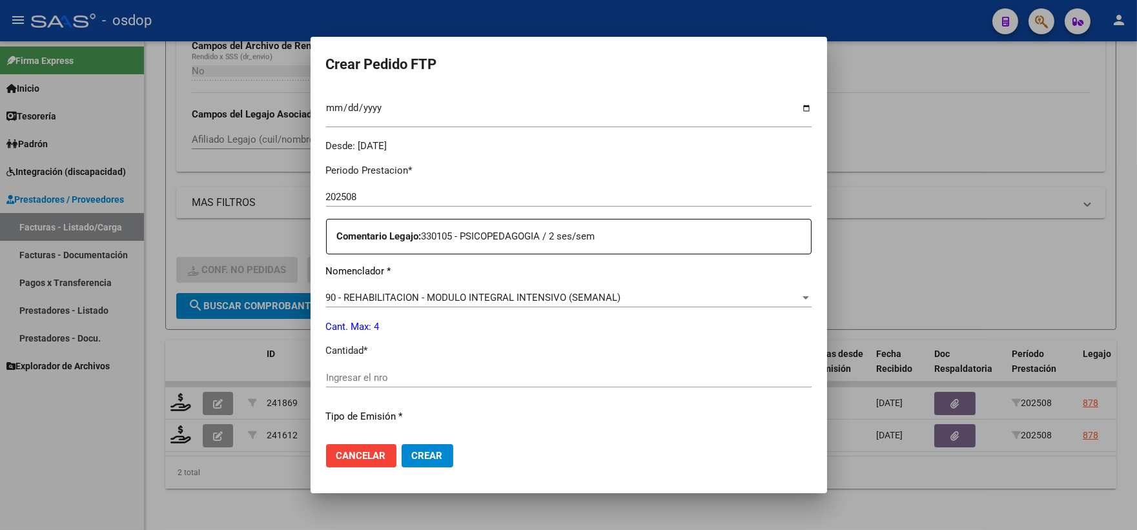
click at [415, 372] on input "Ingresar el nro" at bounding box center [569, 378] width 486 height 12
type input "4"
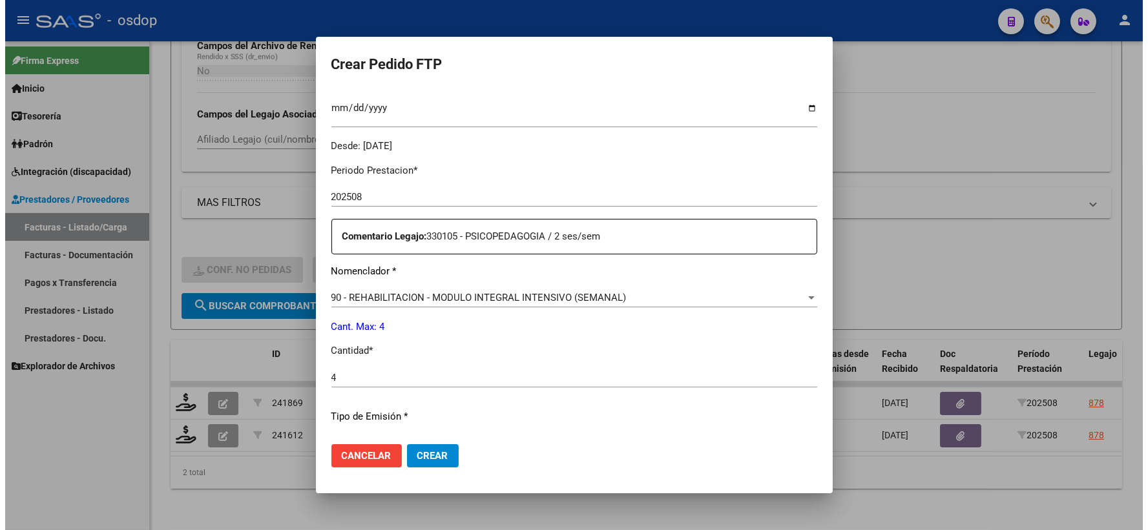
scroll to position [520, 0]
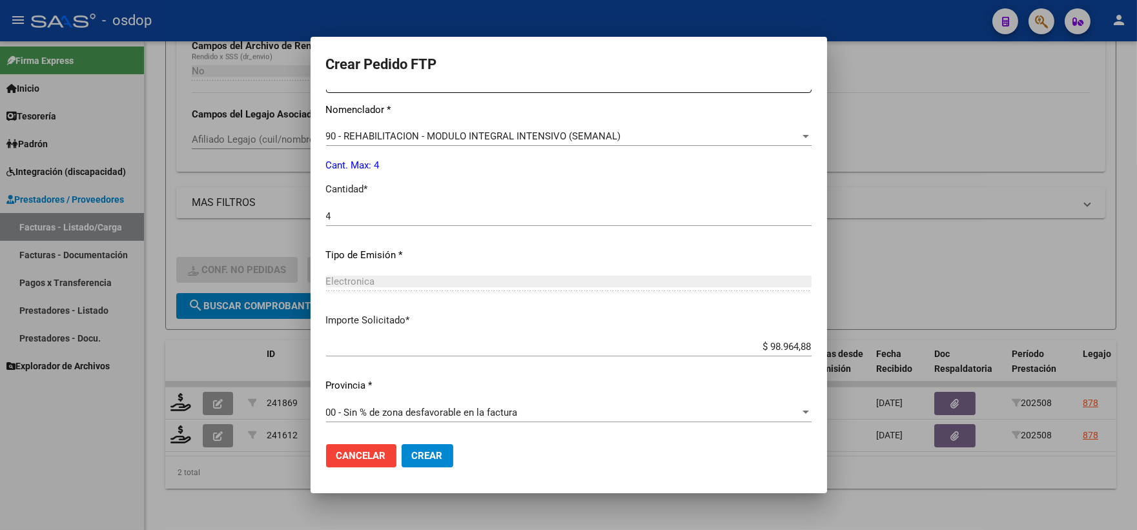
click at [430, 453] on span "Crear" at bounding box center [427, 456] width 31 height 12
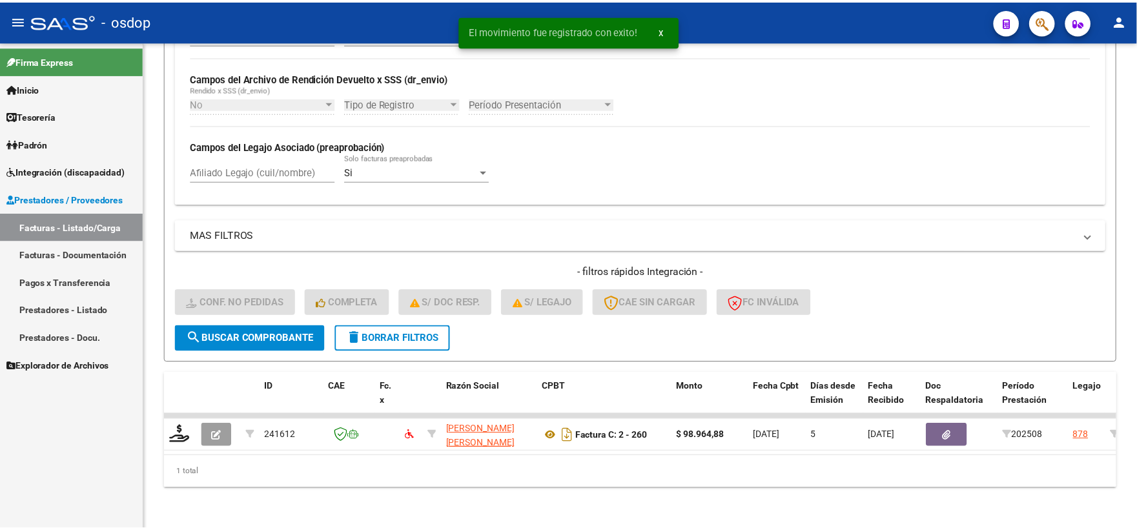
scroll to position [301, 0]
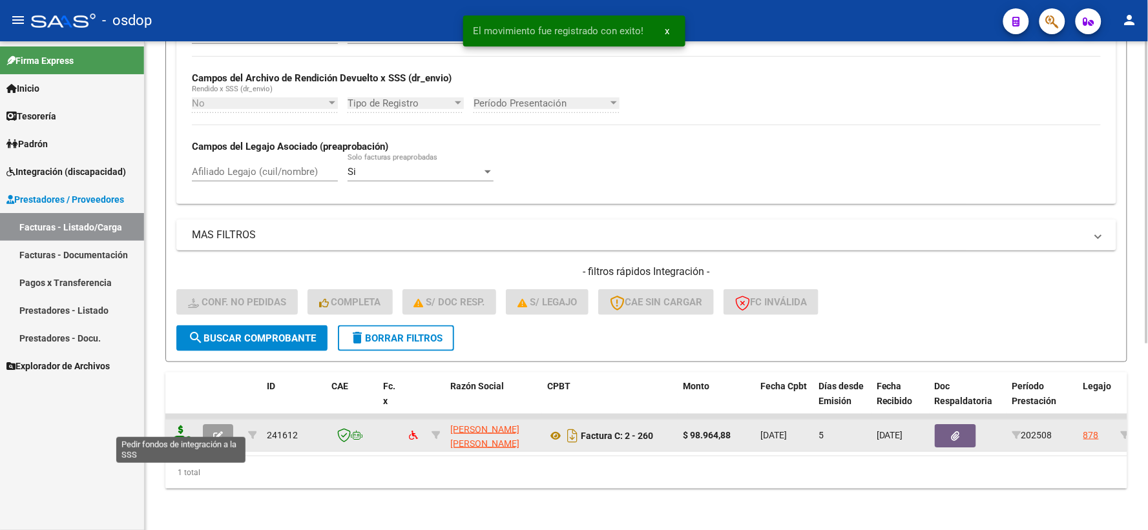
click at [187, 426] on icon at bounding box center [181, 435] width 21 height 18
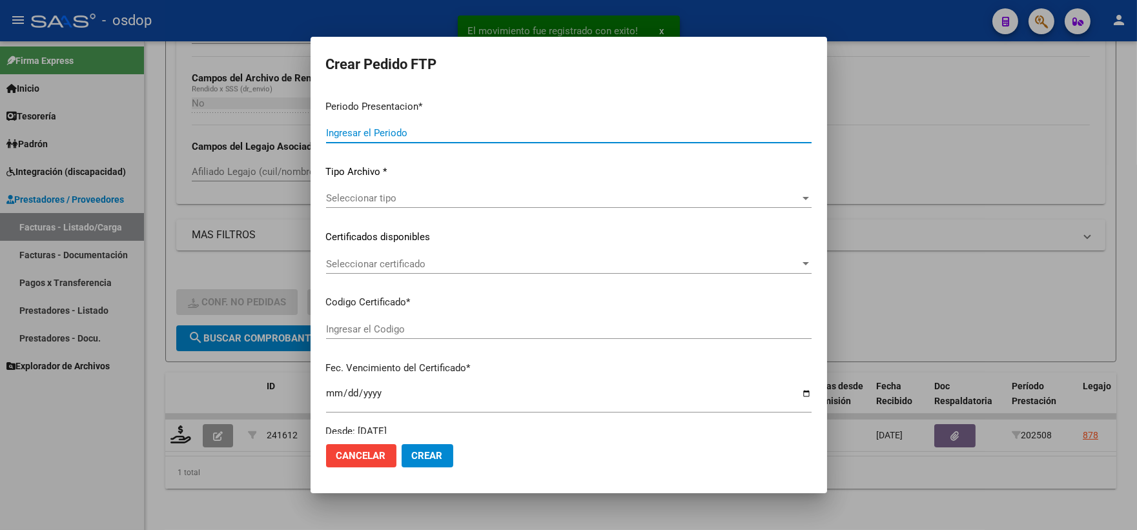
type input "202508"
type input "$ 98.964,88"
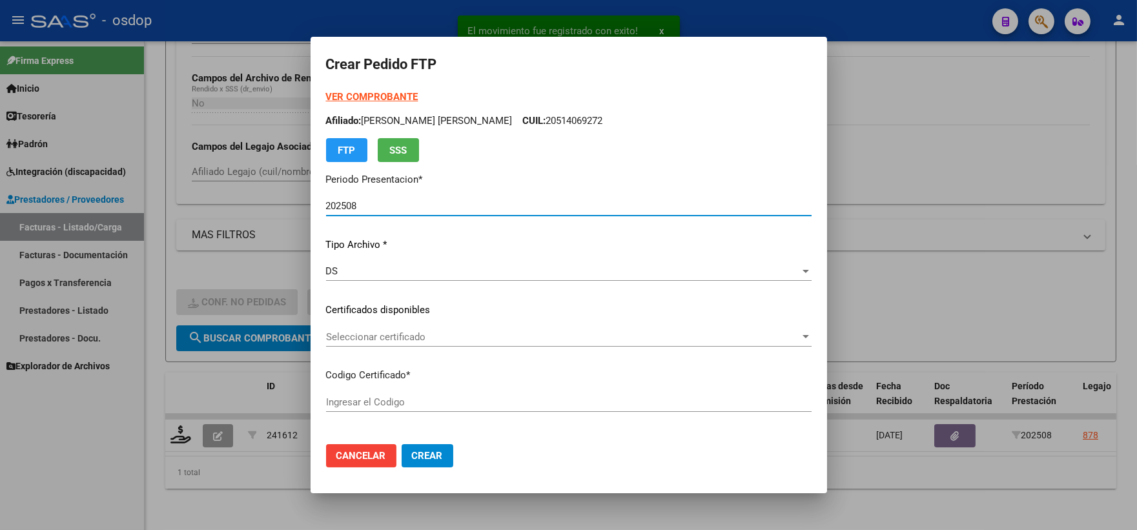
type input "8598189921"
type input "2032-01-26"
click at [409, 331] on span "Seleccionar certificado" at bounding box center [563, 337] width 474 height 12
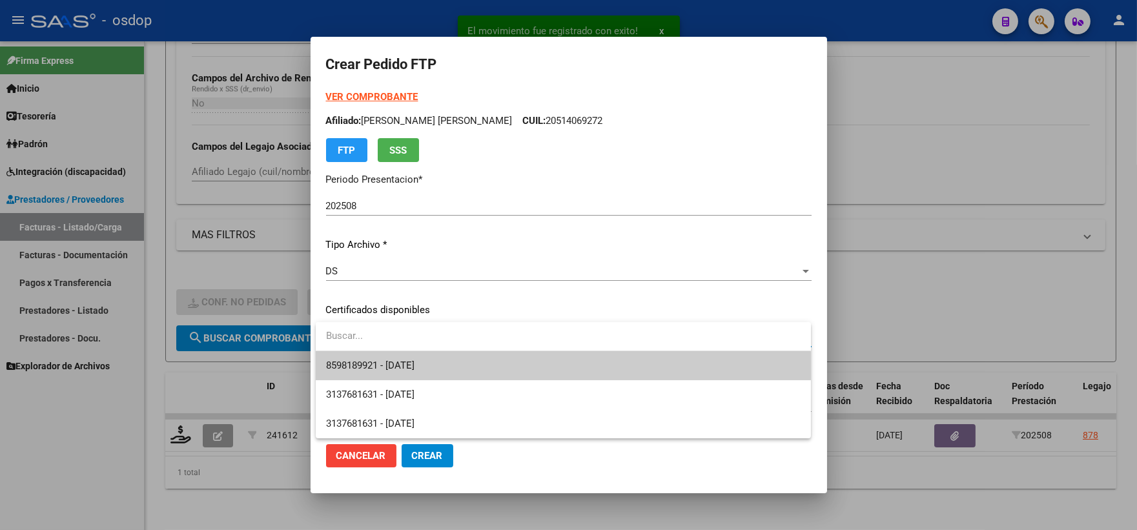
click at [407, 354] on span "8598189921 - 2032-01-26" at bounding box center [563, 365] width 475 height 29
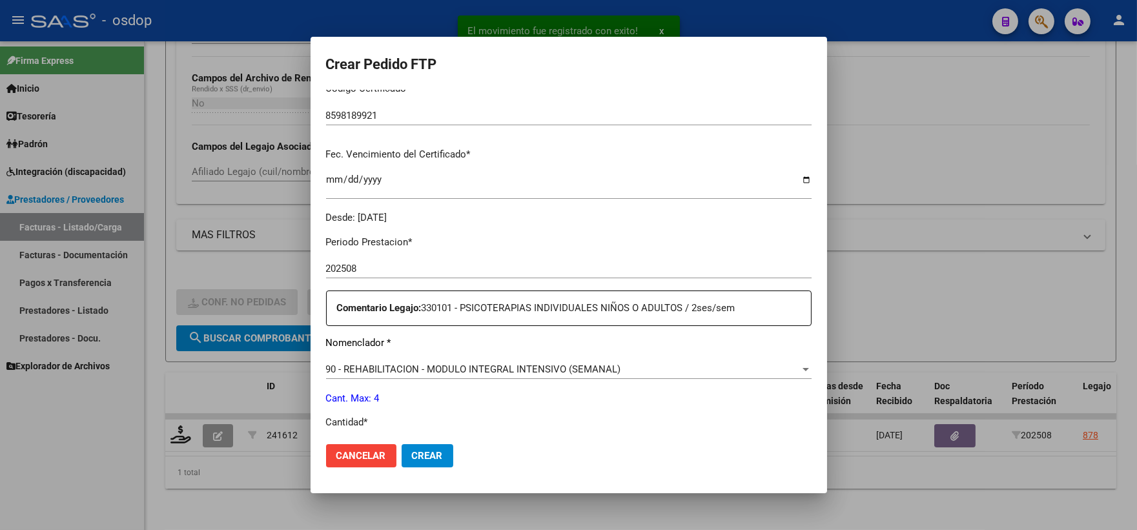
scroll to position [358, 0]
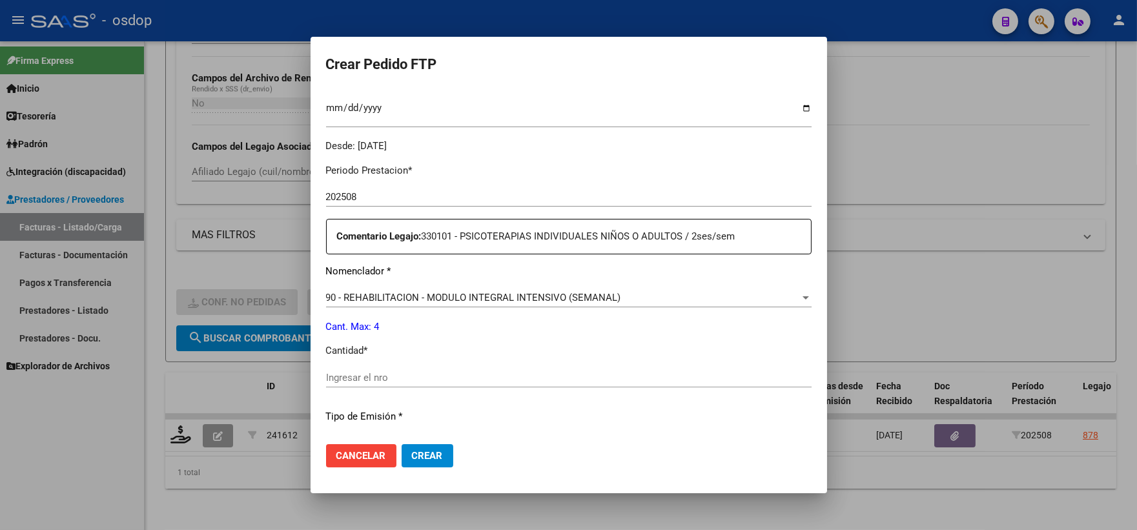
click at [397, 383] on input "Ingresar el nro" at bounding box center [569, 378] width 486 height 12
type input "4"
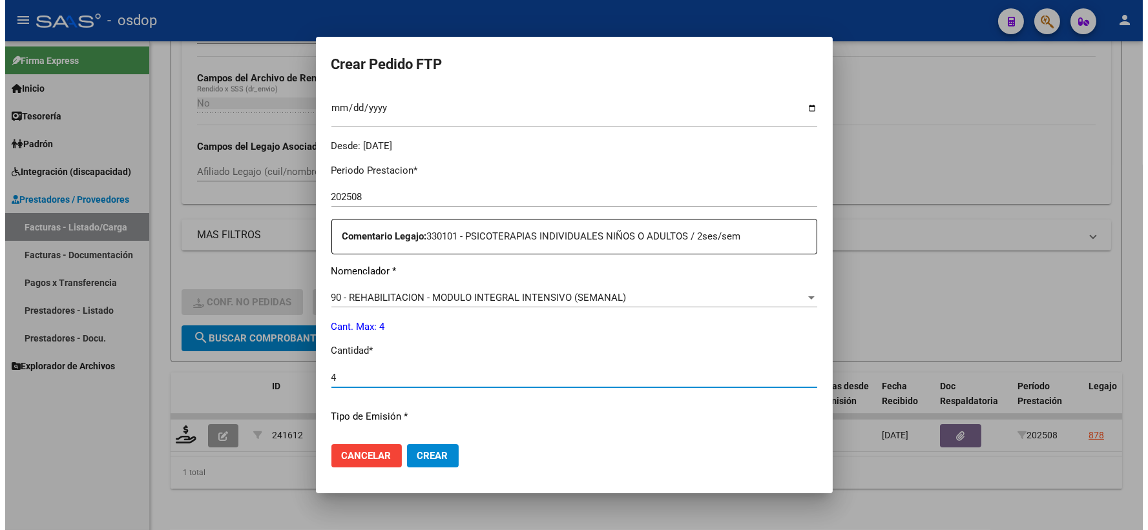
scroll to position [520, 0]
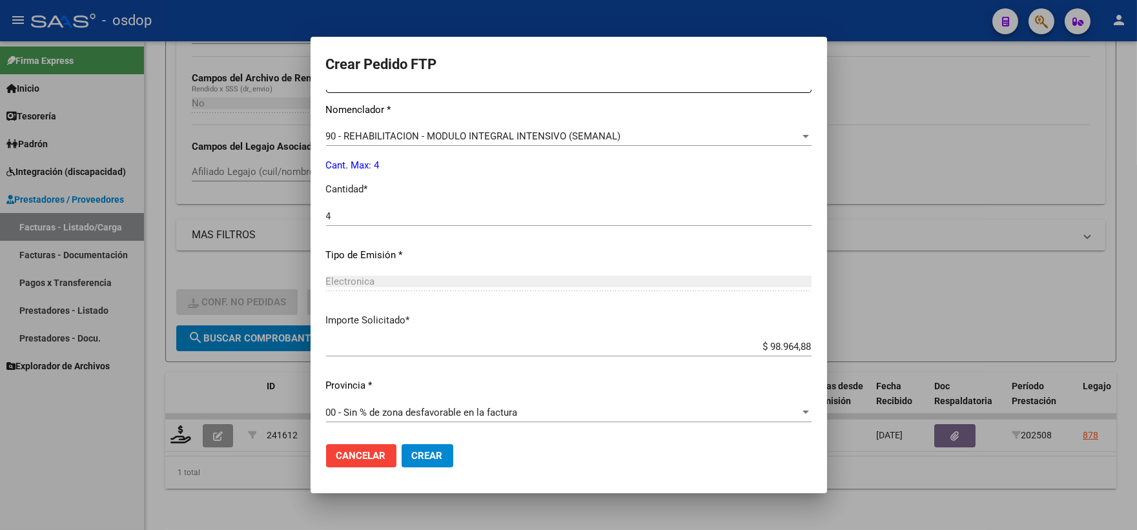
click at [430, 454] on span "Crear" at bounding box center [427, 456] width 31 height 12
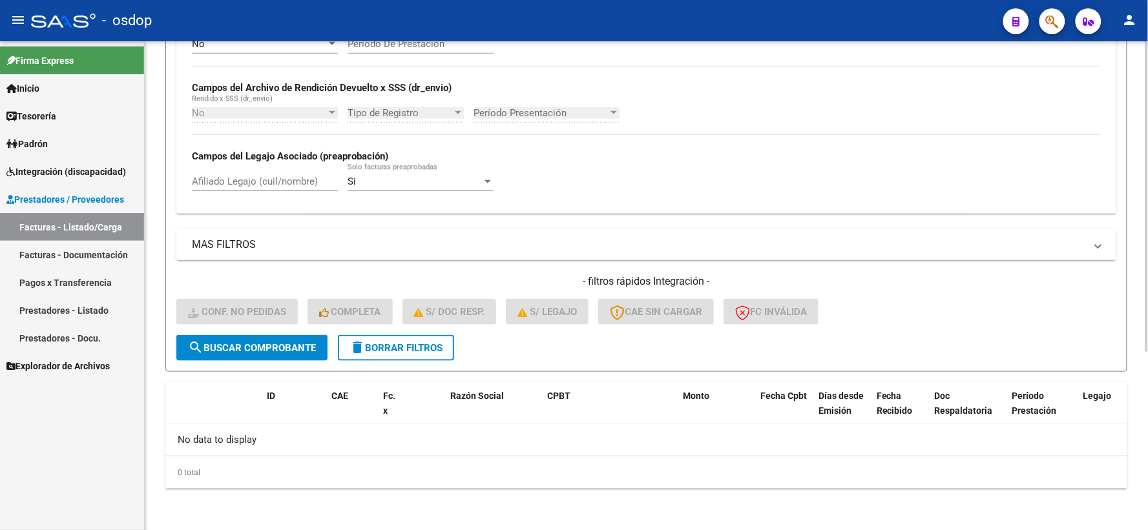
scroll to position [280, 0]
click at [389, 351] on span "delete Borrar Filtros" at bounding box center [395, 350] width 93 height 12
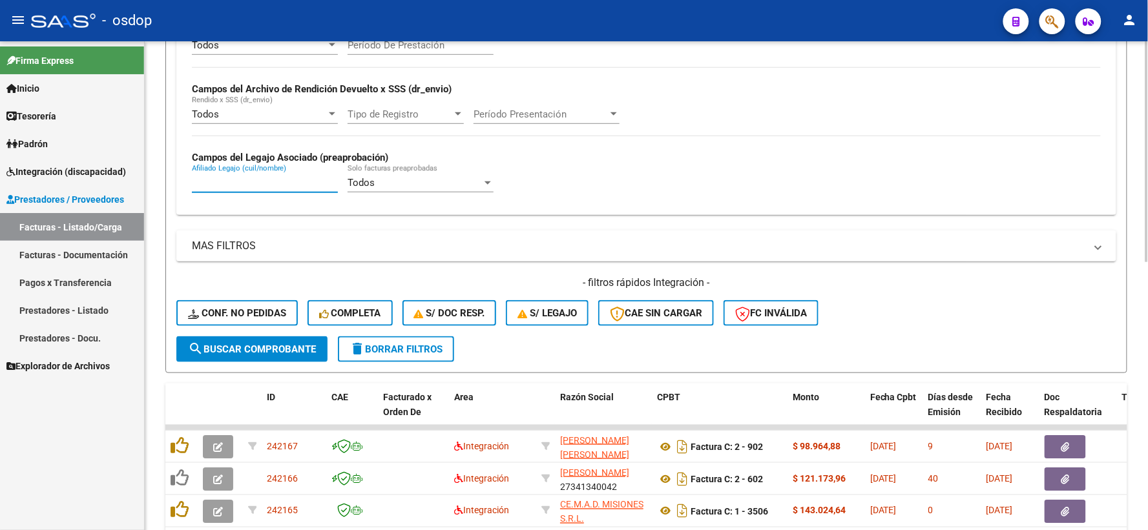
click at [284, 189] on input "Afiliado Legajo (cuil/nombre)" at bounding box center [265, 183] width 146 height 12
paste input "23553093589"
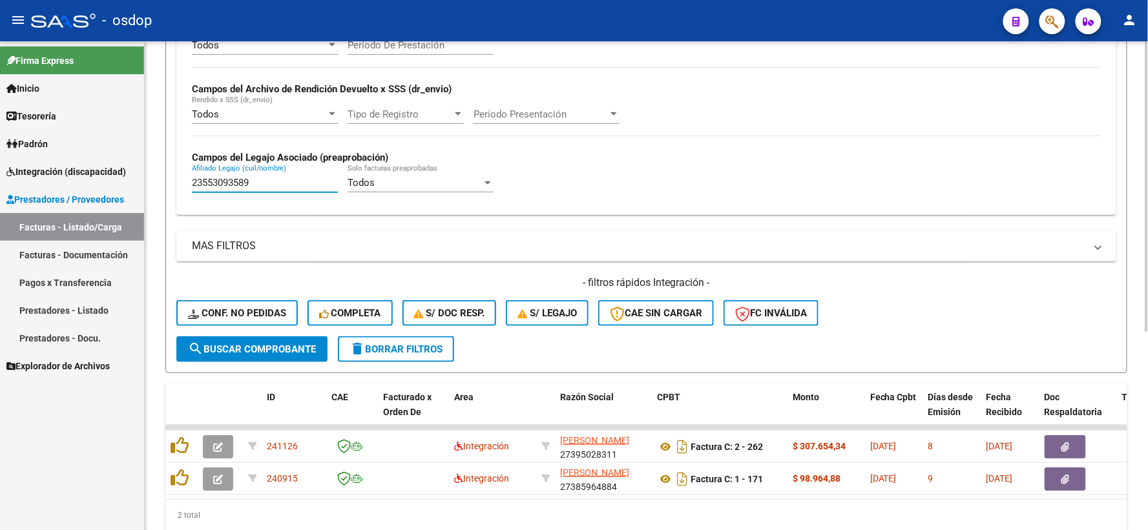
type input "23553093589"
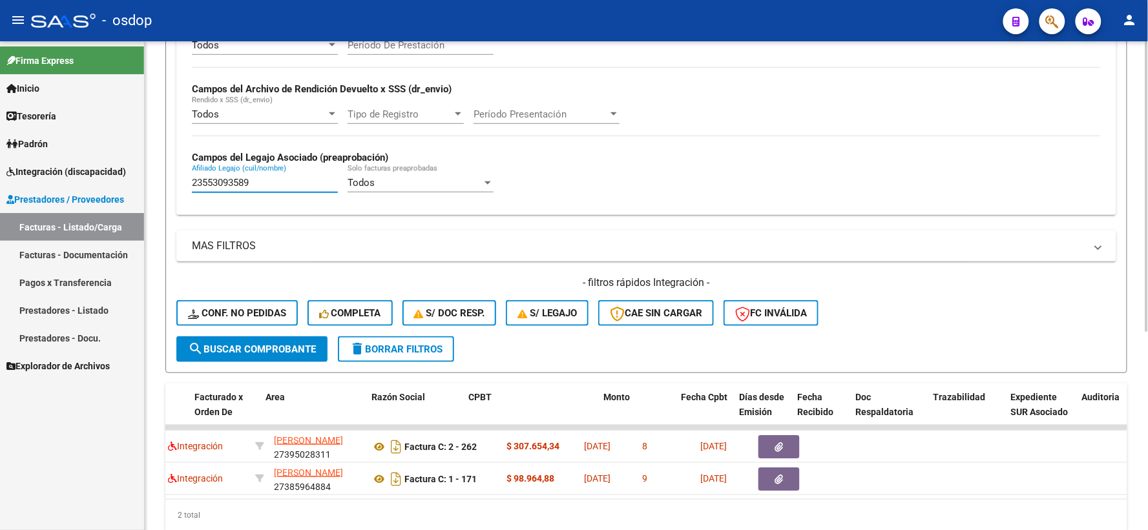
scroll to position [0, 189]
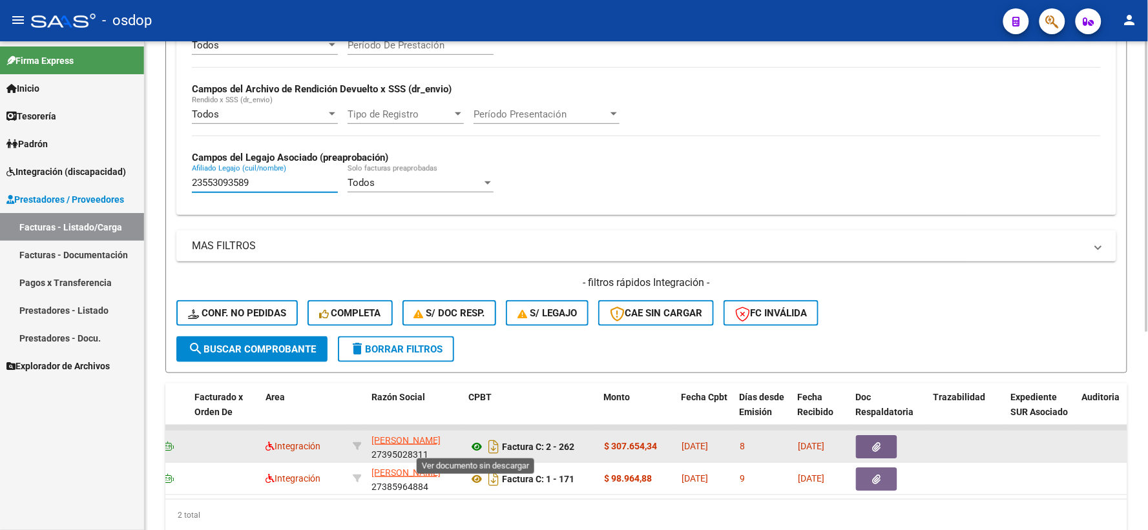
click at [475, 444] on icon at bounding box center [476, 447] width 17 height 16
click at [873, 453] on button "button" at bounding box center [876, 446] width 41 height 23
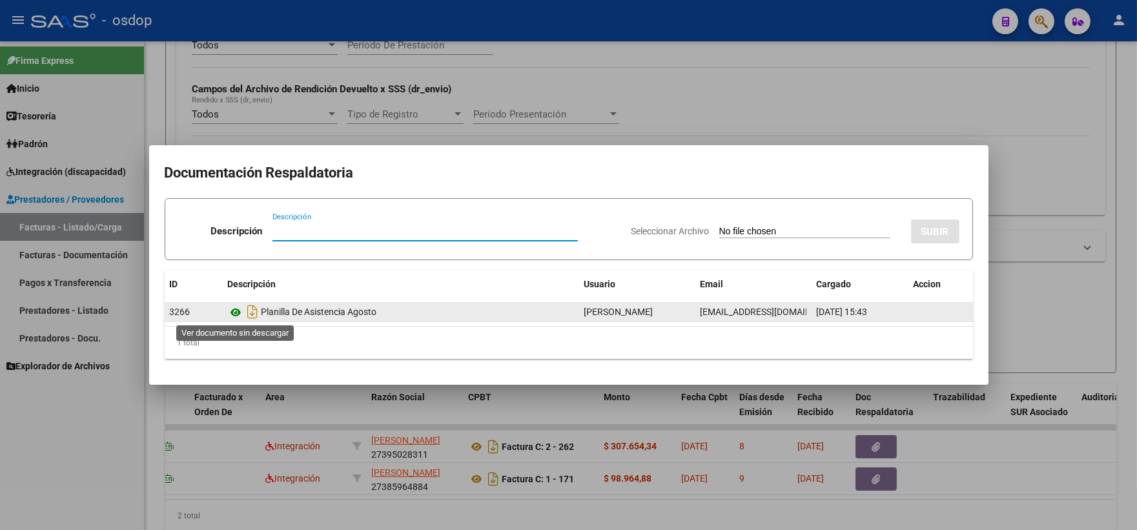
click at [234, 318] on icon at bounding box center [236, 313] width 17 height 16
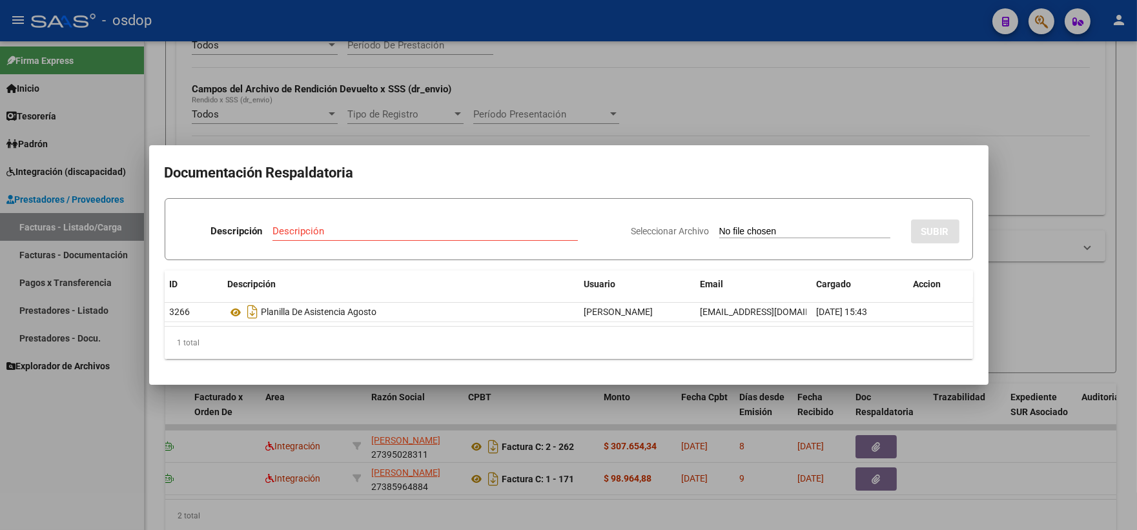
click at [177, 95] on div at bounding box center [568, 265] width 1137 height 530
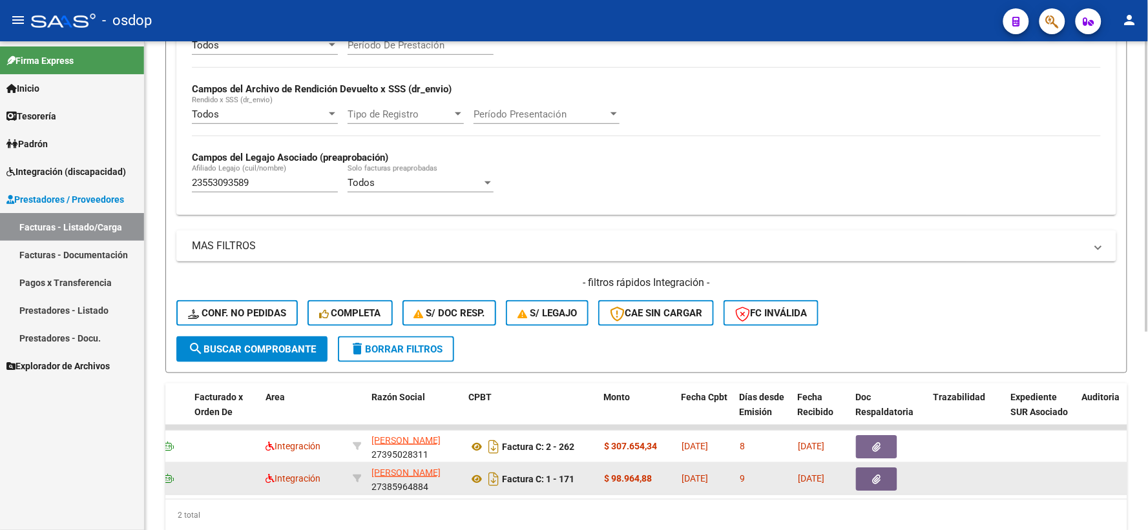
click at [475, 469] on div "Factura C: 1 - 171" at bounding box center [530, 479] width 125 height 21
click at [475, 471] on icon at bounding box center [476, 479] width 17 height 16
click at [880, 476] on icon "button" at bounding box center [877, 480] width 8 height 10
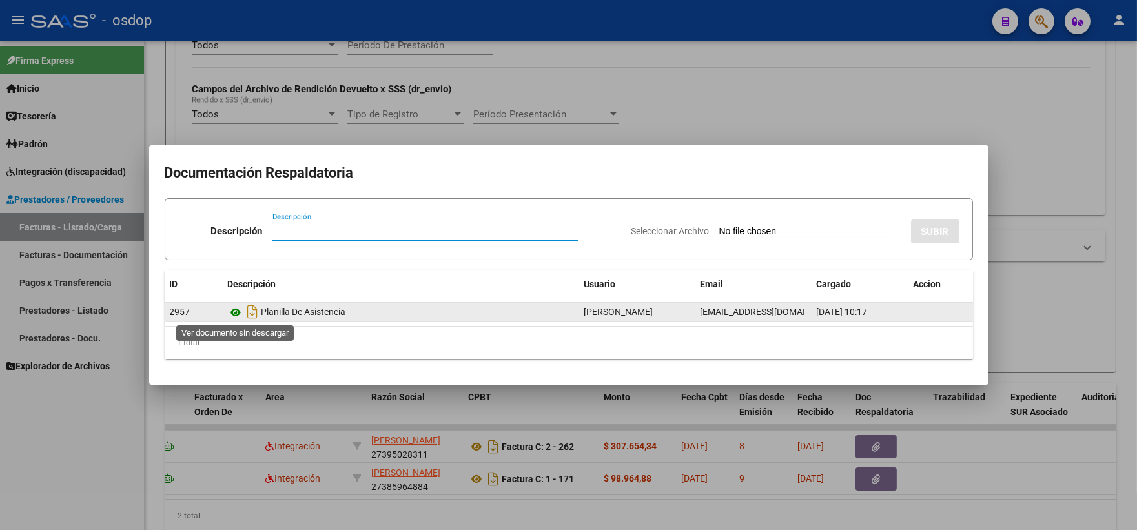
click at [238, 311] on icon at bounding box center [236, 313] width 17 height 16
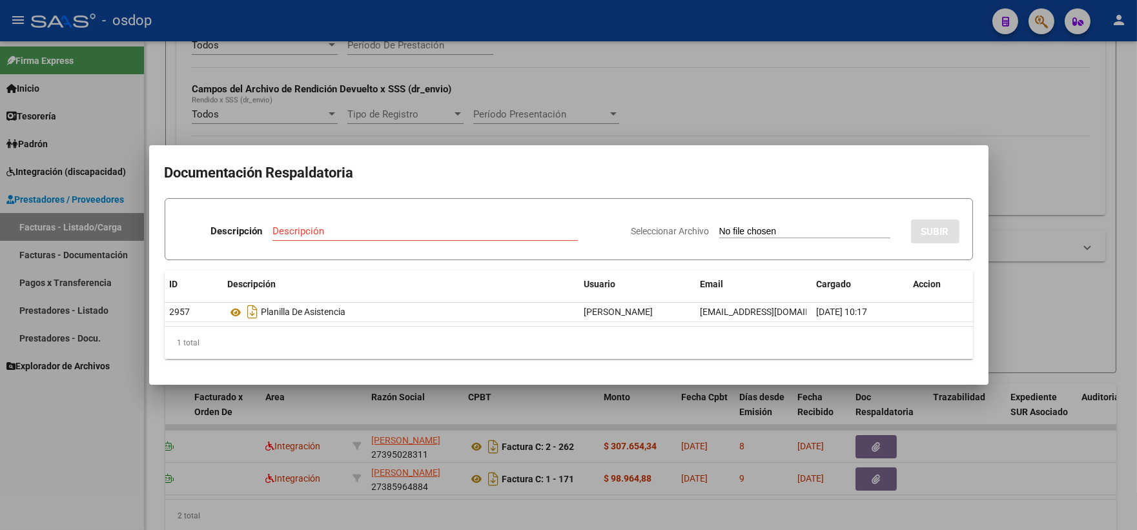
click at [22, 452] on div at bounding box center [568, 265] width 1137 height 530
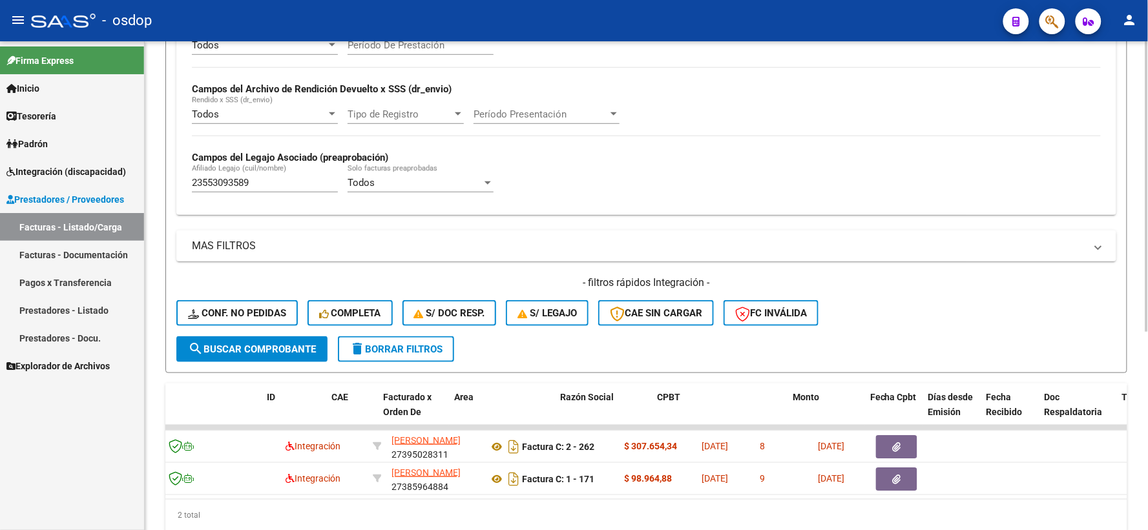
scroll to position [0, 0]
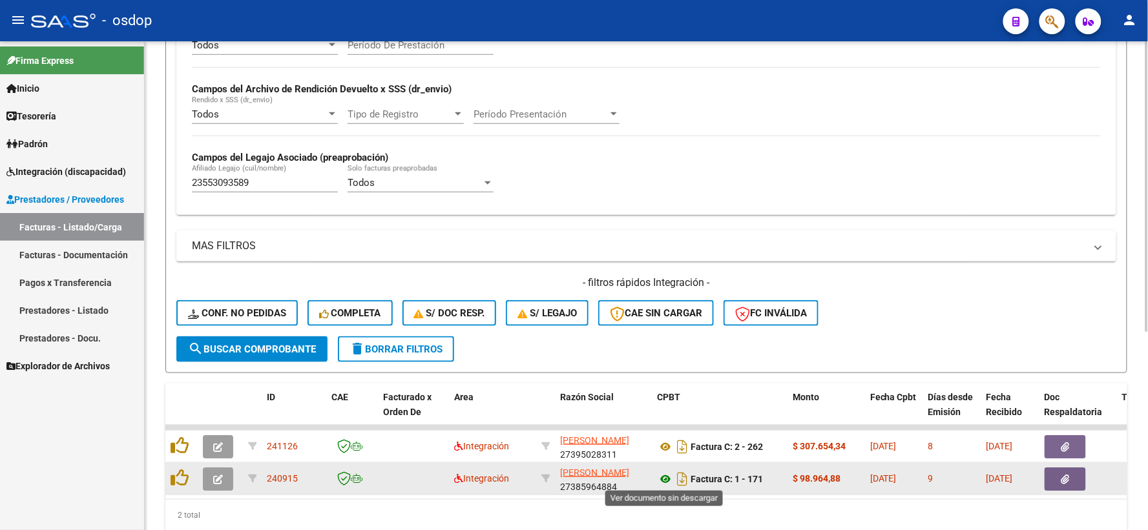
click at [668, 476] on icon at bounding box center [665, 479] width 17 height 16
click at [1055, 482] on button "button" at bounding box center [1064, 479] width 41 height 23
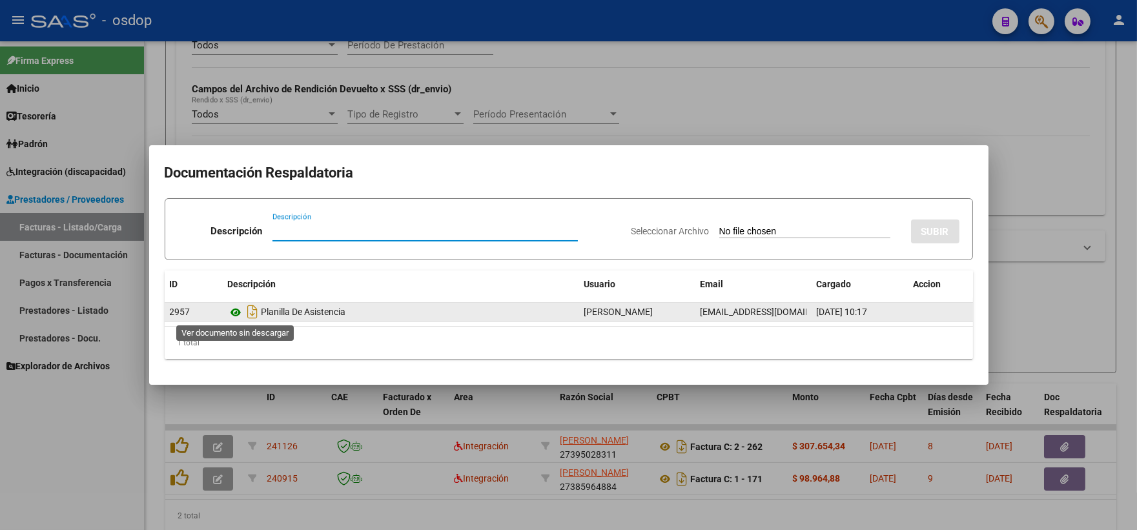
click at [233, 311] on icon at bounding box center [236, 313] width 17 height 16
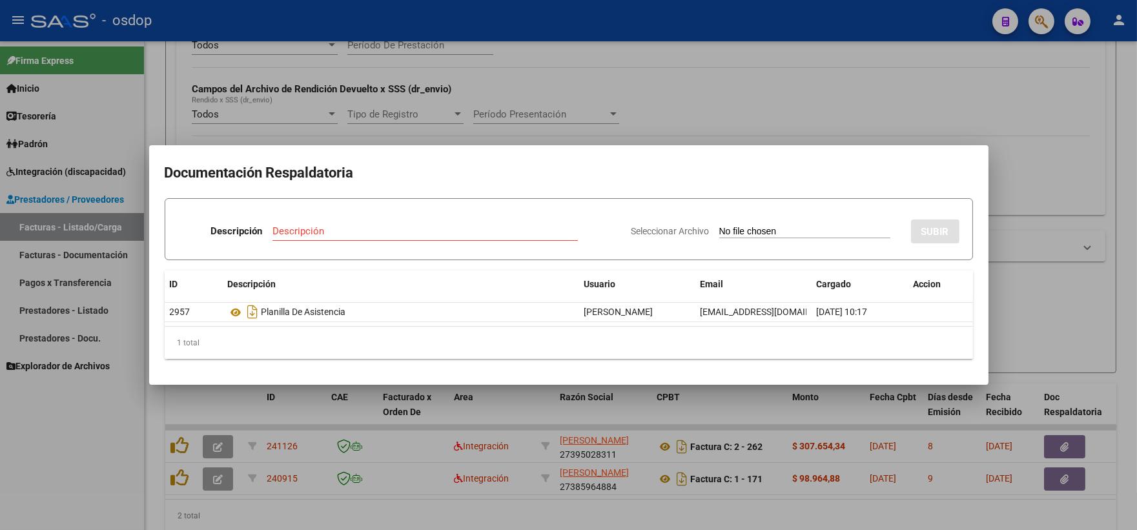
click at [276, 461] on div at bounding box center [568, 265] width 1137 height 530
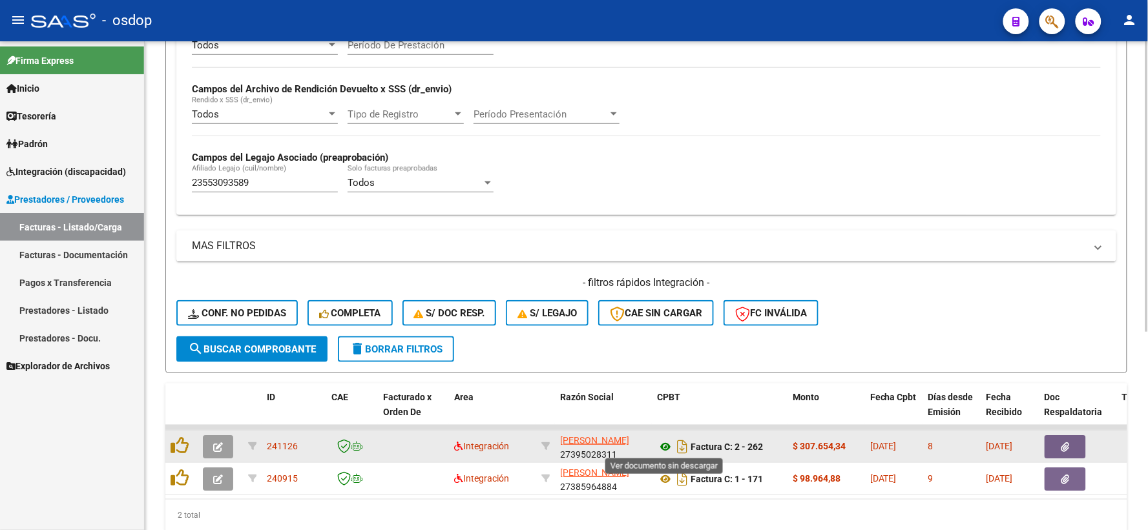
drag, startPoint x: 681, startPoint y: 448, endPoint x: 669, endPoint y: 441, distance: 13.9
click at [669, 442] on app-download-rewritename at bounding box center [674, 447] width 34 height 10
click at [669, 441] on icon at bounding box center [665, 447] width 17 height 16
click at [1064, 431] on datatable-body-cell at bounding box center [1078, 447] width 78 height 32
click at [1067, 444] on icon "button" at bounding box center [1065, 447] width 8 height 10
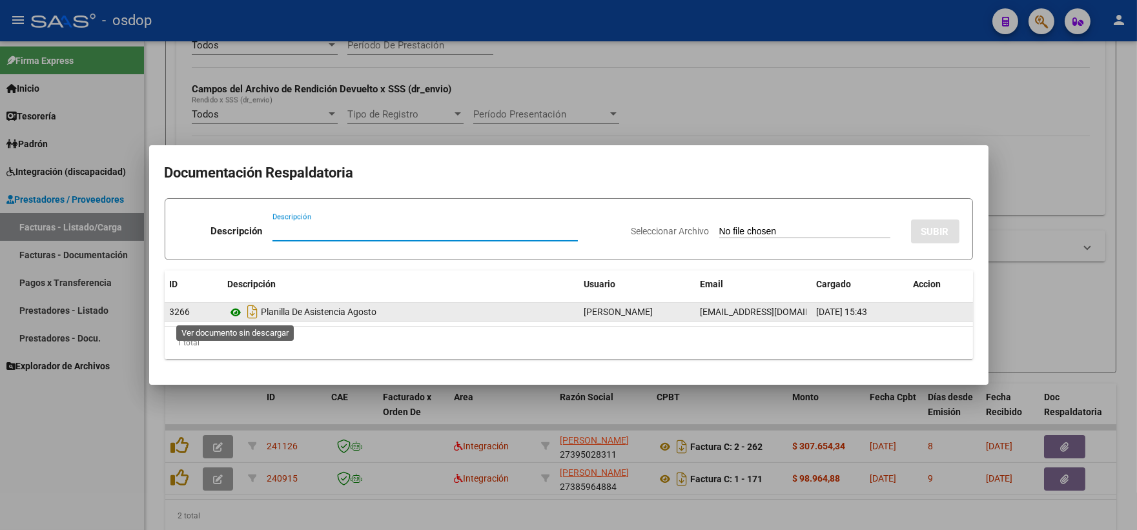
click at [242, 310] on icon at bounding box center [236, 313] width 17 height 16
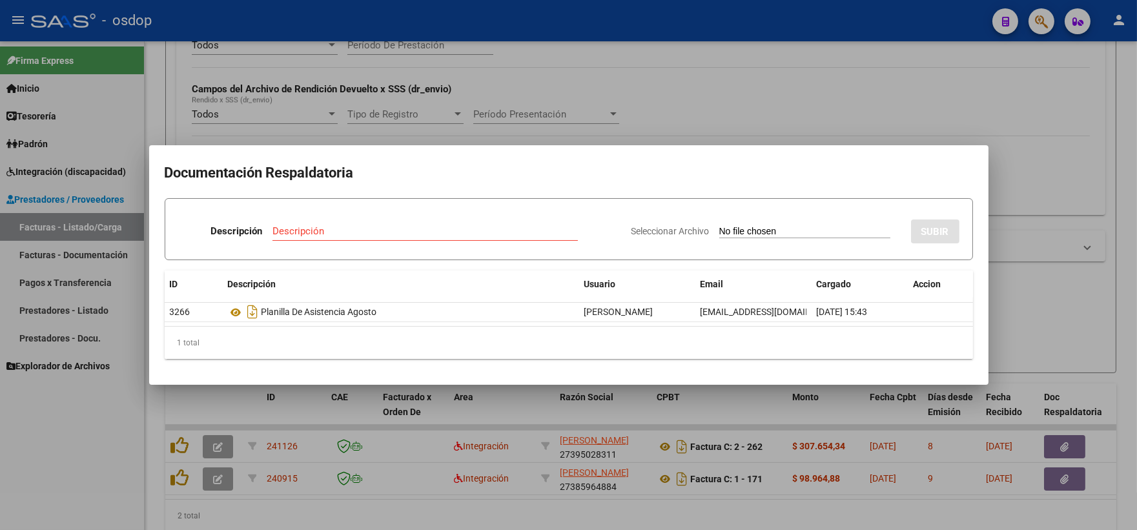
click at [353, 133] on div at bounding box center [568, 265] width 1137 height 530
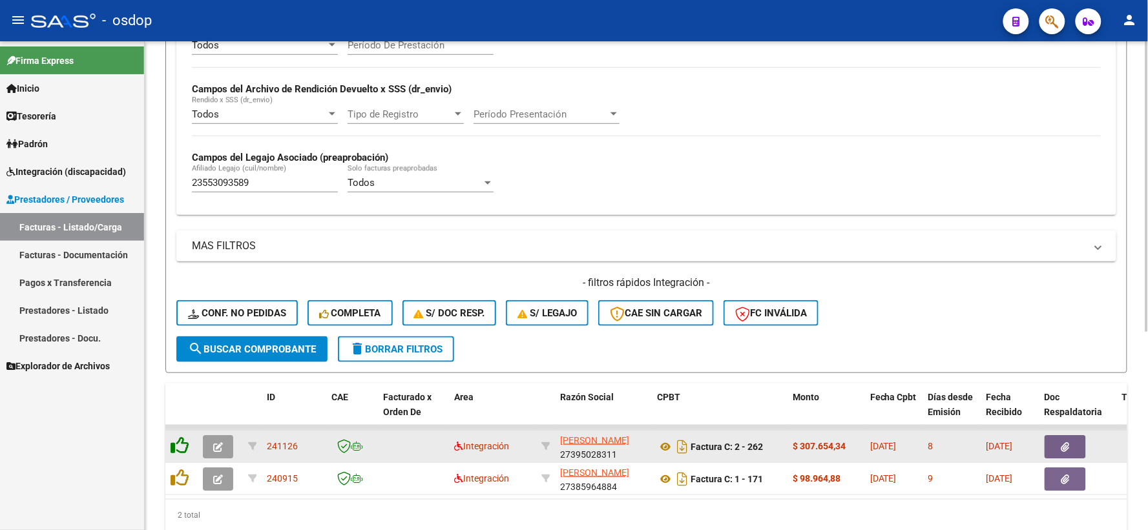
click at [182, 448] on icon at bounding box center [180, 446] width 18 height 18
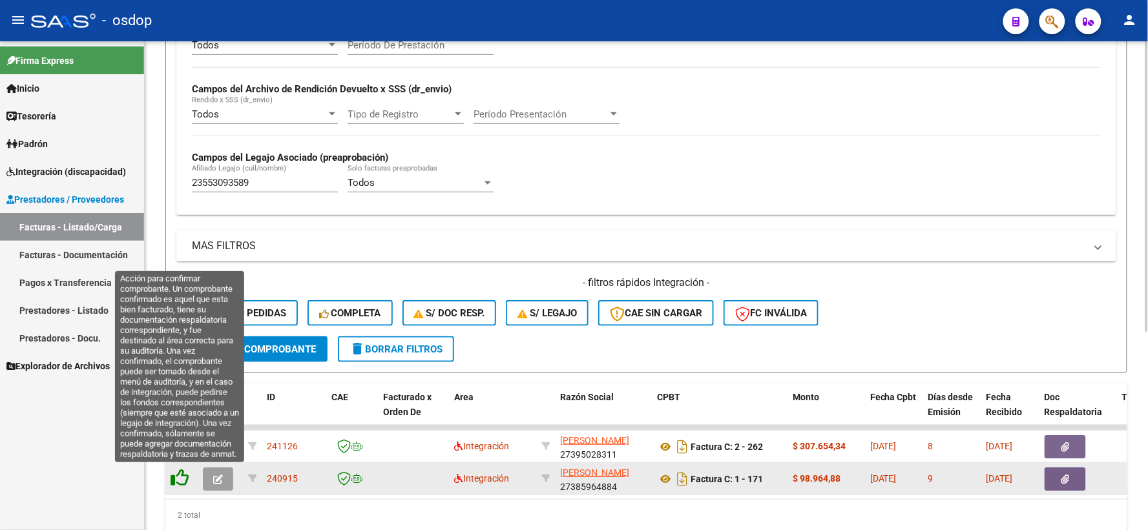
click at [183, 479] on icon at bounding box center [180, 478] width 18 height 18
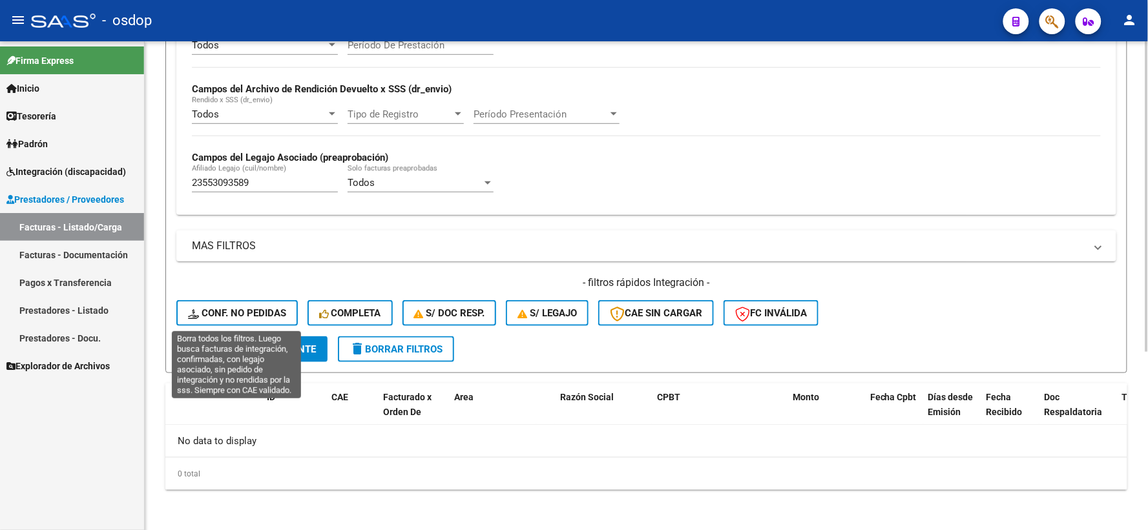
click at [269, 315] on span "Conf. no pedidas" at bounding box center [237, 313] width 98 height 12
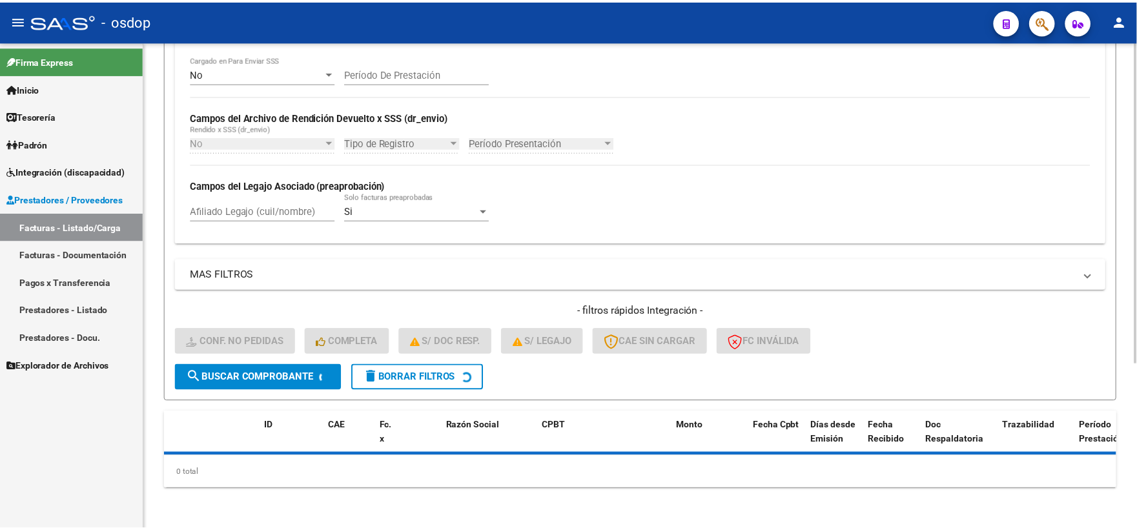
scroll to position [280, 0]
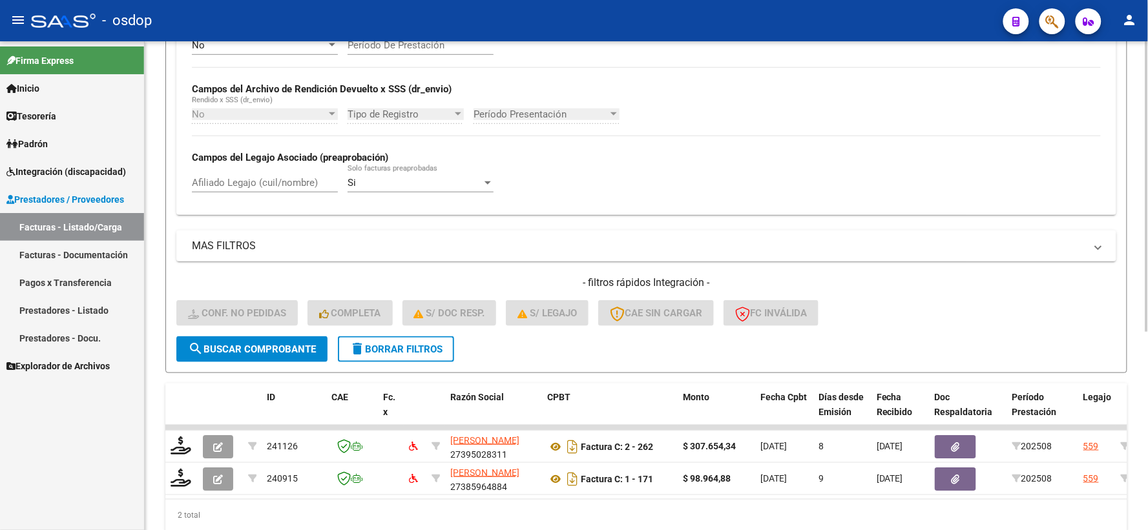
click at [273, 214] on div "No Cargado en Para Enviar SSS Período De Prestación Campos del Archivo de Rendi…" at bounding box center [646, 121] width 940 height 188
click at [261, 191] on div "Afiliado Legajo (cuil/nombre)" at bounding box center [265, 179] width 146 height 28
paste input "23553093589"
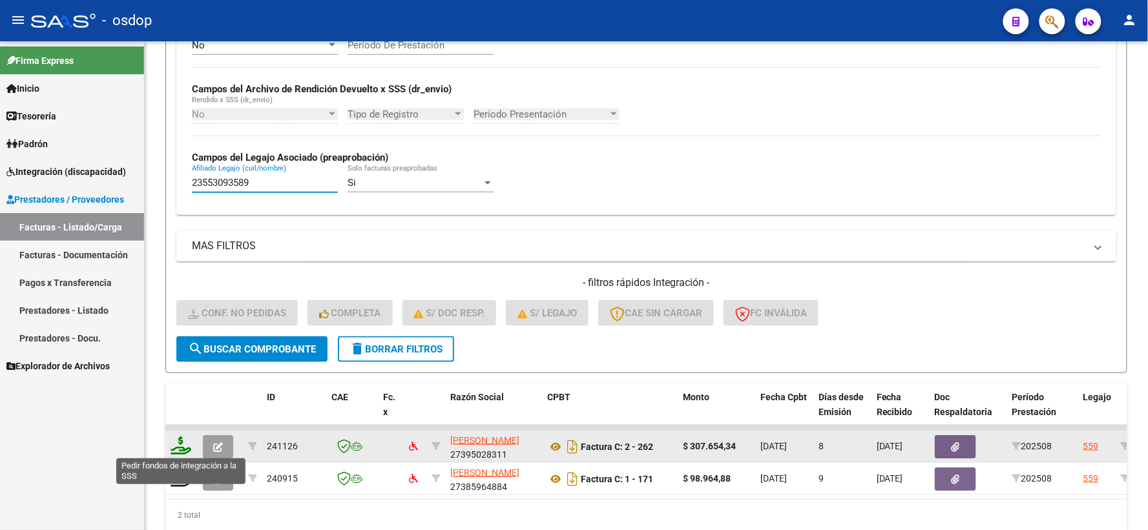
type input "23553093589"
click at [179, 444] on icon at bounding box center [181, 446] width 21 height 18
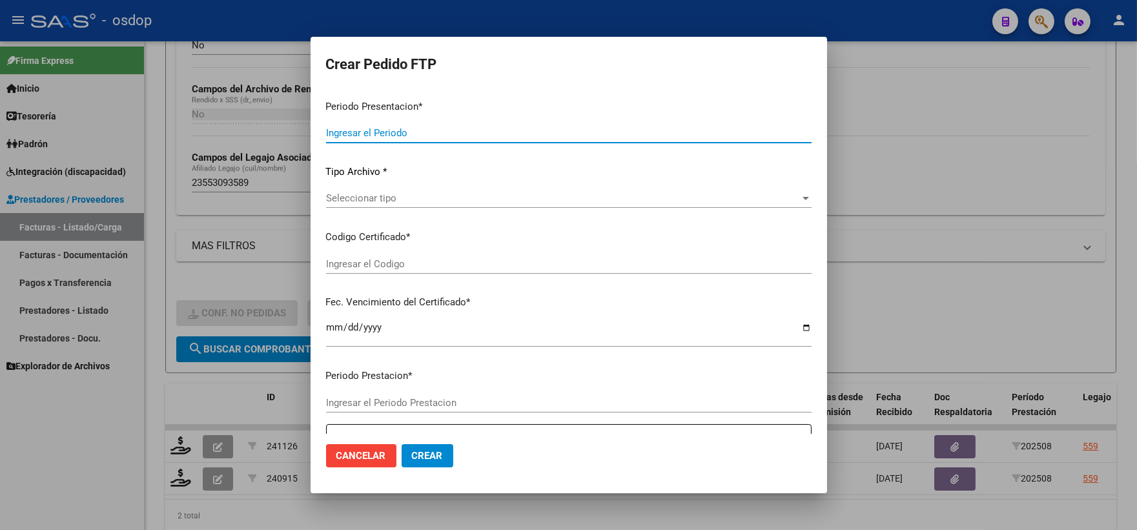
type input "202508"
type input "$ 307.654,34"
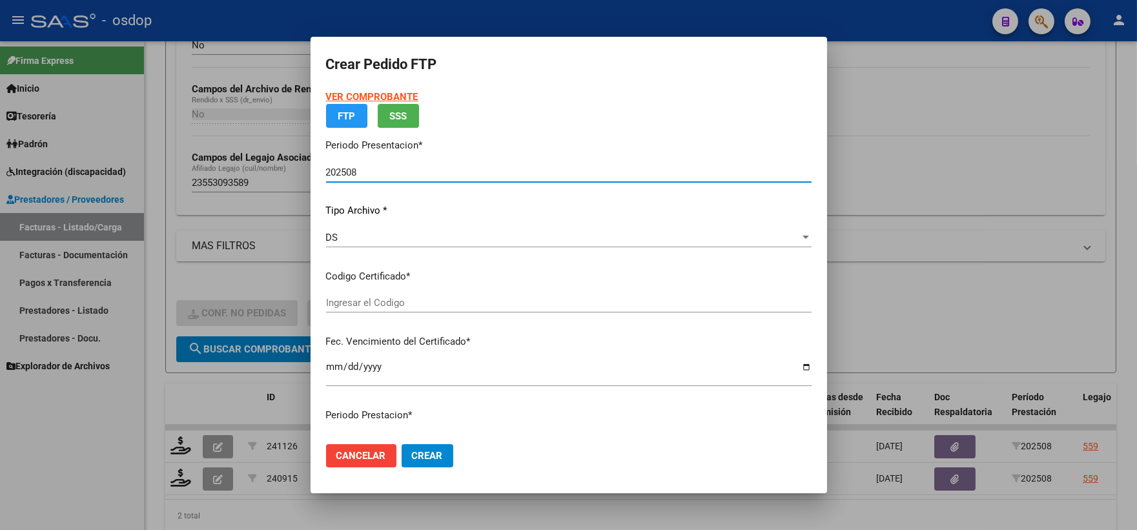
type input "8758354177"
type input "2029-05-22"
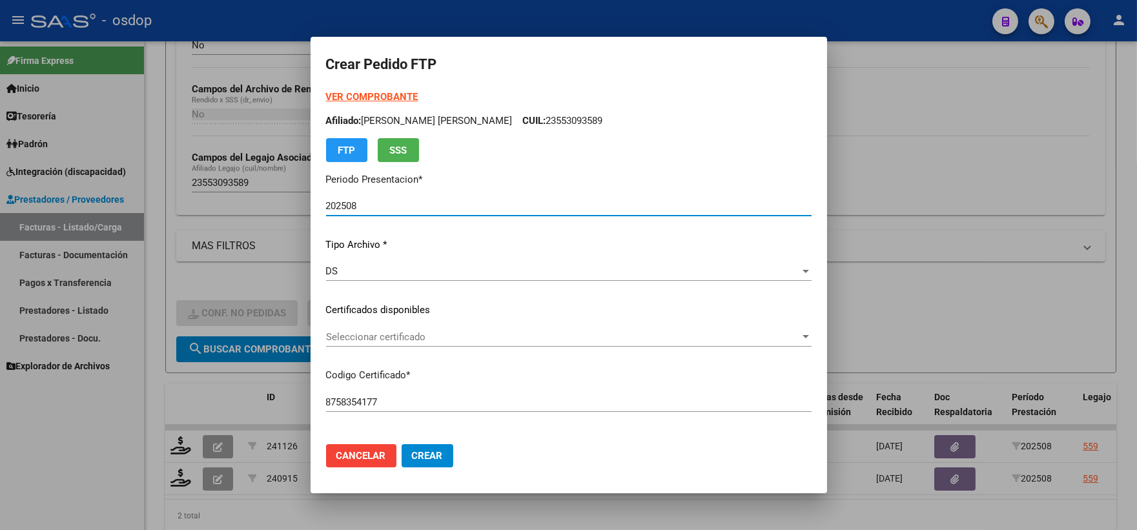
click at [479, 340] on span "Seleccionar certificado" at bounding box center [563, 337] width 474 height 12
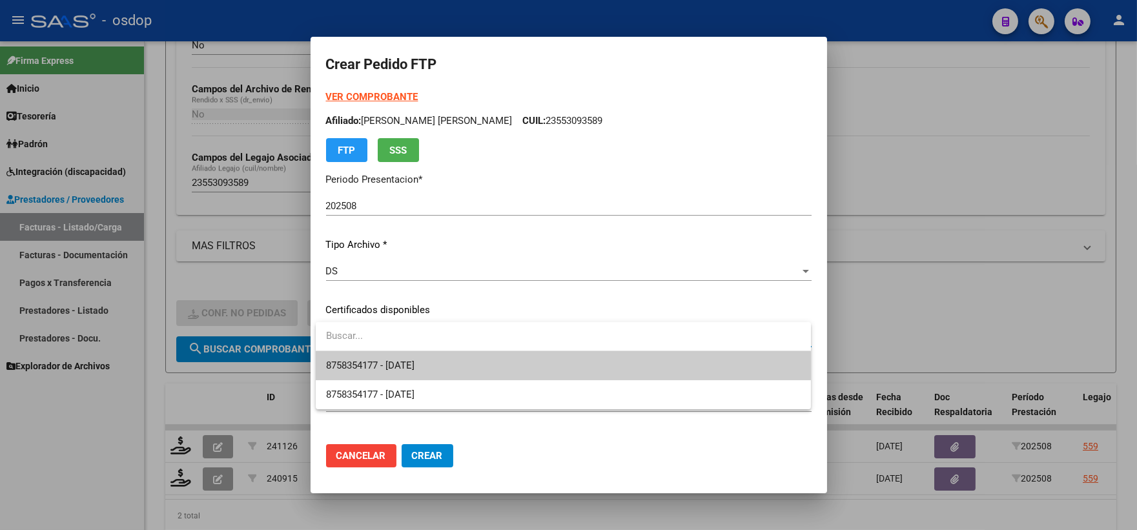
click at [494, 365] on span "8758354177 - 2029-05-22" at bounding box center [563, 365] width 475 height 29
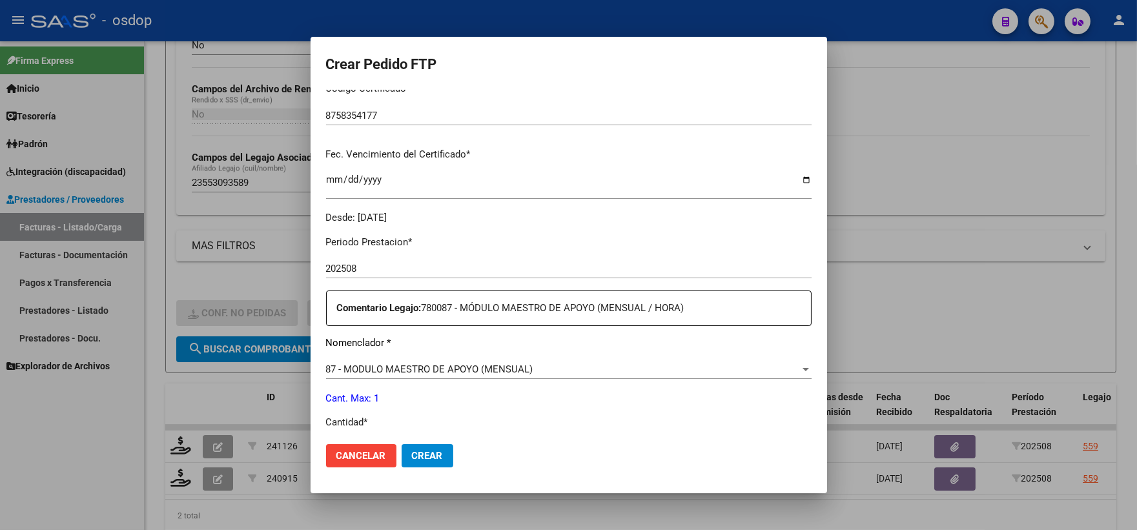
scroll to position [358, 0]
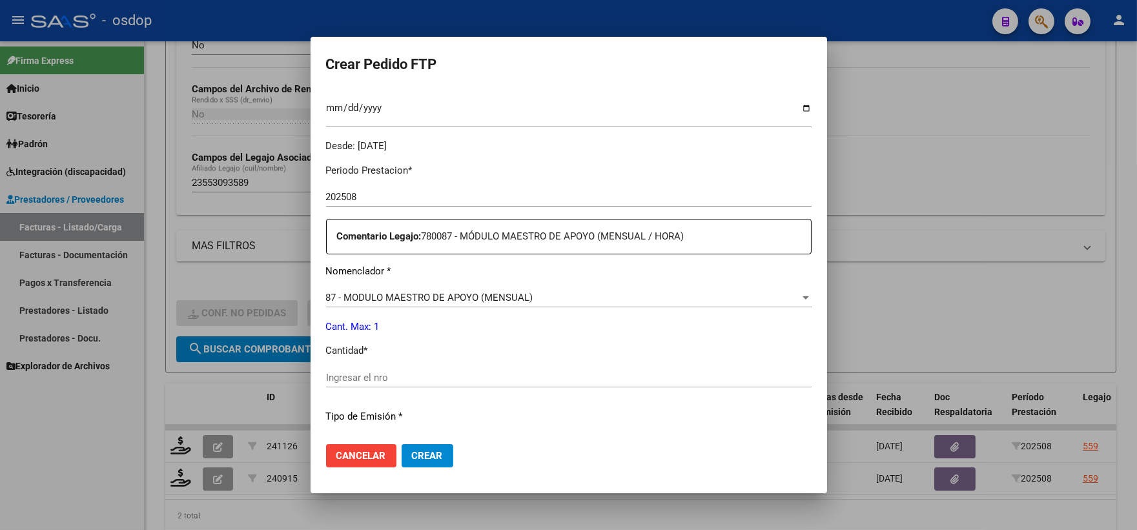
click at [435, 380] on input "Ingresar el nro" at bounding box center [569, 378] width 486 height 12
type input "1"
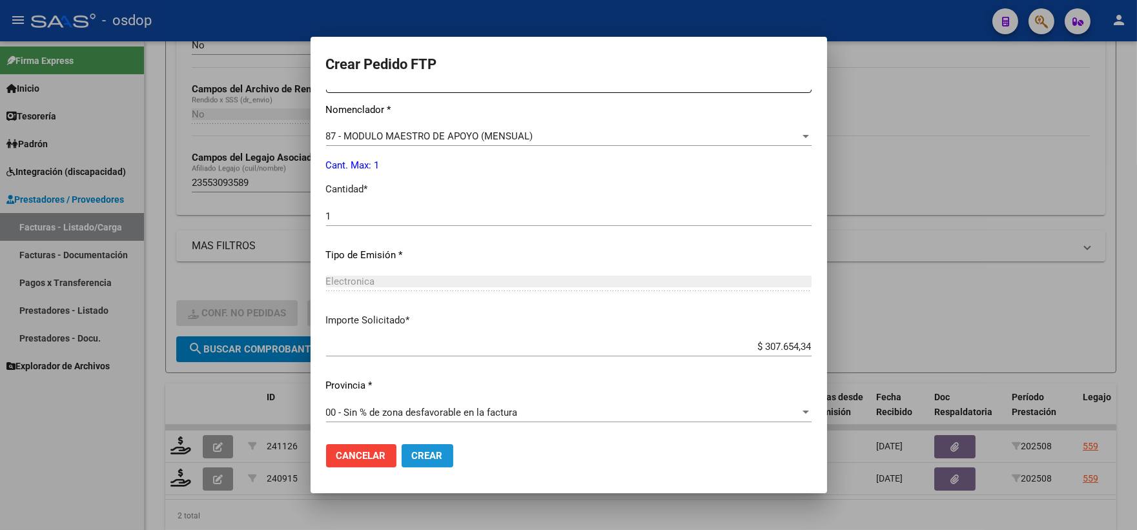
click at [417, 457] on span "Crear" at bounding box center [427, 456] width 31 height 12
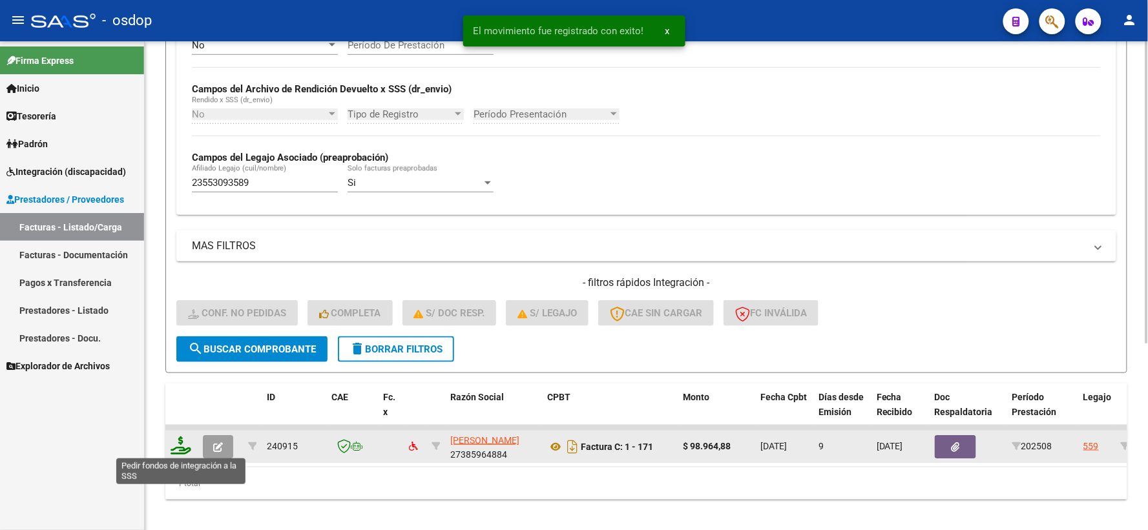
click at [179, 450] on icon at bounding box center [181, 446] width 21 height 18
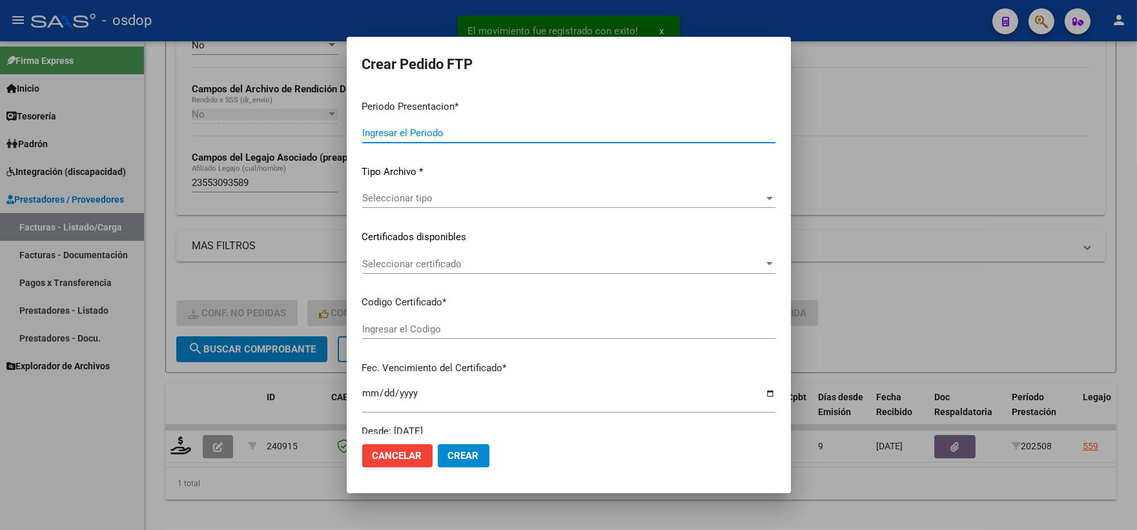
type input "202508"
type input "$ 98.964,88"
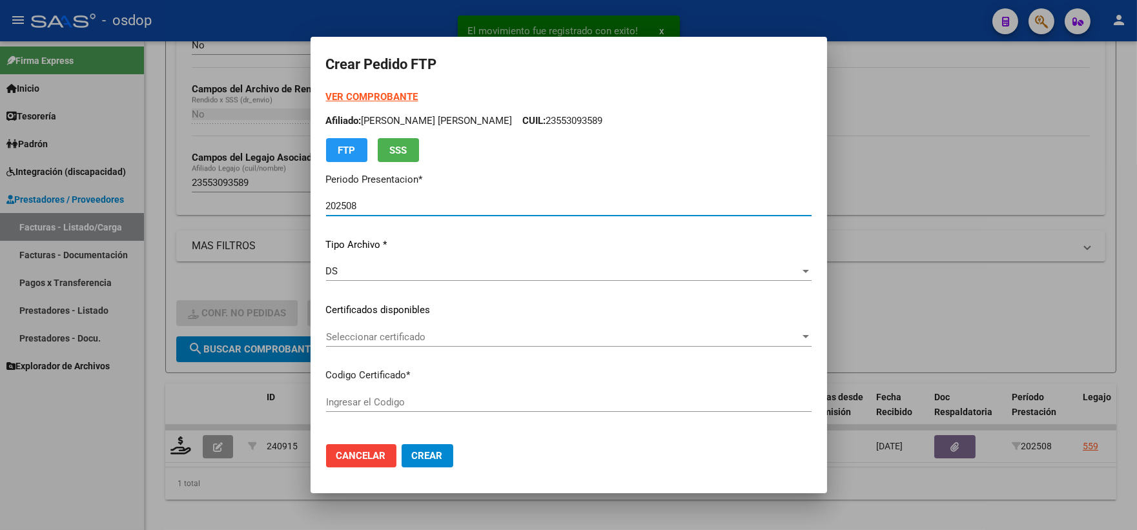
type input "8758354177"
type input "2029-05-22"
click at [391, 347] on div "Seleccionar certificado Seleccionar certificado" at bounding box center [569, 343] width 486 height 32
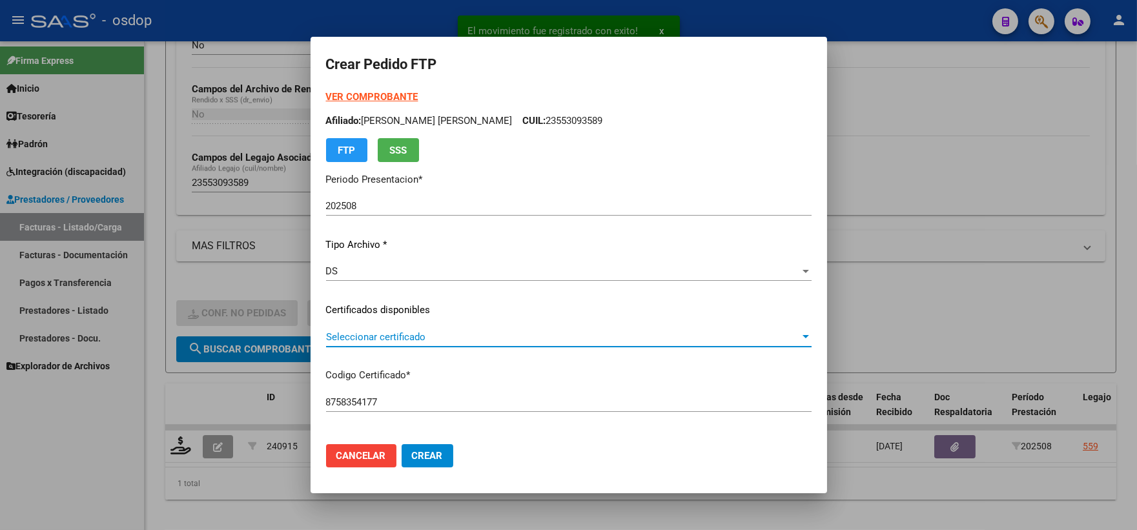
click at [391, 340] on span "Seleccionar certificado" at bounding box center [563, 337] width 474 height 12
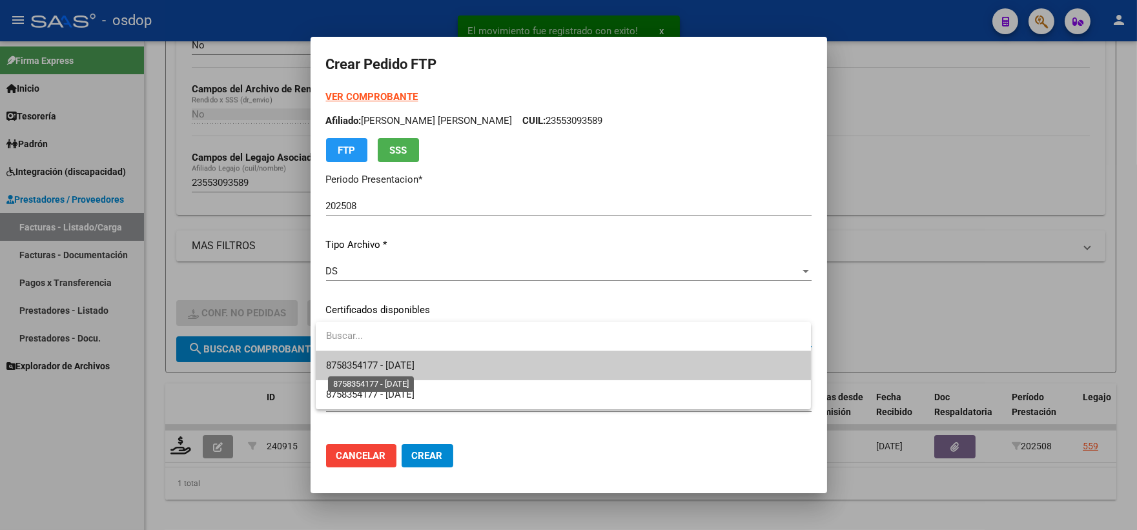
click at [402, 360] on span "8758354177 - 2029-05-22" at bounding box center [370, 366] width 88 height 12
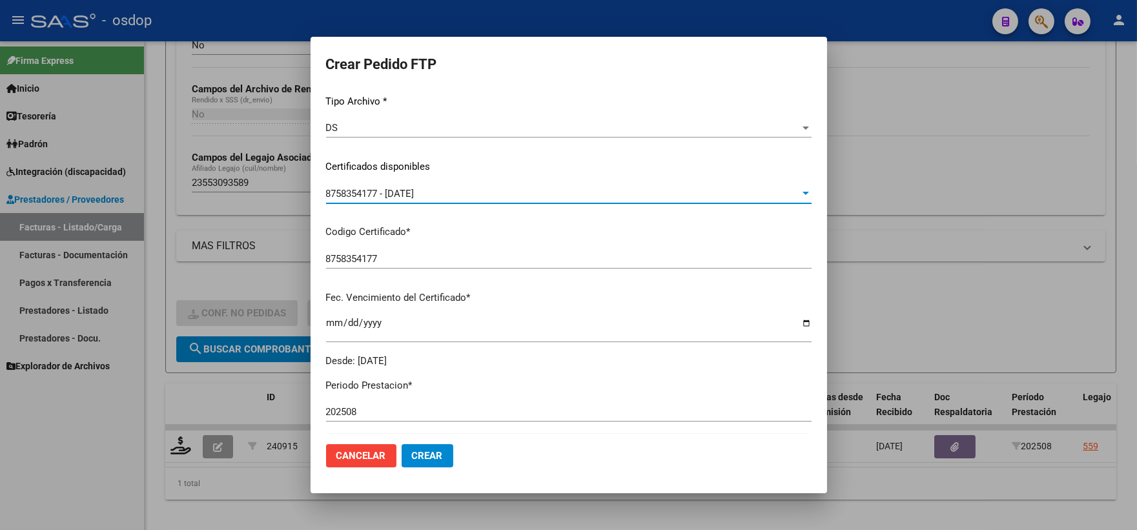
scroll to position [358, 0]
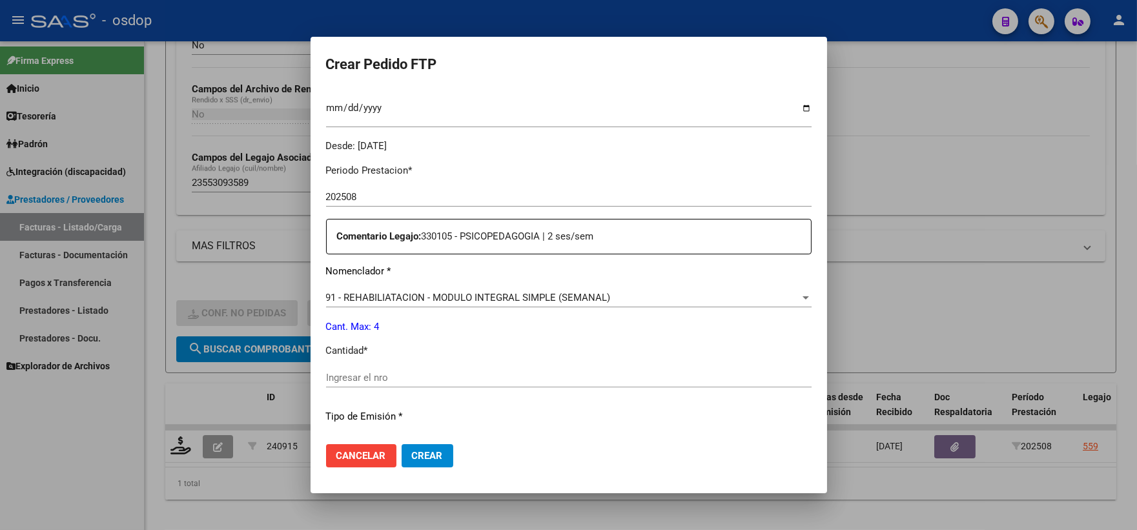
click at [379, 378] on input "Ingresar el nro" at bounding box center [569, 378] width 486 height 12
type input "4"
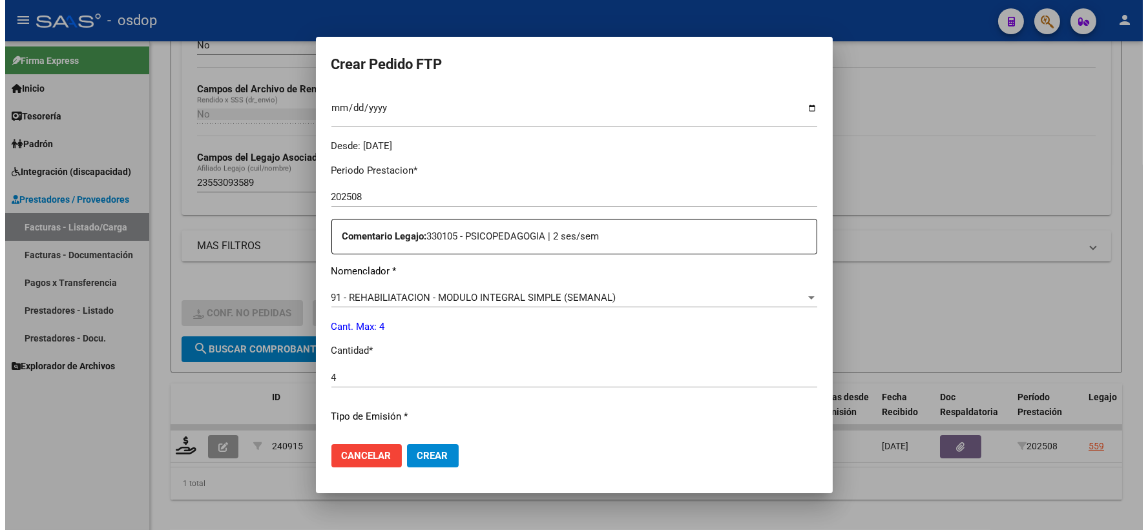
scroll to position [520, 0]
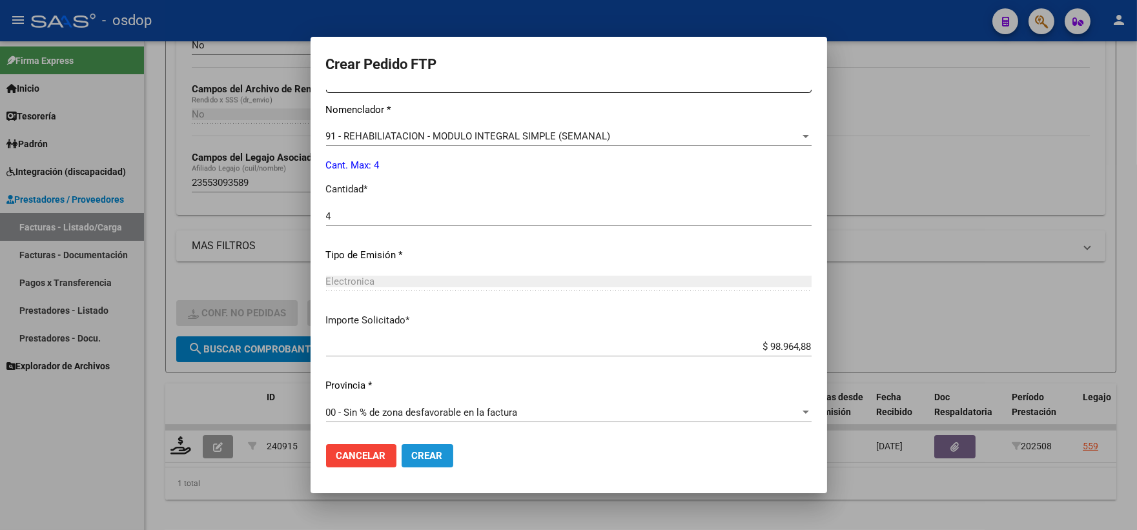
click at [429, 461] on span "Crear" at bounding box center [427, 456] width 31 height 12
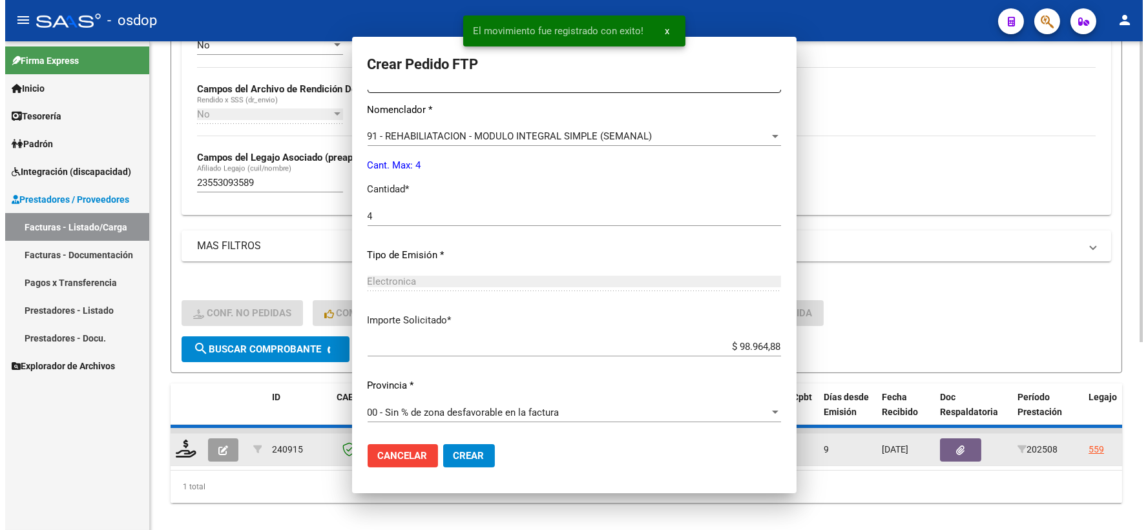
scroll to position [0, 0]
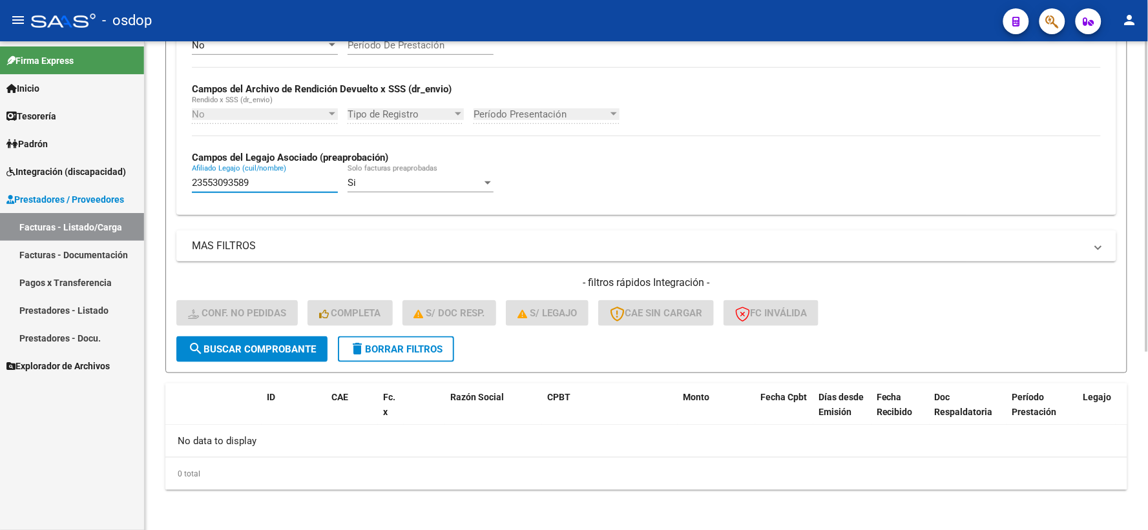
drag, startPoint x: 288, startPoint y: 186, endPoint x: 139, endPoint y: 189, distance: 149.2
click at [139, 189] on mat-sidenav-container "Firma Express Inicio Instructivos Contacto OS Tesorería Extractos Procesados (c…" at bounding box center [574, 285] width 1148 height 489
click at [371, 345] on span "delete Borrar Filtros" at bounding box center [395, 350] width 93 height 12
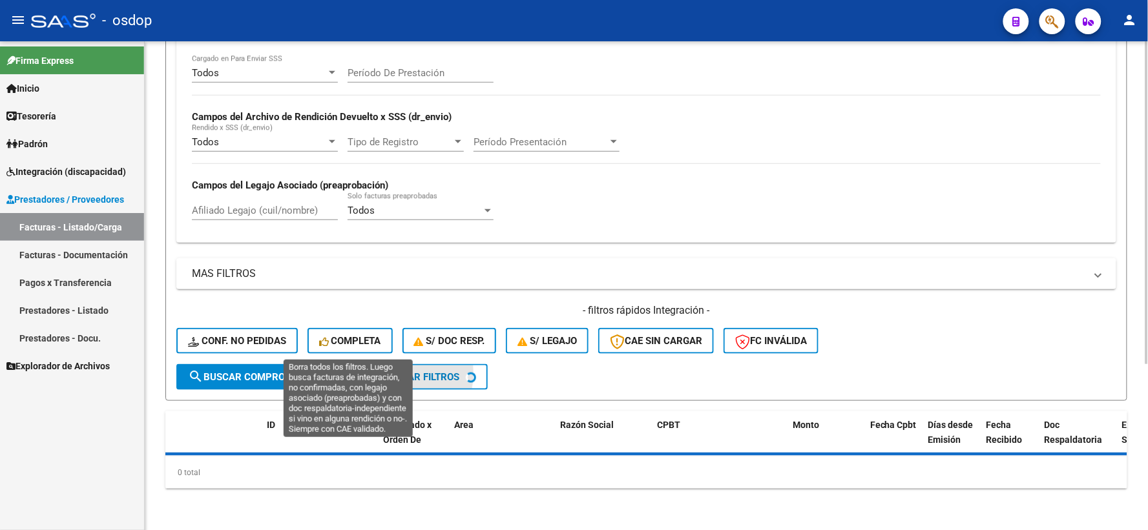
scroll to position [252, 0]
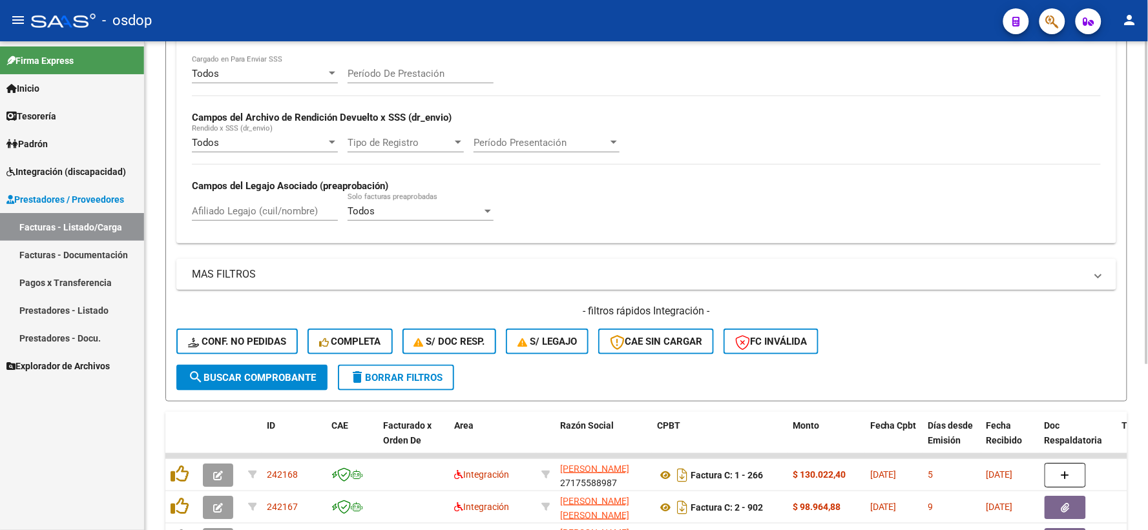
click at [302, 216] on div "Filtros Id Area Area Seleccionar Gerenciador Seleccionar Gerenciador No Confirm…" at bounding box center [646, 138] width 940 height 453
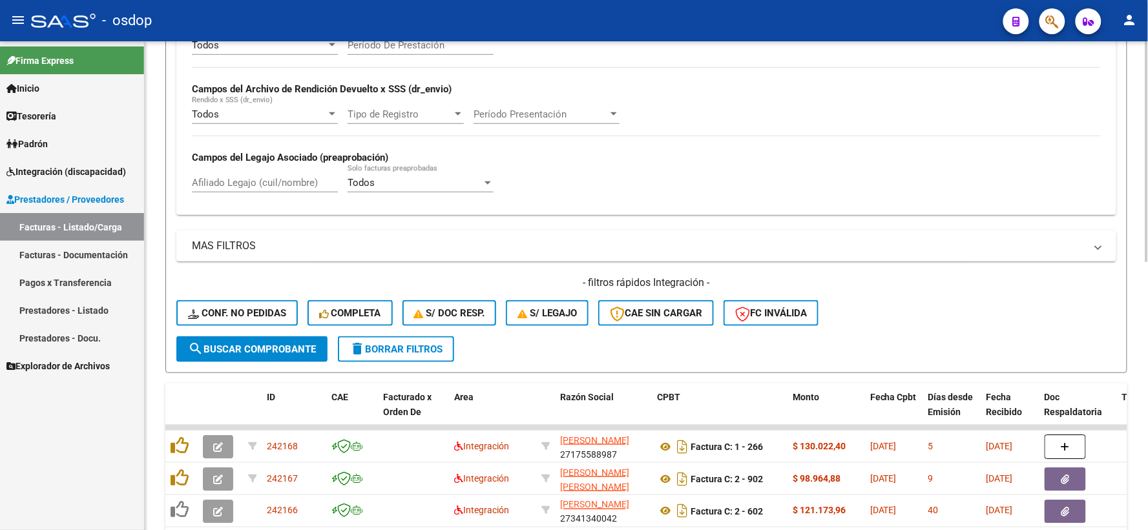
click at [285, 185] on input "Afiliado Legajo (cuil/nombre)" at bounding box center [265, 183] width 146 height 12
paste input "23447652994"
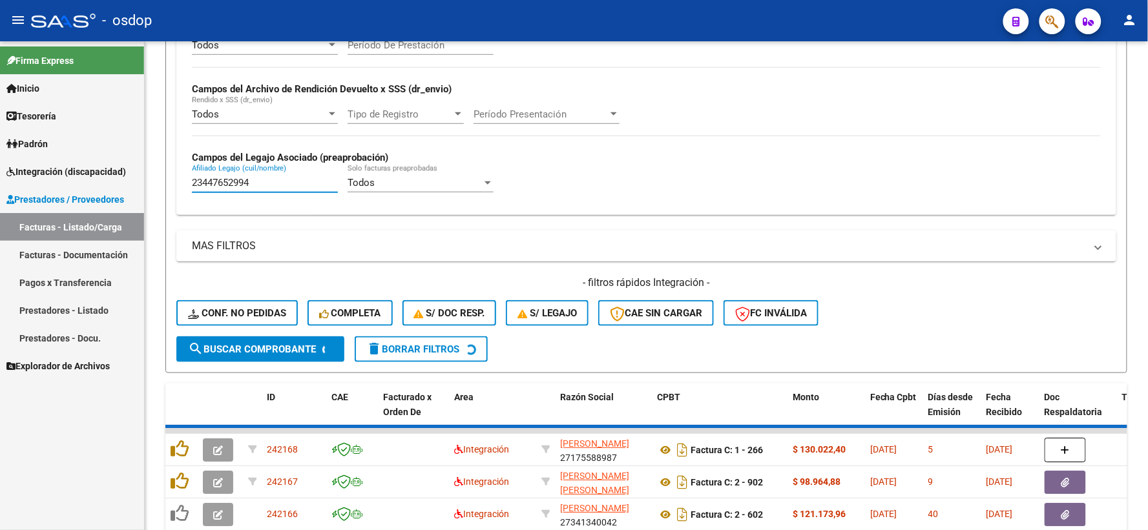
type input "23447652994"
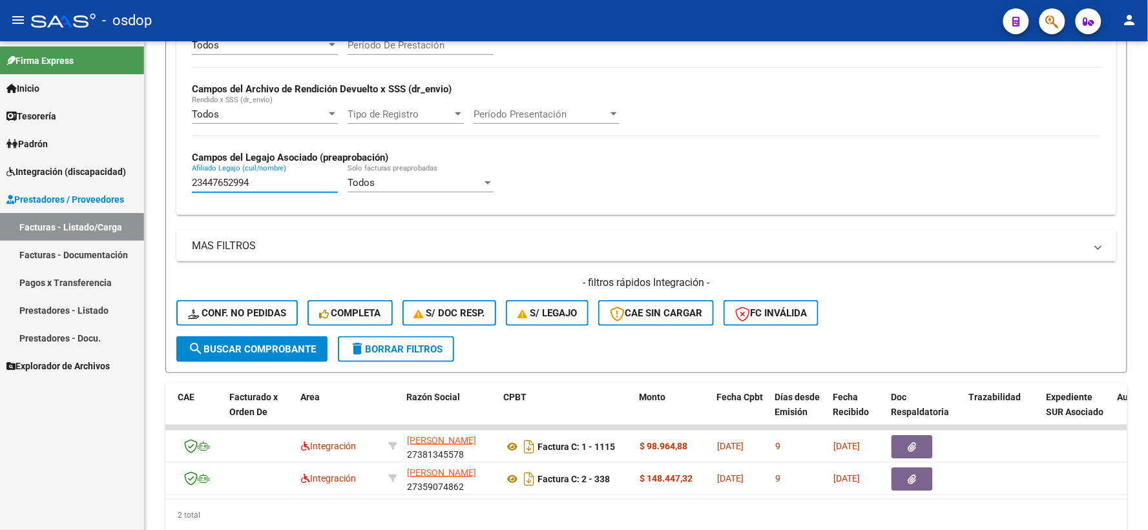
scroll to position [0, 0]
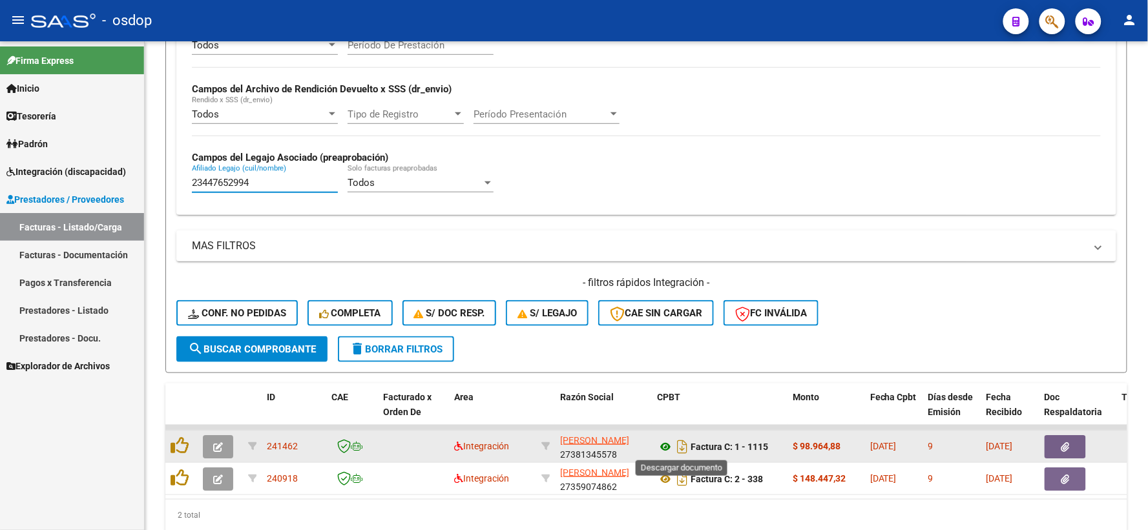
click at [669, 442] on icon at bounding box center [665, 447] width 17 height 16
click at [1060, 449] on button "button" at bounding box center [1064, 446] width 41 height 23
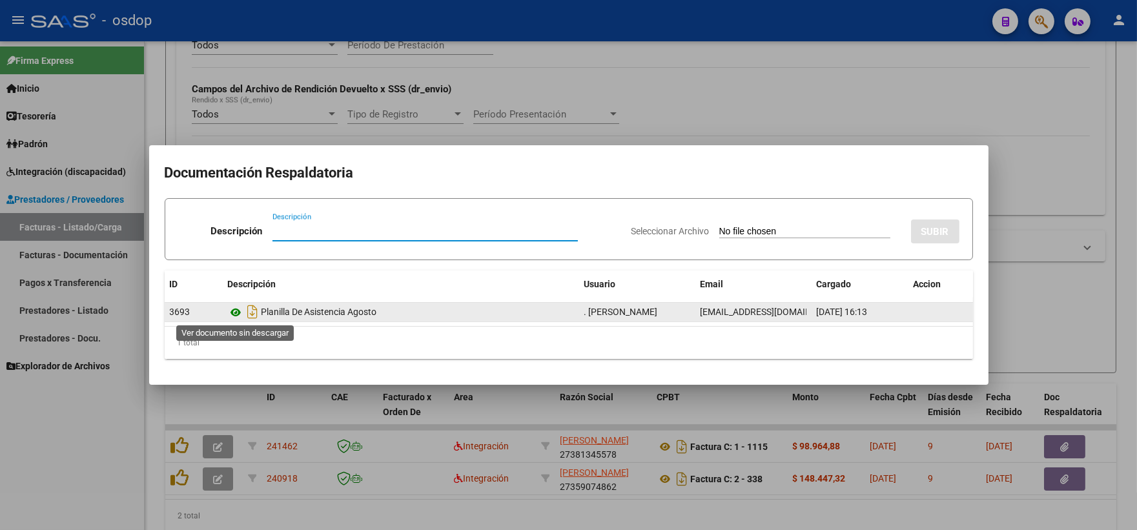
click at [236, 316] on icon at bounding box center [236, 313] width 17 height 16
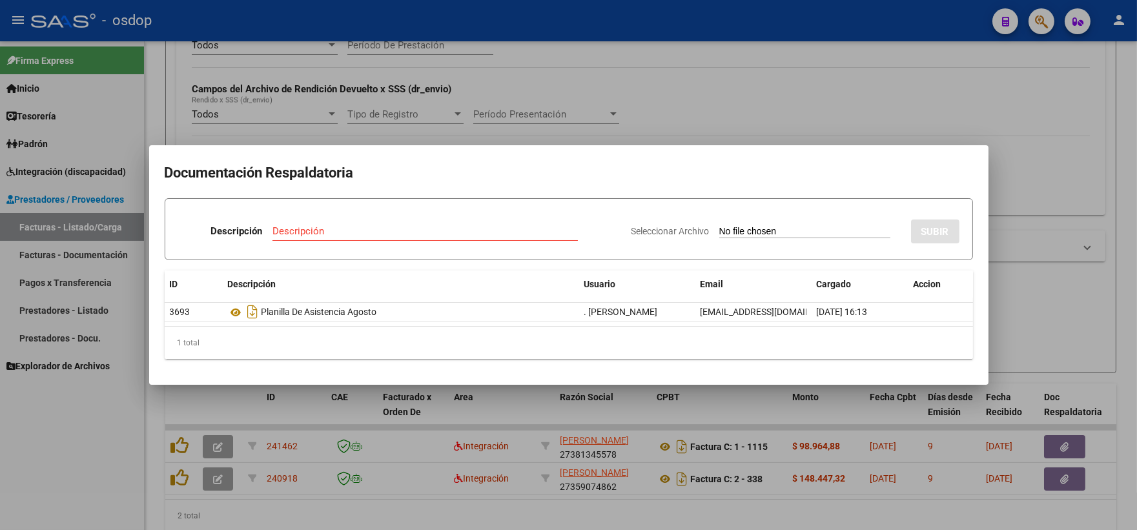
click at [367, 101] on div at bounding box center [568, 265] width 1137 height 530
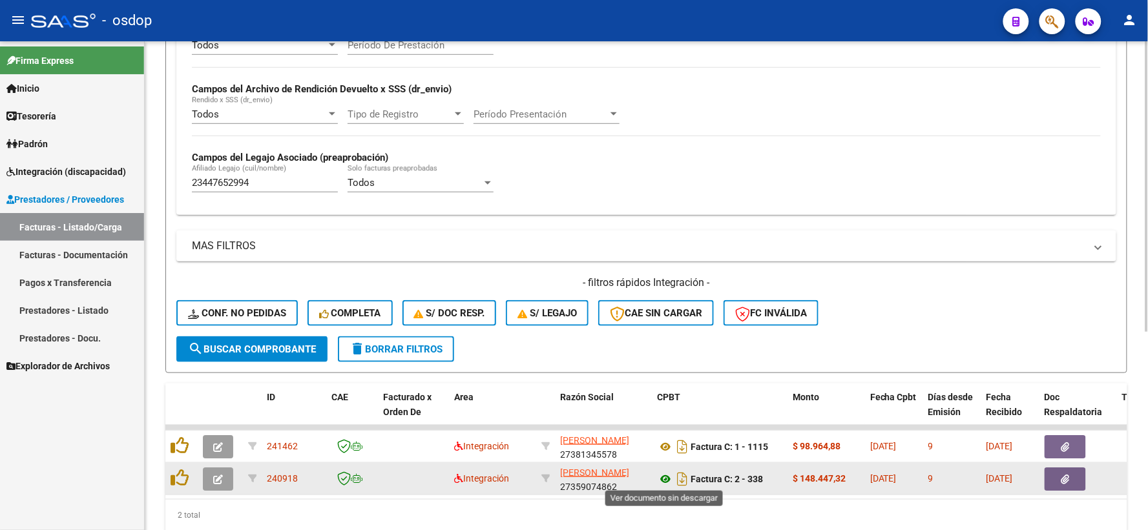
click at [667, 478] on icon at bounding box center [665, 479] width 17 height 16
click at [1062, 475] on icon "button" at bounding box center [1065, 480] width 8 height 10
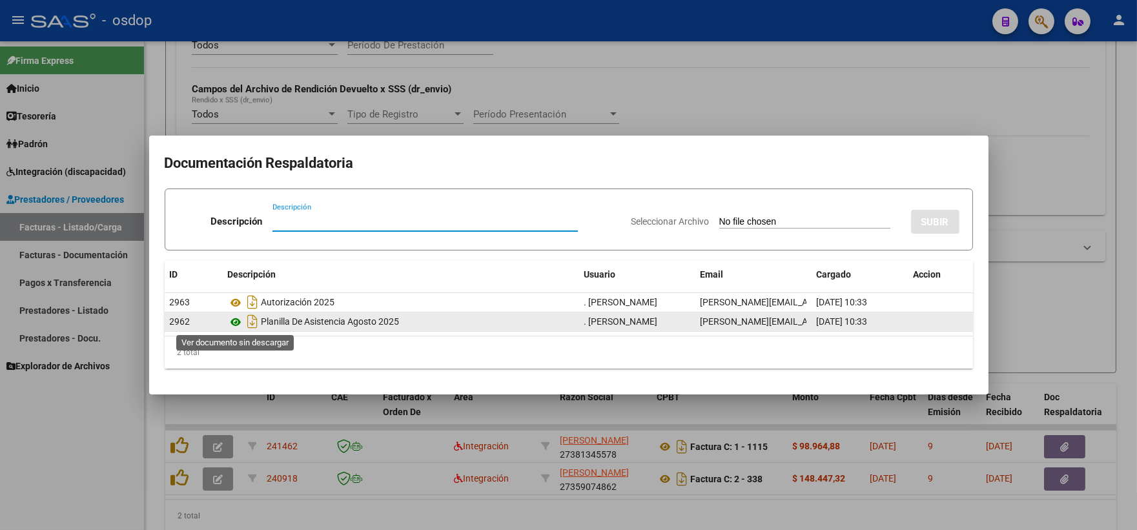
click at [231, 325] on icon at bounding box center [236, 323] width 17 height 16
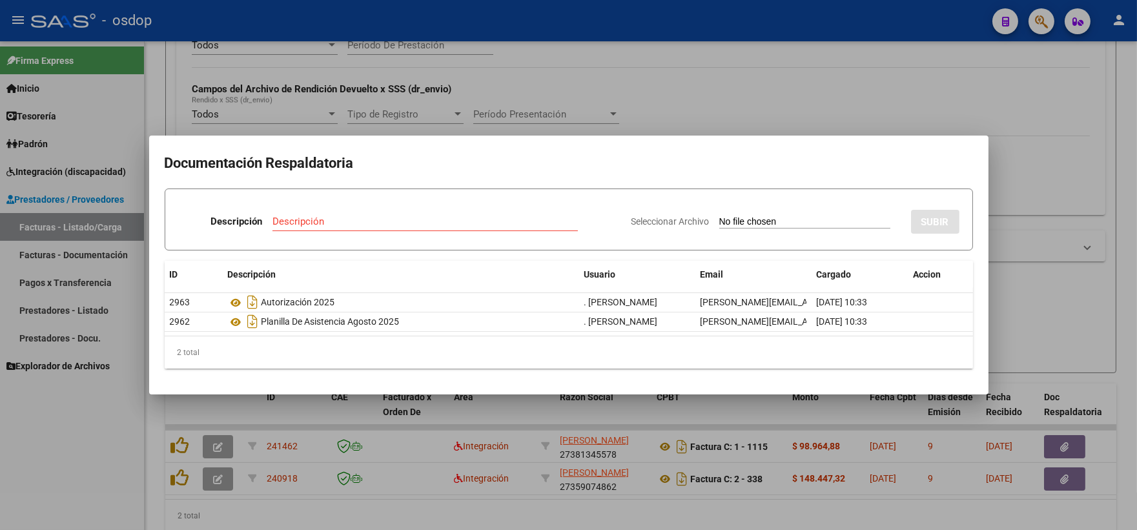
click at [326, 442] on div at bounding box center [568, 265] width 1137 height 530
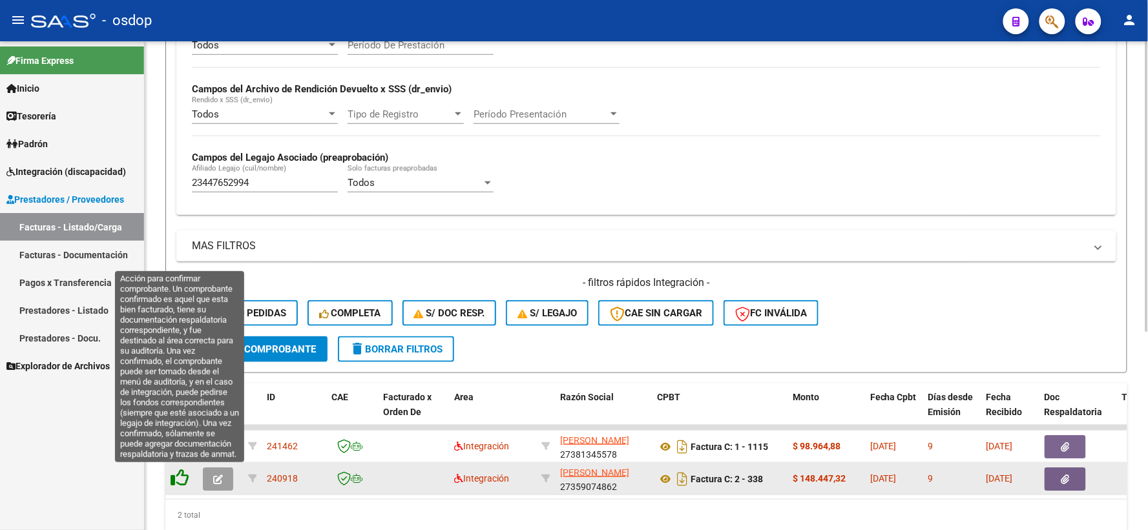
click at [172, 482] on icon at bounding box center [180, 478] width 18 height 18
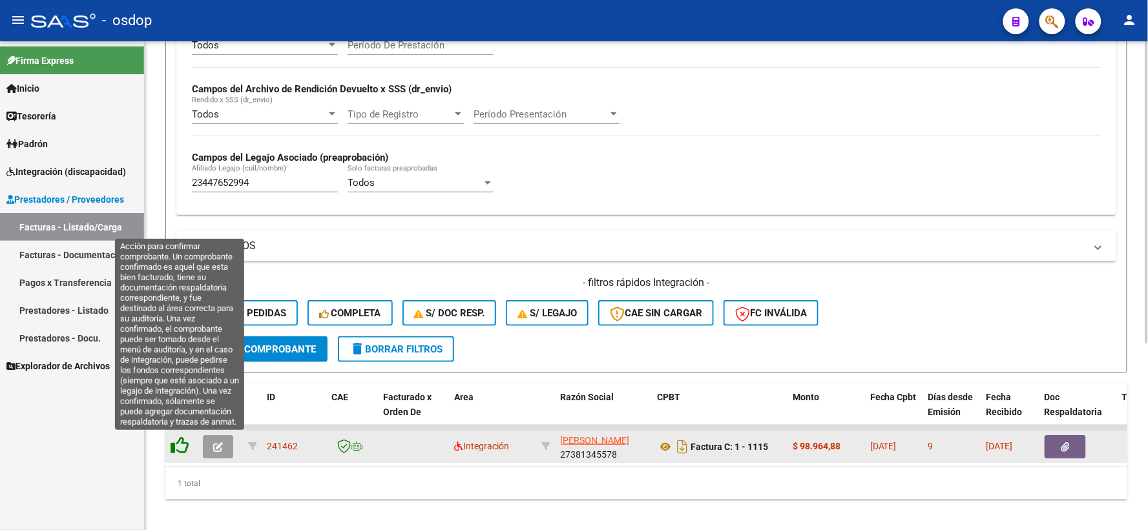
click at [172, 448] on icon at bounding box center [180, 446] width 18 height 18
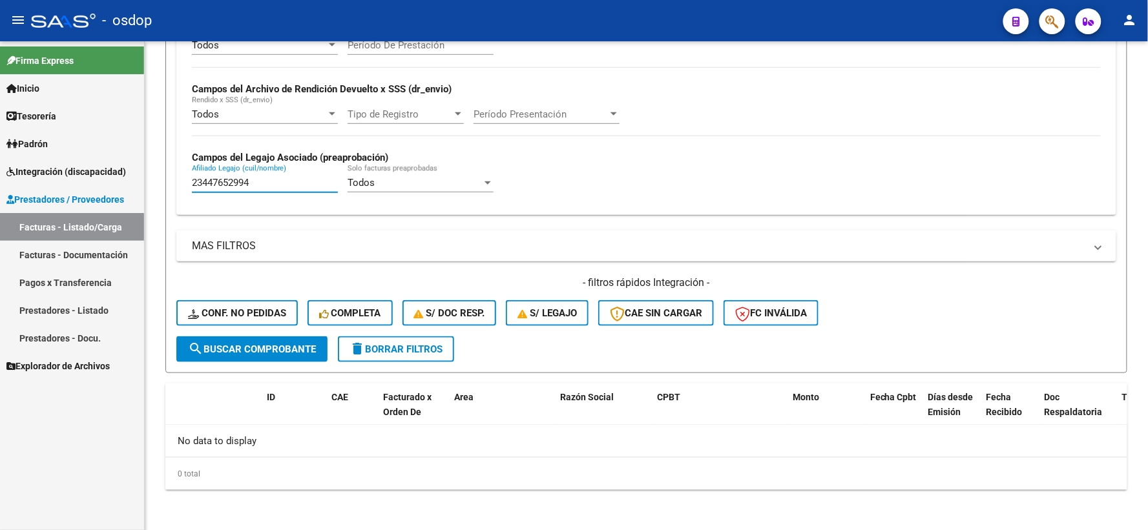
drag, startPoint x: 260, startPoint y: 188, endPoint x: 78, endPoint y: 187, distance: 181.5
click at [78, 187] on mat-sidenav-container "Firma Express Inicio Instructivos Contacto OS Tesorería Extractos Procesados (c…" at bounding box center [574, 285] width 1148 height 489
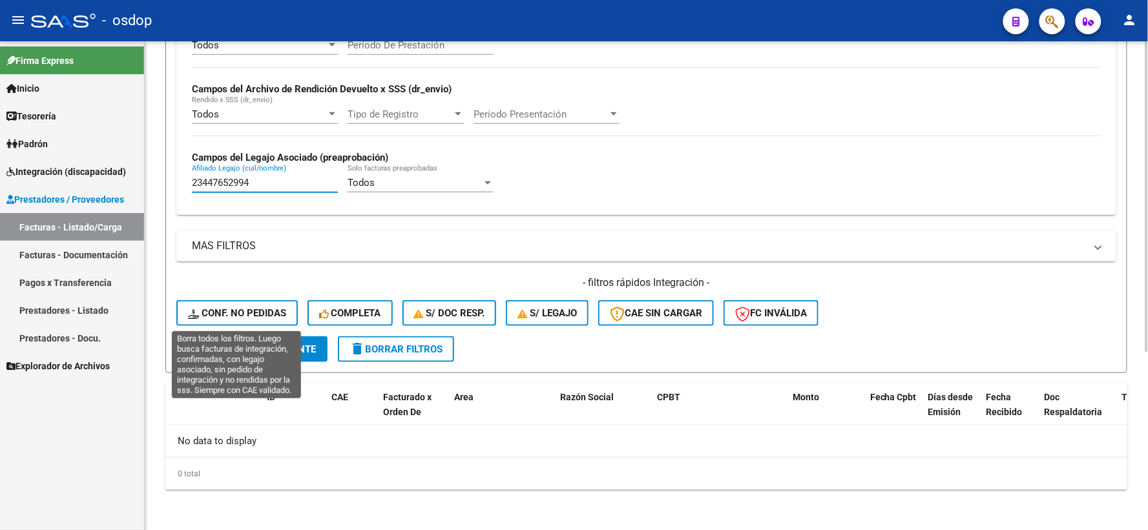
click at [216, 304] on button "Conf. no pedidas" at bounding box center [236, 313] width 121 height 26
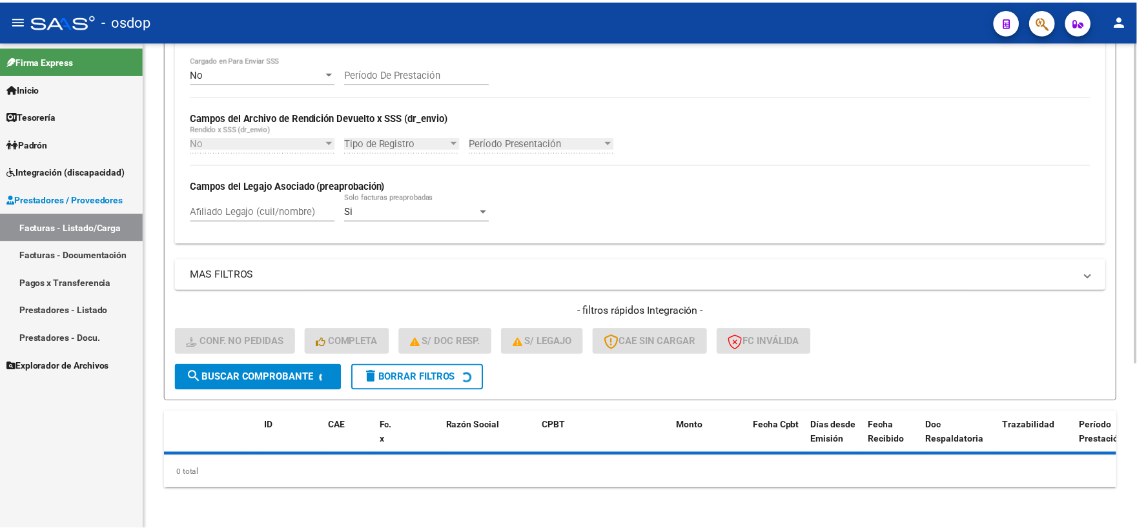
scroll to position [280, 0]
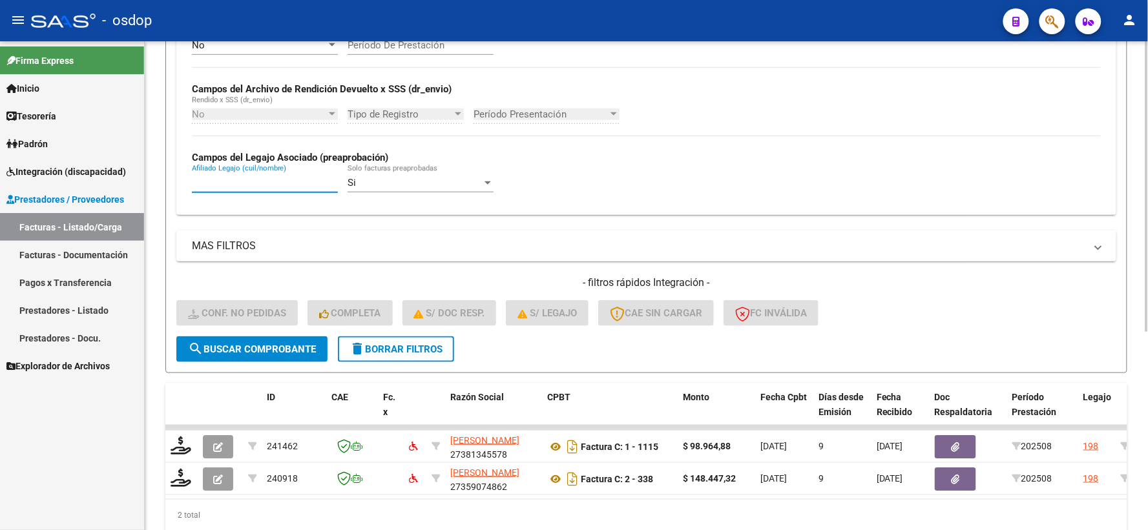
click at [247, 188] on input "Afiliado Legajo (cuil/nombre)" at bounding box center [265, 183] width 146 height 12
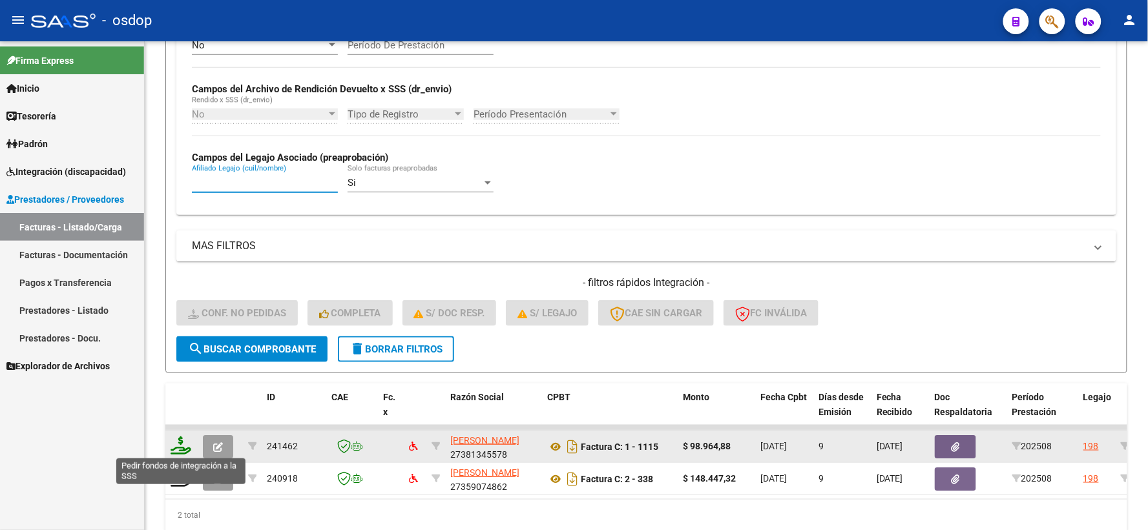
click at [175, 441] on icon at bounding box center [181, 446] width 21 height 18
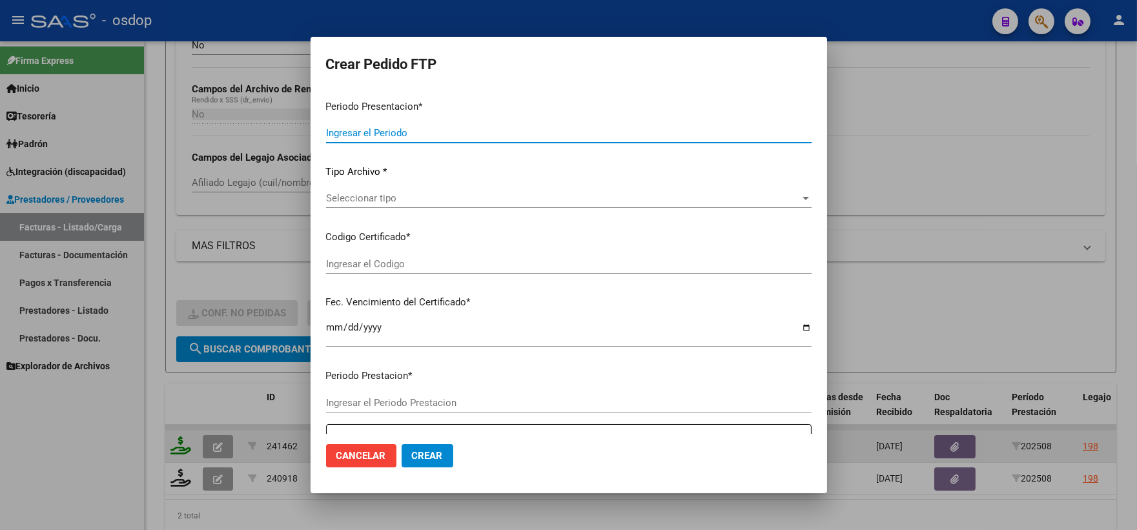
type input "202508"
type input "$ 98.964,88"
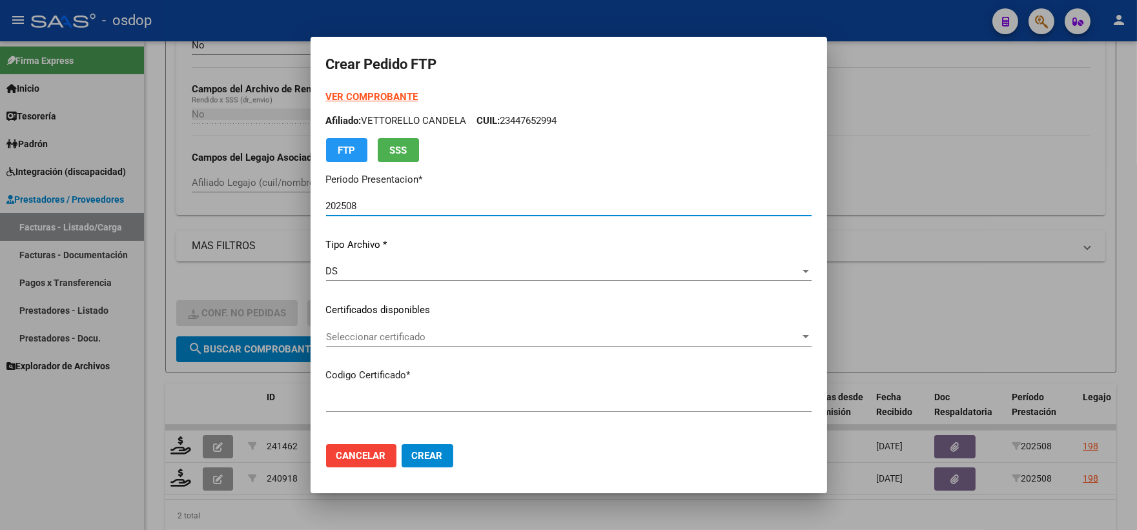
type input "575590142"
type input "2027-08-24"
click at [406, 341] on span "Seleccionar certificado" at bounding box center [563, 337] width 474 height 12
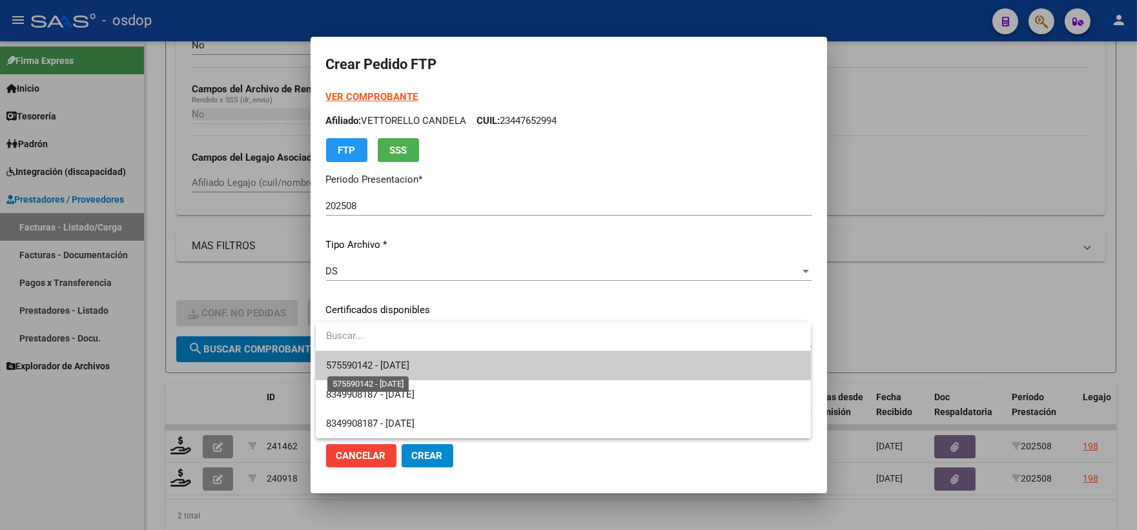
click at [430, 373] on span "575590142 - 2027-08-24" at bounding box center [563, 365] width 475 height 29
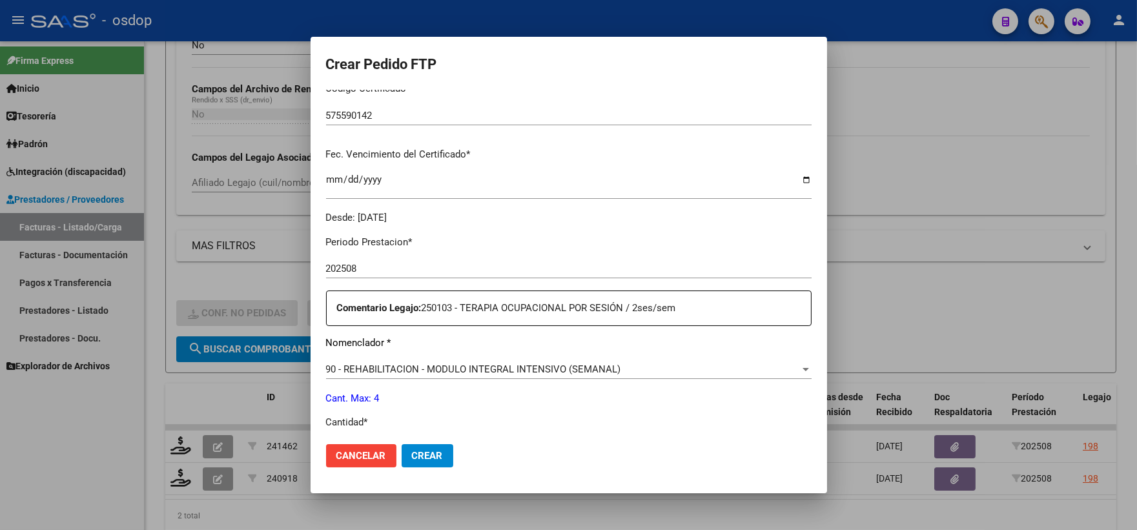
scroll to position [430, 0]
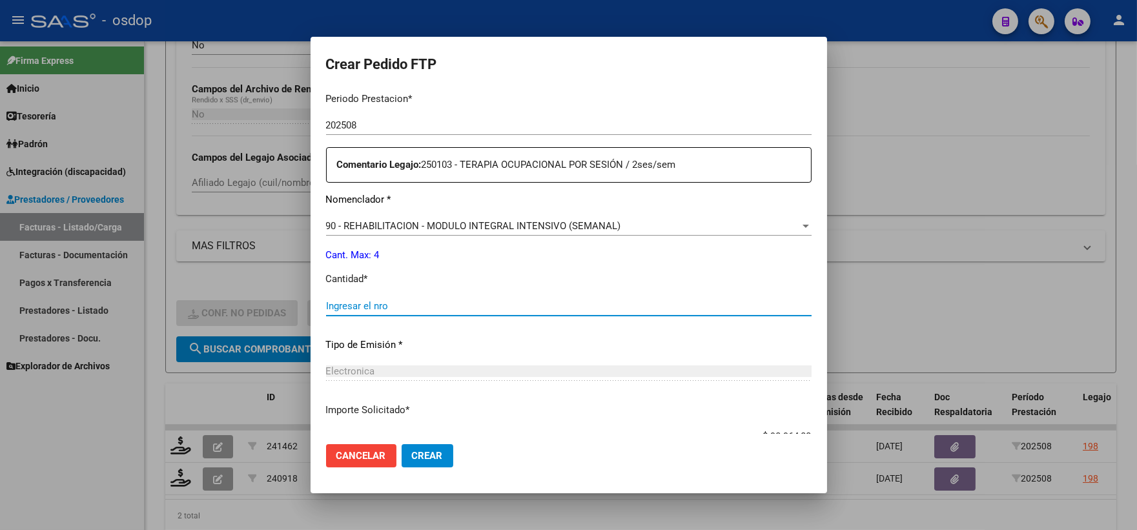
click at [420, 307] on input "Ingresar el nro" at bounding box center [569, 306] width 486 height 12
type input "4"
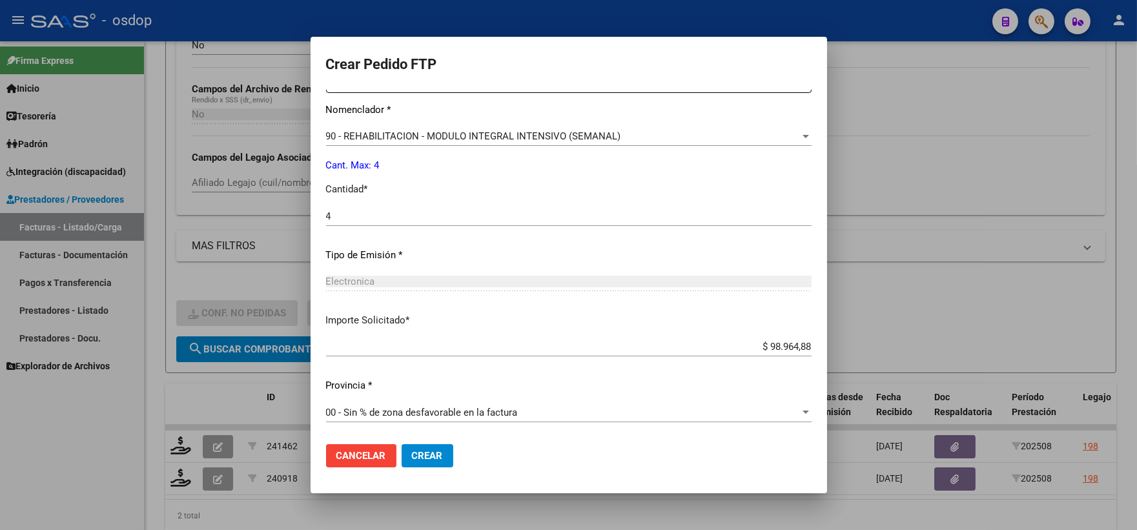
click at [430, 468] on mat-dialog-actions "Cancelar Crear" at bounding box center [569, 456] width 486 height 44
click at [426, 453] on span "Crear" at bounding box center [427, 456] width 31 height 12
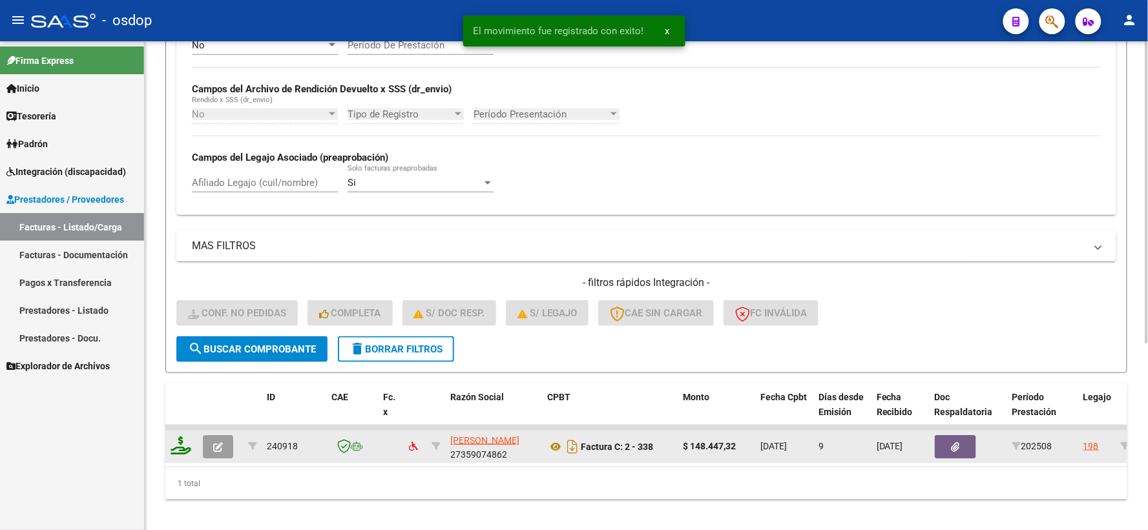
click at [180, 444] on icon at bounding box center [181, 446] width 21 height 18
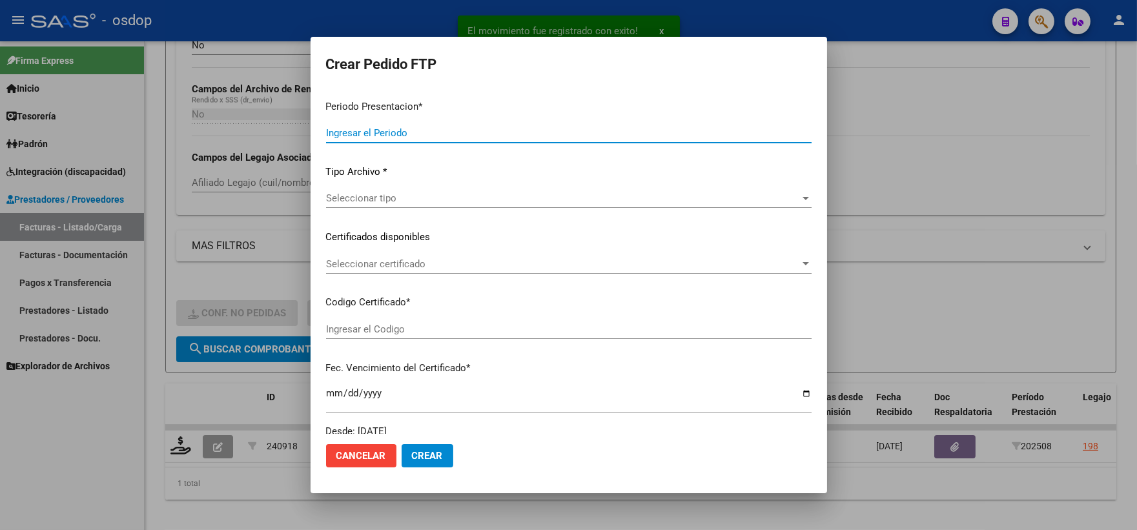
type input "202508"
type input "$ 148.447,32"
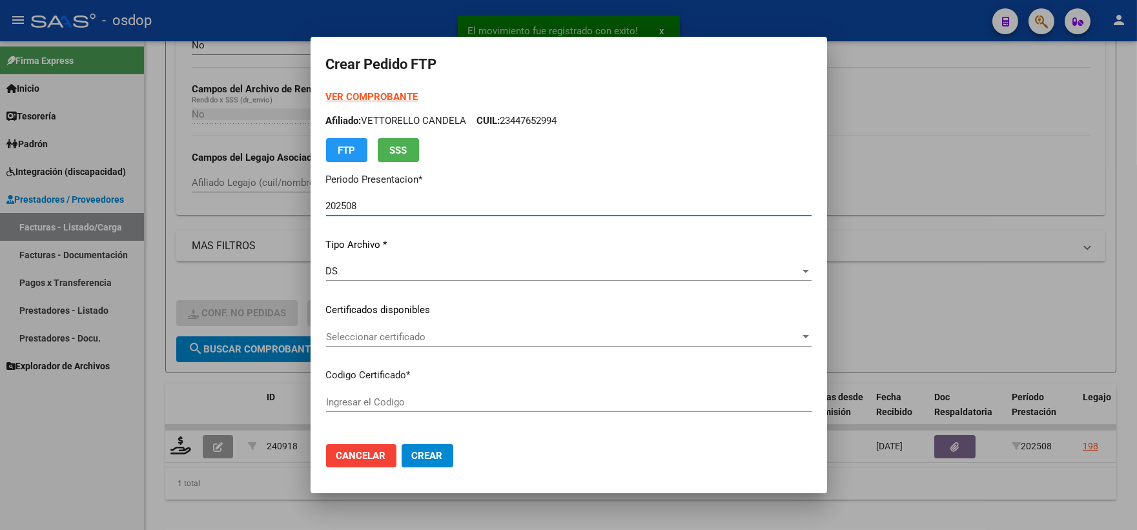
click at [417, 333] on span "Seleccionar certificado" at bounding box center [563, 337] width 474 height 12
type input "575590142"
type input "2027-08-24"
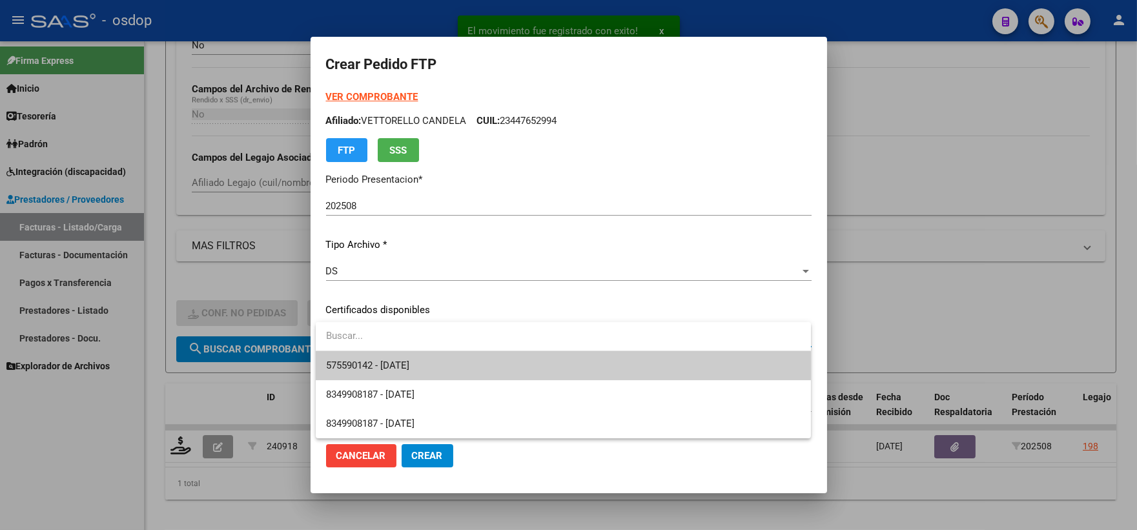
click at [429, 354] on span "575590142 - 2027-08-24" at bounding box center [563, 365] width 475 height 29
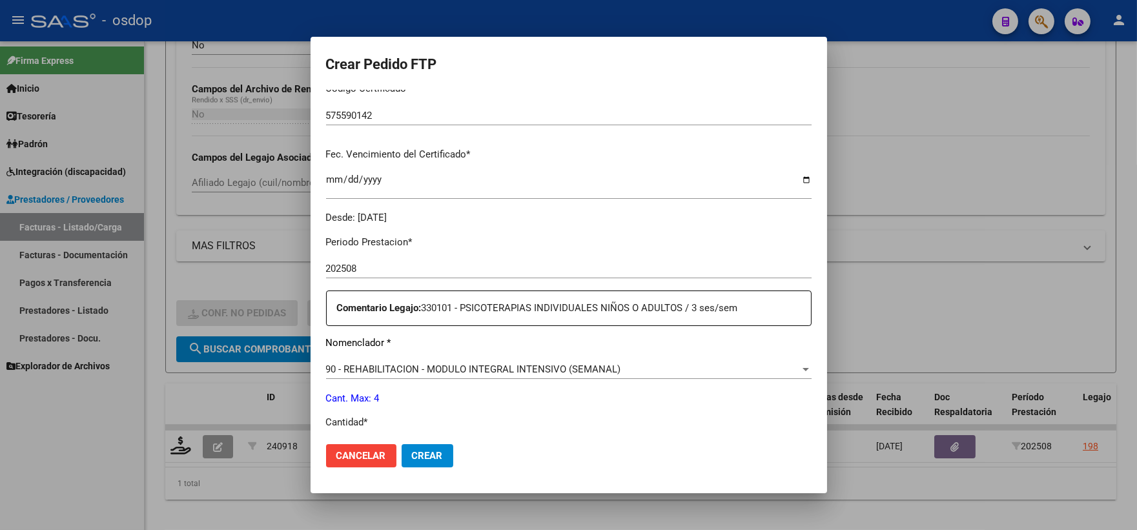
scroll to position [430, 0]
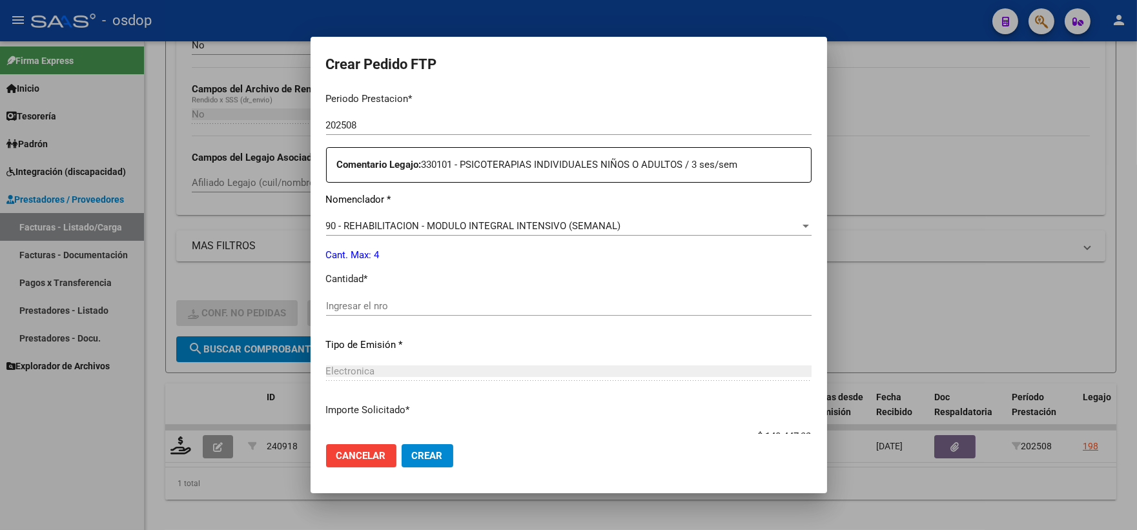
click at [409, 312] on div "Ingresar el nro" at bounding box center [569, 305] width 486 height 19
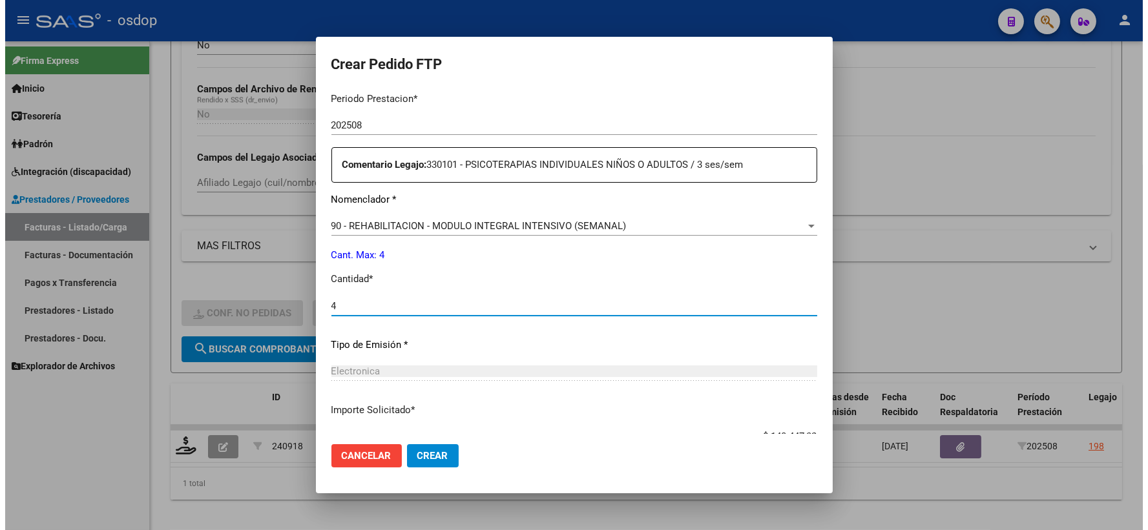
scroll to position [520, 0]
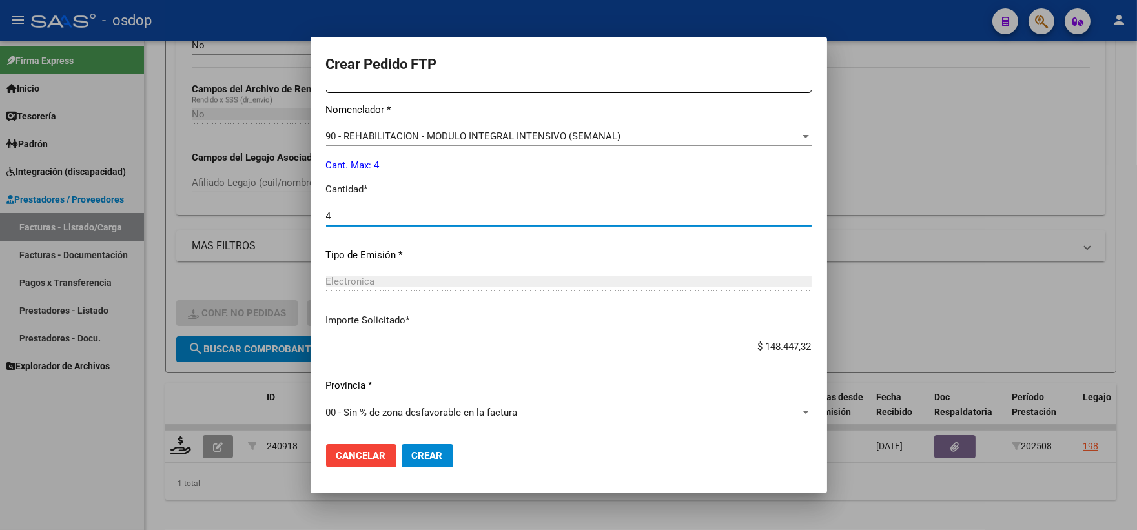
type input "4"
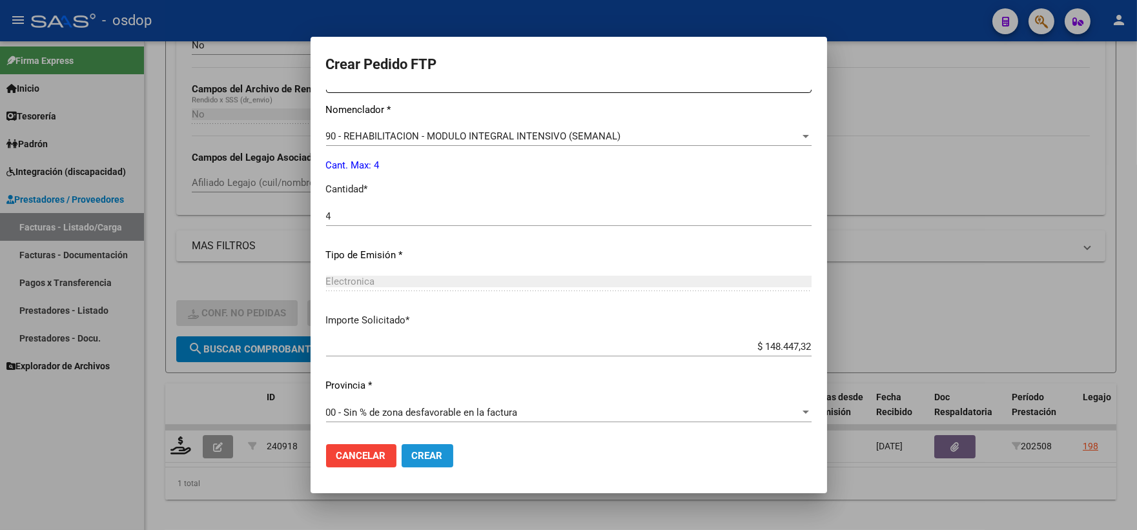
click at [430, 466] on button "Crear" at bounding box center [428, 455] width 52 height 23
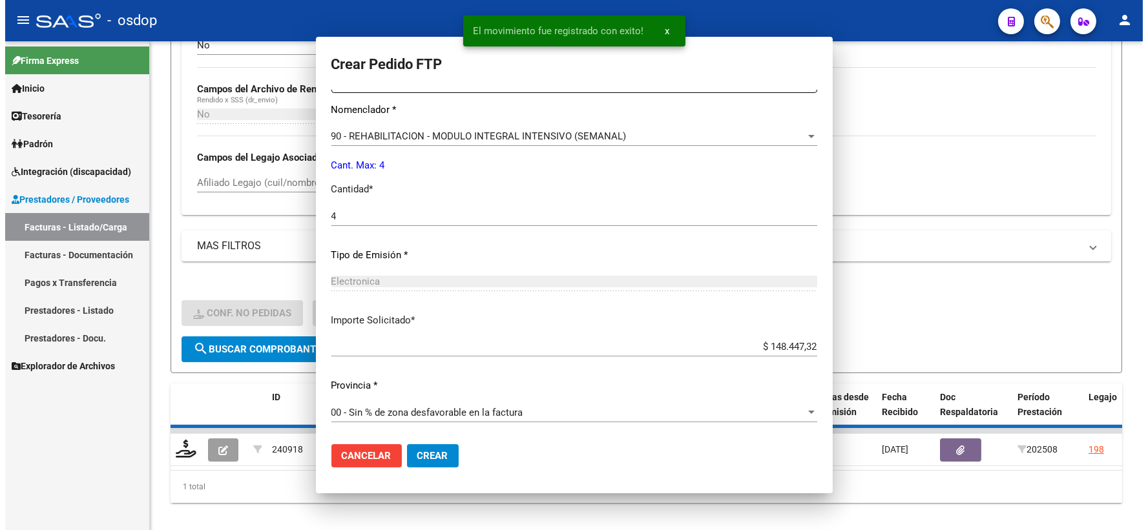
scroll to position [0, 0]
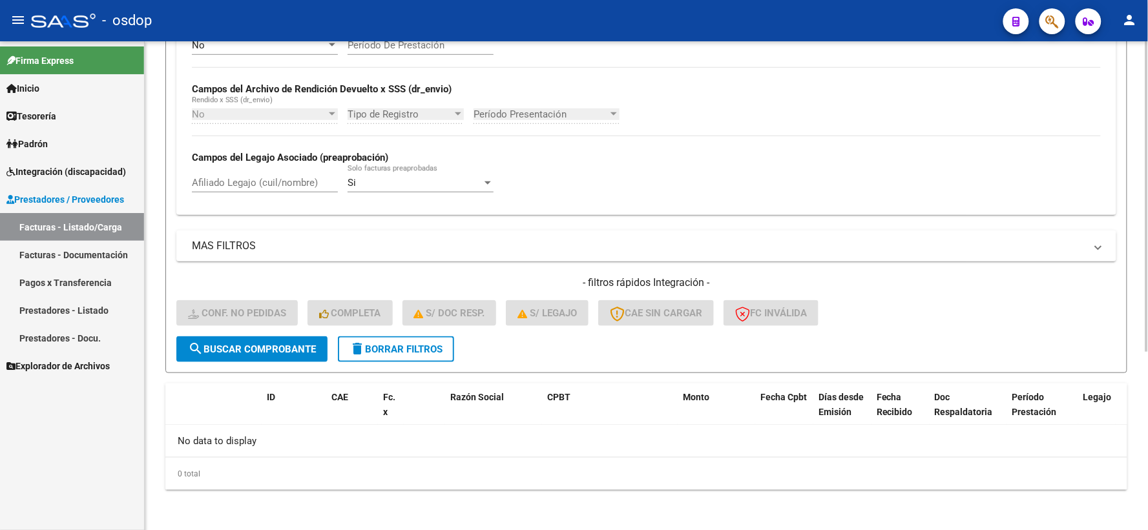
click at [371, 340] on button "delete Borrar Filtros" at bounding box center [396, 350] width 116 height 26
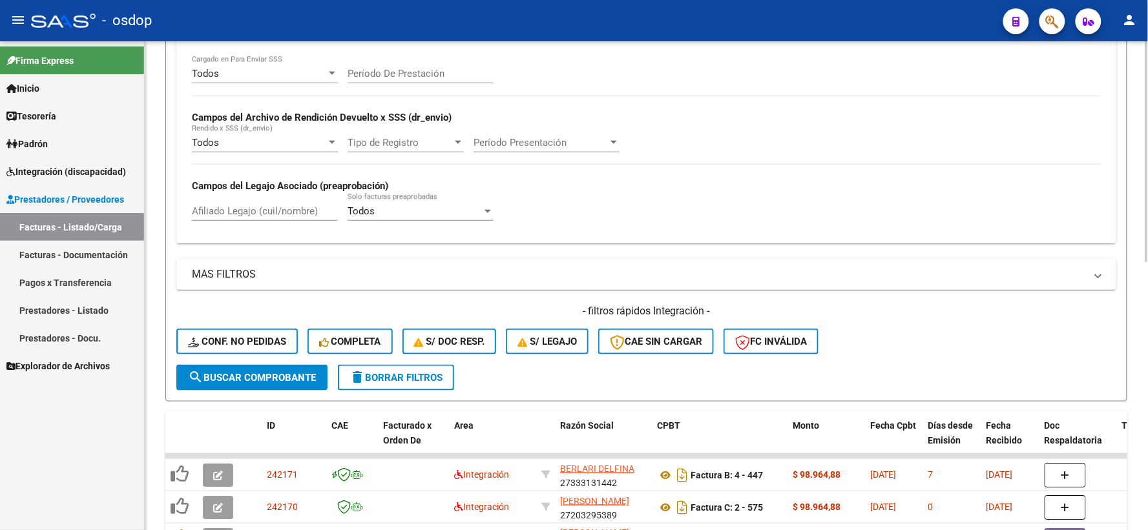
scroll to position [280, 0]
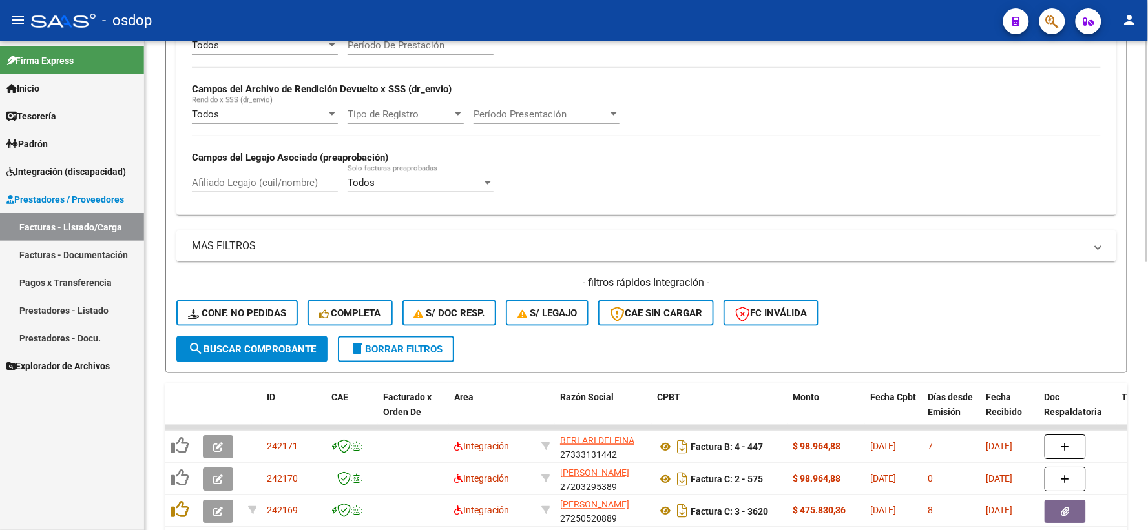
click at [276, 184] on input "Afiliado Legajo (cuil/nombre)" at bounding box center [265, 183] width 146 height 12
paste input "20483222328"
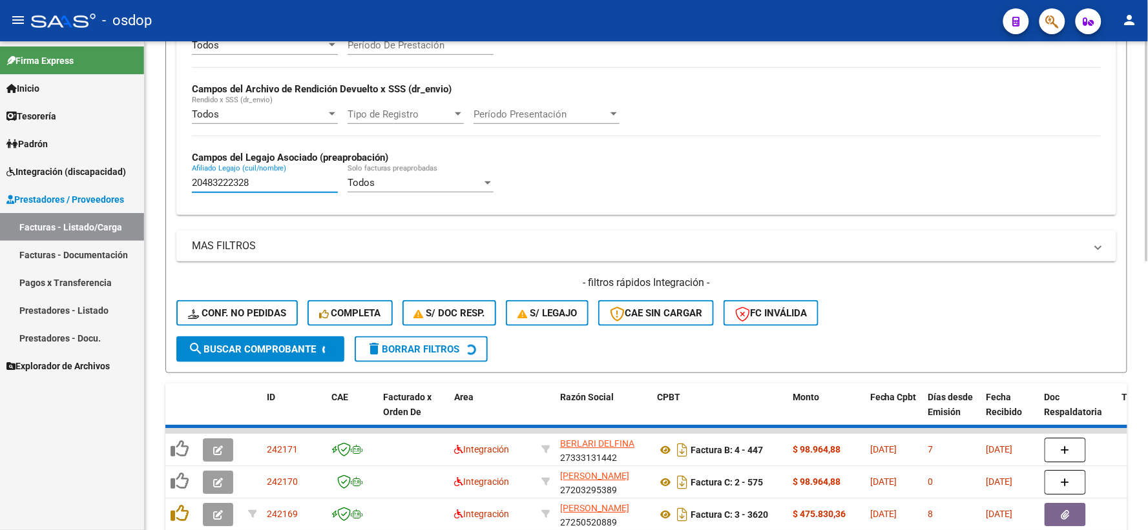
type input "20483222328"
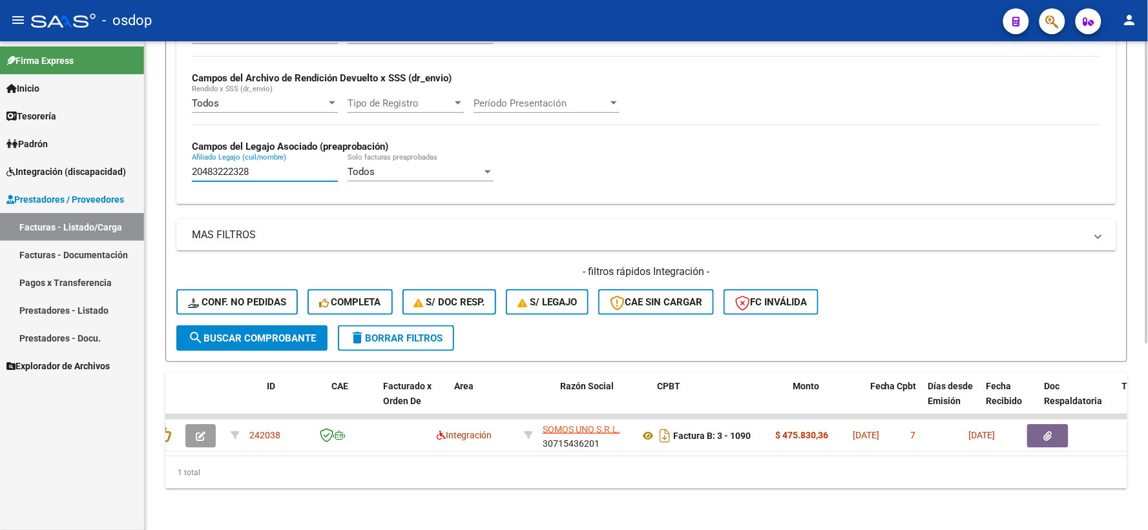
scroll to position [0, 0]
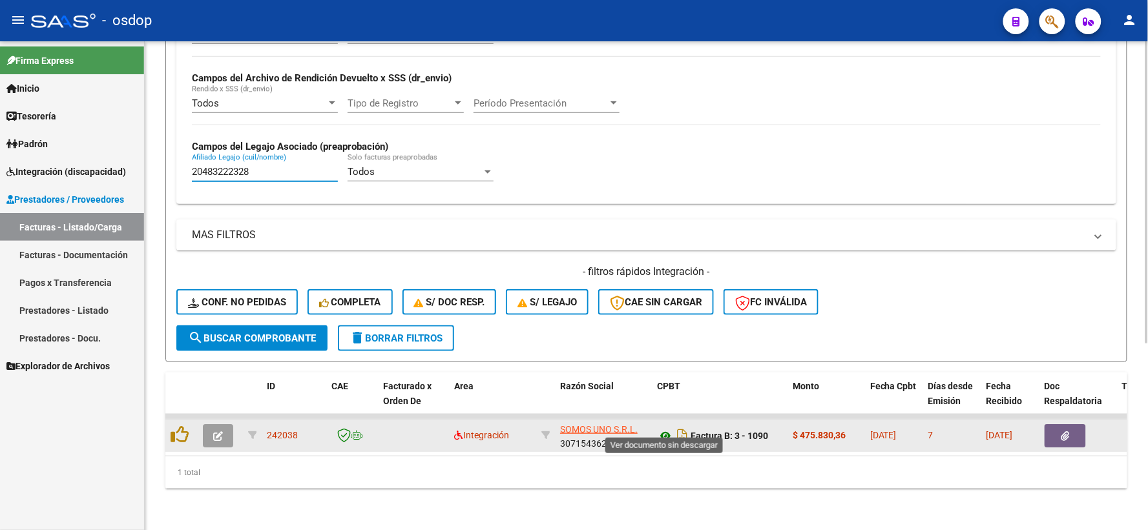
click at [662, 428] on icon at bounding box center [665, 436] width 17 height 16
click at [1071, 427] on button "button" at bounding box center [1064, 435] width 41 height 23
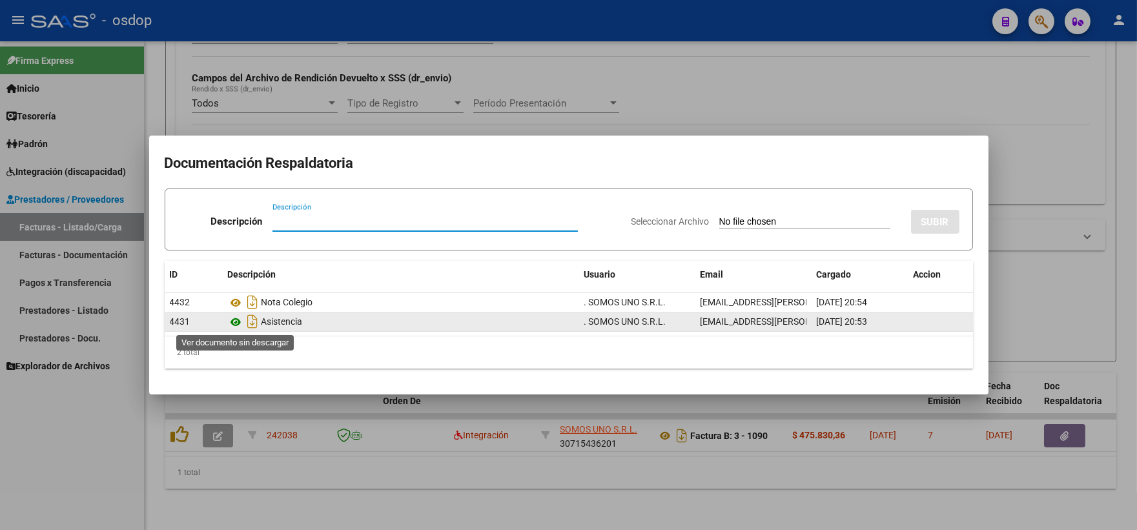
click at [229, 322] on icon at bounding box center [236, 323] width 17 height 16
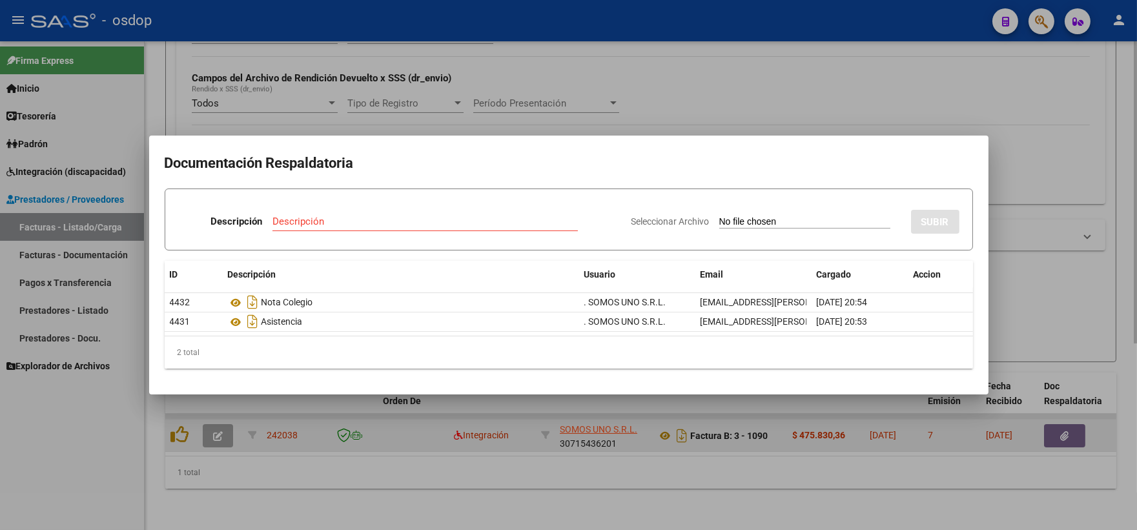
click at [245, 418] on div at bounding box center [568, 265] width 1137 height 530
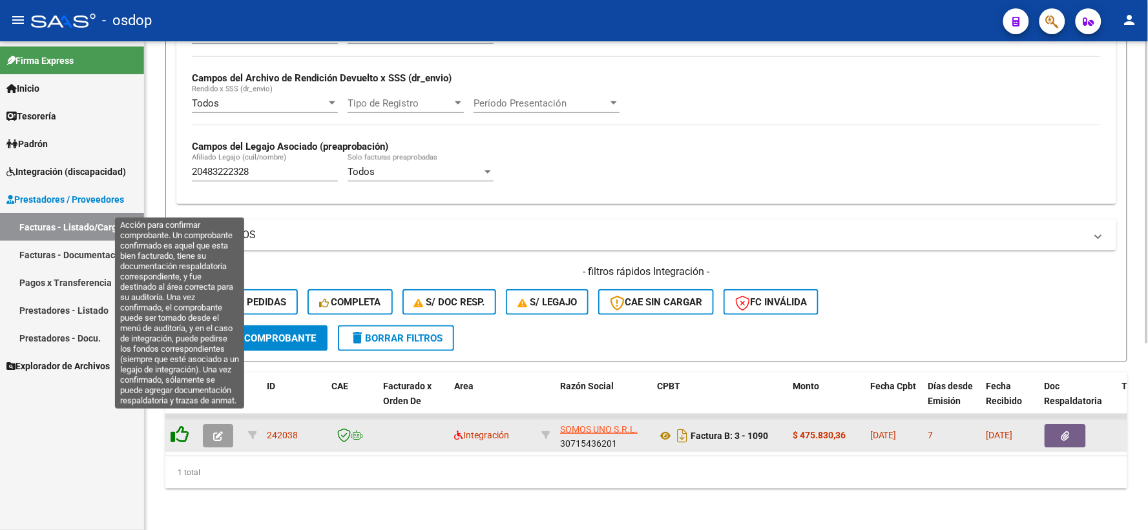
click at [178, 426] on icon at bounding box center [180, 435] width 18 height 18
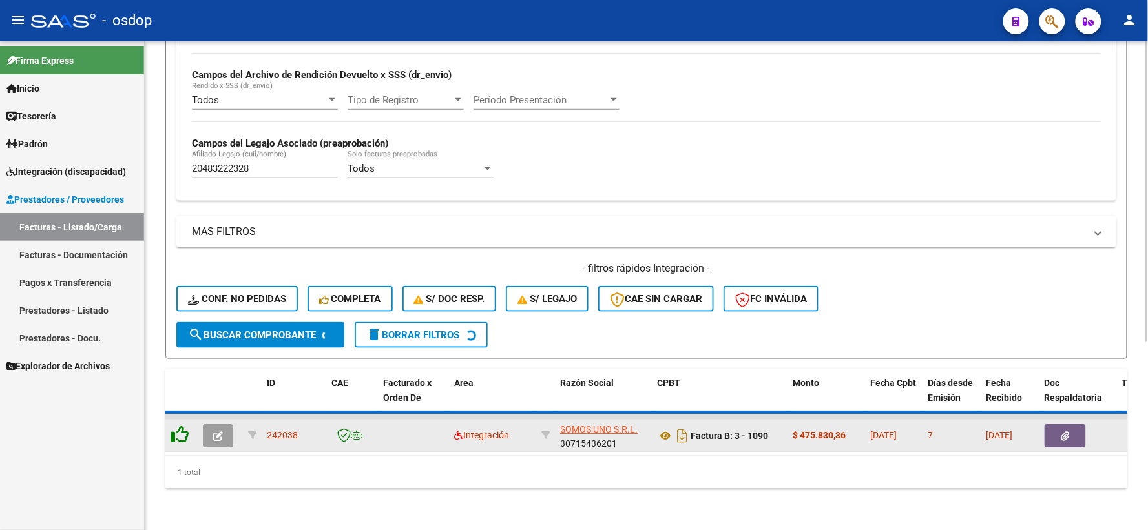
scroll to position [280, 0]
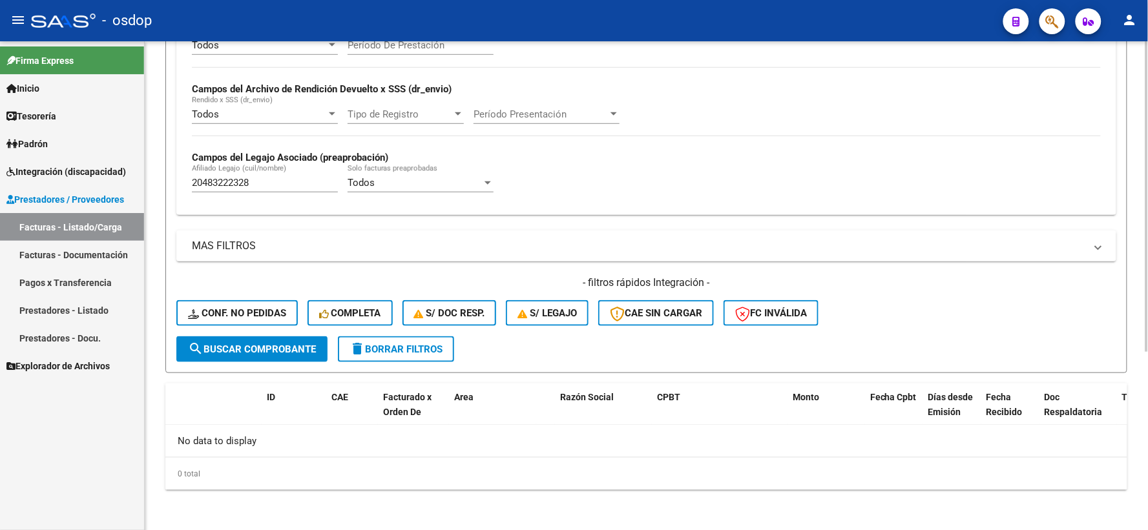
click at [117, 416] on div "Firma Express Inicio Instructivos Contacto OS Tesorería Extractos Procesados (c…" at bounding box center [72, 285] width 144 height 489
click at [0, 439] on div "Firma Express Inicio Instructivos Contacto OS Tesorería Extractos Procesados (c…" at bounding box center [72, 285] width 144 height 489
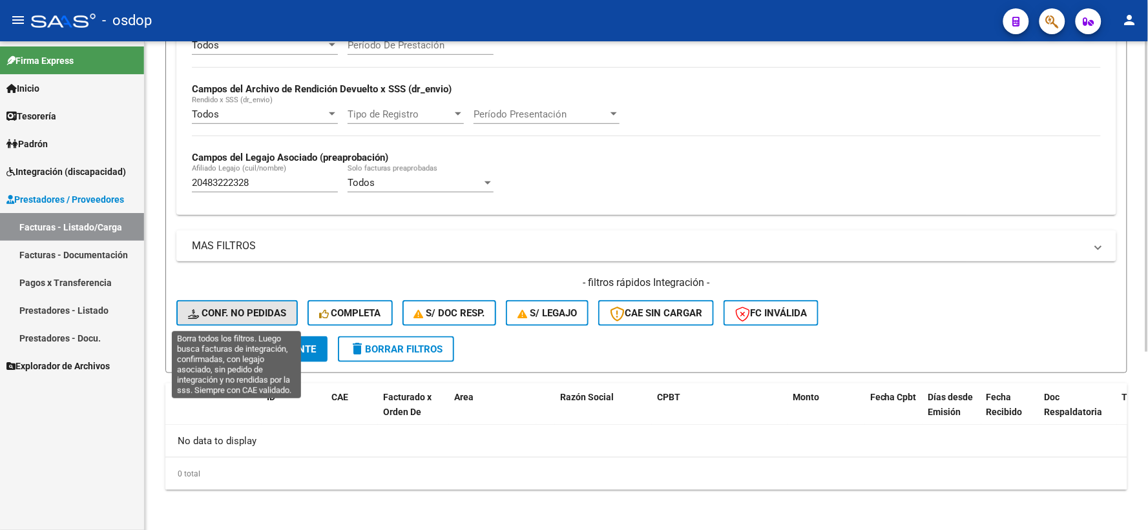
click at [271, 313] on span "Conf. no pedidas" at bounding box center [237, 313] width 98 height 12
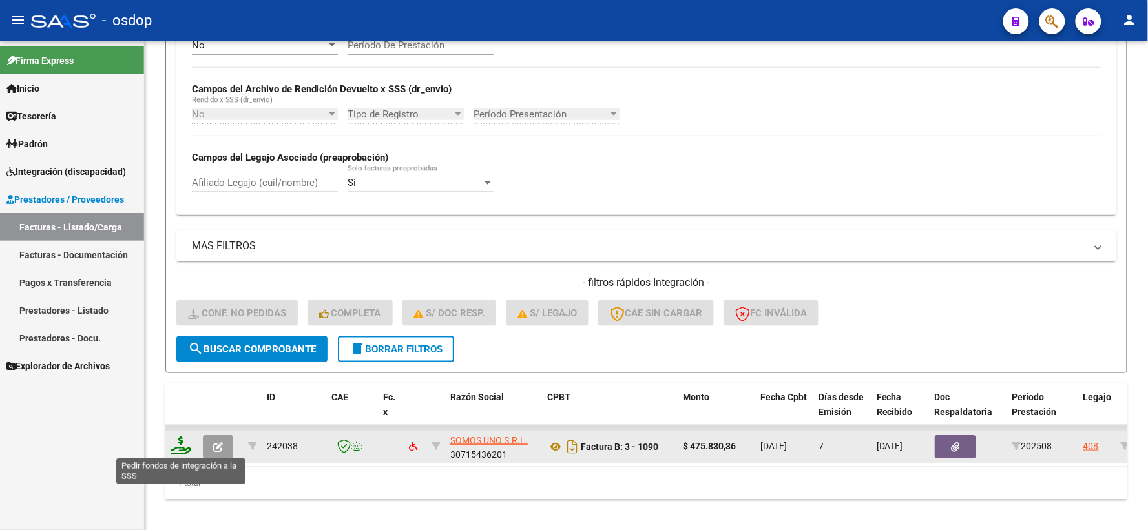
click at [186, 444] on icon at bounding box center [181, 446] width 21 height 18
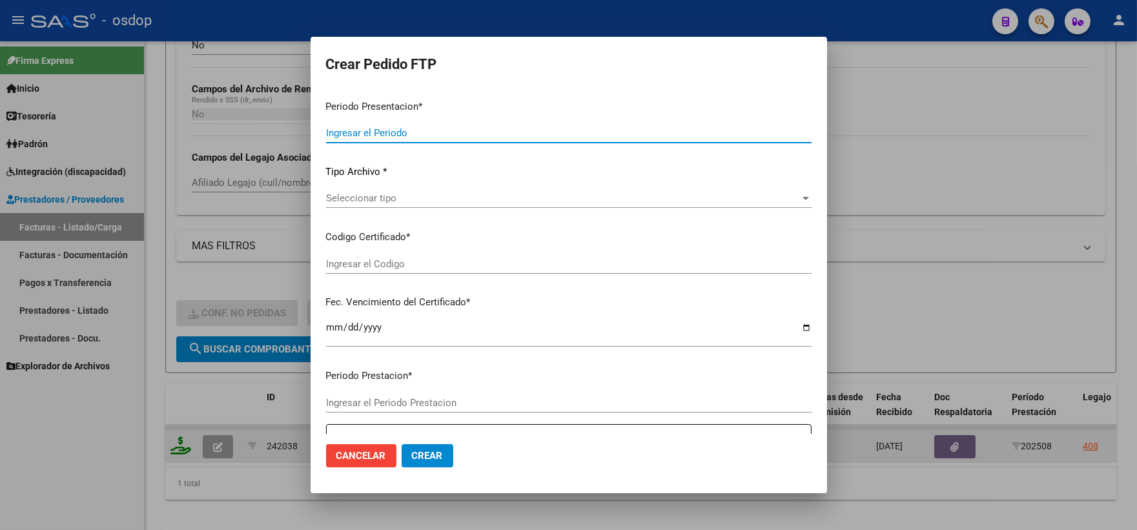
type input "202508"
type input "$ 475.830,36"
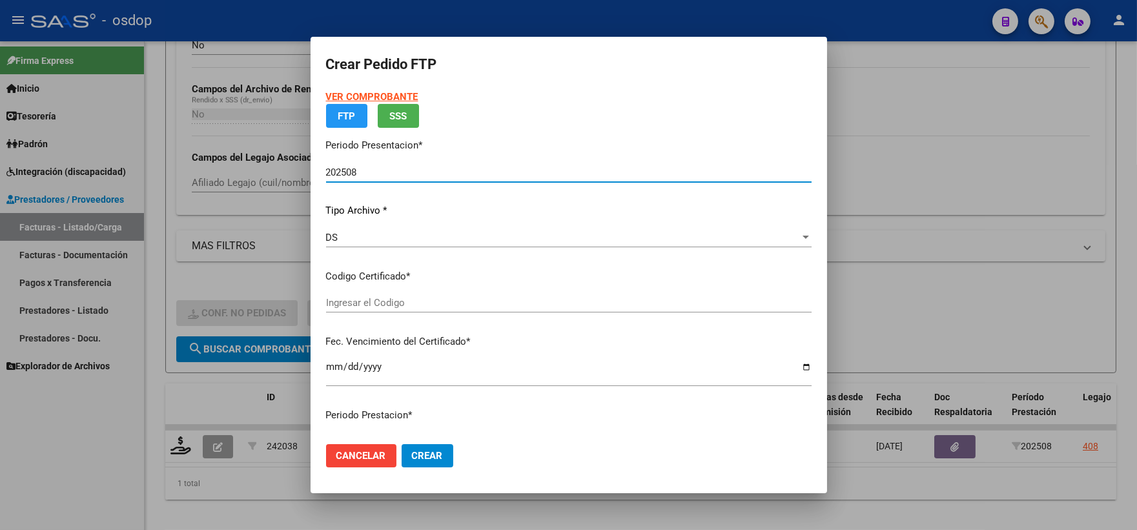
type input "5059942679"
type input "2026-05-13"
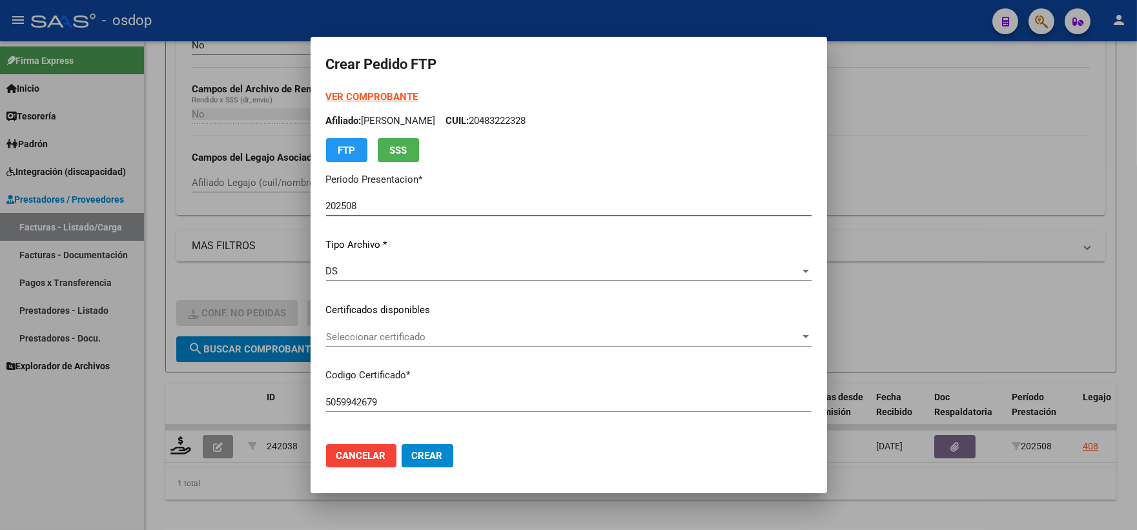
click at [424, 347] on div "Seleccionar certificado Seleccionar certificado" at bounding box center [569, 343] width 486 height 32
click at [426, 344] on div "Seleccionar certificado Seleccionar certificado" at bounding box center [569, 336] width 486 height 19
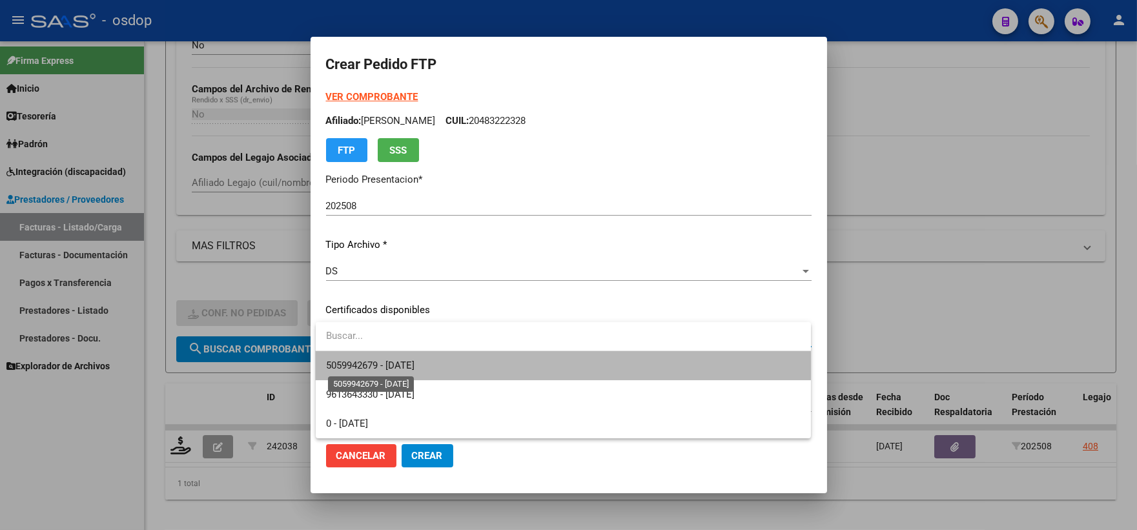
click at [415, 360] on span "5059942679 - 2026-05-13" at bounding box center [370, 366] width 88 height 12
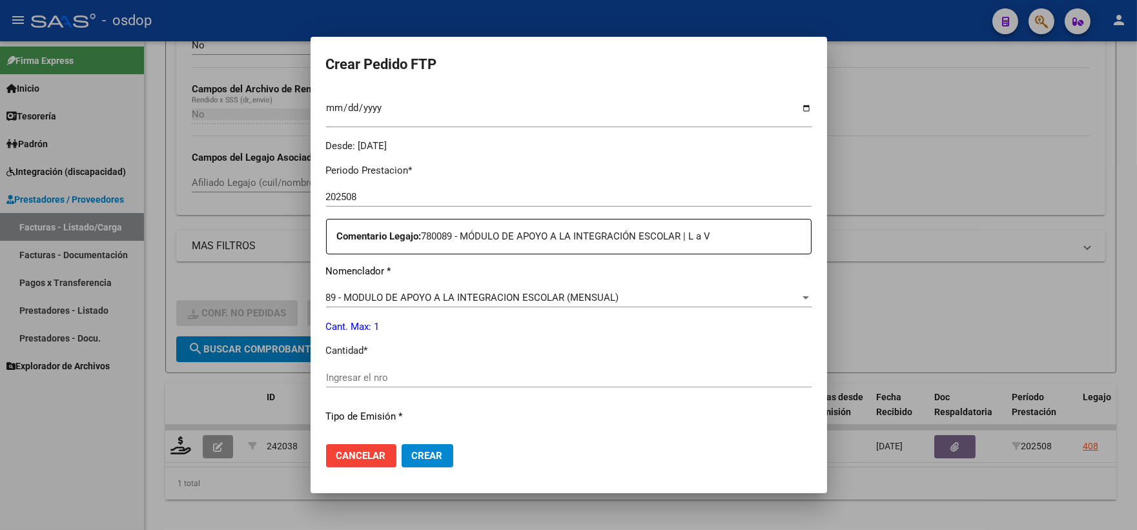
scroll to position [430, 0]
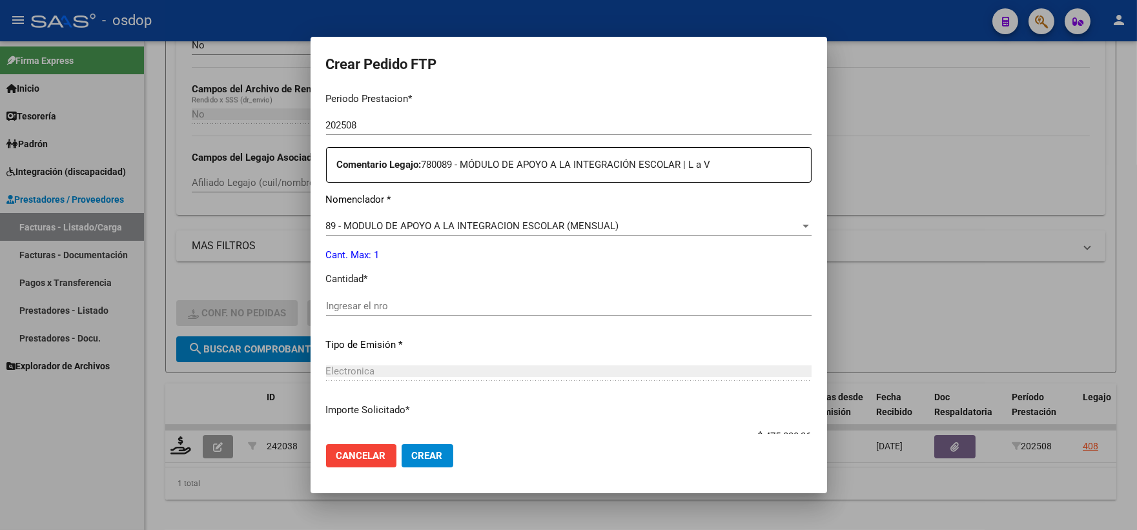
click at [406, 305] on input "Ingresar el nro" at bounding box center [569, 306] width 486 height 12
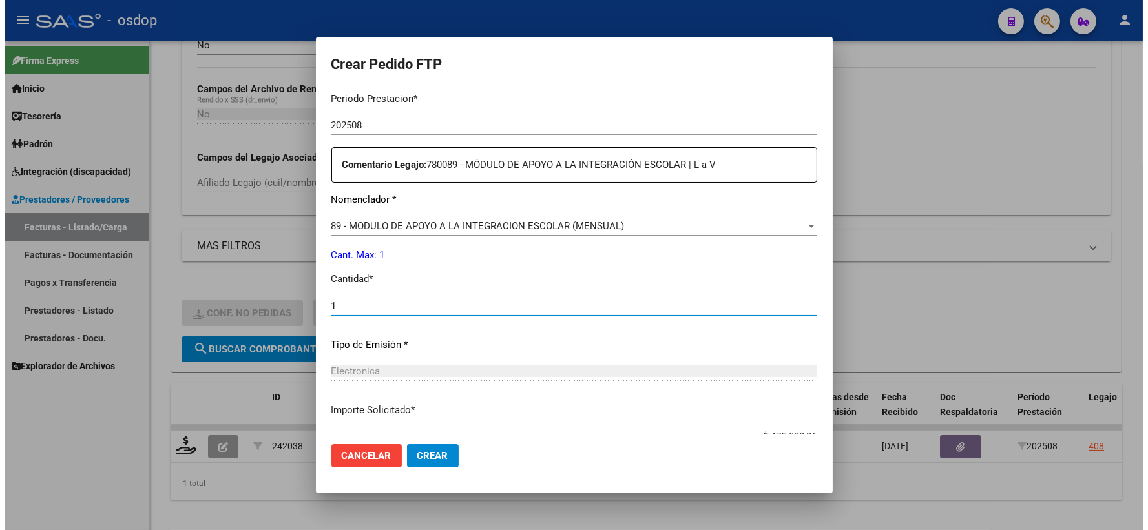
scroll to position [520, 0]
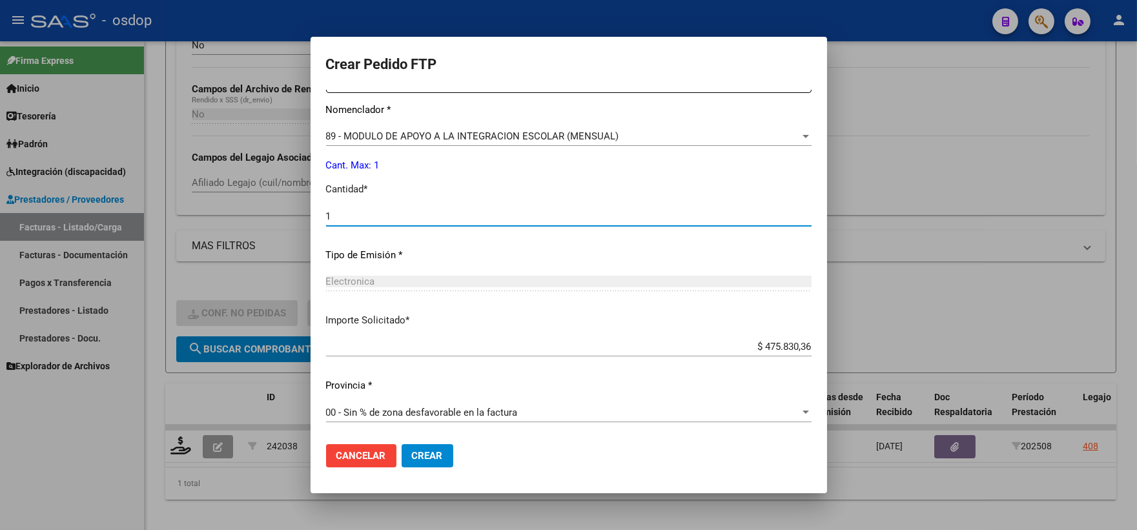
type input "1"
click at [430, 459] on span "Crear" at bounding box center [427, 456] width 31 height 12
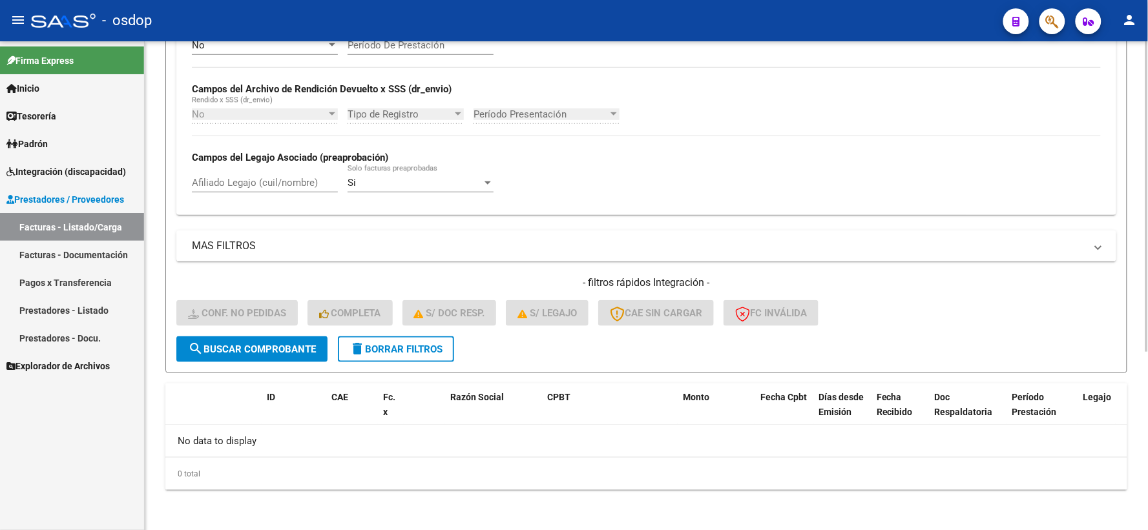
click at [363, 344] on mat-icon "delete" at bounding box center [357, 349] width 16 height 16
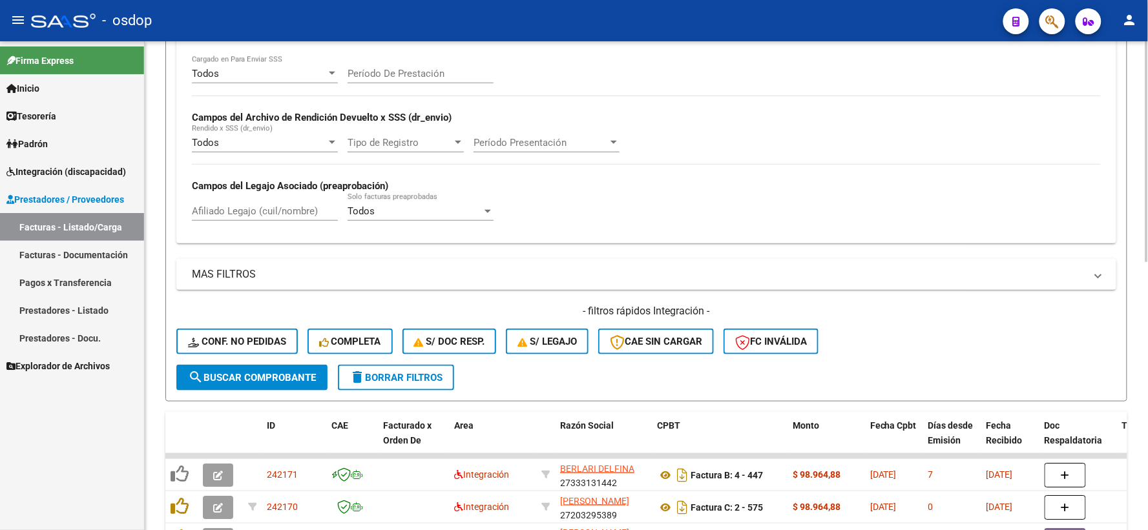
scroll to position [280, 0]
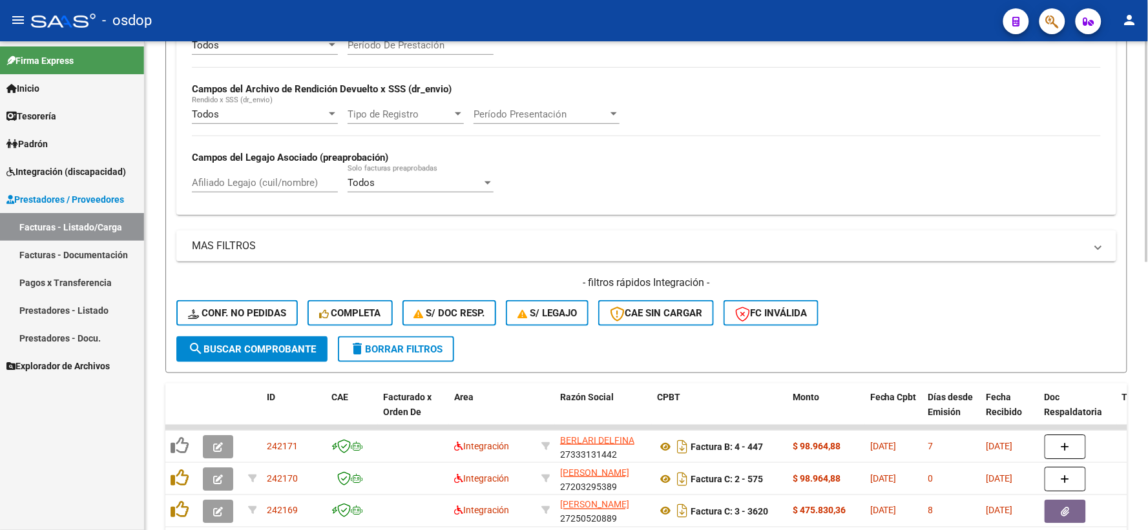
click at [267, 190] on div "Afiliado Legajo (cuil/nombre)" at bounding box center [265, 179] width 146 height 28
paste input "27513575918"
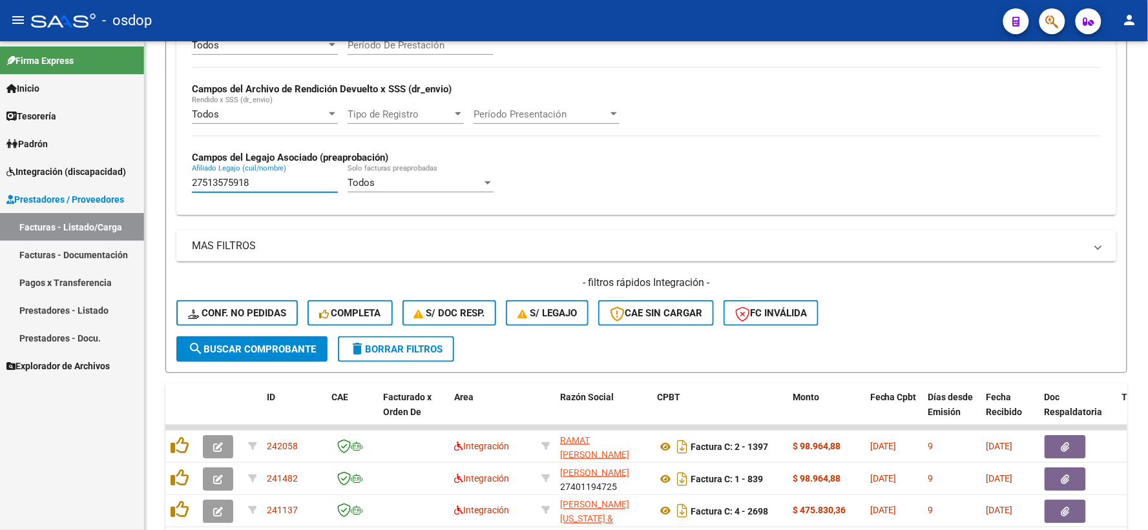
type input "27513575918"
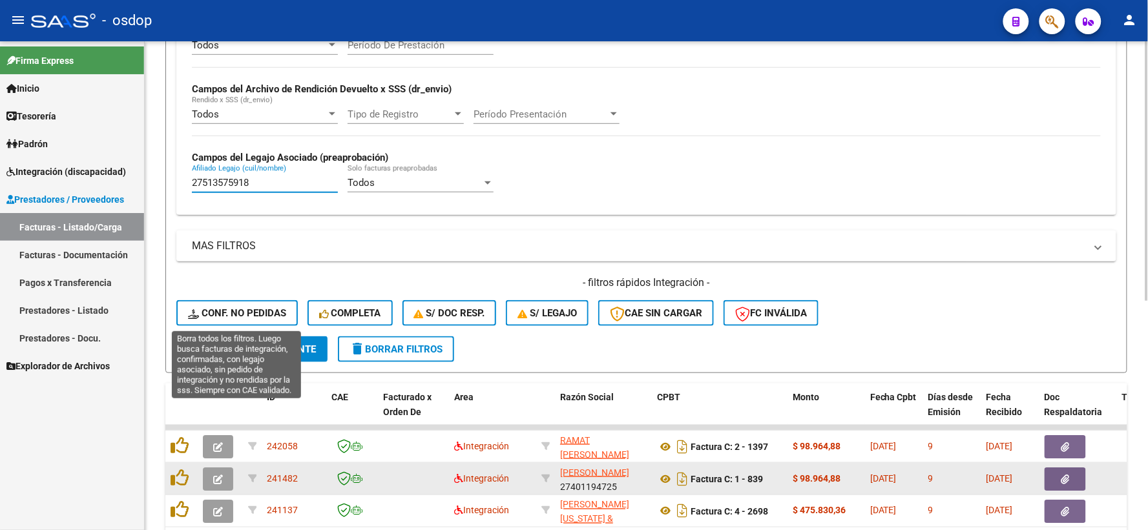
scroll to position [424, 0]
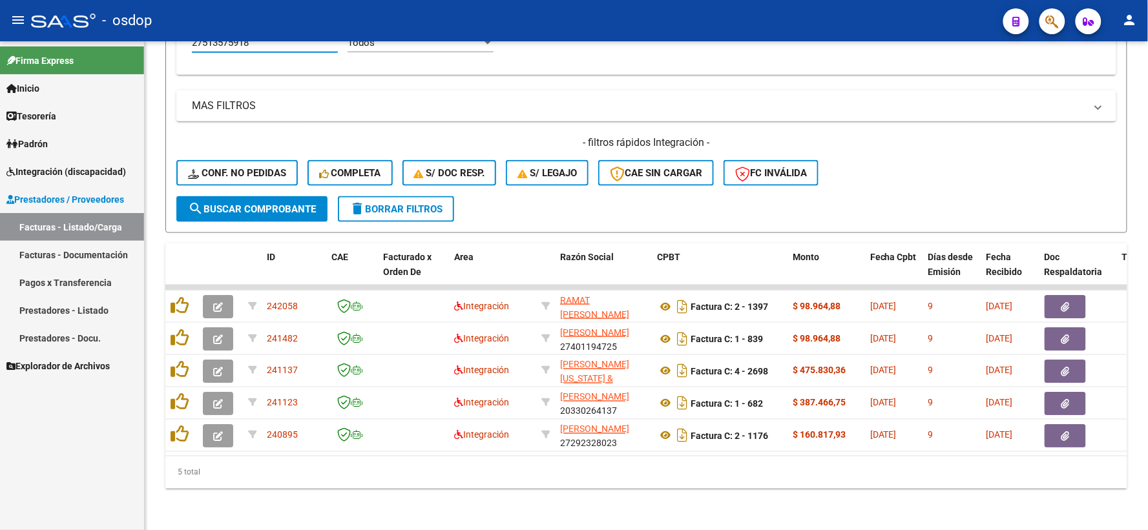
click at [102, 455] on div "Firma Express Inicio Instructivos Contacto OS Tesorería Extractos Procesados (c…" at bounding box center [72, 285] width 144 height 489
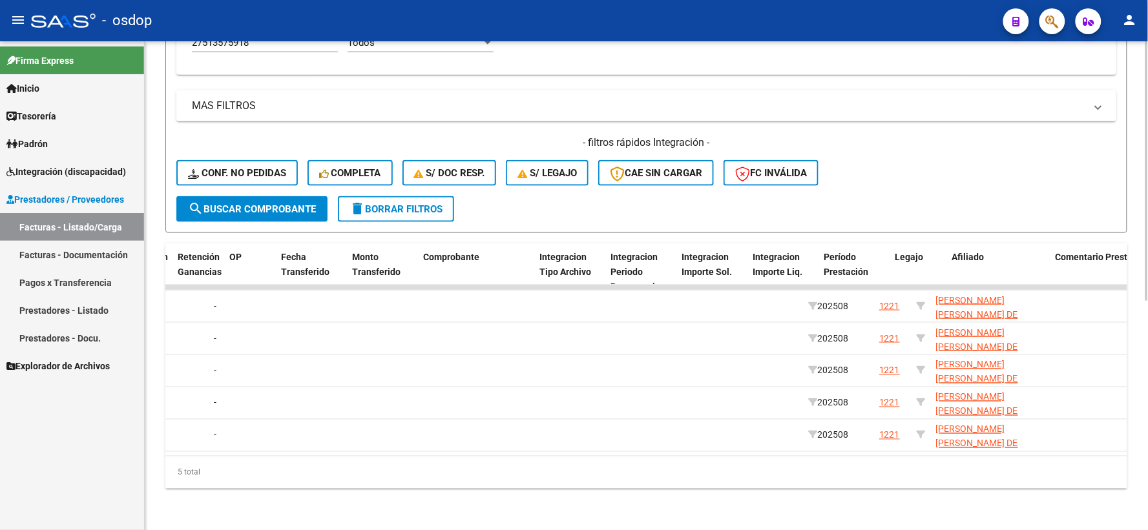
scroll to position [0, 0]
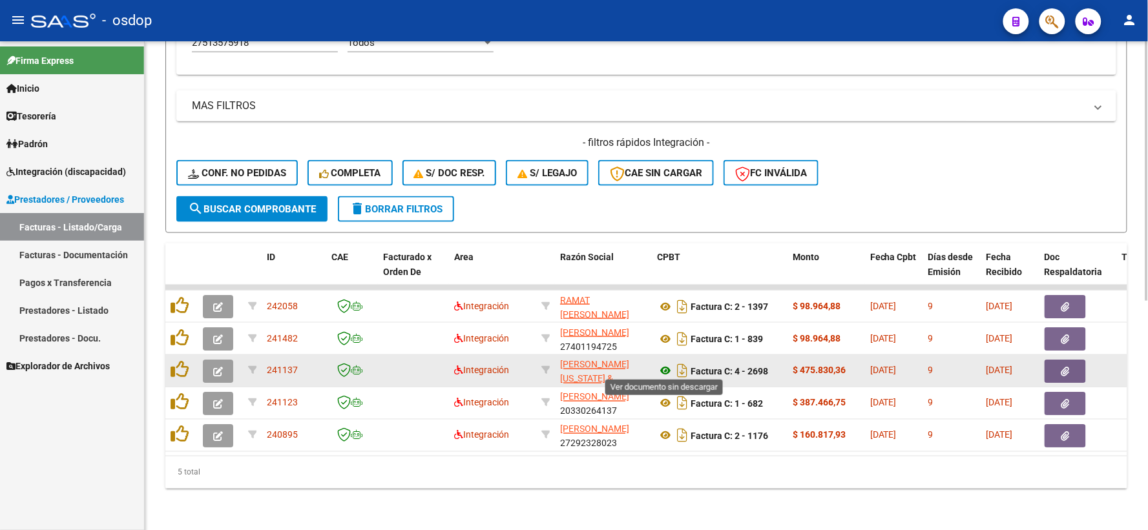
drag, startPoint x: 674, startPoint y: 369, endPoint x: 663, endPoint y: 368, distance: 11.6
click at [663, 368] on app-download-rewritename at bounding box center [674, 371] width 34 height 10
click at [667, 369] on icon at bounding box center [665, 372] width 17 height 16
click at [1059, 369] on button "button" at bounding box center [1064, 371] width 41 height 23
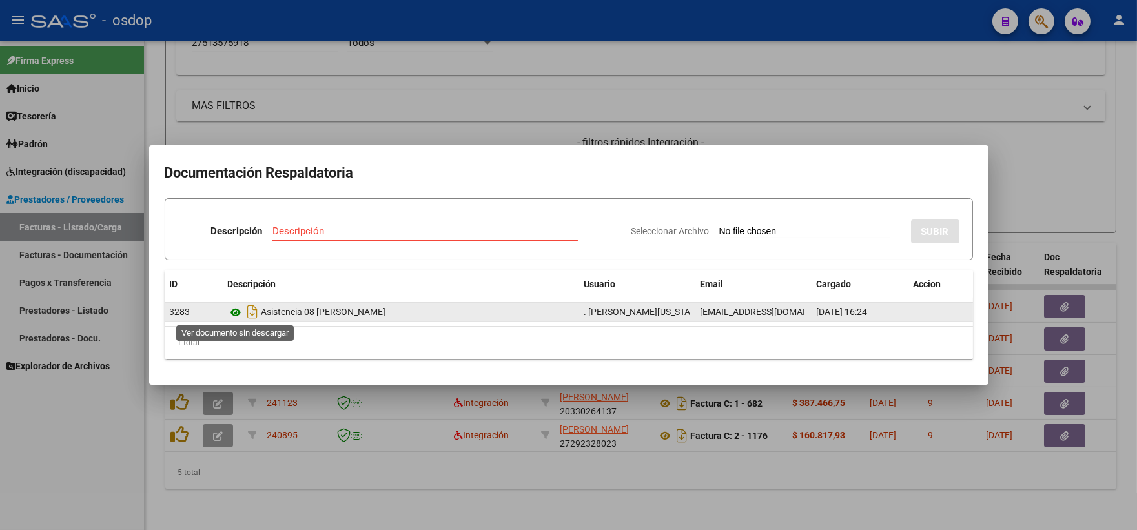
click at [240, 311] on icon at bounding box center [236, 313] width 17 height 16
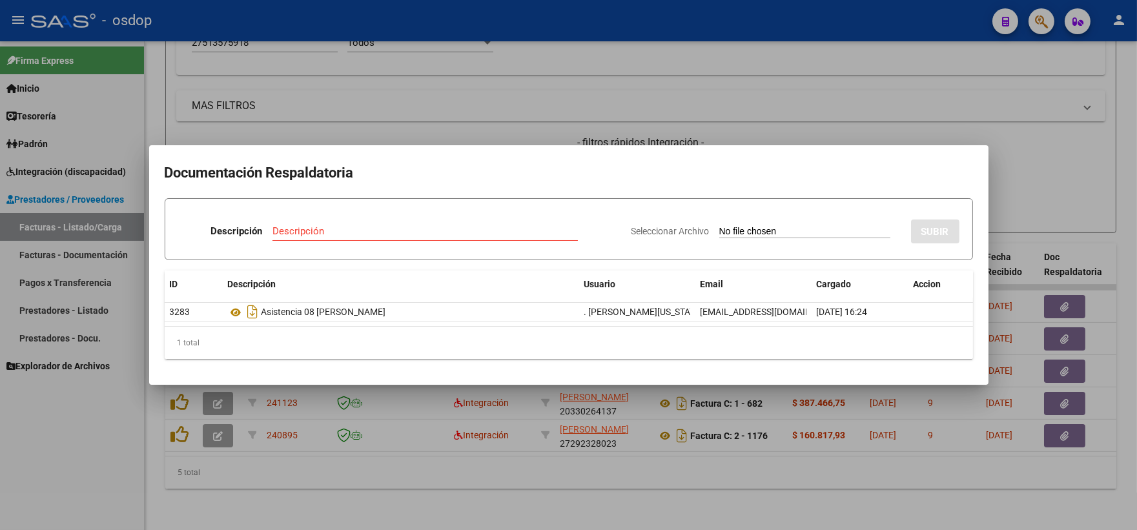
click at [124, 464] on div at bounding box center [568, 265] width 1137 height 530
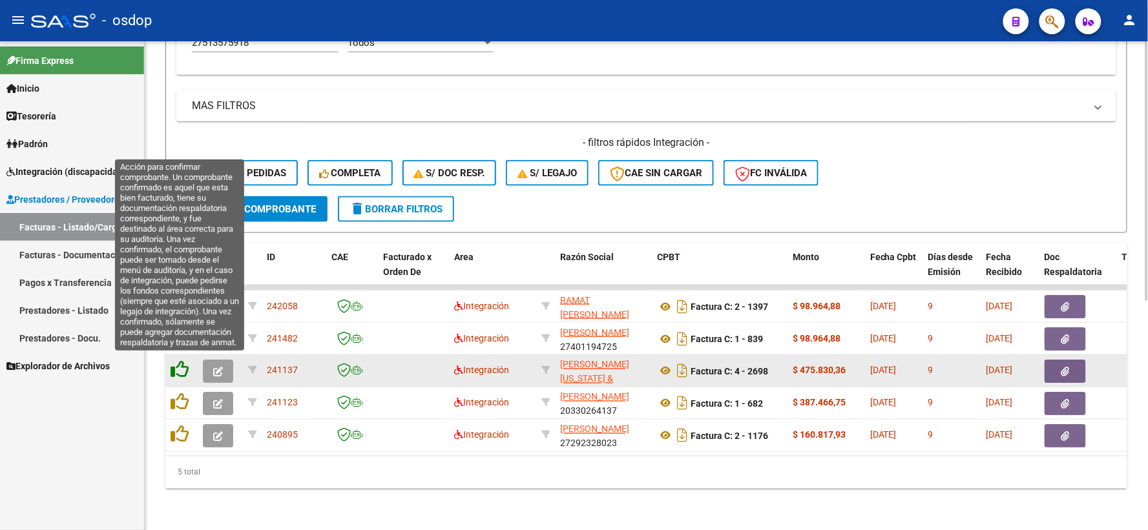
click at [178, 364] on icon at bounding box center [180, 370] width 18 height 18
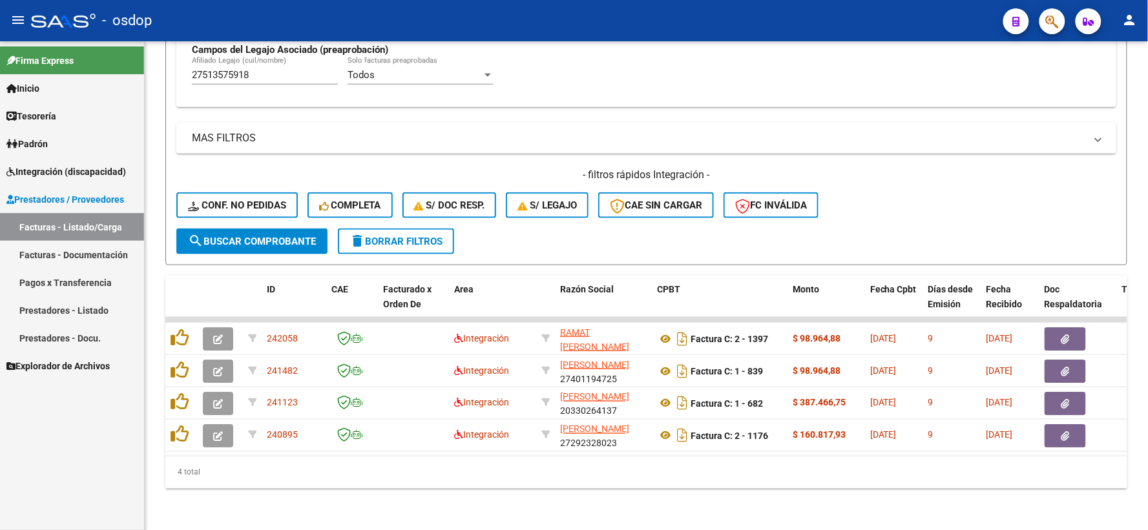
scroll to position [398, 0]
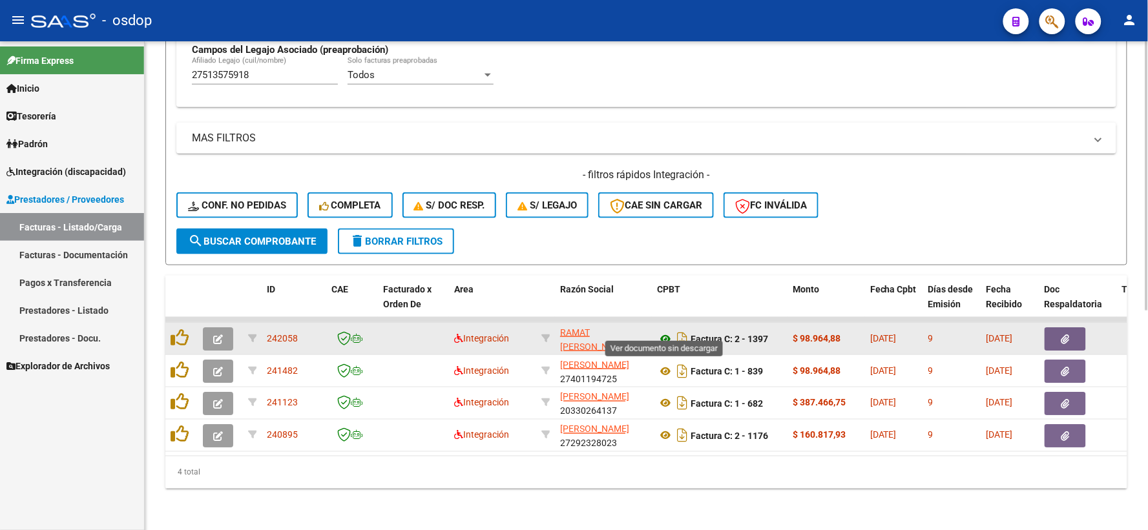
click at [661, 332] on icon at bounding box center [665, 339] width 17 height 16
click at [1062, 335] on icon "button" at bounding box center [1065, 340] width 8 height 10
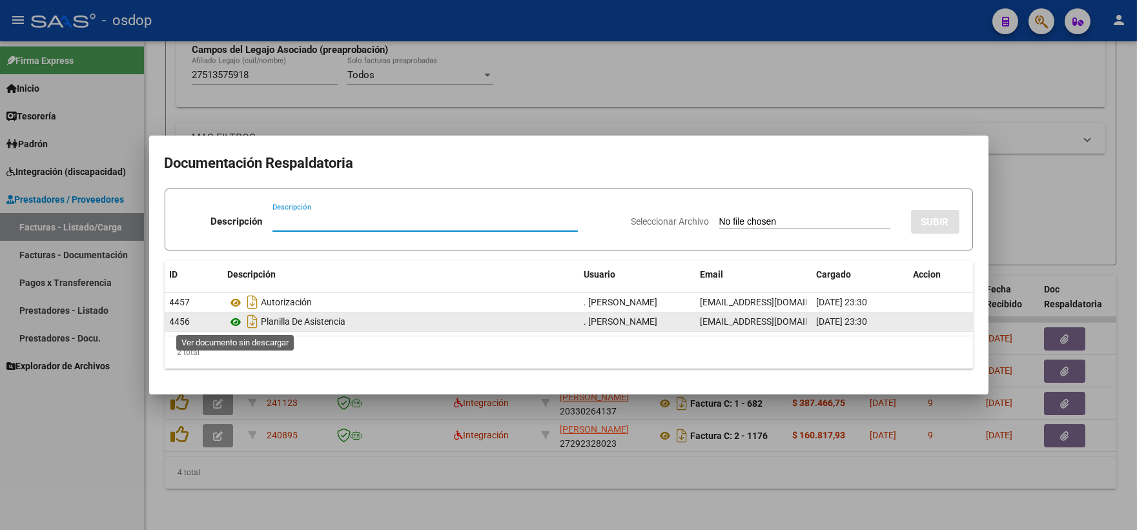
click at [233, 323] on icon at bounding box center [236, 323] width 17 height 16
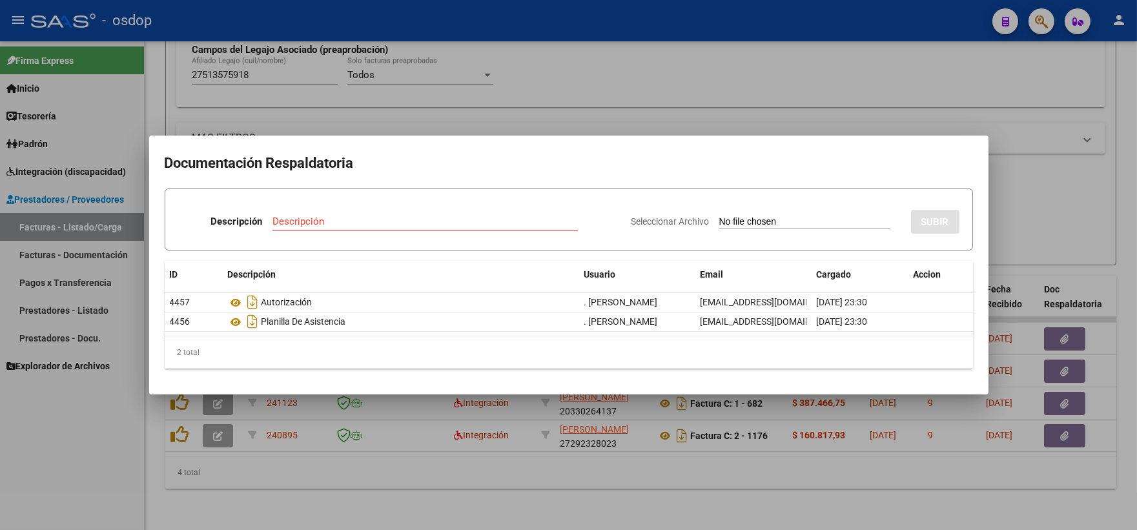
click at [319, 118] on div at bounding box center [568, 265] width 1137 height 530
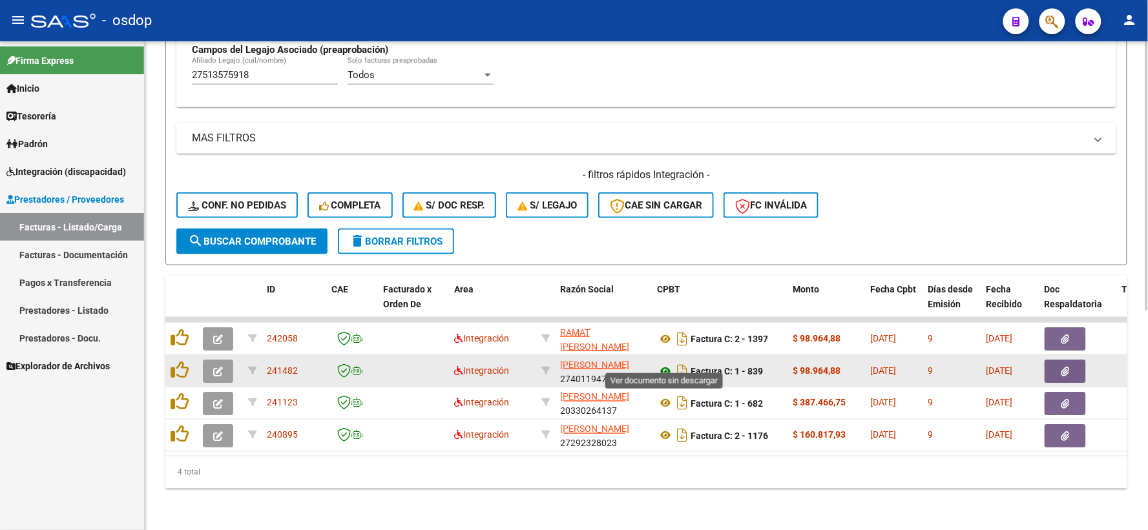
click at [660, 364] on icon at bounding box center [665, 372] width 17 height 16
click at [1059, 360] on button "button" at bounding box center [1064, 371] width 41 height 23
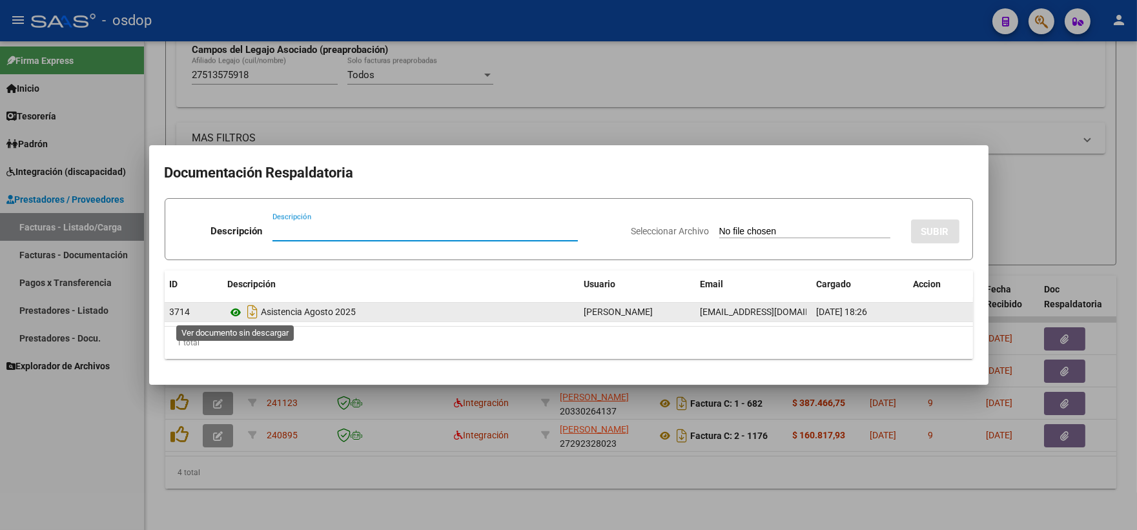
click at [233, 310] on icon at bounding box center [236, 313] width 17 height 16
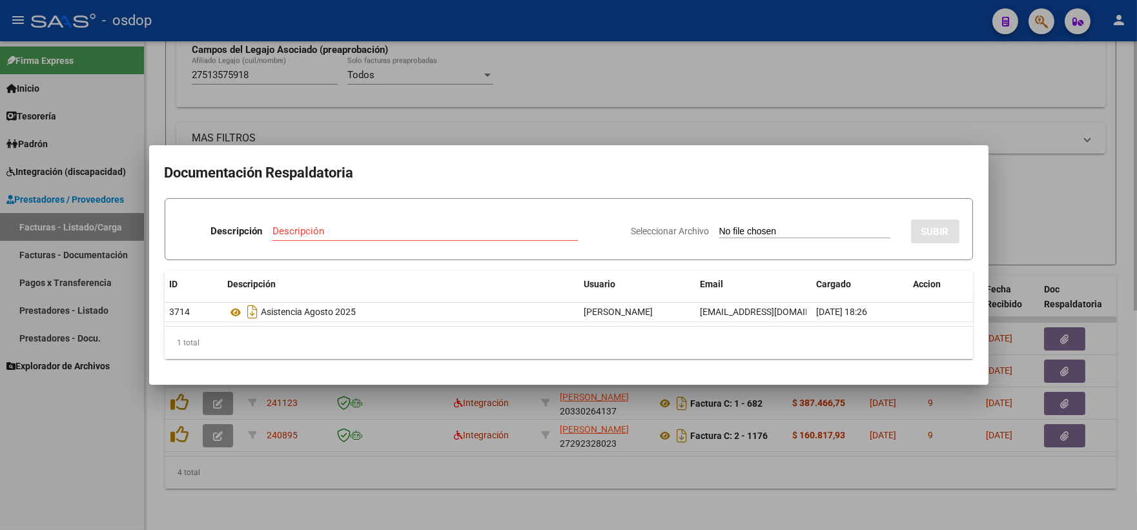
click at [300, 90] on div at bounding box center [568, 265] width 1137 height 530
click at [305, 94] on div "Todos Cargado en Para Enviar SSS Período De Prestación Campos del Archivo de Re…" at bounding box center [640, 13] width 929 height 188
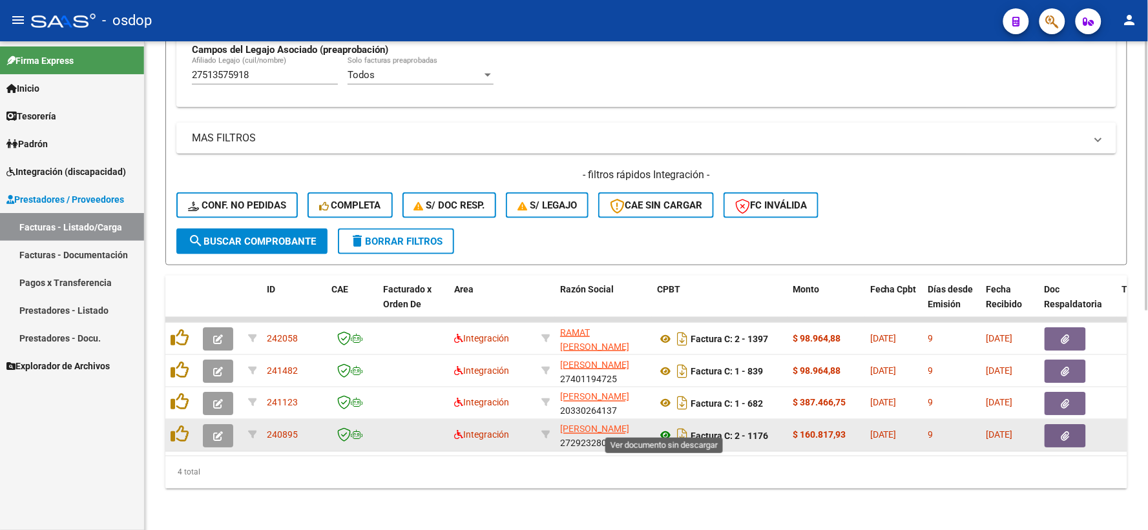
click at [668, 428] on icon at bounding box center [665, 436] width 17 height 16
click at [1068, 431] on icon "button" at bounding box center [1065, 436] width 8 height 10
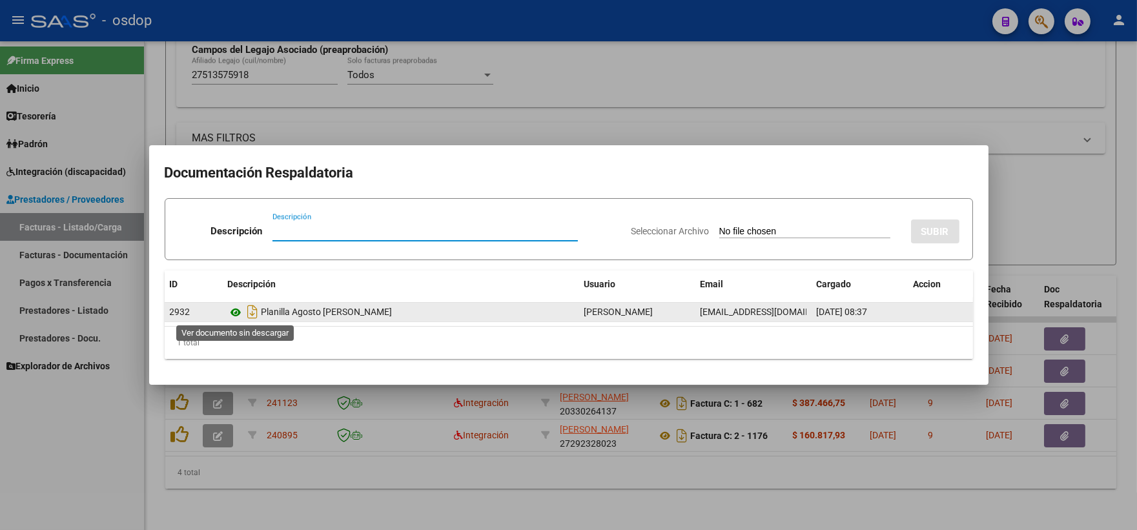
click at [229, 314] on icon at bounding box center [236, 313] width 17 height 16
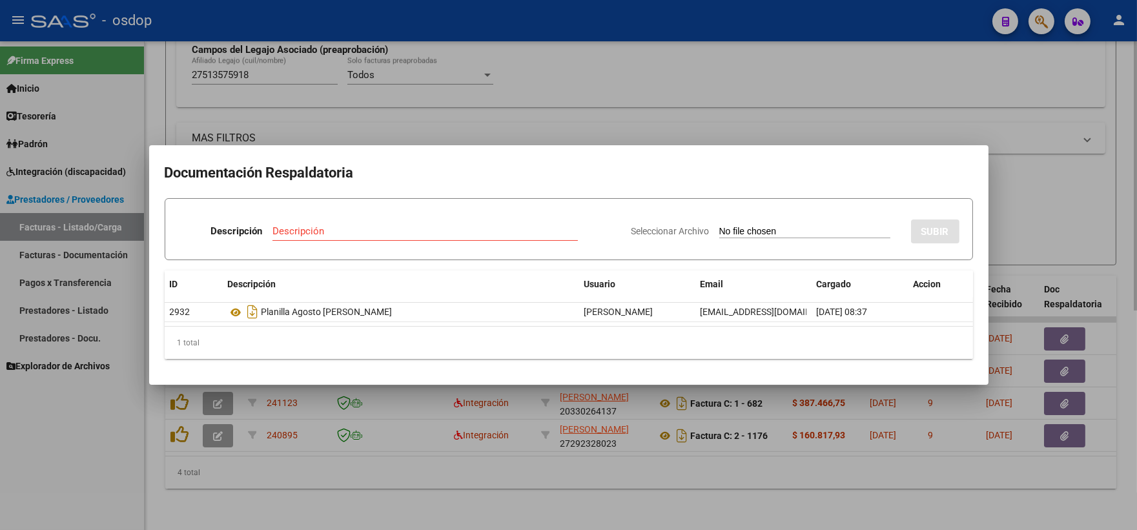
click at [216, 87] on div at bounding box center [568, 265] width 1137 height 530
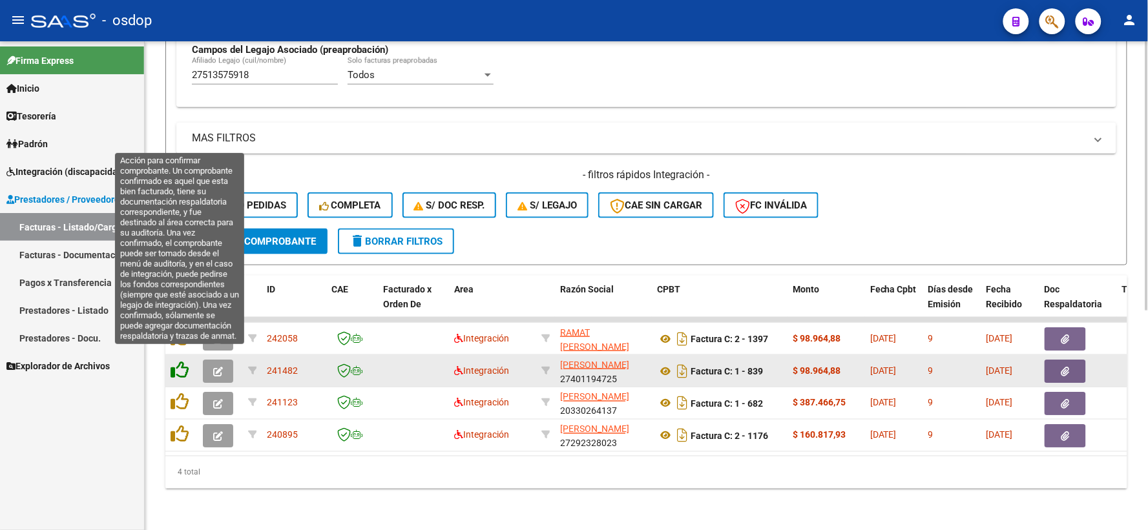
click at [183, 361] on icon at bounding box center [180, 370] width 18 height 18
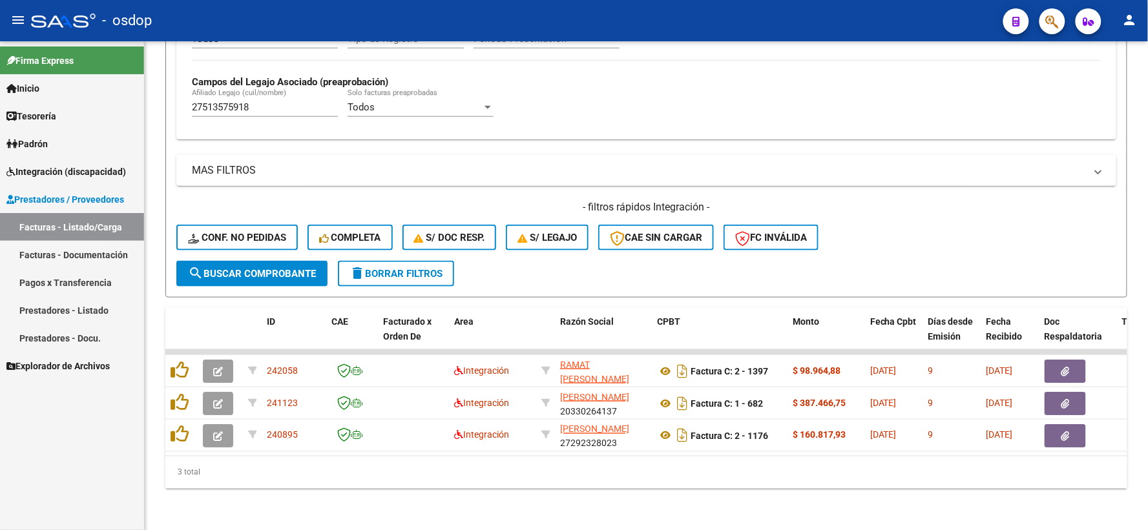
scroll to position [366, 0]
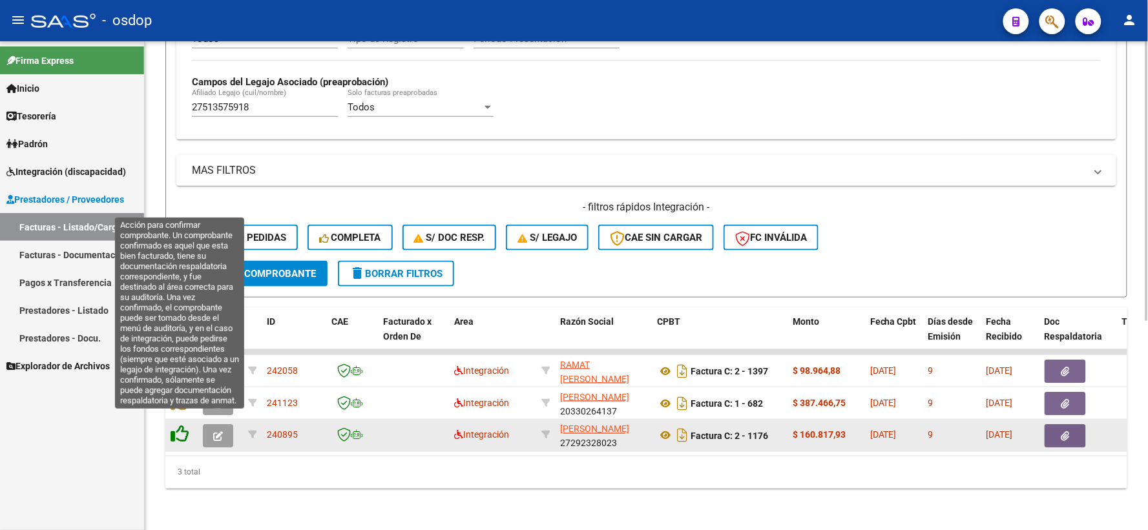
click at [177, 428] on icon at bounding box center [180, 435] width 18 height 18
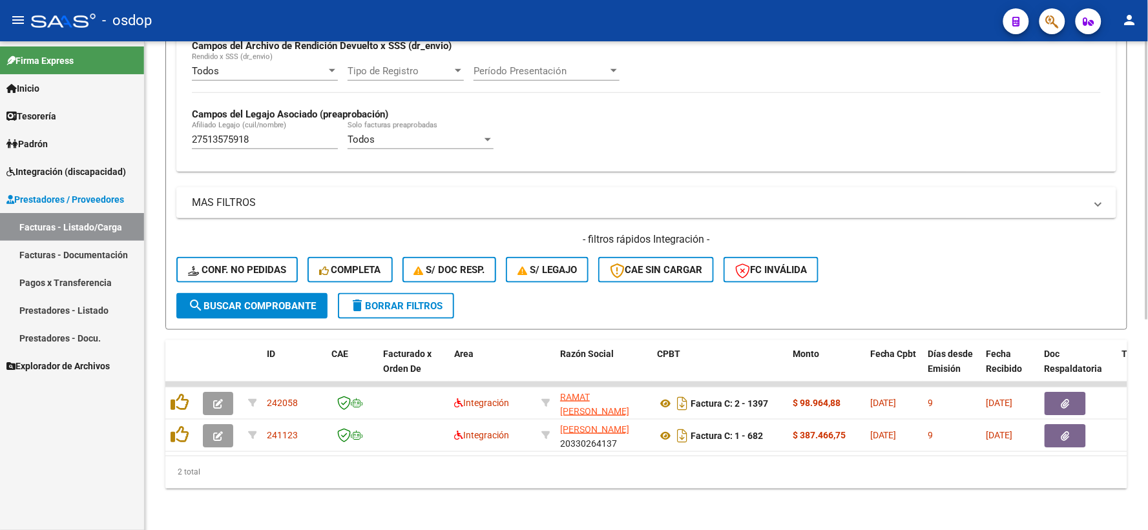
scroll to position [333, 0]
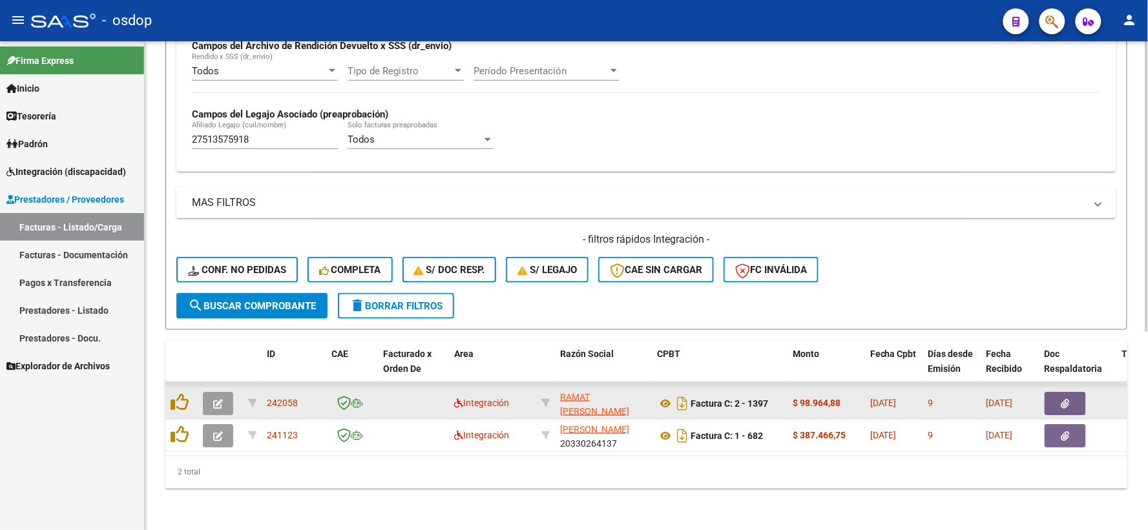
click at [215, 399] on icon "button" at bounding box center [218, 404] width 10 height 10
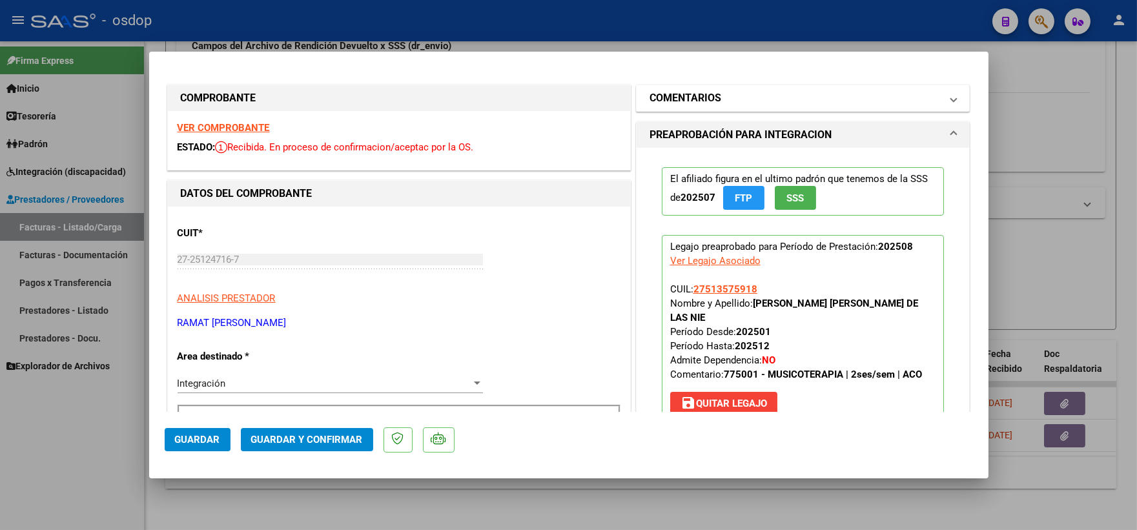
click at [740, 94] on mat-panel-title "COMENTARIOS" at bounding box center [796, 98] width 292 height 16
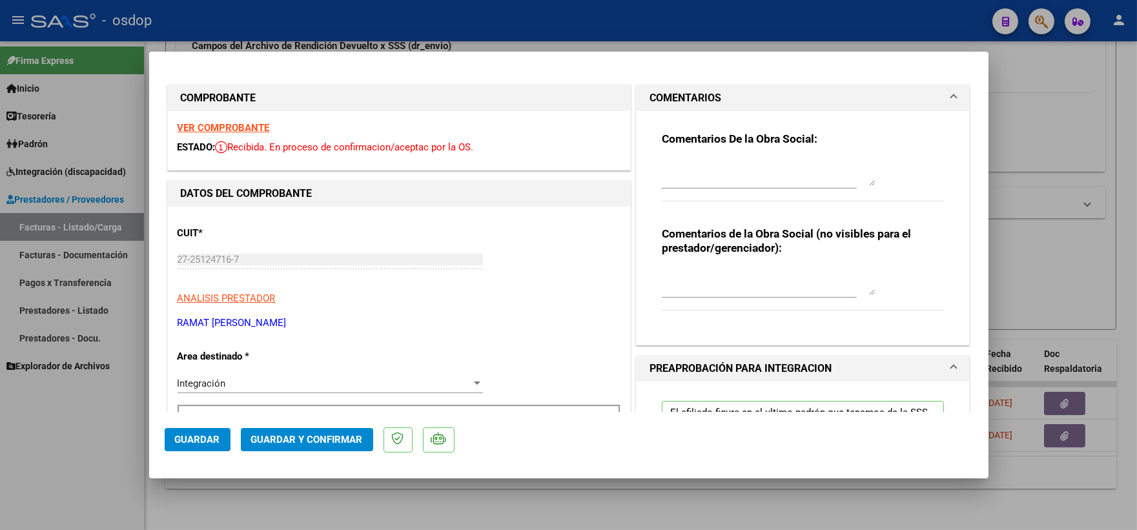
click at [705, 276] on textarea at bounding box center [768, 282] width 213 height 26
type textarea "A cargo de OSDOP"
click at [311, 439] on span "Guardar y Confirmar" at bounding box center [307, 440] width 112 height 12
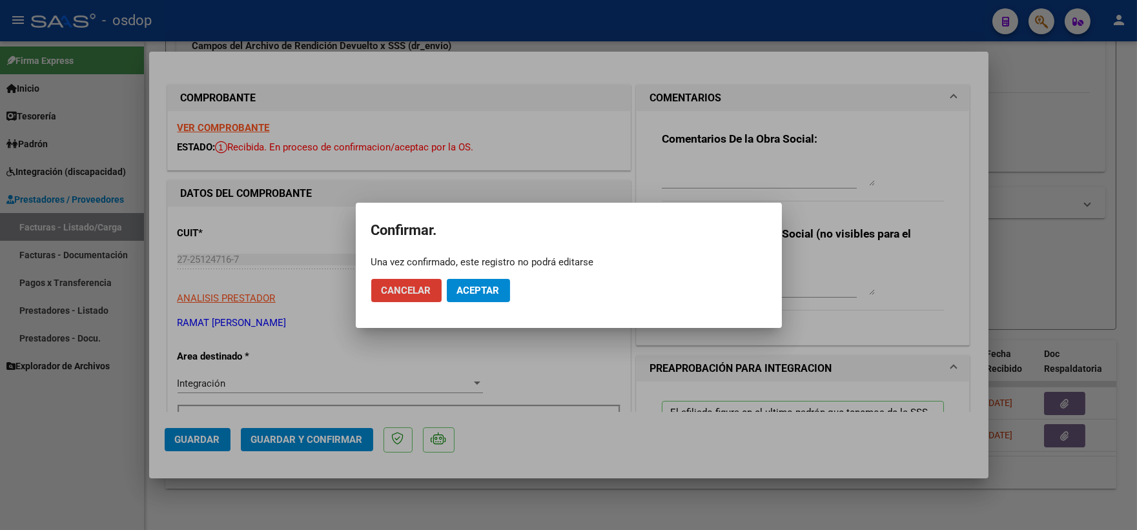
click at [488, 288] on span "Aceptar" at bounding box center [478, 291] width 43 height 12
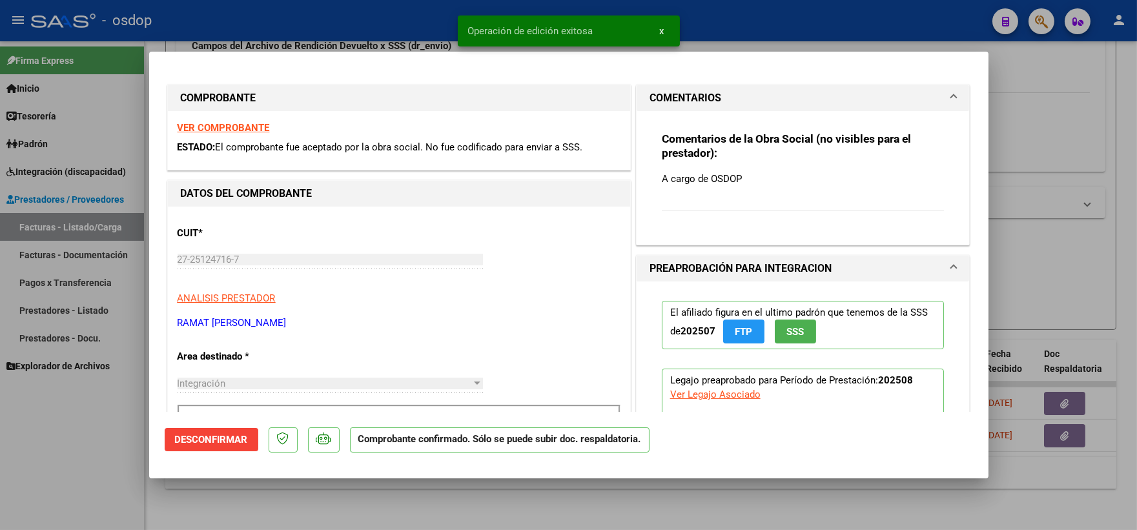
click at [242, 481] on div at bounding box center [568, 265] width 1137 height 530
type input "$ 0,00"
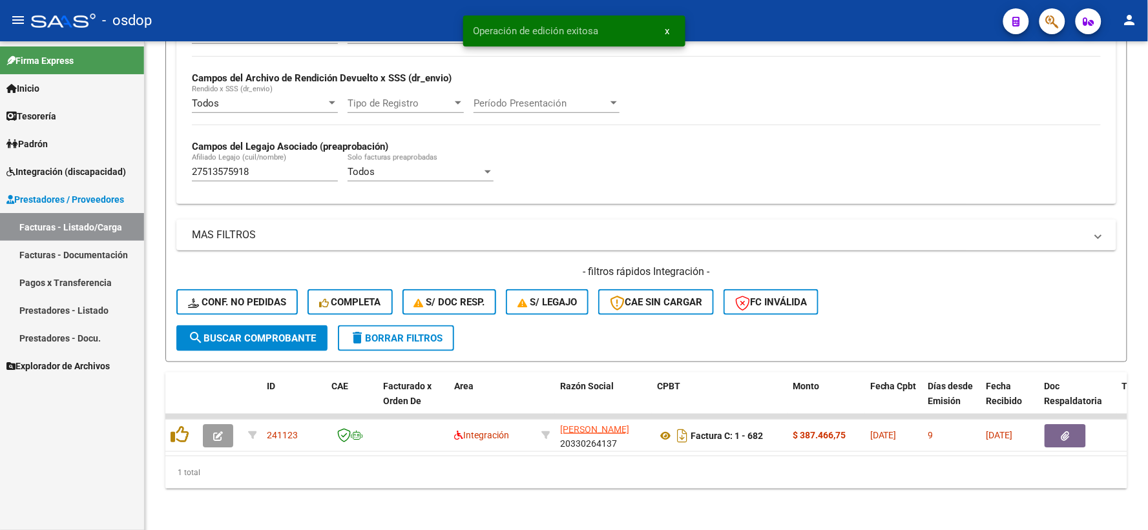
scroll to position [301, 0]
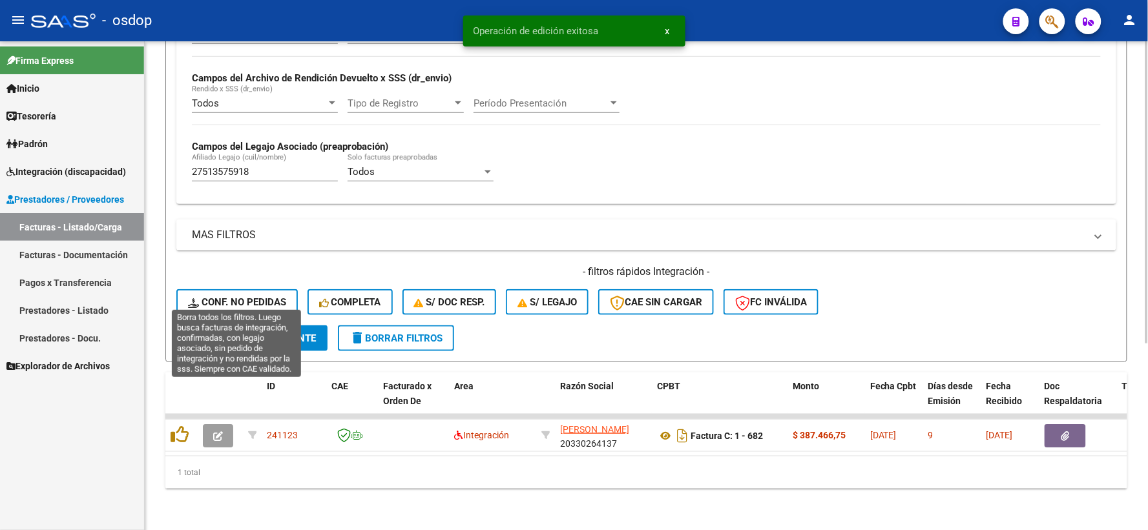
click at [240, 296] on span "Conf. no pedidas" at bounding box center [237, 302] width 98 height 12
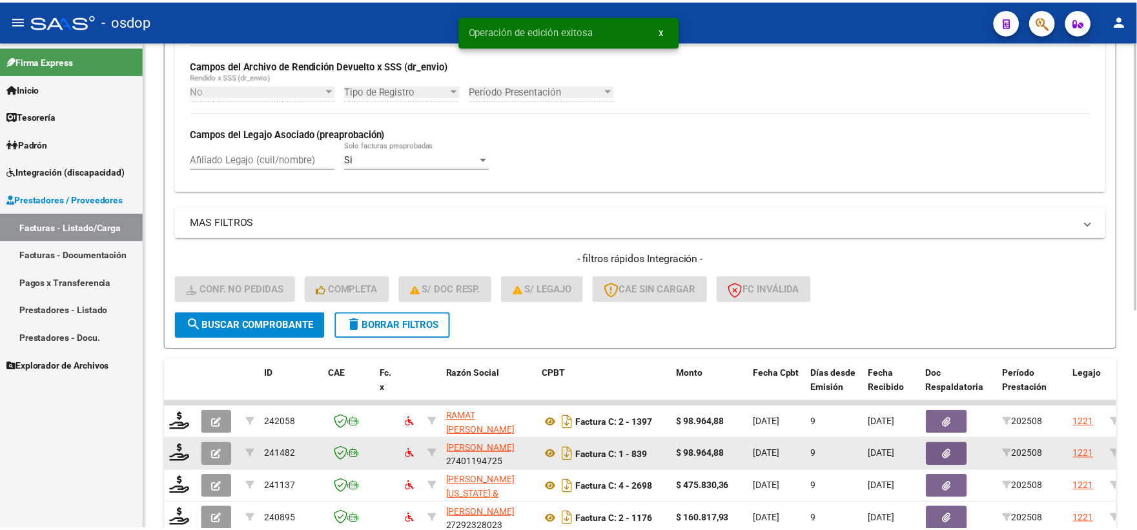
scroll to position [398, 0]
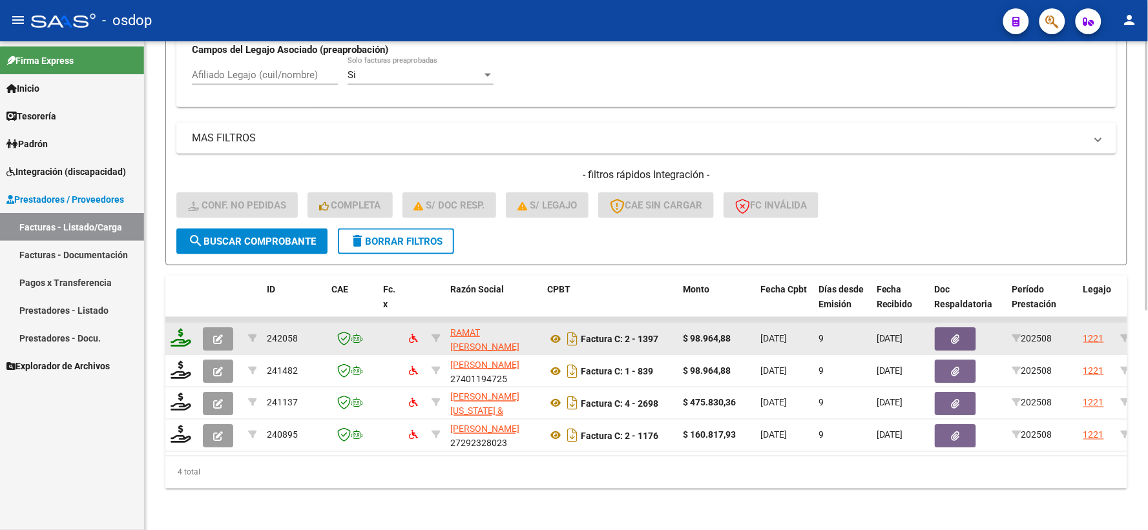
click at [181, 336] on icon at bounding box center [181, 338] width 21 height 18
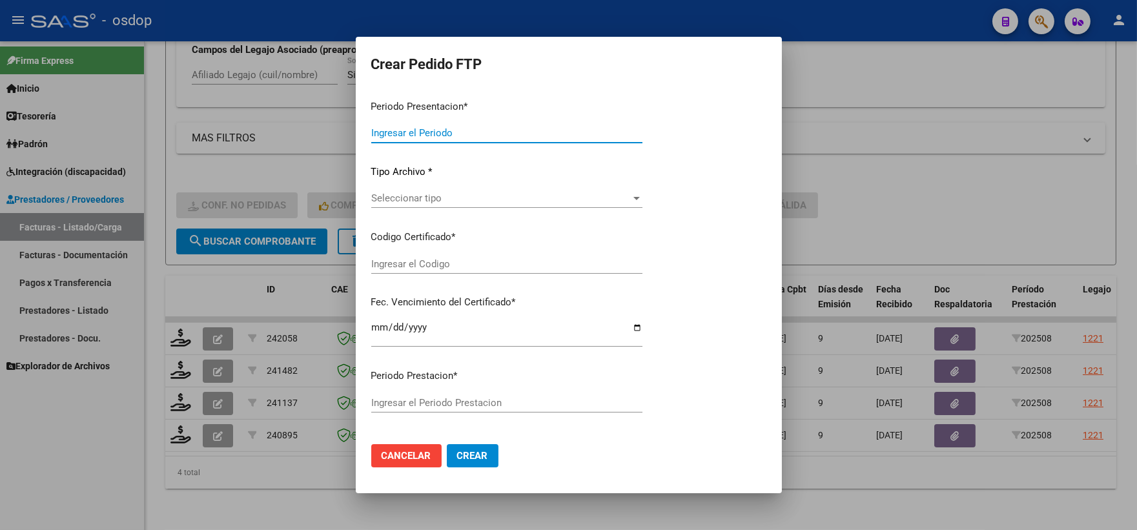
type input "202508"
type input "$ 98.964,88"
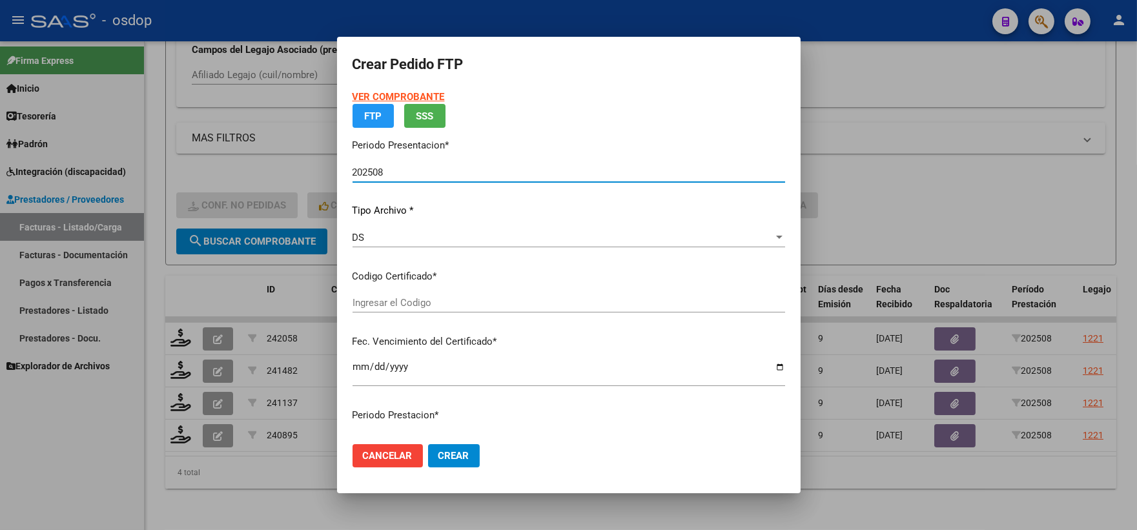
type input "8434128736"
type input "2030-06-24"
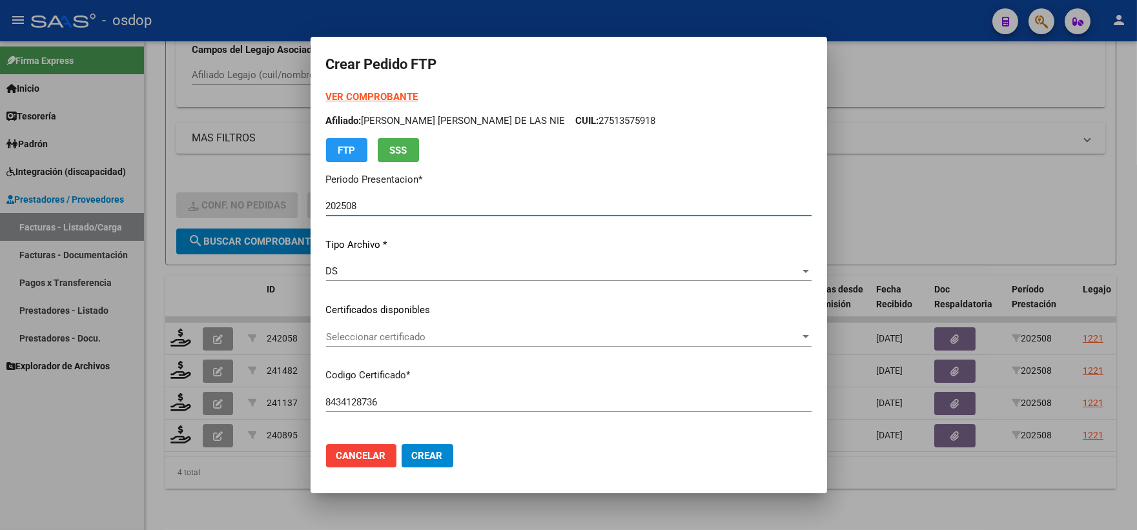
click at [449, 298] on div "VER COMPROBANTE ARCA Padrón Afiliado: BAZAN QUIROGA AGUSTINA MARIA DE LAS NIE C…" at bounding box center [569, 301] width 486 height 422
click at [453, 322] on div "VER COMPROBANTE ARCA Padrón Afiliado: BAZAN QUIROGA AGUSTINA MARIA DE LAS NIE C…" at bounding box center [569, 301] width 486 height 422
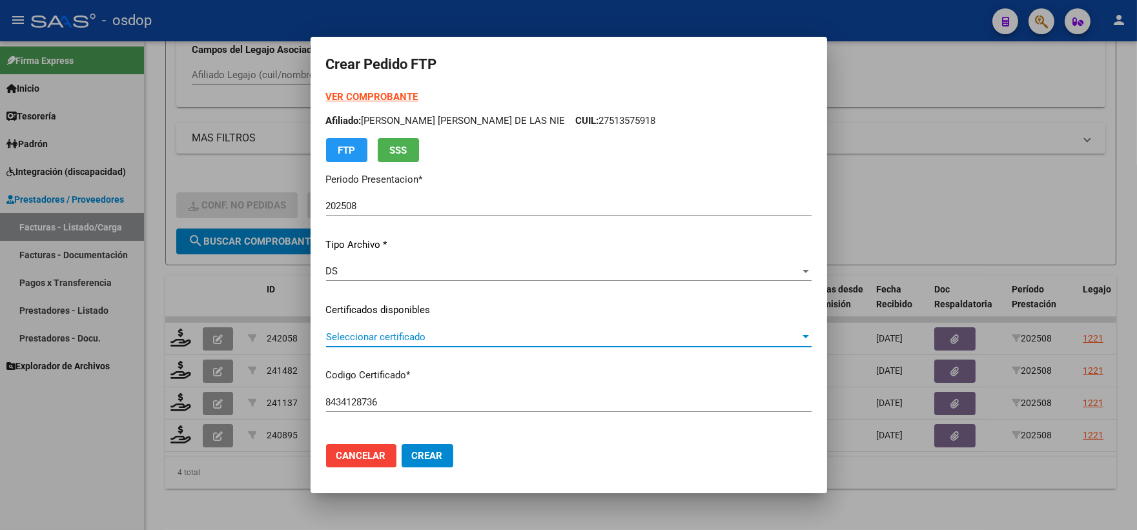
click at [457, 338] on span "Seleccionar certificado" at bounding box center [563, 337] width 474 height 12
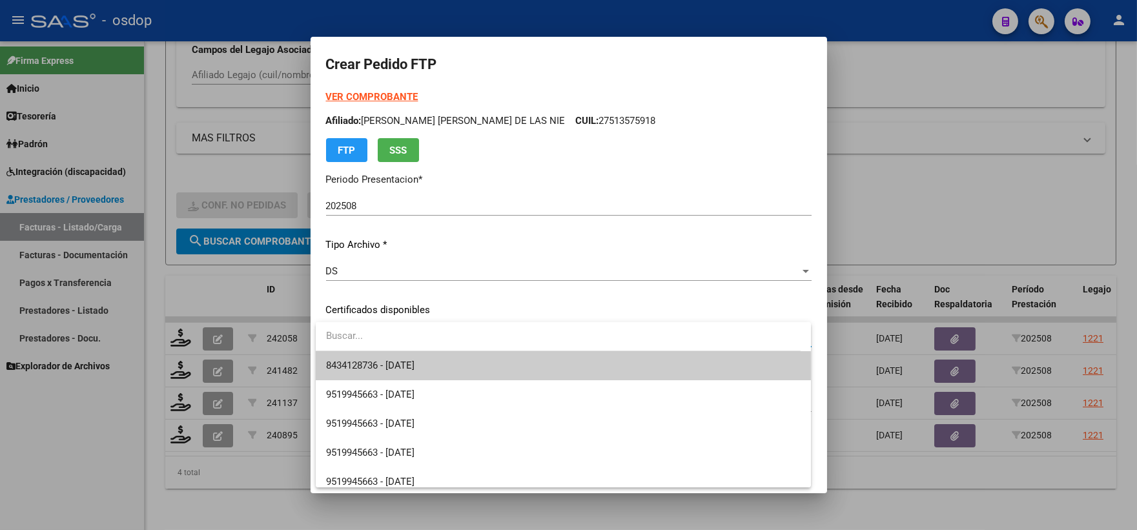
click at [468, 353] on span "8434128736 - 2030-06-24" at bounding box center [563, 365] width 475 height 29
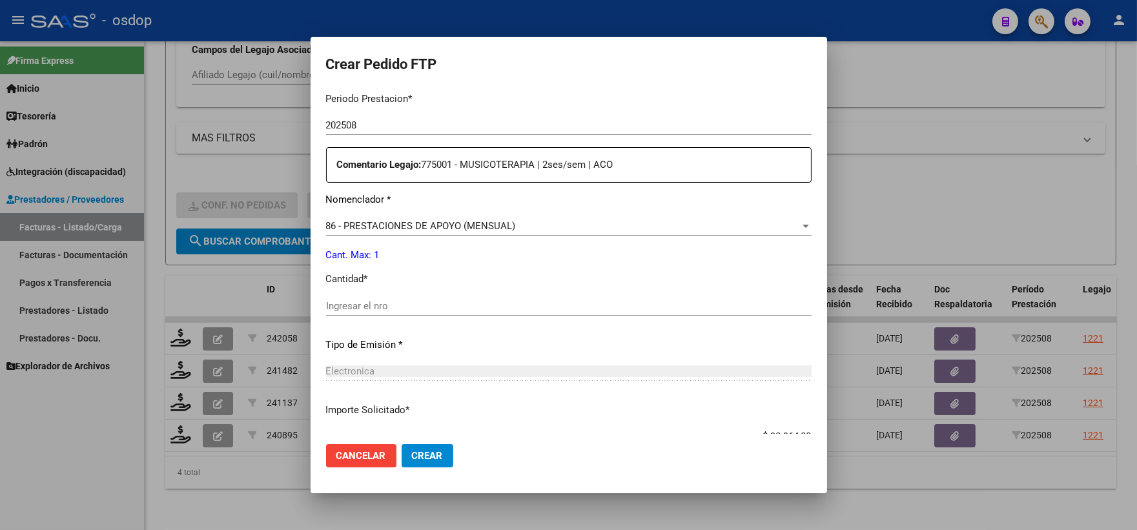
scroll to position [502, 0]
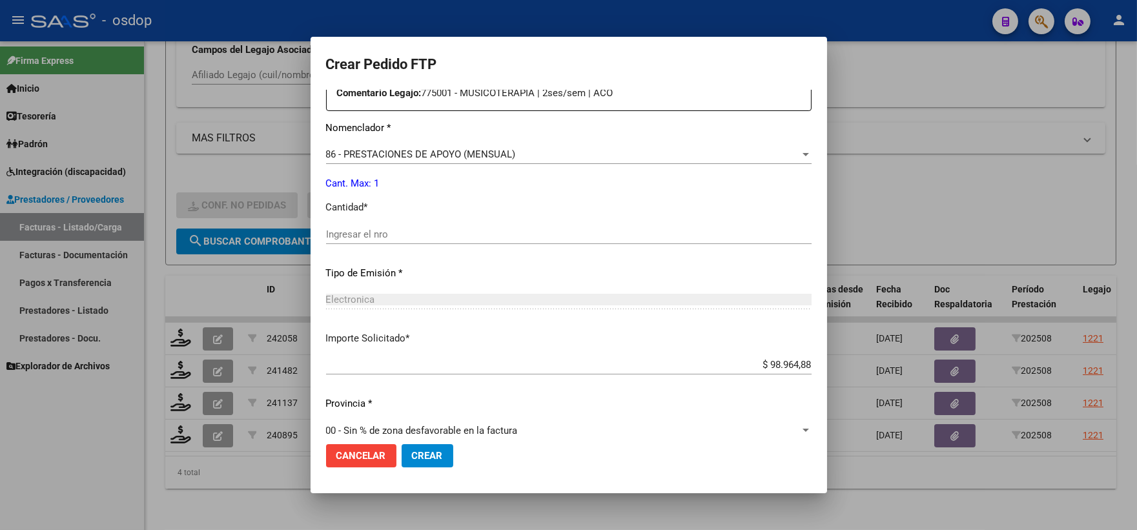
click at [403, 244] on div "Ingresar el nro" at bounding box center [569, 241] width 486 height 32
click at [407, 231] on input "Ingresar el nro" at bounding box center [569, 235] width 486 height 12
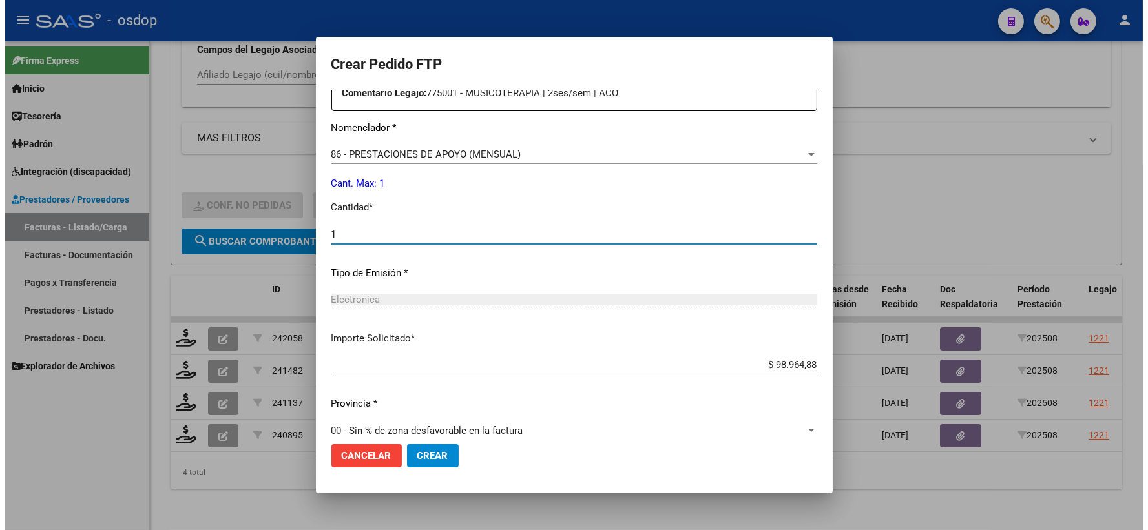
scroll to position [650, 0]
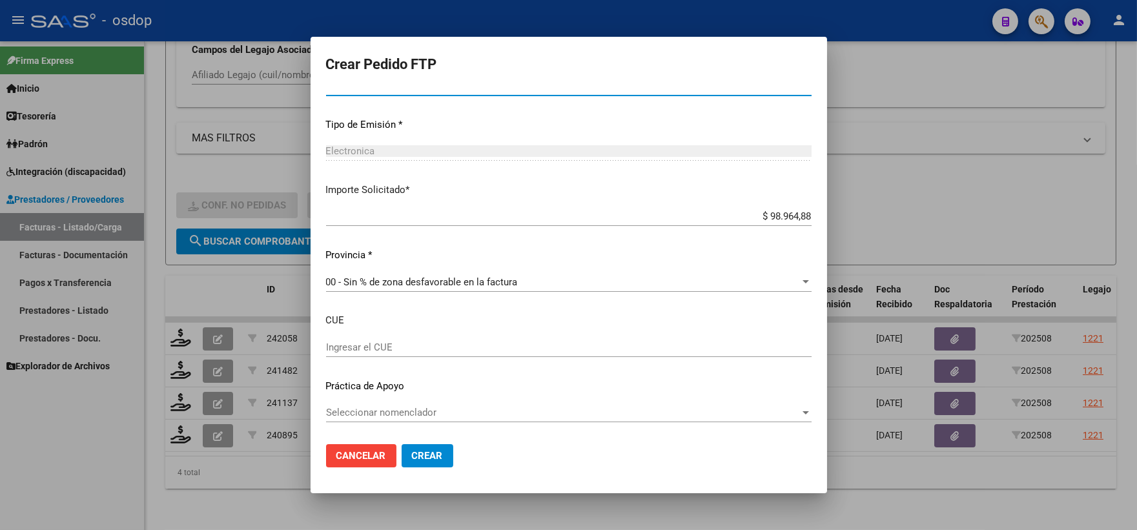
type input "1"
click at [427, 462] on button "Crear" at bounding box center [428, 455] width 52 height 23
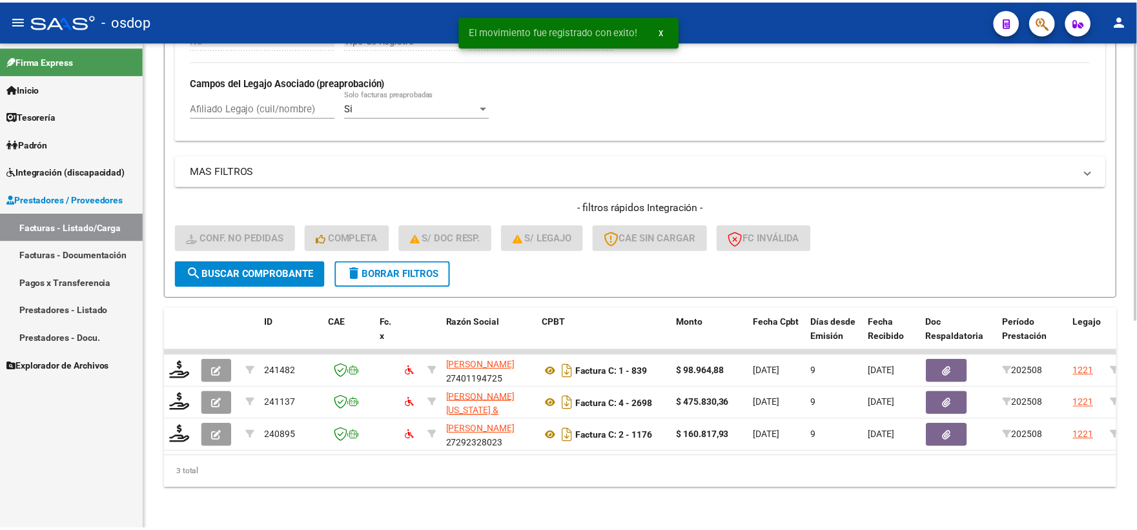
scroll to position [366, 0]
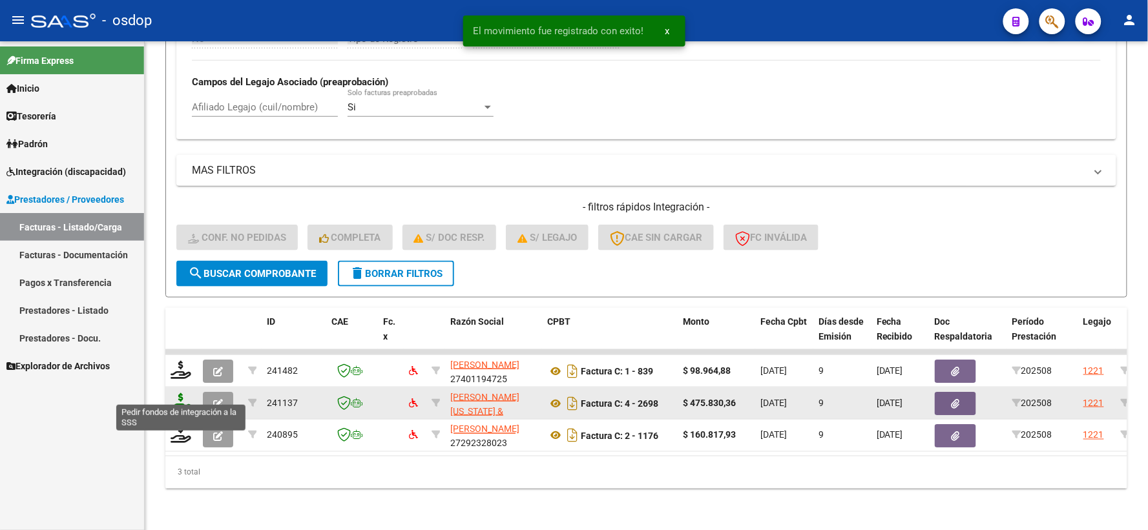
click at [177, 399] on icon at bounding box center [181, 402] width 21 height 18
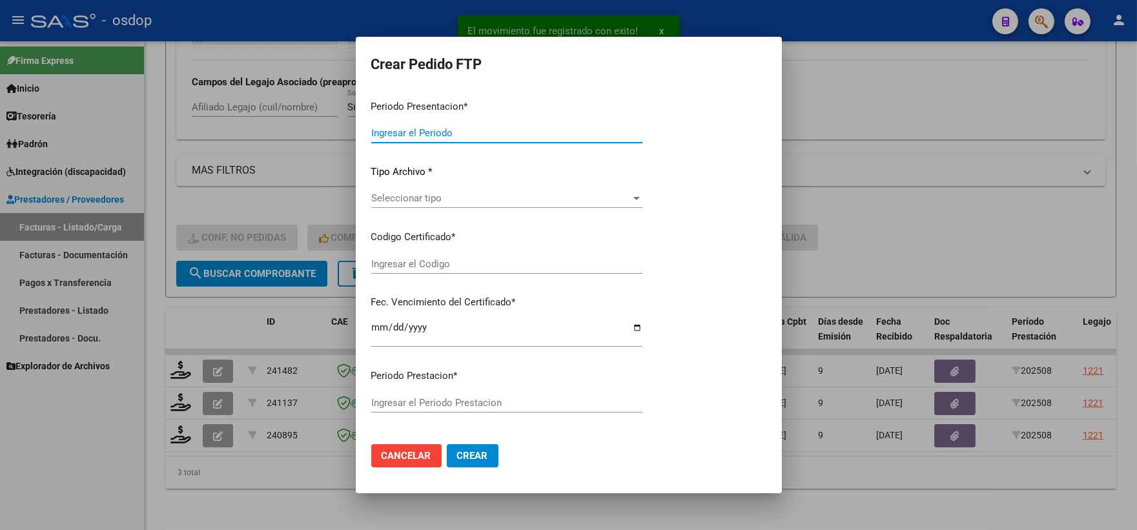
type input "202508"
type input "$ 475.830,36"
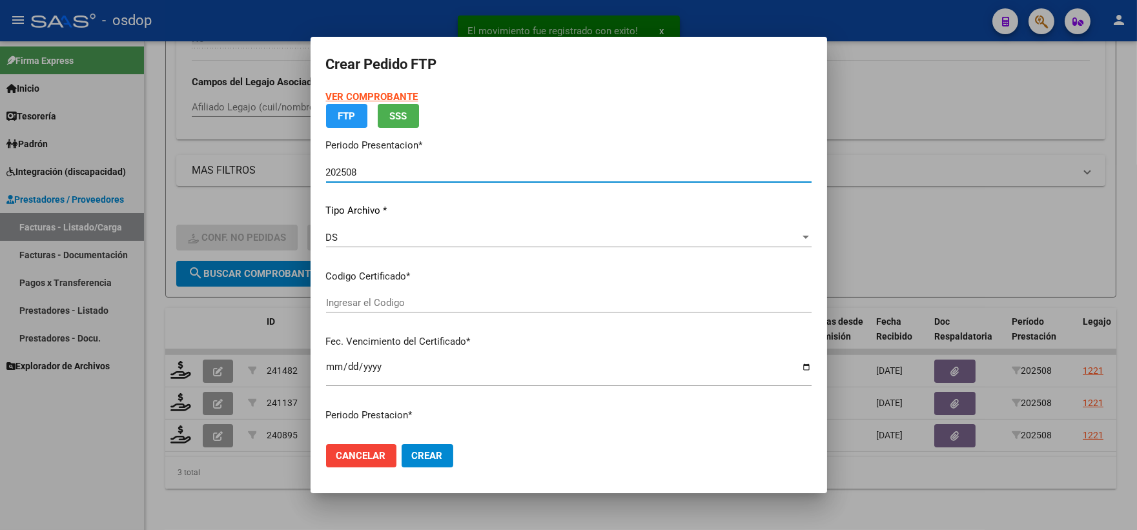
type input "8434128736"
type input "2030-06-24"
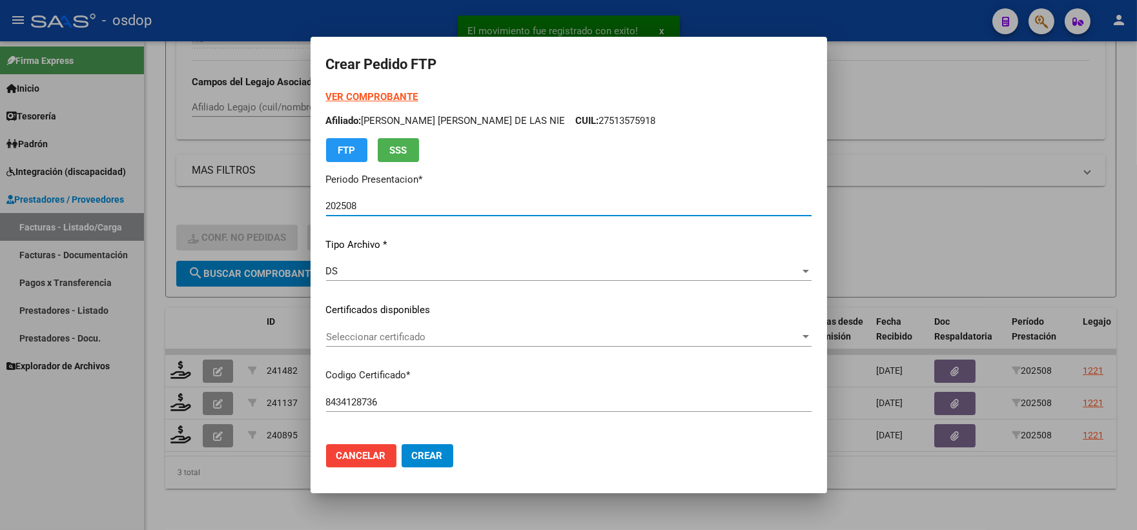
click at [431, 334] on span "Seleccionar certificado" at bounding box center [563, 337] width 474 height 12
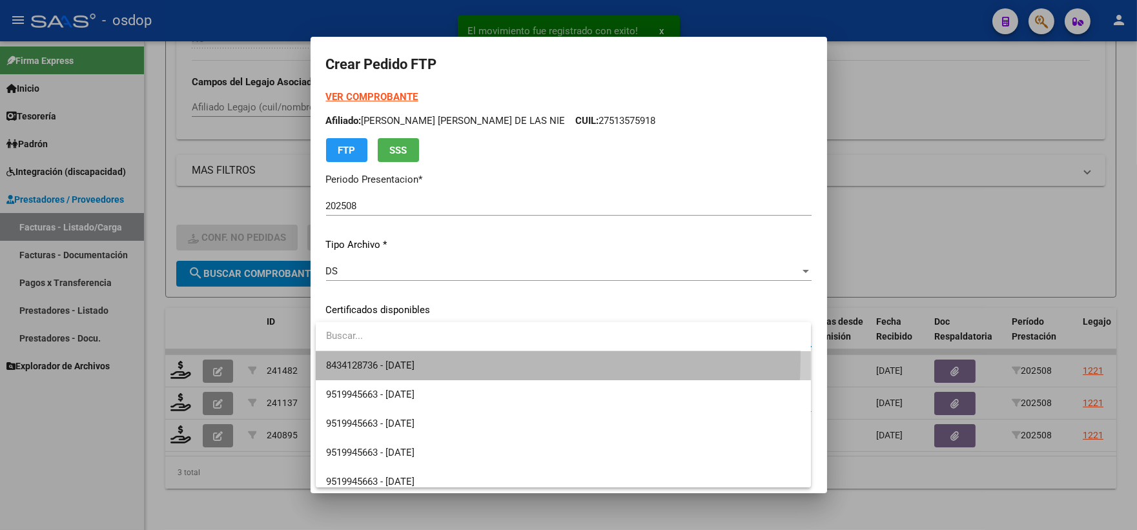
click at [442, 358] on span "8434128736 - 2030-06-24" at bounding box center [563, 365] width 475 height 29
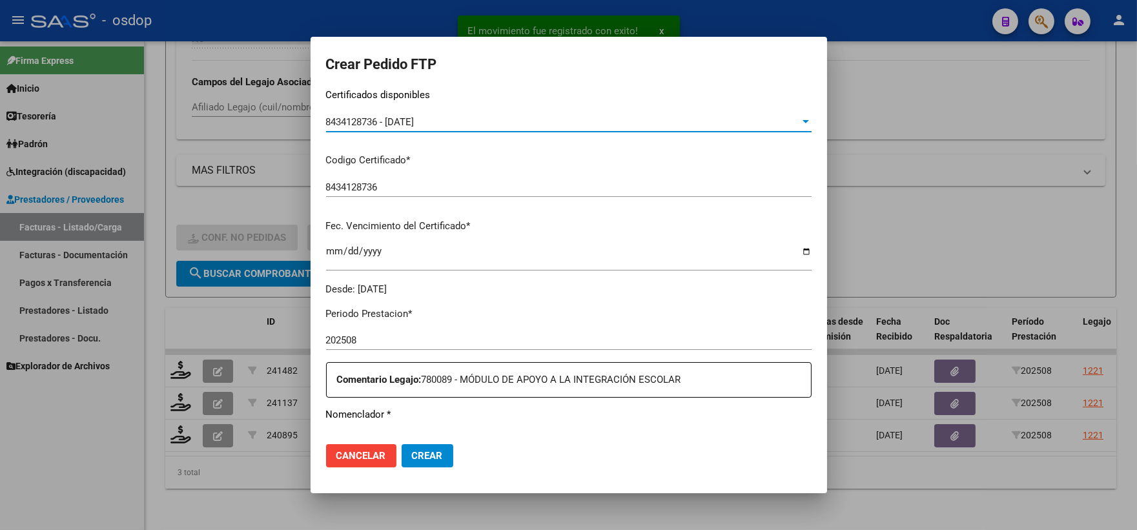
scroll to position [358, 0]
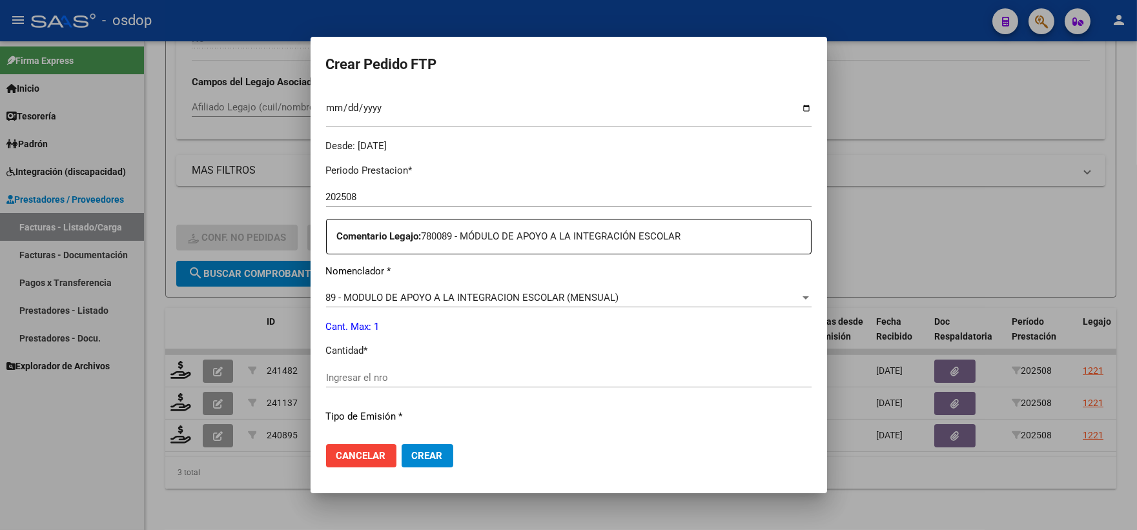
click at [437, 373] on input "Ingresar el nro" at bounding box center [569, 378] width 486 height 12
type input "1"
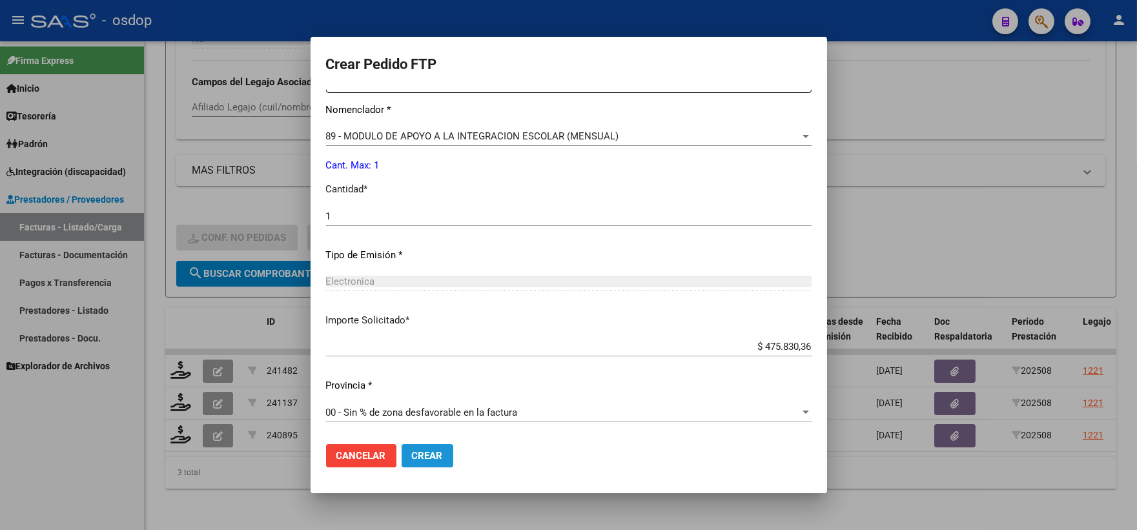
click at [431, 455] on span "Crear" at bounding box center [427, 456] width 31 height 12
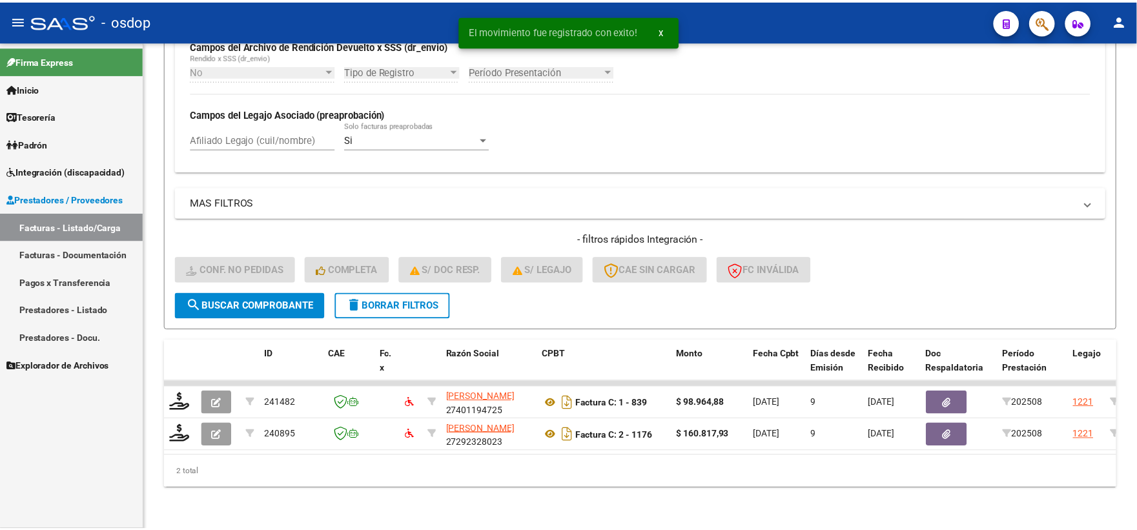
scroll to position [333, 0]
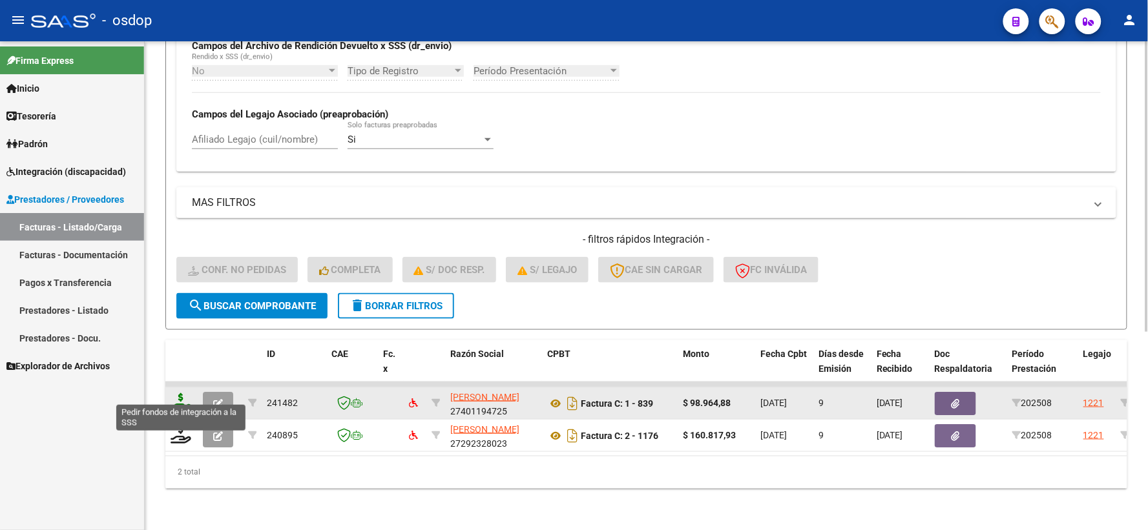
click at [178, 396] on icon at bounding box center [181, 402] width 21 height 18
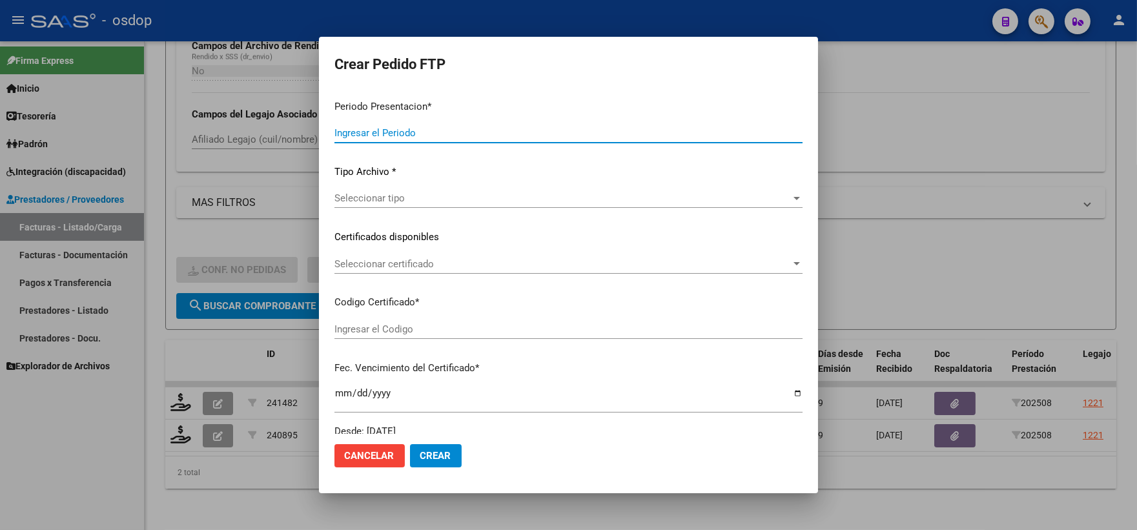
type input "202508"
type input "$ 98.964,88"
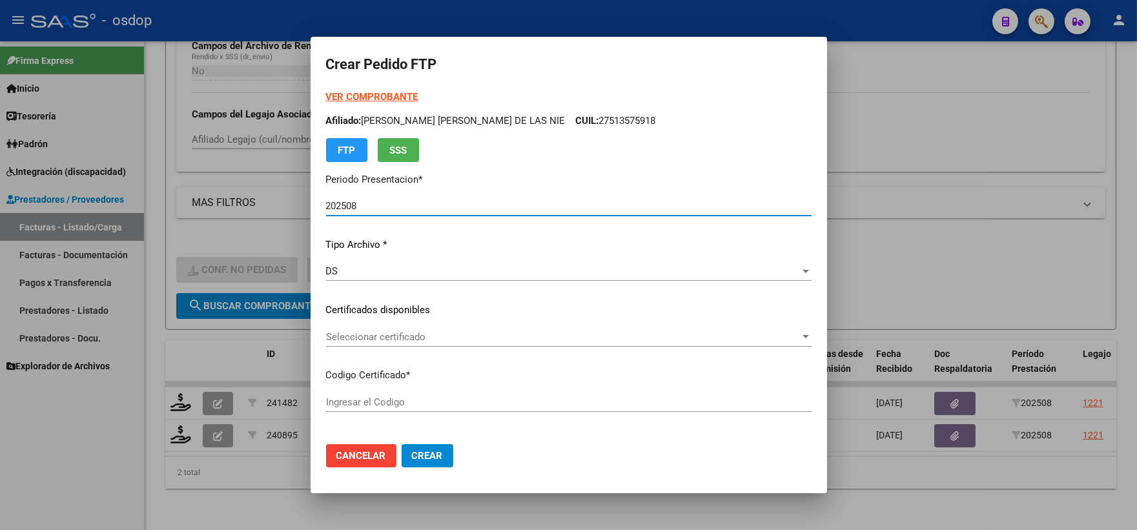
type input "8434128736"
type input "2030-06-24"
click at [369, 340] on span "Seleccionar certificado" at bounding box center [563, 337] width 474 height 12
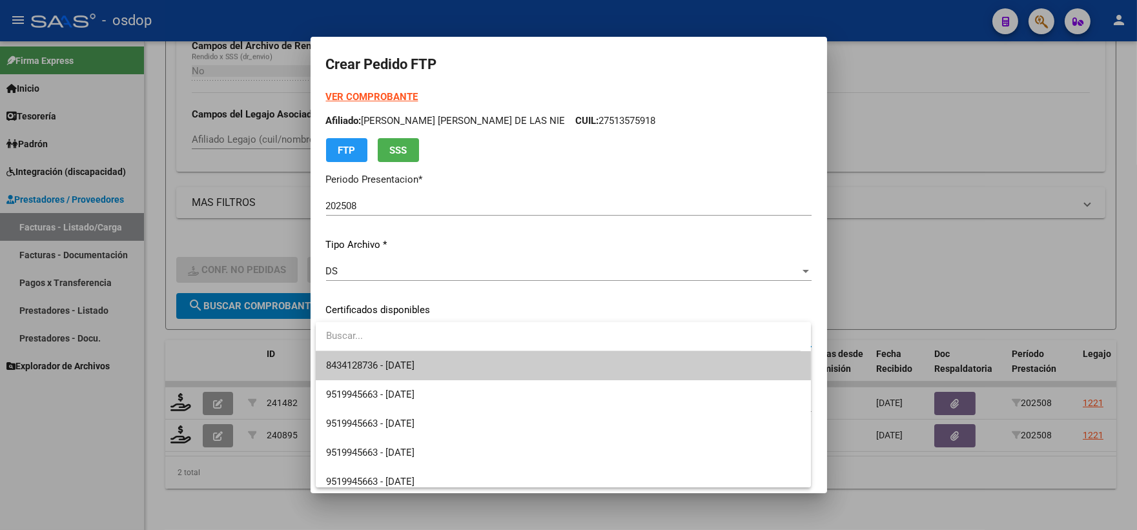
click at [379, 356] on span "8434128736 - 2030-06-24" at bounding box center [563, 365] width 475 height 29
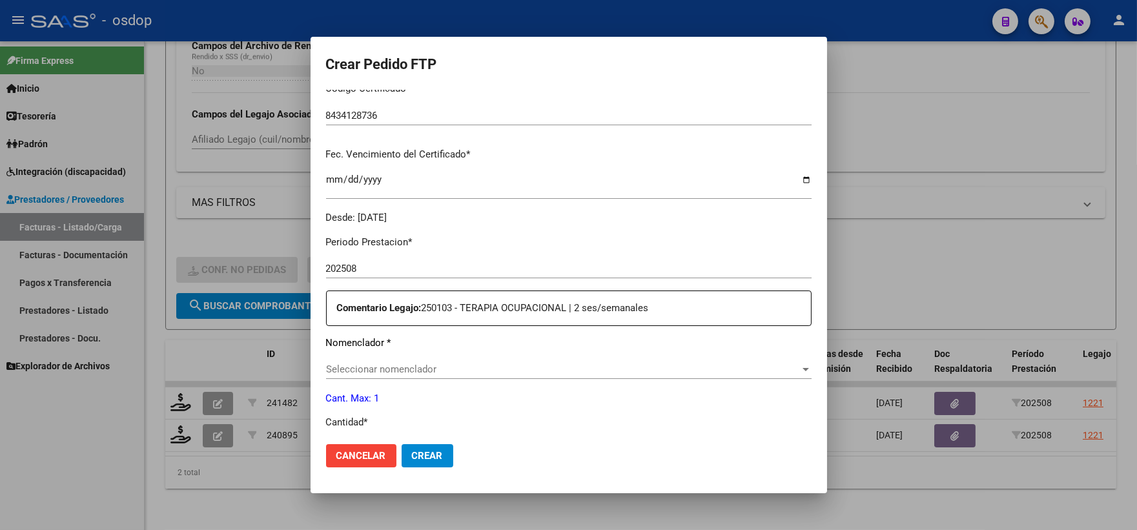
scroll to position [358, 0]
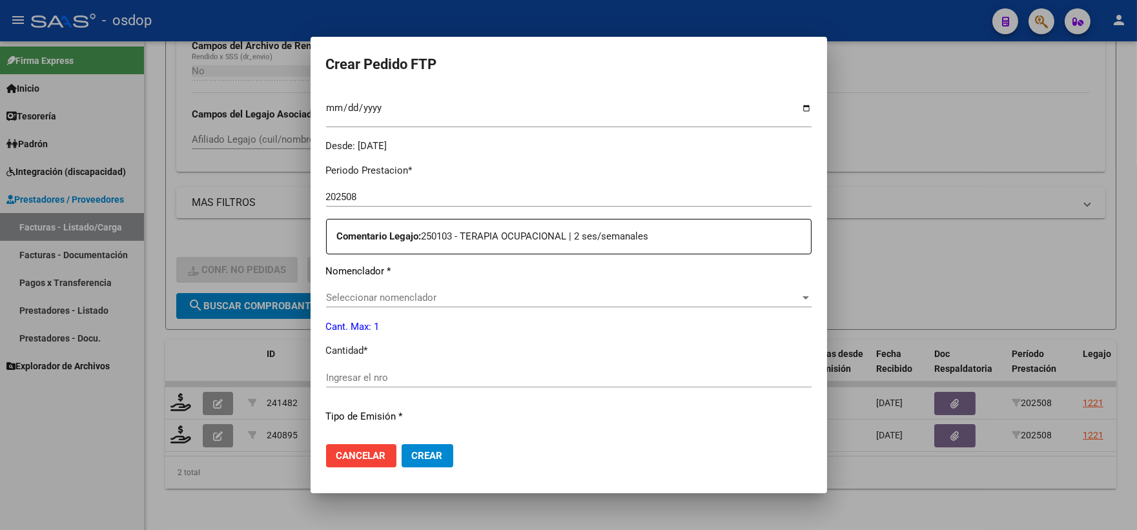
click at [435, 296] on span "Seleccionar nomenclador" at bounding box center [563, 298] width 474 height 12
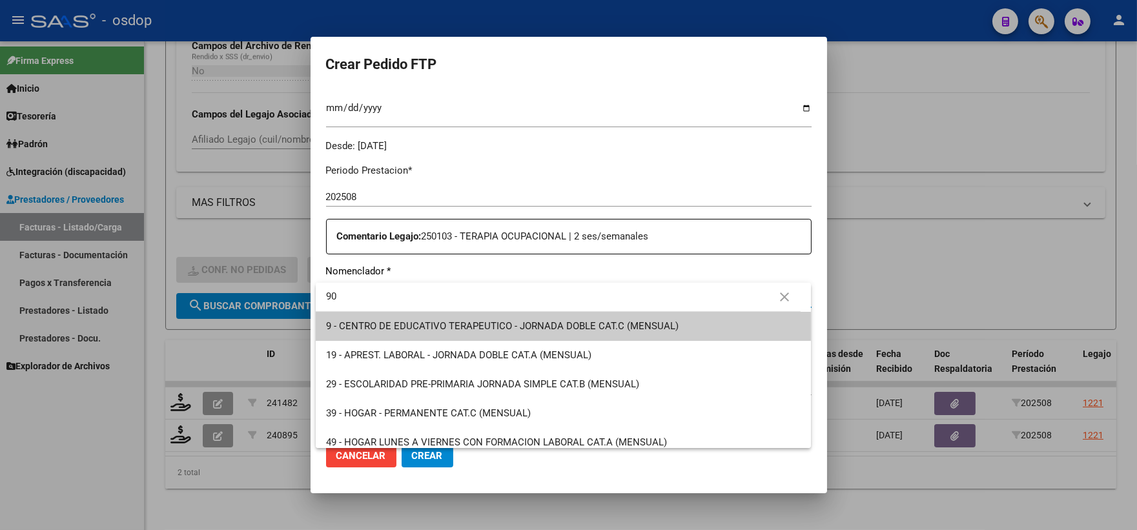
type input "90"
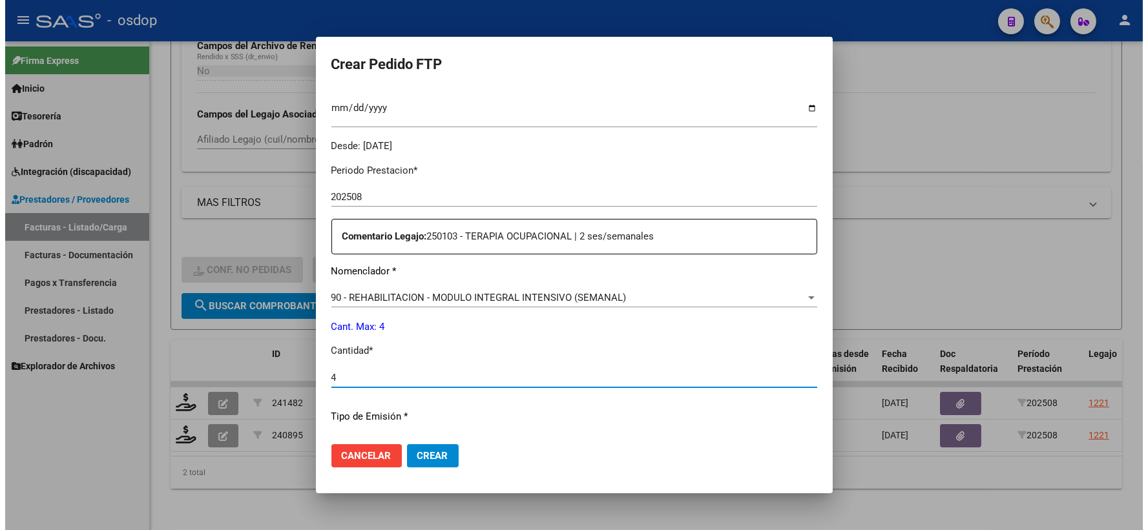
scroll to position [520, 0]
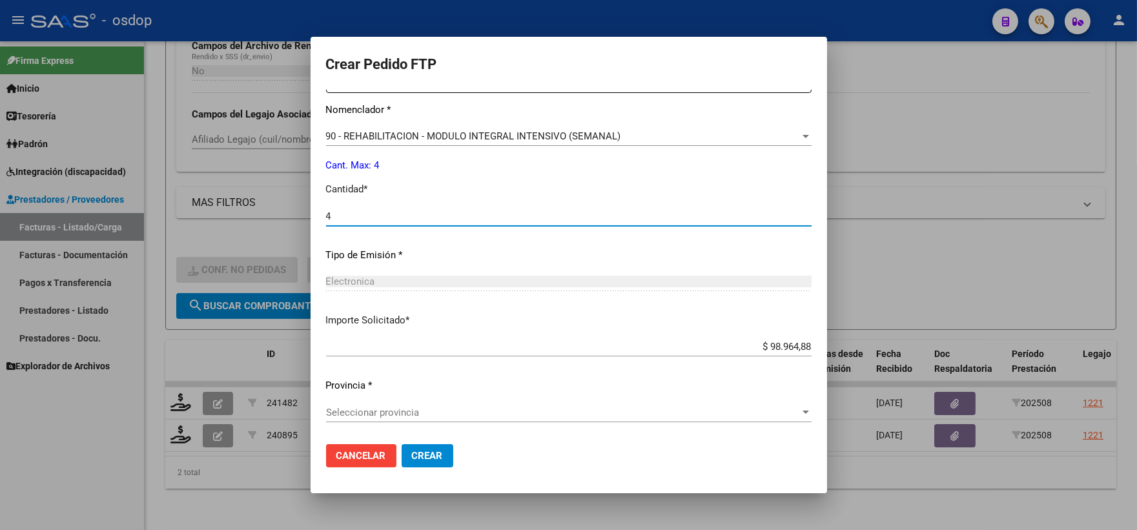
type input "4"
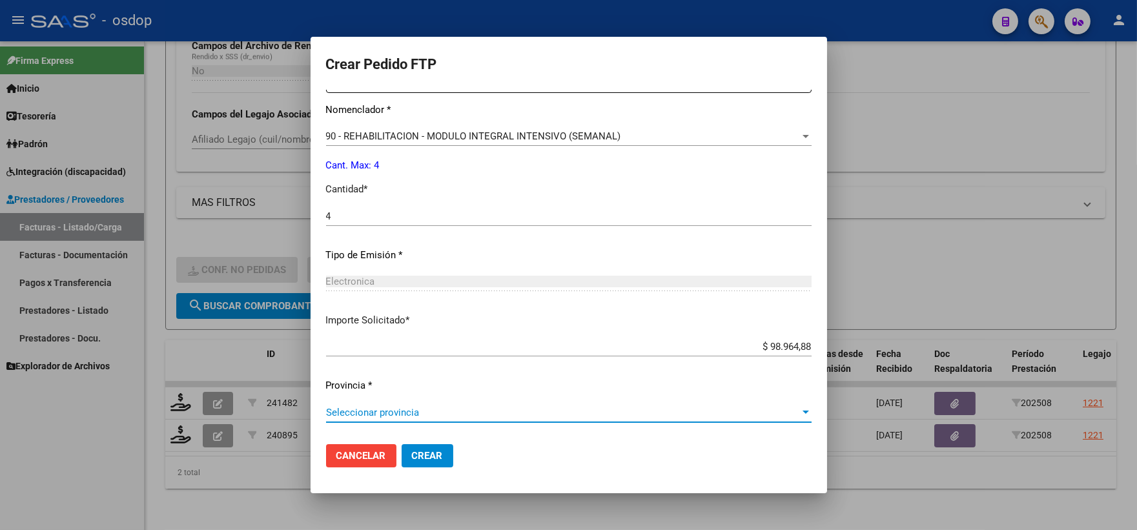
click at [426, 411] on span "Seleccionar provincia" at bounding box center [563, 413] width 474 height 12
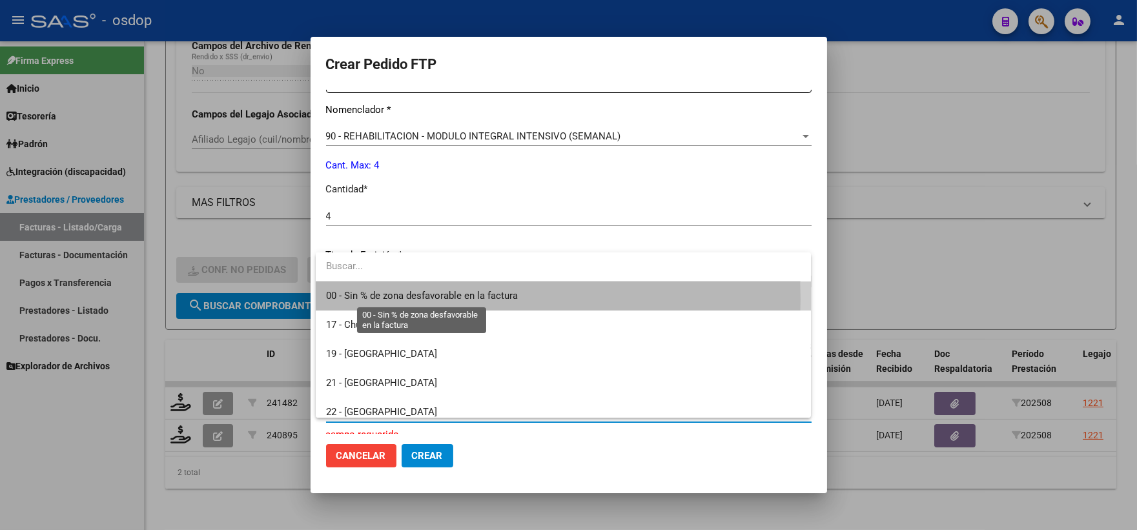
click at [440, 300] on span "00 - Sin % de zona desfavorable en la factura" at bounding box center [422, 296] width 192 height 12
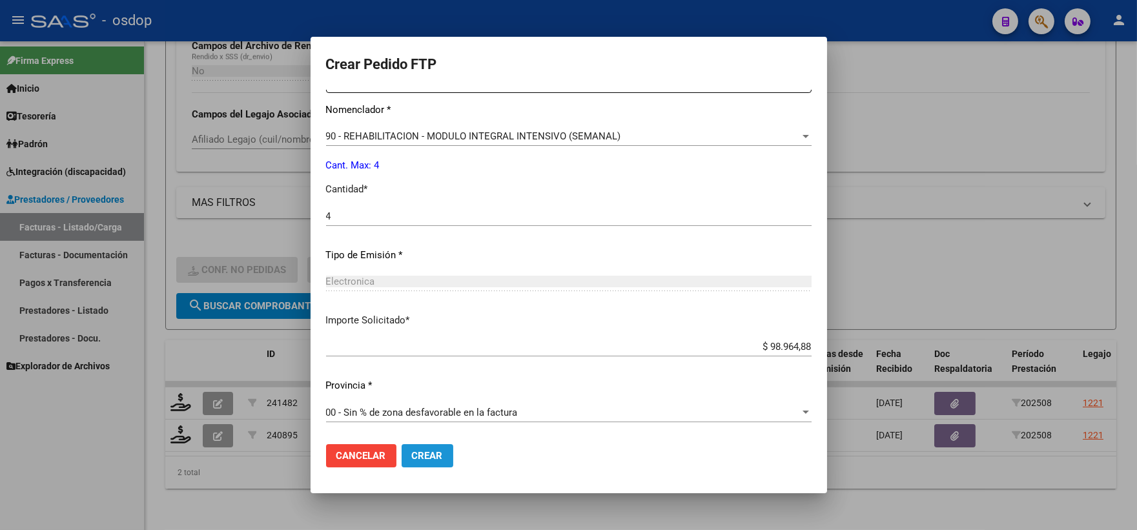
click at [423, 465] on button "Crear" at bounding box center [428, 455] width 52 height 23
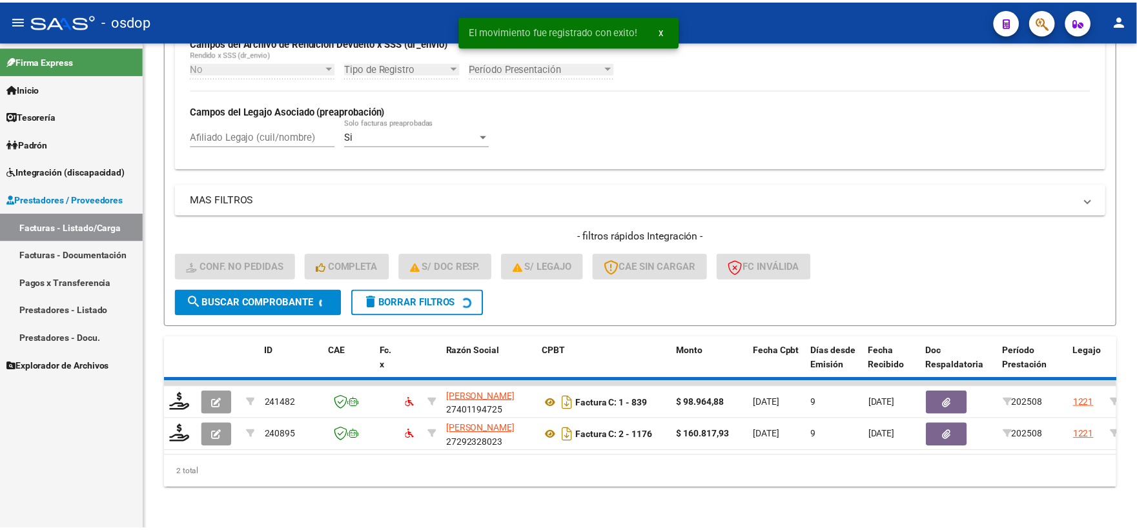
scroll to position [301, 0]
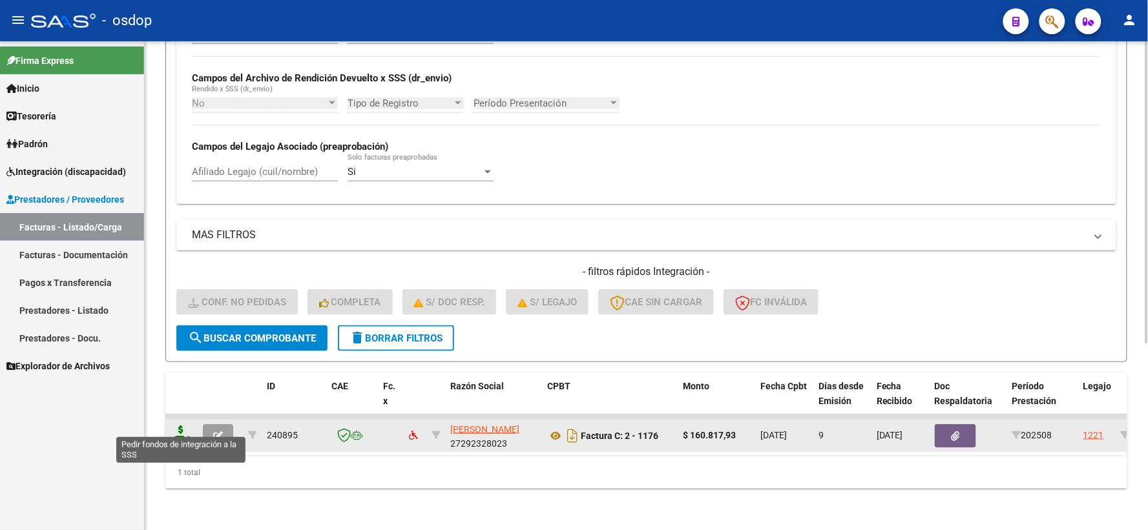
click at [176, 426] on icon at bounding box center [181, 435] width 21 height 18
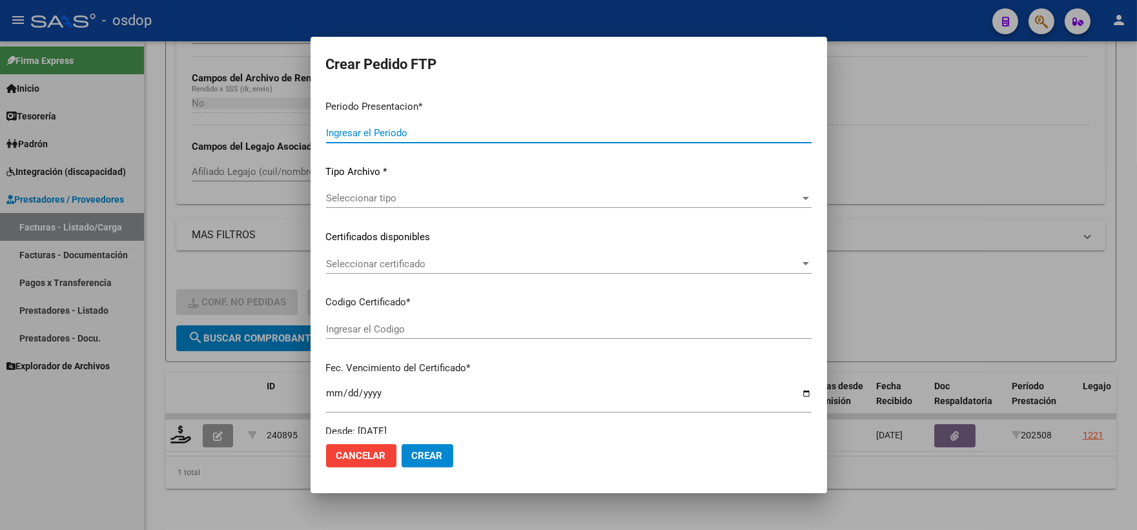
type input "202508"
type input "$ 160.817,93"
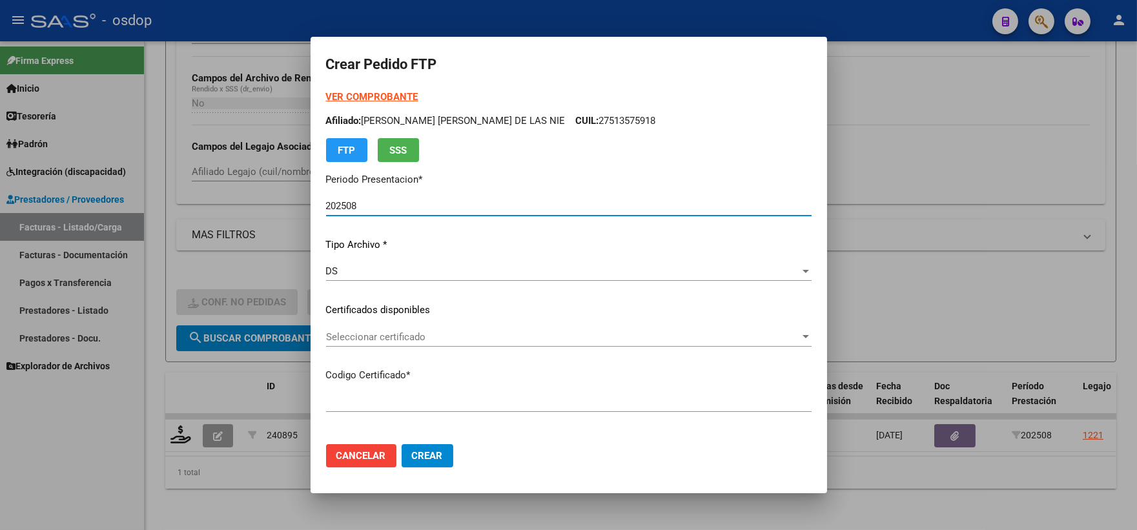
type input "8434128736"
type input "2030-06-24"
click at [397, 358] on div "Seleccionar certificado Seleccionar certificado" at bounding box center [569, 343] width 486 height 32
click at [389, 341] on span "Seleccionar certificado" at bounding box center [563, 337] width 474 height 12
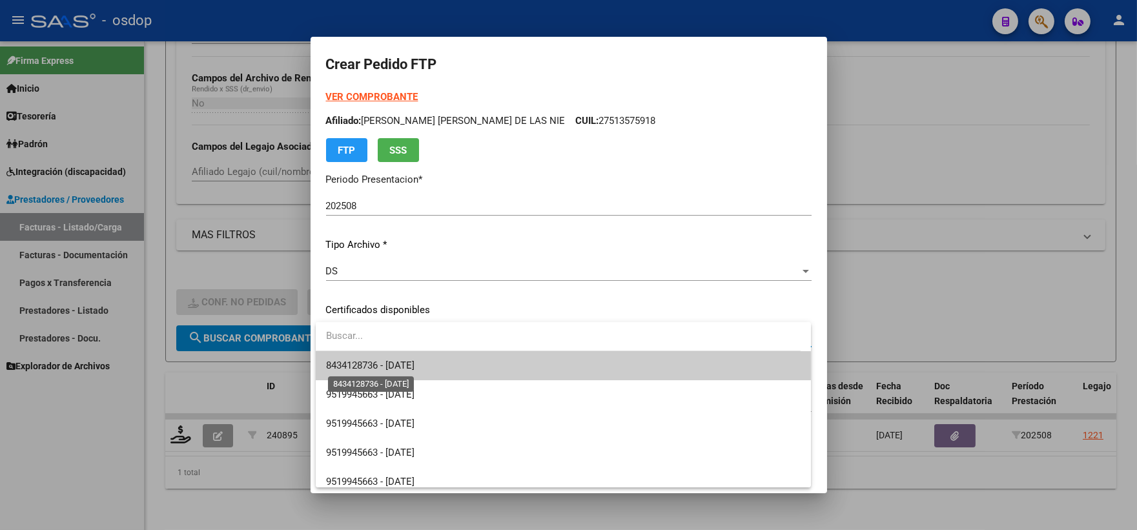
click at [414, 360] on span "8434128736 - 2030-06-24" at bounding box center [370, 366] width 88 height 12
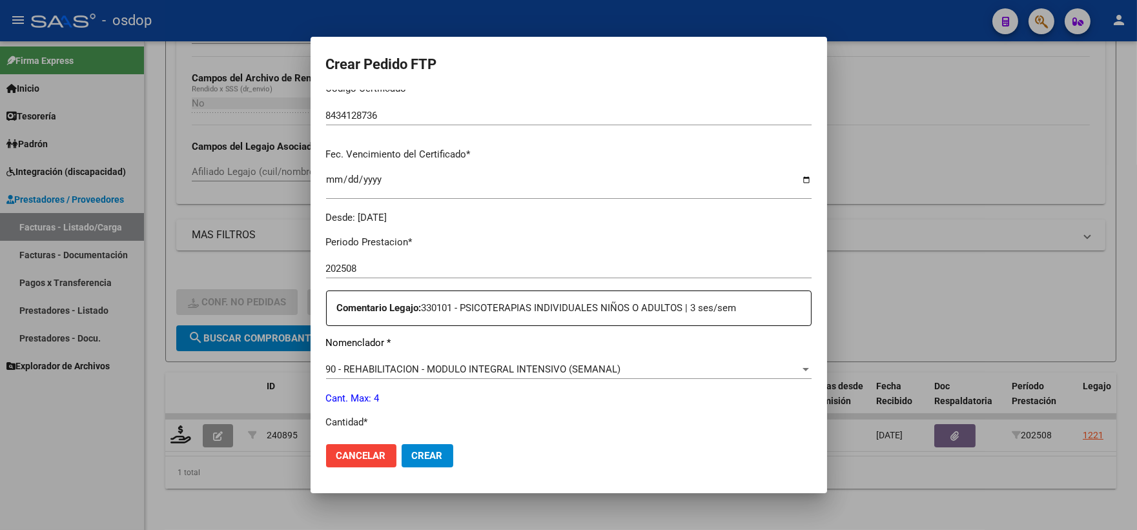
scroll to position [430, 0]
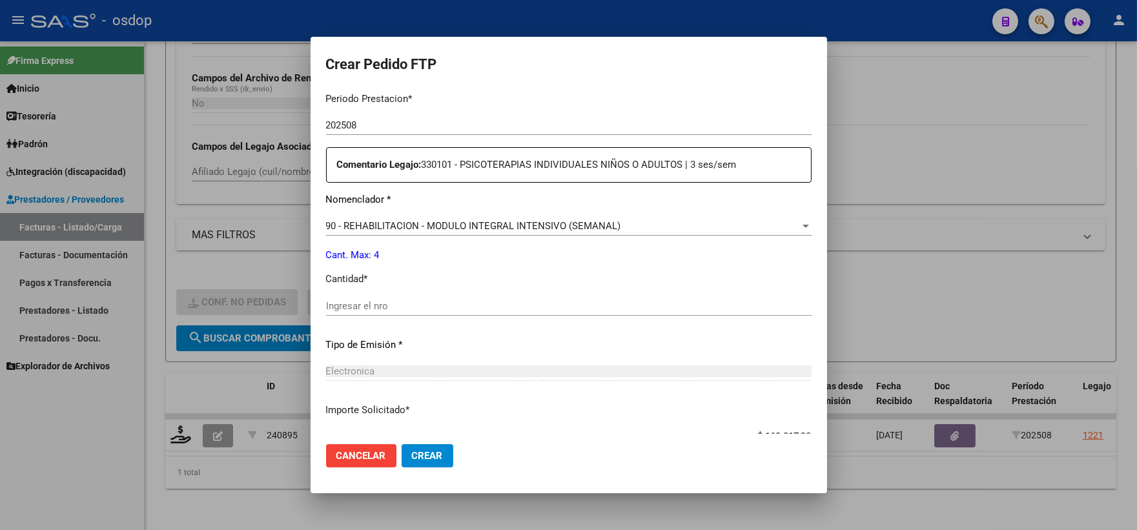
click at [386, 317] on div "Ingresar el nro" at bounding box center [569, 312] width 486 height 32
click at [380, 311] on input "Ingresar el nro" at bounding box center [569, 306] width 486 height 12
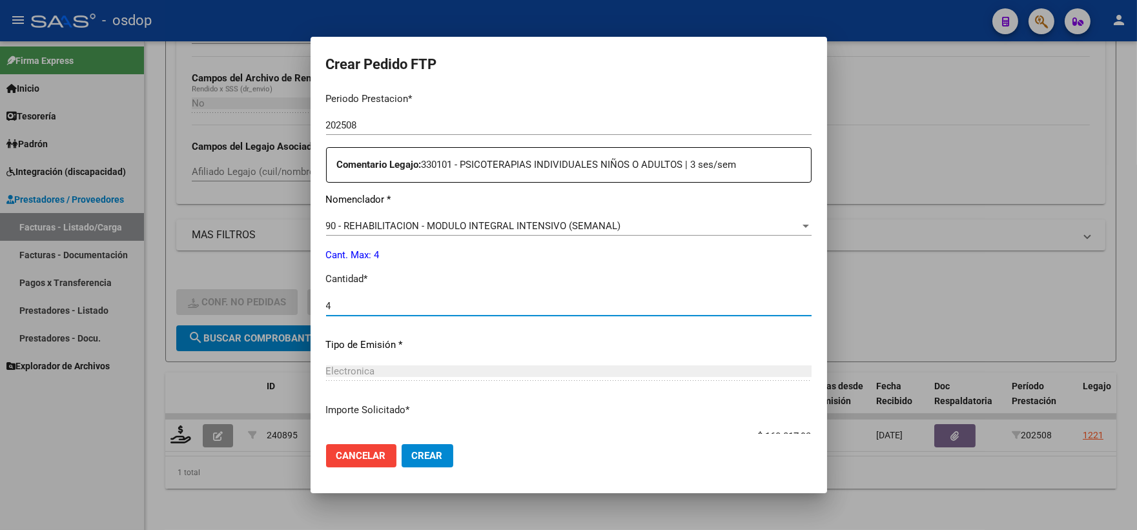
type input "4"
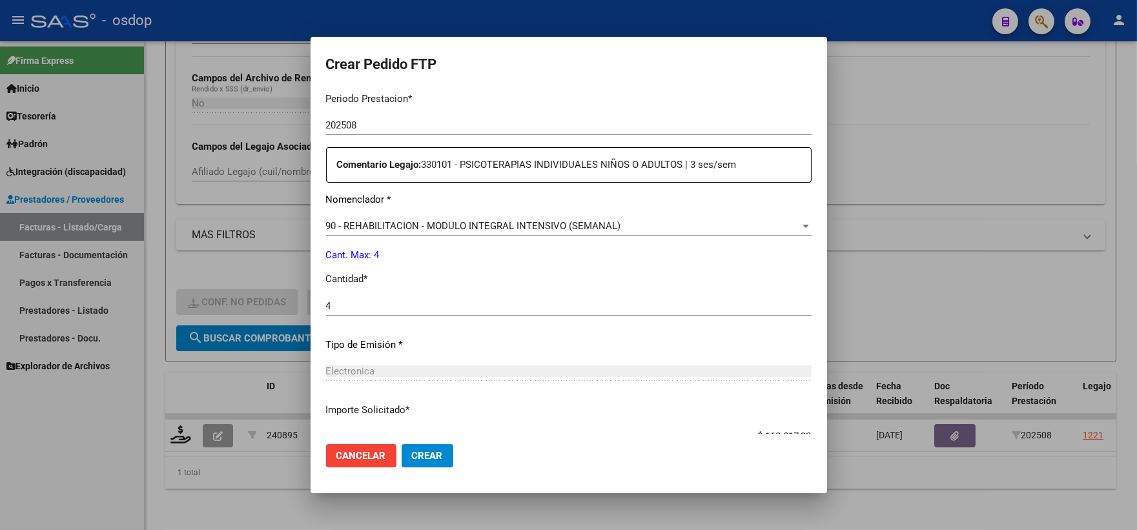
scroll to position [520, 0]
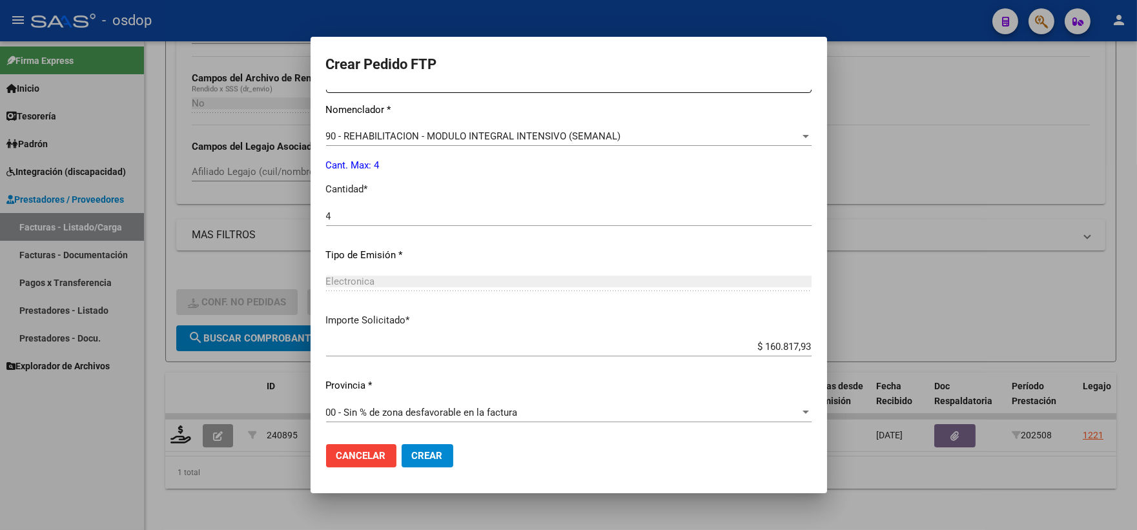
click at [417, 456] on span "Crear" at bounding box center [427, 456] width 31 height 12
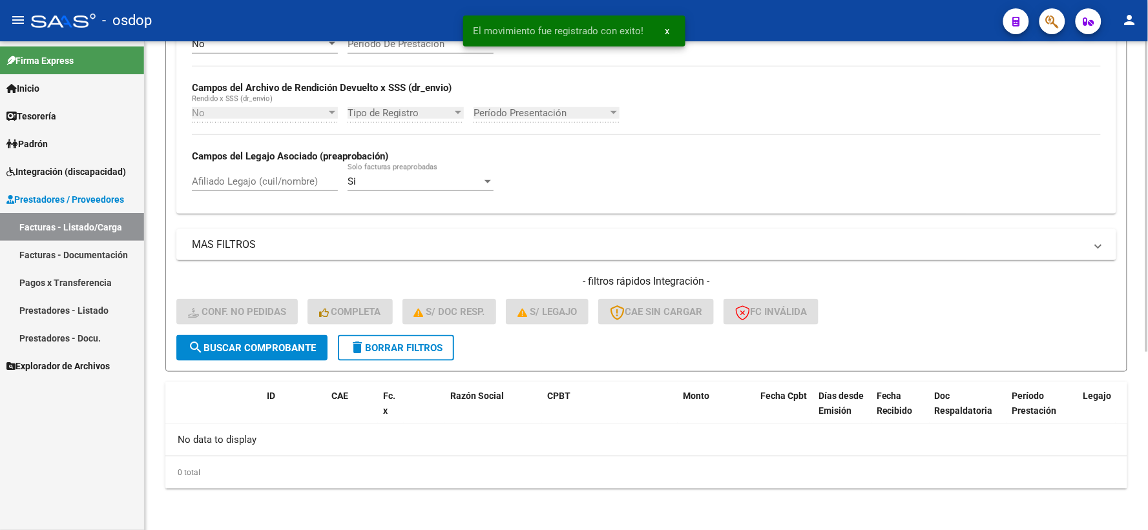
scroll to position [280, 0]
click at [351, 344] on mat-icon "delete" at bounding box center [357, 349] width 16 height 16
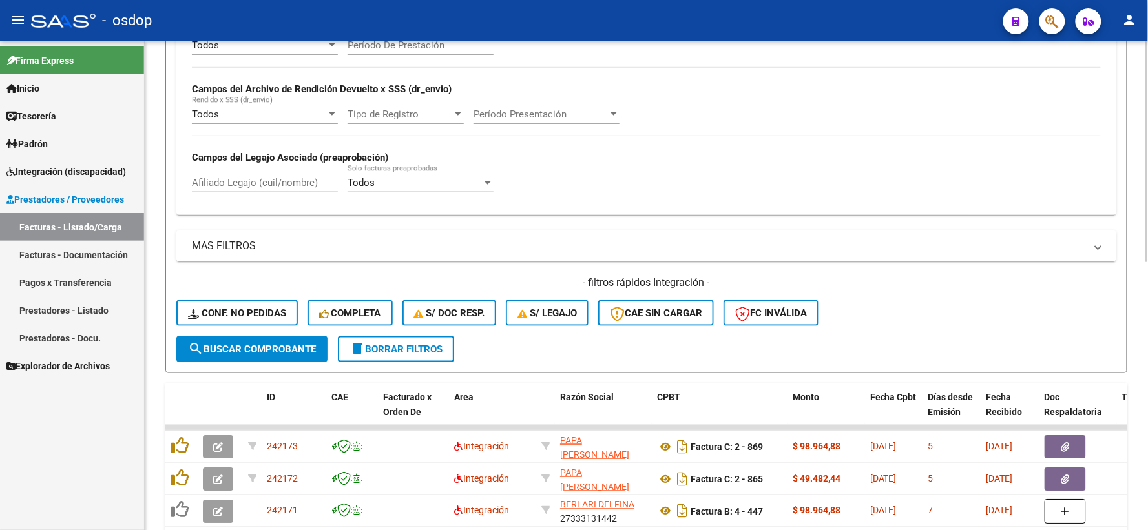
click at [249, 182] on input "Afiliado Legajo (cuil/nombre)" at bounding box center [265, 183] width 146 height 12
paste input "27513575918"
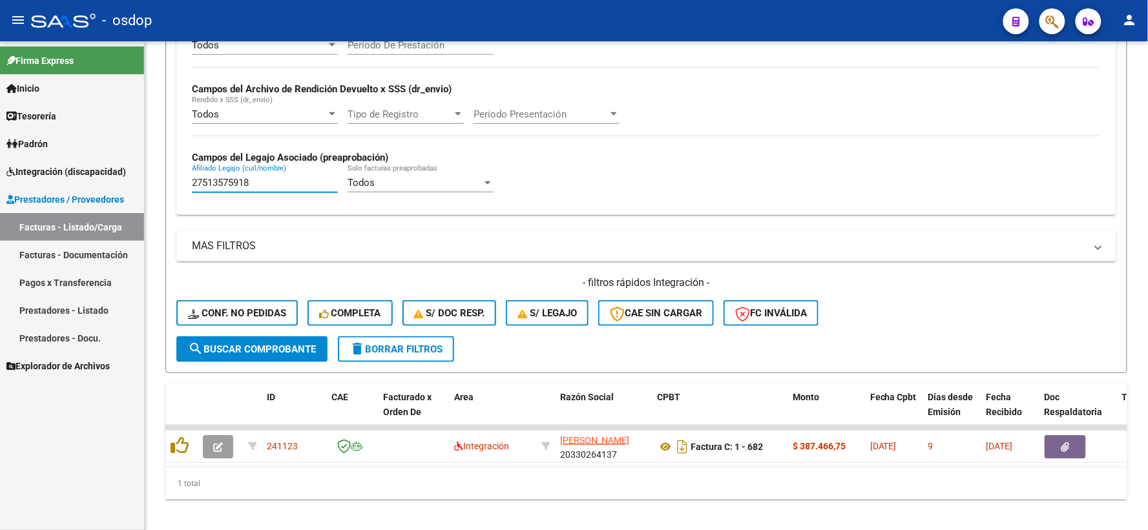
click at [90, 469] on div "Firma Express Inicio Instructivos Contacto OS Tesorería Extractos Procesados (c…" at bounding box center [72, 285] width 144 height 489
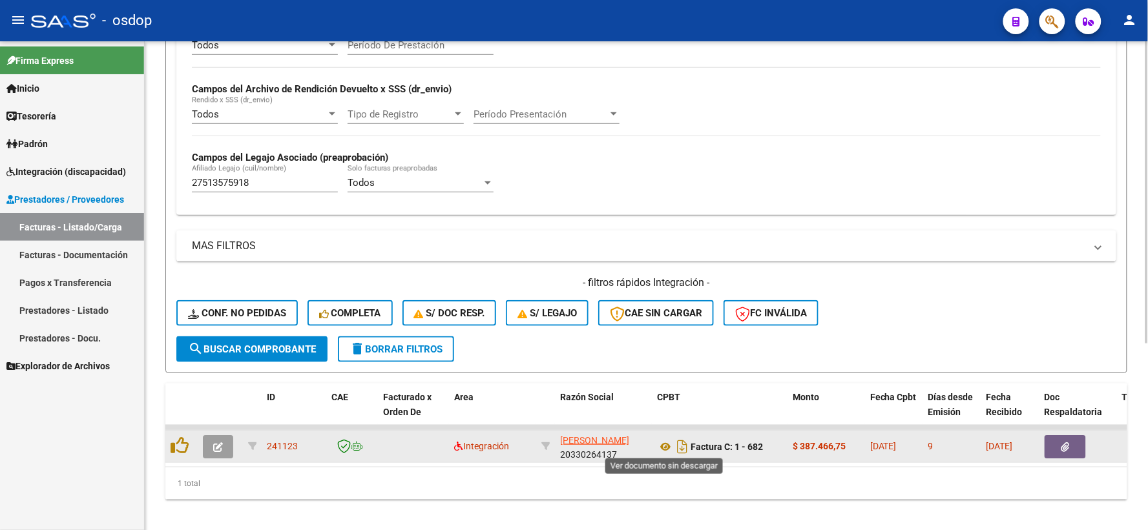
click at [659, 437] on div "Factura C: 1 - 682" at bounding box center [719, 447] width 125 height 21
click at [662, 439] on icon at bounding box center [665, 447] width 17 height 16
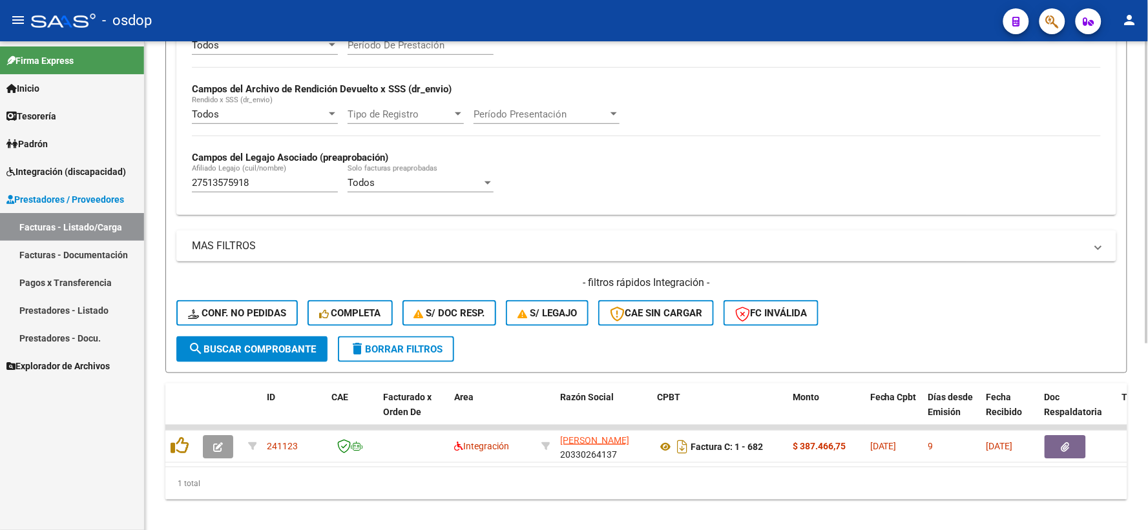
drag, startPoint x: 378, startPoint y: 353, endPoint x: 311, endPoint y: 118, distance: 244.5
click at [311, 118] on form "Filtros Id Area Area Seleccionar Gerenciador Seleccionar Gerenciador No Confirm…" at bounding box center [646, 123] width 962 height 501
click at [84, 171] on mat-sidenav-container "Firma Express Inicio Instructivos Contacto OS Tesorería Extractos Procesados (c…" at bounding box center [574, 285] width 1148 height 489
paste input "3559351474"
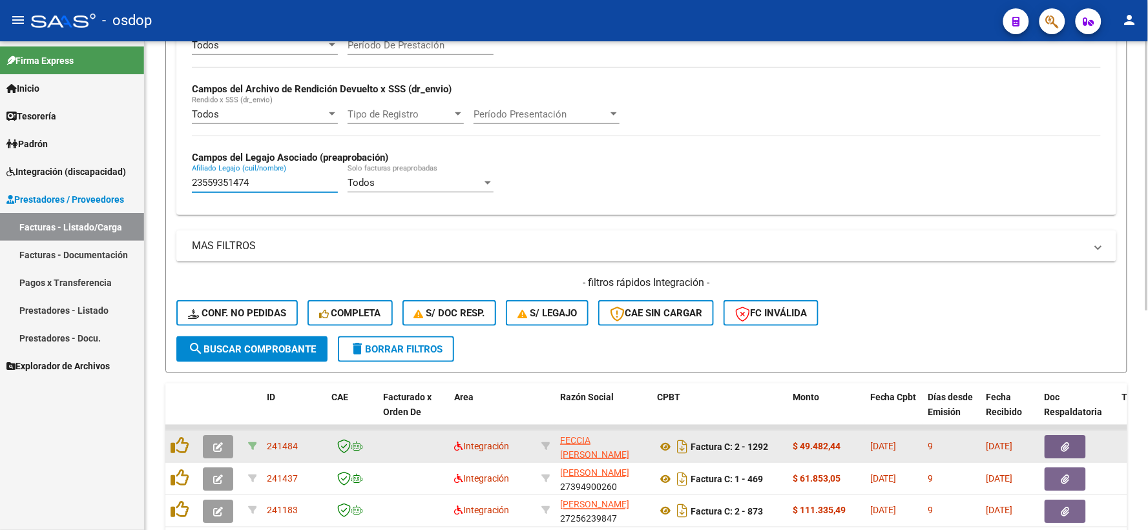
scroll to position [398, 0]
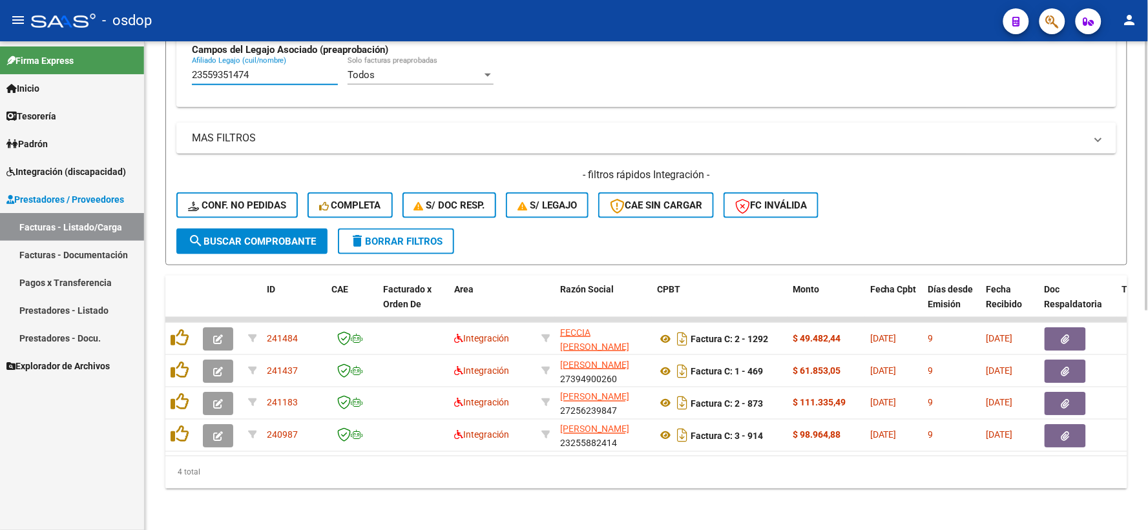
type input "23559351474"
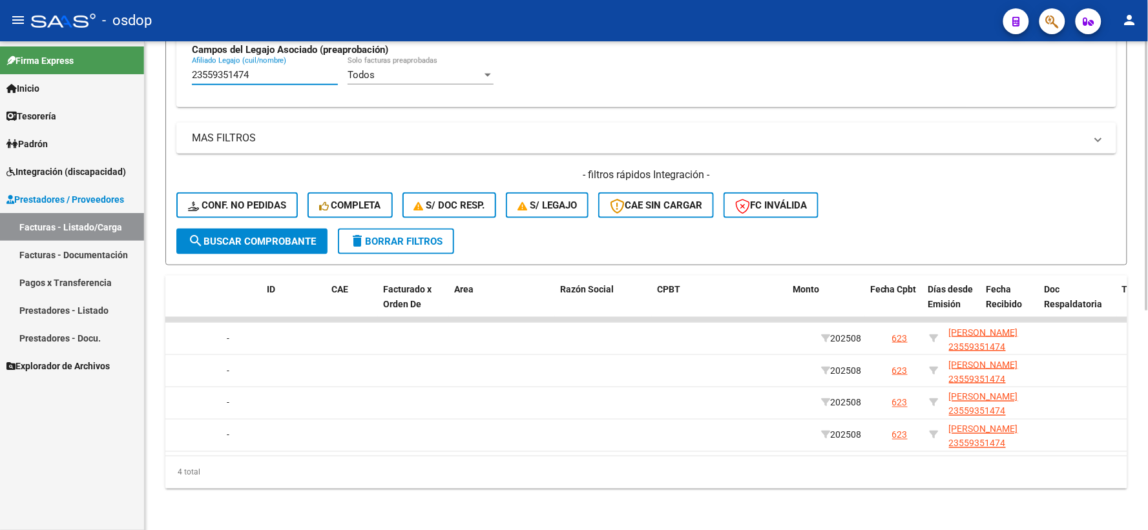
scroll to position [0, 0]
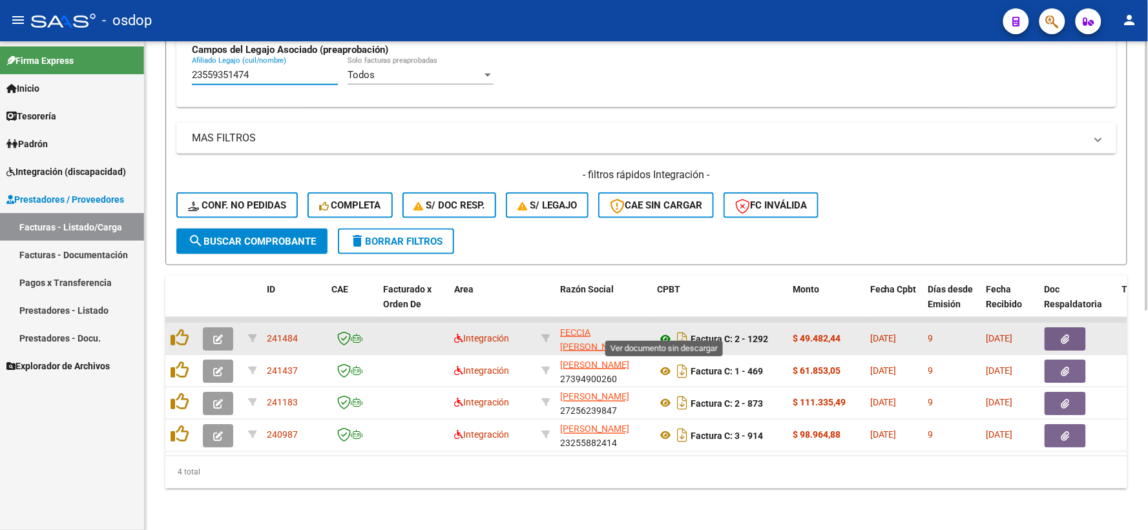
click at [668, 331] on icon at bounding box center [665, 339] width 17 height 16
click at [1067, 335] on icon "button" at bounding box center [1065, 340] width 8 height 10
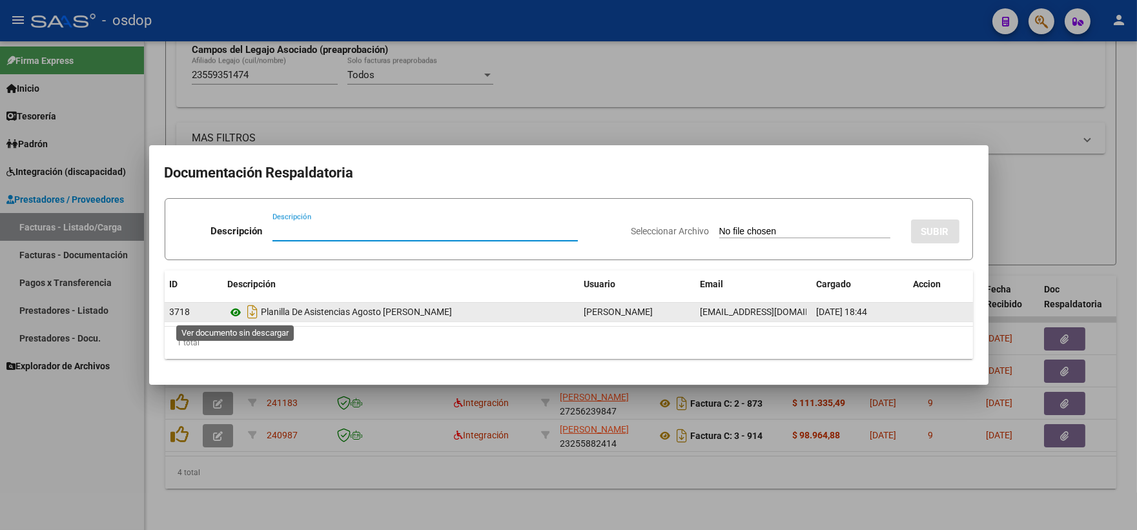
click at [240, 311] on icon at bounding box center [236, 313] width 17 height 16
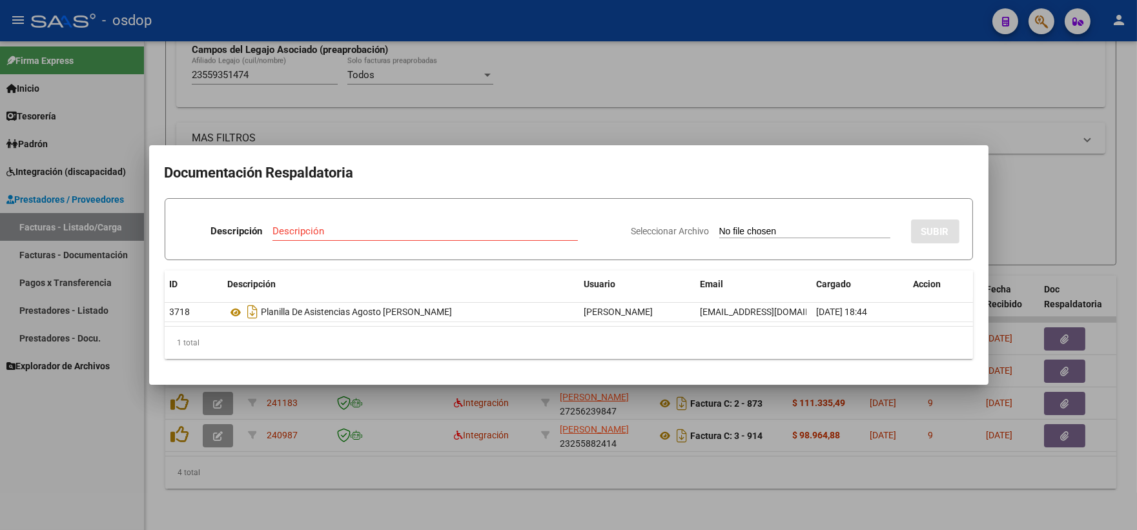
click at [274, 30] on div at bounding box center [568, 265] width 1137 height 530
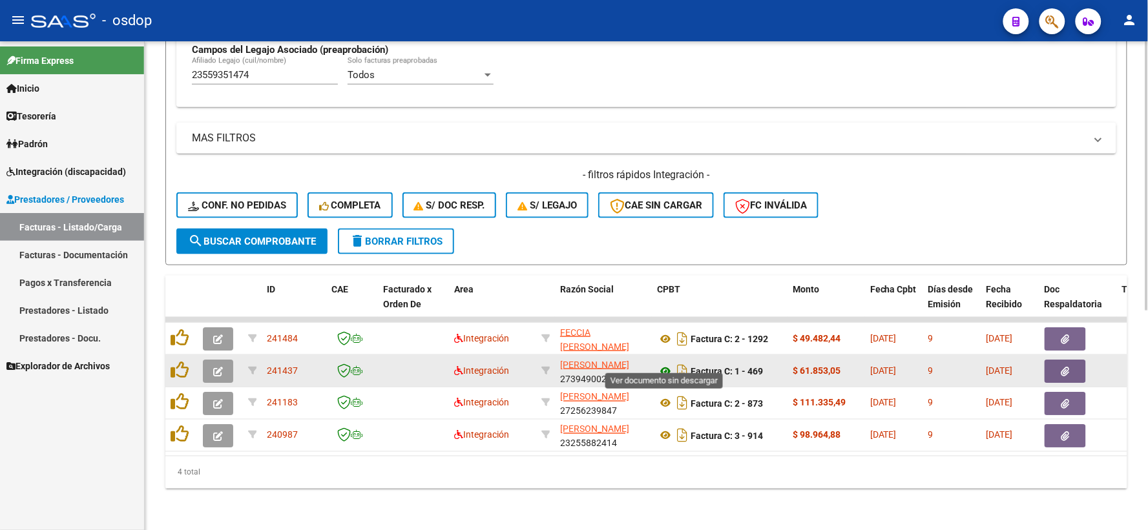
click at [668, 364] on icon at bounding box center [665, 372] width 17 height 16
click at [1050, 360] on button "button" at bounding box center [1064, 371] width 41 height 23
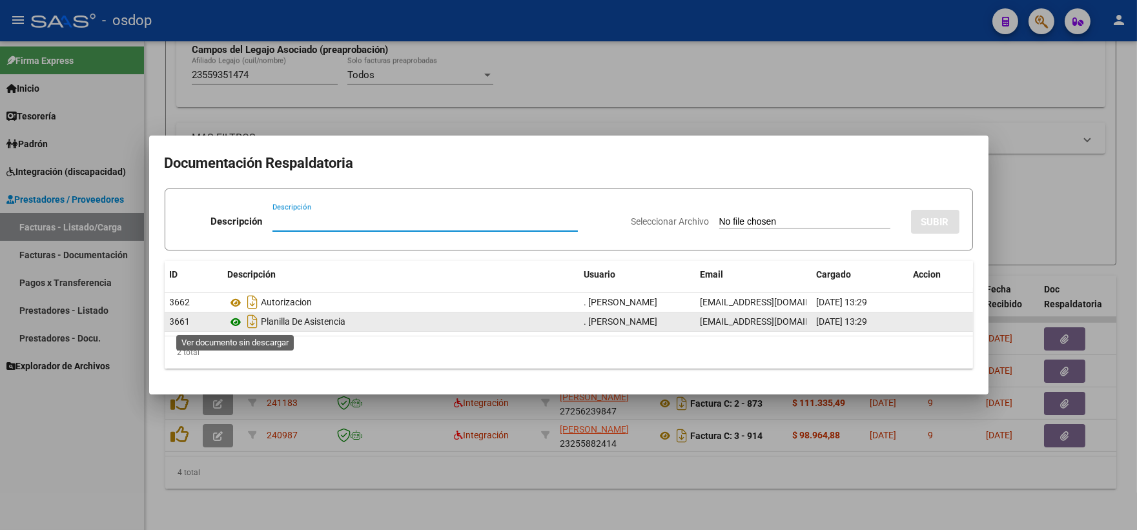
click at [234, 321] on icon at bounding box center [236, 323] width 17 height 16
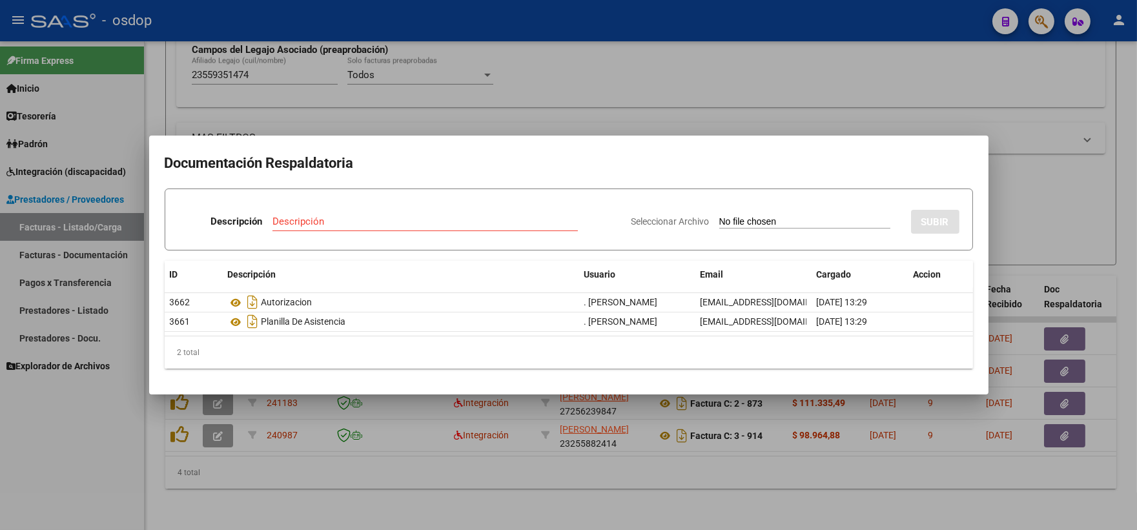
click at [384, 144] on mat-dialog-container "Documentación Respaldatoria Descripción Descripción Seleccionar Archivo SUBIR I…" at bounding box center [569, 265] width 840 height 259
click at [377, 114] on div at bounding box center [568, 265] width 1137 height 530
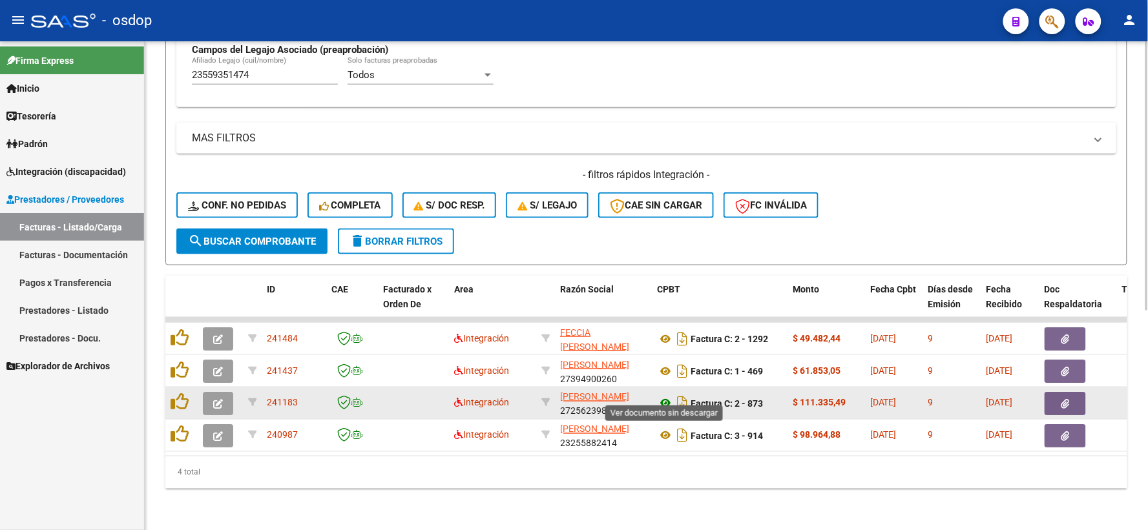
click at [666, 396] on icon at bounding box center [665, 404] width 17 height 16
click at [1053, 401] on button "button" at bounding box center [1064, 403] width 41 height 23
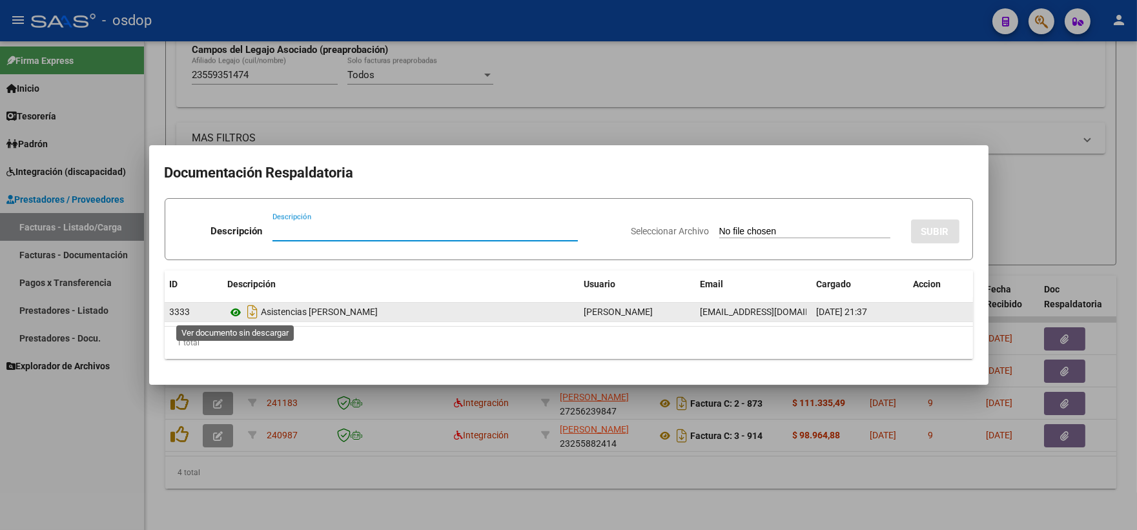
click at [241, 311] on icon at bounding box center [236, 313] width 17 height 16
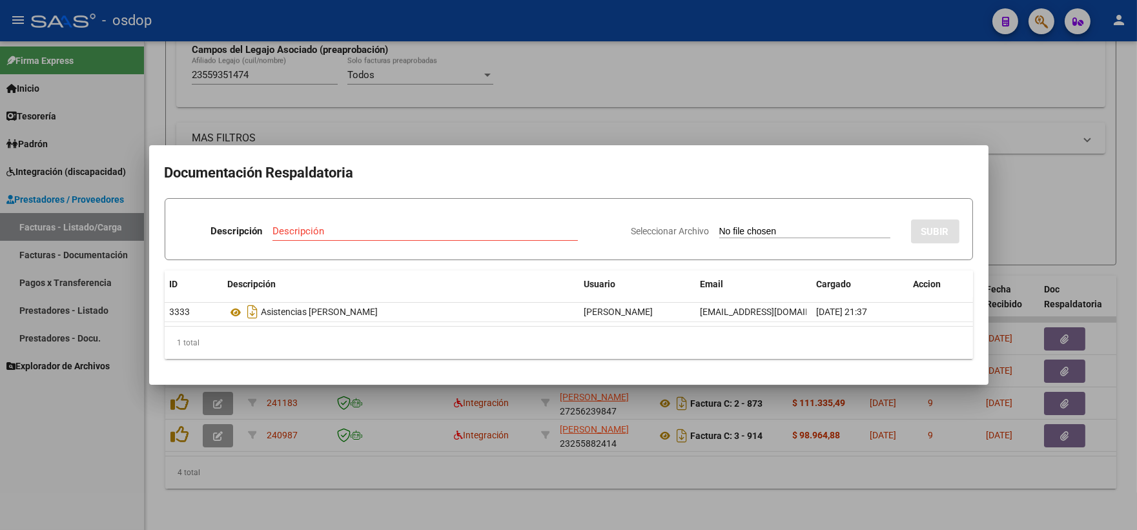
click at [218, 42] on div at bounding box center [568, 265] width 1137 height 530
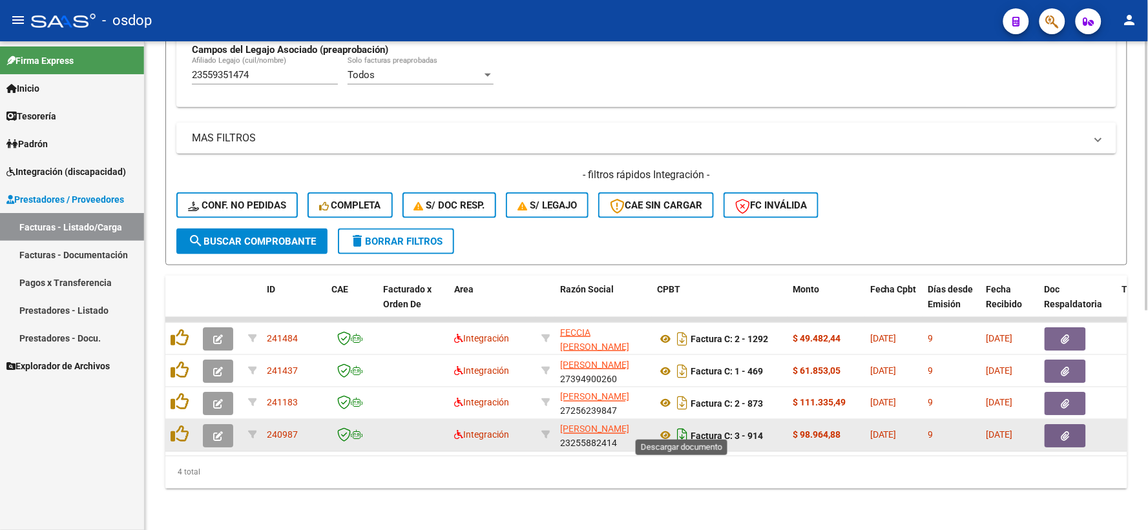
click at [674, 426] on icon "Descargar documento" at bounding box center [682, 436] width 17 height 21
click at [670, 428] on icon at bounding box center [665, 436] width 17 height 16
click at [1061, 431] on icon "button" at bounding box center [1065, 436] width 8 height 10
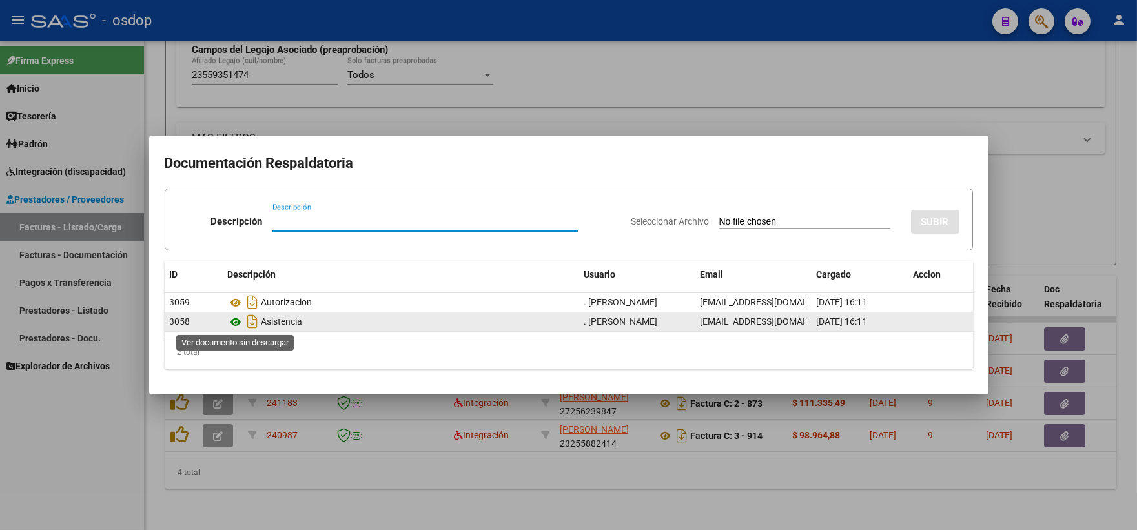
click at [239, 324] on icon at bounding box center [236, 323] width 17 height 16
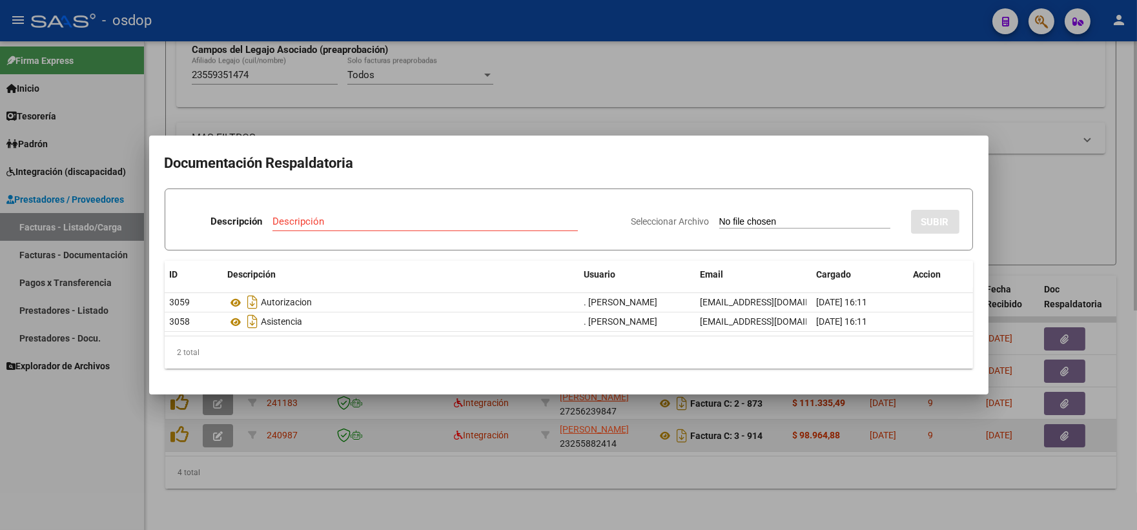
click at [519, 421] on div at bounding box center [568, 265] width 1137 height 530
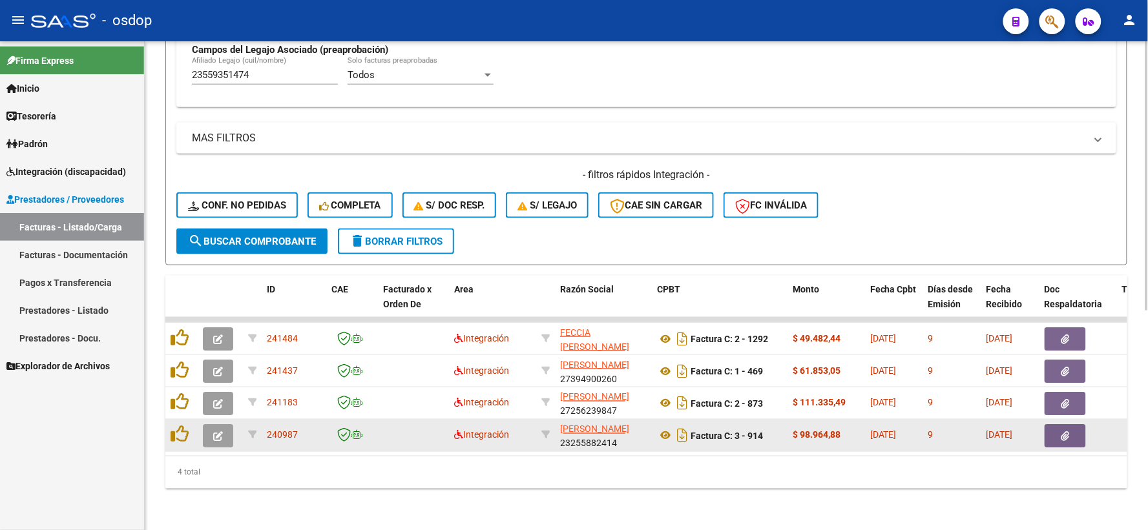
click at [181, 435] on div at bounding box center [182, 436] width 22 height 20
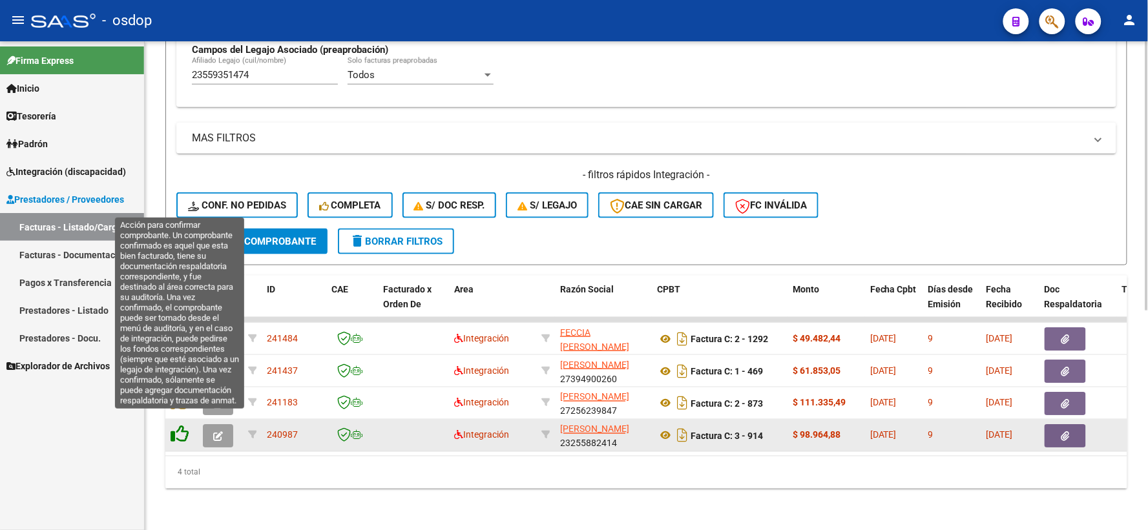
click at [181, 426] on icon at bounding box center [180, 435] width 18 height 18
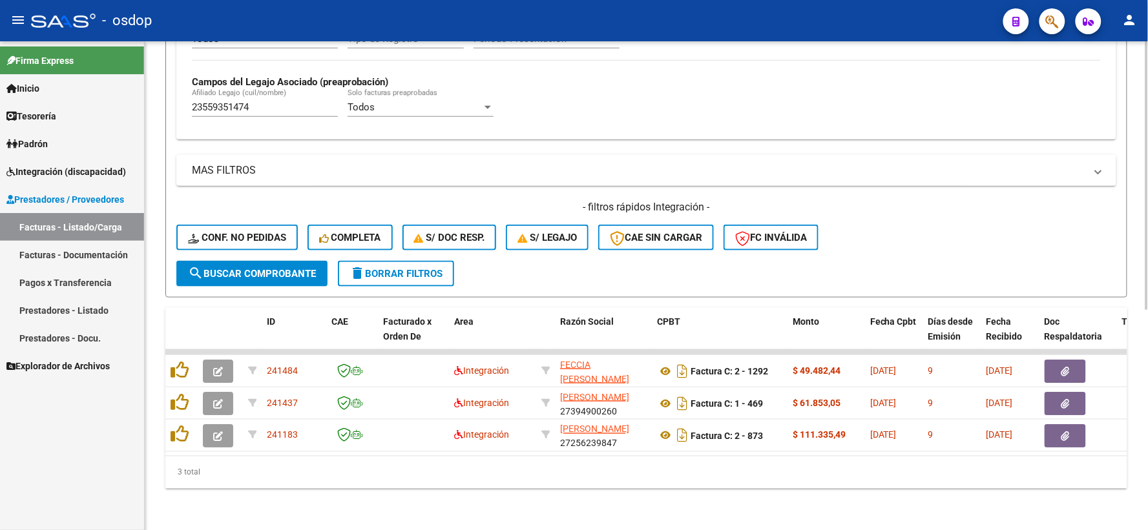
scroll to position [366, 0]
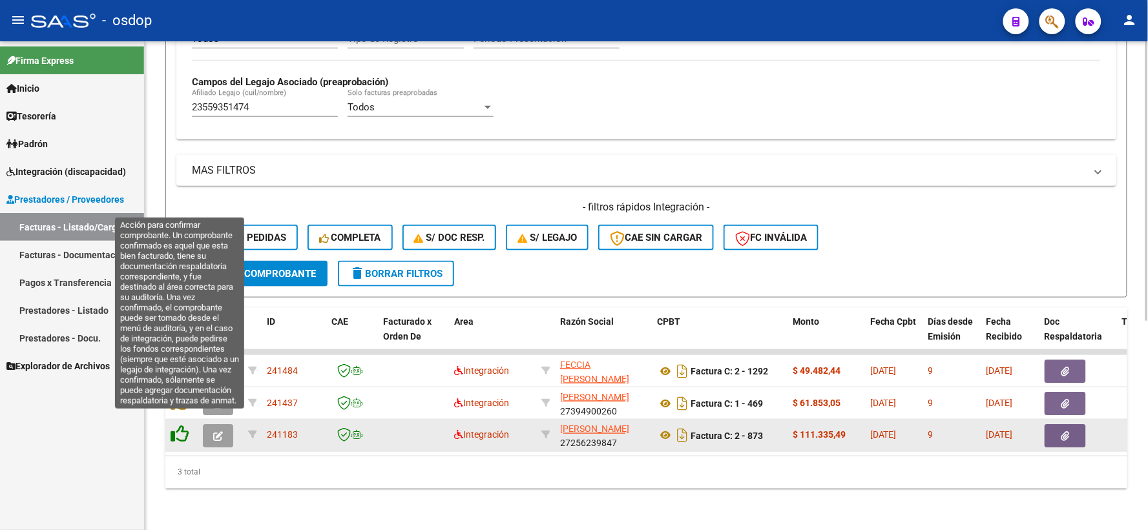
click at [174, 426] on icon at bounding box center [180, 435] width 18 height 18
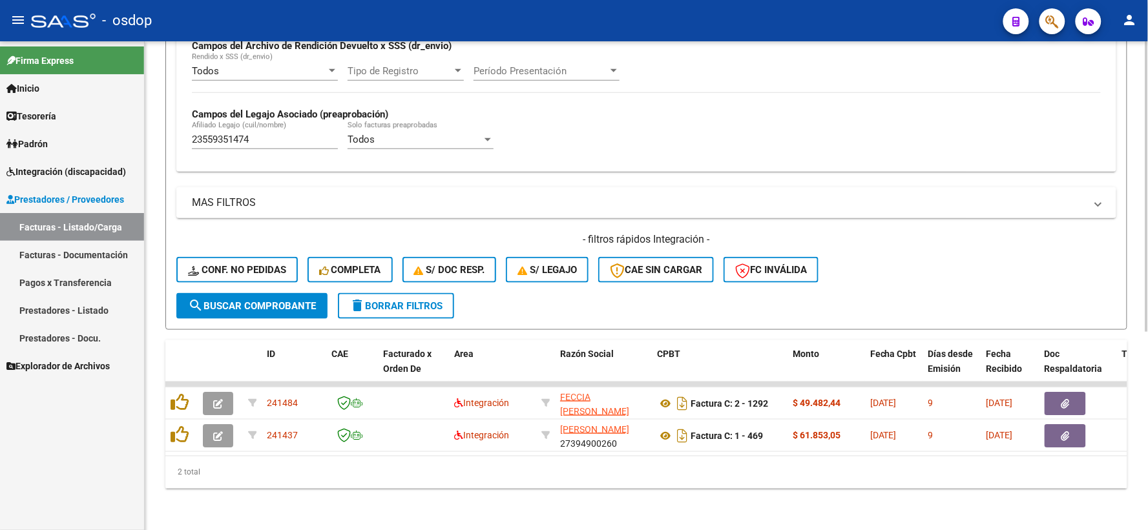
scroll to position [333, 0]
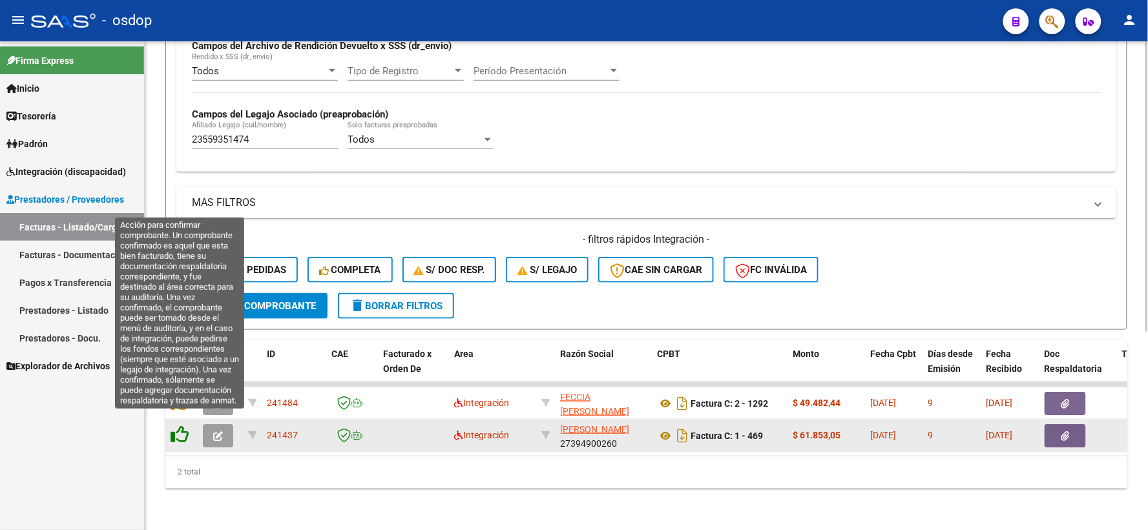
click at [182, 426] on icon at bounding box center [180, 435] width 18 height 18
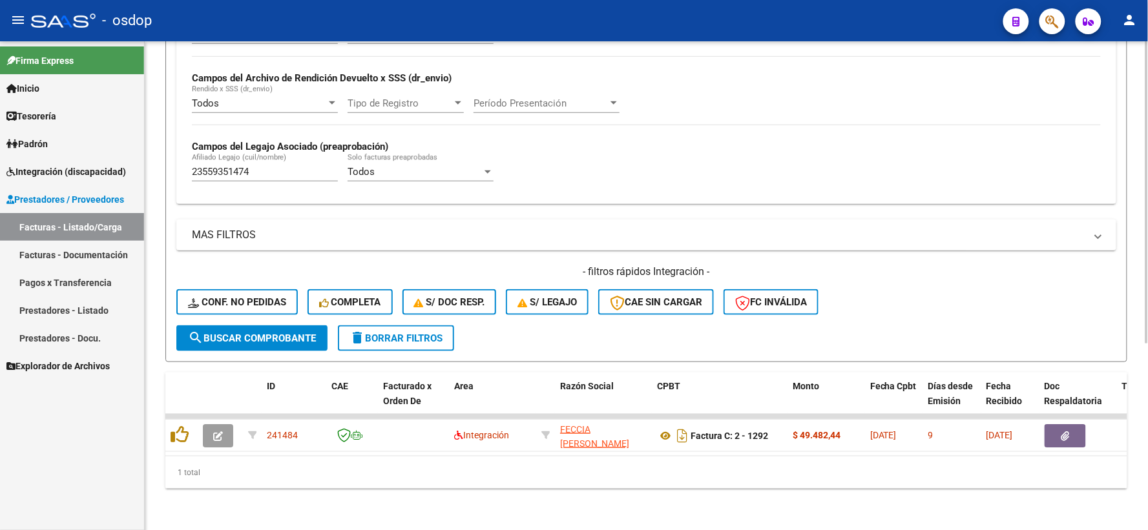
scroll to position [301, 0]
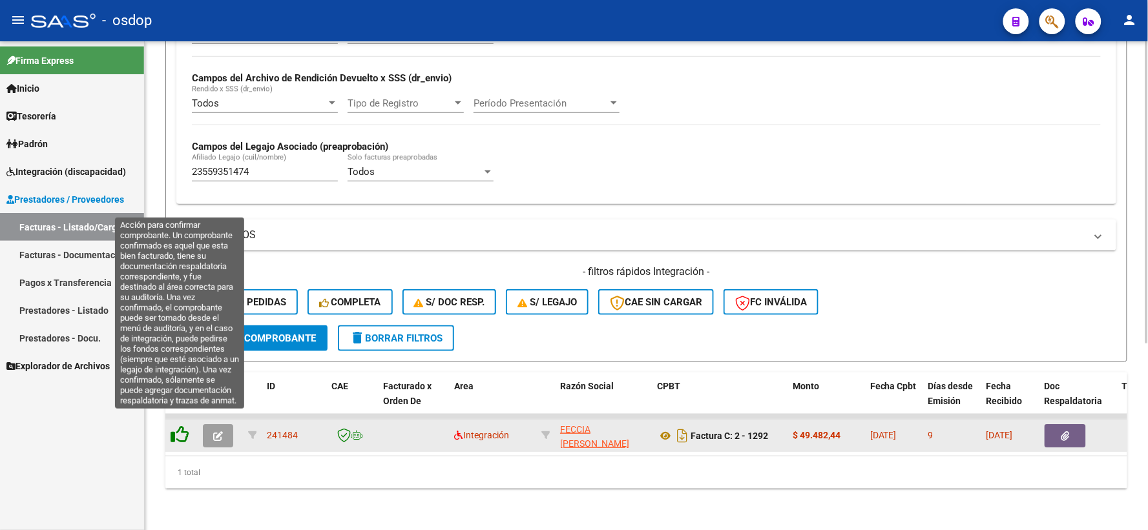
click at [177, 426] on icon at bounding box center [180, 435] width 18 height 18
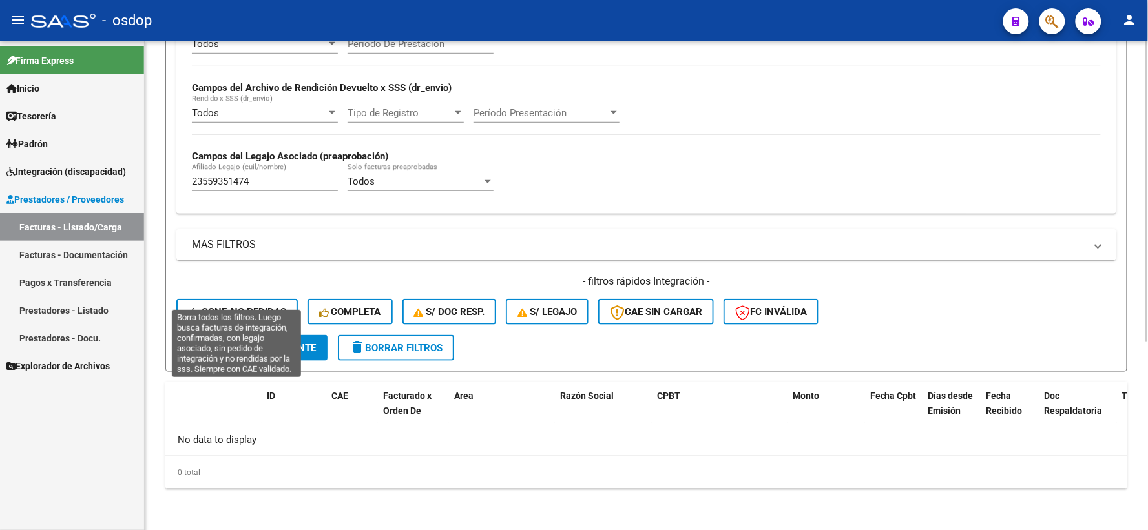
scroll to position [280, 0]
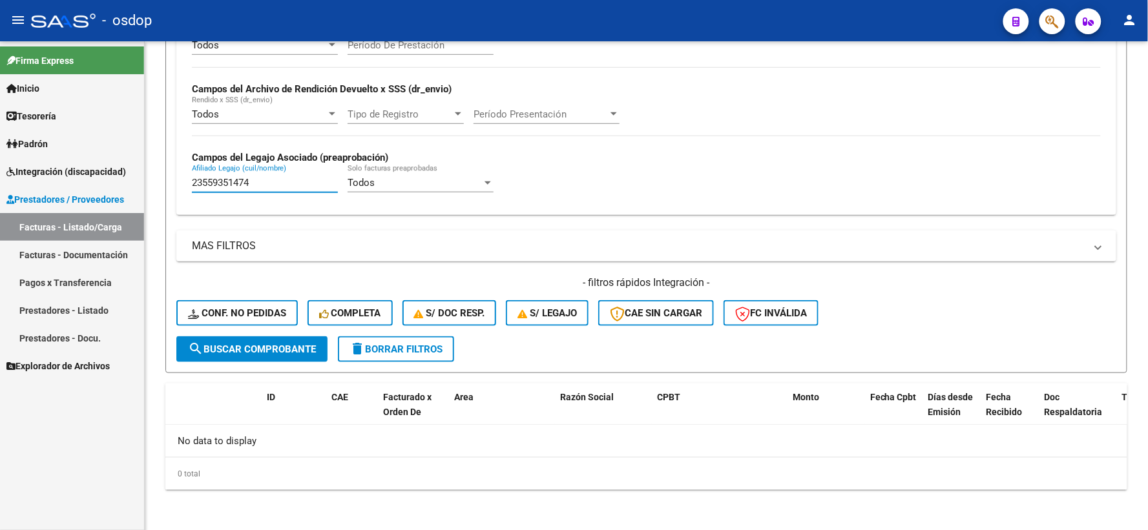
drag, startPoint x: 257, startPoint y: 189, endPoint x: 114, endPoint y: 211, distance: 144.5
click at [114, 211] on mat-sidenav-container "Firma Express Inicio Instructivos Contacto OS Tesorería Extractos Procesados (c…" at bounding box center [574, 285] width 1148 height 489
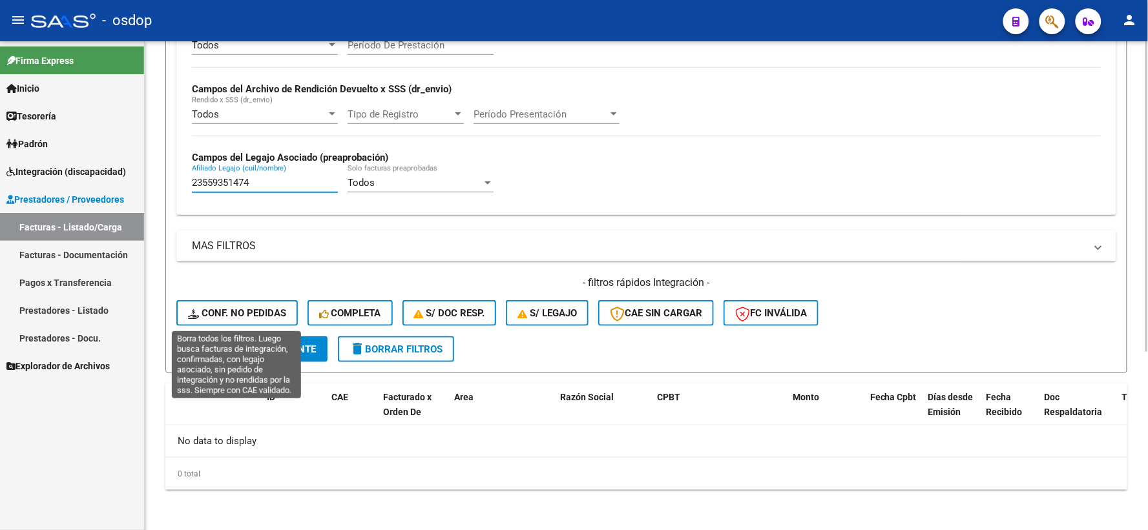
click at [245, 313] on span "Conf. no pedidas" at bounding box center [237, 313] width 98 height 12
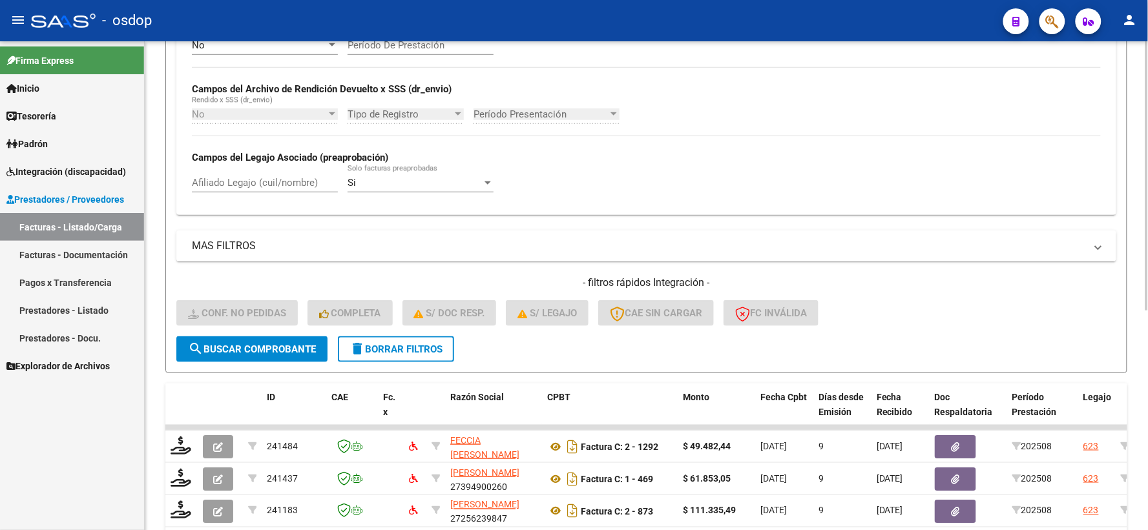
click at [254, 207] on div "No Cargado en Para Enviar SSS Período De Prestación Campos del Archivo de Rendi…" at bounding box center [646, 121] width 940 height 188
click at [248, 171] on div "Afiliado Legajo (cuil/nombre)" at bounding box center [265, 179] width 146 height 28
paste input "23559351474"
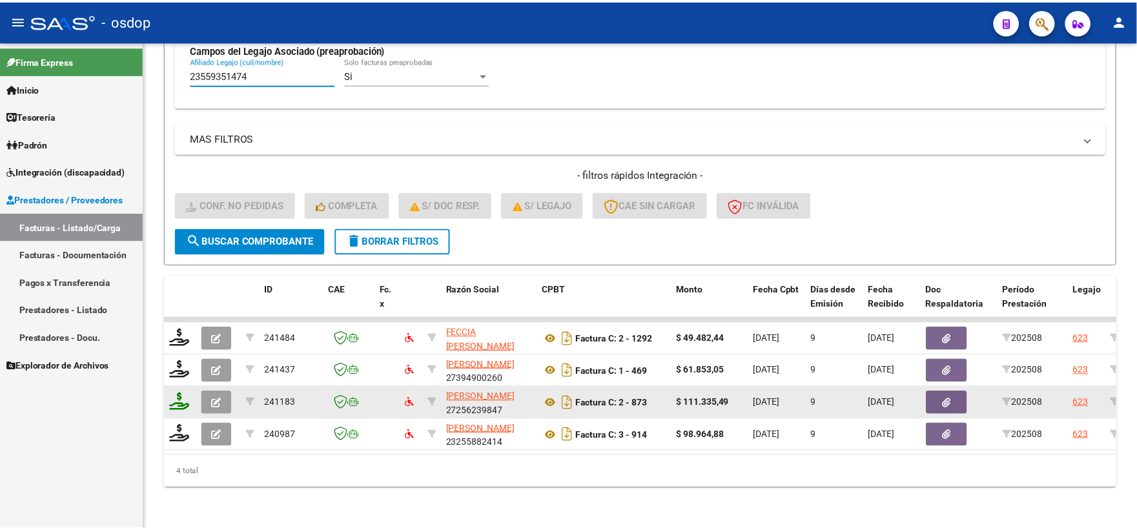
scroll to position [398, 0]
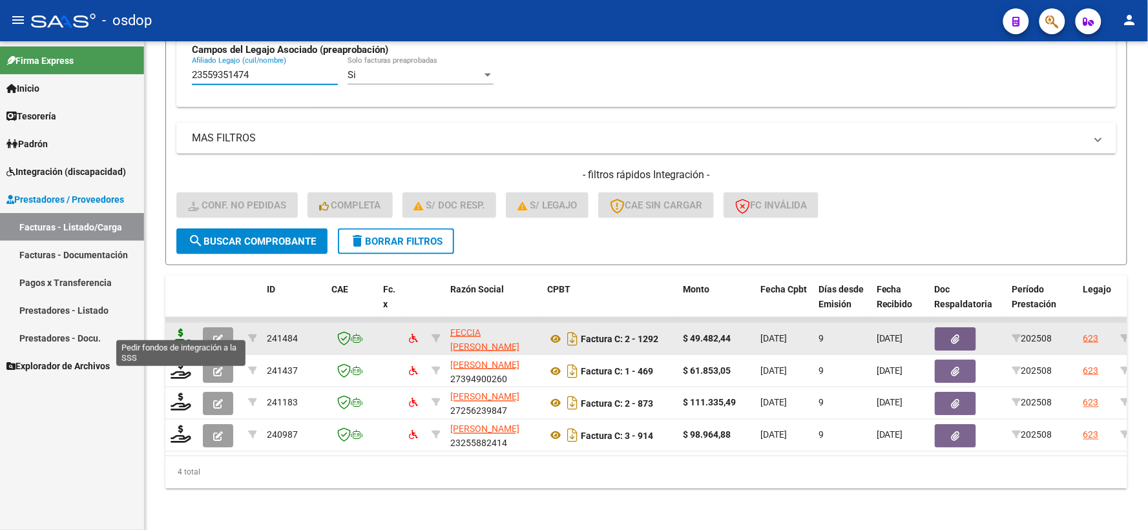
type input "23559351474"
click at [189, 329] on icon at bounding box center [181, 338] width 21 height 18
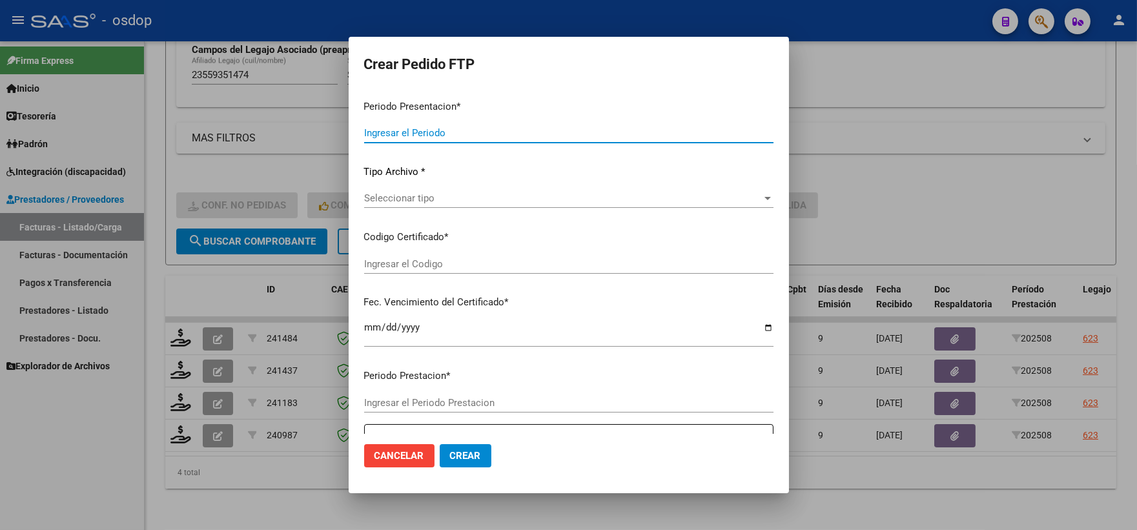
type input "202508"
type input "$ 49.482,44"
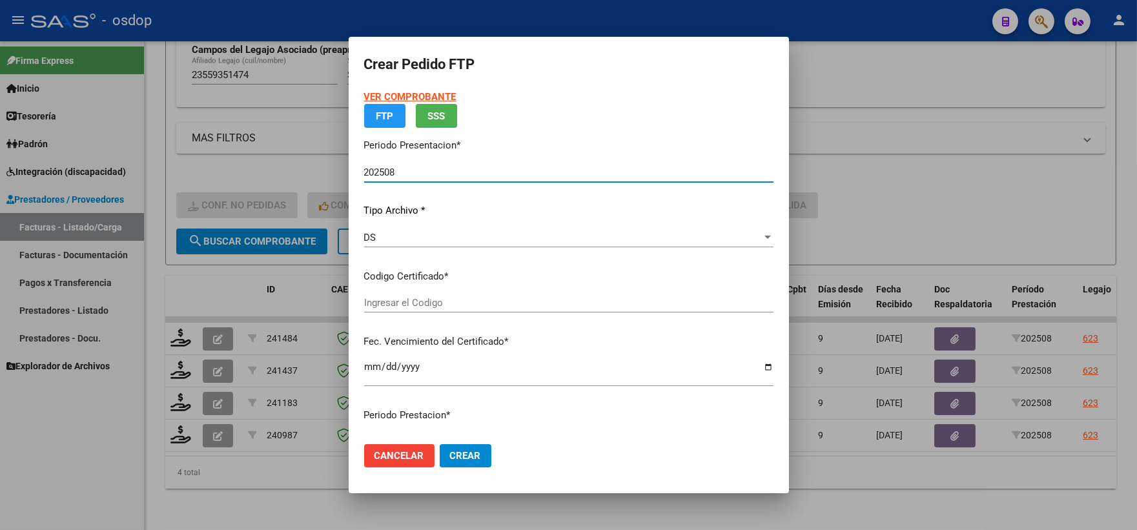
type input "1241728467"
type input "2025-12-28"
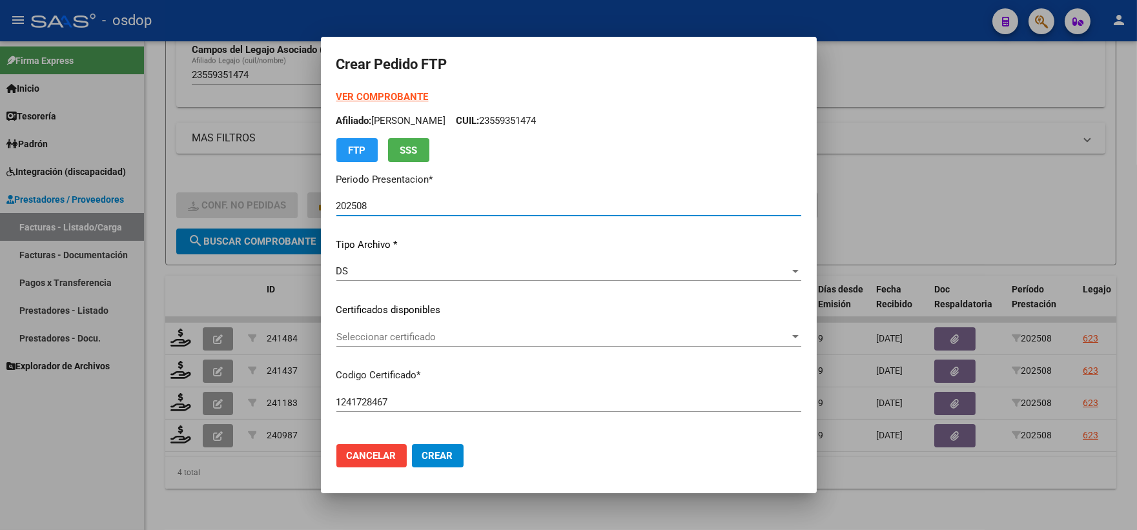
click at [452, 296] on div "VER COMPROBANTE ARCA Padrón Afiliado: GELOSO ANA CLARA CUIL: 23559351474 FTP SS…" at bounding box center [569, 301] width 465 height 422
click at [460, 322] on div "VER COMPROBANTE ARCA Padrón Afiliado: GELOSO ANA CLARA CUIL: 23559351474 FTP SS…" at bounding box center [569, 301] width 465 height 422
click at [466, 340] on span "Seleccionar certificado" at bounding box center [563, 337] width 453 height 12
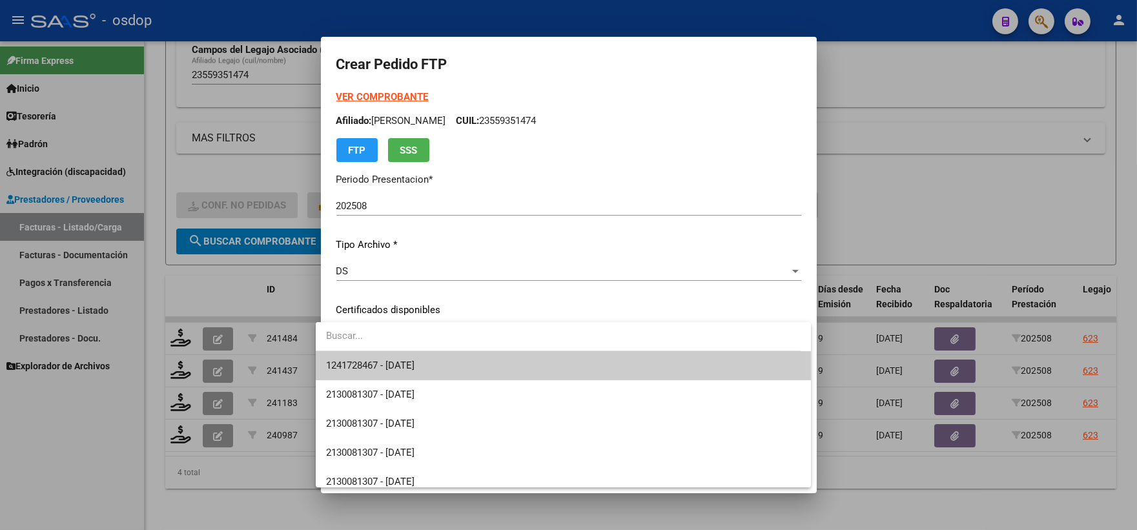
click at [476, 356] on span "1241728467 - 2025-12-28" at bounding box center [563, 365] width 475 height 29
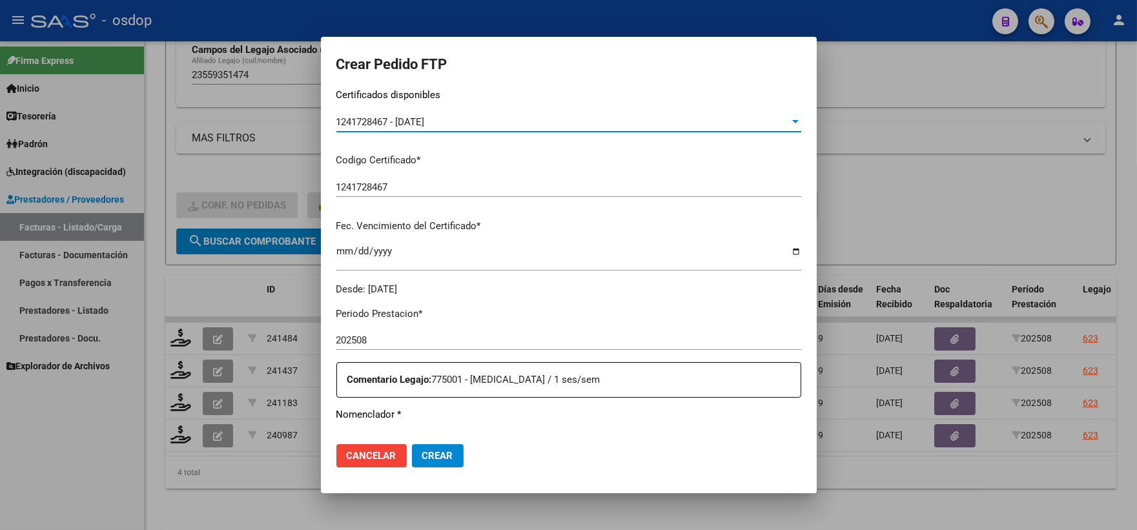
scroll to position [358, 0]
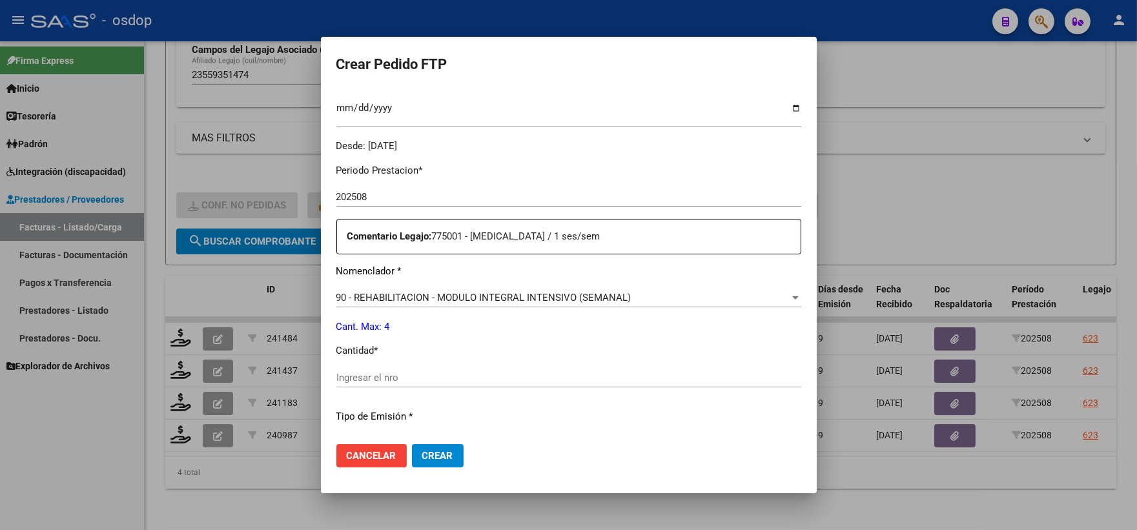
click at [462, 384] on div "Ingresar el nro" at bounding box center [569, 377] width 465 height 19
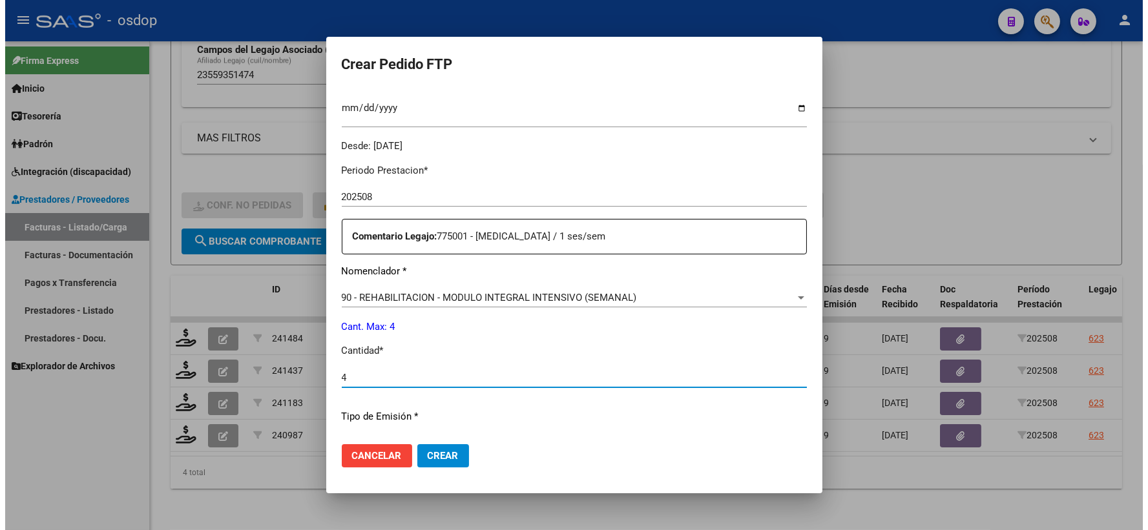
scroll to position [520, 0]
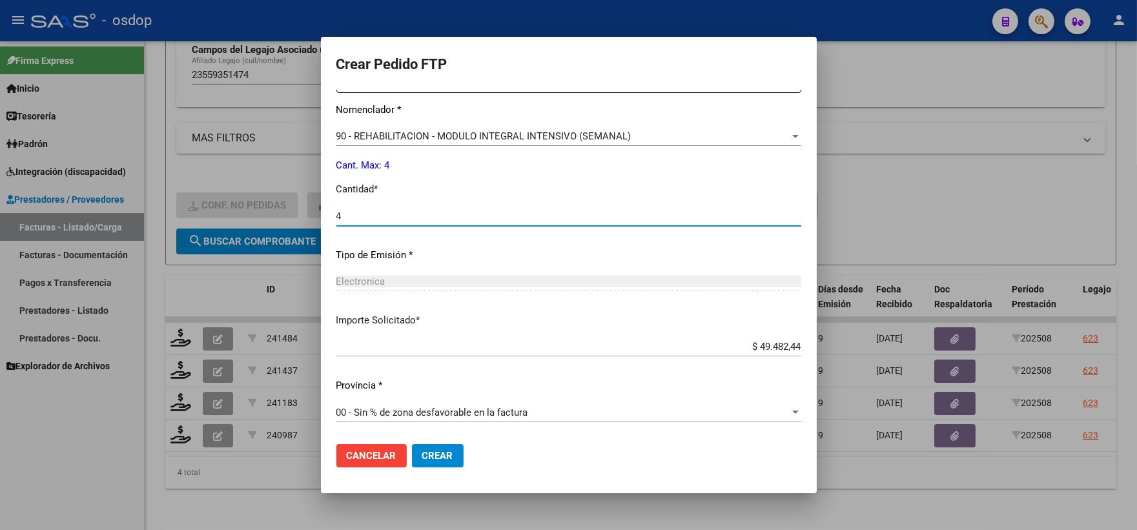
type input "4"
click at [438, 450] on span "Crear" at bounding box center [437, 456] width 31 height 12
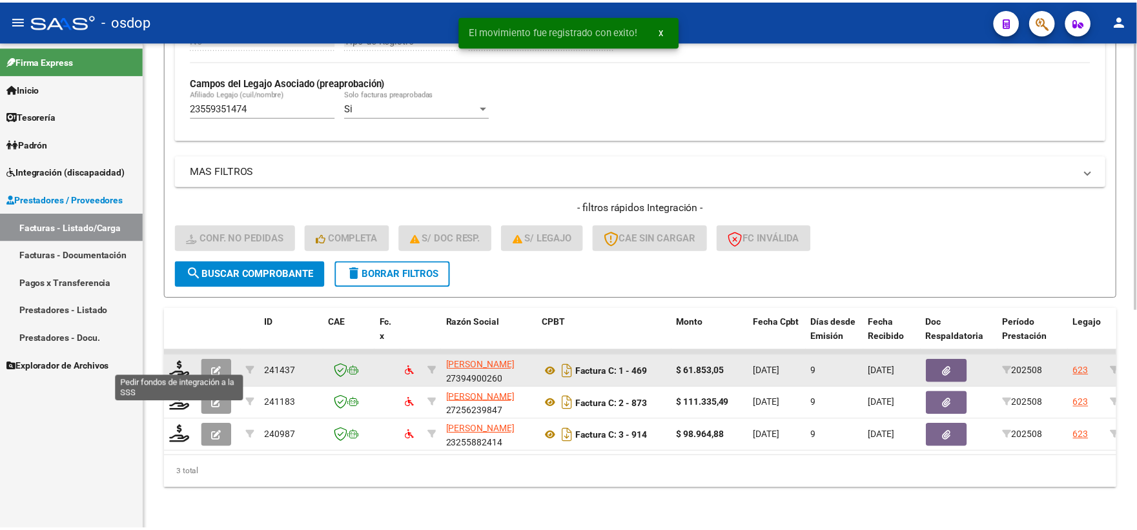
scroll to position [366, 0]
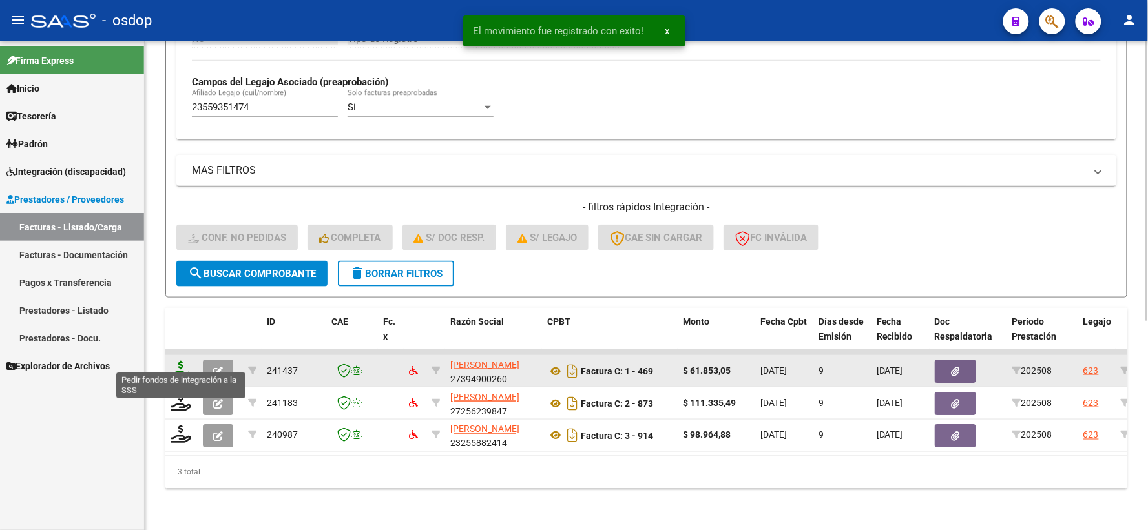
click at [176, 365] on icon at bounding box center [181, 370] width 21 height 18
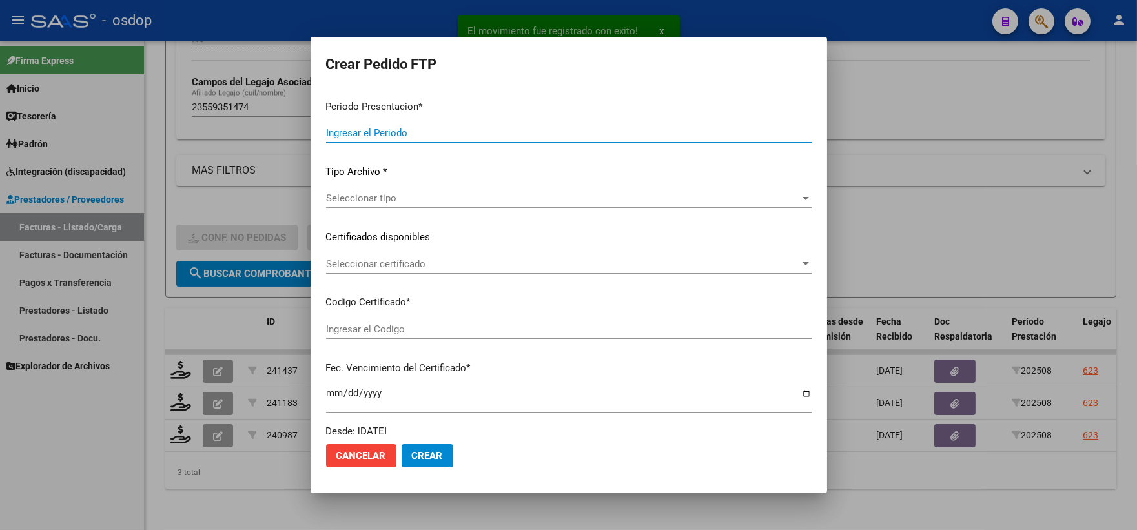
type input "202508"
type input "$ 61.853,05"
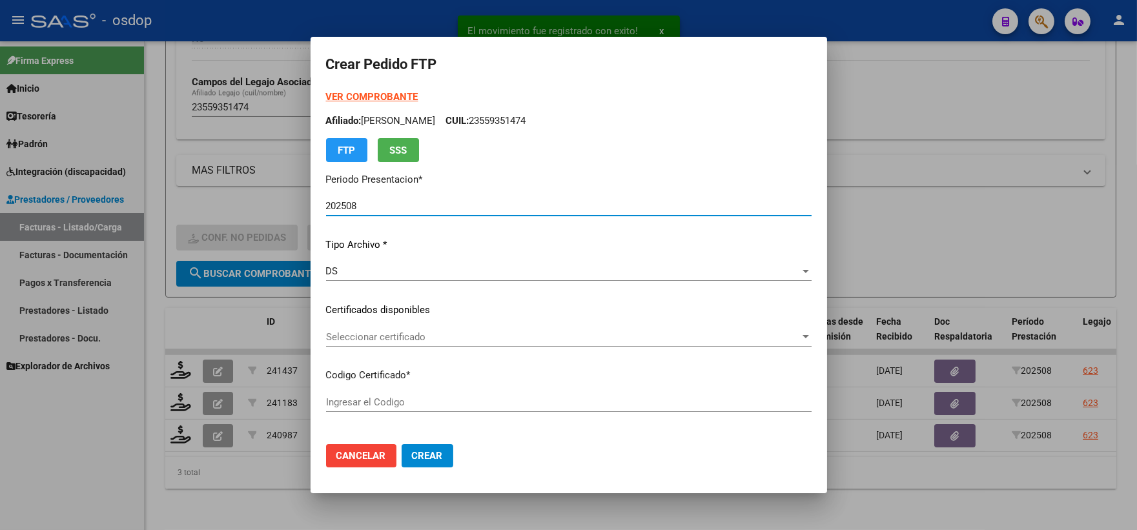
type input "1241728467"
type input "2025-12-28"
click at [430, 338] on span "Seleccionar certificado" at bounding box center [563, 337] width 474 height 12
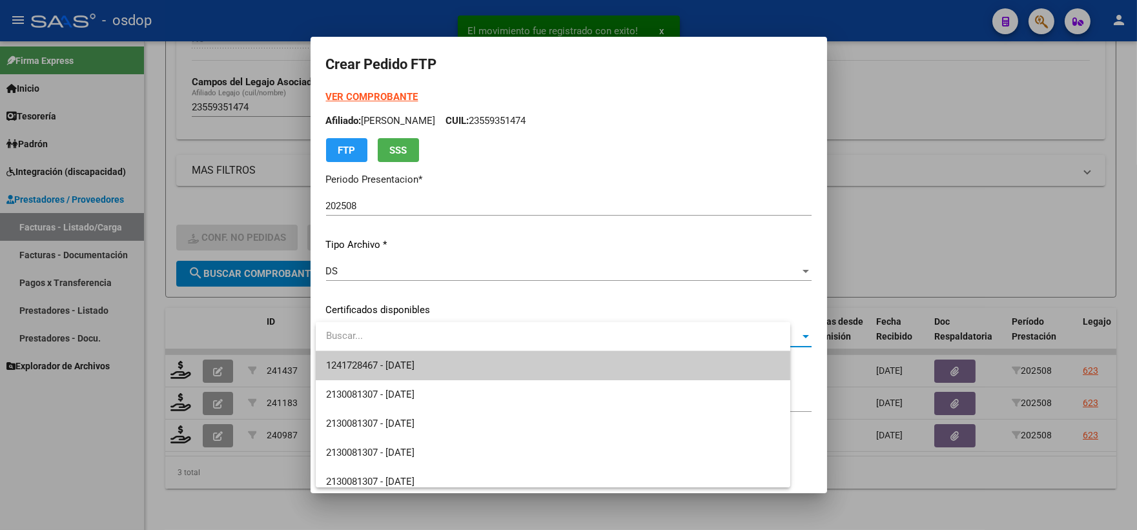
click at [435, 355] on span "1241728467 - 2025-12-28" at bounding box center [553, 365] width 454 height 29
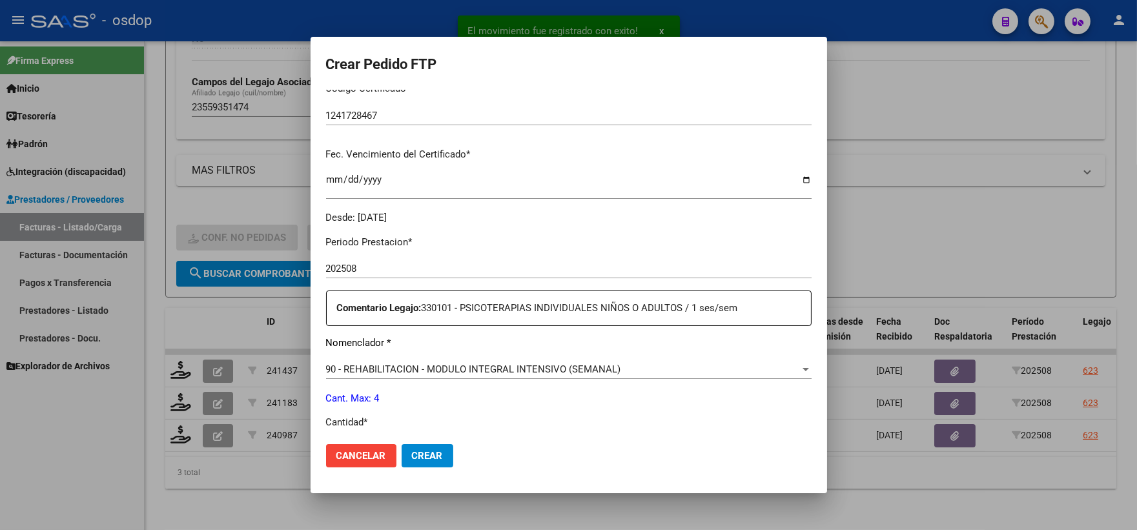
scroll to position [358, 0]
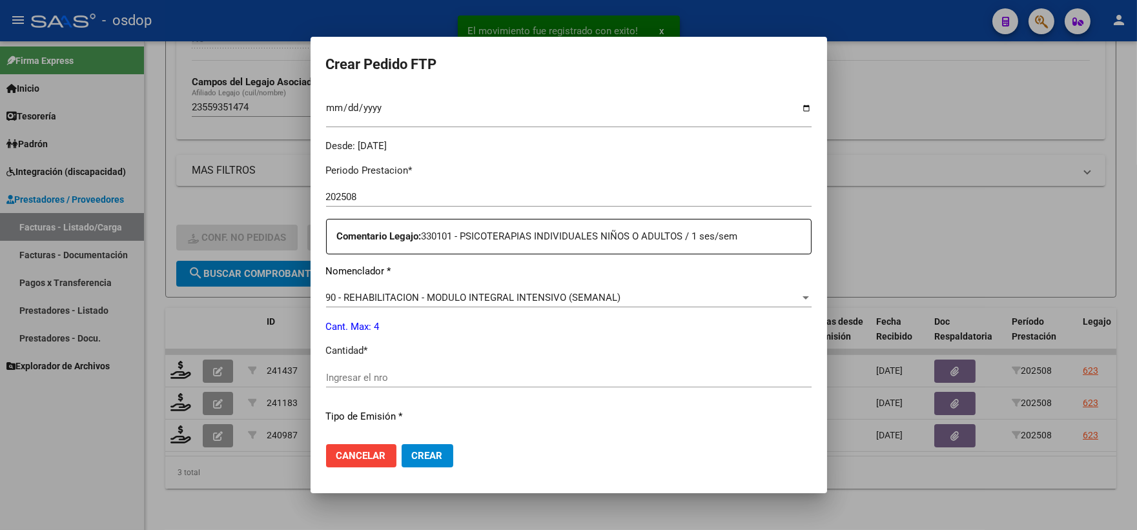
click at [402, 379] on input "Ingresar el nro" at bounding box center [569, 378] width 486 height 12
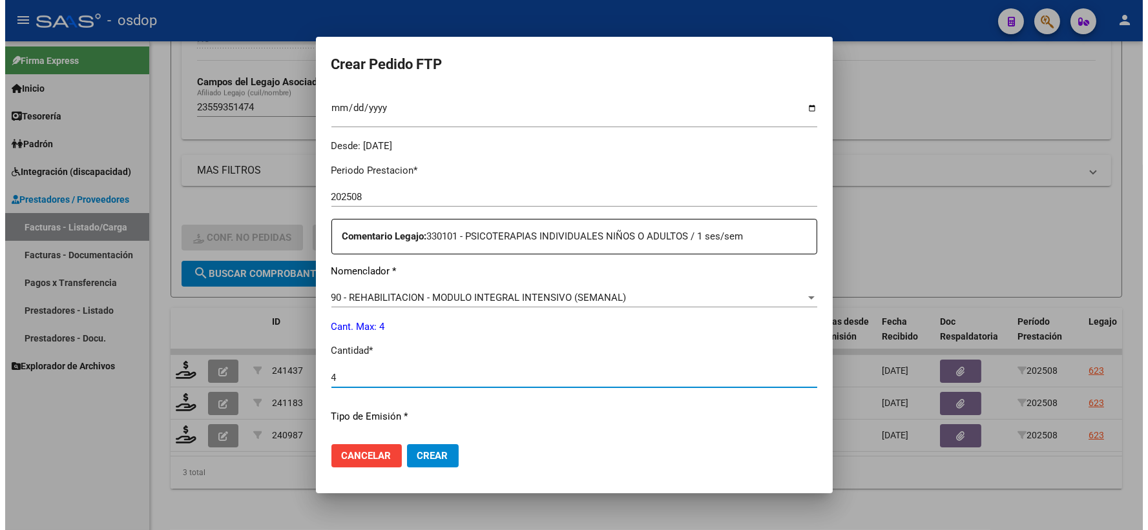
scroll to position [520, 0]
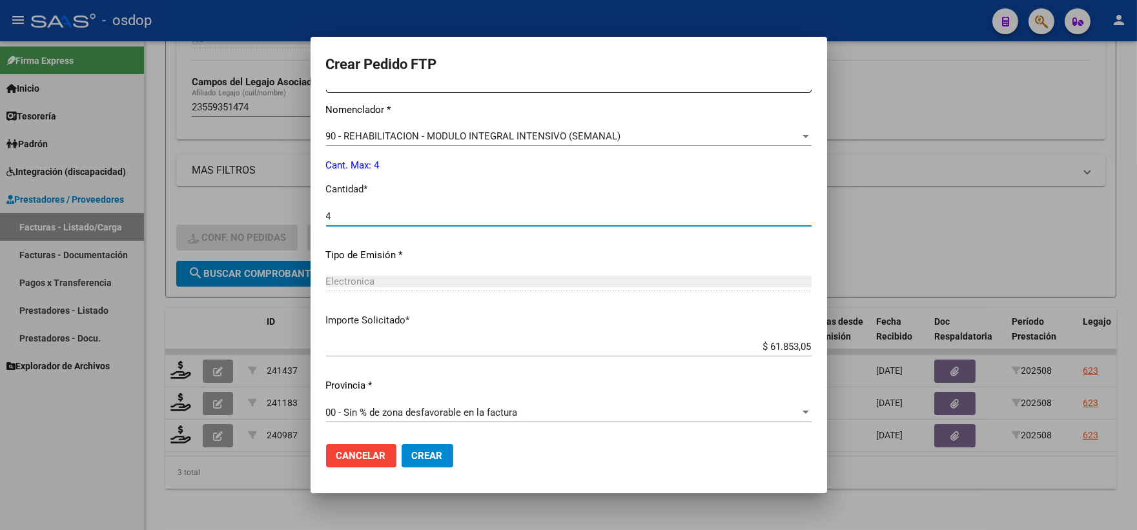
type input "4"
click at [440, 462] on button "Crear" at bounding box center [428, 455] width 52 height 23
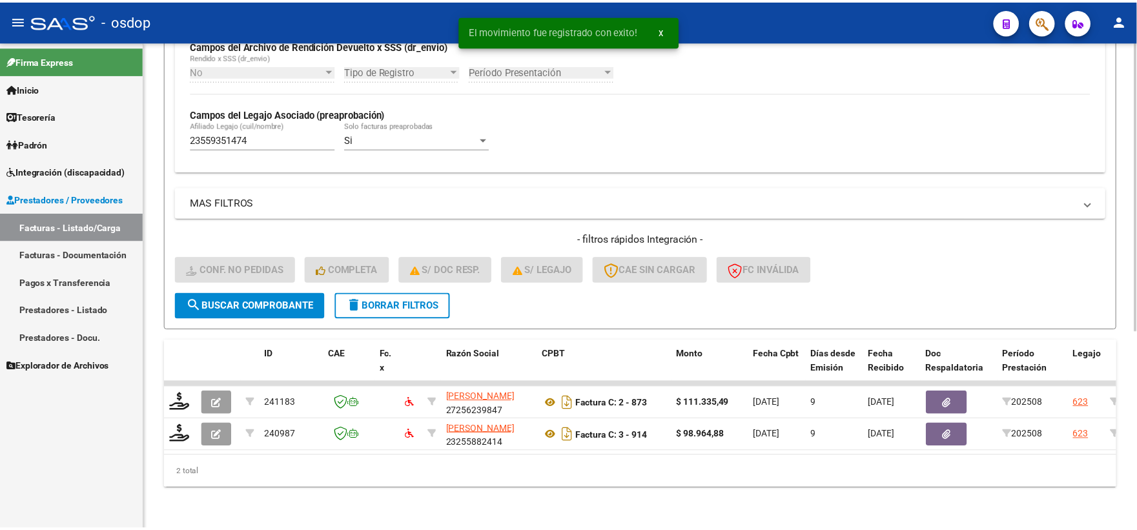
scroll to position [333, 0]
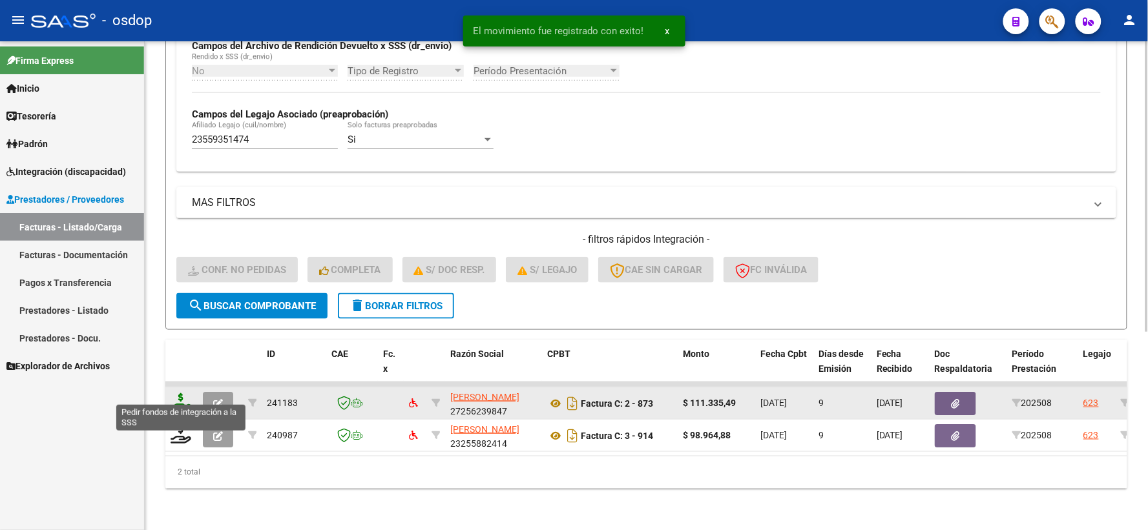
click at [177, 393] on icon at bounding box center [181, 402] width 21 height 18
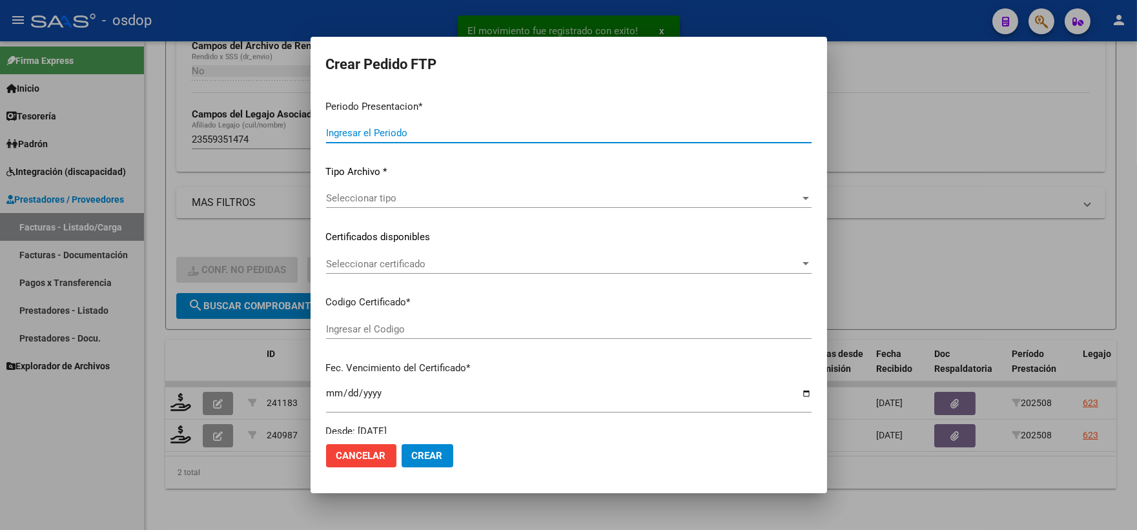
type input "202508"
type input "$ 111.335,49"
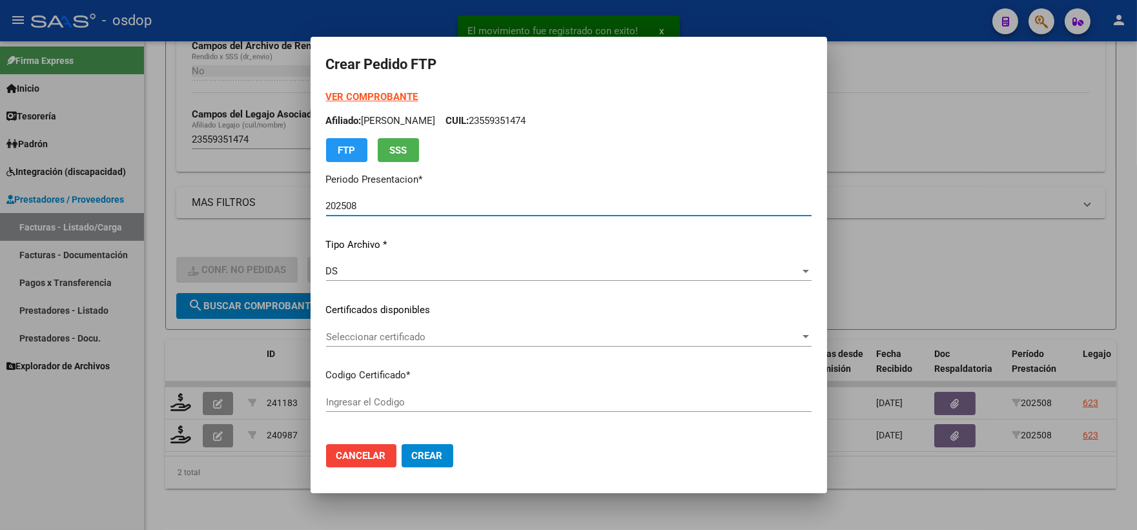
type input "1241728467"
type input "2025-12-28"
click at [402, 339] on span "Seleccionar certificado" at bounding box center [563, 337] width 474 height 12
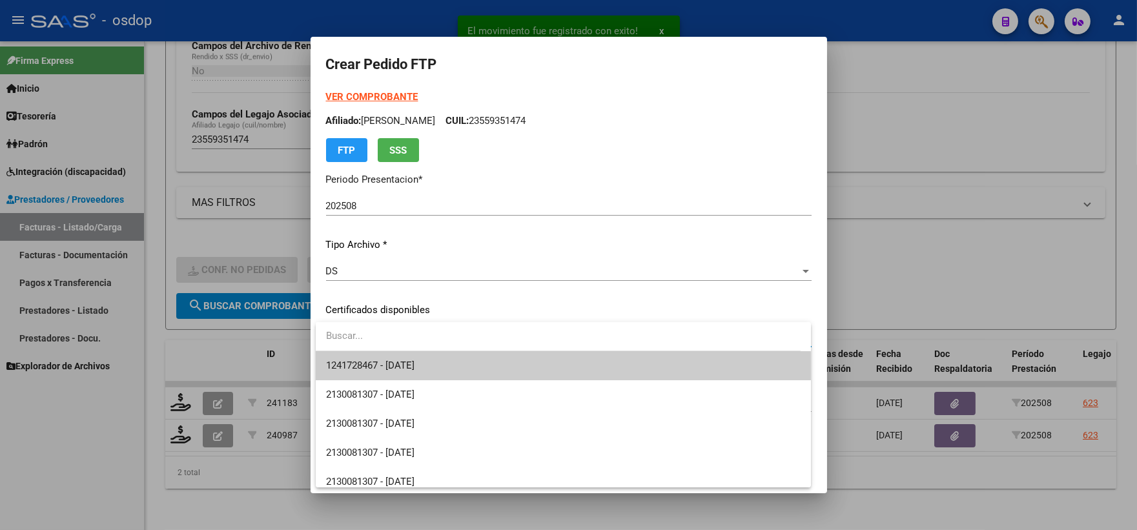
click at [417, 349] on input "dropdown search" at bounding box center [558, 336] width 485 height 29
click at [415, 360] on span "1241728467 - 2025-12-28" at bounding box center [370, 366] width 88 height 12
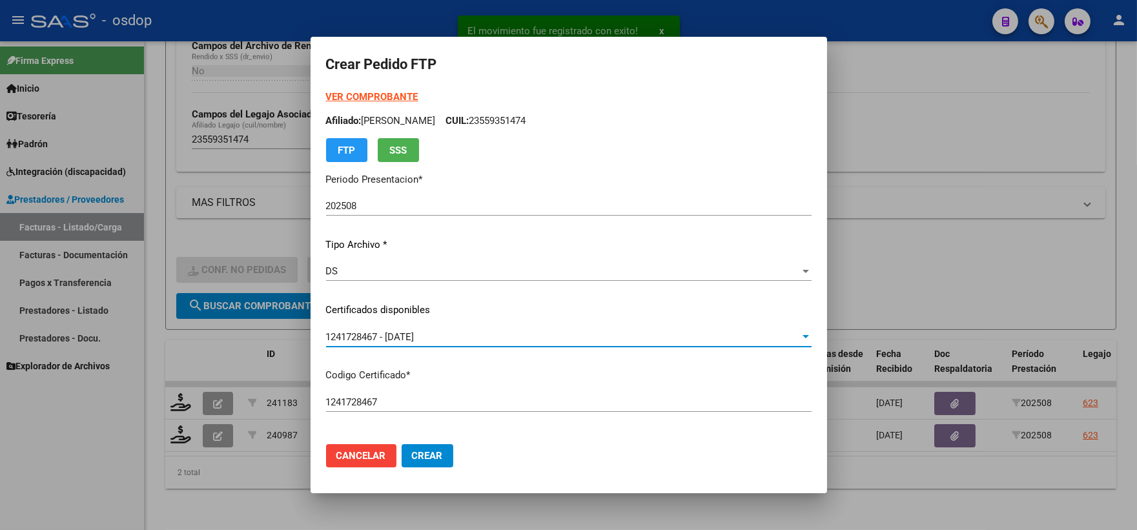
scroll to position [430, 0]
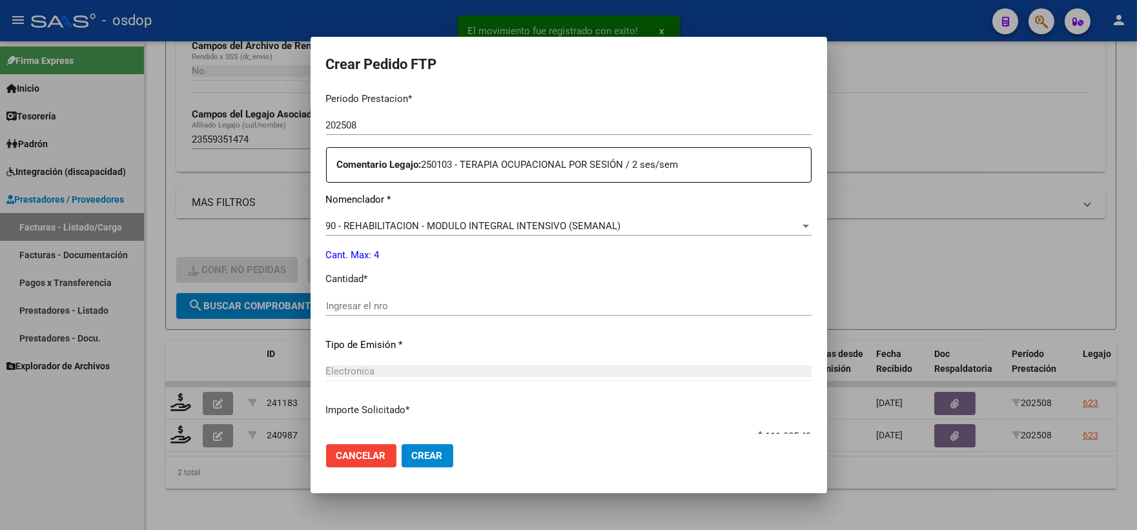
click at [401, 306] on input "Ingresar el nro" at bounding box center [569, 306] width 486 height 12
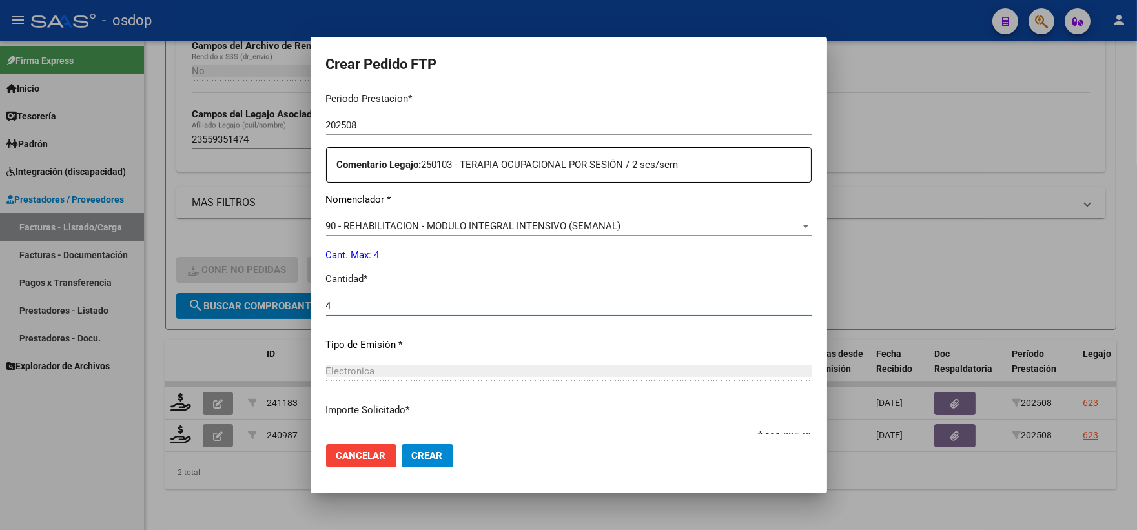
type input "4"
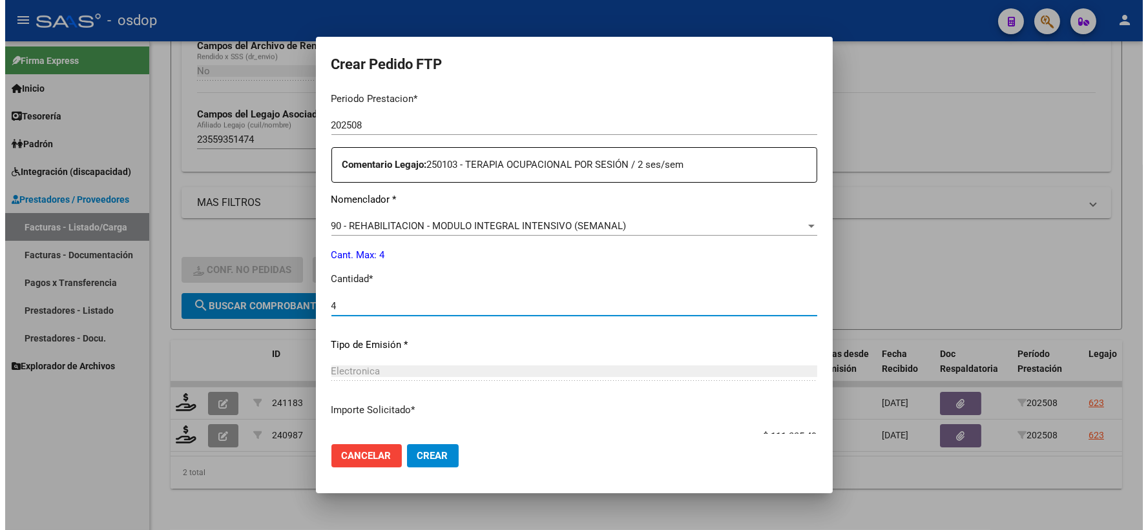
scroll to position [520, 0]
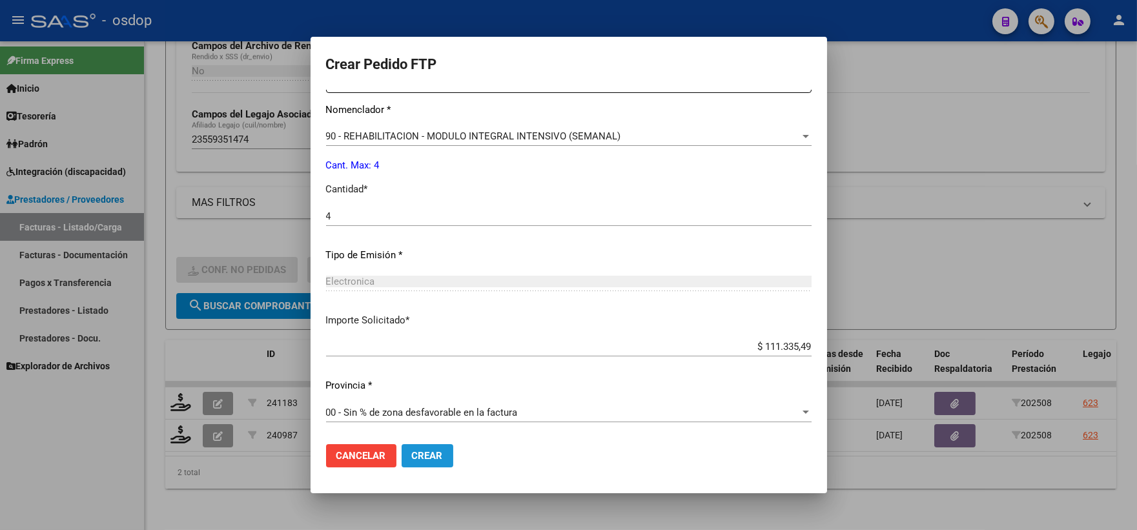
click at [436, 456] on span "Crear" at bounding box center [427, 456] width 31 height 12
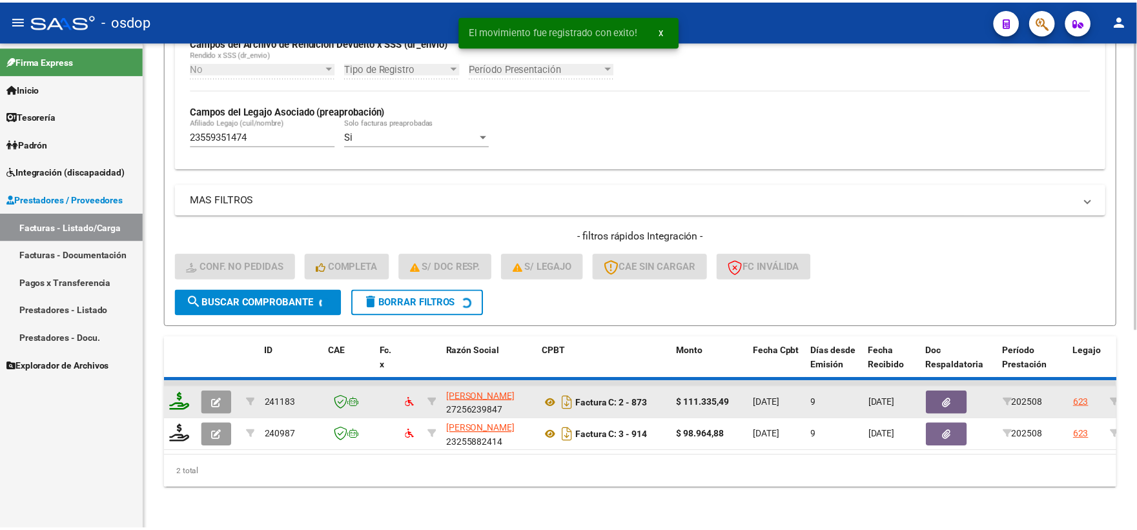
scroll to position [301, 0]
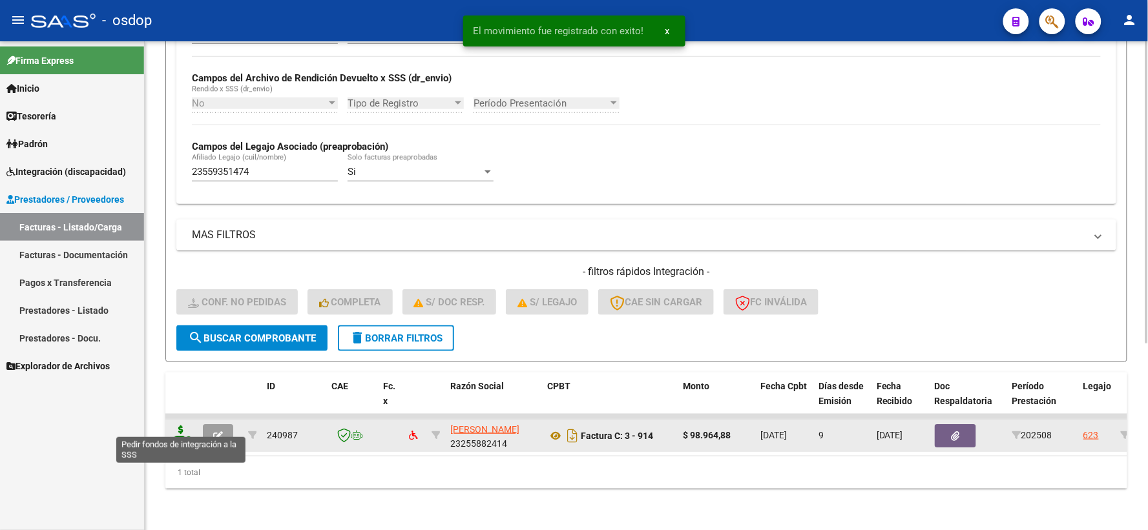
click at [178, 426] on icon at bounding box center [181, 435] width 21 height 18
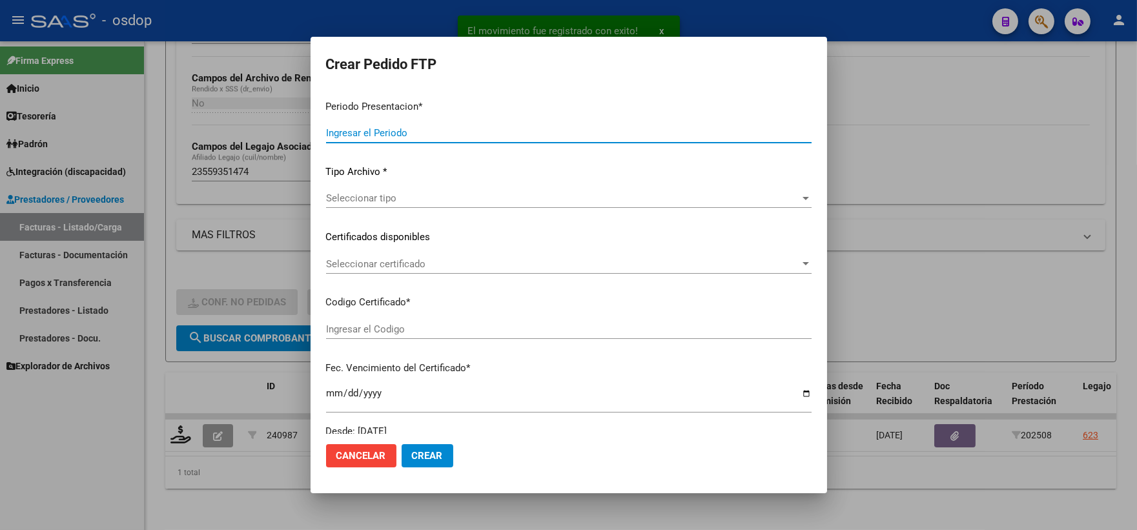
type input "202508"
type input "$ 98.964,88"
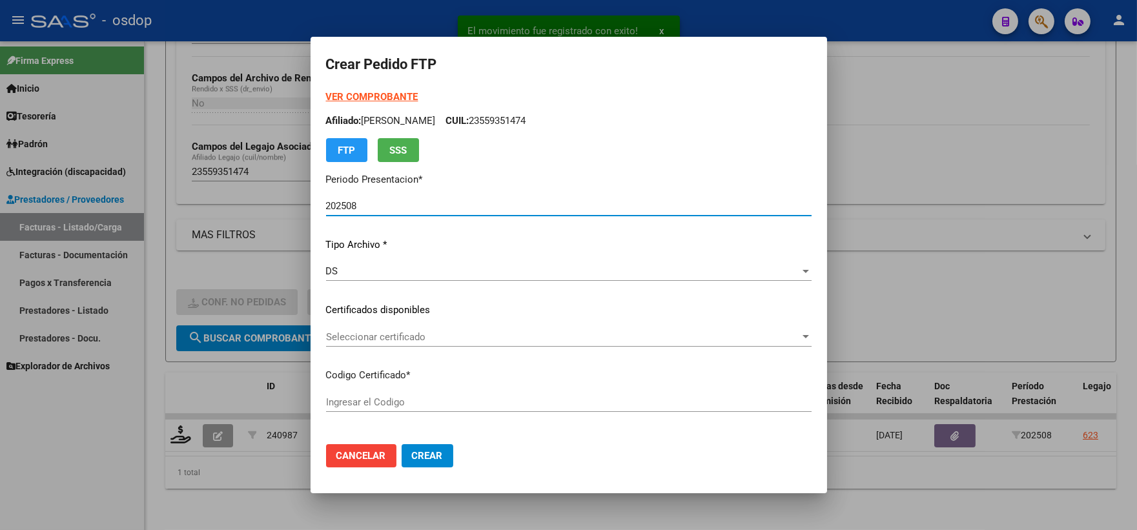
type input "1241728467"
type input "2025-12-28"
click at [398, 338] on span "Seleccionar certificado" at bounding box center [563, 337] width 474 height 12
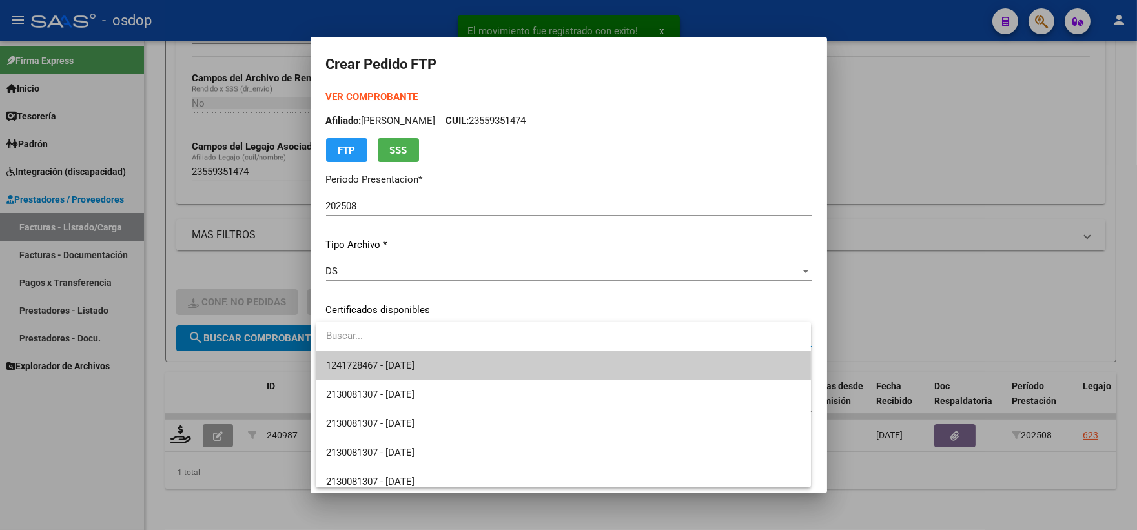
click at [409, 351] on span "1241728467 - 2025-12-28" at bounding box center [563, 365] width 475 height 29
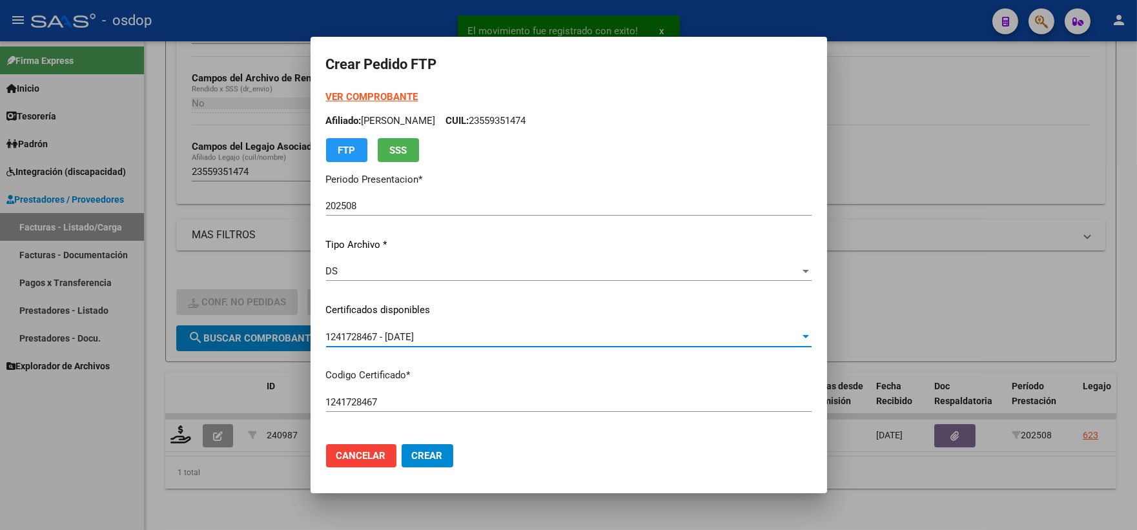
scroll to position [502, 0]
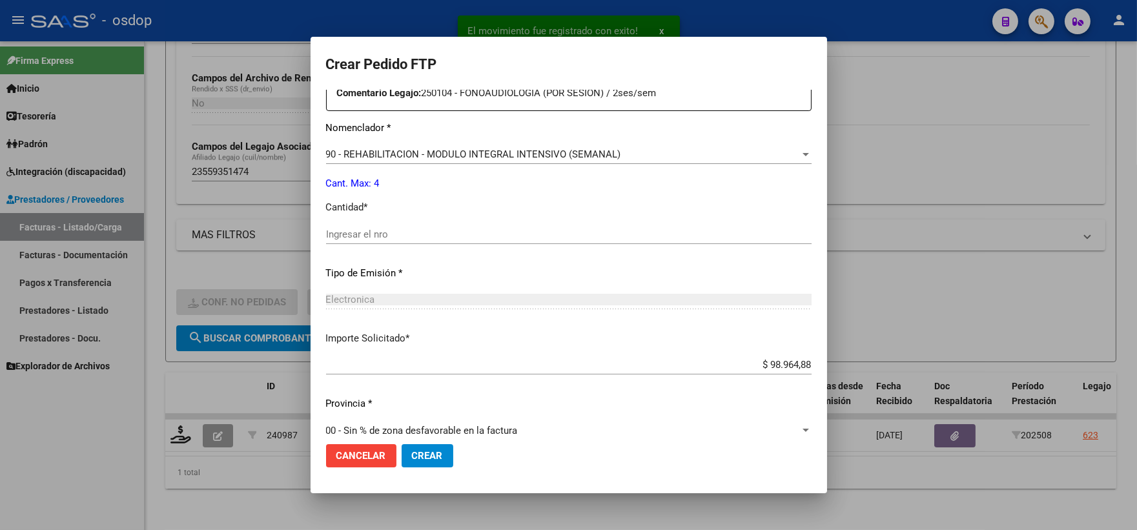
click at [425, 217] on div "Periodo Prestacion * 202508 Ingresar el Periodo Prestacion Comentario Legajo: 2…" at bounding box center [569, 231] width 486 height 442
click at [439, 234] on input "Ingresar el nro" at bounding box center [569, 235] width 486 height 12
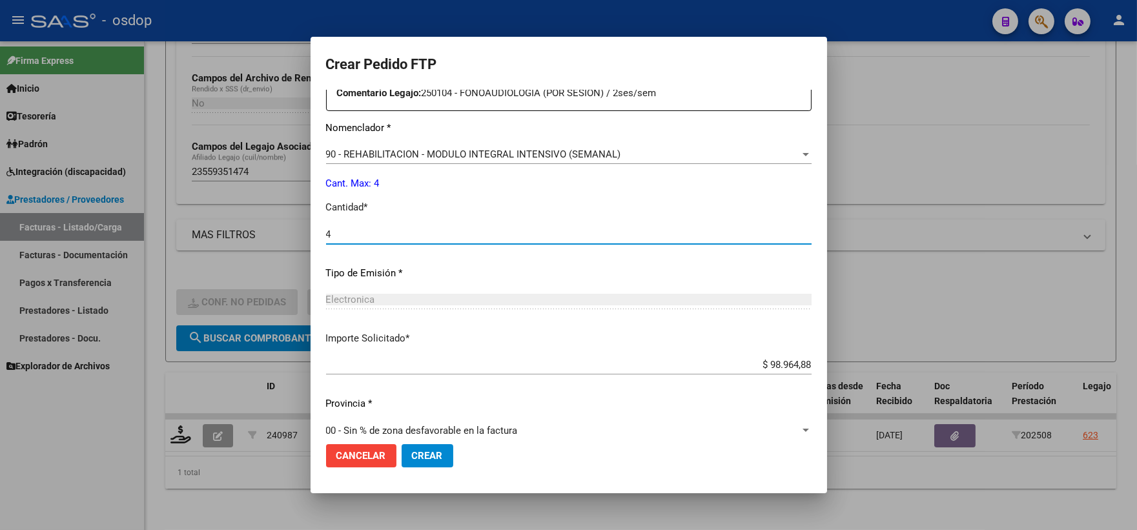
scroll to position [520, 0]
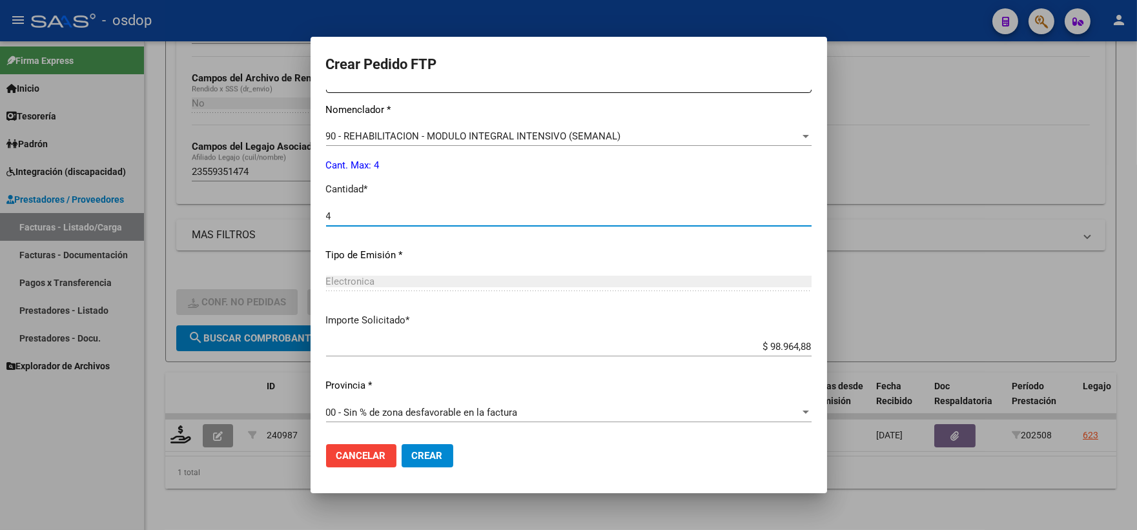
type input "4"
click at [431, 444] on button "Crear" at bounding box center [428, 455] width 52 height 23
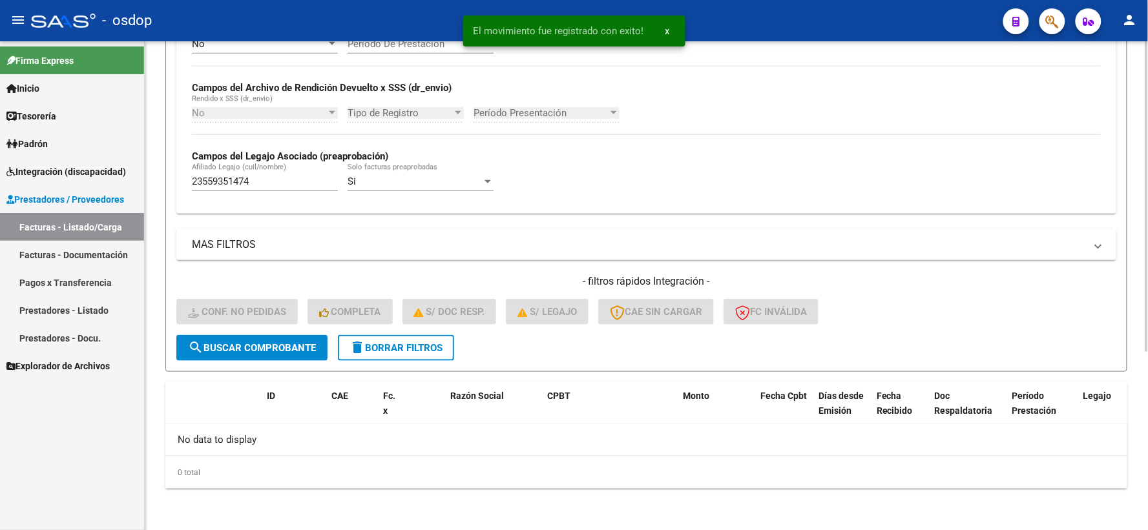
scroll to position [280, 0]
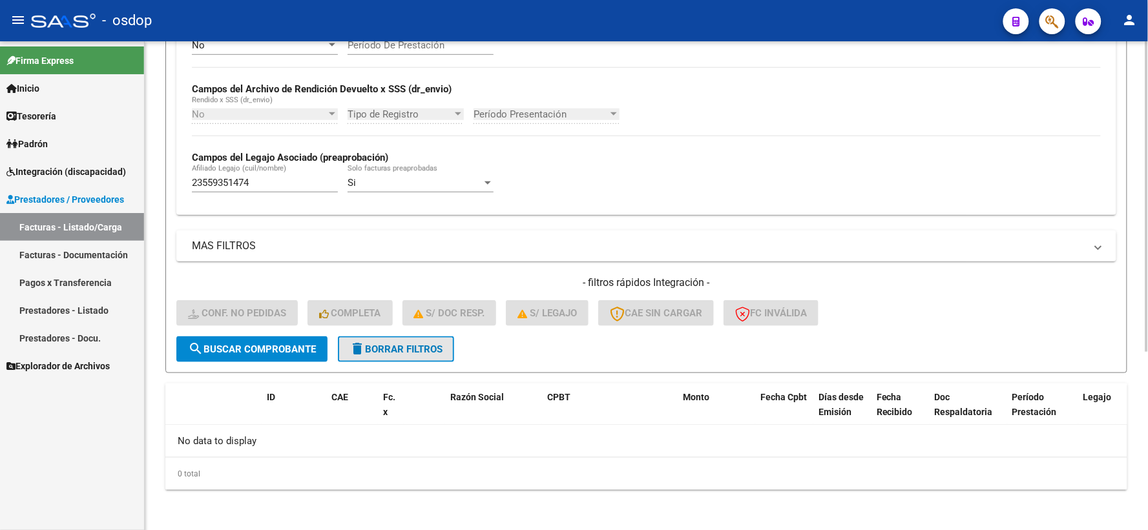
click at [377, 344] on span "delete Borrar Filtros" at bounding box center [395, 350] width 93 height 12
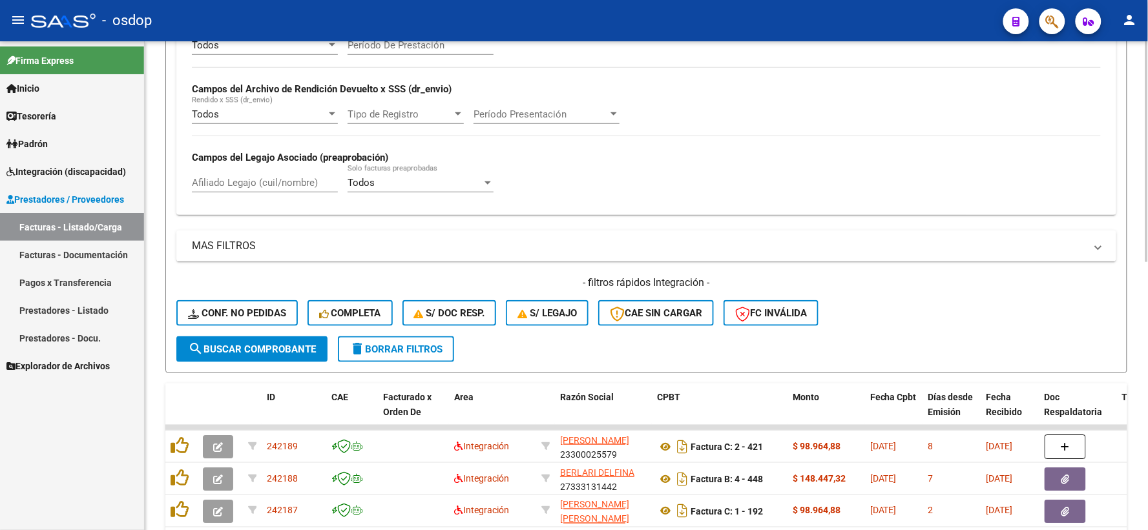
click at [366, 351] on span "delete Borrar Filtros" at bounding box center [395, 350] width 93 height 12
